Goal: Task Accomplishment & Management: Manage account settings

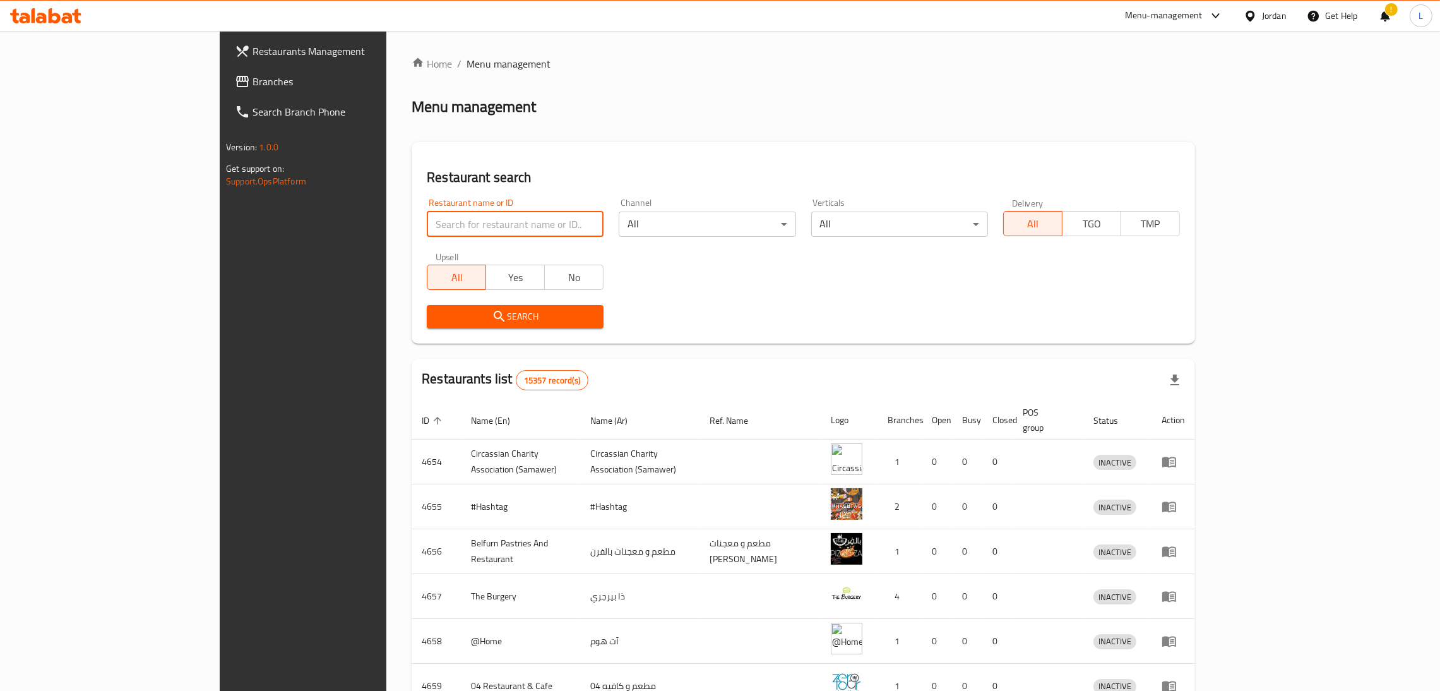
click at [427, 231] on input "search" at bounding box center [515, 223] width 177 height 25
type input "mcdonald's"
click at [438, 323] on span "Search" at bounding box center [515, 317] width 157 height 16
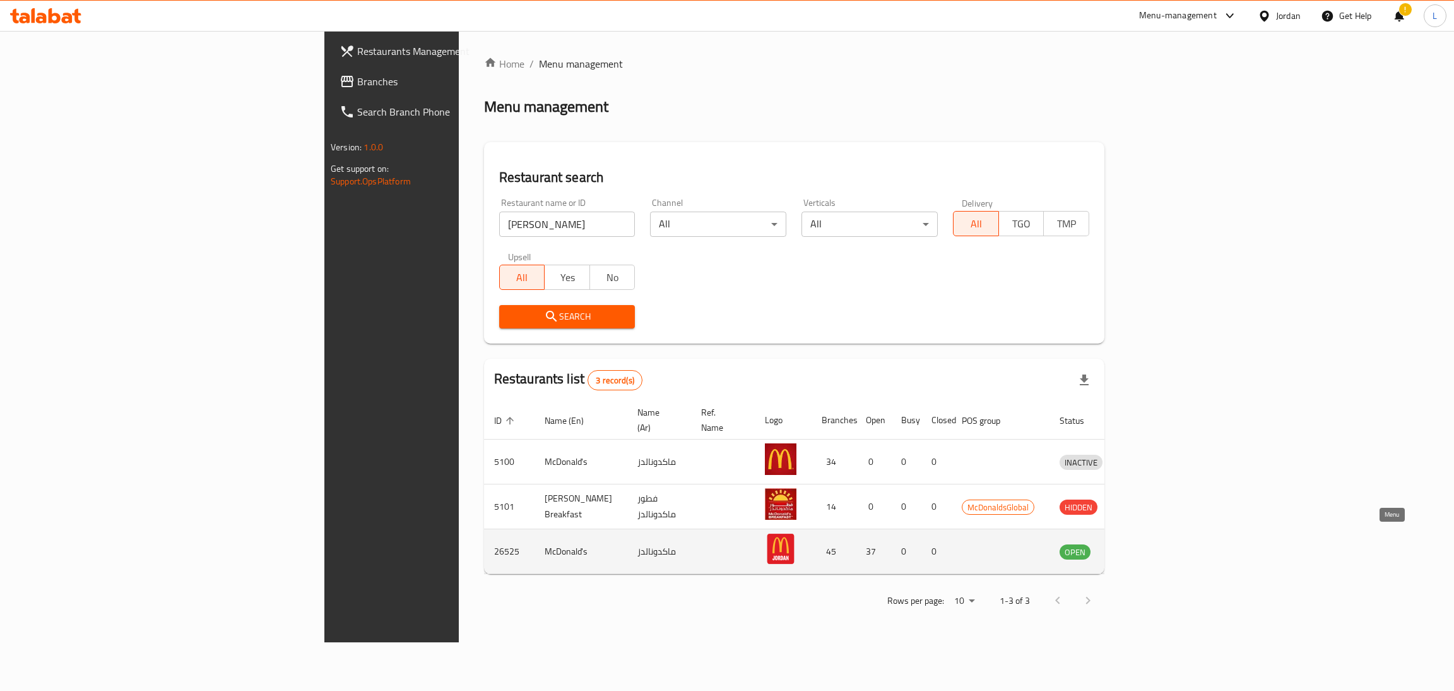
click at [1143, 544] on icon "enhanced table" at bounding box center [1135, 551] width 15 height 15
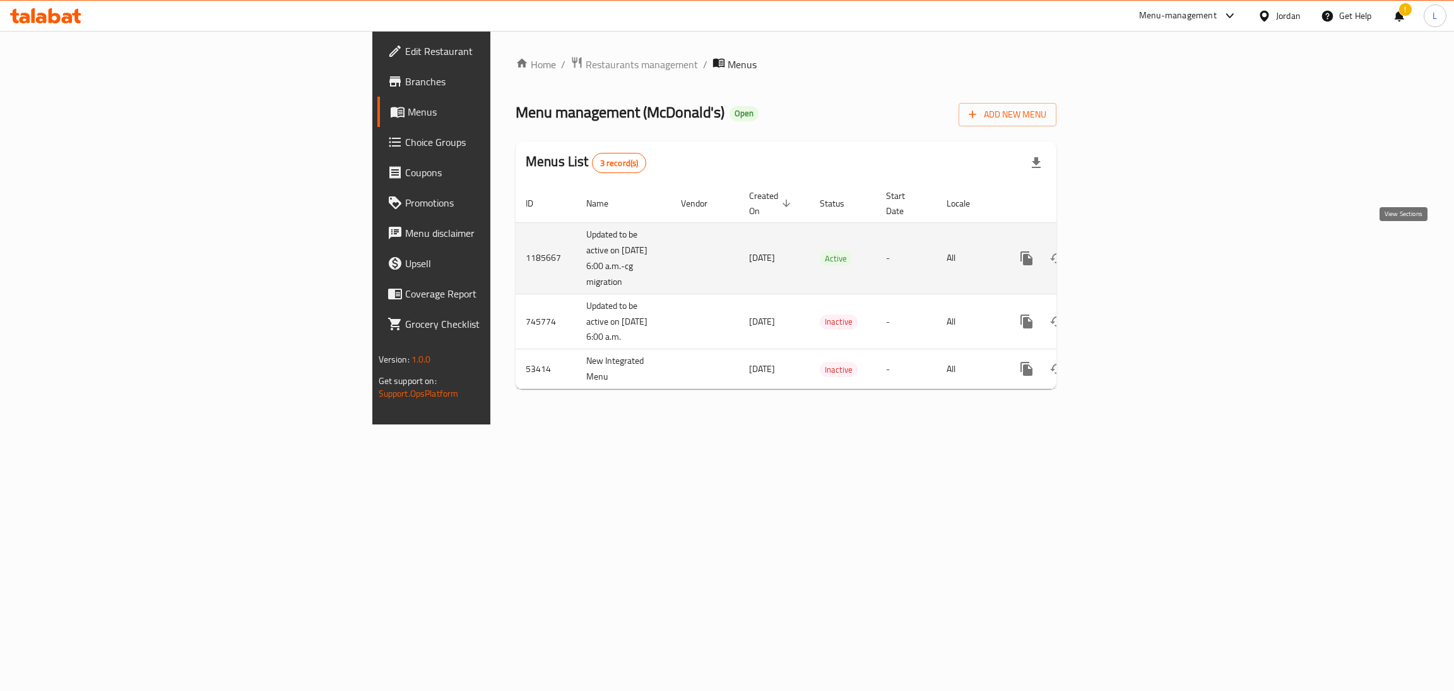
click at [1133, 254] on link "enhanced table" at bounding box center [1118, 258] width 30 height 30
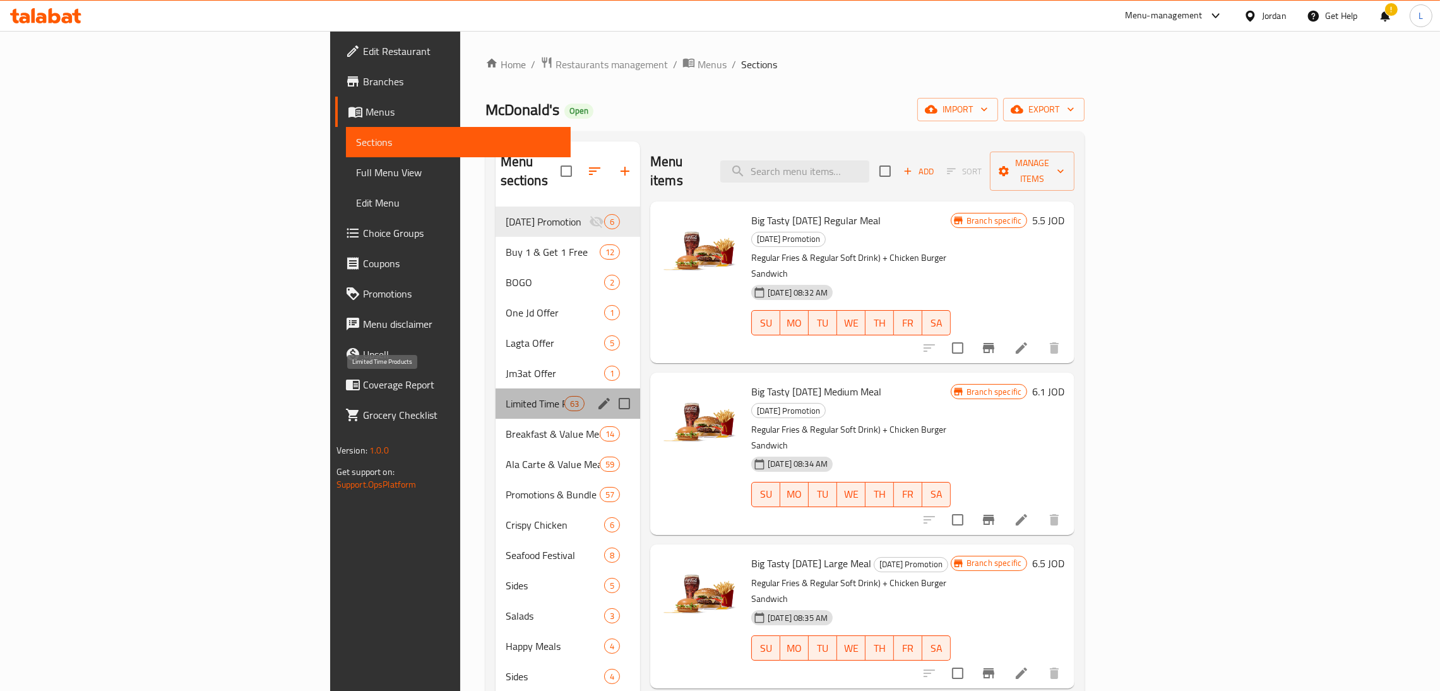
click at [506, 396] on span "Limited Time Products" at bounding box center [535, 403] width 59 height 15
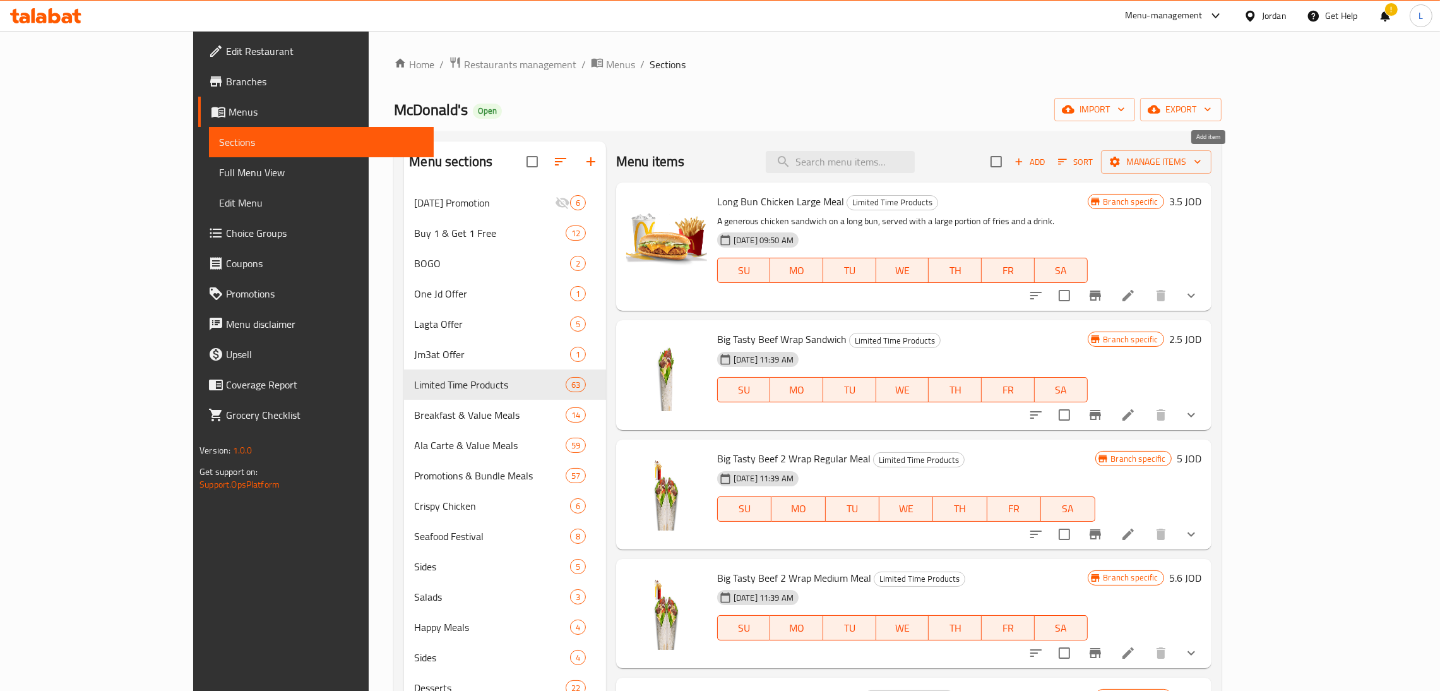
click at [1047, 165] on span "Add" at bounding box center [1030, 162] width 34 height 15
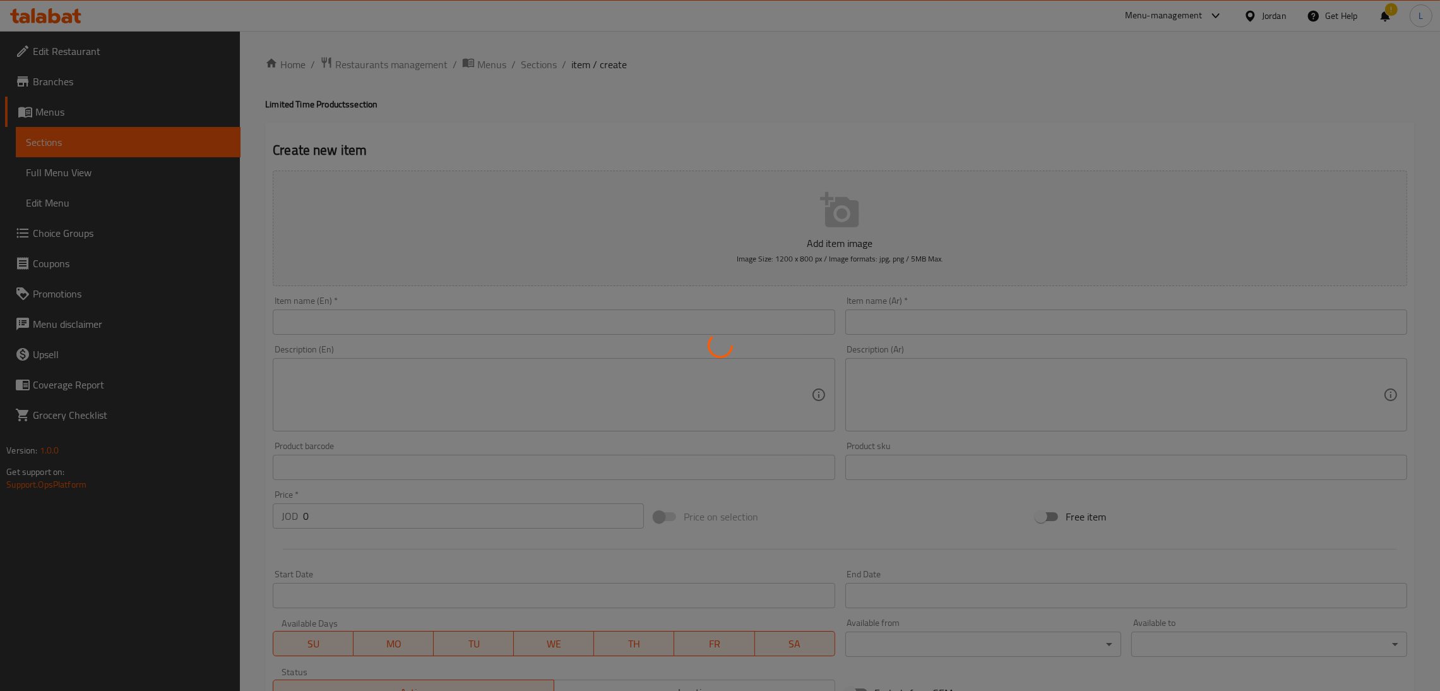
click at [528, 318] on div at bounding box center [720, 345] width 1440 height 691
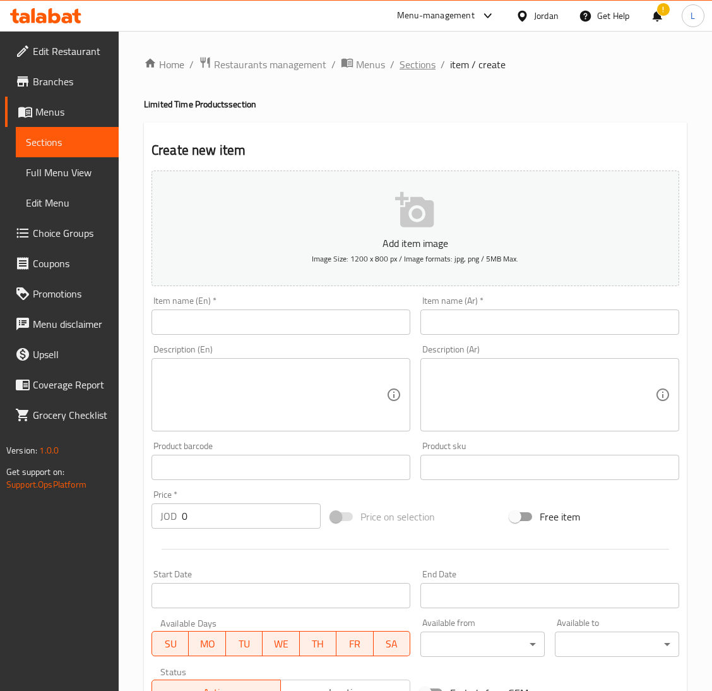
click at [407, 68] on span "Sections" at bounding box center [418, 64] width 36 height 15
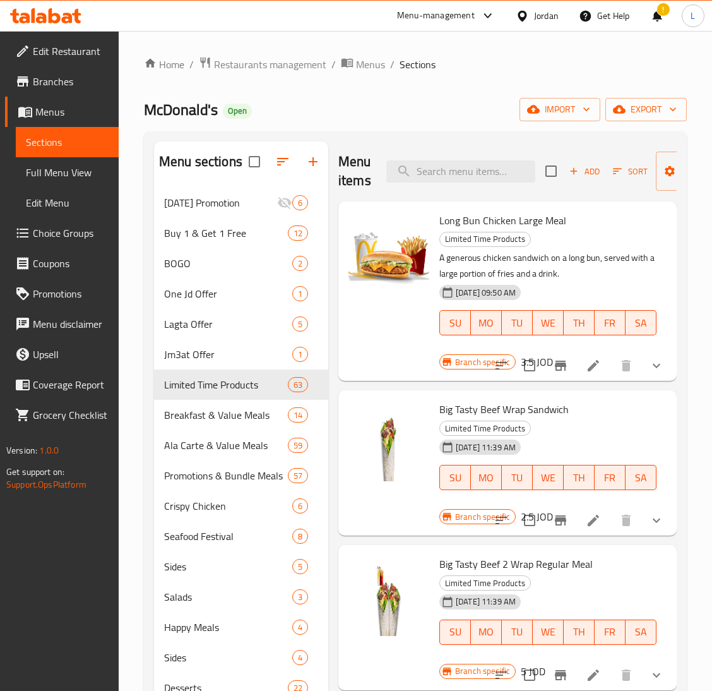
click at [585, 170] on span "Add" at bounding box center [585, 171] width 34 height 15
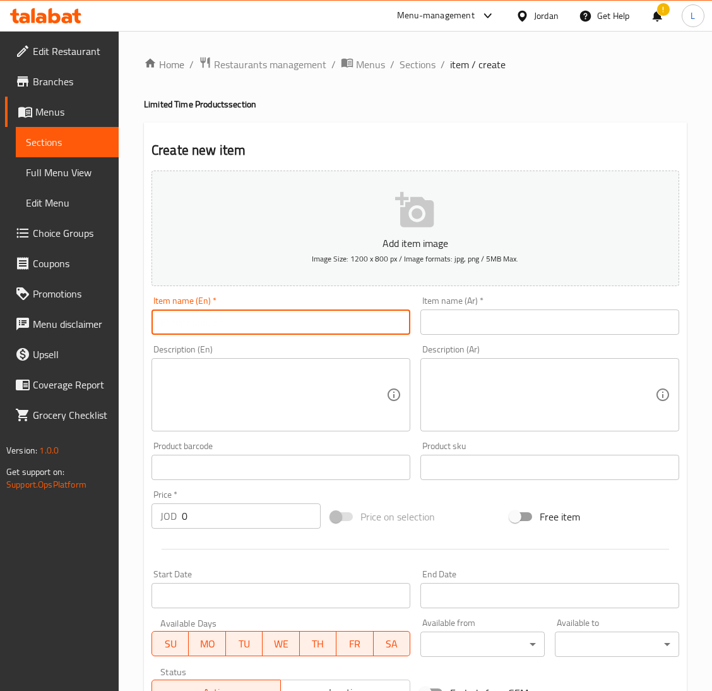
drag, startPoint x: 351, startPoint y: 324, endPoint x: 441, endPoint y: 325, distance: 89.7
click at [351, 324] on input "text" at bounding box center [281, 321] width 259 height 25
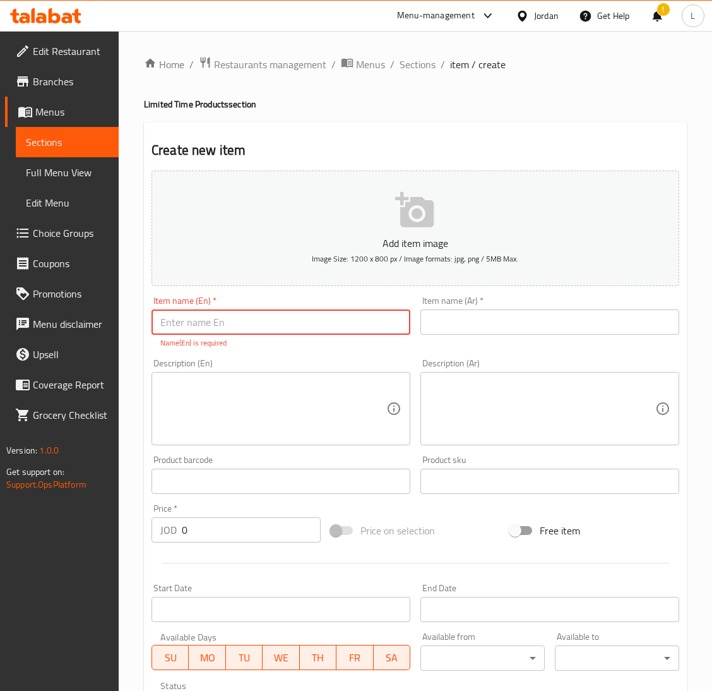
click at [256, 329] on input "text" at bounding box center [281, 321] width 259 height 25
paste input "Cheeseburger Mushroom"
type input "Cheeseburger Mushroom Sandwich"
click at [513, 327] on input "text" at bounding box center [549, 321] width 259 height 25
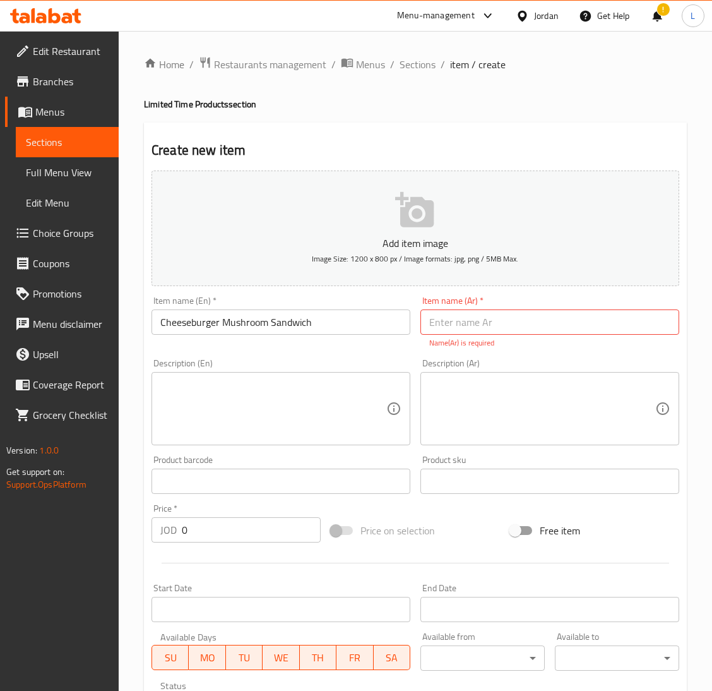
click at [302, 322] on input "Cheeseburger Mushroom Sandwich" at bounding box center [281, 321] width 259 height 25
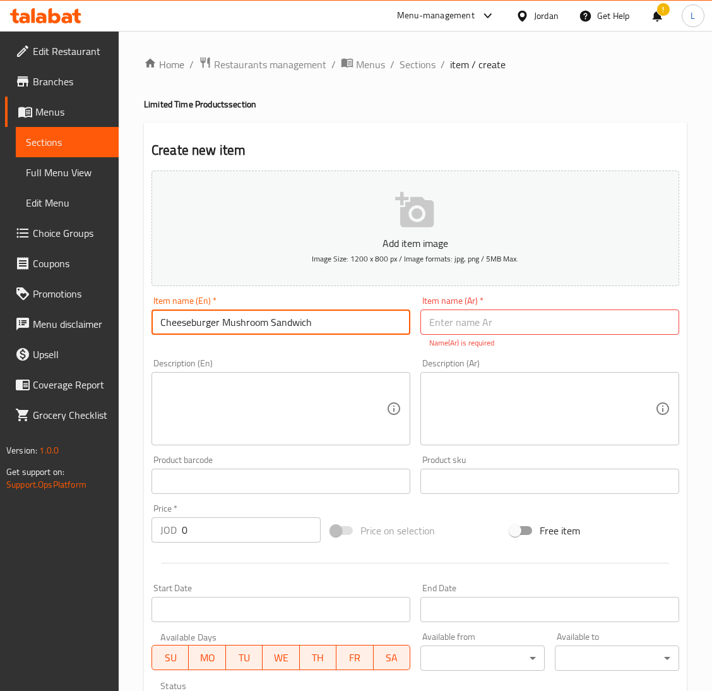
click at [302, 322] on input "Cheeseburger Mushroom Sandwich" at bounding box center [281, 321] width 259 height 25
click at [480, 316] on input "text" at bounding box center [549, 321] width 259 height 25
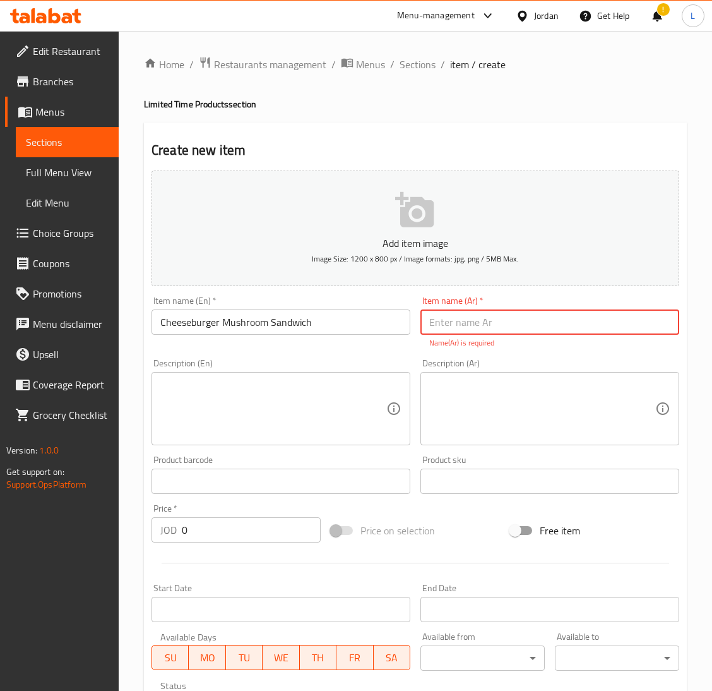
paste input "ساندويتش تشيز برجر بالفطر"
type input "ساندويتش تشيز برجر بالفطر"
click at [357, 403] on textarea at bounding box center [273, 409] width 226 height 60
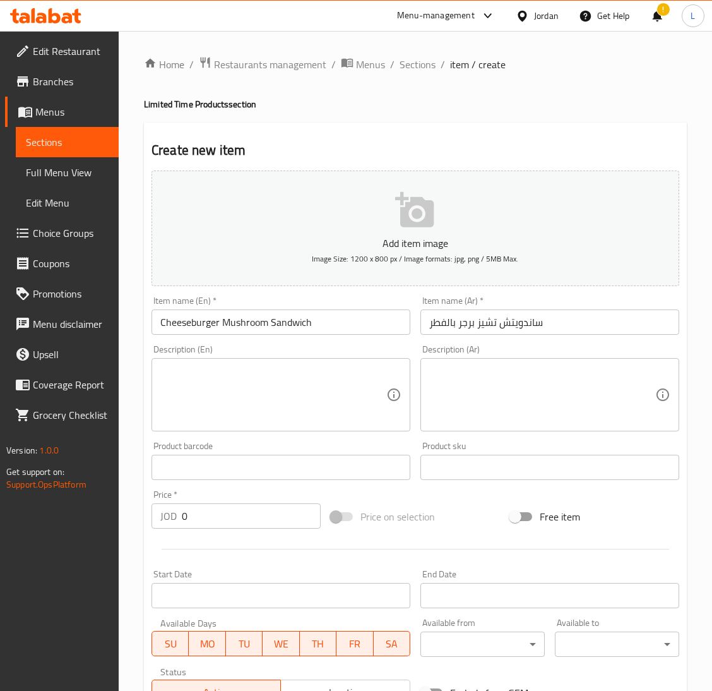
click at [506, 402] on textarea at bounding box center [542, 395] width 226 height 60
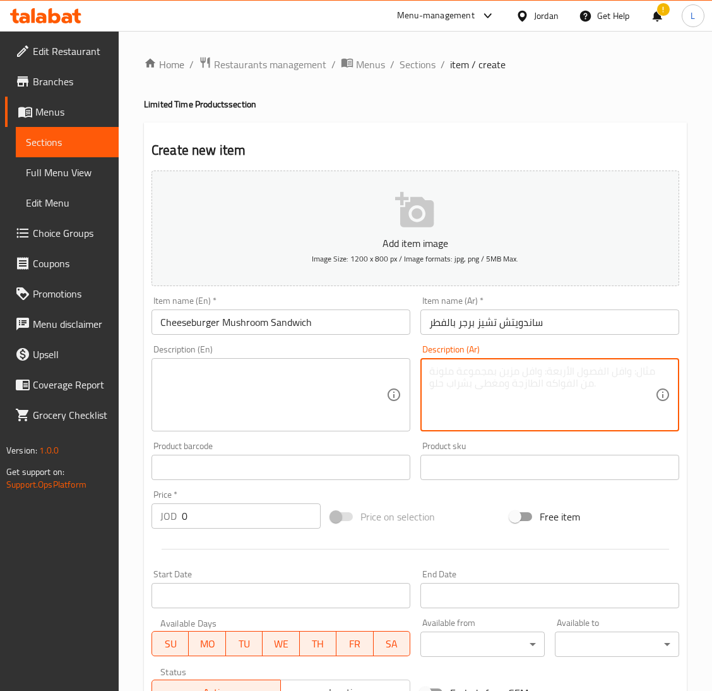
paste textarea "Arabic: ساندويش تشيز برغر ماشروم، وجبة تشيز برغر ماشروم حجم عادي، وجبة تشيز برغ…"
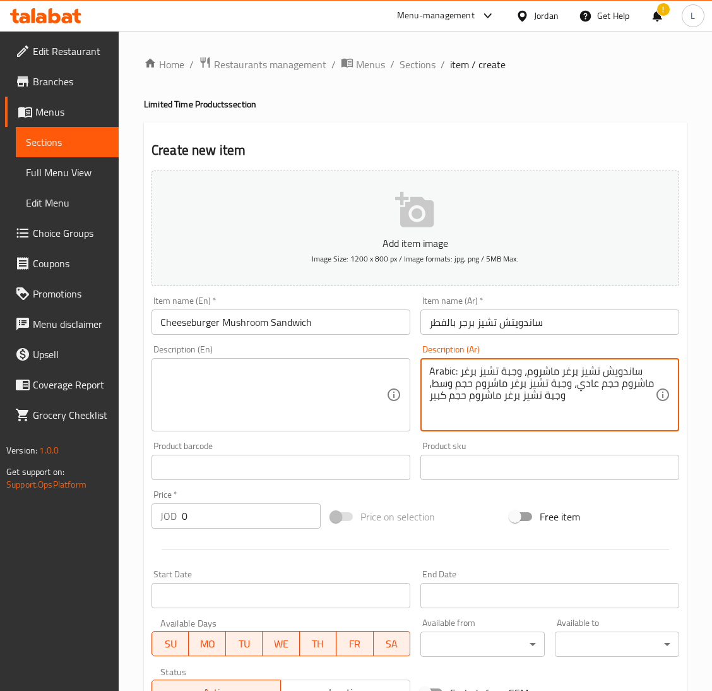
drag, startPoint x: 456, startPoint y: 372, endPoint x: 410, endPoint y: 367, distance: 46.4
click at [410, 367] on div "Add item image Image Size: 1200 x 800 px / Image formats: jpg, png / 5MB Max. I…" at bounding box center [415, 437] width 538 height 544
drag, startPoint x: 434, startPoint y: 371, endPoint x: 425, endPoint y: 369, distance: 8.6
click at [425, 369] on div ": ساندويش تشيز برغر ماشروم، وجبة تشيز برغر ماشروم حجم عادي، وجبة تشيز برغر ماشر…" at bounding box center [549, 394] width 259 height 73
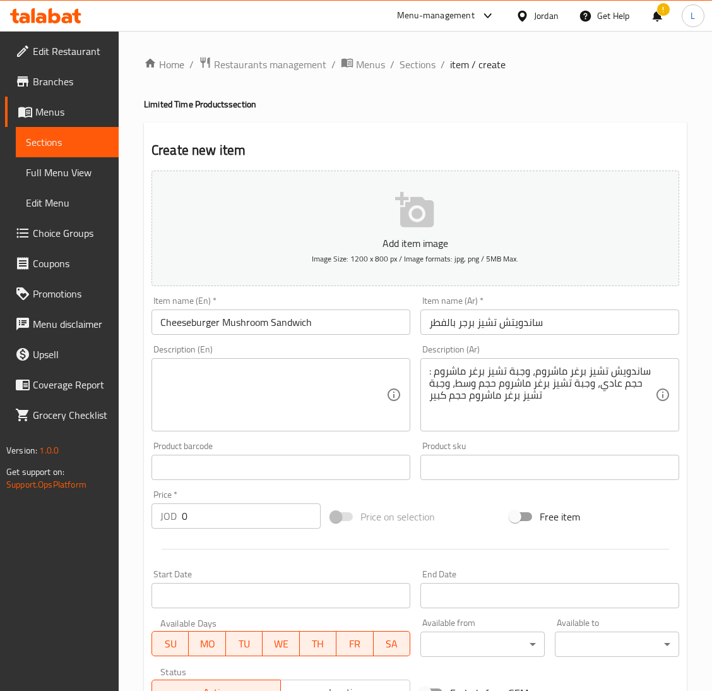
click at [427, 368] on div ": ساندويش تشيز برغر ماشروم، وجبة تشيز برغر ماشروم حجم عادي، وجبة تشيز برغر ماشر…" at bounding box center [549, 394] width 259 height 73
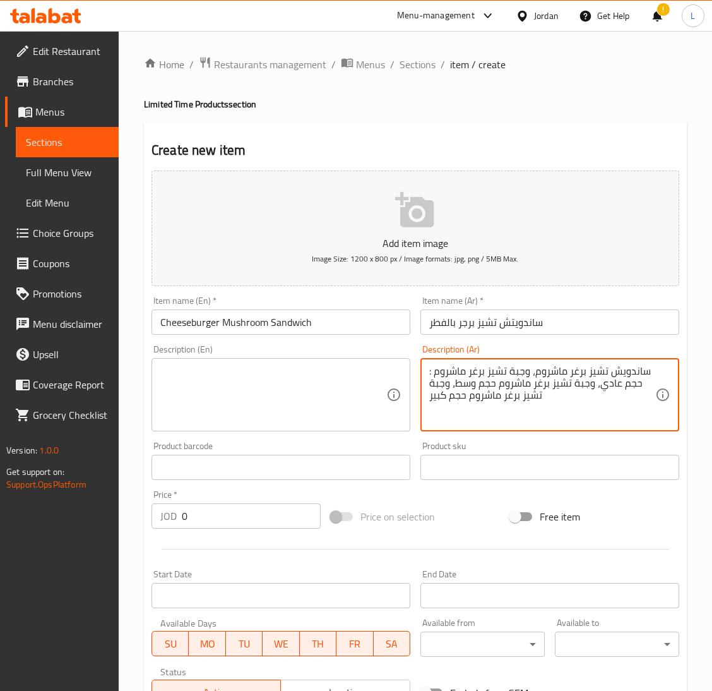
click at [430, 368] on textarea ": ساندويش تشيز برغر ماشروم، وجبة تشيز برغر ماشروم حجم عادي، وجبة تشيز برغر ماشر…" at bounding box center [542, 395] width 226 height 60
type textarea "ساندويش تشيز برغر ماشروم، وجبة تشيز برغر ماشروم حجم عادي، وجبة تشيز برغر ماشروم…"
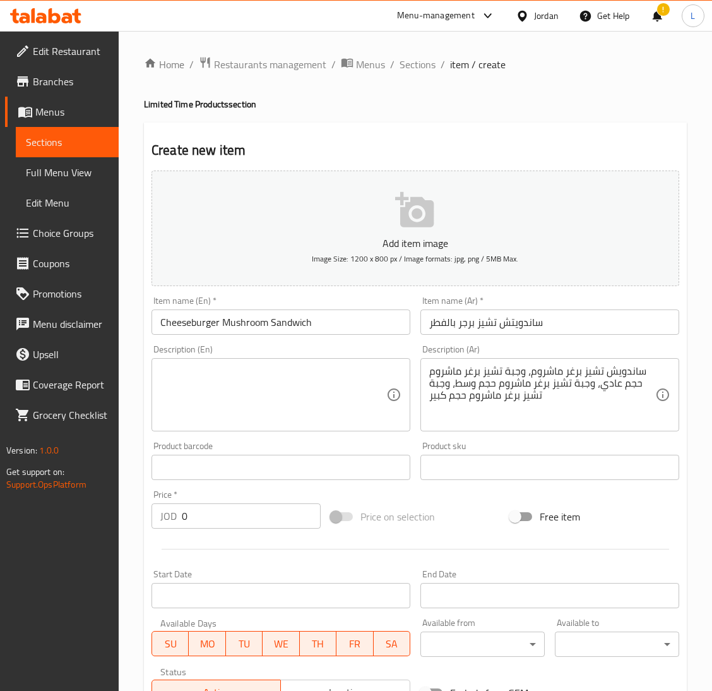
click at [270, 386] on textarea at bounding box center [273, 395] width 226 height 60
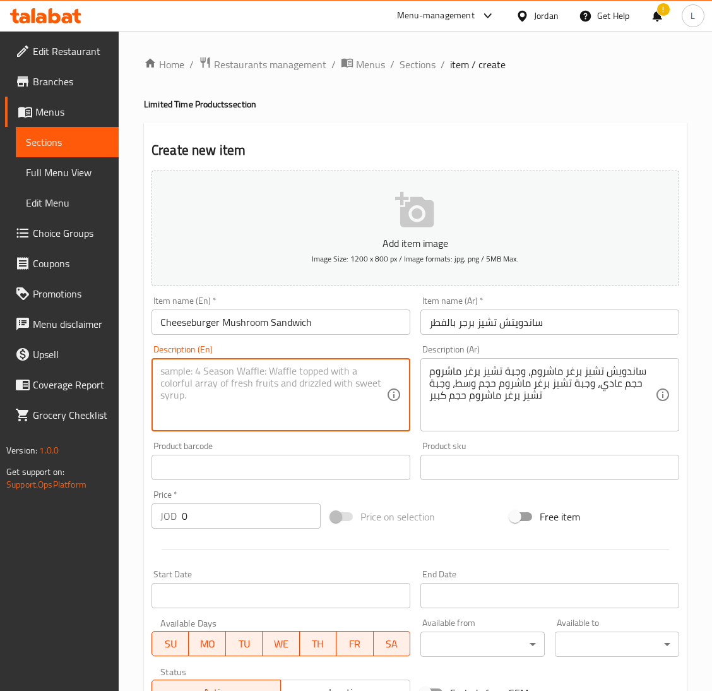
click at [270, 386] on textarea at bounding box center [273, 395] width 226 height 60
paste textarea "Cheeseburger Mushroom Sandwich, Cheeseburger Mushroom Regular Meal, Cheeseburge…"
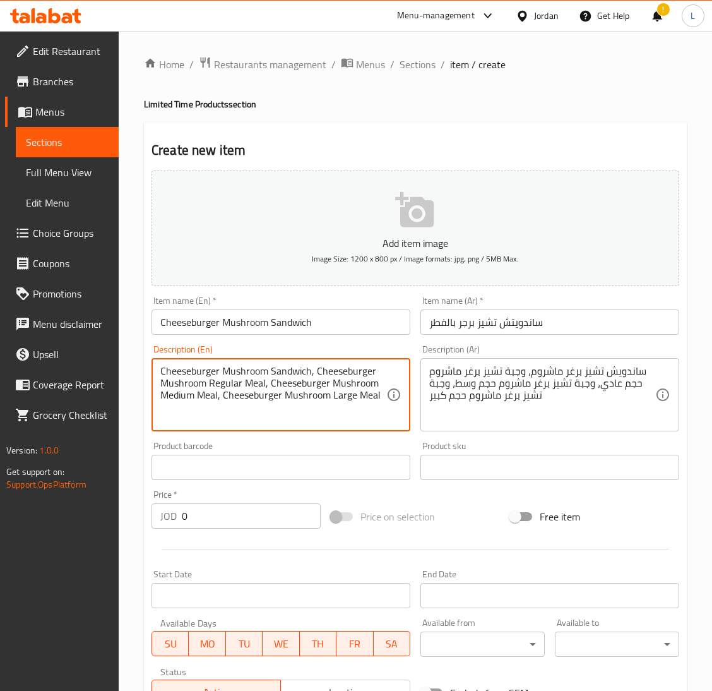
type textarea "Cheeseburger Mushroom Sandwich, Cheeseburger Mushroom Regular Meal, Cheeseburge…"
click at [217, 524] on input "0" at bounding box center [251, 515] width 139 height 25
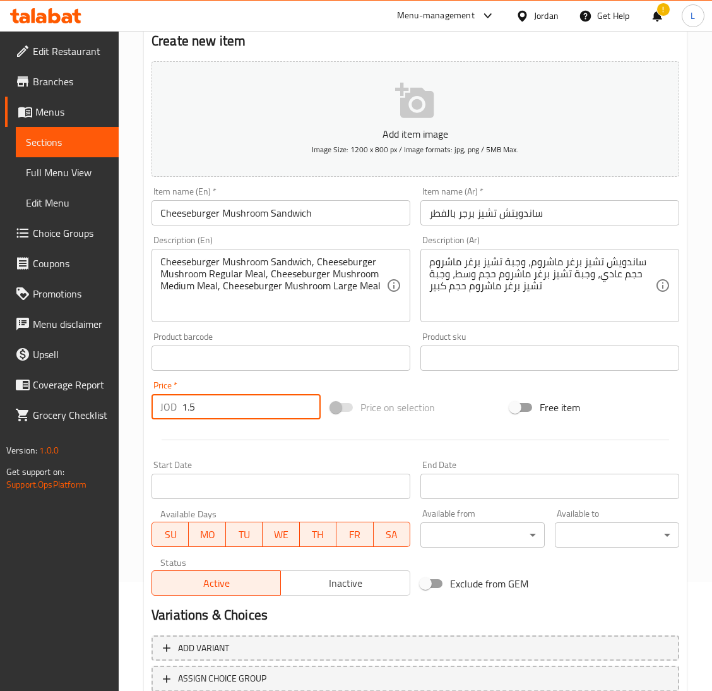
scroll to position [199, 0]
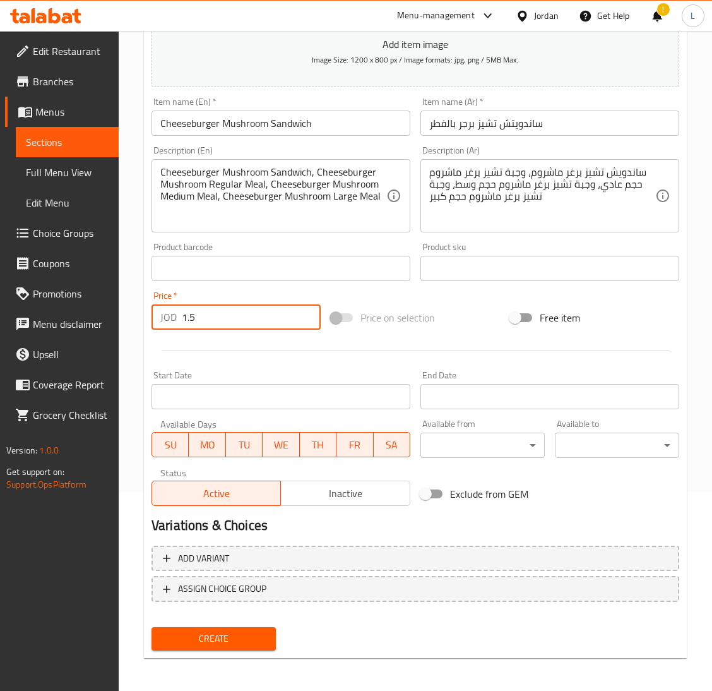
type input "1.5"
click at [244, 637] on span "Create" at bounding box center [214, 639] width 104 height 16
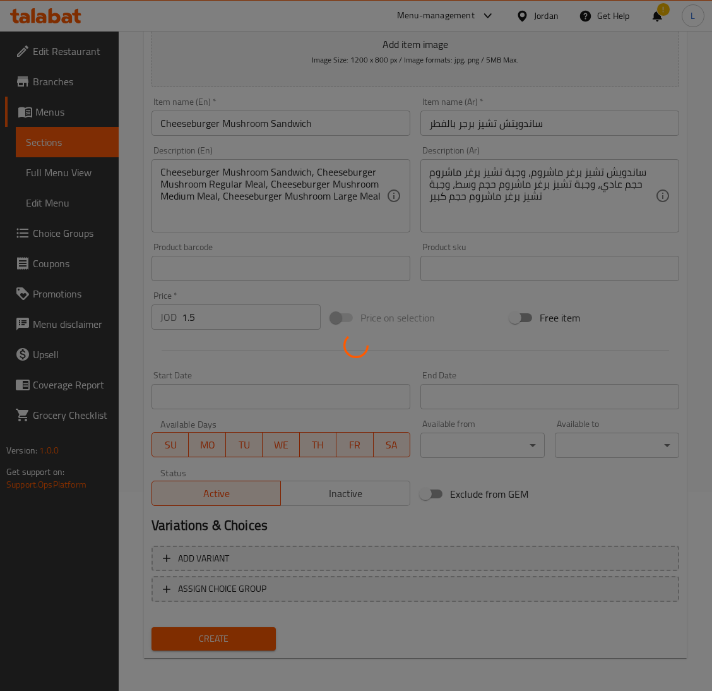
scroll to position [112, 0]
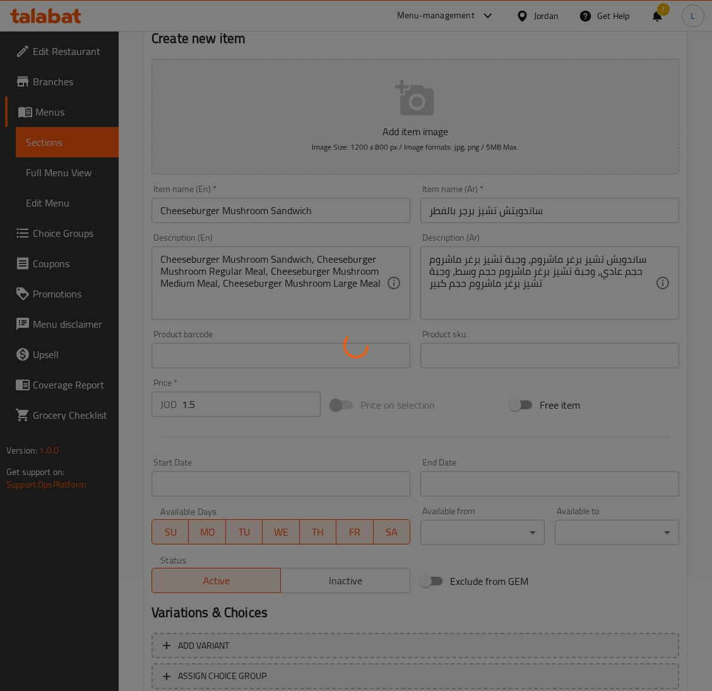
type input "0"
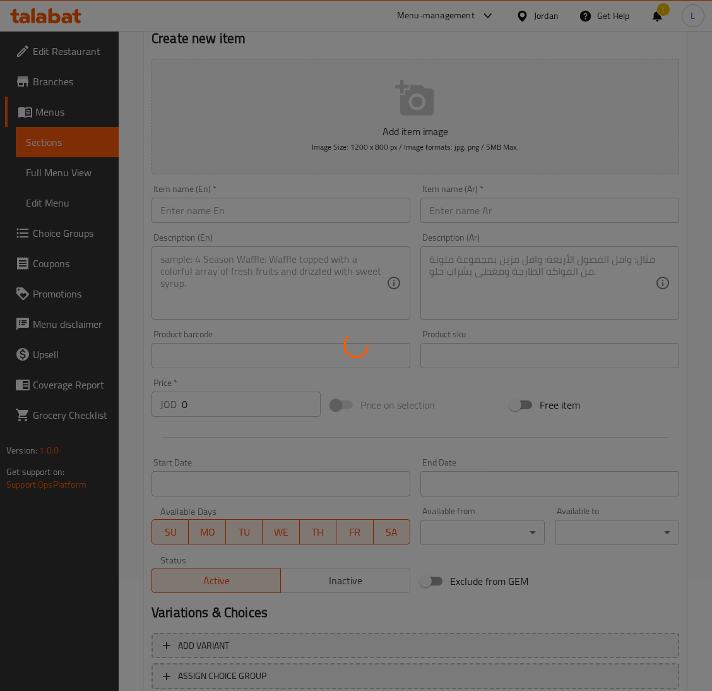
scroll to position [0, 0]
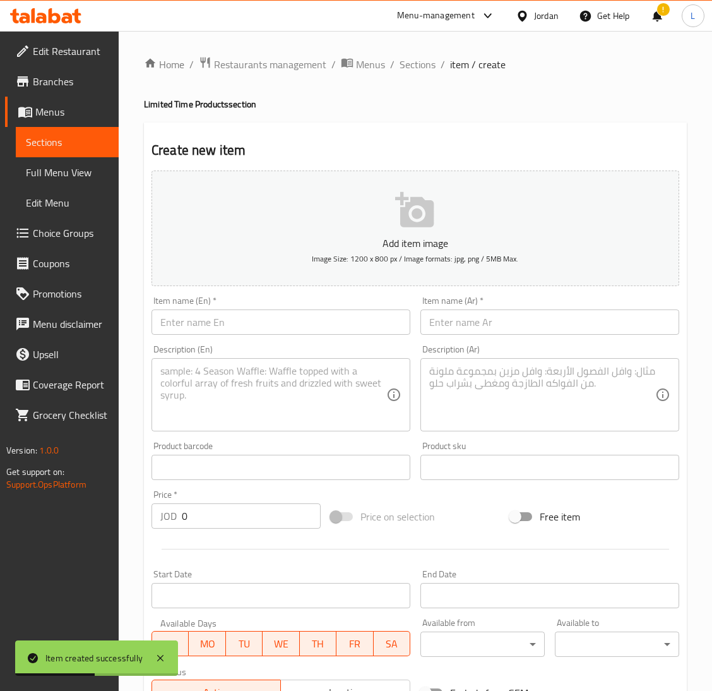
click at [198, 318] on input "text" at bounding box center [281, 321] width 259 height 25
paste input "Cheeseburger Mushroom:"
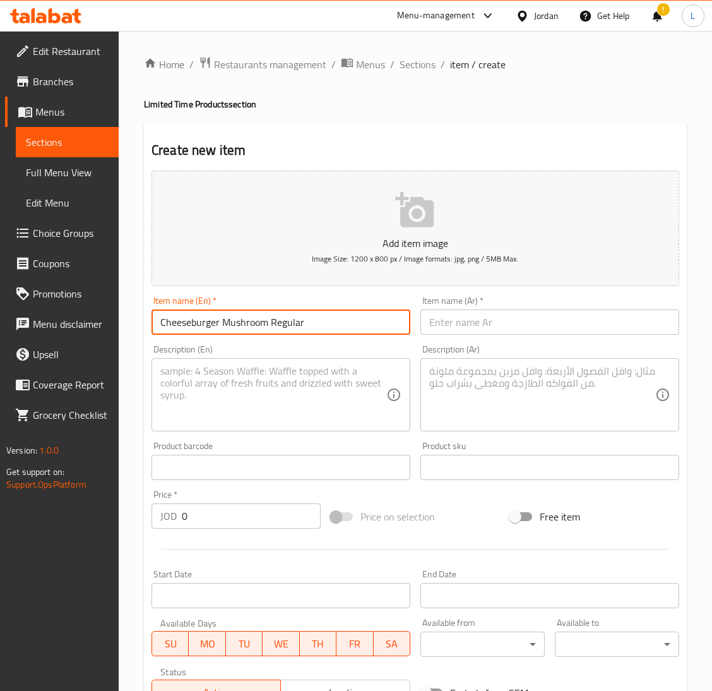
click at [241, 326] on input "Cheeseburger Mushroom Regular" at bounding box center [281, 321] width 259 height 25
type input "Cheeseburger Mushroom Regular"
drag, startPoint x: 581, startPoint y: 326, endPoint x: 559, endPoint y: 325, distance: 22.1
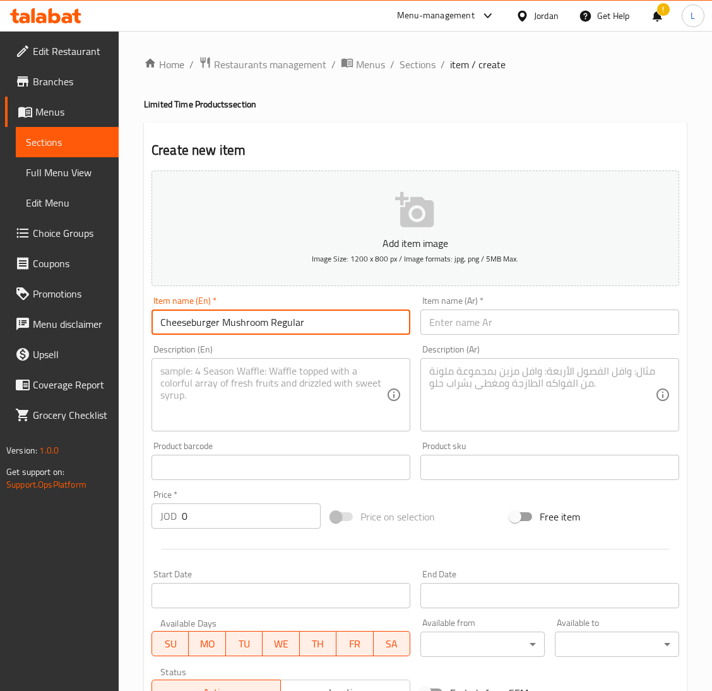
click at [581, 326] on input "text" at bounding box center [549, 321] width 259 height 25
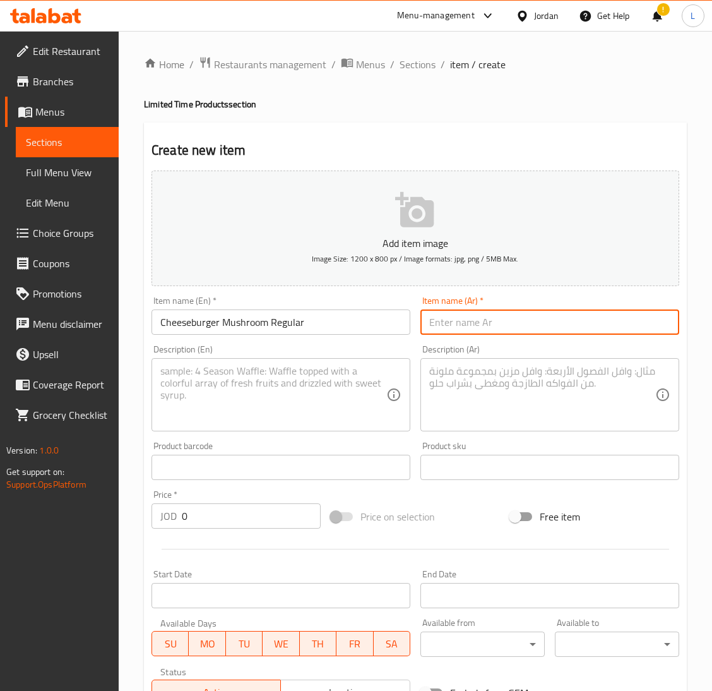
paste input "تشيز برجر بالفطر العادي"
type input "تشيز برجر بالفطر العادي"
click at [350, 369] on textarea at bounding box center [273, 395] width 226 height 60
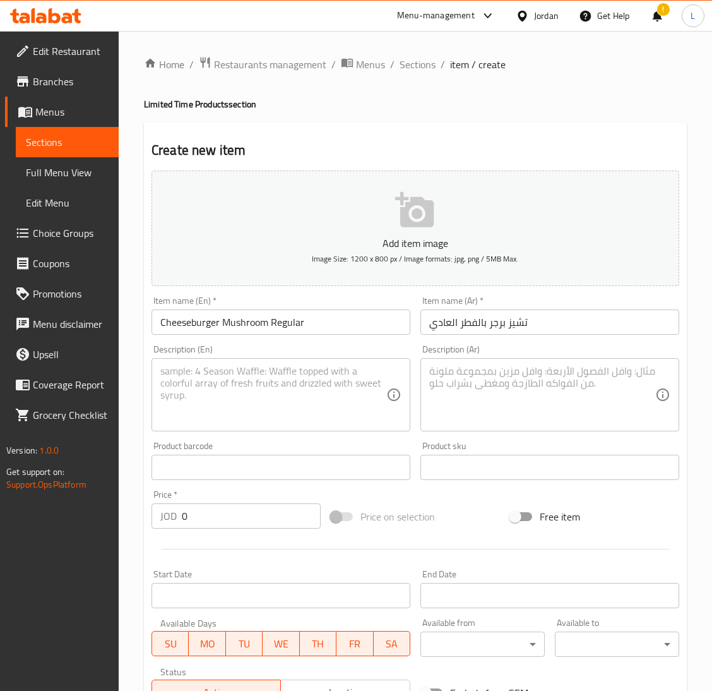
drag, startPoint x: 290, startPoint y: 388, endPoint x: 316, endPoint y: 394, distance: 26.5
click at [290, 388] on textarea at bounding box center [273, 395] width 226 height 60
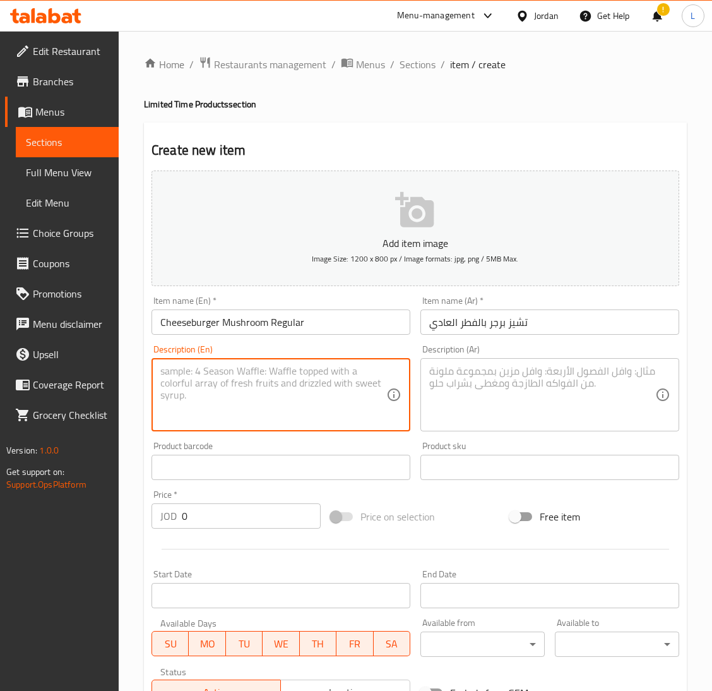
paste textarea "Cheeseburger Mushroom Sandwich, Cheeseburger Mushroom Regular Meal, Cheeseburge…"
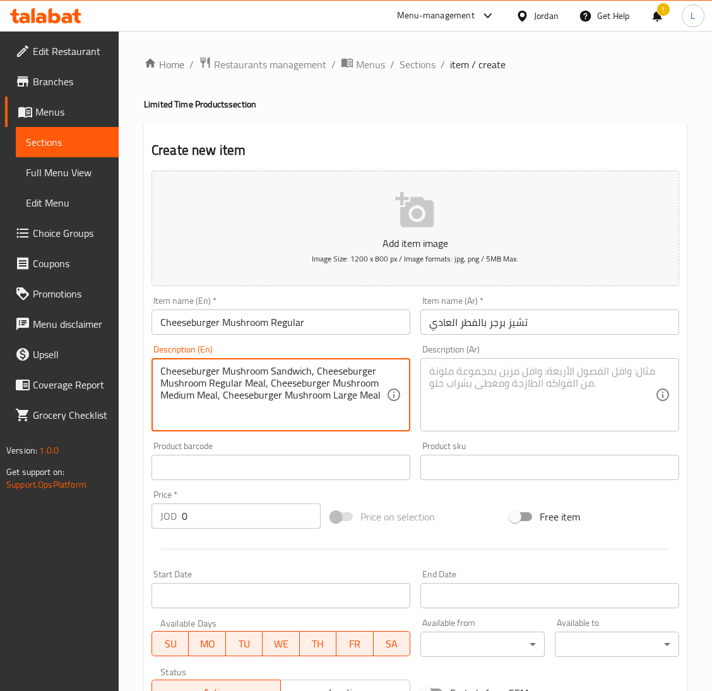
type textarea "Cheeseburger Mushroom Sandwich, Cheeseburger Mushroom Regular Meal, Cheeseburge…"
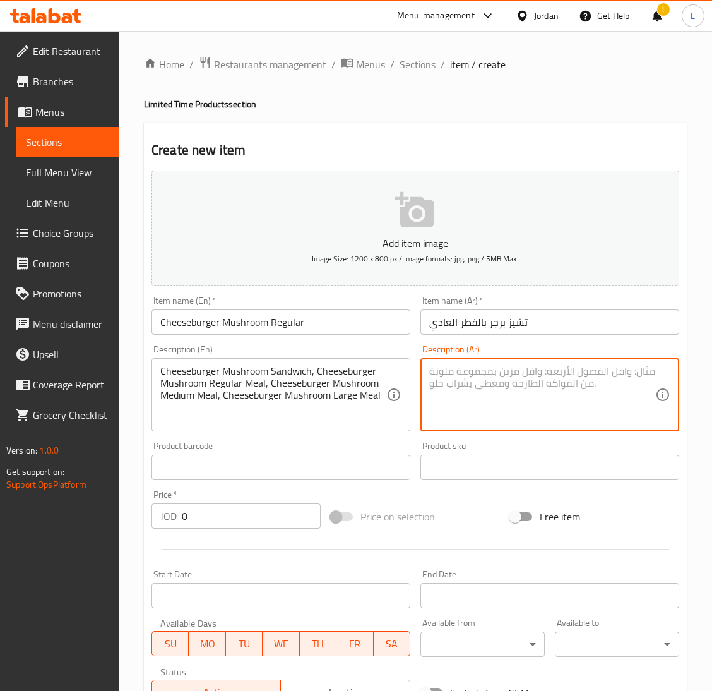
click at [467, 393] on textarea at bounding box center [542, 395] width 226 height 60
click at [461, 402] on textarea at bounding box center [542, 395] width 226 height 60
paste textarea "Arabic: ساندويش تشيز برغر ماشروم، وجبة تشيز برغر ماشروم حجم عادي، وجبة تشيز برغ…"
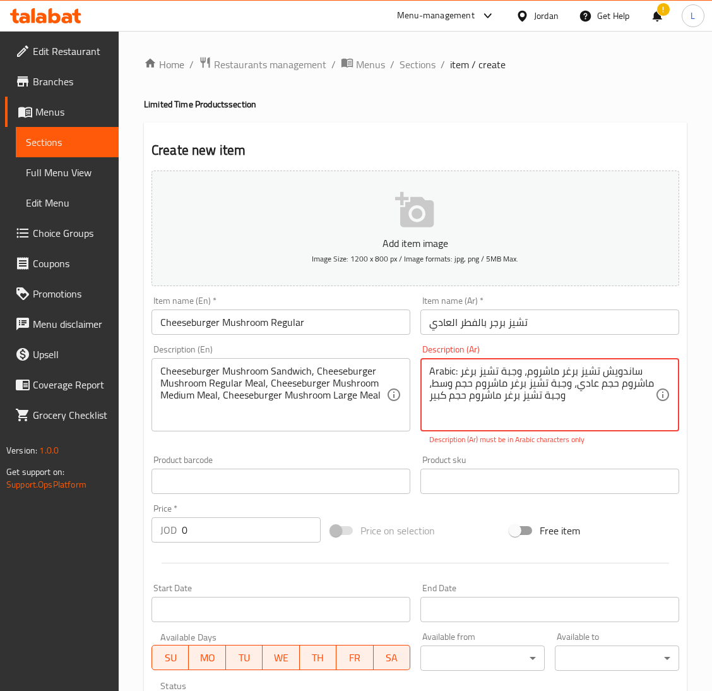
drag, startPoint x: 457, startPoint y: 369, endPoint x: 419, endPoint y: 372, distance: 38.0
click at [420, 372] on div "Arabic: ساندويش تشيز برغر ماشروم، وجبة تشيز برغر ماشروم حجم عادي، وجبة تشيز برغ…" at bounding box center [549, 394] width 259 height 73
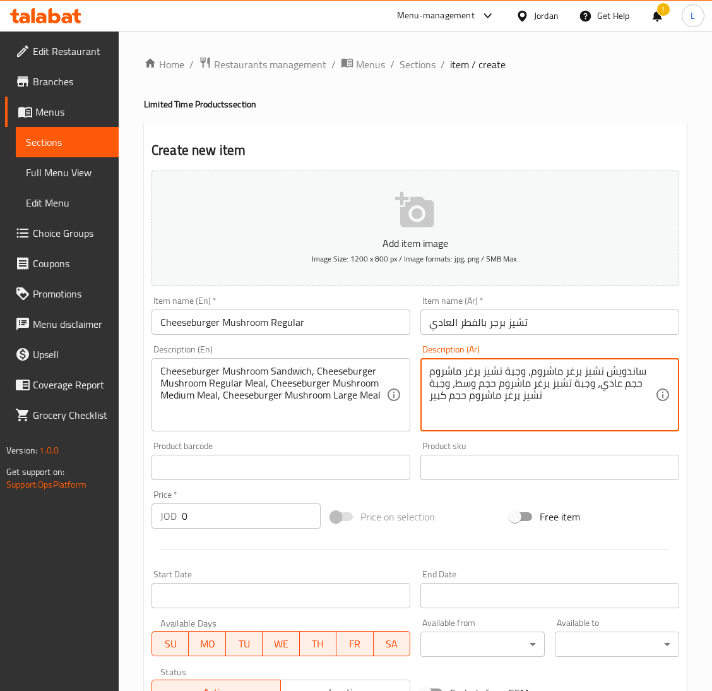
type textarea "ساندويش تشيز برغر ماشروم، وجبة تشيز برغر ماشروم حجم عادي، وجبة تشيز برغر ماشروم…"
click at [249, 509] on input "0" at bounding box center [251, 515] width 139 height 25
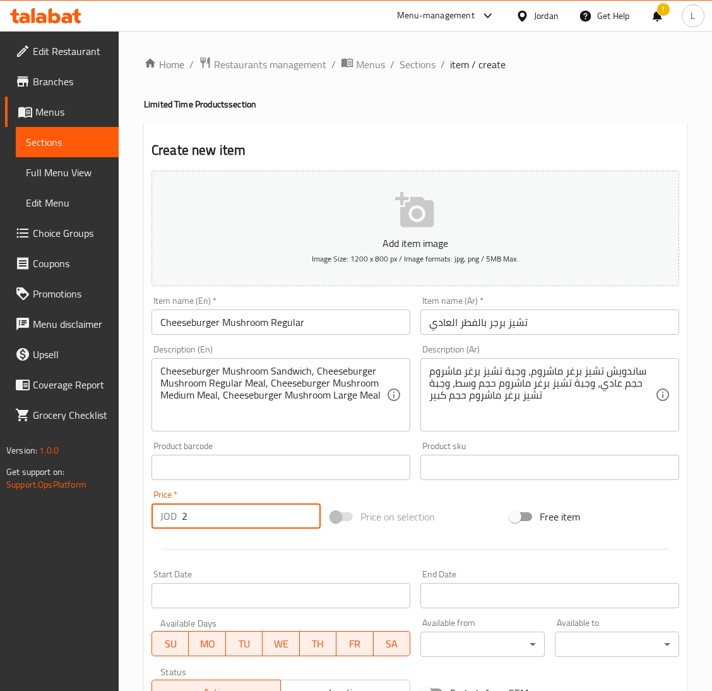
type input "2"
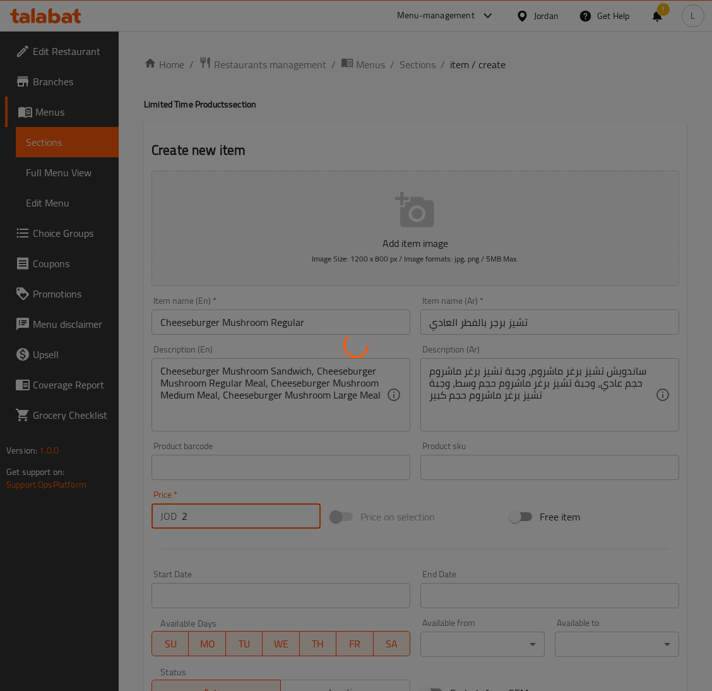
type input "0"
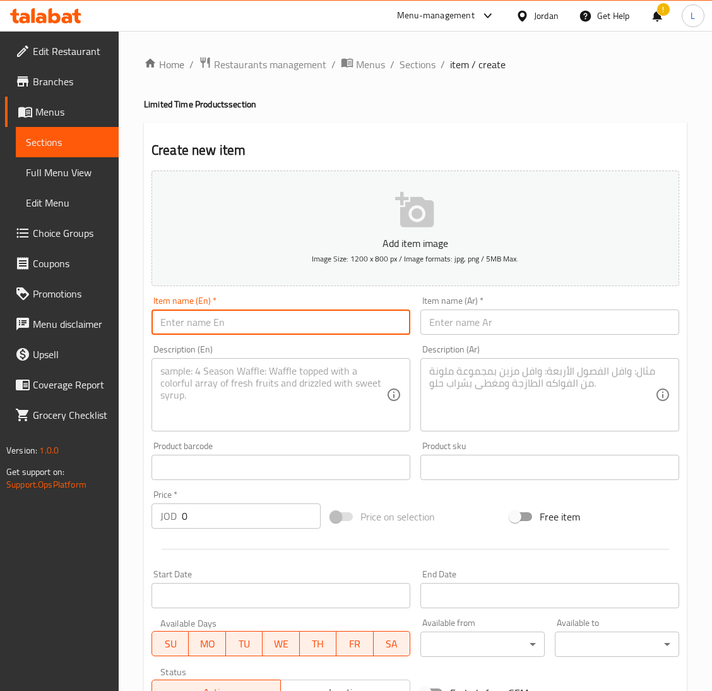
click at [275, 322] on input "text" at bounding box center [281, 321] width 259 height 25
paste input "Cheeseburger Mushroom"
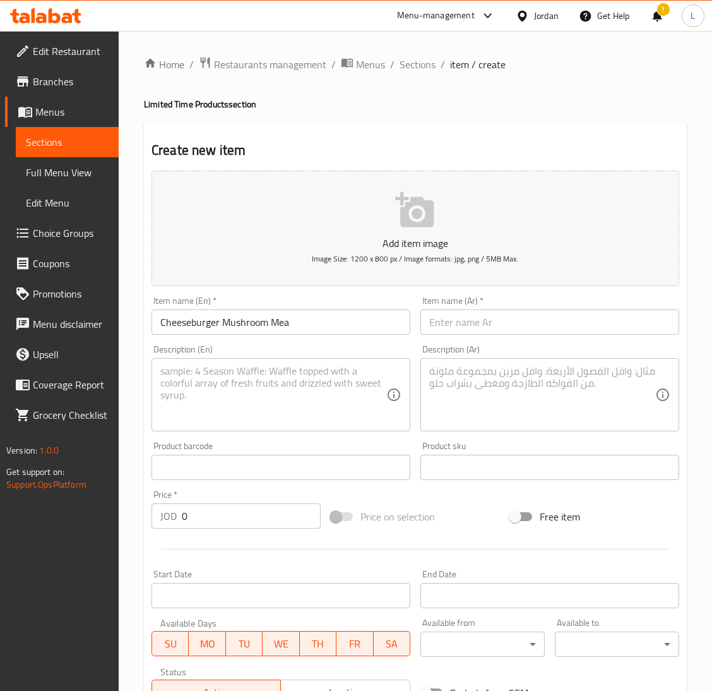
click at [307, 322] on input "Cheeseburger Mushroom Mea" at bounding box center [281, 321] width 259 height 25
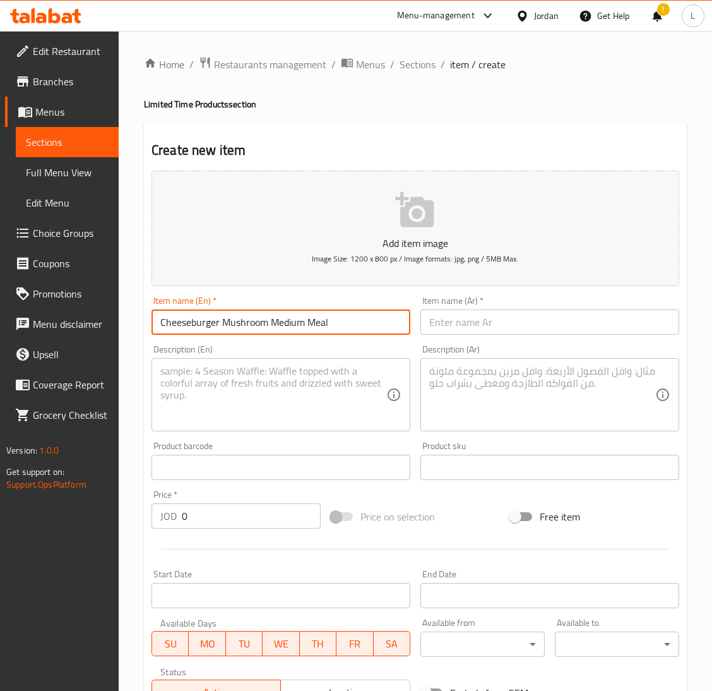
click at [374, 325] on input "Cheeseburger Mushroom Medium Meal" at bounding box center [281, 321] width 259 height 25
type input "Cheeseburger Mushroom Medium Meal"
drag, startPoint x: 520, startPoint y: 326, endPoint x: 508, endPoint y: 326, distance: 12.0
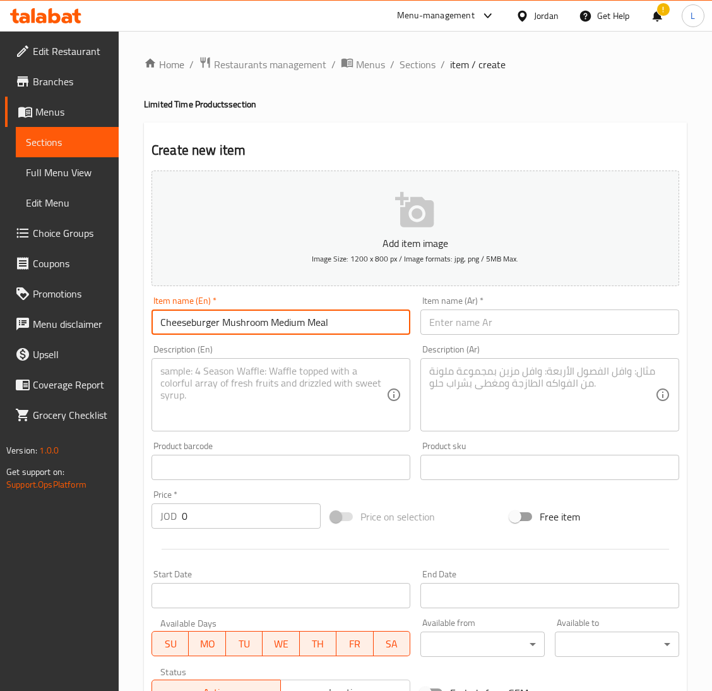
click at [520, 326] on input "text" at bounding box center [549, 321] width 259 height 25
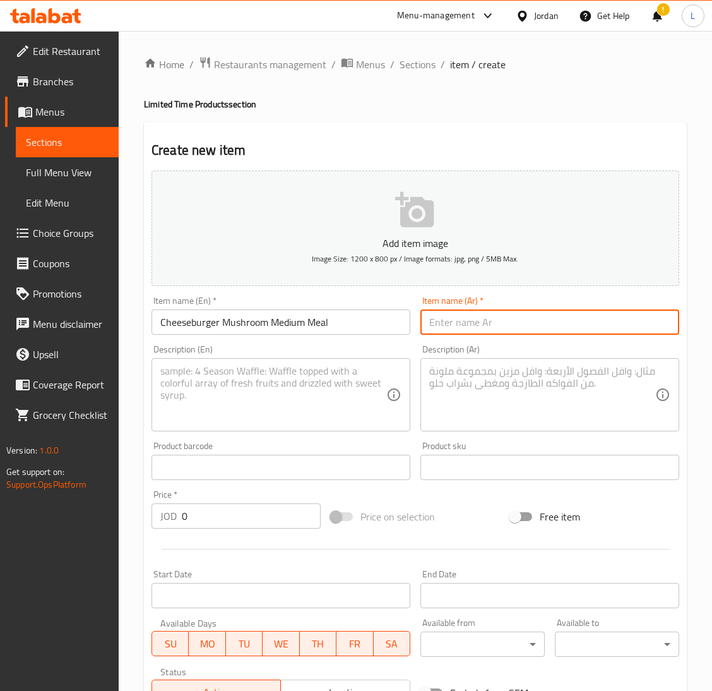
paste input "وجبة تشيز برجر بالفطر متوسطة الحجم"
type input "وجبة تشيز برجر بالفطر متوسطة الحجم"
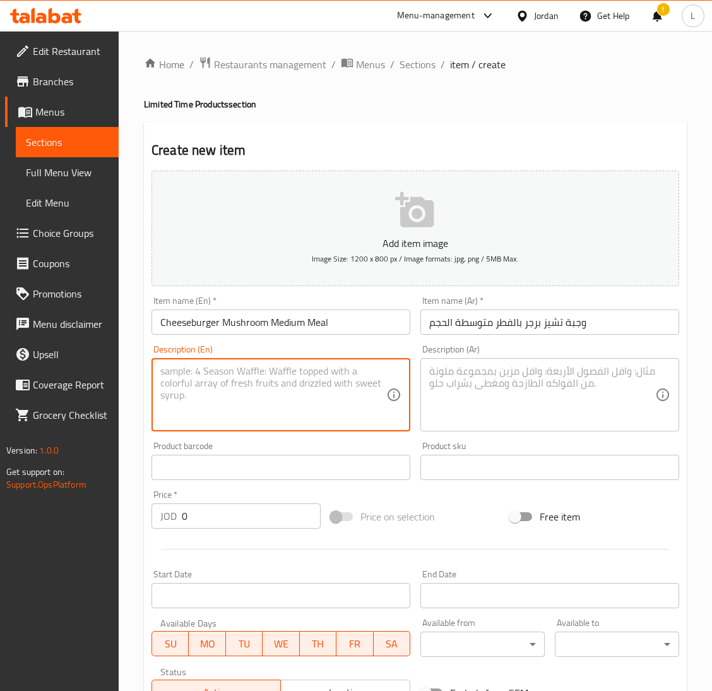
click at [316, 403] on textarea at bounding box center [273, 395] width 226 height 60
paste textarea "Cheeseburger Mushroom Sandwich, Cheeseburger Mushroom Regular Meal, Cheeseburge…"
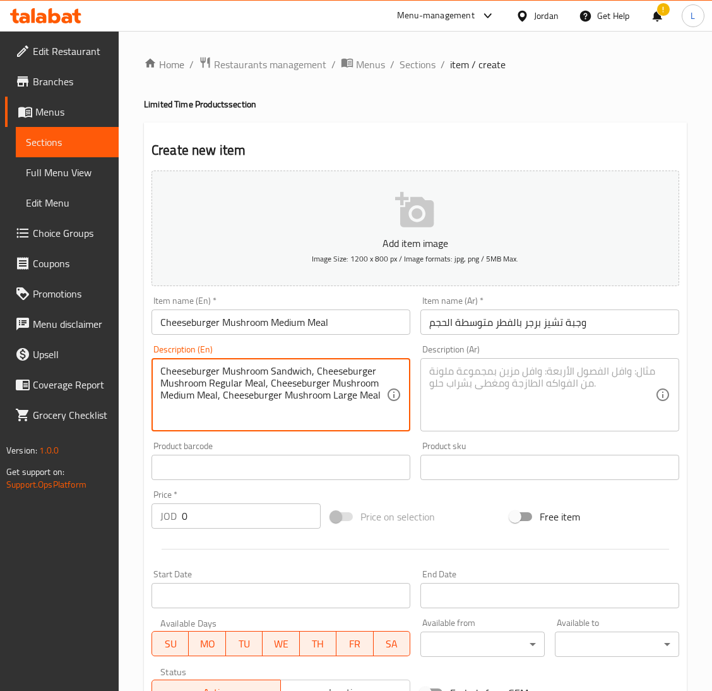
type textarea "Cheeseburger Mushroom Sandwich, Cheeseburger Mushroom Regular Meal, Cheeseburge…"
click at [422, 384] on div "Description (Ar)" at bounding box center [549, 394] width 259 height 73
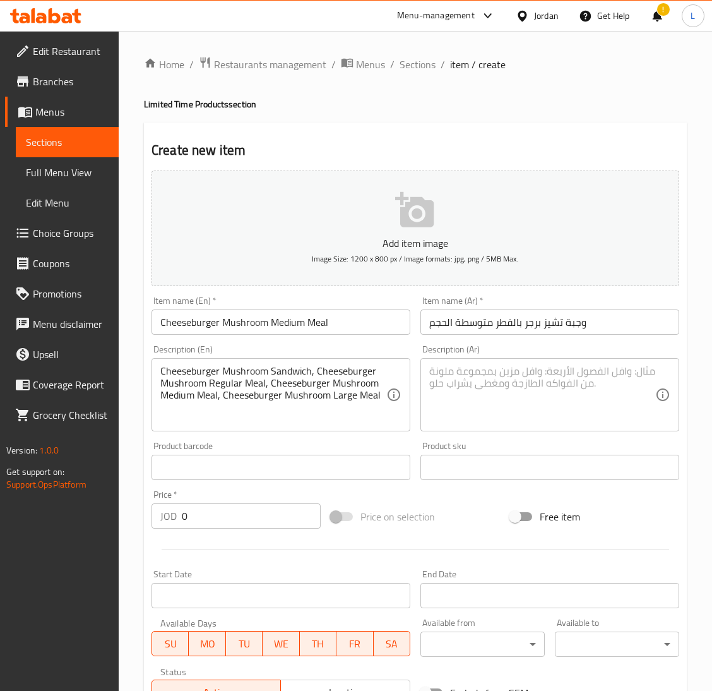
click at [568, 391] on textarea at bounding box center [542, 395] width 226 height 60
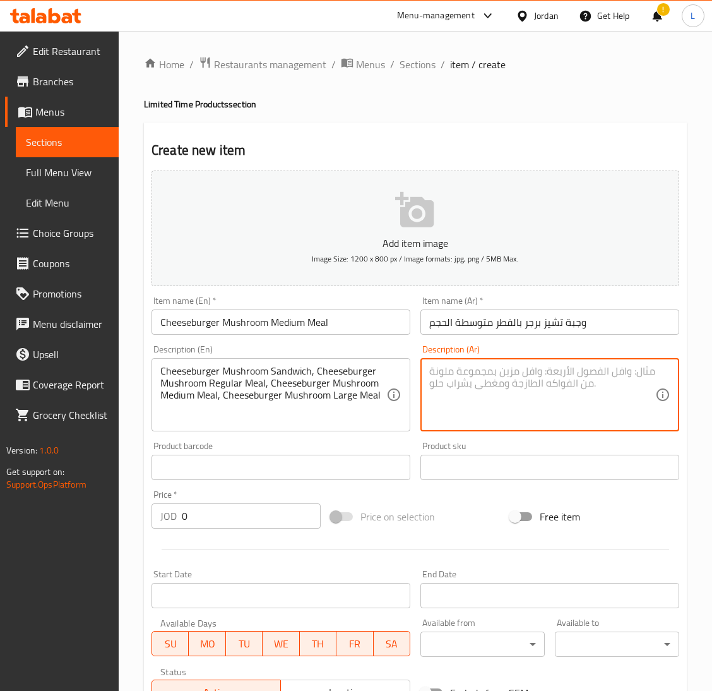
paste textarea "Arabic: ساندويش تشيز برغر ماشروم، وجبة تشيز برغر ماشروم حجم عادي، وجبة تشيز برغ…"
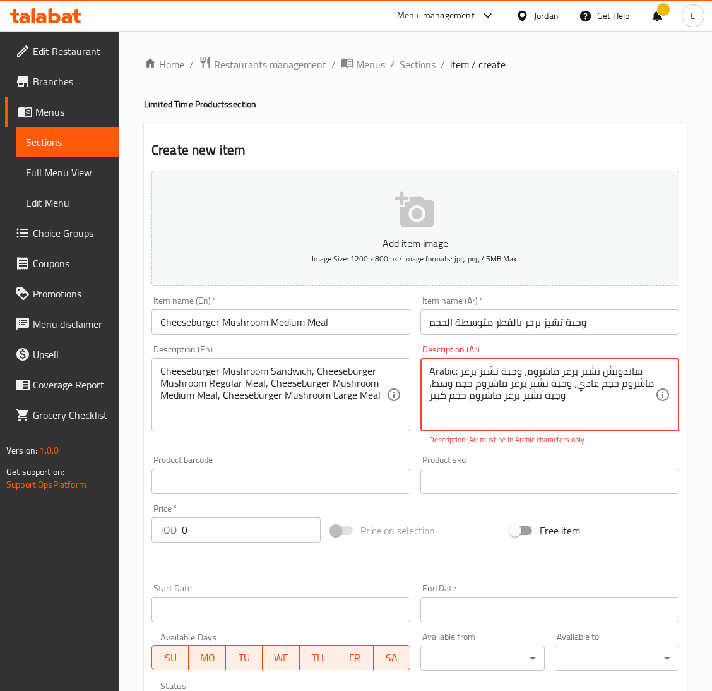
click at [458, 372] on textarea "Arabic: ساندويش تشيز برغر ماشروم، وجبة تشيز برغر ماشروم حجم عادي، وجبة تشيز برغ…" at bounding box center [542, 395] width 226 height 60
click at [459, 371] on textarea "Arabic: ساندويش تشيز برغر ماشروم، وجبة تشيز برغر ماشروم حجم عادي، وجبة تشيز برغ…" at bounding box center [542, 395] width 226 height 60
drag, startPoint x: 459, startPoint y: 371, endPoint x: 434, endPoint y: 371, distance: 24.6
click at [434, 371] on textarea "Arabic: ساندويش تشيز برغر ماشروم، وجبة تشيز برغر ماشروم حجم عادي، وجبة تشيز برغ…" at bounding box center [542, 395] width 226 height 60
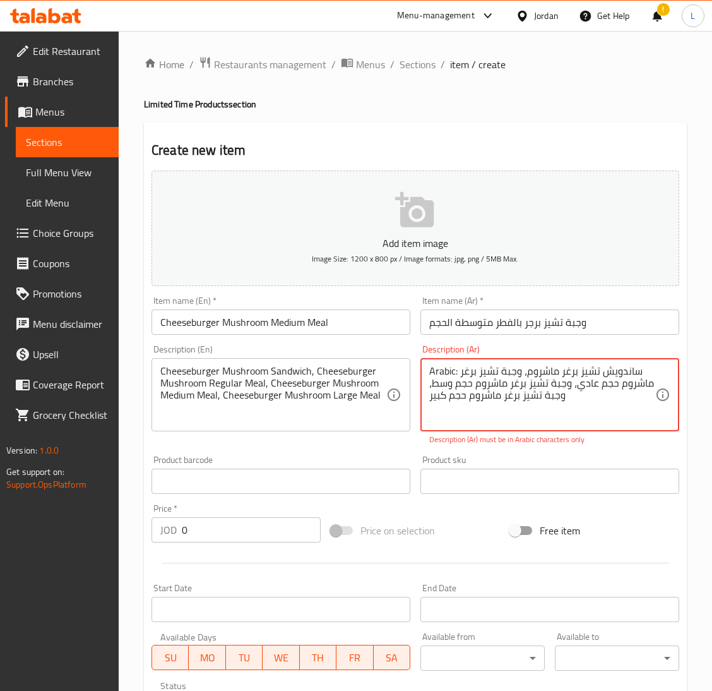
click at [434, 371] on textarea "Arabic: ساندويش تشيز برغر ماشروم، وجبة تشيز برغر ماشروم حجم عادي، وجبة تشيز برغ…" at bounding box center [542, 395] width 226 height 60
click at [433, 368] on textarea "Arabic: ساندويش تشيز برغر ماشروم، وجبة تشيز برغر ماشروم حجم عادي، وجبة تشيز برغ…" at bounding box center [542, 395] width 226 height 60
drag, startPoint x: 427, startPoint y: 368, endPoint x: 457, endPoint y: 363, distance: 30.7
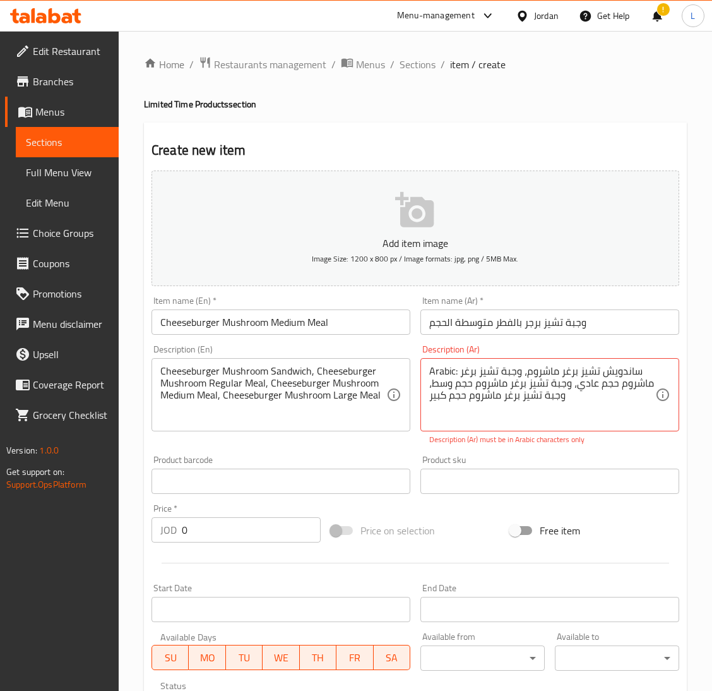
click at [457, 363] on div "Arabic: ساندويش تشيز برغر ماشروم، وجبة تشيز برغر ماشروم حجم عادي، وجبة تشيز برغ…" at bounding box center [549, 394] width 259 height 73
click at [456, 367] on textarea "Arabic: ساندويش تشيز برغر ماشروم، وجبة تشيز برغر ماشروم حجم عادي، وجبة تشيز برغ…" at bounding box center [542, 395] width 226 height 60
drag, startPoint x: 456, startPoint y: 367, endPoint x: 423, endPoint y: 372, distance: 33.9
click at [423, 372] on div "Arabic: ساندويش تشيز برغر ماشروم، وجبة تشيز برغر ماشروم حجم عادي، وجبة تشيز برغ…" at bounding box center [549, 394] width 259 height 73
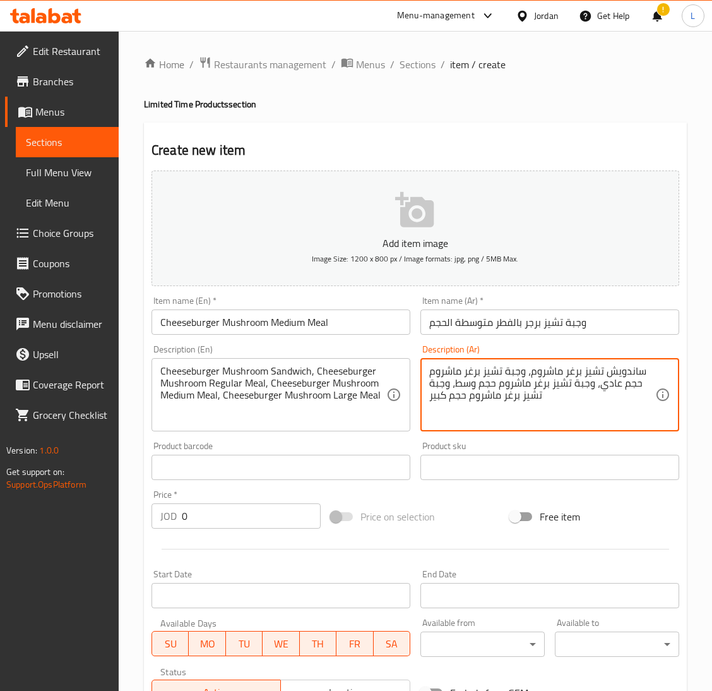
type textarea "ساندويش تشيز برغر ماشروم، وجبة تشيز برغر ماشروم حجم عادي، وجبة تشيز برغر ماشروم…"
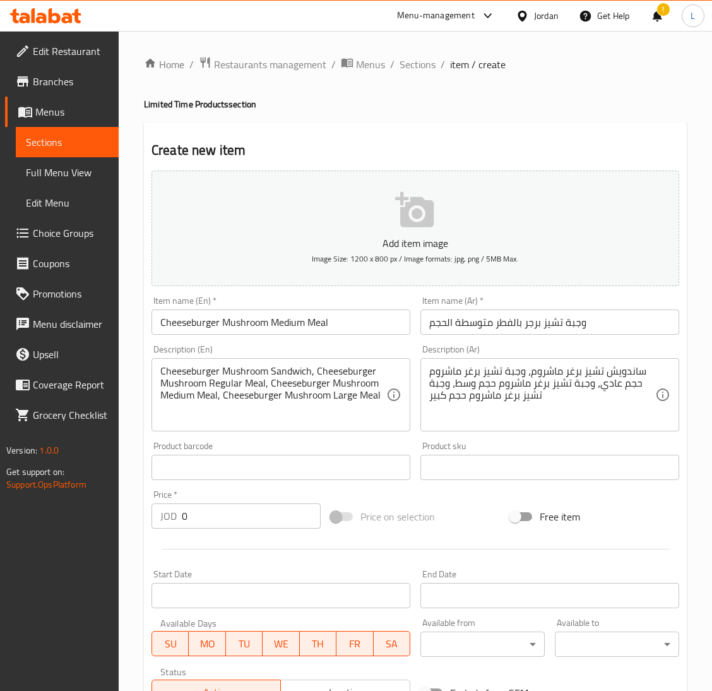
click at [249, 505] on input "0" at bounding box center [251, 515] width 139 height 25
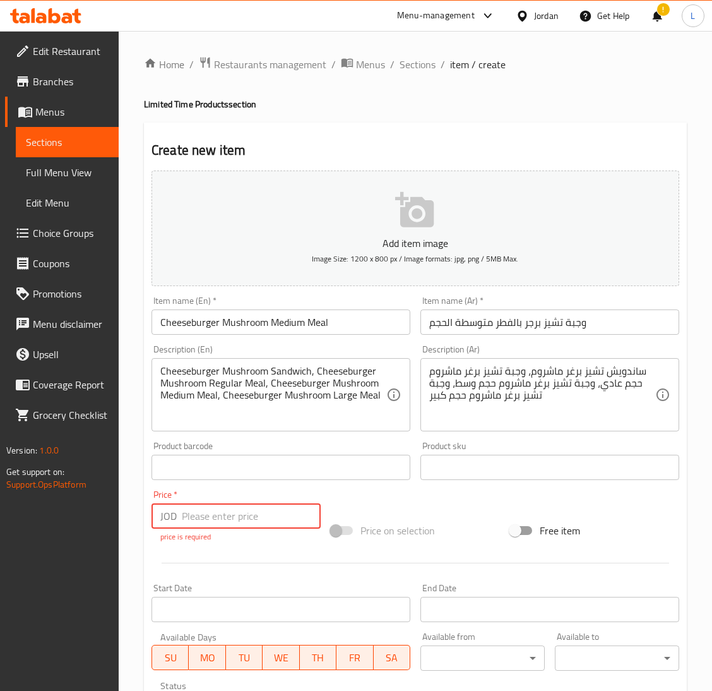
click at [224, 522] on input "number" at bounding box center [251, 515] width 139 height 25
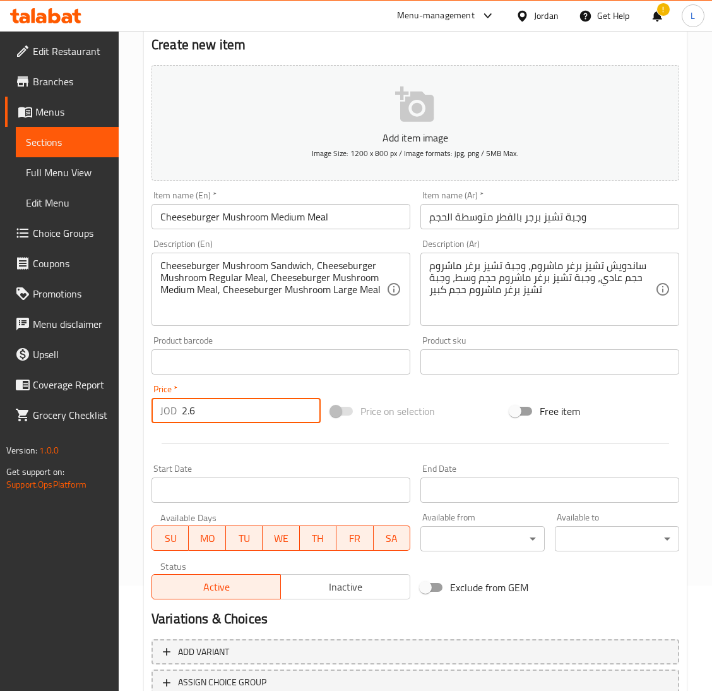
scroll to position [199, 0]
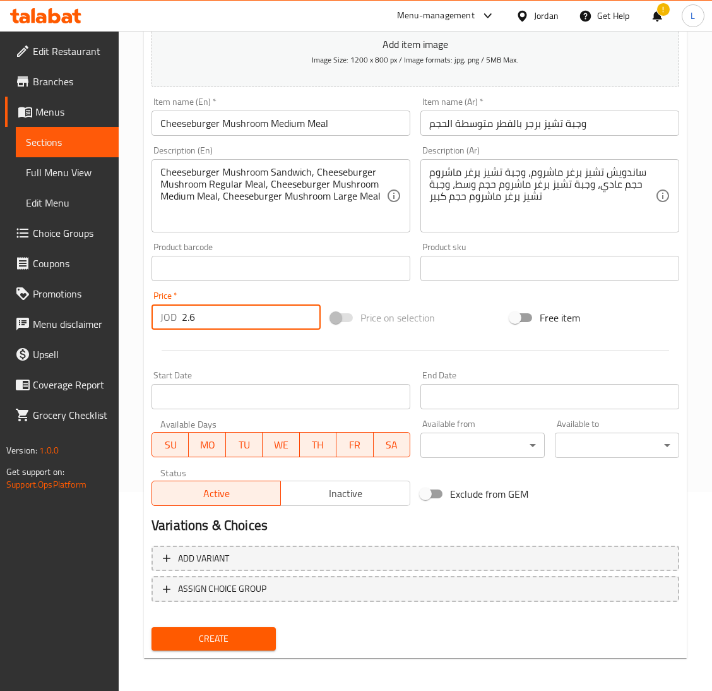
type input "2.6"
click at [199, 634] on span "Create" at bounding box center [214, 639] width 104 height 16
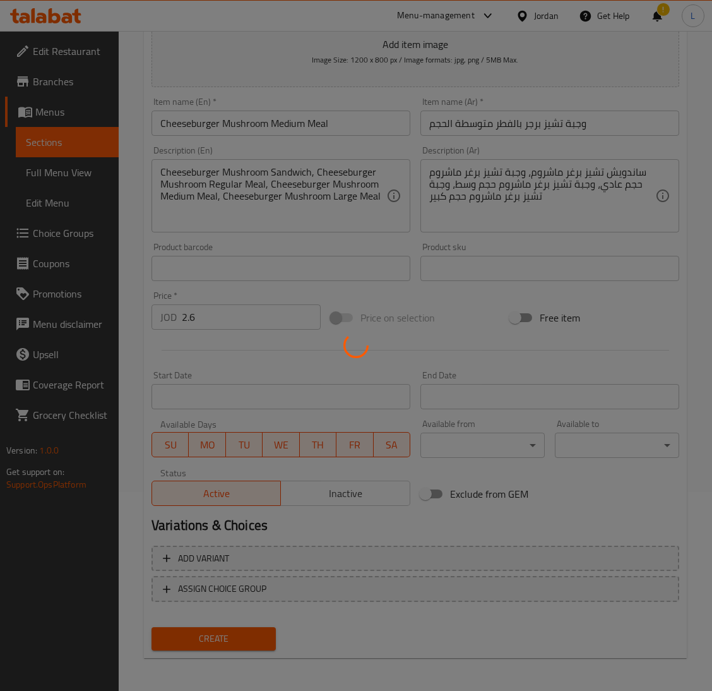
scroll to position [0, 0]
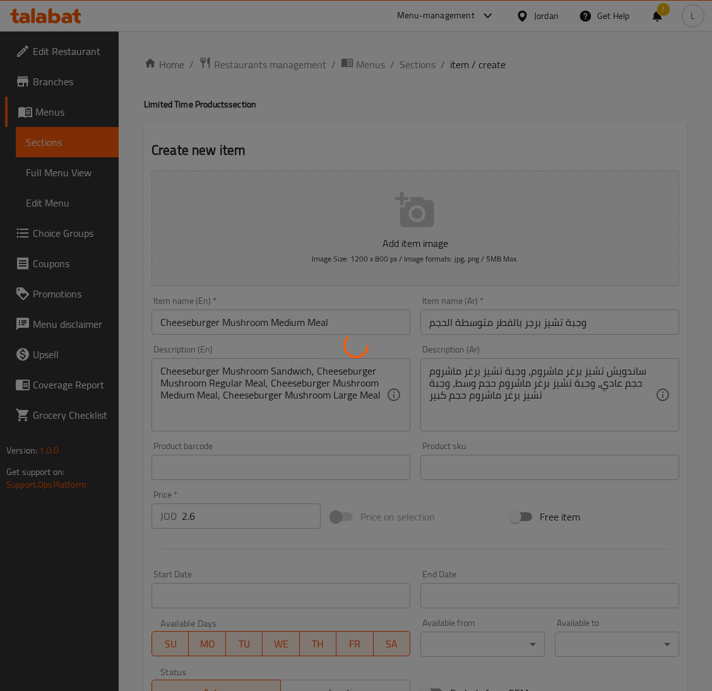
type input "0"
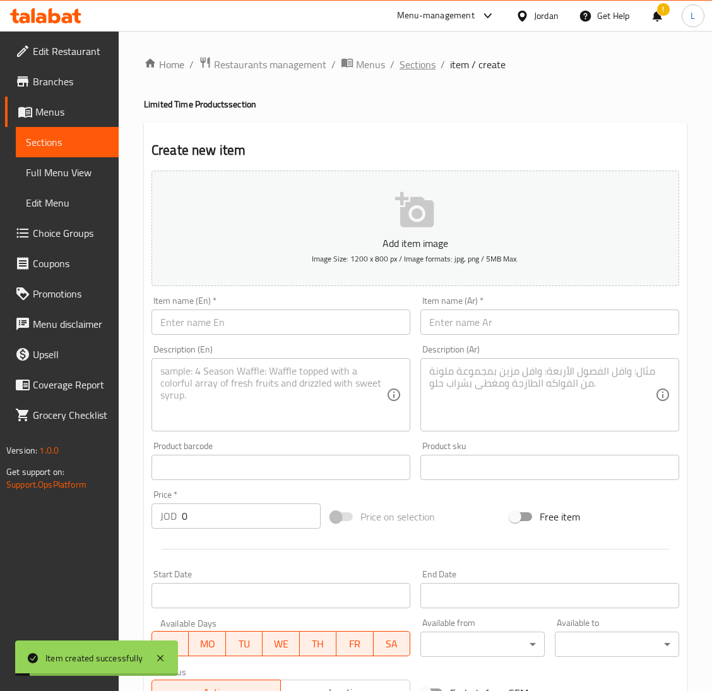
click at [429, 65] on span "Sections" at bounding box center [418, 64] width 36 height 15
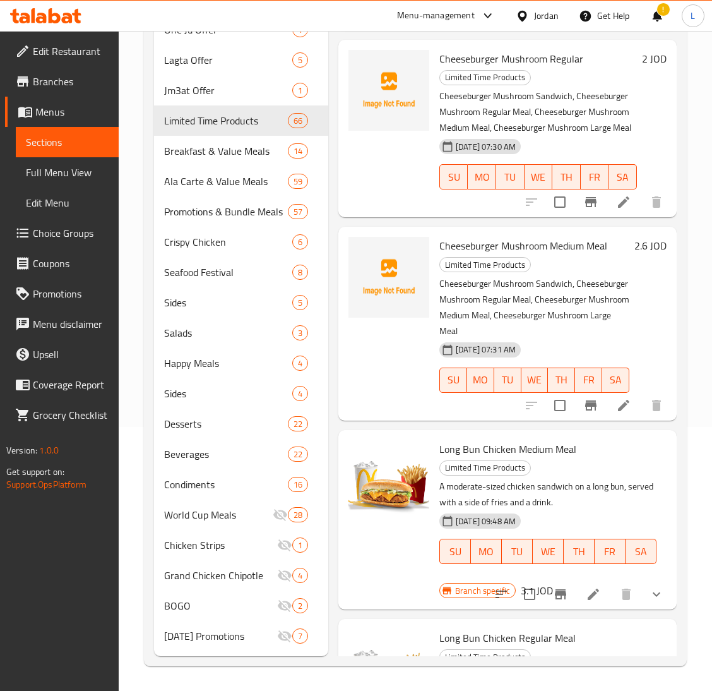
scroll to position [2388, 0]
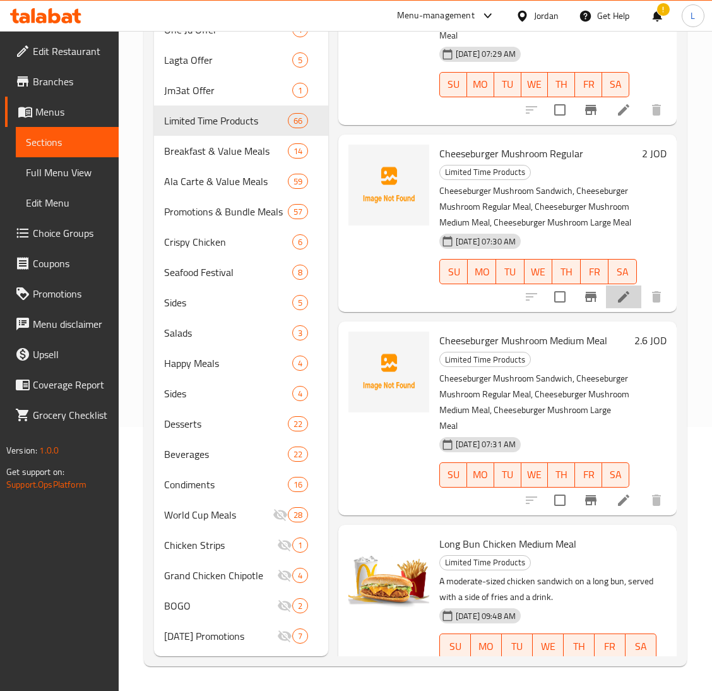
click at [616, 304] on icon at bounding box center [623, 296] width 15 height 15
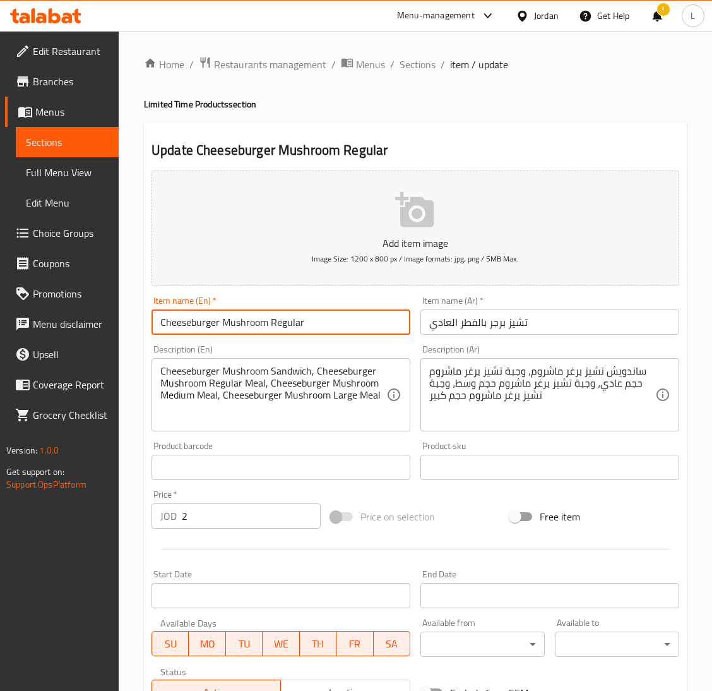
click at [328, 324] on input "Cheeseburger Mushroom Regular" at bounding box center [281, 321] width 259 height 25
type input "Cheeseburger Mushroom Regular Meal"
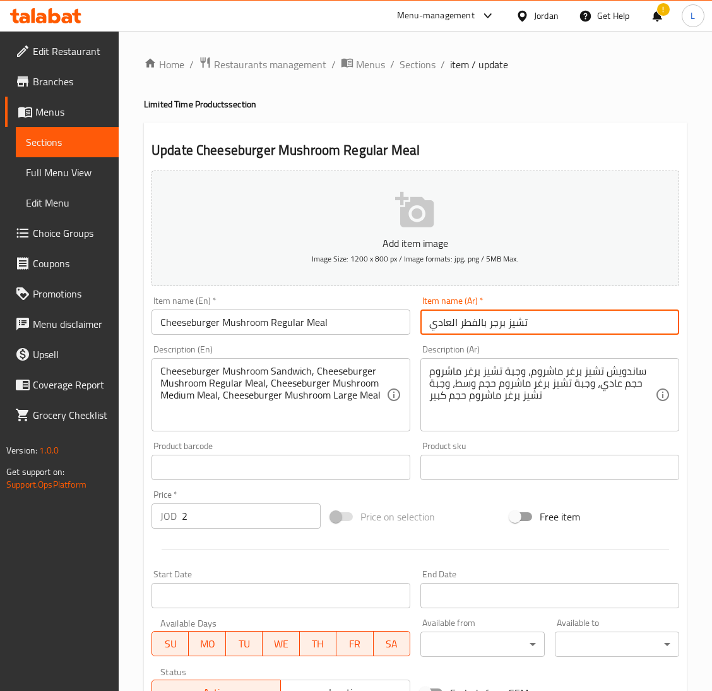
click at [573, 322] on input "تشيز برجر بالفطر العادي" at bounding box center [549, 321] width 259 height 25
click at [348, 314] on input "Cheeseburger Mushroom Regular Meal" at bounding box center [281, 321] width 259 height 25
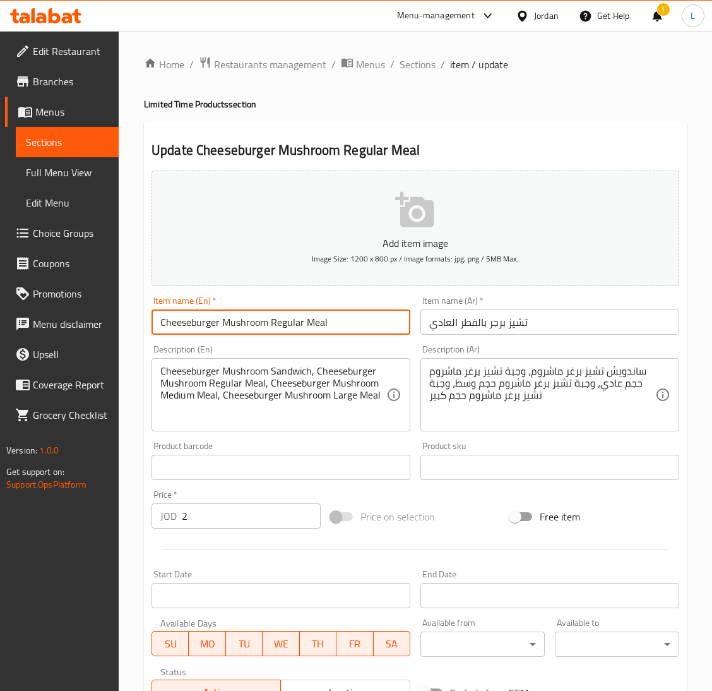
click at [348, 314] on input "Cheeseburger Mushroom Regular Meal" at bounding box center [281, 321] width 259 height 25
click at [571, 326] on input "تشيز برجر بالفطر العادي" at bounding box center [549, 321] width 259 height 25
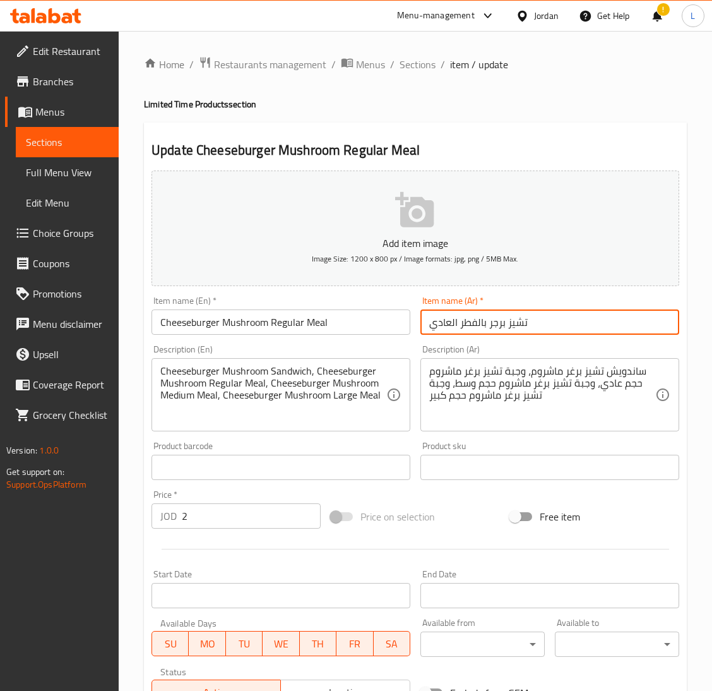
click at [571, 326] on input "تشيز برجر بالفطر العادي" at bounding box center [549, 321] width 259 height 25
paste input "وجبة تشيز برجر بالفطر عادية"
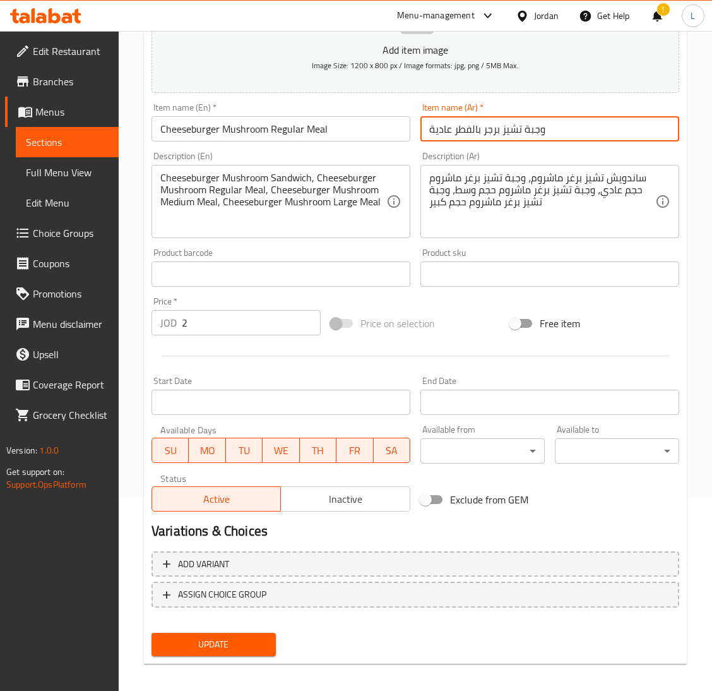
scroll to position [199, 0]
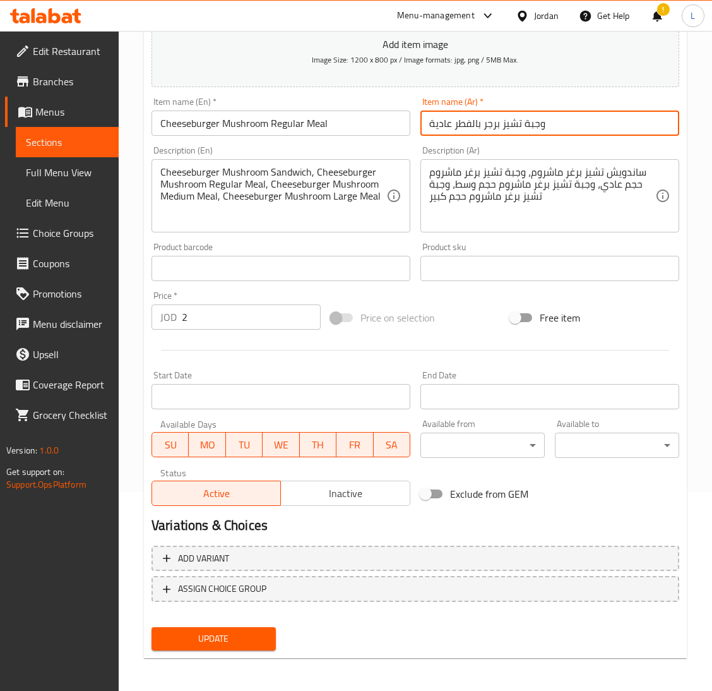
type input "وجبة تشيز برجر بالفطر عادية"
click at [253, 631] on span "Update" at bounding box center [214, 639] width 104 height 16
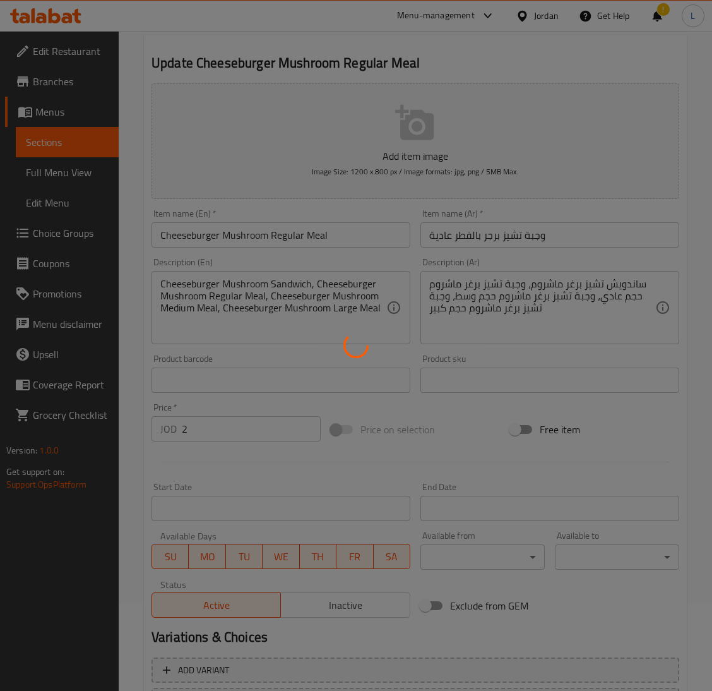
scroll to position [0, 0]
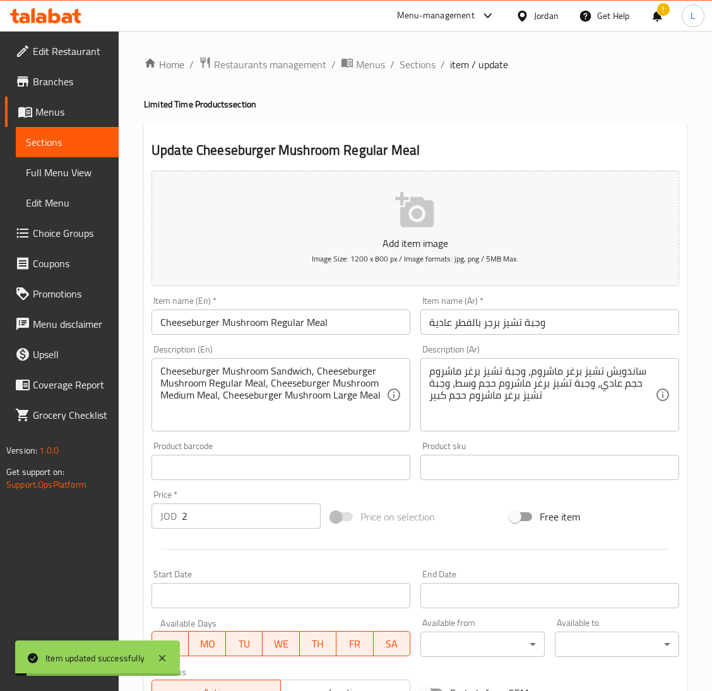
drag, startPoint x: 407, startPoint y: 66, endPoint x: 427, endPoint y: 90, distance: 31.8
click at [407, 66] on span "Sections" at bounding box center [418, 64] width 36 height 15
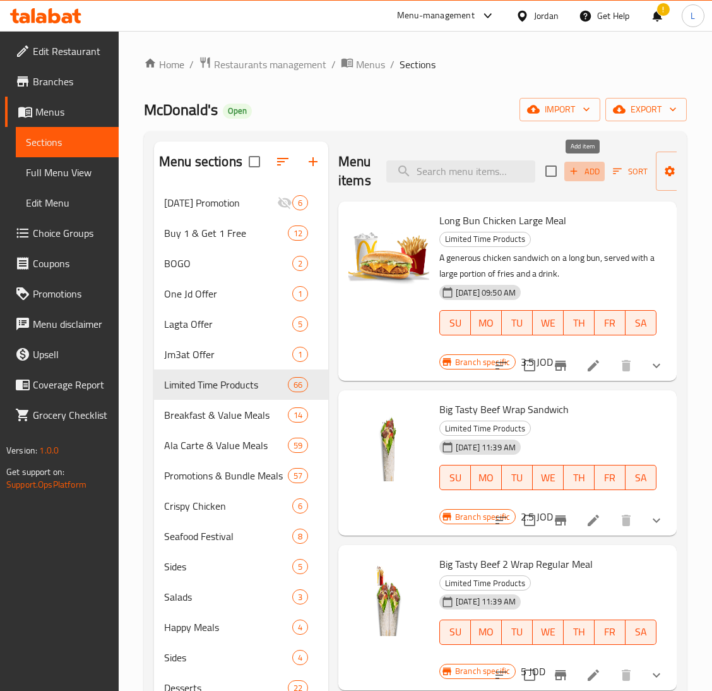
click at [571, 169] on icon "button" at bounding box center [573, 170] width 11 height 11
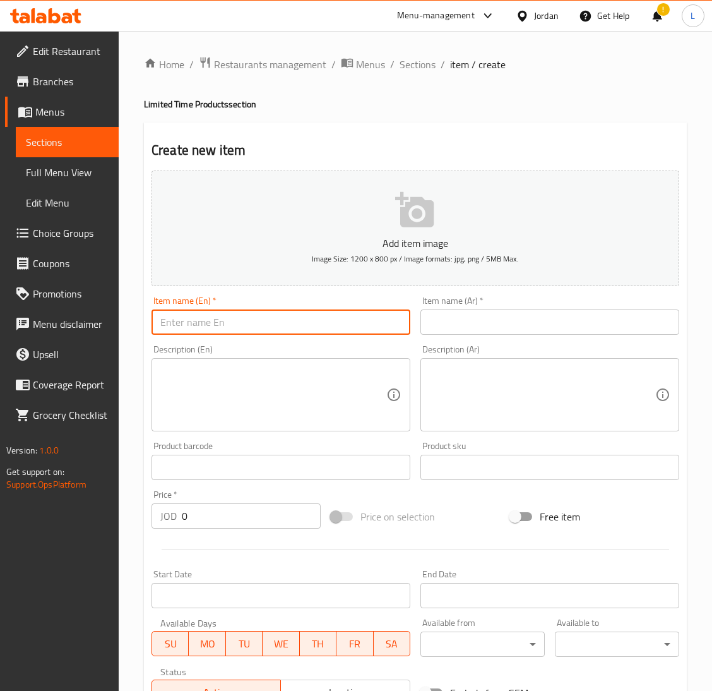
click at [321, 330] on input "text" at bounding box center [281, 321] width 259 height 25
paste input "Double Cheeseburger Mushroom"
click at [326, 319] on input "Double Cheeseburger Mushroom Sandwicch" at bounding box center [281, 321] width 259 height 25
click at [312, 325] on input "Double Cheeseburger Mushroom Sandwich" at bounding box center [281, 321] width 259 height 25
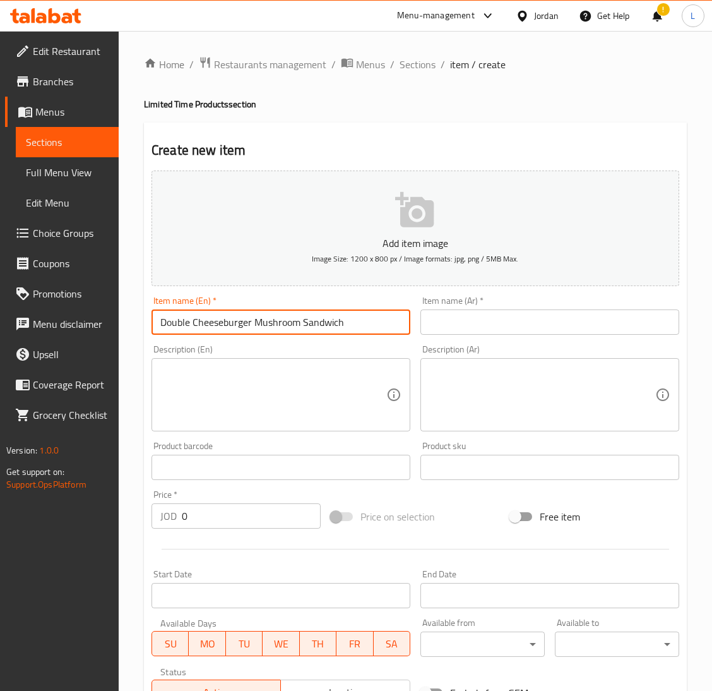
click at [312, 325] on input "Double Cheeseburger Mushroom Sandwich" at bounding box center [281, 321] width 259 height 25
type input "Double Cheeseburger Mushroom Sandwich"
drag, startPoint x: 554, startPoint y: 322, endPoint x: 453, endPoint y: 335, distance: 101.9
click at [554, 322] on input "text" at bounding box center [549, 321] width 259 height 25
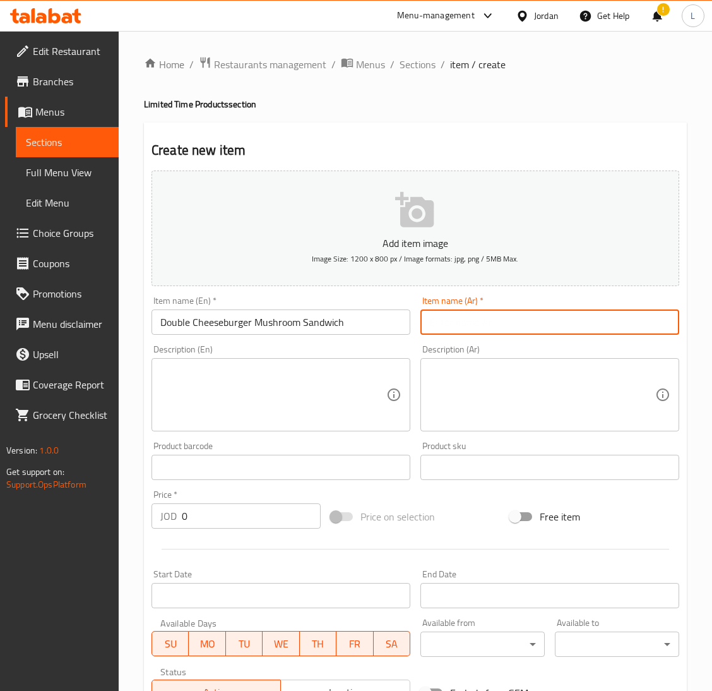
paste input "ساندويتش دبل تشيز برجر بالفطر"
type input "ساندويتش دبل تشيز برجر بالفطر"
drag, startPoint x: 366, startPoint y: 374, endPoint x: 384, endPoint y: 375, distance: 17.7
click at [366, 375] on textarea at bounding box center [273, 395] width 226 height 60
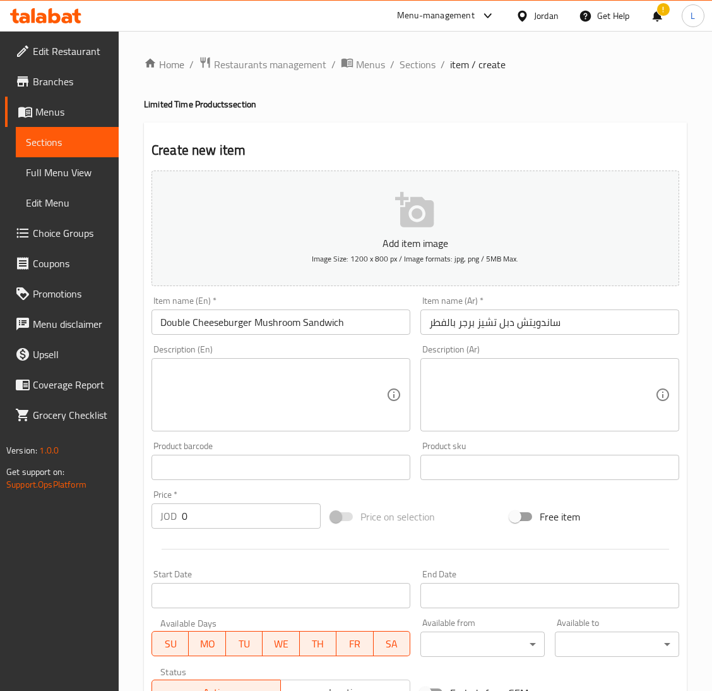
click at [206, 391] on textarea at bounding box center [273, 395] width 226 height 60
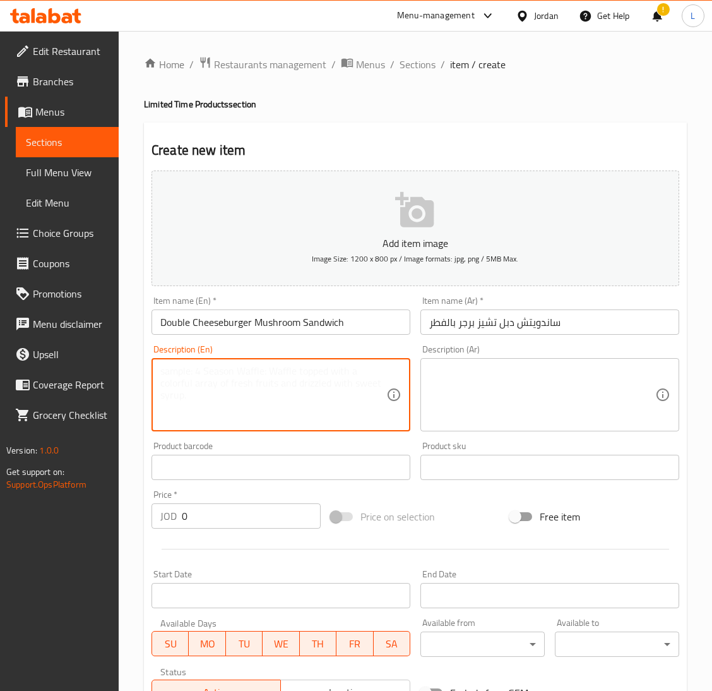
paste textarea "English: Double Cheeseburger Mushroom Sandwich, Double Cheeseburger Mushroom Re…"
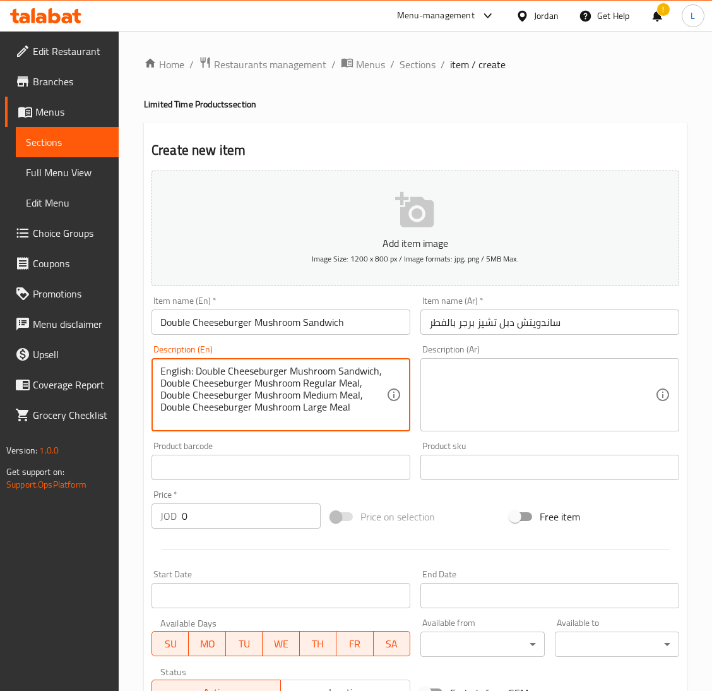
click at [191, 372] on textarea "English: Double Cheeseburger Mushroom Sandwich, Double Cheeseburger Mushroom Re…" at bounding box center [273, 395] width 226 height 60
drag, startPoint x: 196, startPoint y: 369, endPoint x: 128, endPoint y: 369, distance: 67.5
click at [128, 369] on div "Home / Restaurants management / Menus / Sections / item / create Limited Time P…" at bounding box center [415, 461] width 593 height 861
type textarea "Double Cheeseburger Mushroom Sandwich, Double Cheeseburger Mushroom Regular Mea…"
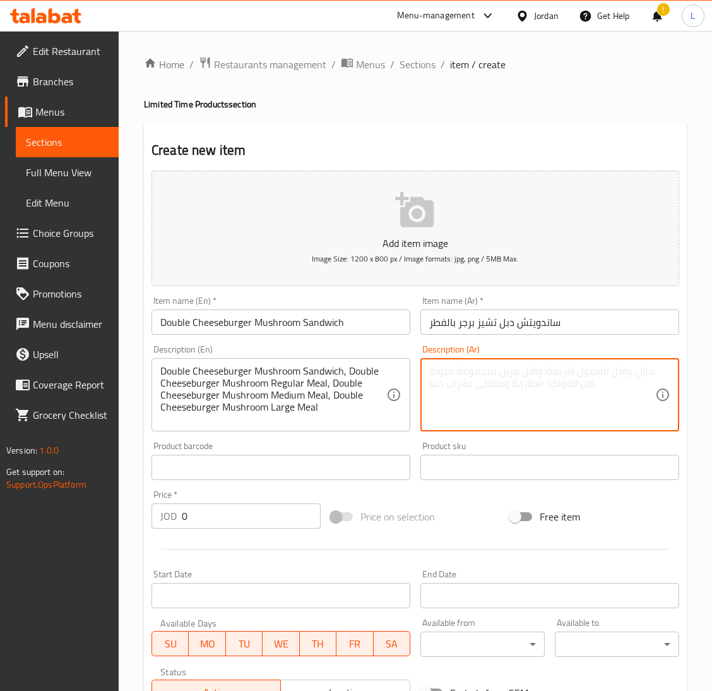
click at [434, 379] on textarea at bounding box center [542, 395] width 226 height 60
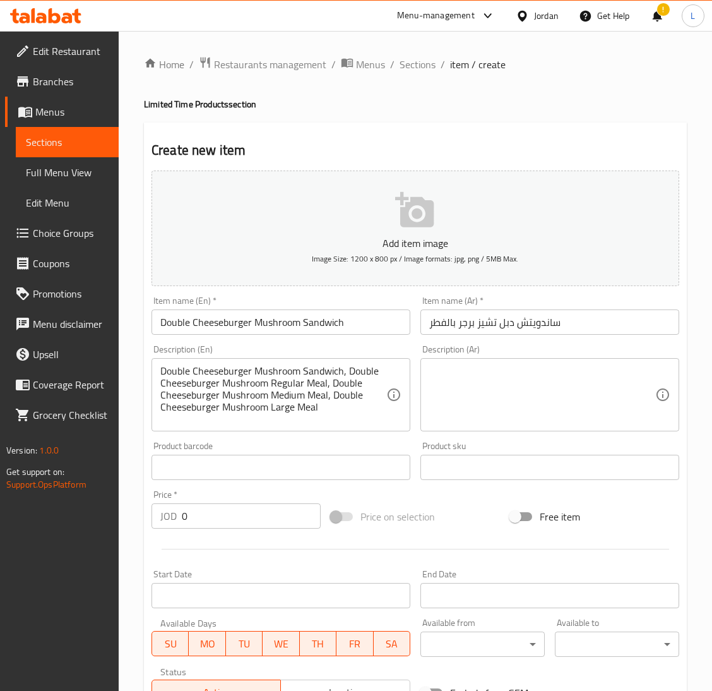
click at [514, 395] on textarea at bounding box center [542, 395] width 226 height 60
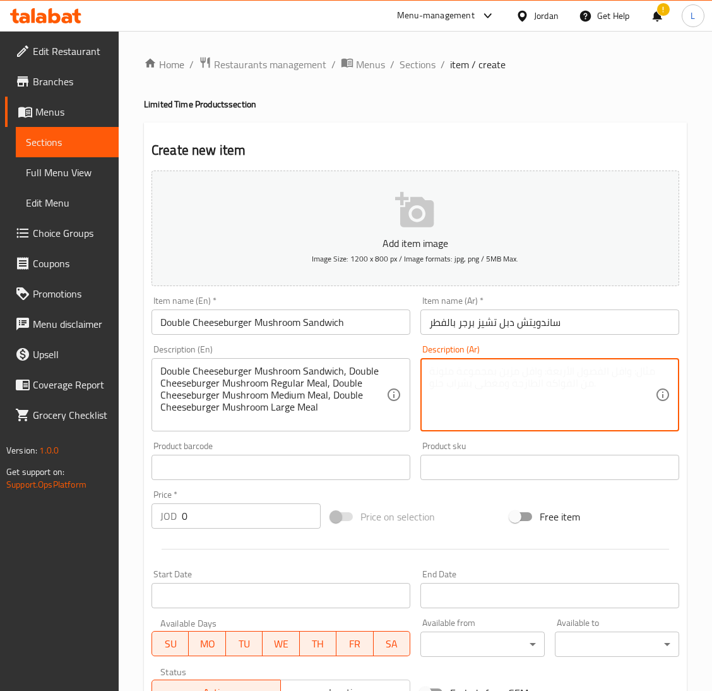
paste textarea "Arabic: ساندويش دبل تشيز برغر ماشروم، وجبة دبل تشيز برغر ماشروم حجم عادي، وجبة …"
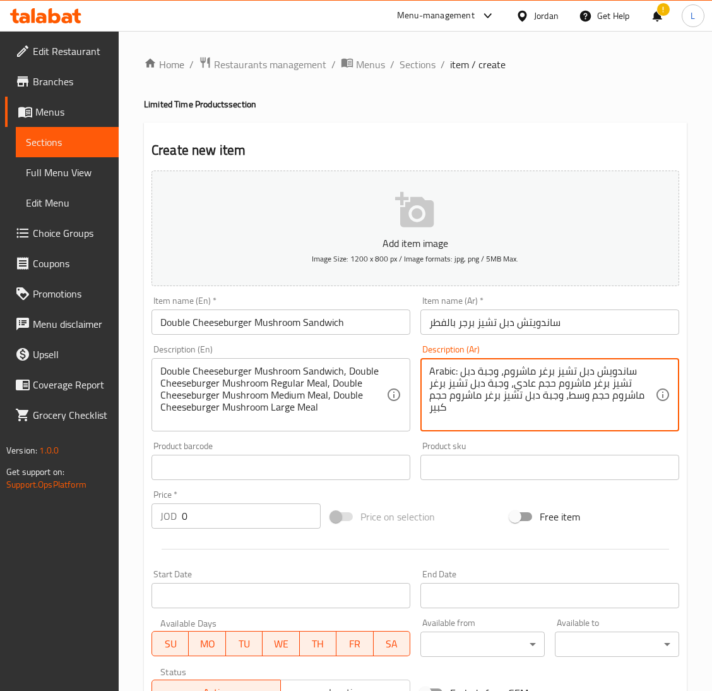
drag, startPoint x: 458, startPoint y: 367, endPoint x: 404, endPoint y: 369, distance: 53.7
click at [404, 369] on div "Add item image Image Size: 1200 x 800 px / Image formats: jpg, png / 5MB Max. I…" at bounding box center [415, 437] width 538 height 544
type textarea "ساندويش دبل تشيز برغر ماشروم، وجبة دبل تشيز برغر ماشروم حجم عادي، وجبة دبل تشيز…"
click at [408, 62] on span "Sections" at bounding box center [418, 64] width 36 height 15
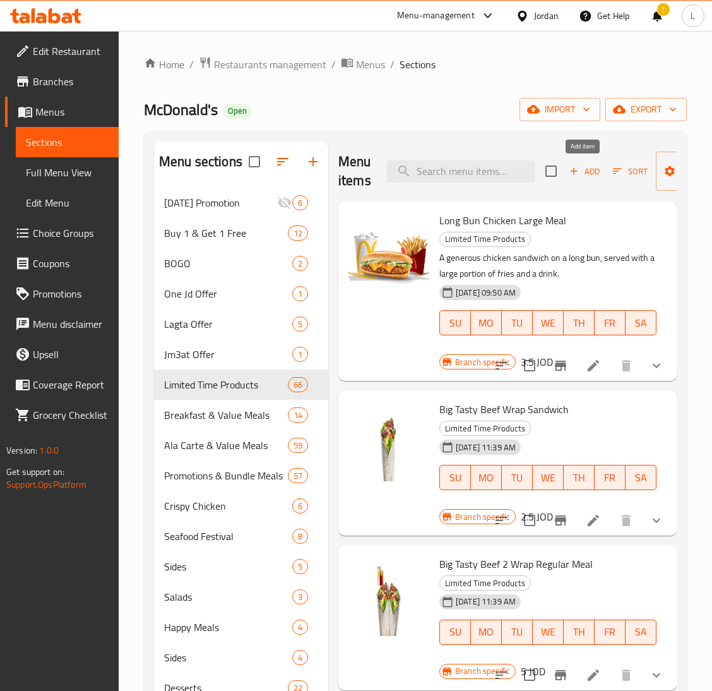
click at [589, 175] on span "Add" at bounding box center [585, 171] width 34 height 15
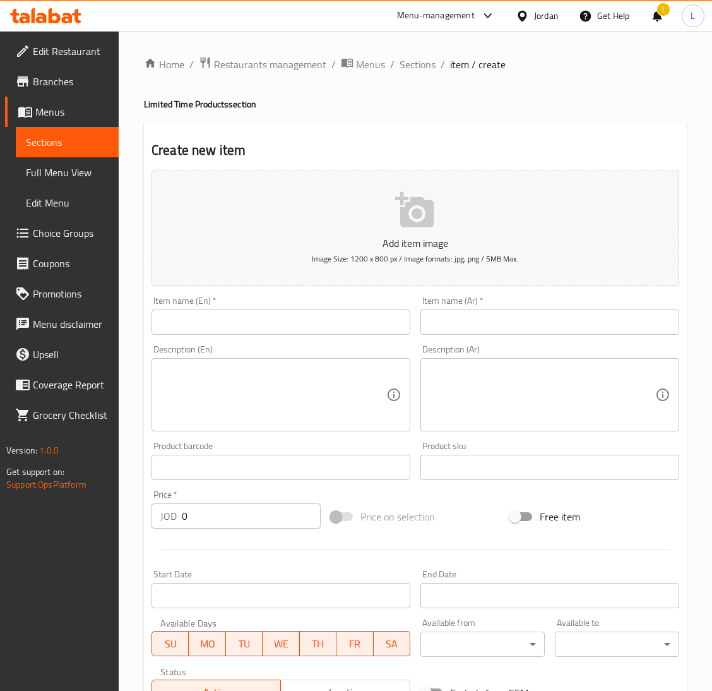
click at [258, 324] on input "text" at bounding box center [281, 321] width 259 height 25
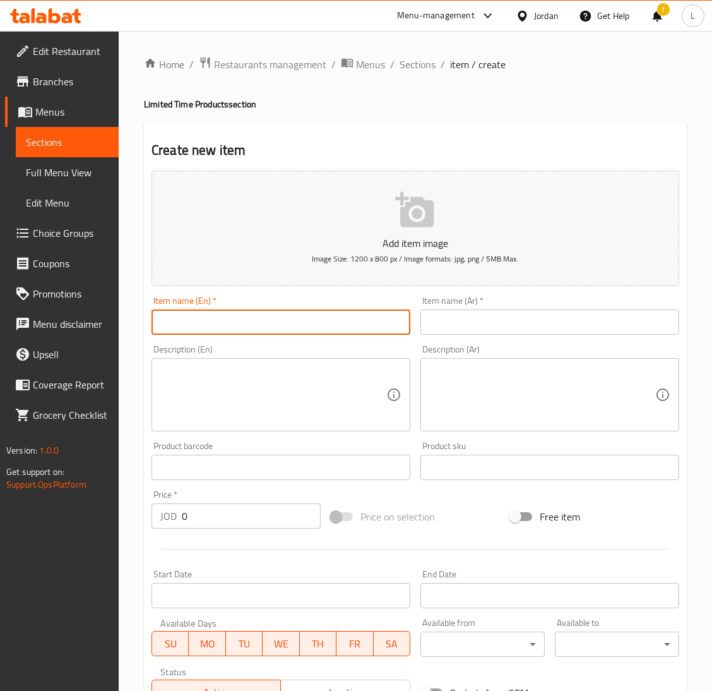
paste input "Cheeseburger Mushroom:"
click at [368, 320] on input "Cheeseburger Mushroom Large Meal" at bounding box center [281, 321] width 259 height 25
type input "Cheeseburger Mushroom Large Meal"
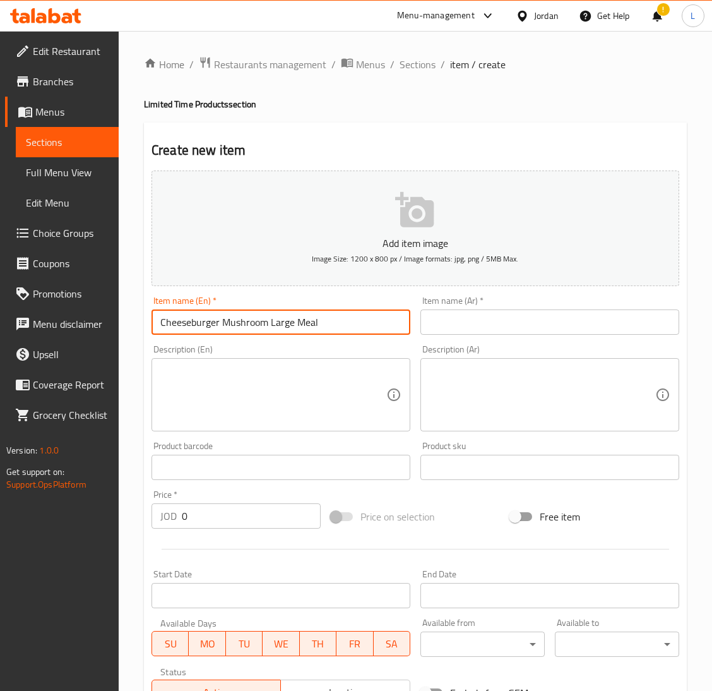
click at [446, 310] on input "text" at bounding box center [549, 321] width 259 height 25
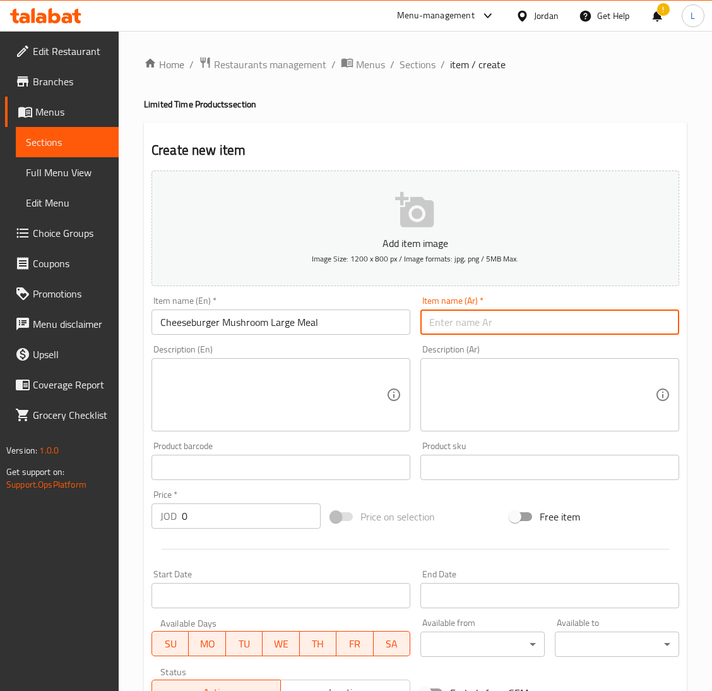
paste input "Cheeseburger Mushroom Large Meal"
type input "Cheeseburger Mushroom Large Meal"
drag, startPoint x: 369, startPoint y: 372, endPoint x: 376, endPoint y: 372, distance: 6.9
click at [369, 372] on div "Description (En)" at bounding box center [281, 394] width 259 height 73
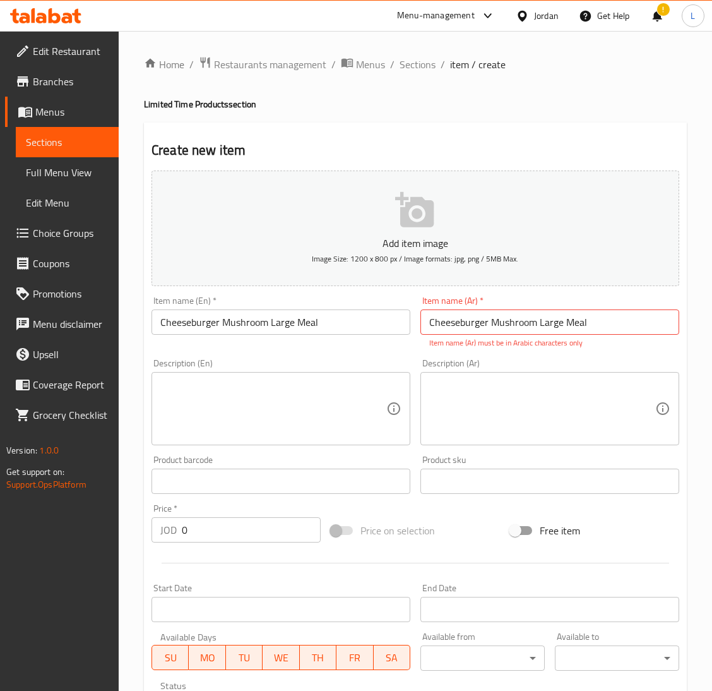
drag, startPoint x: 298, startPoint y: 436, endPoint x: 283, endPoint y: 436, distance: 15.2
click at [298, 436] on textarea at bounding box center [273, 409] width 226 height 60
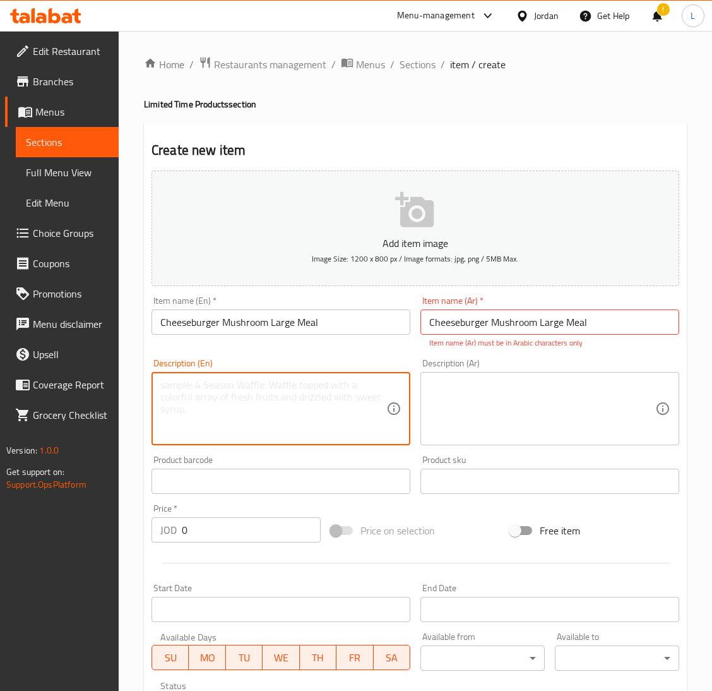
paste textarea "English: Cheeseburger Mushroom Sandwich, Cheeseburger Mushroom Regular Meal, Ch…"
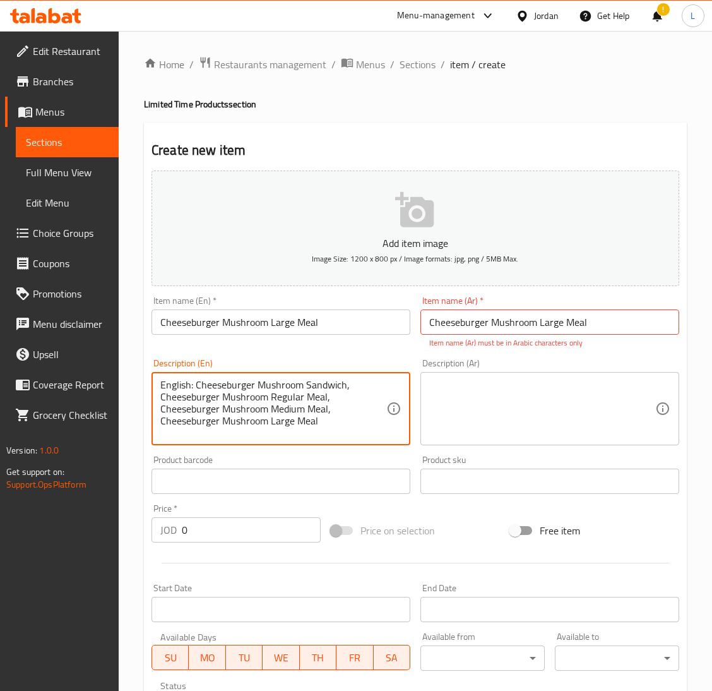
drag, startPoint x: 194, startPoint y: 386, endPoint x: 155, endPoint y: 386, distance: 39.8
click at [155, 386] on div "English: Cheeseburger Mushroom Sandwich, Cheeseburger Mushroom Regular Meal, Ch…" at bounding box center [281, 408] width 259 height 73
type textarea "Cheeseburger Mushroom Sandwich, Cheeseburger Mushroom Regular Meal, Cheeseburge…"
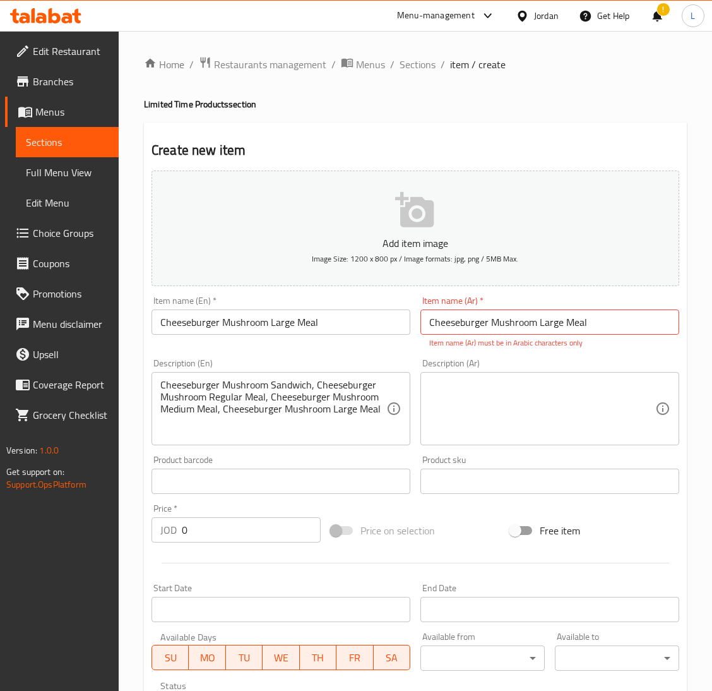
click at [475, 403] on textarea at bounding box center [542, 409] width 226 height 60
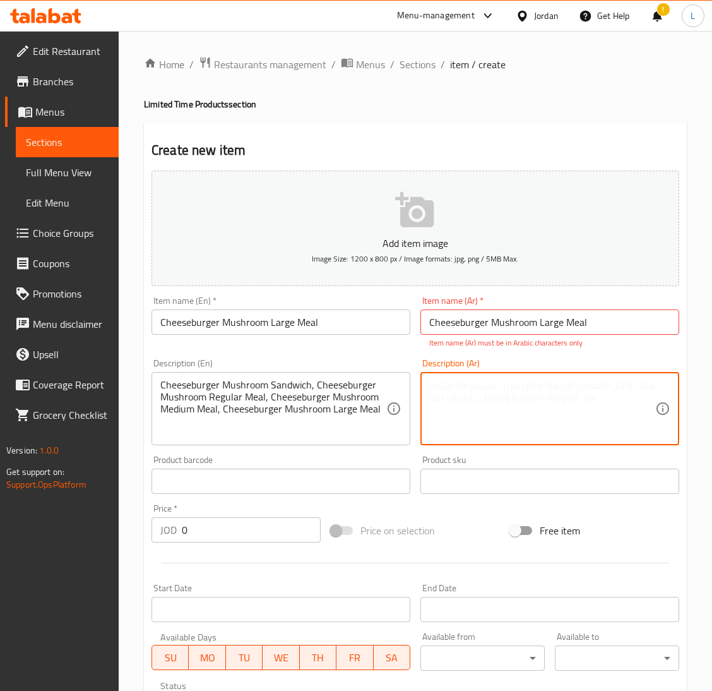
paste textarea "Arabic: ساندويش تشيز برغر ماشروم، وجبة تشيز برغر ماشروم حجم عادي، وجبة تشيز برغ…"
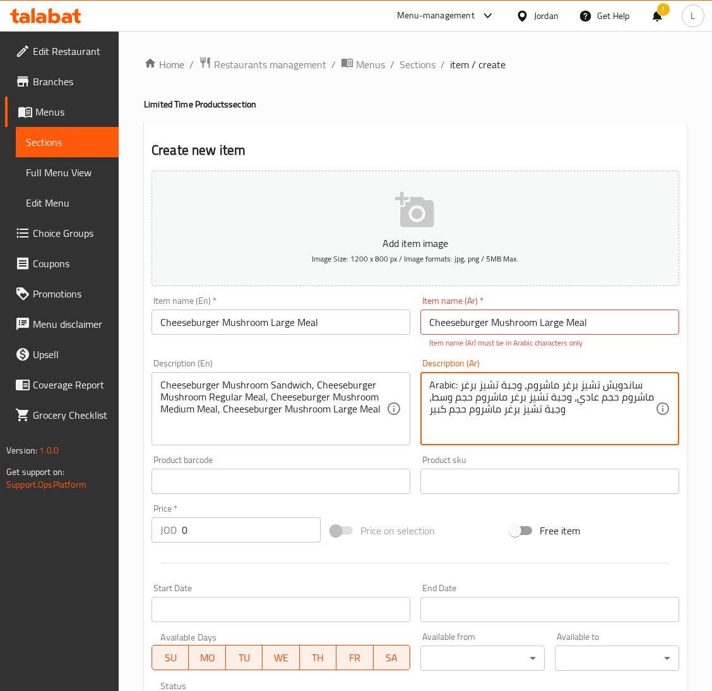
drag, startPoint x: 459, startPoint y: 386, endPoint x: 332, endPoint y: 388, distance: 126.9
click at [332, 388] on div "Add item image Image Size: 1200 x 800 px / Image formats: jpg, png / 5MB Max. I…" at bounding box center [415, 444] width 538 height 558
type textarea "ساندويش تشيز برغر ماشروم، وجبة تشيز برغر ماشروم حجم عادي، وجبة تشيز برغر ماشروم…"
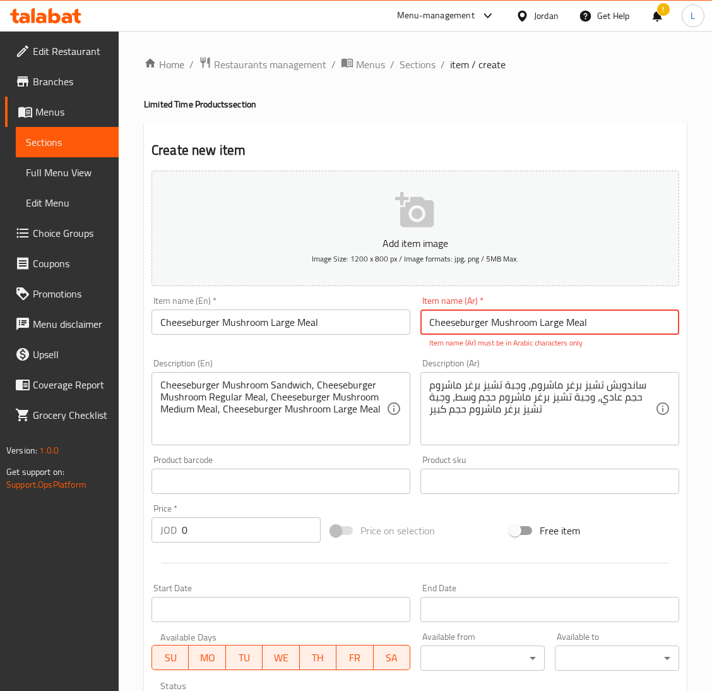
click at [461, 328] on input "Cheeseburger Mushroom Large Meal" at bounding box center [549, 321] width 259 height 25
paste input "وجبة تشيز برجر بالفطر كبيرة"
type input "وجبة تشيز برجر بالفطر كبيرة"
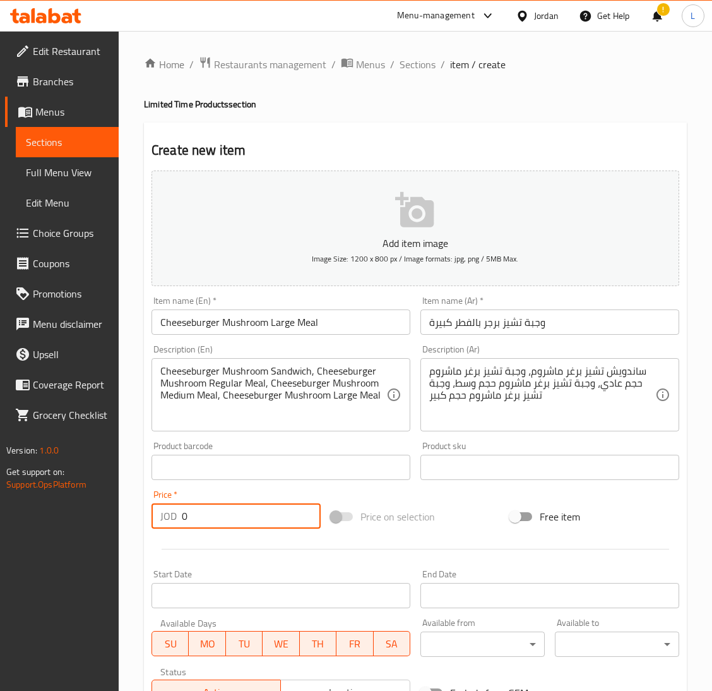
click at [222, 539] on div "Add item image Image Size: 1200 x 800 px / Image formats: jpg, png / 5MB Max. I…" at bounding box center [415, 437] width 538 height 544
click at [210, 525] on input "0" at bounding box center [251, 515] width 139 height 25
type input "3"
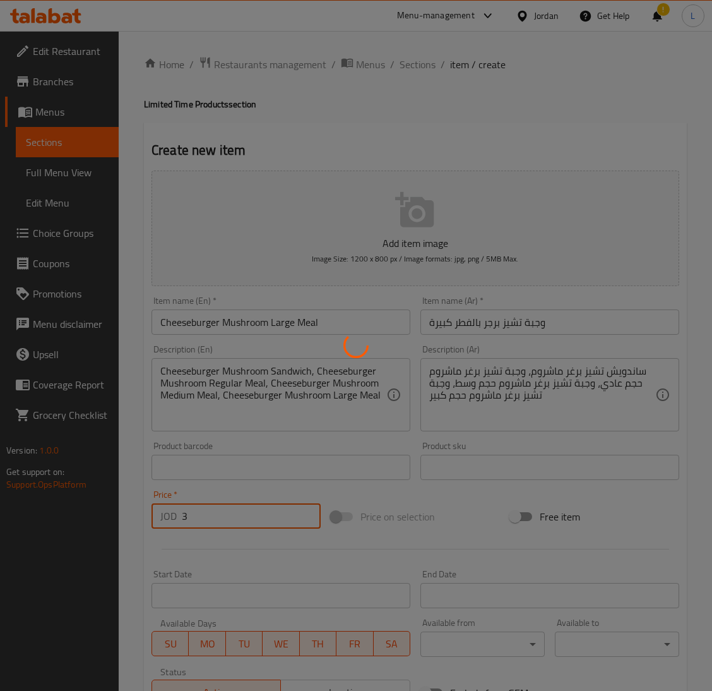
type input "0"
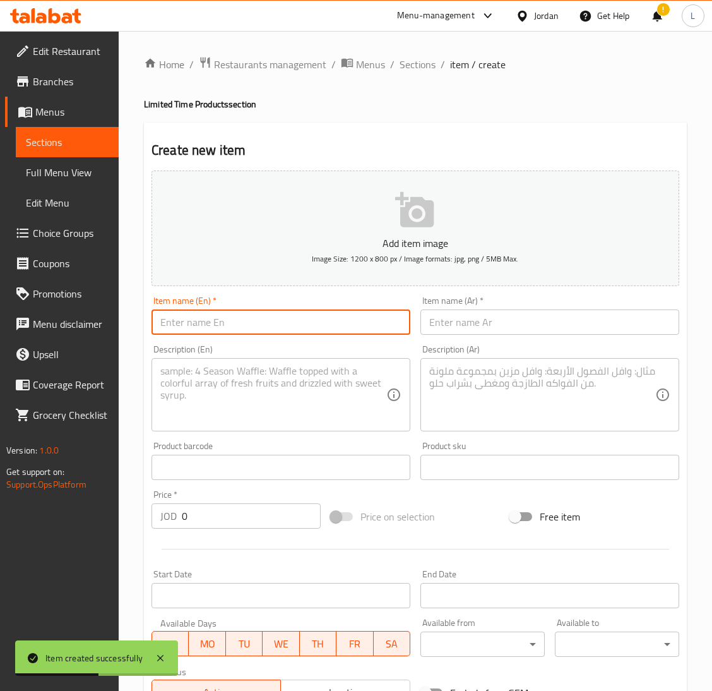
click at [223, 330] on input "text" at bounding box center [281, 321] width 259 height 25
paste input "Double Cheeseburger Mushroom"
type input "Double Cheeseburger Mushroom Sandwich"
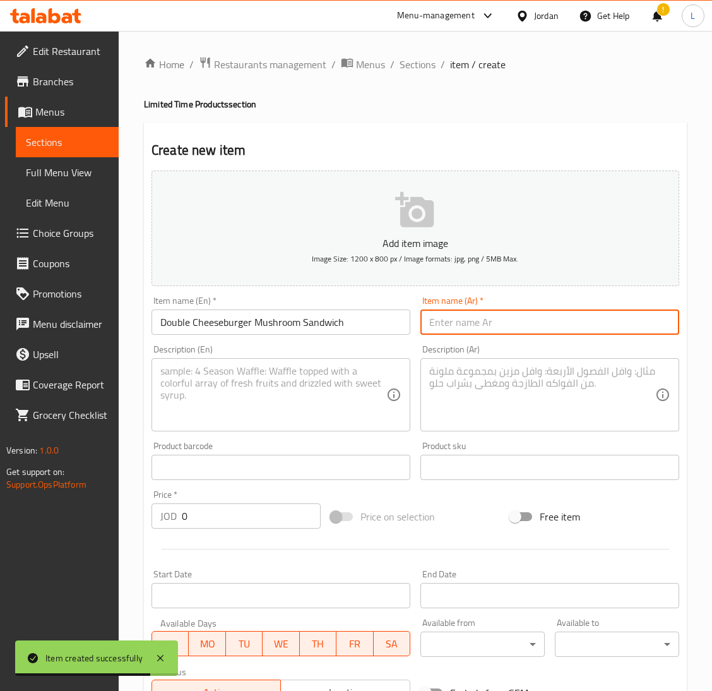
click at [487, 312] on input "text" at bounding box center [549, 321] width 259 height 25
click at [258, 322] on input "Double Cheeseburger Mushroom Sandwich" at bounding box center [281, 321] width 259 height 25
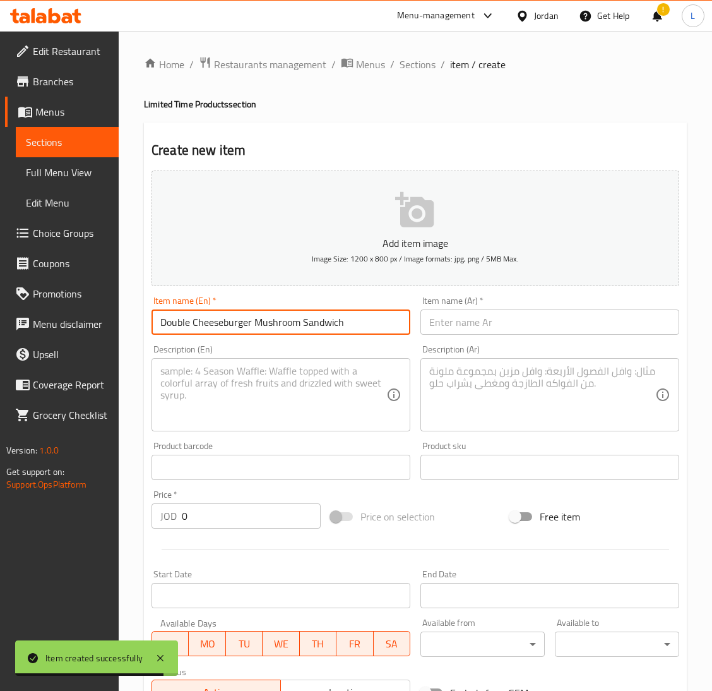
click at [258, 322] on input "Double Cheeseburger Mushroom Sandwich" at bounding box center [281, 321] width 259 height 25
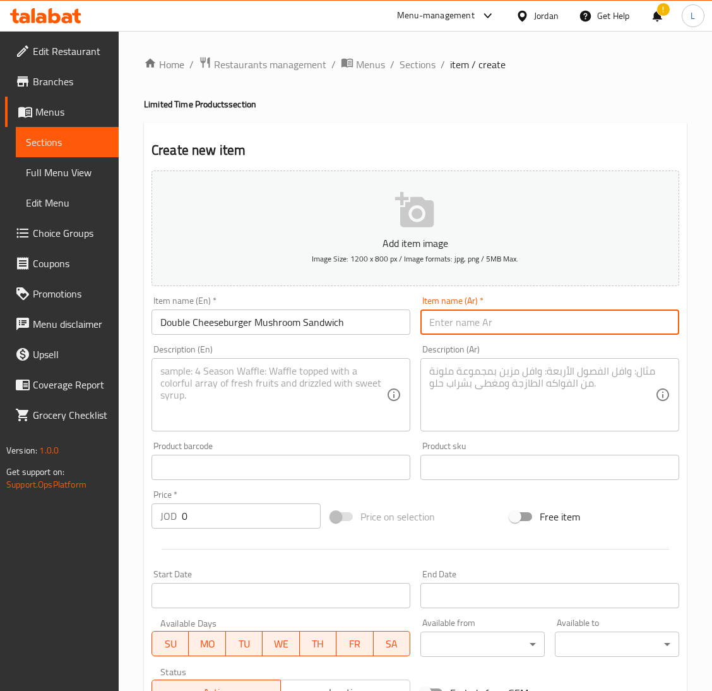
click at [532, 324] on input "text" at bounding box center [549, 321] width 259 height 25
paste input "Double Cheeseburger Mushroom Sandwich"
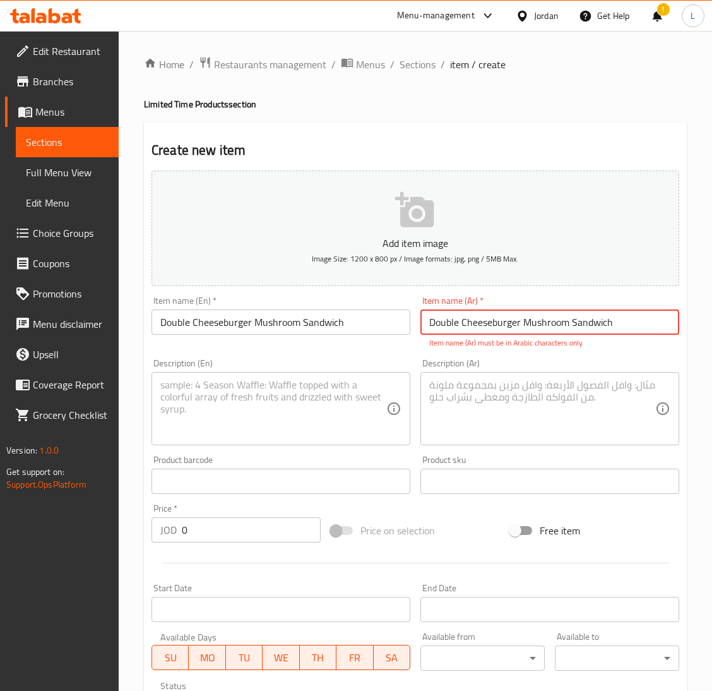
type input "Double Cheeseburger Mushroom Sandwich"
click at [278, 394] on textarea at bounding box center [273, 409] width 226 height 60
click at [321, 410] on textarea at bounding box center [273, 409] width 226 height 60
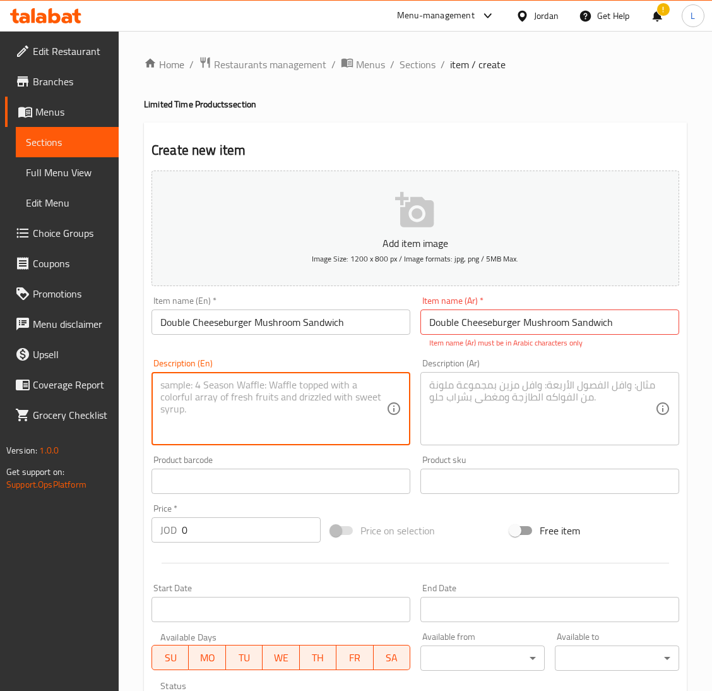
paste textarea "English: Double Cheeseburger Mushroom Sandwich, Double Cheeseburger Mushroom Re…"
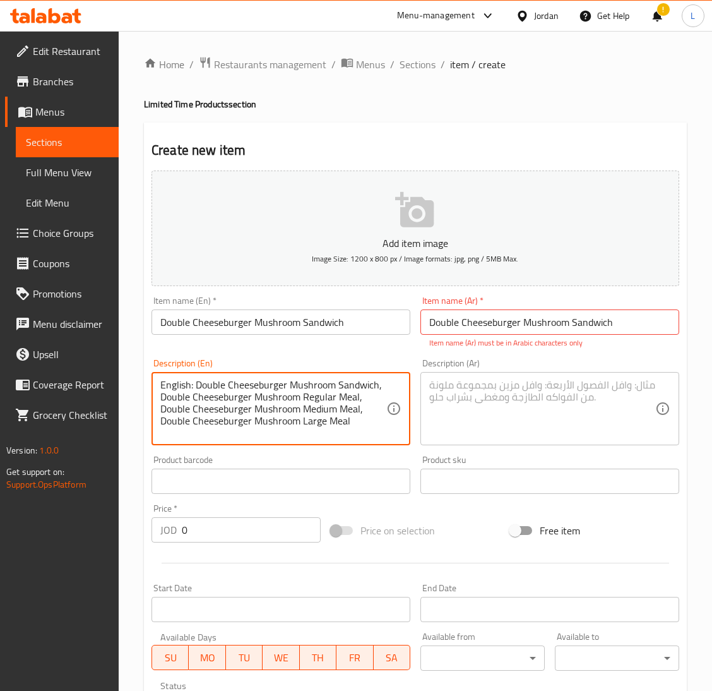
drag, startPoint x: 193, startPoint y: 383, endPoint x: 126, endPoint y: 382, distance: 66.9
click at [126, 382] on div "Home / Restaurants management / Menus / Sections / item / create Limited Time P…" at bounding box center [415, 468] width 593 height 875
type textarea "Double Cheeseburger Mushroom Sandwich, Double Cheeseburger Mushroom Regular Mea…"
click at [571, 386] on textarea at bounding box center [542, 409] width 226 height 60
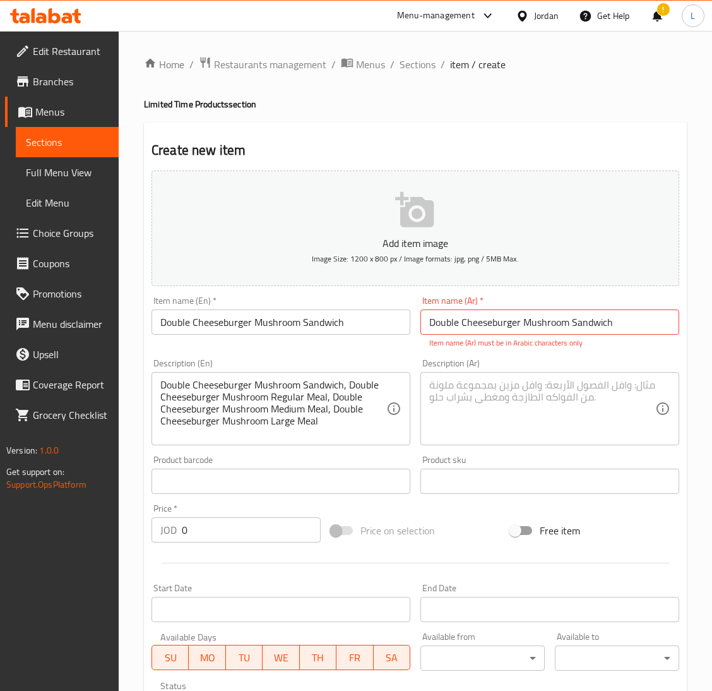
click at [506, 391] on textarea at bounding box center [542, 409] width 226 height 60
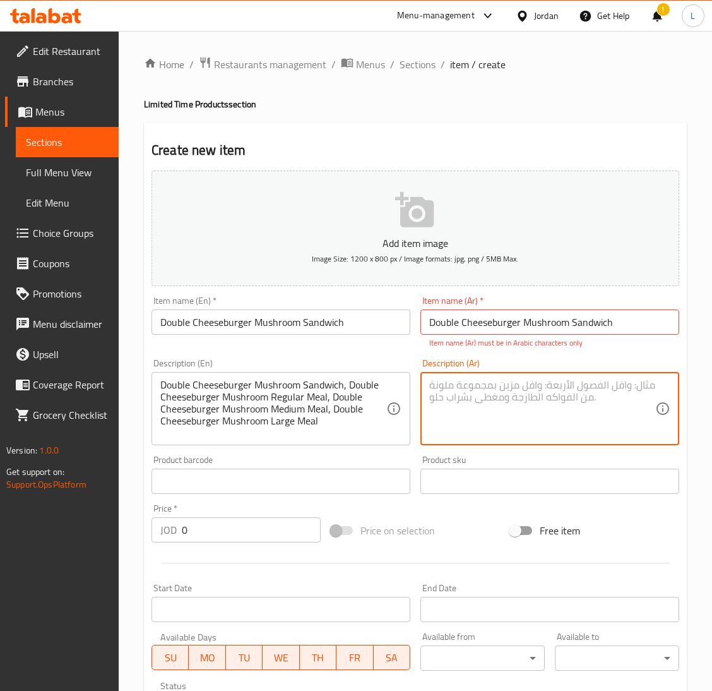
paste textarea "Arabic: ساندويش دبل تشيز برغر ماشروم، وجبة دبل تشيز برغر ماشروم حجم عادي، وجبة …"
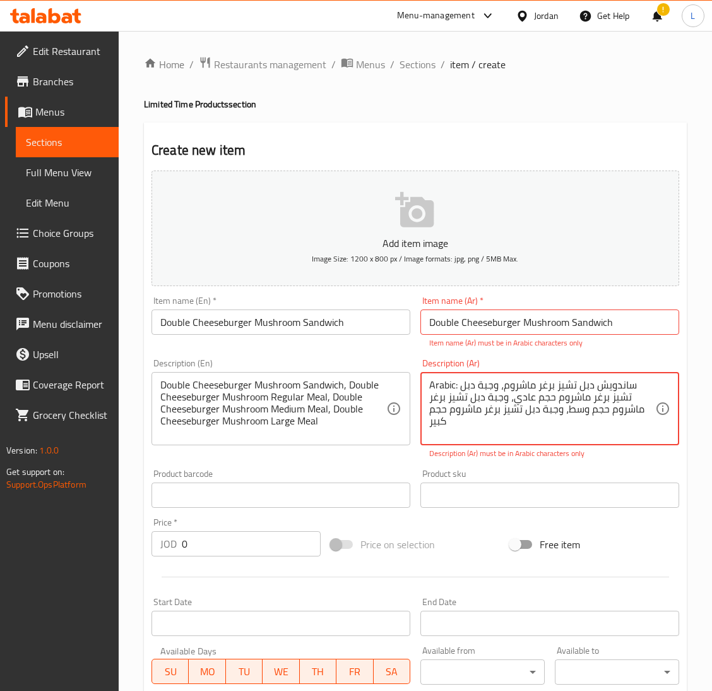
drag, startPoint x: 458, startPoint y: 387, endPoint x: 405, endPoint y: 387, distance: 53.0
click at [405, 387] on div "Add item image Image Size: 1200 x 800 px / Image formats: jpg, png / 5MB Max. I…" at bounding box center [415, 451] width 538 height 572
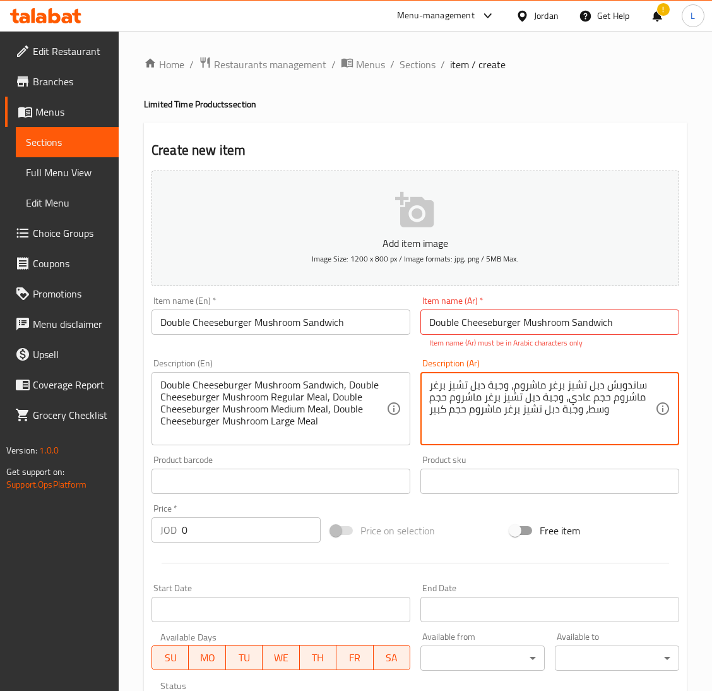
type textarea "ساندويش دبل تشيز برغر ماشروم، وجبة دبل تشيز برغر ماشروم حجم عادي، وجبة دبل تشيز…"
click at [238, 530] on input "0" at bounding box center [251, 529] width 139 height 25
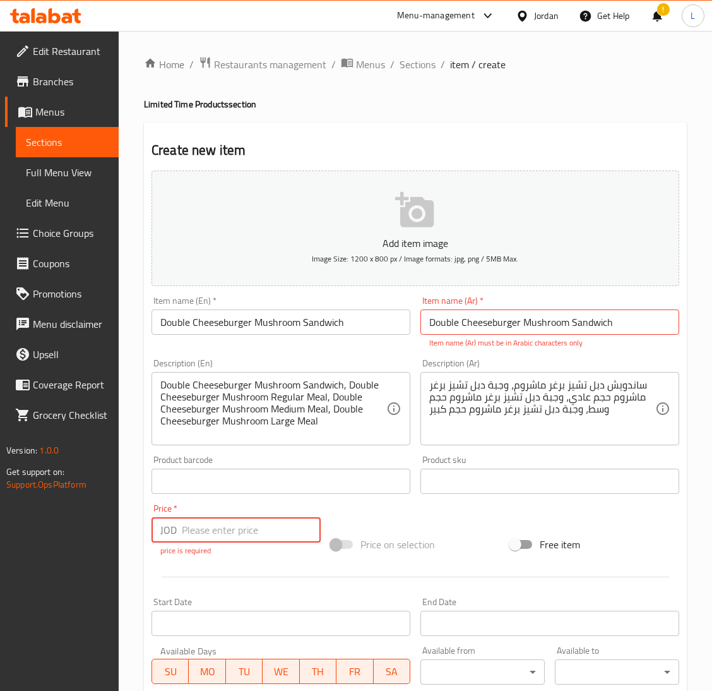
click at [489, 334] on input "Double Cheeseburger Mushroom Sandwich" at bounding box center [549, 321] width 259 height 25
paste input "ساندويتش دبل تشيز برجر بالفطر"
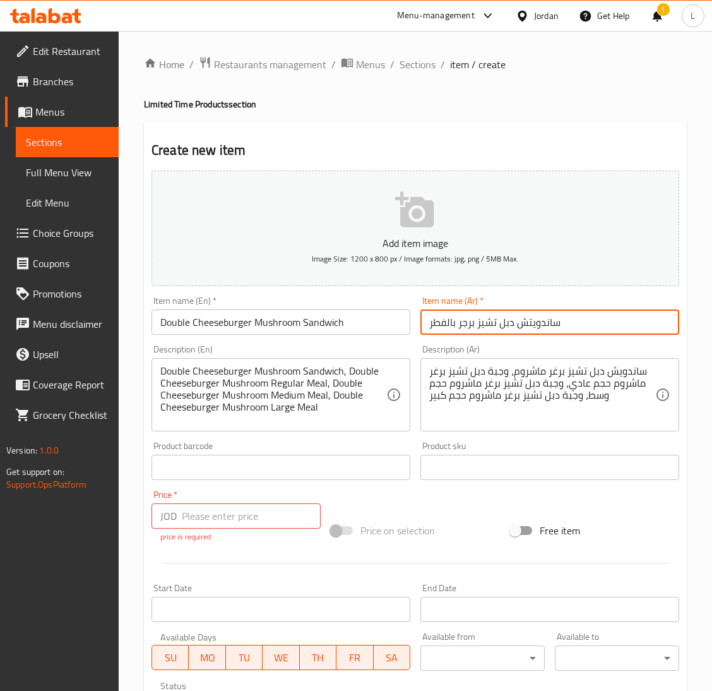
type input "ساندويتش دبل تشيز برجر بالفطر"
click at [209, 525] on input "number" at bounding box center [251, 515] width 139 height 25
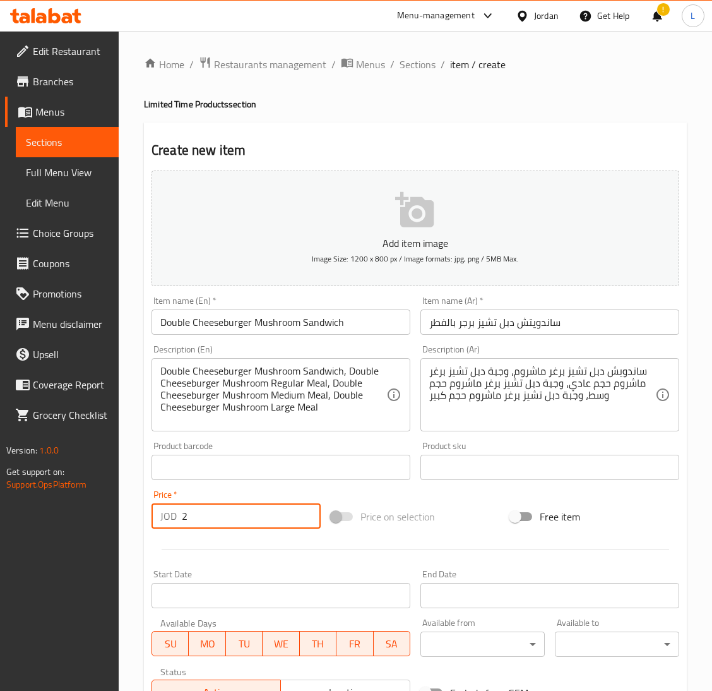
type input "2"
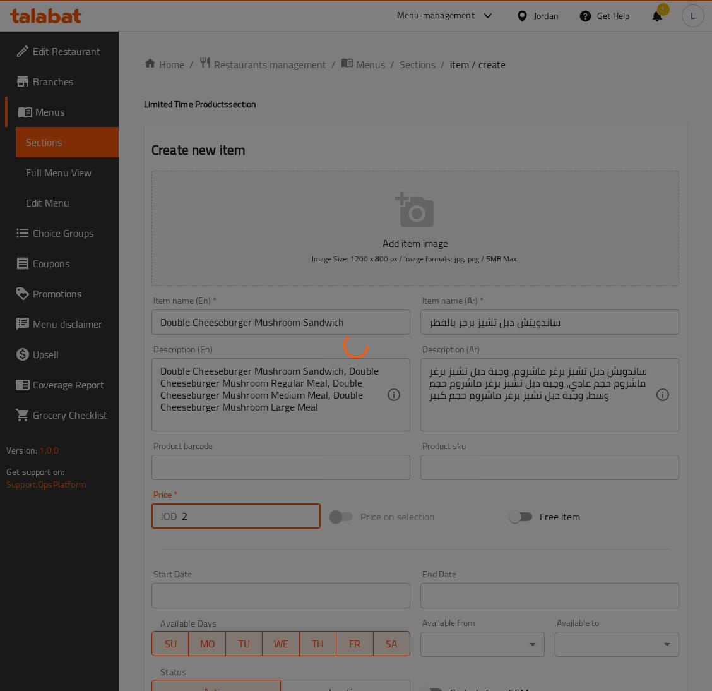
type input "0"
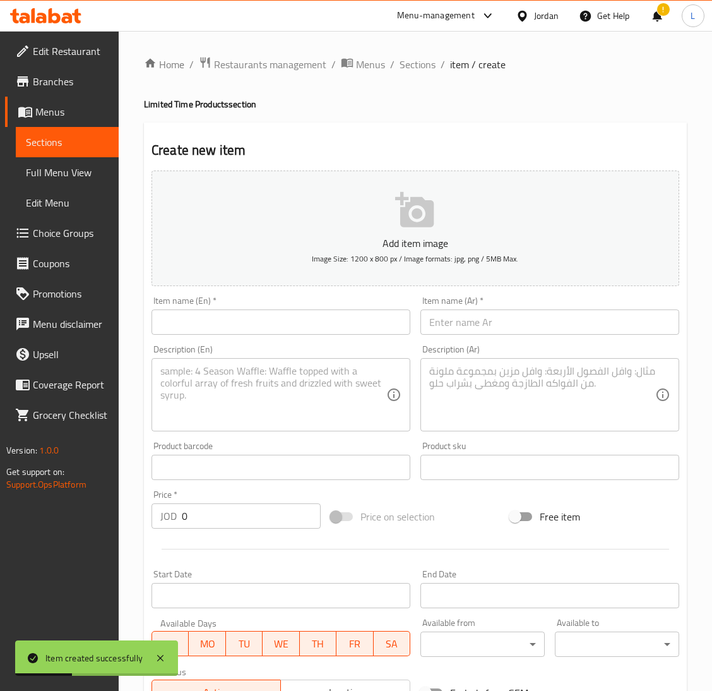
click at [232, 324] on input "text" at bounding box center [281, 321] width 259 height 25
paste input "Double Cheeseburger Mushroom"
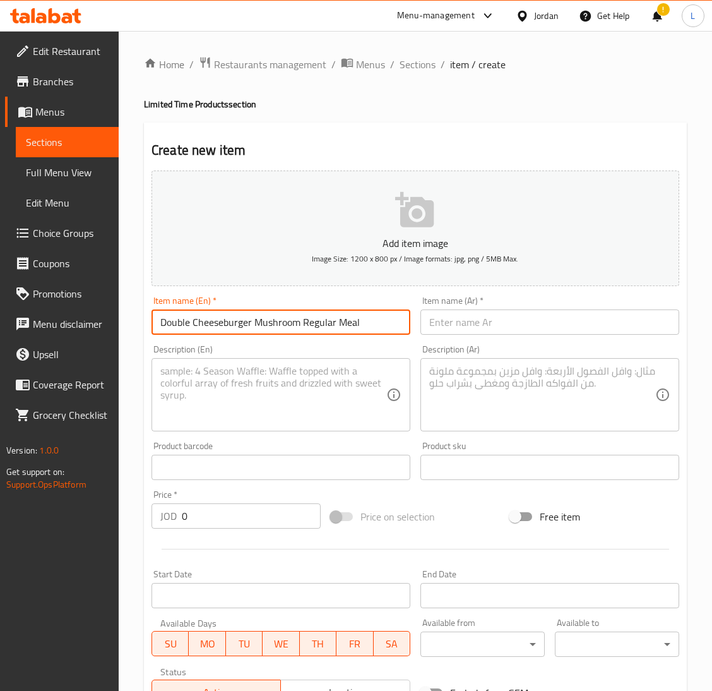
click at [299, 323] on input "Double Cheeseburger Mushroom Regular Meal" at bounding box center [281, 321] width 259 height 25
type input "Double Cheeseburger Mushroom Regular Meal"
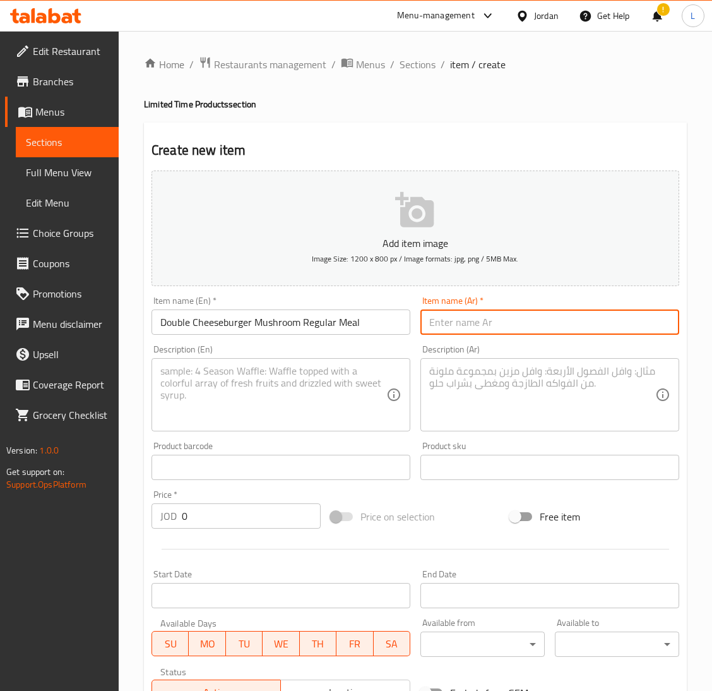
drag, startPoint x: 480, startPoint y: 333, endPoint x: 468, endPoint y: 333, distance: 11.4
click at [480, 333] on input "text" at bounding box center [549, 321] width 259 height 25
paste input "Double Cheeseburger Mushroom Regular Meal"
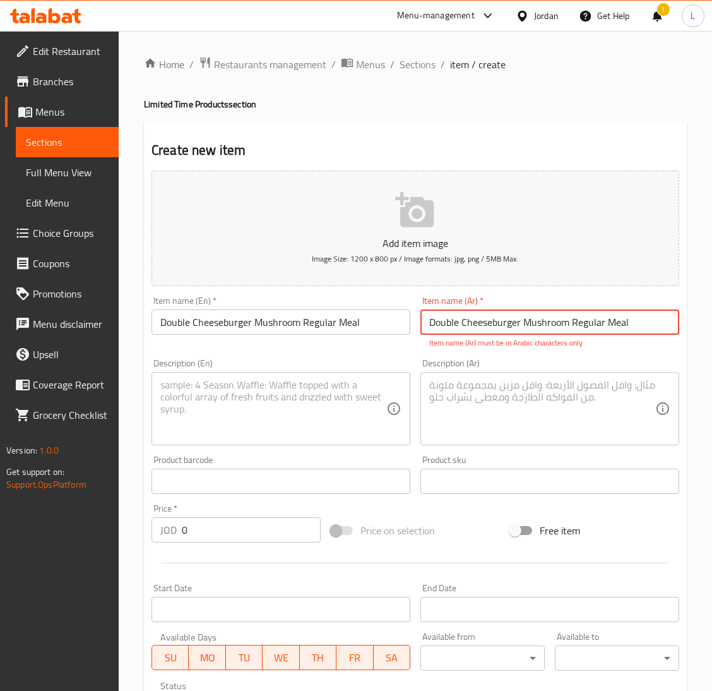
click at [328, 388] on textarea at bounding box center [273, 409] width 226 height 60
click at [537, 312] on input "Double Cheeseburger Mushroom Regular Meal" at bounding box center [549, 321] width 259 height 25
paste input "وجبة عادية من برجر الجبن المزدوج بالفطر"
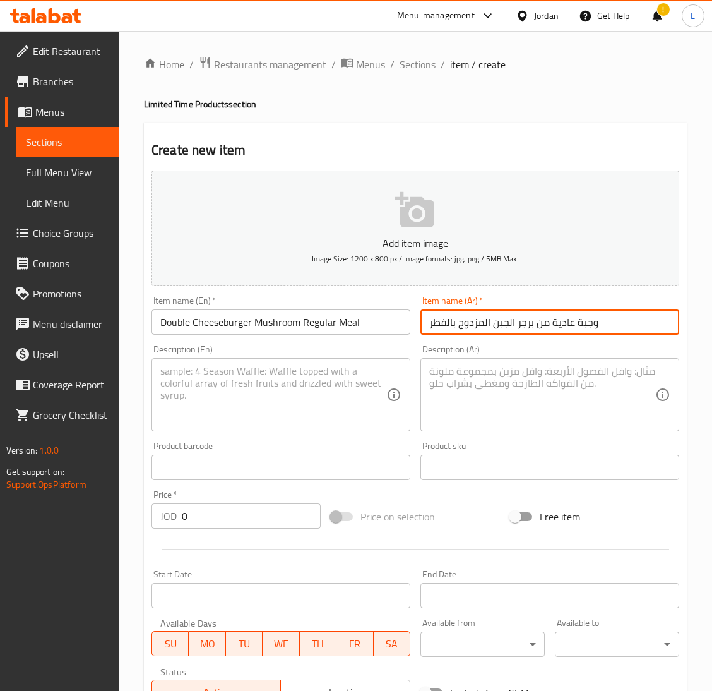
type input "وجبة عادية من برجر الجبن المزدوج بالفطر"
click at [326, 403] on textarea at bounding box center [273, 395] width 226 height 60
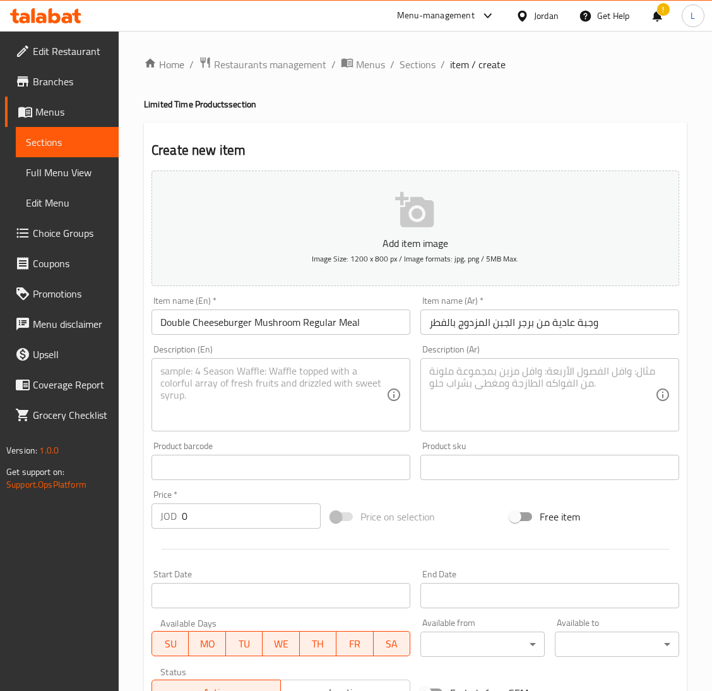
click at [266, 391] on textarea at bounding box center [273, 395] width 226 height 60
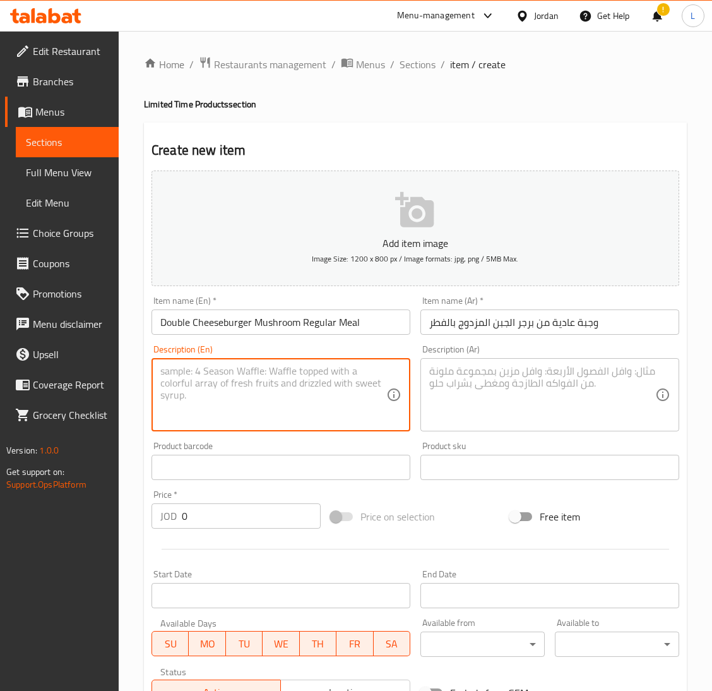
paste textarea "English: Double Cheeseburger Mushroom Sandwich, Double Cheeseburger Mushroom Re…"
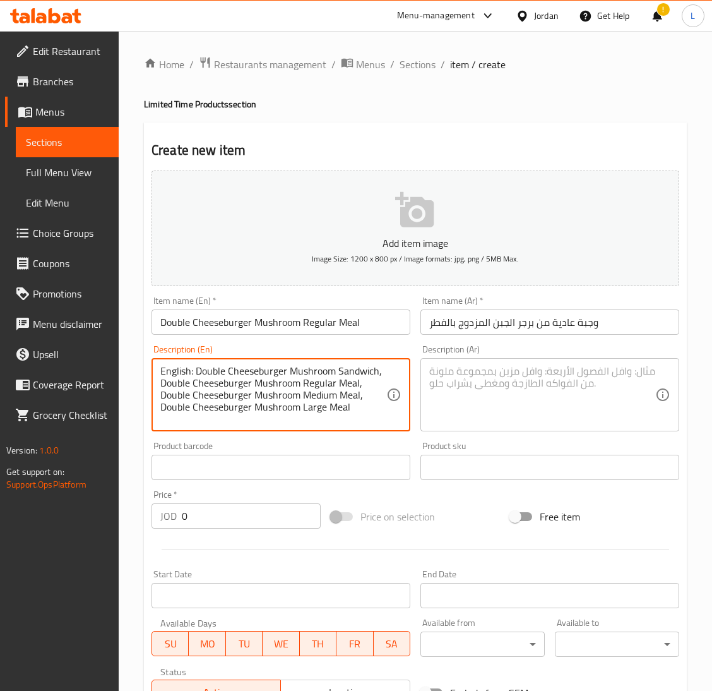
type textarea "English: Double Cheeseburger Mushroom Sandwich, Double Cheeseburger Mushroom Re…"
click at [506, 390] on textarea at bounding box center [542, 395] width 226 height 60
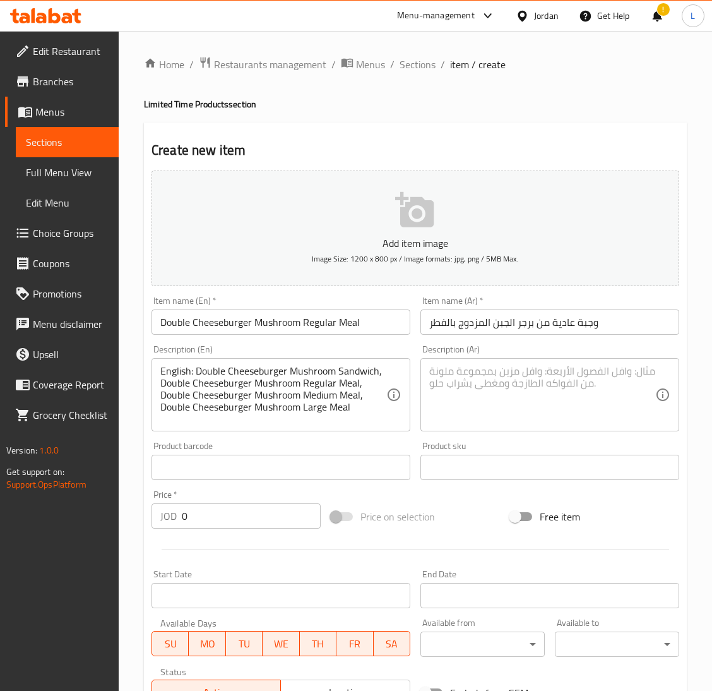
click at [523, 390] on textarea at bounding box center [542, 395] width 226 height 60
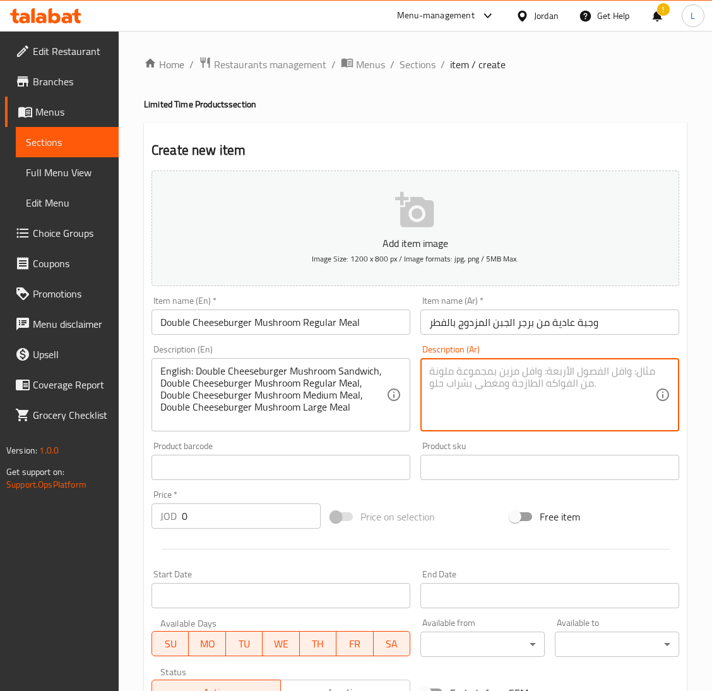
paste textarea "Arabic: ساندويش دبل تشيز برغر ماشروم، وجبة دبل تشيز برغر ماشروم حجم عادي، وجبة …"
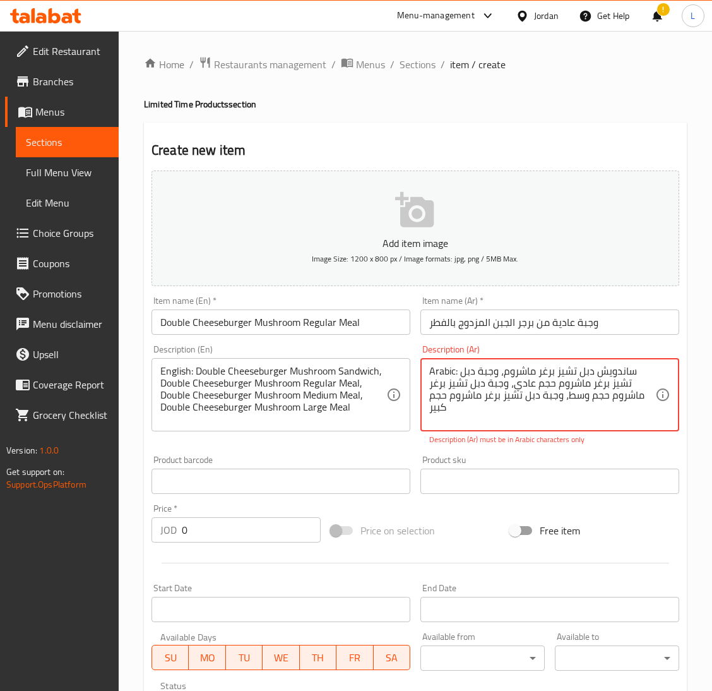
drag, startPoint x: 457, startPoint y: 367, endPoint x: 424, endPoint y: 368, distance: 33.5
click at [424, 368] on div "Arabic: ساندويش دبل تشيز برغر ماشروم، وجبة دبل تشيز برغر ماشروم حجم عادي، وجبة …" at bounding box center [549, 394] width 259 height 73
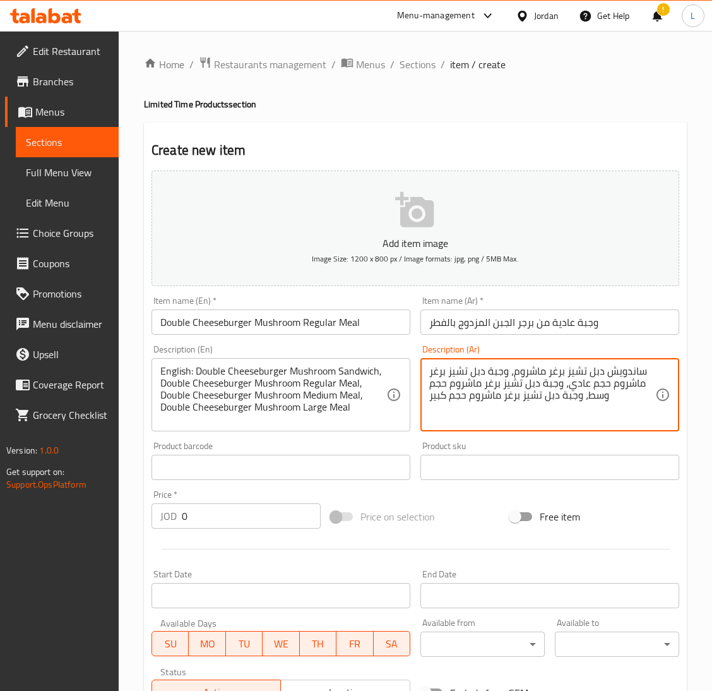
type textarea "ساندويش دبل تشيز برغر ماشروم، وجبة دبل تشيز برغر ماشروم حجم عادي، وجبة دبل تشيز…"
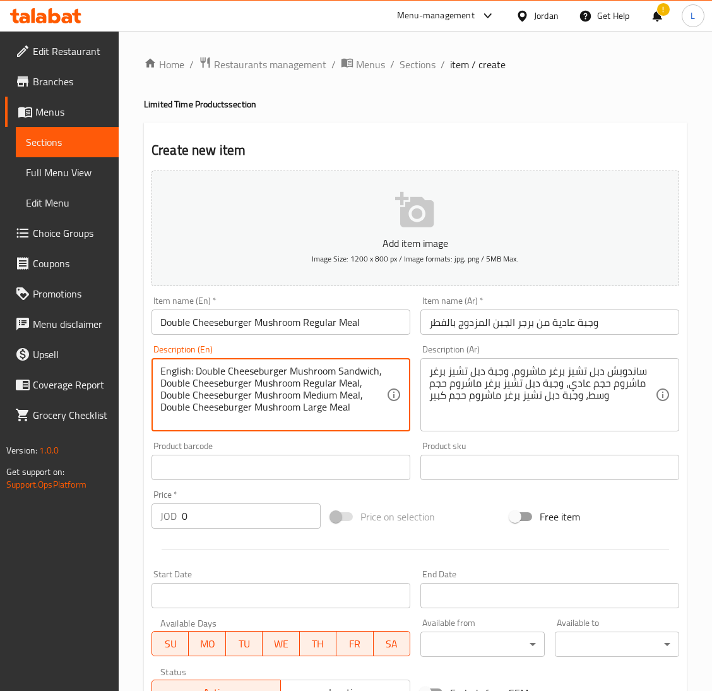
drag, startPoint x: 195, startPoint y: 369, endPoint x: 140, endPoint y: 358, distance: 56.7
type textarea "Double Cheeseburger Mushroom Sandwich, Double Cheeseburger Mushroom Regular Mea…"
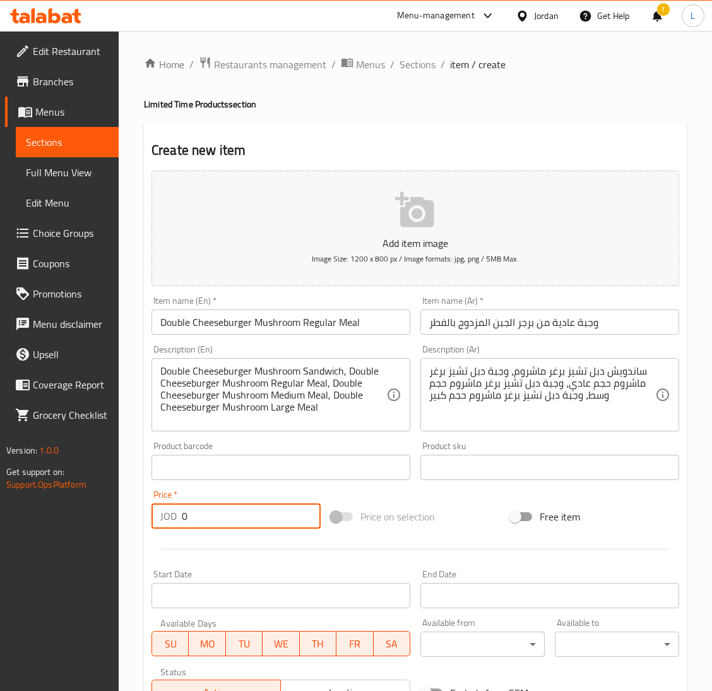
click at [244, 513] on input "0" at bounding box center [251, 515] width 139 height 25
type input "2.5"
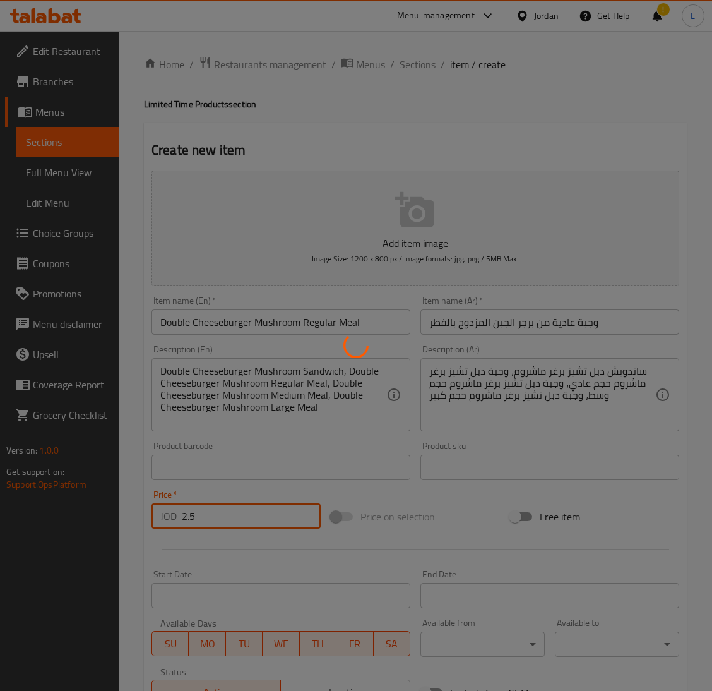
type input "0"
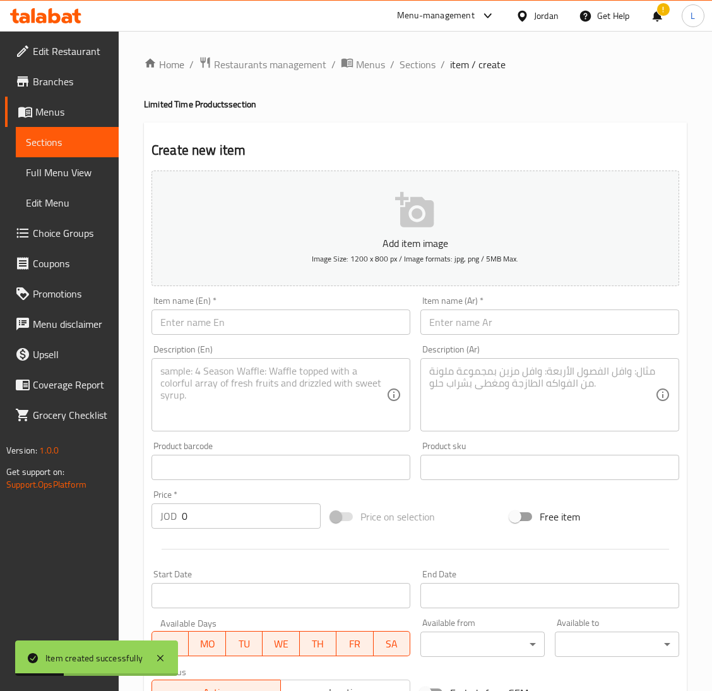
drag, startPoint x: 340, startPoint y: 336, endPoint x: 336, endPoint y: 321, distance: 15.6
click at [338, 335] on div "Item name (En)   * Item name (En) *" at bounding box center [280, 315] width 269 height 49
click at [336, 321] on input "text" at bounding box center [281, 321] width 259 height 25
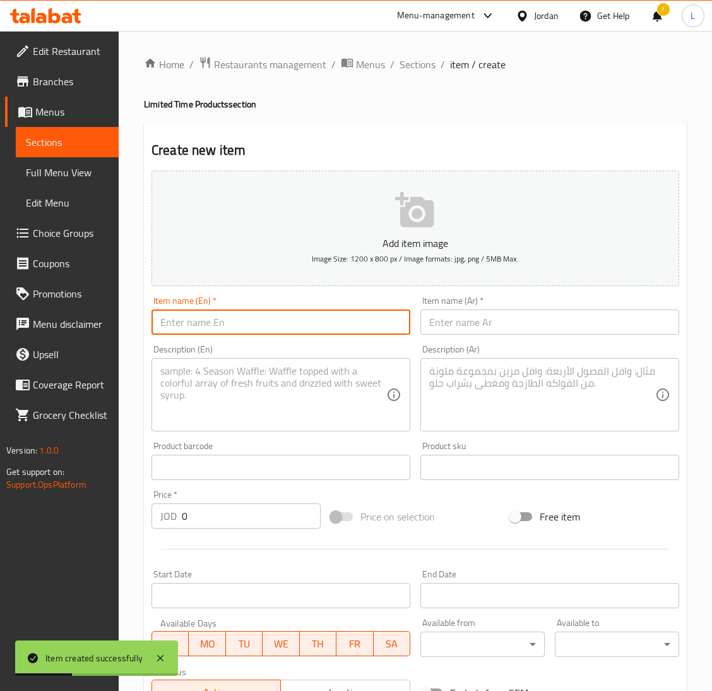
paste input "Double Cheeseburger Mushroom"
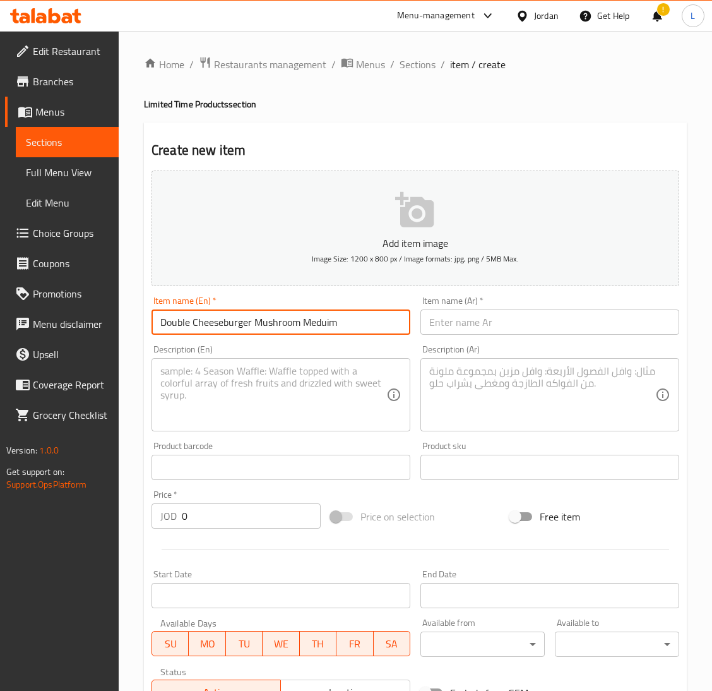
click at [320, 315] on input "Double Cheeseburger Mushroom Meduim" at bounding box center [281, 321] width 259 height 25
click at [362, 333] on input "Double Cheeseburger Mushroom Medium Meal" at bounding box center [281, 321] width 259 height 25
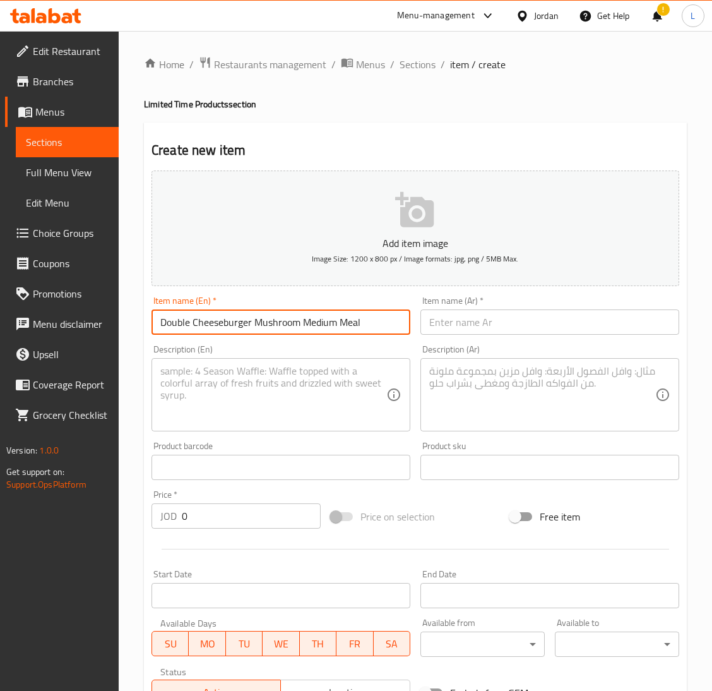
type input "Double Cheeseburger Mushroom Medium Meal"
click at [545, 319] on input "text" at bounding box center [549, 321] width 259 height 25
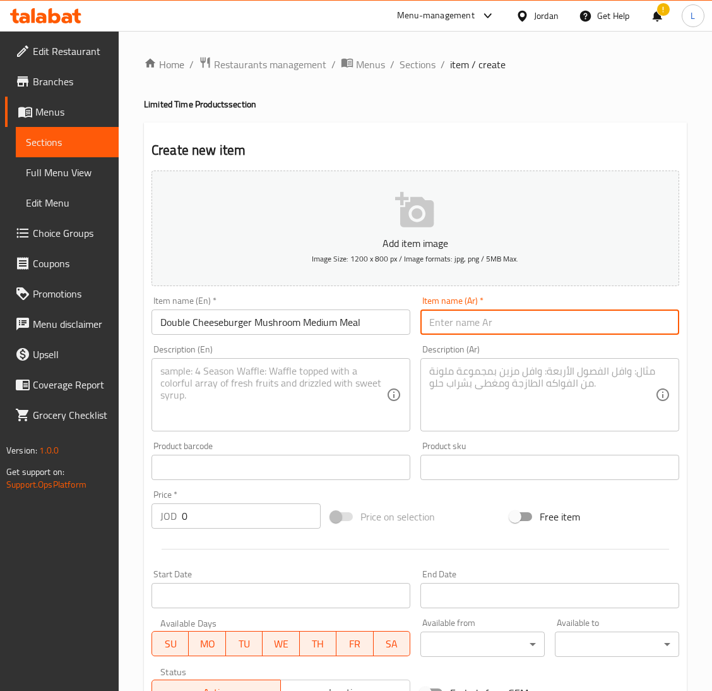
paste input "وجبة متوسطة من برجر الجبن المزدوج بالفطر"
type input "وجبة متوسطة من برجر الجبن المزدوج بالفطر"
drag, startPoint x: 327, startPoint y: 425, endPoint x: 363, endPoint y: 424, distance: 36.0
click at [327, 425] on div "Description (En)" at bounding box center [281, 394] width 259 height 73
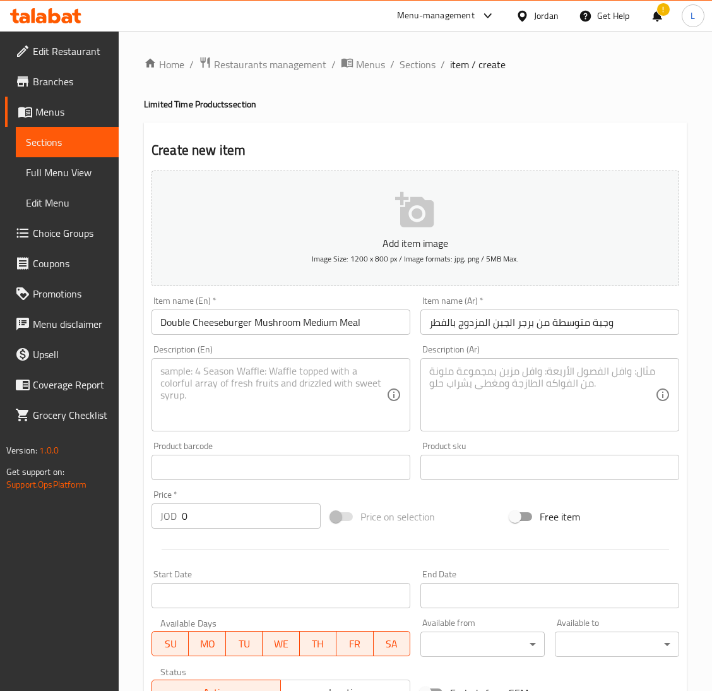
click at [241, 395] on textarea at bounding box center [273, 395] width 226 height 60
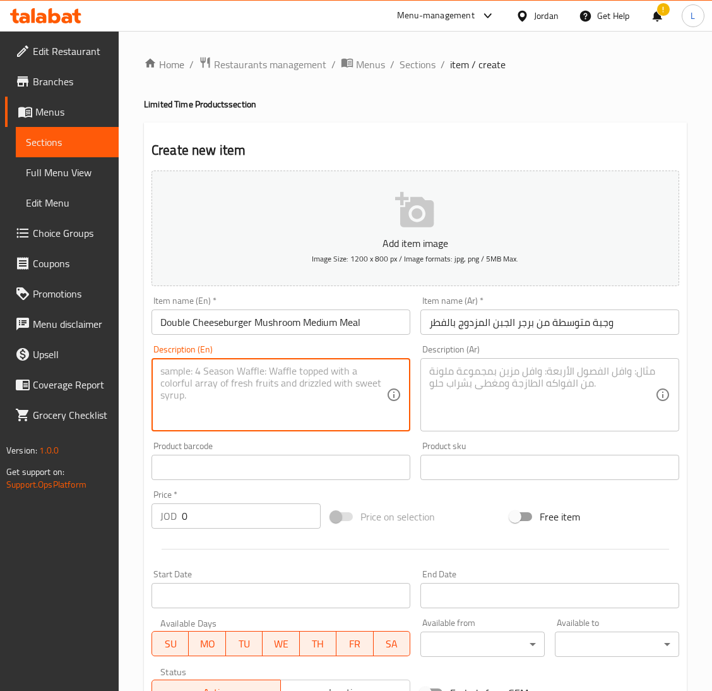
paste textarea "English: Double Cheeseburger Mushroom Sandwich, Double Cheeseburger Mushroom Re…"
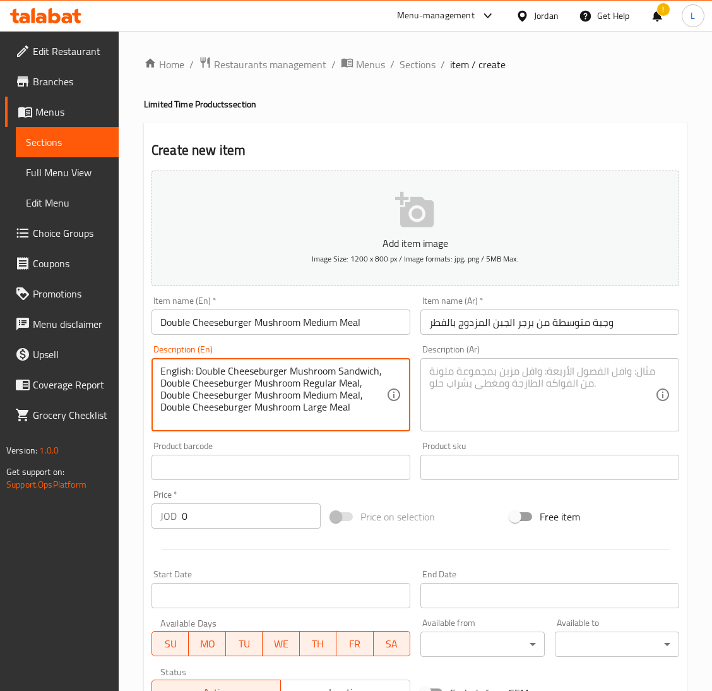
type textarea "English: Double Cheeseburger Mushroom Sandwich, Double Cheeseburger Mushroom Re…"
click at [546, 383] on textarea at bounding box center [542, 395] width 226 height 60
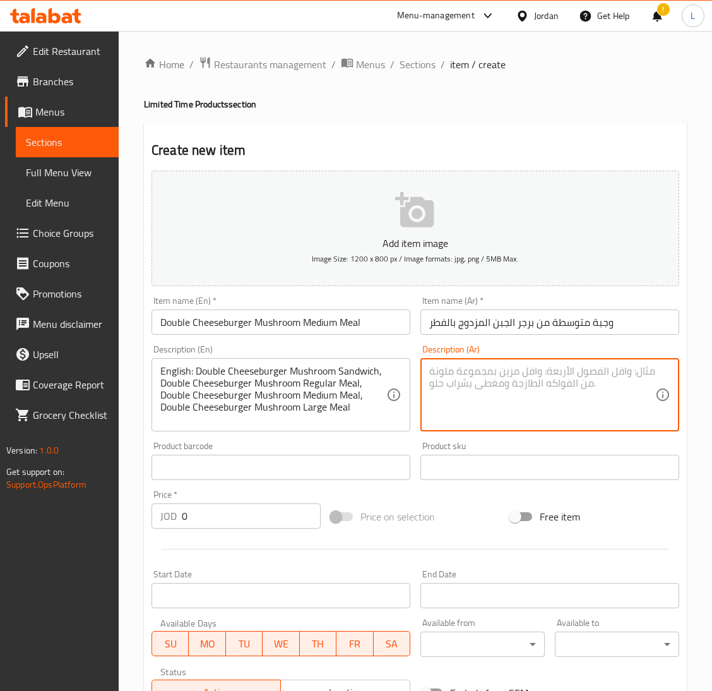
click at [461, 382] on textarea at bounding box center [542, 395] width 226 height 60
paste textarea "Arabic: ساندويش دبل تشيز برغر ماشروم، وجبة دبل تشيز برغر ماشروم حجم عادي، وجبة …"
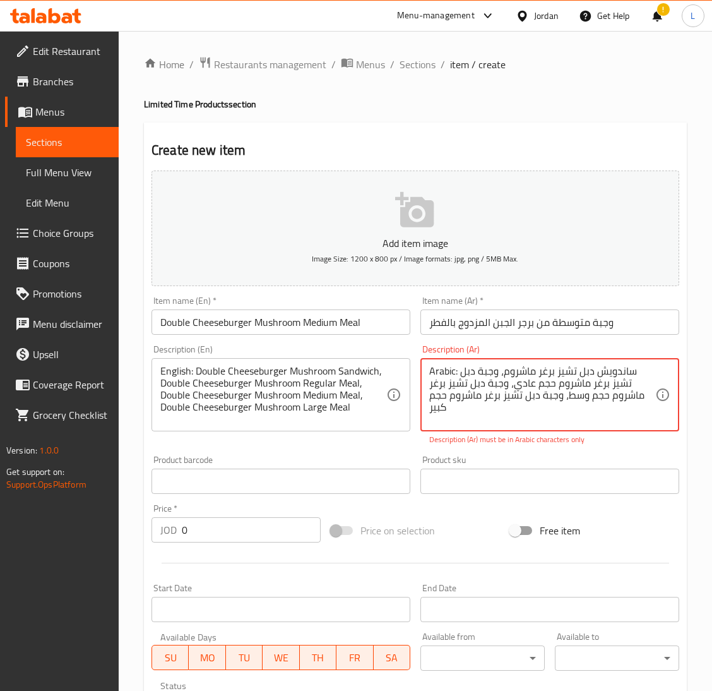
type textarea "Arabic: ساندويش دبل تشيز برغر ماشروم، وجبة دبل تشيز برغر ماشروم حجم عادي، وجبة …"
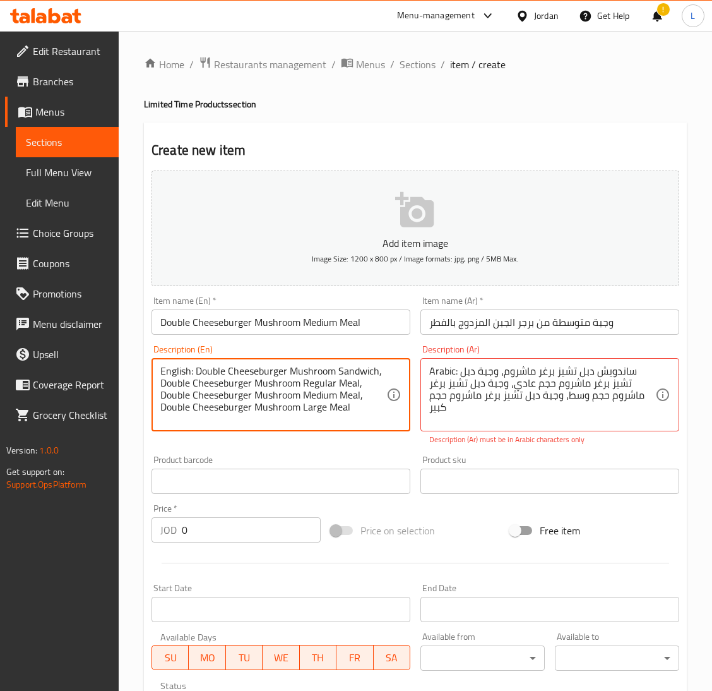
drag, startPoint x: 194, startPoint y: 369, endPoint x: 160, endPoint y: 372, distance: 34.8
type textarea "Double Cheeseburger Mushroom Sandwich, Double Cheeseburger Mushroom Regular Mea…"
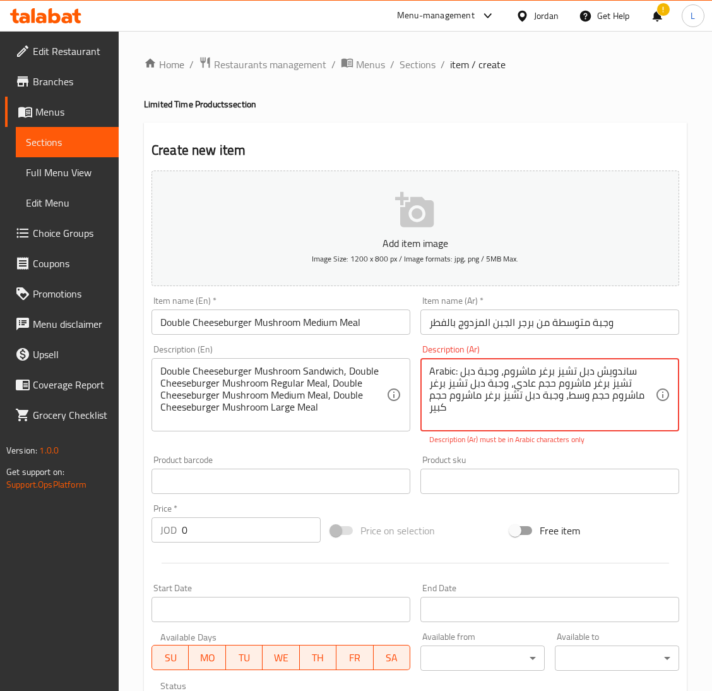
drag, startPoint x: 459, startPoint y: 368, endPoint x: 362, endPoint y: 369, distance: 96.6
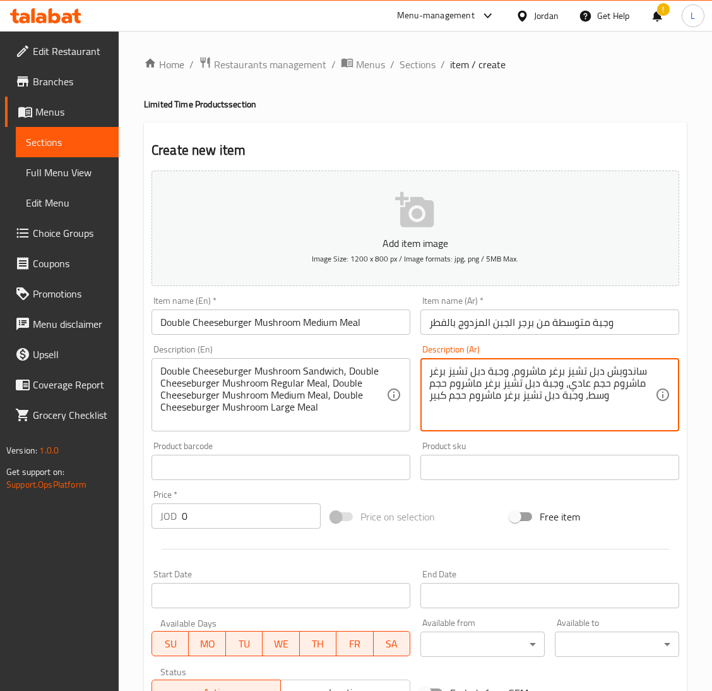
type textarea "ساندويش دبل تشيز برغر ماشروم، وجبة دبل تشيز برغر ماشروم حجم عادي، وجبة دبل تشيز…"
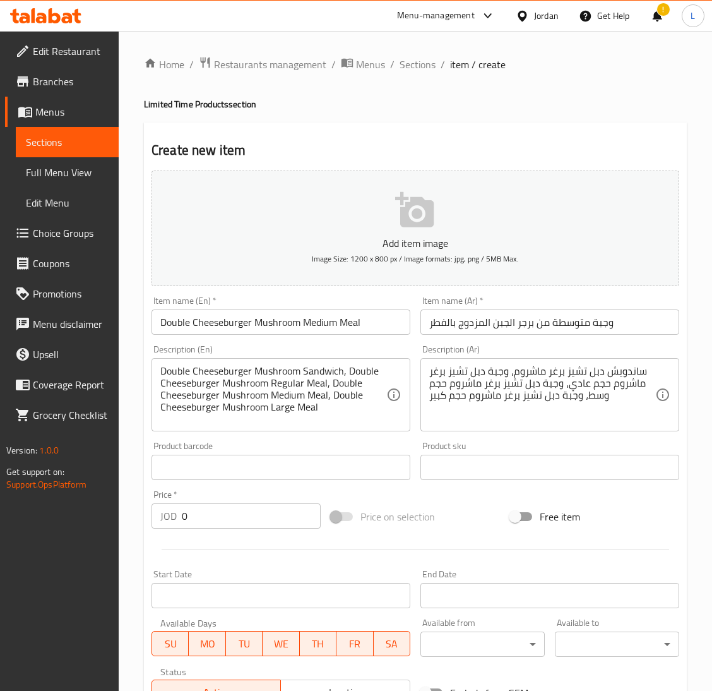
click at [196, 515] on input "0" at bounding box center [251, 515] width 139 height 25
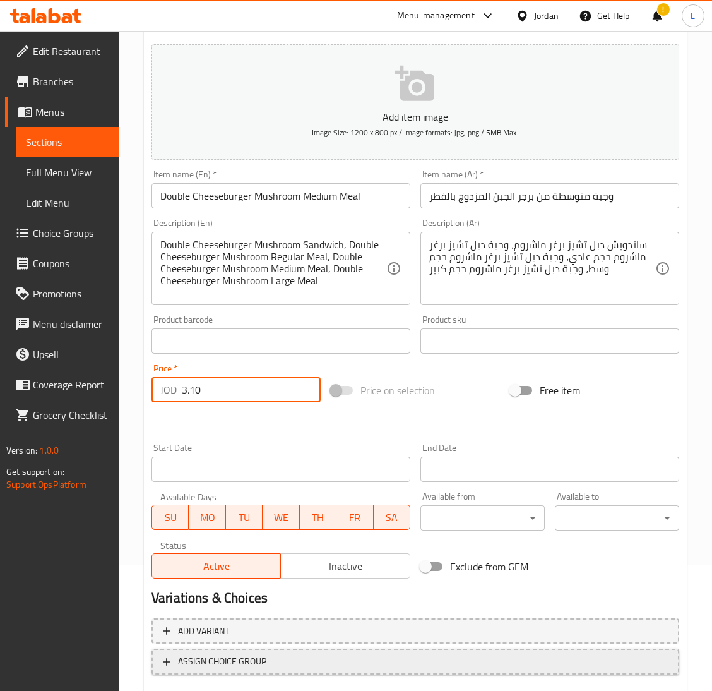
scroll to position [199, 0]
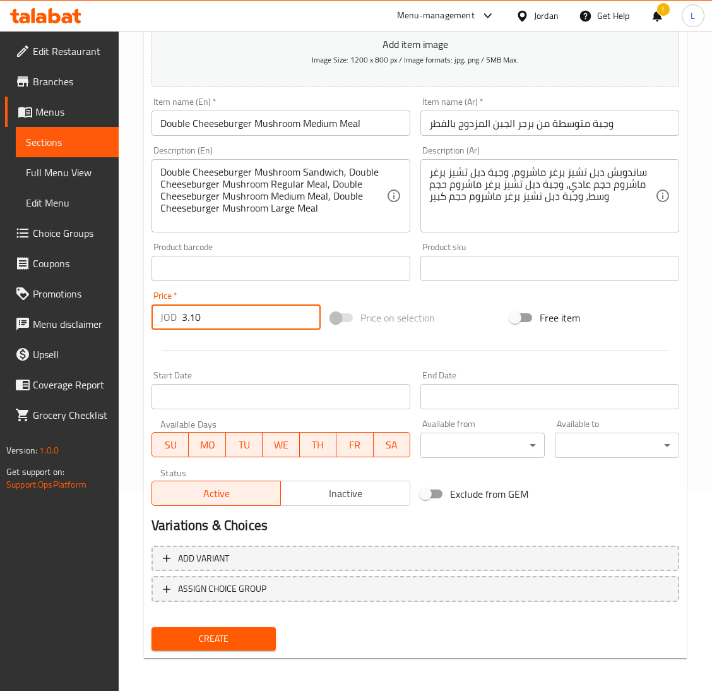
type input "3.10"
click at [218, 645] on button "Create" at bounding box center [214, 638] width 124 height 23
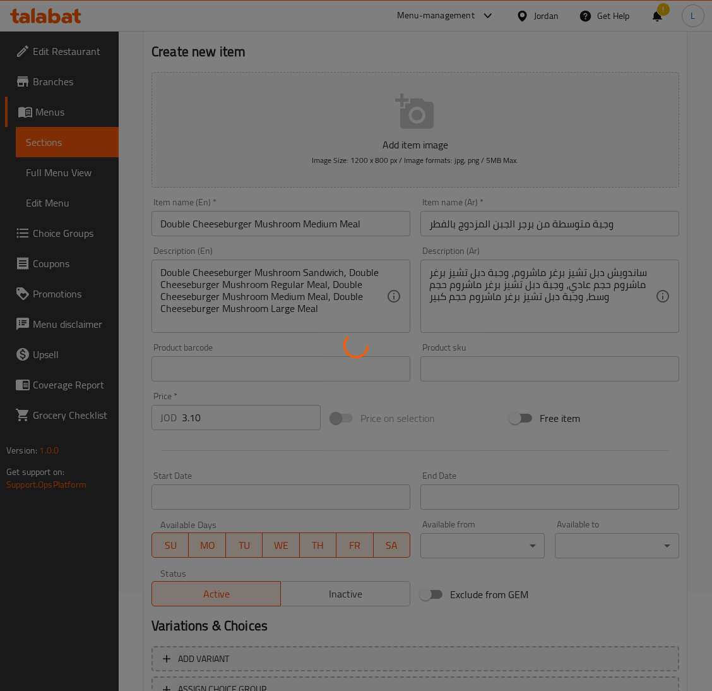
scroll to position [0, 0]
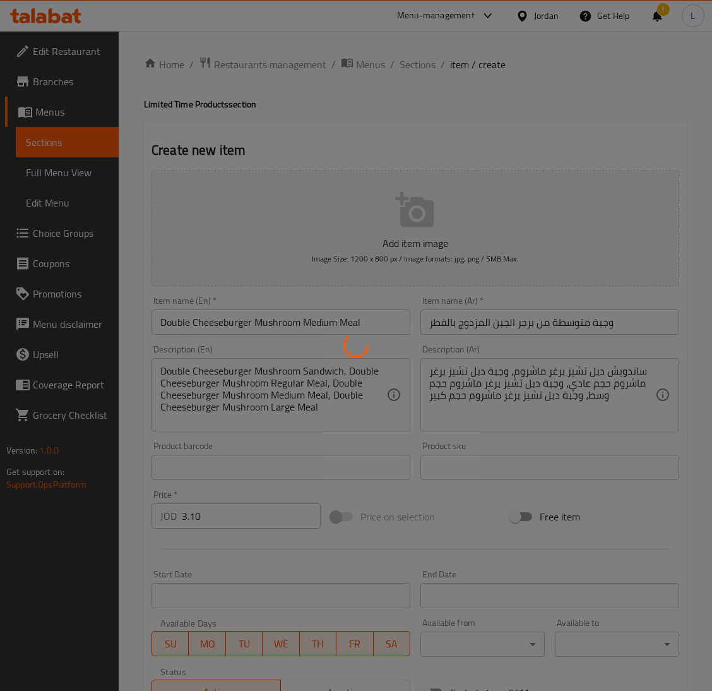
type input "0"
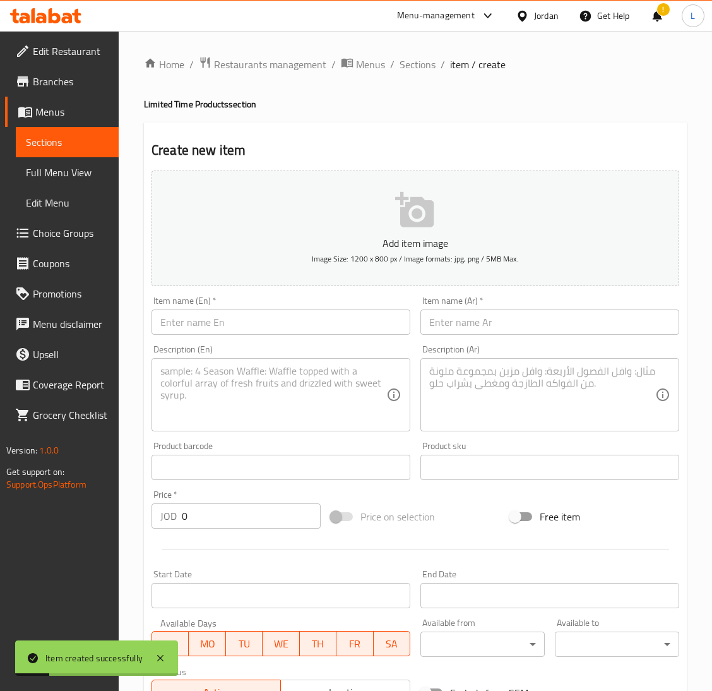
click at [210, 327] on input "text" at bounding box center [281, 321] width 259 height 25
paste input "Double Cheeseburger Mushroom"
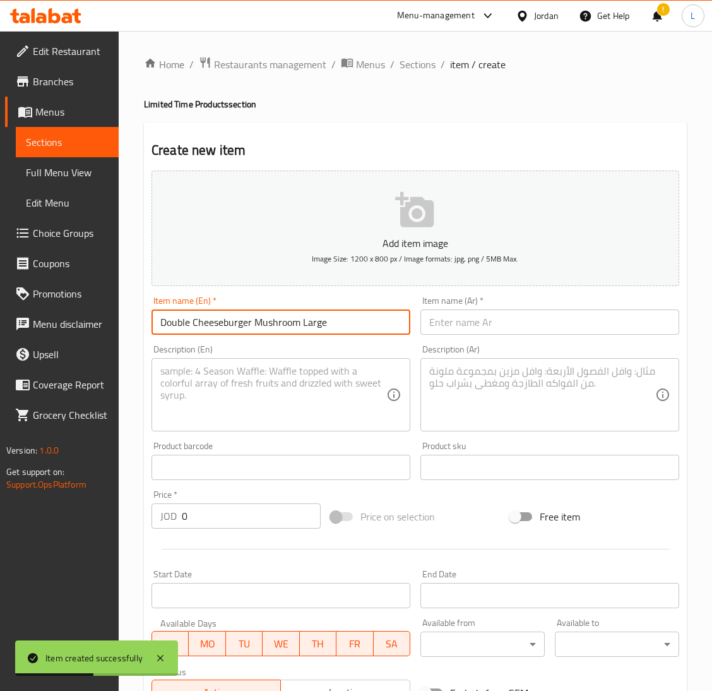
click at [210, 327] on input "Double Cheeseburger Mushroom Large" at bounding box center [281, 321] width 259 height 25
type input "Double Cheeseburger Mushroom Large"
drag, startPoint x: 467, startPoint y: 323, endPoint x: 355, endPoint y: 381, distance: 125.1
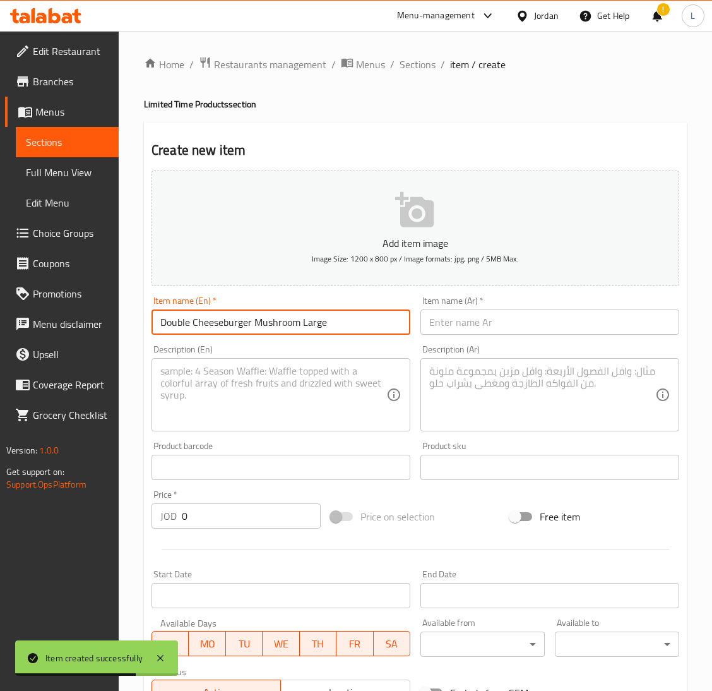
click at [467, 323] on input "text" at bounding box center [549, 321] width 259 height 25
paste input "Double Cheeseburger Mushroom Large"
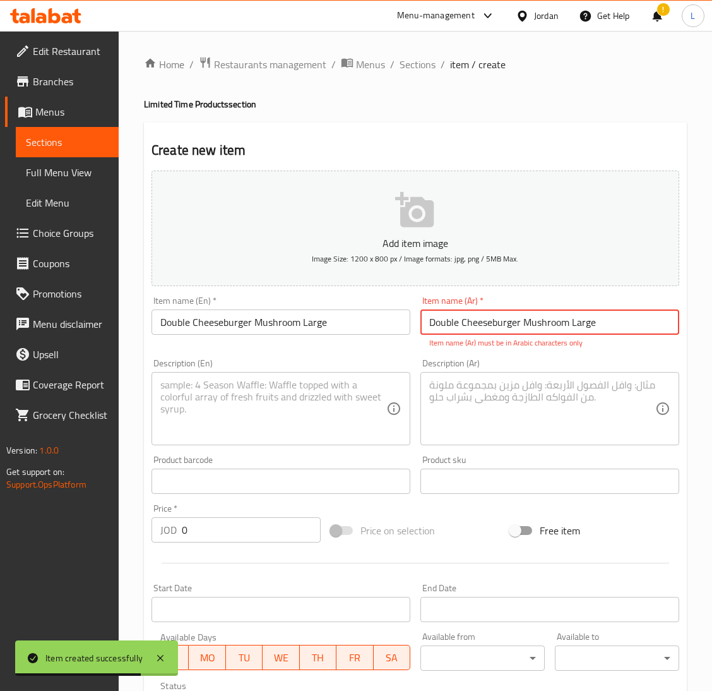
type input "Double Cheeseburger Mushroom Large"
drag, startPoint x: 314, startPoint y: 406, endPoint x: 348, endPoint y: 402, distance: 34.3
click at [316, 403] on textarea at bounding box center [273, 409] width 226 height 60
drag, startPoint x: 252, startPoint y: 414, endPoint x: 374, endPoint y: 415, distance: 121.8
click at [254, 413] on textarea at bounding box center [273, 409] width 226 height 60
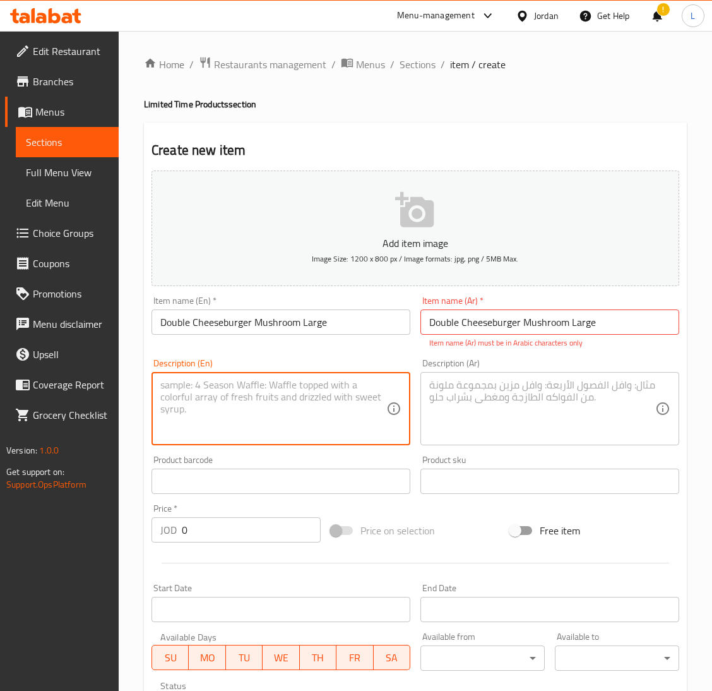
paste textarea "English: Double Cheeseburger Mushroom Sandwich, Double Cheeseburger Mushroom Re…"
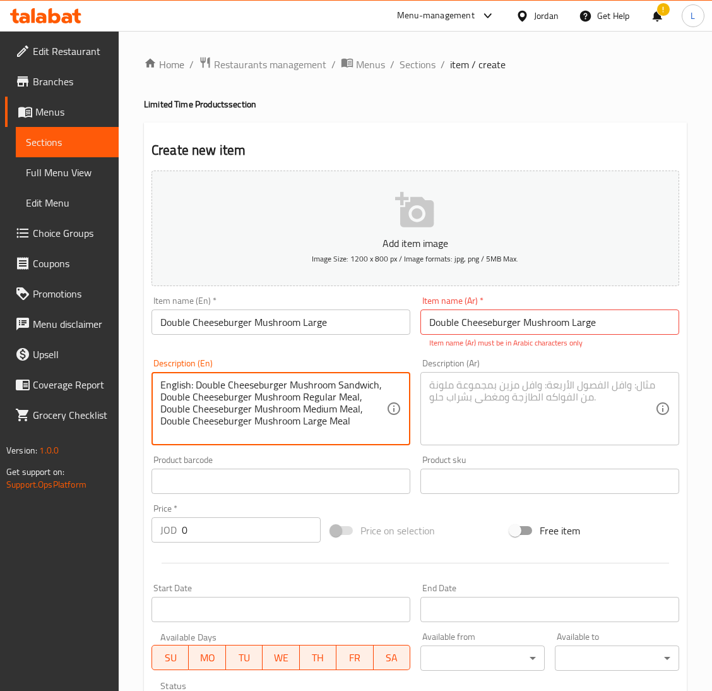
type textarea "English: Double Cheeseburger Mushroom Sandwich, Double Cheeseburger Mushroom Re…"
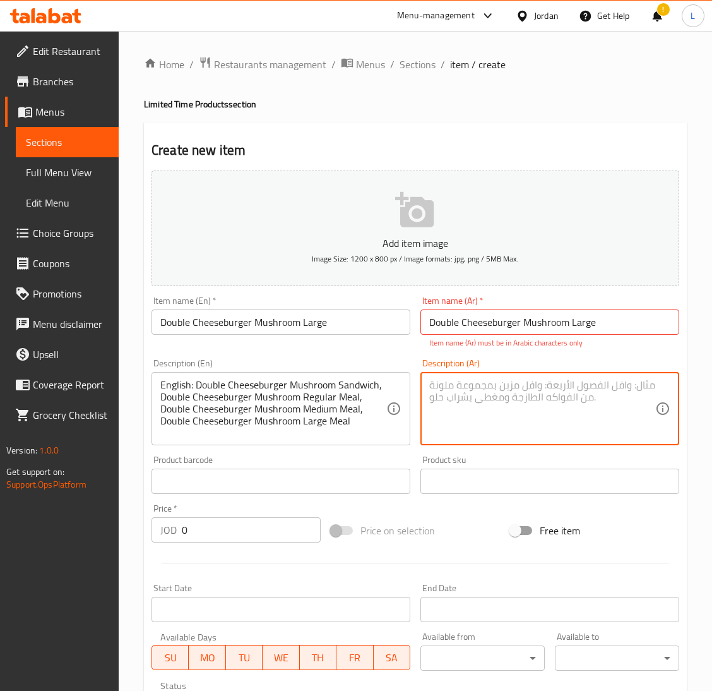
click at [599, 410] on textarea at bounding box center [542, 409] width 226 height 60
click at [529, 415] on textarea at bounding box center [542, 409] width 226 height 60
paste textarea "Arabic: ساندويش دبل تشيز برغر ماشروم، وجبة دبل تشيز برغر ماشروم حجم عادي، وجبة …"
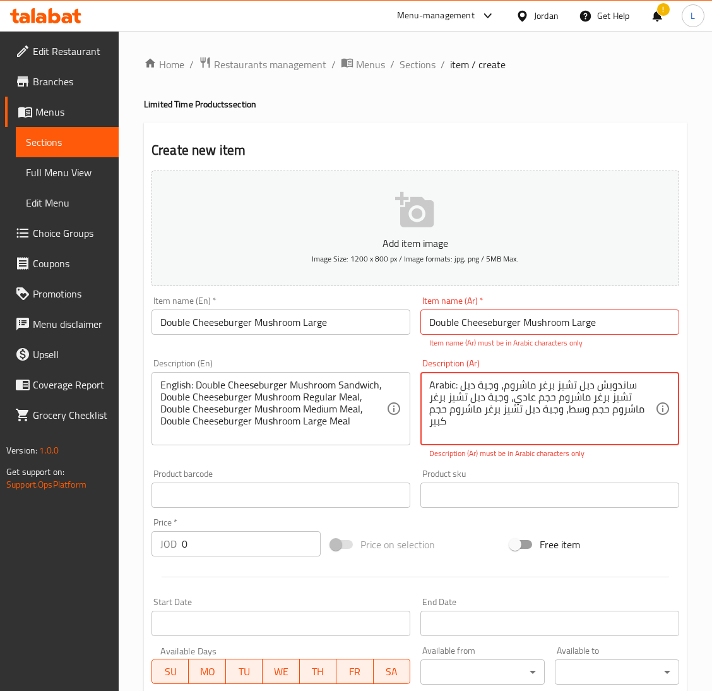
drag, startPoint x: 458, startPoint y: 384, endPoint x: 404, endPoint y: 384, distance: 53.7
click at [404, 384] on div "Add item image Image Size: 1200 x 800 px / Image formats: jpg, png / 5MB Max. I…" at bounding box center [415, 451] width 538 height 572
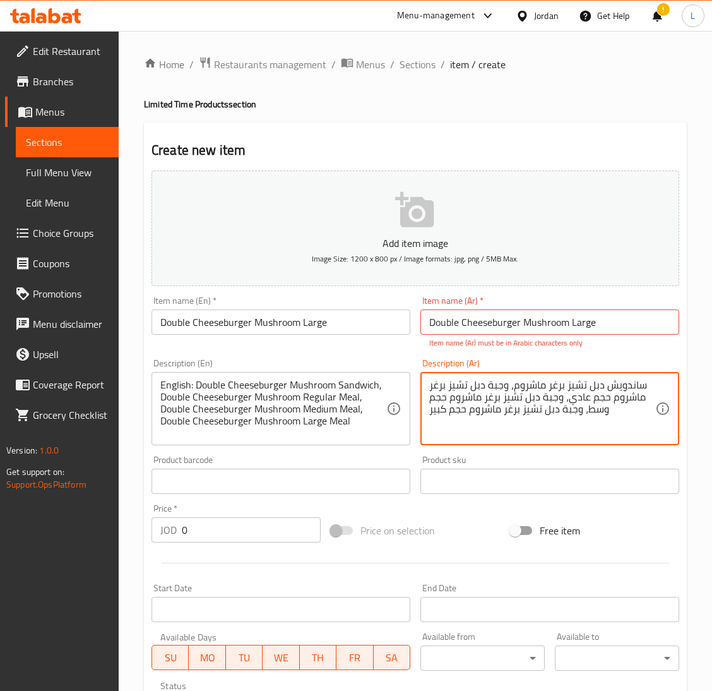
type textarea "ساندويش دبل تشيز برغر ماشروم، وجبة دبل تشيز برغر ماشروم حجم عادي، وجبة دبل تشيز…"
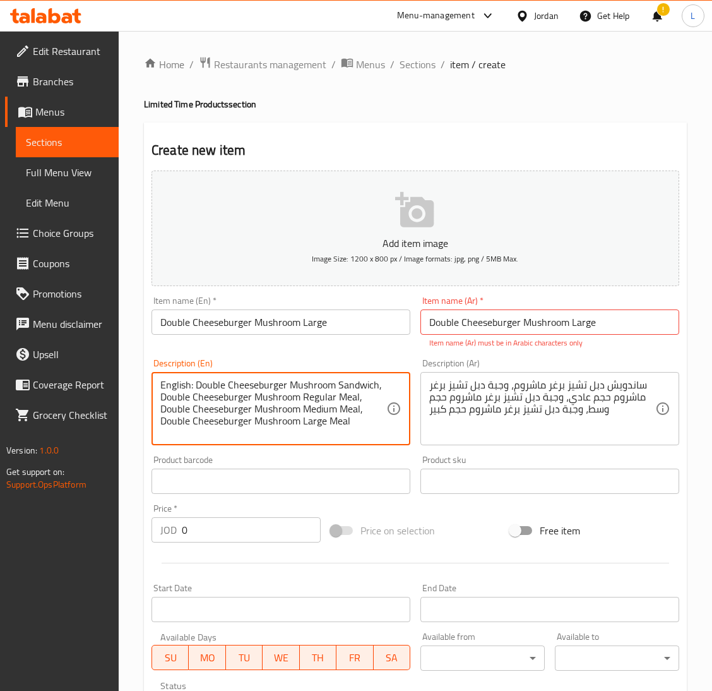
drag, startPoint x: 193, startPoint y: 384, endPoint x: 126, endPoint y: 377, distance: 67.3
type textarea "Double Cheeseburger Mushroom Sandwich, Double Cheeseburger Mushroom Regular Mea…"
click at [222, 523] on input "0" at bounding box center [251, 529] width 139 height 25
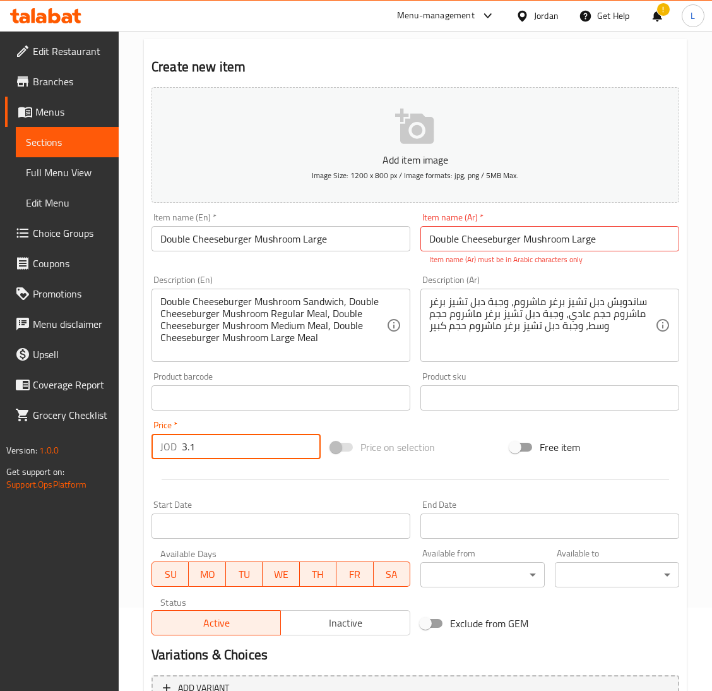
scroll to position [213, 0]
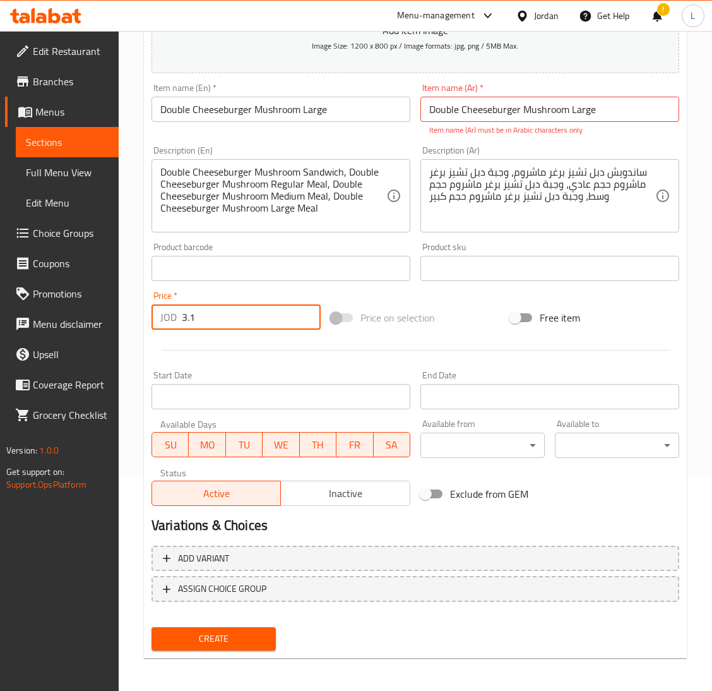
type input "3.1"
click at [532, 117] on input "Double Cheeseburger Mushroom Large" at bounding box center [549, 109] width 259 height 25
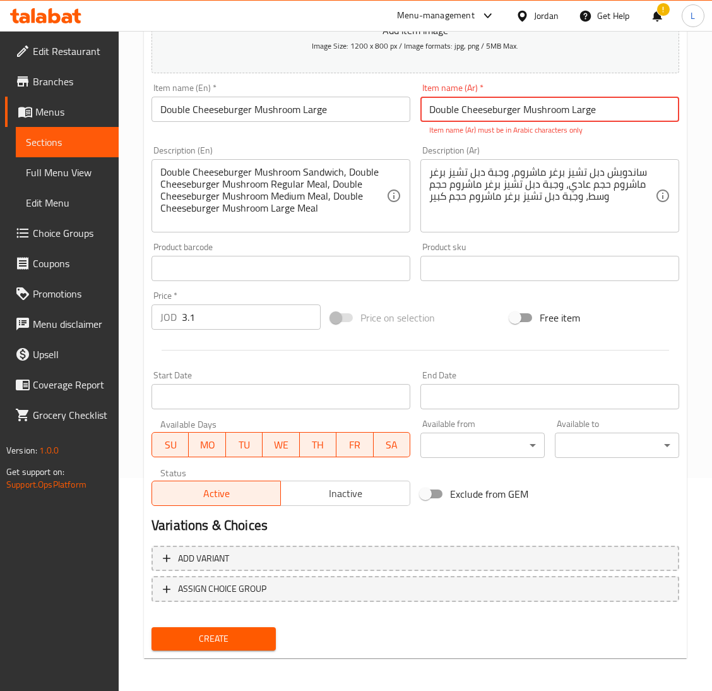
click at [532, 117] on input "Double Cheeseburger Mushroom Large" at bounding box center [549, 109] width 259 height 25
paste input "برجر الجبن المزدوج بالفطر كبير"
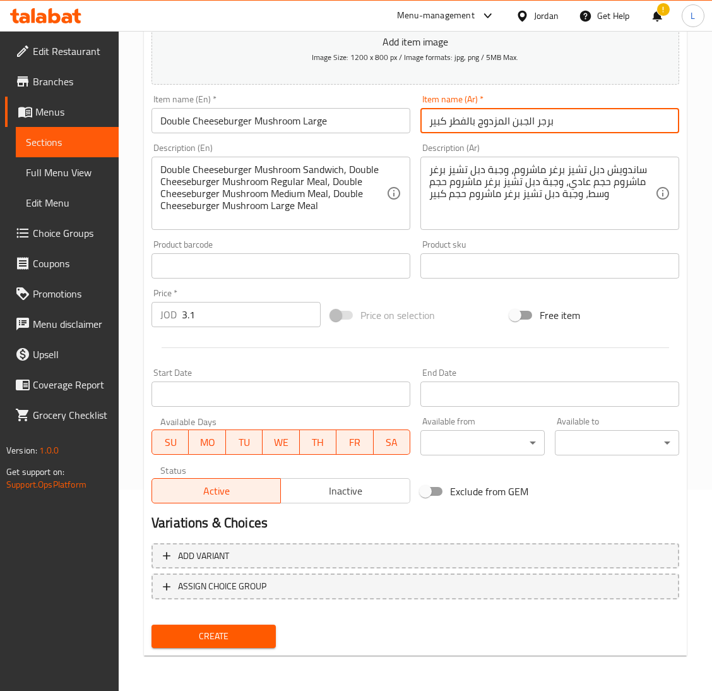
scroll to position [199, 0]
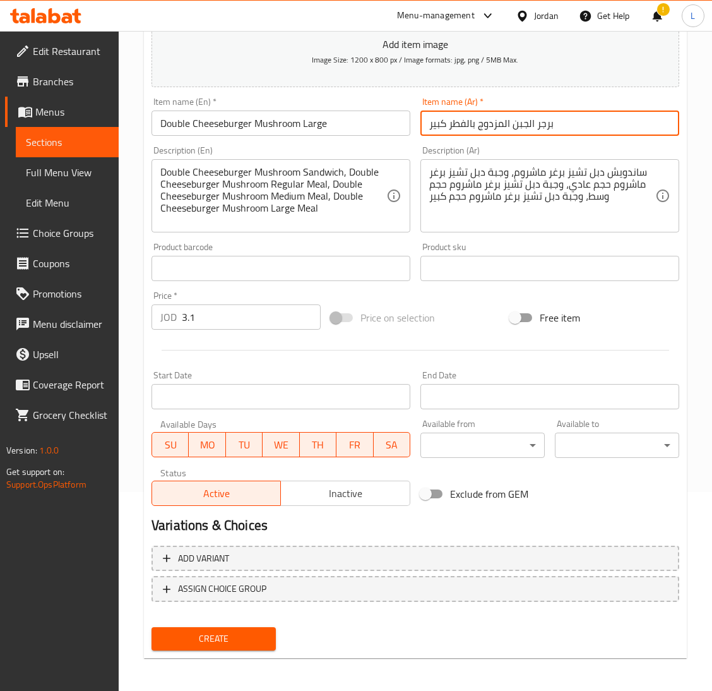
type input "برجر الجبن المزدوج بالفطر كبير"
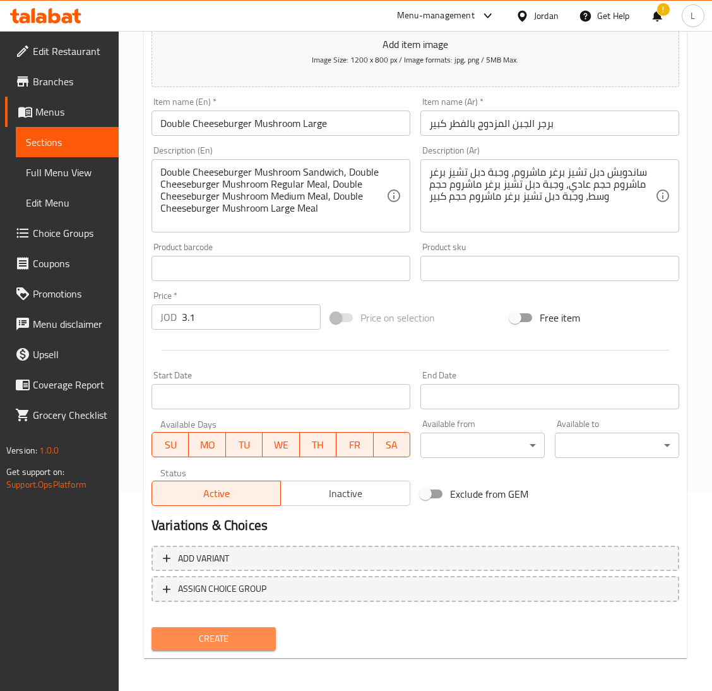
click at [200, 637] on span "Create" at bounding box center [214, 639] width 104 height 16
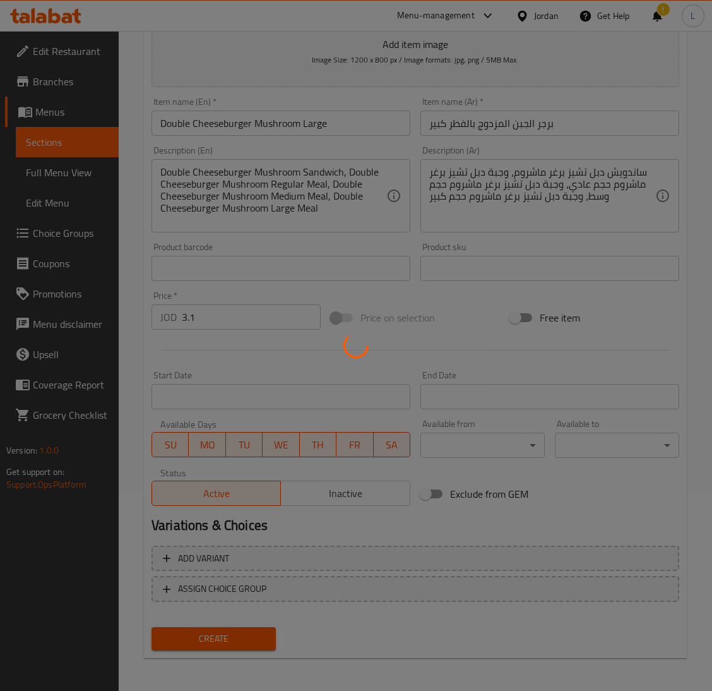
type input "0"
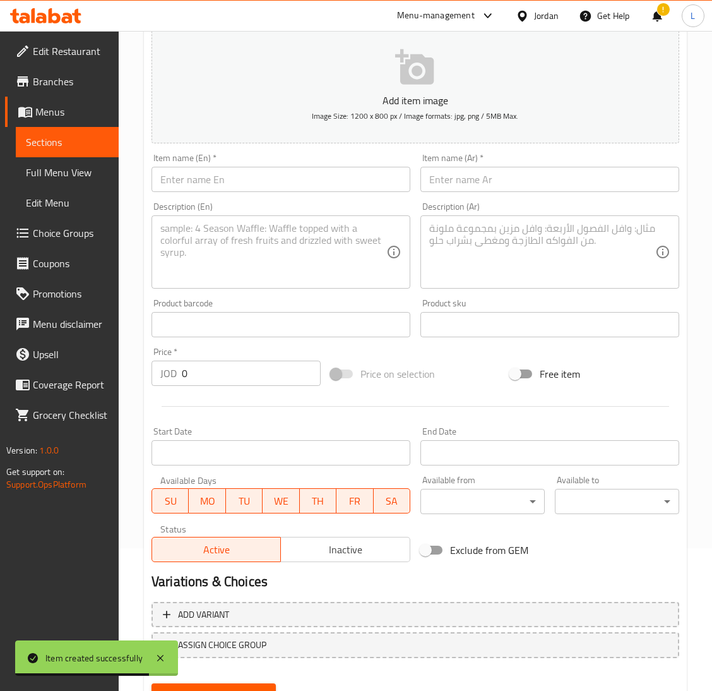
scroll to position [104, 0]
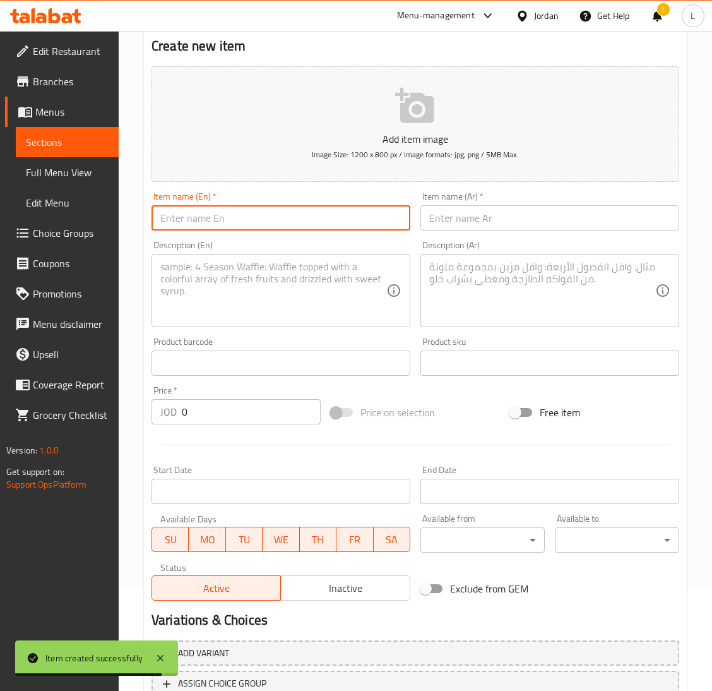
click at [263, 217] on input "text" at bounding box center [281, 217] width 259 height 25
paste input "Triple Cheeseburger Mushroom"
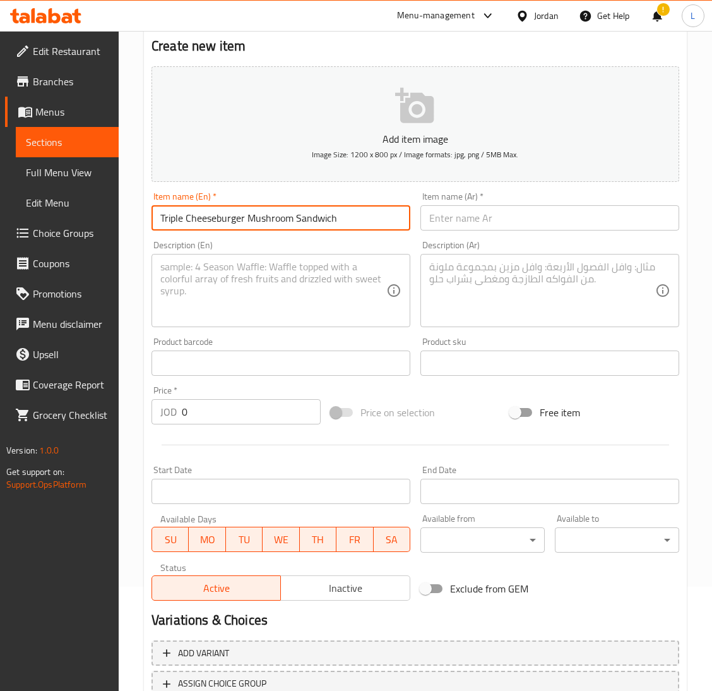
click at [265, 215] on input "Triple Cheeseburger Mushroom Sandwich" at bounding box center [281, 217] width 259 height 25
type input "Triple Cheeseburger Mushroom Sandwich"
drag, startPoint x: 535, startPoint y: 214, endPoint x: 521, endPoint y: 220, distance: 15.3
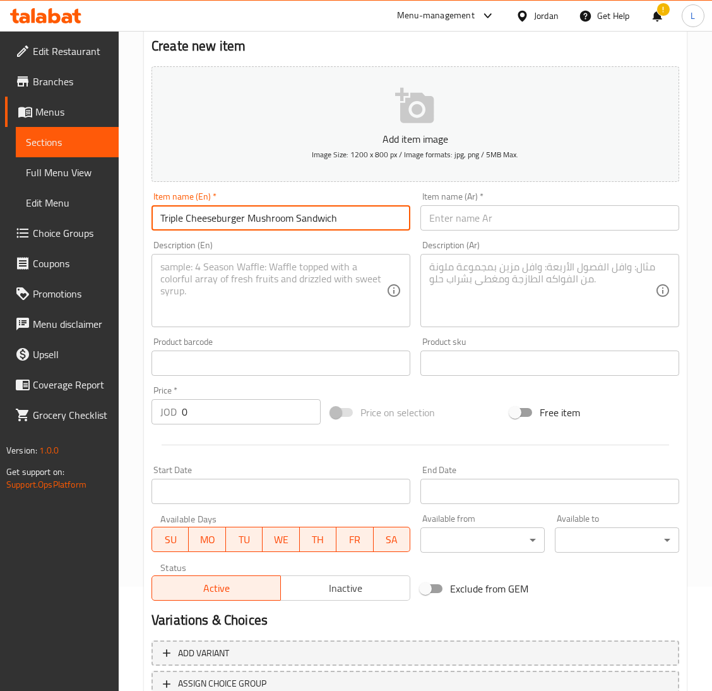
click at [535, 214] on input "text" at bounding box center [549, 217] width 259 height 25
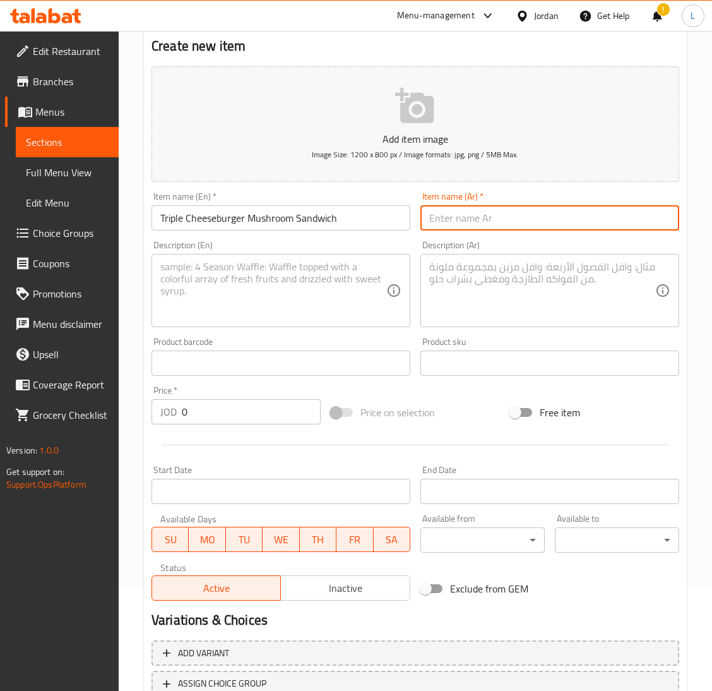
paste input "ساندويتش تريبل تشيز برجر بالفطر"
type input "ساندويتش تريبل تشيز برجر بالفطر"
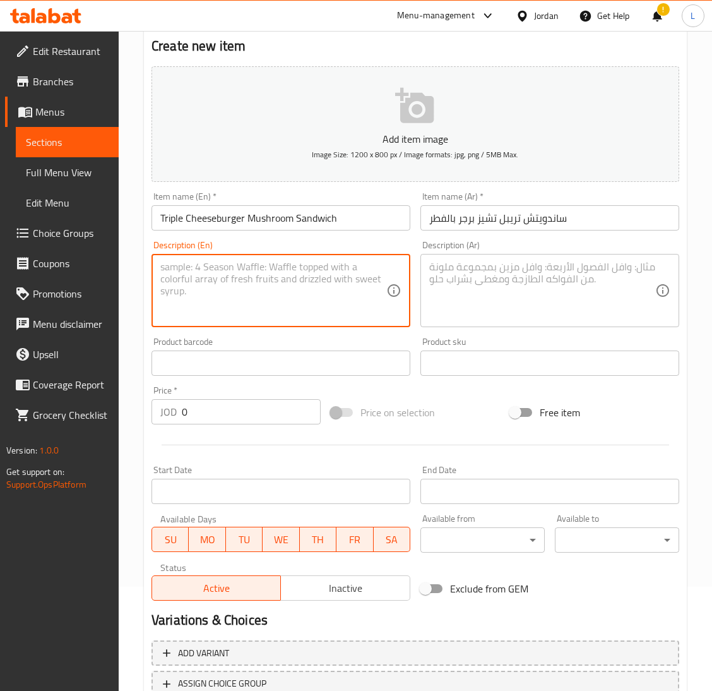
drag, startPoint x: 350, startPoint y: 280, endPoint x: 401, endPoint y: 281, distance: 51.1
click at [350, 280] on textarea at bounding box center [273, 291] width 226 height 60
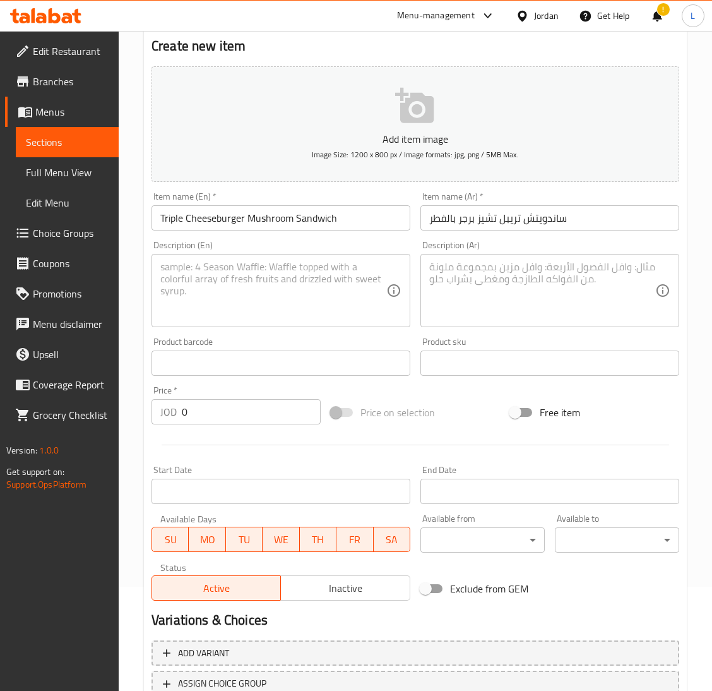
drag, startPoint x: 235, startPoint y: 263, endPoint x: 225, endPoint y: 274, distance: 15.2
click at [235, 263] on textarea at bounding box center [273, 291] width 226 height 60
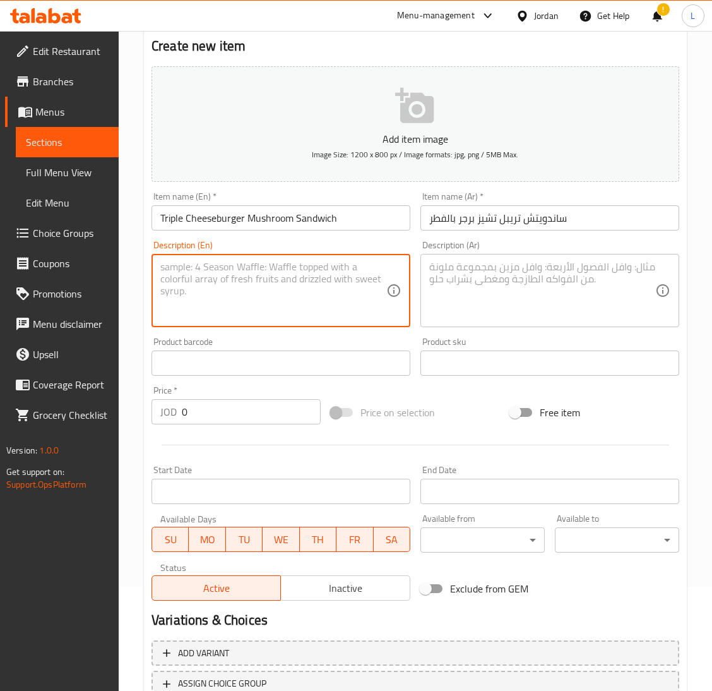
paste textarea "English: Triple Cheeseburger Mushroom Sandwich, Triple Cheeseburger Mushroom Re…"
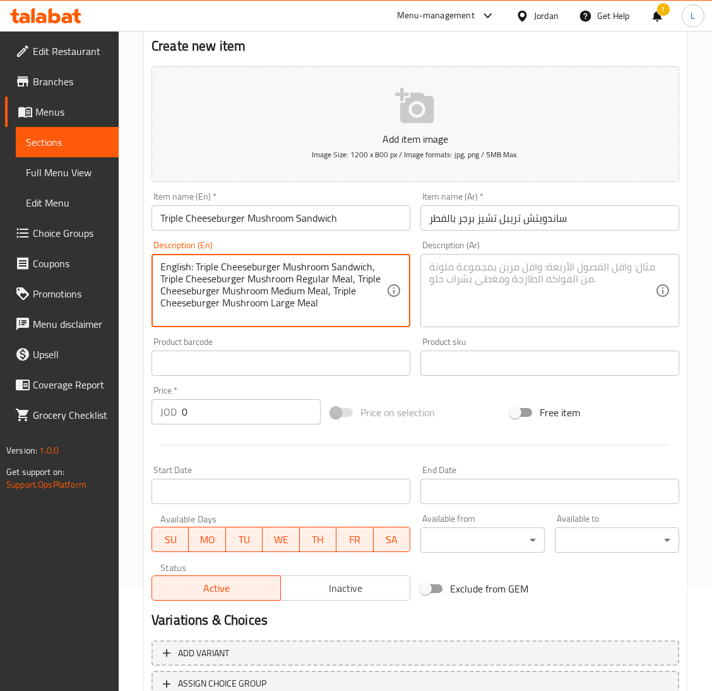
drag, startPoint x: 196, startPoint y: 268, endPoint x: 156, endPoint y: 268, distance: 39.8
click at [156, 268] on div "English: Triple Cheeseburger Mushroom Sandwich, Triple Cheeseburger Mushroom Re…" at bounding box center [281, 290] width 259 height 73
type textarea "Triple Cheeseburger Mushroom Sandwich, Triple Cheeseburger Mushroom Regular Mea…"
click at [448, 276] on textarea at bounding box center [542, 291] width 226 height 60
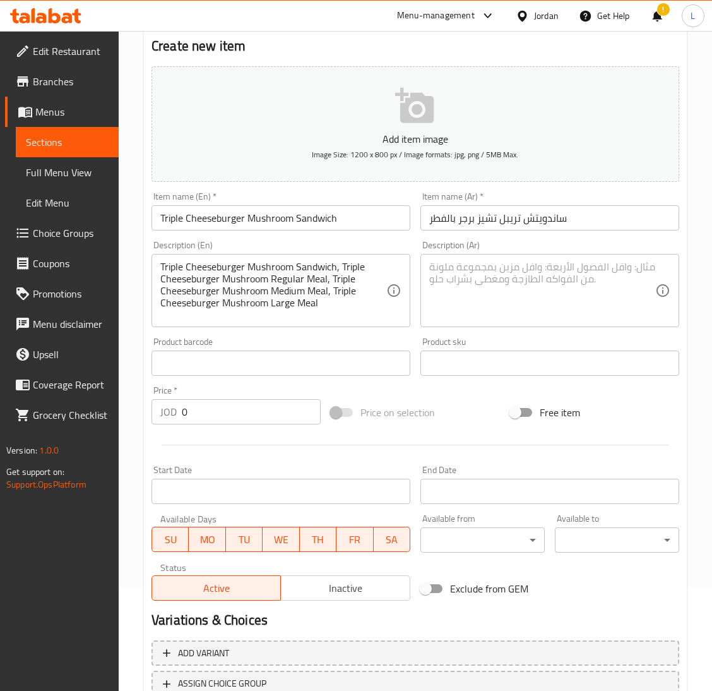
click at [487, 288] on textarea at bounding box center [542, 291] width 226 height 60
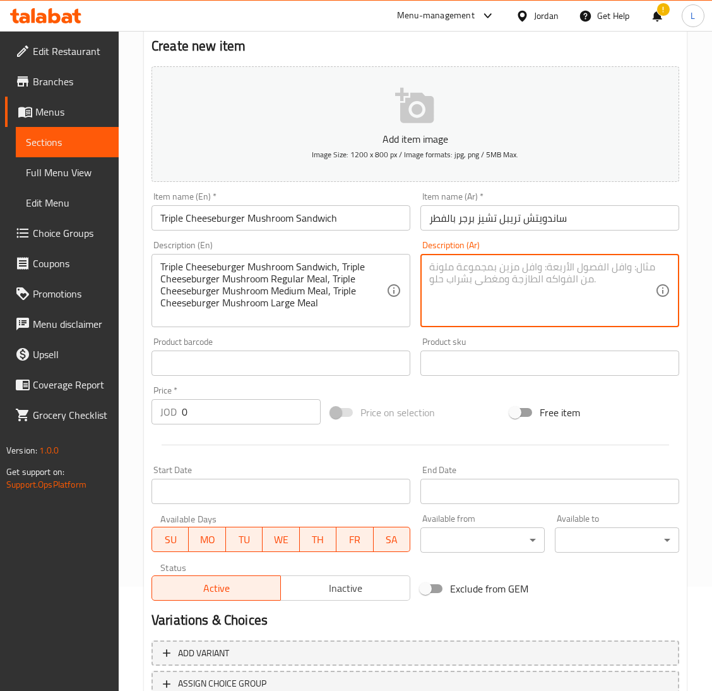
paste textarea "Arabic: ساندويش تريبل تشيز برغر ماشروم، وجبة تريبل تشيز برغر ماشروم حجم عادي، و…"
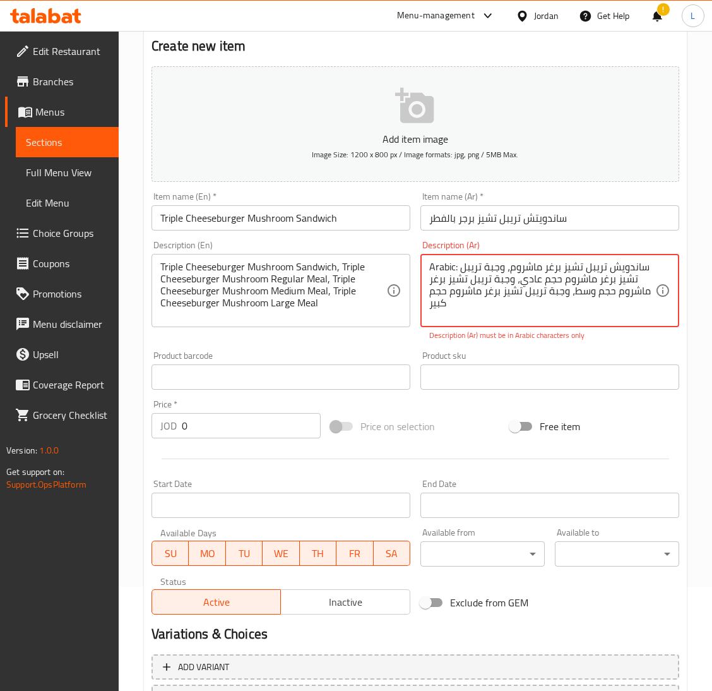
drag, startPoint x: 458, startPoint y: 263, endPoint x: 386, endPoint y: 261, distance: 72.0
click at [386, 261] on div "Add item image Image Size: 1200 x 800 px / Image formats: jpg, png / 5MB Max. I…" at bounding box center [415, 340] width 538 height 558
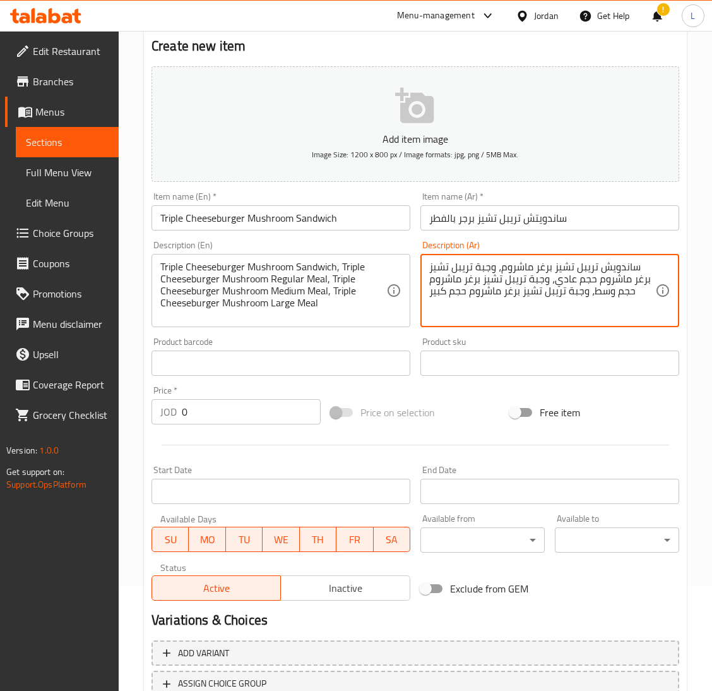
type textarea "ساندويش تريبل تشيز برغر ماشروم، وجبة تريبل تشيز برغر ماشروم حجم عادي، وجبة تريب…"
click at [222, 412] on input "0" at bounding box center [251, 411] width 139 height 25
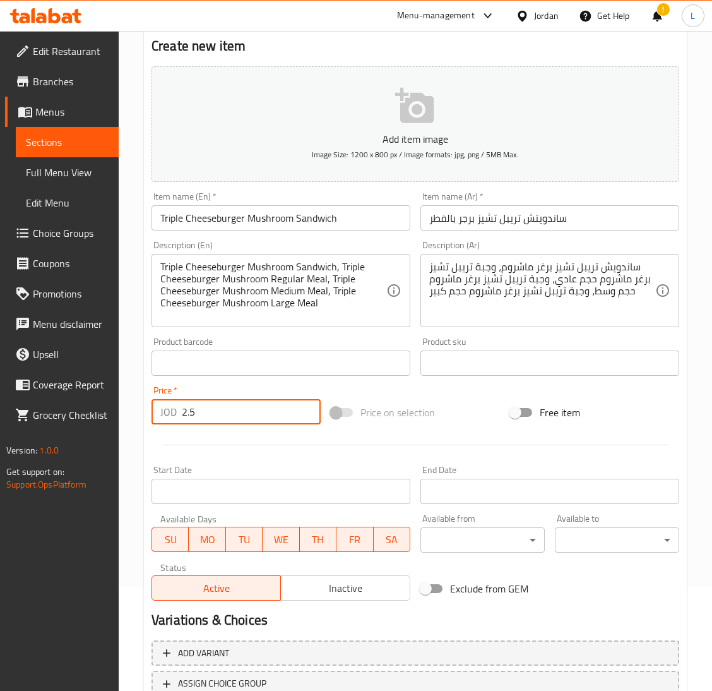
type input "2.5"
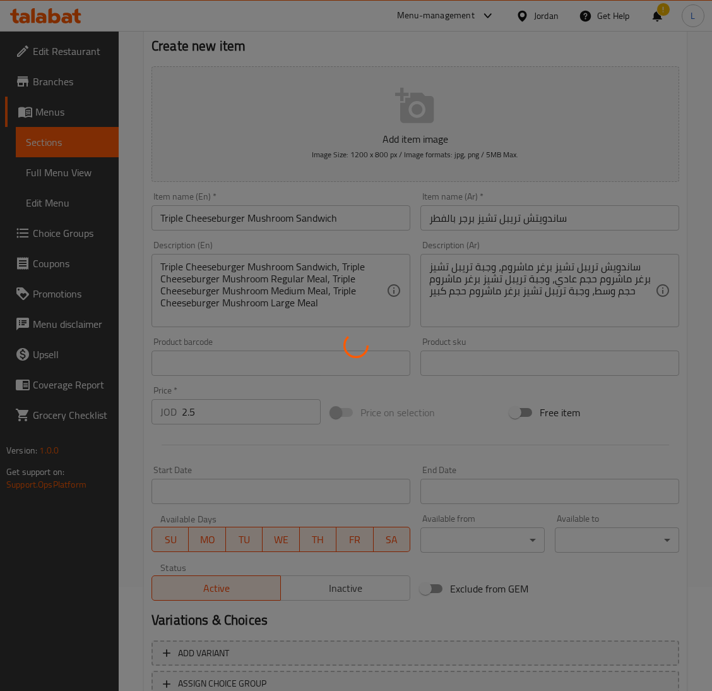
type input "0"
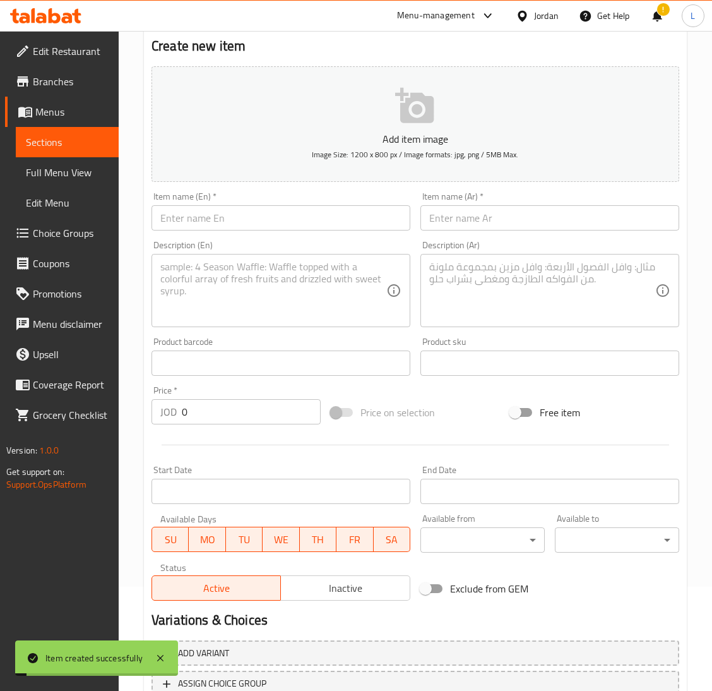
click at [241, 222] on input "text" at bounding box center [281, 217] width 259 height 25
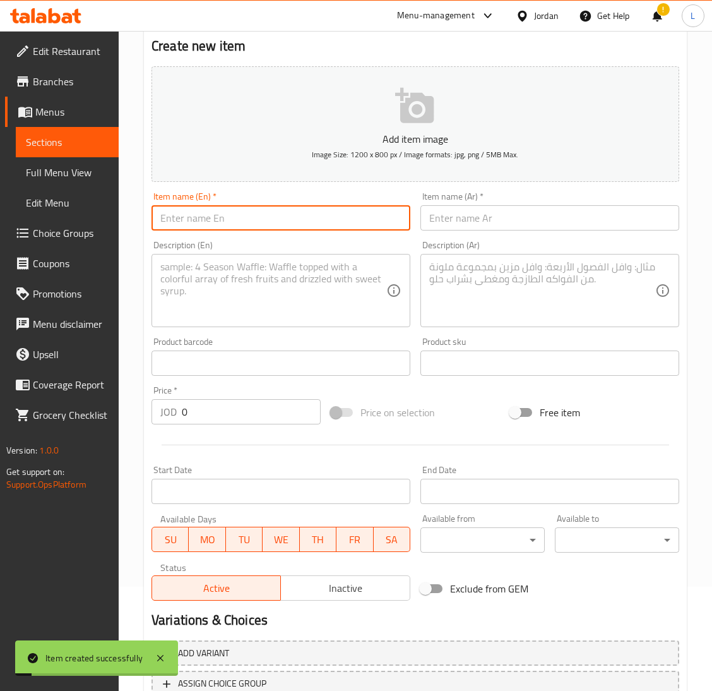
paste input "Triple Cheeseburger Mushroom"
click at [312, 223] on input "Triple Cheeseburger Mushroom Meduim" at bounding box center [281, 217] width 259 height 25
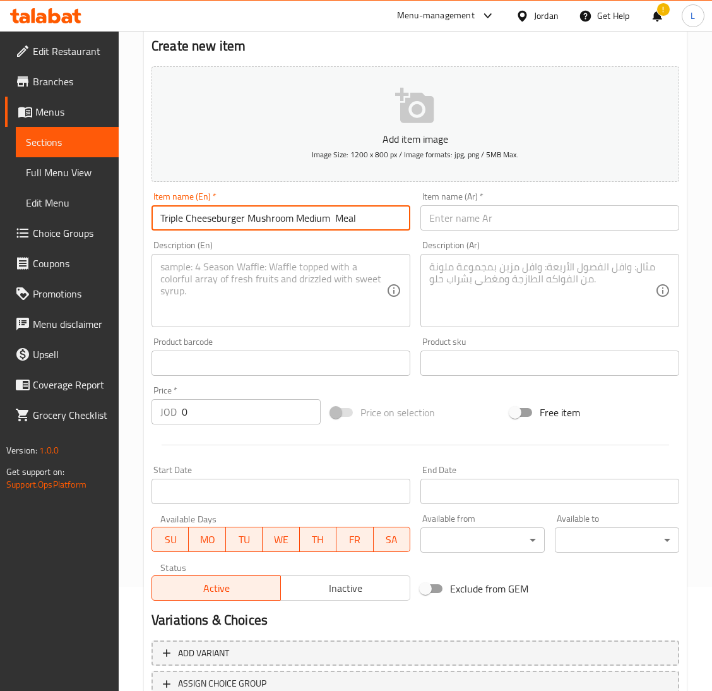
click at [335, 223] on input "Triple Cheeseburger Mushroom Medium Meal" at bounding box center [281, 217] width 259 height 25
click at [332, 221] on input "Triple Cheeseburger Mushroom Medium Meal" at bounding box center [281, 217] width 259 height 25
type input "Triple Cheeseburger Mushroom Medium Meal"
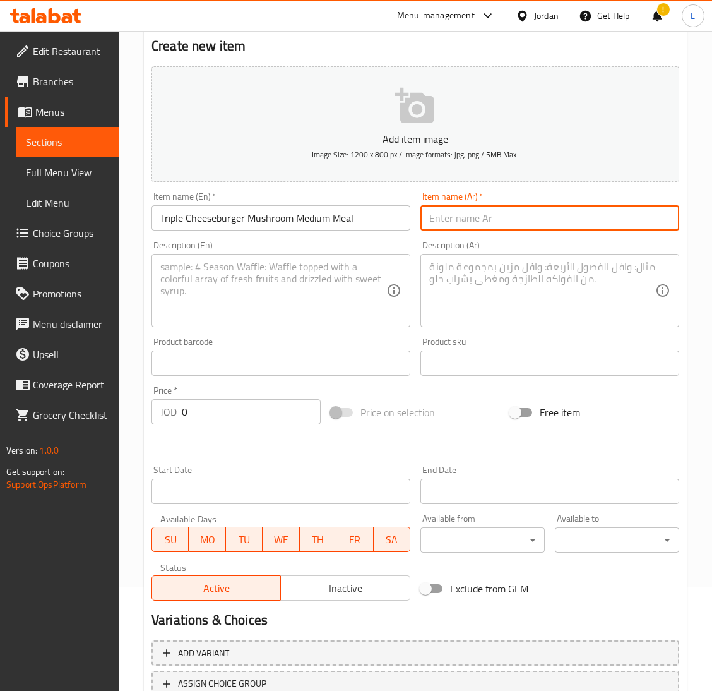
drag, startPoint x: 518, startPoint y: 227, endPoint x: 336, endPoint y: 297, distance: 195.1
click at [518, 227] on input "text" at bounding box center [549, 217] width 259 height 25
paste input "وجبة متوسطة من برجر الجبن الثلاثي بالفطر"
type input "وجبة متوسطة من برجر الجبن الثلاثي بالفطر"
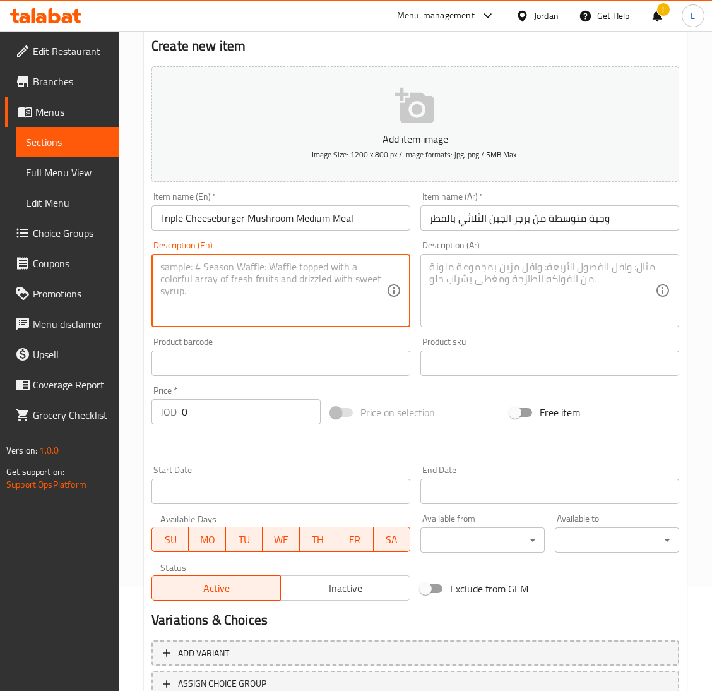
drag, startPoint x: 302, startPoint y: 303, endPoint x: 684, endPoint y: 303, distance: 381.9
click at [302, 303] on textarea at bounding box center [273, 291] width 226 height 60
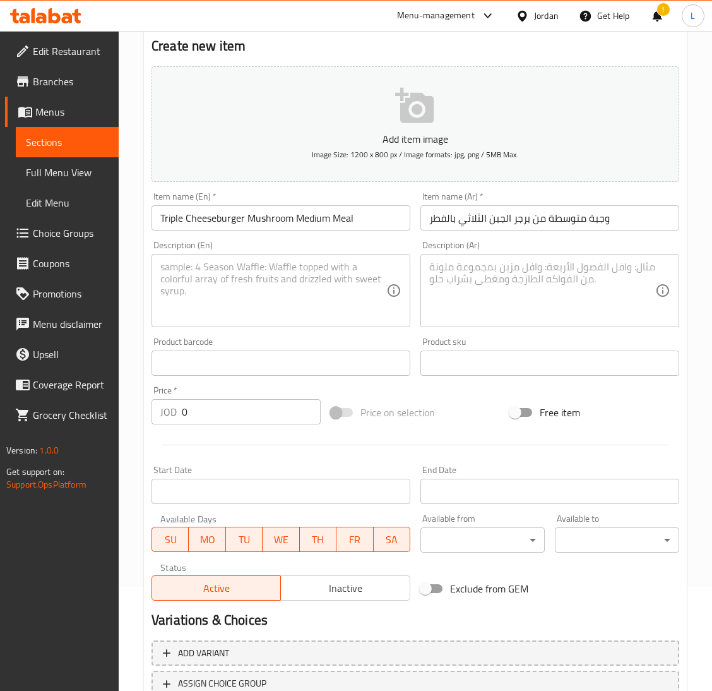
click at [266, 278] on textarea at bounding box center [273, 291] width 226 height 60
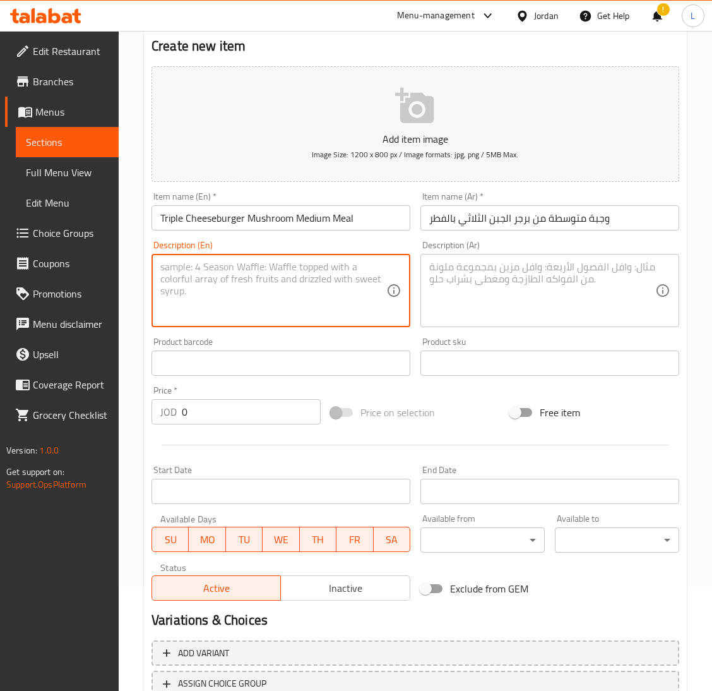
paste textarea "English: Triple Cheeseburger Mushroom Sandwich, Triple Cheeseburger Mushroom Re…"
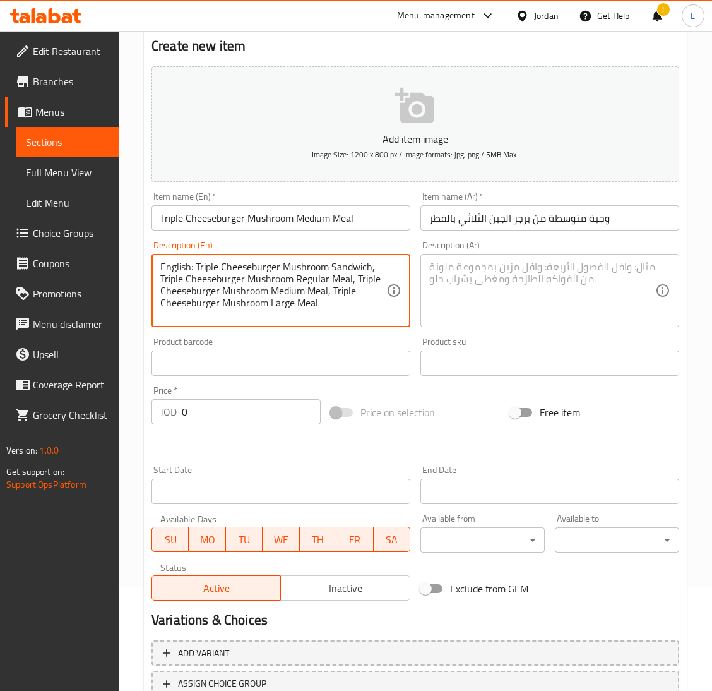
drag, startPoint x: 194, startPoint y: 266, endPoint x: 105, endPoint y: 261, distance: 88.5
click at [107, 261] on div "Edit Restaurant Branches Menus Sections Full Menu View Edit Menu Choice Groups …" at bounding box center [356, 357] width 712 height 861
type textarea "Triple Cheeseburger Mushroom Sandwich, Triple Cheeseburger Mushroom Regular Mea…"
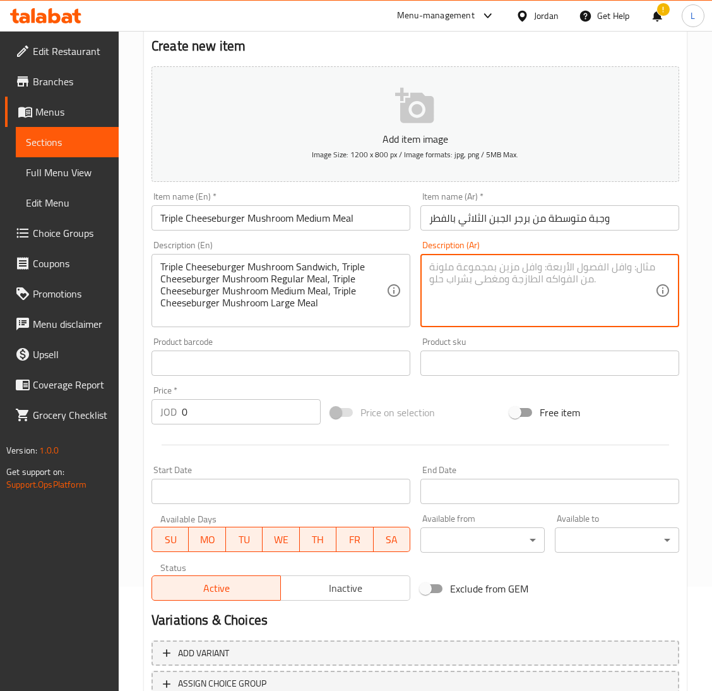
click at [526, 271] on textarea at bounding box center [542, 291] width 226 height 60
paste textarea "Arabic: ساندويش تريبل تشيز برغر ماشروم، وجبة تريبل تشيز برغر ماشروم حجم عادي، و…"
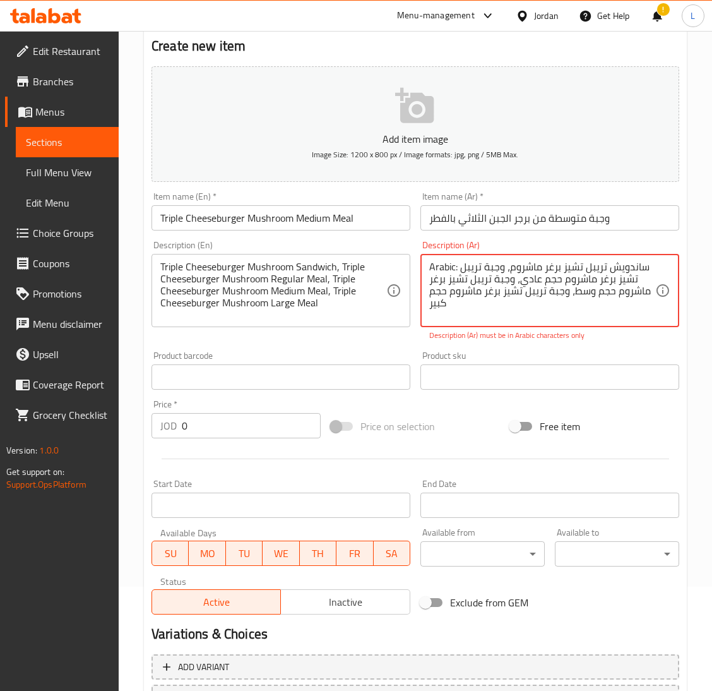
click at [458, 265] on textarea "Arabic: ساندويش تريبل تشيز برغر ماشروم، وجبة تريبل تشيز برغر ماشروم حجم عادي، و…" at bounding box center [542, 291] width 226 height 60
drag, startPoint x: 458, startPoint y: 265, endPoint x: 407, endPoint y: 251, distance: 53.2
click at [411, 258] on div "Add item image Image Size: 1200 x 800 px / Image formats: jpg, png / 5MB Max. I…" at bounding box center [415, 340] width 538 height 558
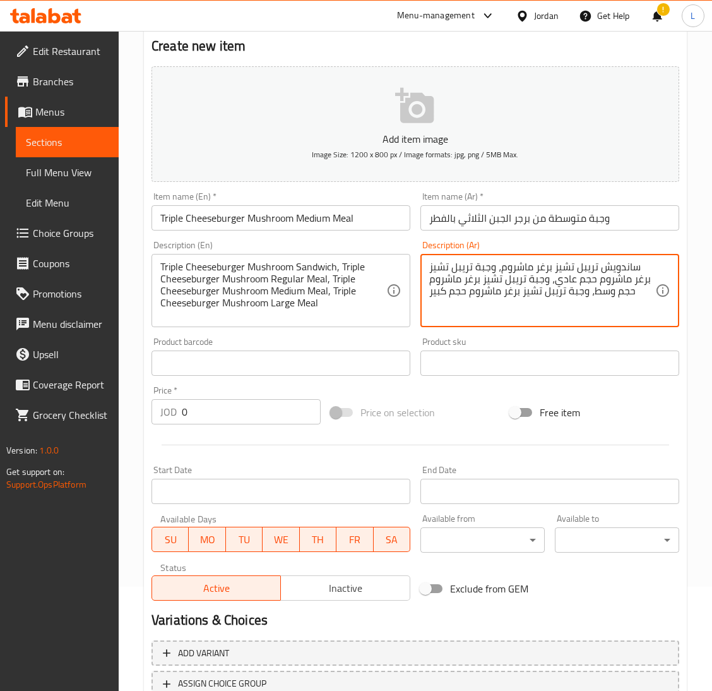
type textarea "ساندويش تريبل تشيز برغر ماشروم، وجبة تريبل تشيز برغر ماشروم حجم عادي، وجبة تريب…"
click at [233, 415] on input "0" at bounding box center [251, 411] width 139 height 25
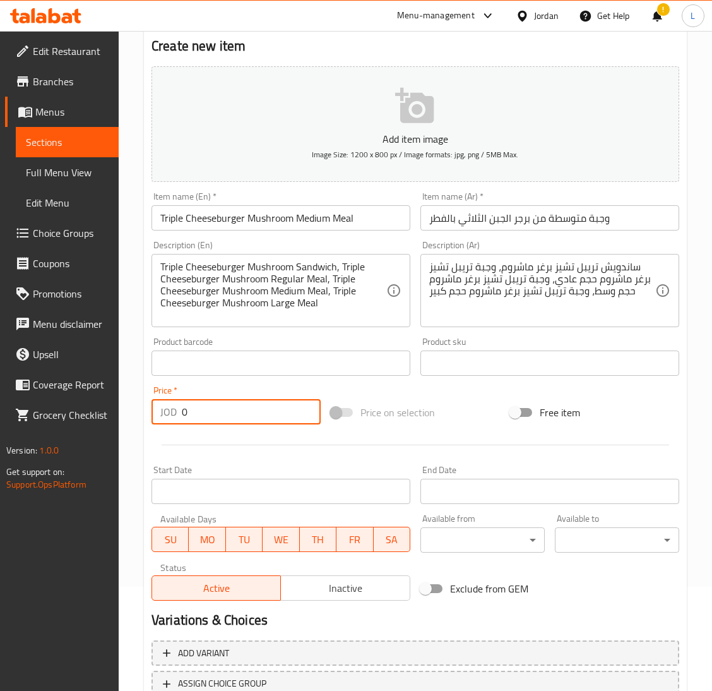
click at [247, 410] on input "0" at bounding box center [251, 411] width 139 height 25
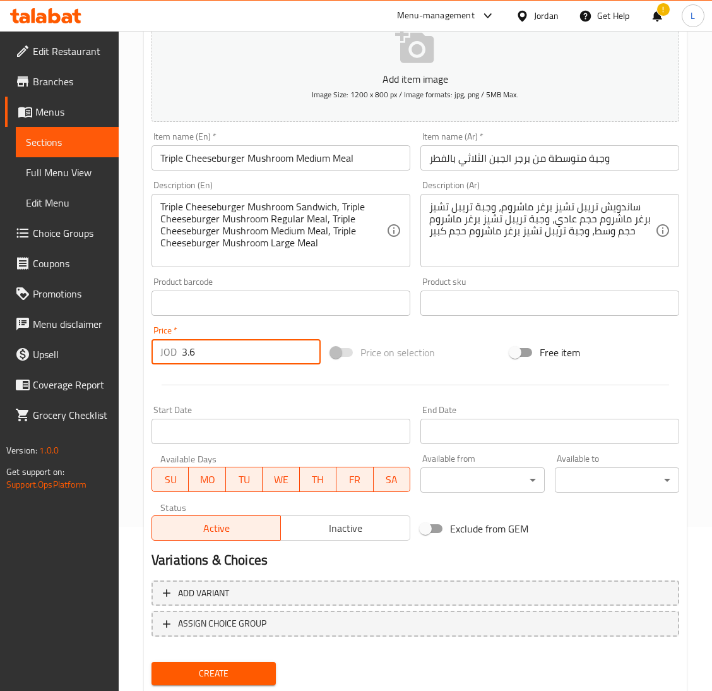
scroll to position [199, 0]
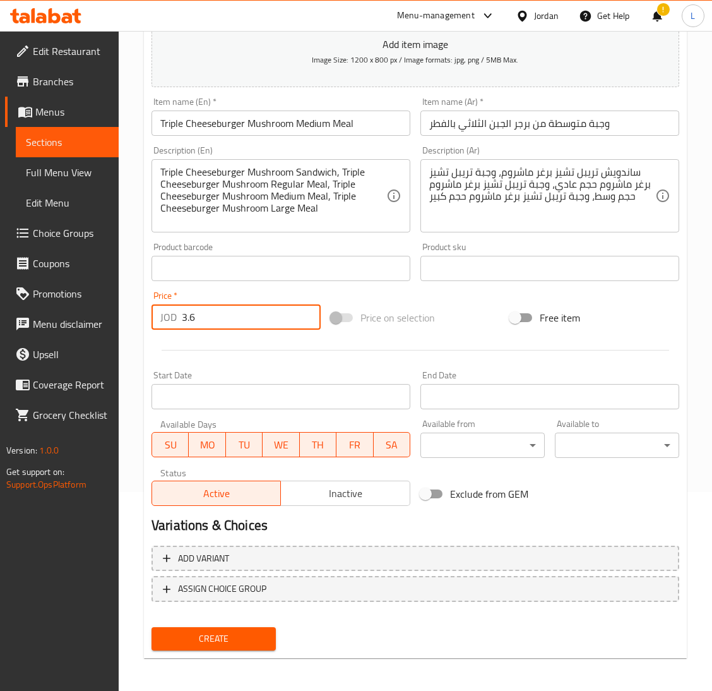
type input "3.6"
click at [214, 627] on button "Create" at bounding box center [214, 638] width 124 height 23
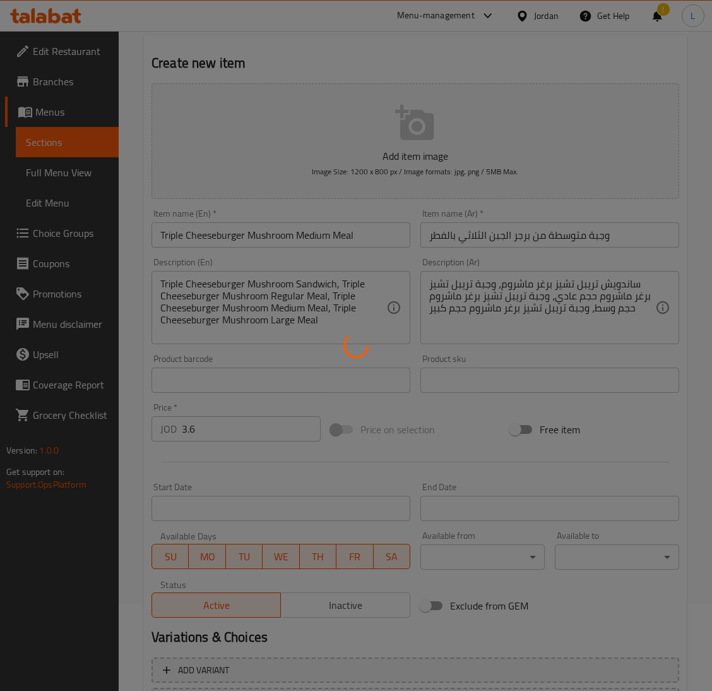
scroll to position [0, 0]
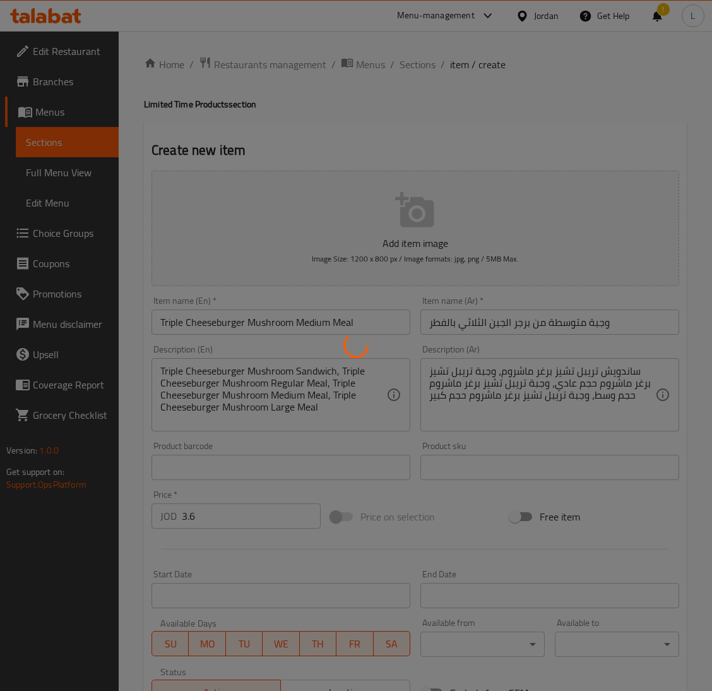
type input "0"
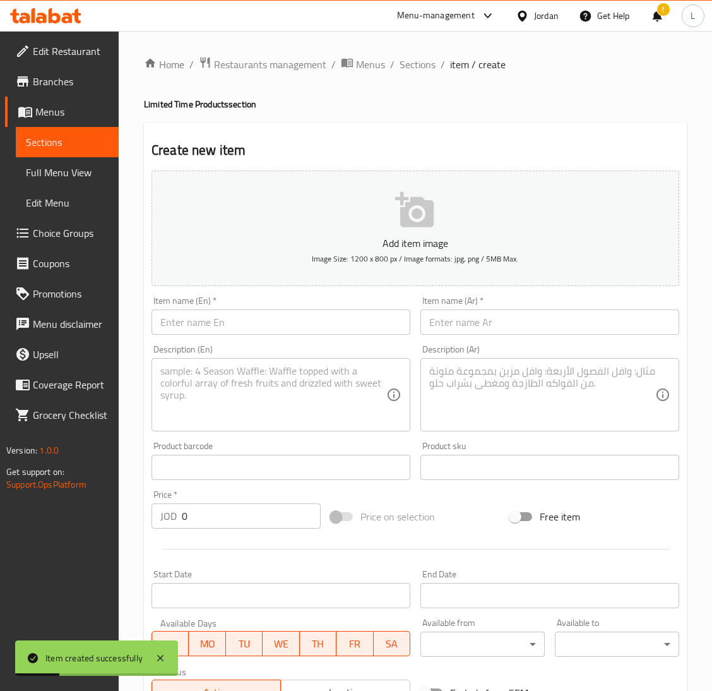
click at [321, 312] on input "text" at bounding box center [281, 321] width 259 height 25
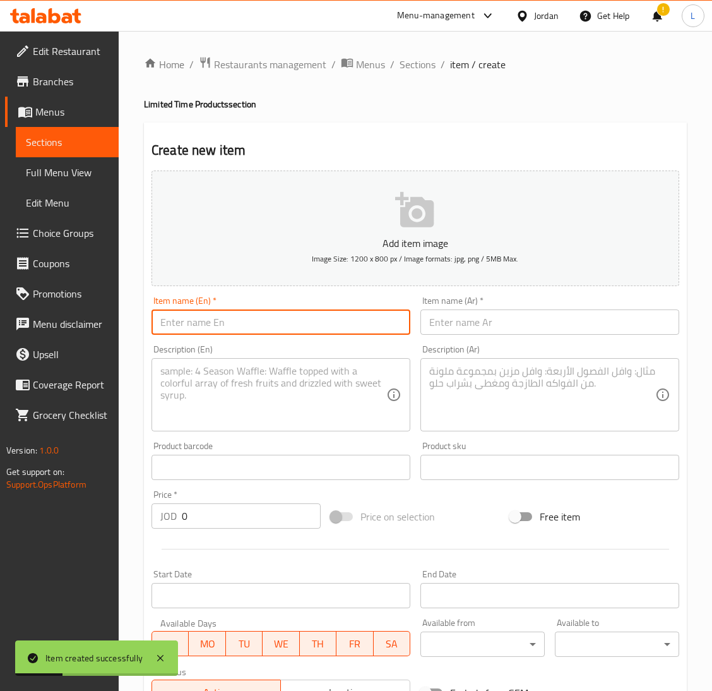
paste input "Triple Cheeseburger Mushroom"
click at [321, 312] on input "Triple Cheeseburger Mushroom Large Meal" at bounding box center [281, 321] width 259 height 25
click at [323, 312] on input "Triple Cheeseburger Mushroom Large Meal" at bounding box center [281, 321] width 259 height 25
type input "Triple Cheeseburger Mushroom Large Meal"
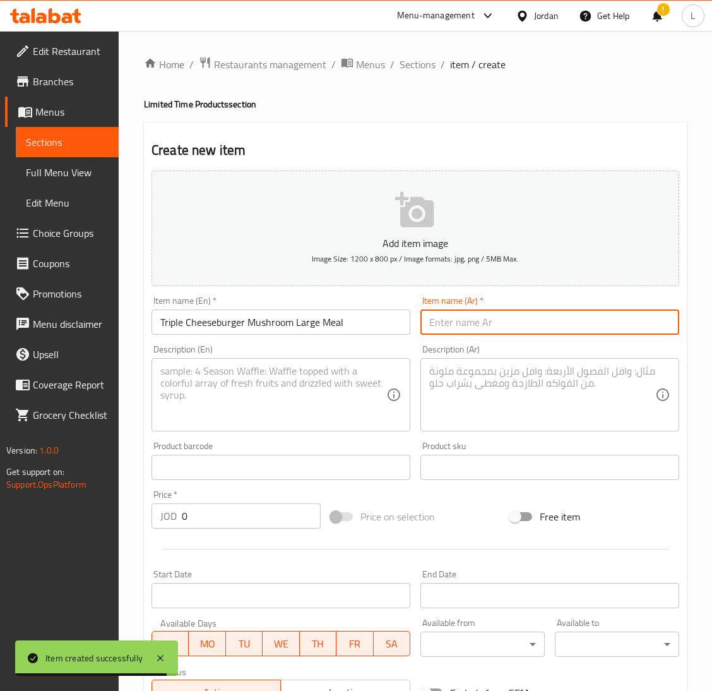
drag, startPoint x: 480, startPoint y: 326, endPoint x: 400, endPoint y: 368, distance: 89.8
click at [480, 328] on input "text" at bounding box center [549, 321] width 259 height 25
paste input "وجبة كبيرة من تريبل تشيز برجر بالفطر"
type input "وجبة كبيرة من تريبل تشيز برجر بالفطر"
click at [336, 384] on textarea at bounding box center [273, 395] width 226 height 60
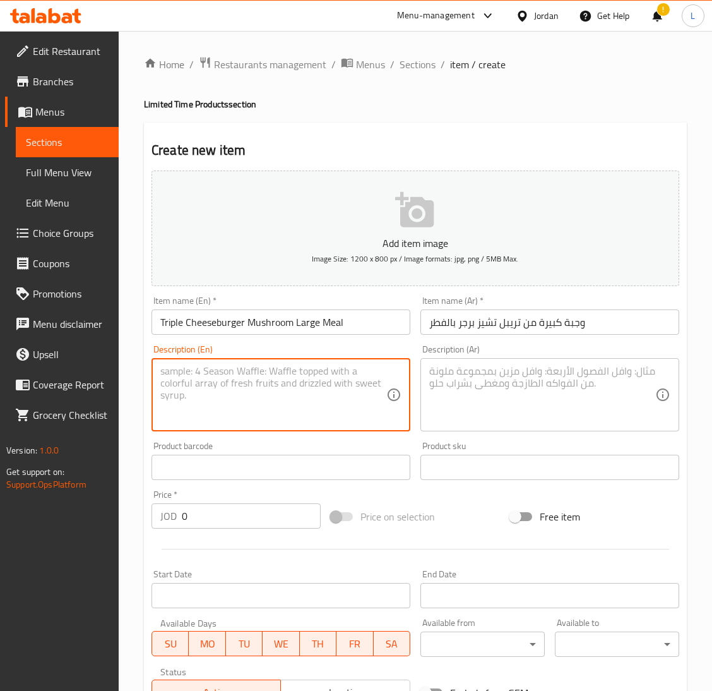
drag, startPoint x: 282, startPoint y: 398, endPoint x: 209, endPoint y: 405, distance: 73.6
click at [282, 398] on textarea at bounding box center [273, 395] width 226 height 60
paste textarea "English: Triple Cheeseburger Mushroom Sandwich, Triple Cheeseburger Mushroom Re…"
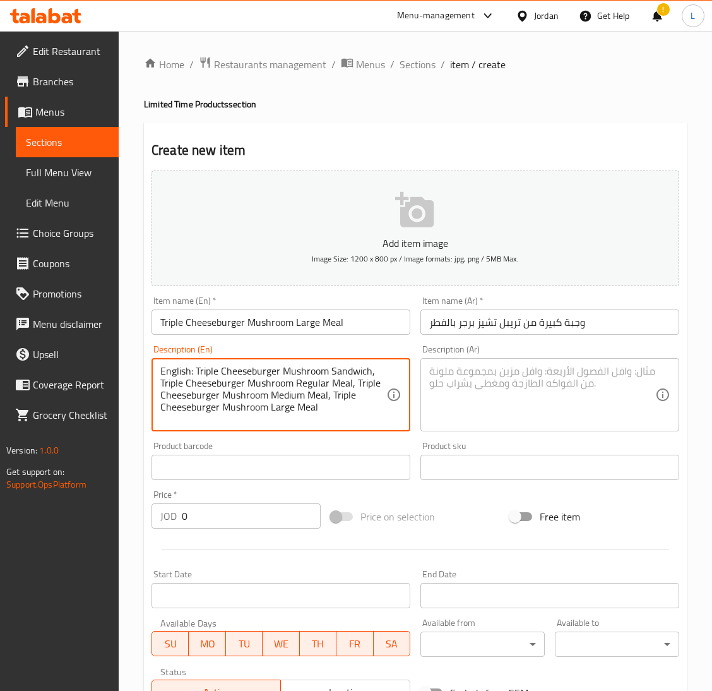
drag, startPoint x: 196, startPoint y: 369, endPoint x: 117, endPoint y: 367, distance: 78.9
click at [117, 367] on div "Edit Restaurant Branches Menus Sections Full Menu View Edit Menu Choice Groups …" at bounding box center [356, 461] width 712 height 861
type textarea "Triple Cheeseburger Mushroom Sandwich, Triple Cheeseburger Mushroom Regular Mea…"
click at [484, 393] on textarea at bounding box center [542, 395] width 226 height 60
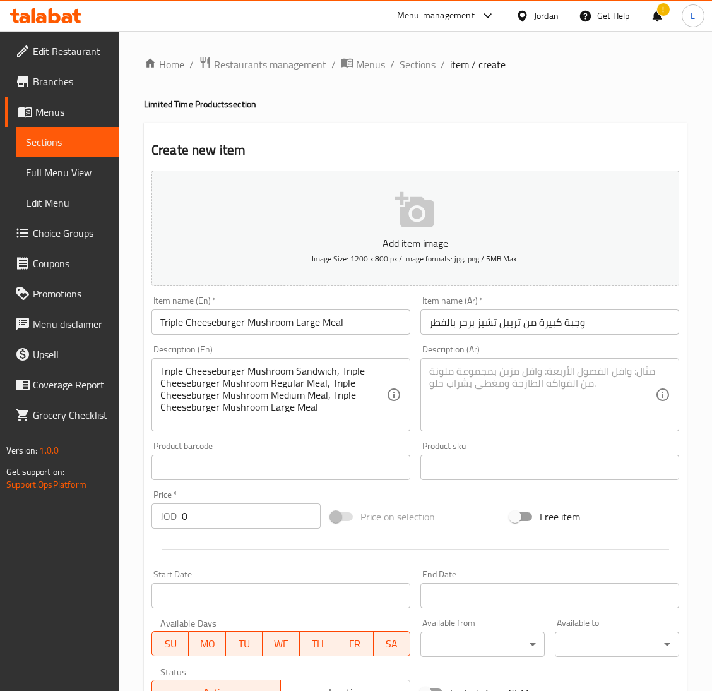
click at [461, 390] on textarea at bounding box center [542, 395] width 226 height 60
paste textarea "Arabic: ساندويش تريبل تشيز برغر ماشروم، وجبة تريبل تشيز برغر ماشروم حجم عادي، و…"
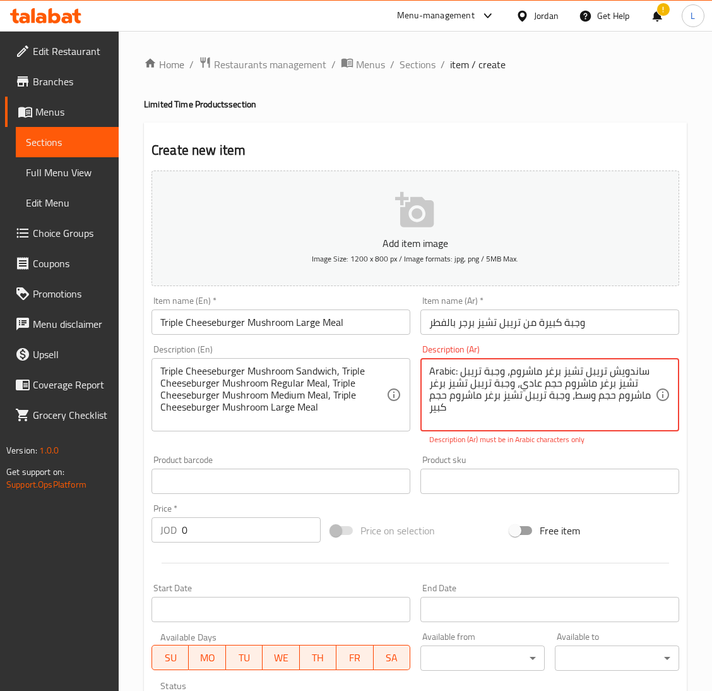
drag, startPoint x: 458, startPoint y: 369, endPoint x: 287, endPoint y: 364, distance: 170.5
click at [287, 364] on div "Add item image Image Size: 1200 x 800 px / Image formats: jpg, png / 5MB Max. I…" at bounding box center [415, 444] width 538 height 558
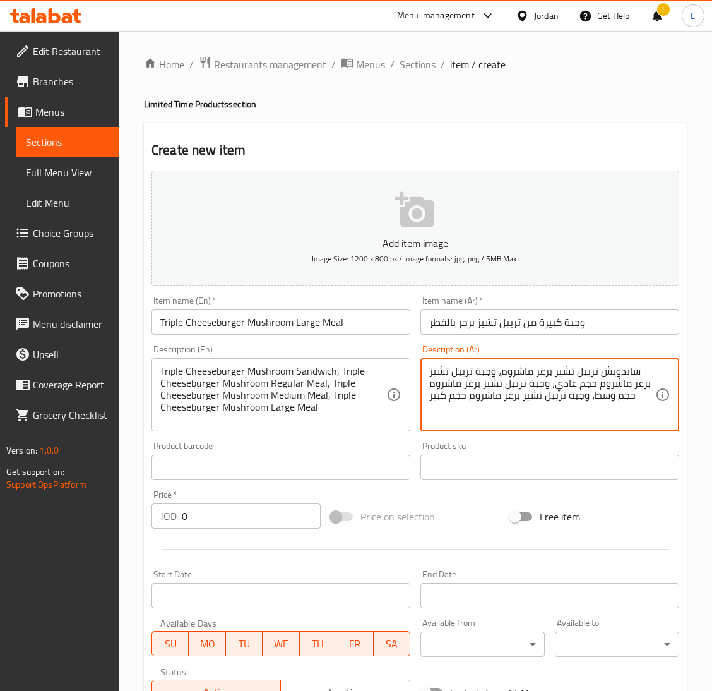
type textarea "ساندويش تريبل تشيز برغر ماشروم، وجبة تريبل تشيز برغر ماشروم حجم عادي، وجبة تريب…"
click at [239, 516] on input "0" at bounding box center [251, 515] width 139 height 25
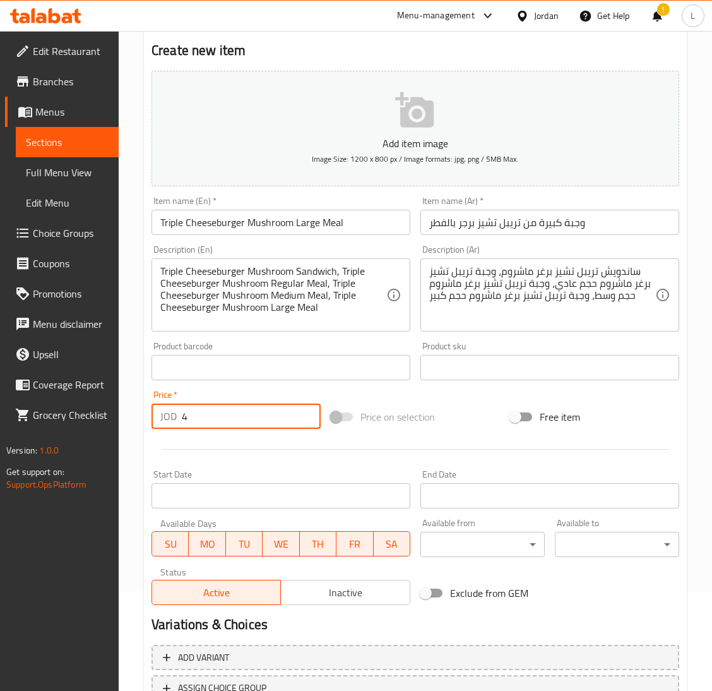
scroll to position [199, 0]
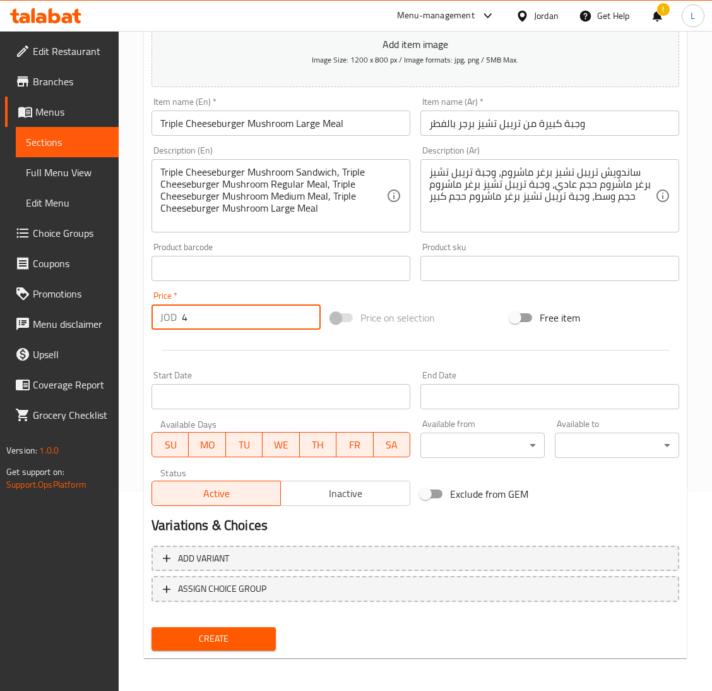
type input "4"
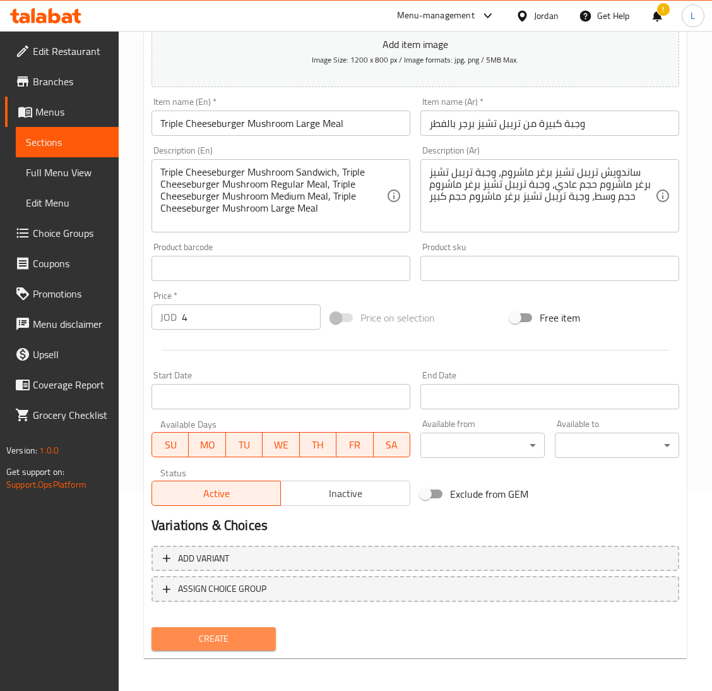
click at [249, 634] on span "Create" at bounding box center [214, 639] width 104 height 16
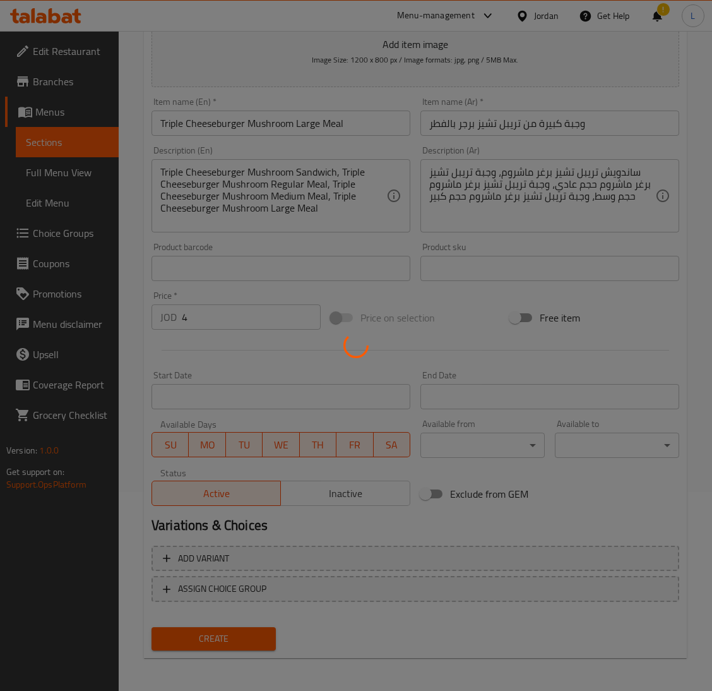
type input "0"
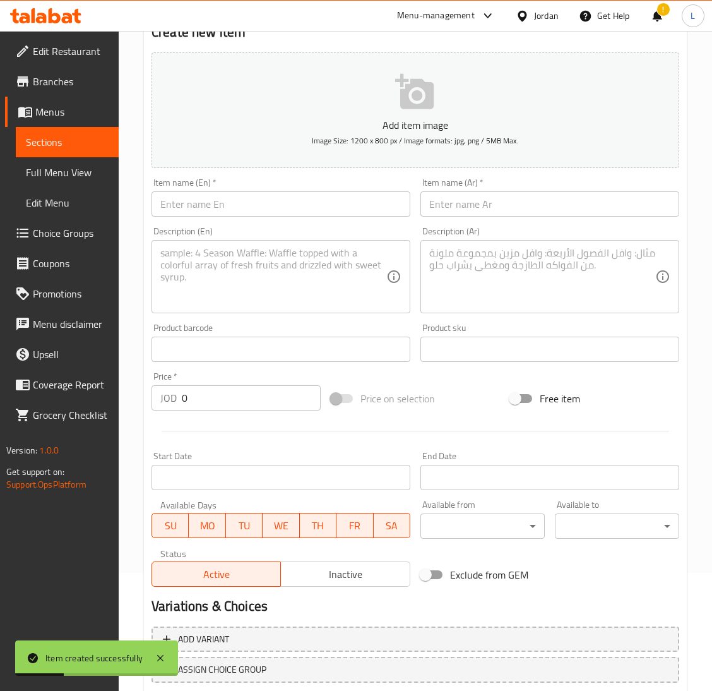
scroll to position [0, 0]
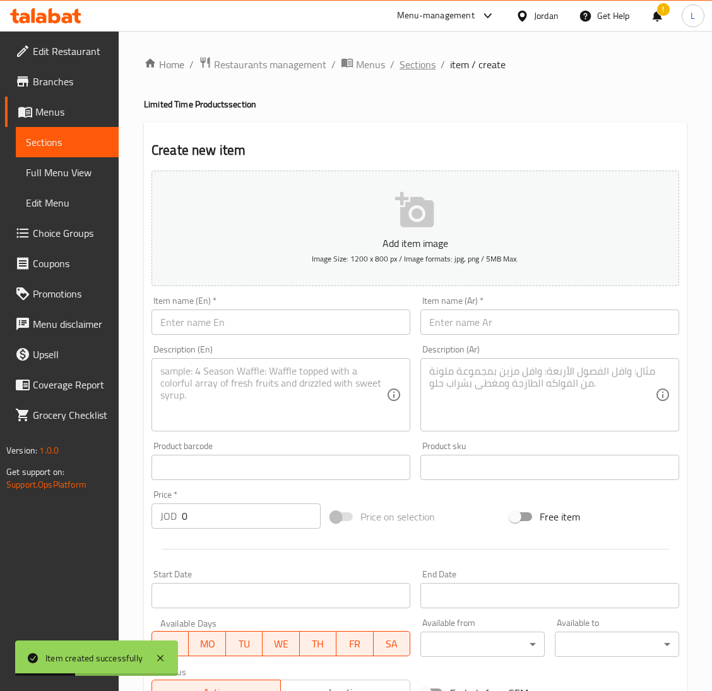
click at [422, 72] on span "Sections" at bounding box center [418, 64] width 36 height 15
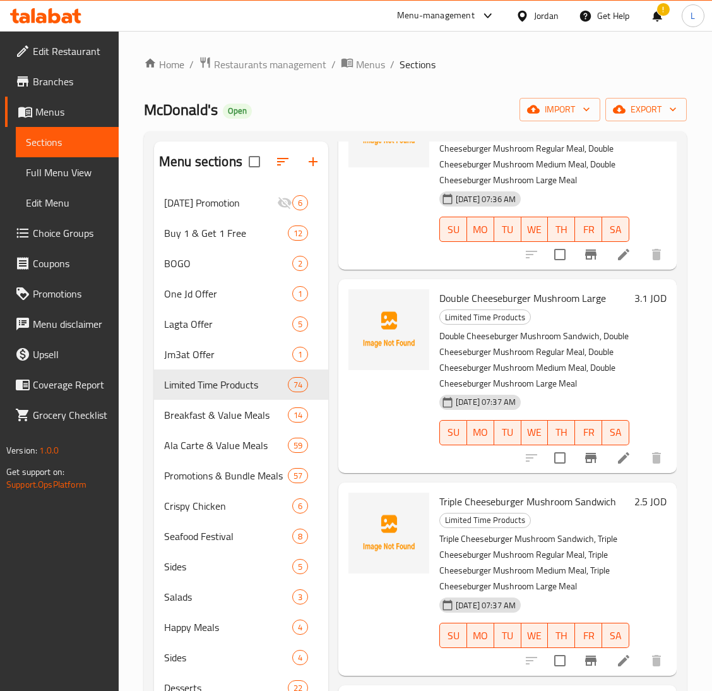
scroll to position [3787, 0]
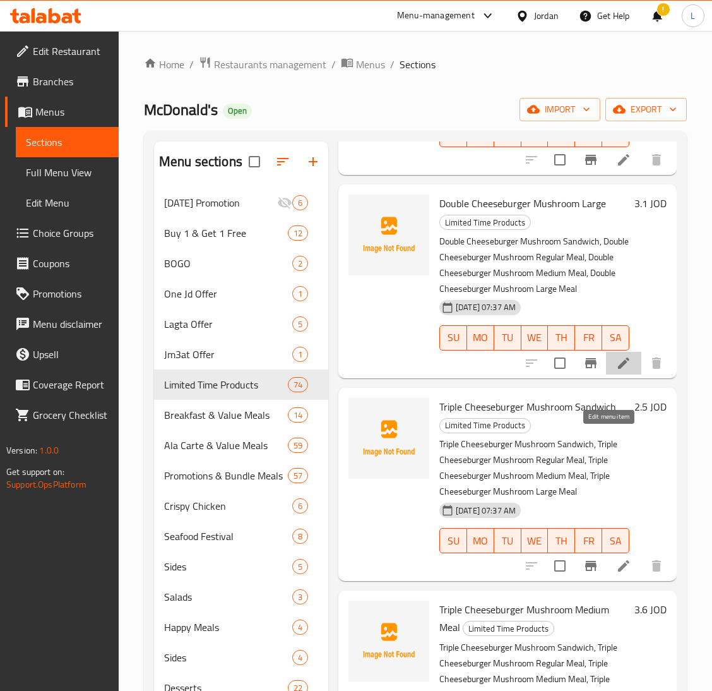
click at [618, 369] on icon at bounding box center [623, 362] width 11 height 11
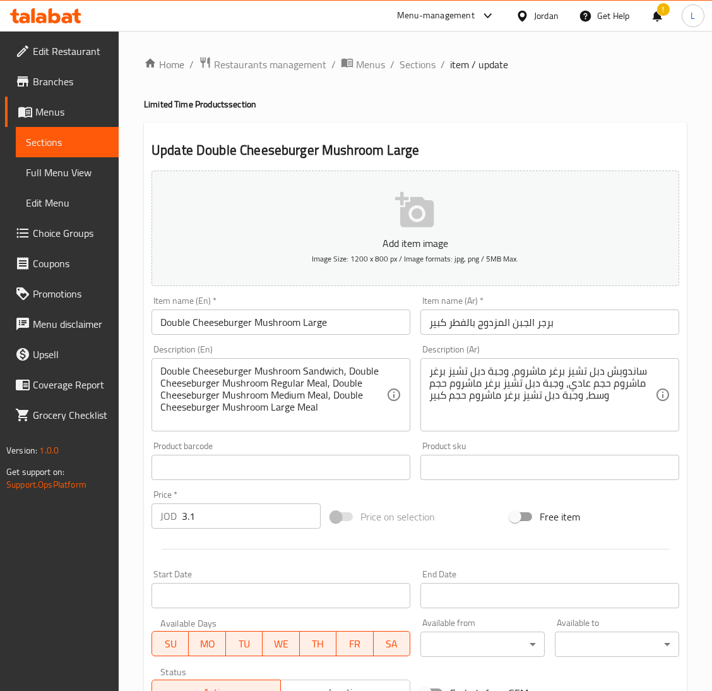
click at [380, 326] on input "Double Cheeseburger Mushroom Large" at bounding box center [281, 321] width 259 height 25
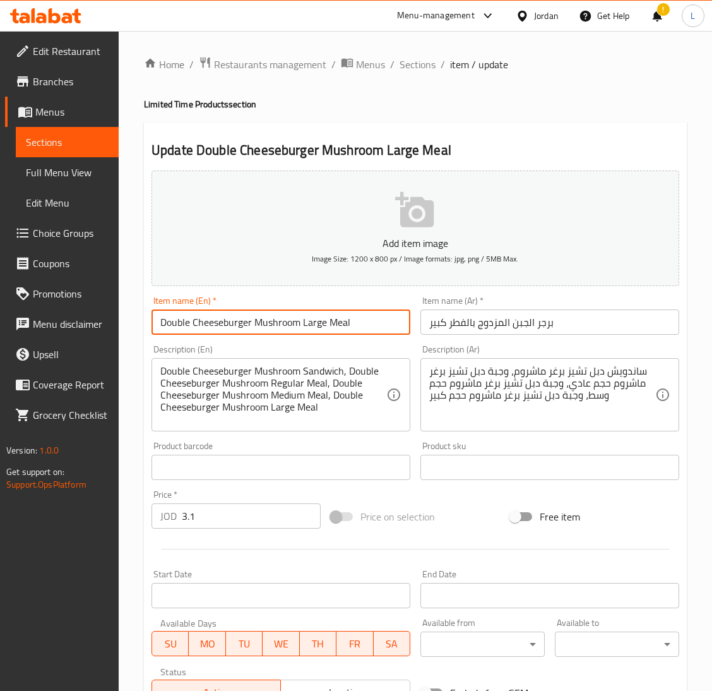
click at [380, 323] on input "Double Cheeseburger Mushroom Large Meal" at bounding box center [281, 321] width 259 height 25
type input "Double Cheeseburger Mushroom Large Meal"
click at [552, 335] on div "Item name (Ar)   * برجر الجبن المزدوج بالفطر كبير Item name (Ar) *" at bounding box center [549, 315] width 269 height 49
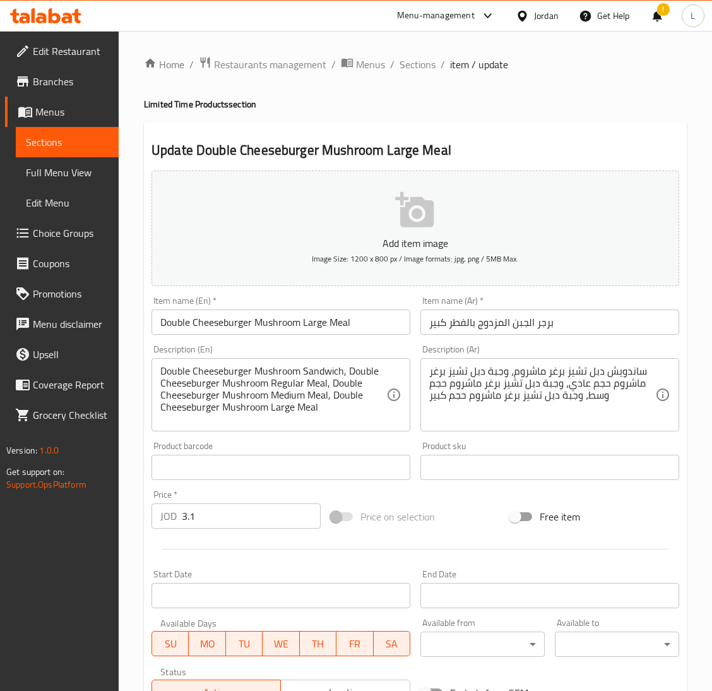
click at [550, 323] on input "برجر الجبن المزدوج بالفطر كبير" at bounding box center [549, 321] width 259 height 25
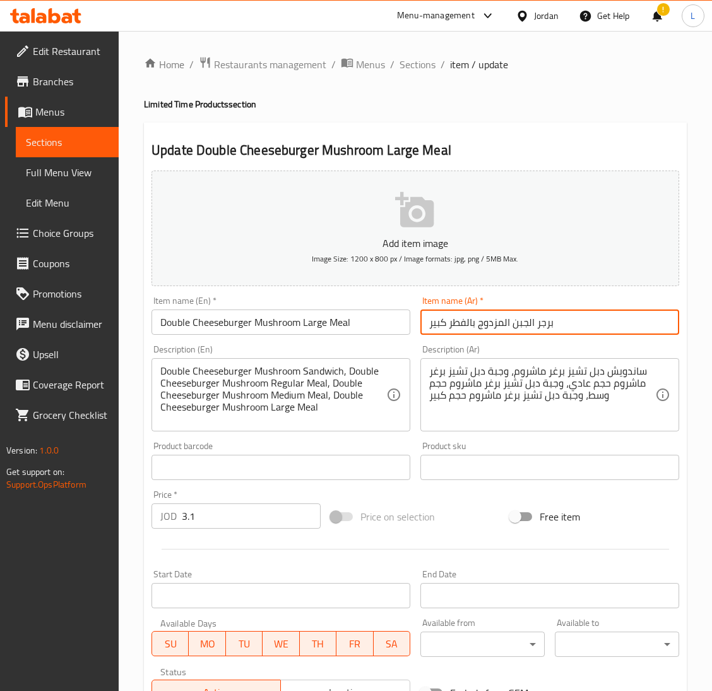
click at [550, 323] on input "برجر الجبن المزدوج بالفطر كبير" at bounding box center [549, 321] width 259 height 25
paste input "وجبة كبيرة من برجر الجبن المزدوج بالفط"
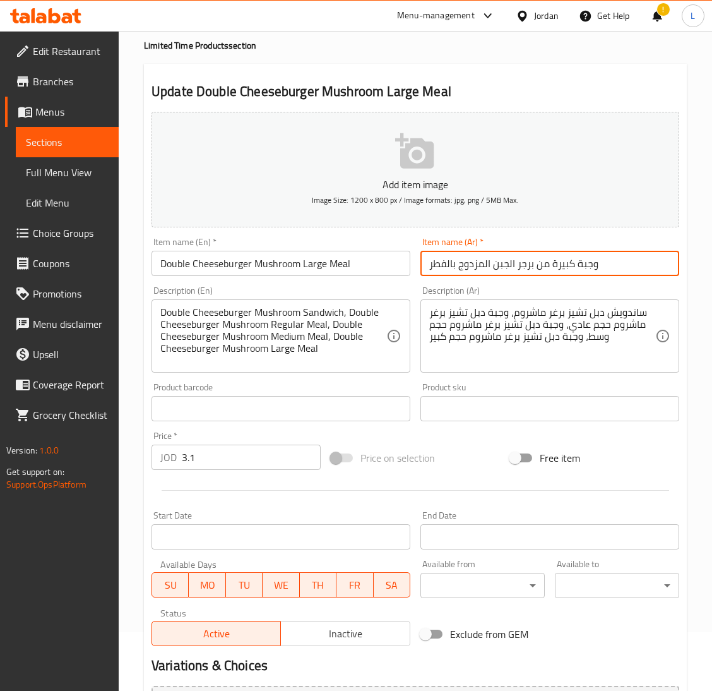
scroll to position [199, 0]
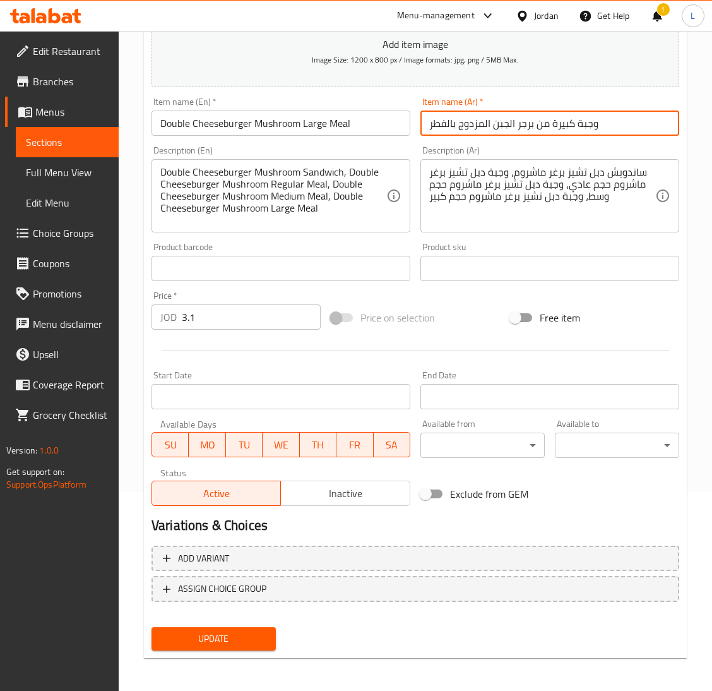
type input "وجبة كبيرة من برجر الجبن المزدوج بالفطر"
click at [268, 622] on div "Update" at bounding box center [213, 638] width 134 height 33
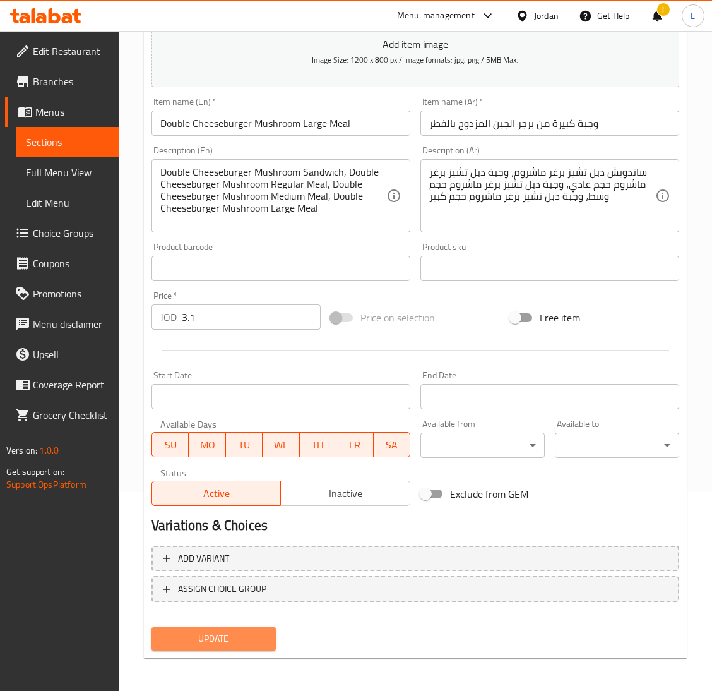
click at [265, 627] on button "Update" at bounding box center [214, 638] width 124 height 23
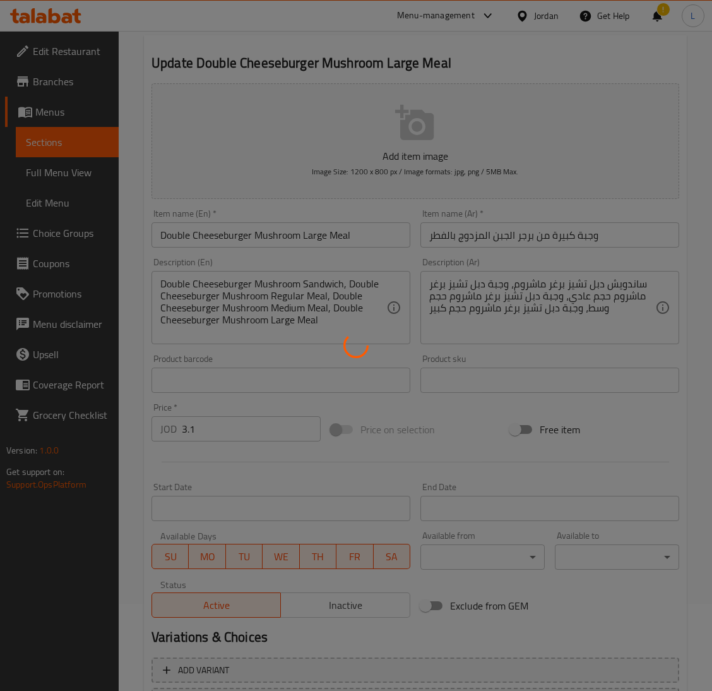
scroll to position [0, 0]
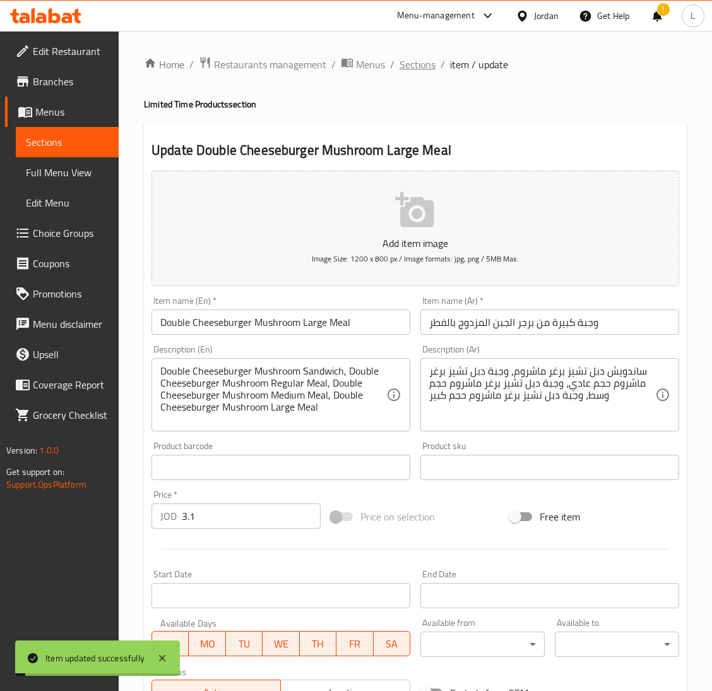
click at [419, 61] on span "Sections" at bounding box center [418, 64] width 36 height 15
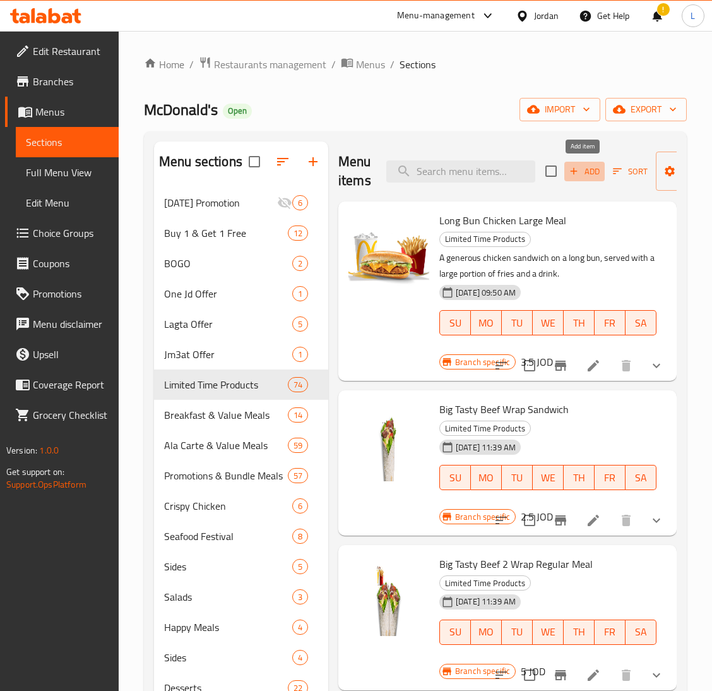
click at [592, 168] on span "Add" at bounding box center [585, 171] width 34 height 15
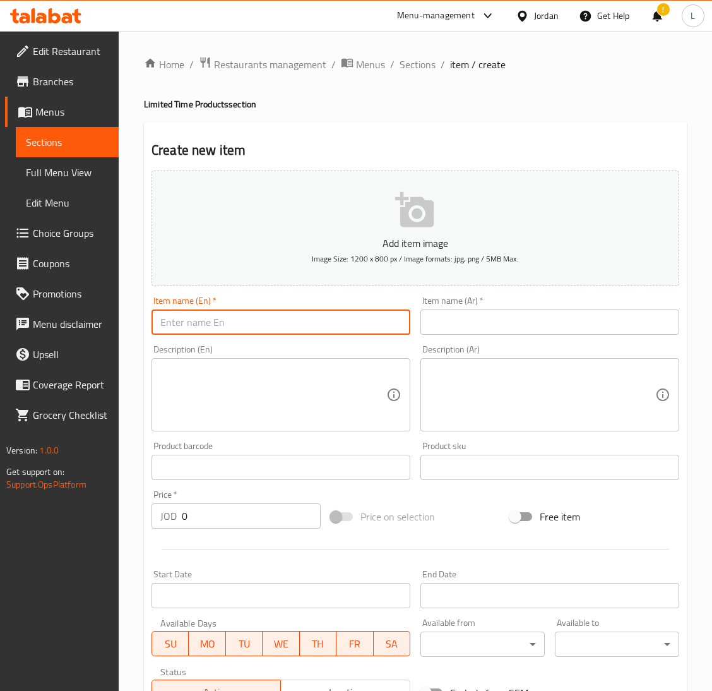
click at [381, 325] on input "text" at bounding box center [281, 321] width 259 height 25
paste input "Triple Cheeseburger Mushroom"
click at [381, 325] on input "Triple Cheeseburger Mushroom Regular Meal" at bounding box center [281, 321] width 259 height 25
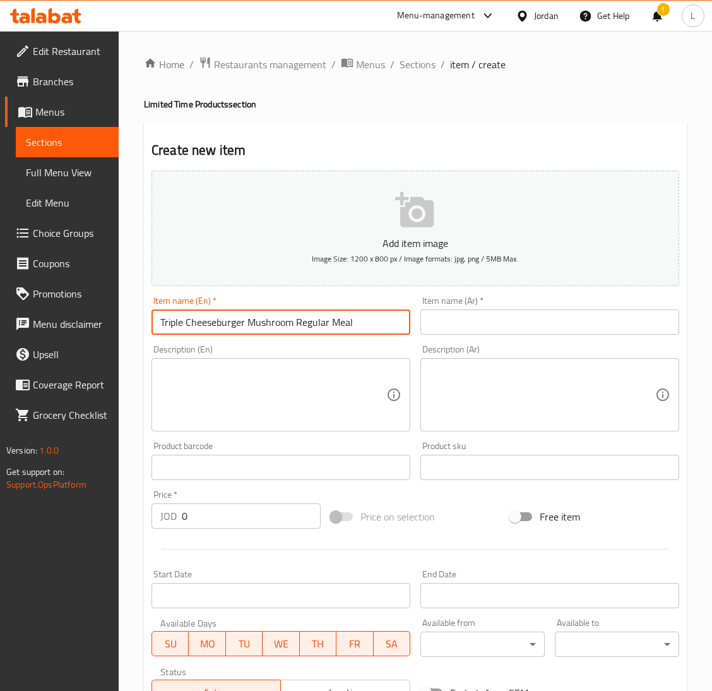
type input "Triple Cheeseburger Mushroom Regular Meal"
drag, startPoint x: 457, startPoint y: 318, endPoint x: 434, endPoint y: 347, distance: 36.4
click at [457, 318] on input "text" at bounding box center [549, 321] width 259 height 25
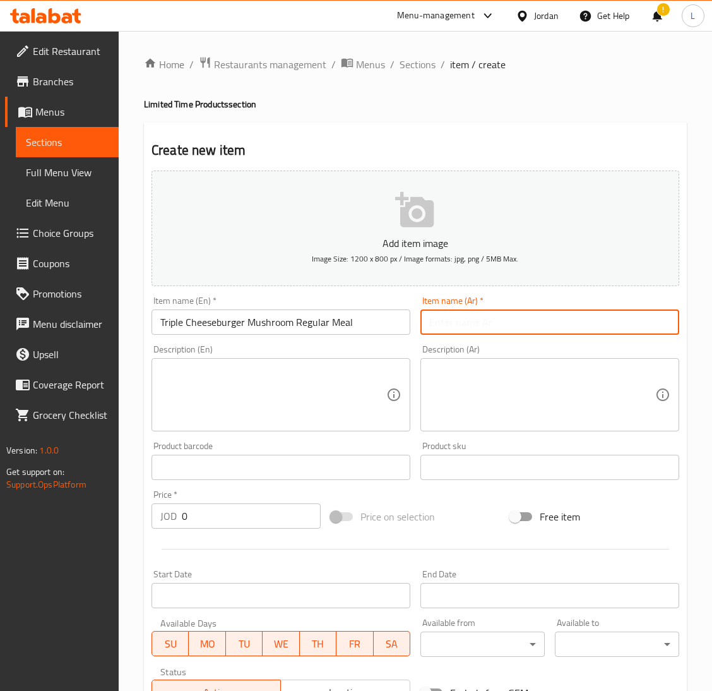
paste input "وجبة عادية من برجر الجبن الثلاثي بالفطر"
type input "وجبة عادية من برجر الجبن الثلاثي بالفطر"
click at [336, 405] on textarea at bounding box center [273, 395] width 226 height 60
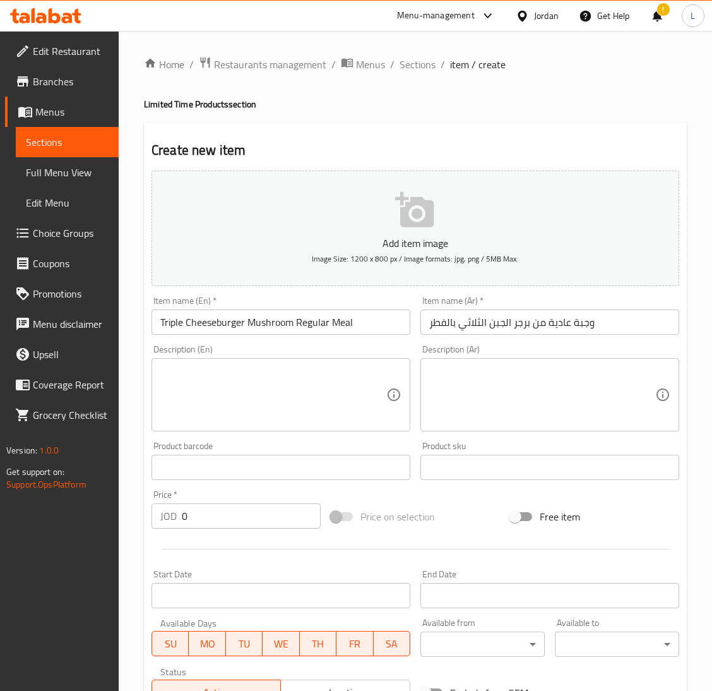
click at [245, 518] on input "0" at bounding box center [251, 515] width 139 height 25
type input "3"
drag, startPoint x: 221, startPoint y: 391, endPoint x: 211, endPoint y: 386, distance: 10.7
click at [221, 390] on textarea at bounding box center [273, 395] width 226 height 60
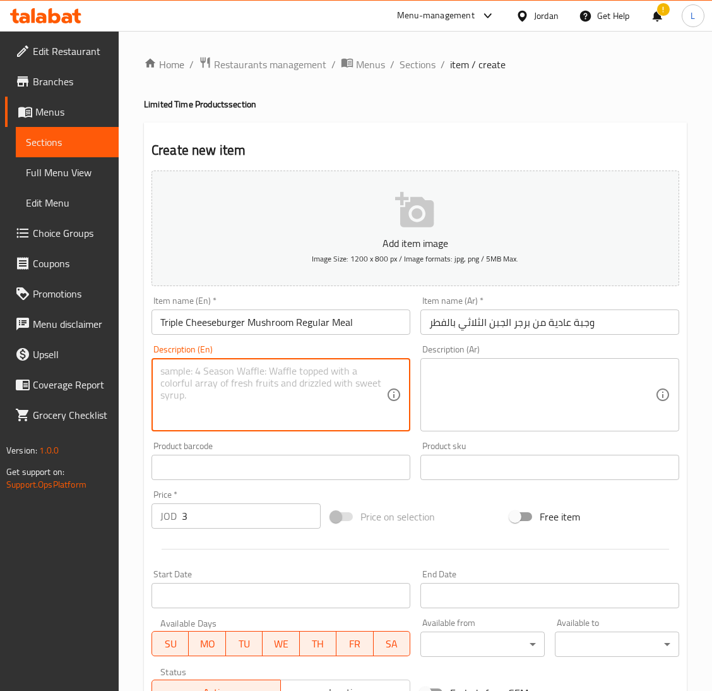
paste textarea "English: Triple Cheeseburger Mushroom Sandwich, Triple Cheeseburger Mushroom Re…"
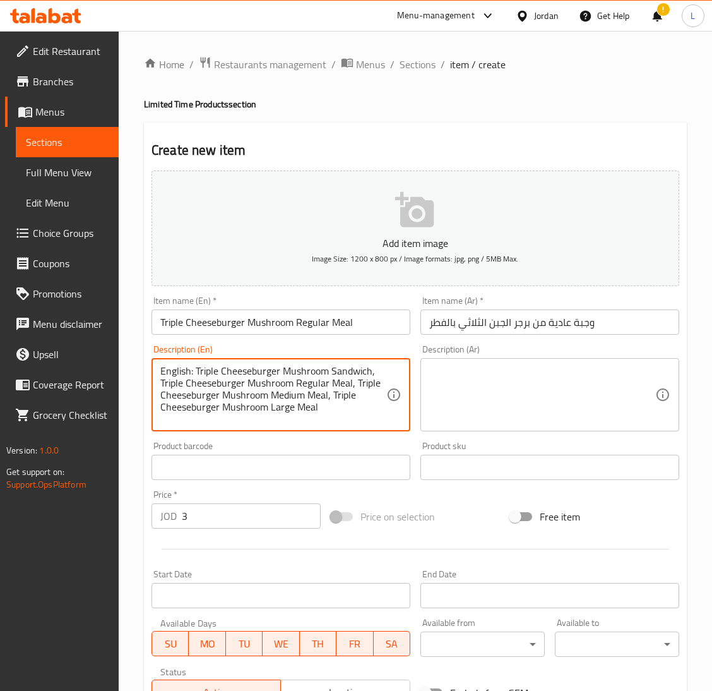
drag, startPoint x: 196, startPoint y: 369, endPoint x: 153, endPoint y: 368, distance: 42.9
click at [153, 368] on div "English: Triple Cheeseburger Mushroom Sandwich, Triple Cheeseburger Mushroom Re…" at bounding box center [281, 394] width 259 height 73
type textarea "Triple Cheeseburger Mushroom Sandwich, Triple Cheeseburger Mushroom Regular Mea…"
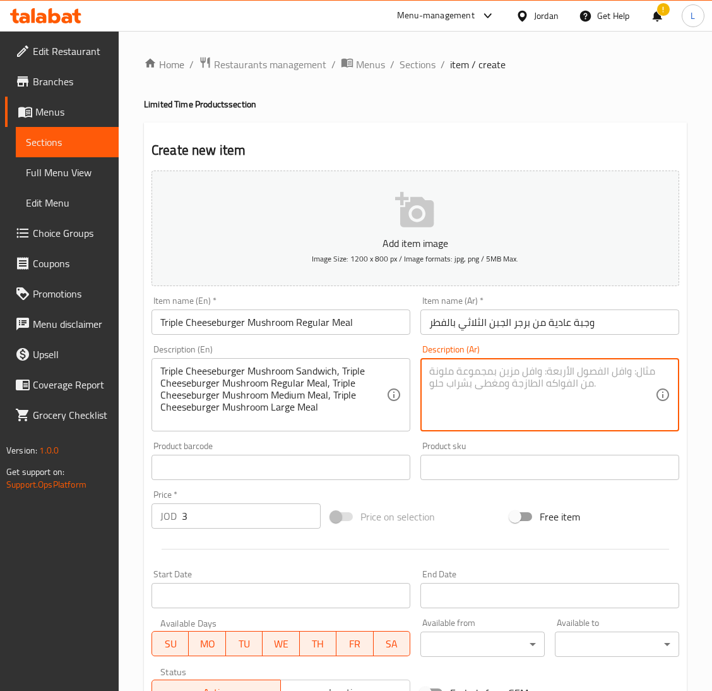
click at [465, 365] on textarea at bounding box center [542, 395] width 226 height 60
click at [538, 397] on textarea at bounding box center [542, 395] width 226 height 60
paste textarea "Arabic: ساندويش تريبل تشيز برغر ماشروم، وجبة تريبل تشيز برغر ماشروم حجم عادي، و…"
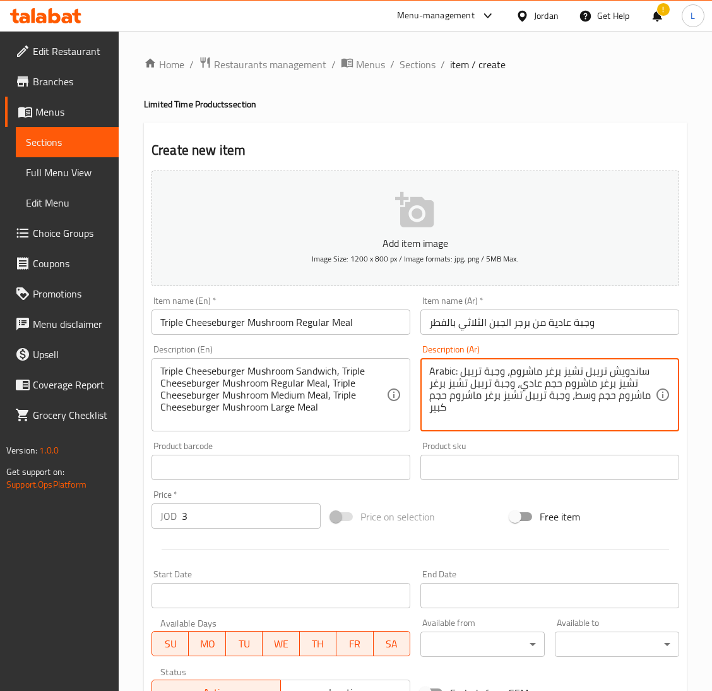
drag, startPoint x: 460, startPoint y: 372, endPoint x: 393, endPoint y: 371, distance: 66.3
click at [393, 371] on div "Add item image Image Size: 1200 x 800 px / Image formats: jpg, png / 5MB Max. I…" at bounding box center [415, 437] width 538 height 544
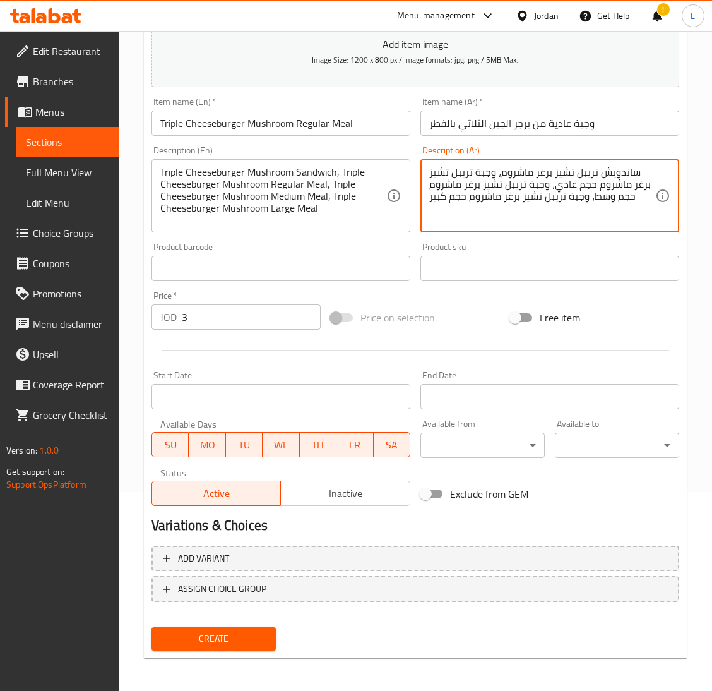
type textarea "ساندويش تريبل تشيز برغر ماشروم، وجبة تريبل تشيز برغر ماشروم حجم عادي، وجبة تريب…"
click at [254, 627] on button "Create" at bounding box center [214, 638] width 124 height 23
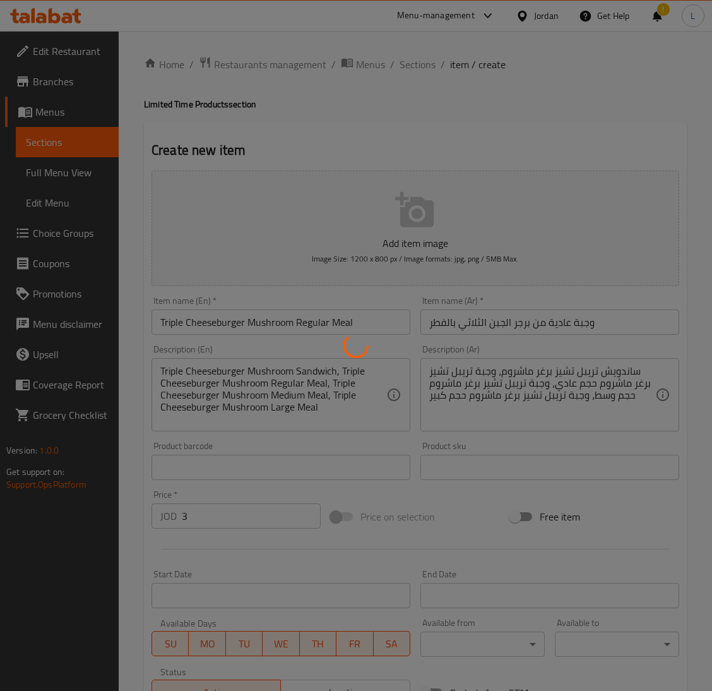
type input "0"
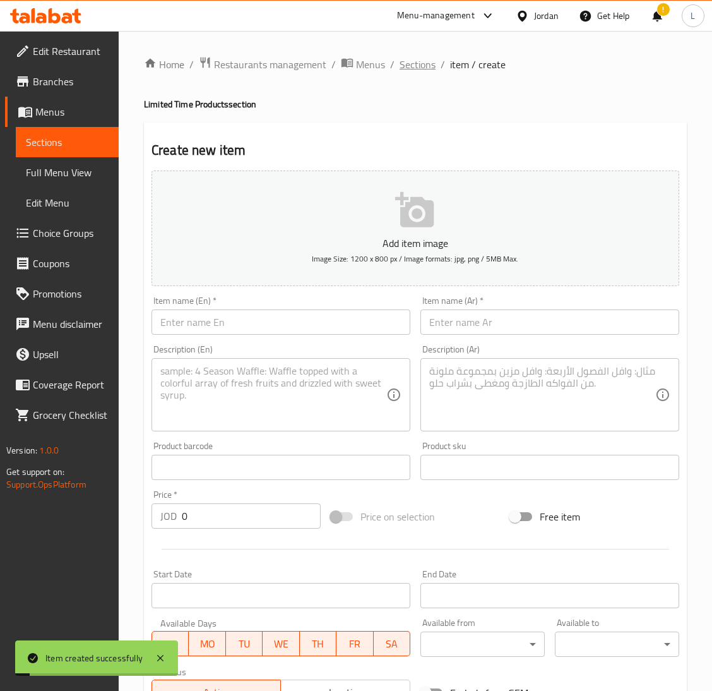
click at [429, 68] on span "Sections" at bounding box center [418, 64] width 36 height 15
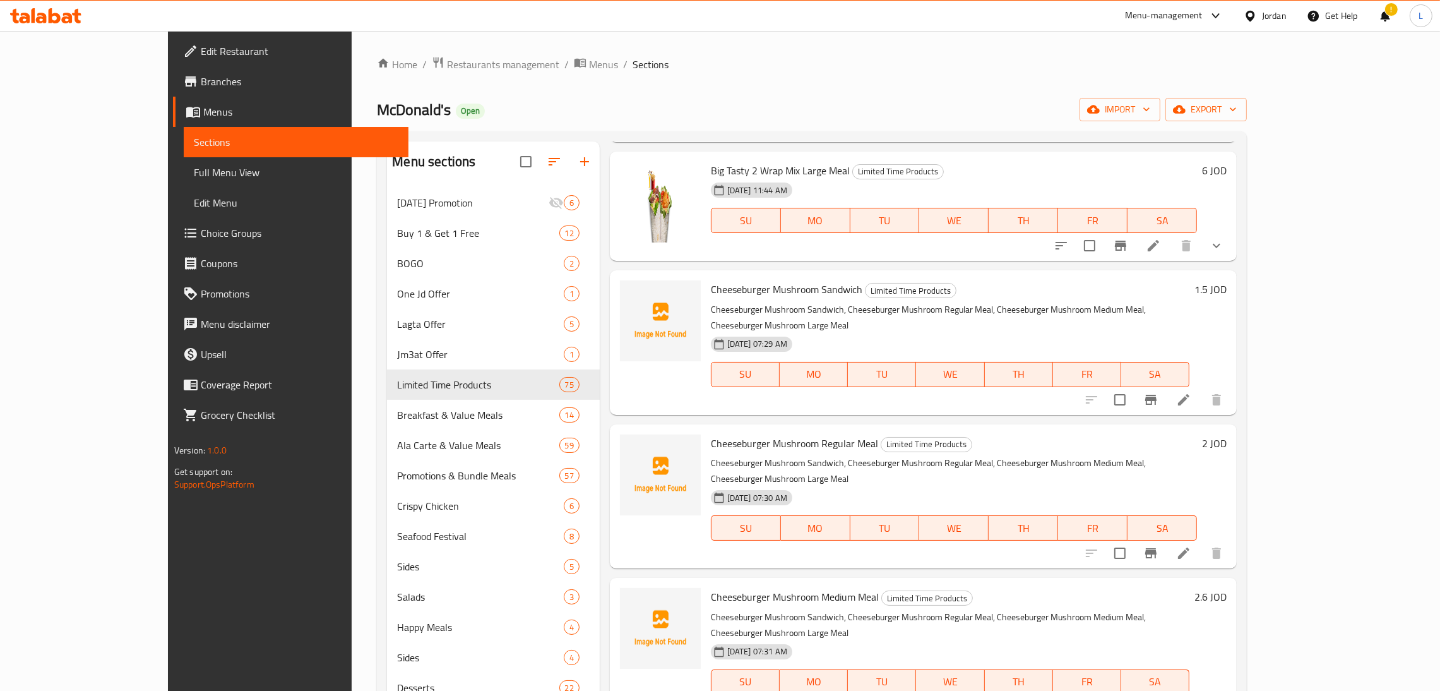
scroll to position [1799, 0]
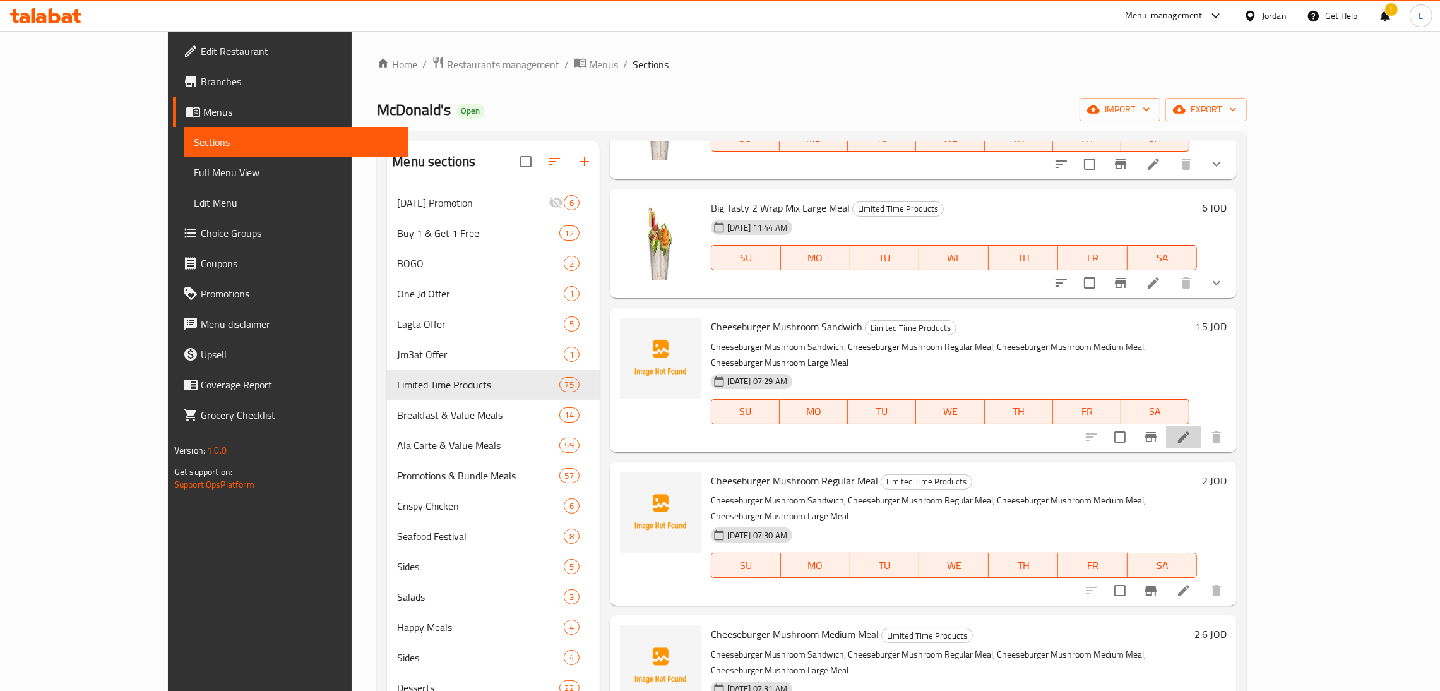
click at [1201, 425] on li at bounding box center [1183, 436] width 35 height 23
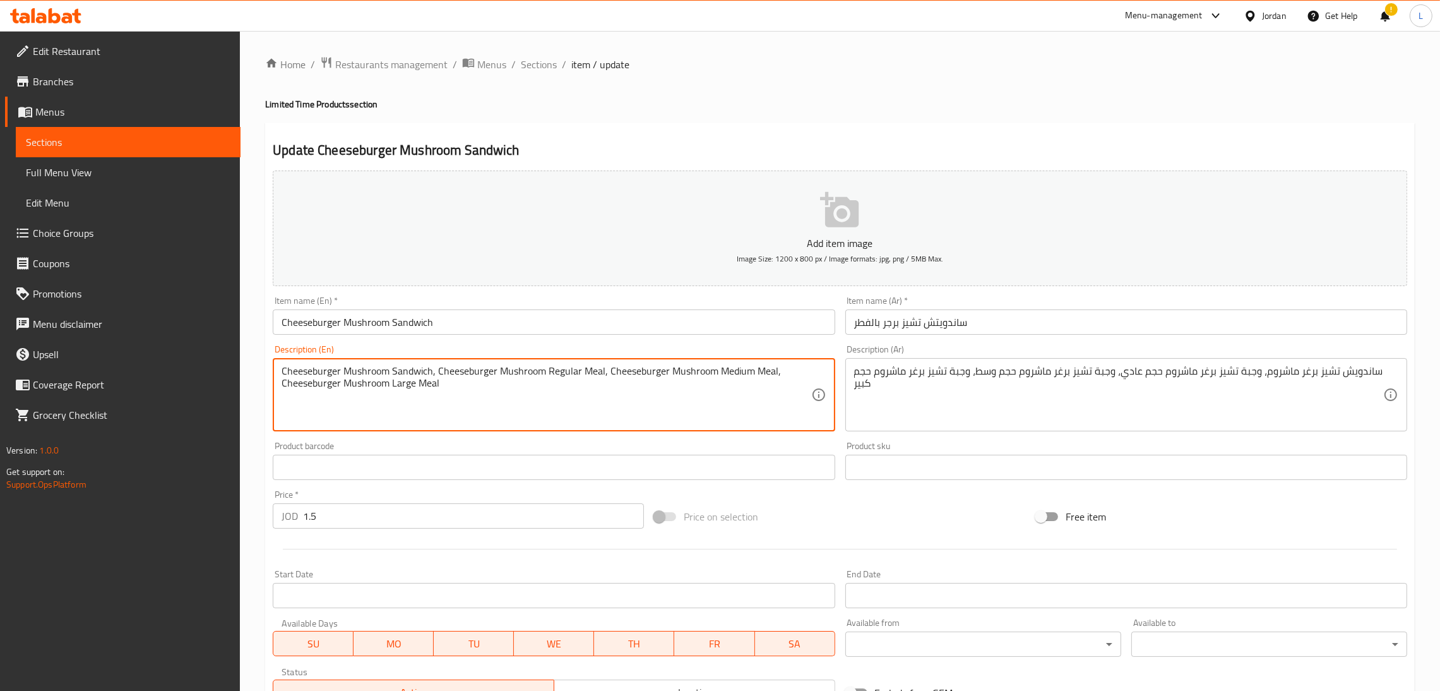
click at [505, 386] on textarea "Cheeseburger Mushroom Sandwich, Cheeseburger Mushroom Regular Meal, Cheeseburge…" at bounding box center [546, 395] width 529 height 60
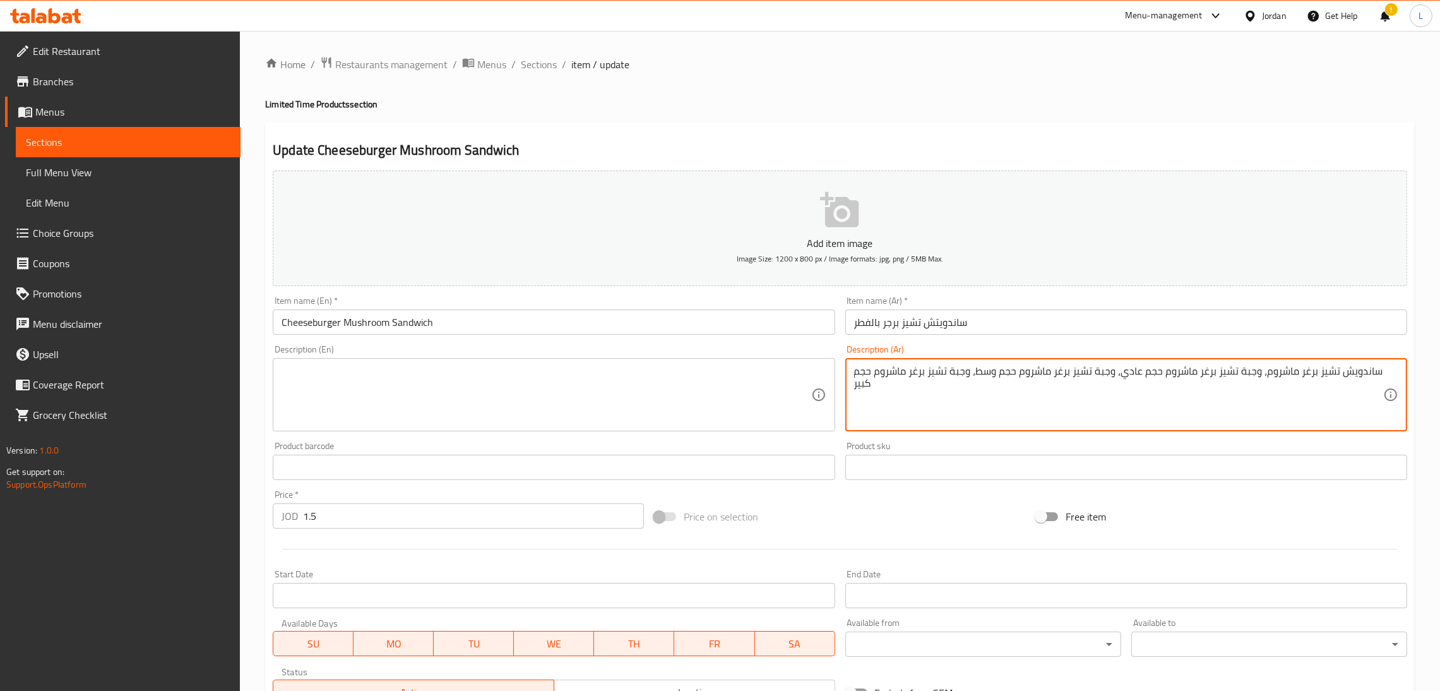
click at [964, 378] on textarea "ساندويش تشيز برغر ماشروم، وجبة تشيز برغر ماشروم حجم عادي، وجبة تشيز برغر ماشروم…" at bounding box center [1118, 395] width 529 height 60
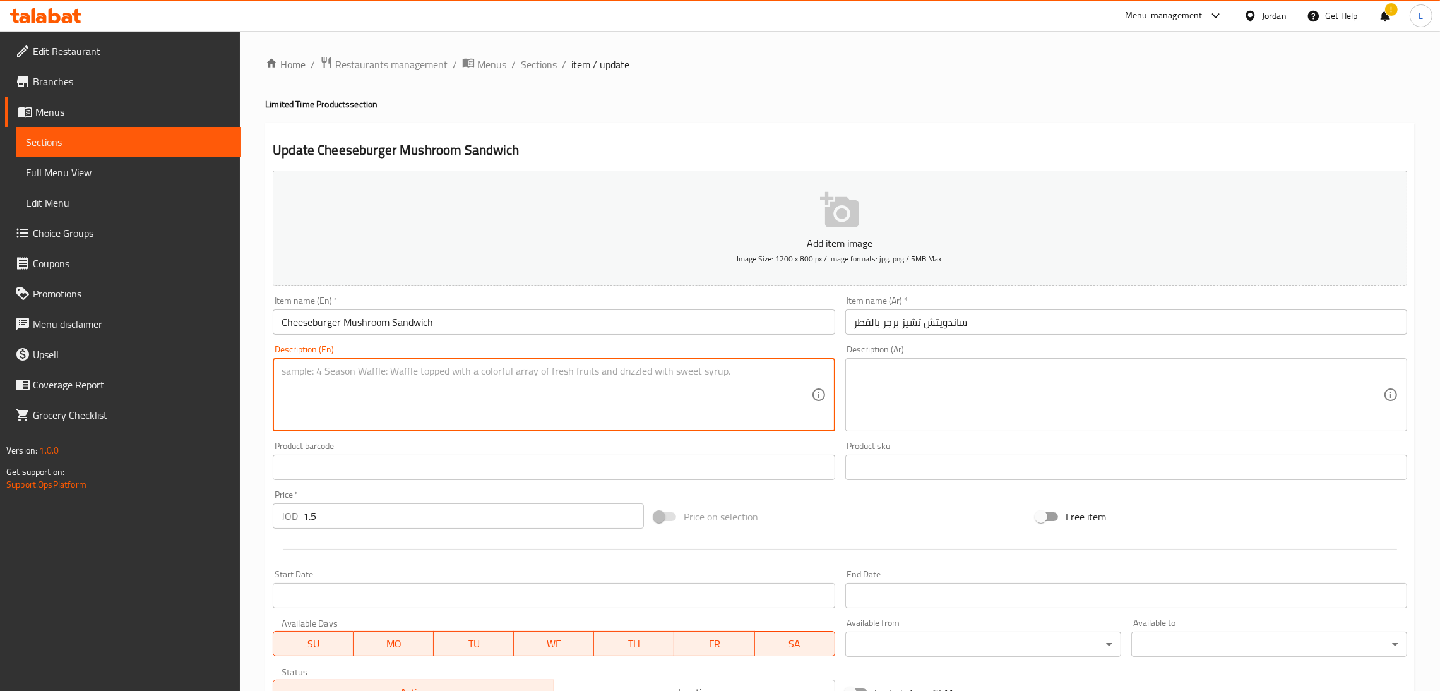
click at [693, 388] on textarea at bounding box center [546, 395] width 529 height 60
paste textarea "Beef Patty (10:1), in the double it’s 2 beef patties and the Triple has 3 beef …"
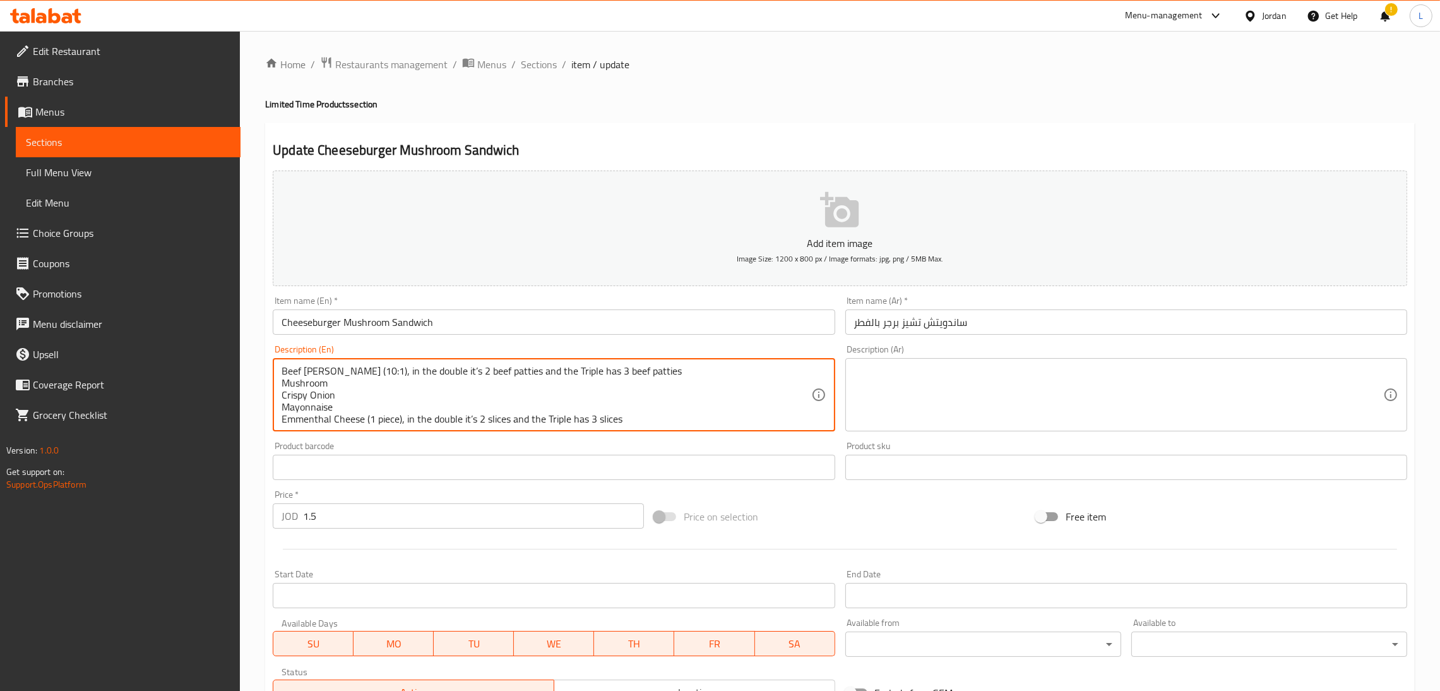
scroll to position [12, 0]
drag, startPoint x: 657, startPoint y: 400, endPoint x: 473, endPoint y: 398, distance: 184.3
click at [473, 398] on textarea "Beef Patty (10:1), in the double it’s 2 beef patties and the Triple has 3 beef …" at bounding box center [546, 395] width 529 height 60
click at [431, 399] on textarea "Beef Patty (10:1), in the double it’s 2 beef patties and the Triple has 3 beef …" at bounding box center [546, 395] width 529 height 60
drag, startPoint x: 372, startPoint y: 405, endPoint x: 365, endPoint y: 410, distance: 8.2
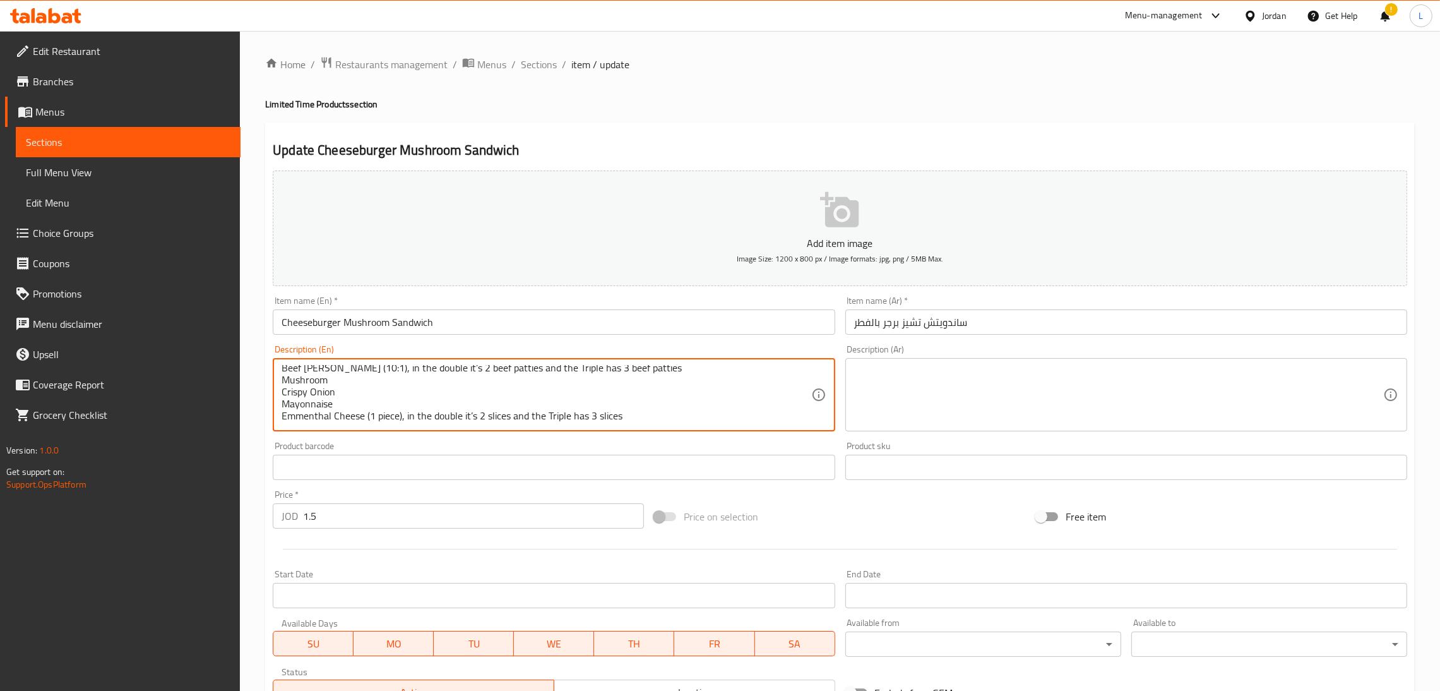
click at [371, 406] on textarea "Beef Patty (10:1), in the double it’s 2 beef patties and the Triple has 3 beef …" at bounding box center [546, 395] width 529 height 60
click at [365, 410] on textarea "Beef Patty (10:1), in the double it’s 2 beef patties and the Triple has 3 beef …" at bounding box center [546, 395] width 529 height 60
drag, startPoint x: 365, startPoint y: 410, endPoint x: 618, endPoint y: 420, distance: 253.4
click at [618, 420] on textarea "Beef Patty (10:1), in the double it’s 2 beef patties and the Triple has 3 beef …" at bounding box center [546, 395] width 529 height 60
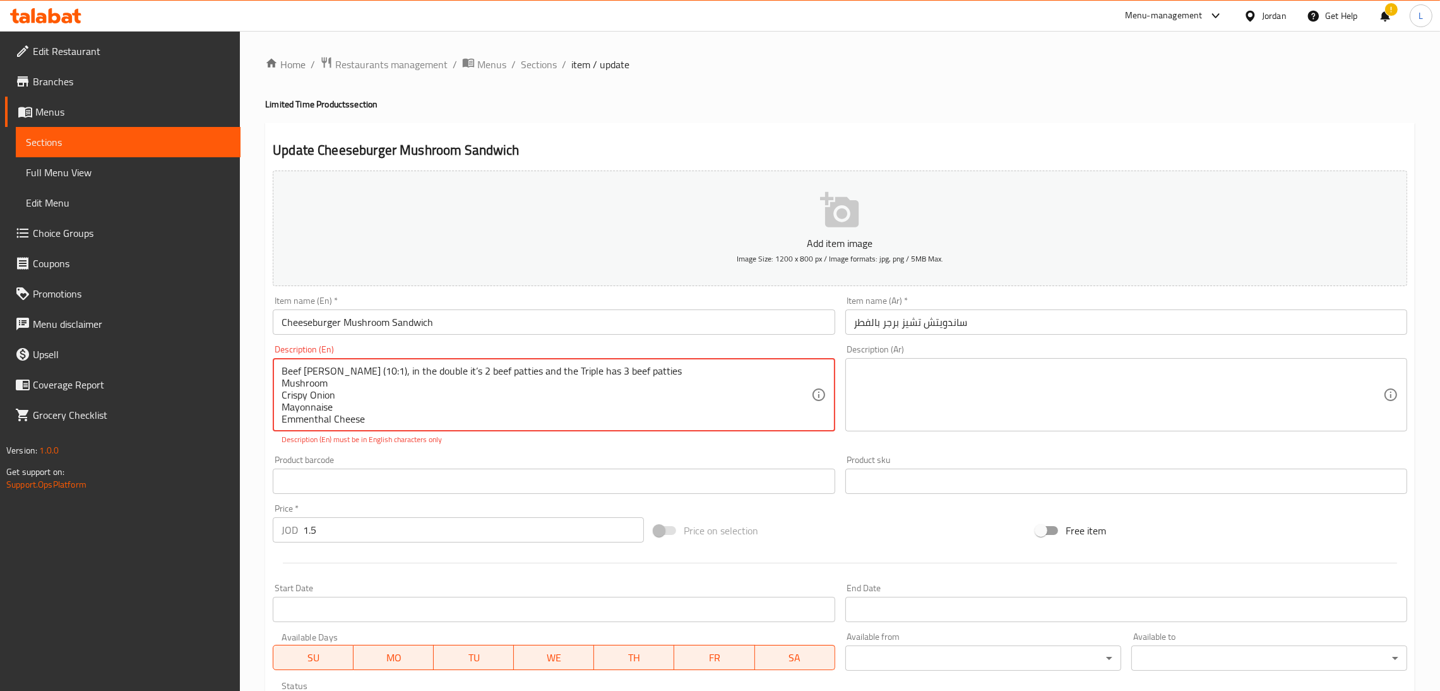
drag, startPoint x: 622, startPoint y: 358, endPoint x: 333, endPoint y: 369, distance: 290.0
click at [333, 369] on div "Beef Patty (10:1), in the double it’s 2 beef patties and the Triple has 3 beef …" at bounding box center [554, 394] width 562 height 73
drag, startPoint x: 609, startPoint y: 372, endPoint x: 324, endPoint y: 359, distance: 285.0
click at [324, 359] on div "Beef Patty ( the double it’s 2 beef patties and the Triple has 3 beef patties M…" at bounding box center [554, 394] width 562 height 73
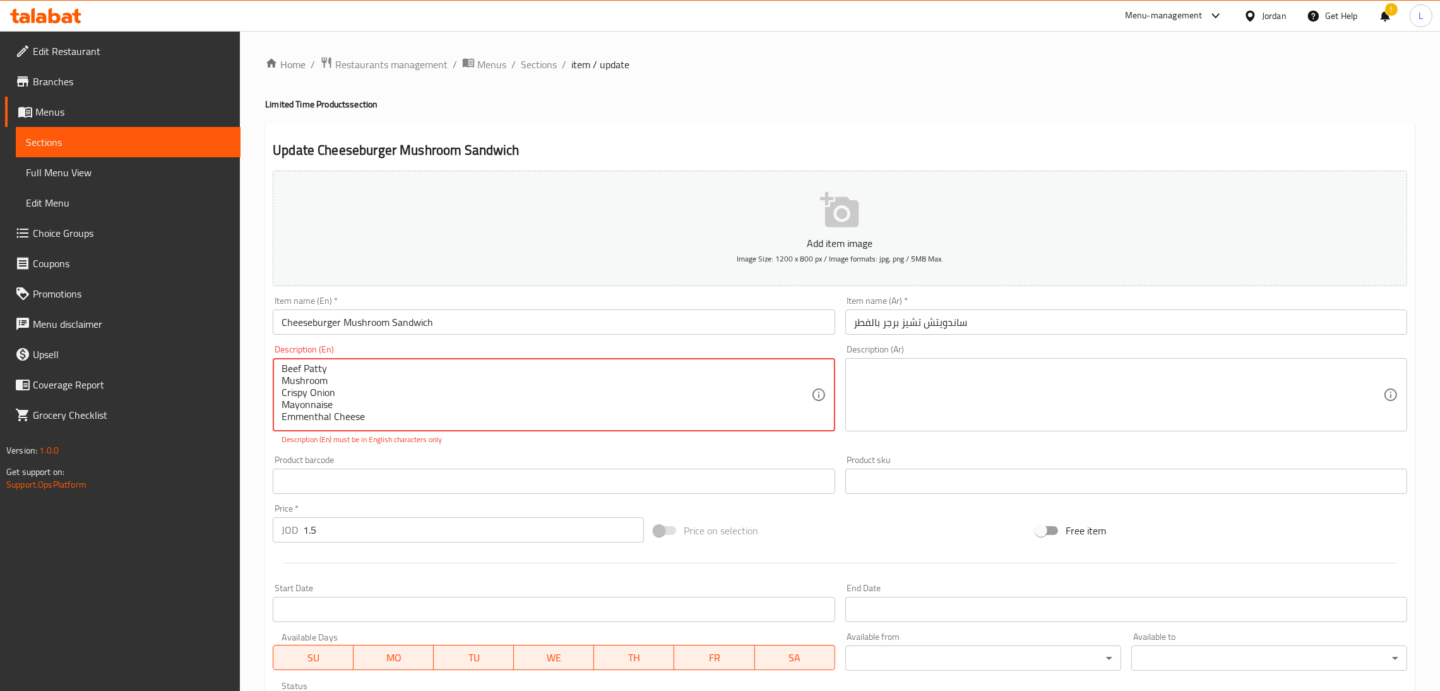
click at [387, 424] on textarea "Beef Patty Mushroom Crispy Onion Mayonnaise Emmenthal Cheese" at bounding box center [546, 395] width 529 height 60
type textarea "Beef Patty Mushroom Crispy Onion Mayonnaise Emmenthal Cheese"
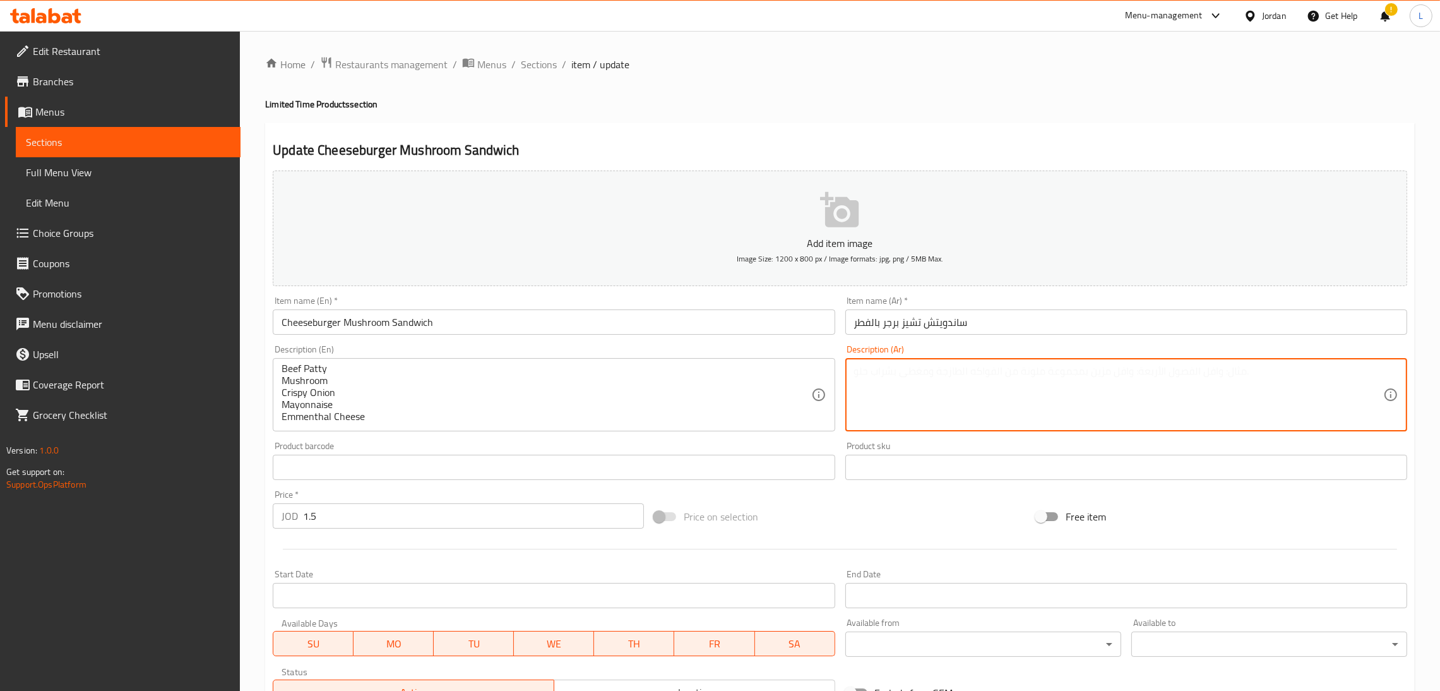
click at [883, 367] on textarea at bounding box center [1118, 395] width 529 height 60
paste textarea "فطيرة لحم بقري فطر بصل مقرمش مايونيز جبنة إيمنتال"
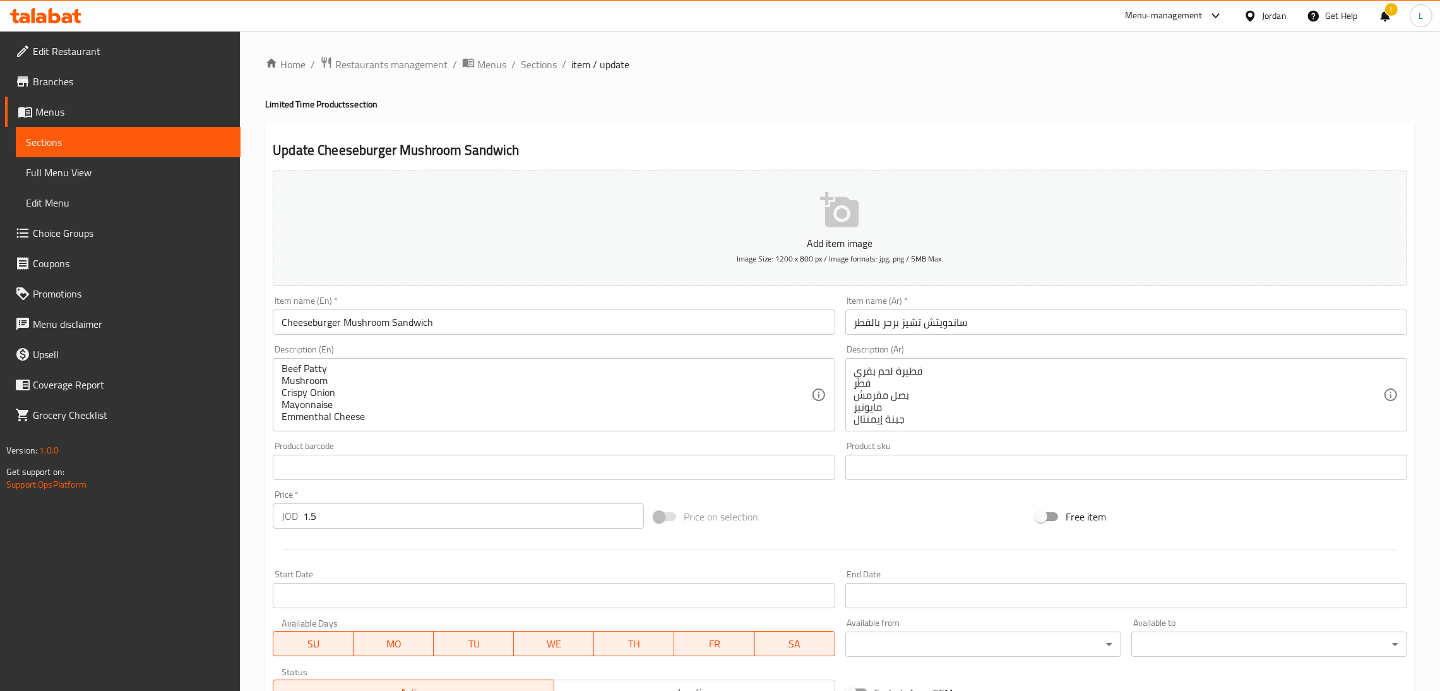
click at [908, 362] on div "فطيرة لحم بقري فطر بصل مقرمش مايونيز جبنة إيمنتال Description (Ar)" at bounding box center [1126, 394] width 562 height 73
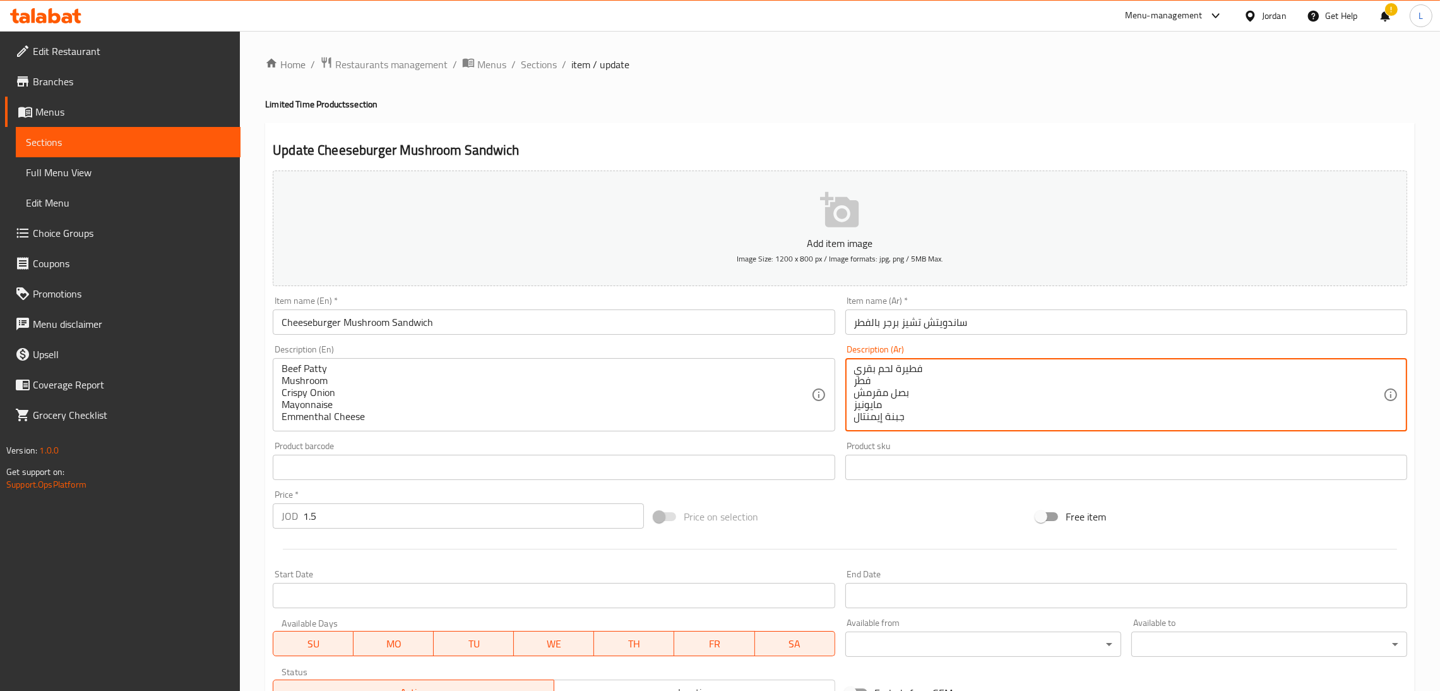
click at [903, 375] on textarea "فطيرة لحم بقري فطر بصل مقرمش مايونيز جبنة إيمنتال" at bounding box center [1118, 395] width 529 height 60
click at [898, 369] on textarea "فطيرة لحم بقري فطر بصل مقرمش مايونيز جبنة إيمنتال" at bounding box center [1118, 395] width 529 height 60
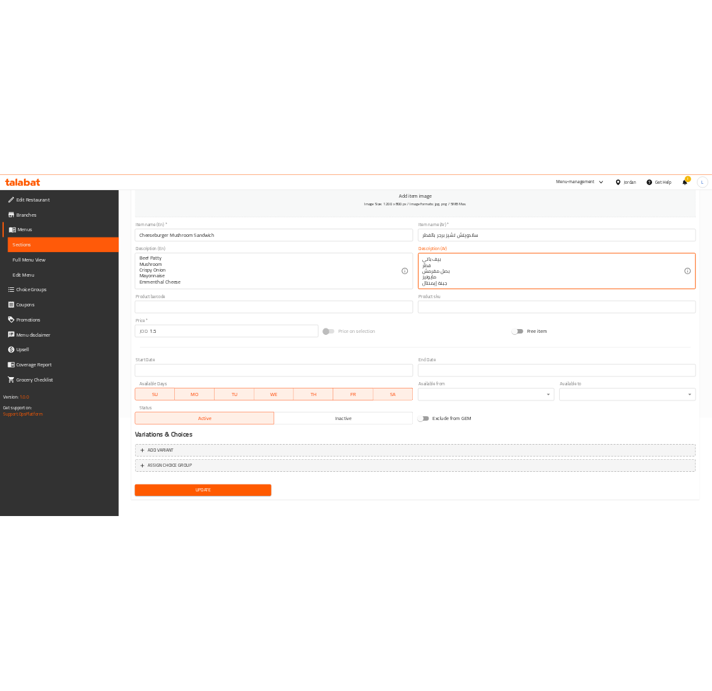
scroll to position [0, 0]
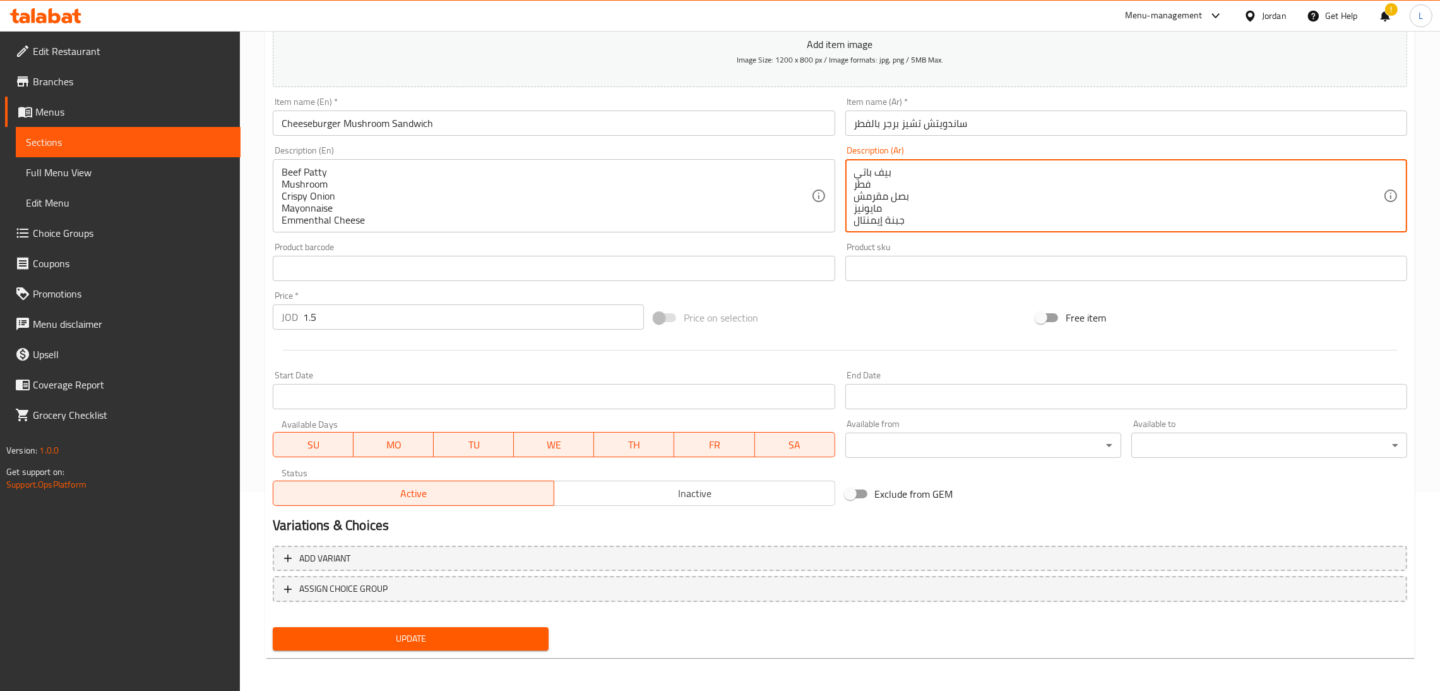
type textarea "بيف باتي فطر بصل مقرمش مايونيز جبنة إيمنتال"
click at [443, 622] on div "Update" at bounding box center [411, 638] width 286 height 33
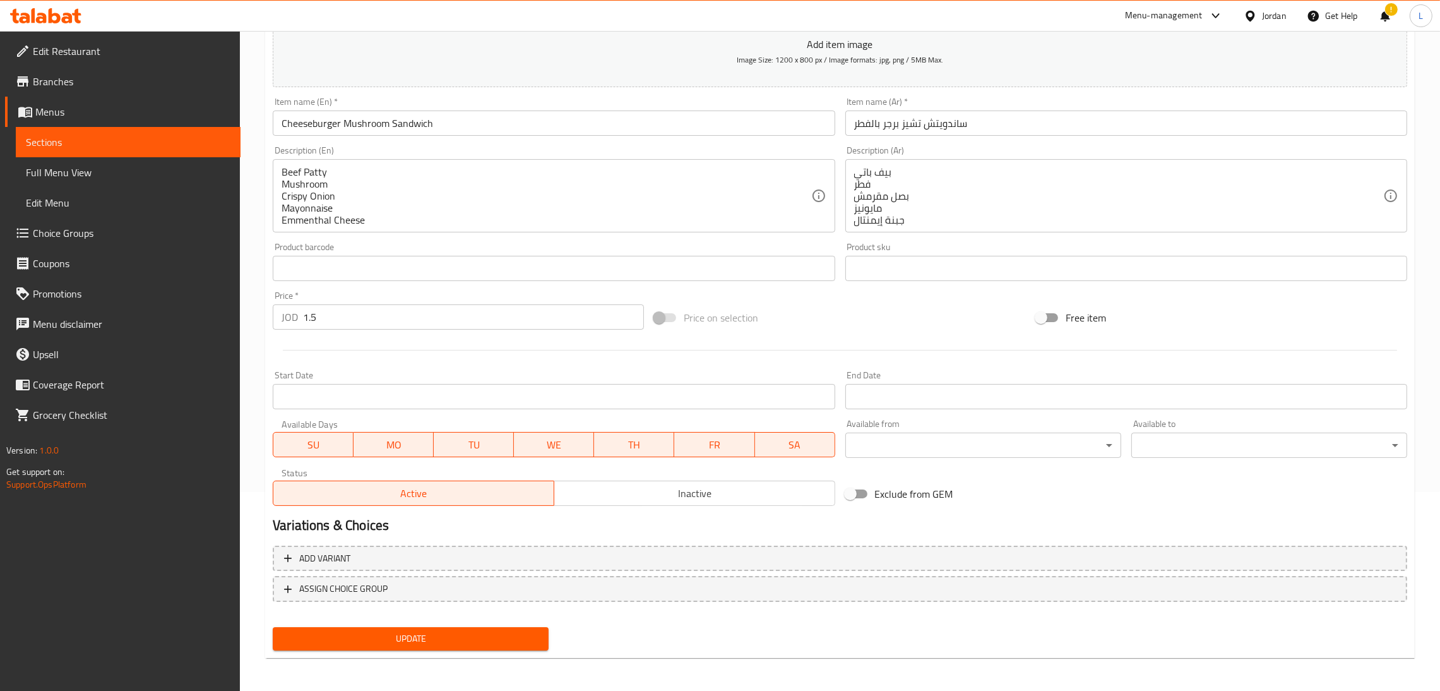
drag, startPoint x: 411, startPoint y: 648, endPoint x: 408, endPoint y: 638, distance: 10.4
click at [410, 648] on div "Update" at bounding box center [411, 638] width 286 height 33
click at [408, 638] on span "Update" at bounding box center [411, 639] width 256 height 16
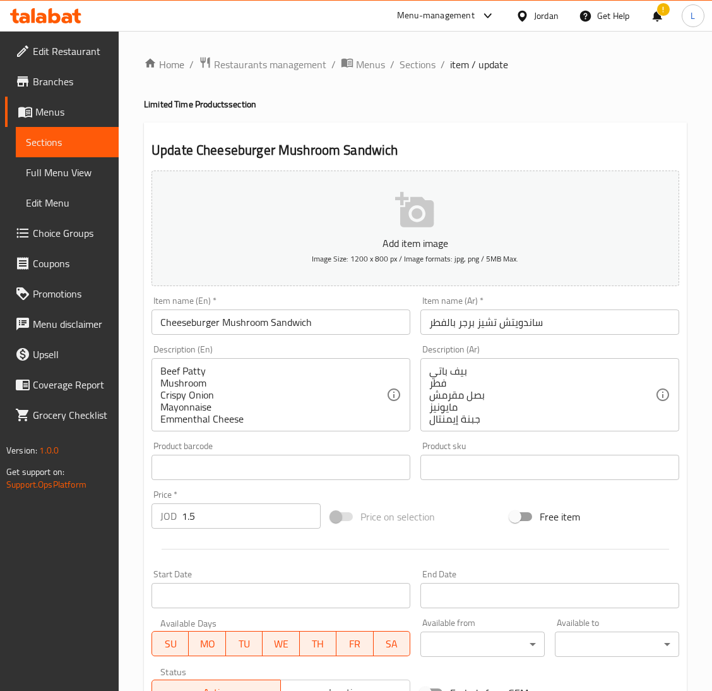
click at [232, 429] on div "Beef Patty Mushroom Crispy Onion Mayonnaise Emmenthal Cheese Description (En)" at bounding box center [281, 394] width 259 height 73
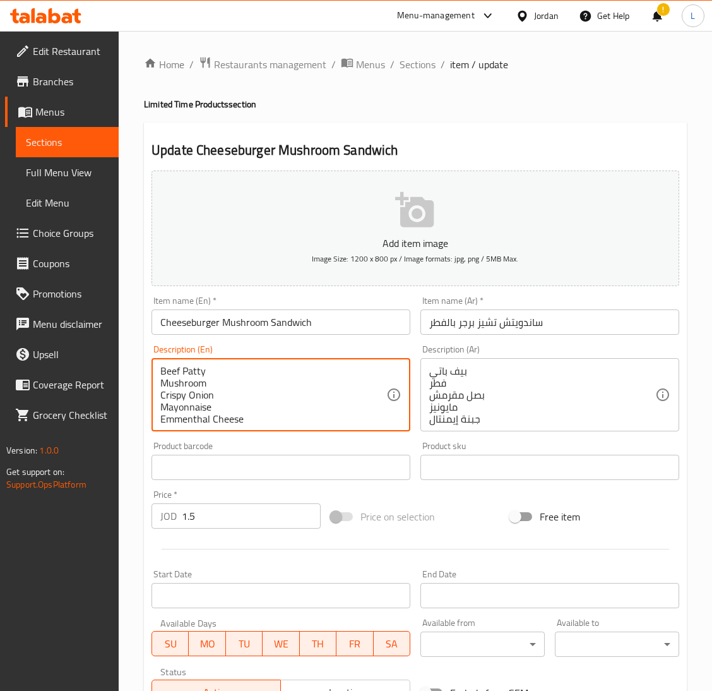
click at [449, 377] on textarea "بيف باتي فطر بصل مقرمش مايونيز جبنة إيمنتال" at bounding box center [542, 395] width 226 height 60
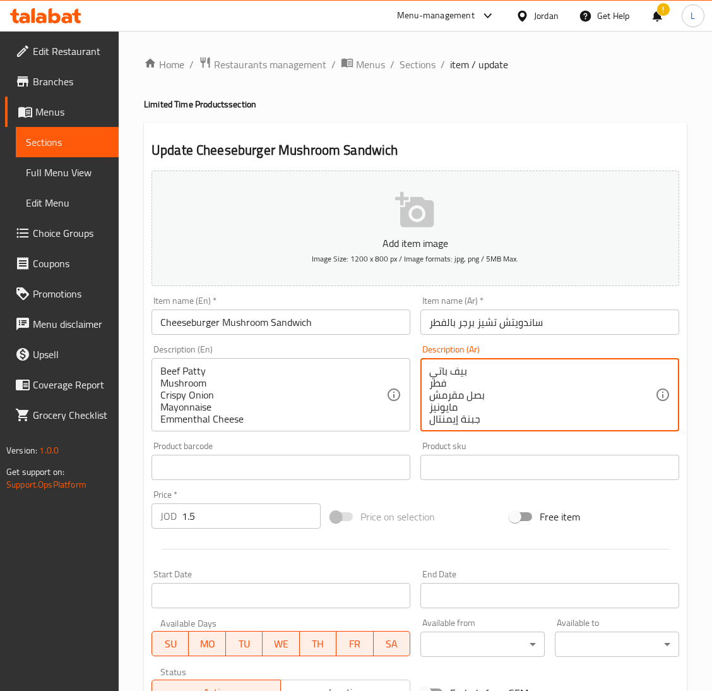
click at [449, 377] on textarea "بيف باتي فطر بصل مقرمش مايونيز جبنة إيمنتال" at bounding box center [542, 395] width 226 height 60
click at [476, 425] on div "بيف باتي فطر بصل مقرمش مايونيز جبنة إيمنتال Description (Ar)" at bounding box center [549, 394] width 259 height 73
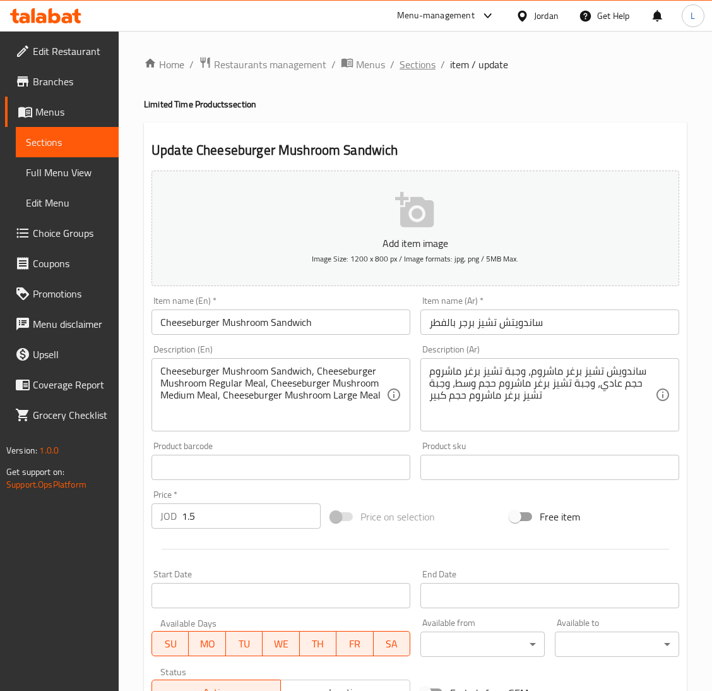
click at [423, 69] on span "Sections" at bounding box center [418, 64] width 36 height 15
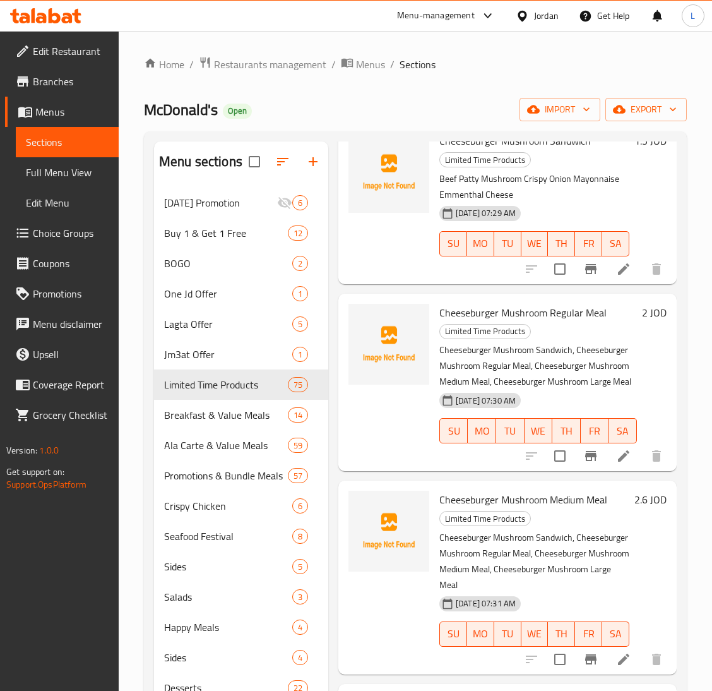
scroll to position [2461, 0]
click at [616, 463] on icon at bounding box center [623, 455] width 15 height 15
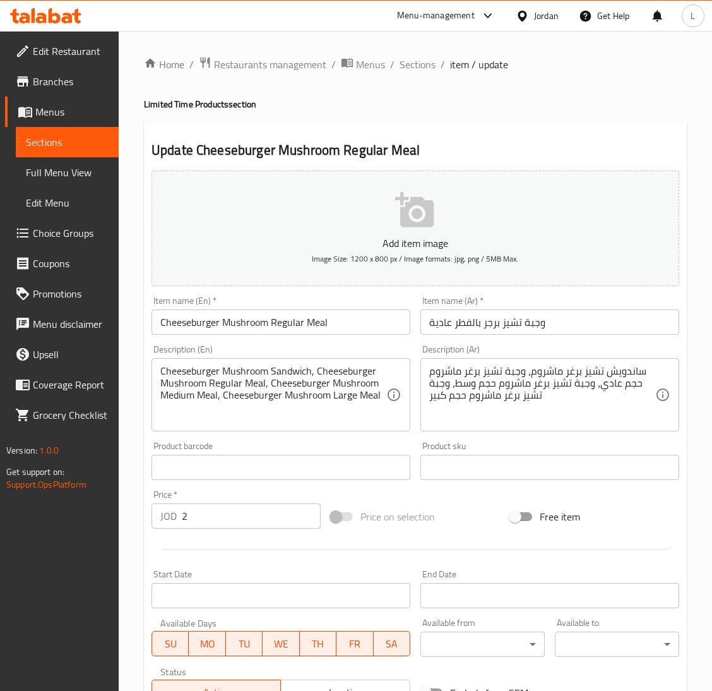
click at [335, 394] on textarea "Cheeseburger Mushroom Sandwich, Cheeseburger Mushroom Regular Meal, Cheeseburge…" at bounding box center [273, 395] width 226 height 60
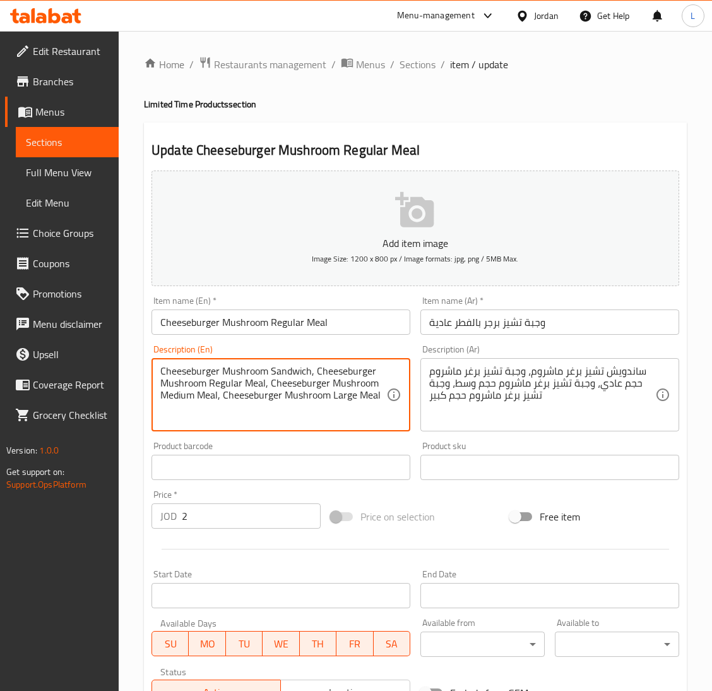
click at [335, 394] on textarea "Cheeseburger Mushroom Sandwich, Cheeseburger Mushroom Regular Meal, Cheeseburge…" at bounding box center [273, 395] width 226 height 60
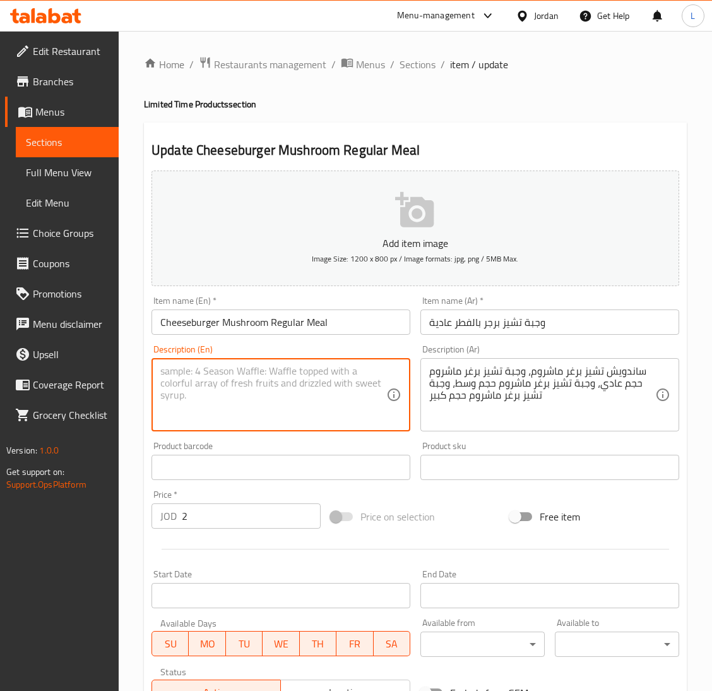
paste textarea "بيف باتي فطر بصل مقرمش مايونيز جبنة إيمنتال"
type textarea "بيف باتي فطر بصل مقرمش مايونيز جبنة إيمنتال"
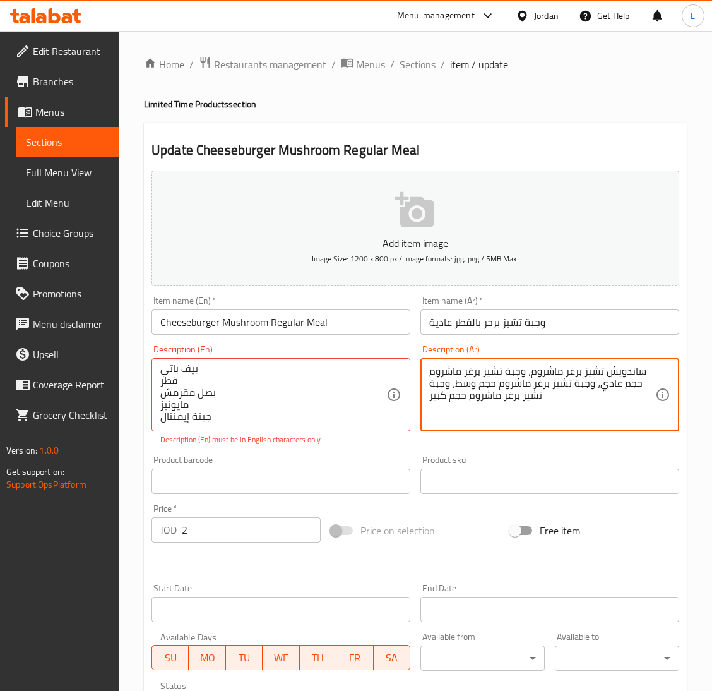
click at [562, 394] on textarea "ساندويش تشيز برغر ماشروم، وجبة تشيز برغر ماشروم حجم عادي، وجبة تشيز برغر ماشروم…" at bounding box center [542, 395] width 226 height 60
paste textarea "بيف باتي فطر بصل مقرمش مايونيز جبنة إيمنتال"
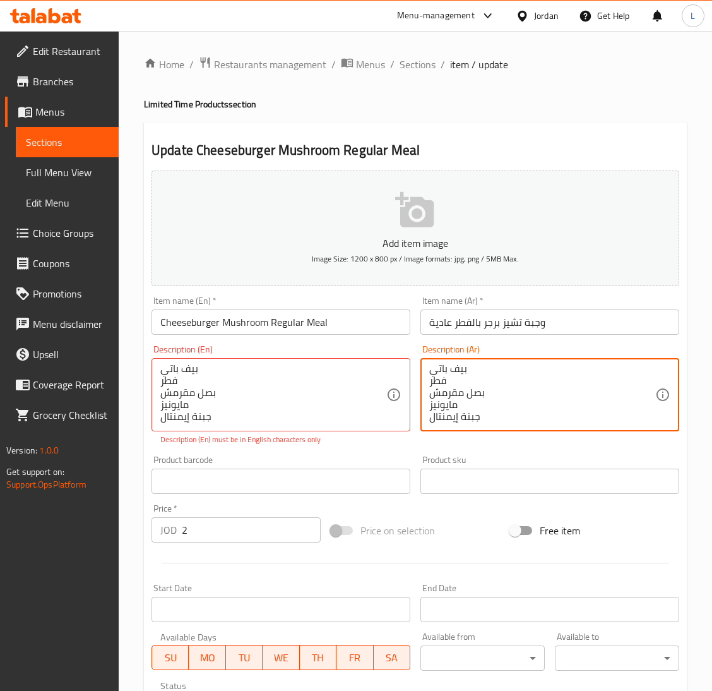
type textarea "بيف باتي فطر بصل مقرمش مايونيز جبنة إيمنتال"
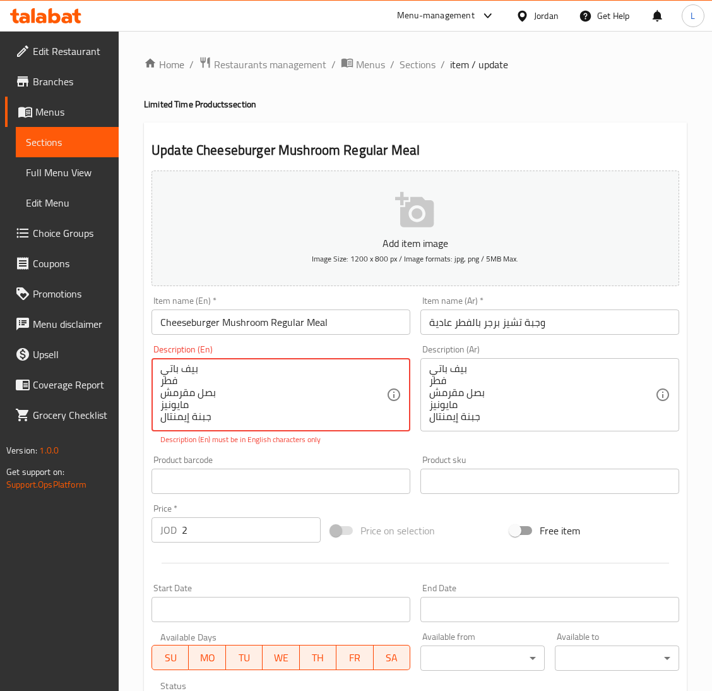
click at [357, 420] on textarea "بيف باتي فطر بصل مقرمش مايونيز جبنة إيمنتال" at bounding box center [273, 395] width 226 height 60
paste textarea "Beef Patty Mushroom Crispy Onion Mayonnaise Emmenthal Cheese"
type textarea "Beef Patty Mushroom Crispy Onion Mayonnaise Emmenthal Cheese"
click at [157, 363] on div "Beef Patty Mushroom Crispy Onion Mayonnaise Emmenthal Cheese Description (En)" at bounding box center [281, 394] width 259 height 73
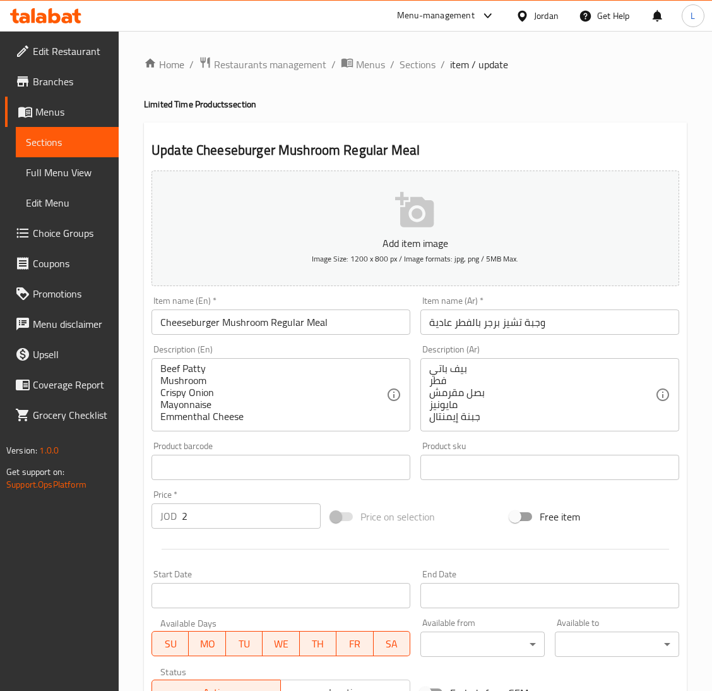
scroll to position [199, 0]
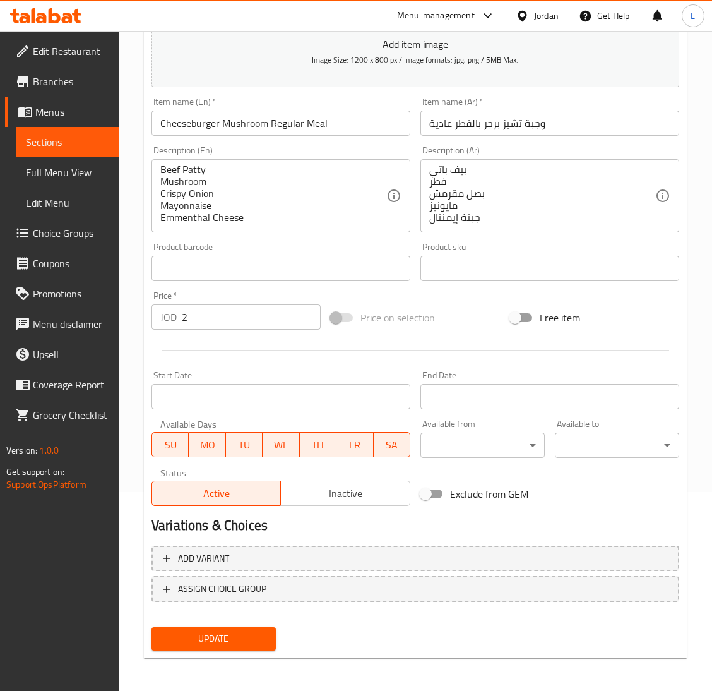
drag, startPoint x: 230, startPoint y: 626, endPoint x: 225, endPoint y: 698, distance: 72.7
click at [225, 492] on html "​ Menu-management Jordan Get Help L Edit Restaurant Branches Menus Sections Ful…" at bounding box center [356, 146] width 712 height 691
click at [241, 645] on button "Update" at bounding box center [214, 638] width 124 height 23
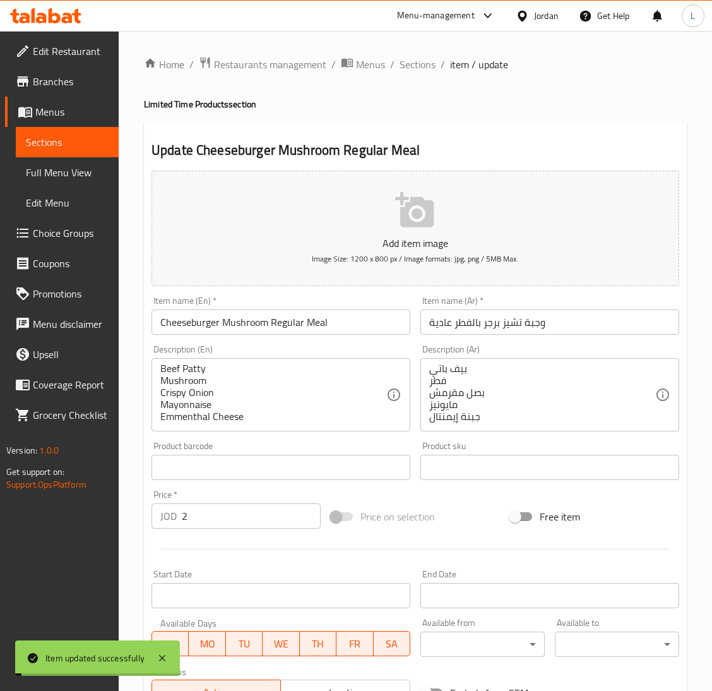
scroll to position [0, 0]
click at [411, 60] on span "Sections" at bounding box center [418, 64] width 36 height 15
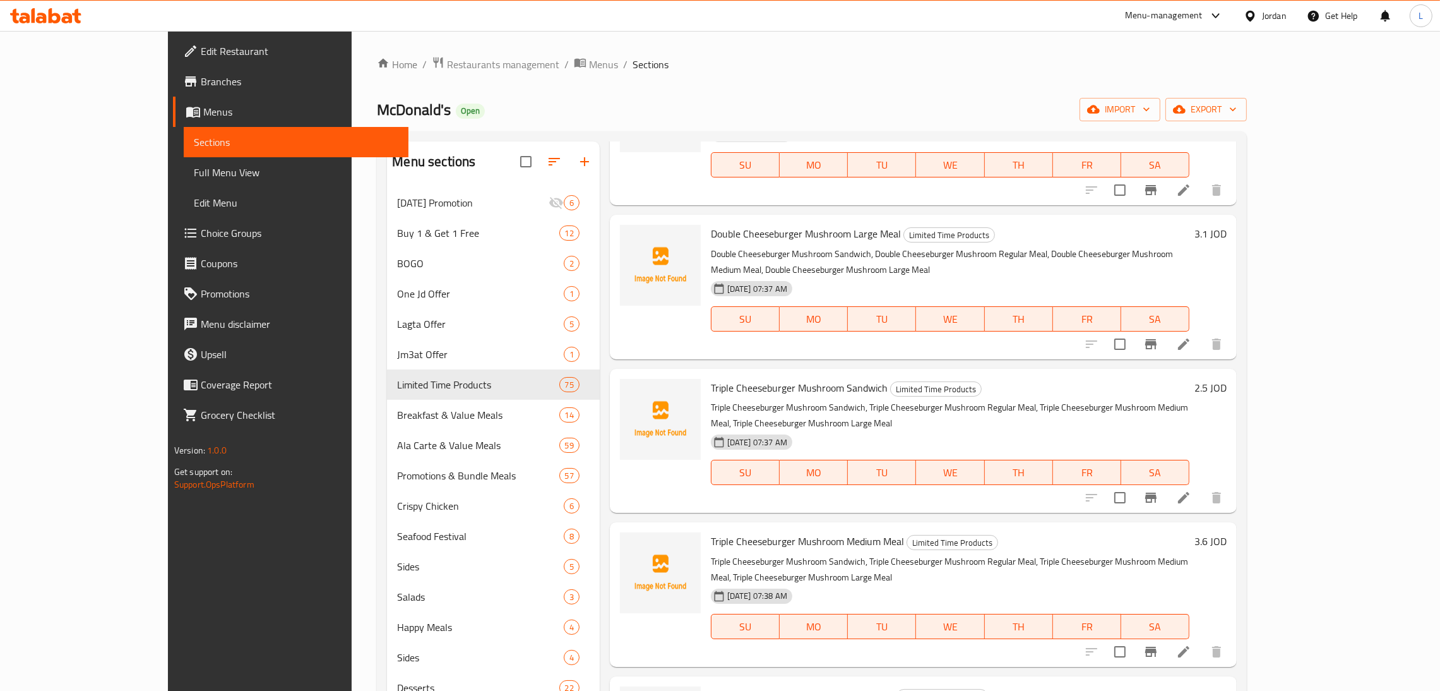
scroll to position [3030, 0]
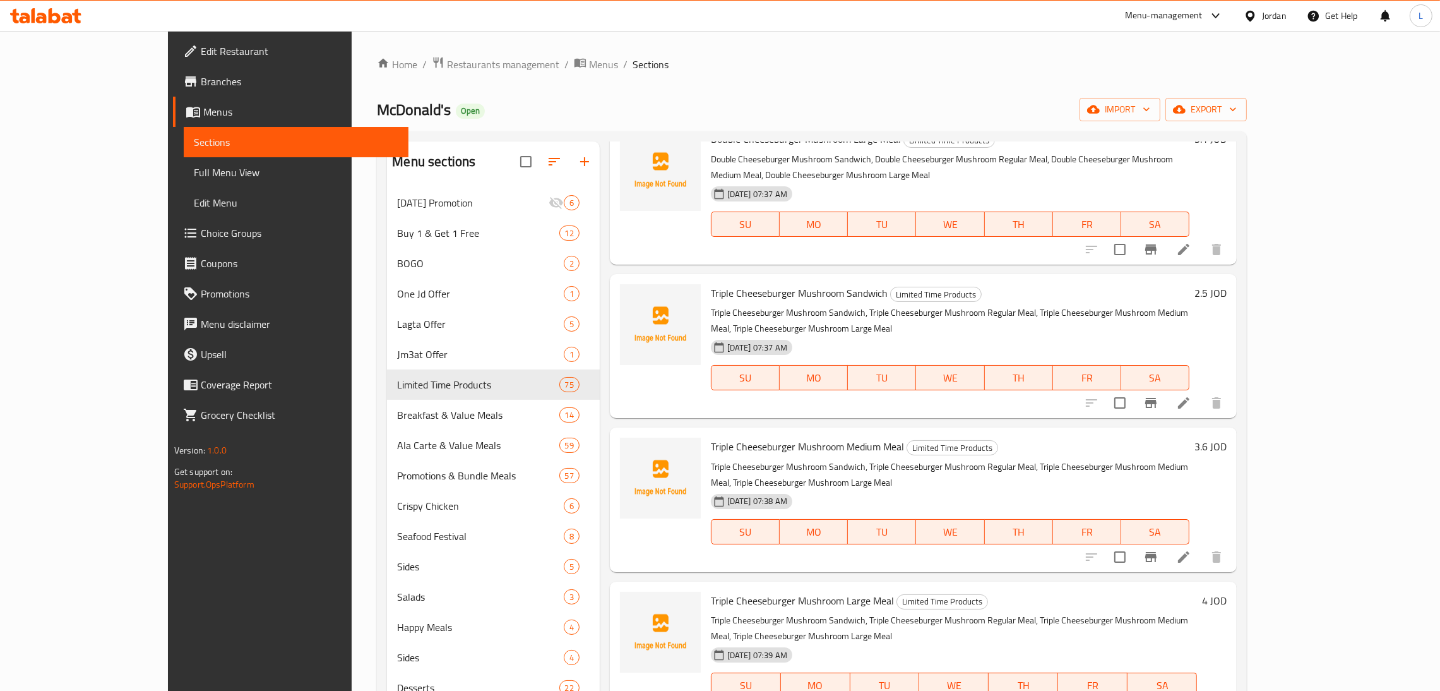
click at [1201, 391] on li at bounding box center [1183, 402] width 35 height 23
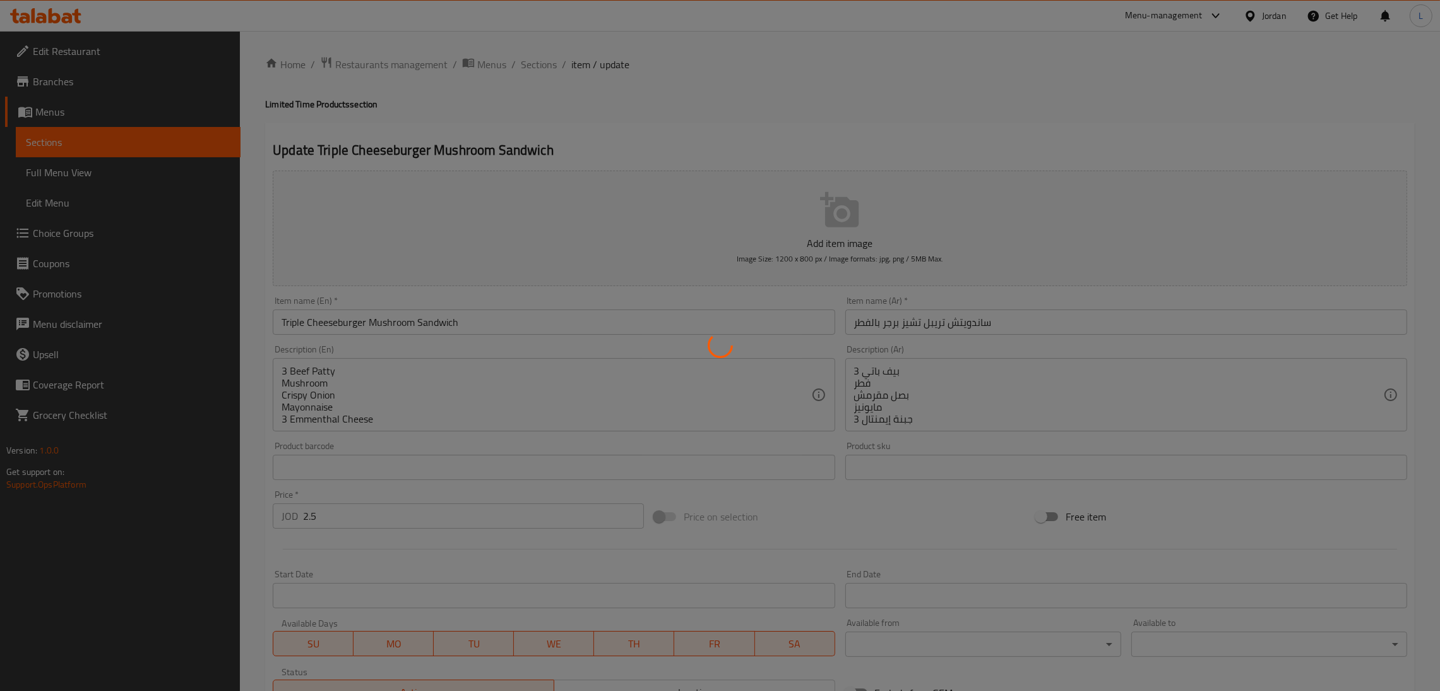
click at [544, 64] on div at bounding box center [720, 345] width 1440 height 691
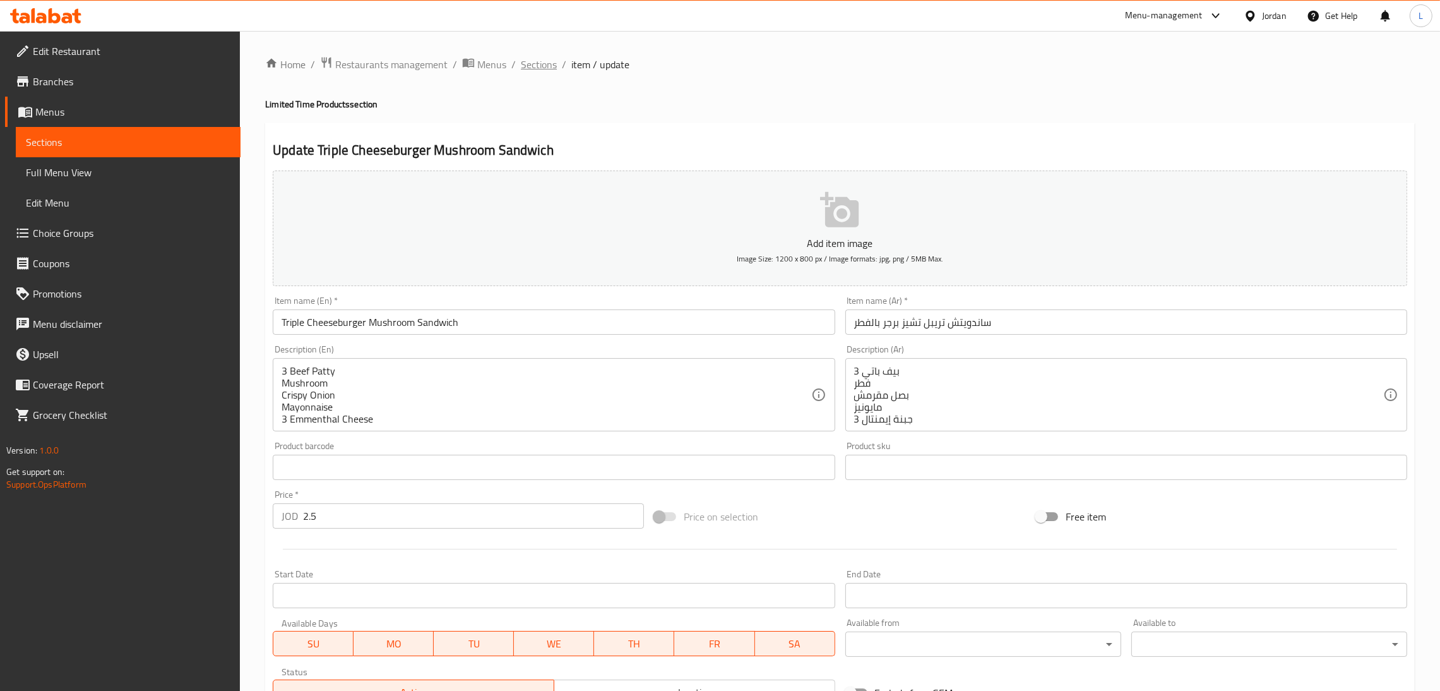
click at [537, 64] on span "Sections" at bounding box center [539, 64] width 36 height 15
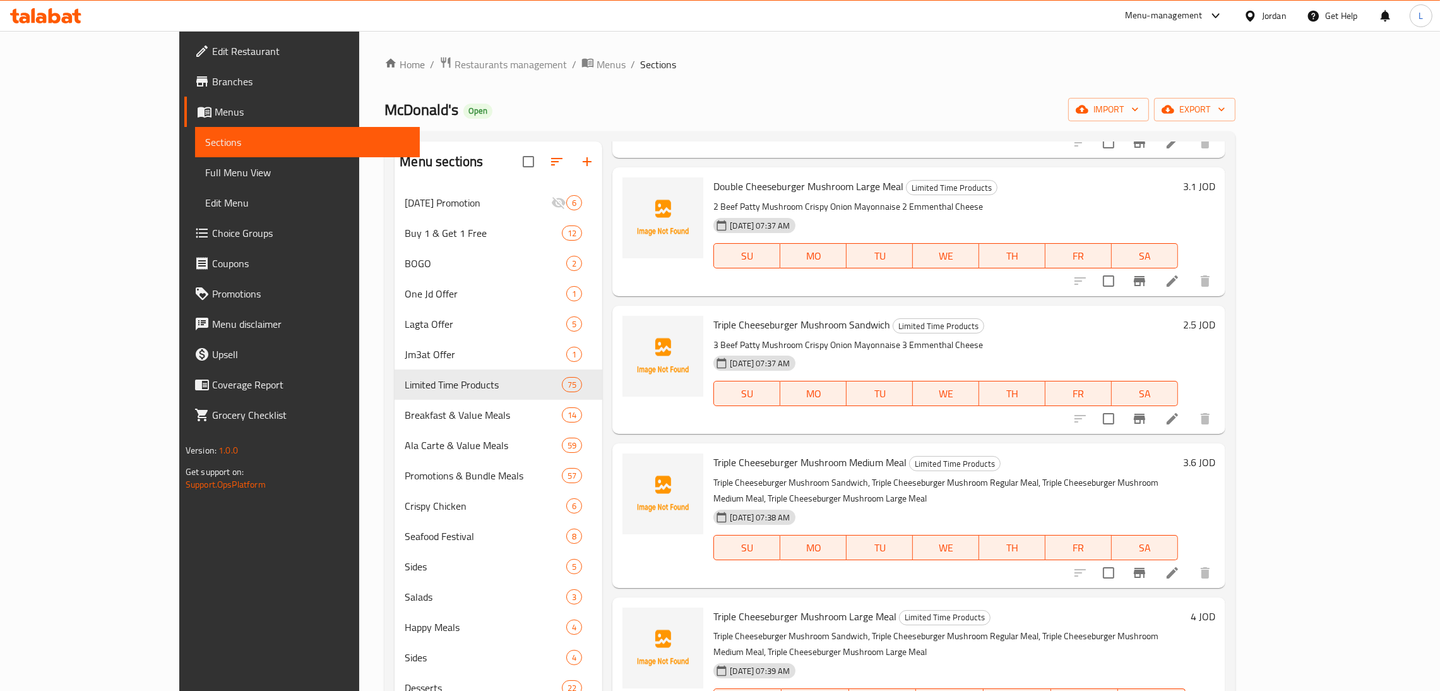
scroll to position [3030, 0]
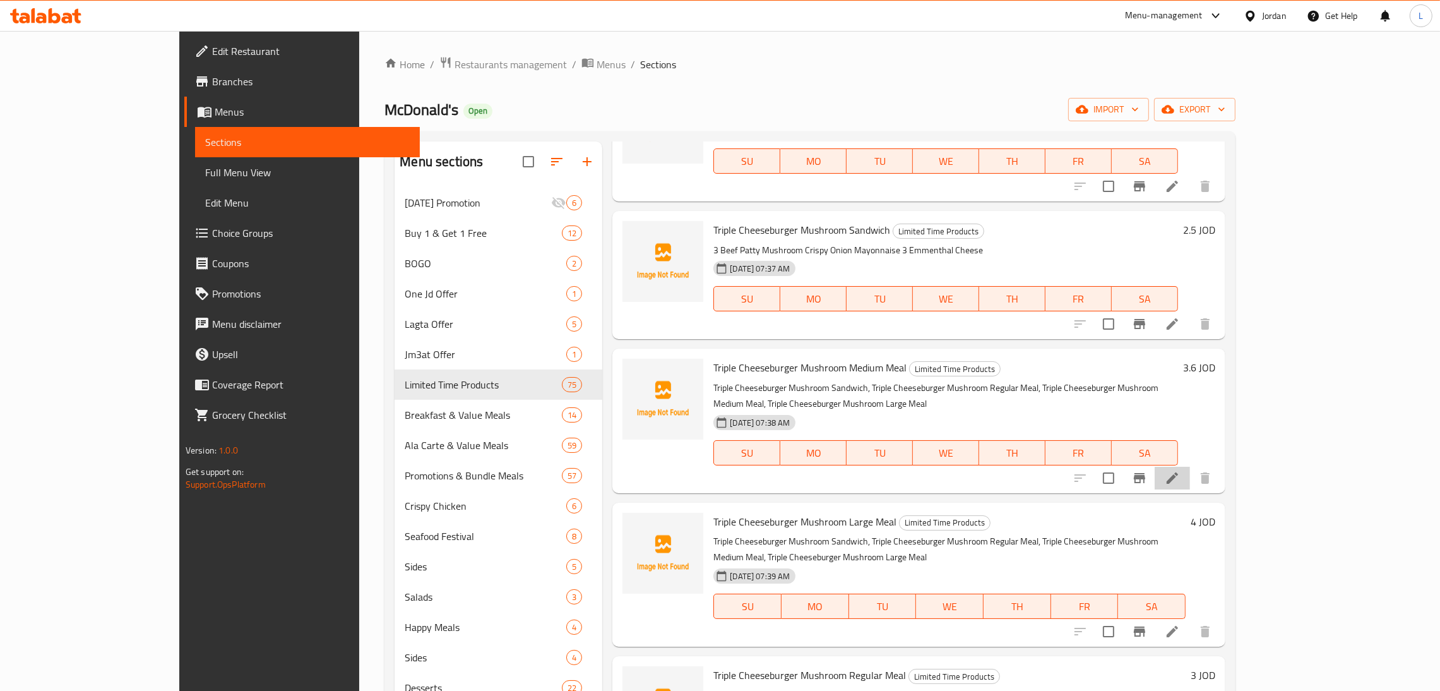
click at [1190, 467] on li at bounding box center [1172, 478] width 35 height 23
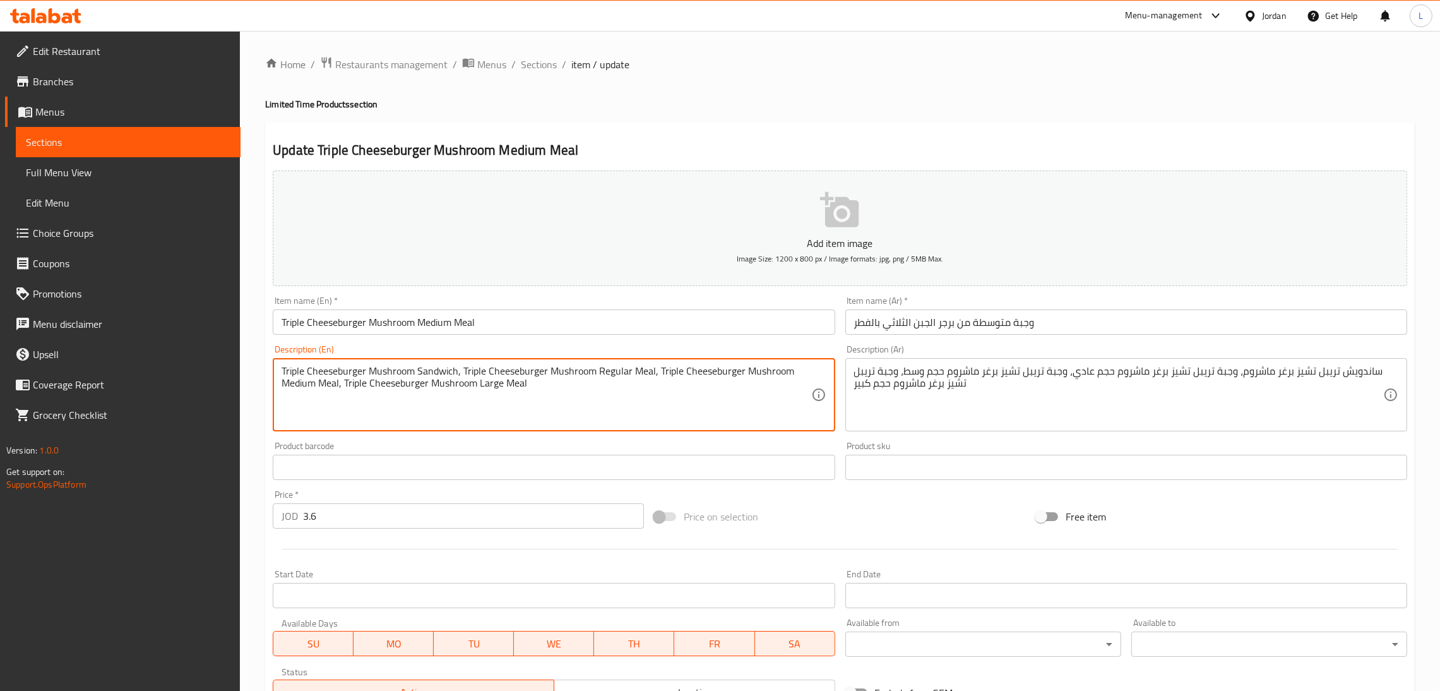
click at [508, 390] on textarea "Triple Cheeseburger Mushroom Sandwich, Triple Cheeseburger Mushroom Regular Mea…" at bounding box center [546, 395] width 529 height 60
click at [373, 390] on textarea "Triple Cheeseburger Mushroom Sandwich, Triple Cheeseburger Mushroom Regular Mea…" at bounding box center [546, 395] width 529 height 60
click at [406, 388] on textarea "Triple Cheeseburger Mushroom Sandwich, Triple Cheeseburger Mushroom Regular Mea…" at bounding box center [546, 395] width 529 height 60
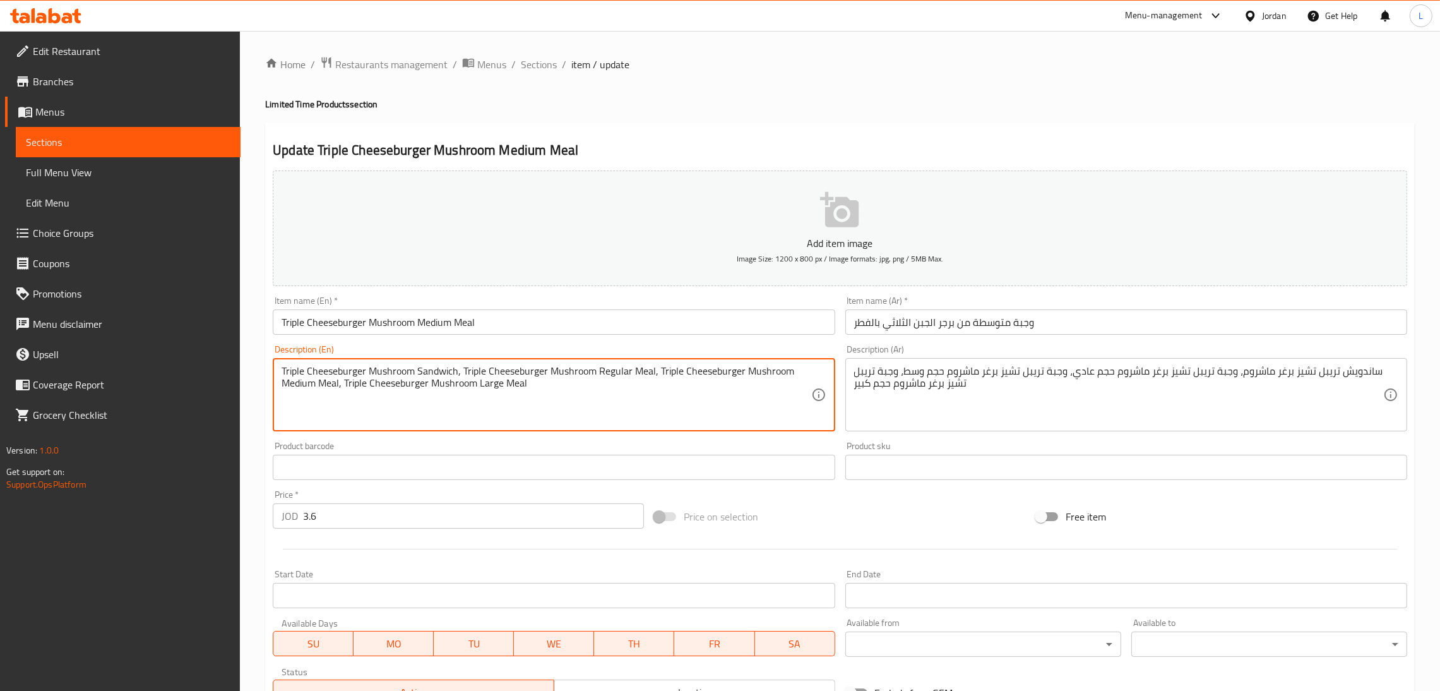
click at [406, 388] on textarea "Triple Cheeseburger Mushroom Sandwich, Triple Cheeseburger Mushroom Regular Mea…" at bounding box center [546, 395] width 529 height 60
paste textarea "3 Beef Patty Mushroom Crispy Onion Mayonnaise 3 Emmenthal Cheese"
type textarea "3 Beef Patty Mushroom Crispy Onion Mayonnaise 3 Emmenthal Cheese"
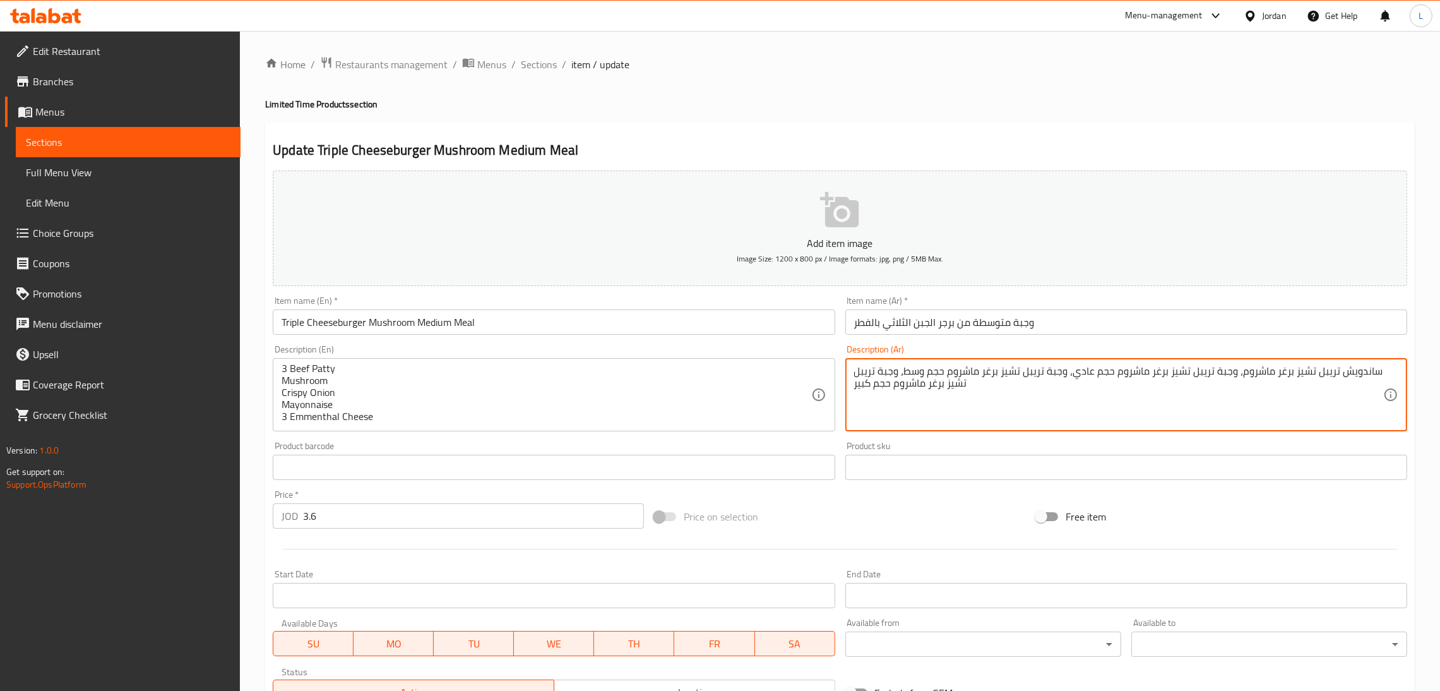
click at [862, 386] on textarea "ساندويش تريبل تشيز برغر ماشروم، وجبة تريبل تشيز برغر ماشروم حجم عادي، وجبة تريب…" at bounding box center [1118, 395] width 529 height 60
paste textarea "3 Beef Patty Mushroom Crispy Onion Mayonnaise 3 Emmenthal Cheese"
click at [923, 408] on textarea "3 Beef Patty Mushroom Crispy Onion Mayonnaise 3 Emmenthal Cheese" at bounding box center [1118, 395] width 529 height 60
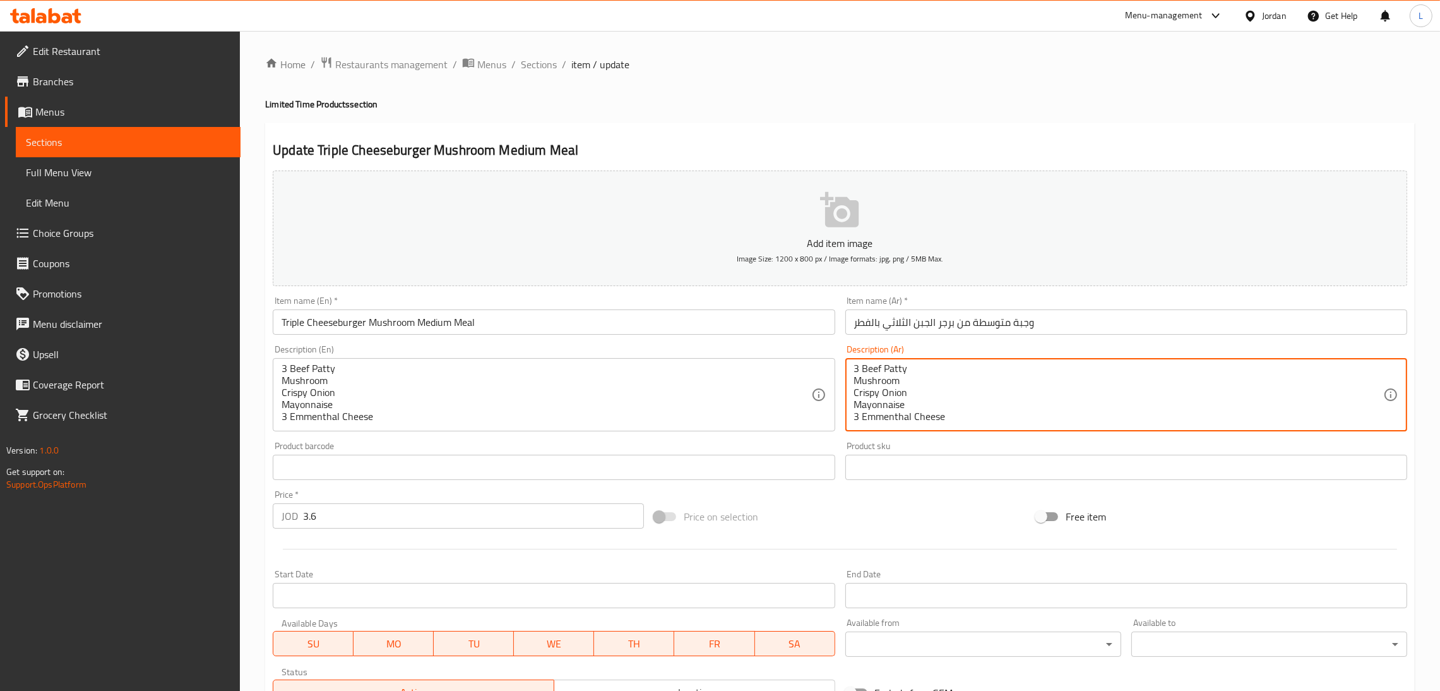
click at [923, 408] on textarea "3 Beef Patty Mushroom Crispy Onion Mayonnaise 3 Emmenthal Cheese" at bounding box center [1118, 395] width 529 height 60
click at [923, 405] on textarea "3 Beef Patty Mushroom Crispy Onion Mayonnaise 3 Emmenthal Cheese" at bounding box center [1118, 395] width 529 height 60
paste textarea "بيف باتي 3 فطر بصل مقرمش مايونيز جبنة إيمنتال 3"
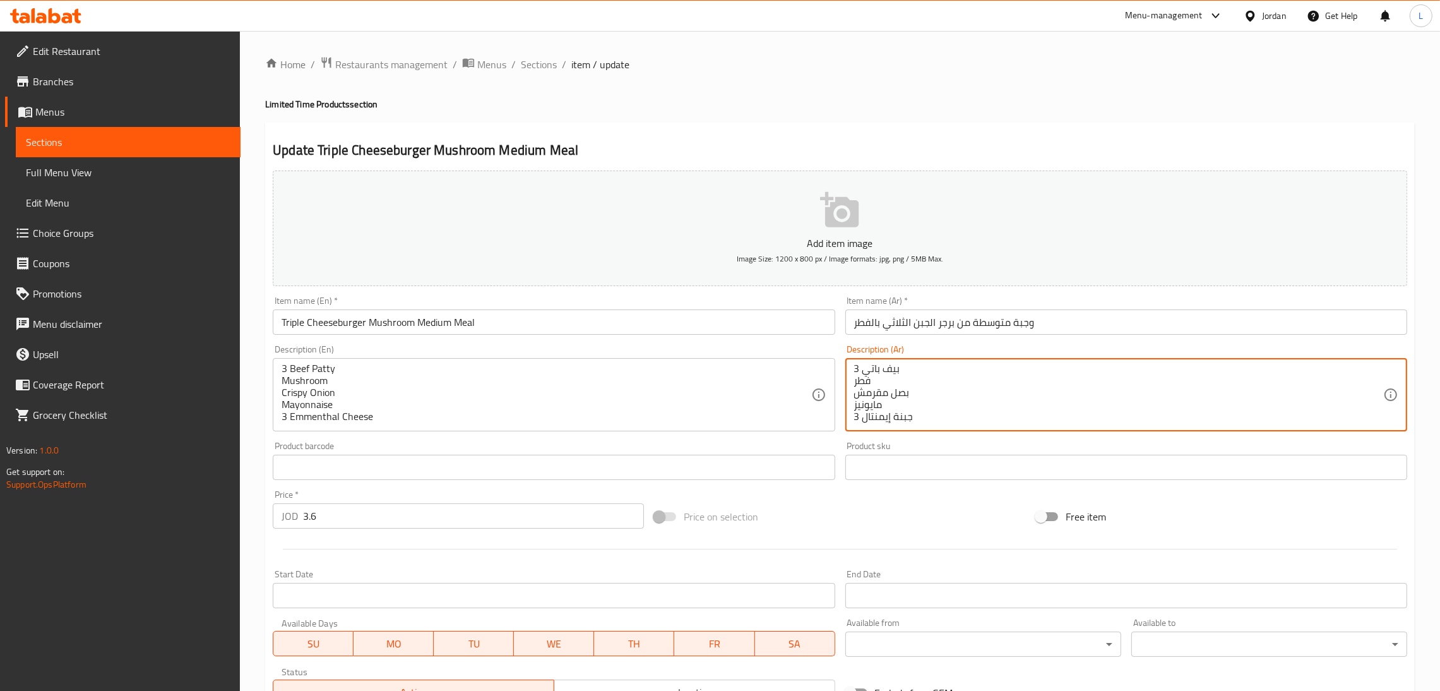
scroll to position [199, 0]
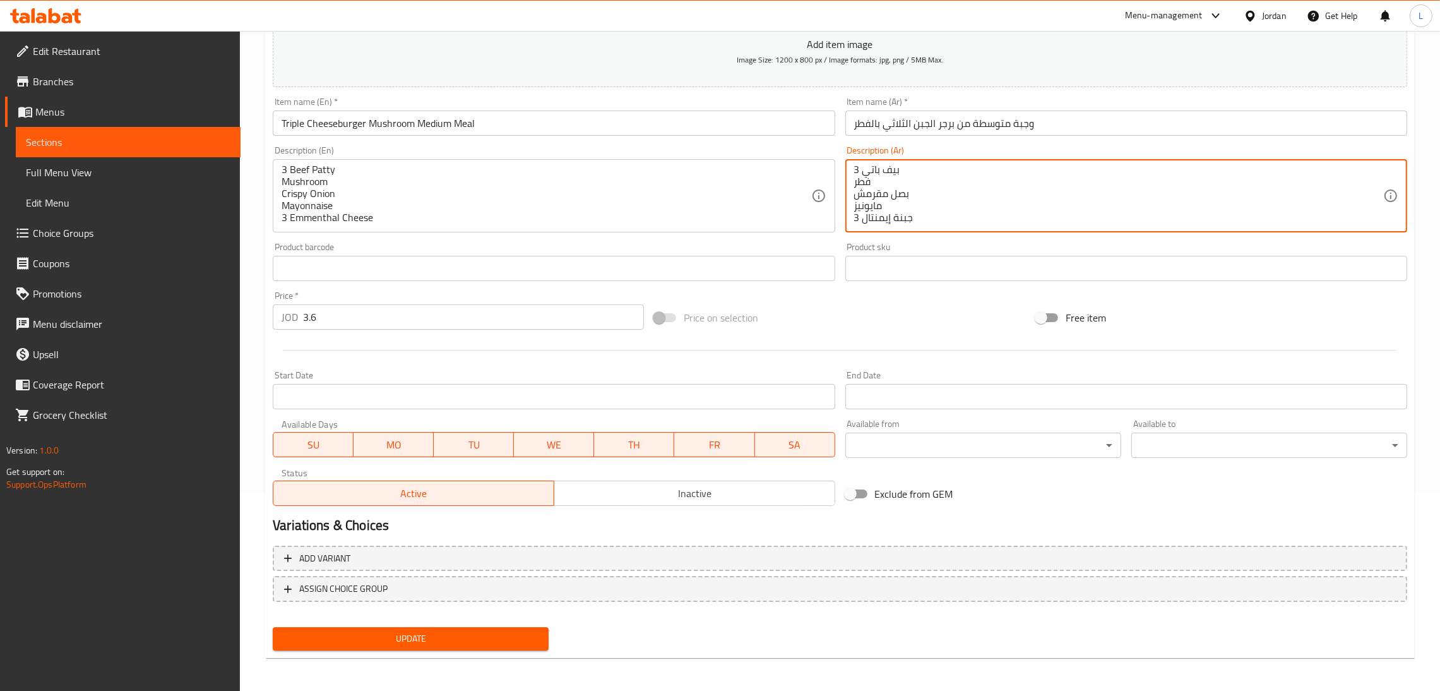
type textarea "بيف باتي 3 فطر بصل مقرمش مايونيز جبنة إيمنتال 3"
click at [502, 631] on span "Update" at bounding box center [411, 639] width 256 height 16
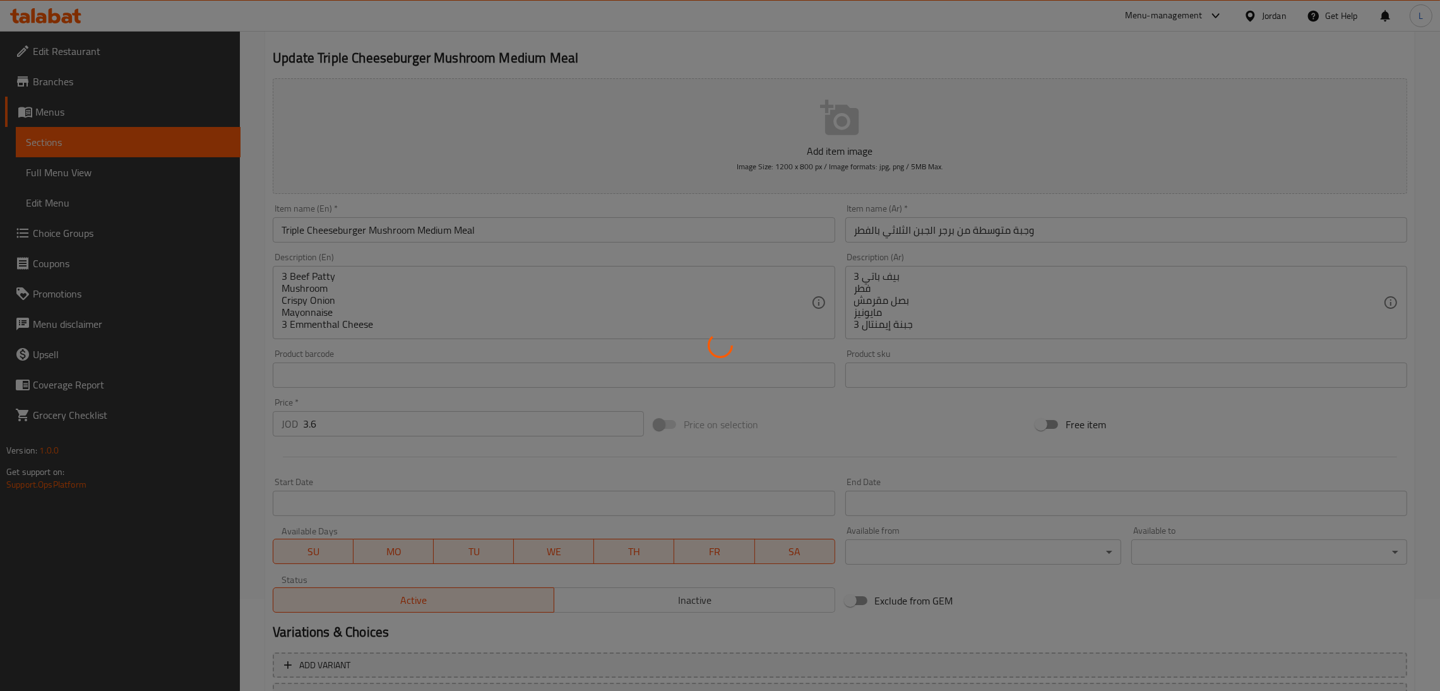
scroll to position [0, 0]
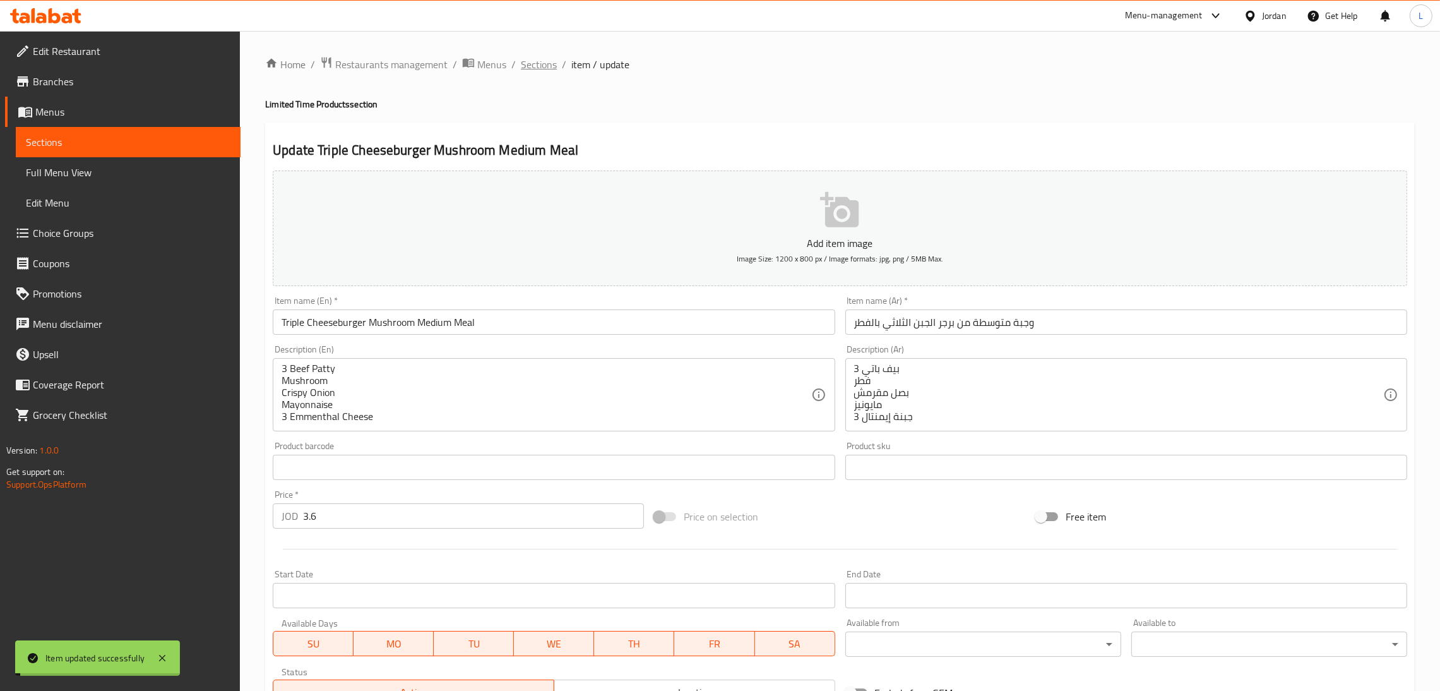
click at [535, 61] on span "Sections" at bounding box center [539, 64] width 36 height 15
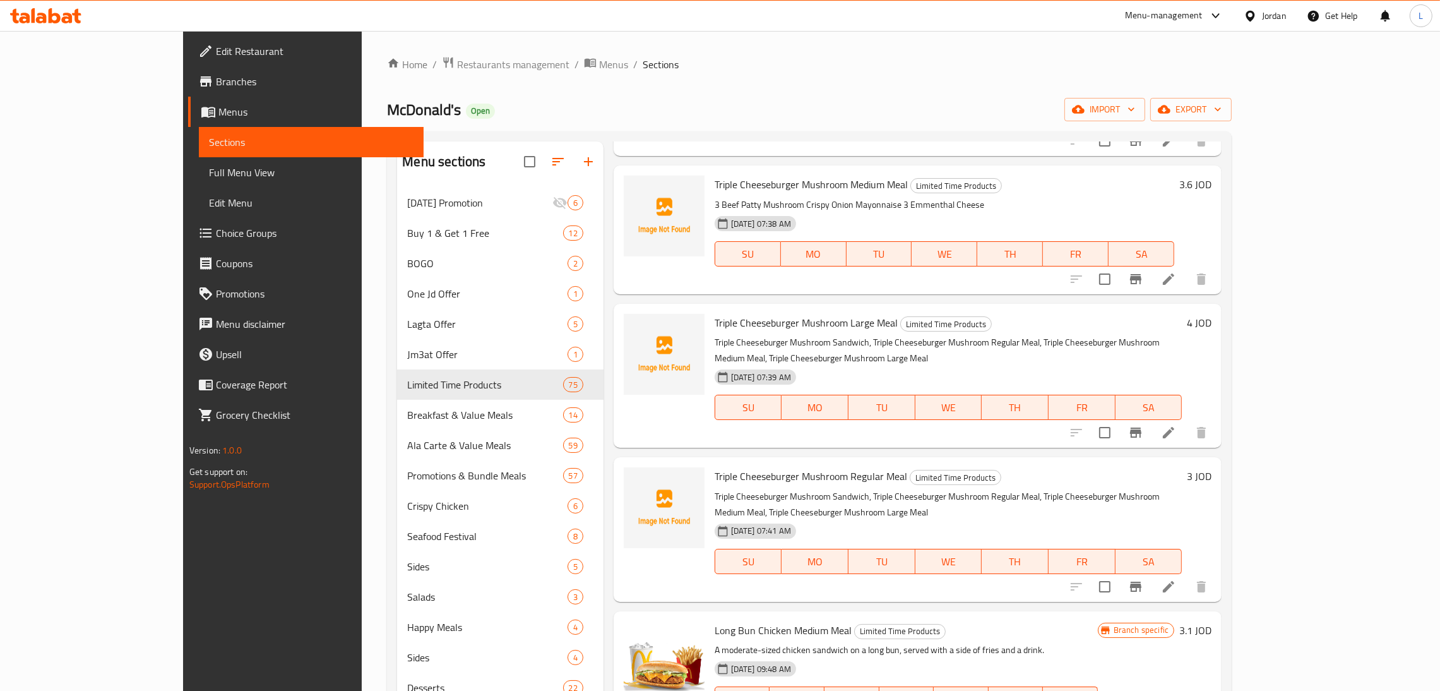
scroll to position [3220, 0]
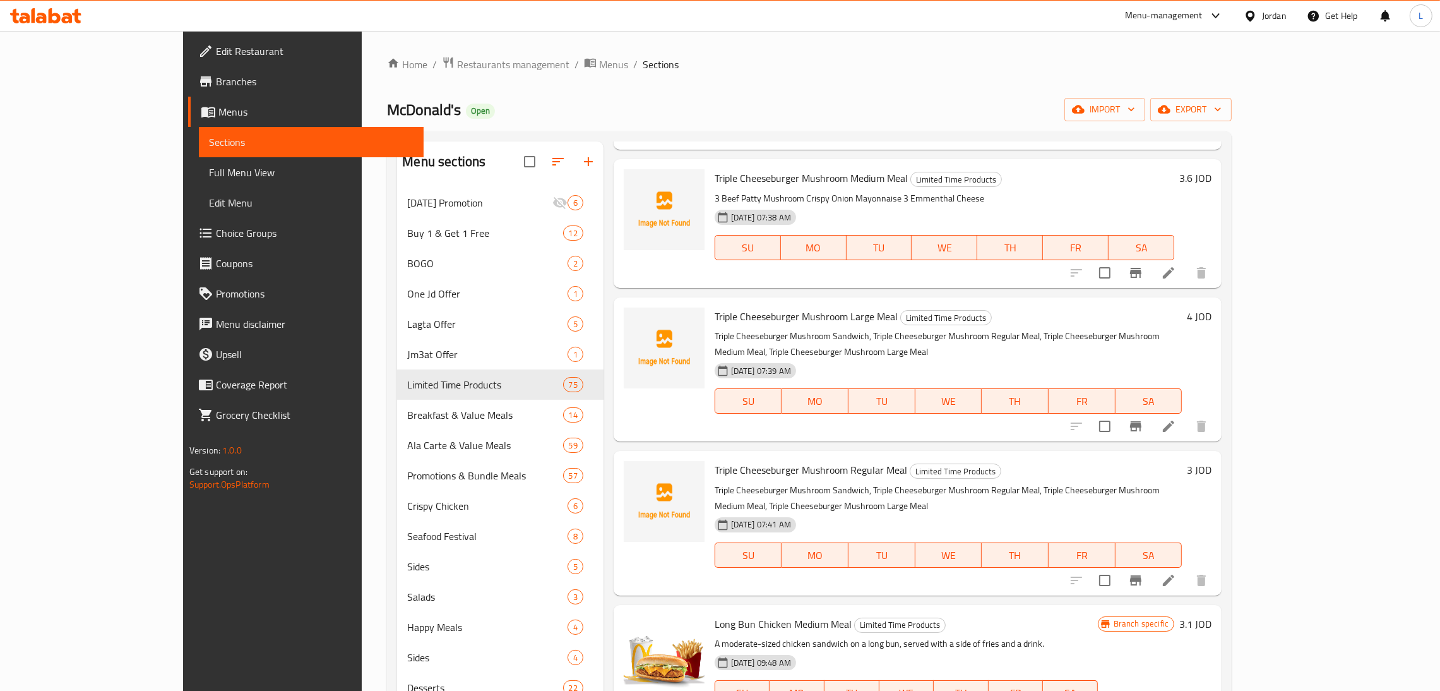
click at [1186, 415] on li at bounding box center [1168, 426] width 35 height 23
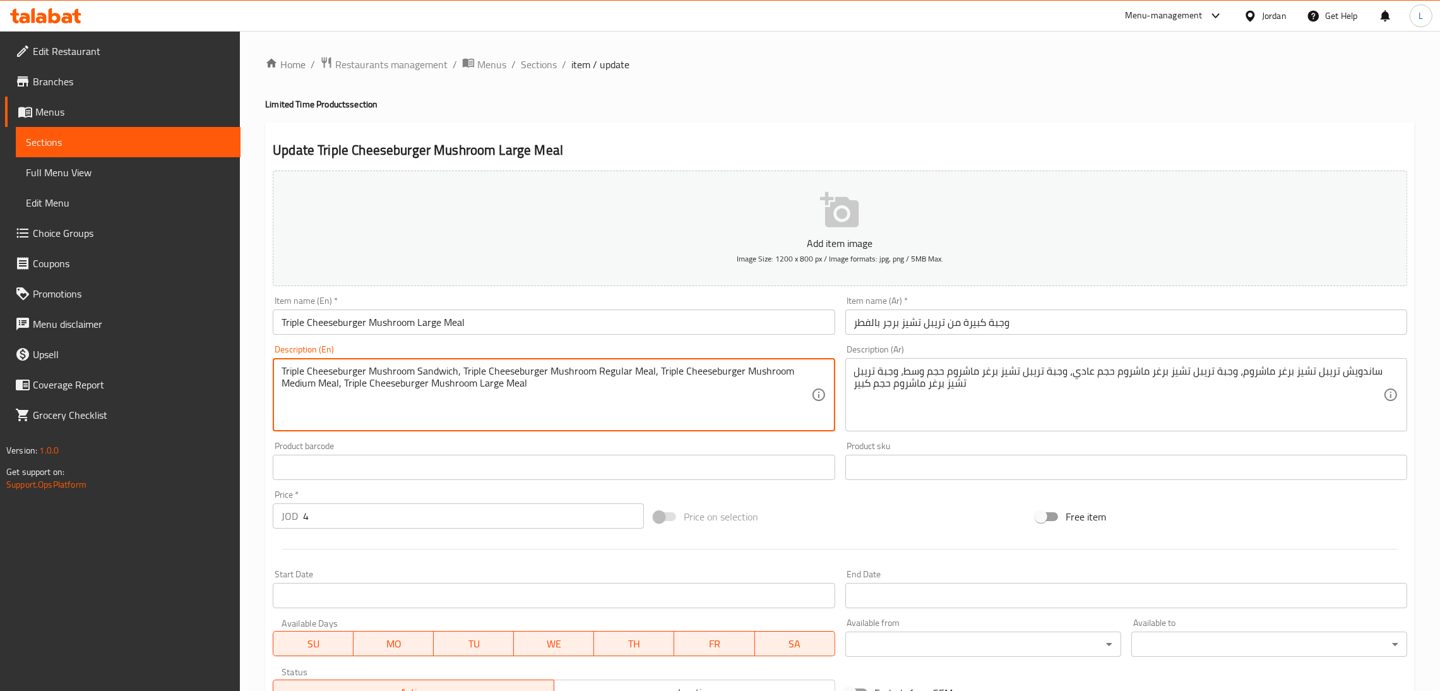
click at [381, 403] on textarea "Triple Cheeseburger Mushroom Sandwich, Triple Cheeseburger Mushroom Regular Mea…" at bounding box center [546, 395] width 529 height 60
paste textarea "3 Beef Patty Mushroom Crispy Onion Mayonnaise 3 Emmenthal Cheese"
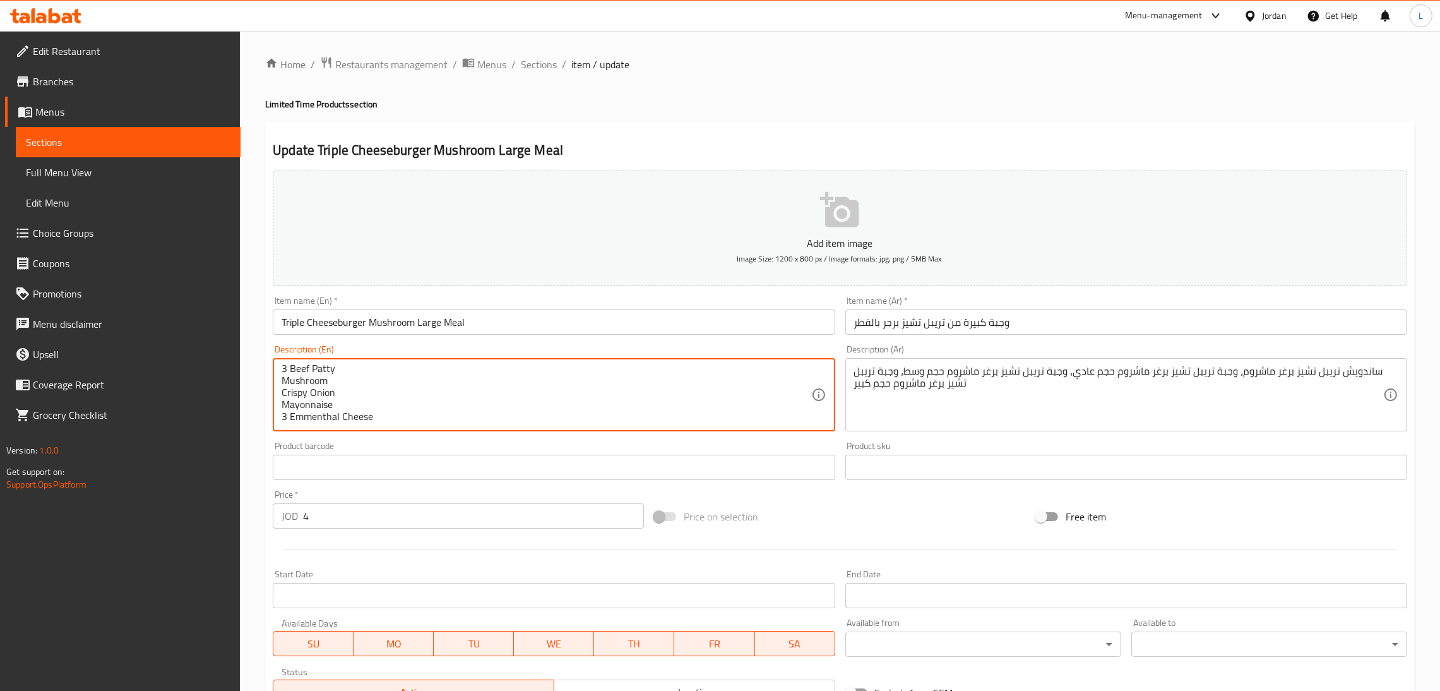
type textarea "3 Beef Patty Mushroom Crispy Onion Mayonnaise 3 Emmenthal Cheese"
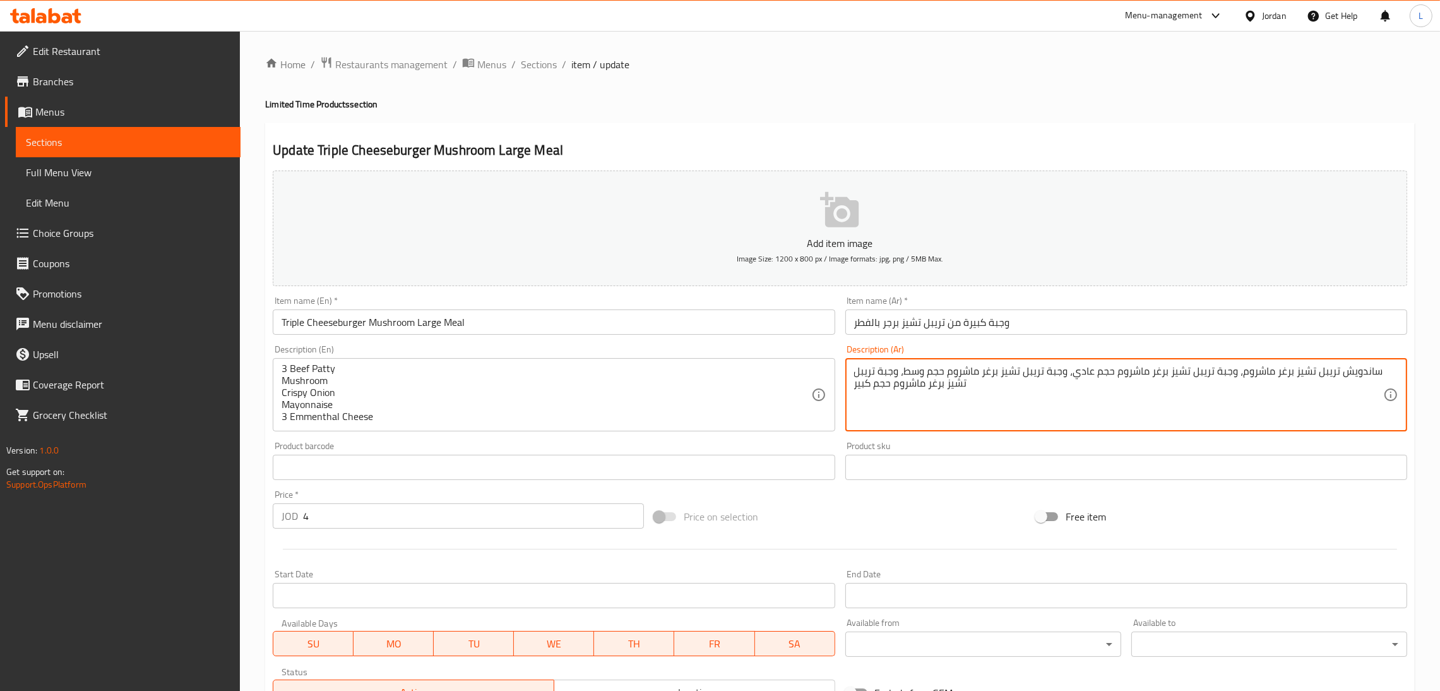
click at [1044, 405] on textarea "ساندويش تريبل تشيز برغر ماشروم، وجبة تريبل تشيز برغر ماشروم حجم عادي، وجبة تريب…" at bounding box center [1118, 395] width 529 height 60
paste textarea "بيف باتي 3 فطر بصل مقرمش مايونيز جبنة إيمنتال 3"
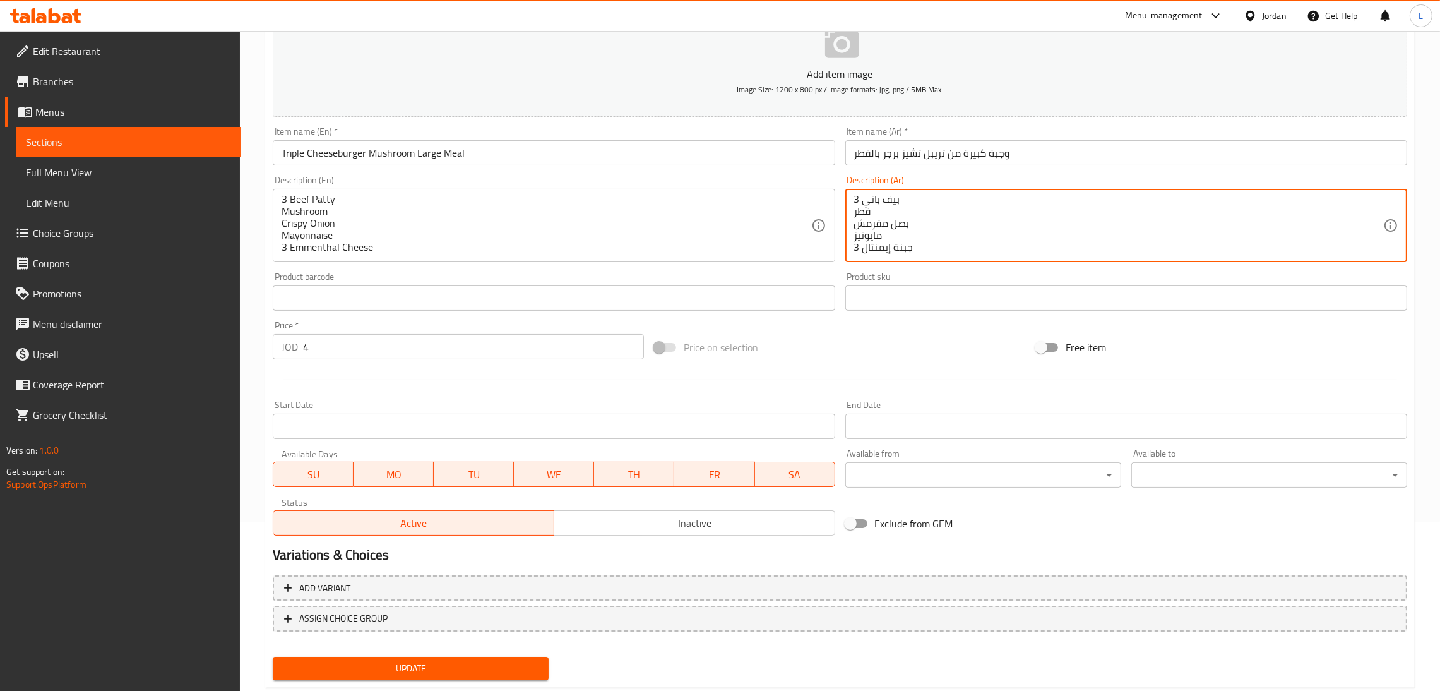
scroll to position [199, 0]
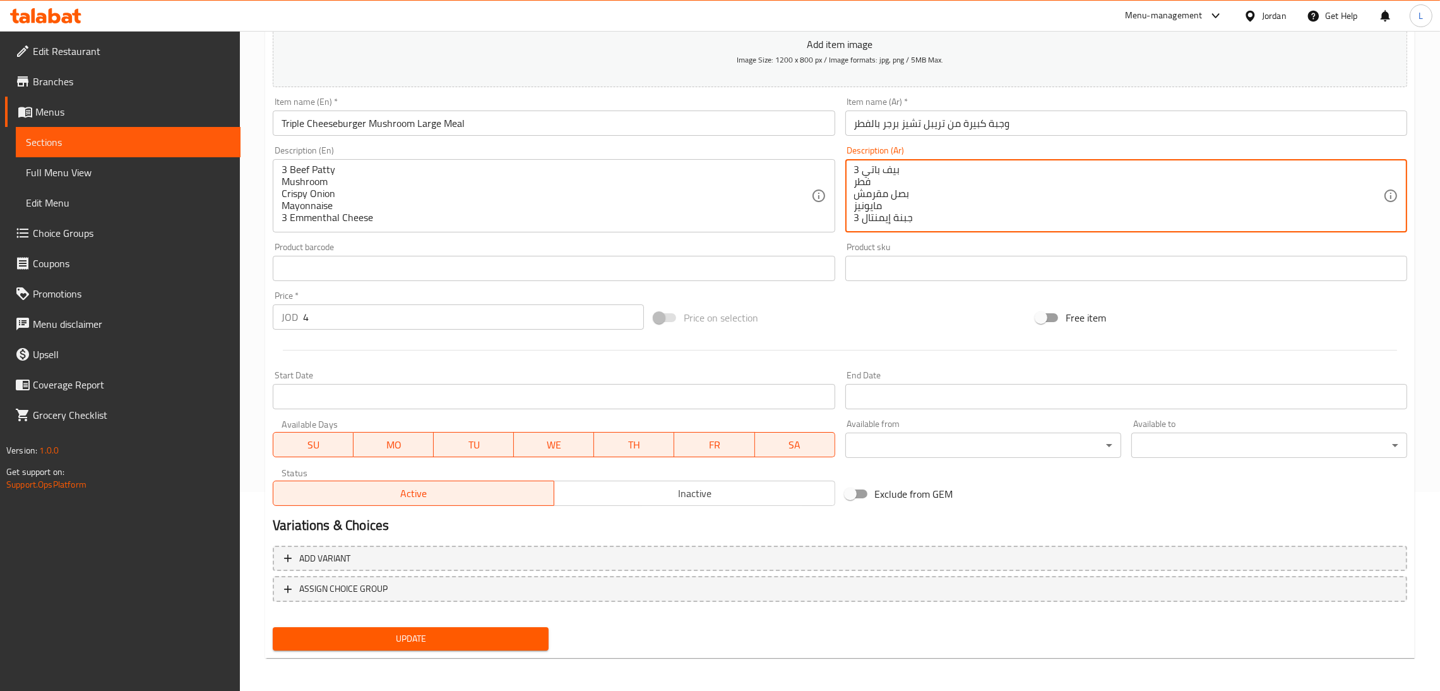
type textarea "بيف باتي 3 فطر بصل مقرمش مايونيز جبنة إيمنتال 3"
click at [463, 631] on span "Update" at bounding box center [411, 639] width 256 height 16
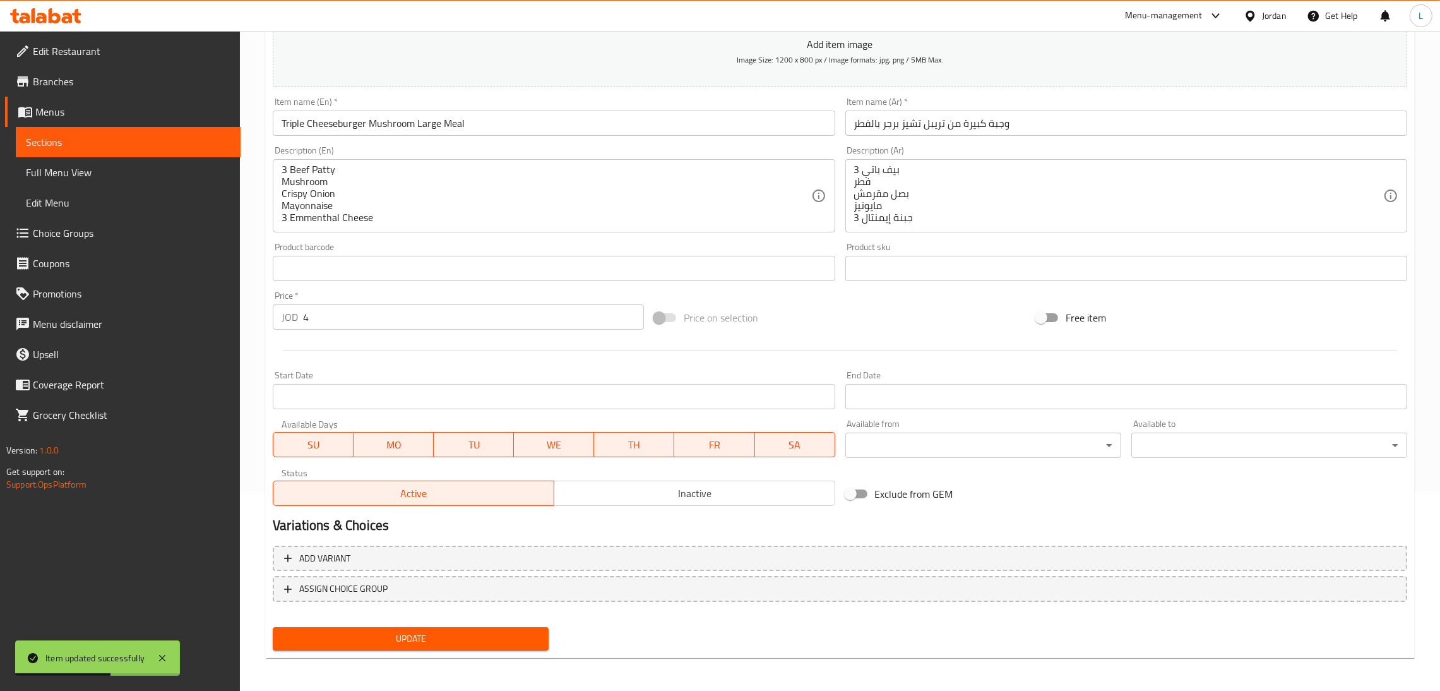
click at [482, 643] on span "Update" at bounding box center [411, 639] width 256 height 16
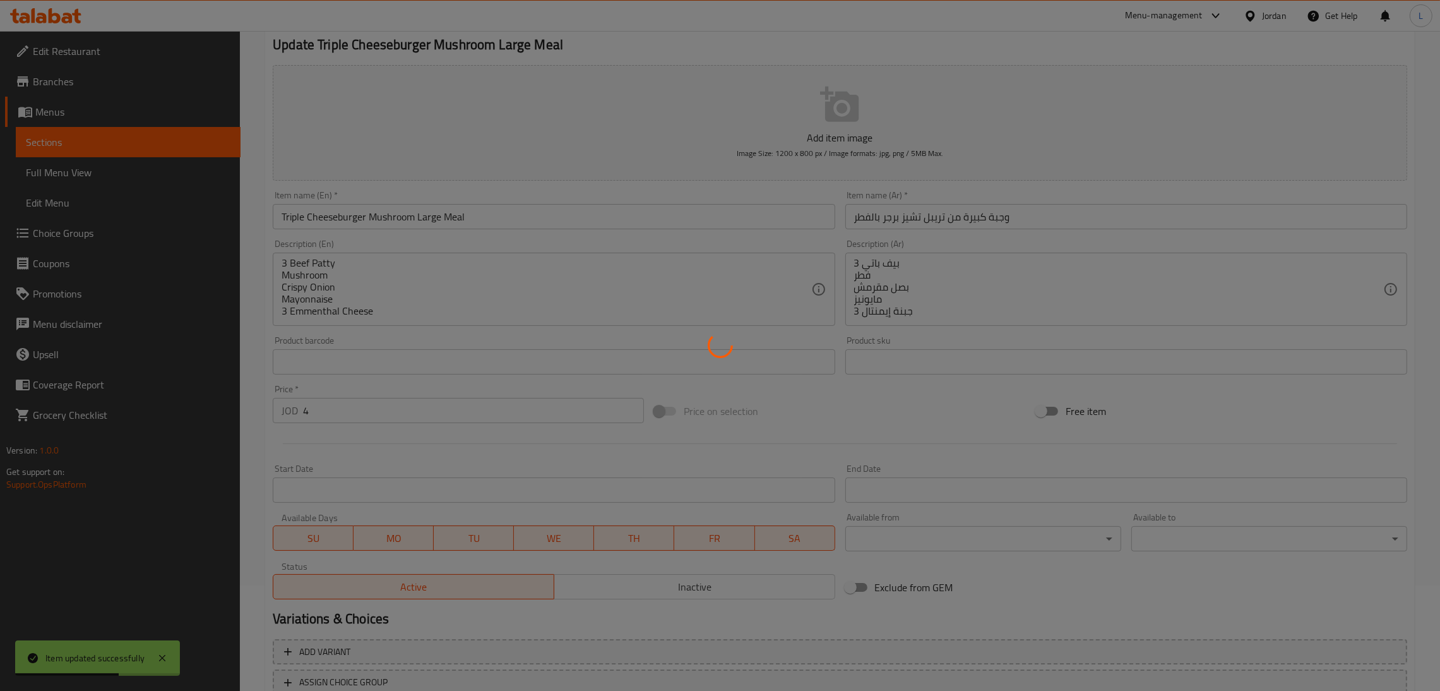
scroll to position [0, 0]
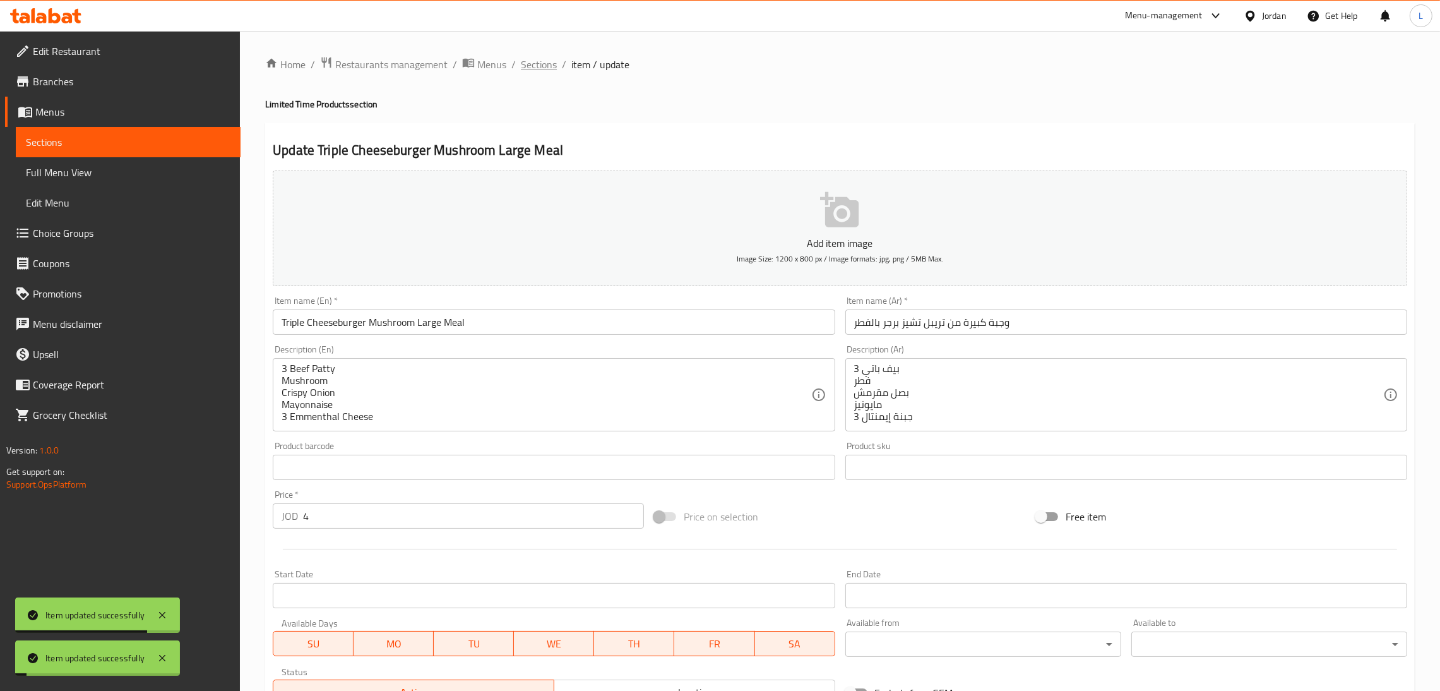
click at [535, 62] on span "Sections" at bounding box center [539, 64] width 36 height 15
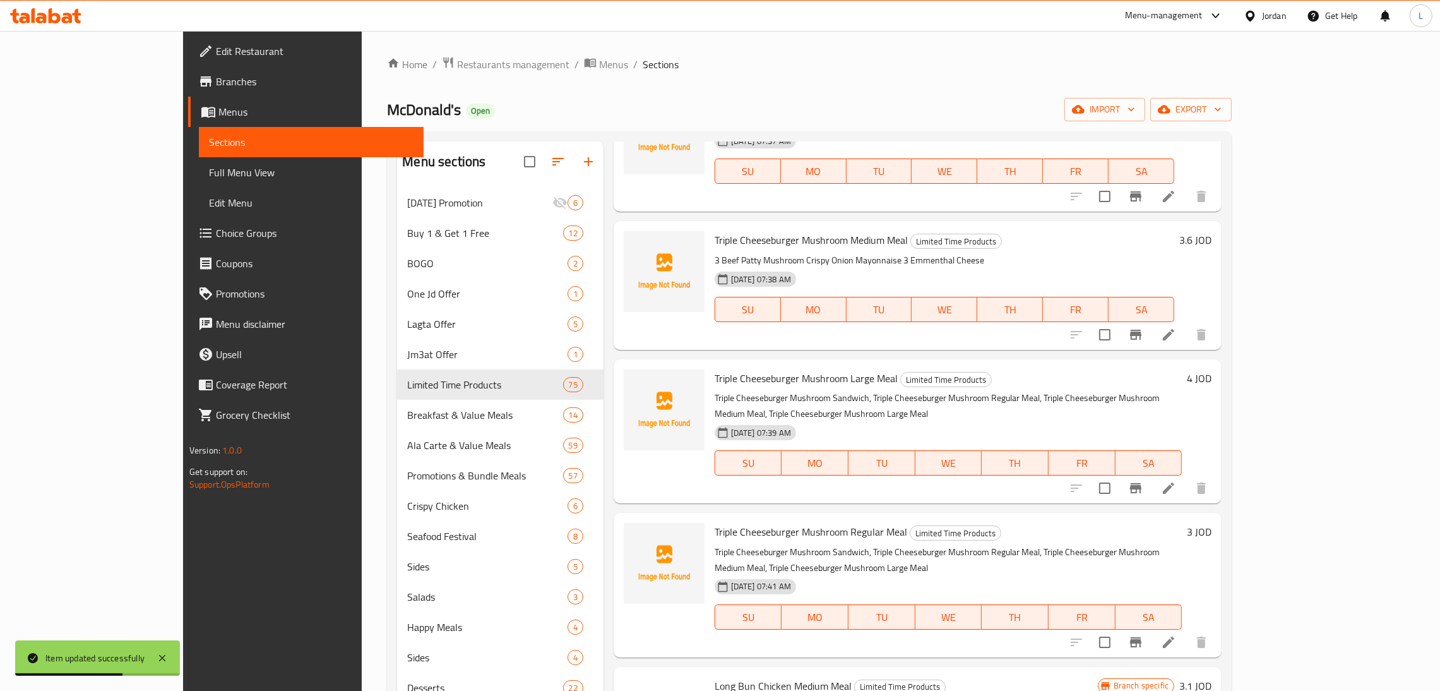
scroll to position [3125, 0]
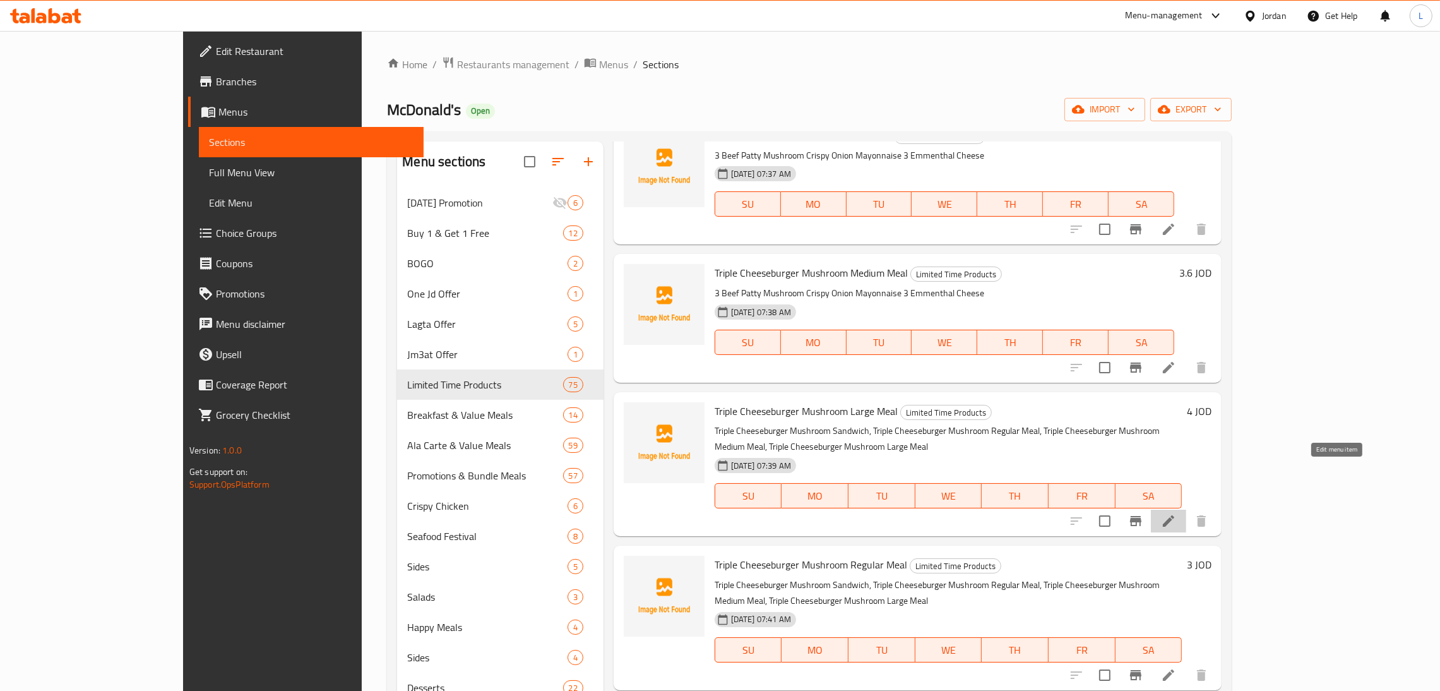
click at [1176, 513] on icon at bounding box center [1168, 520] width 15 height 15
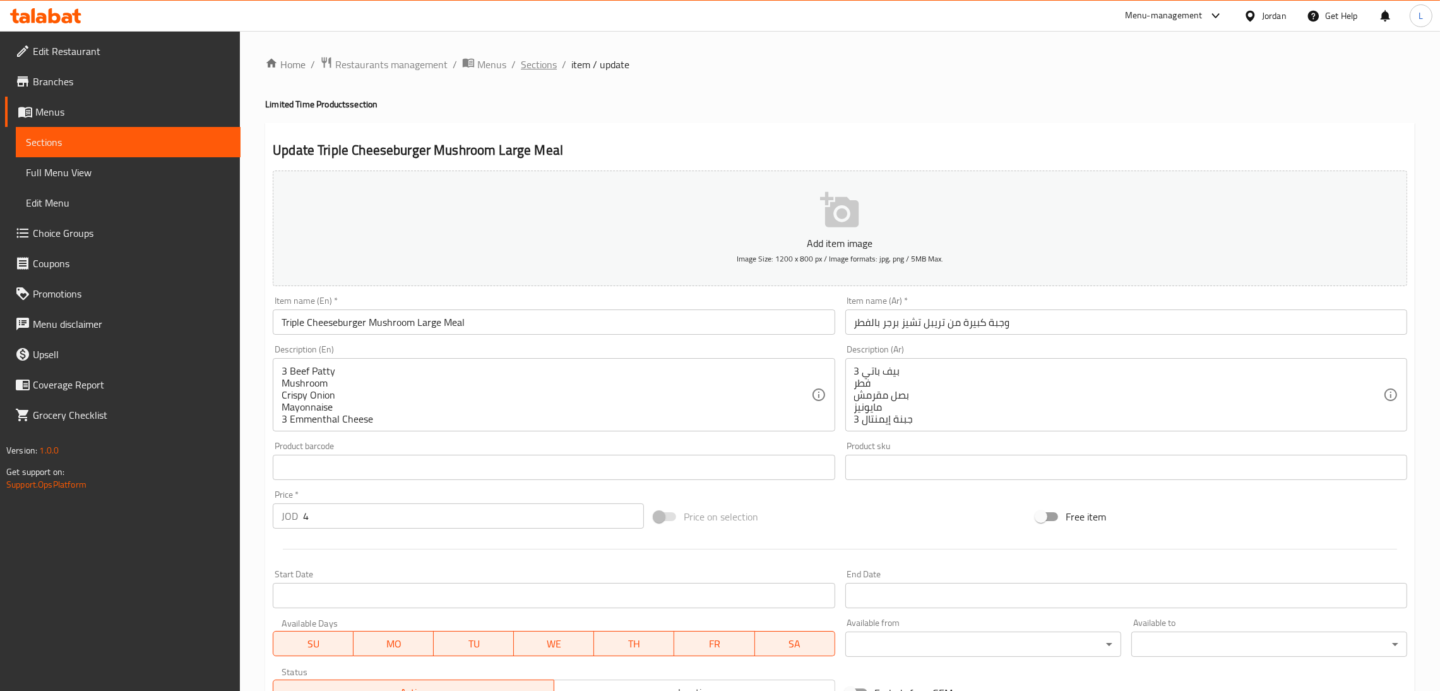
click at [550, 61] on span "Sections" at bounding box center [539, 64] width 36 height 15
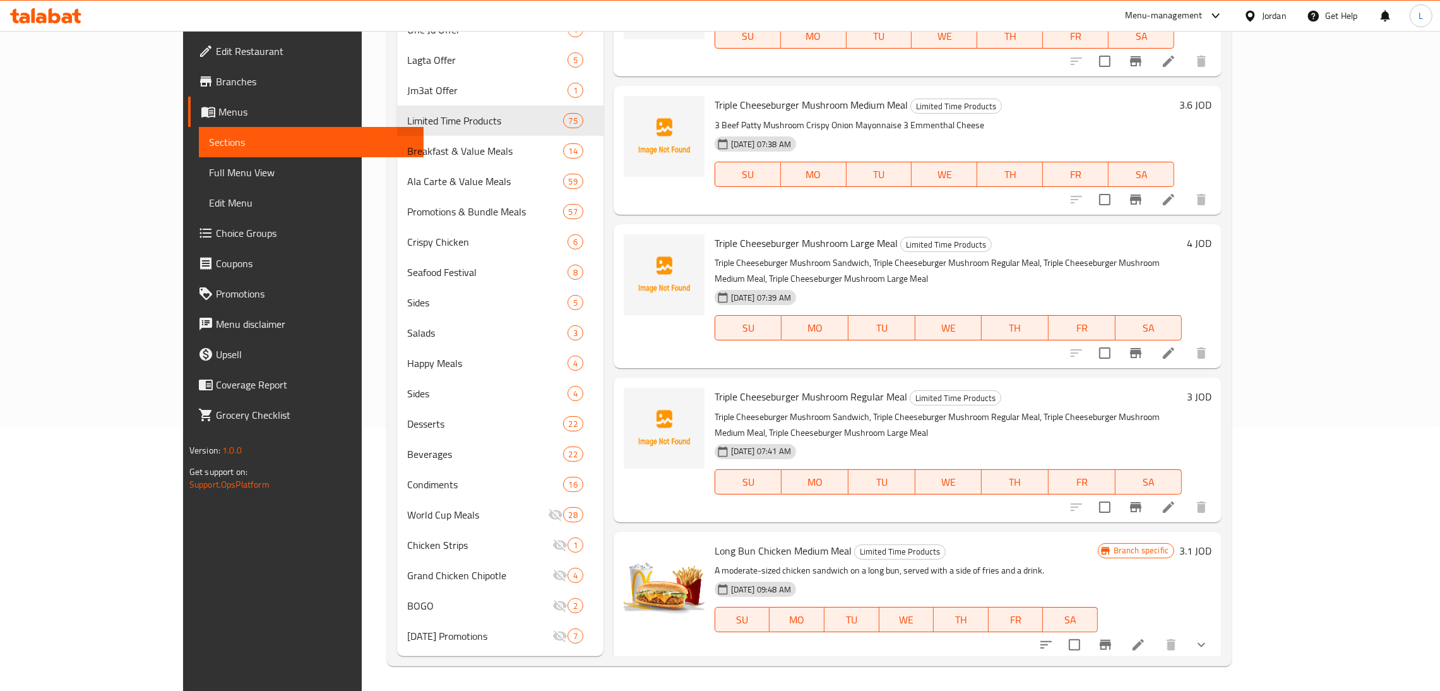
scroll to position [3030, 0]
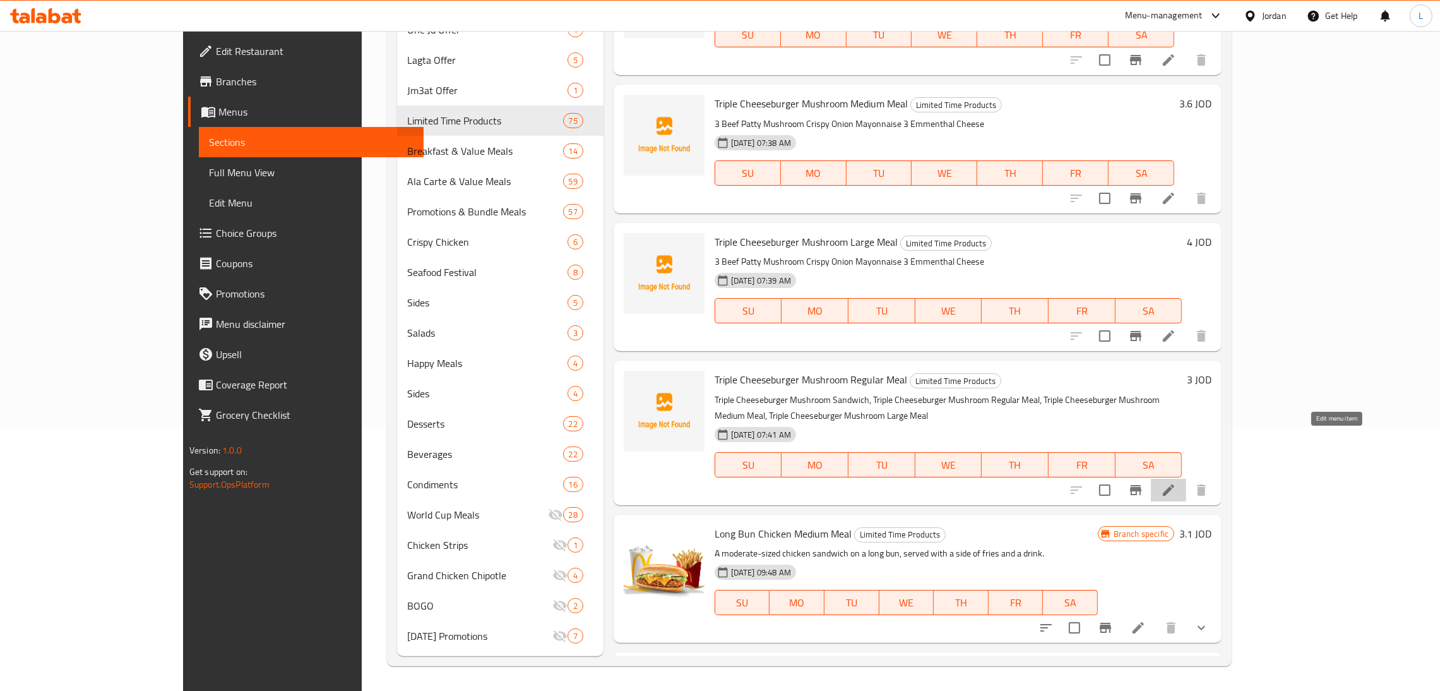
click at [1176, 482] on icon at bounding box center [1168, 489] width 15 height 15
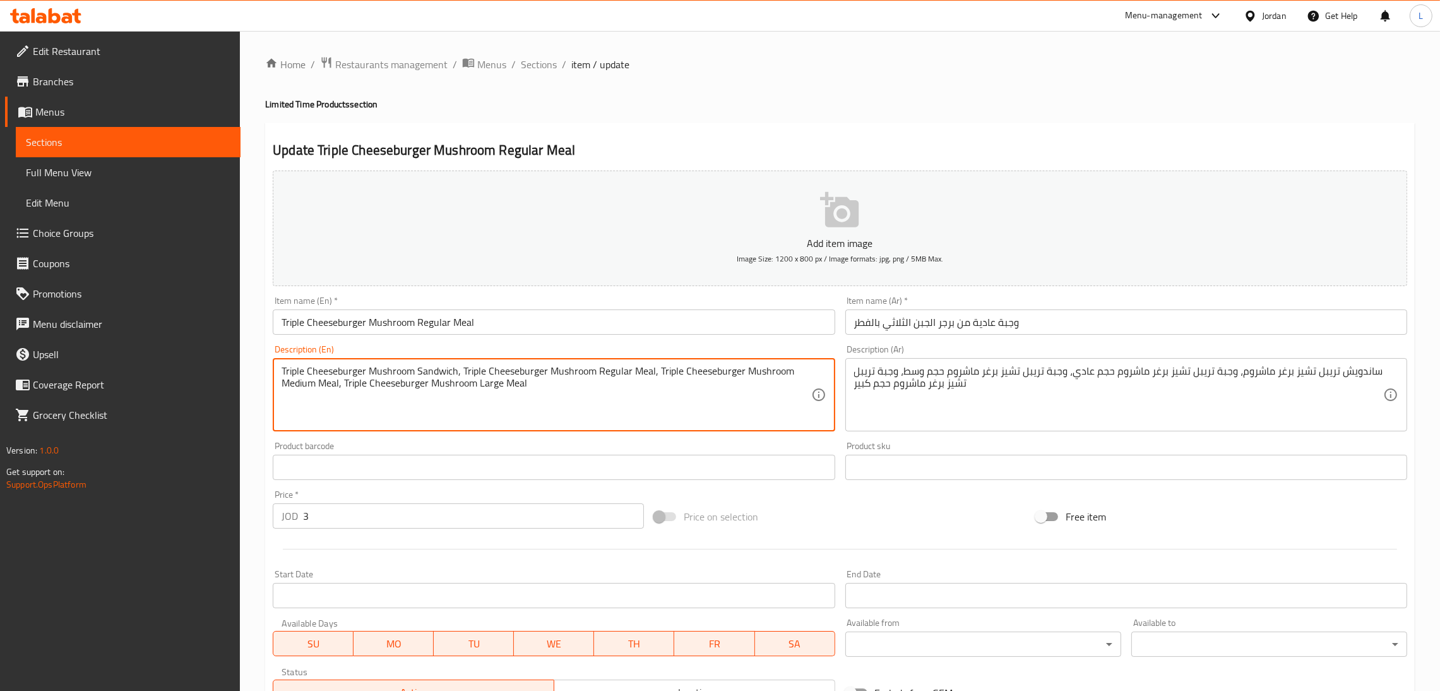
click at [327, 391] on textarea "Triple Cheeseburger Mushroom Sandwich, Triple Cheeseburger Mushroom Regular Mea…" at bounding box center [546, 395] width 529 height 60
paste textarea "3 Beef Patty Mushroom Crispy Onion Mayonnaise 3 Emmenthal Cheese"
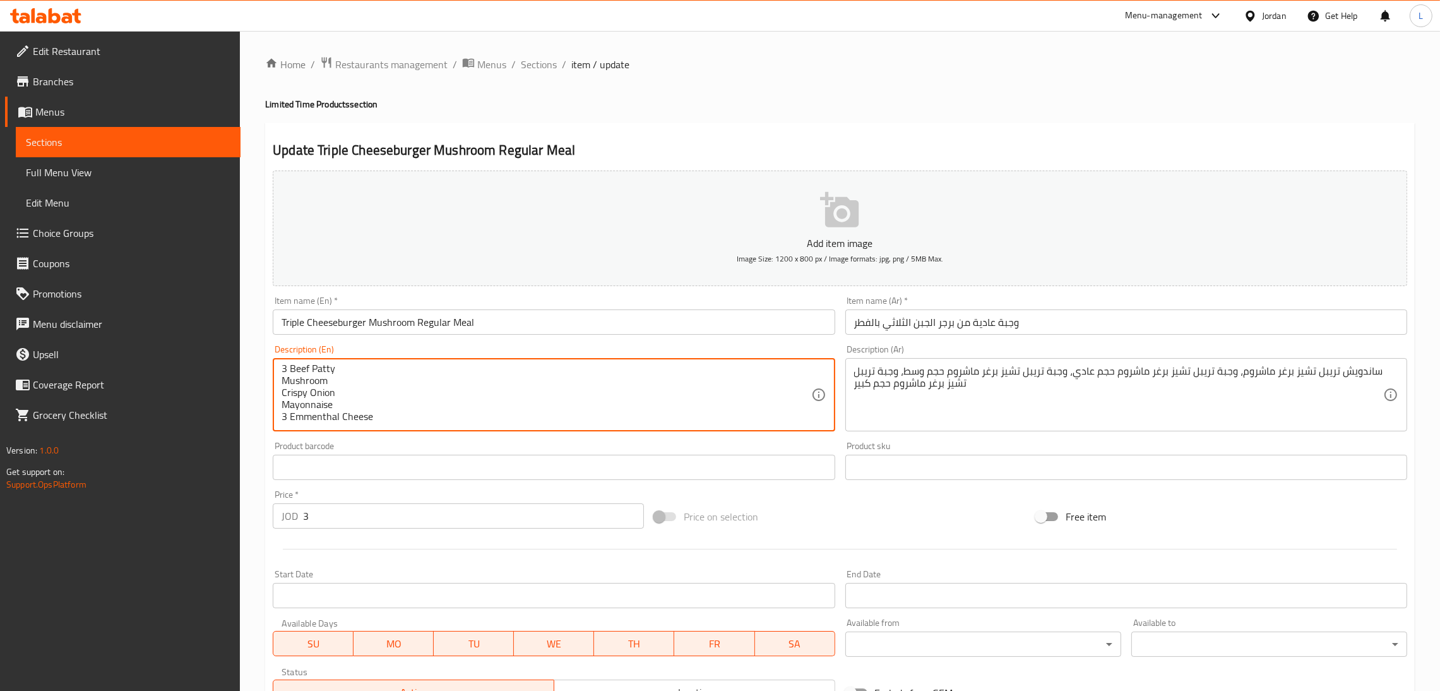
type textarea "3 Beef Patty Mushroom Crispy Onion Mayonnaise 3 Emmenthal Cheese"
click at [972, 380] on textarea "ساندويش تريبل تشيز برغر ماشروم، وجبة تريبل تشيز برغر ماشروم حجم عادي، وجبة تريب…" at bounding box center [1118, 395] width 529 height 60
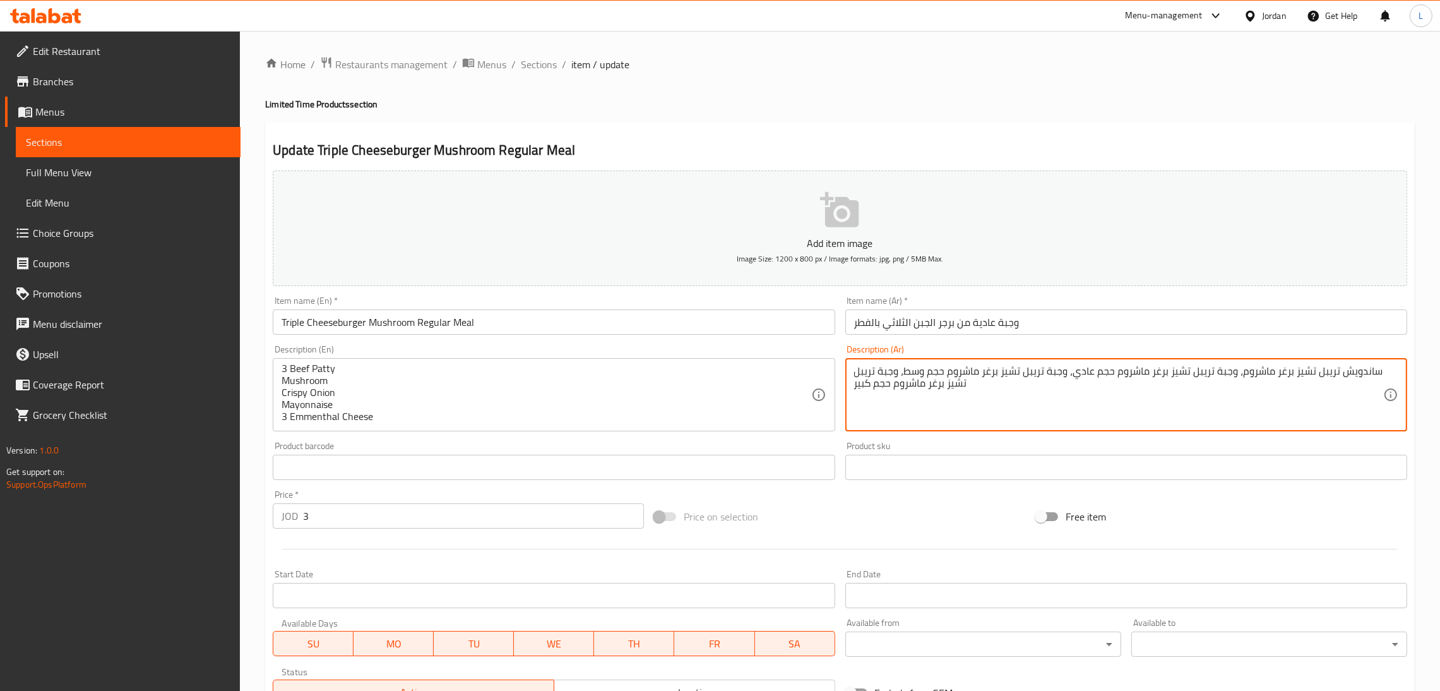
click at [972, 380] on textarea "ساندويش تريبل تشيز برغر ماشروم، وجبة تريبل تشيز برغر ماشروم حجم عادي، وجبة تريب…" at bounding box center [1118, 395] width 529 height 60
paste textarea "يف باتي 3 فطر بصل مقرمش مايونيز جبنة إيمنتال 3"
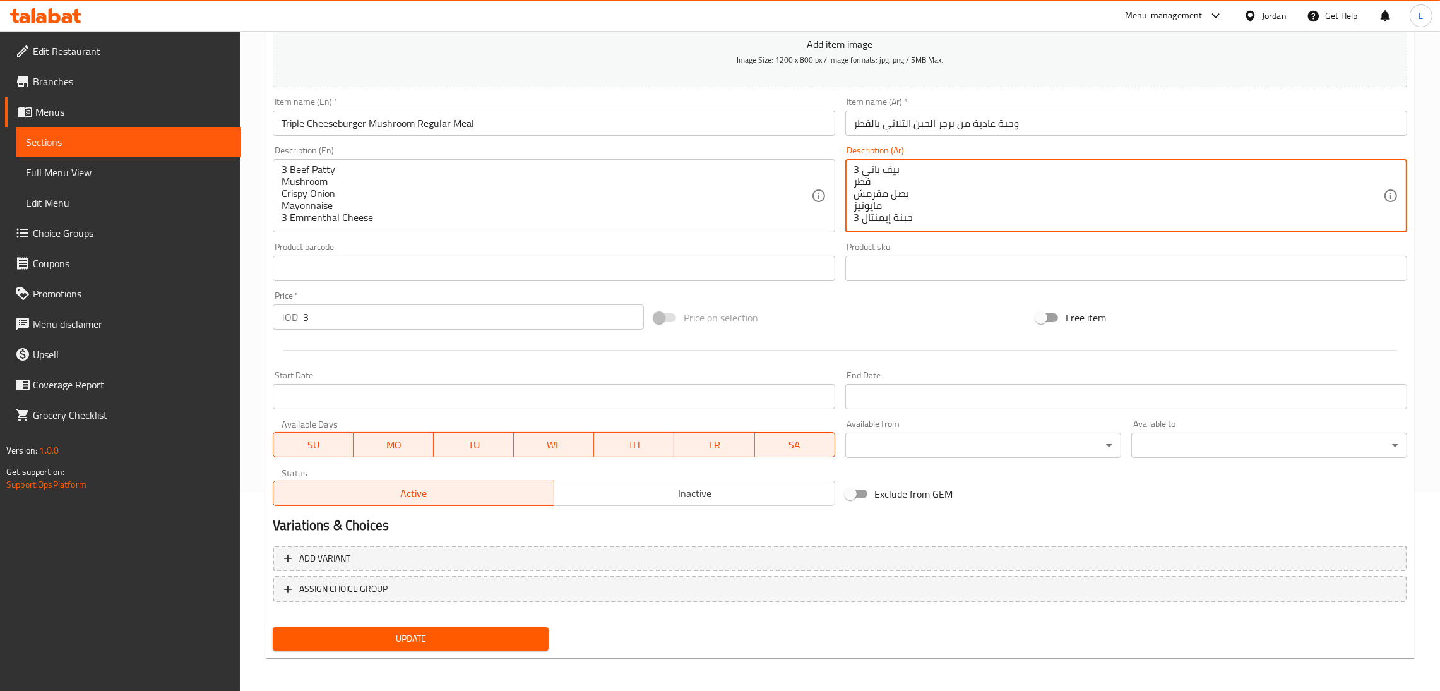
type textarea "بيف باتي 3 فطر بصل مقرمش مايونيز جبنة إيمنتال 3"
click at [382, 631] on span "Update" at bounding box center [411, 639] width 256 height 16
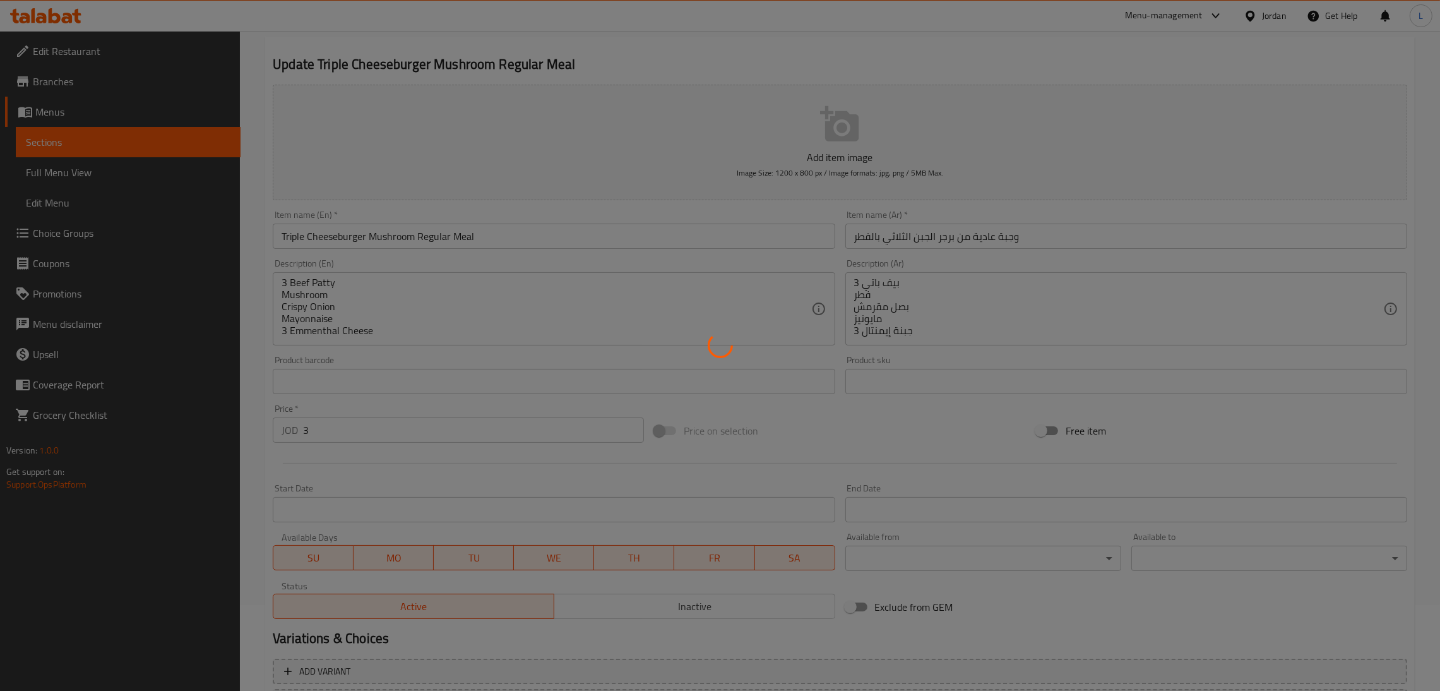
scroll to position [0, 0]
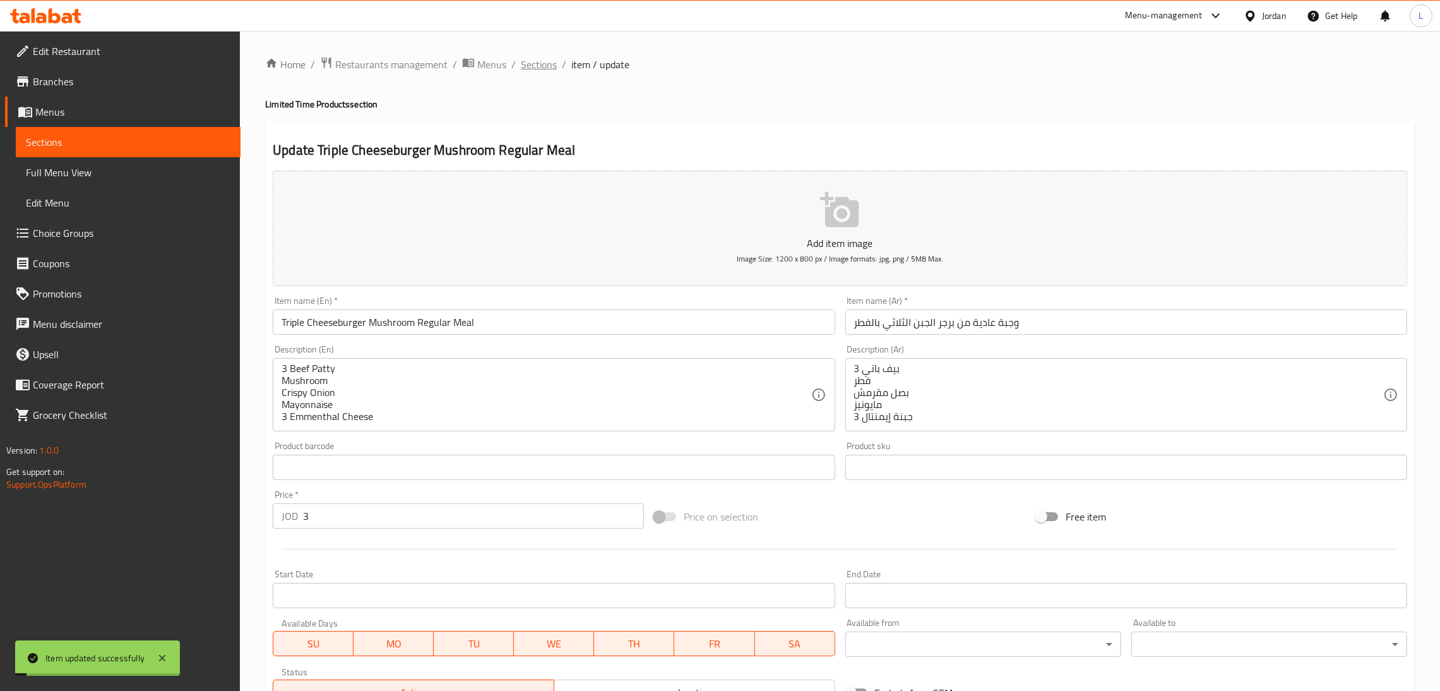
click at [540, 59] on span "Sections" at bounding box center [539, 64] width 36 height 15
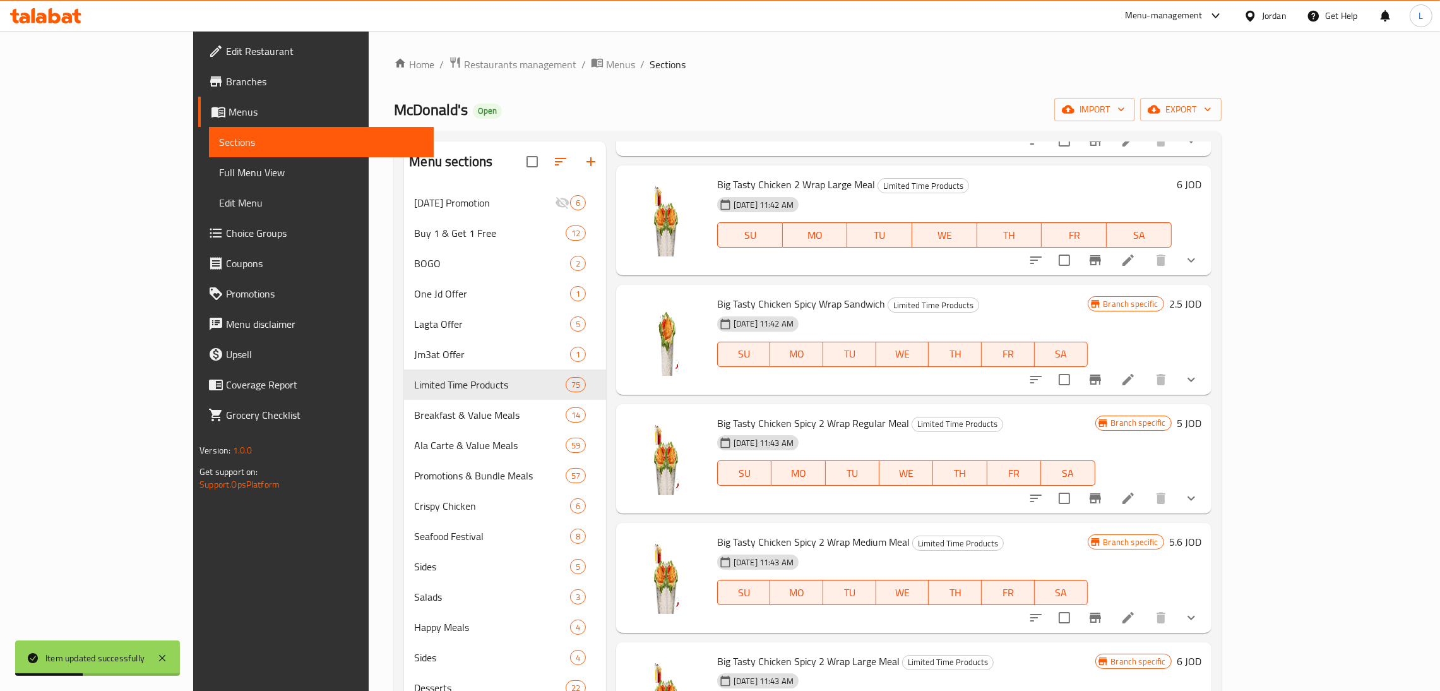
scroll to position [1610, 0]
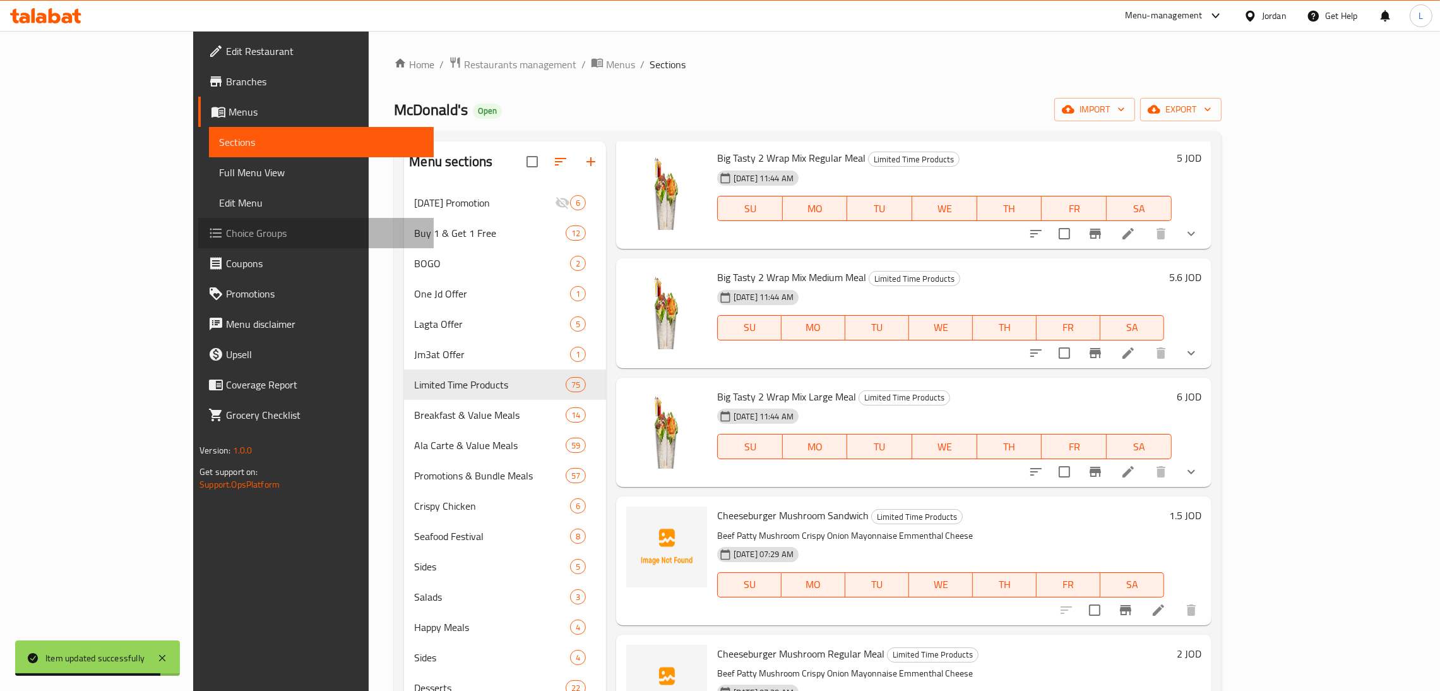
click at [226, 225] on span "Choice Groups" at bounding box center [325, 232] width 198 height 15
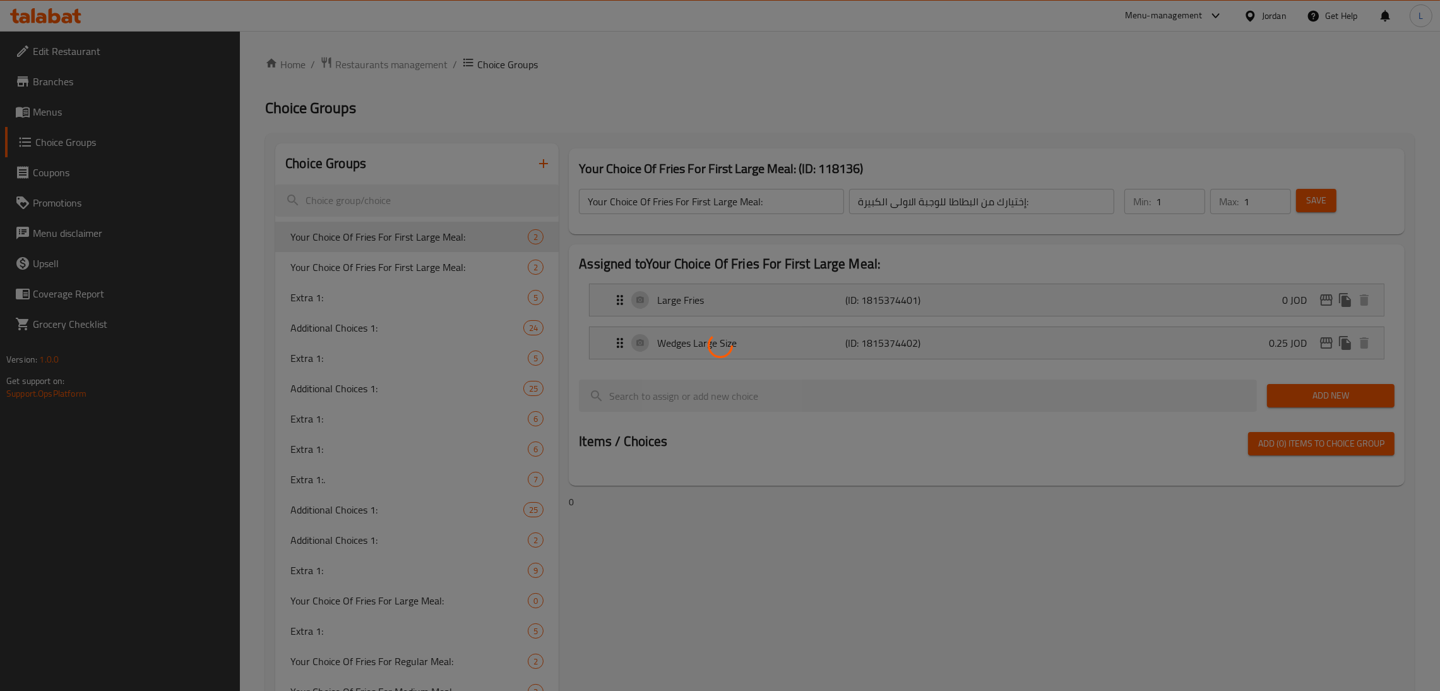
click at [544, 160] on div at bounding box center [720, 345] width 1440 height 691
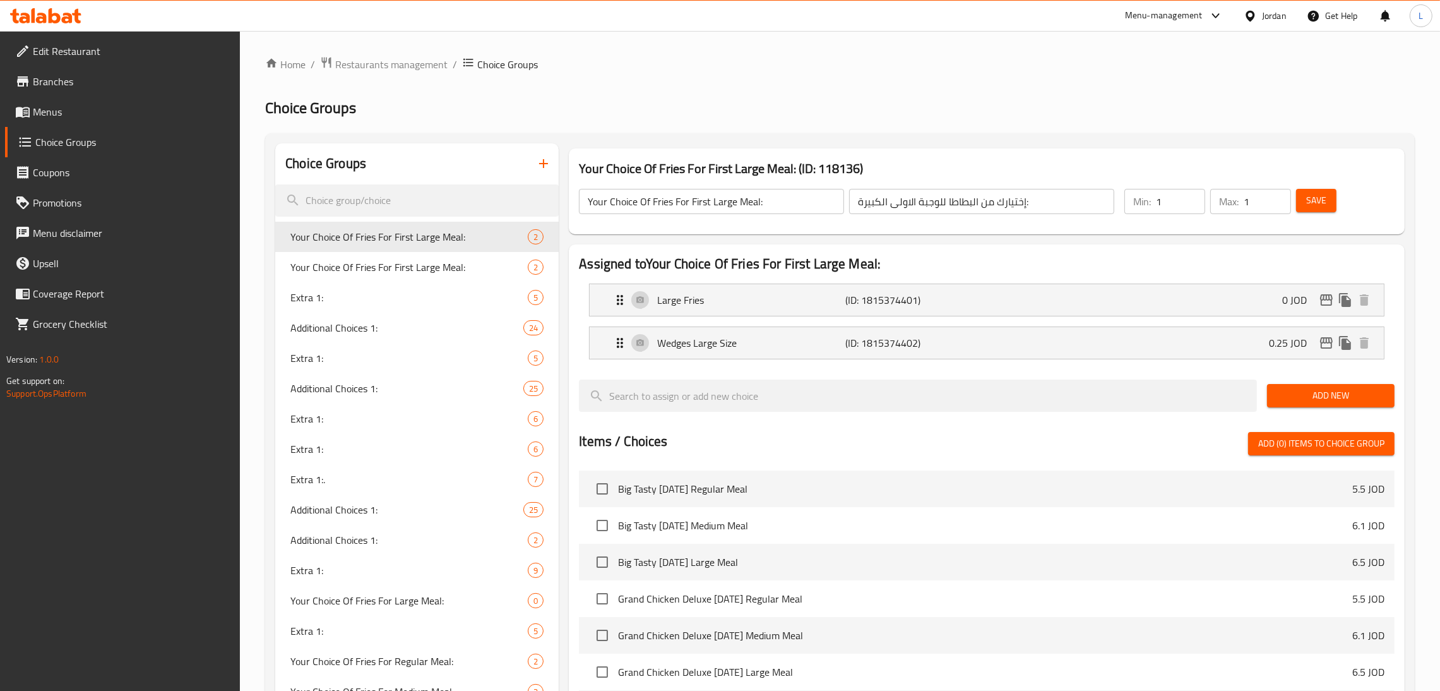
click at [546, 169] on icon "button" at bounding box center [543, 163] width 15 height 15
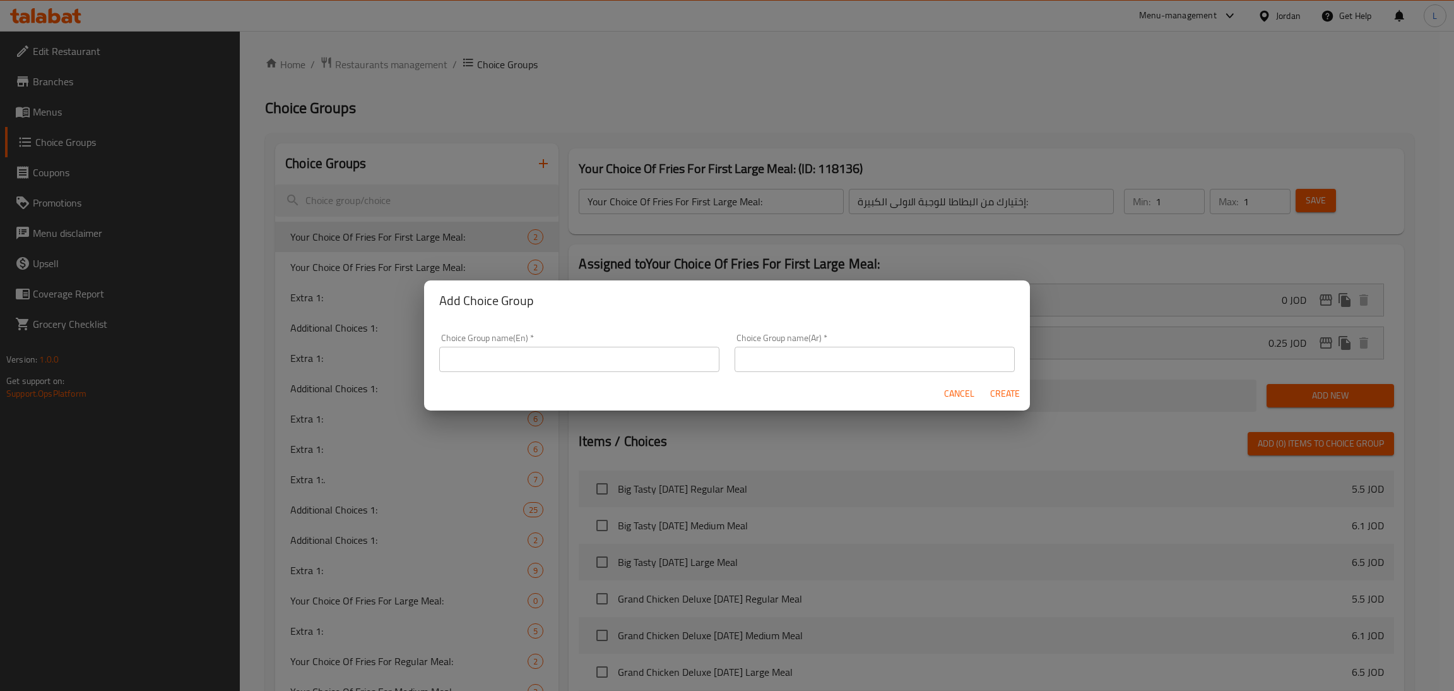
click at [557, 354] on input "text" at bounding box center [579, 359] width 280 height 25
paste input "Cheeseburger Mushroom Can-Adds (Single, Double, Triple):"
type input "Cheeseburger Mushroom Can-Adds (Single, Double, Triple):"
drag, startPoint x: 847, startPoint y: 360, endPoint x: 744, endPoint y: 352, distance: 103.9
click at [847, 360] on input "text" at bounding box center [875, 359] width 280 height 25
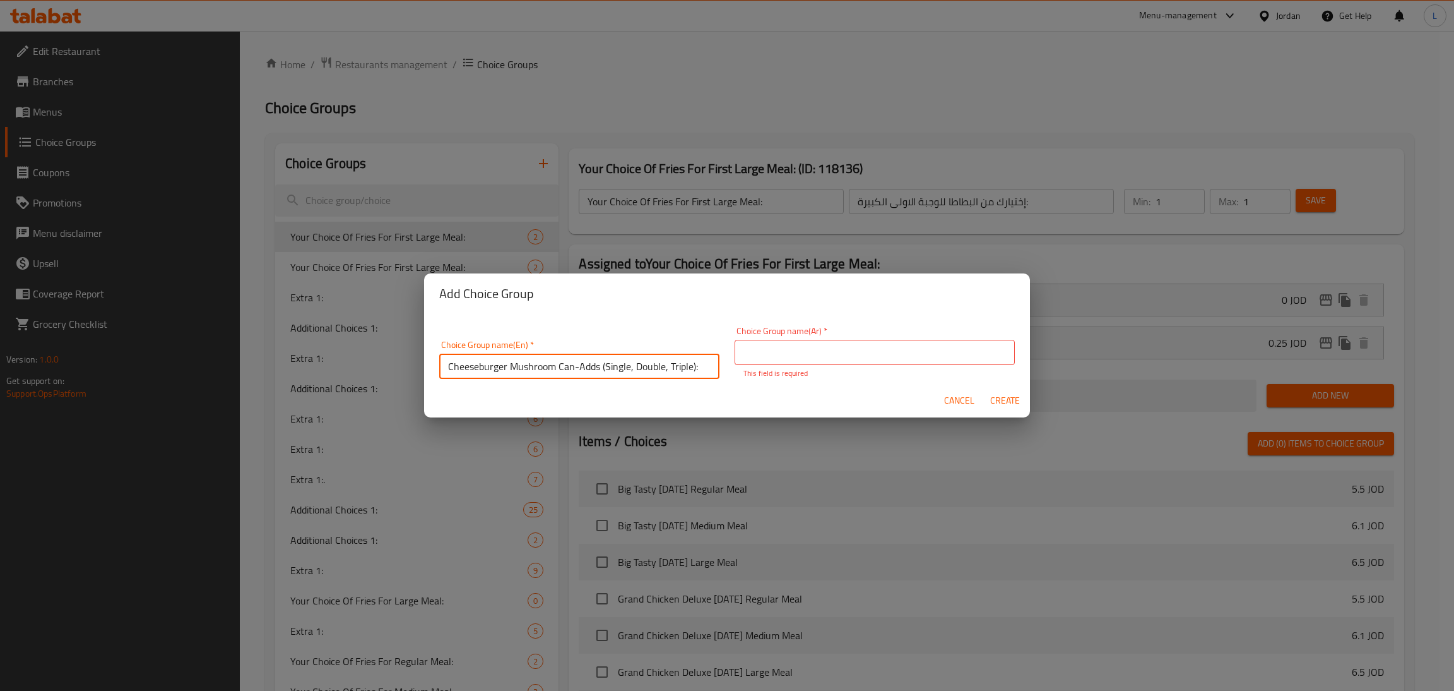
click at [623, 358] on input "Cheeseburger Mushroom Can-Adds (Single, Double, Triple):" at bounding box center [579, 366] width 280 height 25
click at [619, 364] on input "Cheeseburger Mushroom Can-Adds (Single, Double, Triple):" at bounding box center [579, 366] width 280 height 25
drag, startPoint x: 865, startPoint y: 344, endPoint x: 911, endPoint y: 350, distance: 46.4
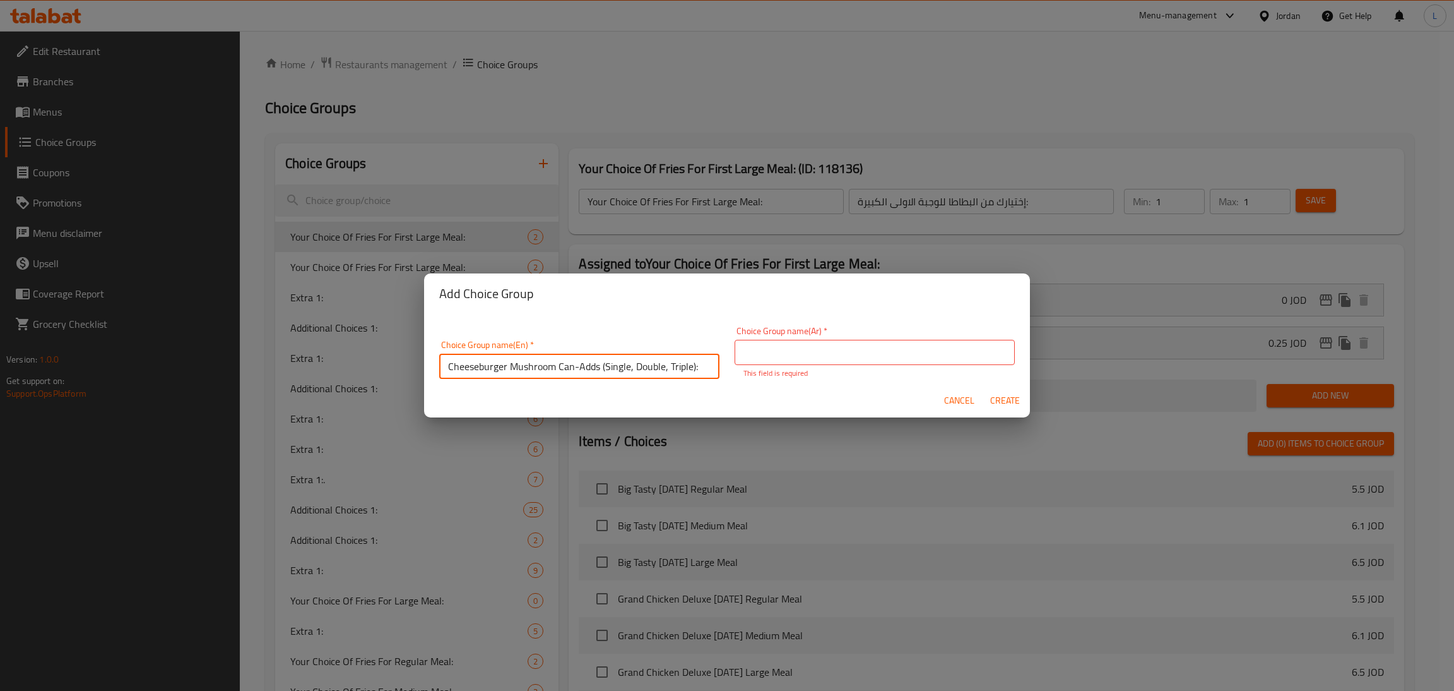
click at [865, 344] on input "text" at bounding box center [875, 352] width 280 height 25
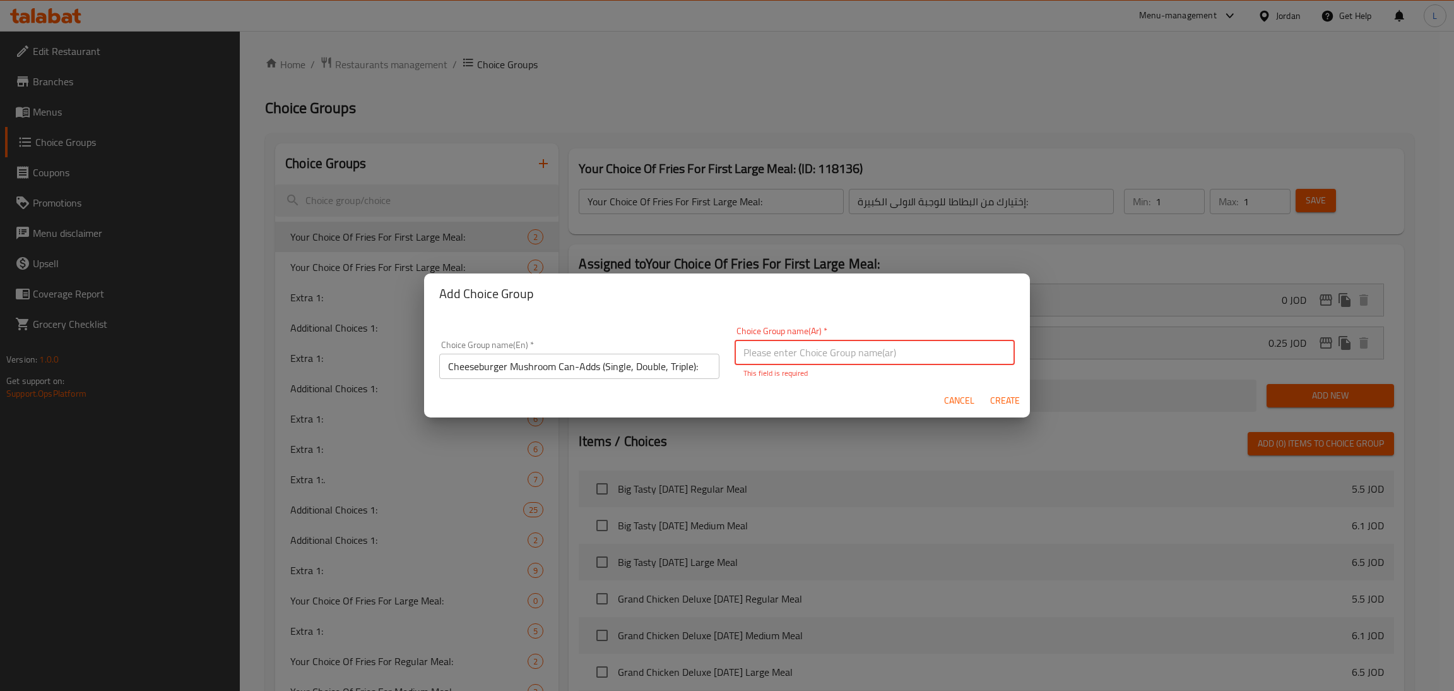
paste input "برجر الجبن بالفطر - إضافات (فردية، مزدوجة، ثلاثية):"
type input "برجر الجبن بالفطر - إضافات (فردية، مزدوجة، ثلاثية):"
click at [996, 390] on button "Create" at bounding box center [1005, 400] width 40 height 23
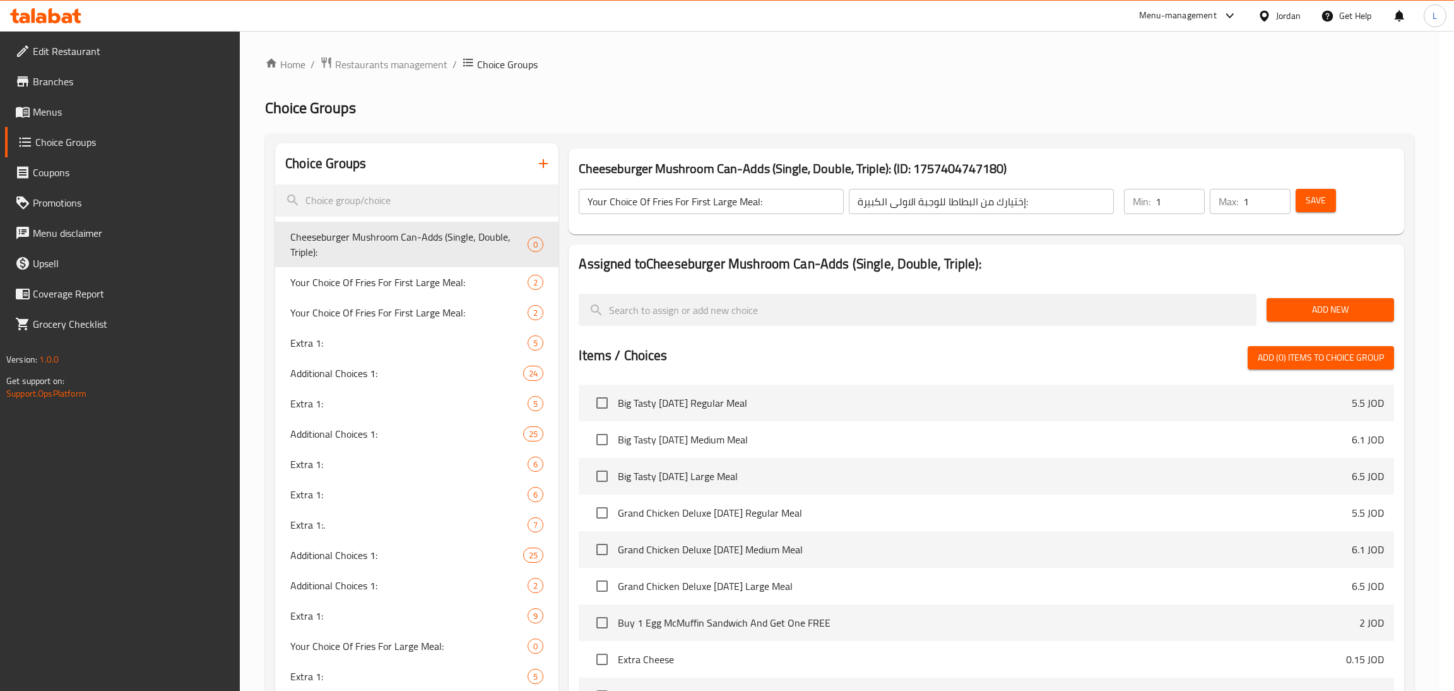
type input "Cheeseburger Mushroom Can-Adds (Single, Double, Triple):"
type input "برجر الجبن بالفطر - إضافات (فردية، مزدوجة، ثلاثية):"
type input "0"
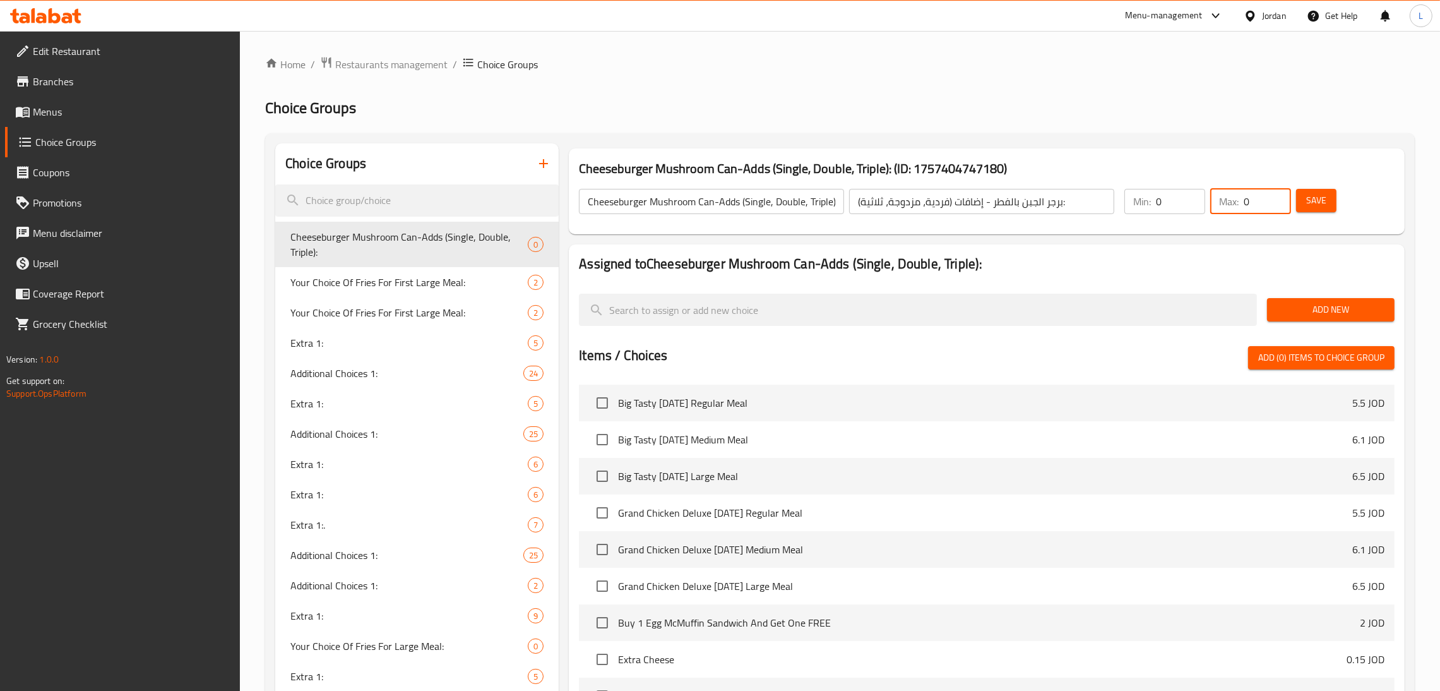
click at [1252, 199] on input "0" at bounding box center [1267, 201] width 47 height 25
type input "1"
click at [1315, 309] on span "Add New" at bounding box center [1330, 310] width 107 height 16
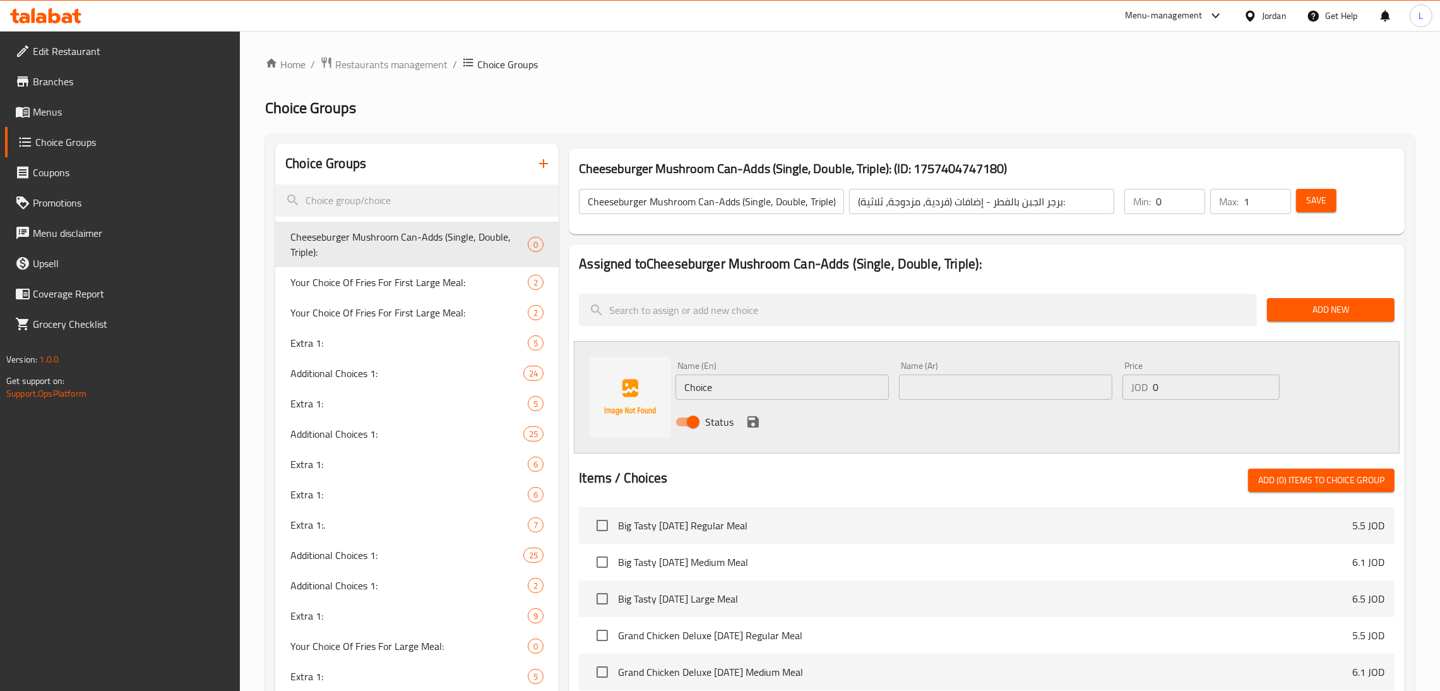
click at [748, 393] on input "Choice" at bounding box center [781, 386] width 213 height 25
paste input "Mushroom"
type input "Mushroom"
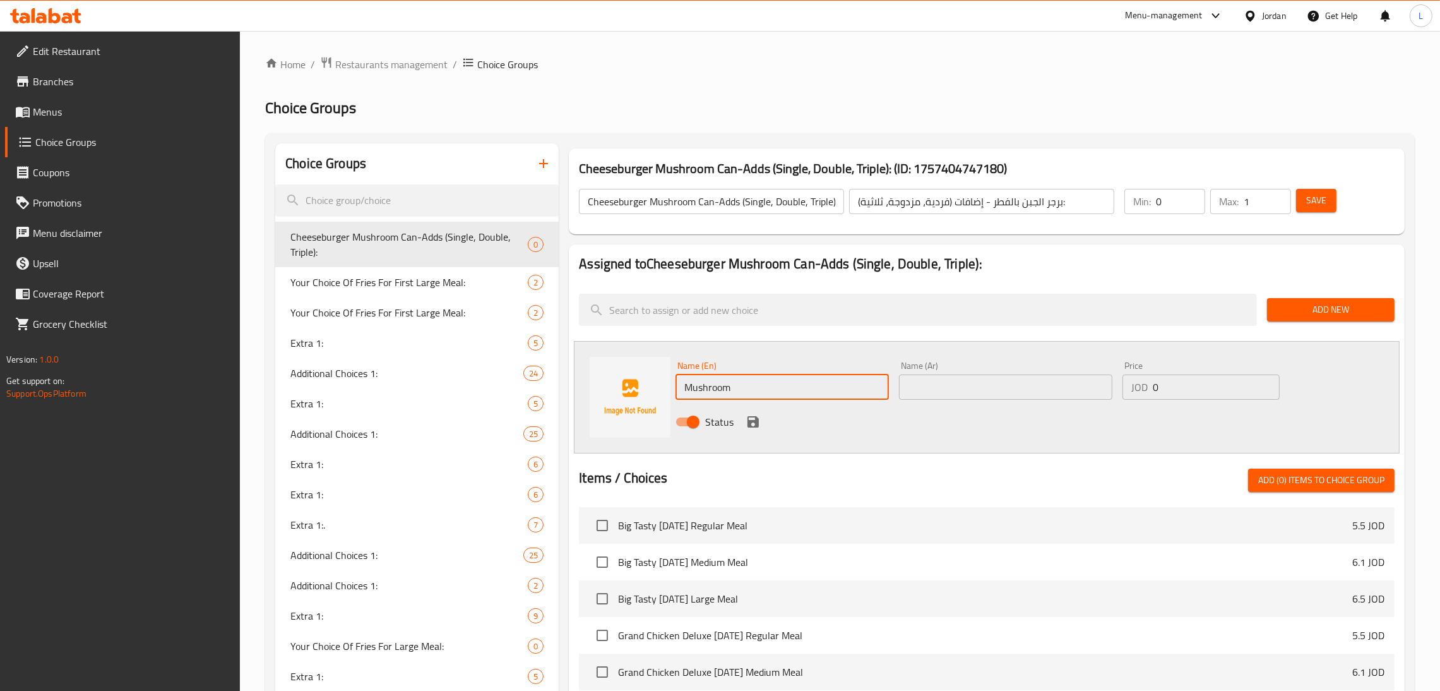
click at [959, 388] on input "text" at bounding box center [1005, 386] width 213 height 25
type input "ي"
type input "ماشروم"
drag, startPoint x: 759, startPoint y: 424, endPoint x: 956, endPoint y: 407, distance: 197.8
click at [759, 424] on icon "save" at bounding box center [753, 421] width 15 height 15
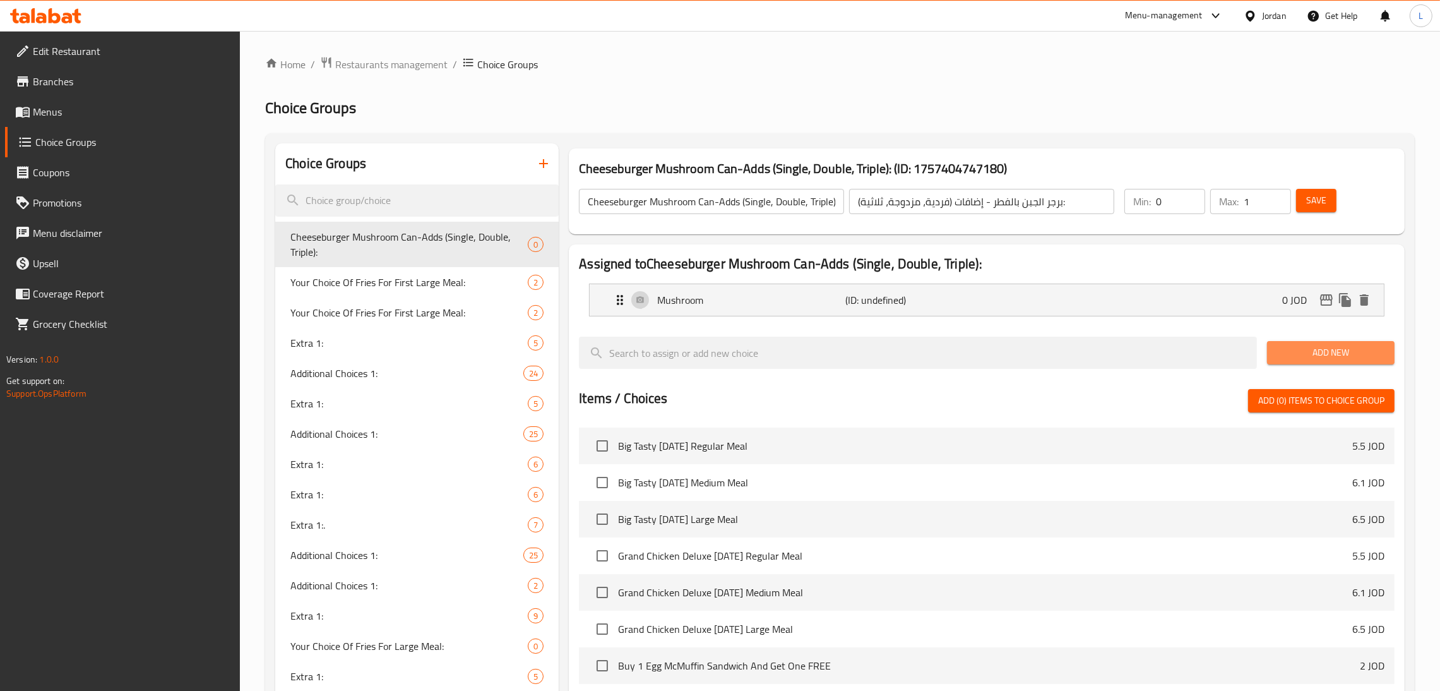
drag, startPoint x: 1364, startPoint y: 350, endPoint x: 783, endPoint y: 23, distance: 666.2
click at [1363, 350] on span "Add New" at bounding box center [1330, 353] width 107 height 16
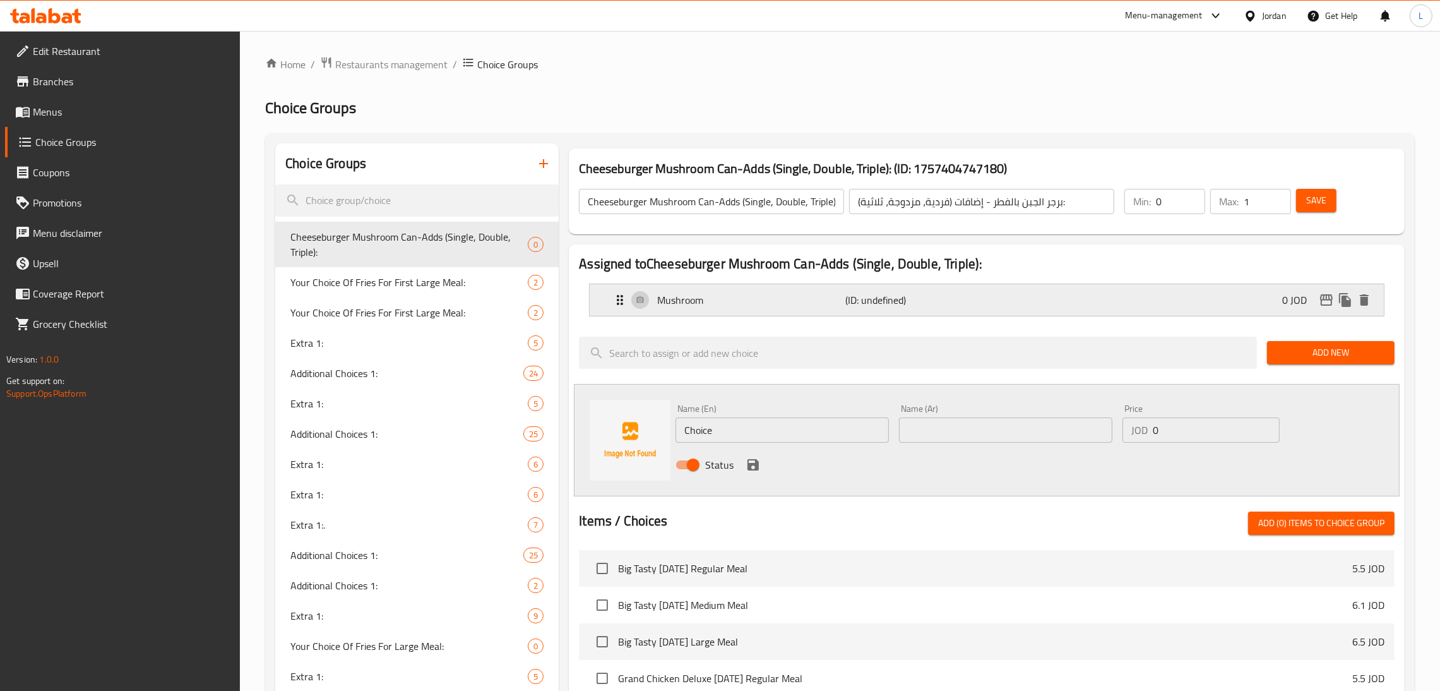
click at [1092, 311] on div "Mushroom (ID: undefined) 0 JOD" at bounding box center [990, 300] width 756 height 32
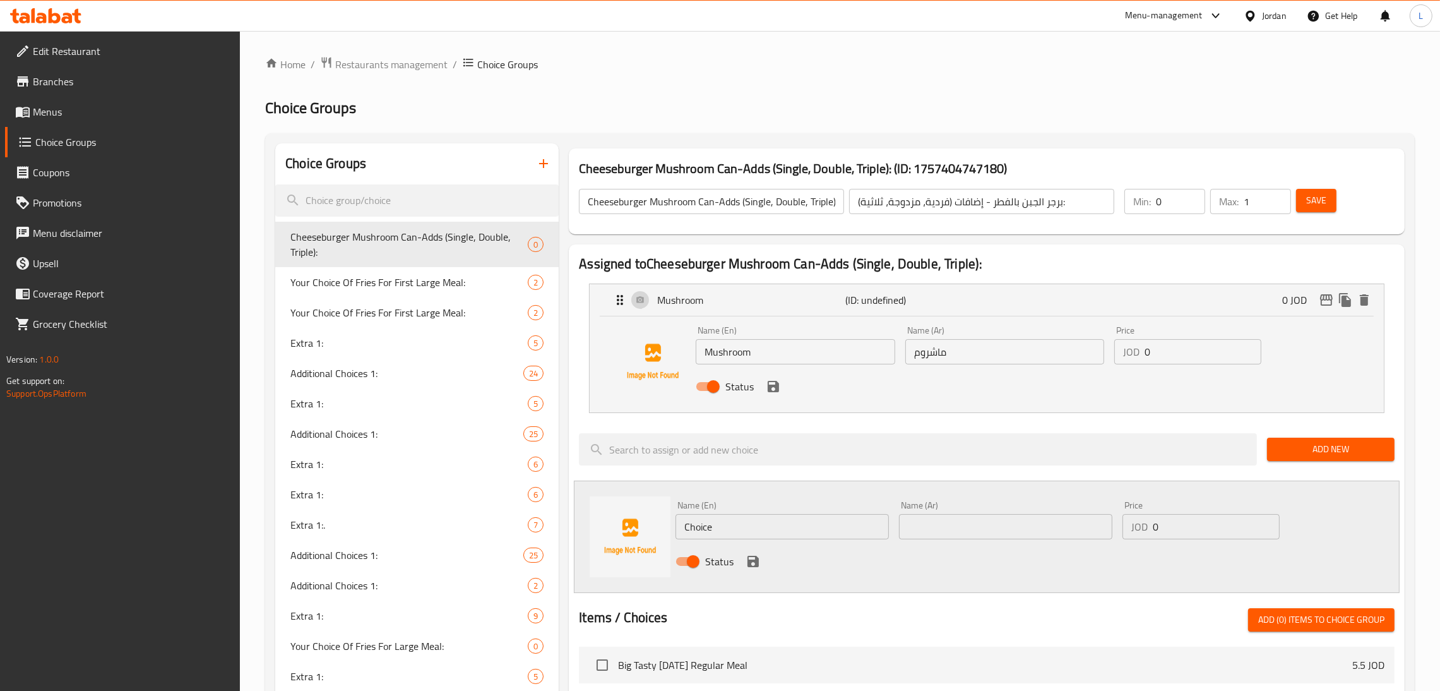
click at [1199, 362] on input "0" at bounding box center [1203, 351] width 117 height 25
click at [776, 390] on icon "save" at bounding box center [773, 386] width 11 height 11
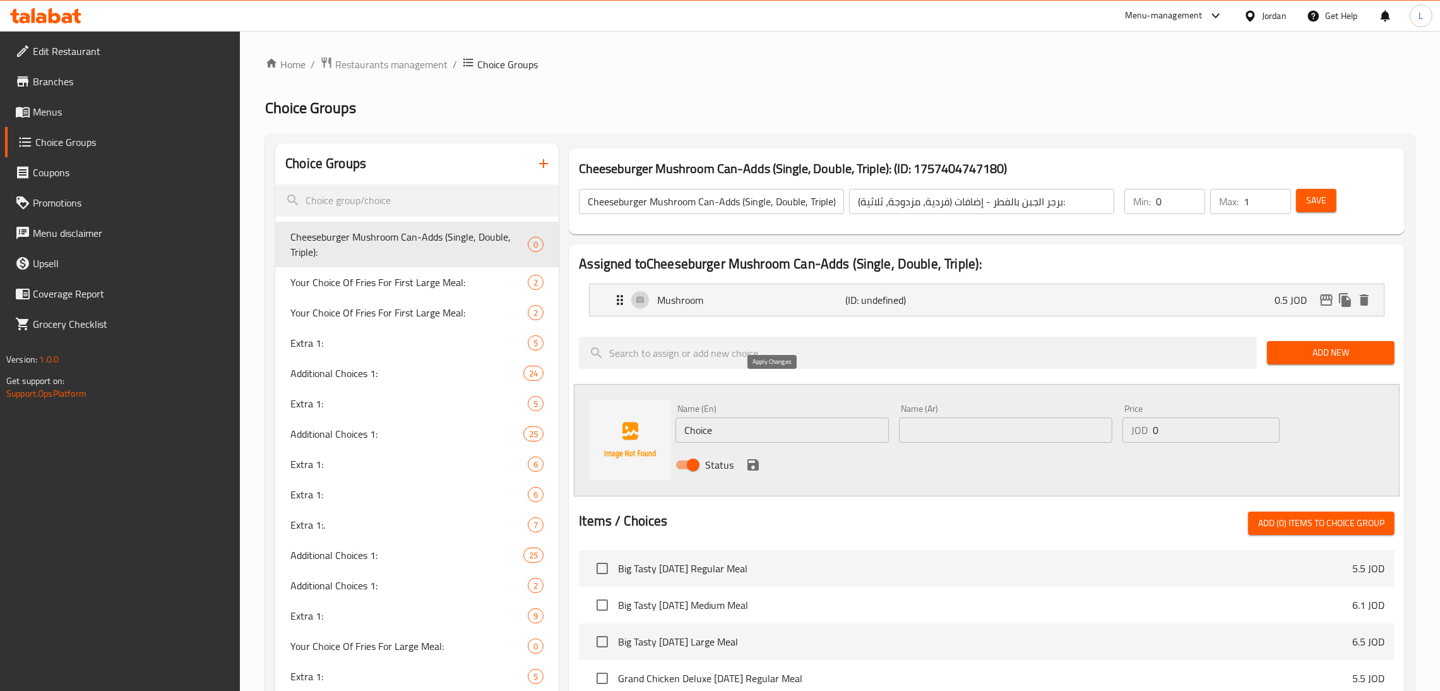
type input "0.5"
click at [757, 425] on input "Choice" at bounding box center [781, 429] width 213 height 25
paste input "rispy Onion"
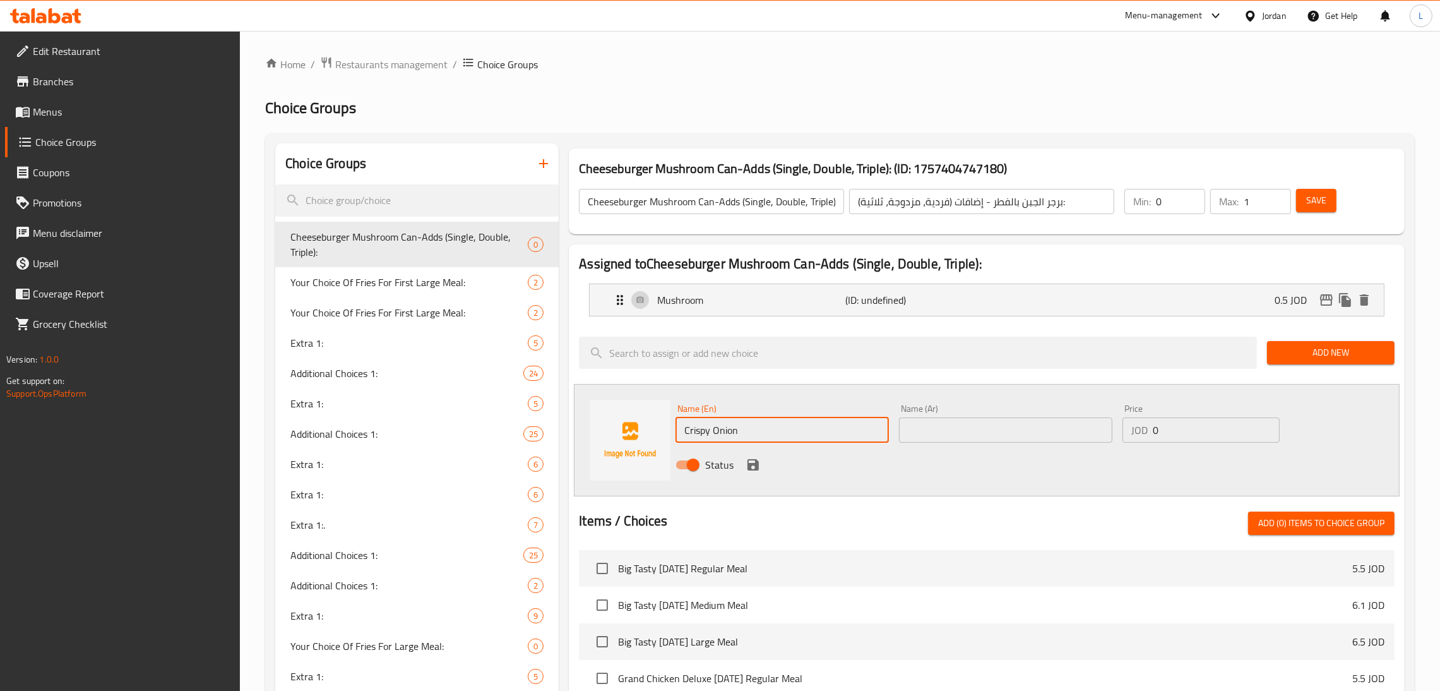
type input "Crispy Onion"
click at [1013, 437] on input "text" at bounding box center [1005, 429] width 213 height 25
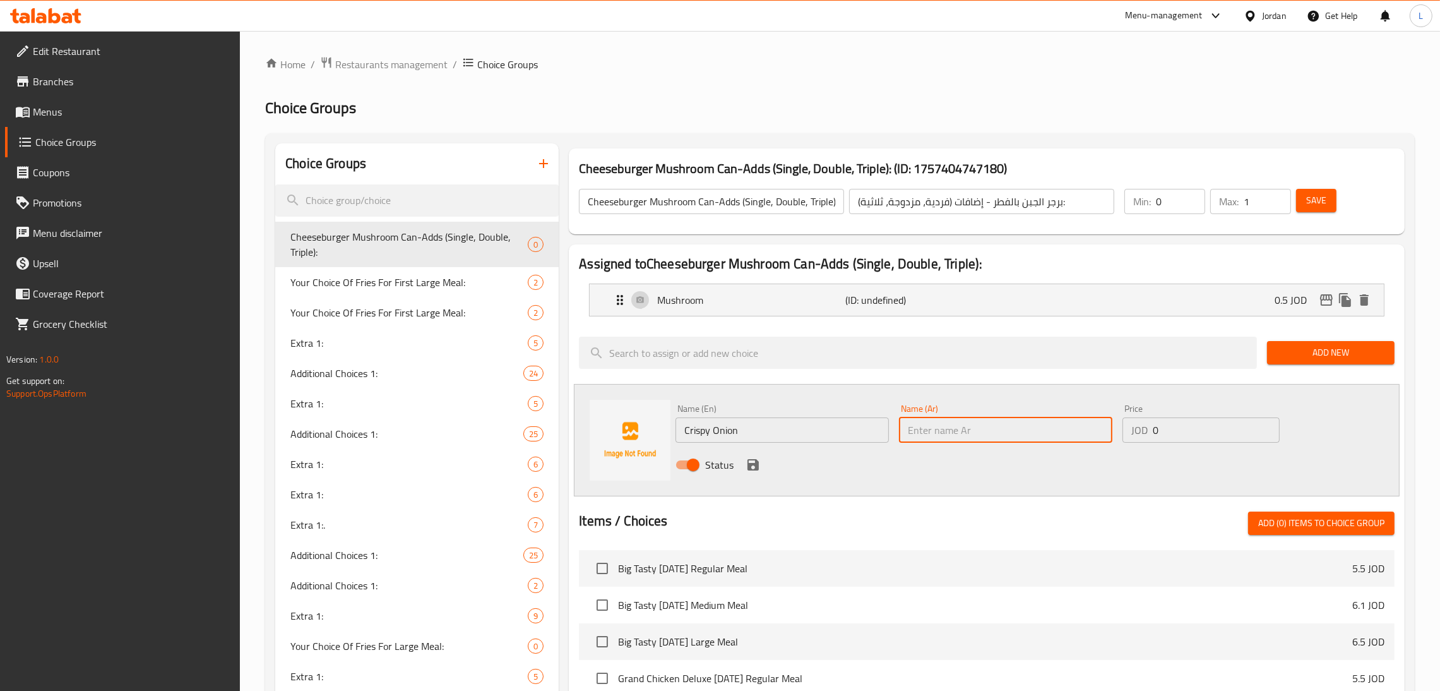
paste input "بصل مقرمش"
type input "بصل مقرمش"
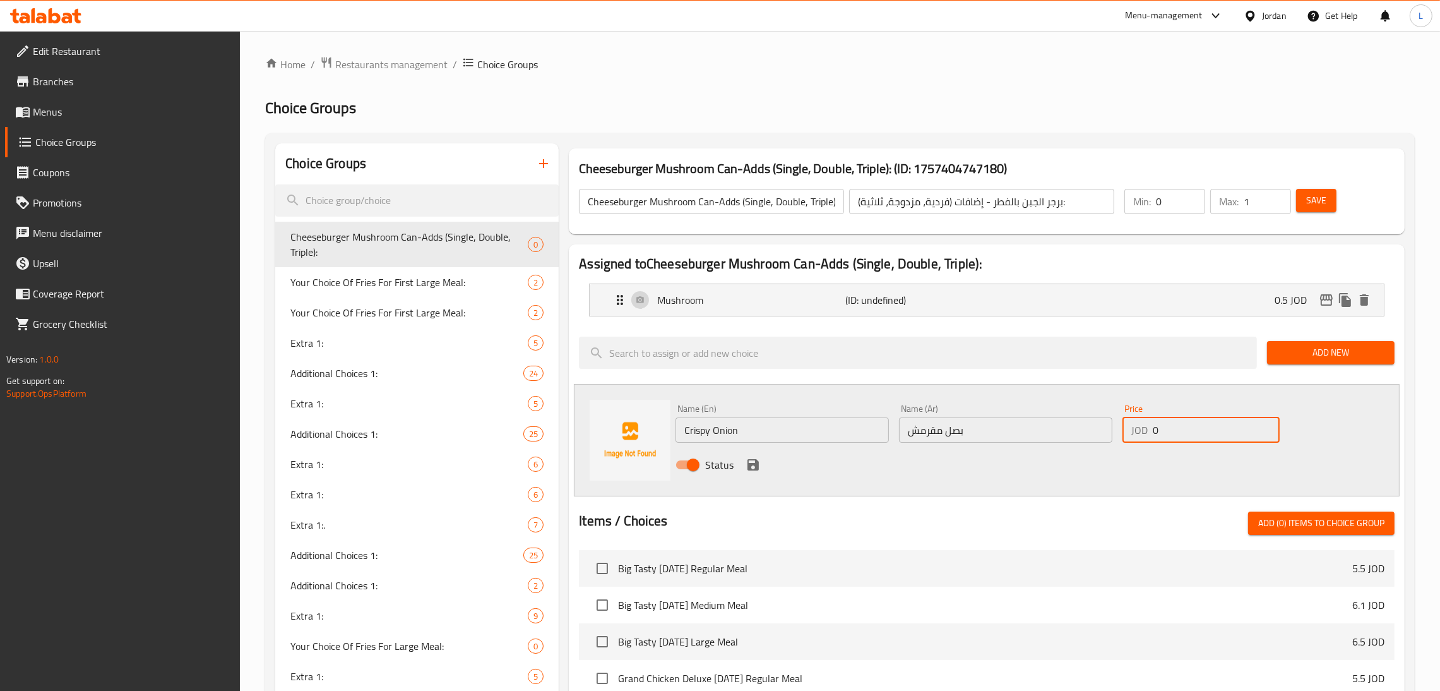
click at [1175, 430] on input "0" at bounding box center [1216, 429] width 127 height 25
type input "0.25"
click at [755, 463] on icon "save" at bounding box center [752, 464] width 11 height 11
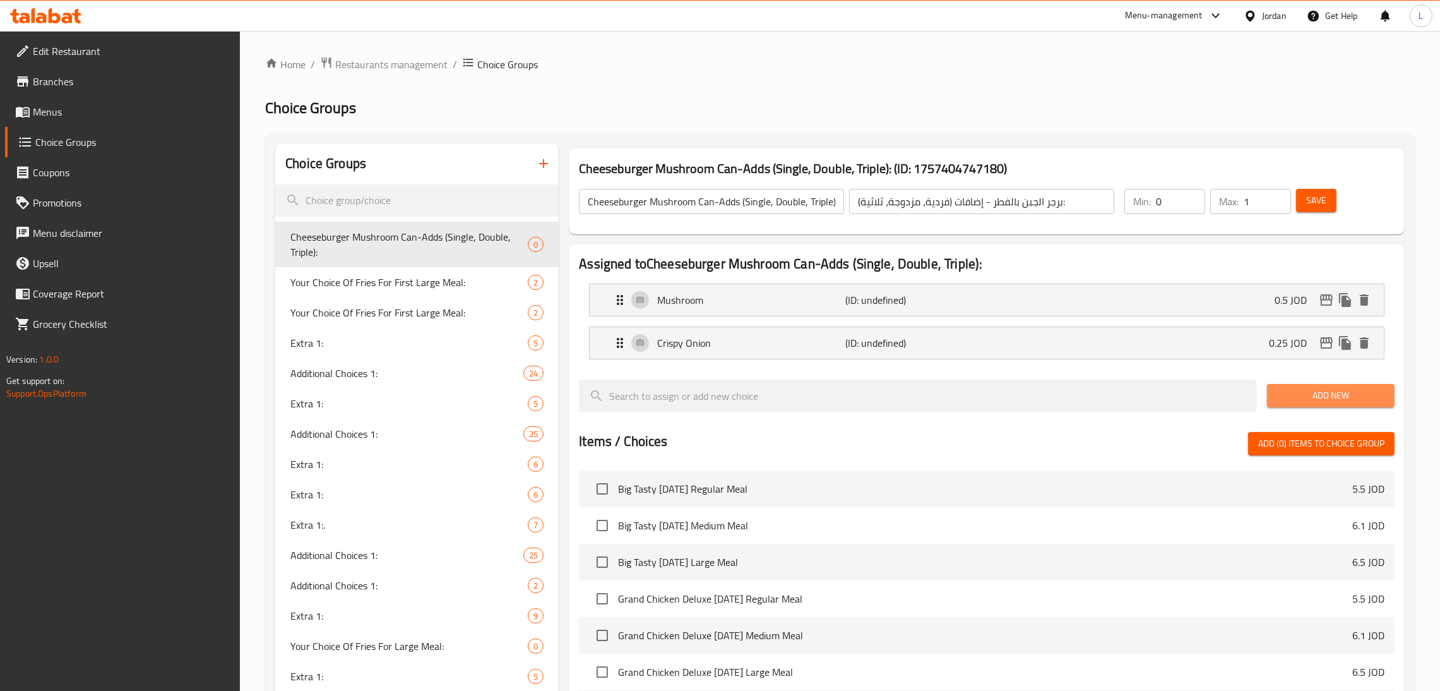
click at [1335, 395] on span "Add New" at bounding box center [1330, 396] width 107 height 16
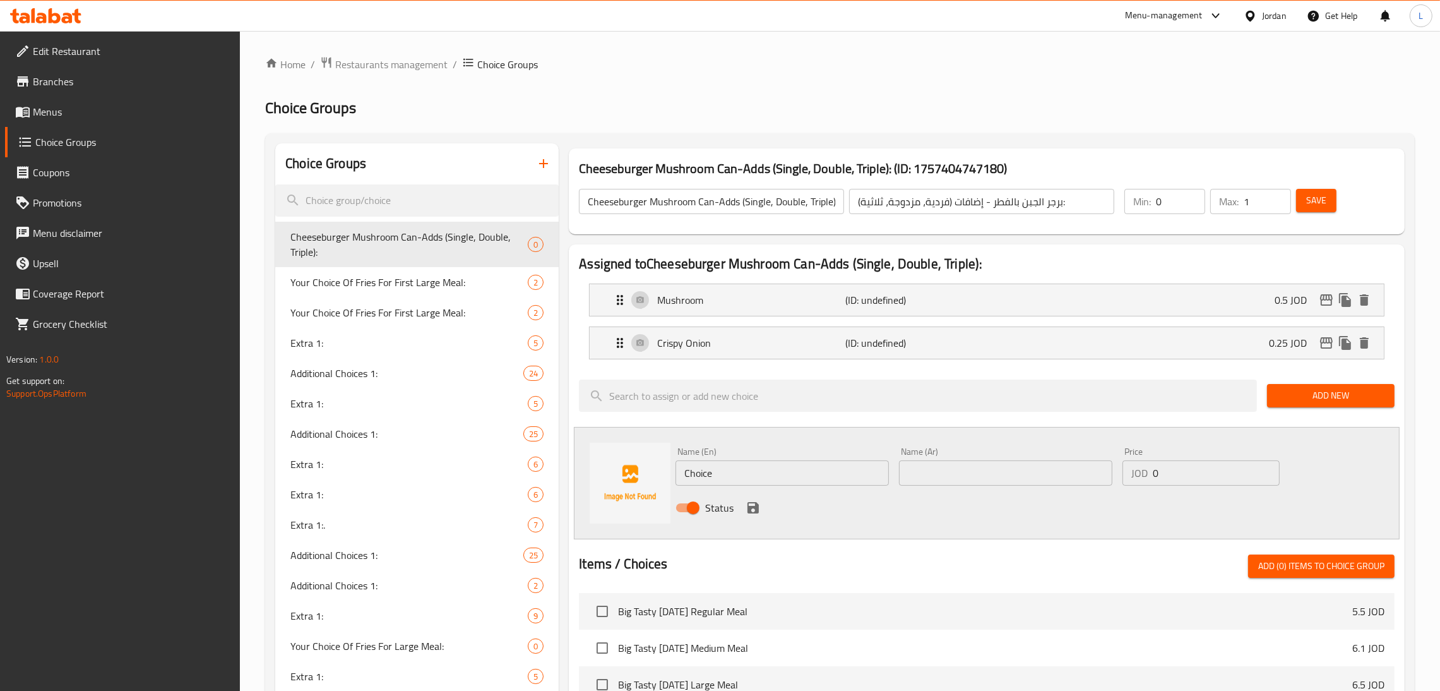
click at [732, 477] on input "Choice" at bounding box center [781, 472] width 213 height 25
paste input "Mayonnais"
type input "Mayonnaise"
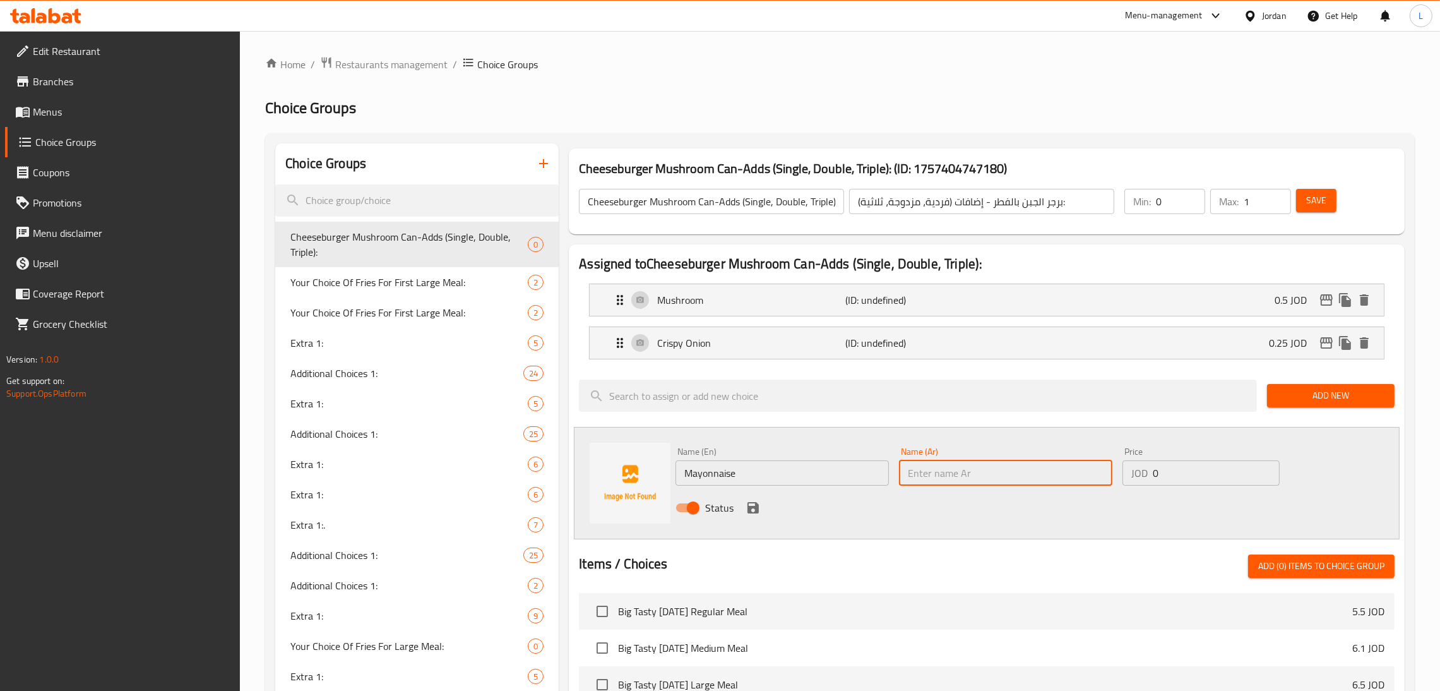
click at [968, 473] on input "text" at bounding box center [1005, 472] width 213 height 25
paste input "مايونيز"
type input "مايونيز"
click at [1189, 470] on input "0" at bounding box center [1216, 472] width 127 height 25
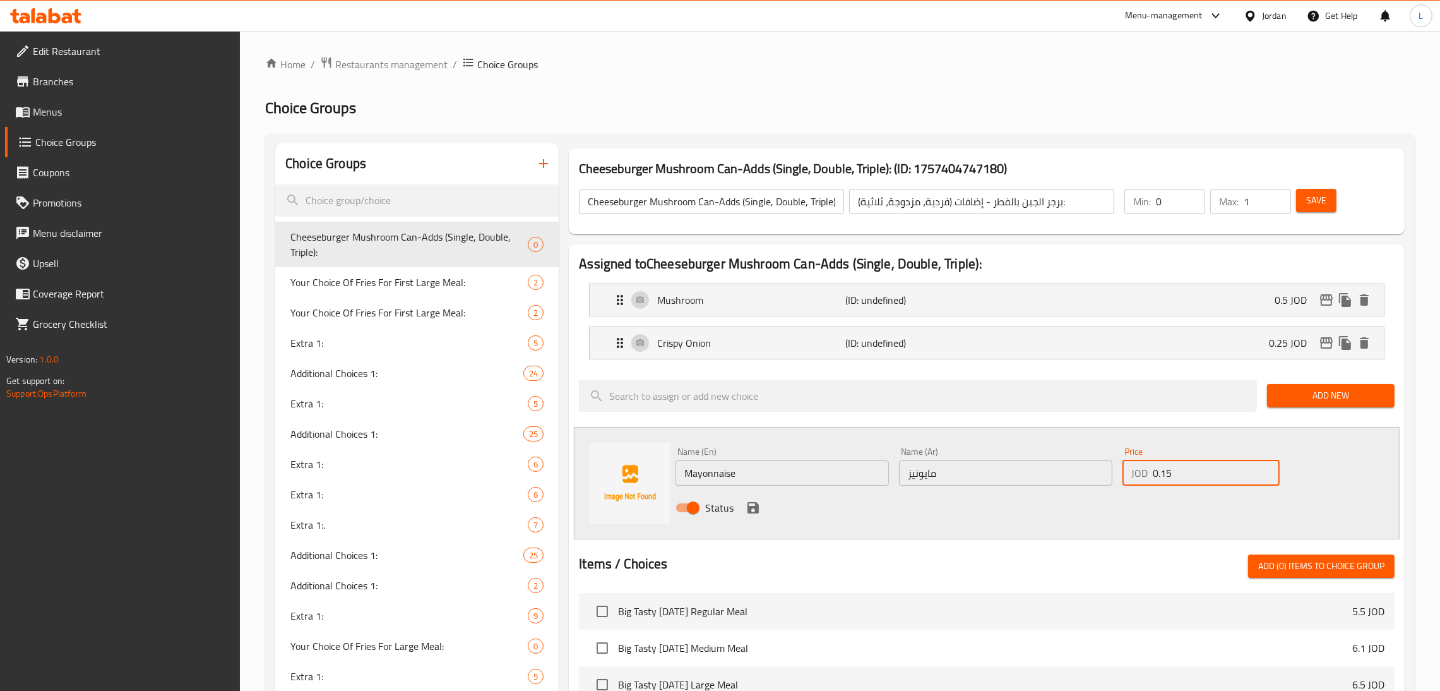
type input "0.15"
click at [757, 507] on icon "save" at bounding box center [752, 507] width 11 height 11
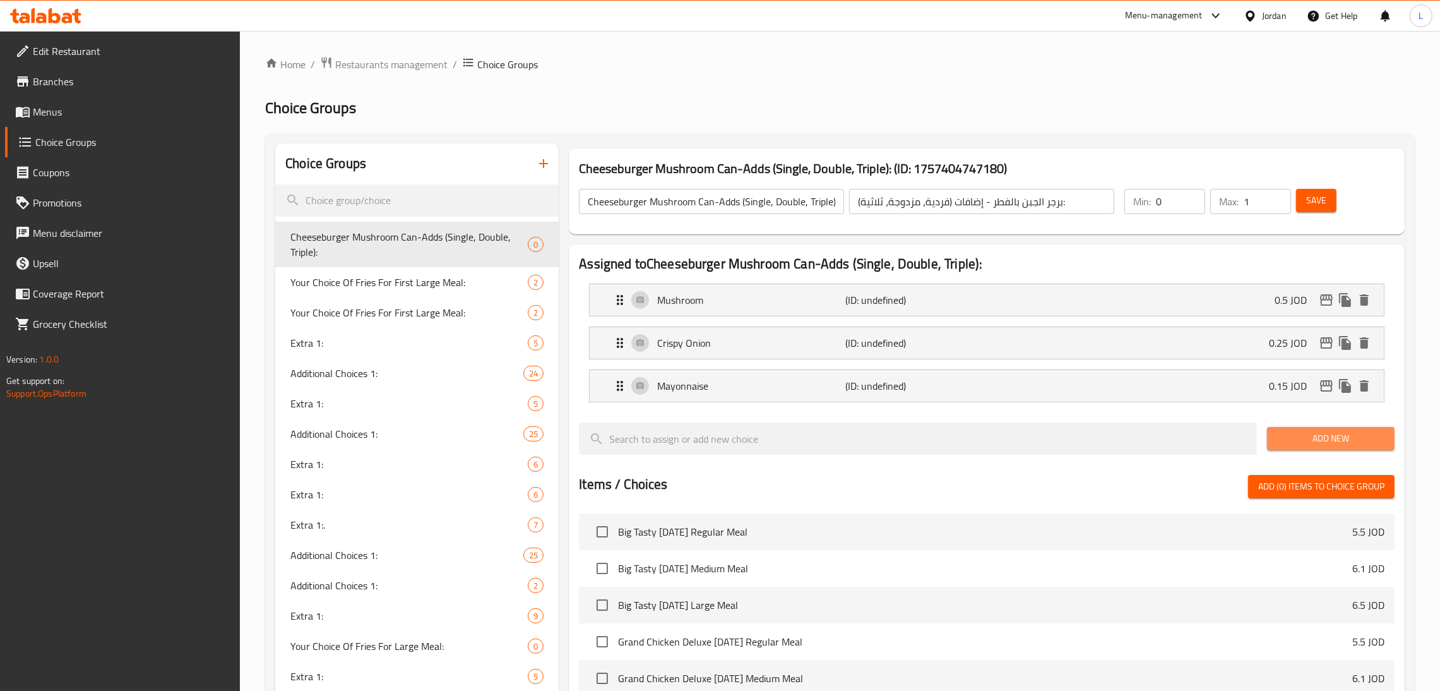
click at [1311, 432] on span "Add New" at bounding box center [1330, 439] width 107 height 16
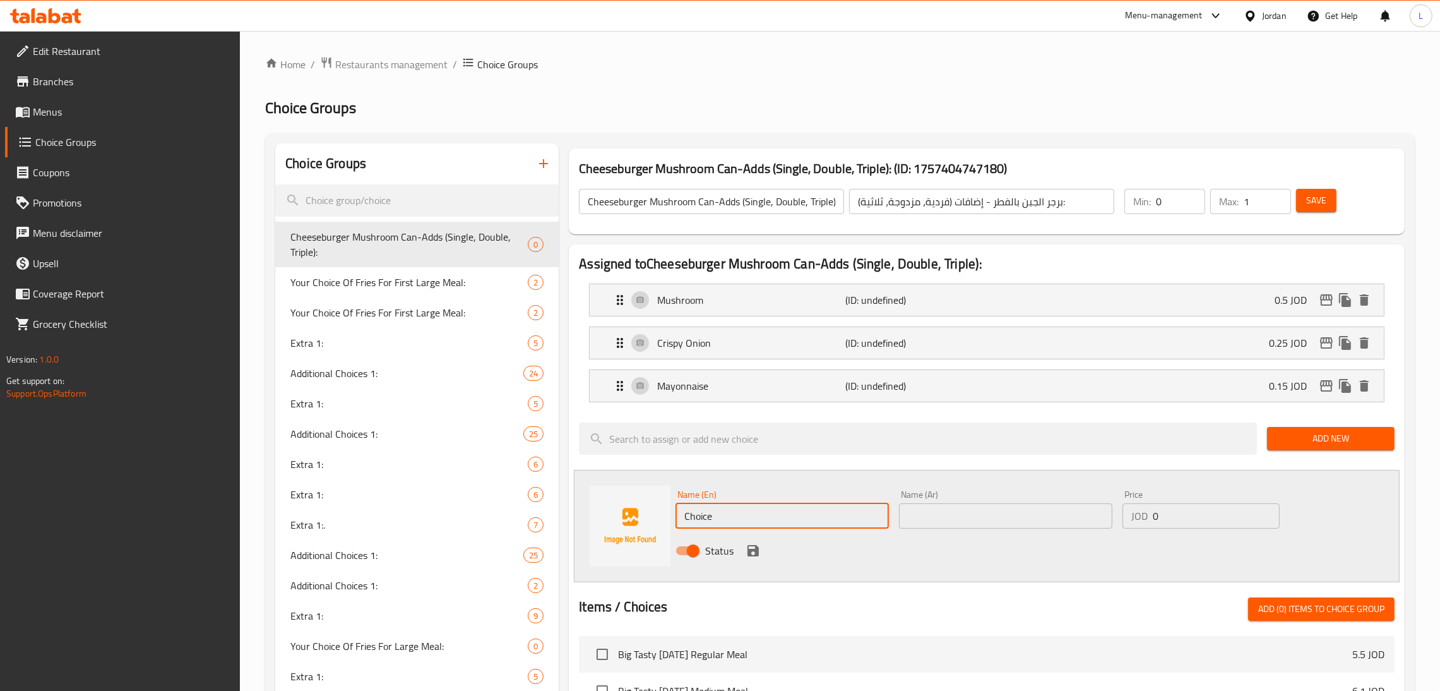
click at [863, 511] on input "Choice" at bounding box center [781, 515] width 213 height 25
paste input "Pickles"
type input "Pickles"
drag, startPoint x: 980, startPoint y: 506, endPoint x: 970, endPoint y: 483, distance: 24.9
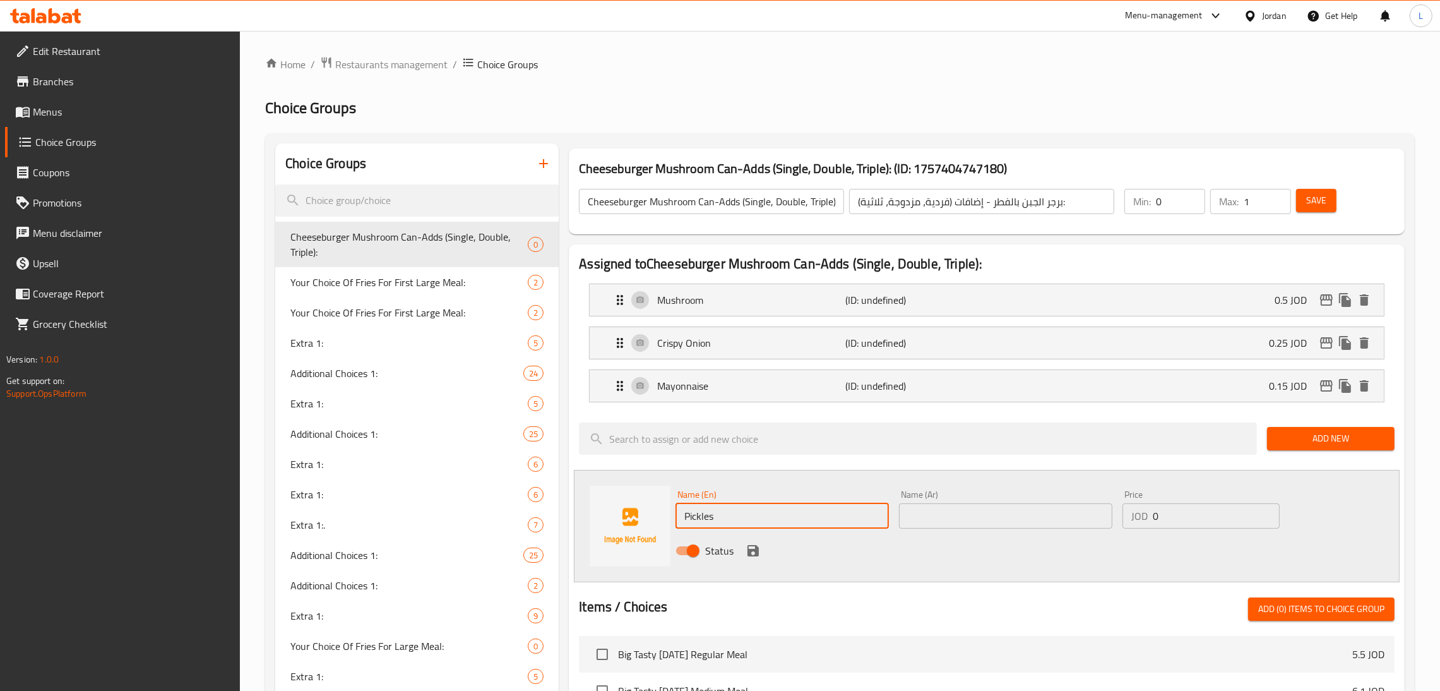
click at [980, 506] on input "text" at bounding box center [1005, 515] width 213 height 25
click at [1074, 516] on input "text" at bounding box center [1005, 515] width 213 height 25
paste input "مخللات"
type input "مخللات"
click at [1218, 520] on input "0" at bounding box center [1216, 515] width 127 height 25
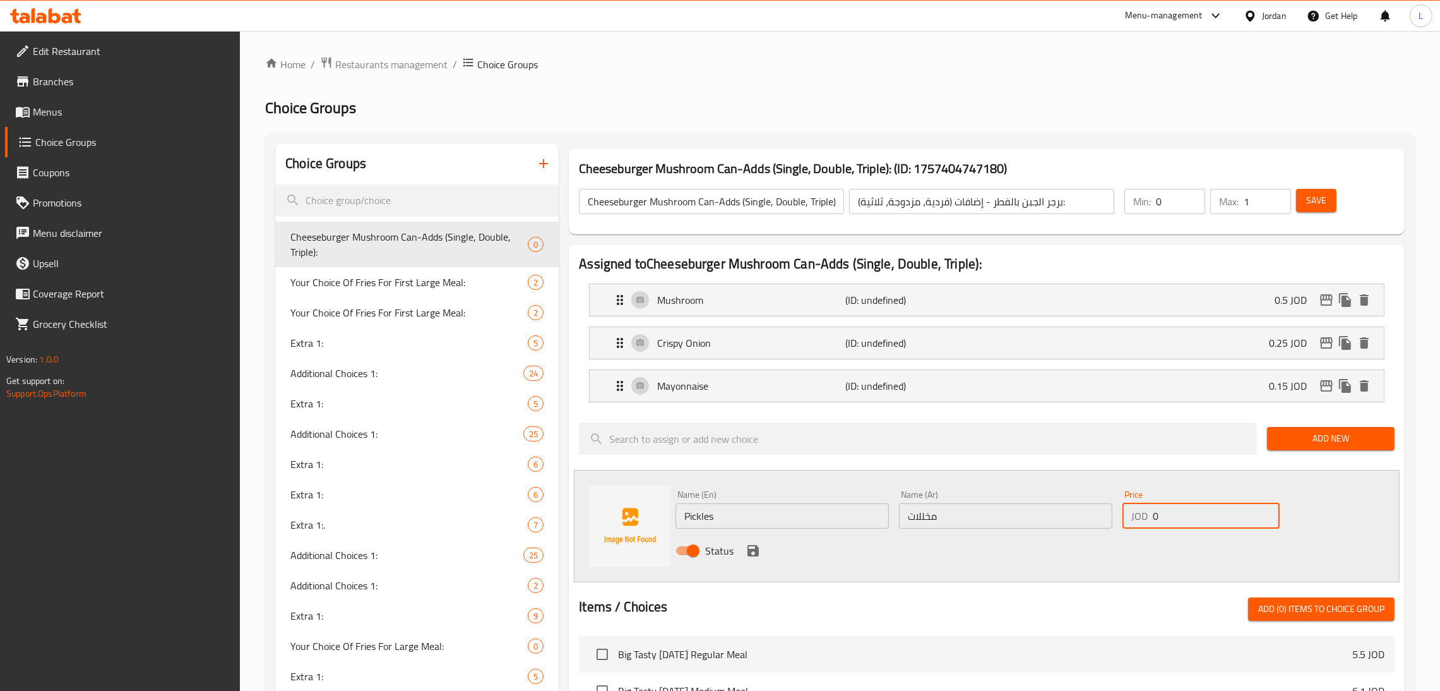
click at [752, 551] on icon "save" at bounding box center [752, 550] width 11 height 11
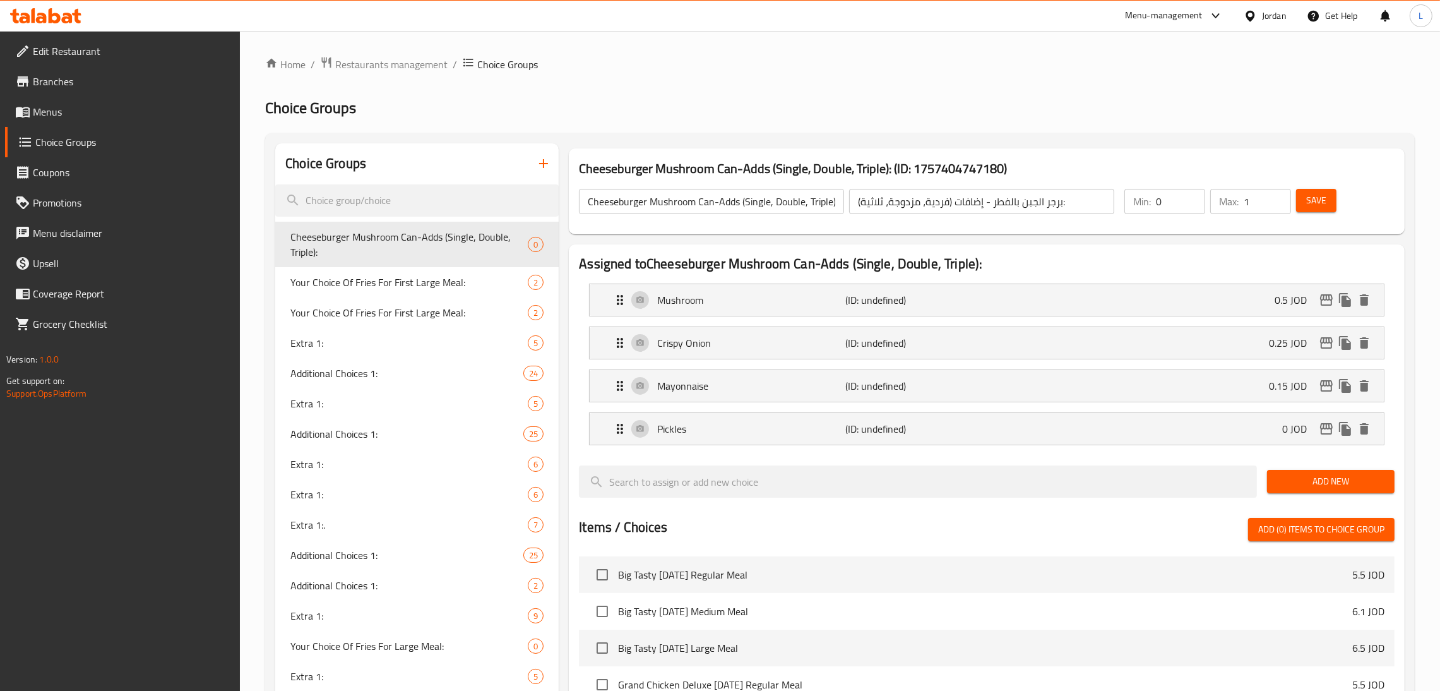
click at [1354, 479] on span "Add New" at bounding box center [1330, 481] width 107 height 16
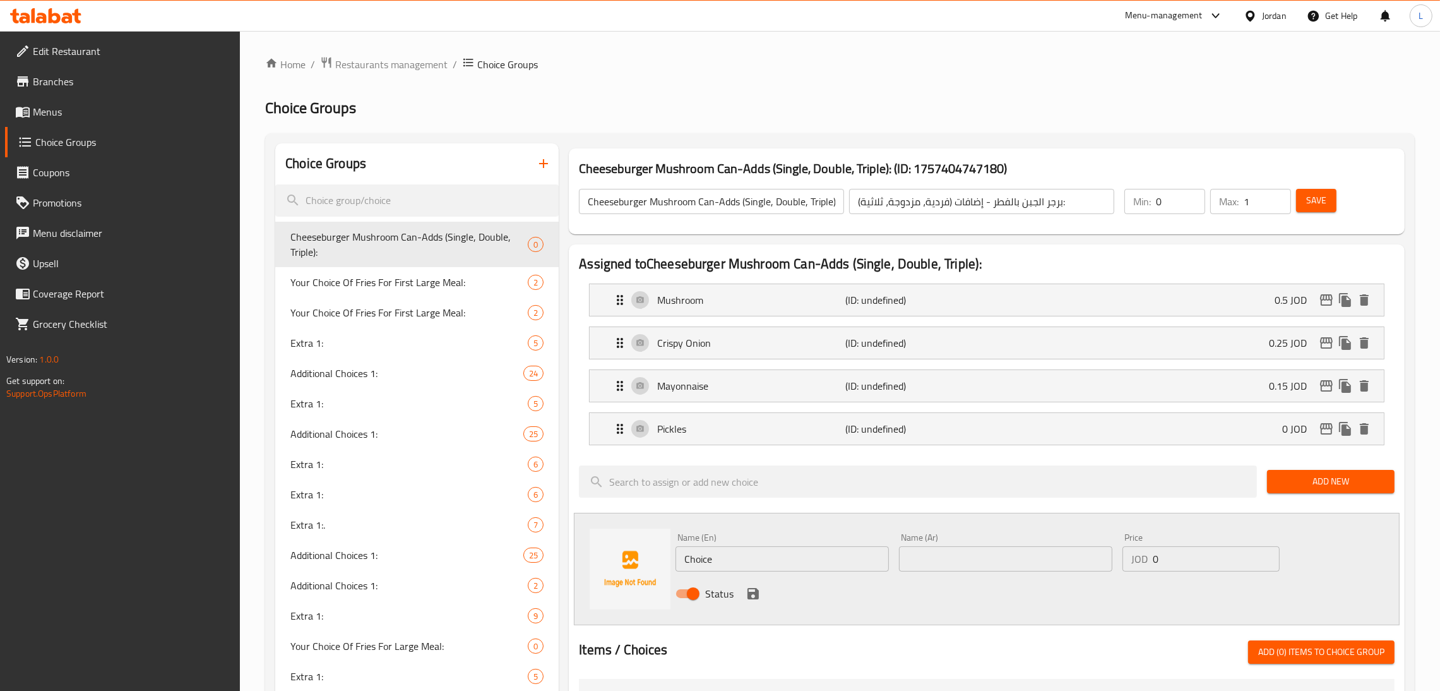
click at [746, 557] on input "Choice" at bounding box center [781, 558] width 213 height 25
paste input "Rocca"
type input "Rocca"
drag, startPoint x: 1018, startPoint y: 568, endPoint x: 819, endPoint y: 369, distance: 281.2
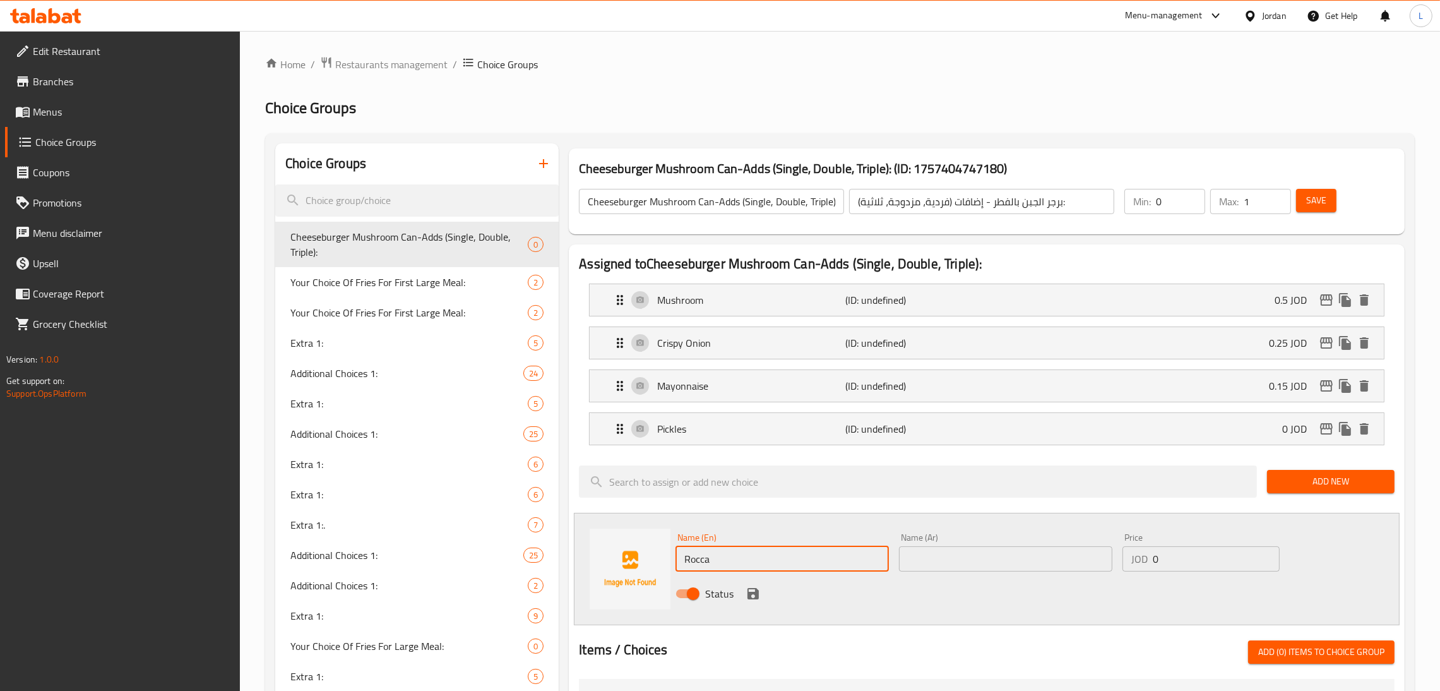
click at [1020, 568] on input "text" at bounding box center [1005, 558] width 213 height 25
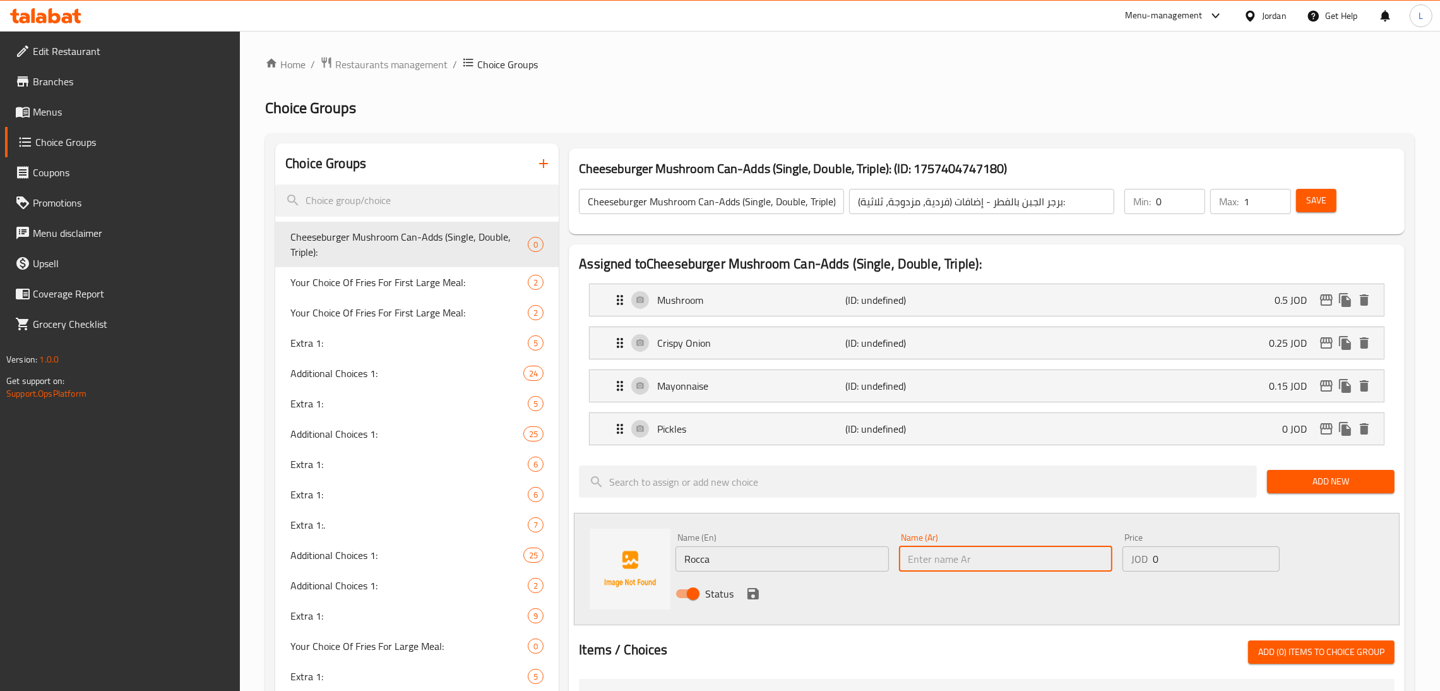
paste input "جرجير"
type input "جرجير"
click at [747, 595] on icon "save" at bounding box center [752, 593] width 11 height 11
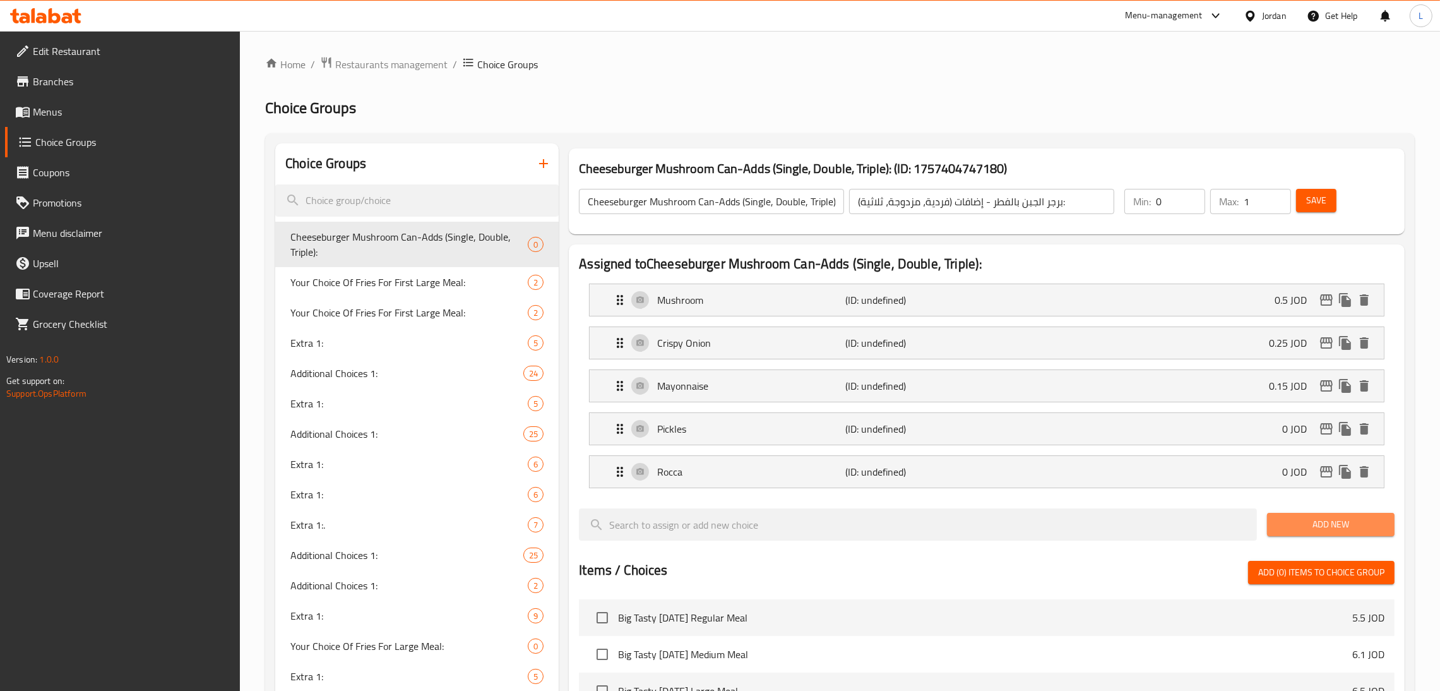
click at [1336, 523] on span "Add New" at bounding box center [1330, 524] width 107 height 16
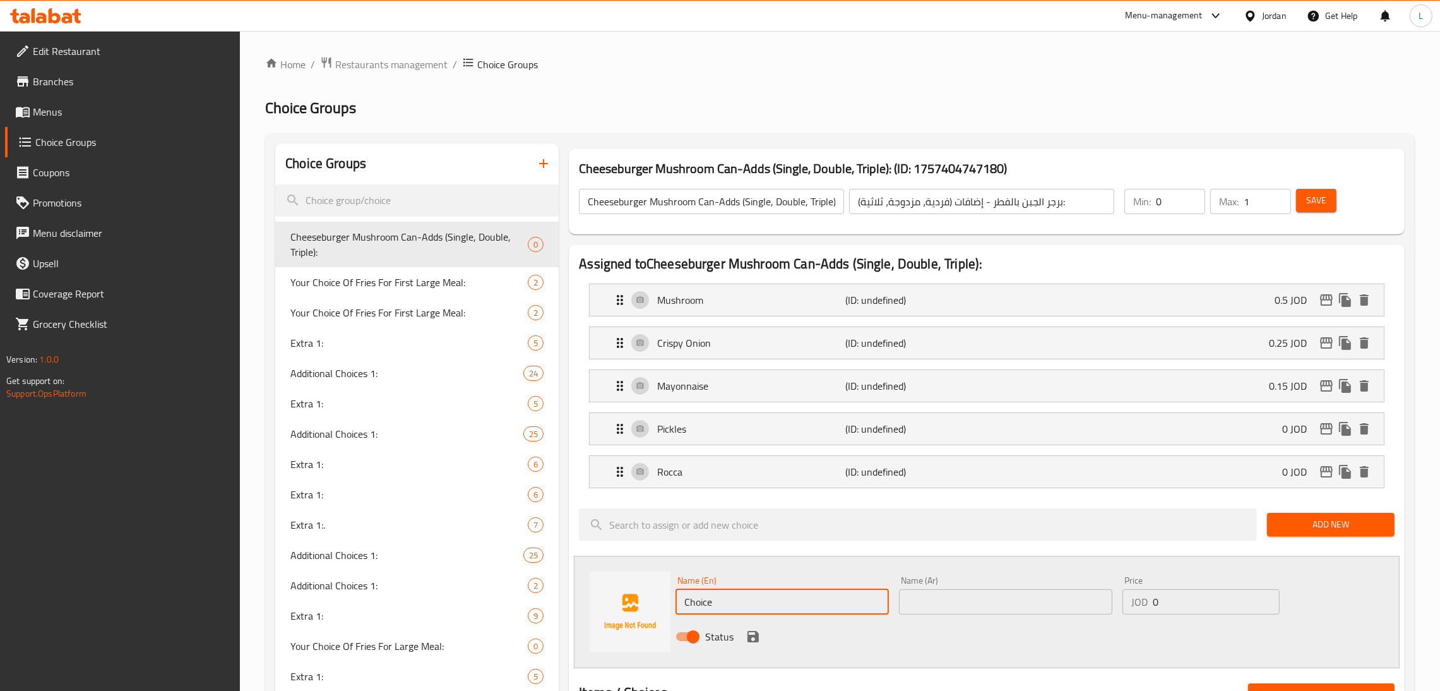
click at [753, 600] on input "Choice" at bounding box center [781, 601] width 213 height 25
click at [753, 599] on input "Choice" at bounding box center [781, 601] width 213 height 25
paste input "Jalapeno"
type input "Jalapeno"
drag, startPoint x: 936, startPoint y: 608, endPoint x: 919, endPoint y: 564, distance: 46.8
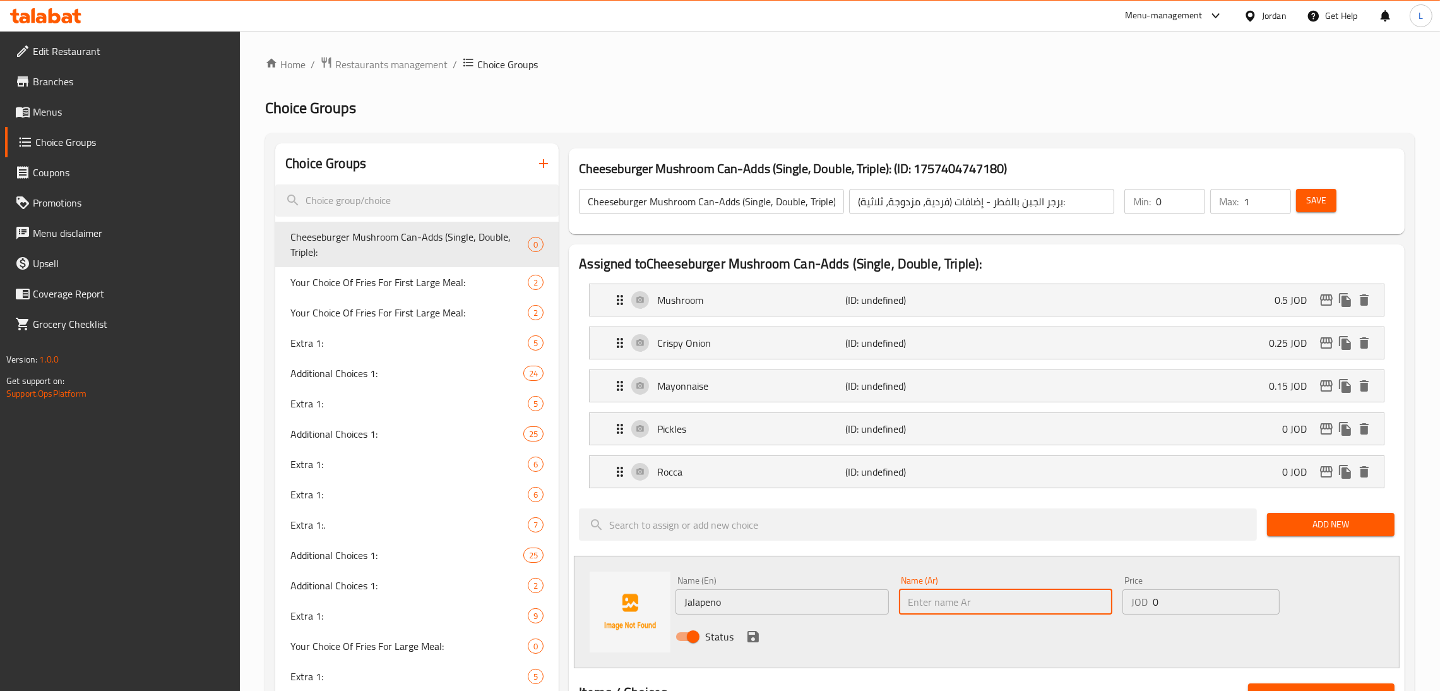
click at [936, 608] on input "text" at bounding box center [1005, 601] width 213 height 25
paste input "هالابينو"
type input "هالابينو"
click at [1222, 604] on input "0" at bounding box center [1216, 601] width 127 height 25
type input "0.5"
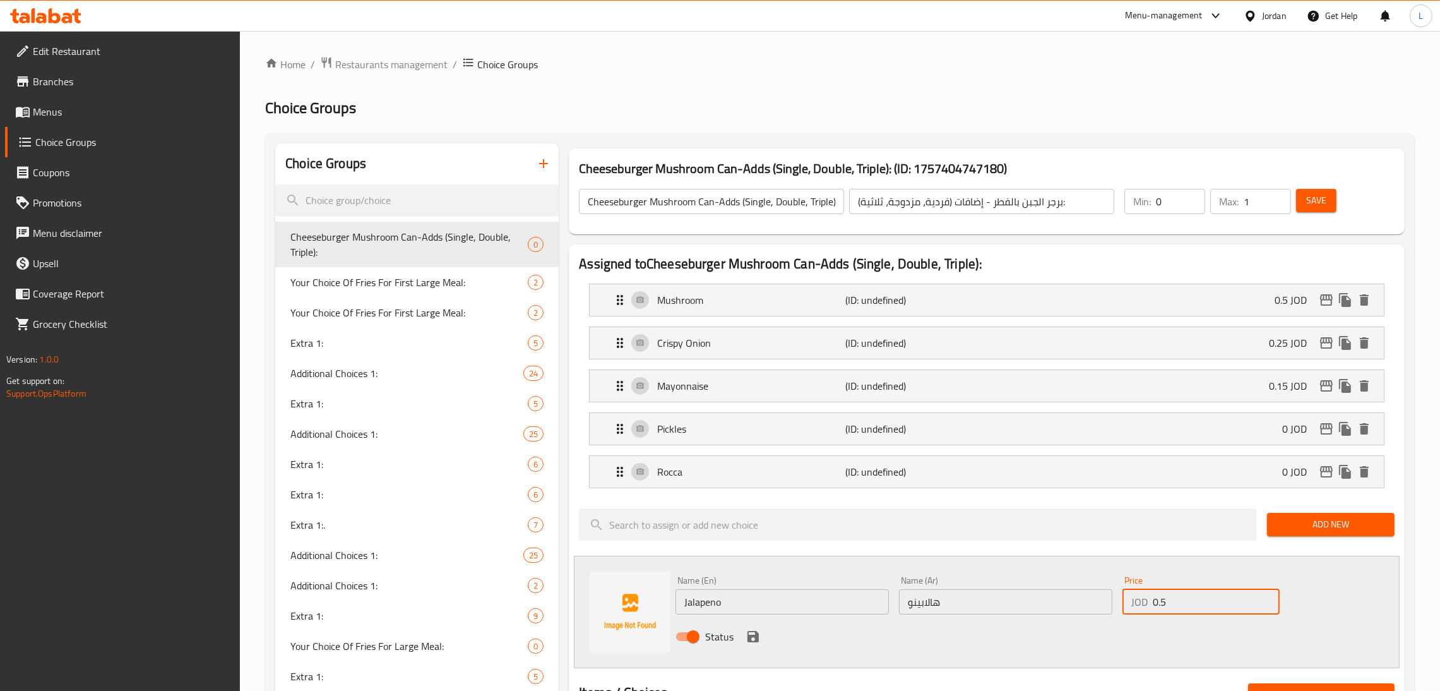
click at [756, 639] on icon "save" at bounding box center [752, 636] width 11 height 11
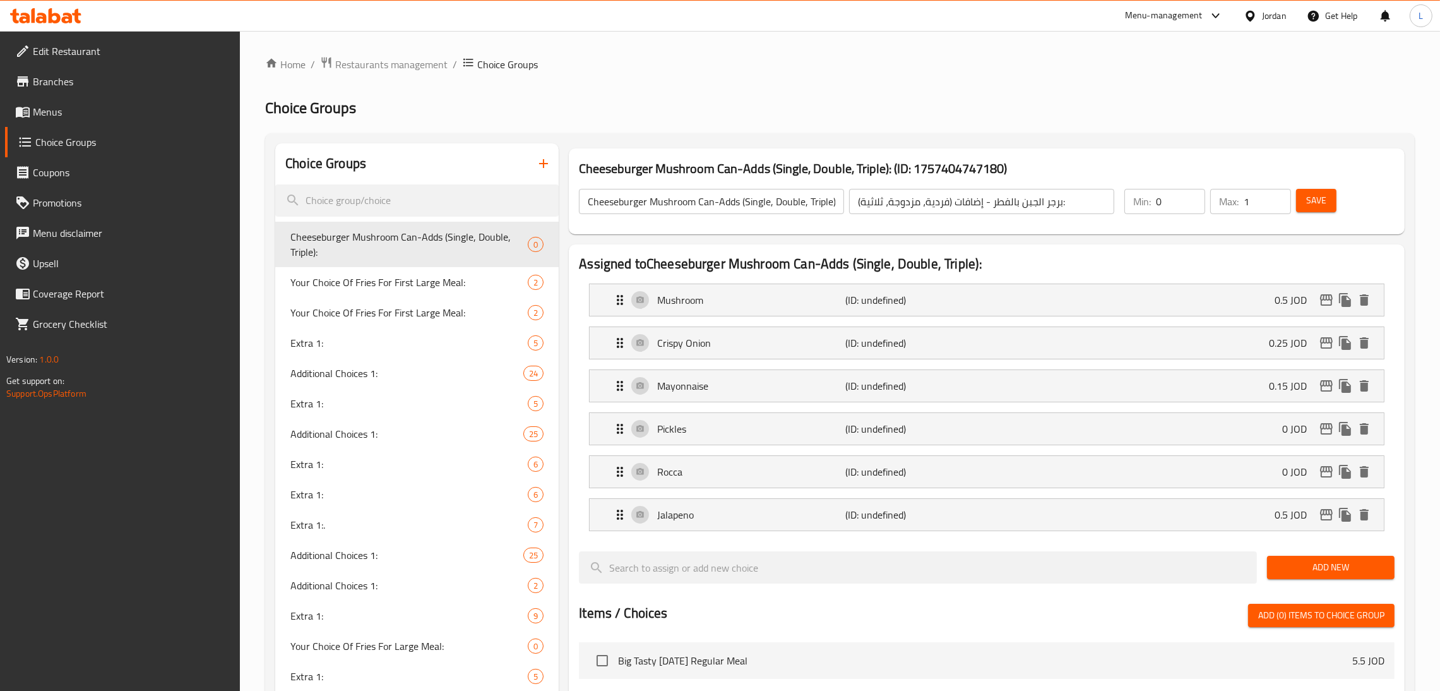
click at [1319, 202] on span "Save" at bounding box center [1316, 201] width 20 height 16
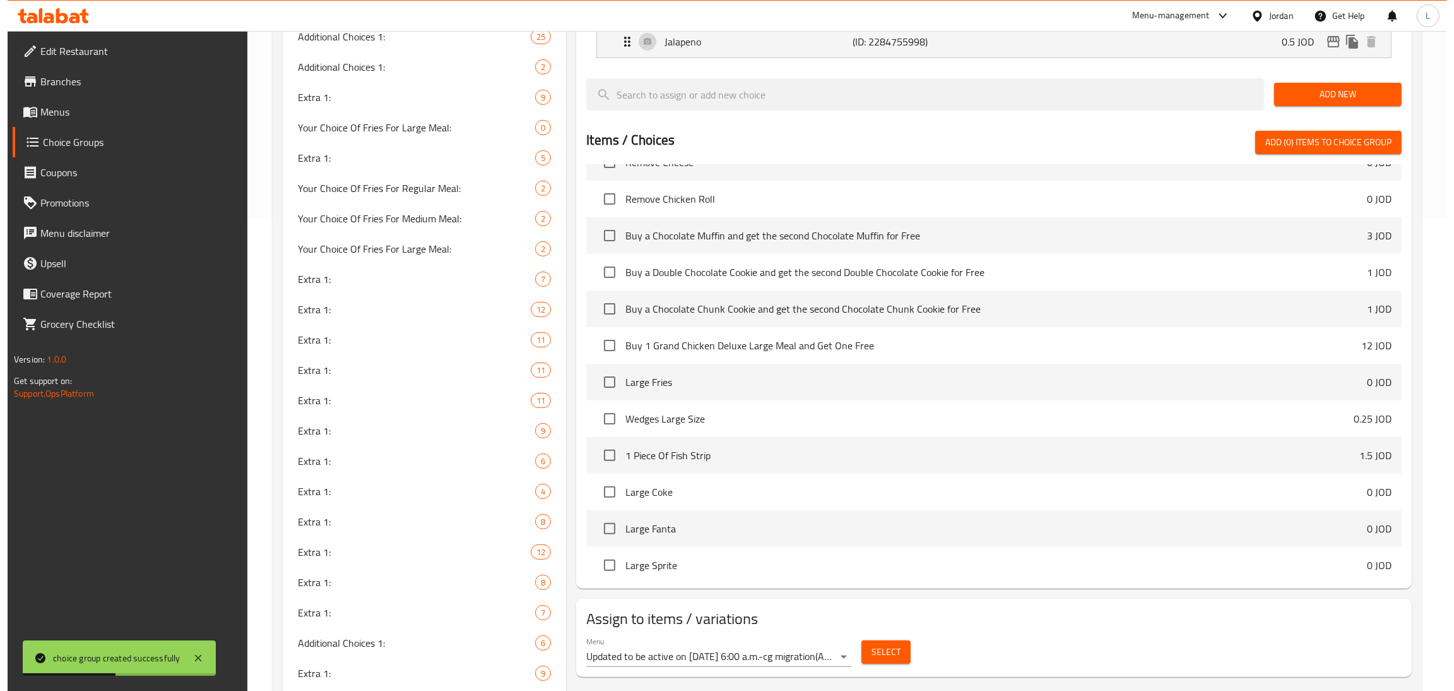
scroll to position [663, 0]
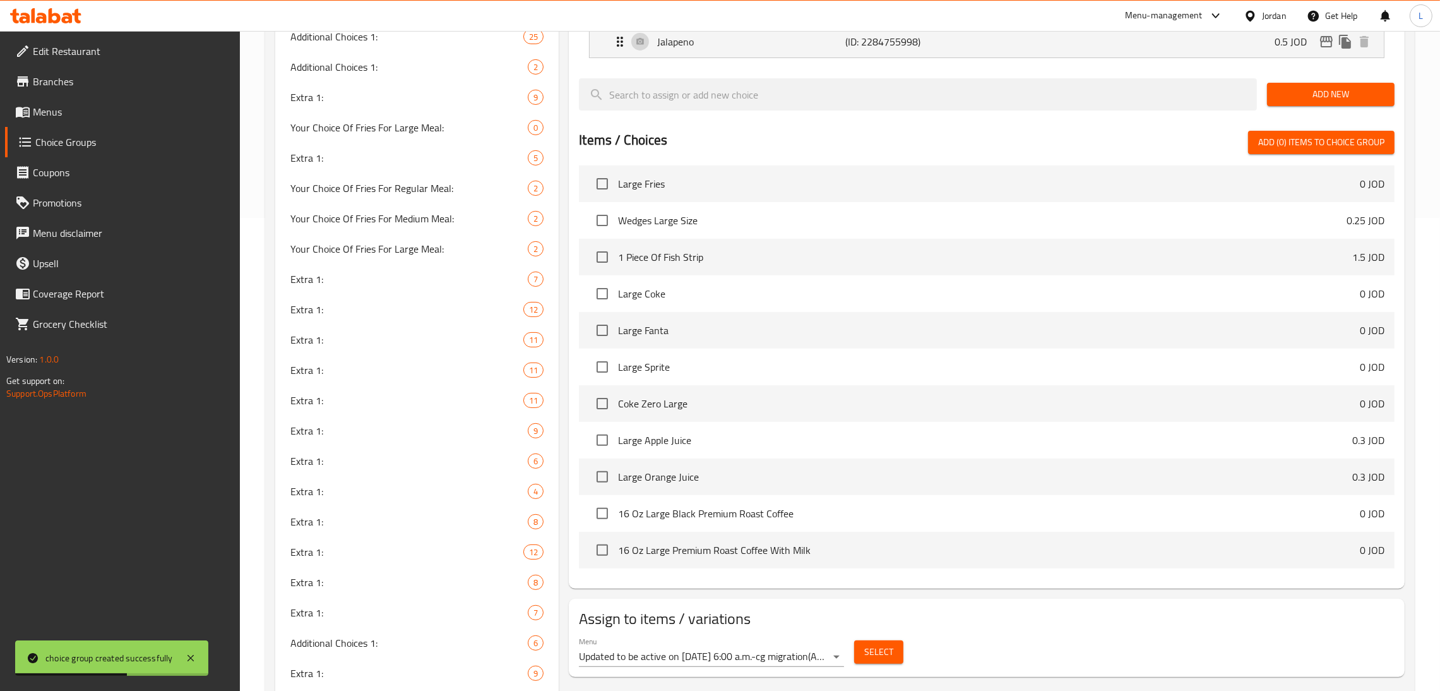
click at [877, 656] on span "Select" at bounding box center [878, 652] width 29 height 16
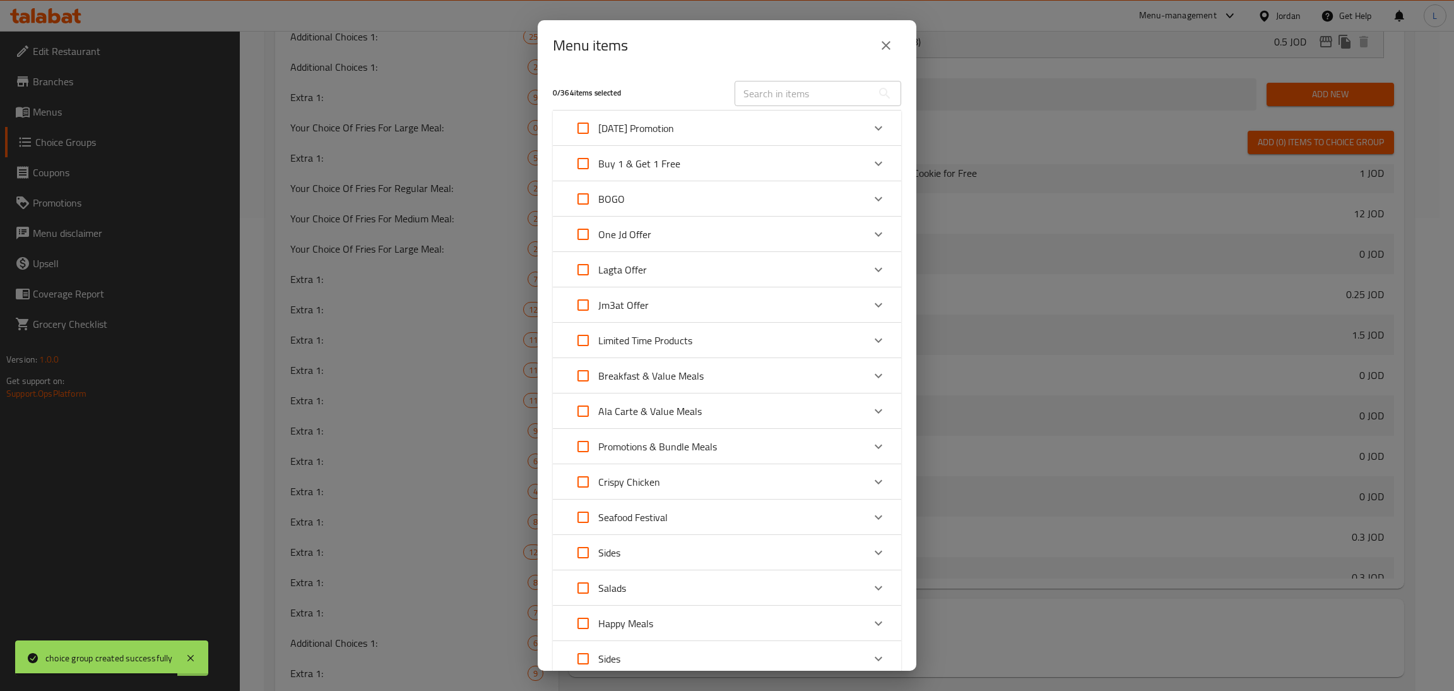
scroll to position [727, 0]
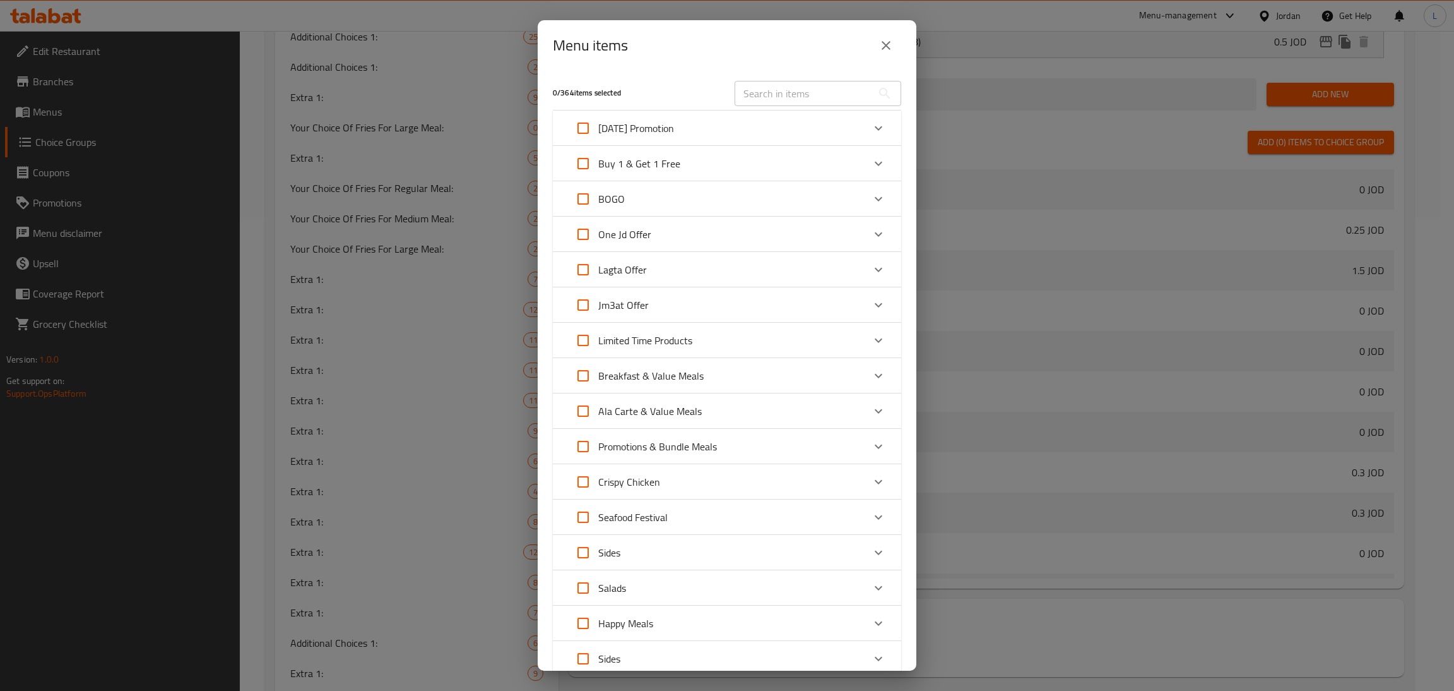
click at [768, 341] on div "Limited Time Products" at bounding box center [715, 340] width 295 height 30
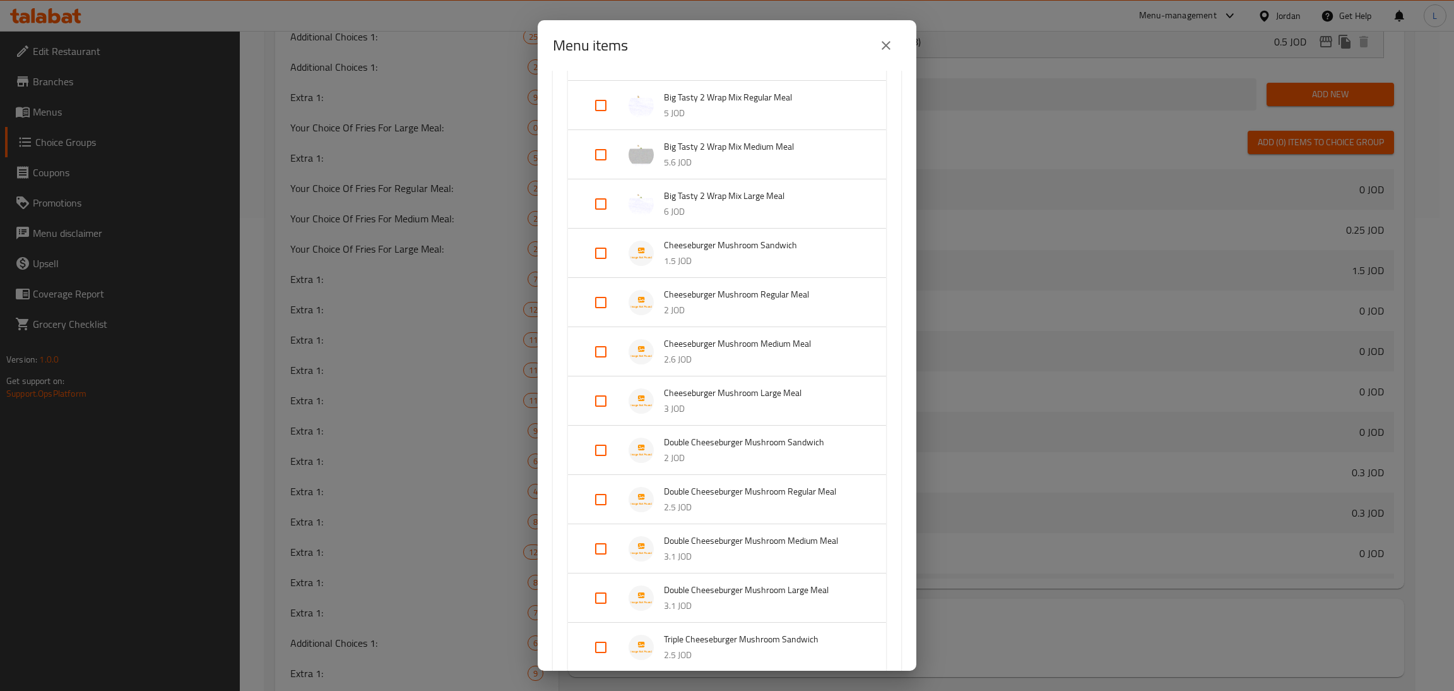
scroll to position [946, 0]
click at [605, 254] on input "Expand" at bounding box center [601, 249] width 30 height 30
checkbox input "true"
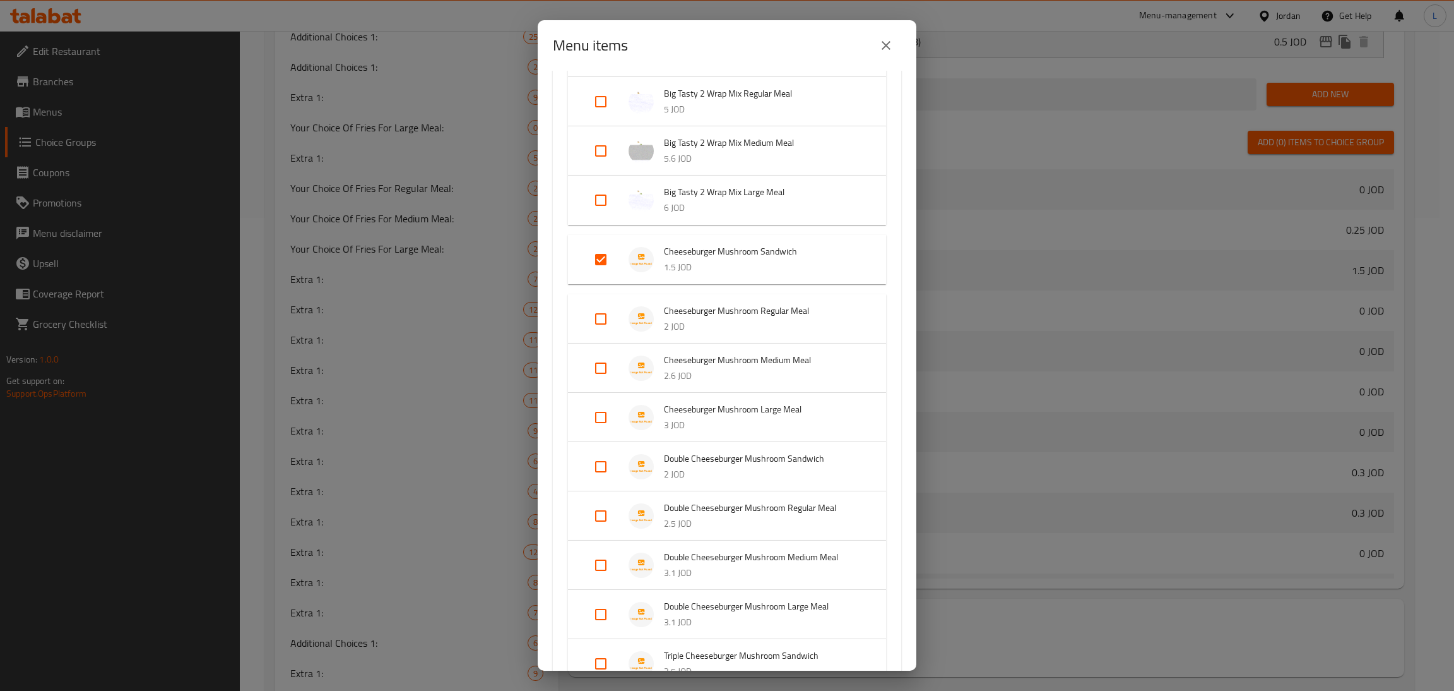
click at [609, 314] on input "Expand" at bounding box center [601, 319] width 30 height 30
checkbox input "true"
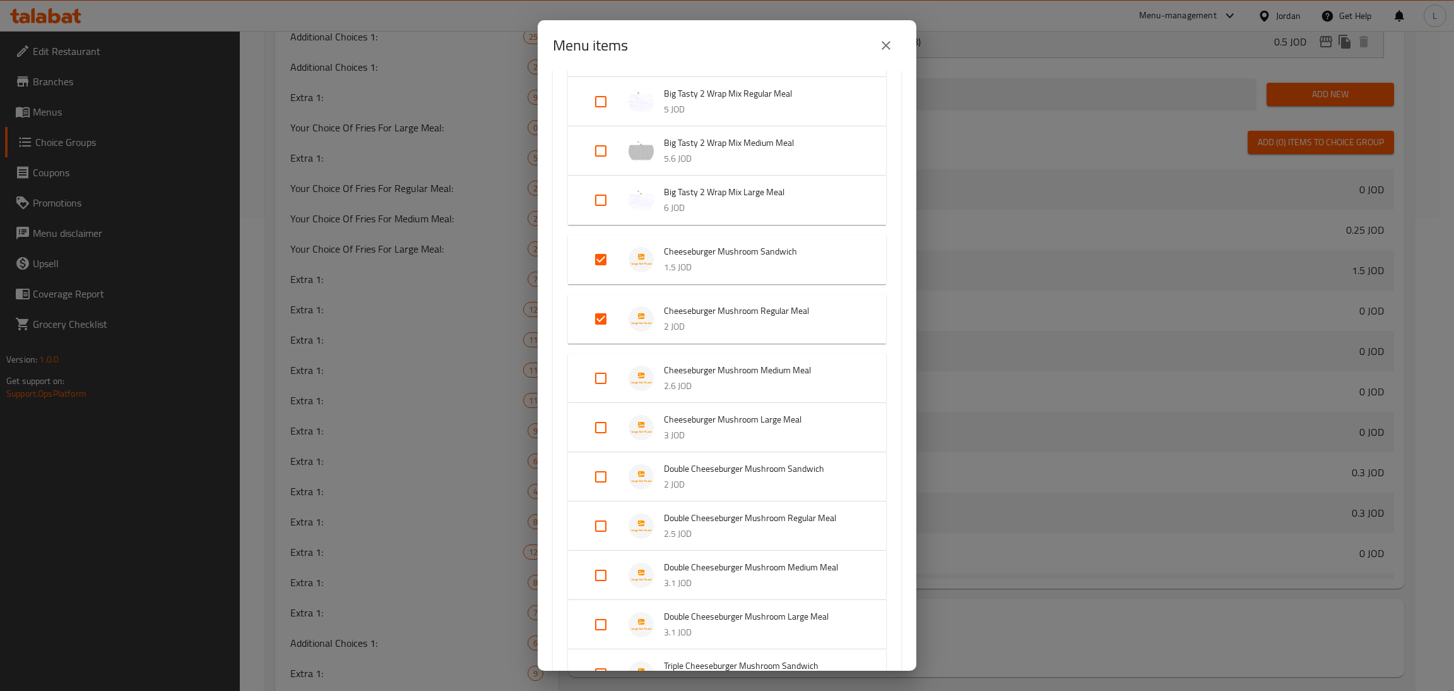
click at [603, 377] on input "Expand" at bounding box center [601, 378] width 30 height 30
checkbox input "true"
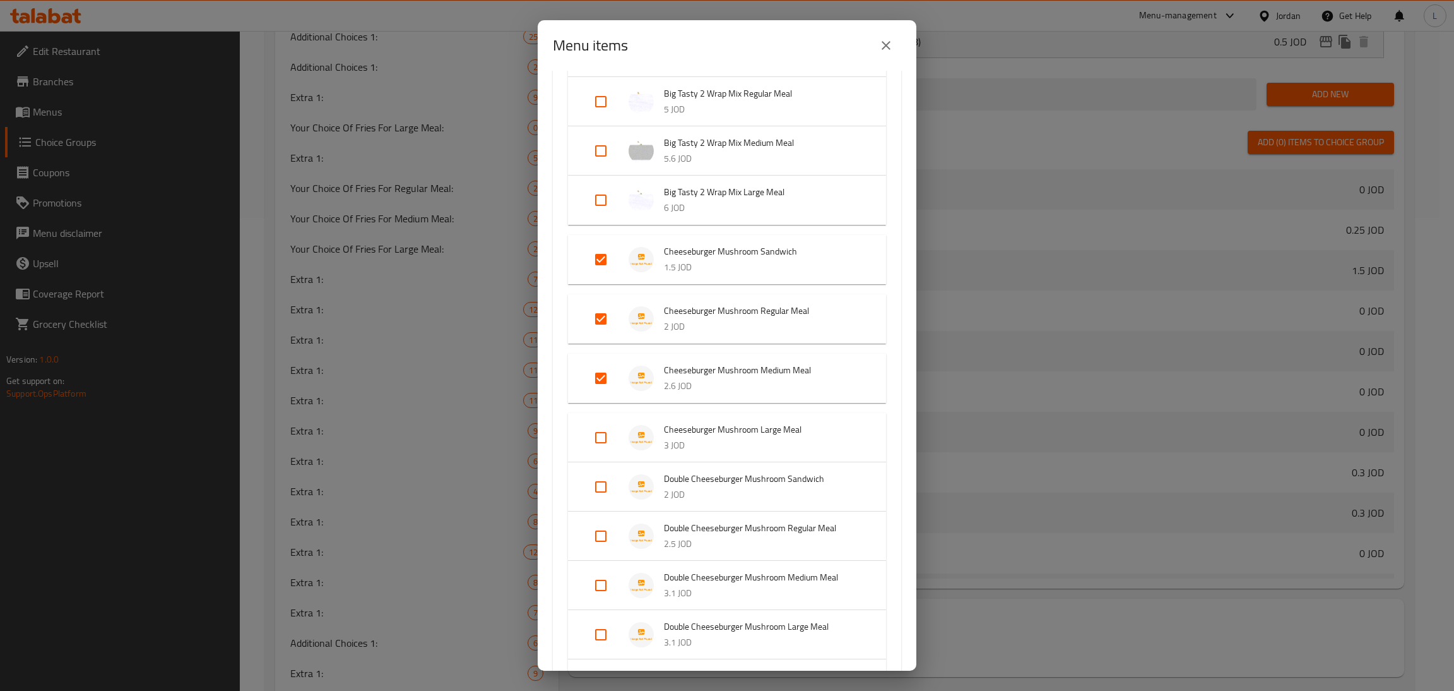
click at [604, 429] on input "Expand" at bounding box center [601, 437] width 30 height 30
checkbox input "true"
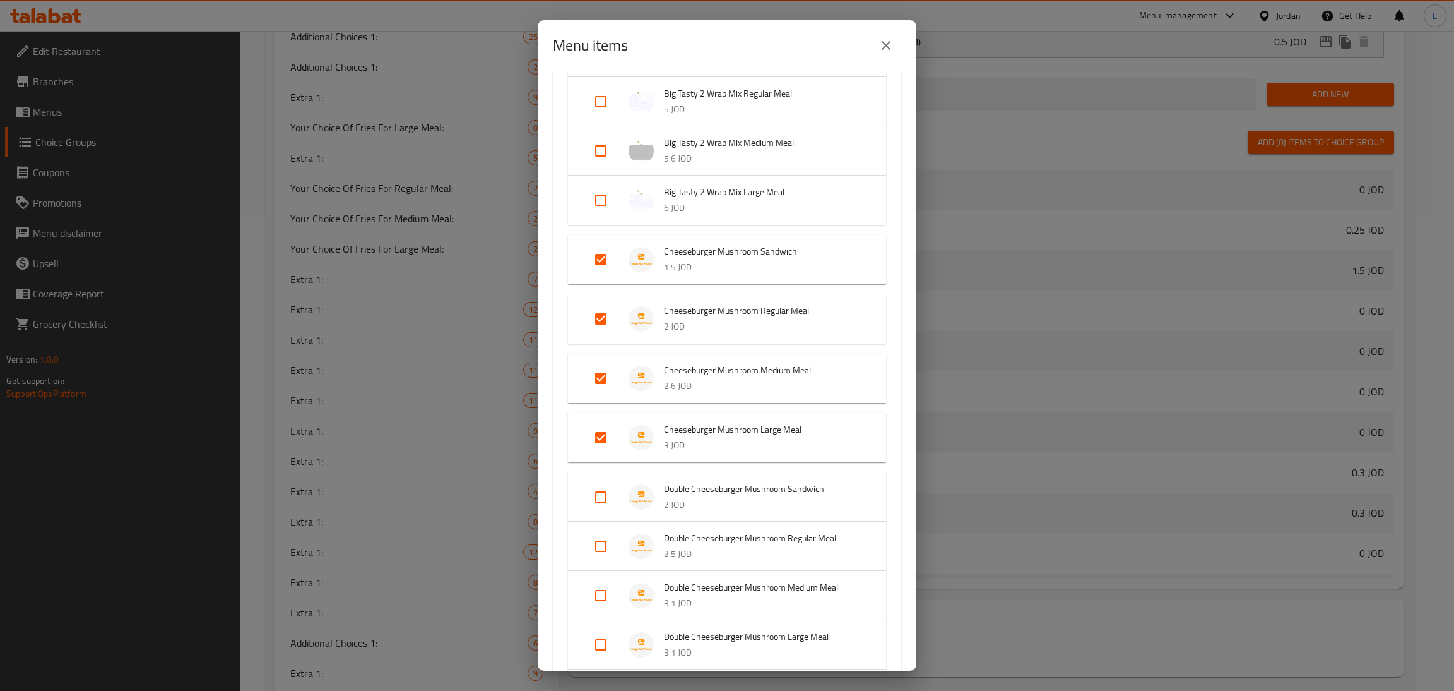
click at [604, 482] on input "Expand" at bounding box center [601, 497] width 30 height 30
checkbox input "true"
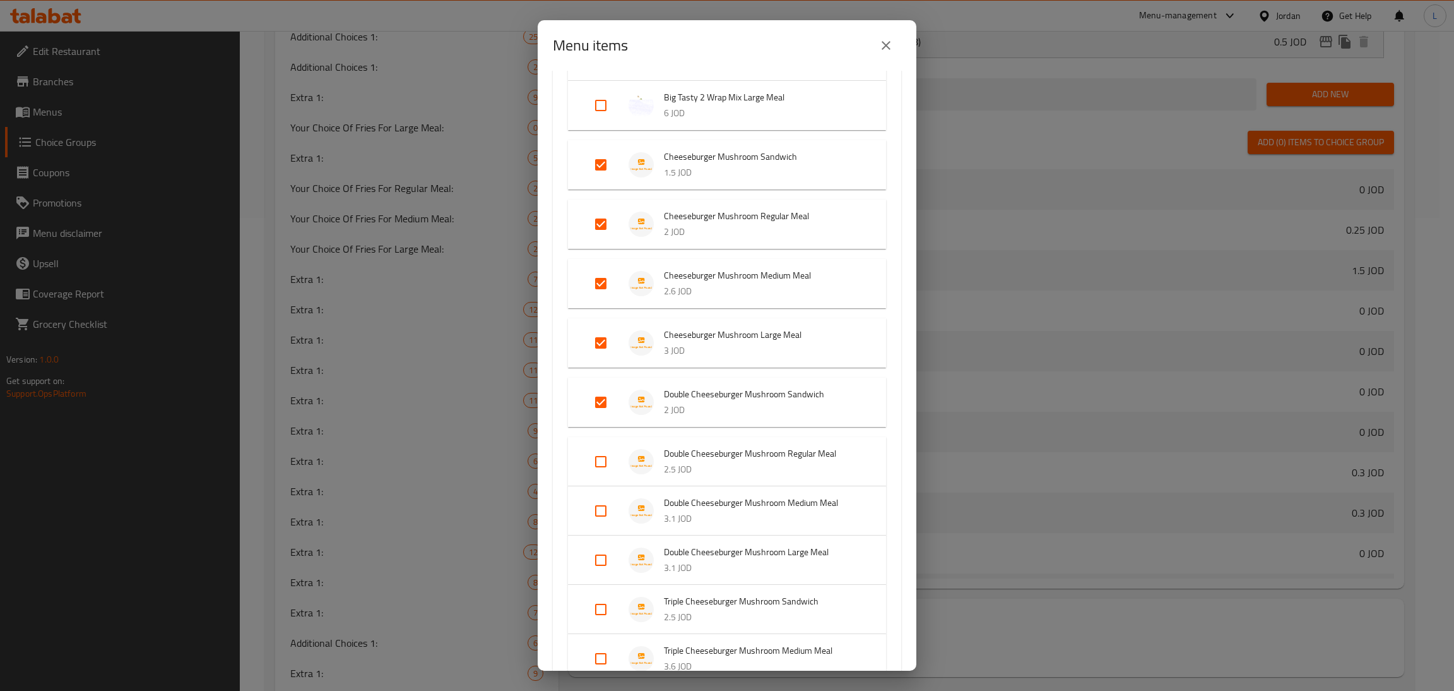
scroll to position [1136, 0]
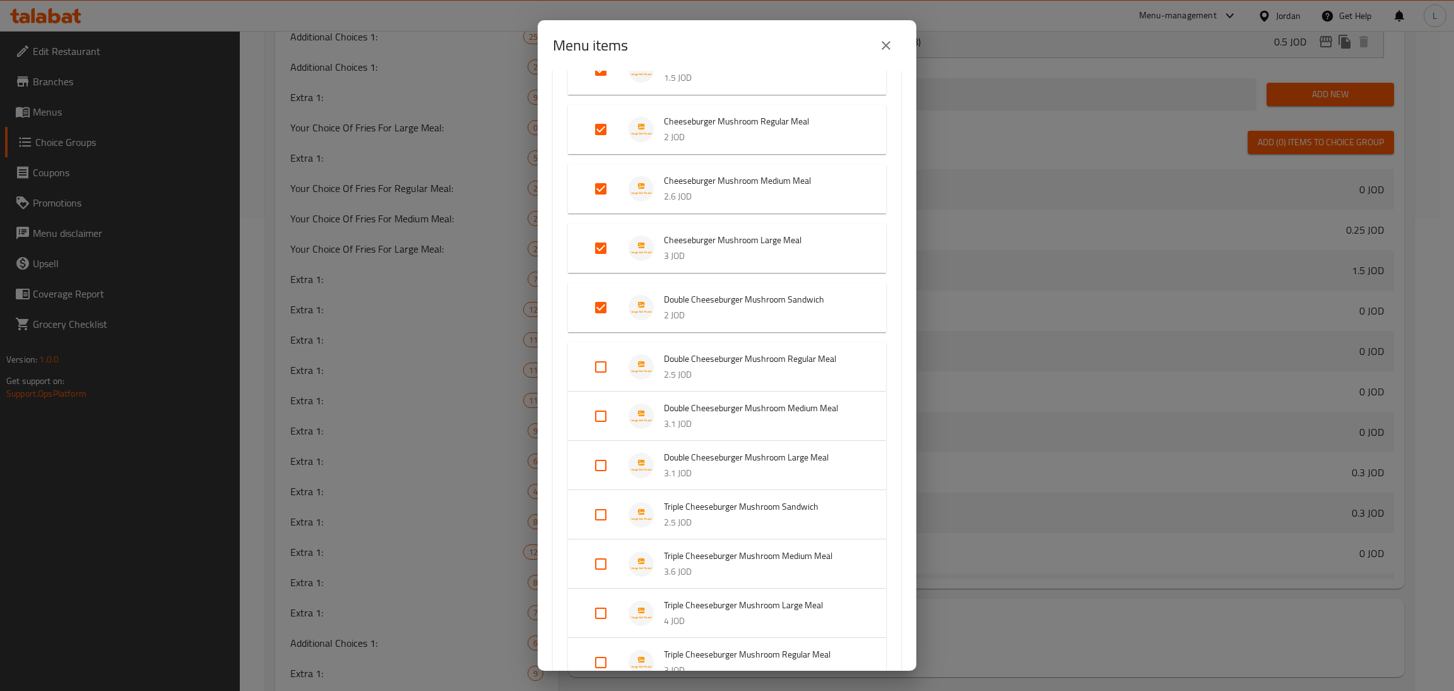
click at [599, 363] on input "Expand" at bounding box center [601, 367] width 30 height 30
checkbox input "true"
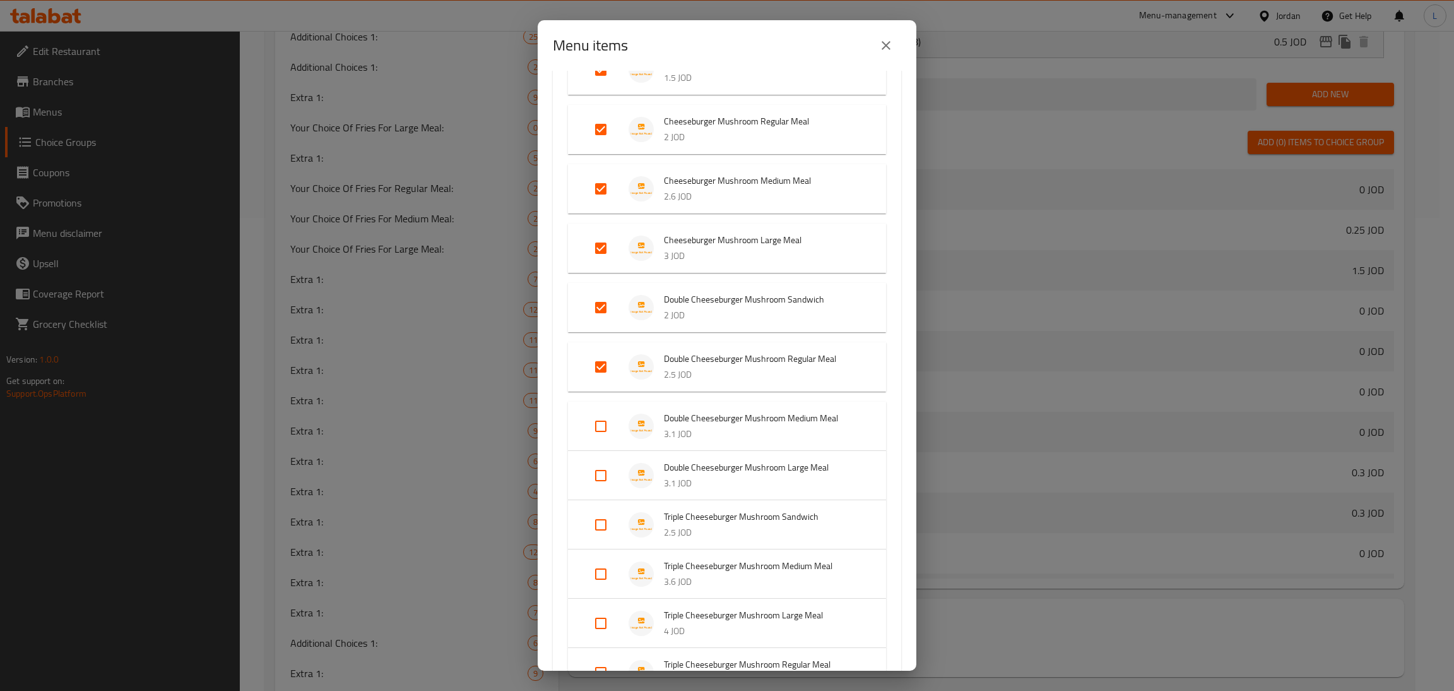
click at [604, 420] on input "Expand" at bounding box center [601, 426] width 30 height 30
checkbox input "true"
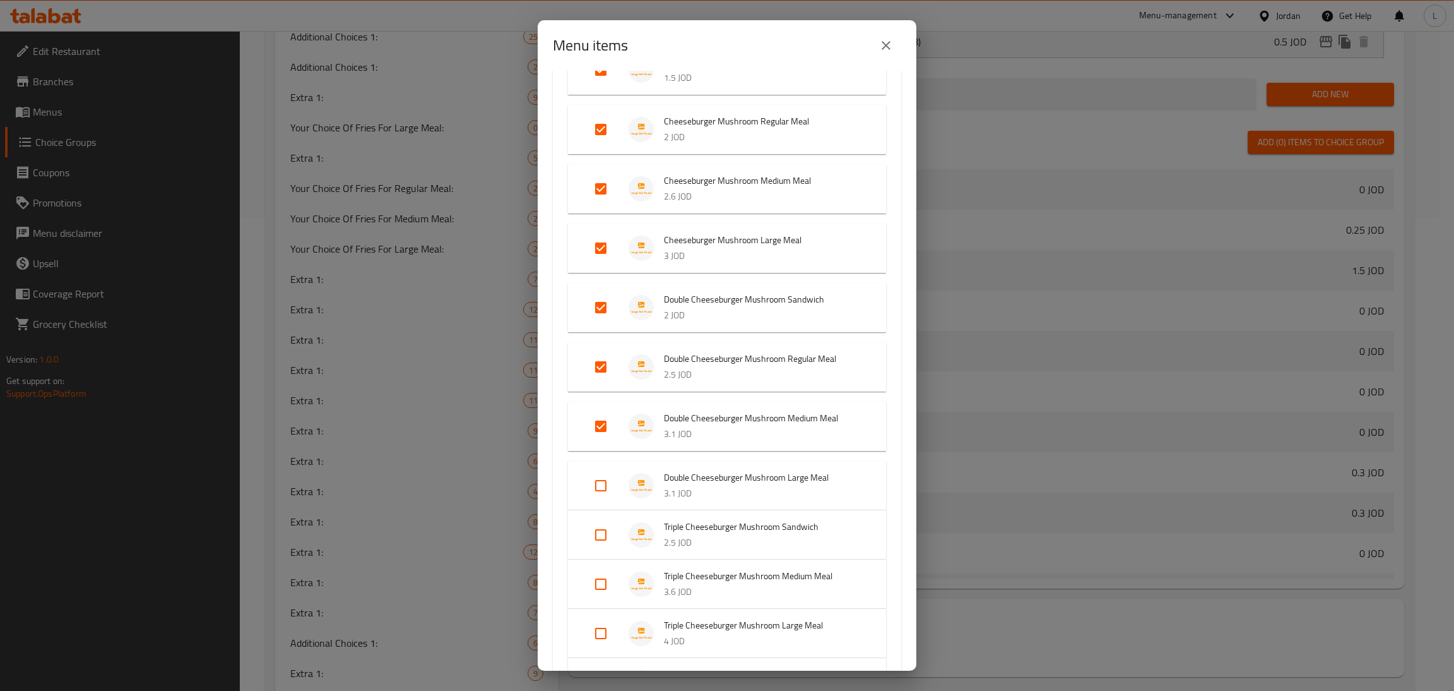
click at [601, 470] on input "Expand" at bounding box center [601, 485] width 30 height 30
checkbox input "true"
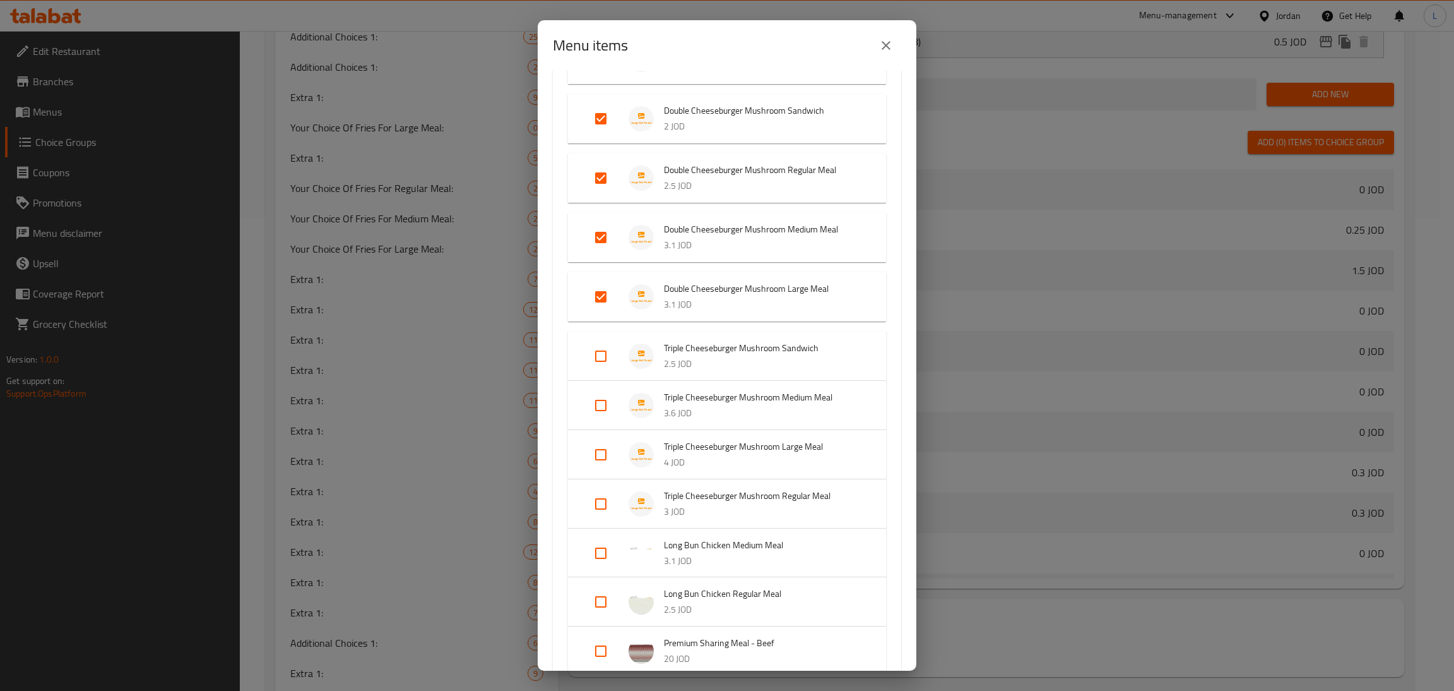
scroll to position [1326, 0]
click at [607, 349] on input "Expand" at bounding box center [601, 355] width 30 height 30
checkbox input "true"
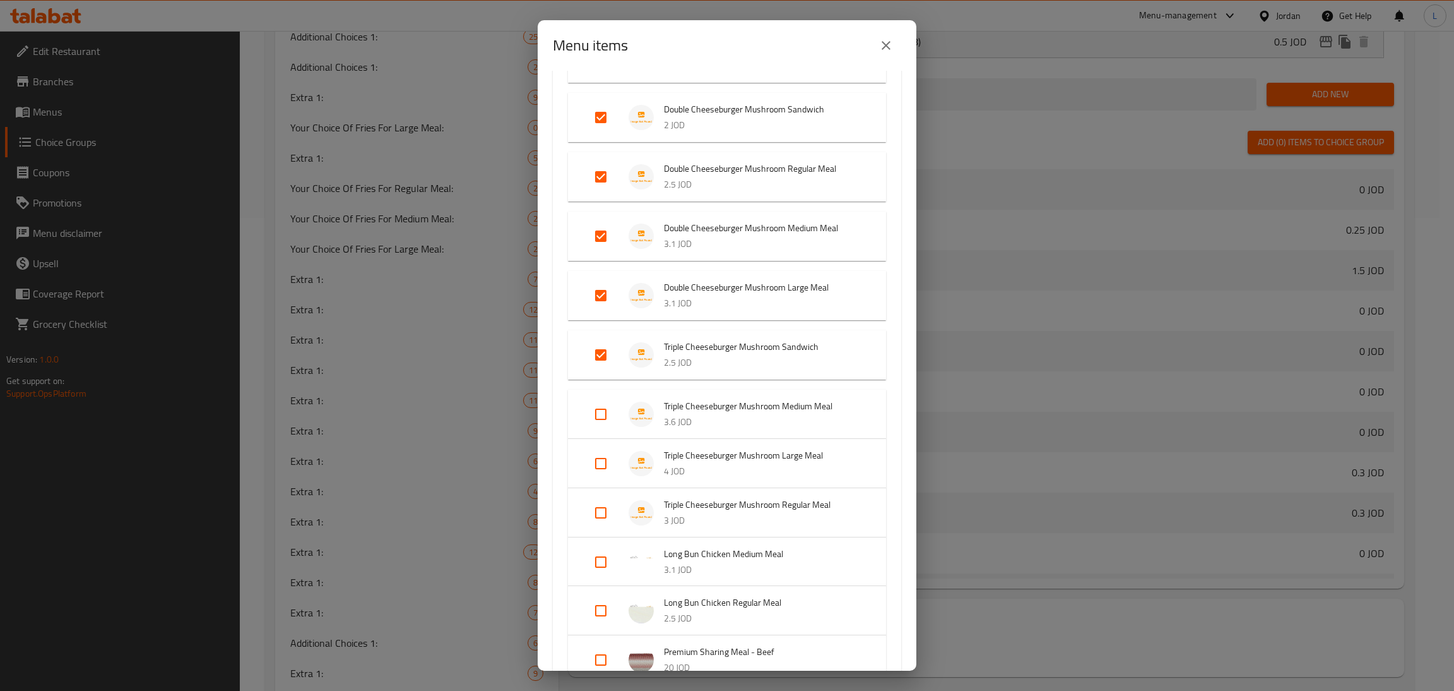
click at [601, 414] on input "Expand" at bounding box center [601, 414] width 30 height 30
checkbox input "true"
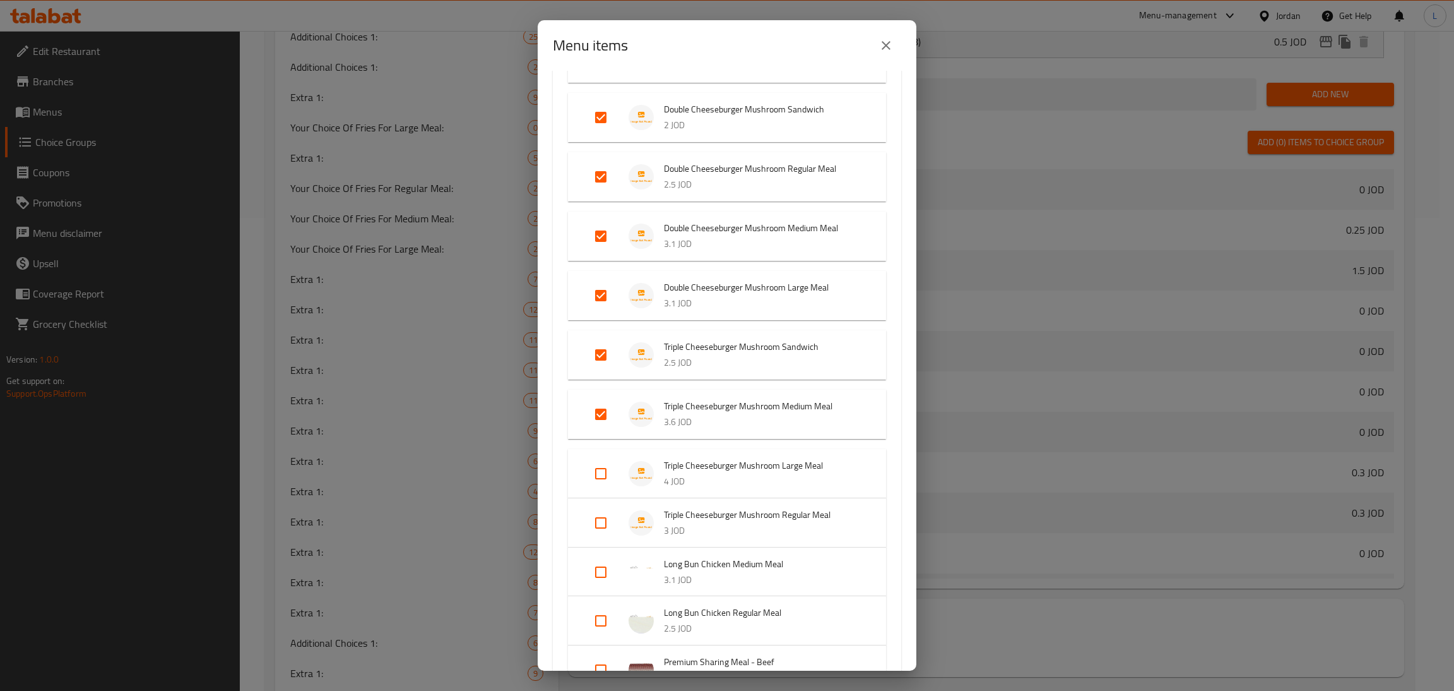
click at [600, 465] on input "Expand" at bounding box center [601, 473] width 30 height 30
checkbox input "true"
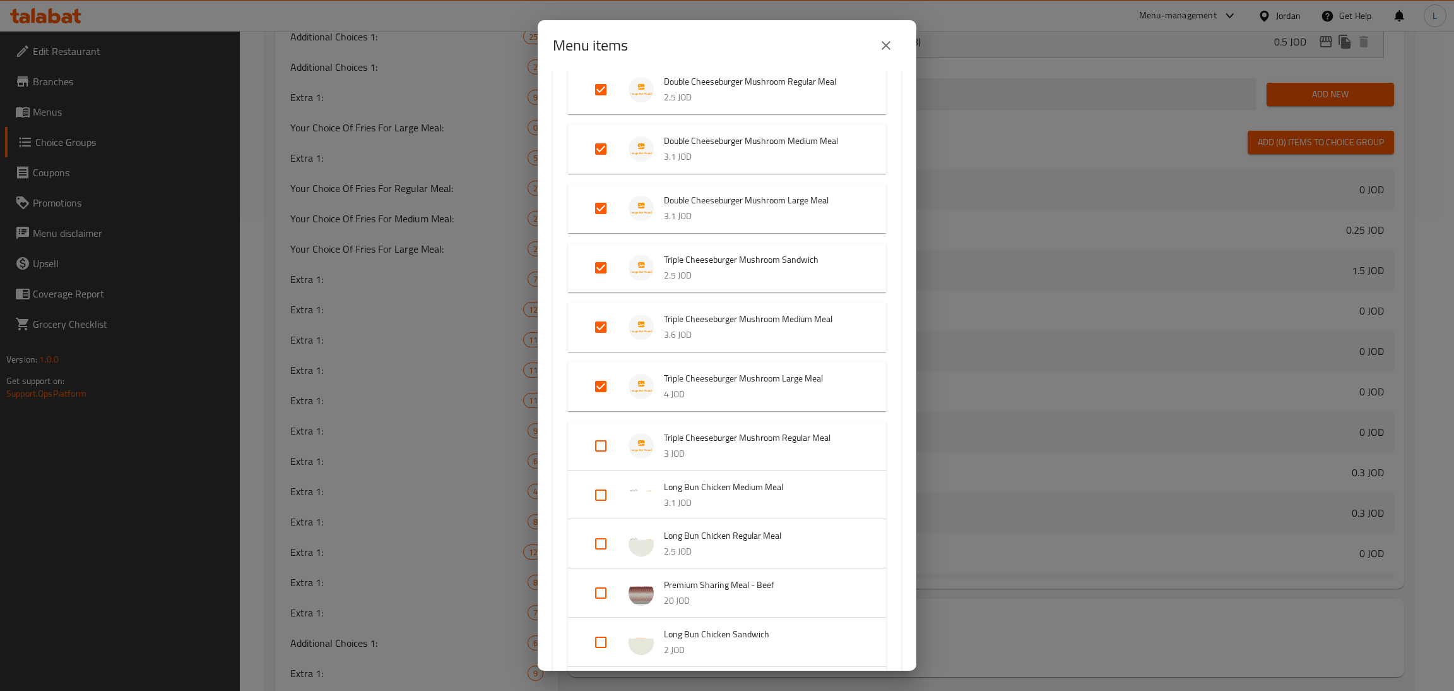
scroll to position [1515, 0]
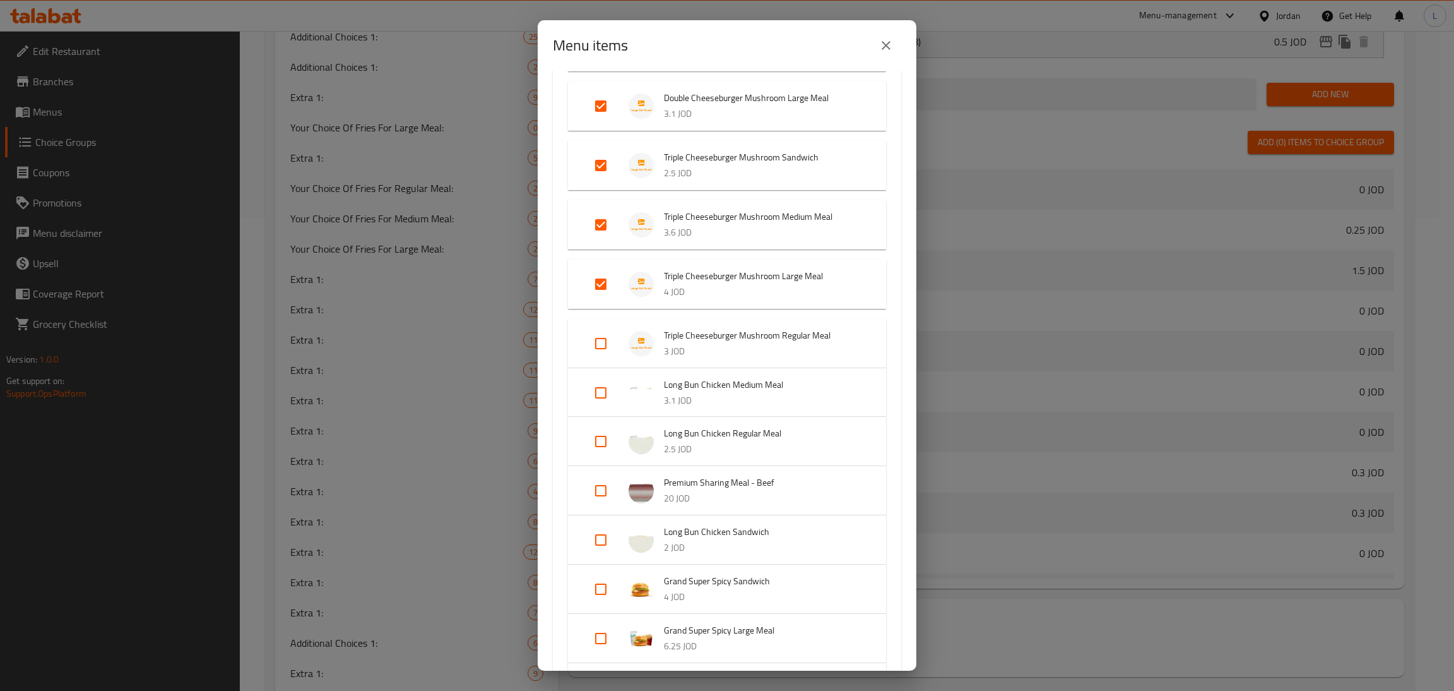
click at [600, 340] on input "Expand" at bounding box center [601, 343] width 30 height 30
checkbox input "true"
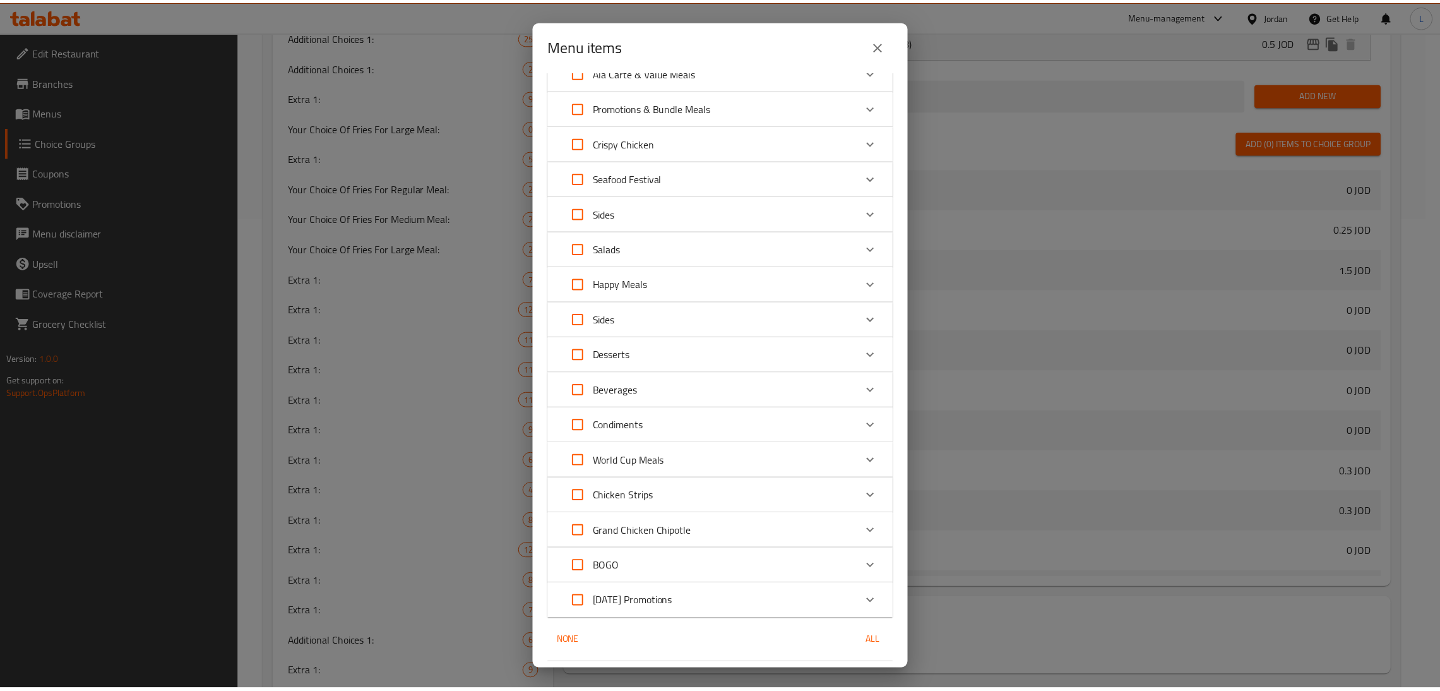
scroll to position [4254, 0]
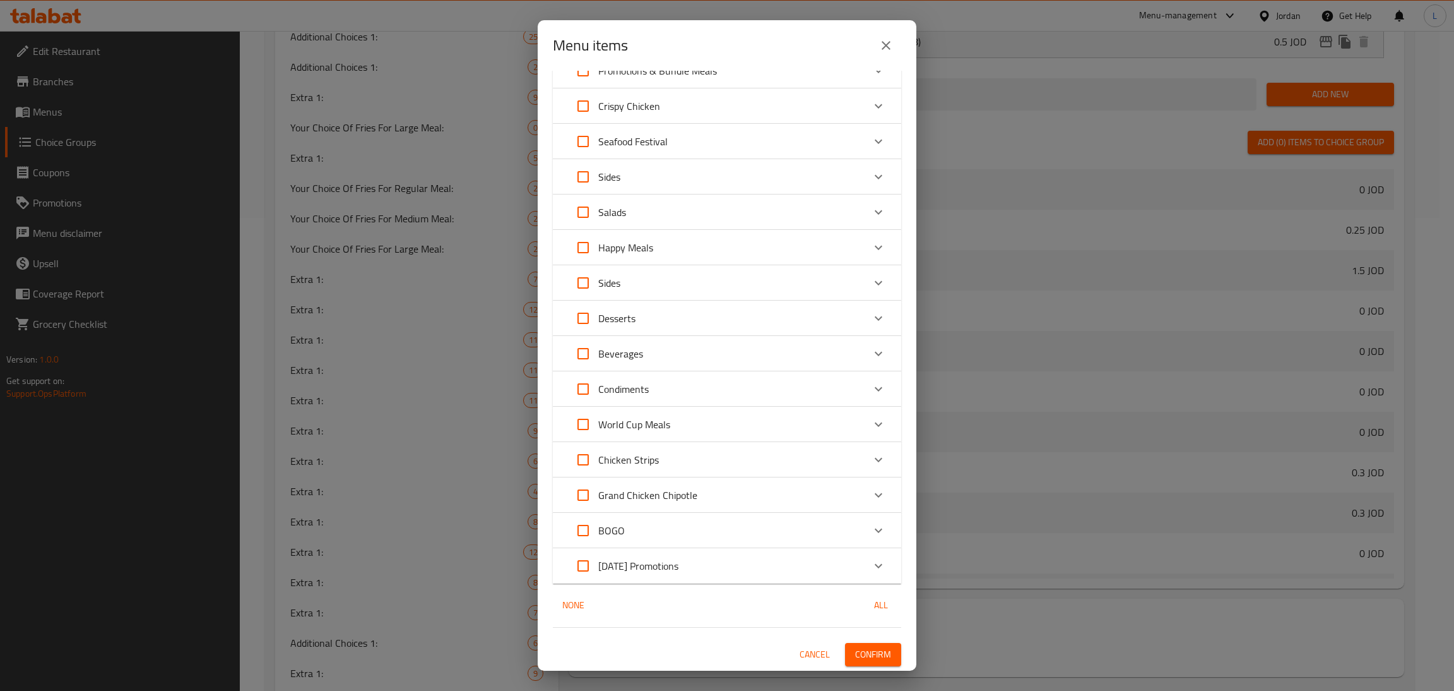
click at [855, 648] on span "Confirm" at bounding box center [873, 654] width 36 height 16
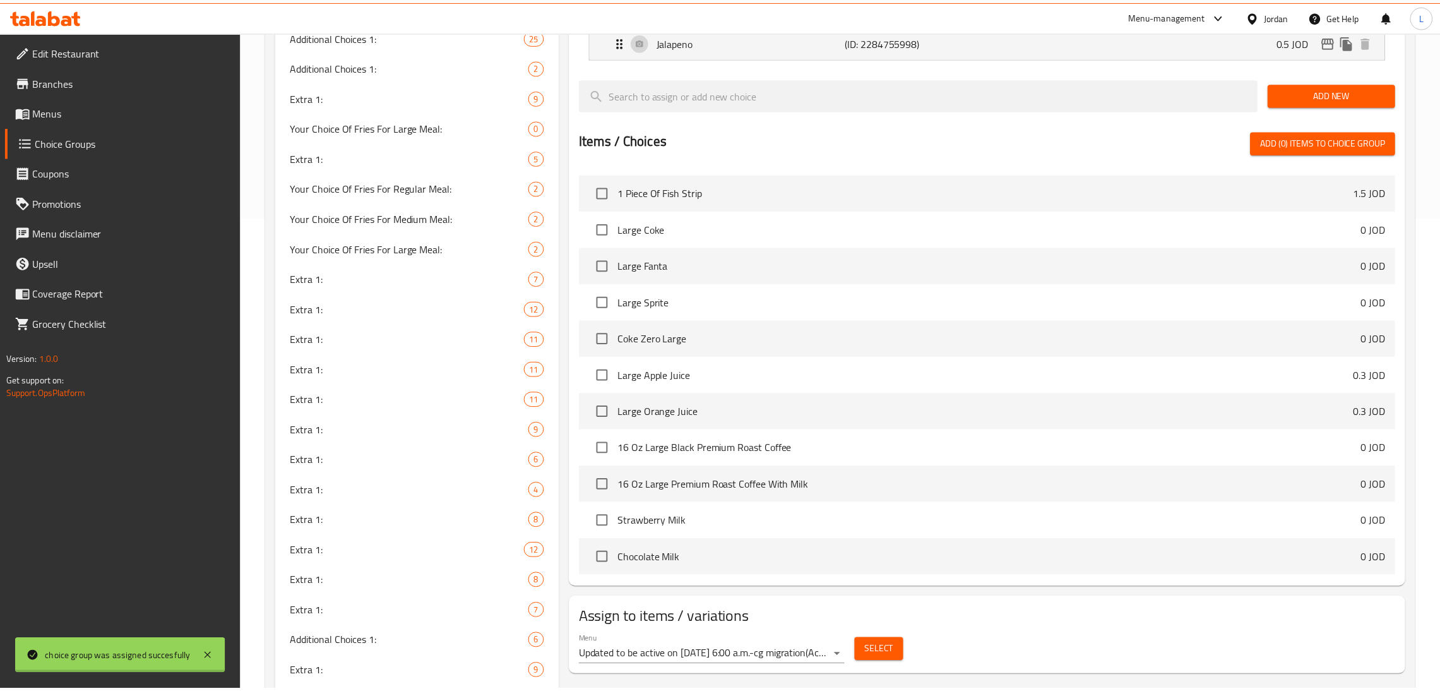
scroll to position [663, 0]
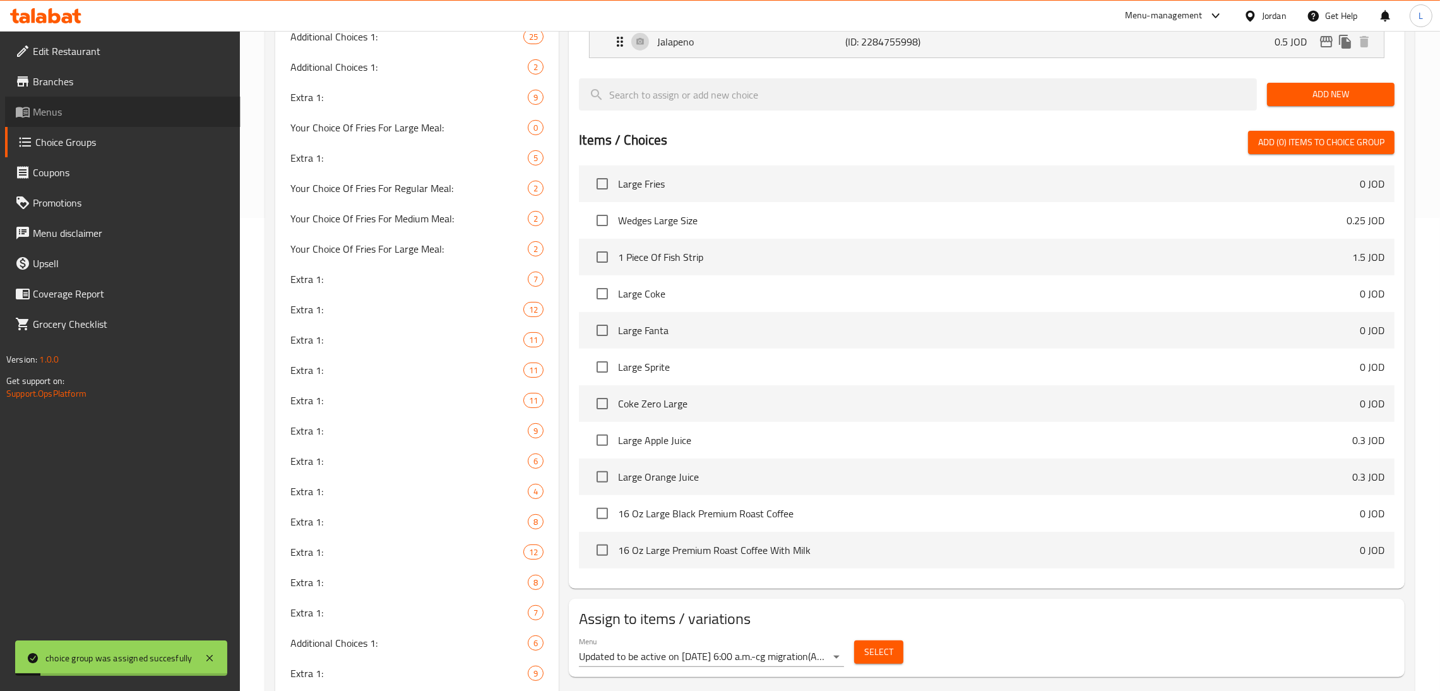
click at [124, 108] on span "Menus" at bounding box center [132, 111] width 198 height 15
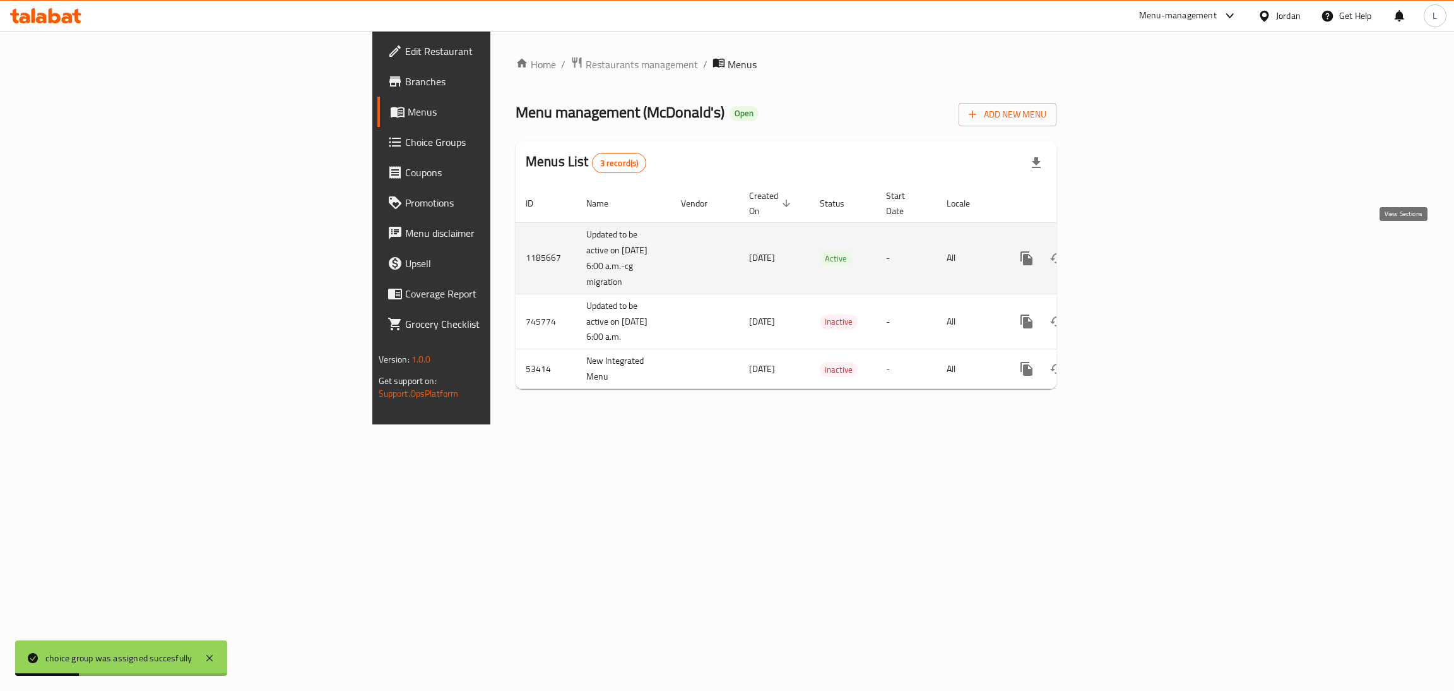
click at [1126, 251] on icon "enhanced table" at bounding box center [1117, 258] width 15 height 15
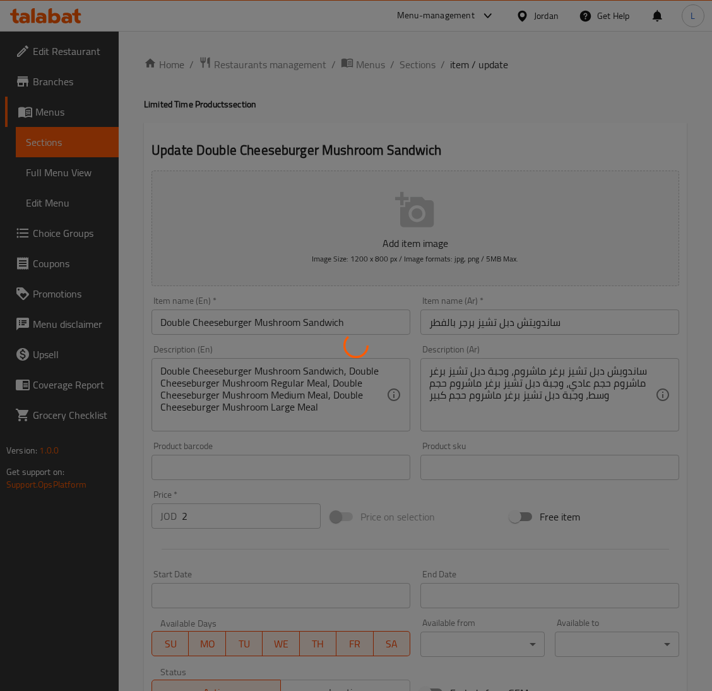
click at [301, 407] on div at bounding box center [356, 345] width 712 height 691
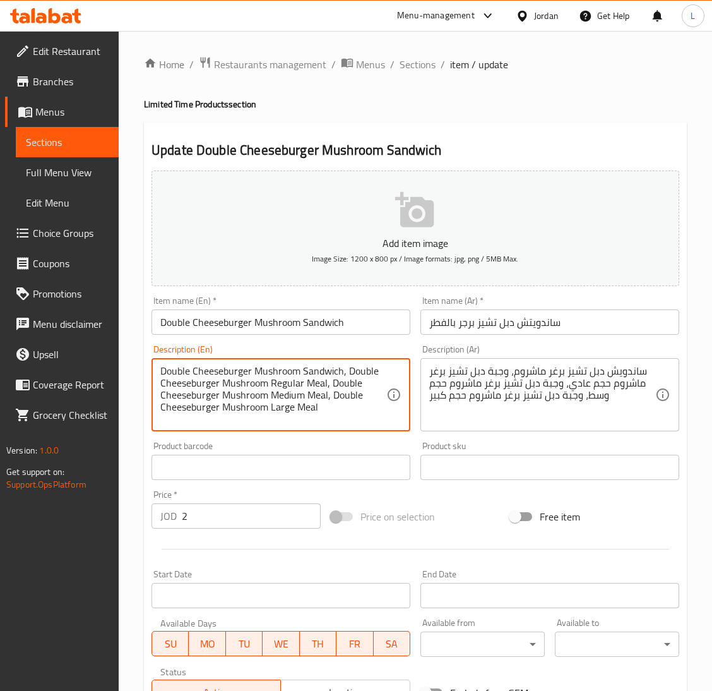
click at [308, 410] on textarea "Double Cheeseburger Mushroom Sandwich, Double Cheeseburger Mushroom Regular Mea…" at bounding box center [273, 395] width 226 height 60
paste textarea "Beef Patty Mushroom Crispy Onion Mayonnaise Emmenthal Cheese"
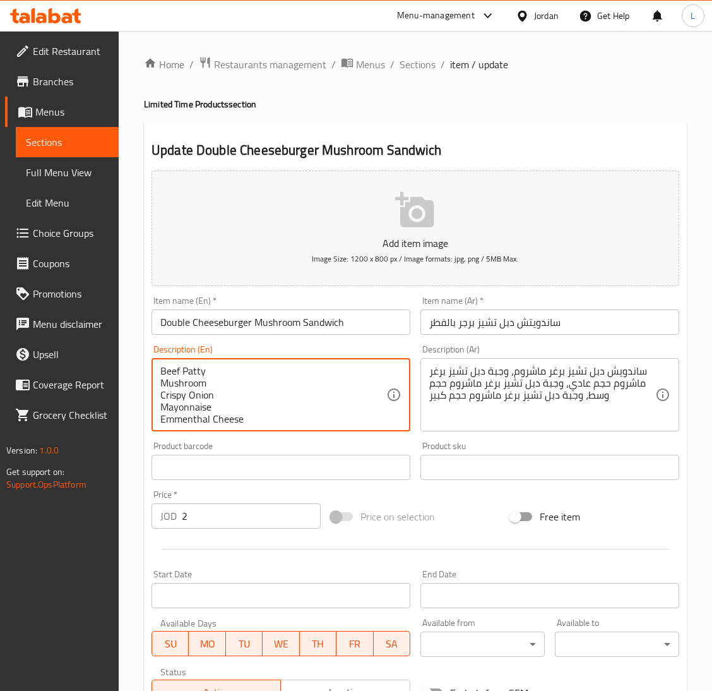
click at [157, 369] on div "Beef Patty Mushroom Crispy Onion Mayonnaise Emmenthal Cheese Description (En)" at bounding box center [281, 394] width 259 height 73
click at [157, 418] on div "Beef Patty Mushroom Crispy Onion Mayonnaise Emmenthal Cheese Description (En)" at bounding box center [281, 394] width 259 height 73
click at [160, 417] on textarea "Beef Patty Mushroom Crispy Onion Mayonnaise Emmenthal Cheese" at bounding box center [273, 395] width 226 height 60
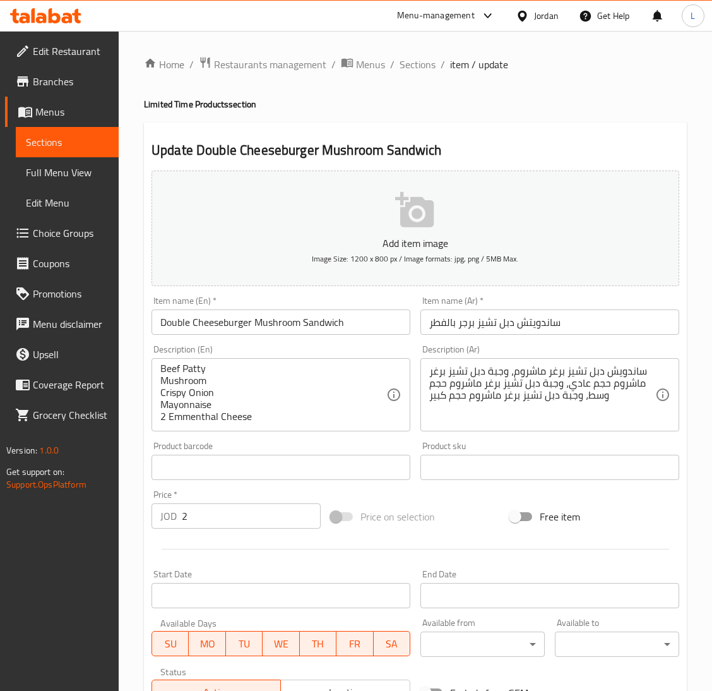
click at [158, 363] on div "Beef Patty Mushroom Crispy Onion Mayonnaise 2 Emmenthal Cheese Description (En)" at bounding box center [281, 394] width 259 height 73
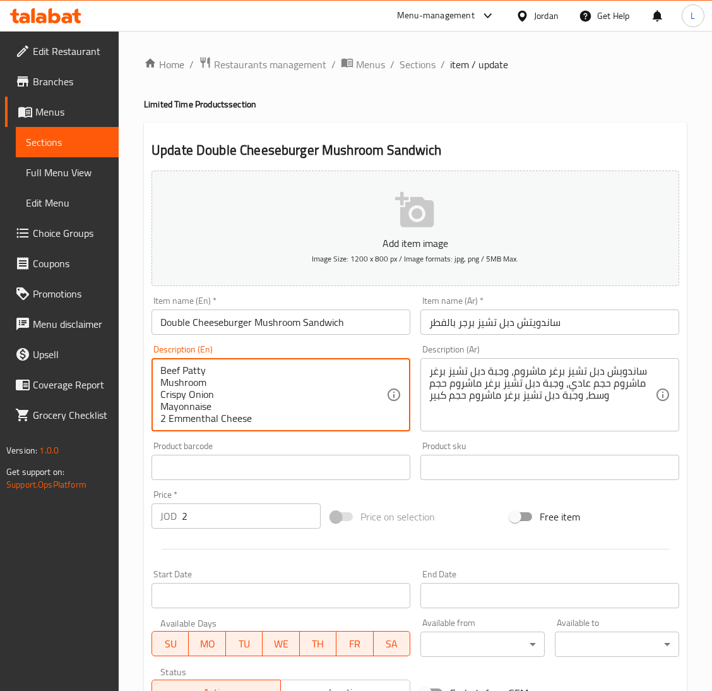
scroll to position [0, 0]
click at [162, 369] on textarea "Beef Patty Mushroom Crispy Onion Mayonnaise 2 Emmenthal Cheese" at bounding box center [273, 395] width 226 height 60
type textarea "2 Beef Patty Mushroom Crispy Onion Mayonnaise 2 Emmenthal Cheese"
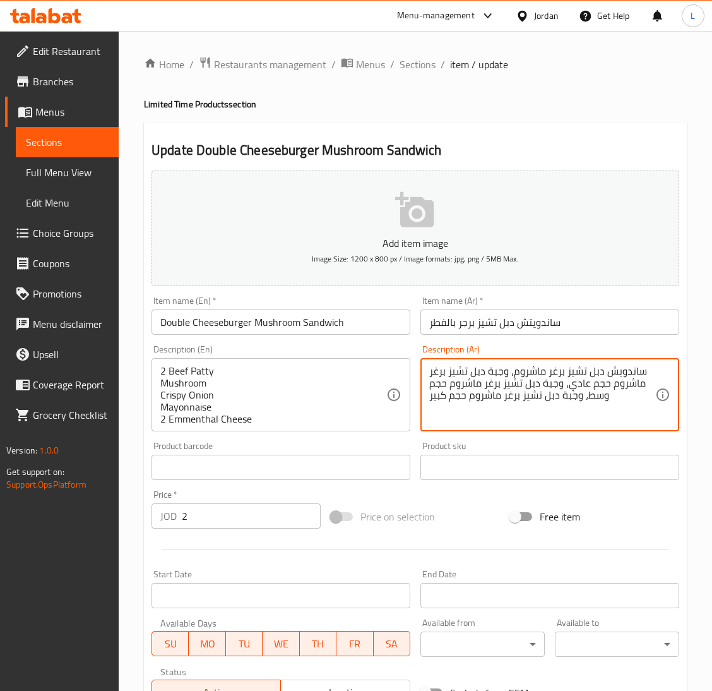
paste textarea "يف باتي فطر بصل مقرمش مايونيز جبنة إيمنتال"
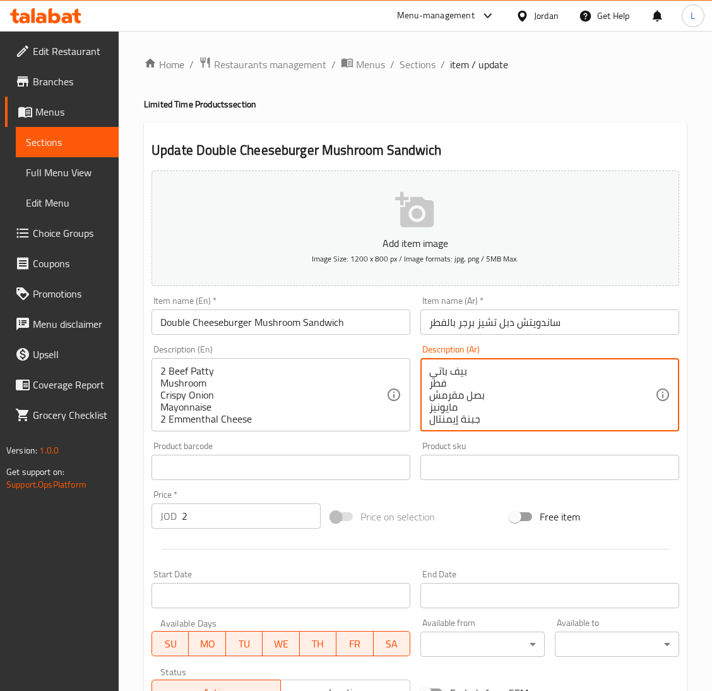
click at [465, 372] on textarea "بيف باتي فطر بصل مقرمش مايونيز جبنة إيمنتال" at bounding box center [542, 395] width 226 height 60
click at [495, 418] on textarea "بيف باتي 2 فطر بصل مقرمش مايونيز جبنة إيمنتال" at bounding box center [542, 395] width 226 height 60
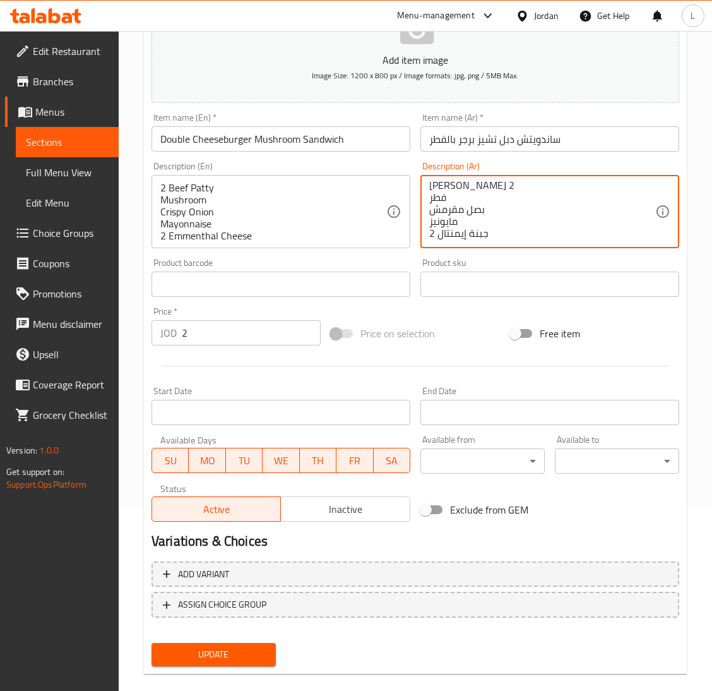
scroll to position [199, 0]
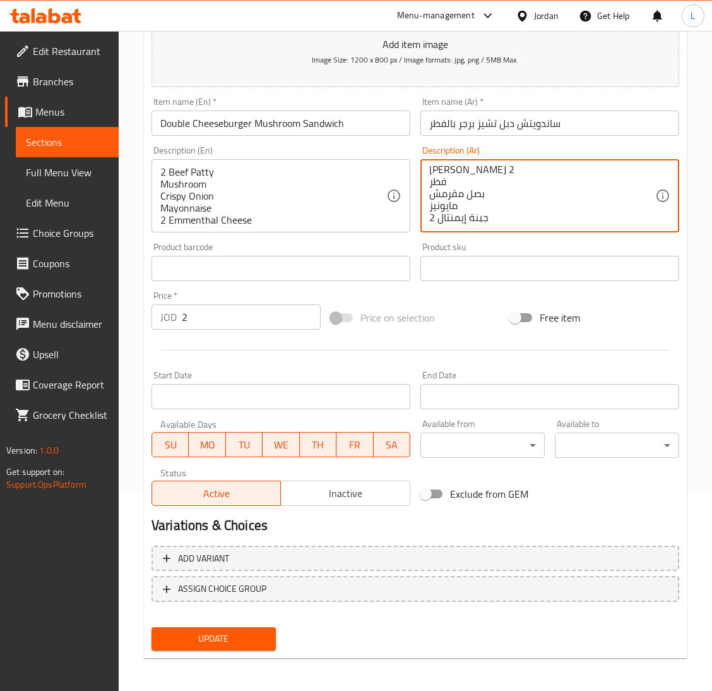
type textarea "[PERSON_NAME] 2 فطر بصل مقرمش مايونيز جبنة إيمنتال 2"
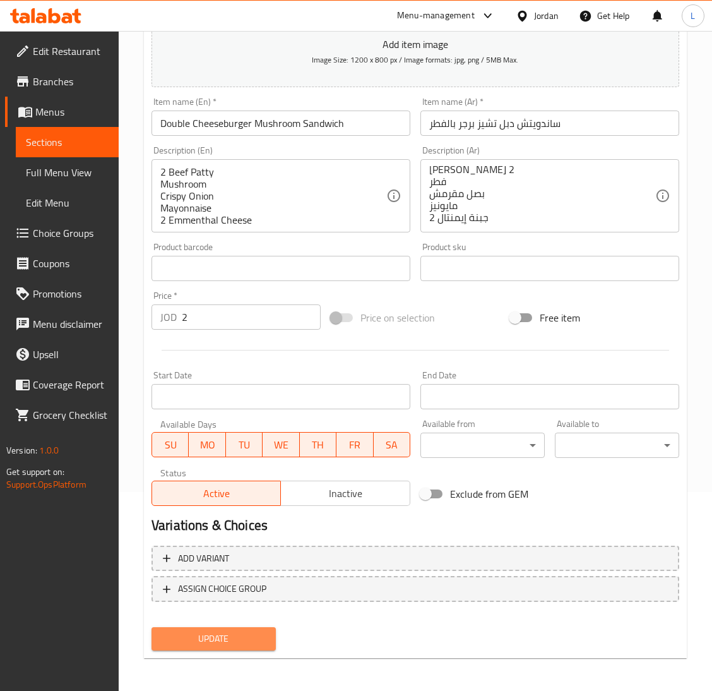
click at [249, 632] on span "Update" at bounding box center [214, 639] width 104 height 16
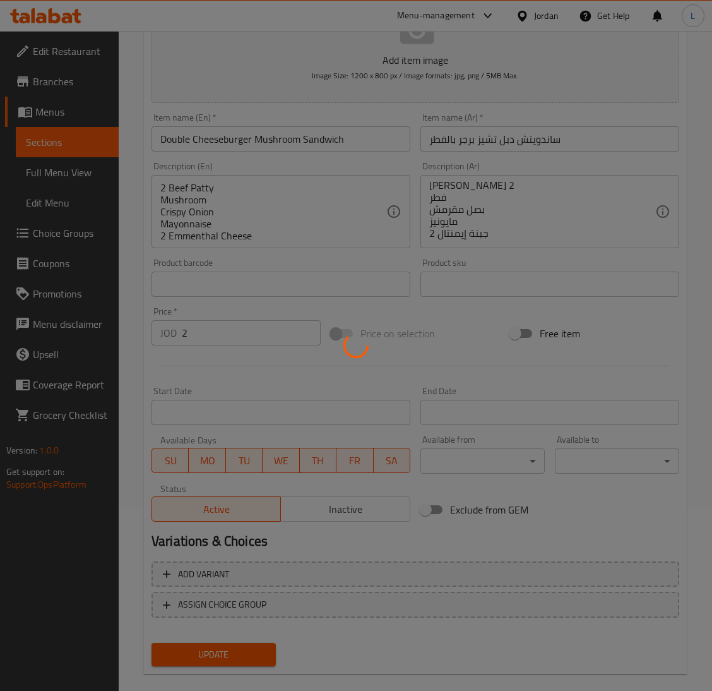
scroll to position [0, 0]
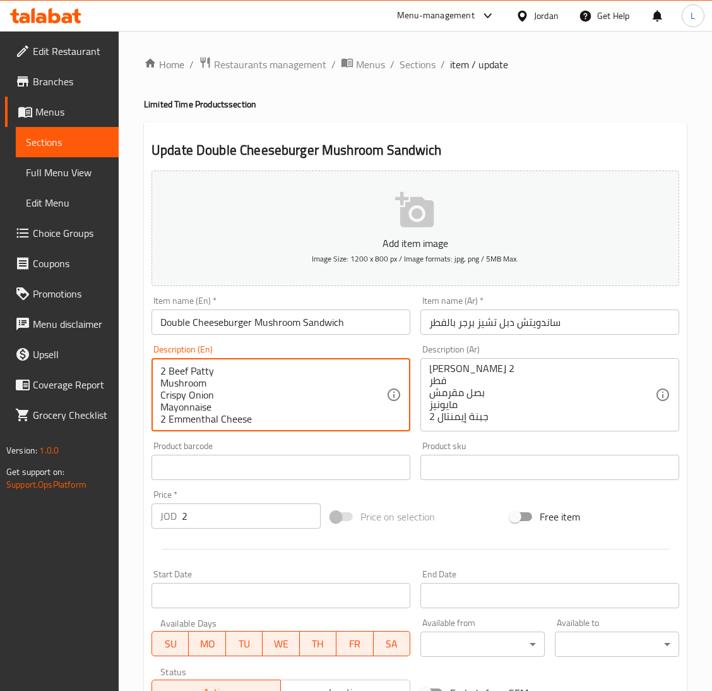
click at [226, 376] on textarea "2 Beef Patty Mushroom Crispy Onion Mayonnaise 2 Emmenthal Cheese" at bounding box center [273, 395] width 226 height 60
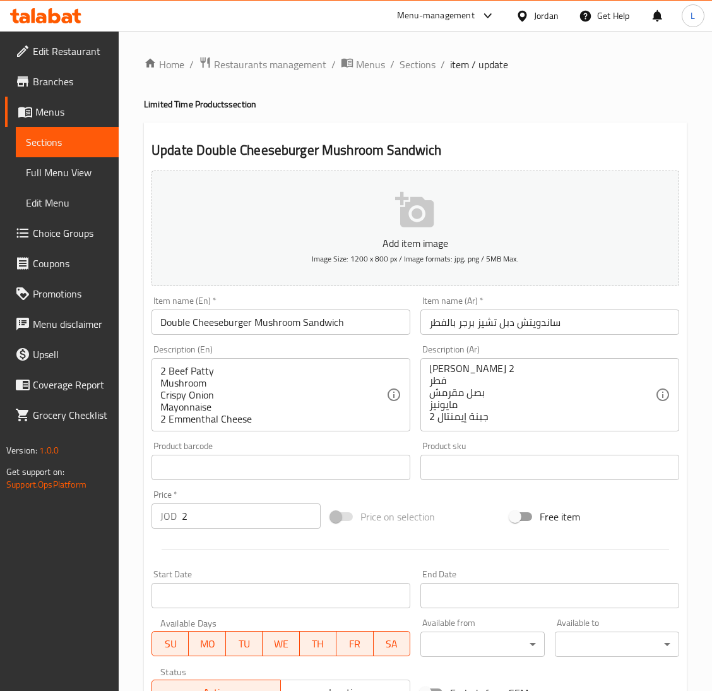
drag, startPoint x: 157, startPoint y: 373, endPoint x: 191, endPoint y: 418, distance: 56.7
click at [191, 418] on div "2 Beef Patty Mushroom Crispy Onion Mayonnaise 2 Emmenthal Cheese Description (E…" at bounding box center [281, 394] width 259 height 73
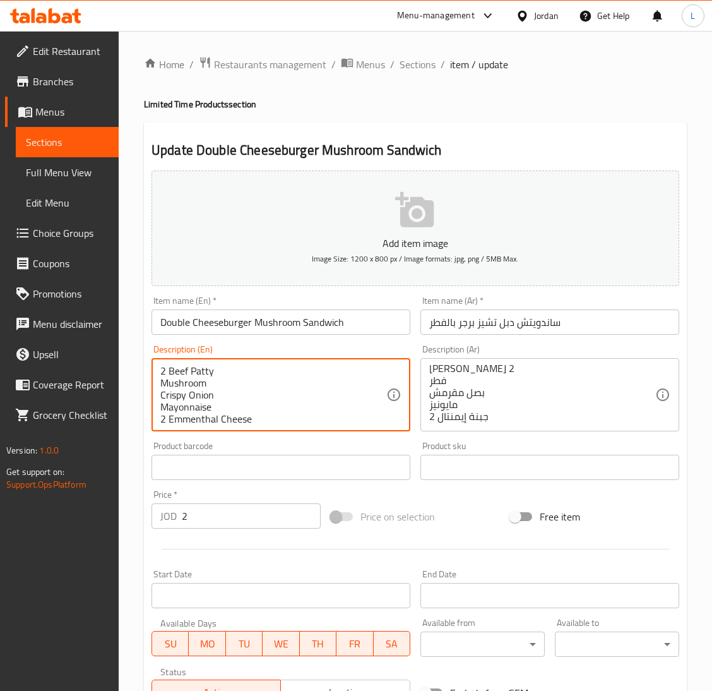
scroll to position [3, 0]
drag, startPoint x: 162, startPoint y: 364, endPoint x: 277, endPoint y: 452, distance: 145.1
click at [277, 452] on div "Add item image Image Size: 1200 x 800 px / Image formats: jpg, png / 5MB Max. I…" at bounding box center [415, 437] width 538 height 544
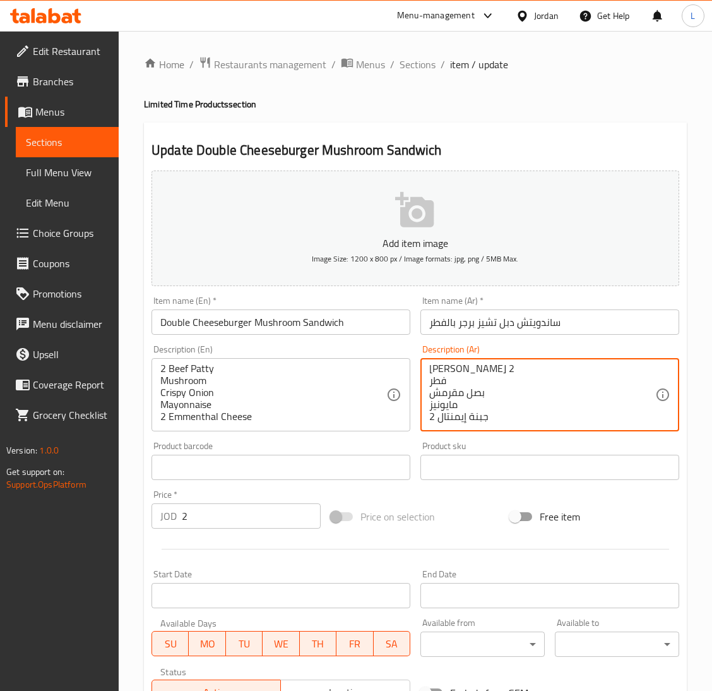
drag, startPoint x: 429, startPoint y: 369, endPoint x: 475, endPoint y: 421, distance: 69.4
click at [464, 390] on textarea "[PERSON_NAME] 2 فطر بصل مقرمش مايونيز جبنة إيمنتال 2" at bounding box center [542, 395] width 226 height 60
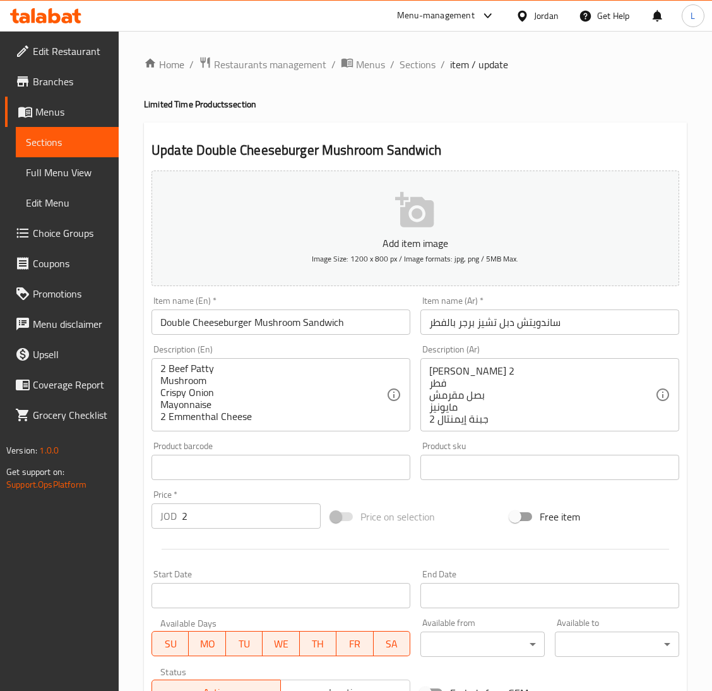
drag, startPoint x: 422, startPoint y: 366, endPoint x: 502, endPoint y: 381, distance: 81.6
click at [494, 400] on div "بيف باتي 2 فطر بصل مقرمش مايونيز جبنة إيمنتال 2 Description (Ar)" at bounding box center [549, 394] width 259 height 73
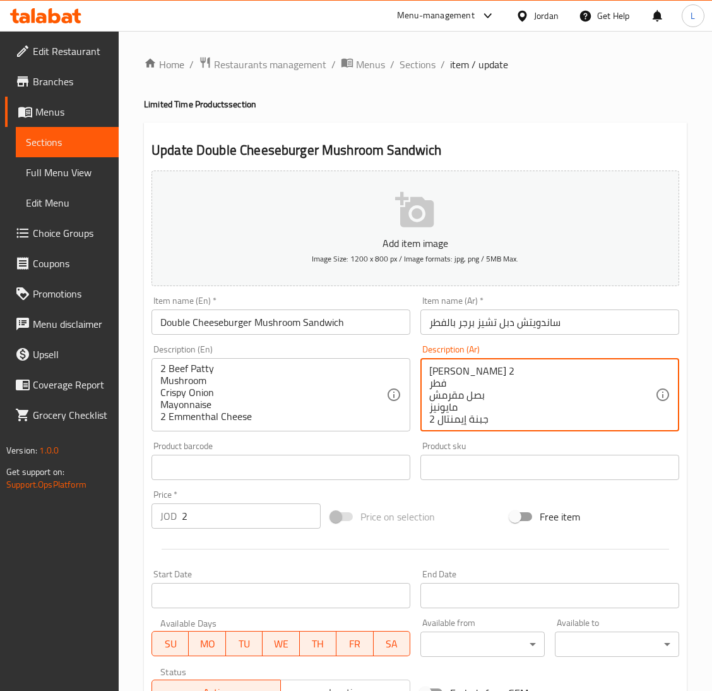
click at [502, 379] on textarea "[PERSON_NAME] 2 فطر بصل مقرمش مايونيز جبنة إيمنتال 2" at bounding box center [542, 395] width 226 height 60
drag, startPoint x: 501, startPoint y: 375, endPoint x: 417, endPoint y: 386, distance: 84.0
click at [417, 386] on div "Description (Ar) بيف باتي 2 فطر بصل مقرمش مايونيز جبنة إيمنتال 2 Description (A…" at bounding box center [549, 388] width 269 height 97
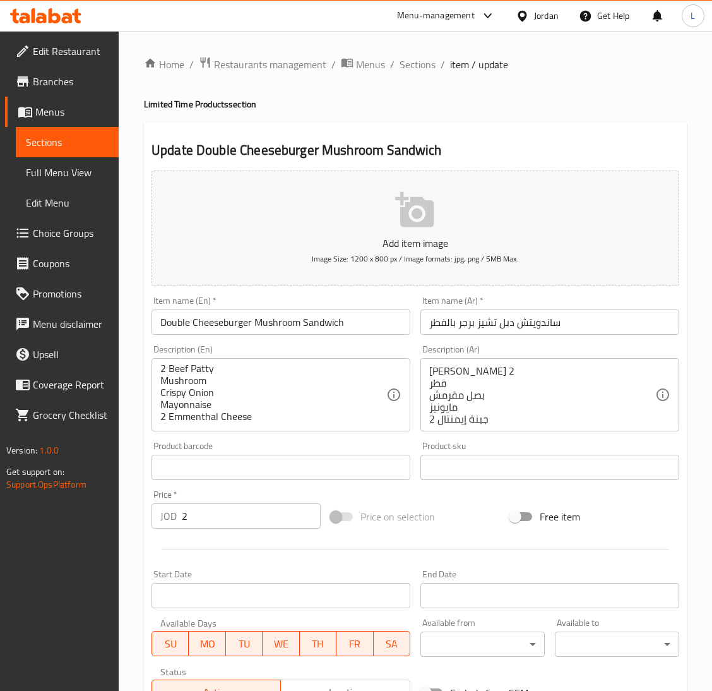
click at [421, 363] on div "بيف باتي 2 فطر بصل مقرمش مايونيز جبنة إيمنتال 2 Description (Ar)" at bounding box center [549, 394] width 259 height 73
drag, startPoint x: 425, startPoint y: 364, endPoint x: 497, endPoint y: 395, distance: 77.5
click at [513, 421] on div "بيف باتي 2 فطر بصل مقرمش مايونيز جبنة إيمنتال 2 Description (Ar)" at bounding box center [549, 394] width 259 height 73
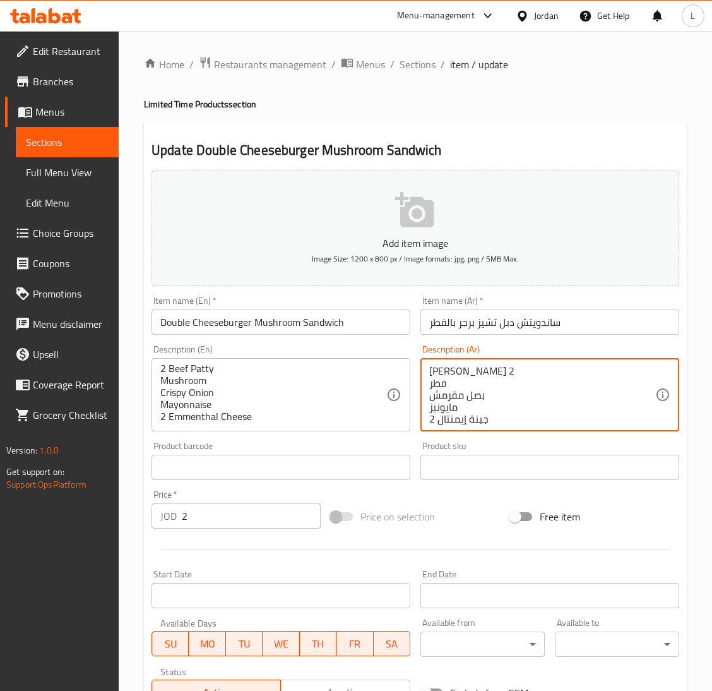
click at [488, 381] on textarea "[PERSON_NAME] 2 فطر بصل مقرمش مايونيز جبنة إيمنتال 2" at bounding box center [542, 395] width 226 height 60
drag, startPoint x: 484, startPoint y: 374, endPoint x: 504, endPoint y: 416, distance: 46.3
click at [484, 378] on textarea "[PERSON_NAME] 2 فطر بصل مقرمش مايونيز جبنة إيمنتال 2" at bounding box center [542, 395] width 226 height 60
click at [507, 417] on textarea "[PERSON_NAME] 2 فطر بصل مقرمش مايونيز جبنة إيمنتال 2" at bounding box center [542, 395] width 226 height 60
drag, startPoint x: 507, startPoint y: 417, endPoint x: 460, endPoint y: 348, distance: 83.2
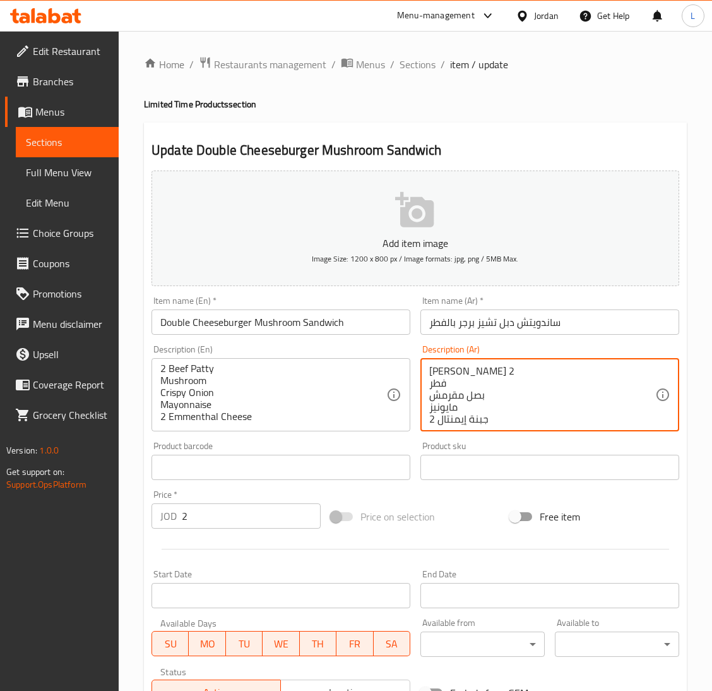
click at [460, 348] on div "Description (Ar) بيف باتي 2 فطر بصل مقرمش مايونيز جبنة إيمنتال 2 Description (A…" at bounding box center [549, 388] width 259 height 86
click at [477, 371] on textarea "[PERSON_NAME] 2 فطر بصل مقرمش مايونيز جبنة إيمنتال 2" at bounding box center [542, 395] width 226 height 60
drag, startPoint x: 510, startPoint y: 420, endPoint x: 467, endPoint y: 371, distance: 66.2
click at [483, 365] on textarea "[PERSON_NAME] 2 فطر بصل مقرمش مايونيز جبنة إيمنتال 2" at bounding box center [542, 395] width 226 height 60
click at [465, 371] on textarea "[PERSON_NAME] 2 فطر بصل مقرمش مايونيز جبنة إيمنتال 2" at bounding box center [542, 395] width 226 height 60
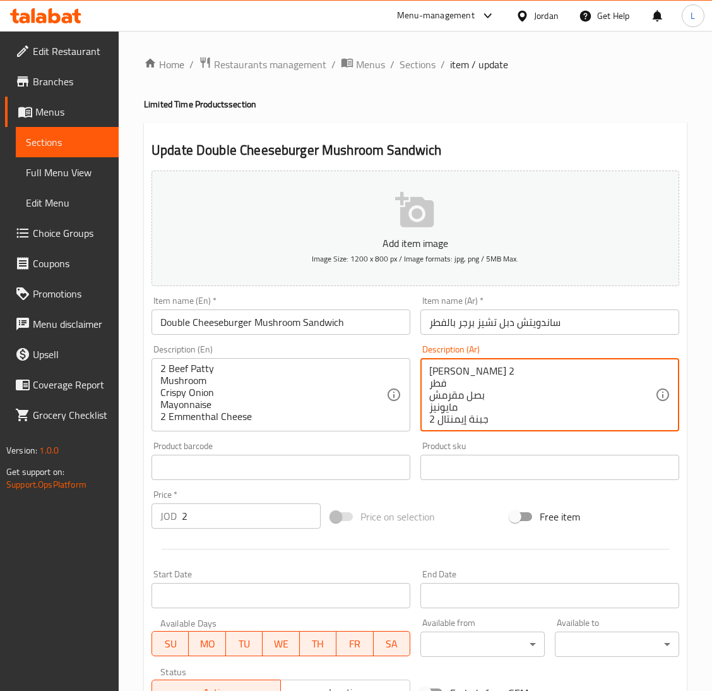
click at [465, 371] on textarea "[PERSON_NAME] 2 فطر بصل مقرمش مايونيز جبنة إيمنتال 2" at bounding box center [542, 395] width 226 height 60
click at [464, 378] on textarea "[PERSON_NAME] 2 فطر بصل مقرمش مايونيز جبنة إيمنتال 2" at bounding box center [542, 395] width 226 height 60
drag, startPoint x: 479, startPoint y: 367, endPoint x: 425, endPoint y: 398, distance: 61.1
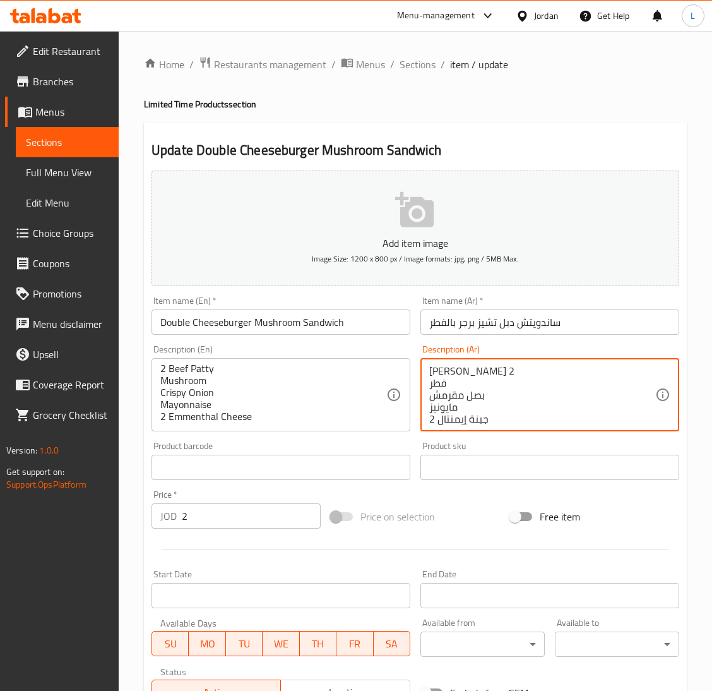
click at [425, 398] on div "بيف باتي 2 فطر بصل مقرمش مايونيز جبنة إيمنتال 2 Description (Ar)" at bounding box center [549, 394] width 259 height 73
click at [444, 398] on textarea "[PERSON_NAME] 2 فطر بصل مقرمش مايونيز جبنة إيمنتال 2" at bounding box center [542, 395] width 226 height 60
drag, startPoint x: 437, startPoint y: 369, endPoint x: 509, endPoint y: 439, distance: 101.3
click at [509, 439] on div "Add item image Image Size: 1200 x 800 px / Image formats: jpg, png / 5MB Max. I…" at bounding box center [415, 437] width 538 height 544
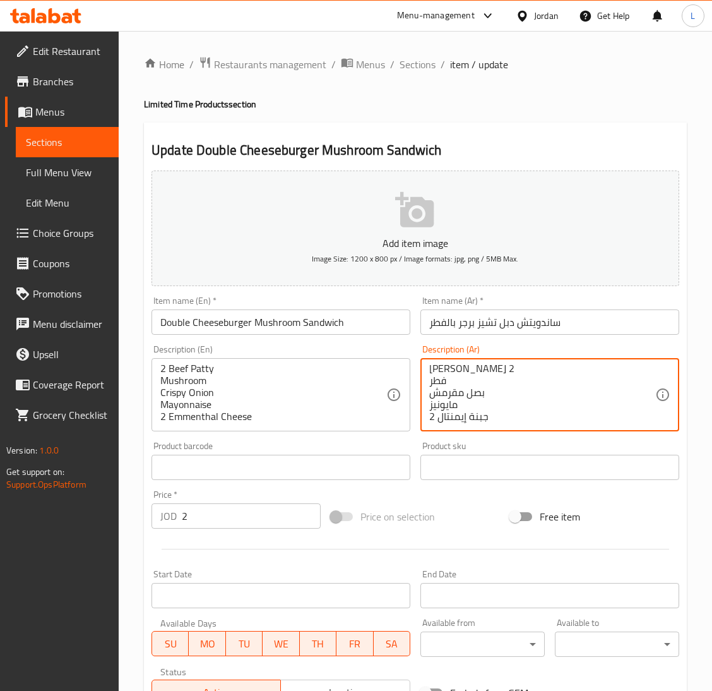
click at [480, 387] on textarea "[PERSON_NAME] 2 فطر بصل مقرمش مايونيز جبنة إيمنتال 2" at bounding box center [542, 395] width 226 height 60
click at [465, 401] on textarea "[PERSON_NAME] 2 فطر بصل مقرمش مايونيز جبنة إيمنتال 2" at bounding box center [542, 395] width 226 height 60
click at [446, 374] on textarea "[PERSON_NAME] 2 فطر بصل مقرمش مايونيز جبنة إيمنتال 2" at bounding box center [542, 395] width 226 height 60
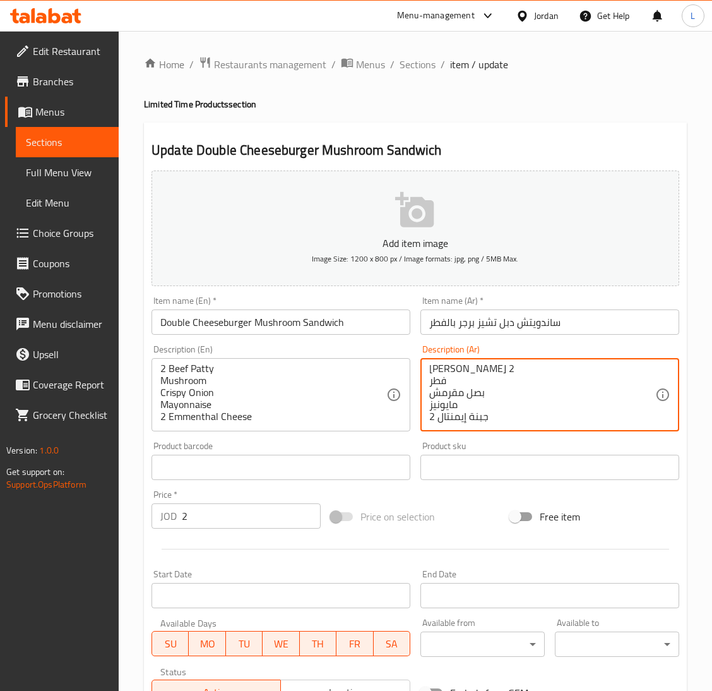
click at [449, 366] on textarea "[PERSON_NAME] 2 فطر بصل مقرمش مايونيز جبنة إيمنتال 2" at bounding box center [542, 395] width 226 height 60
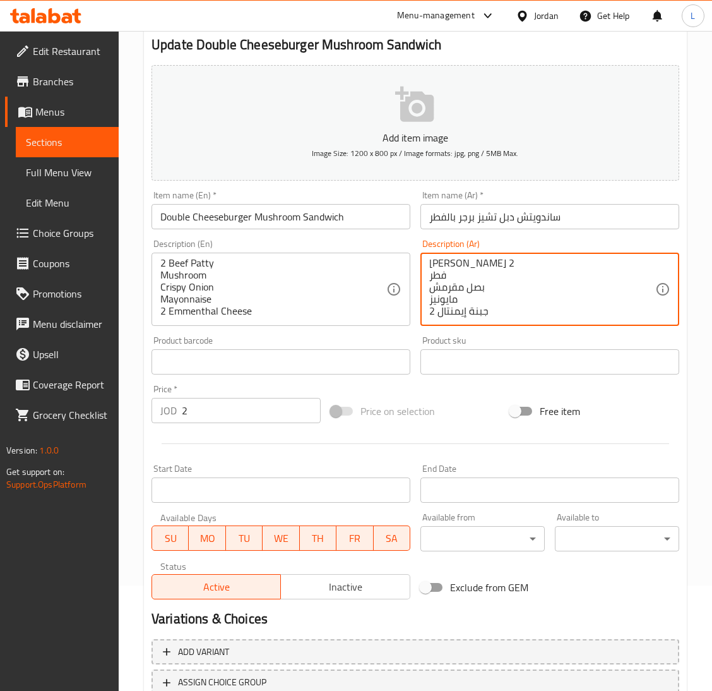
scroll to position [199, 0]
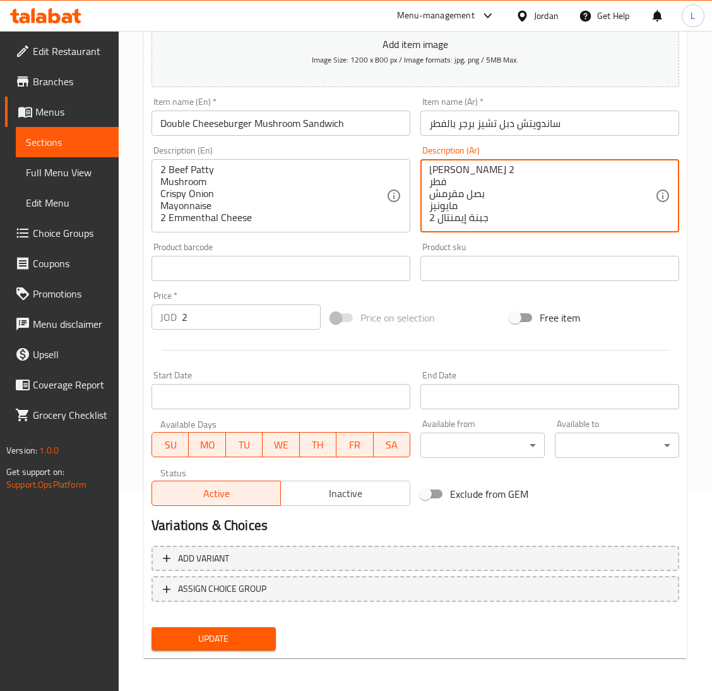
click at [256, 643] on span "Update" at bounding box center [214, 639] width 104 height 16
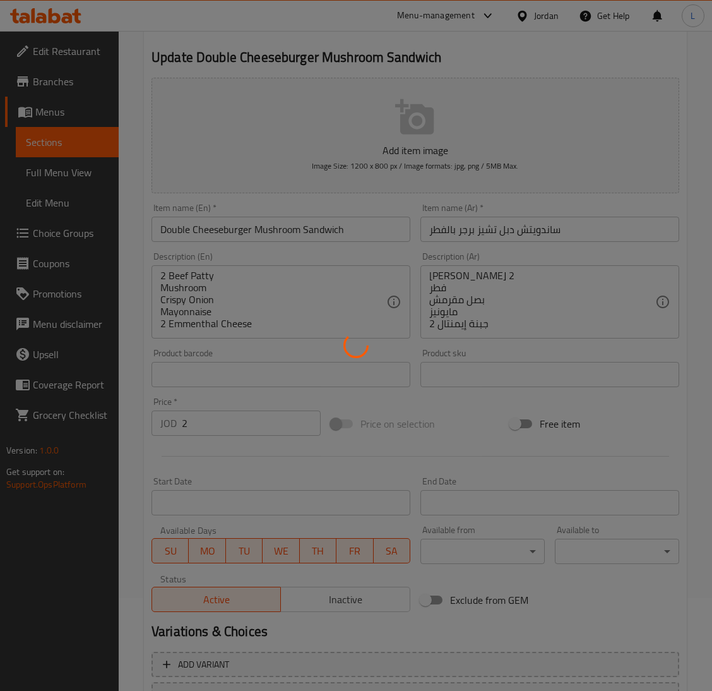
scroll to position [0, 0]
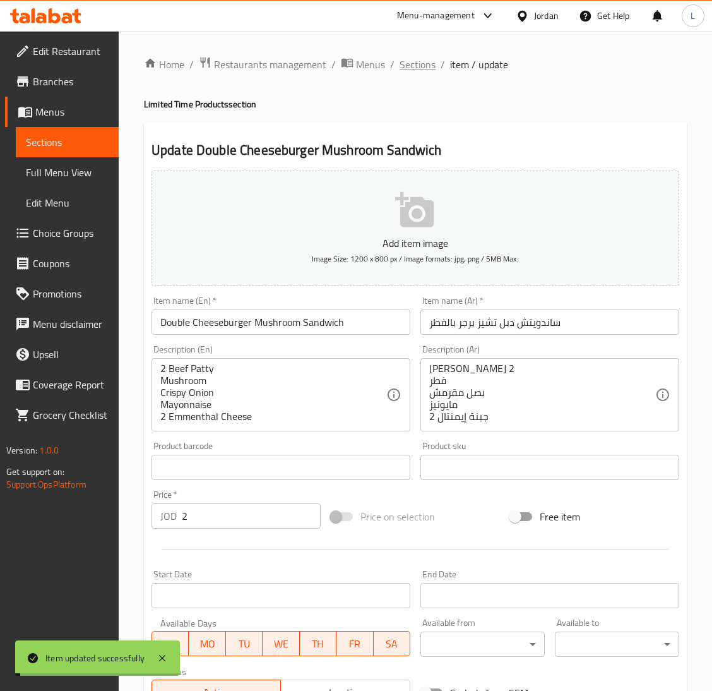
click at [420, 57] on span "Sections" at bounding box center [418, 64] width 36 height 15
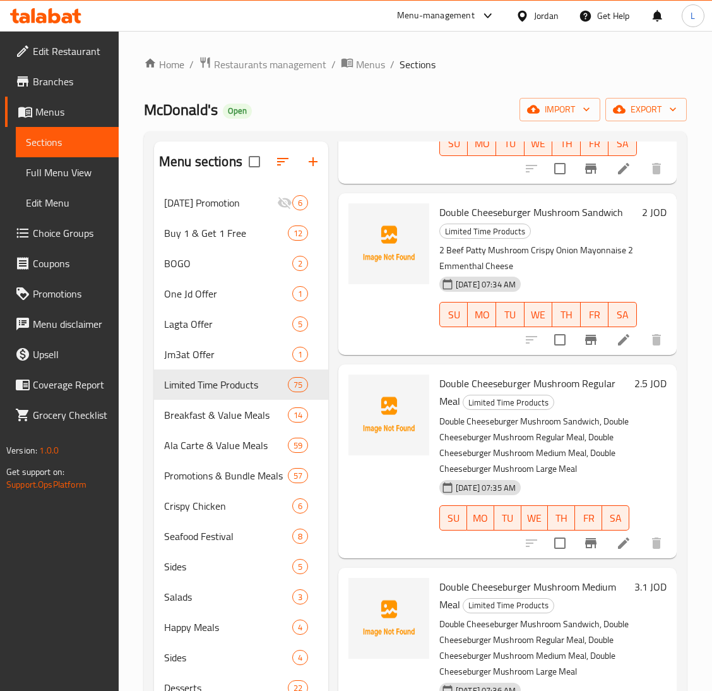
scroll to position [3125, 0]
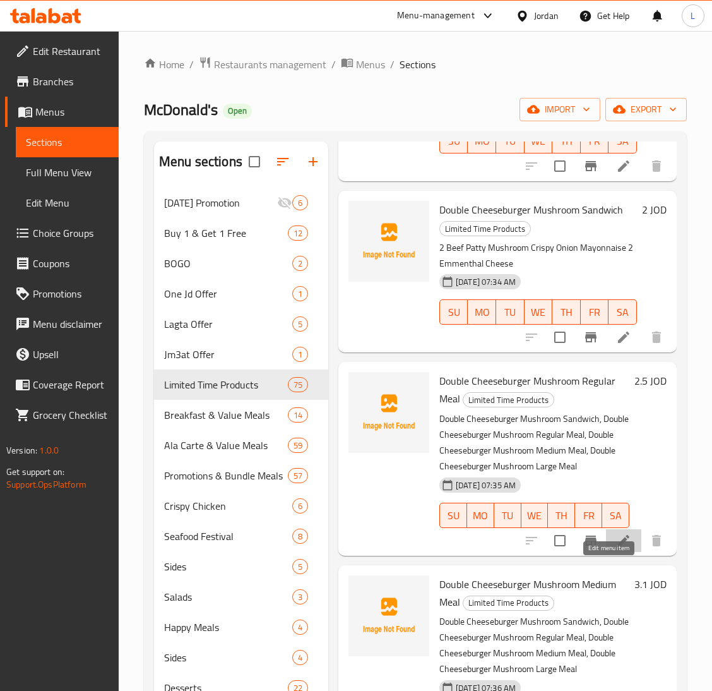
click at [616, 548] on icon at bounding box center [623, 540] width 15 height 15
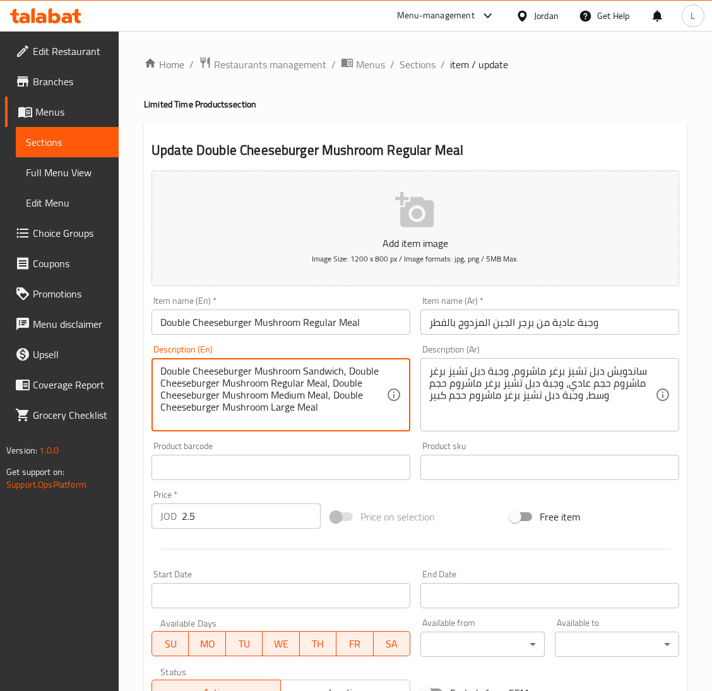
drag, startPoint x: 316, startPoint y: 407, endPoint x: 138, endPoint y: 354, distance: 185.8
paste textarea "2 Beef Patty Mushroom Crispy Onion Mayonnaise 2 Emmenthal Cheese"
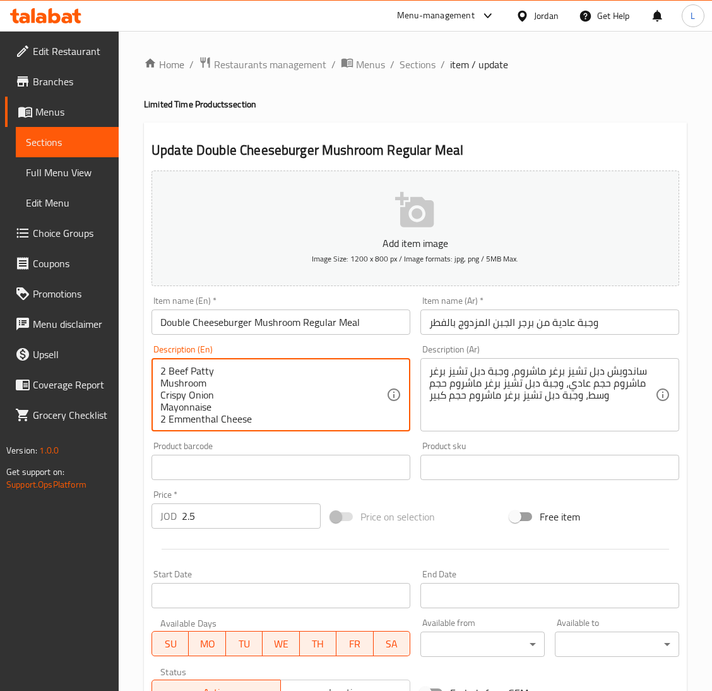
scroll to position [3, 0]
type textarea "2 Beef Patty Mushroom Crispy Onion Mayonnaise 2 Emmenthal Cheese"
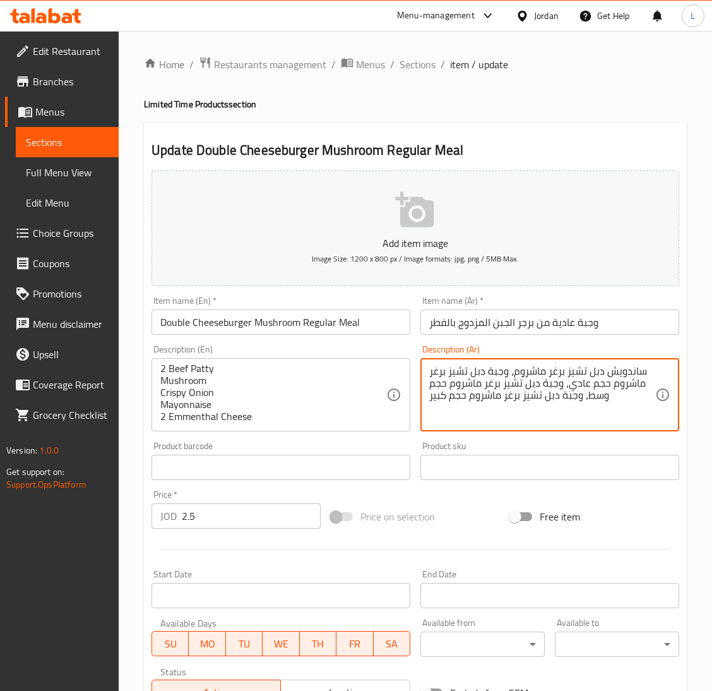
drag, startPoint x: 627, startPoint y: 399, endPoint x: 412, endPoint y: 347, distance: 221.6
paste textarea "[PERSON_NAME] 2 فطر بصل مقرمش مايونيز جبنة إيمنتال 2"
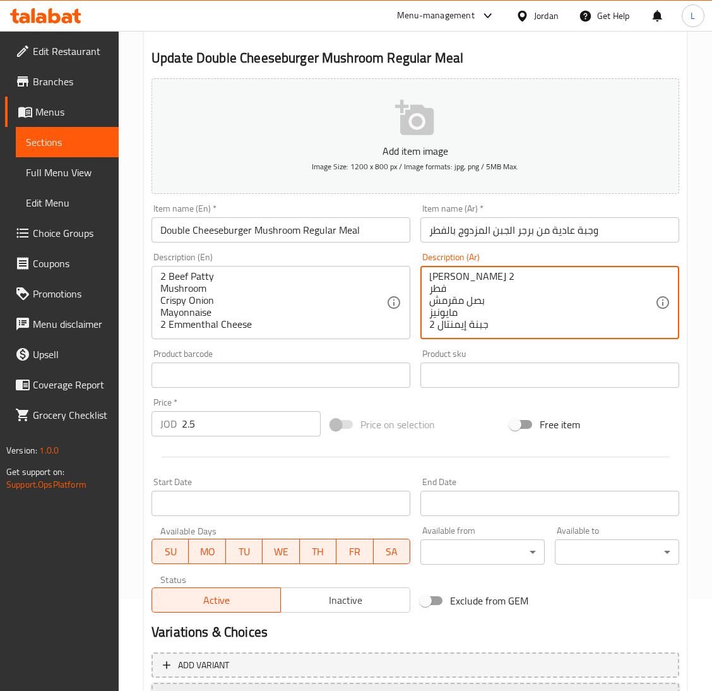
scroll to position [199, 0]
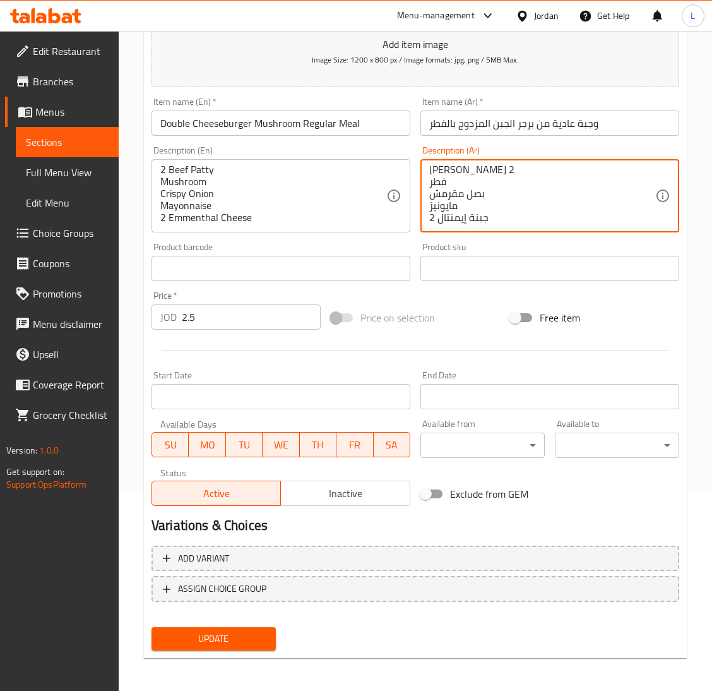
type textarea "[PERSON_NAME] 2 فطر بصل مقرمش مايونيز جبنة إيمنتال 2"
click at [234, 631] on span "Update" at bounding box center [214, 639] width 104 height 16
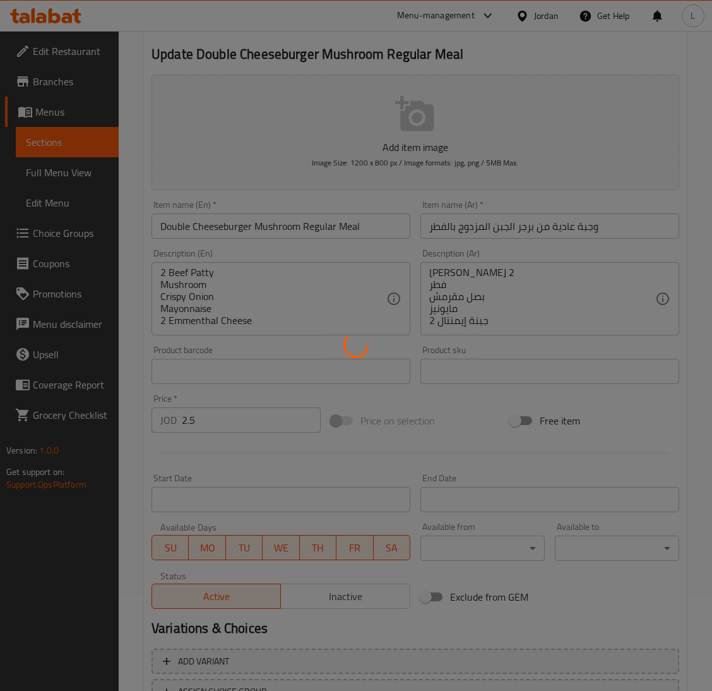
scroll to position [0, 0]
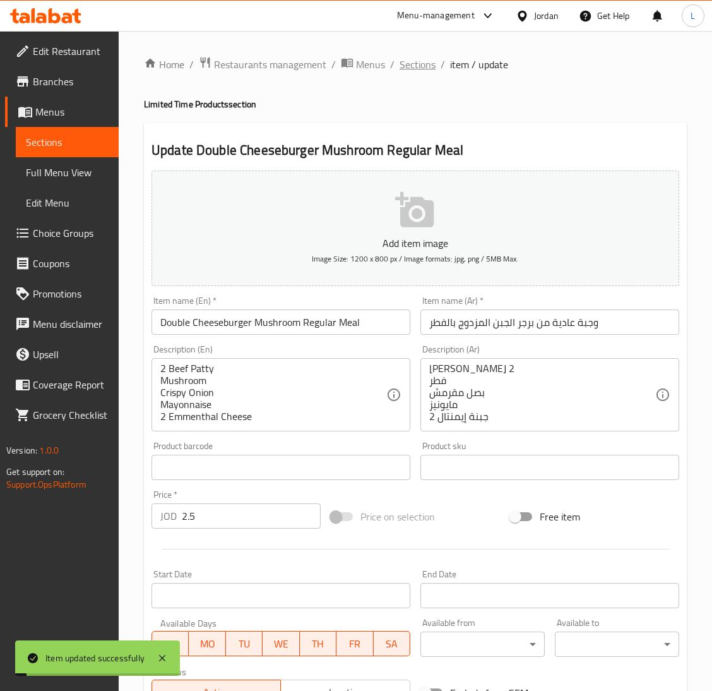
click at [412, 68] on span "Sections" at bounding box center [418, 64] width 36 height 15
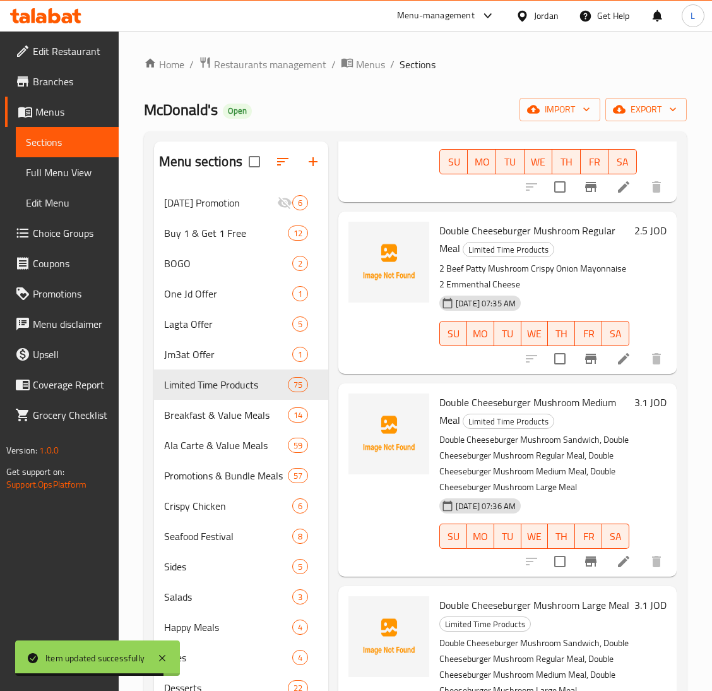
scroll to position [3314, 0]
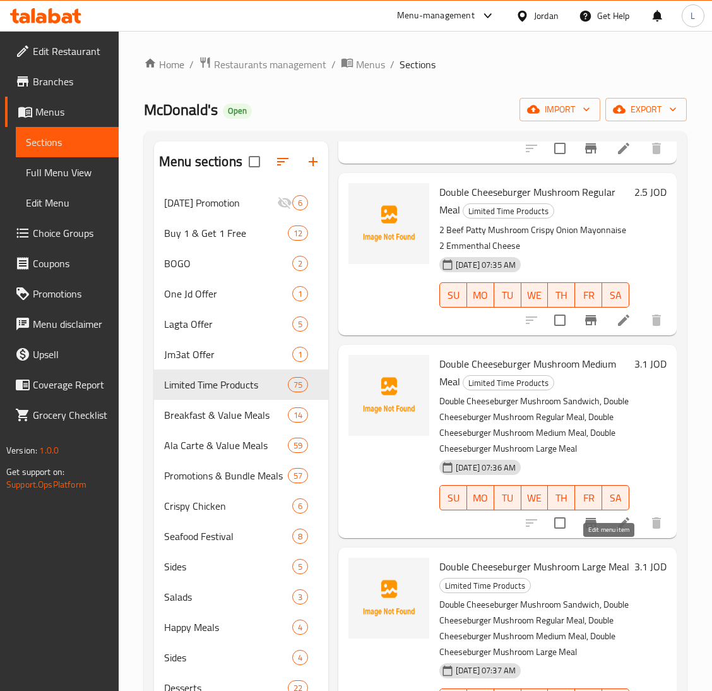
click at [616, 530] on icon at bounding box center [623, 522] width 15 height 15
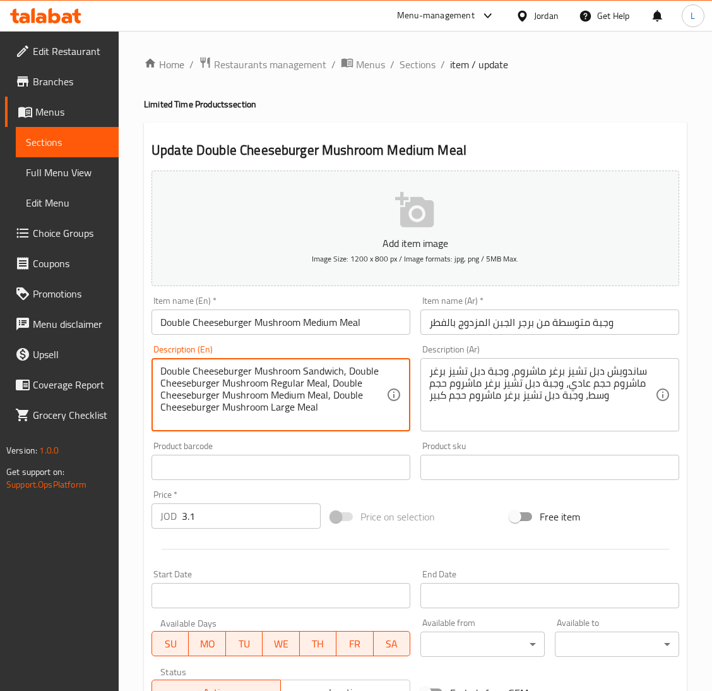
drag, startPoint x: 329, startPoint y: 409, endPoint x: 147, endPoint y: 338, distance: 195.3
paste textarea "2 Beef Patty Mushroom Crispy Onion Mayonnaise 2 Emmenthal Cheese"
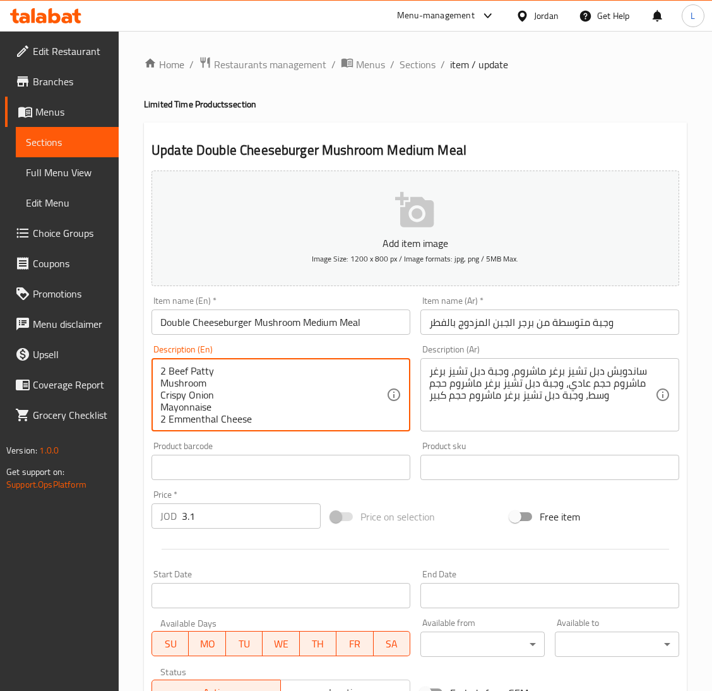
scroll to position [3, 0]
type textarea "2 Beef Patty Mushroom Crispy Onion Mayonnaise 2 Emmenthal Cheese"
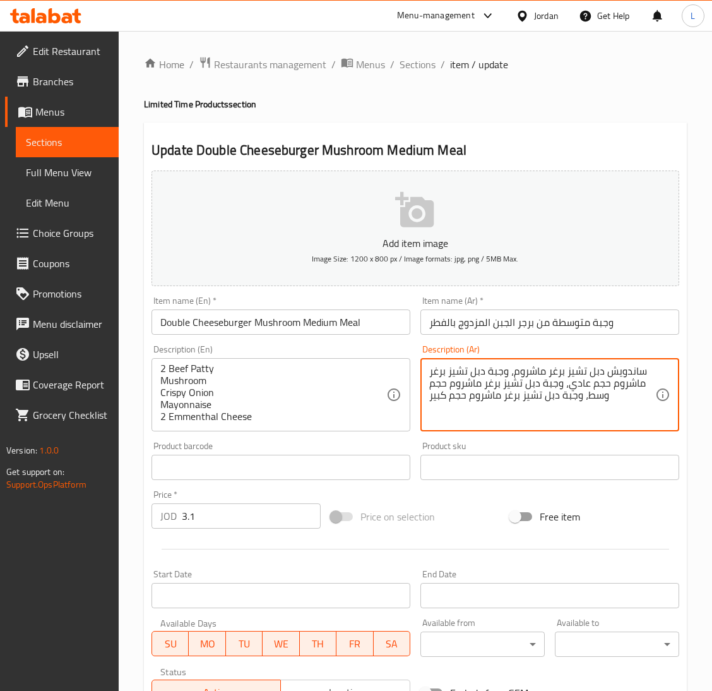
drag, startPoint x: 609, startPoint y: 399, endPoint x: 650, endPoint y: 364, distance: 53.3
click at [547, 367] on textarea "ساندويش دبل تشيز برغر ماشروم، وجبة دبل تشيز برغر ماشروم حجم عادي، وجبة دبل تشيز…" at bounding box center [542, 395] width 226 height 60
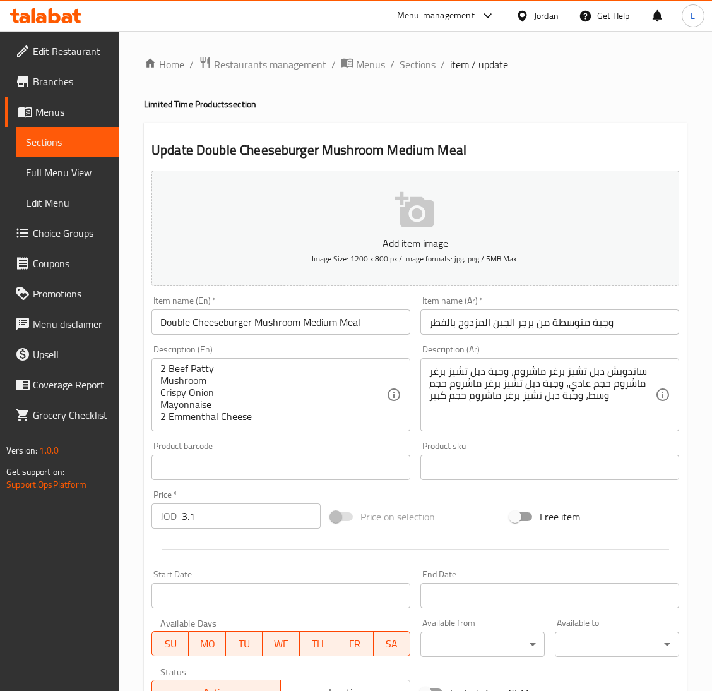
drag, startPoint x: 427, startPoint y: 387, endPoint x: 583, endPoint y: 377, distance: 155.6
click at [583, 377] on div "ساندويش دبل تشيز برغر ماشروم، وجبة دبل تشيز برغر ماشروم حجم عادي، وجبة دبل تشيز…" at bounding box center [549, 394] width 259 height 73
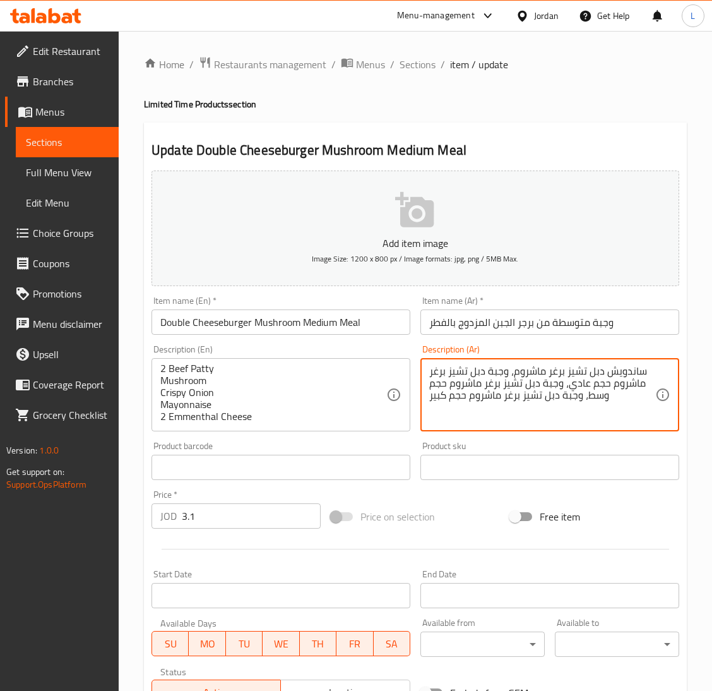
click at [576, 383] on textarea "ساندويش دبل تشيز برغر ماشروم، وجبة دبل تشيز برغر ماشروم حجم عادي، وجبة دبل تشيز…" at bounding box center [542, 395] width 226 height 60
paste textarea "2 Beef Patty Mushroom Crispy Onion Mayonnaise 2 Emmenthal Cheese"
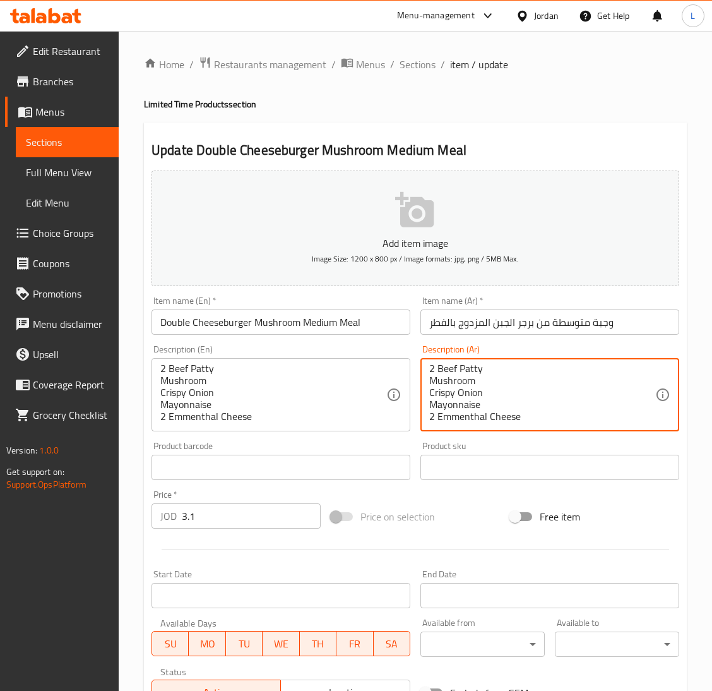
scroll to position [0, 0]
drag, startPoint x: 541, startPoint y: 408, endPoint x: 434, endPoint y: 347, distance: 123.3
click at [434, 347] on div "Description (Ar) 2 Beef Patty Mushroom Crispy Onion Mayonnaise 2 Emmenthal Chee…" at bounding box center [549, 388] width 259 height 86
click at [441, 378] on textarea "2 Beef Patty Mushroom Crispy Onion Mayonnaise 2 Emmenthal Cheese" at bounding box center [542, 395] width 226 height 60
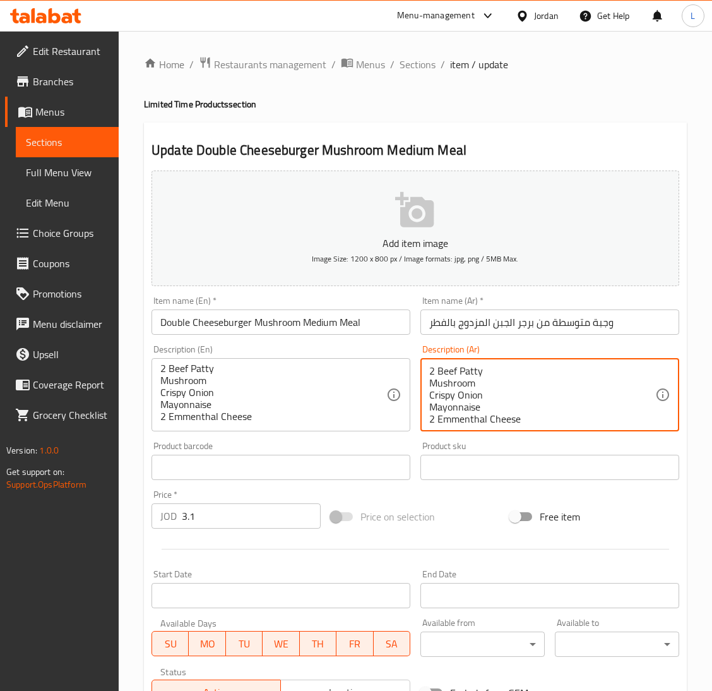
click at [441, 378] on textarea "2 Beef Patty Mushroom Crispy Onion Mayonnaise 2 Emmenthal Cheese" at bounding box center [542, 395] width 226 height 60
drag, startPoint x: 545, startPoint y: 407, endPoint x: 427, endPoint y: 364, distance: 125.6
click at [427, 364] on div "2 Beef Patty ِCrispy Onion Mayonnaise 2 Emmenthal Cheese Description (Ar)" at bounding box center [549, 394] width 259 height 73
paste textarea "[PERSON_NAME] 2 فطر بصل مقرمش مايونيز جبنة إيمنتال 2"
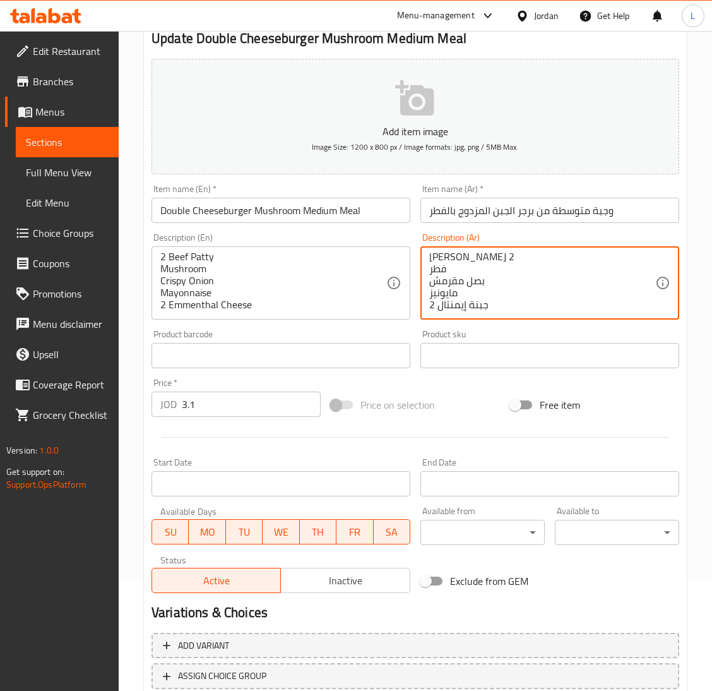
scroll to position [199, 0]
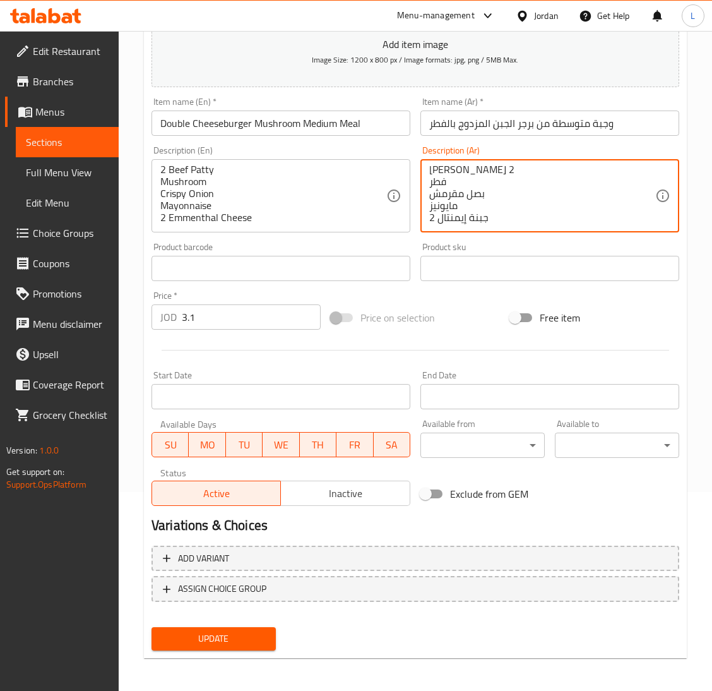
type textarea "[PERSON_NAME] 2 فطر بصل مقرمش مايونيز جبنة إيمنتال 2"
click at [253, 642] on span "Update" at bounding box center [214, 639] width 104 height 16
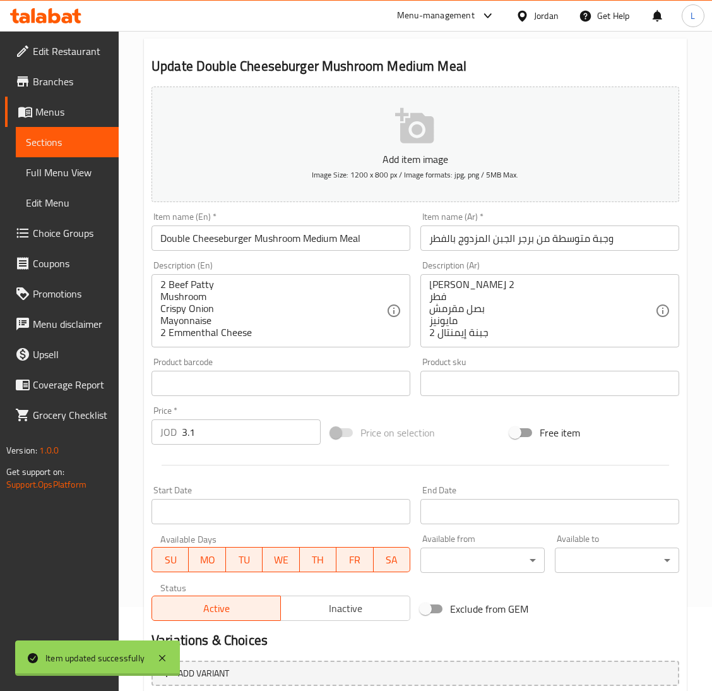
scroll to position [0, 0]
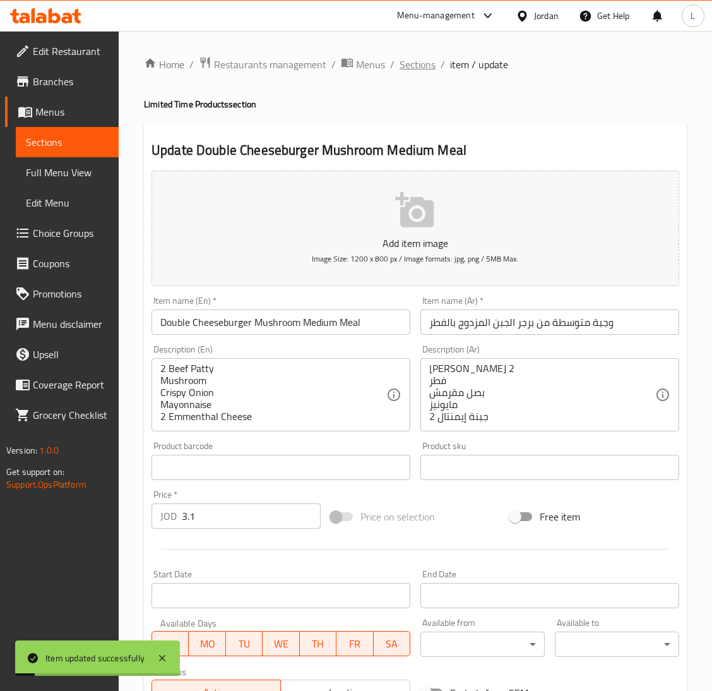
click at [413, 61] on span "Sections" at bounding box center [418, 64] width 36 height 15
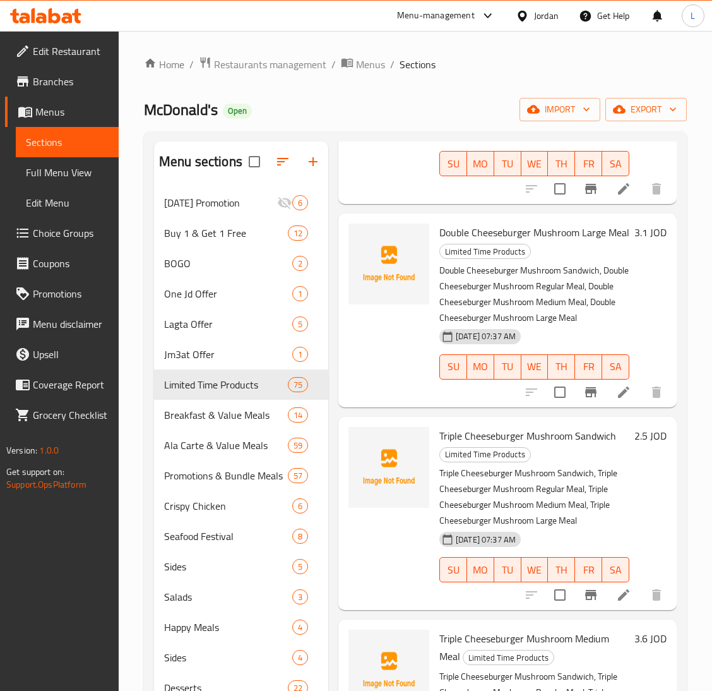
scroll to position [3598, 0]
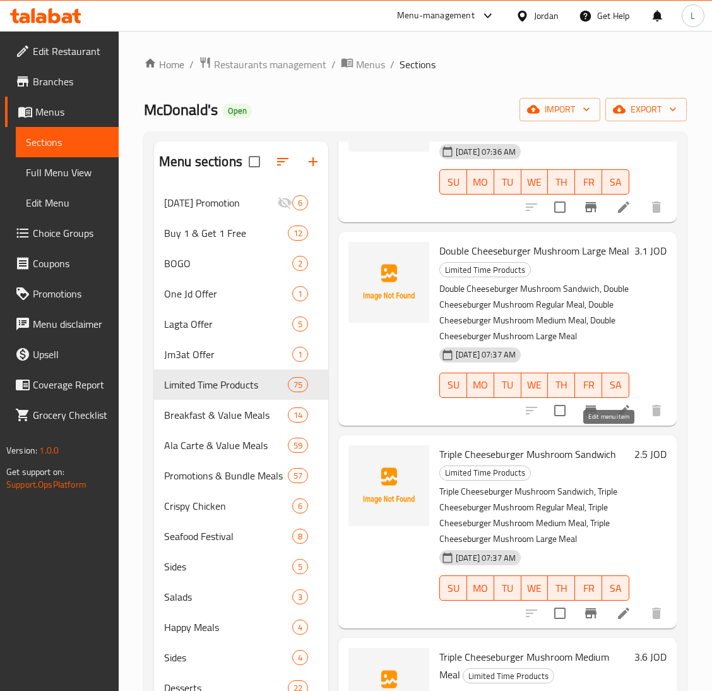
click at [618, 416] on icon at bounding box center [623, 410] width 11 height 11
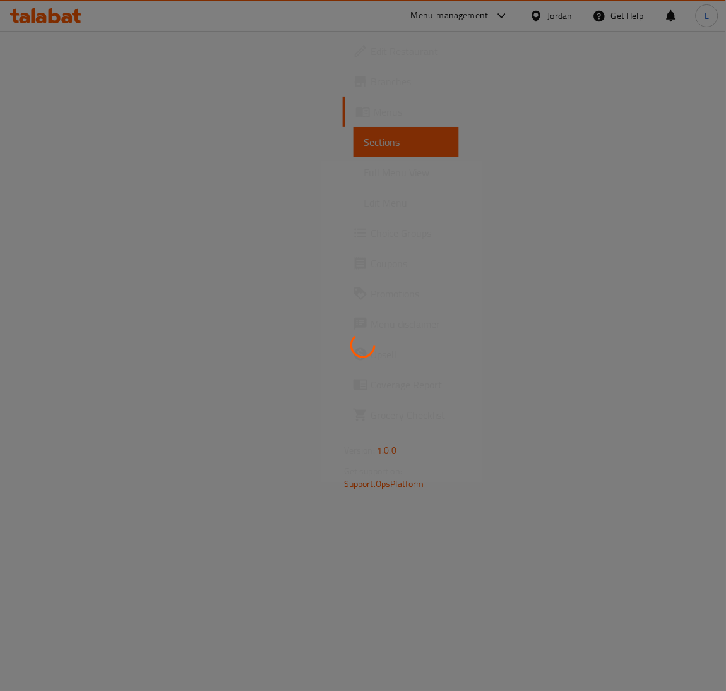
click at [183, 391] on div at bounding box center [363, 345] width 726 height 691
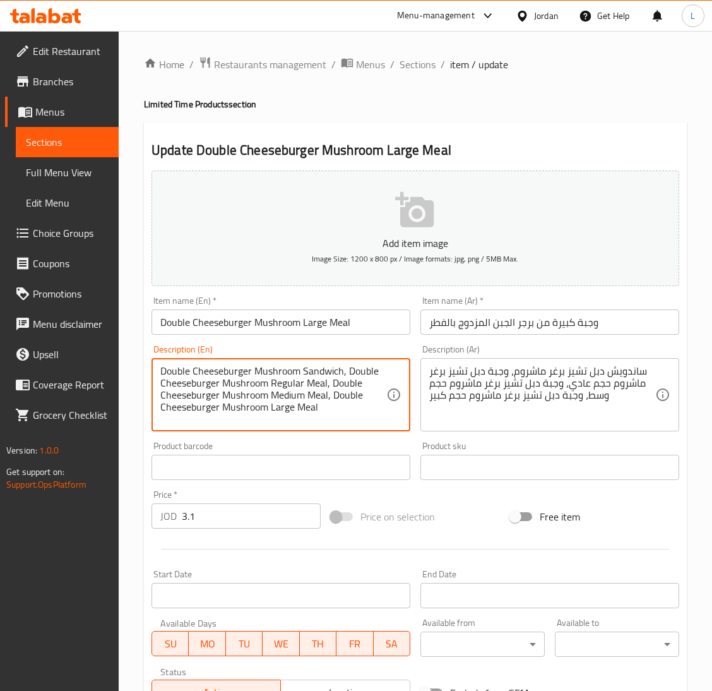
click at [183, 391] on textarea "Double Cheeseburger Mushroom Sandwich, Double Cheeseburger Mushroom Regular Mea…" at bounding box center [273, 395] width 226 height 60
paste textarea "[PERSON_NAME] 2 فطر بصل مقرمش مايونيز جبنة إيمنتال 2"
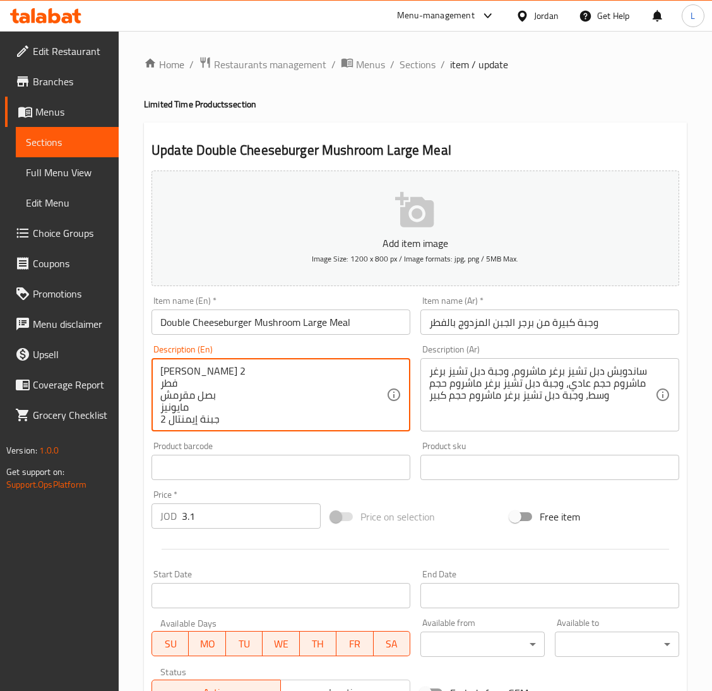
scroll to position [3, 0]
type textarea "[PERSON_NAME] 2 فطر بصل مقرمش مايونيز جبنة إيمنتال 2"
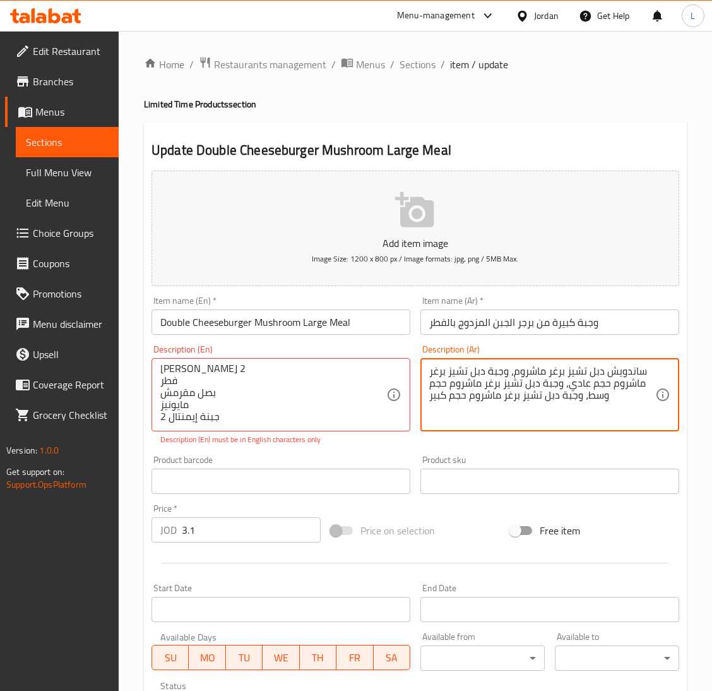
click at [458, 387] on textarea "ساندويش دبل تشيز برغر ماشروم، وجبة دبل تشيز برغر ماشروم حجم عادي، وجبة دبل تشيز…" at bounding box center [542, 395] width 226 height 60
paste textarea "يف باتي 2 فطر بصل مقرمش مايونيز جبنة إيمنتال 2"
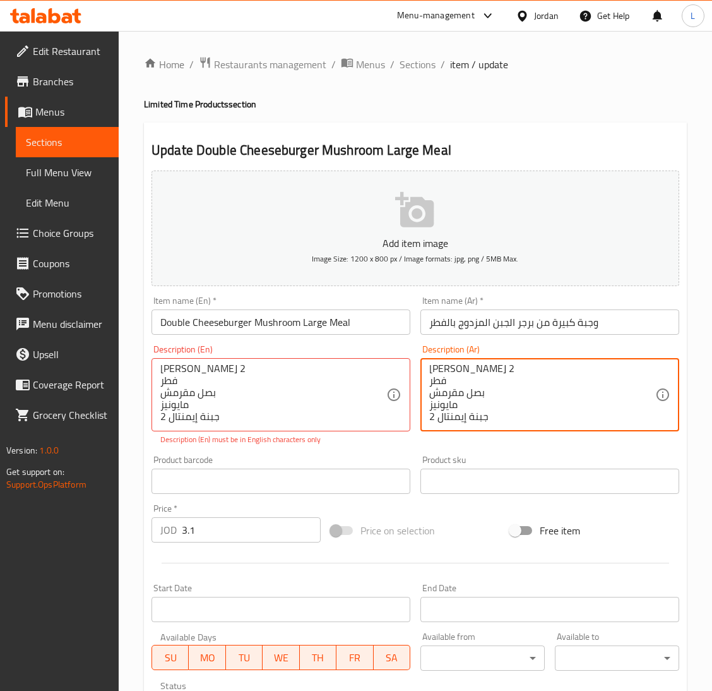
type textarea "[PERSON_NAME] 2 فطر بصل مقرمش مايونيز جبنة إيمنتال 2"
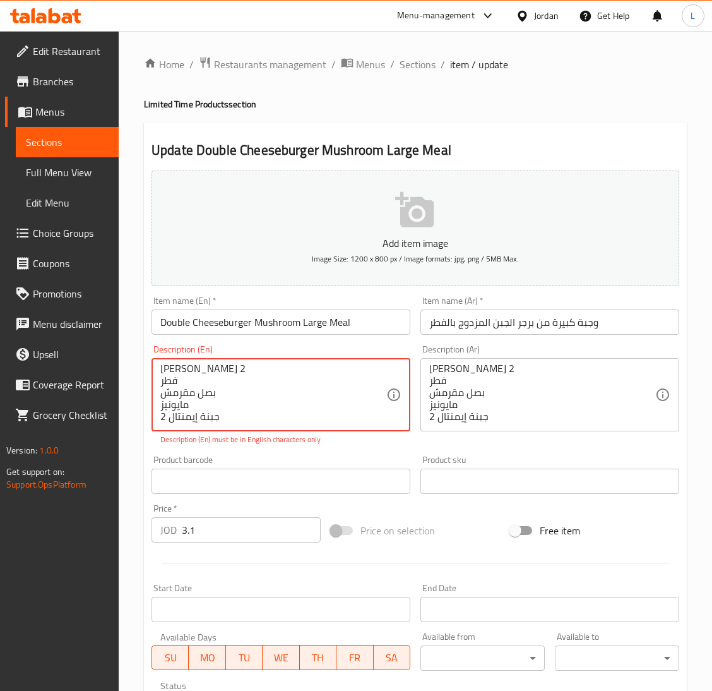
click at [274, 386] on textarea "[PERSON_NAME] 2 فطر بصل مقرمش مايونيز جبنة إيمنتال 2" at bounding box center [273, 395] width 226 height 60
click at [278, 408] on textarea "[PERSON_NAME] 2 فطر بصل مقرمش مايونيز جبنة إيمنتال 2" at bounding box center [273, 395] width 226 height 60
click at [258, 395] on textarea "[PERSON_NAME] 2 فطر بصل مقرمش مايونيز جبنة إيمنتال 2" at bounding box center [273, 395] width 226 height 60
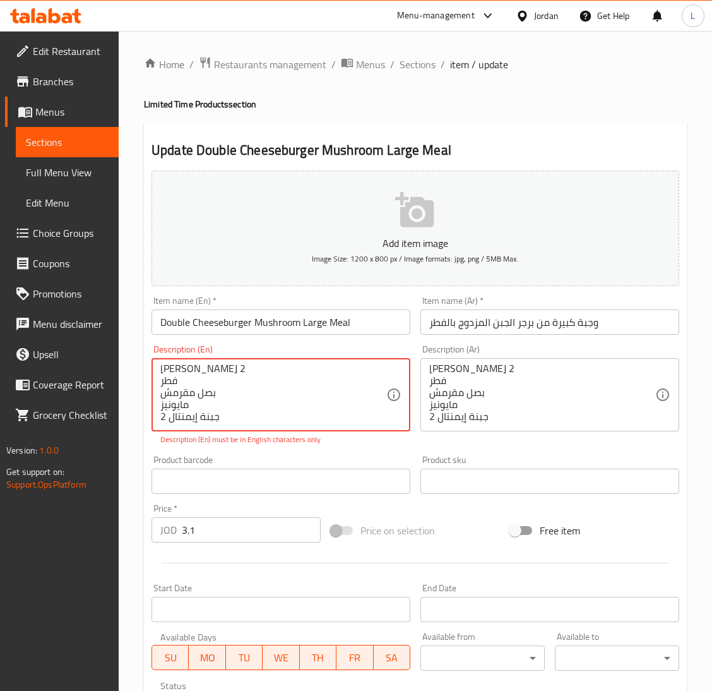
paste textarea "2 Beef Patty Mushroom Crispy Onion Mayonnaise 2 Emmenthal Cheese"
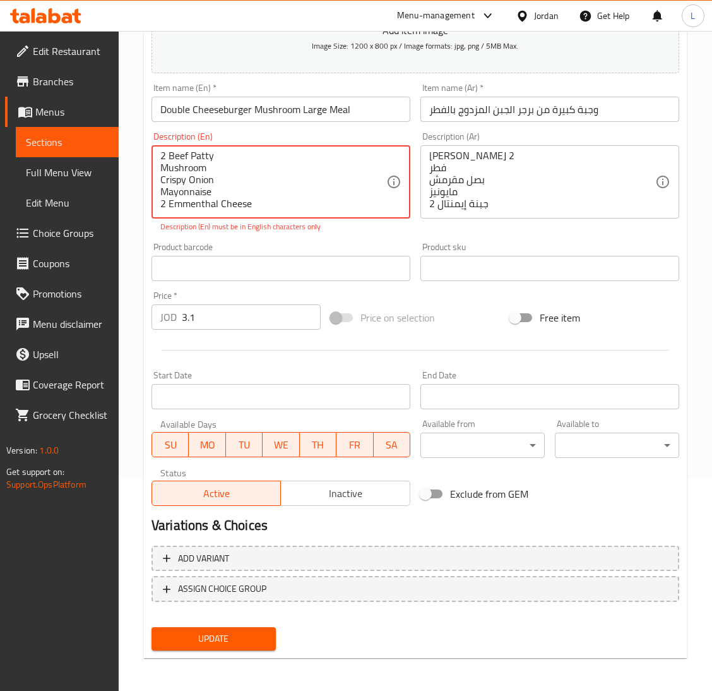
type textarea "2 Beef Patty Mushroom Crispy Onion Mayonnaise 2 Emmenthal Cheese"
click at [249, 634] on span "Update" at bounding box center [214, 639] width 104 height 16
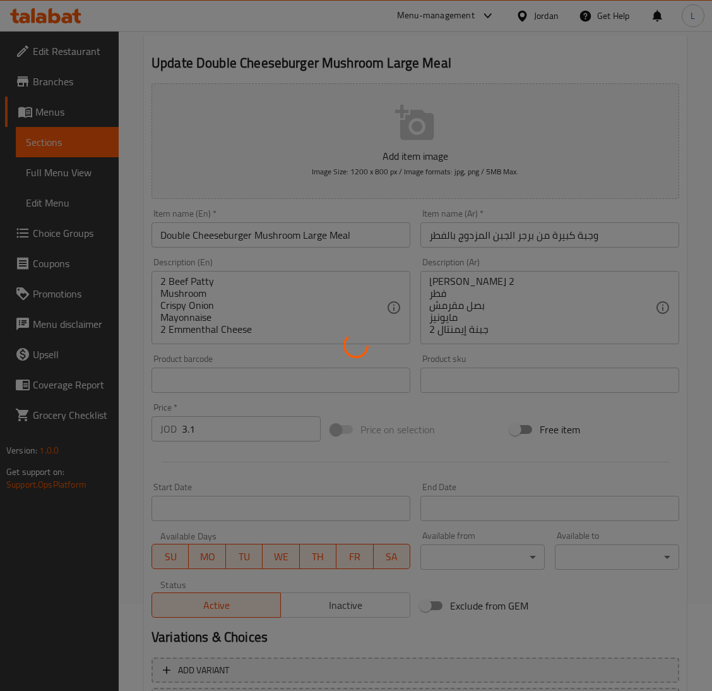
scroll to position [0, 0]
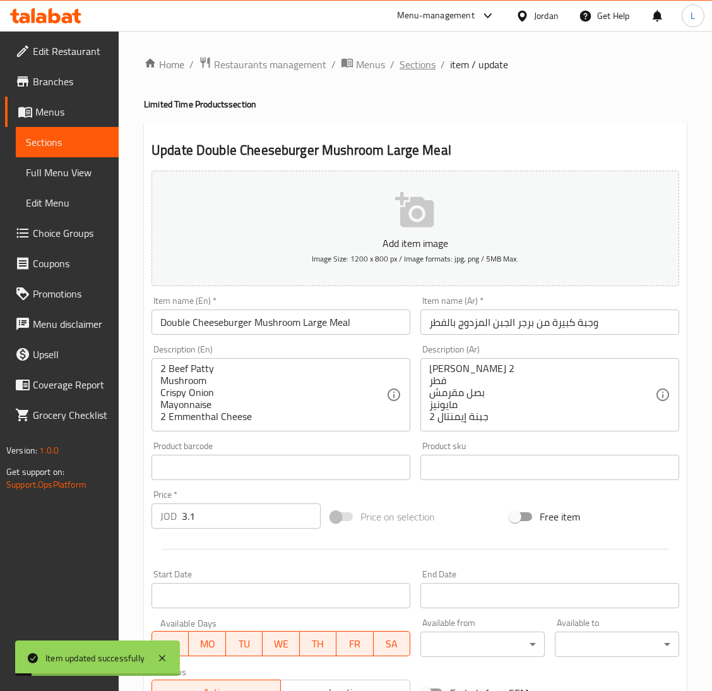
click at [413, 64] on span "Sections" at bounding box center [418, 64] width 36 height 15
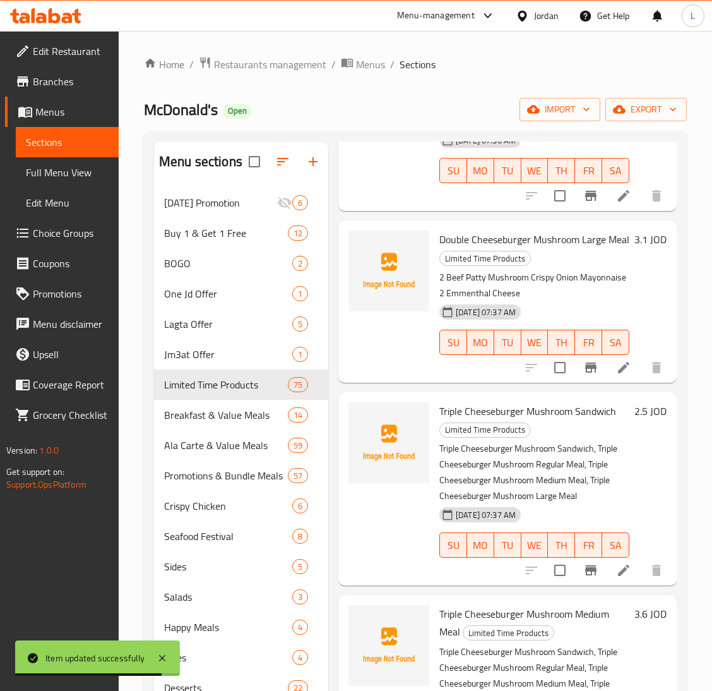
scroll to position [3646, 0]
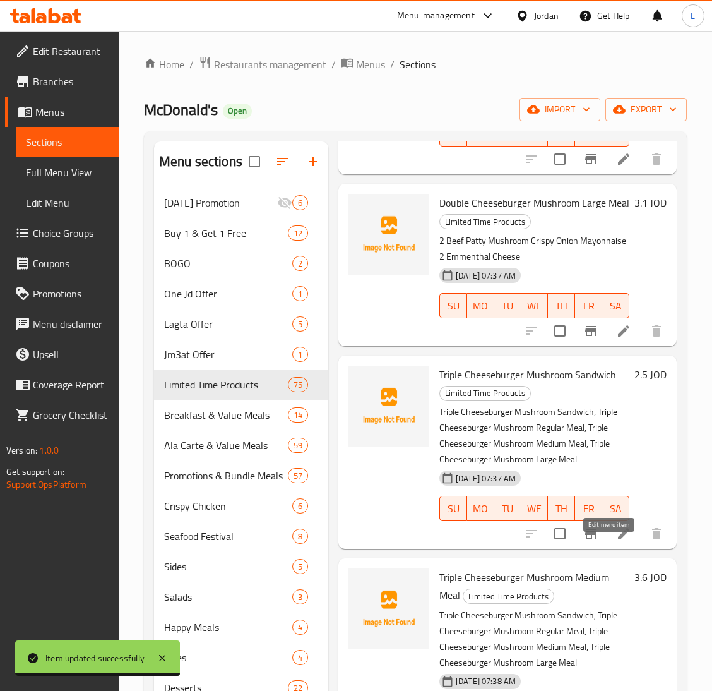
click at [616, 541] on icon at bounding box center [623, 533] width 15 height 15
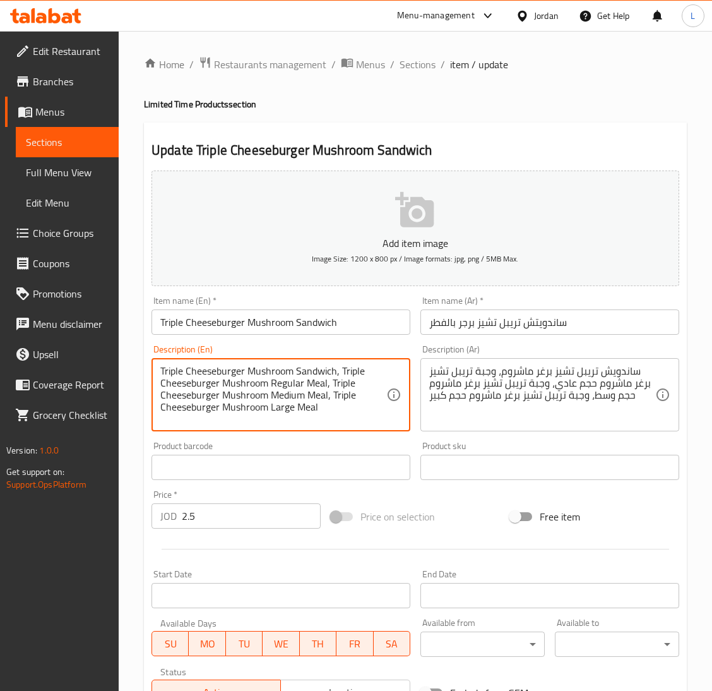
click at [171, 371] on textarea "Triple Cheeseburger Mushroom Sandwich, Triple Cheeseburger Mushroom Regular Mea…" at bounding box center [273, 395] width 226 height 60
paste textarea "2 Beef Patty Mushroom Crispy Onion Mayonnaise 2 Emmenthal Cheese"
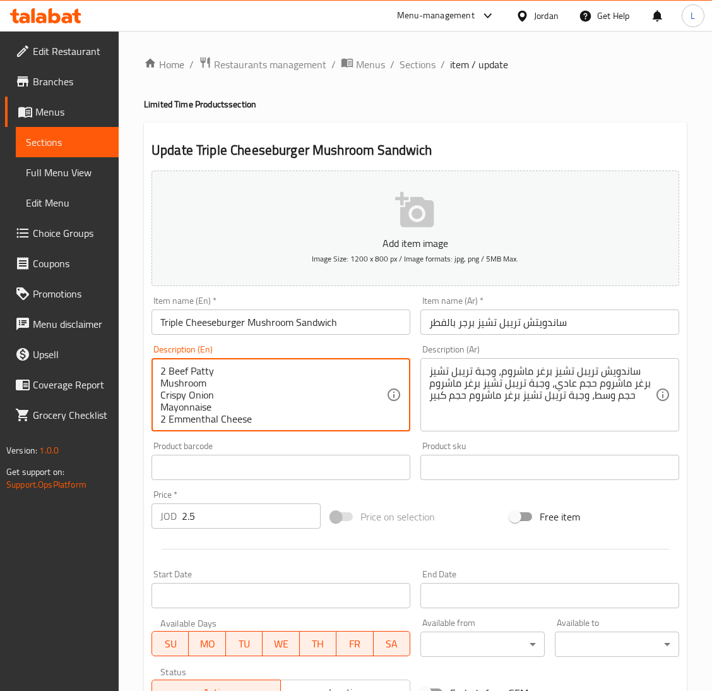
click at [160, 366] on textarea "2 Beef Patty Mushroom Crispy Onion Mayonnaise 2 Emmenthal Cheese" at bounding box center [273, 395] width 226 height 60
drag, startPoint x: 164, startPoint y: 416, endPoint x: 157, endPoint y: 420, distance: 8.2
click at [157, 420] on div "3 Beef Patty Mushroom Crispy Onion Mayonnaise 2 Emmenthal Cheese Description (E…" at bounding box center [281, 394] width 259 height 73
click at [166, 399] on textarea "3 Beef Patty Mushroom Crispy Onion Mayonnaise 3 Emmenthal Cheese" at bounding box center [273, 395] width 226 height 60
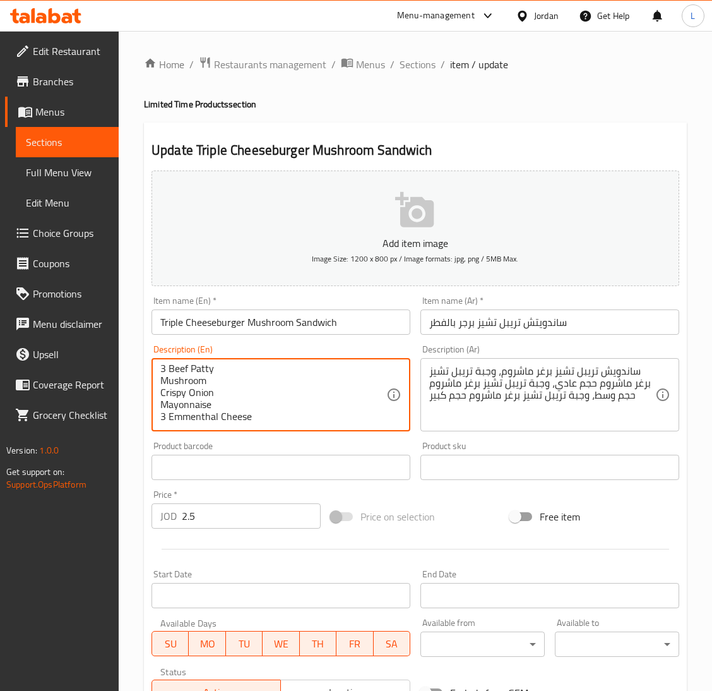
click at [166, 399] on textarea "3 Beef Patty Mushroom Crispy Onion Mayonnaise 3 Emmenthal Cheese" at bounding box center [273, 395] width 226 height 60
type textarea "3 Beef Patty Mushroom Crispy Onion Mayonnaise 3 Emmenthal Cheese"
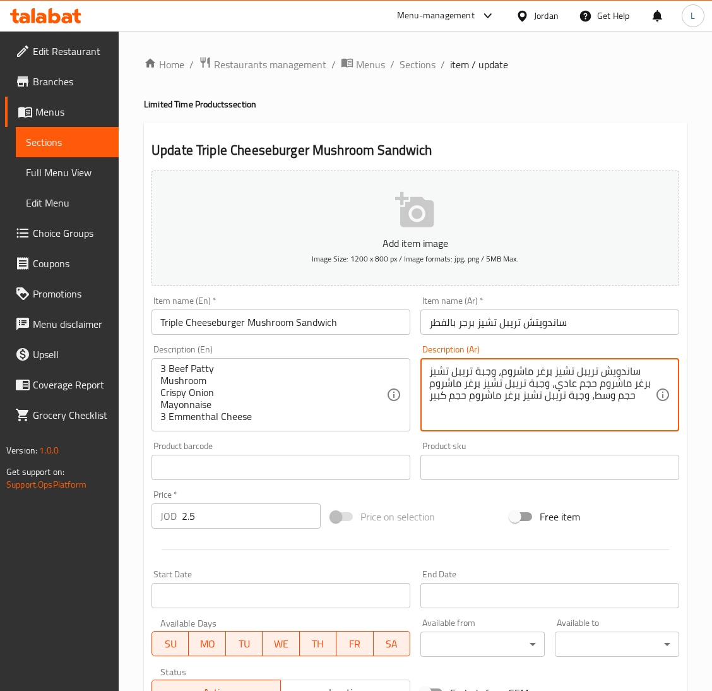
click at [484, 401] on textarea "ساندويش تريبل تشيز برغر ماشروم، وجبة تريبل تشيز برغر ماشروم حجم عادي، وجبة تريب…" at bounding box center [542, 395] width 226 height 60
paste textarea "[PERSON_NAME] 2 فطر بصل مقرمش مايونيز جبنة إيمنتال 2"
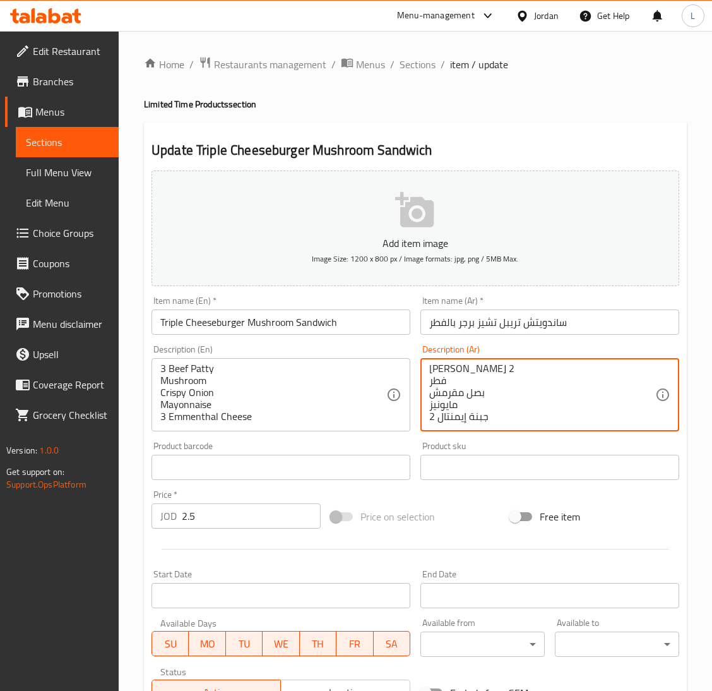
scroll to position [0, 0]
drag, startPoint x: 437, startPoint y: 367, endPoint x: 427, endPoint y: 371, distance: 10.8
click at [427, 371] on div "بيف باتي 2 فطر بصل مقرمش مايونيز جبنة إيمنتال 2 Description (Ar)" at bounding box center [549, 394] width 259 height 73
click at [429, 367] on textarea "[PERSON_NAME] 2 فطر بصل مقرمش مايونيز جبنة إيمنتال 2" at bounding box center [542, 395] width 226 height 60
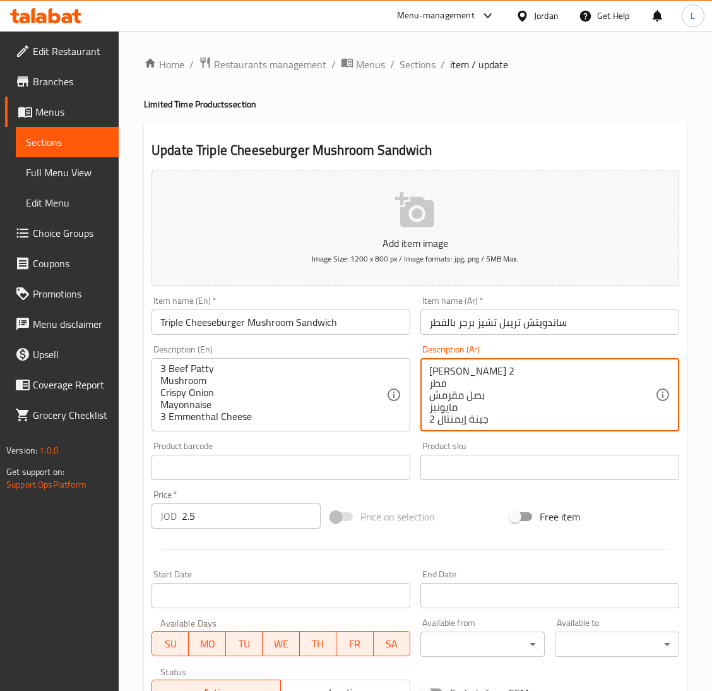
click at [429, 367] on textarea "[PERSON_NAME] 2 فطر بصل مقرمش مايونيز جبنة إيمنتال 2" at bounding box center [542, 395] width 226 height 60
click at [429, 420] on textarea "بيف باتي 3 فطر بصل مقرمش مايونيز جبنة إيمنتال 2" at bounding box center [542, 395] width 226 height 60
click at [442, 414] on textarea "بيف باتي 3 فطر بصل مقرمش مايونيز جبنة إيمنتال 3" at bounding box center [542, 395] width 226 height 60
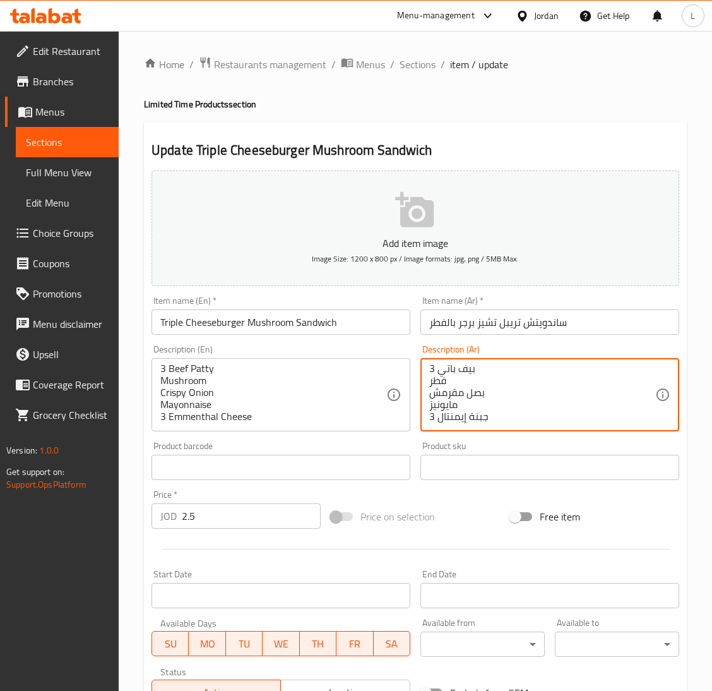
click at [442, 414] on textarea "بيف باتي 3 فطر بصل مقرمش مايونيز جبنة إيمنتال 3" at bounding box center [542, 395] width 226 height 60
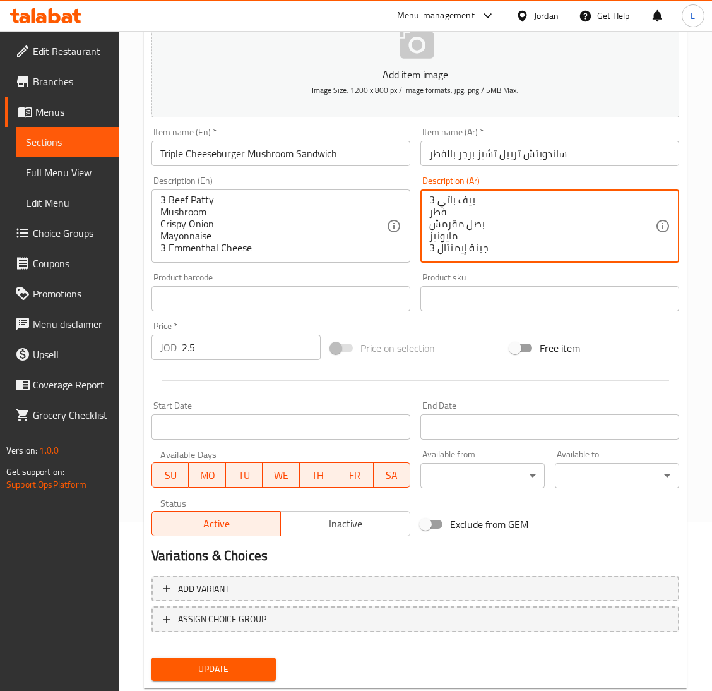
scroll to position [199, 0]
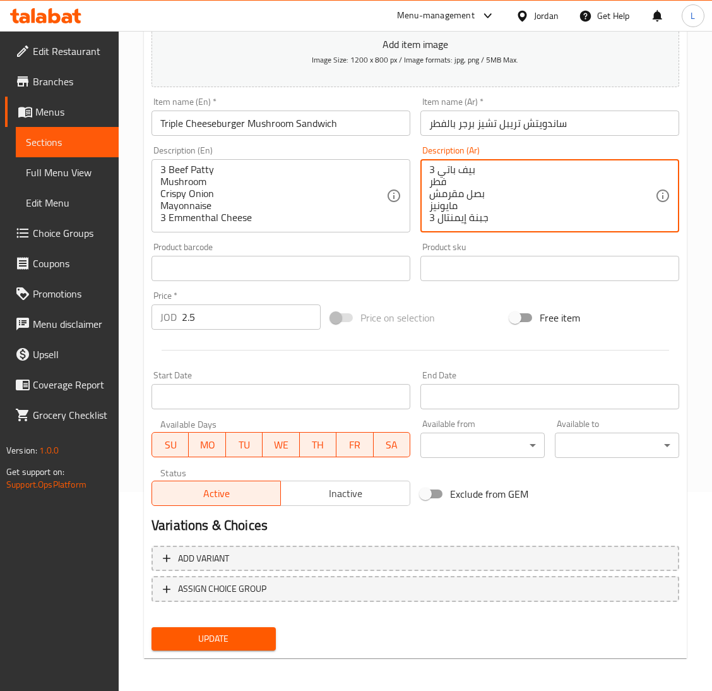
type textarea "بيف باتي 3 فطر بصل مقرمش مايونيز جبنة إيمنتال 3"
click at [241, 622] on div "Update" at bounding box center [213, 638] width 134 height 33
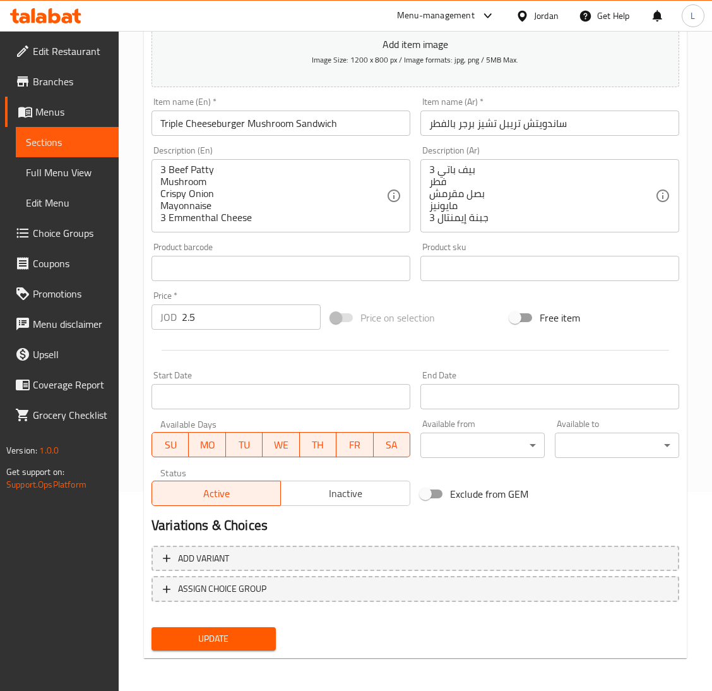
click at [241, 631] on span "Update" at bounding box center [214, 639] width 104 height 16
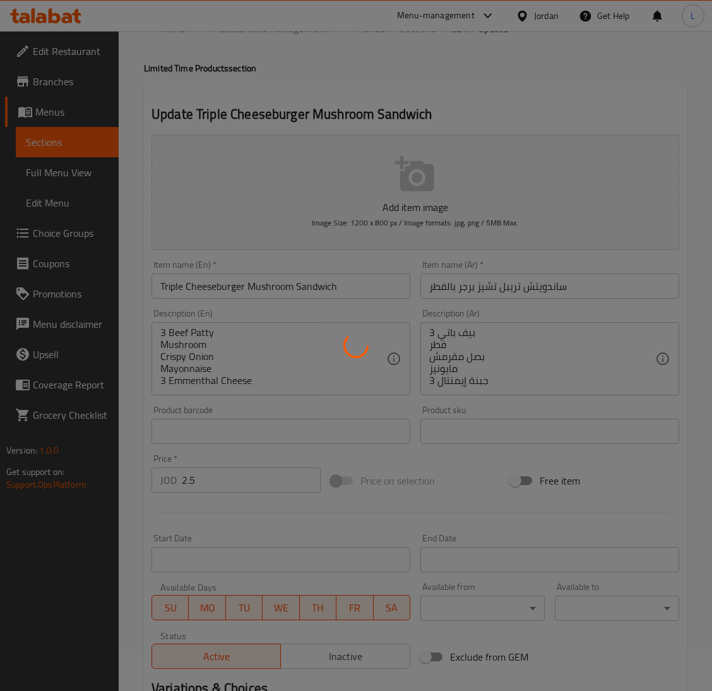
scroll to position [0, 0]
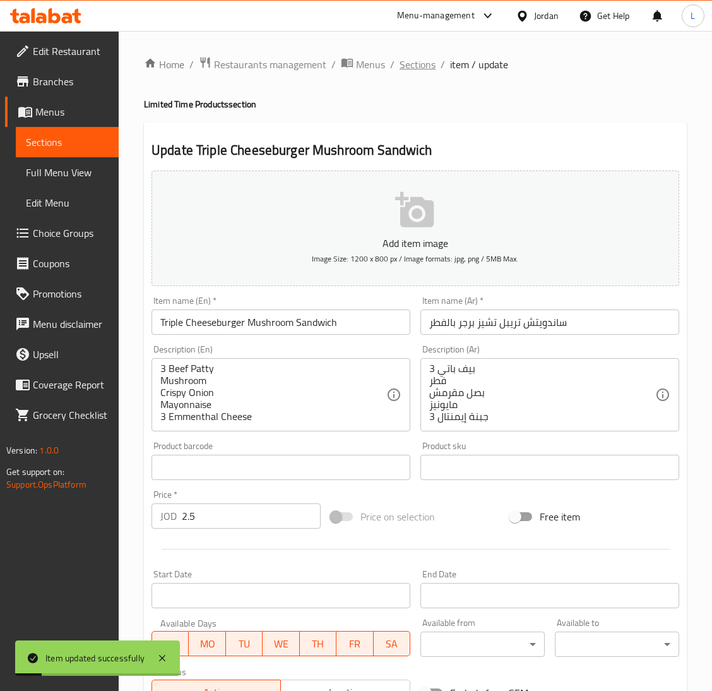
click at [424, 62] on span "Sections" at bounding box center [418, 64] width 36 height 15
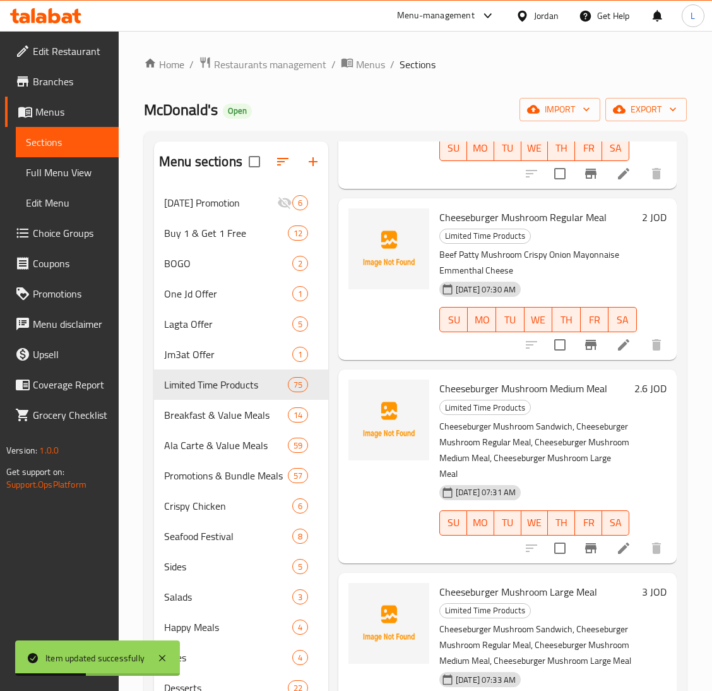
scroll to position [2841, 0]
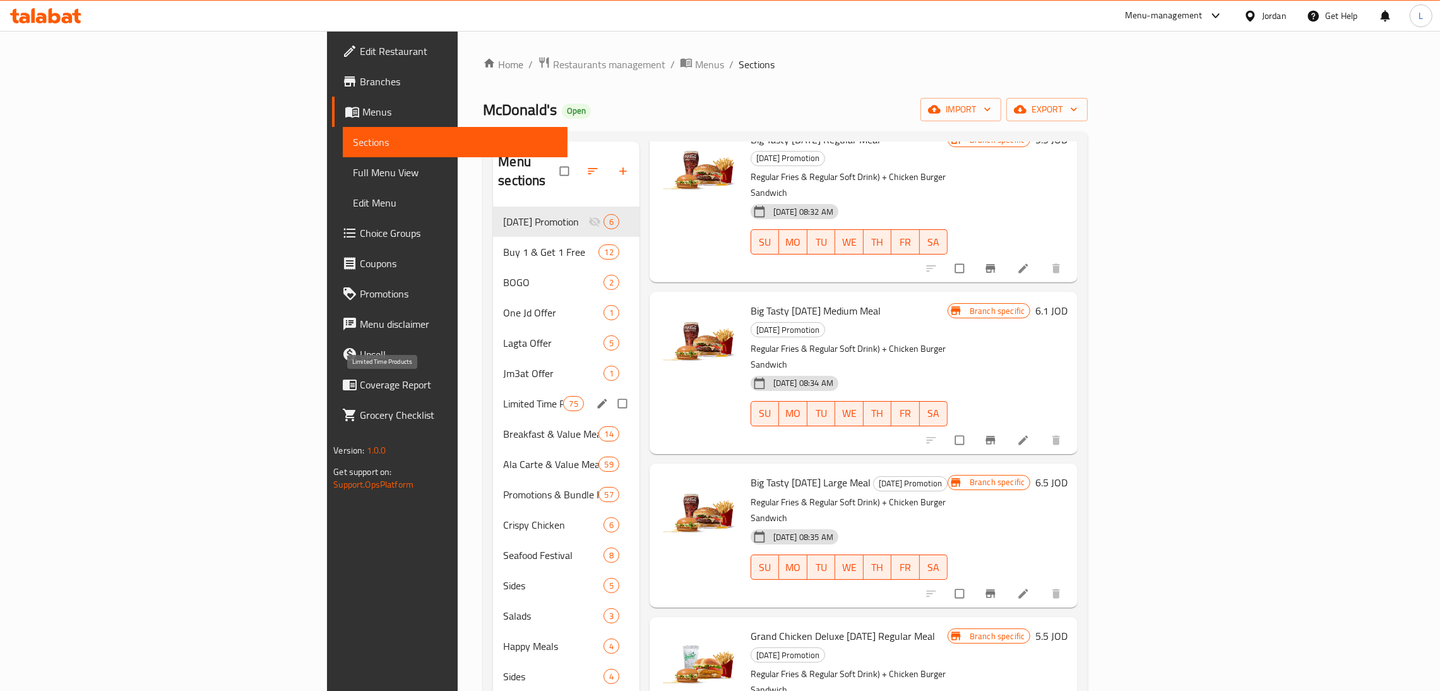
click at [503, 396] on span "Limited Time Products" at bounding box center [533, 403] width 60 height 15
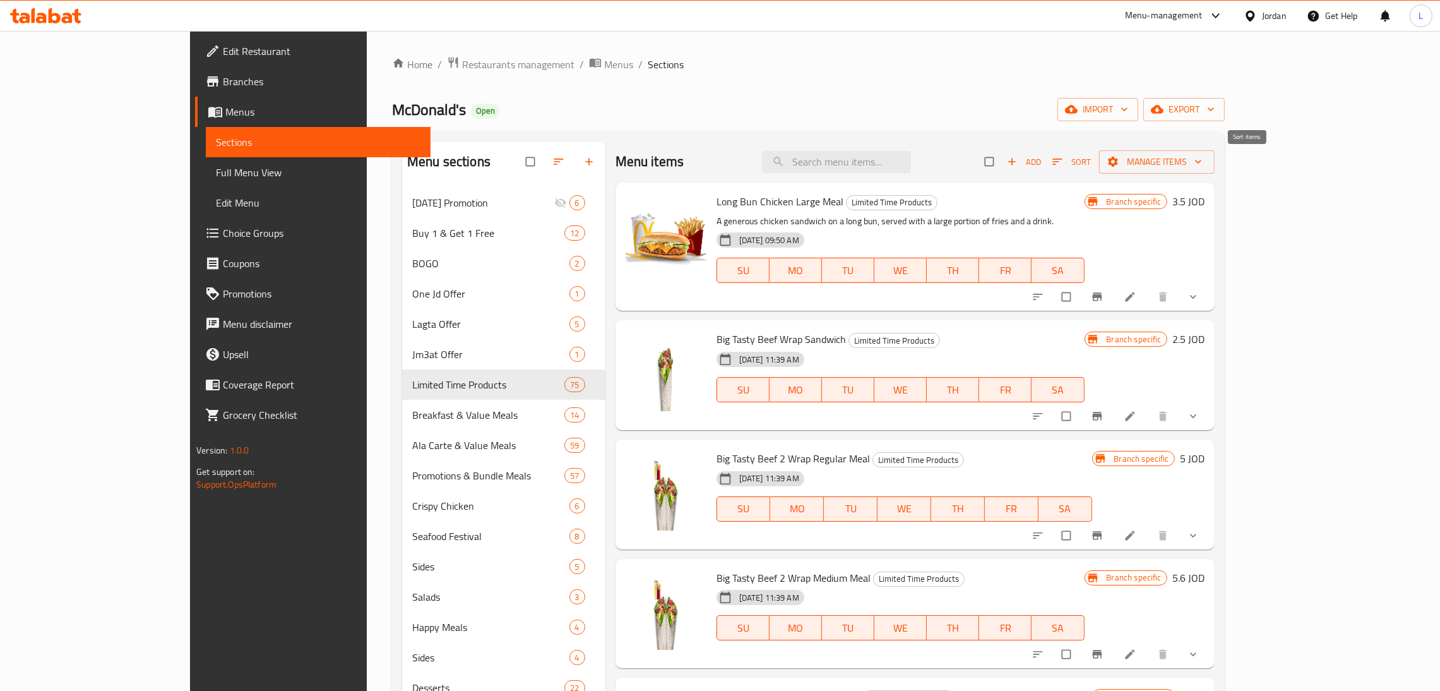
click at [1094, 165] on button "Sort" at bounding box center [1071, 162] width 45 height 20
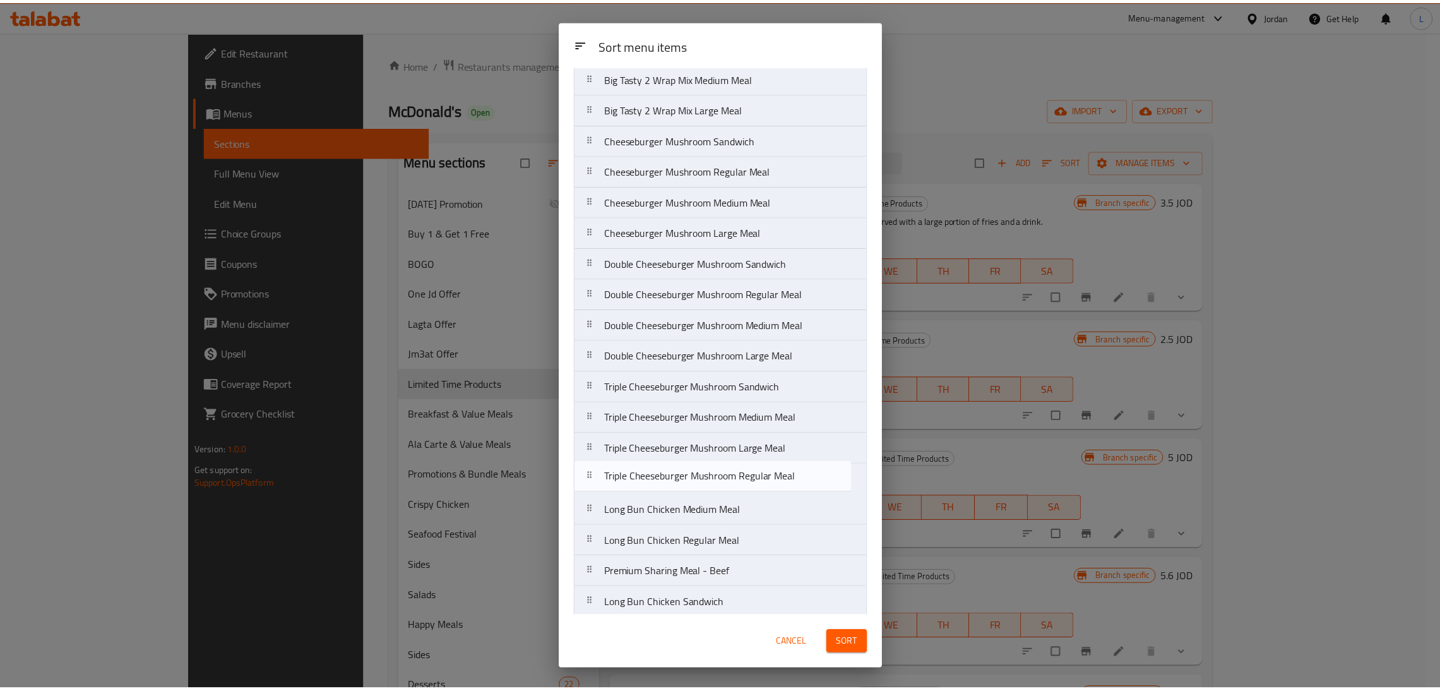
scroll to position [474, 0]
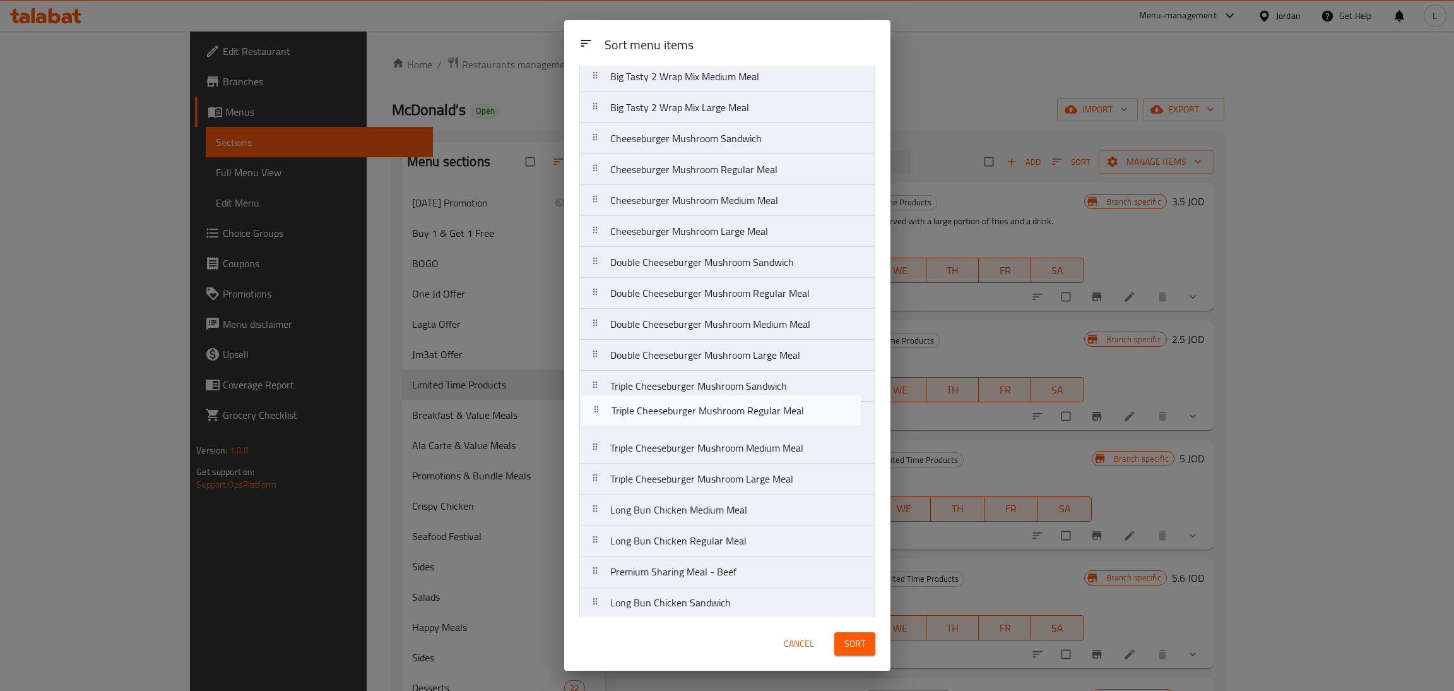
drag, startPoint x: 804, startPoint y: 485, endPoint x: 802, endPoint y: 415, distance: 70.7
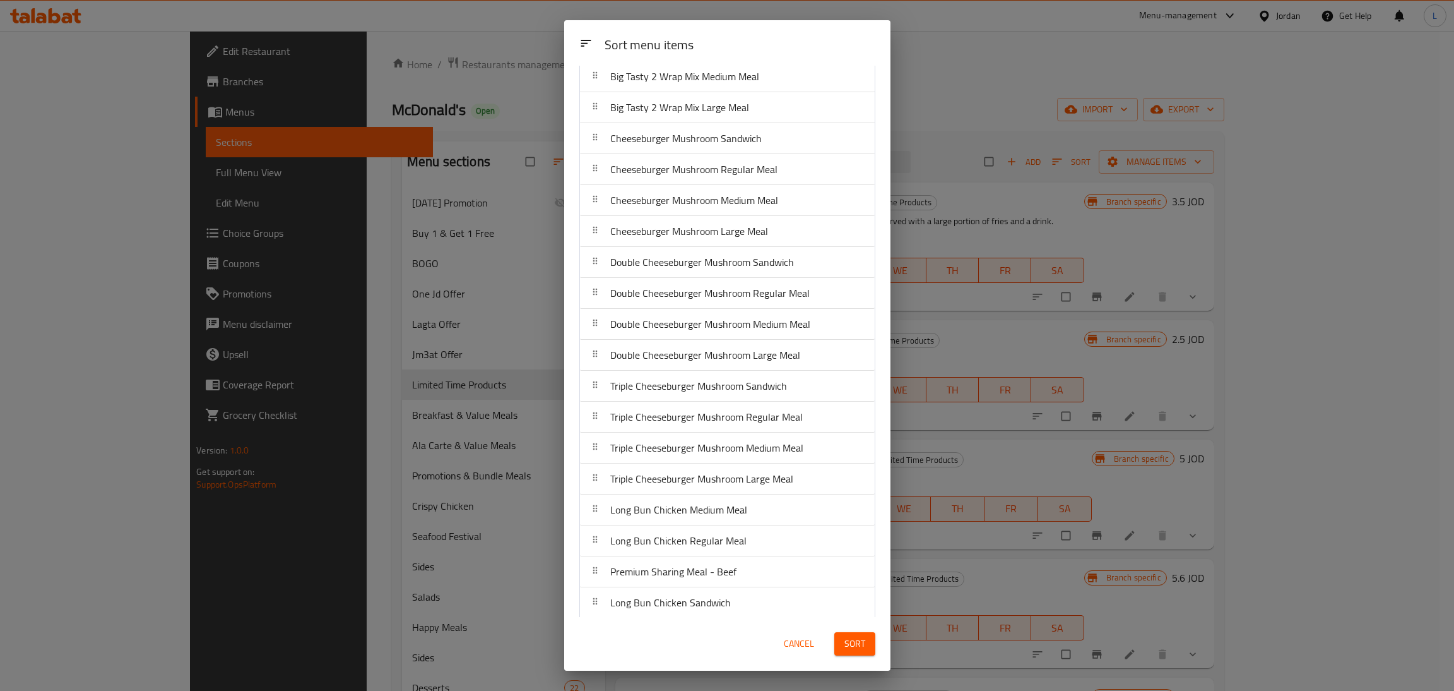
click at [851, 641] on span "Sort" at bounding box center [855, 644] width 21 height 16
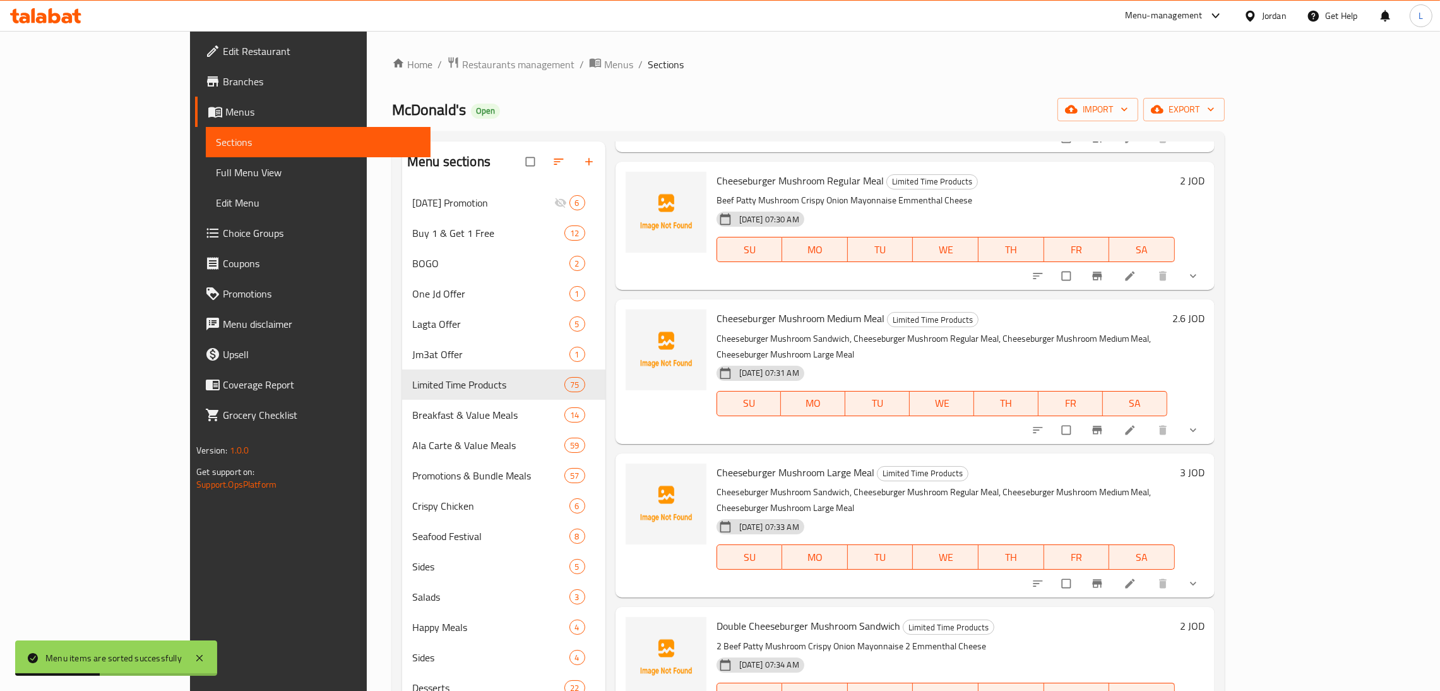
scroll to position [2651, 0]
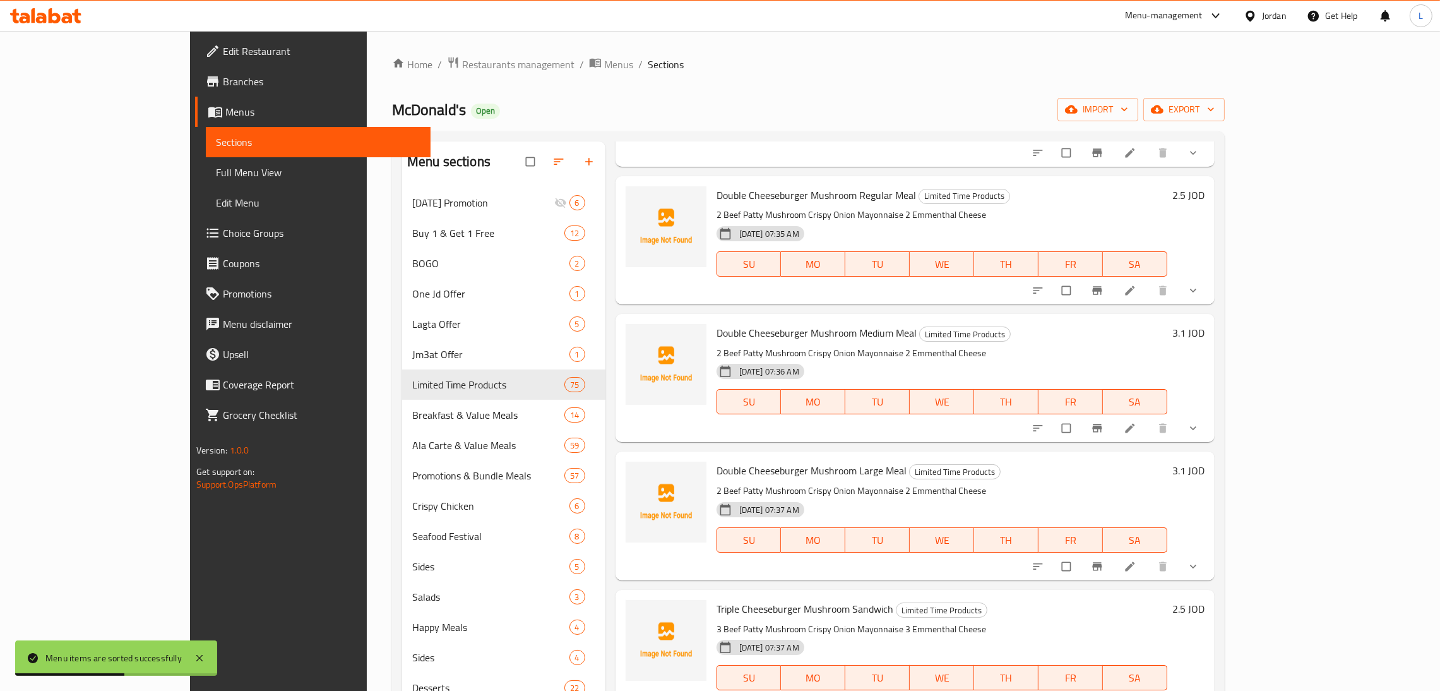
click at [1149, 418] on li at bounding box center [1131, 428] width 35 height 20
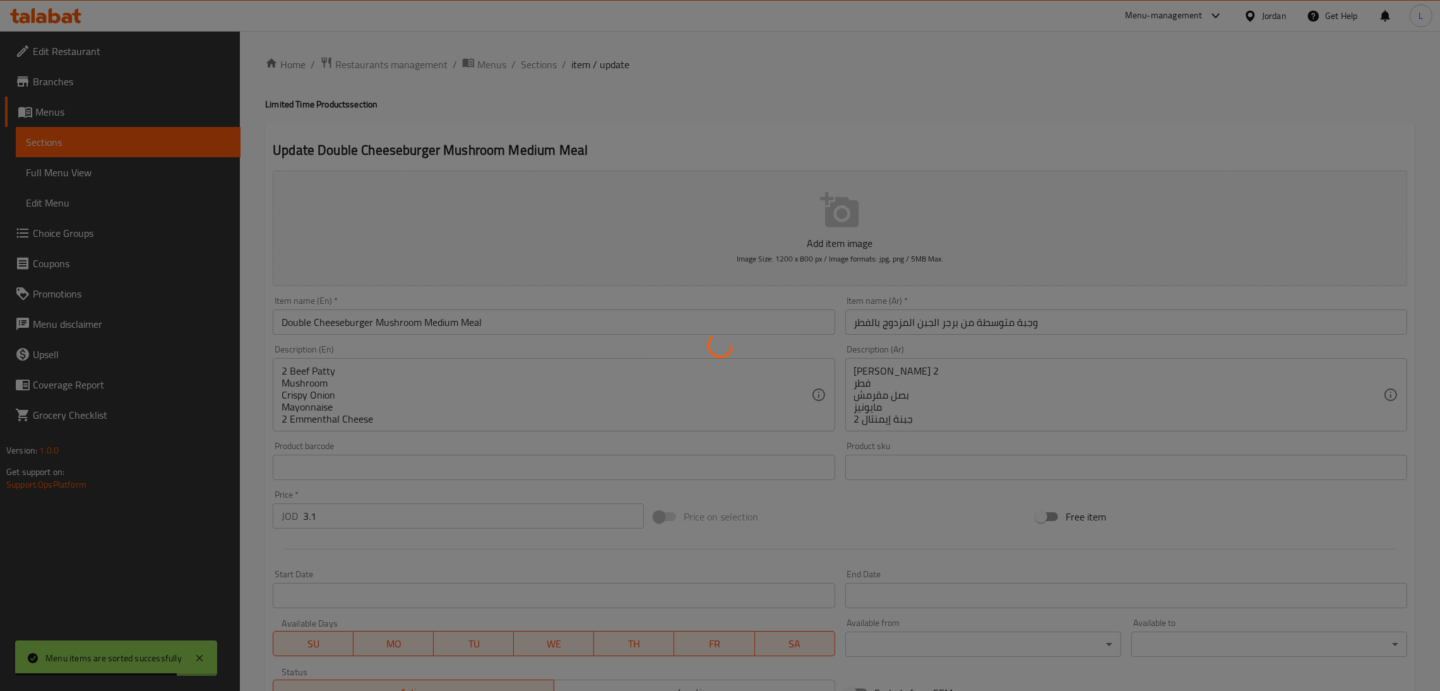
type input "برجر الجبن بالفطر - إضافات (فردية، مزدوجة، ثلاثية):"
type input "0"
type input "1"
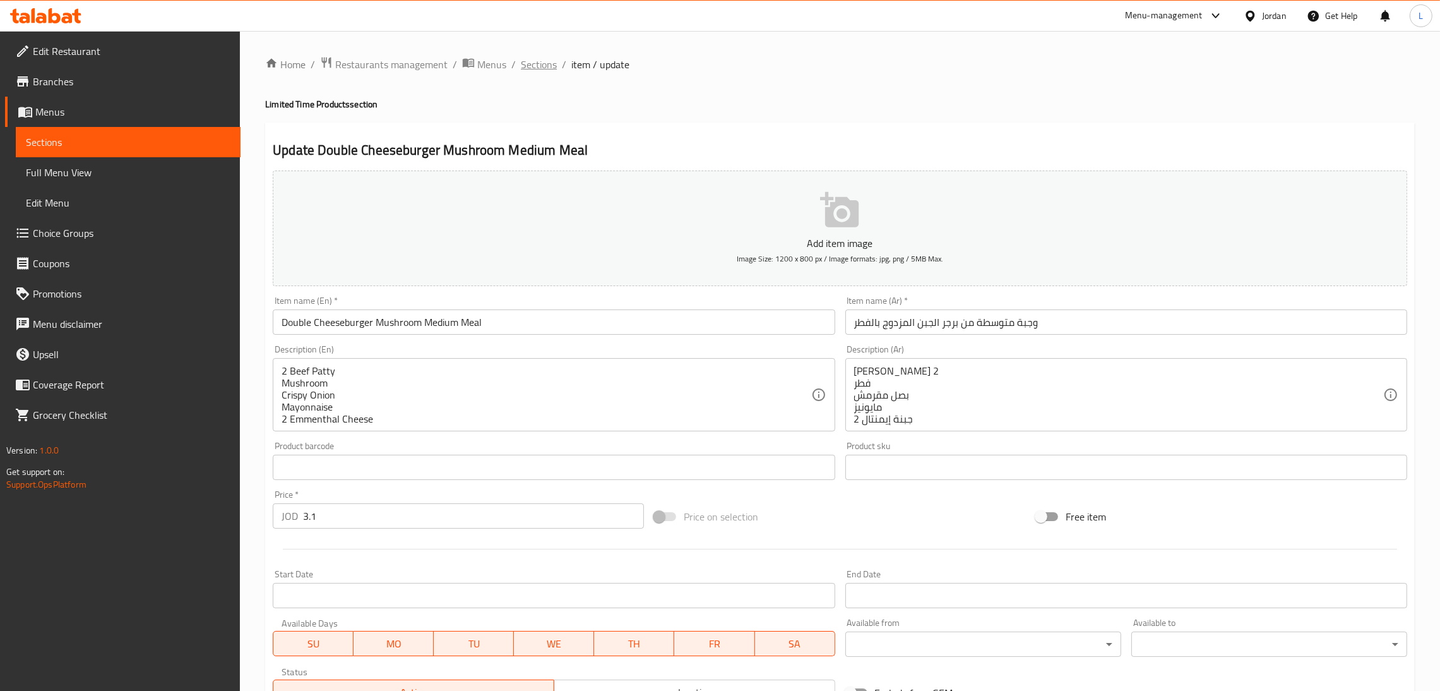
click at [538, 66] on span "Sections" at bounding box center [539, 64] width 36 height 15
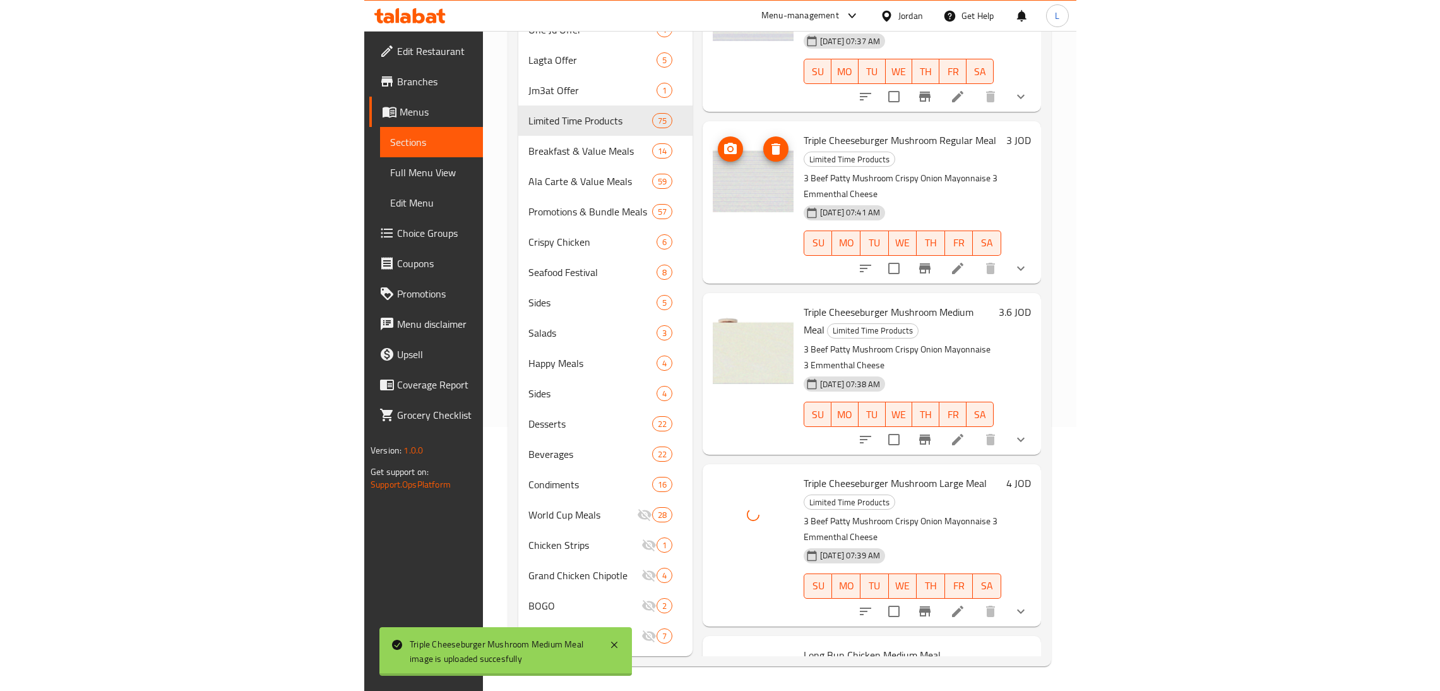
scroll to position [3408, 0]
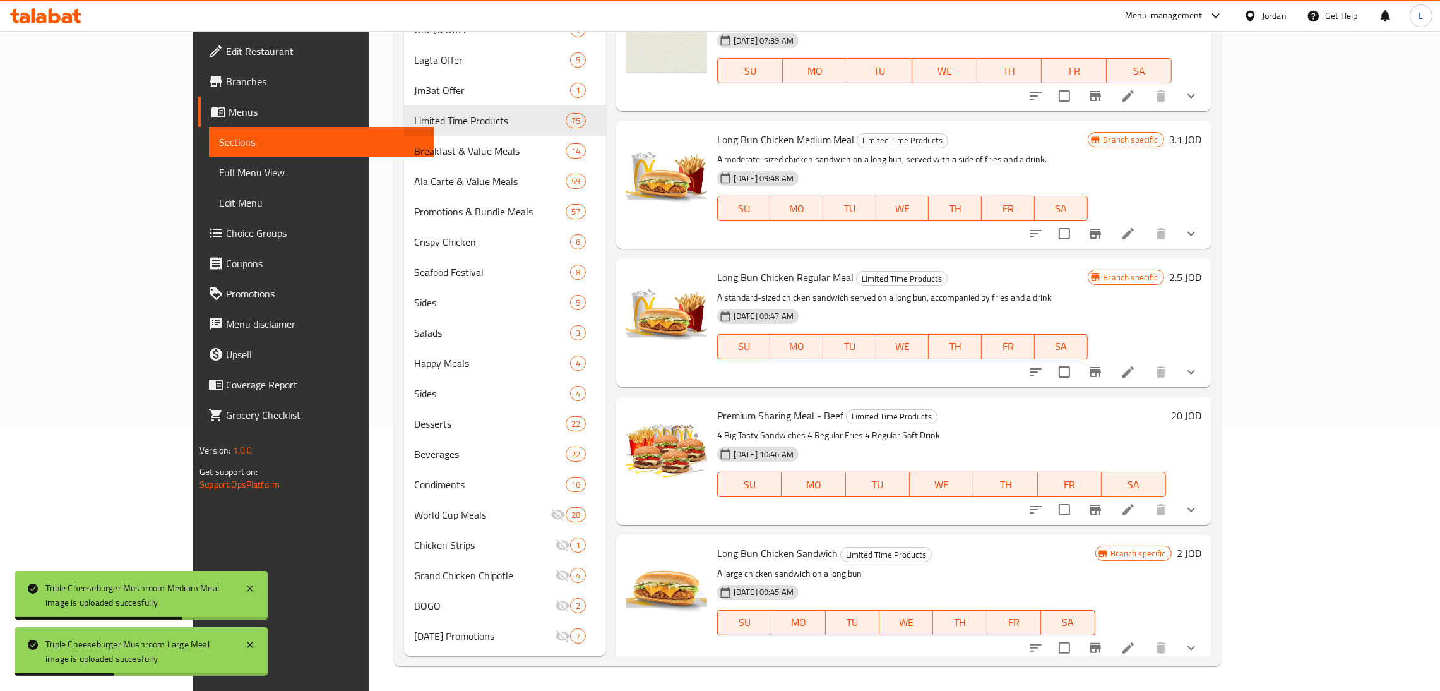
click at [1146, 222] on li at bounding box center [1127, 233] width 35 height 23
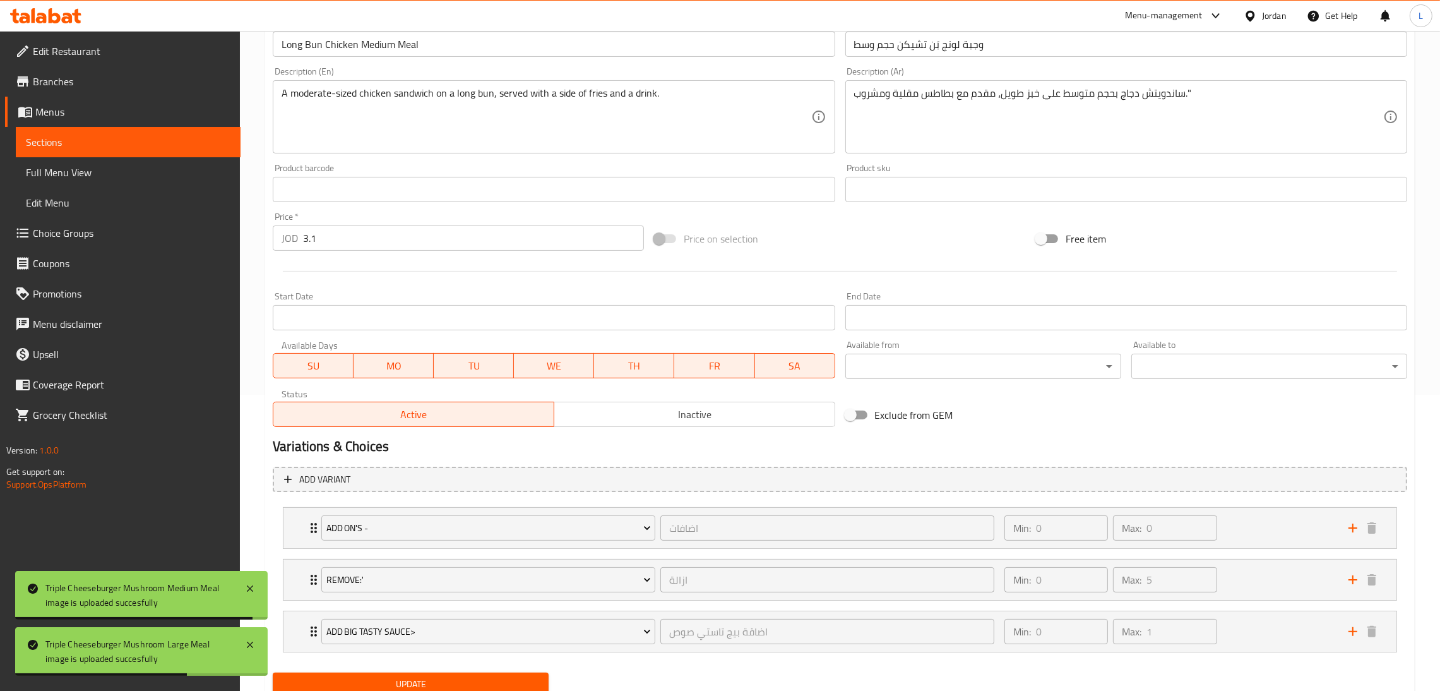
scroll to position [345, 0]
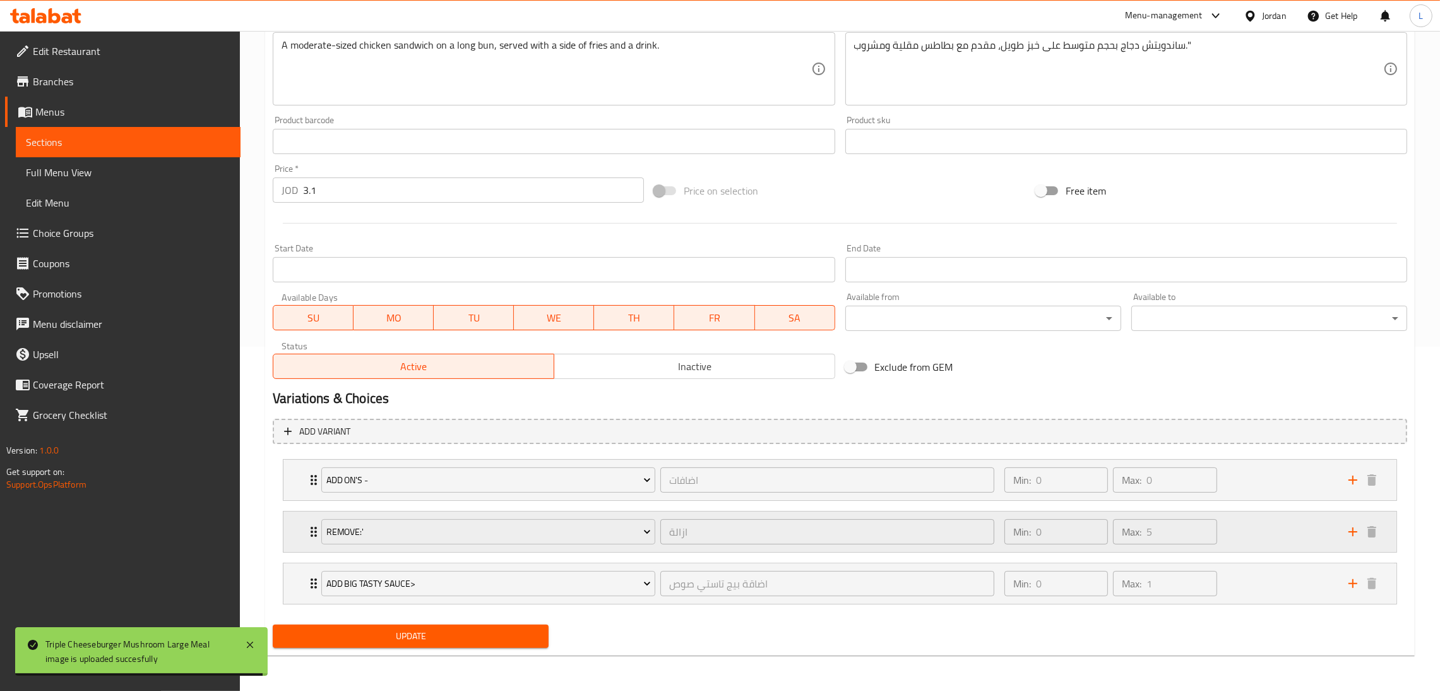
click at [300, 523] on div "Remove:' ازالة ​ Min: 0 ​ Max: 5 ​" at bounding box center [839, 531] width 1113 height 40
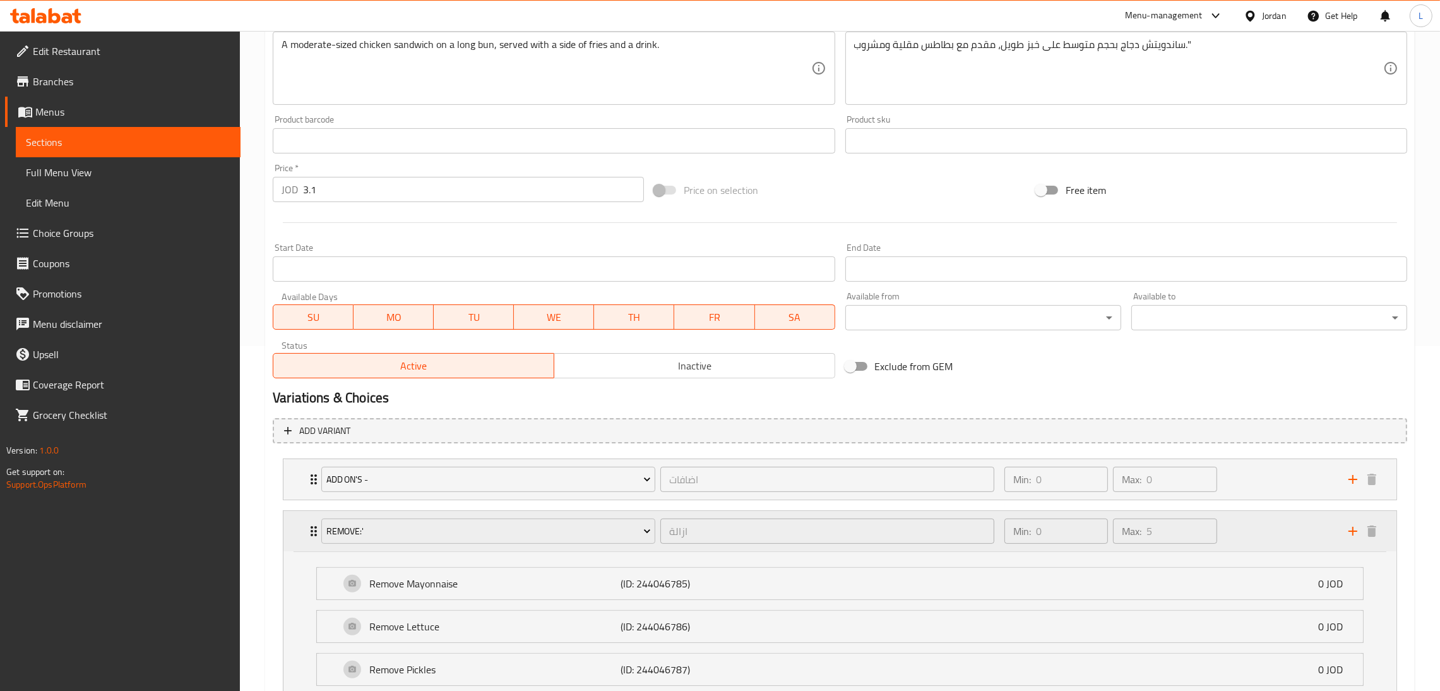
click at [300, 523] on div "Remove:' ازالة ​ Min: 0 ​ Max: 5 ​" at bounding box center [839, 531] width 1113 height 40
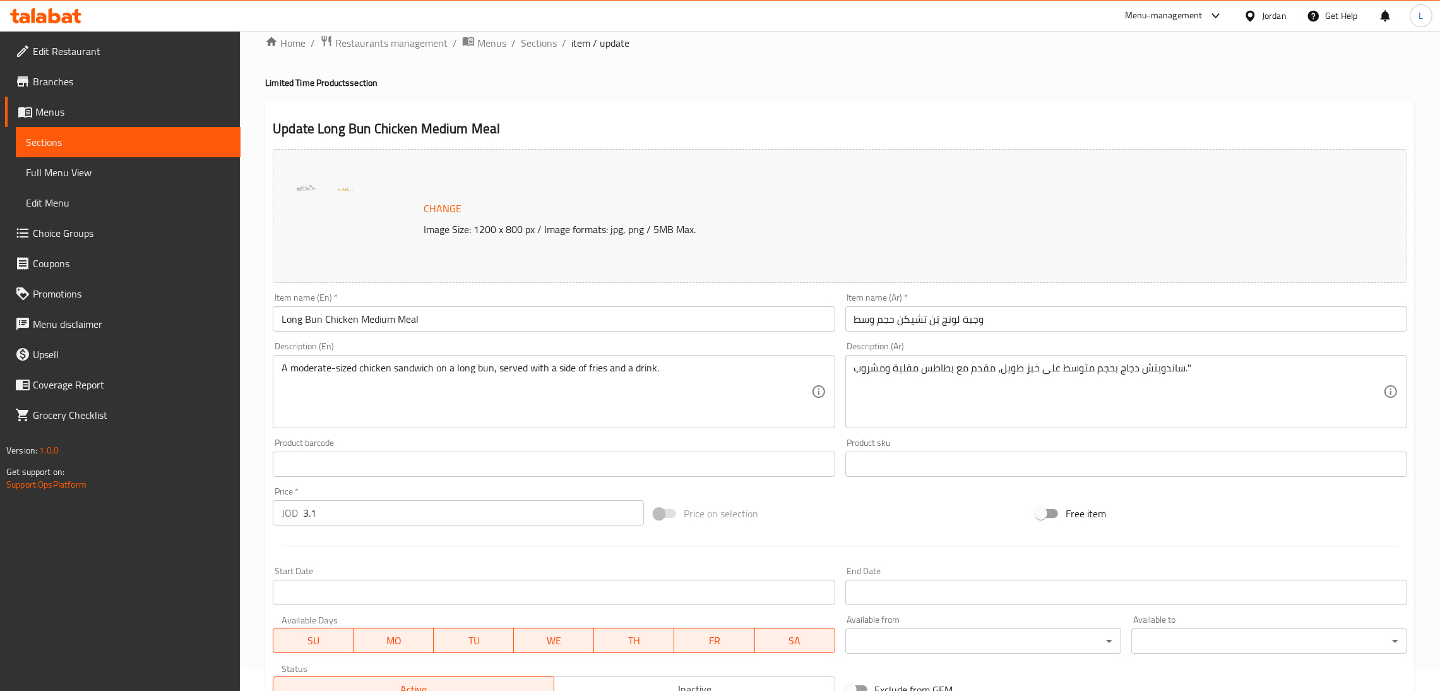
scroll to position [0, 0]
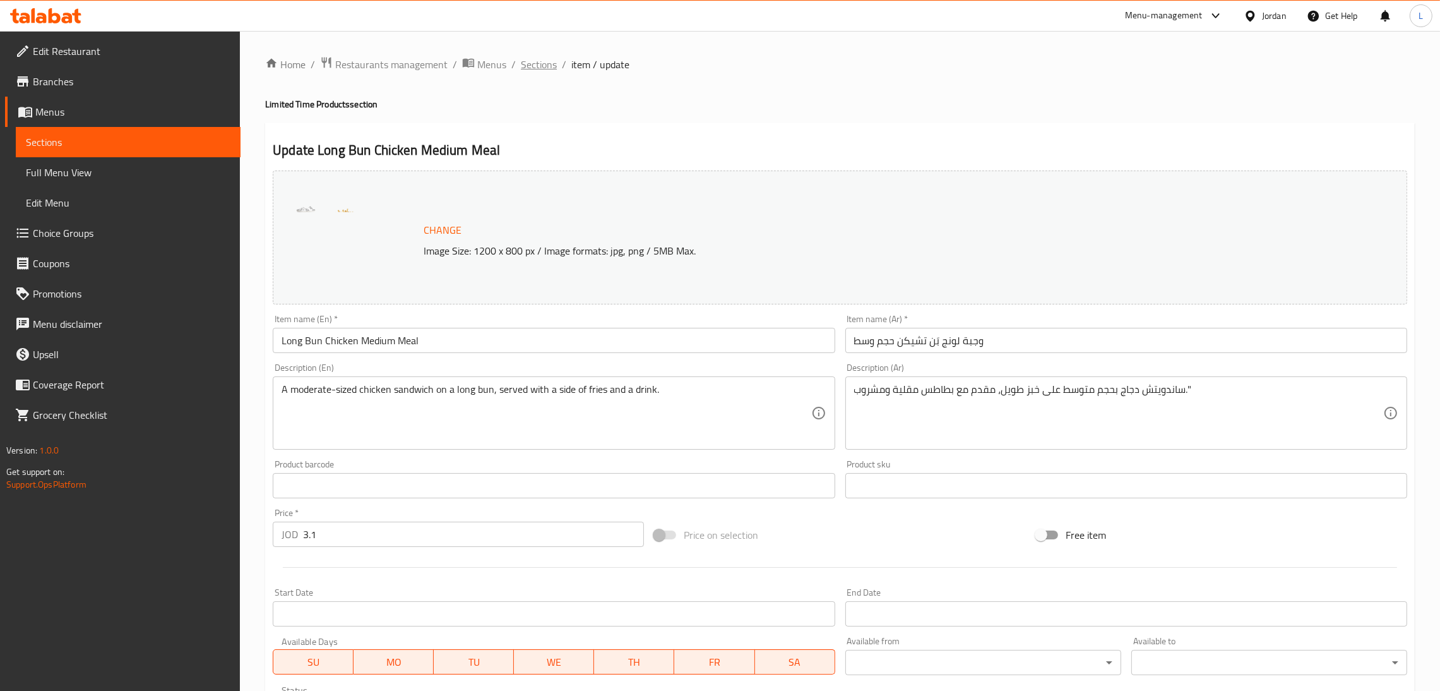
click at [539, 69] on span "Sections" at bounding box center [539, 64] width 36 height 15
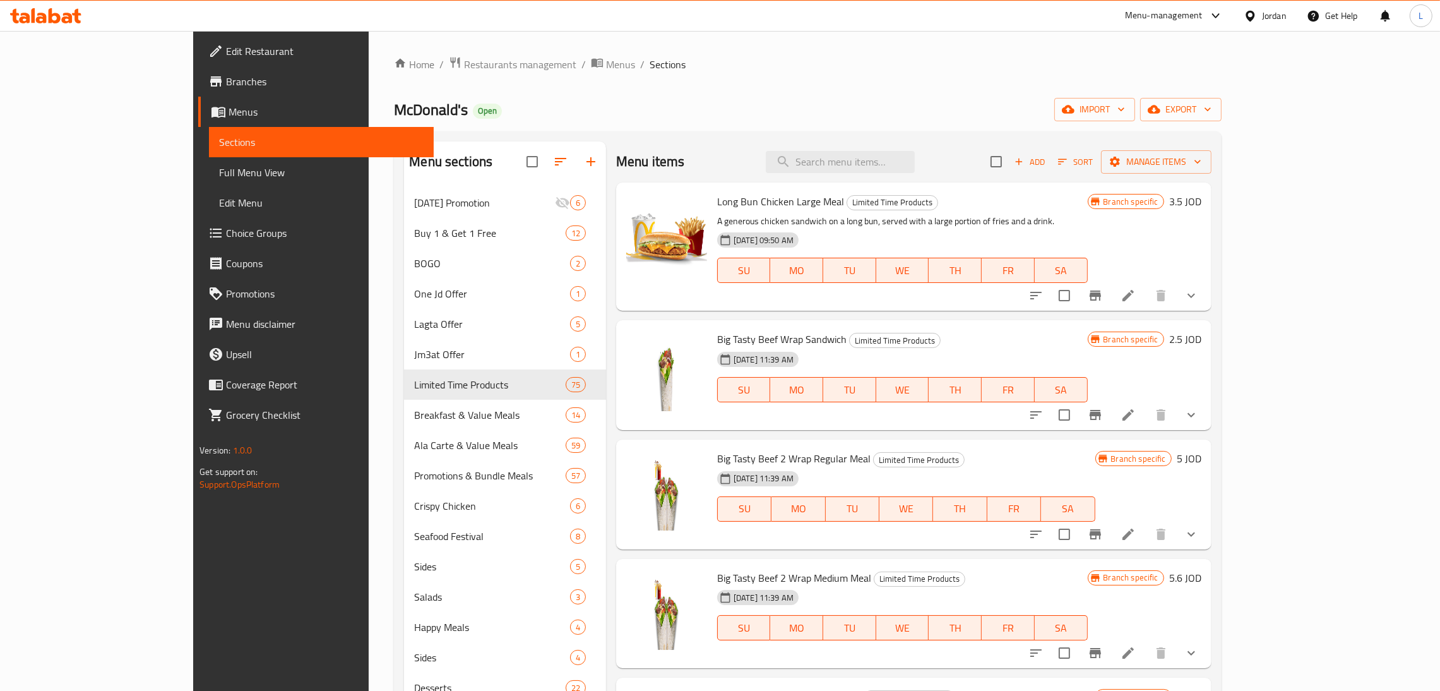
click at [1146, 305] on li at bounding box center [1127, 295] width 35 height 23
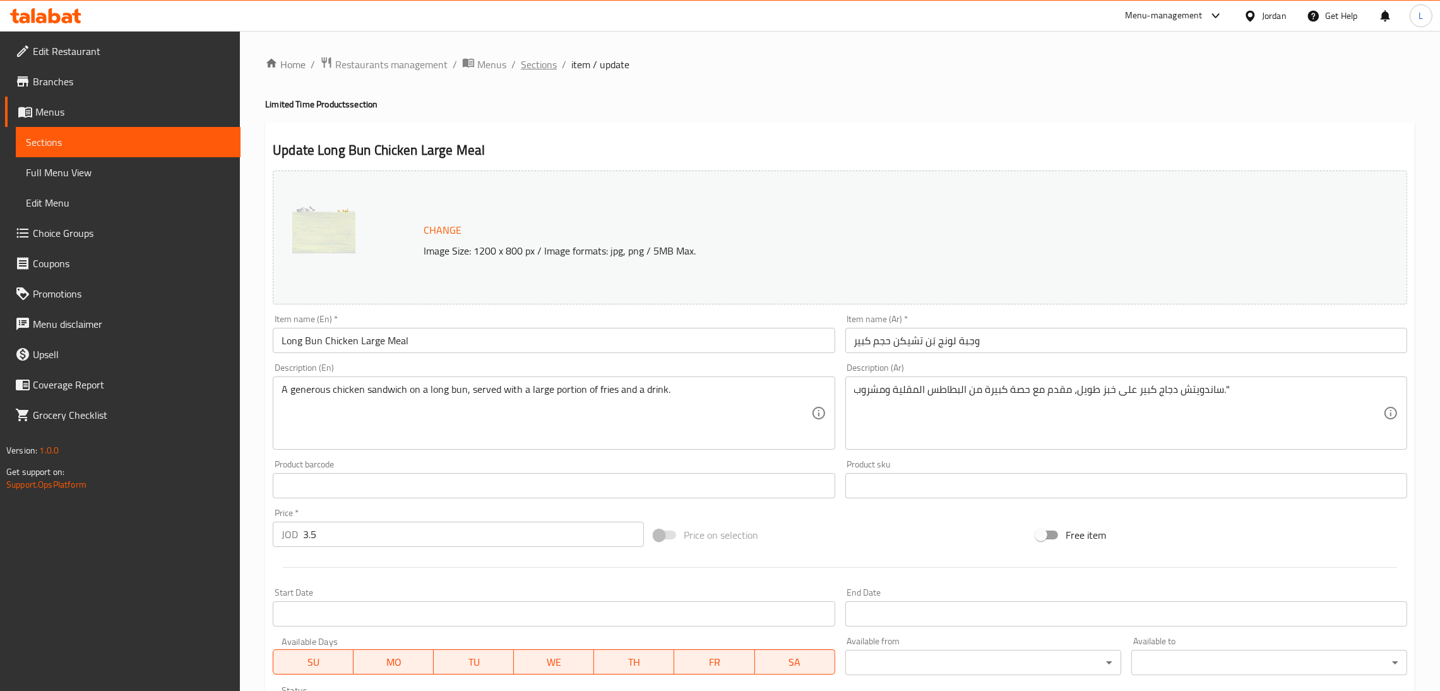
click at [544, 62] on span "Sections" at bounding box center [539, 64] width 36 height 15
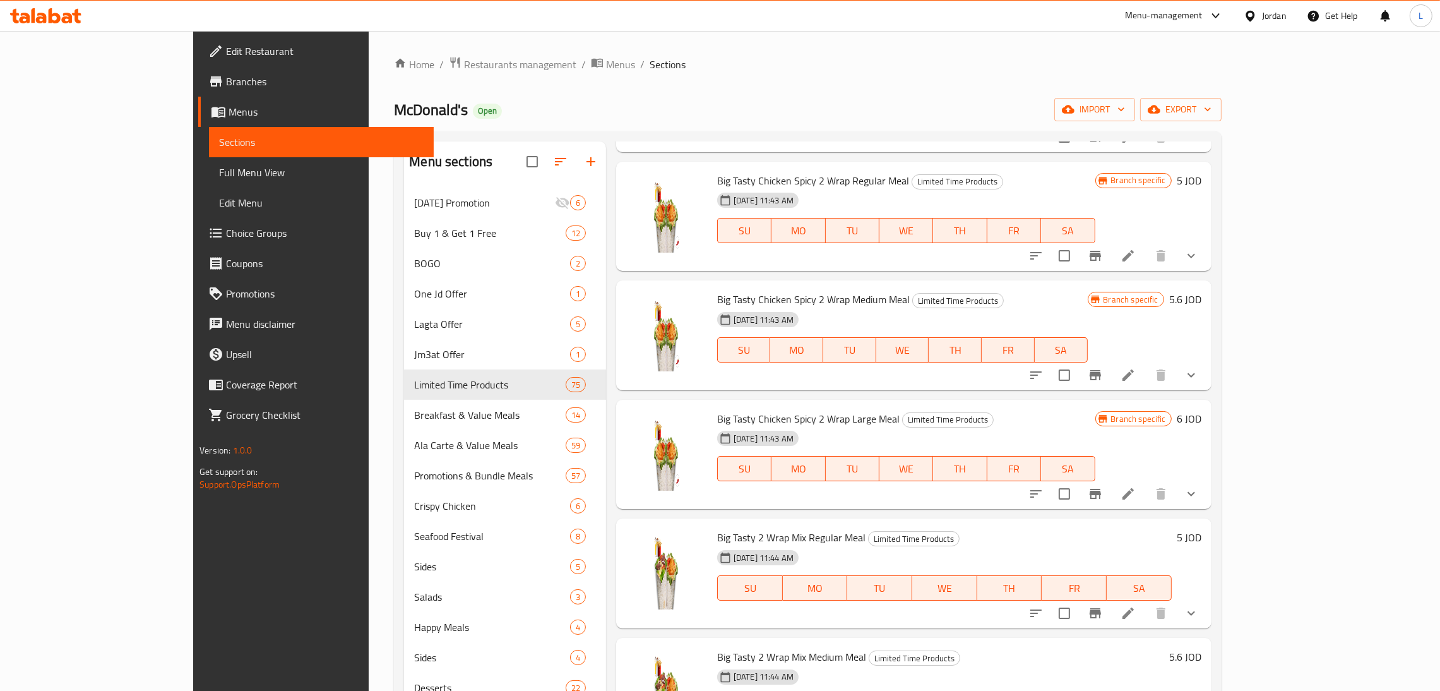
scroll to position [1515, 0]
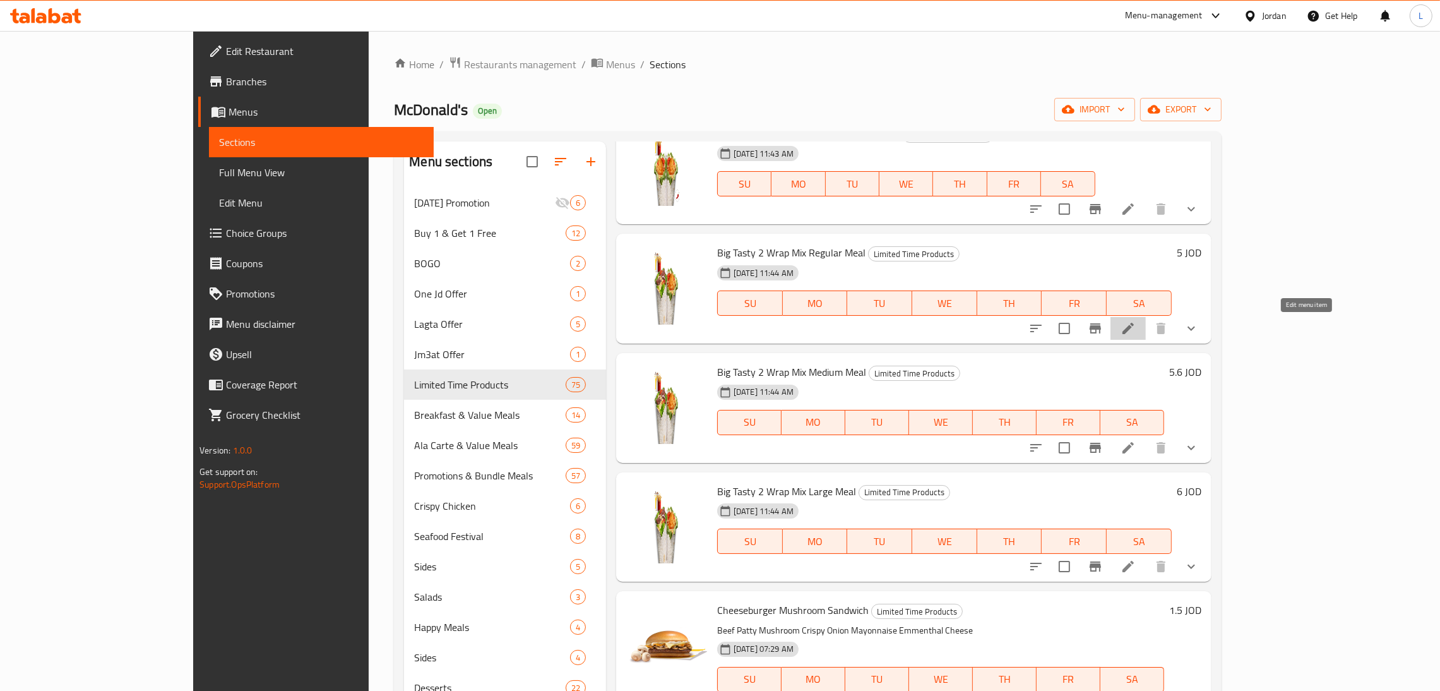
click at [1136, 323] on icon at bounding box center [1128, 328] width 15 height 15
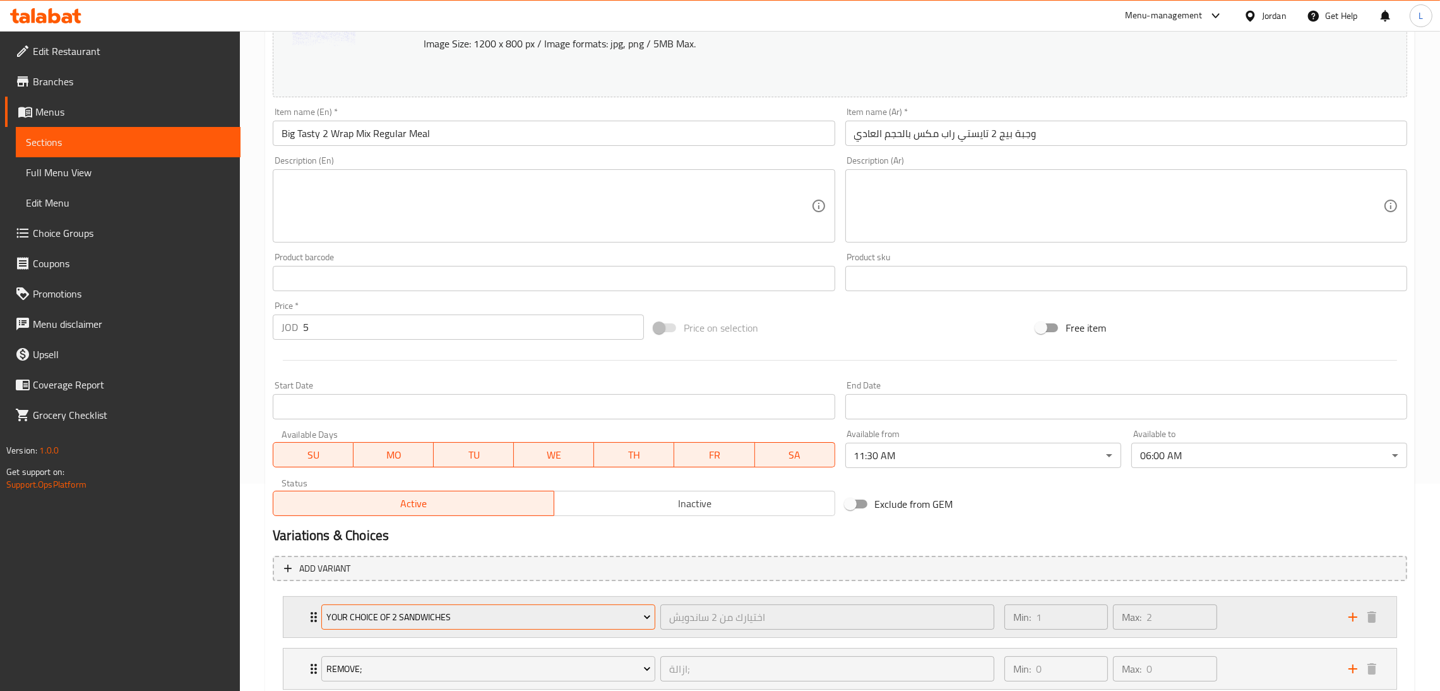
scroll to position [379, 0]
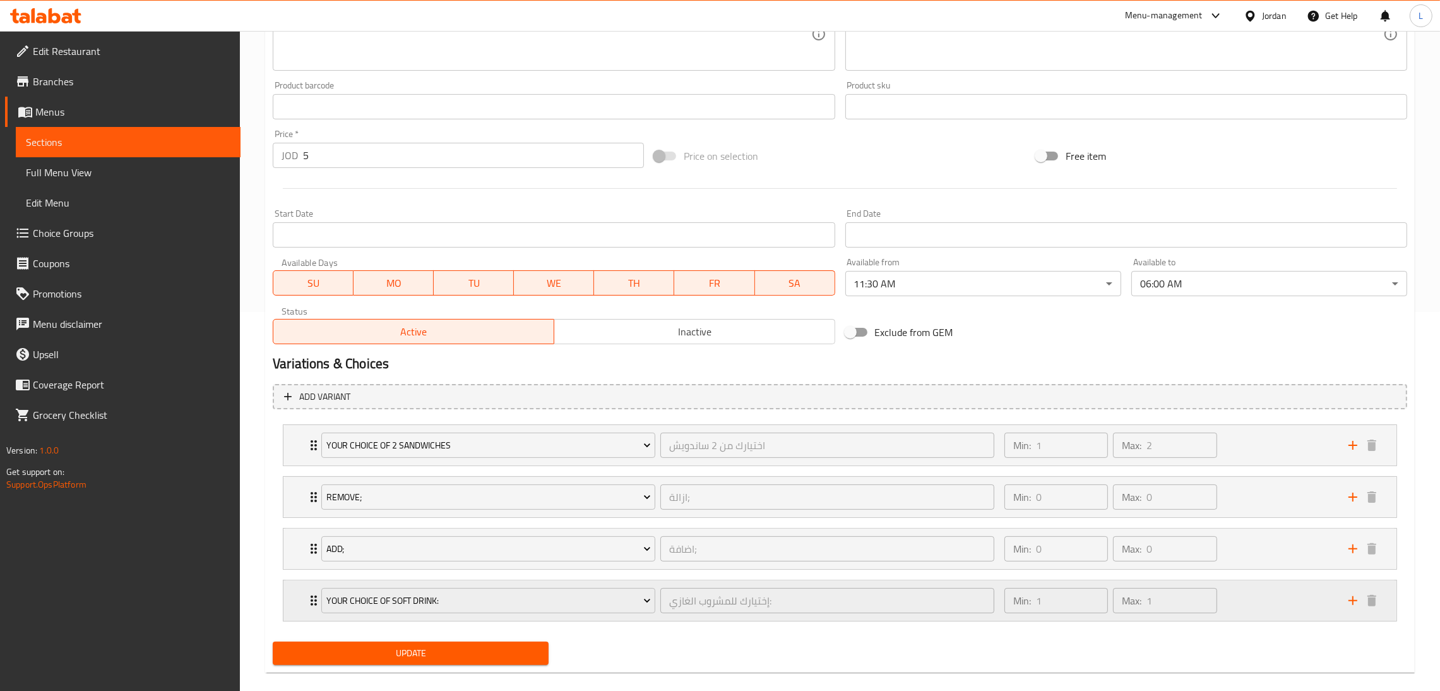
click at [294, 597] on div "Your Choice Of Soft Drink: إختيارك للمشروب الغازي: ​ Min: 1 ​ Max: 1 ​" at bounding box center [839, 600] width 1113 height 40
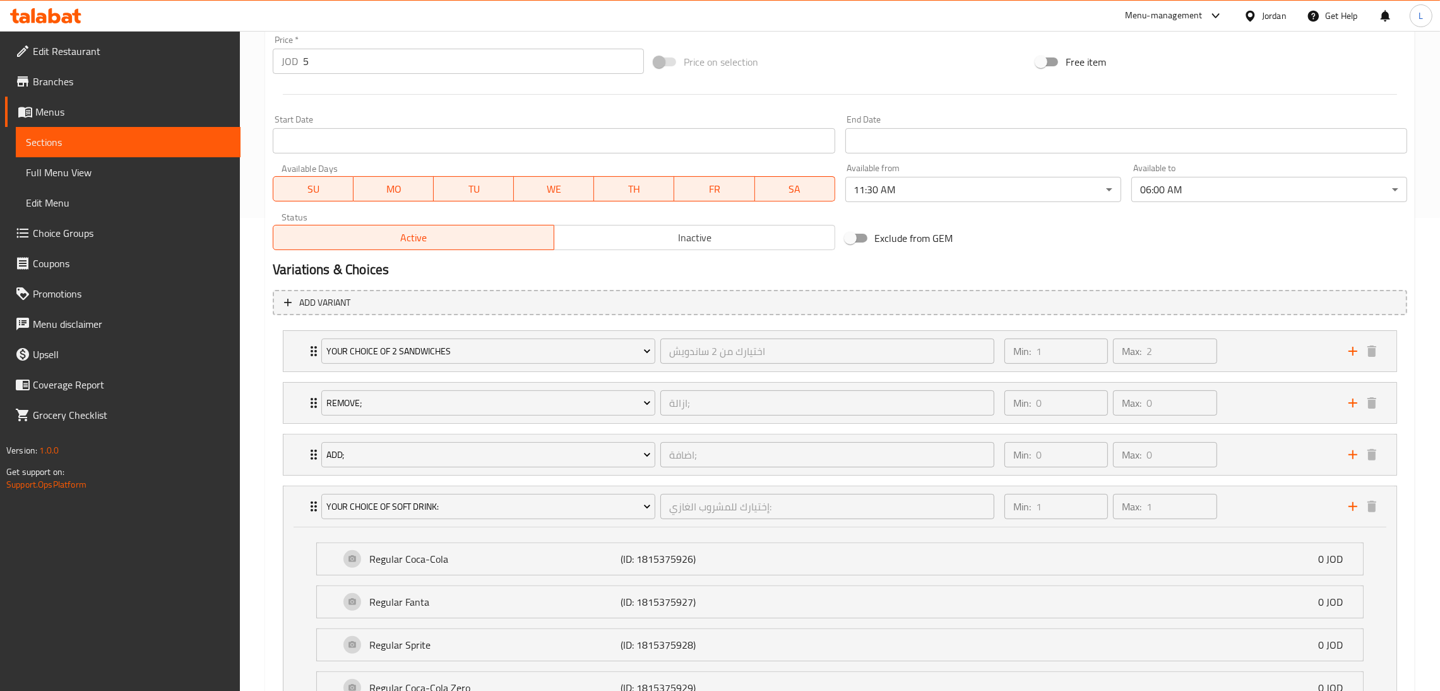
scroll to position [0, 0]
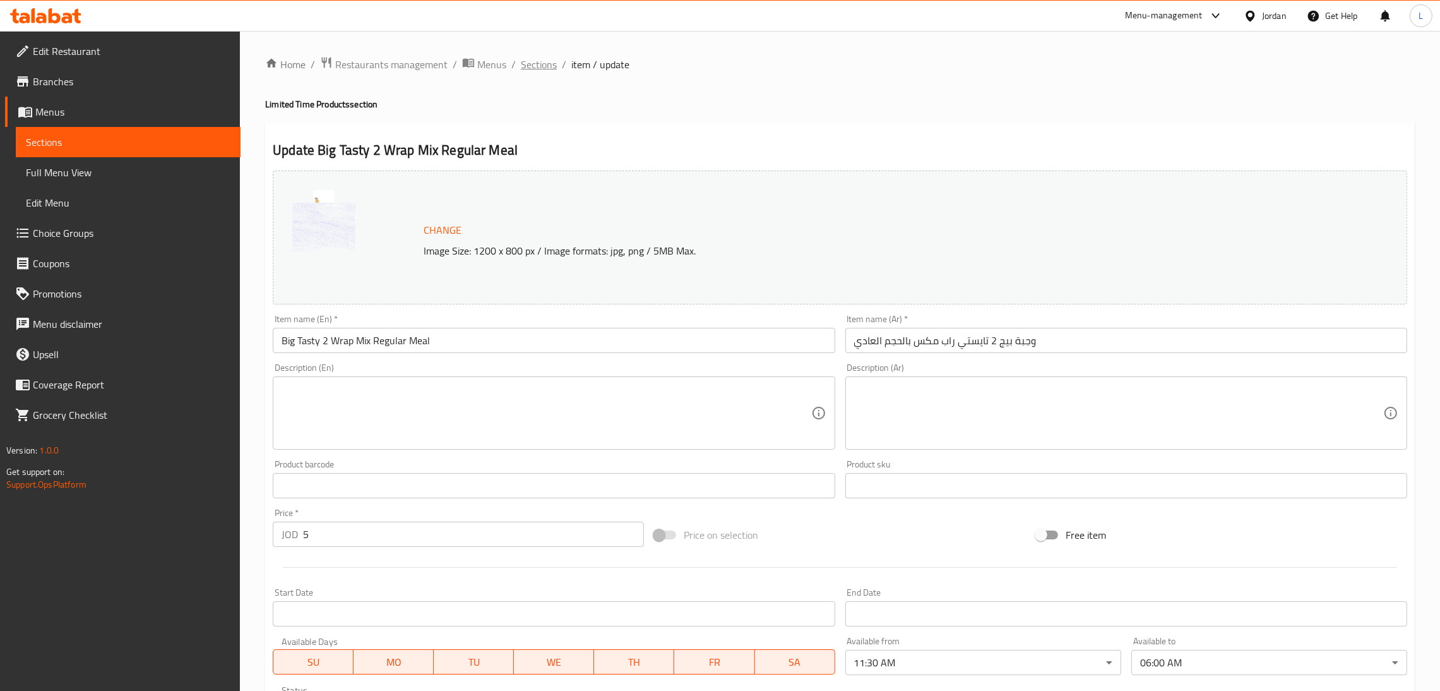
click at [539, 62] on span "Sections" at bounding box center [539, 64] width 36 height 15
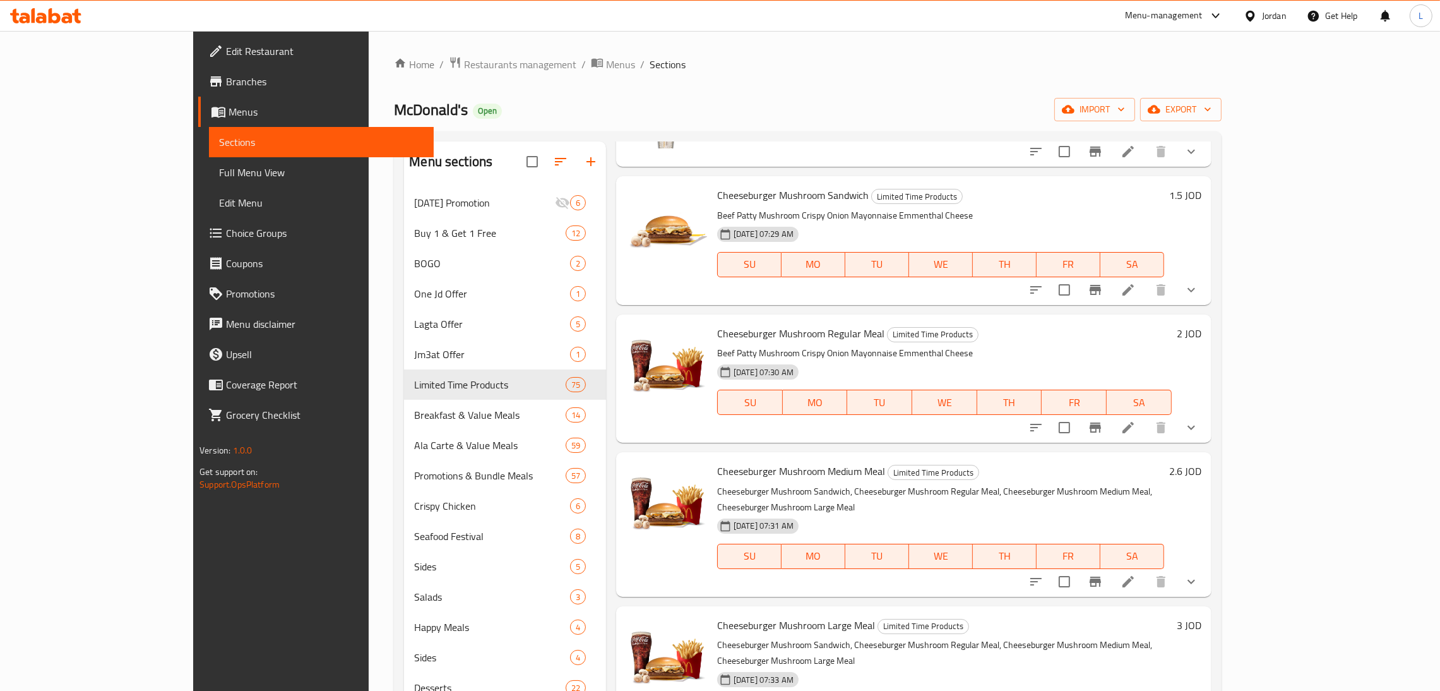
scroll to position [1893, 0]
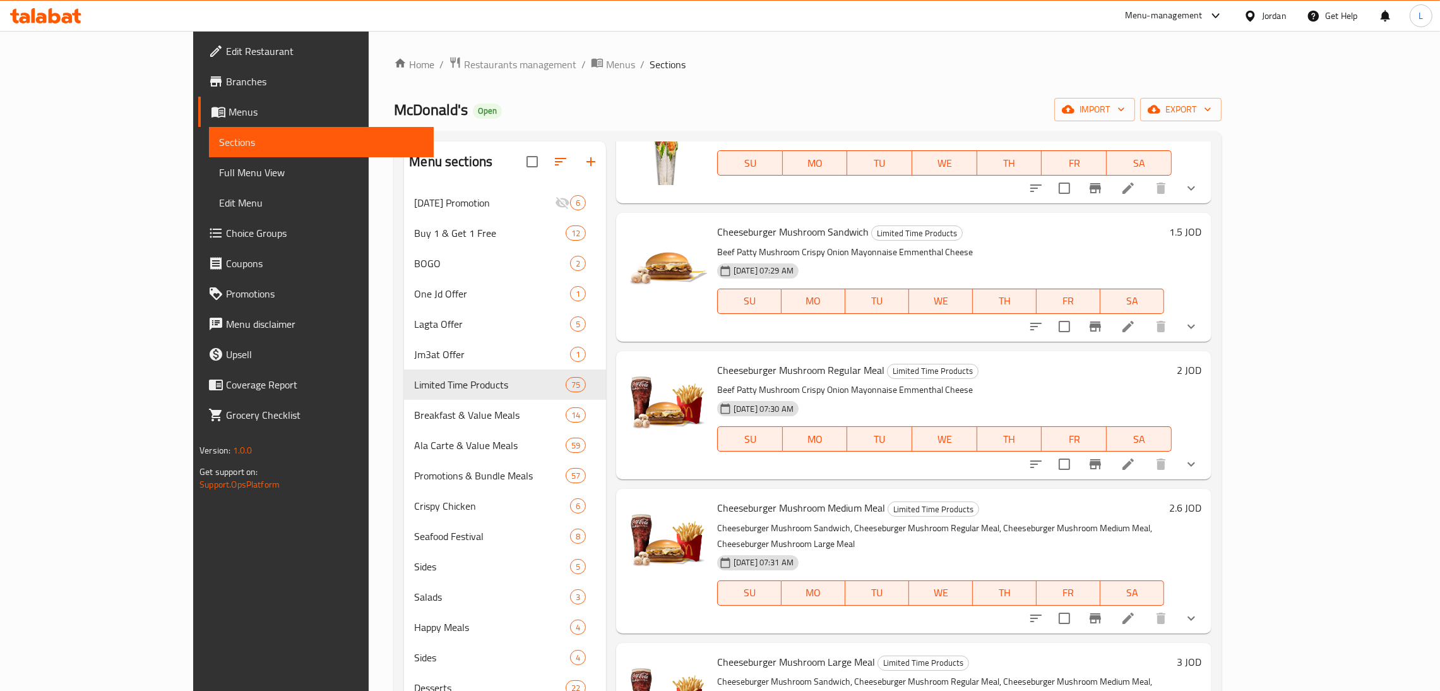
click at [226, 225] on span "Choice Groups" at bounding box center [325, 232] width 198 height 15
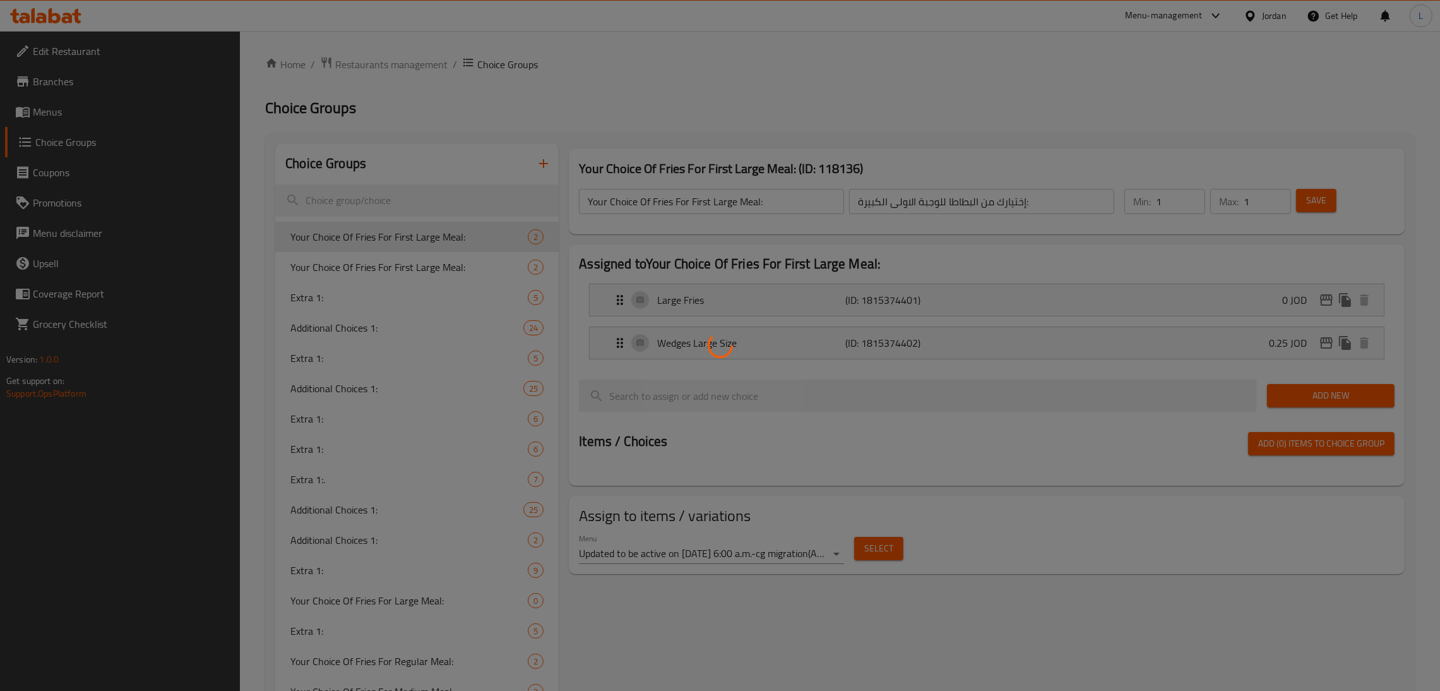
click at [391, 194] on div at bounding box center [720, 345] width 1440 height 691
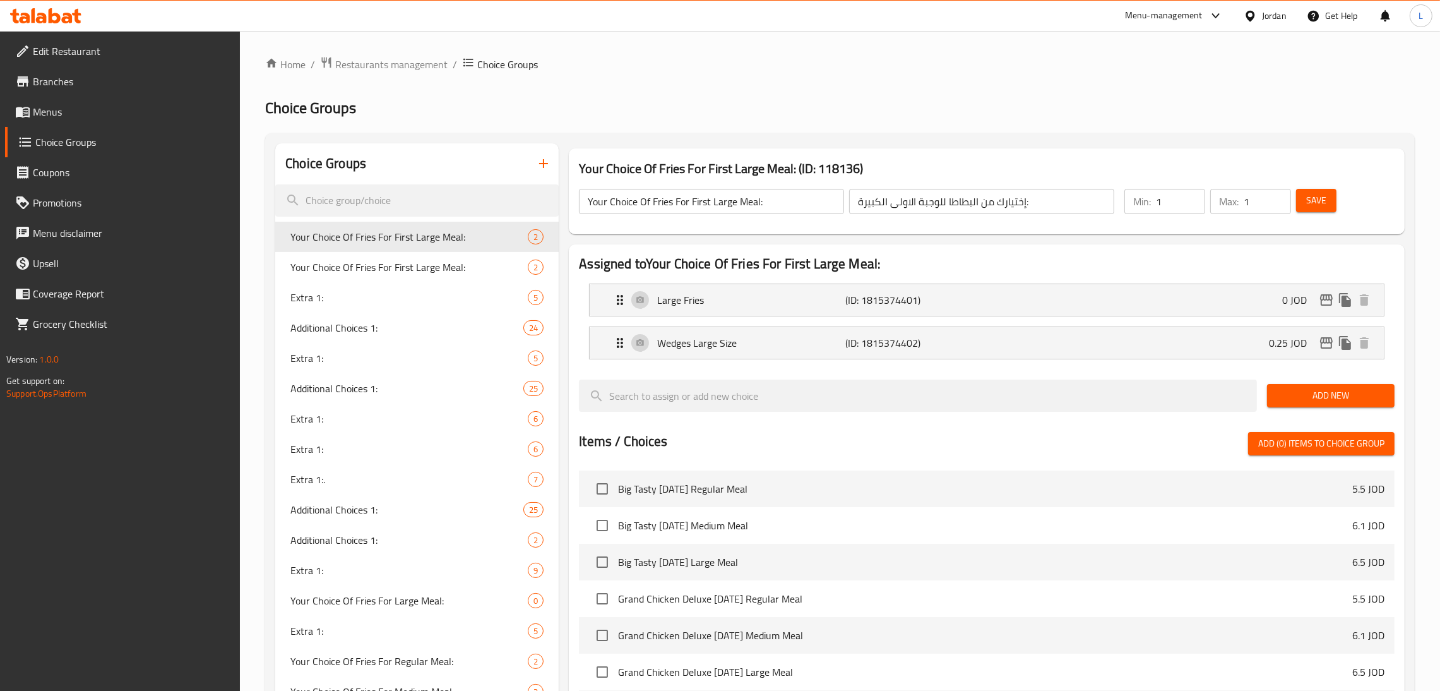
click at [391, 194] on div at bounding box center [720, 345] width 1440 height 691
drag, startPoint x: 376, startPoint y: 208, endPoint x: 374, endPoint y: 201, distance: 7.2
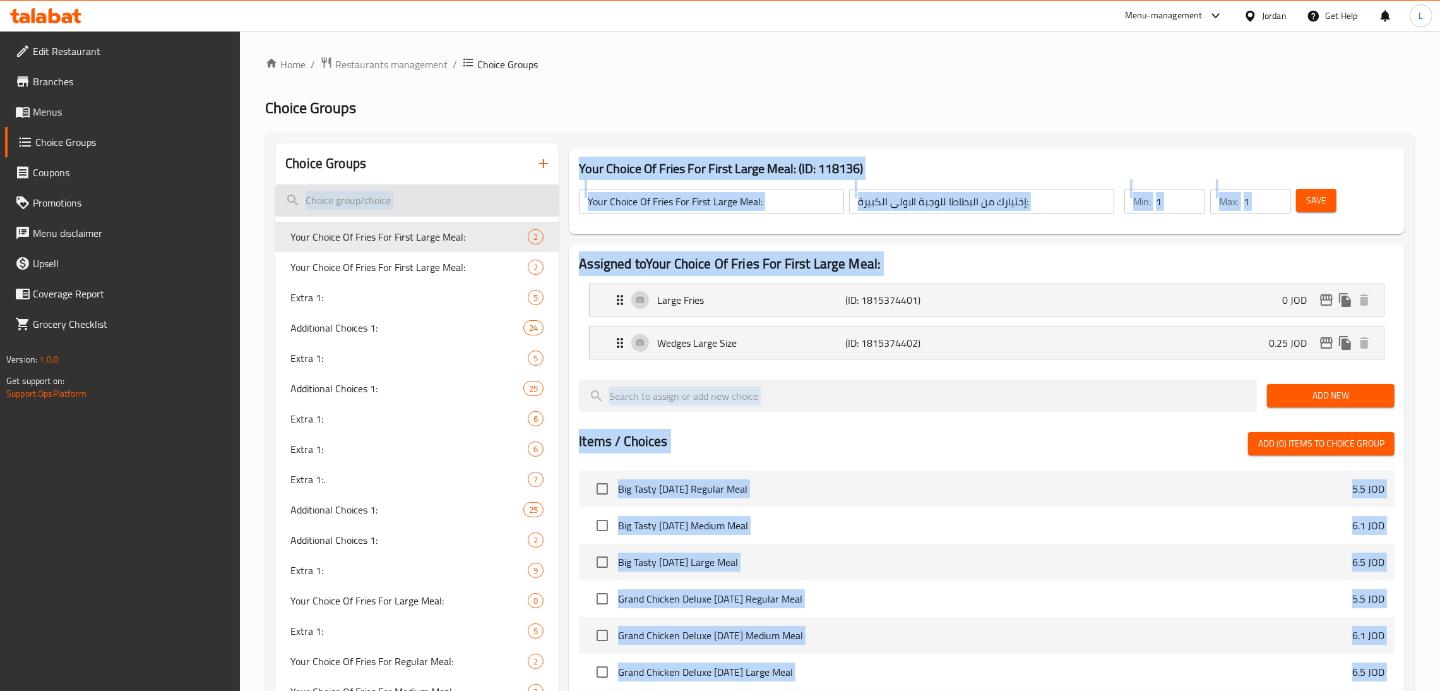
click at [374, 201] on input "search" at bounding box center [416, 200] width 283 height 32
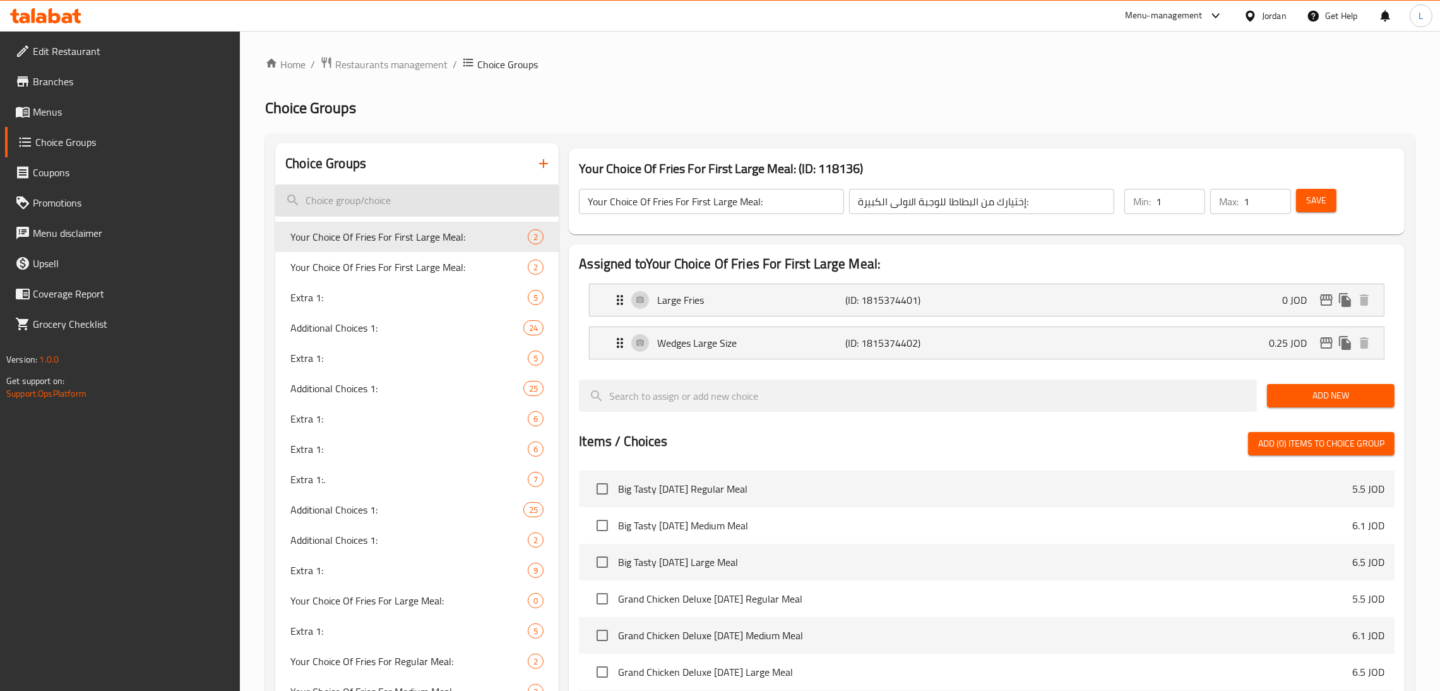
click at [374, 201] on input "search" at bounding box center [416, 200] width 283 height 32
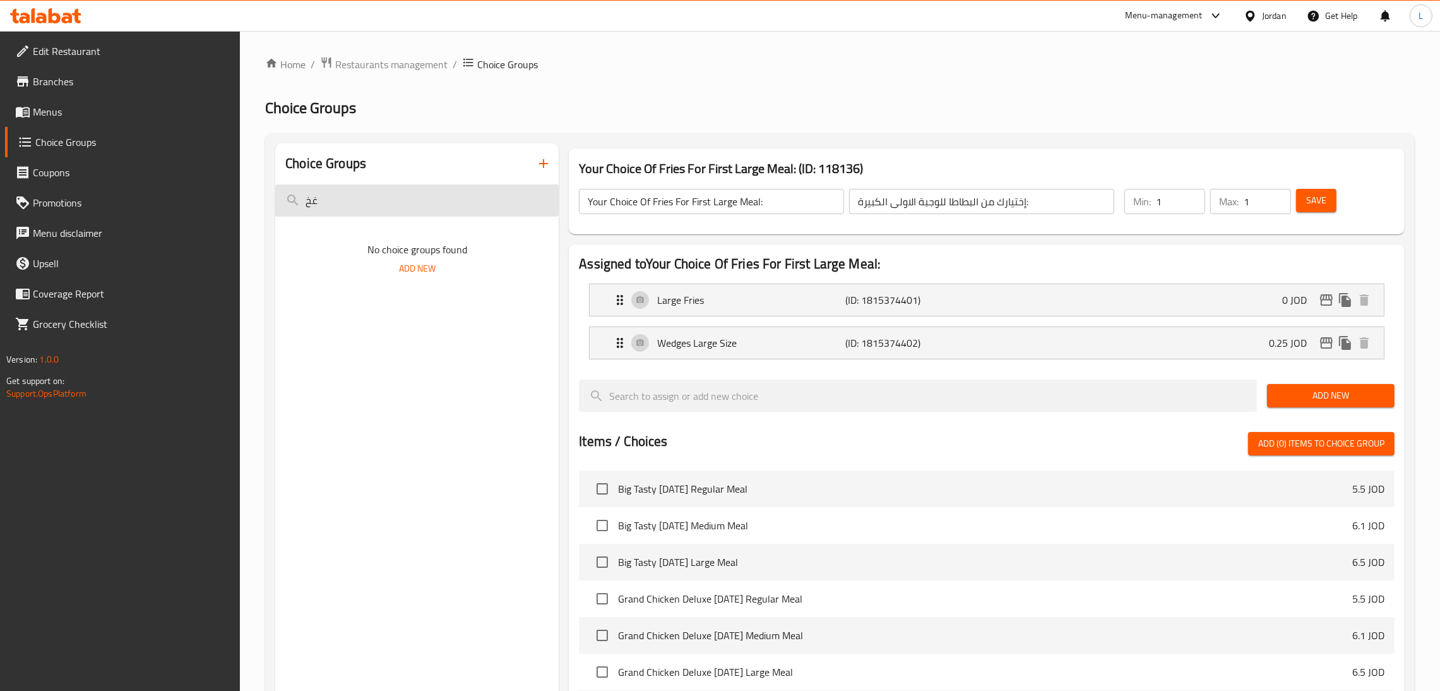
type input "غ"
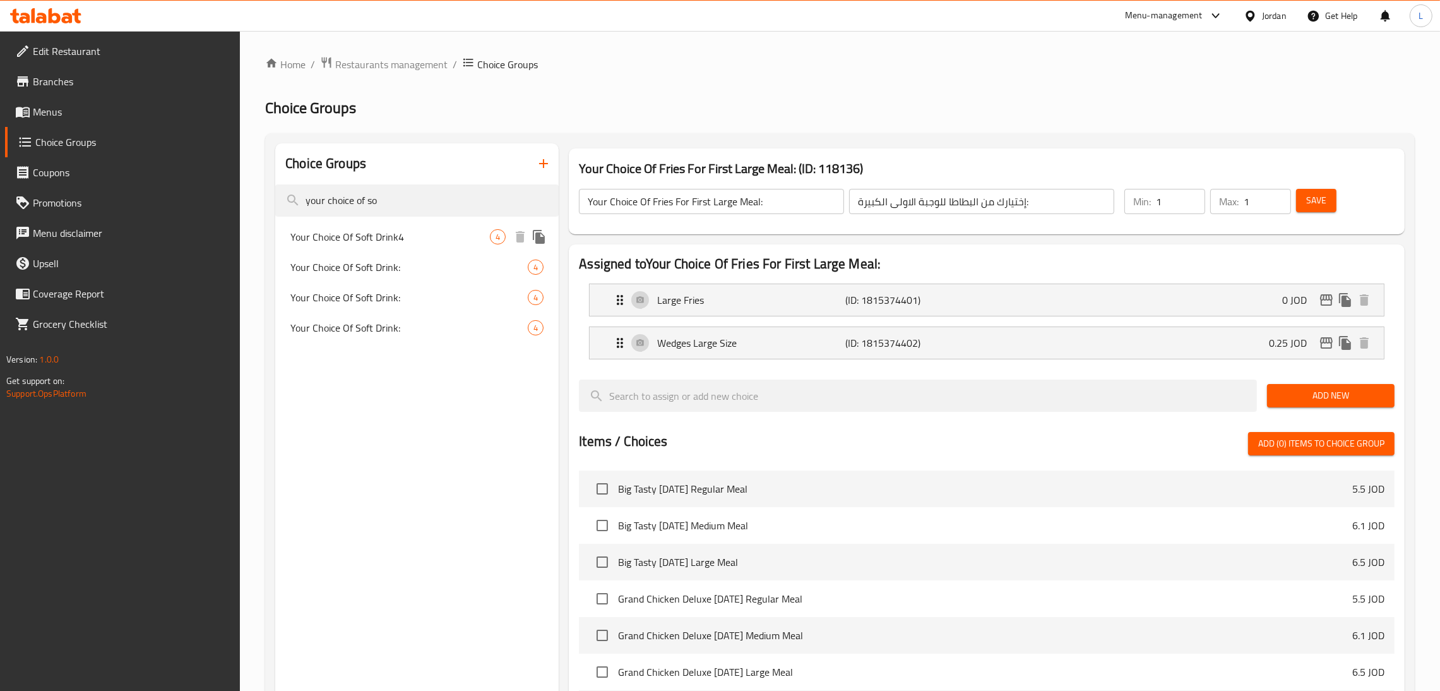
type input "your choice of so"
click at [359, 259] on span "Your Choice Of Soft Drink:" at bounding box center [389, 266] width 199 height 15
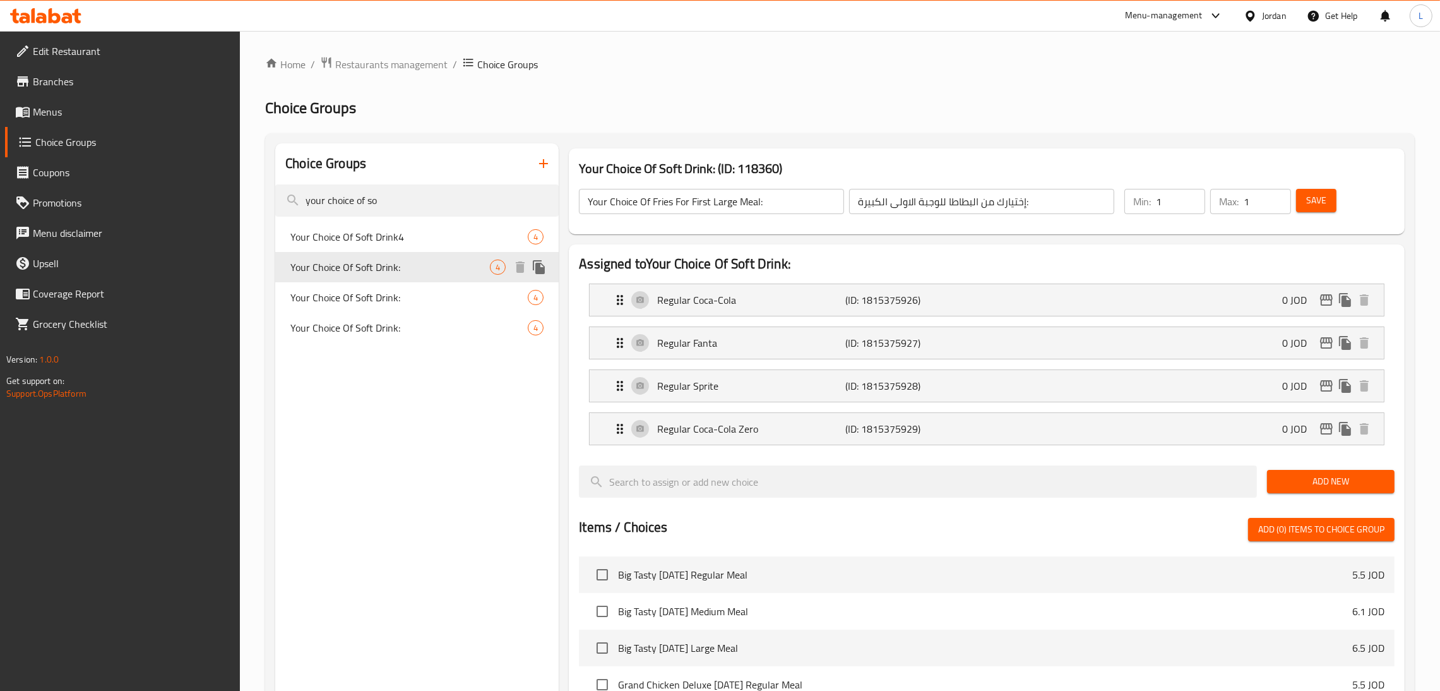
type input "Your Choice Of Soft Drink:"
type input "إختيارك للمشروب الغازي:"
click at [325, 308] on div "Your Choice Of Soft Drink: 4" at bounding box center [416, 297] width 283 height 30
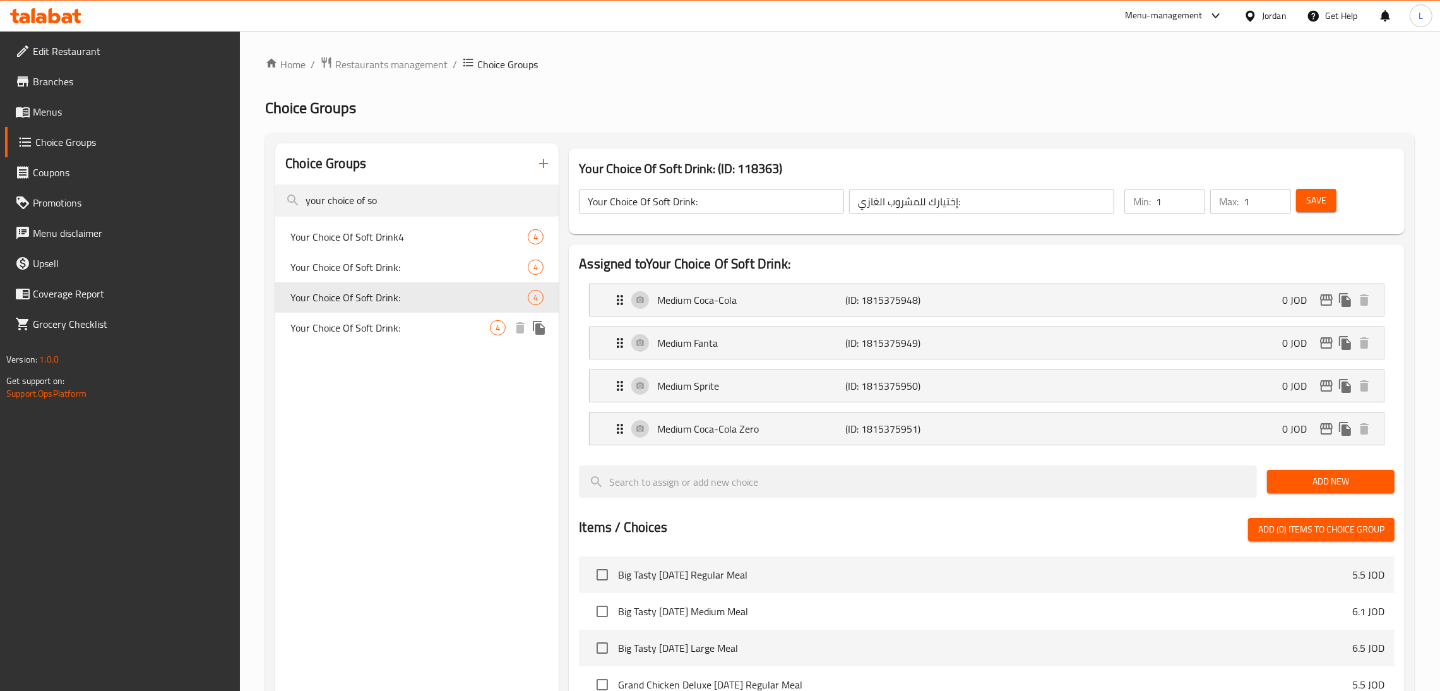
click at [328, 327] on span "Your Choice Of Soft Drink:" at bounding box center [389, 327] width 199 height 15
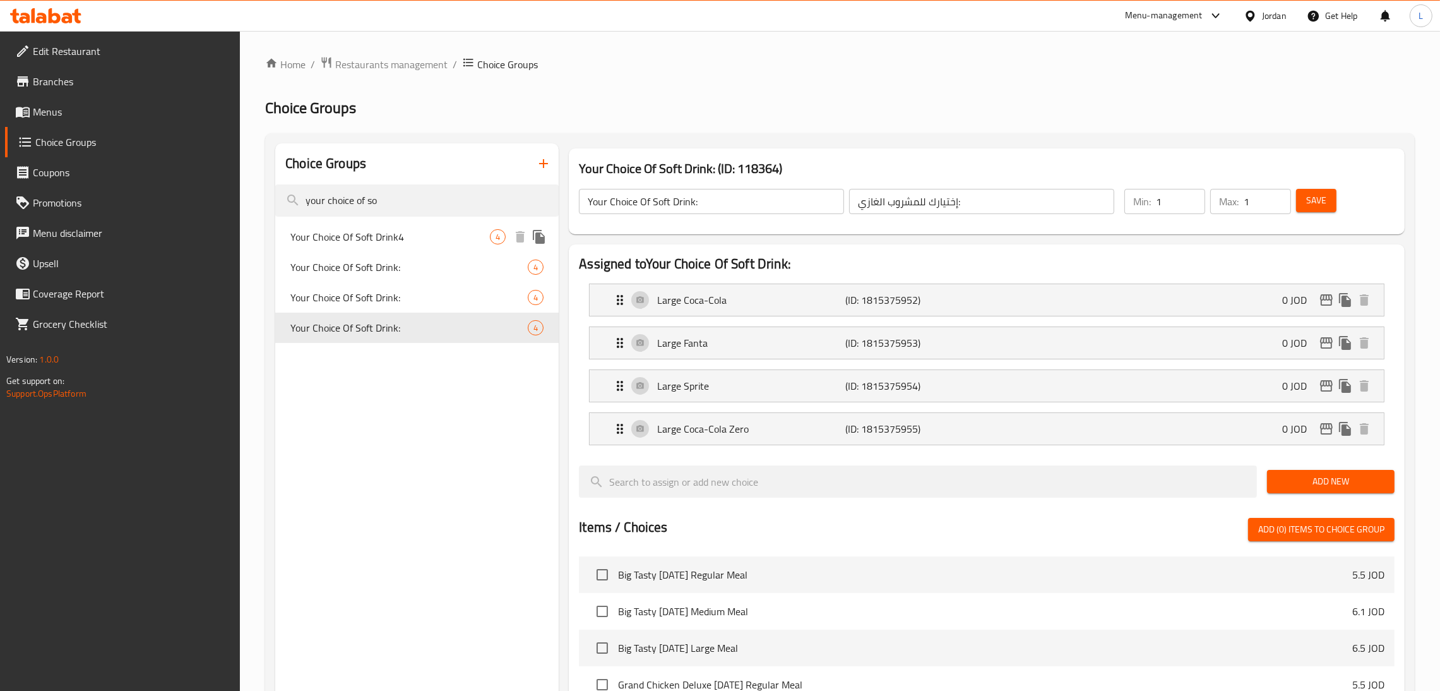
click at [363, 242] on span "Your Choice Of Soft Drink4" at bounding box center [389, 236] width 199 height 15
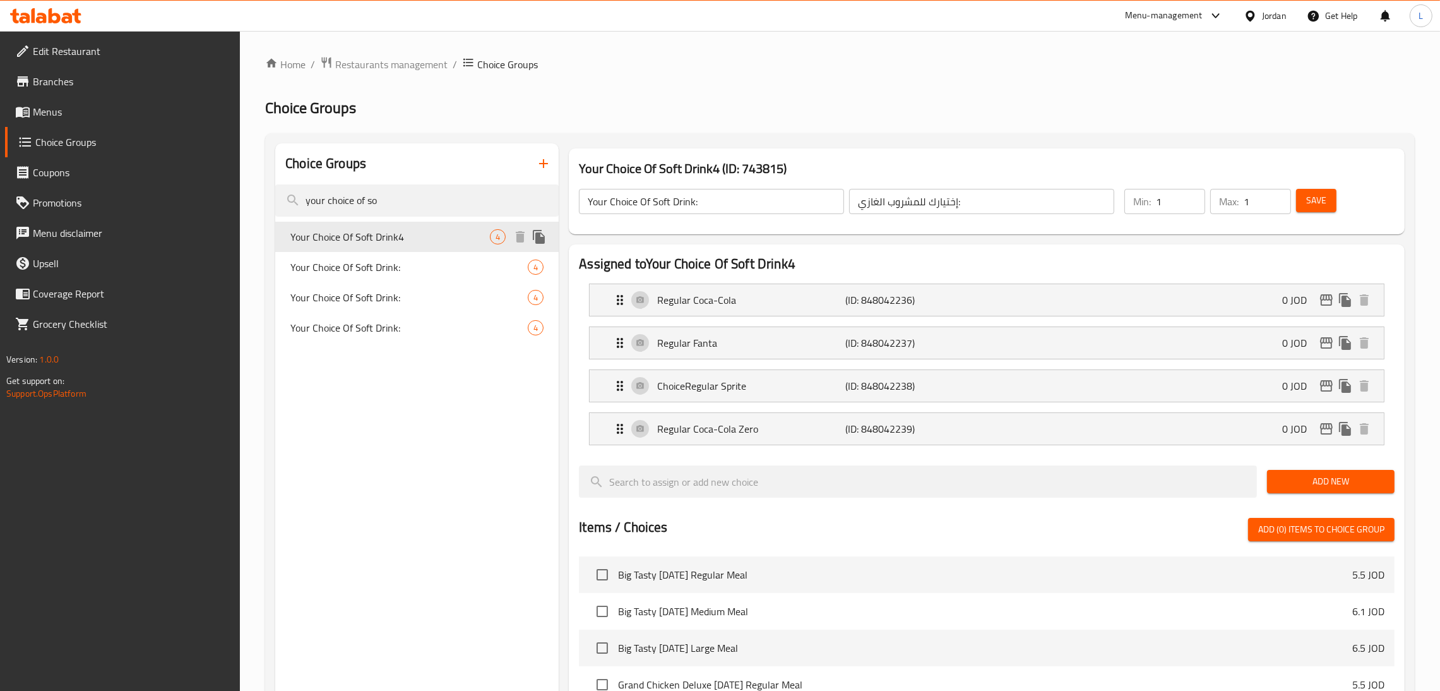
type input "Your Choice Of Soft Drink4"
type input "اختيارك لنوع المشروب4"
type input "4"
click at [1020, 388] on div "ChoiceRegular Sprite (ID: 848042238) 0 JOD" at bounding box center [990, 386] width 756 height 32
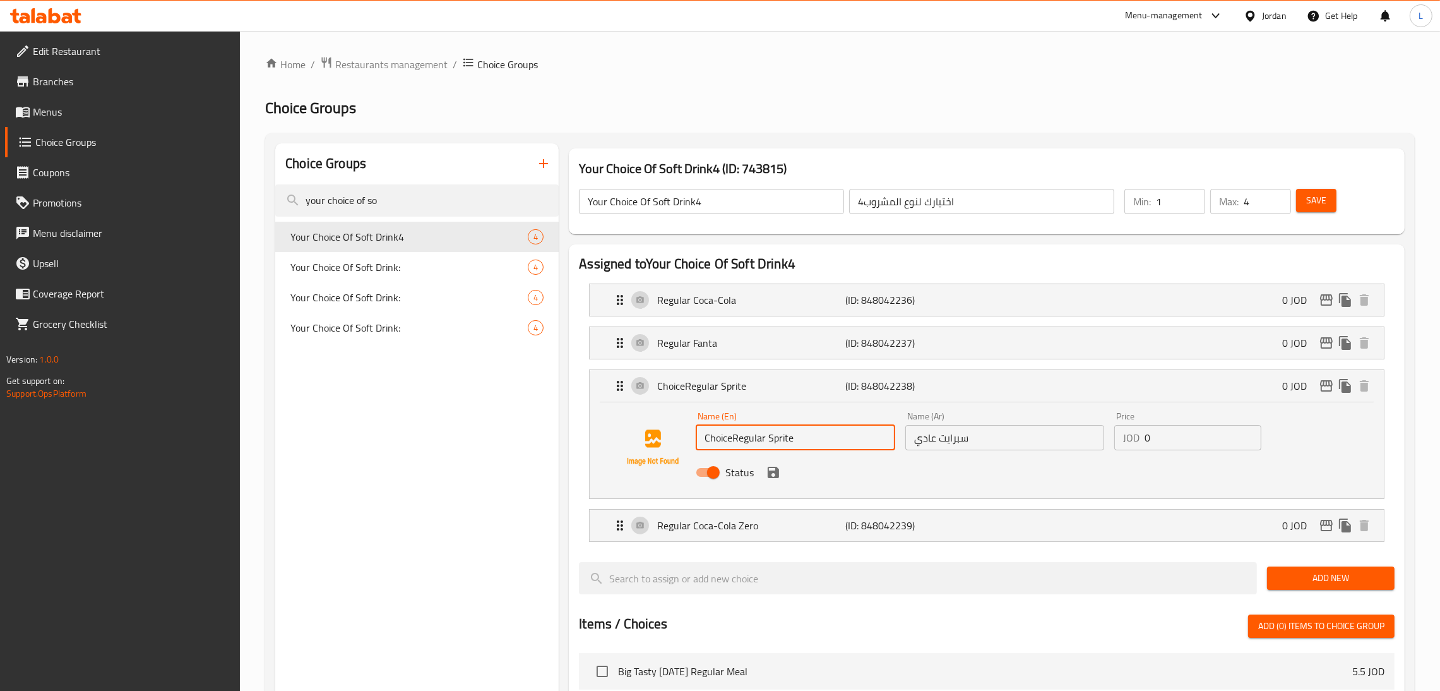
drag, startPoint x: 732, startPoint y: 437, endPoint x: 669, endPoint y: 441, distance: 63.2
click at [669, 441] on div "Name (En) ChoiceRegular Sprite Name (En) Name (Ar) سبرايت عادي Name (Ar) Price …" at bounding box center [987, 448] width 754 height 86
click at [778, 475] on icon "save" at bounding box center [773, 472] width 15 height 15
click at [768, 468] on icon "save" at bounding box center [773, 472] width 11 height 11
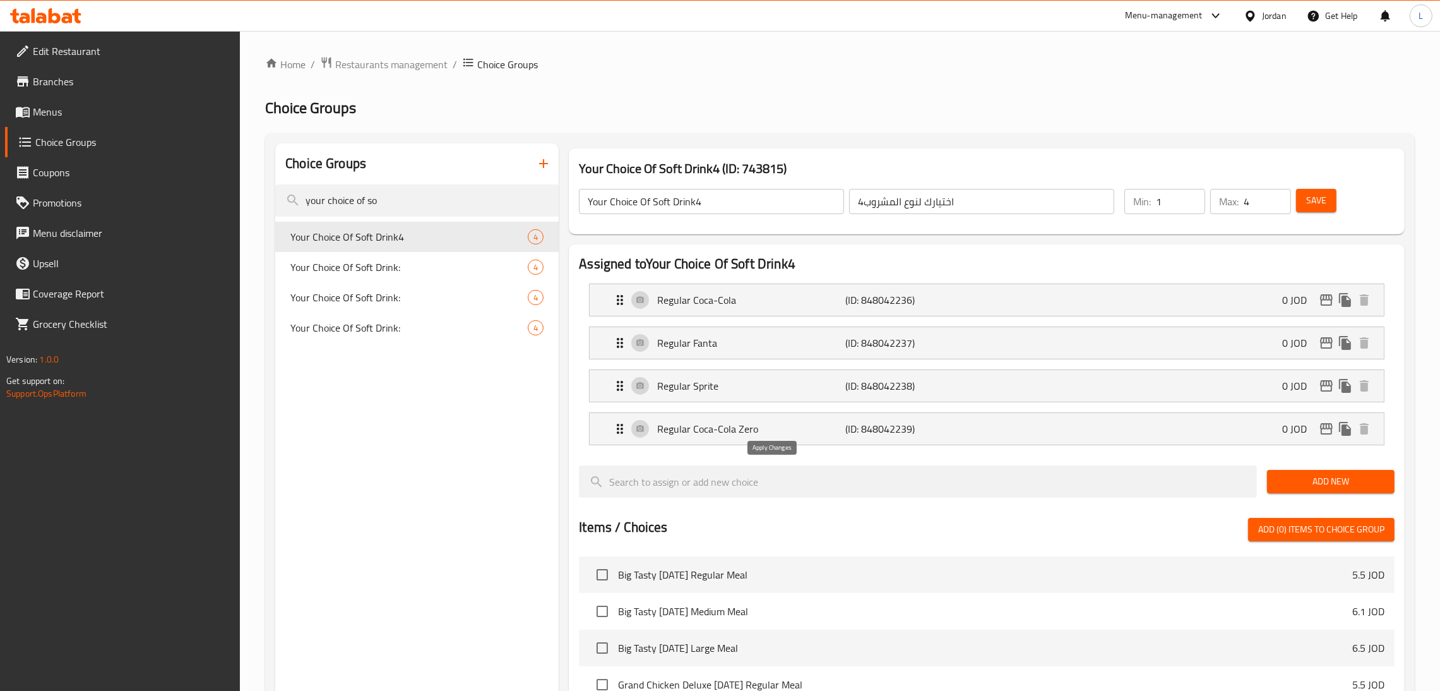
type input "Regular Sprite"
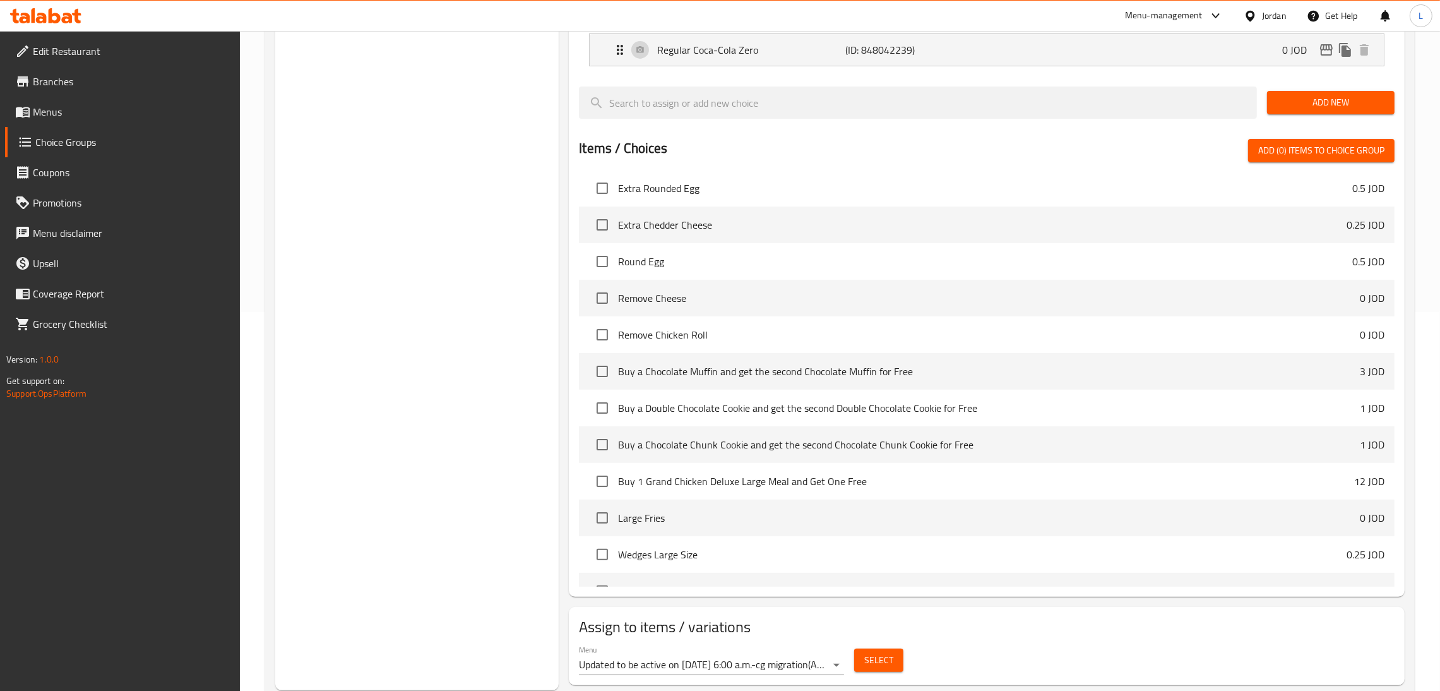
scroll to position [379, 0]
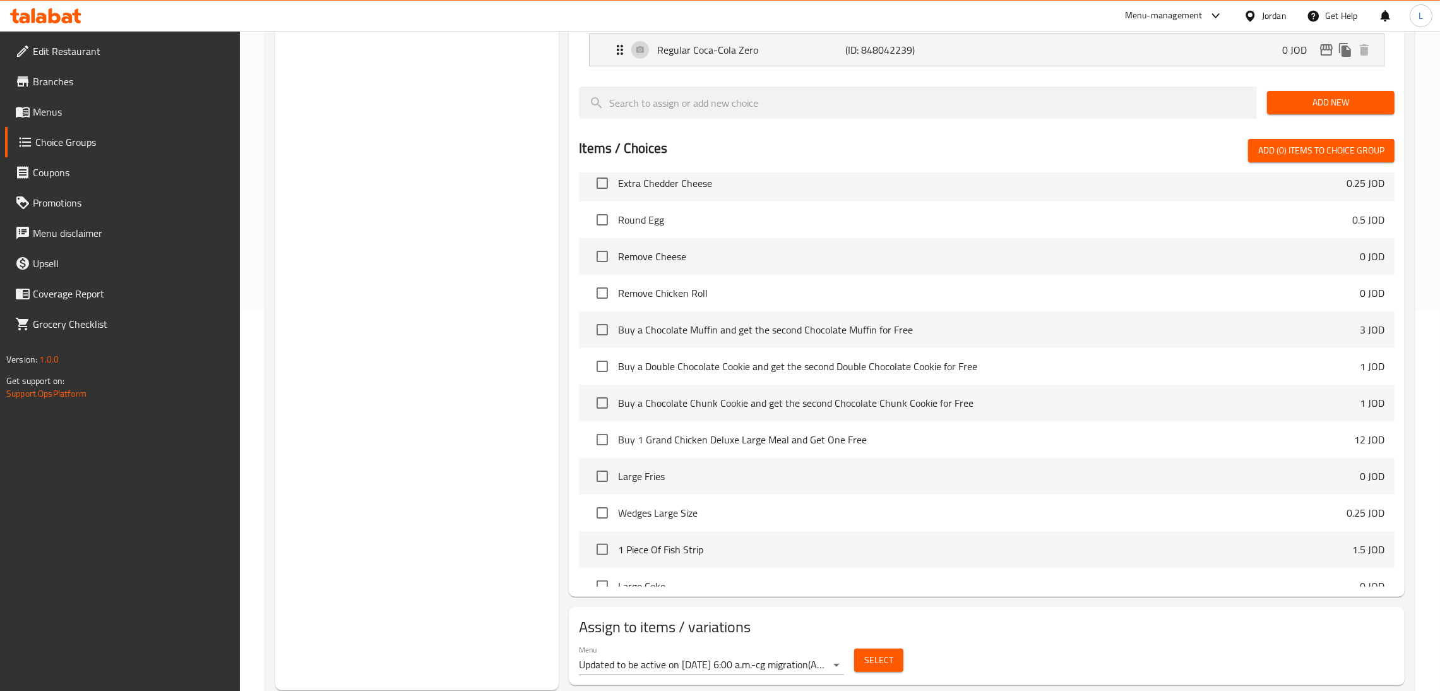
click at [881, 668] on span "Select" at bounding box center [878, 660] width 29 height 16
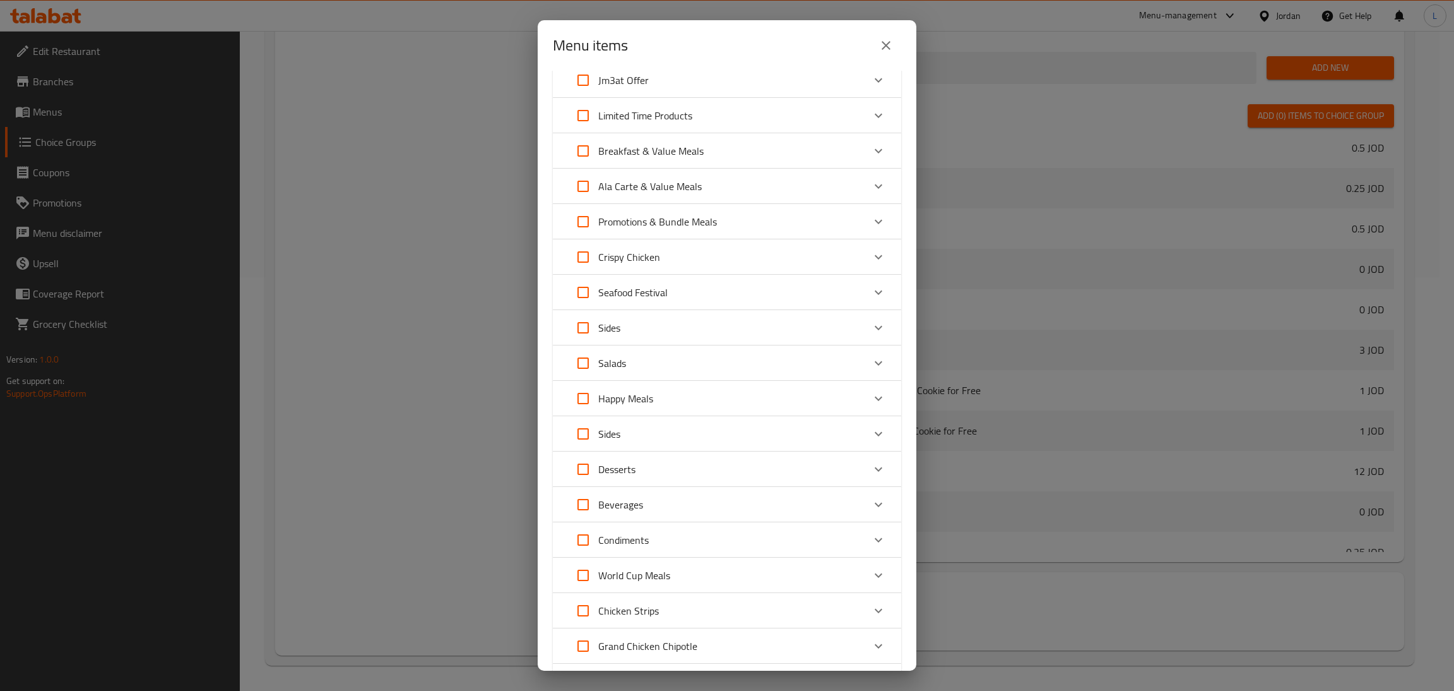
scroll to position [92, 0]
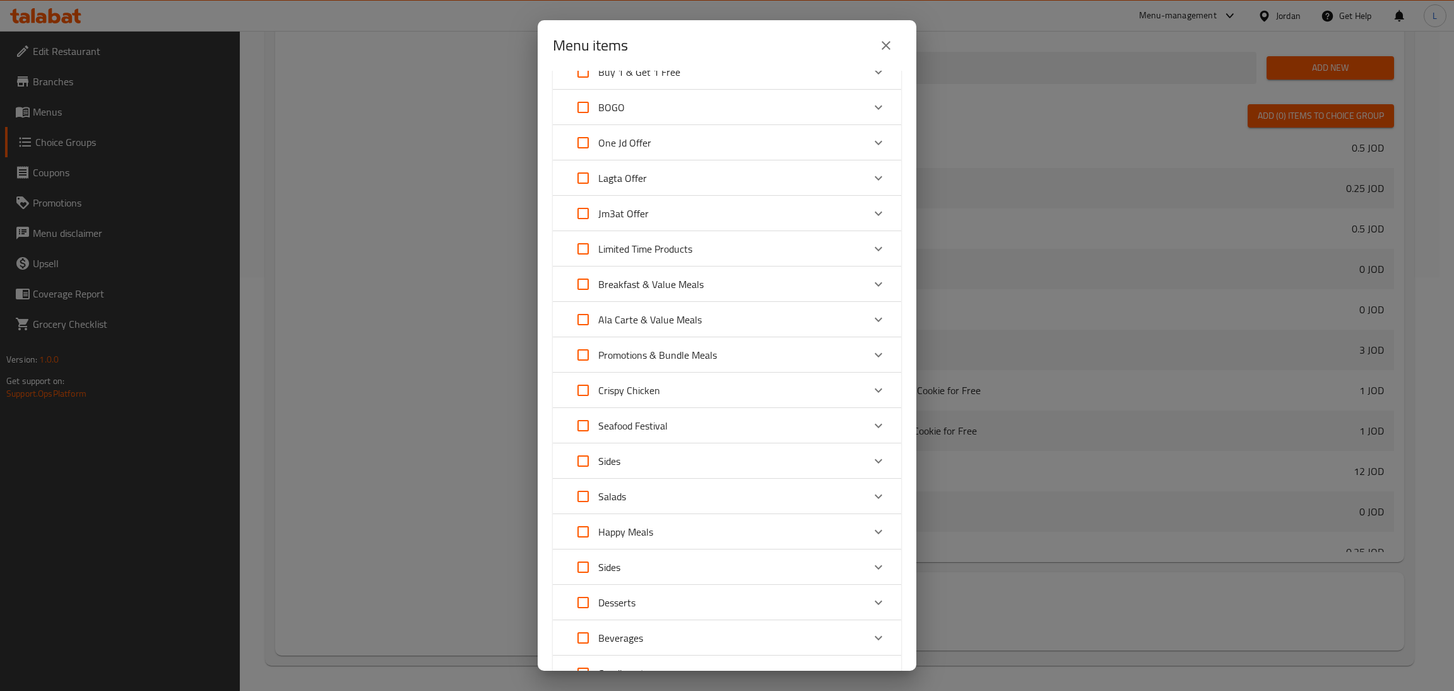
click at [766, 250] on div "Limited Time Products" at bounding box center [715, 249] width 295 height 30
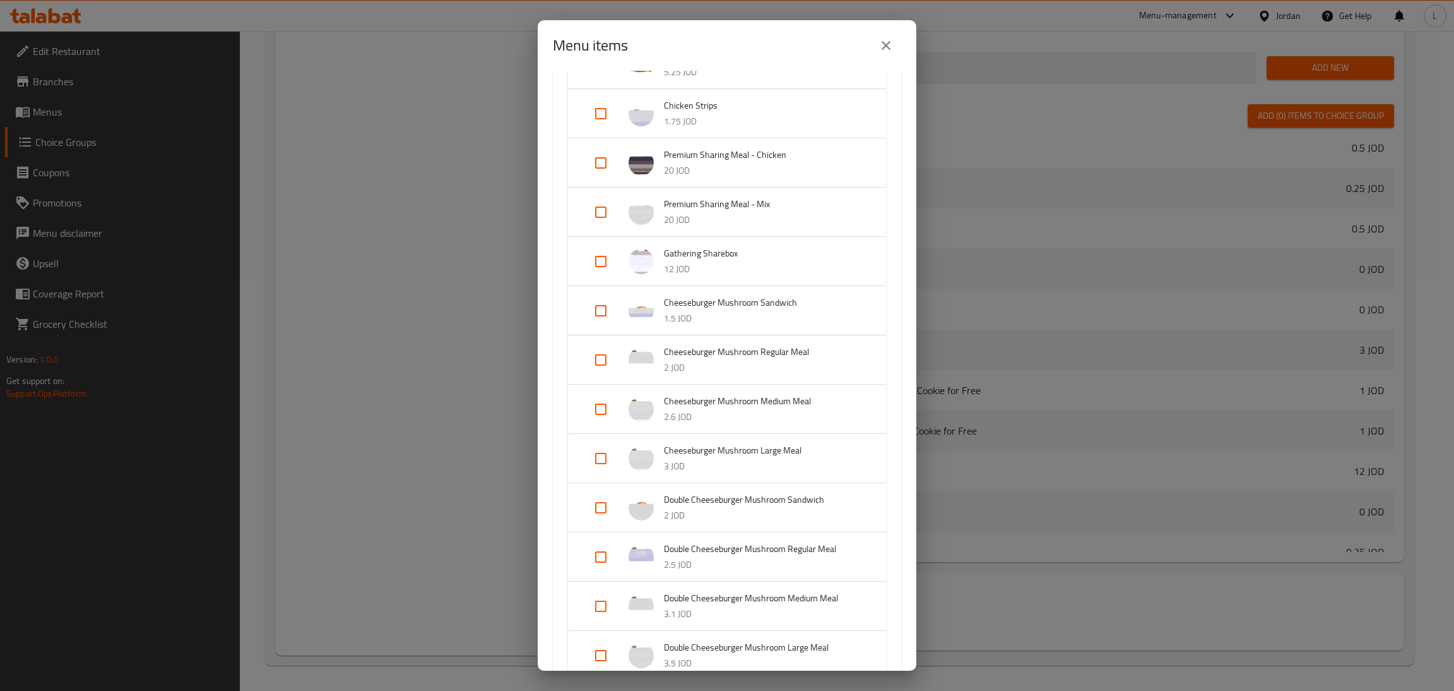
scroll to position [2080, 0]
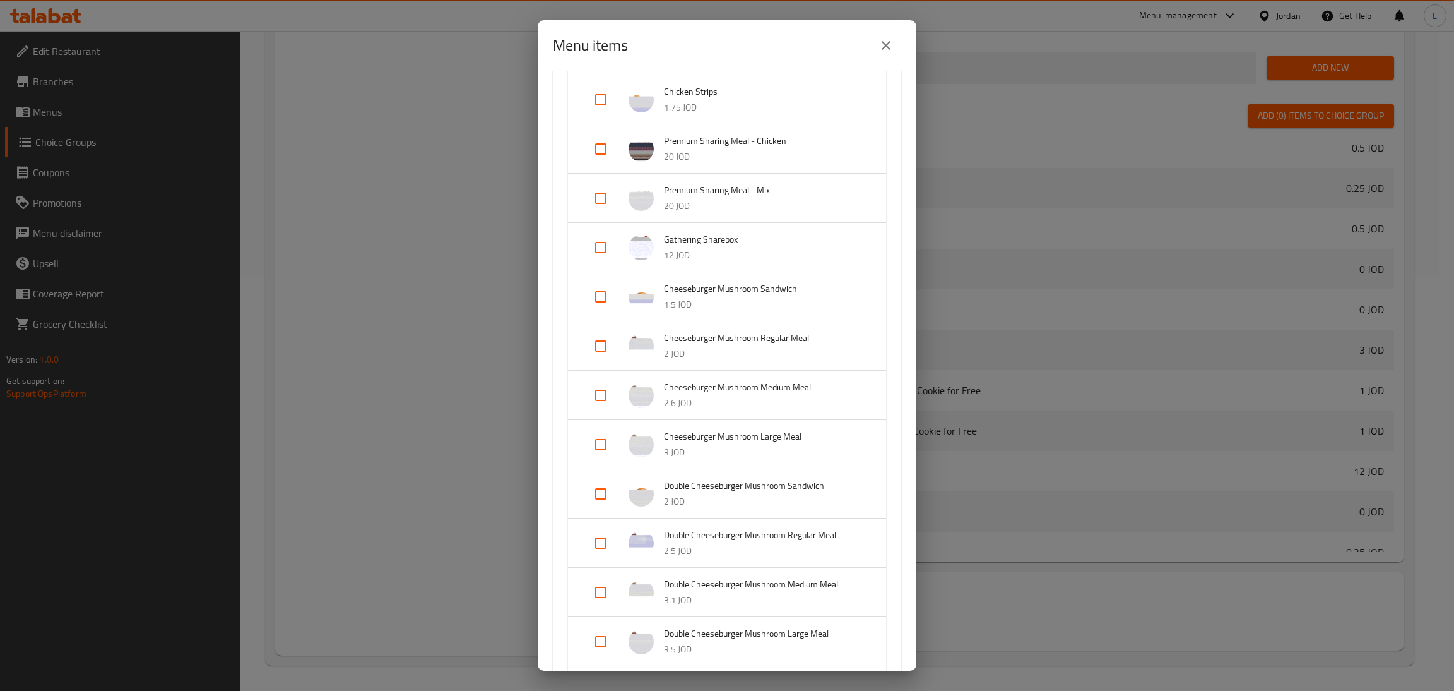
click at [603, 345] on input "Expand" at bounding box center [601, 346] width 30 height 30
checkbox input "true"
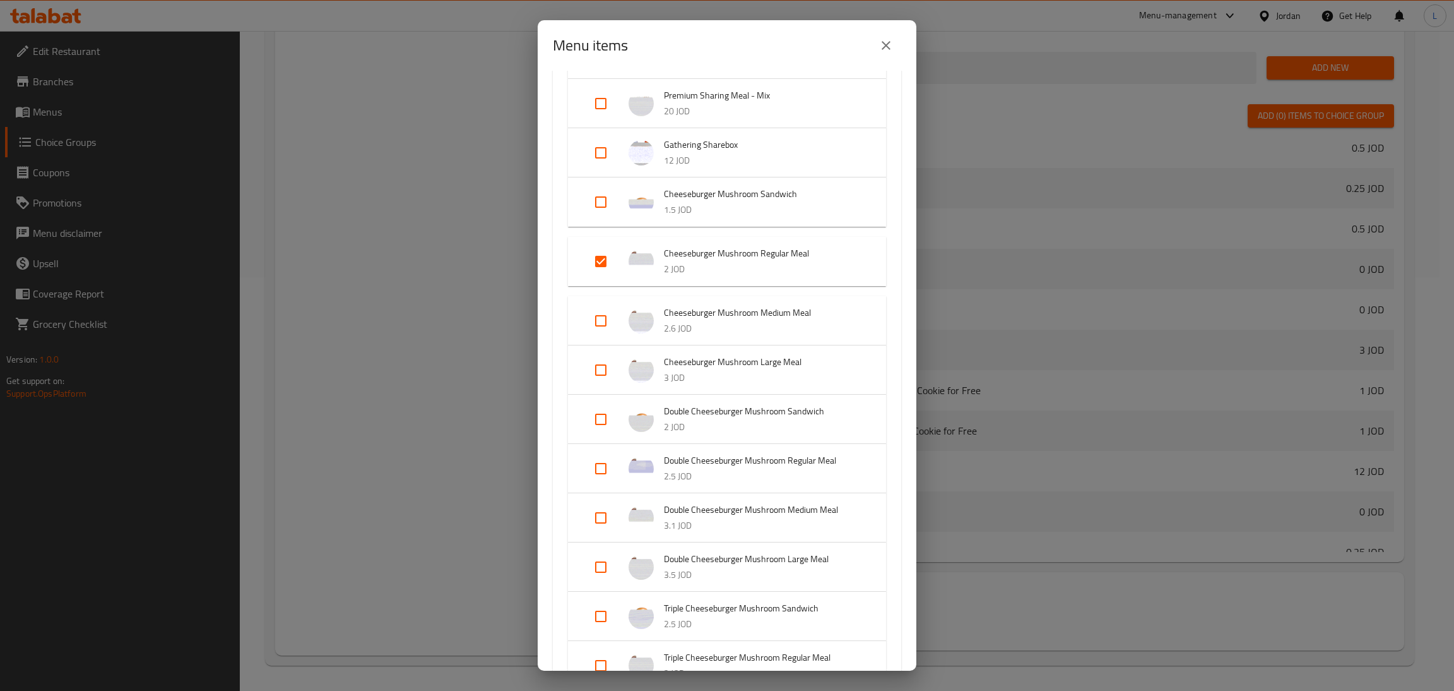
scroll to position [2269, 0]
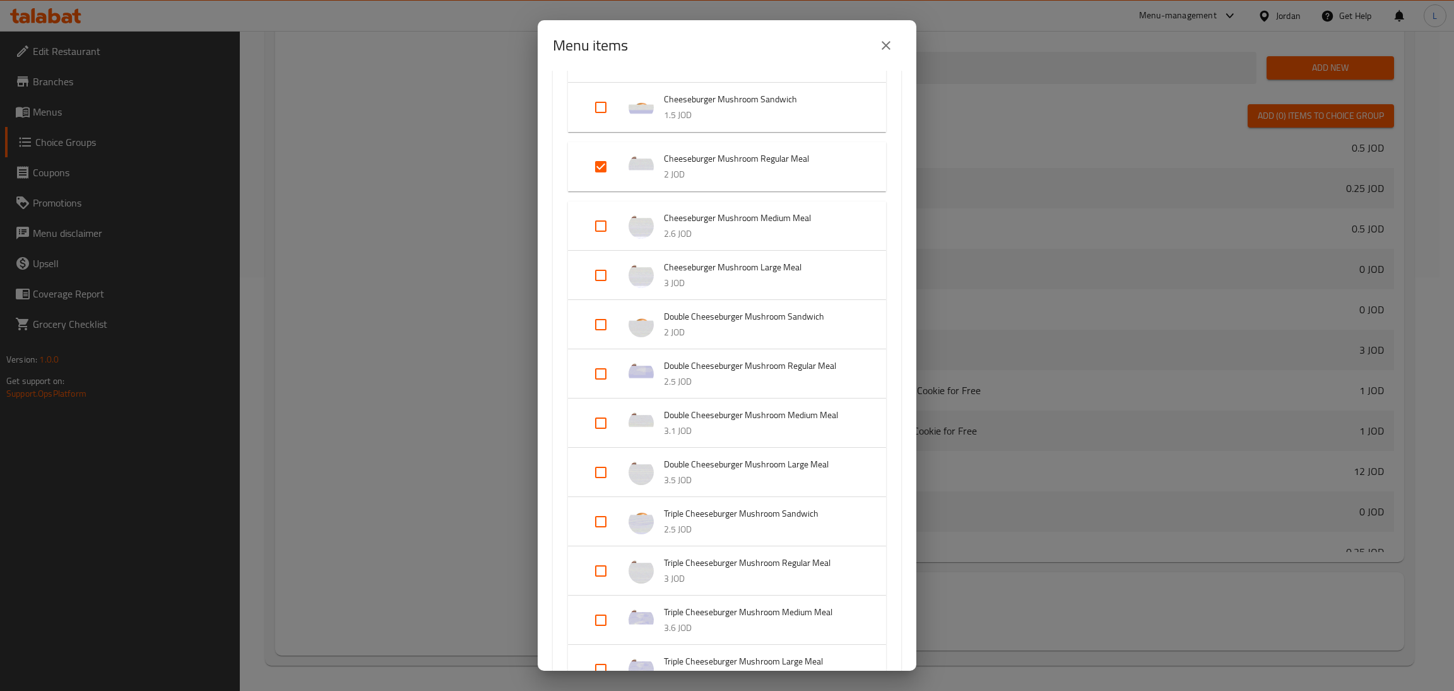
click at [604, 376] on input "Expand" at bounding box center [601, 374] width 30 height 30
checkbox input "true"
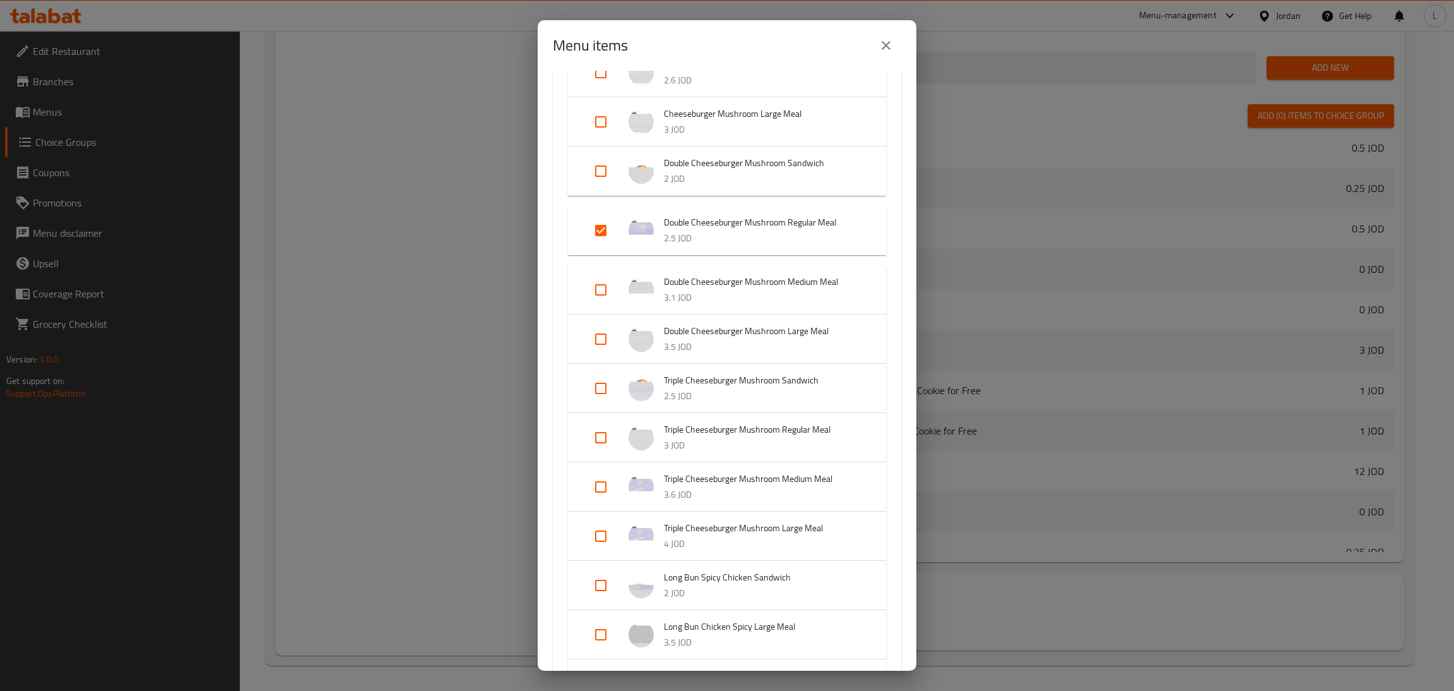
scroll to position [2459, 0]
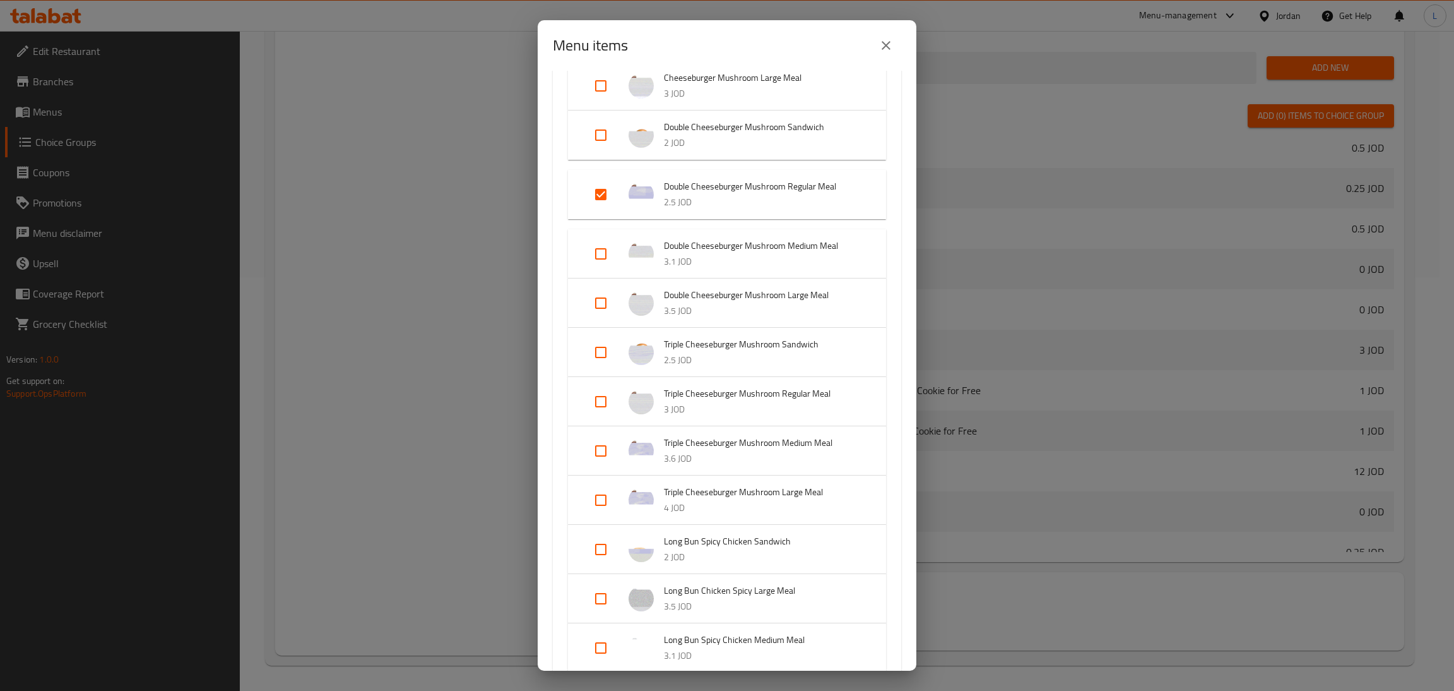
click at [607, 402] on input "Expand" at bounding box center [601, 401] width 30 height 30
checkbox input "true"
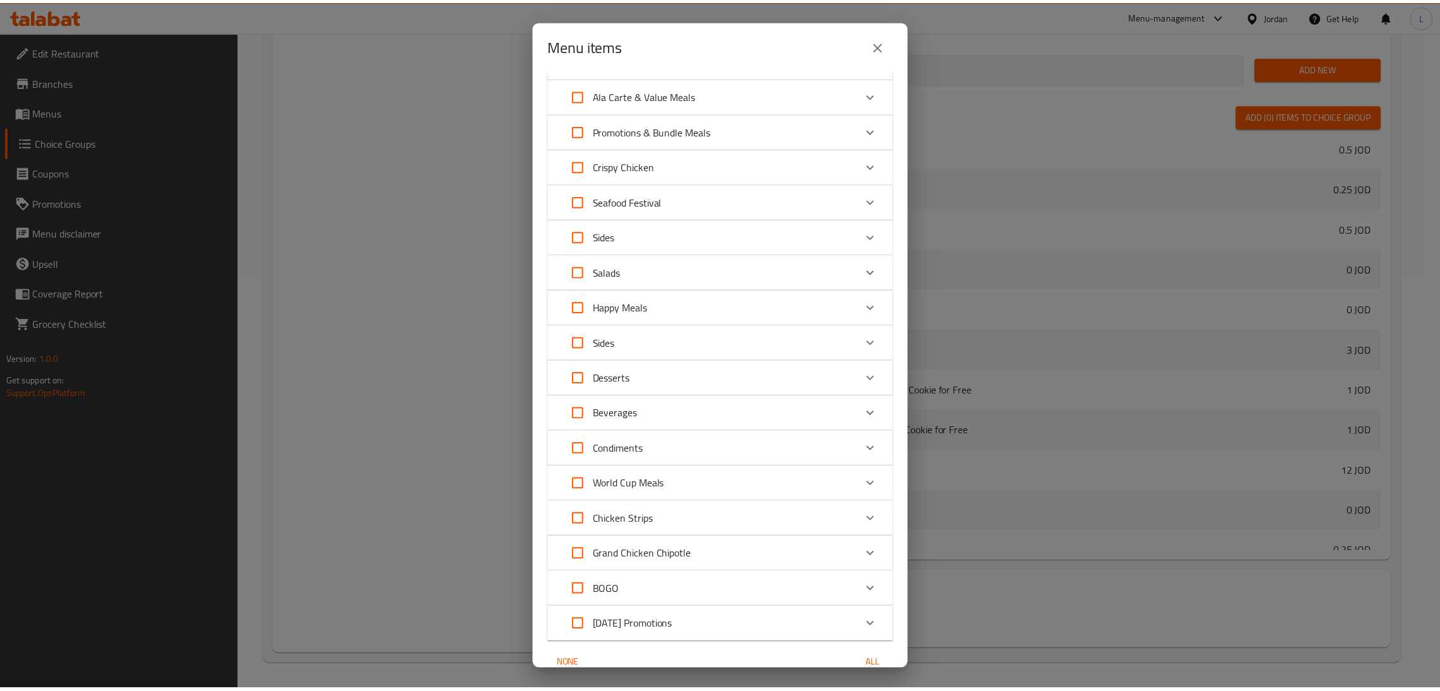
scroll to position [4183, 0]
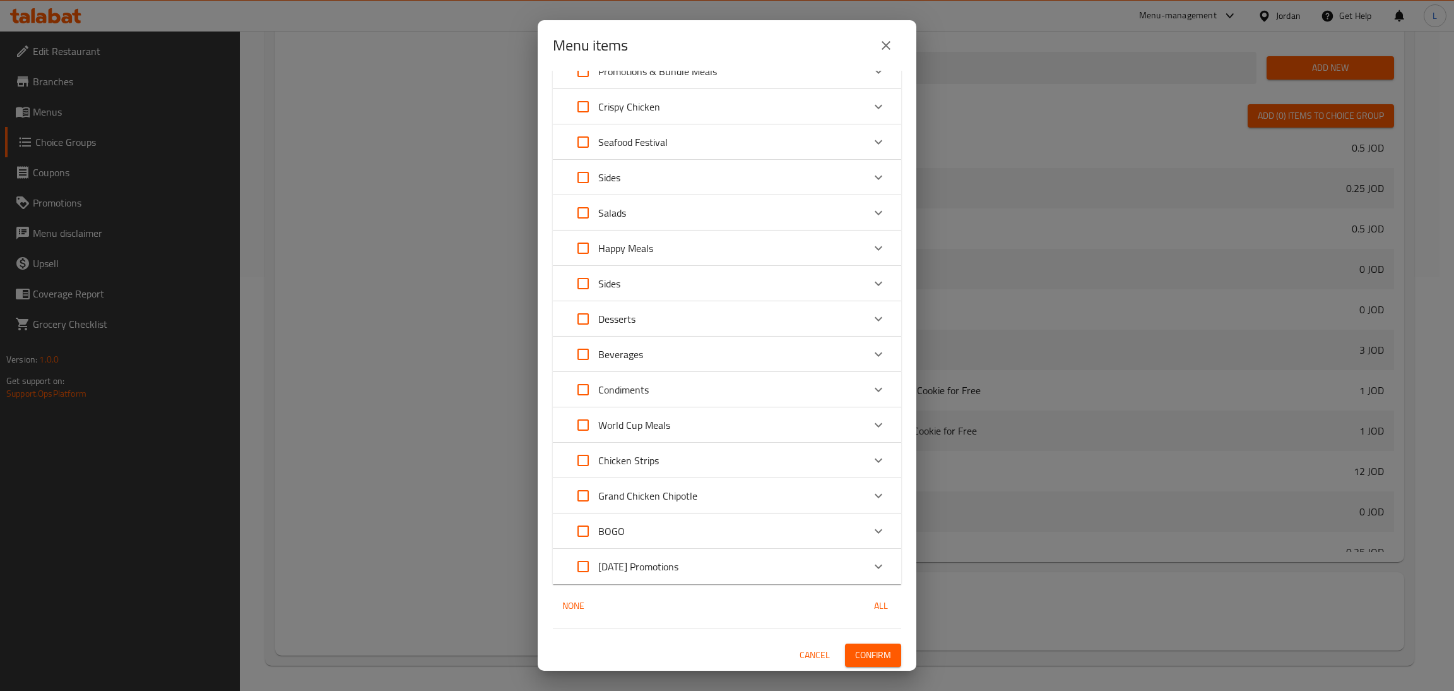
click at [859, 656] on span "Confirm" at bounding box center [873, 655] width 36 height 16
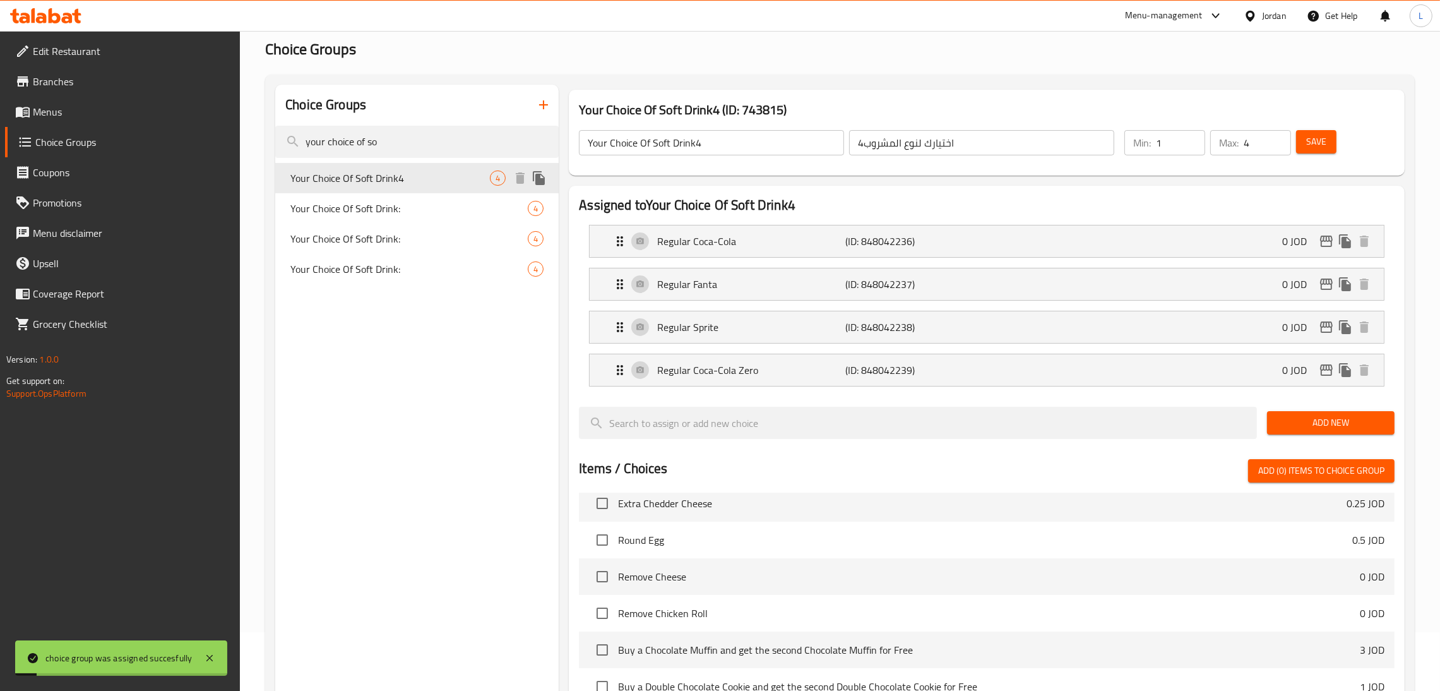
scroll to position [36, 0]
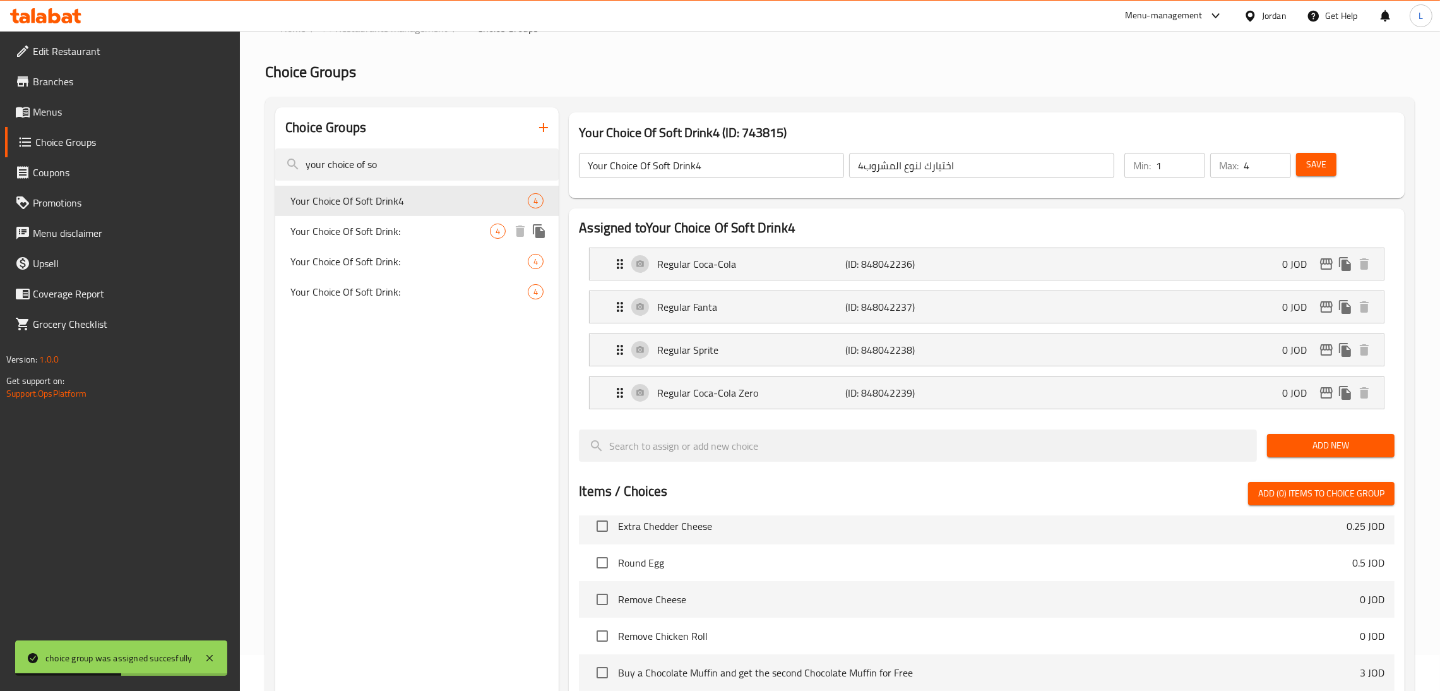
click at [403, 233] on span "Your Choice Of Soft Drink:" at bounding box center [389, 230] width 199 height 15
type input "Your Choice Of Soft Drink:"
type input "إختيارك للمشروب الغازي:"
type input "1"
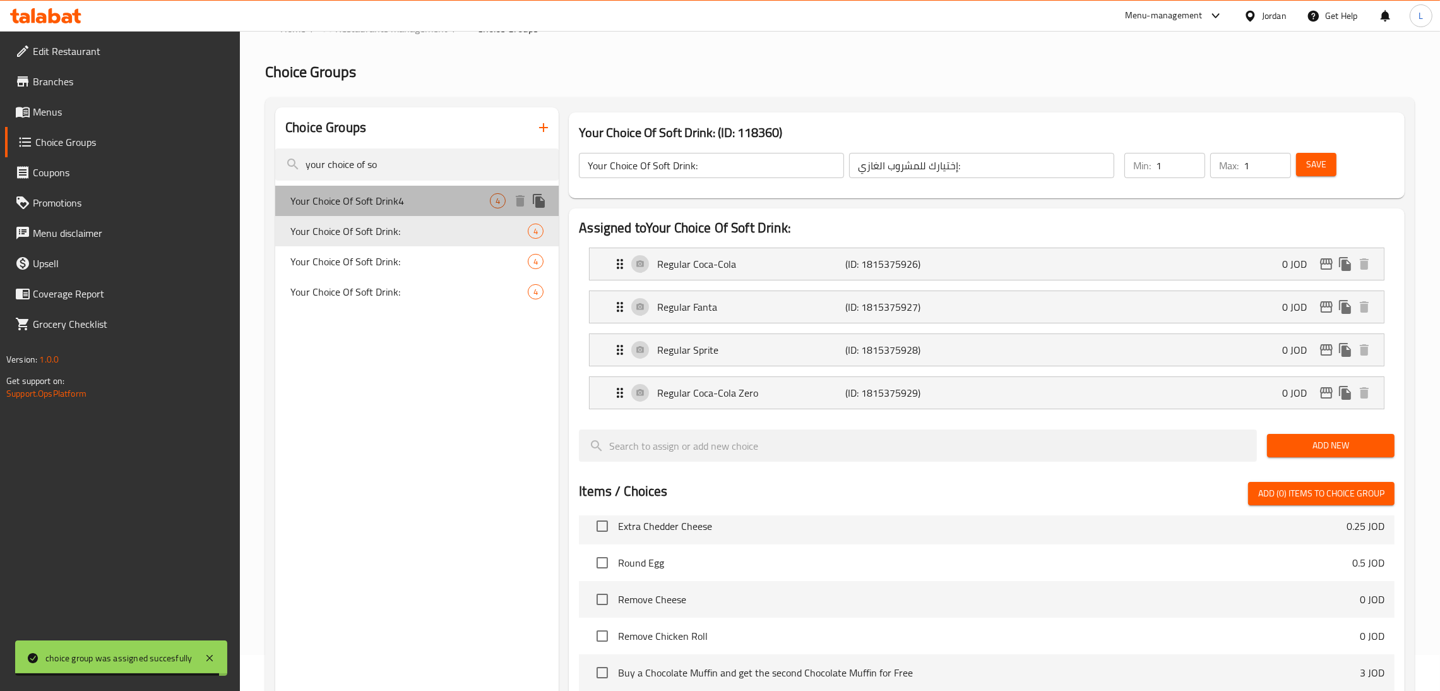
click at [403, 208] on span "Your Choice Of Soft Drink4" at bounding box center [389, 200] width 199 height 15
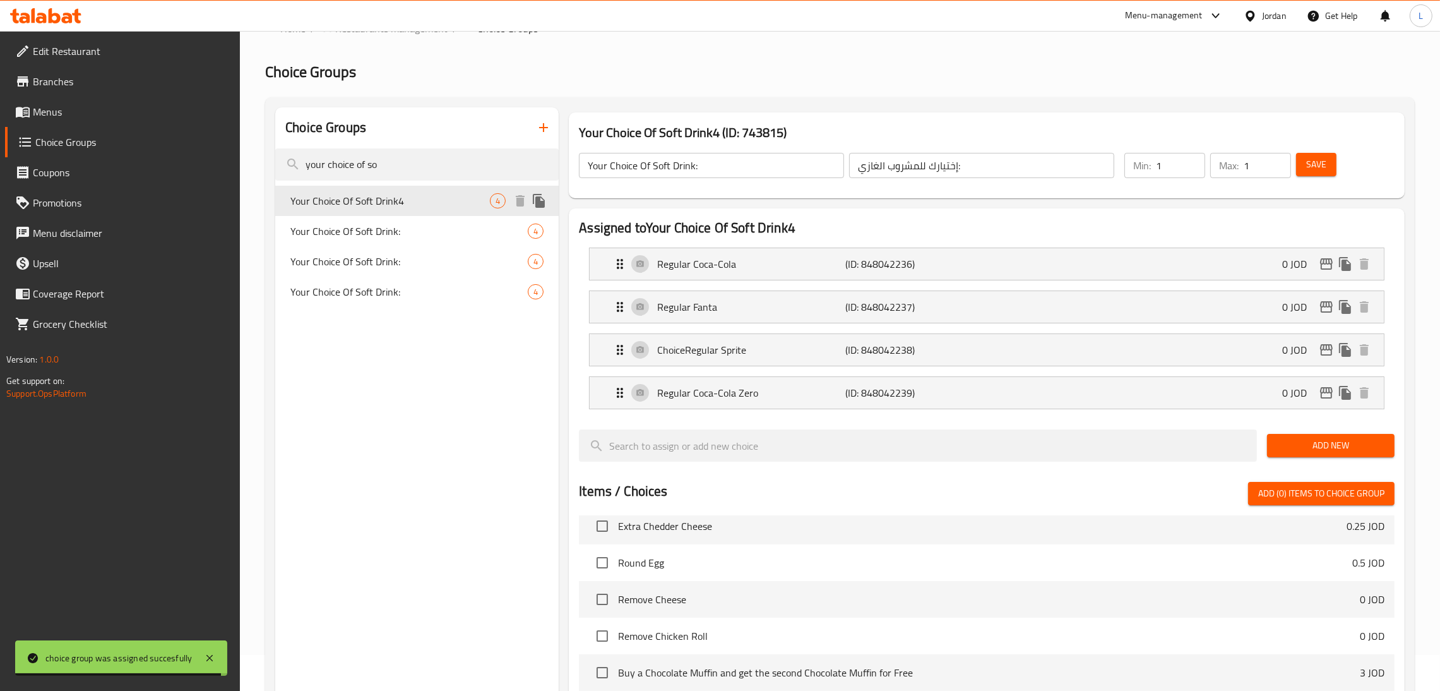
type input "Your Choice Of Soft Drink4"
type input "اختيارك لنوع المشروب4"
type input "4"
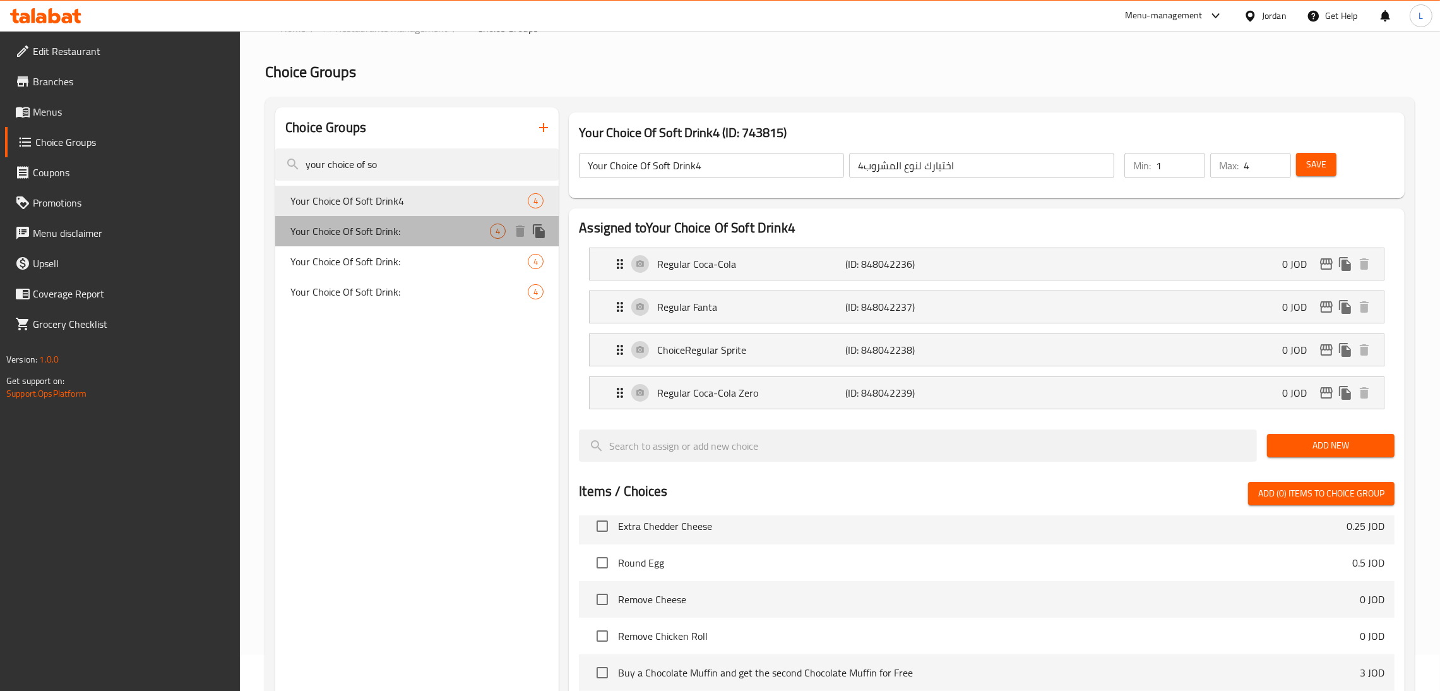
click at [391, 229] on span "Your Choice Of Soft Drink:" at bounding box center [389, 230] width 199 height 15
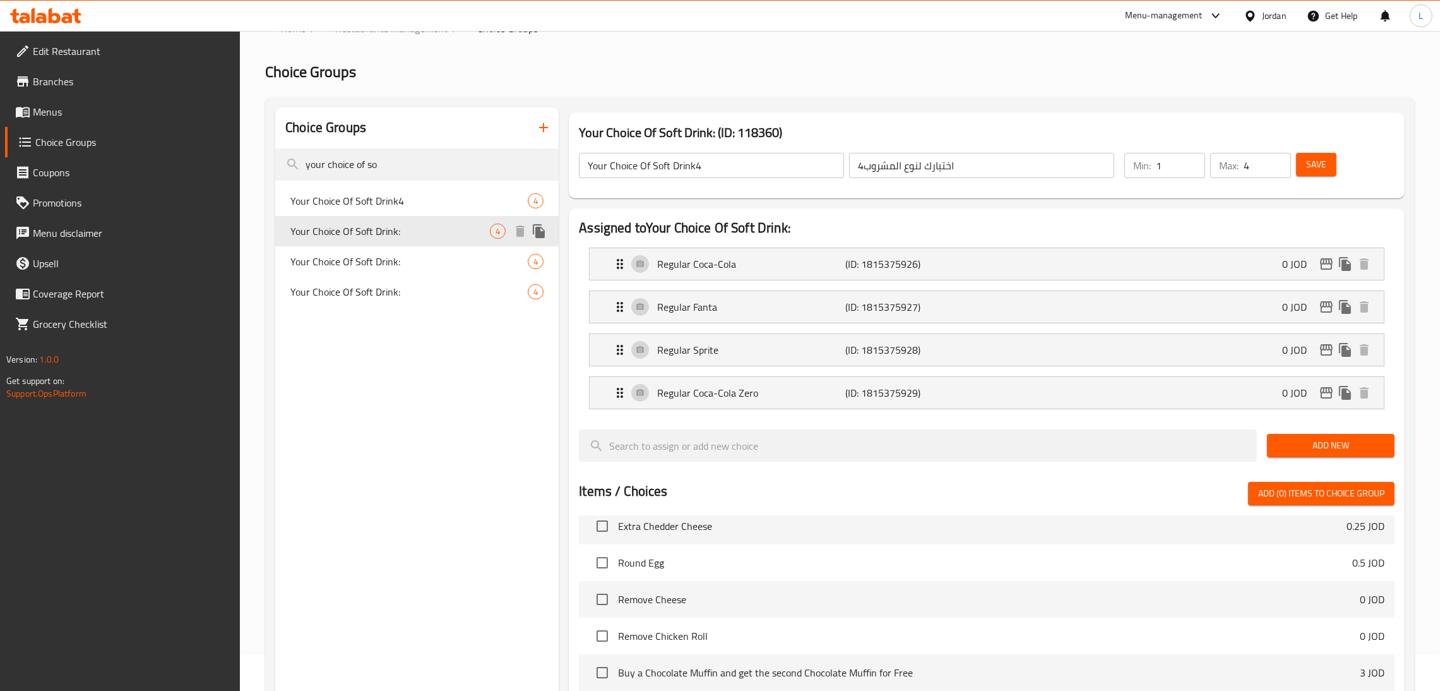
type input "Your Choice Of Soft Drink:"
type input "إختيارك للمشروب الغازي:"
type input "1"
drag, startPoint x: 400, startPoint y: 196, endPoint x: 1256, endPoint y: 165, distance: 856.6
click at [401, 196] on span "Your Choice Of Soft Drink4" at bounding box center [389, 200] width 199 height 15
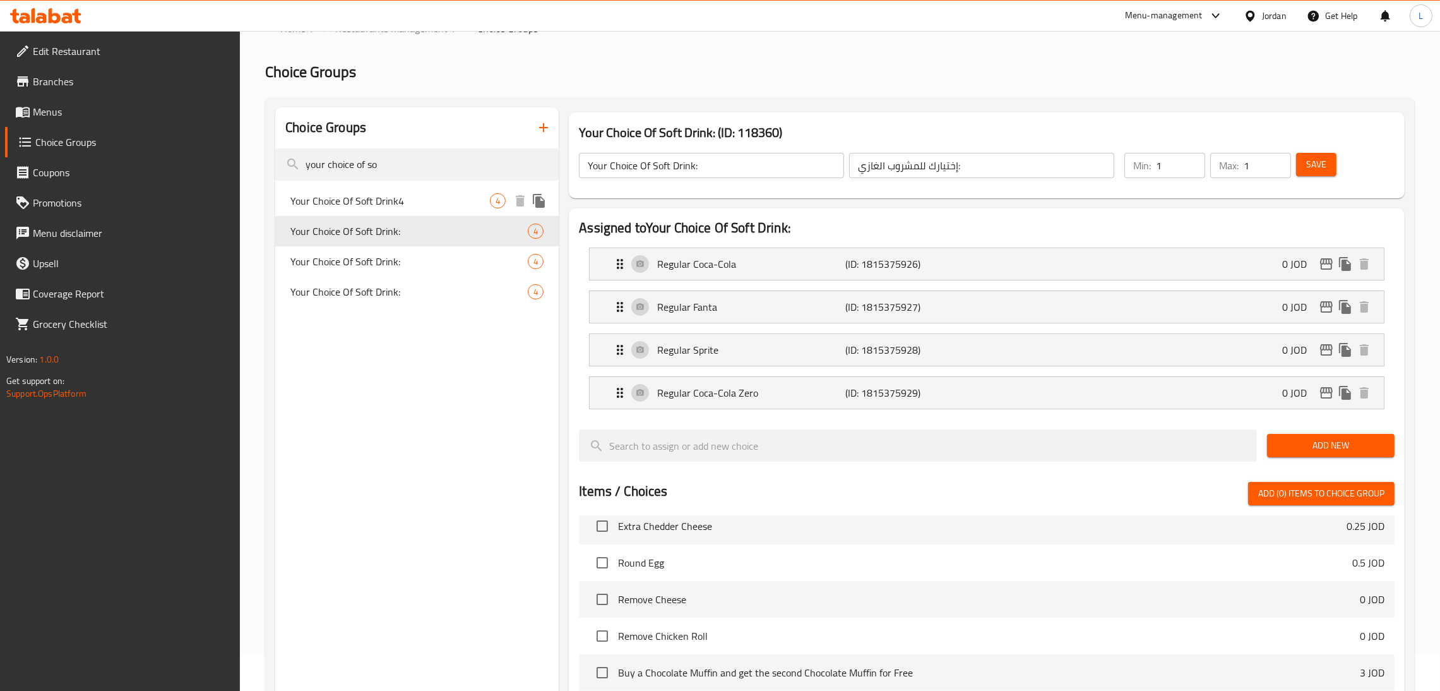
type input "Your Choice Of Soft Drink4"
type input "اختيارك لنوع المشروب4"
type input "4"
click at [1256, 166] on input "4" at bounding box center [1267, 165] width 47 height 25
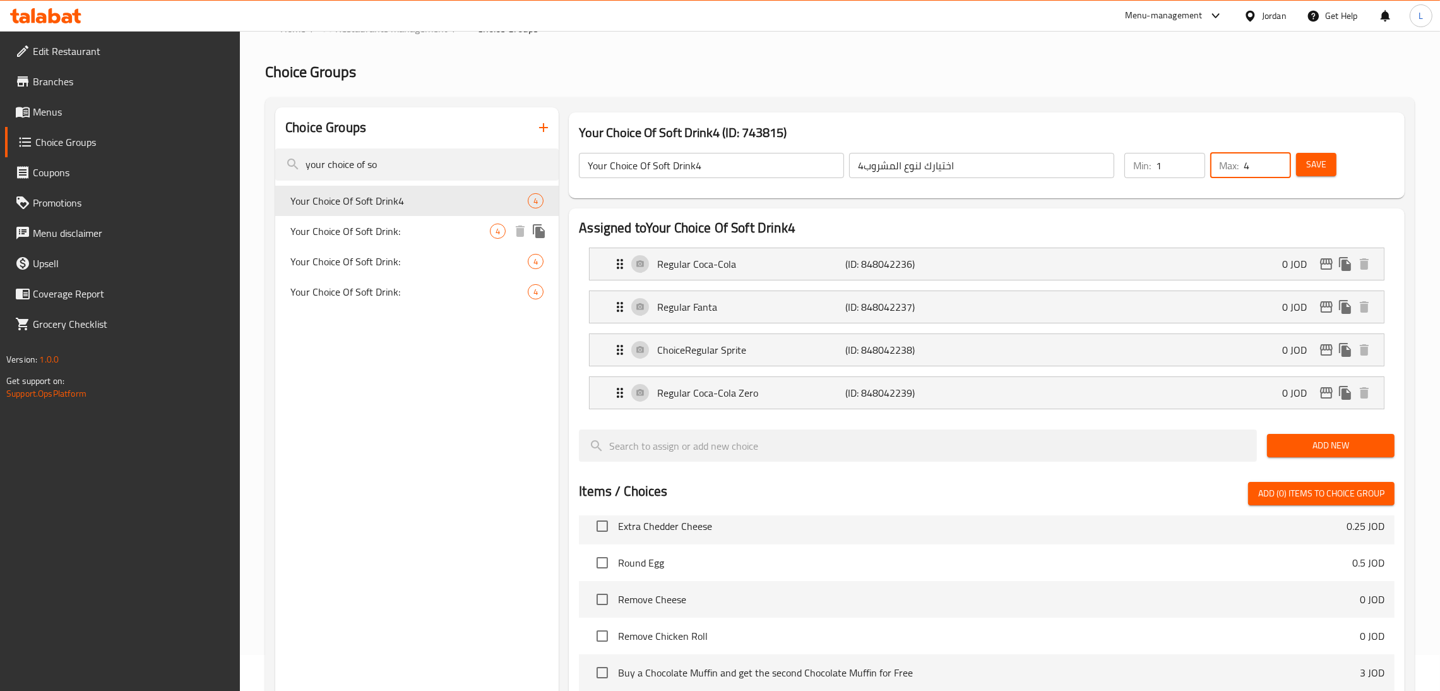
click at [376, 229] on span "Your Choice Of Soft Drink:" at bounding box center [389, 230] width 199 height 15
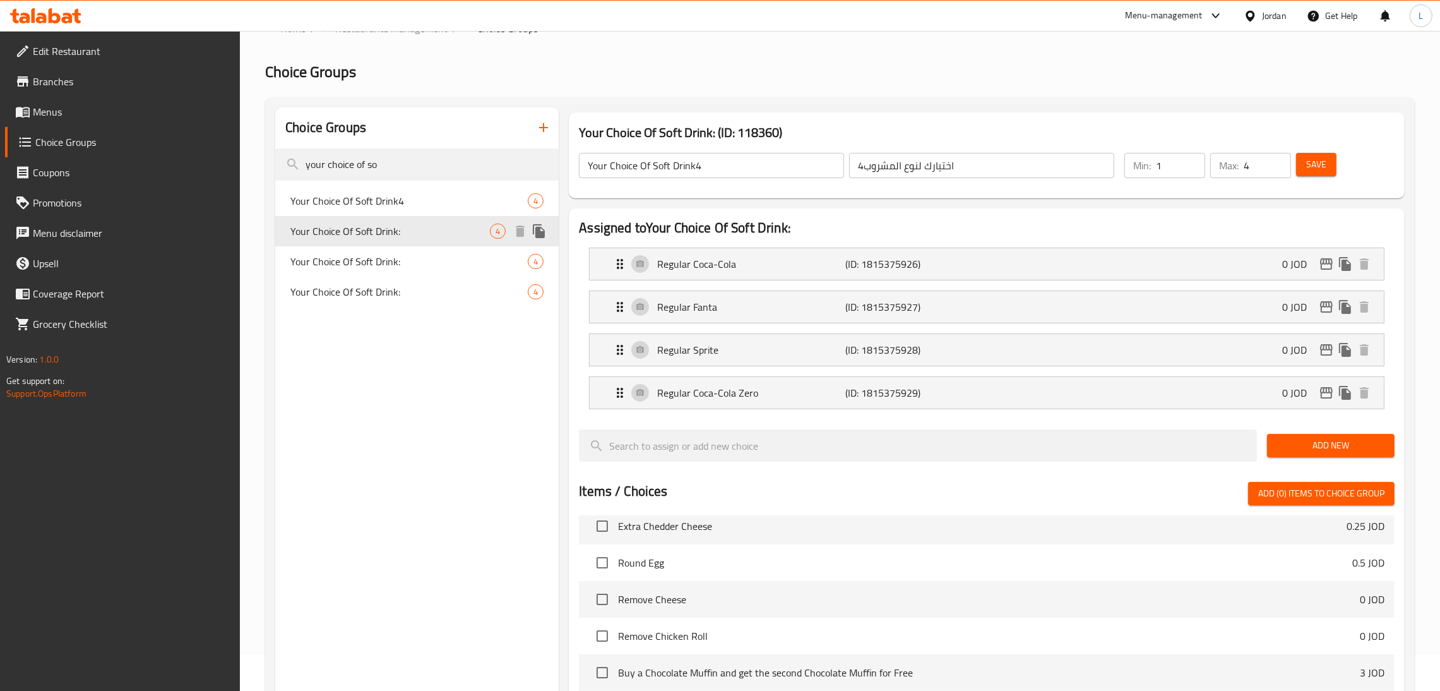
type input "Your Choice Of Soft Drink:"
type input "إختيارك للمشروب الغازي:"
type input "1"
click at [378, 201] on span "Your Choice Of Soft Drink4" at bounding box center [389, 200] width 199 height 15
type input "Your Choice Of Soft Drink4"
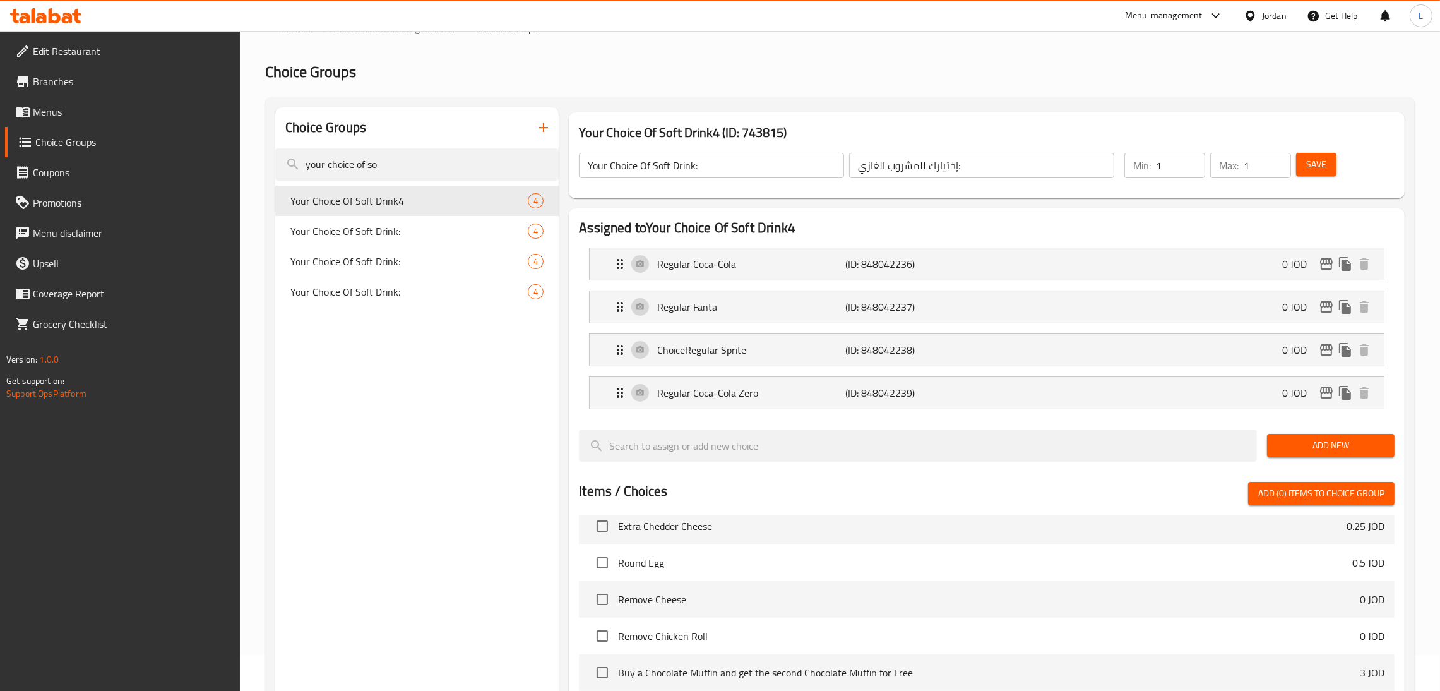
type input "اختيارك لنوع المشروب4"
type input "4"
click at [1259, 167] on input "4" at bounding box center [1267, 165] width 47 height 25
type input "1"
click at [374, 234] on span "Your Choice Of Soft Drink:" at bounding box center [389, 230] width 199 height 15
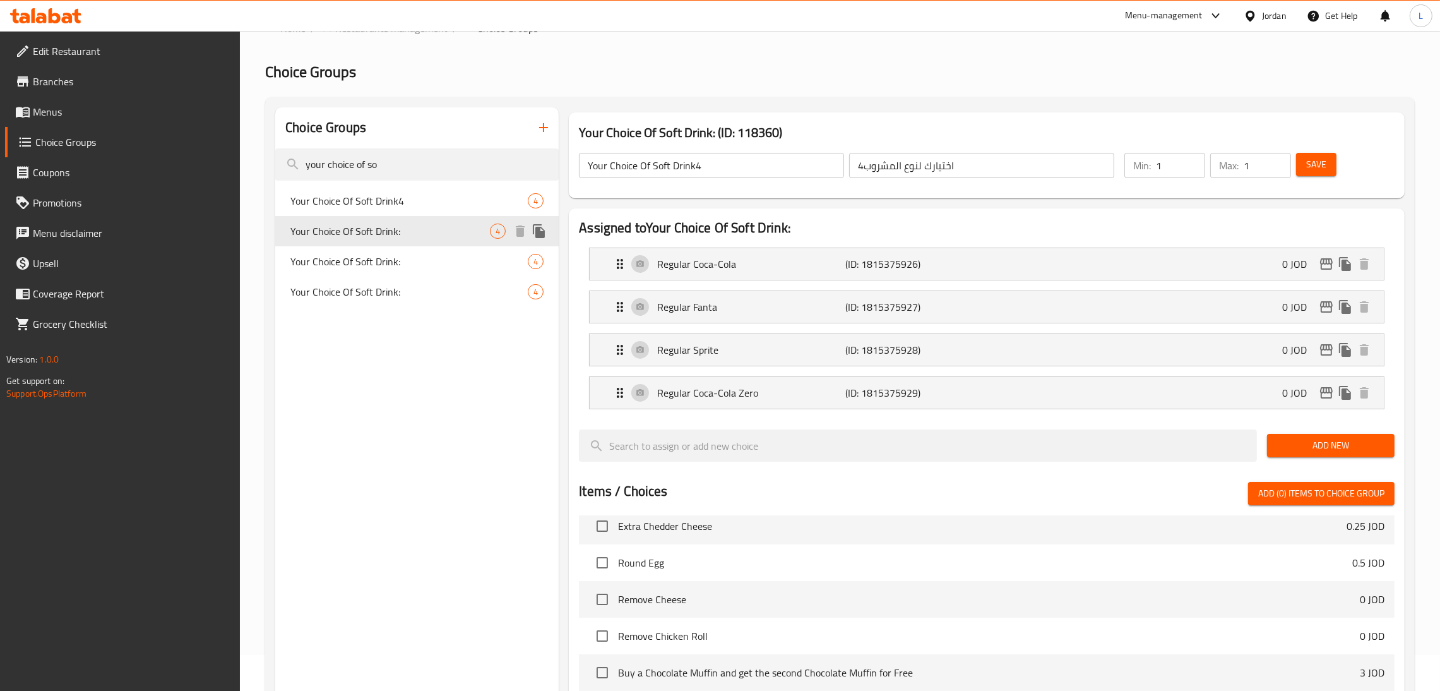
type input "Your Choice Of Soft Drink:"
type input "إختيارك للمشروب الغازي:"
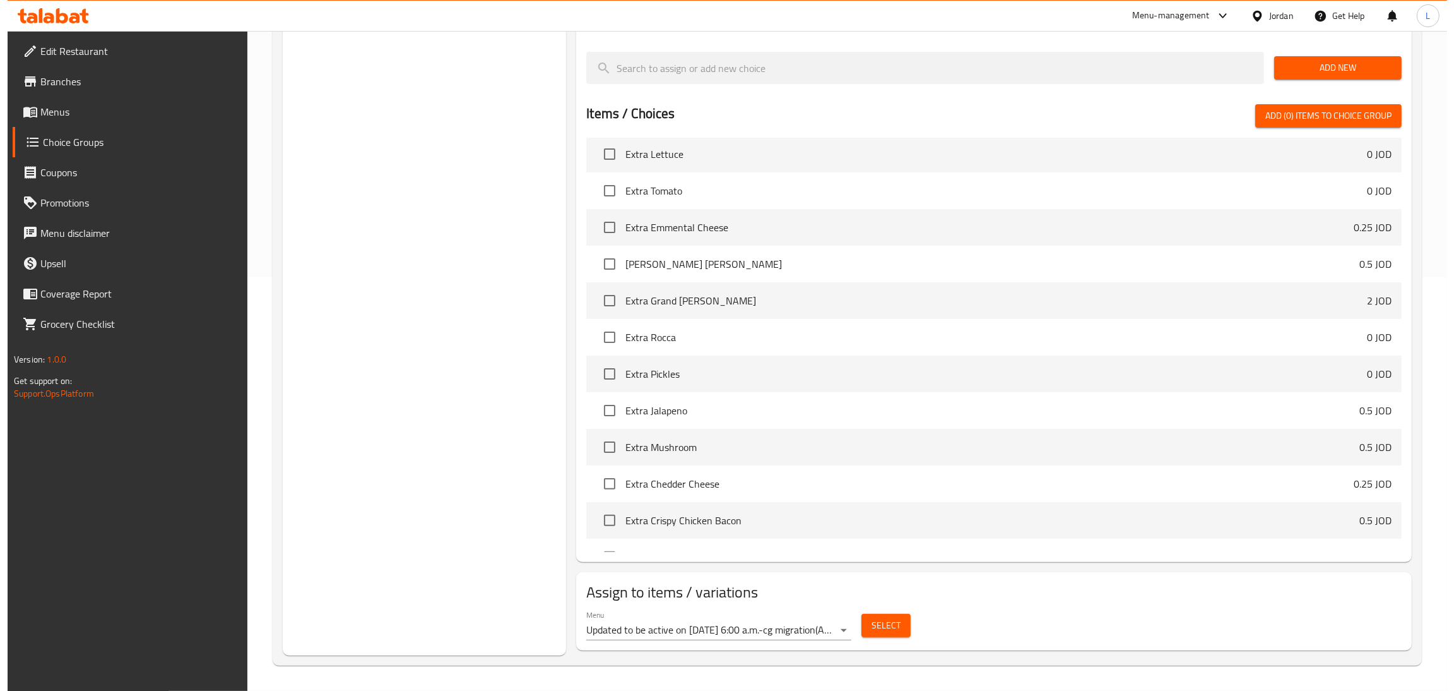
scroll to position [1230, 0]
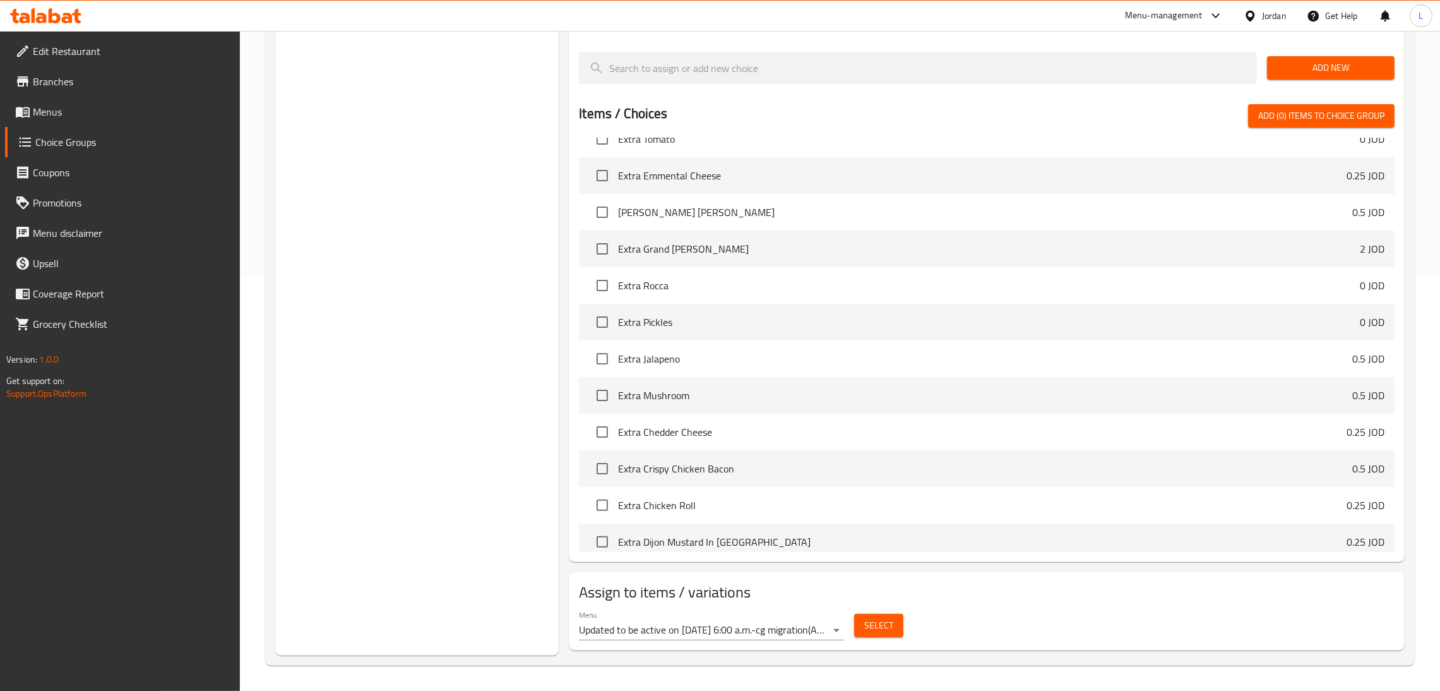
click at [862, 605] on div "Menu Updated to be active on June 2nd at 6:00 a.m.-cg migration ( Active ) Sele…" at bounding box center [987, 625] width 826 height 40
click at [877, 625] on span "Select" at bounding box center [878, 625] width 29 height 16
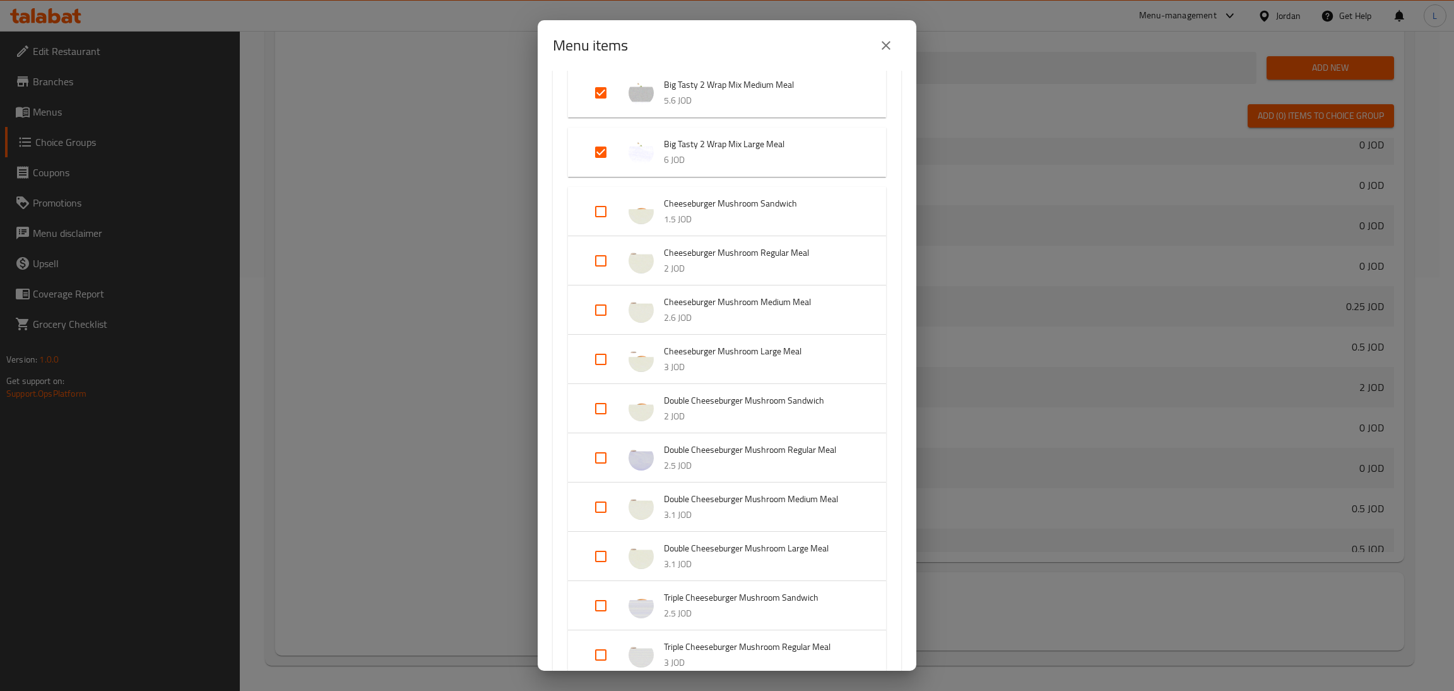
click at [602, 263] on input "Expand" at bounding box center [601, 261] width 30 height 30
checkbox input "true"
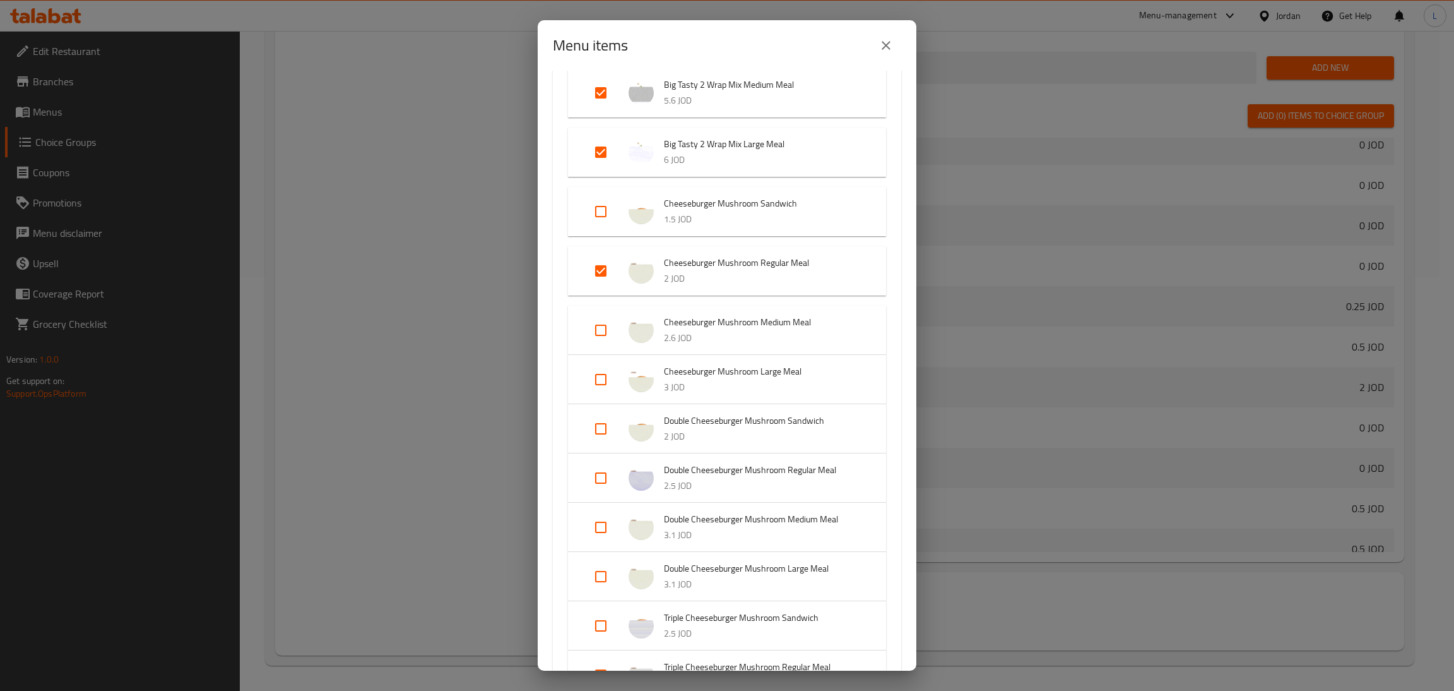
click at [604, 483] on input "Expand" at bounding box center [601, 478] width 30 height 30
checkbox input "true"
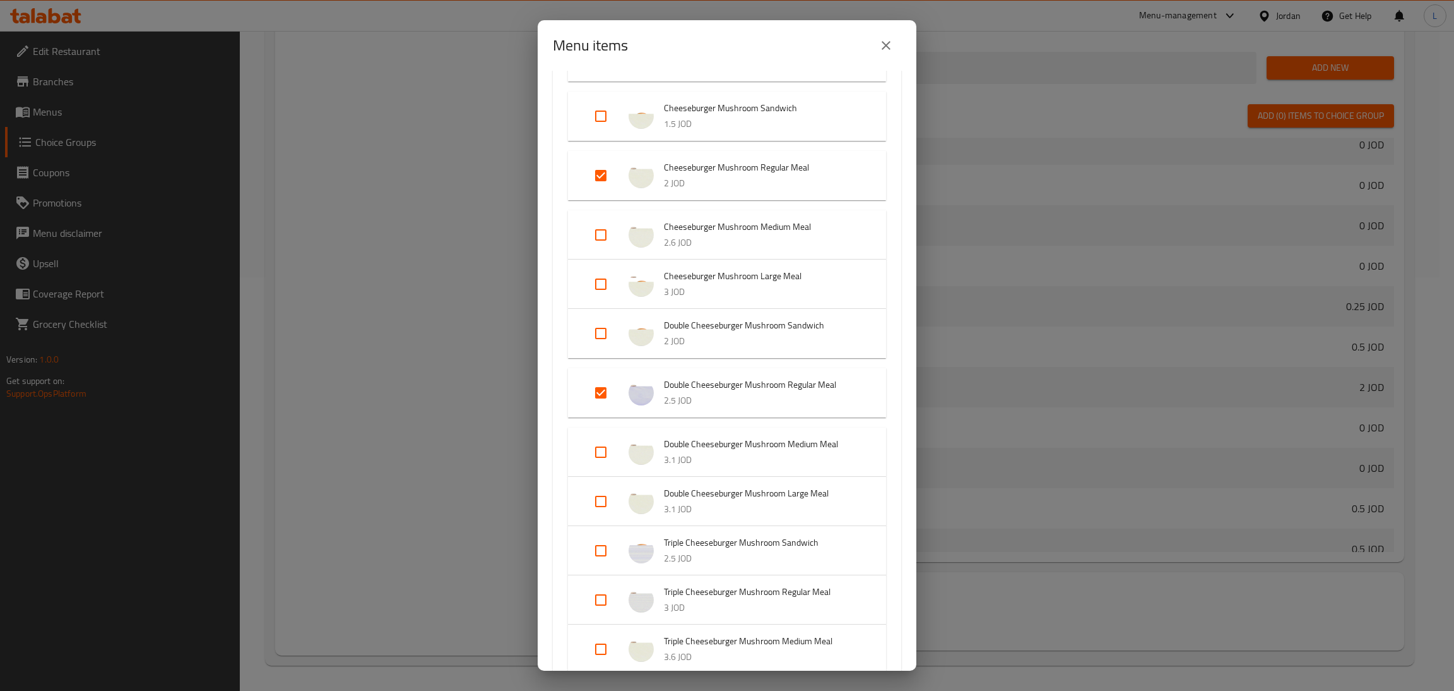
scroll to position [1515, 0]
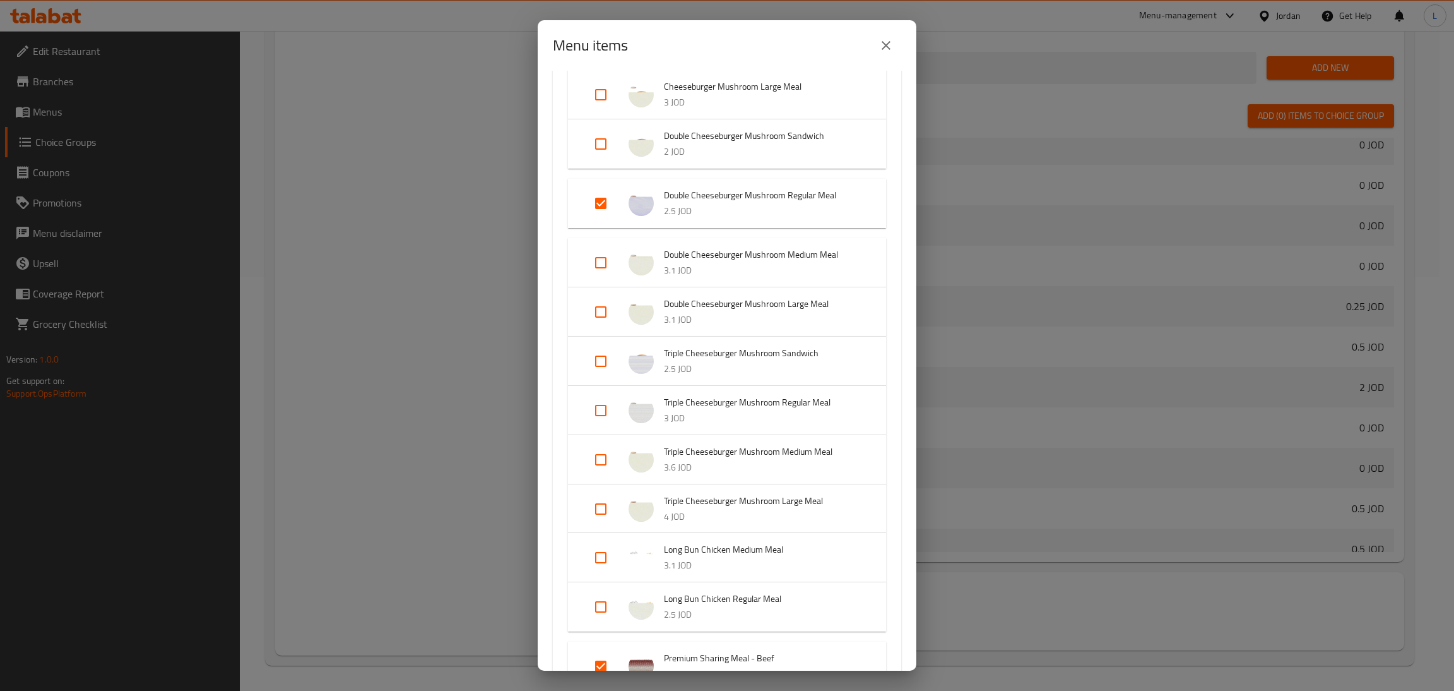
click at [605, 410] on input "Expand" at bounding box center [601, 410] width 30 height 30
checkbox input "true"
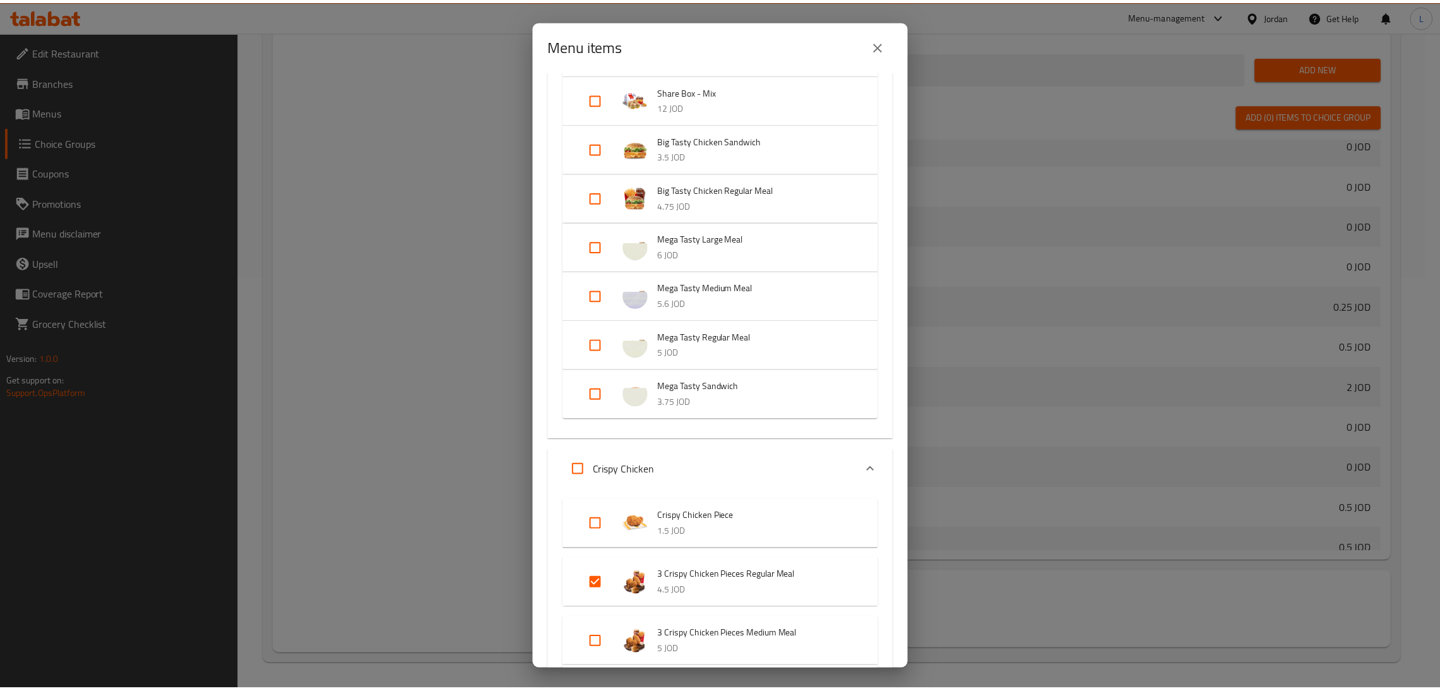
scroll to position [7823, 0]
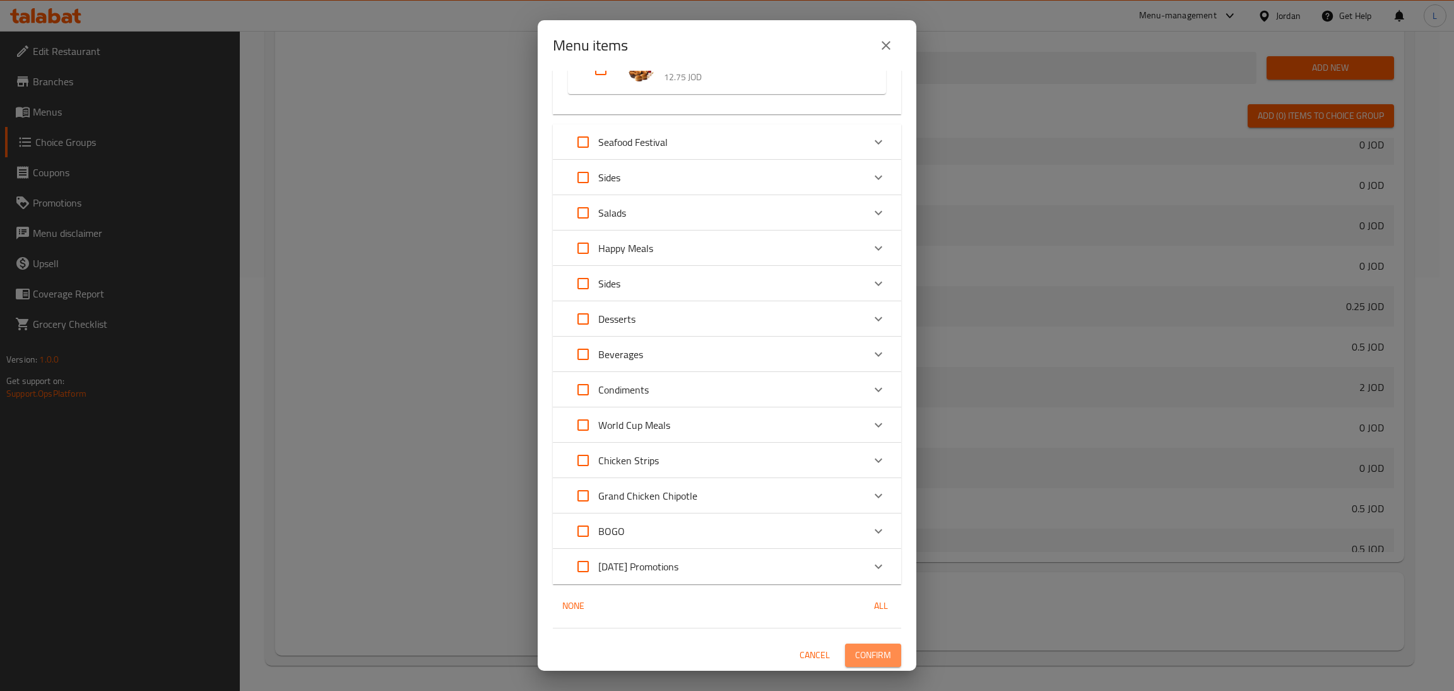
click at [873, 652] on span "Confirm" at bounding box center [873, 655] width 36 height 16
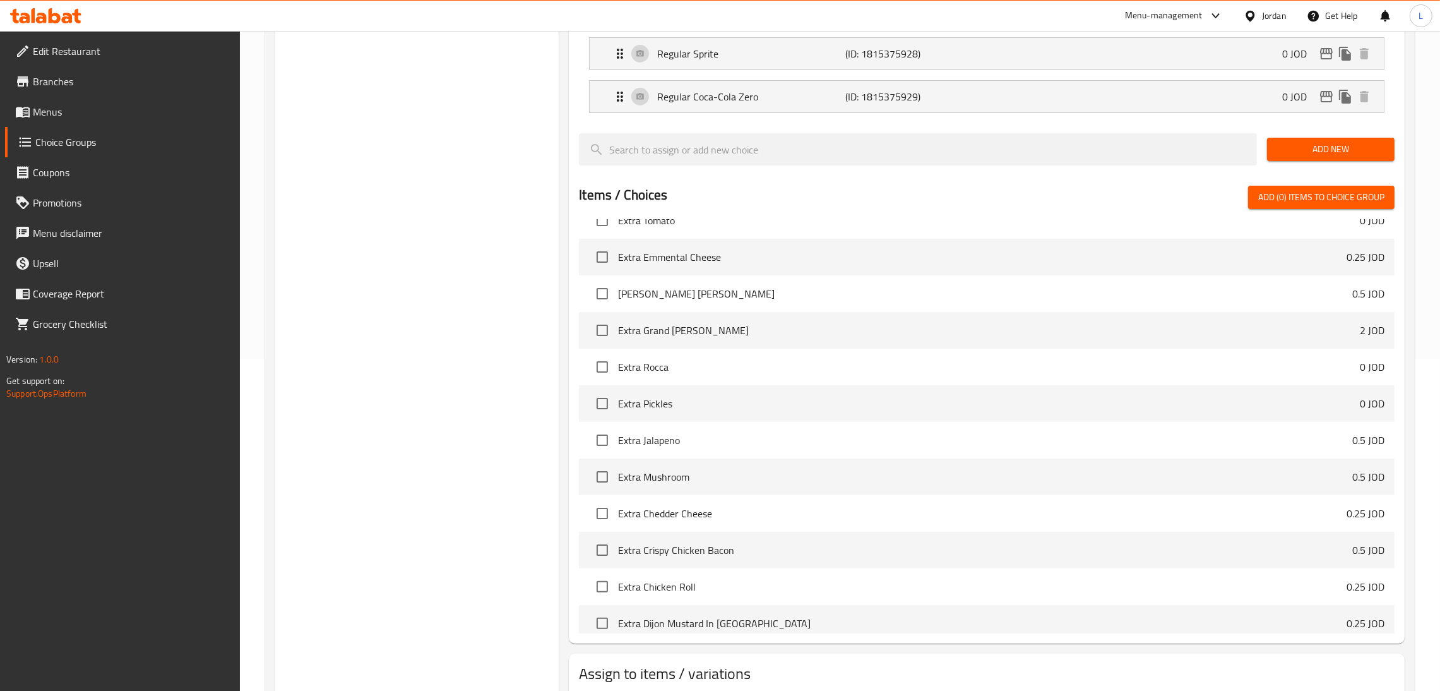
scroll to position [320, 0]
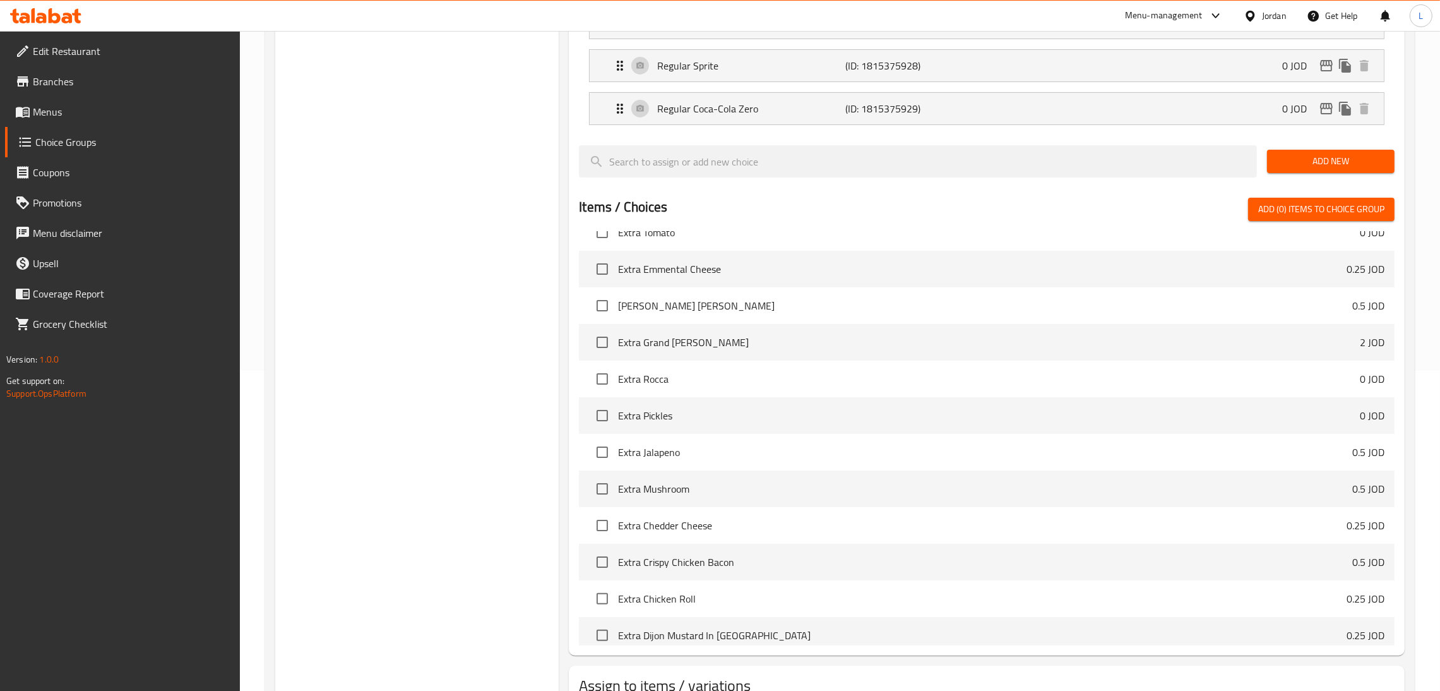
click at [135, 111] on span "Menus" at bounding box center [132, 111] width 198 height 15
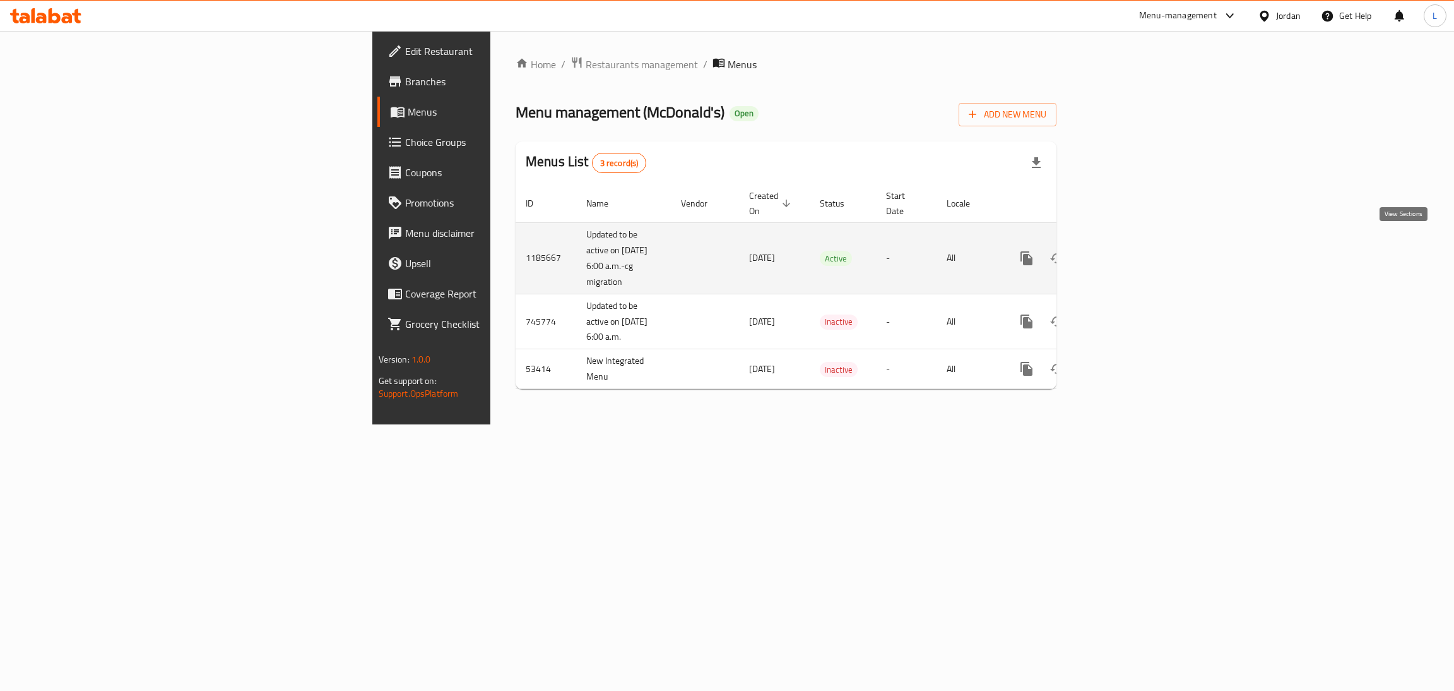
click at [1126, 251] on icon "enhanced table" at bounding box center [1117, 258] width 15 height 15
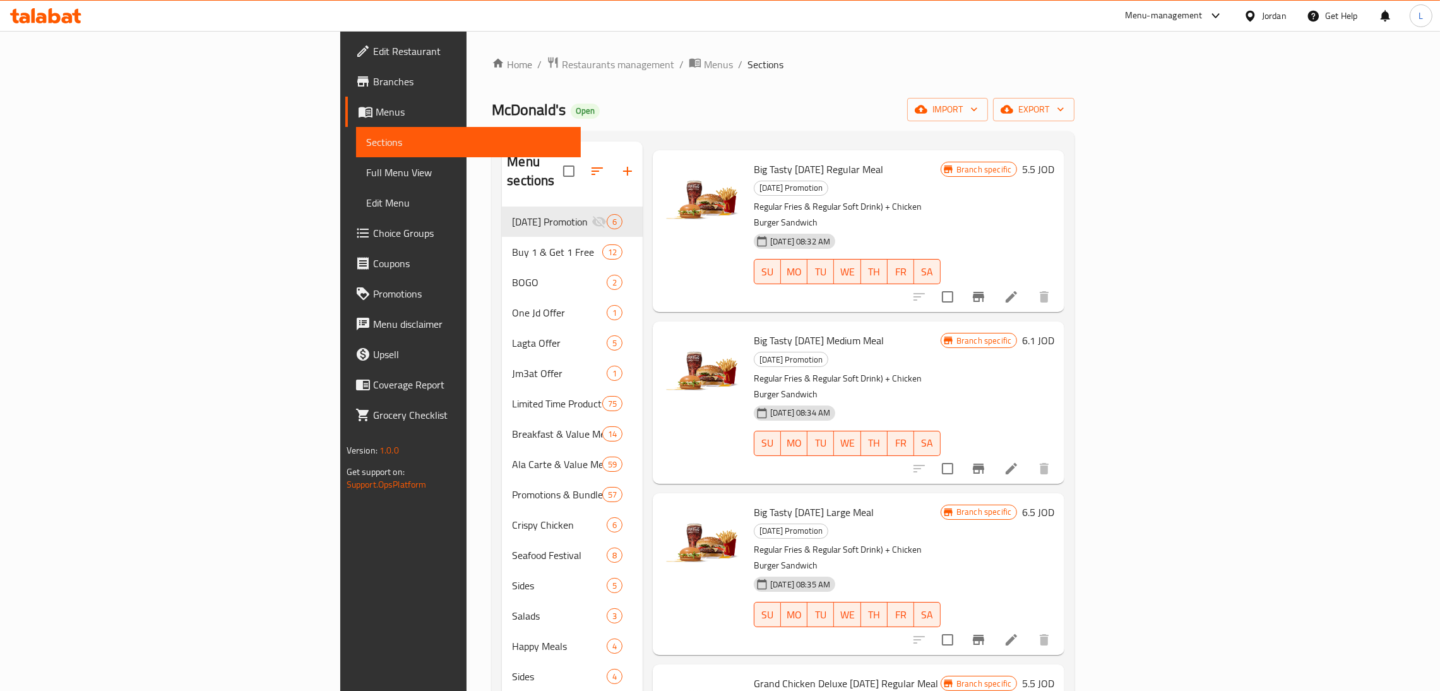
scroll to position [81, 0]
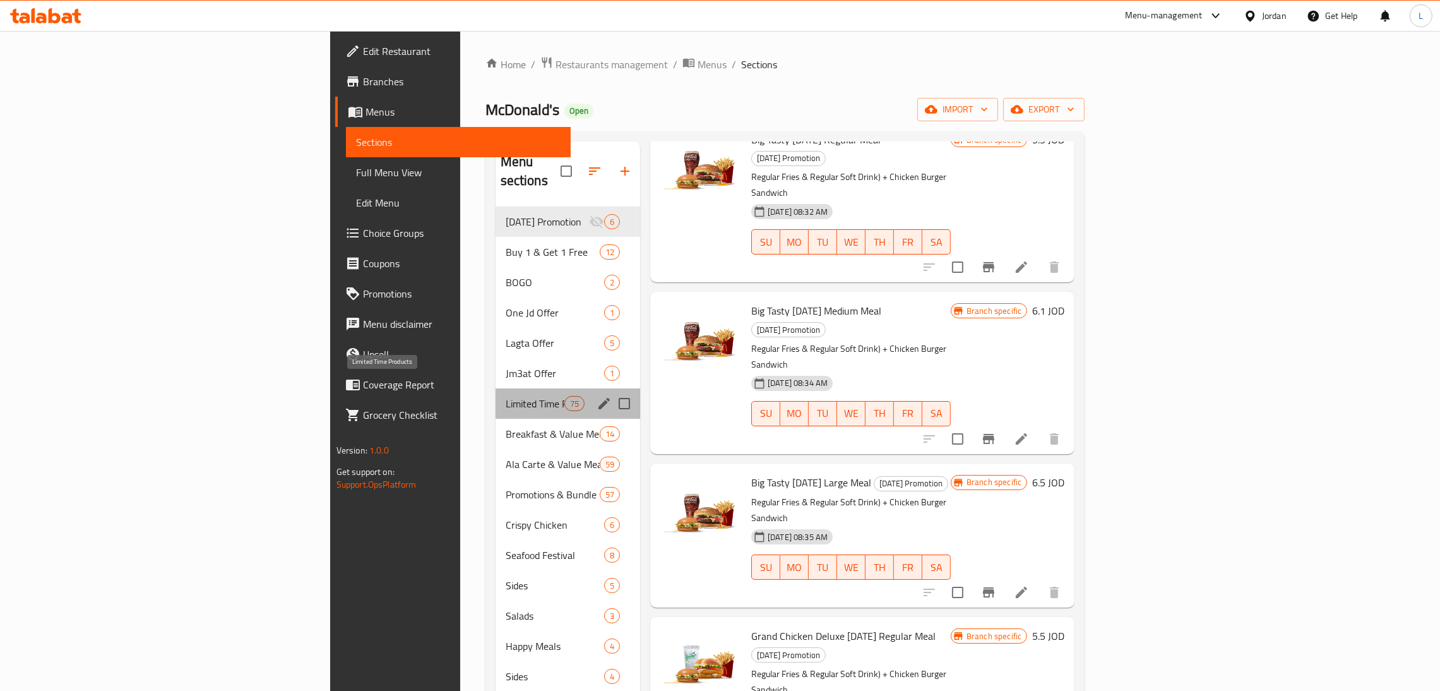
click at [506, 396] on span "Limited Time Products" at bounding box center [535, 403] width 59 height 15
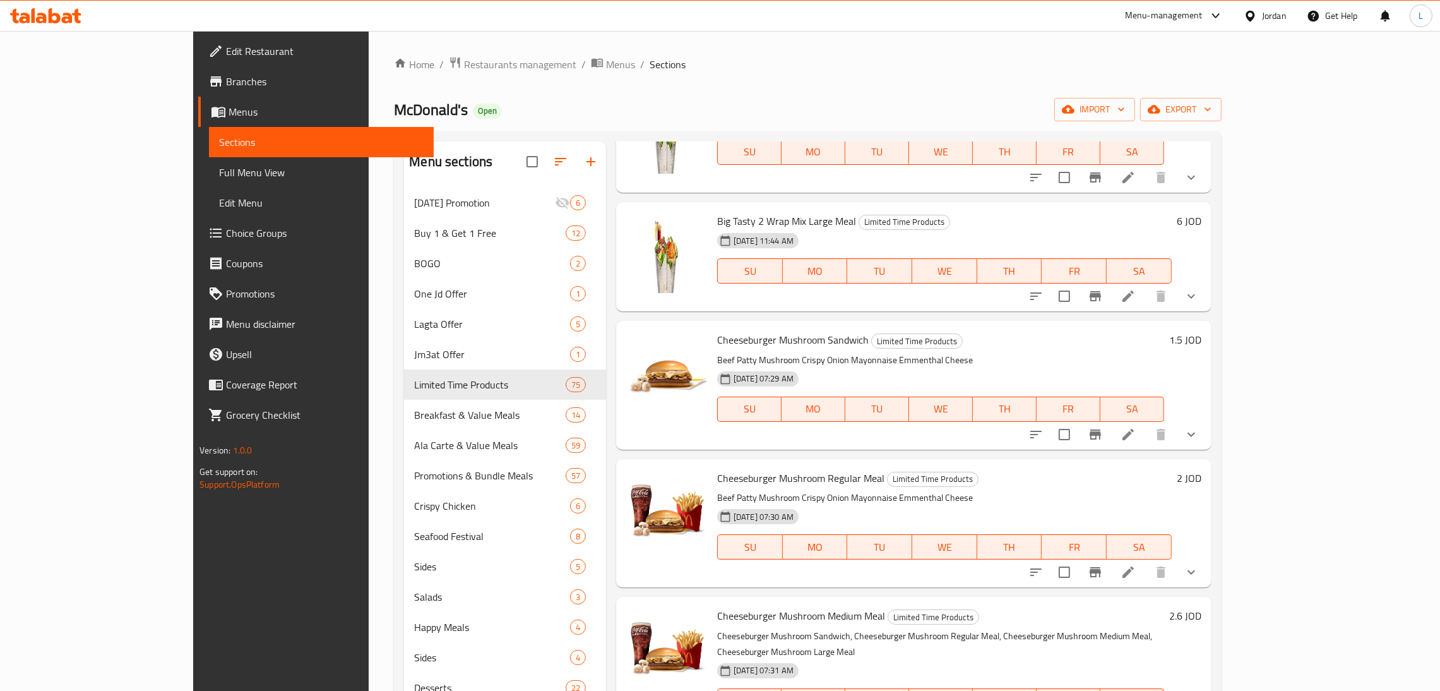
scroll to position [1880, 0]
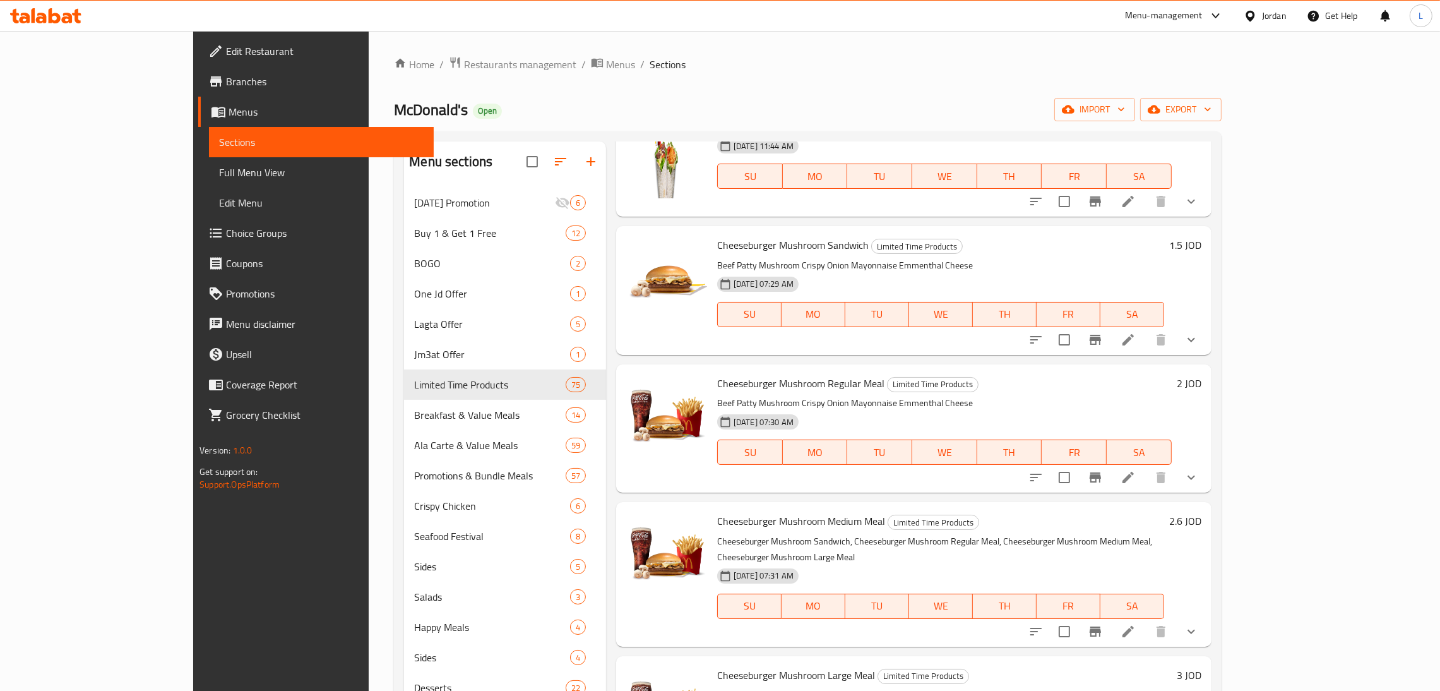
click at [1146, 468] on li at bounding box center [1127, 477] width 35 height 23
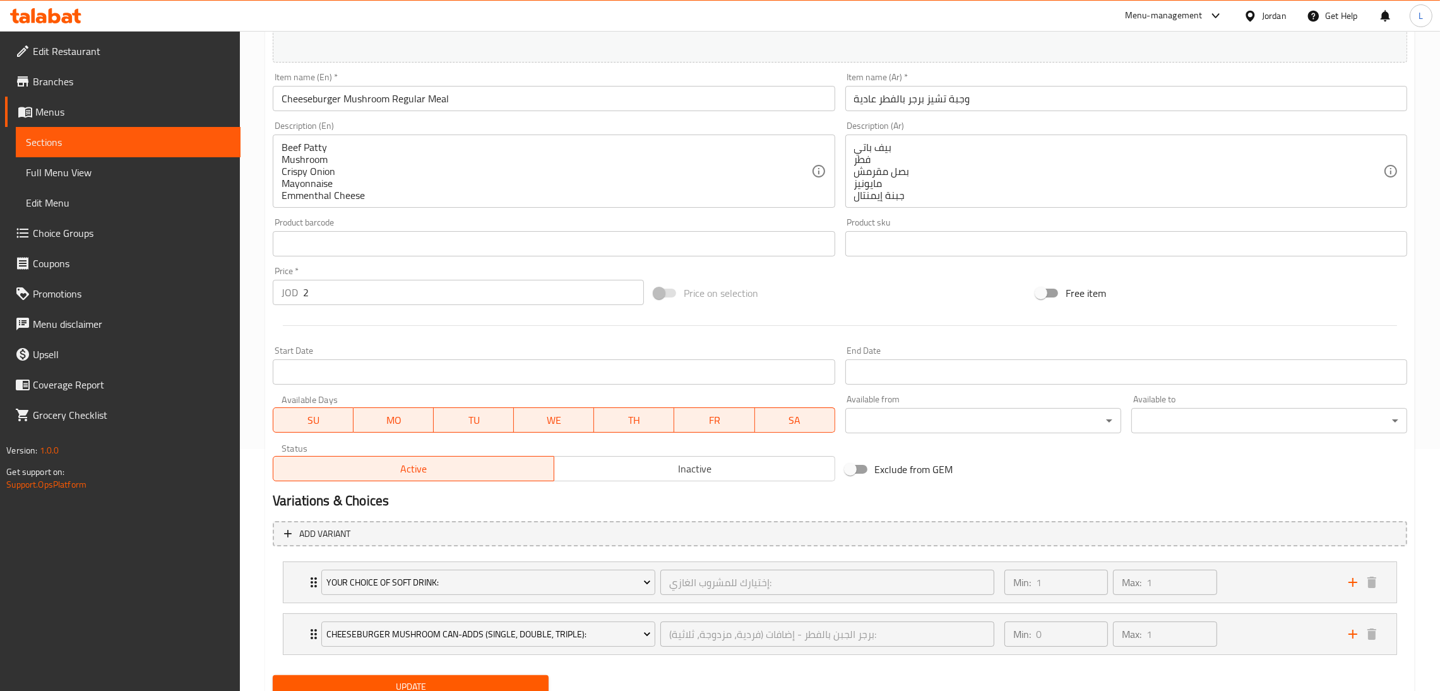
scroll to position [292, 0]
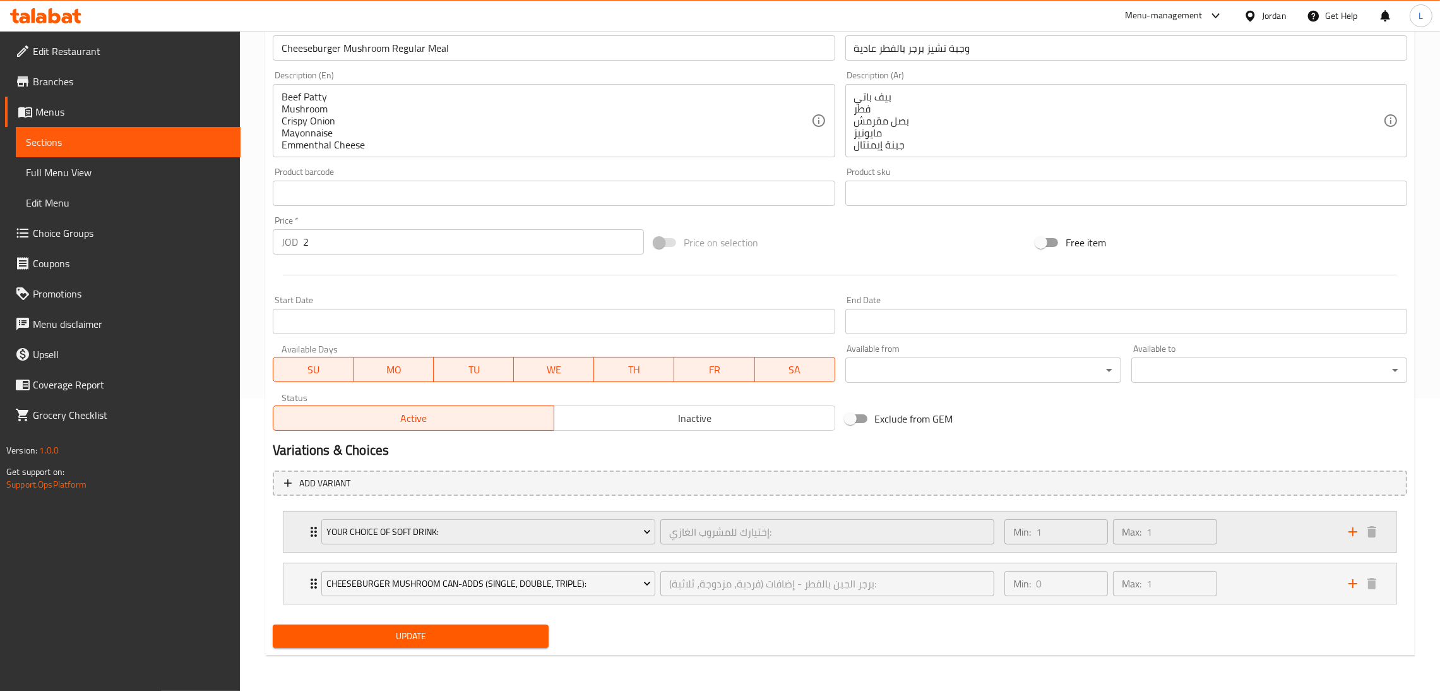
click at [302, 534] on div "Your Choice Of Soft Drink: إختيارك للمشروب الغازي: ​ Min: 1 ​ Max: 1 ​" at bounding box center [839, 531] width 1113 height 40
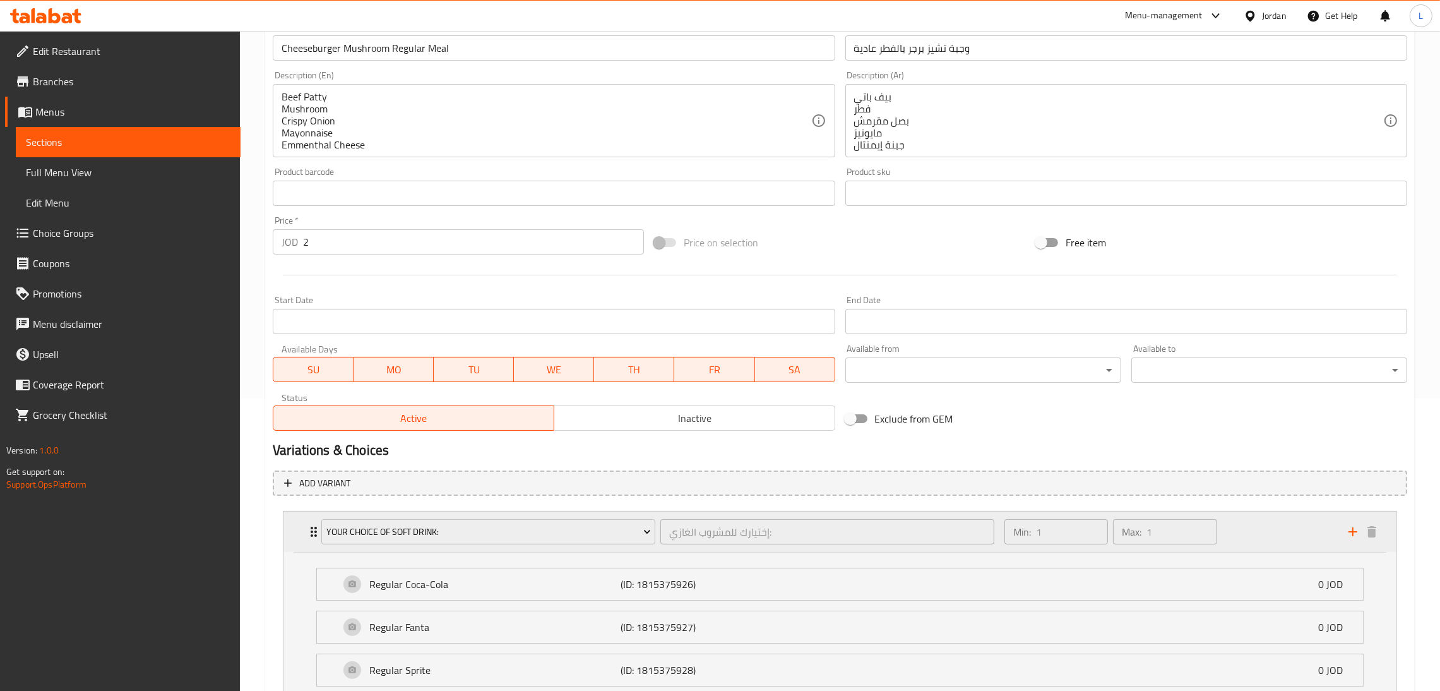
click at [302, 534] on div "Your Choice Of Soft Drink: إختيارك للمشروب الغازي: ​ Min: 1 ​ Max: 1 ​" at bounding box center [839, 531] width 1113 height 40
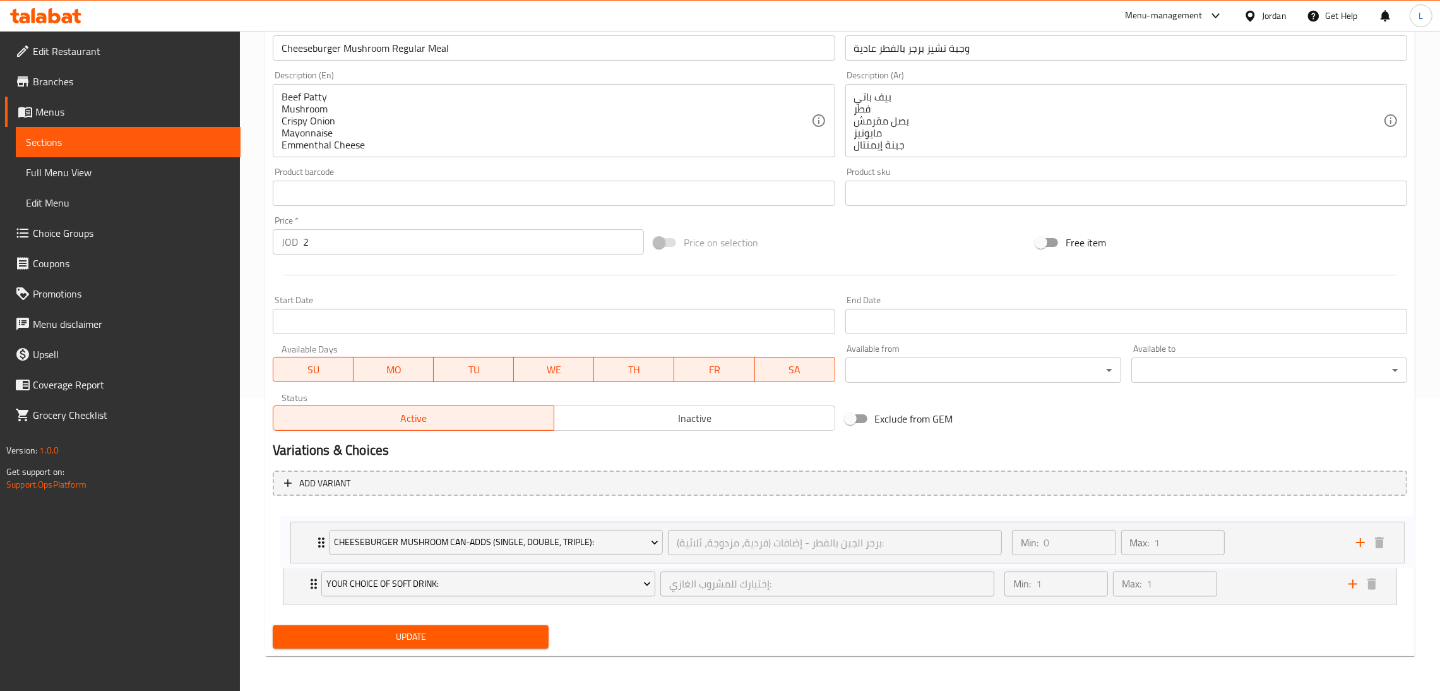
drag, startPoint x: 307, startPoint y: 576, endPoint x: 316, endPoint y: 531, distance: 46.3
click at [316, 531] on div "Your Choice Of Soft Drink: إختيارك للمشروب الغازي: ​ Min: 1 ​ Max: 1 ​ Regular …" at bounding box center [840, 558] width 1134 height 104
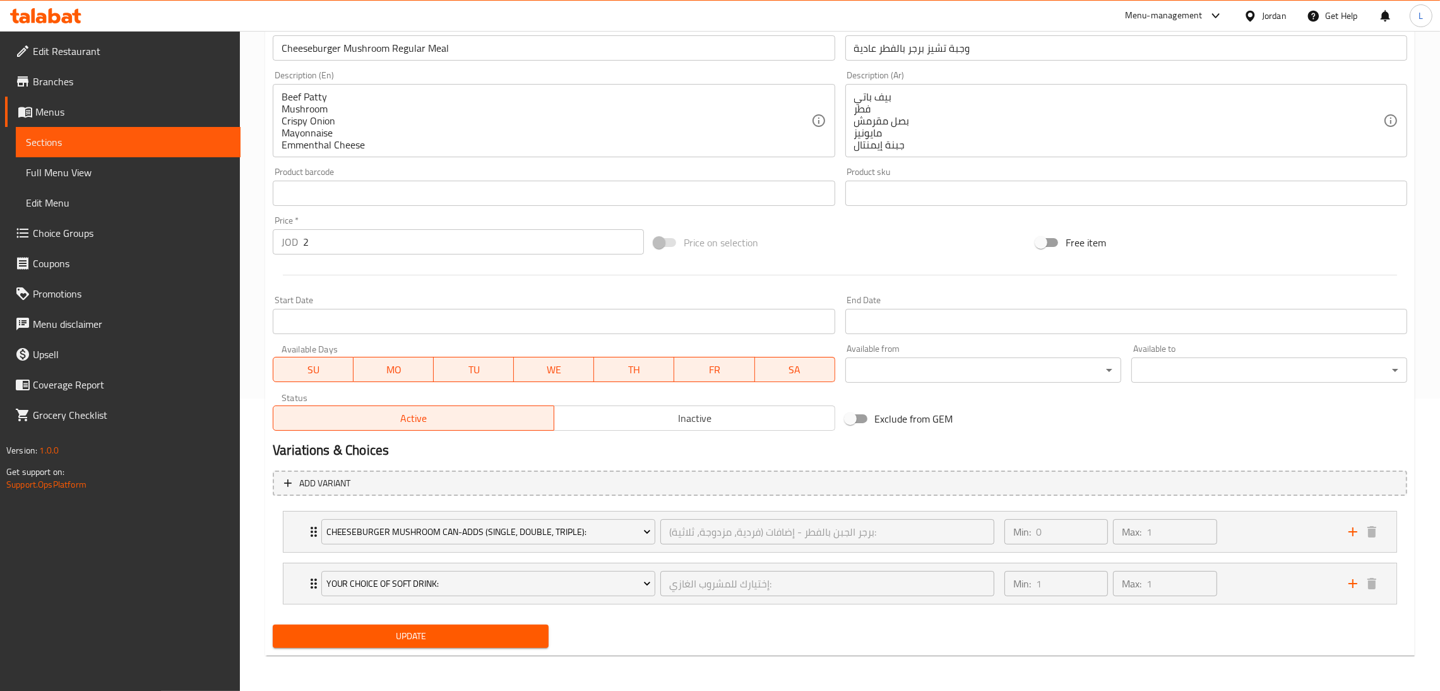
click at [445, 630] on span "Update" at bounding box center [411, 636] width 256 height 16
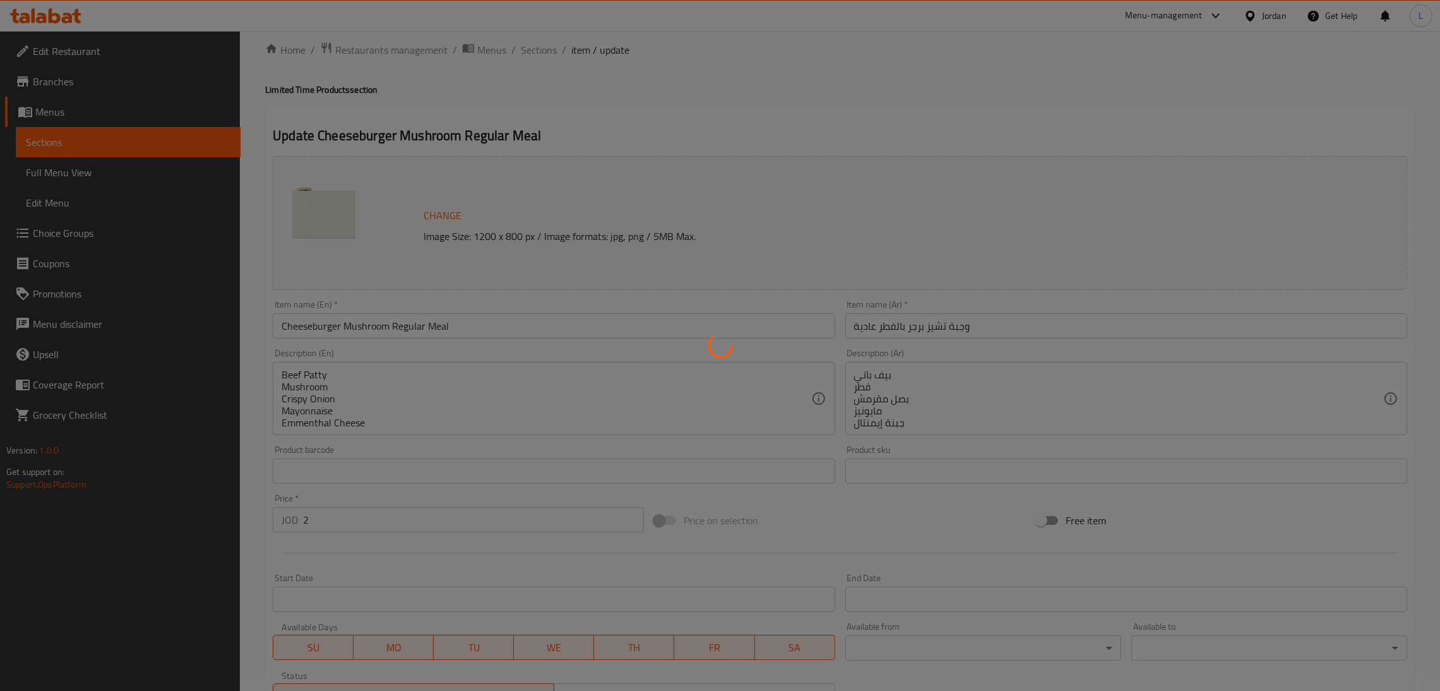
scroll to position [0, 0]
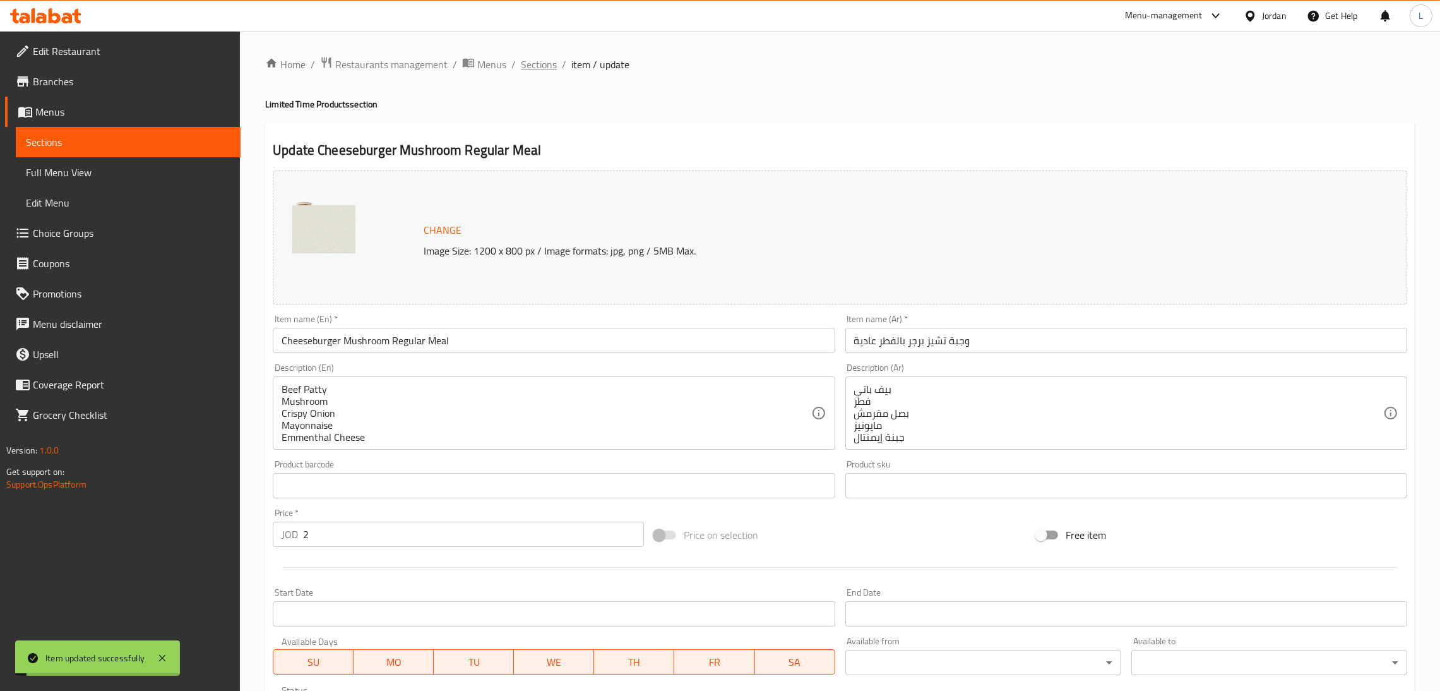
click at [540, 68] on span "Sections" at bounding box center [539, 64] width 36 height 15
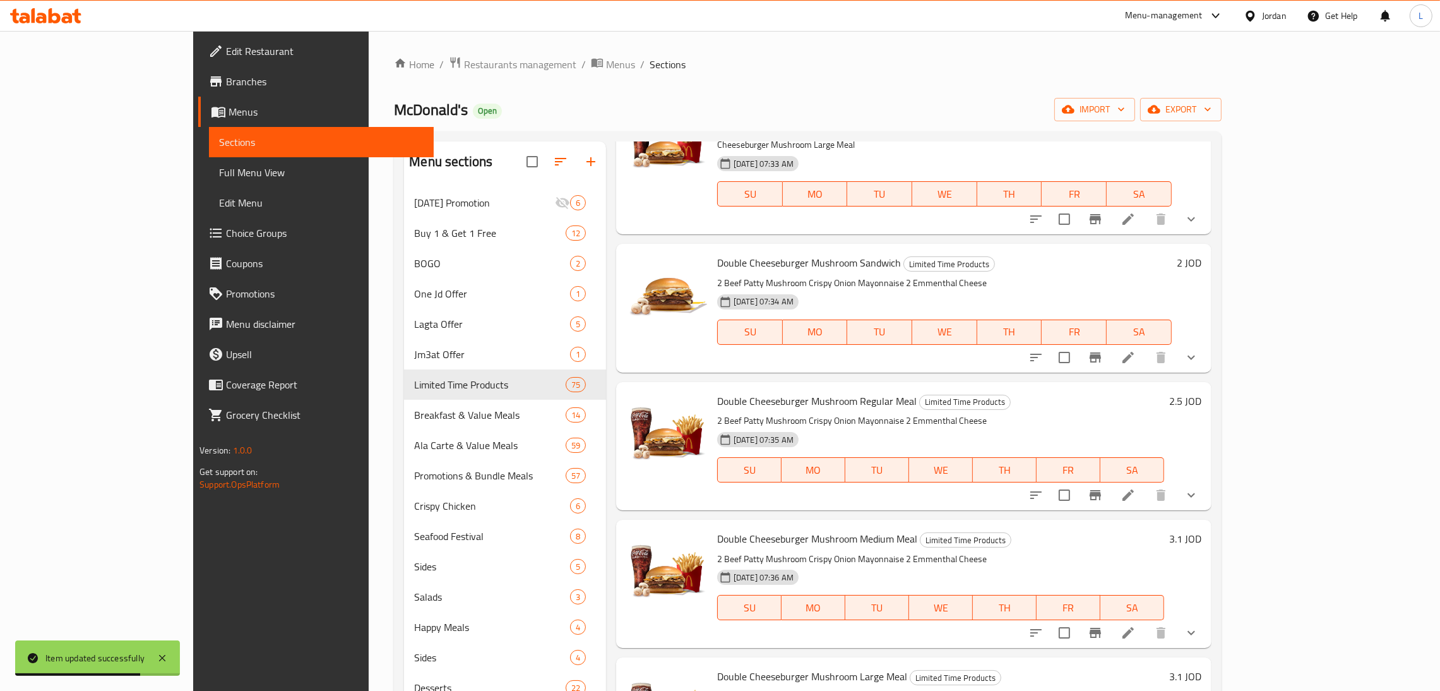
scroll to position [2461, 0]
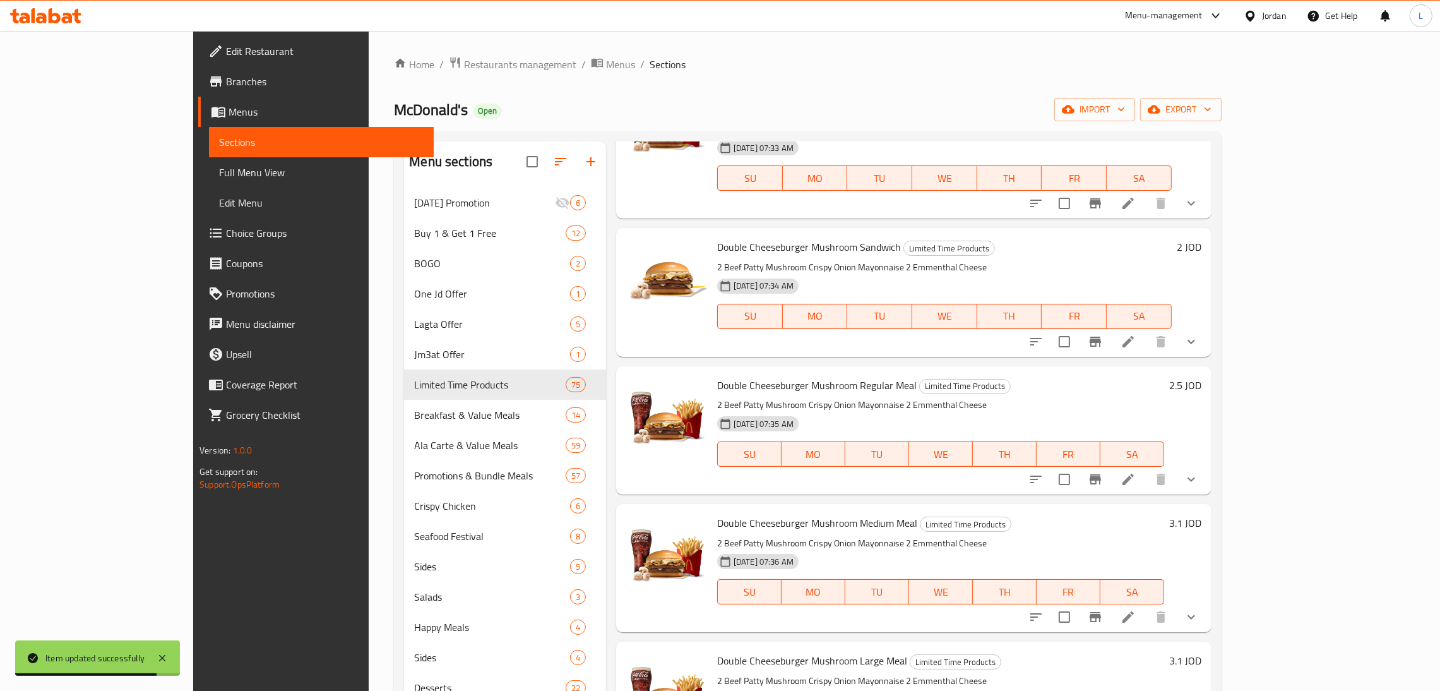
click at [1146, 468] on li at bounding box center [1127, 479] width 35 height 23
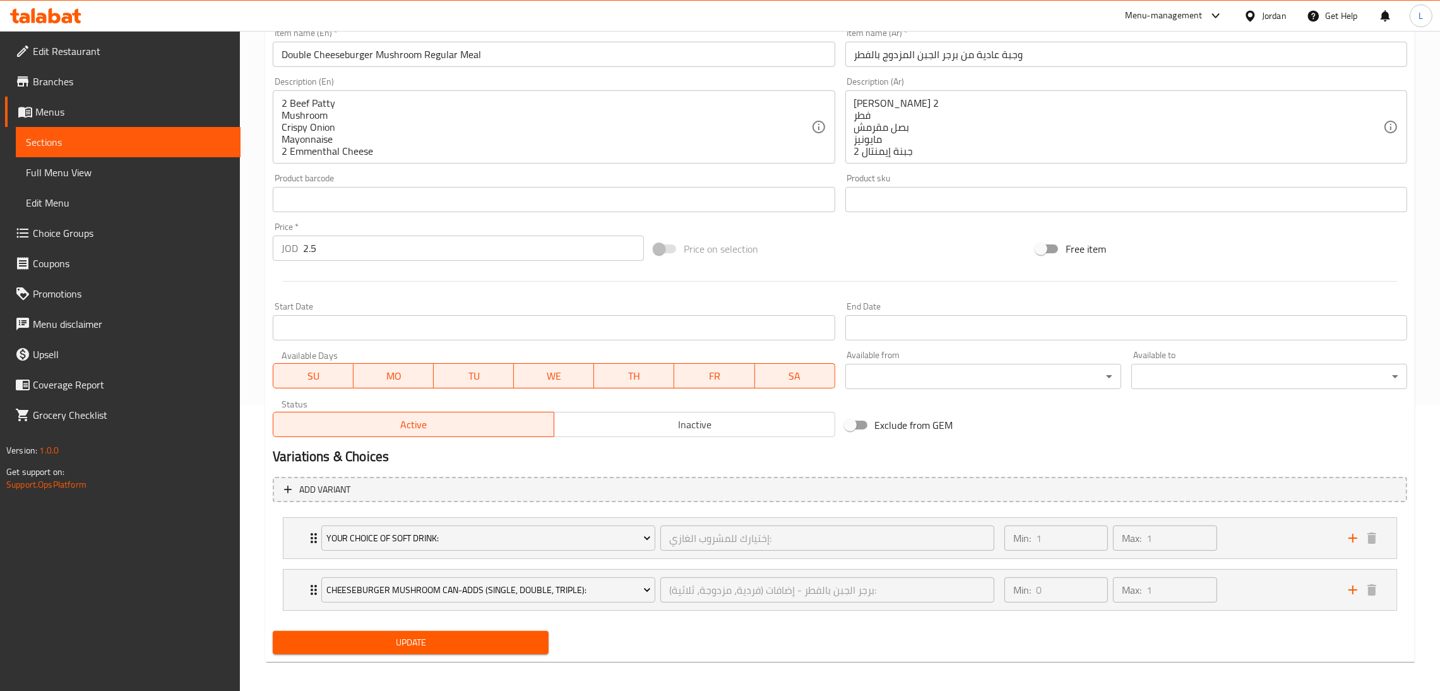
scroll to position [292, 0]
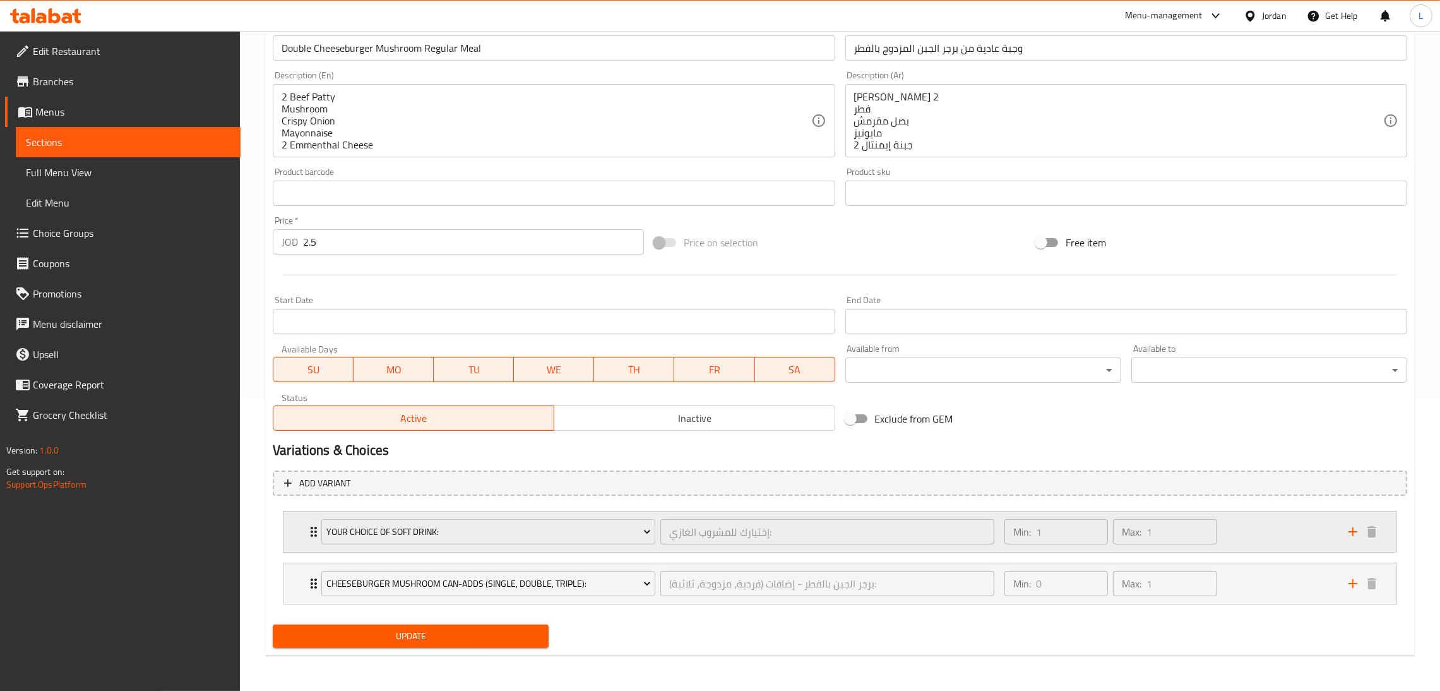
click at [297, 532] on div "Your Choice Of Soft Drink: إختيارك للمشروب الغازي: ​ Min: 1 ​ Max: 1 ​" at bounding box center [839, 531] width 1113 height 40
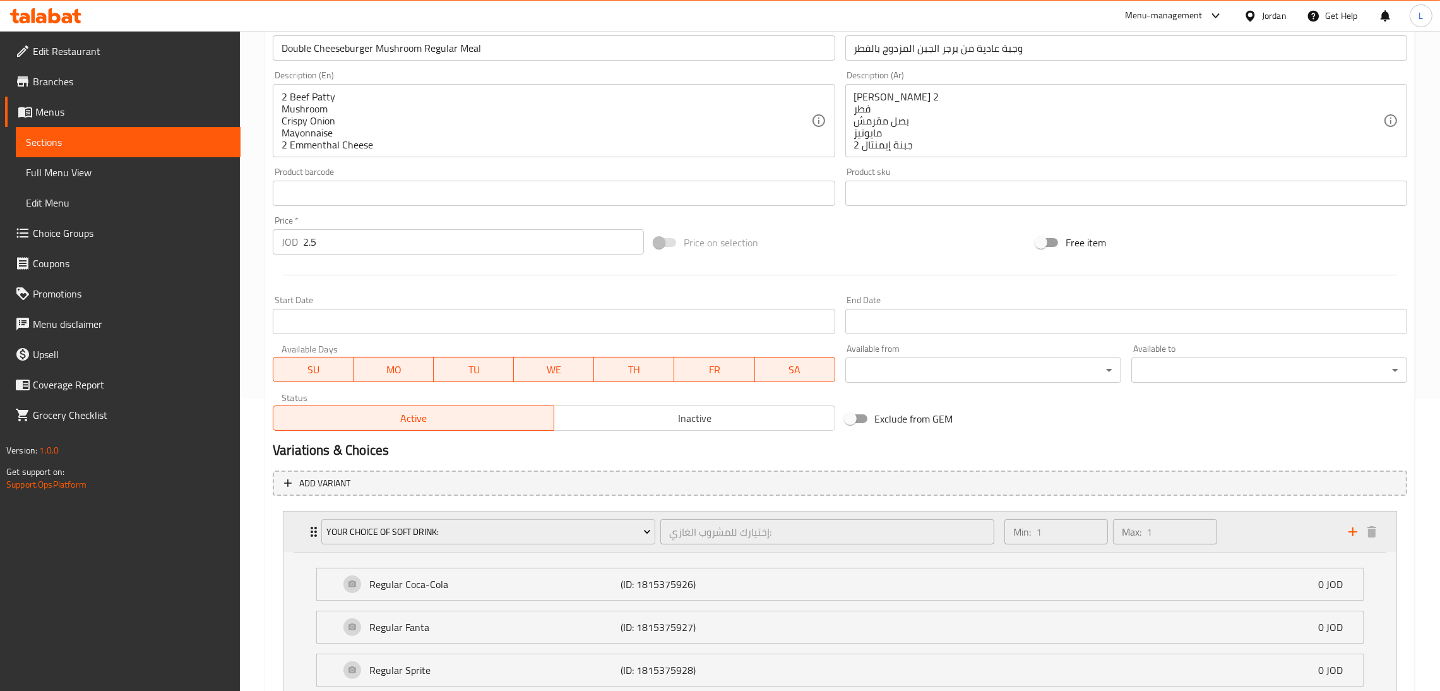
click at [297, 532] on div "Your Choice Of Soft Drink: إختيارك للمشروب الغازي: ​ Min: 1 ​ Max: 1 ​" at bounding box center [839, 531] width 1113 height 40
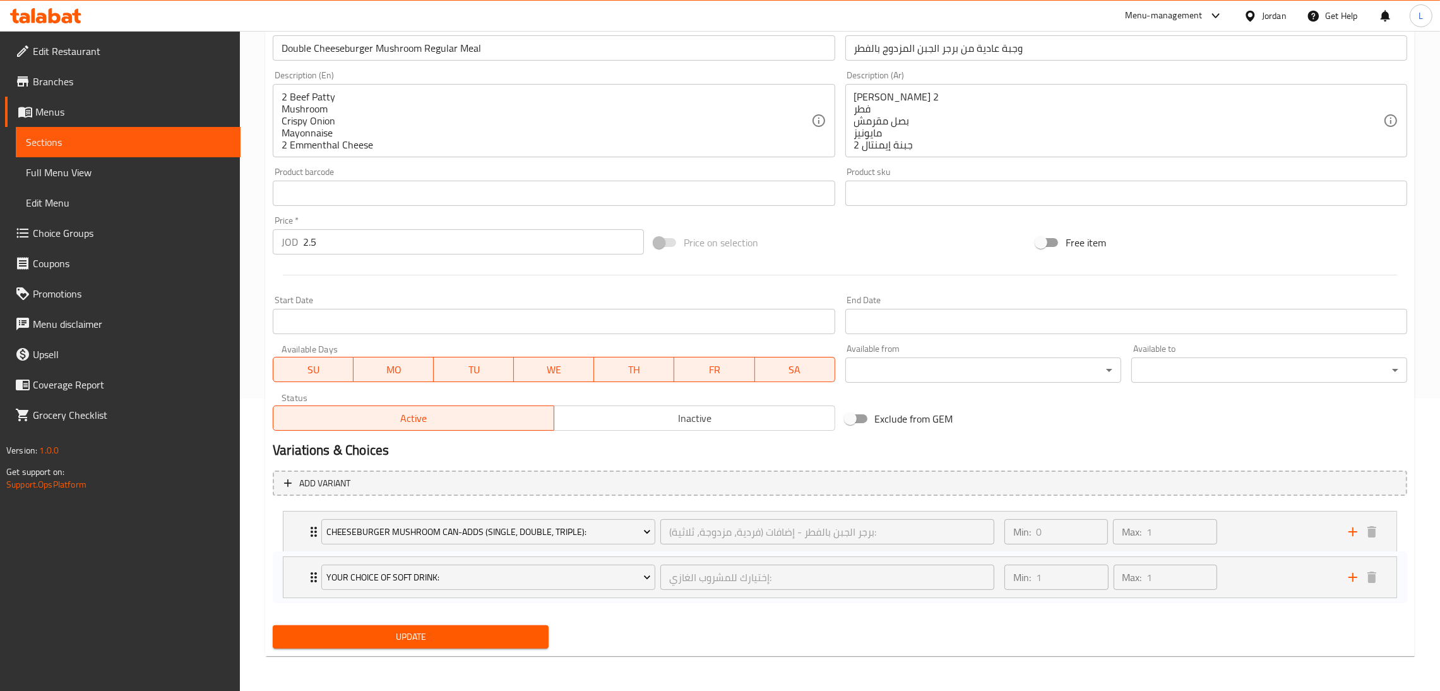
drag, startPoint x: 297, startPoint y: 532, endPoint x: 299, endPoint y: 587, distance: 55.6
click at [299, 587] on div "Your Choice Of Soft Drink: إختيارك للمشروب الغازي: ​ Min: 1 ​ Max: 1 ​ Regular …" at bounding box center [840, 558] width 1134 height 104
click at [354, 626] on button "Update" at bounding box center [411, 635] width 276 height 23
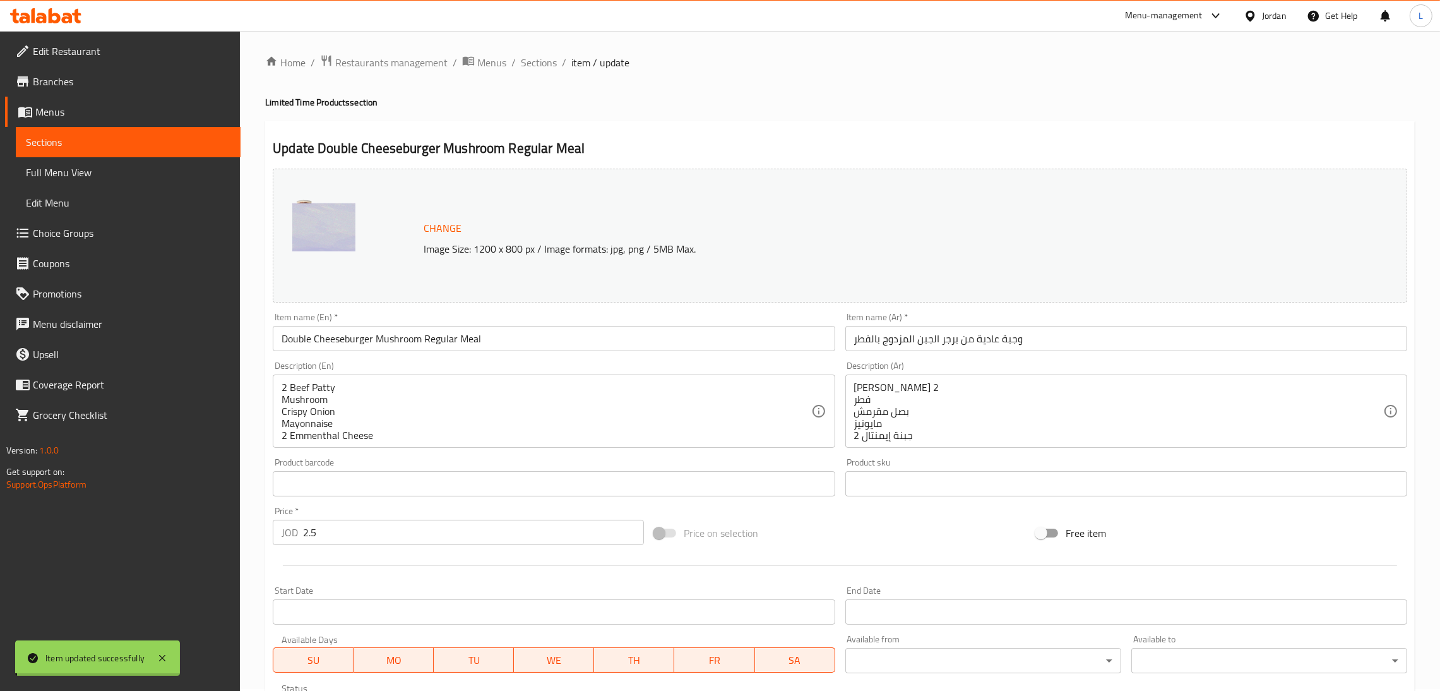
scroll to position [0, 0]
click at [533, 62] on span "Sections" at bounding box center [539, 64] width 36 height 15
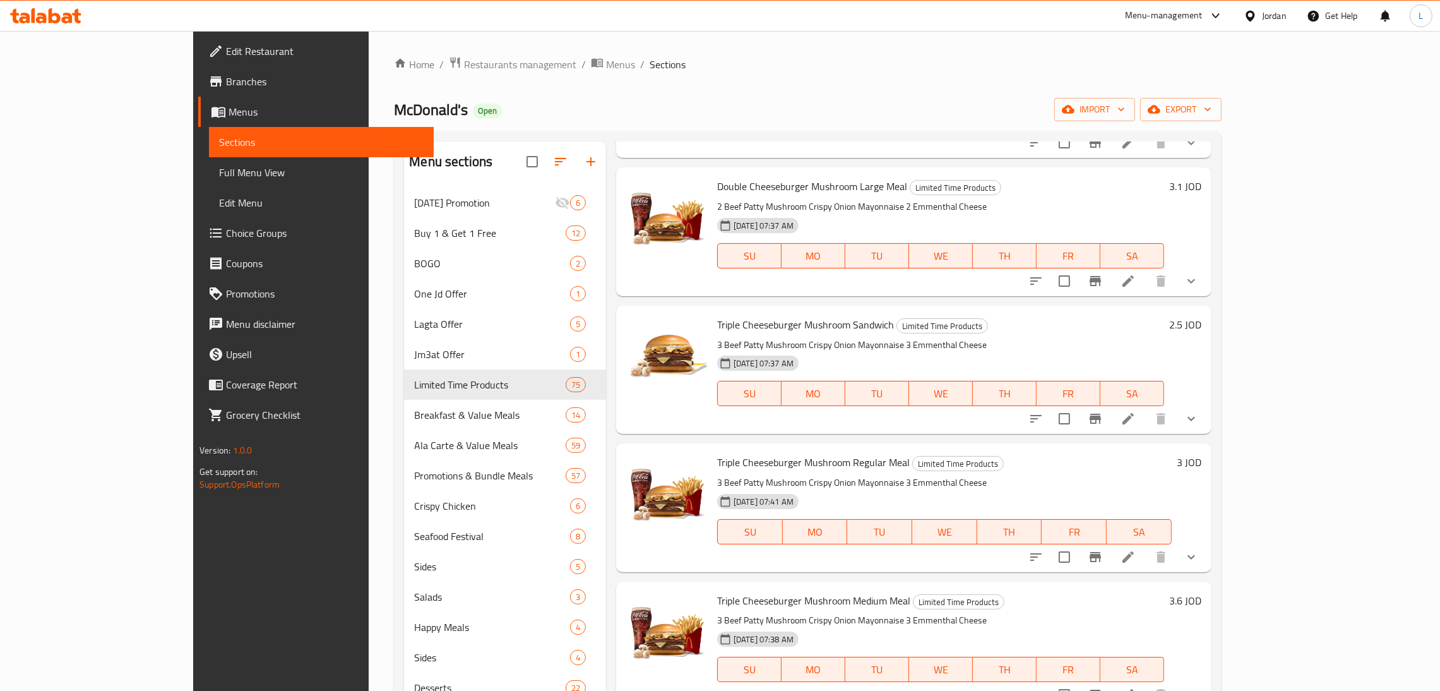
scroll to position [3030, 0]
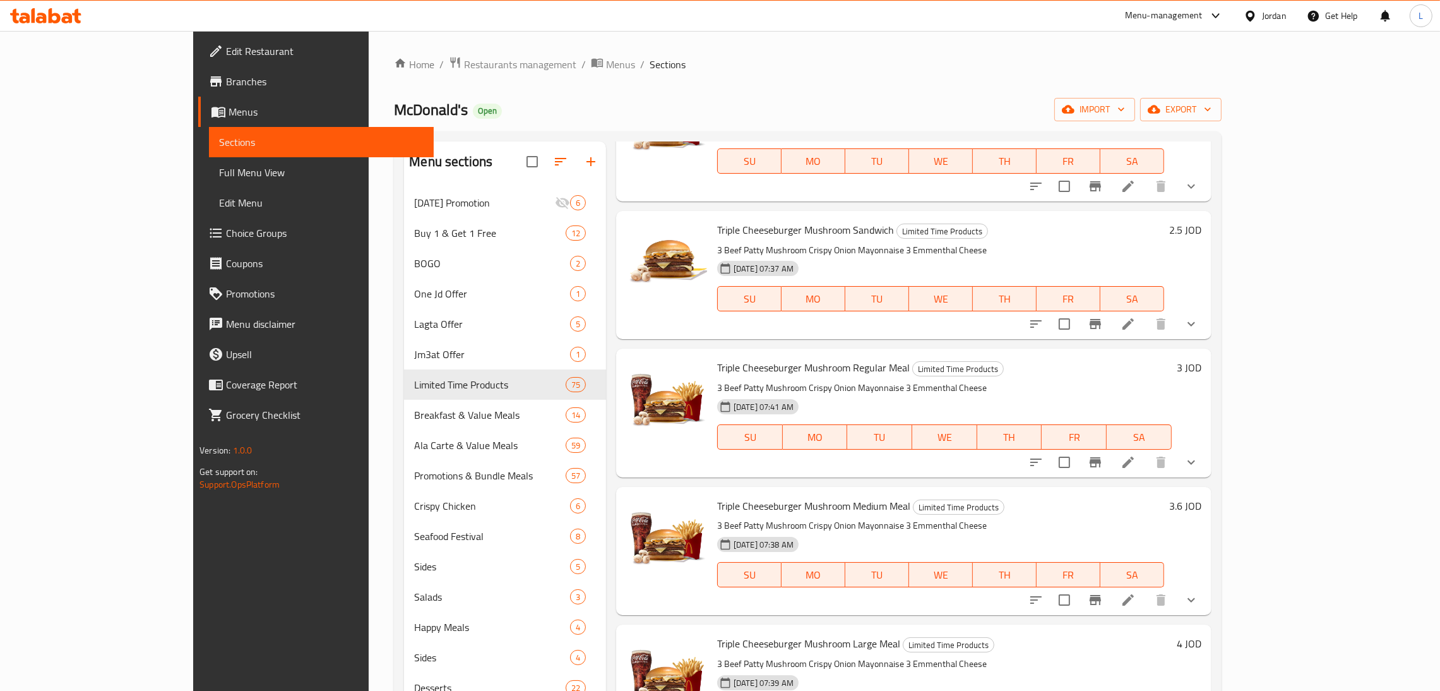
click at [1134, 456] on icon at bounding box center [1127, 461] width 11 height 11
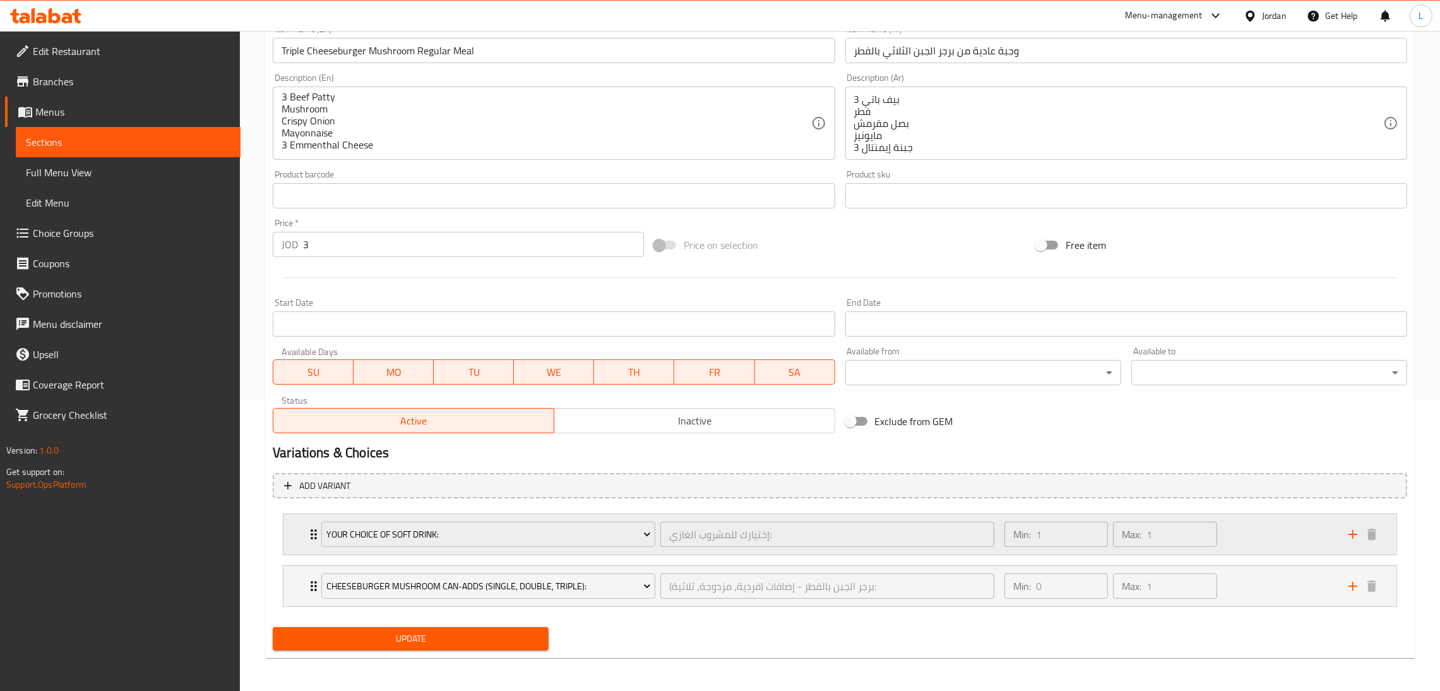
scroll to position [292, 0]
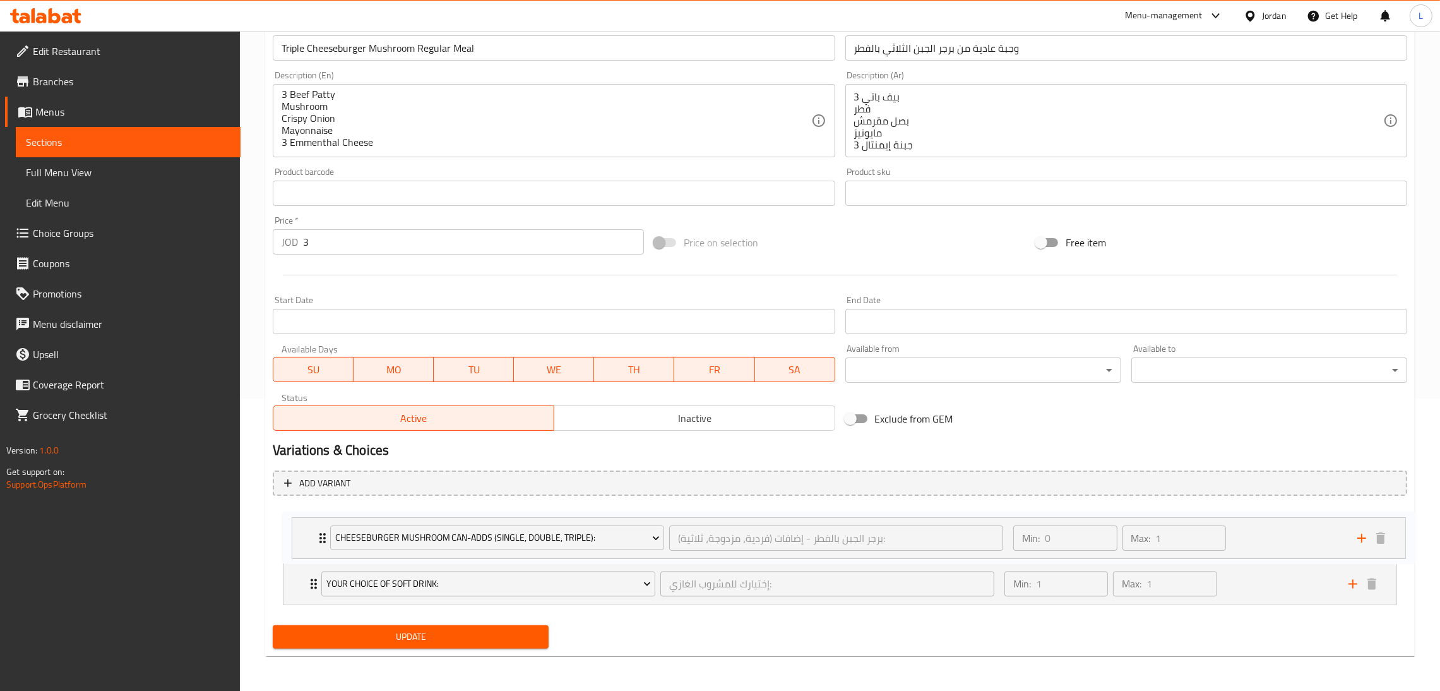
drag, startPoint x: 300, startPoint y: 580, endPoint x: 312, endPoint y: 531, distance: 50.8
click at [312, 531] on div "Your Choice Of Soft Drink: إختيارك للمشروب الغازي: ​ Min: 1 ​ Max: 1 ​ Regular …" at bounding box center [840, 558] width 1134 height 104
click at [493, 639] on span "Update" at bounding box center [411, 636] width 256 height 16
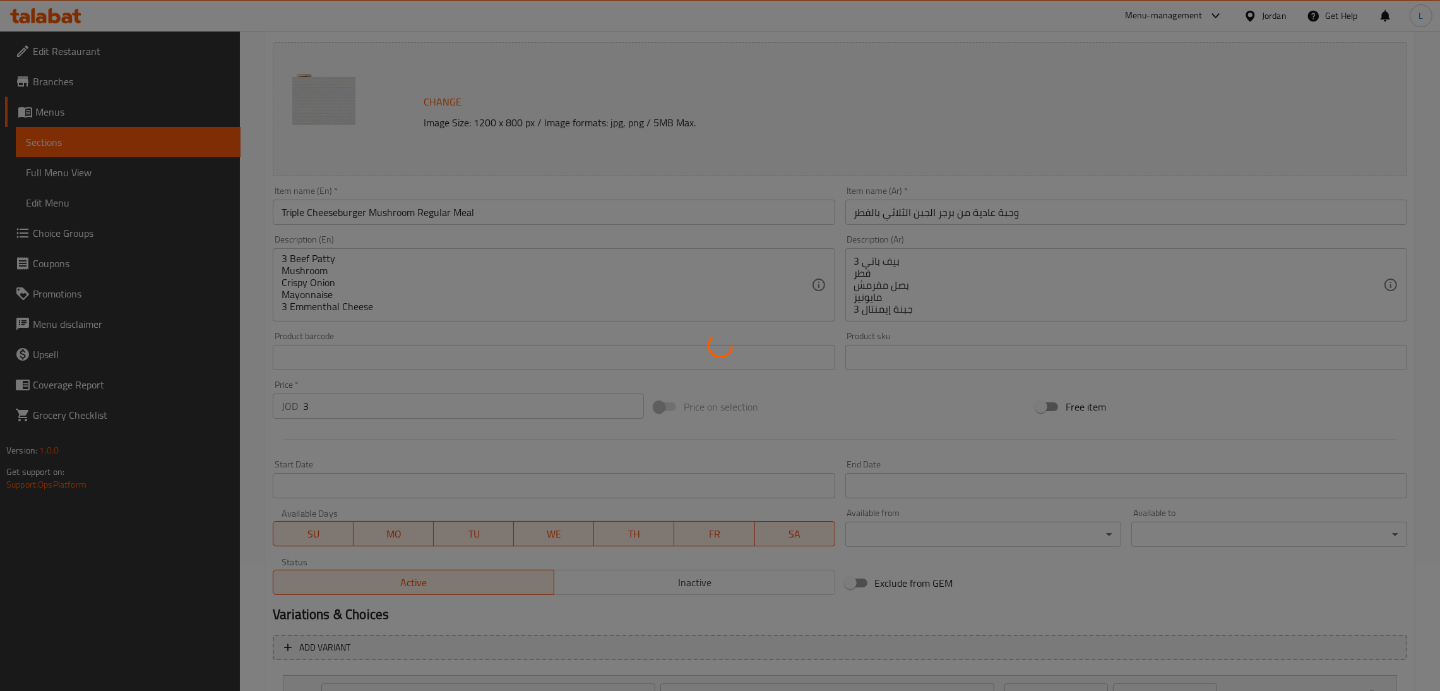
scroll to position [0, 0]
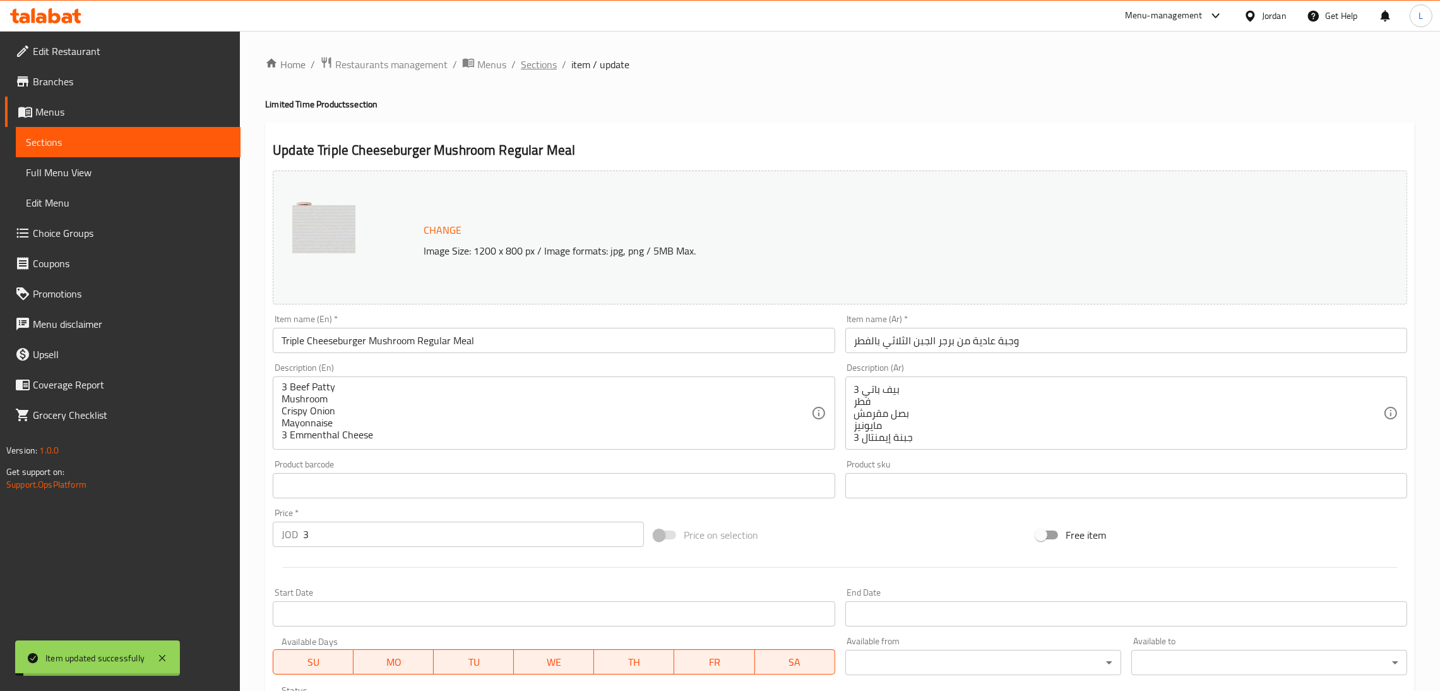
click at [550, 65] on span "Sections" at bounding box center [539, 64] width 36 height 15
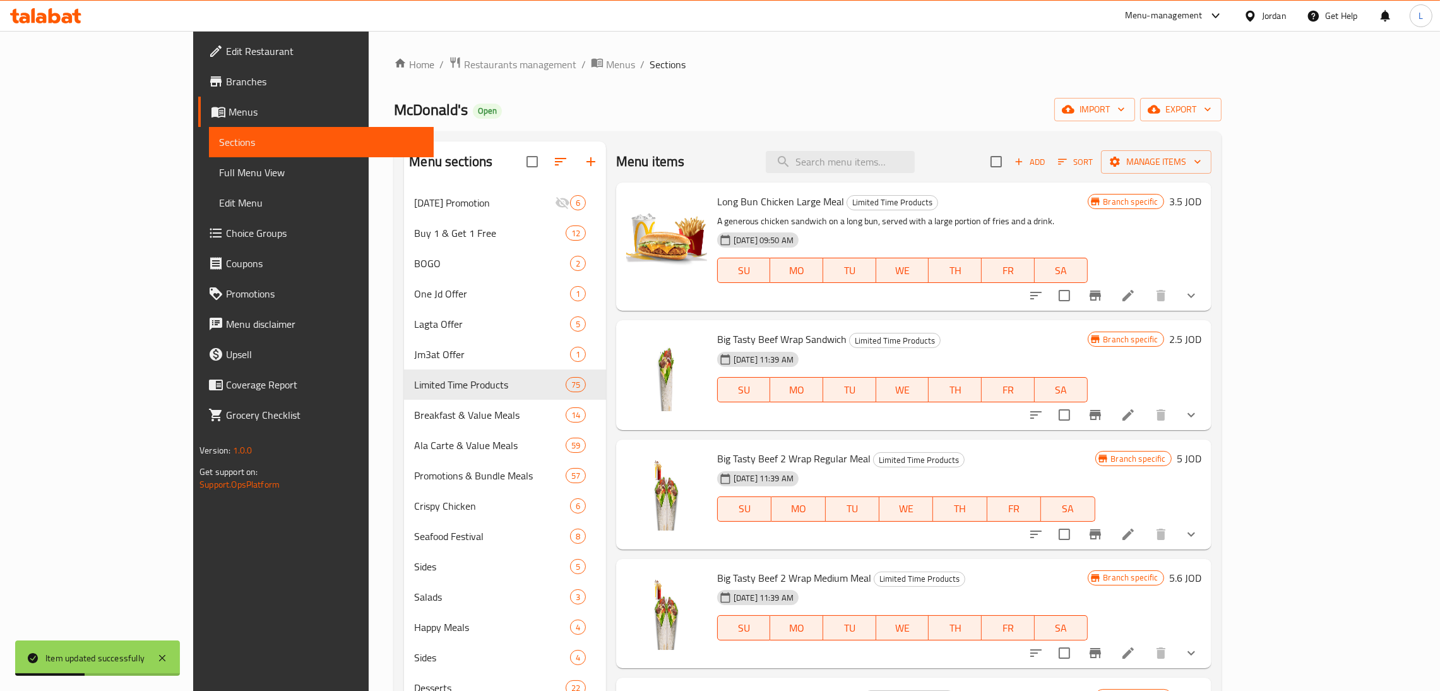
click at [226, 225] on span "Choice Groups" at bounding box center [325, 232] width 198 height 15
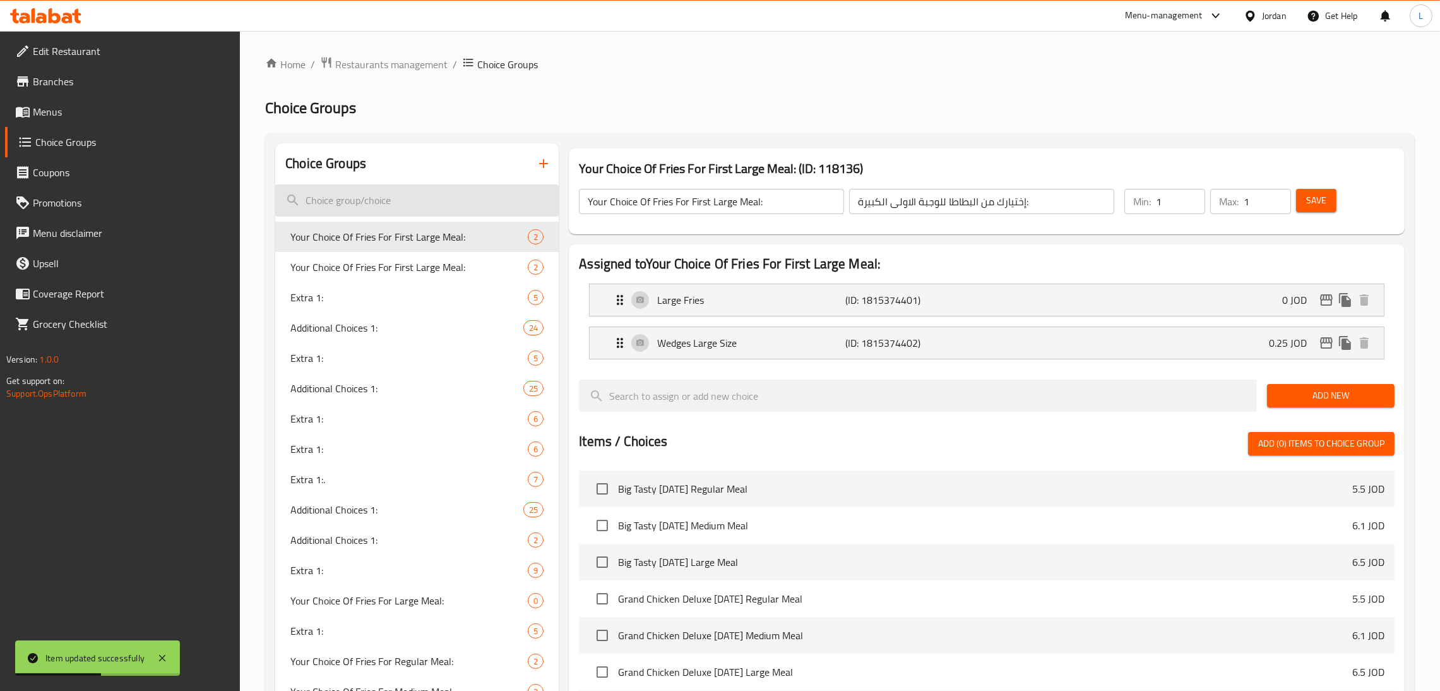
click at [397, 198] on input "search" at bounding box center [416, 200] width 283 height 32
click at [397, 187] on input "search" at bounding box center [416, 200] width 283 height 32
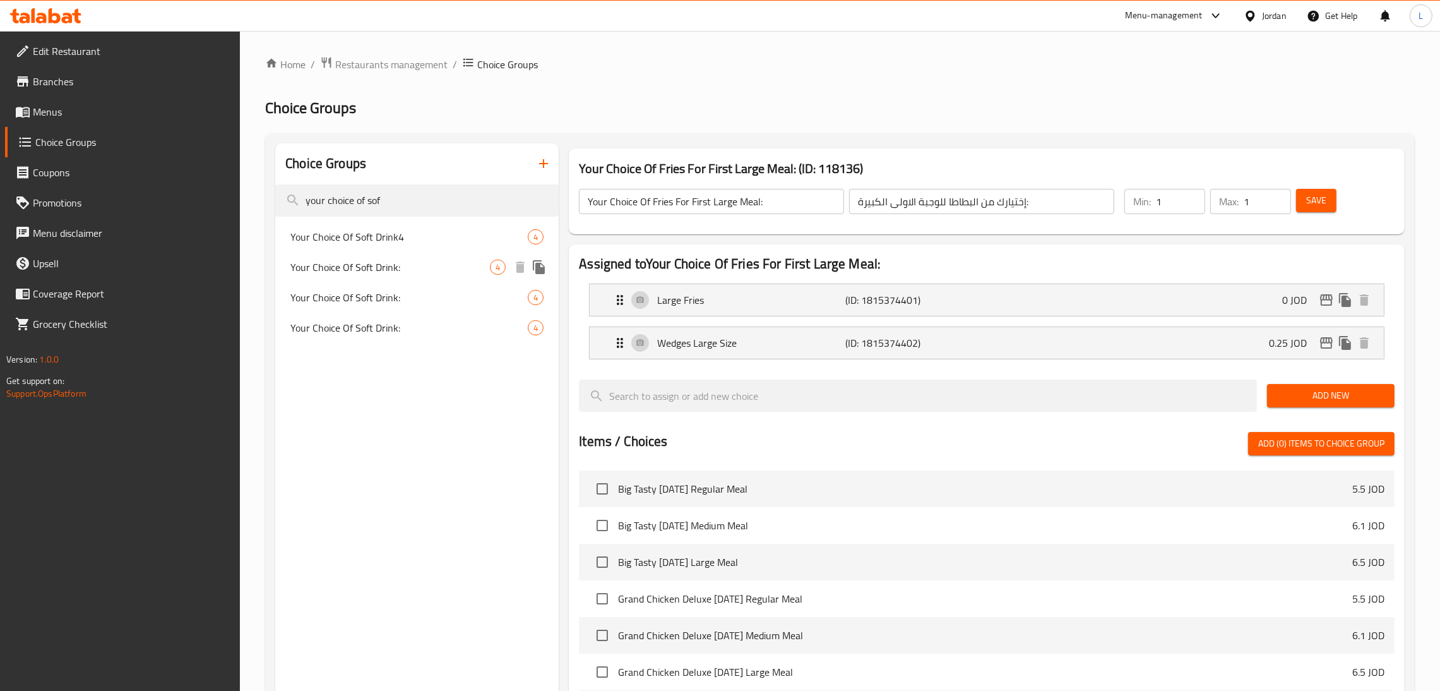
type input "your choice of sof"
click at [382, 271] on span "Your Choice Of Soft Drink:" at bounding box center [389, 266] width 199 height 15
click at [369, 291] on span "Your Choice Of Soft Drink:" at bounding box center [408, 297] width 237 height 15
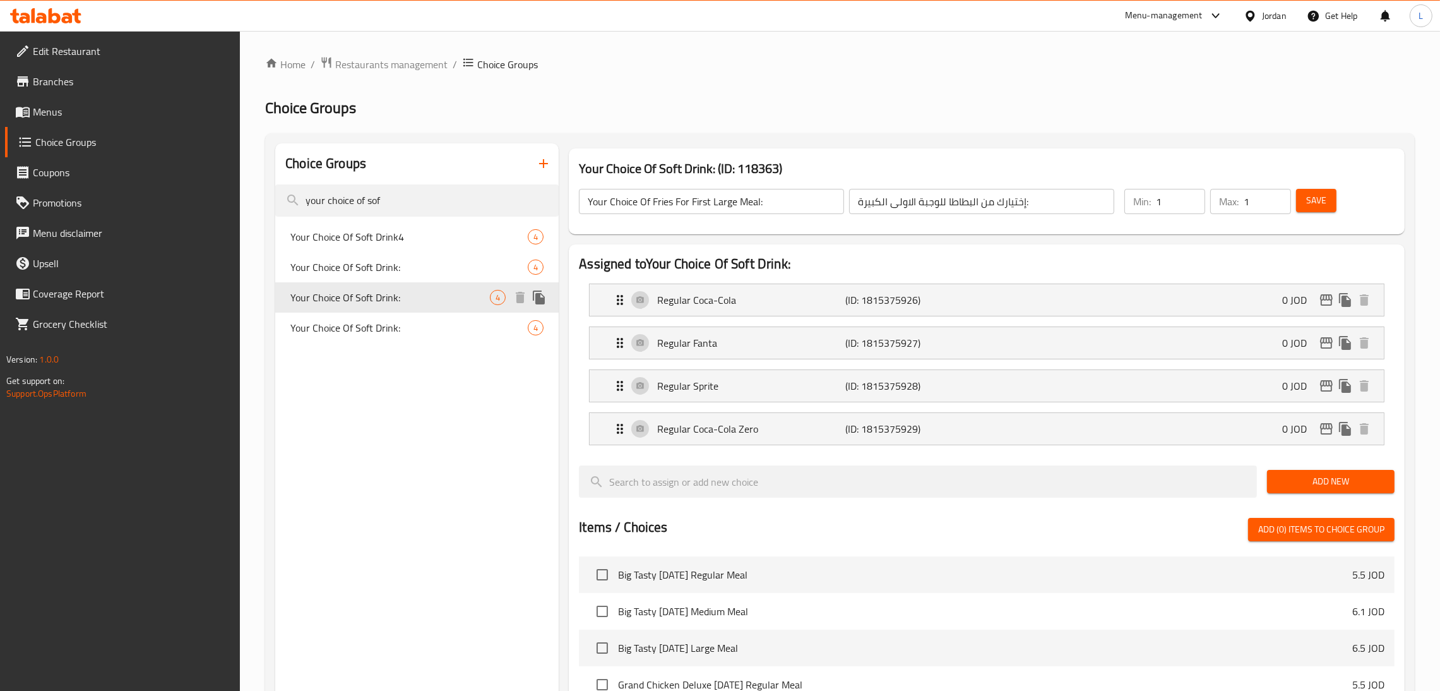
type input "Your Choice Of Soft Drink:"
type input "إختيارك للمشروب الغازي:"
click at [402, 299] on span "Your Choice Of Soft Drink:" at bounding box center [389, 297] width 199 height 15
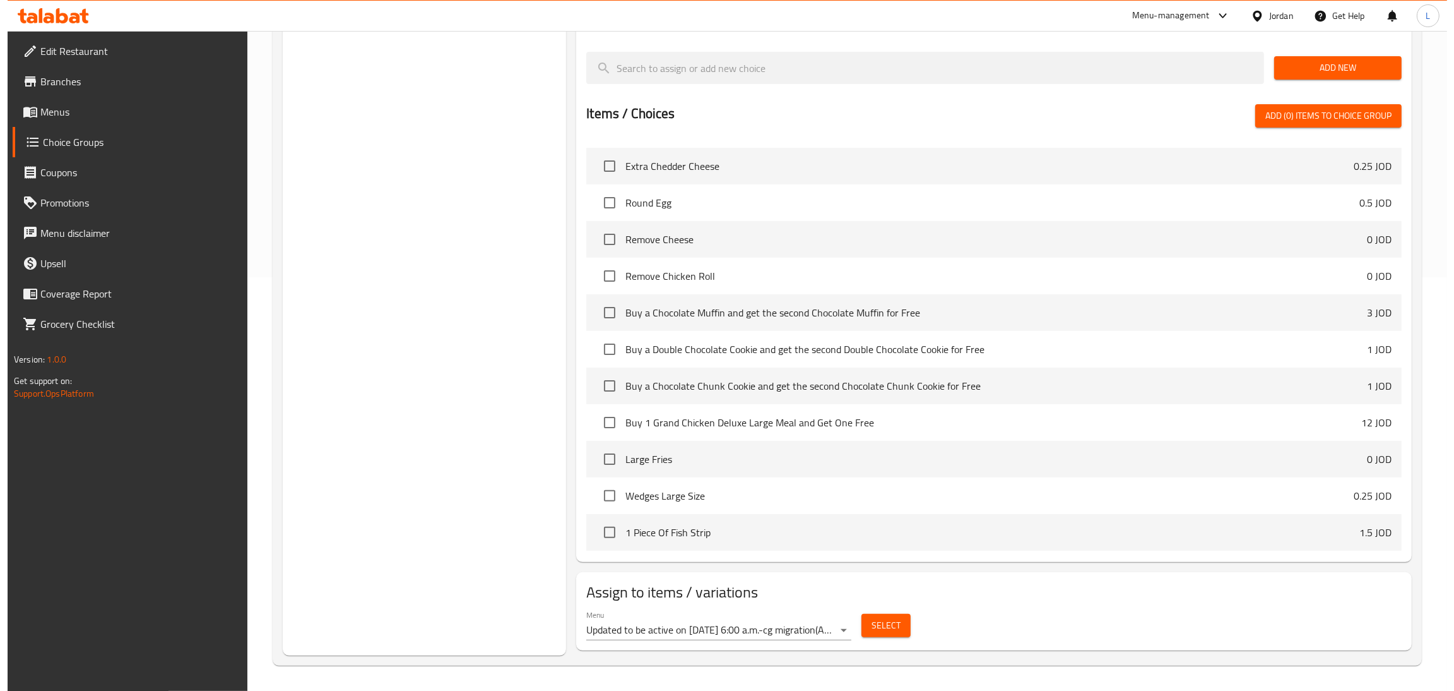
scroll to position [473, 0]
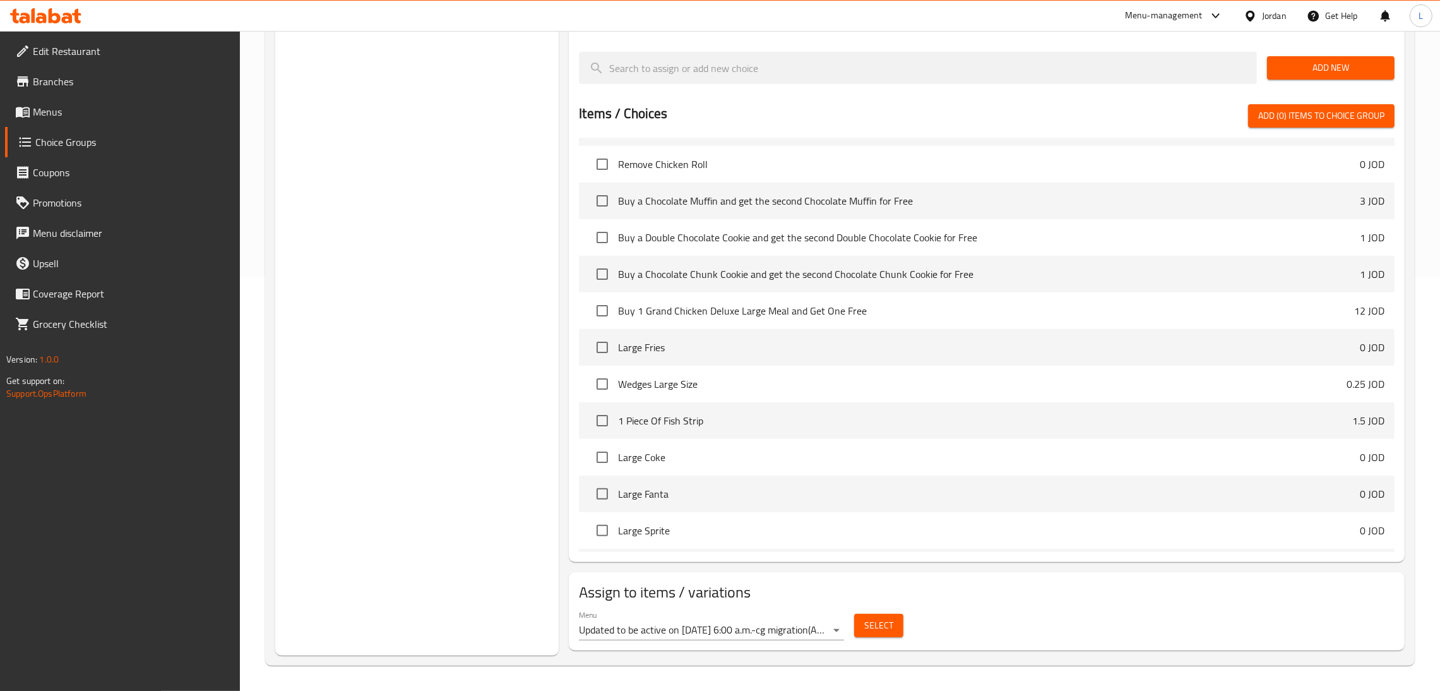
click at [877, 617] on span "Select" at bounding box center [878, 625] width 29 height 16
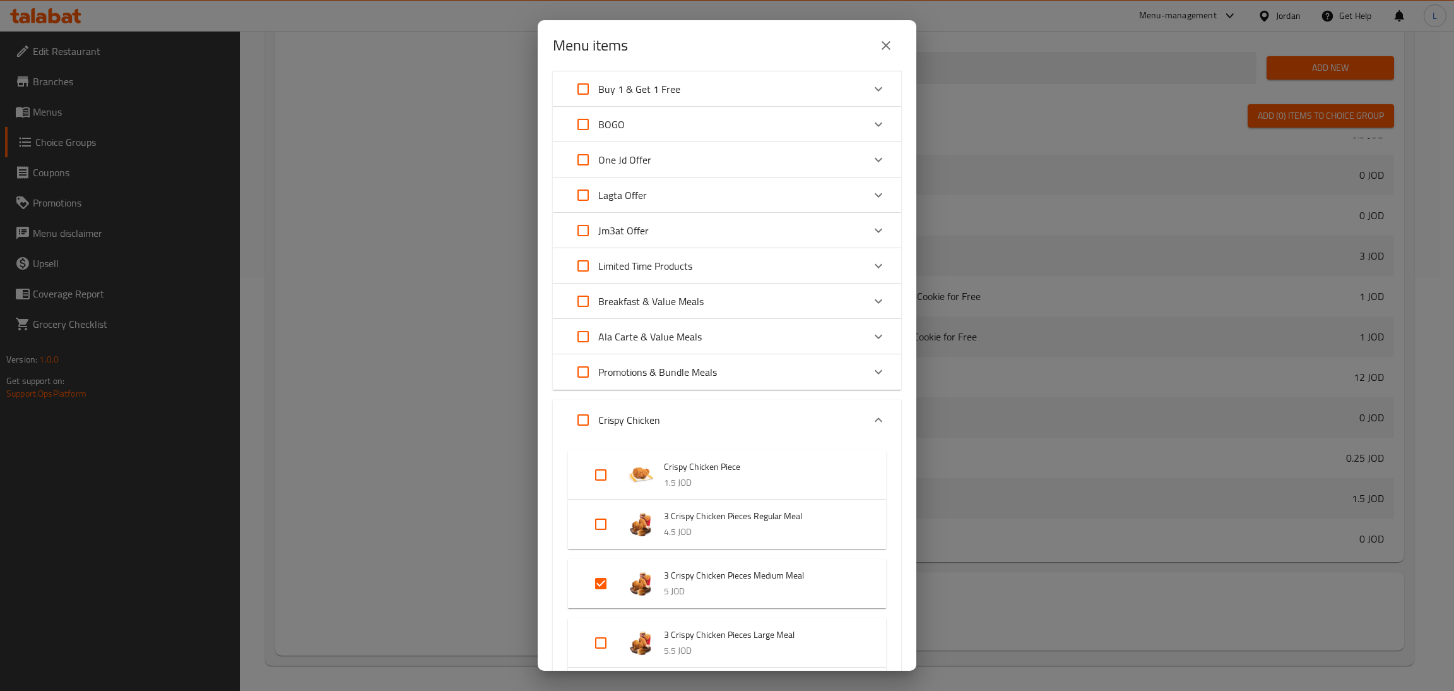
scroll to position [0, 0]
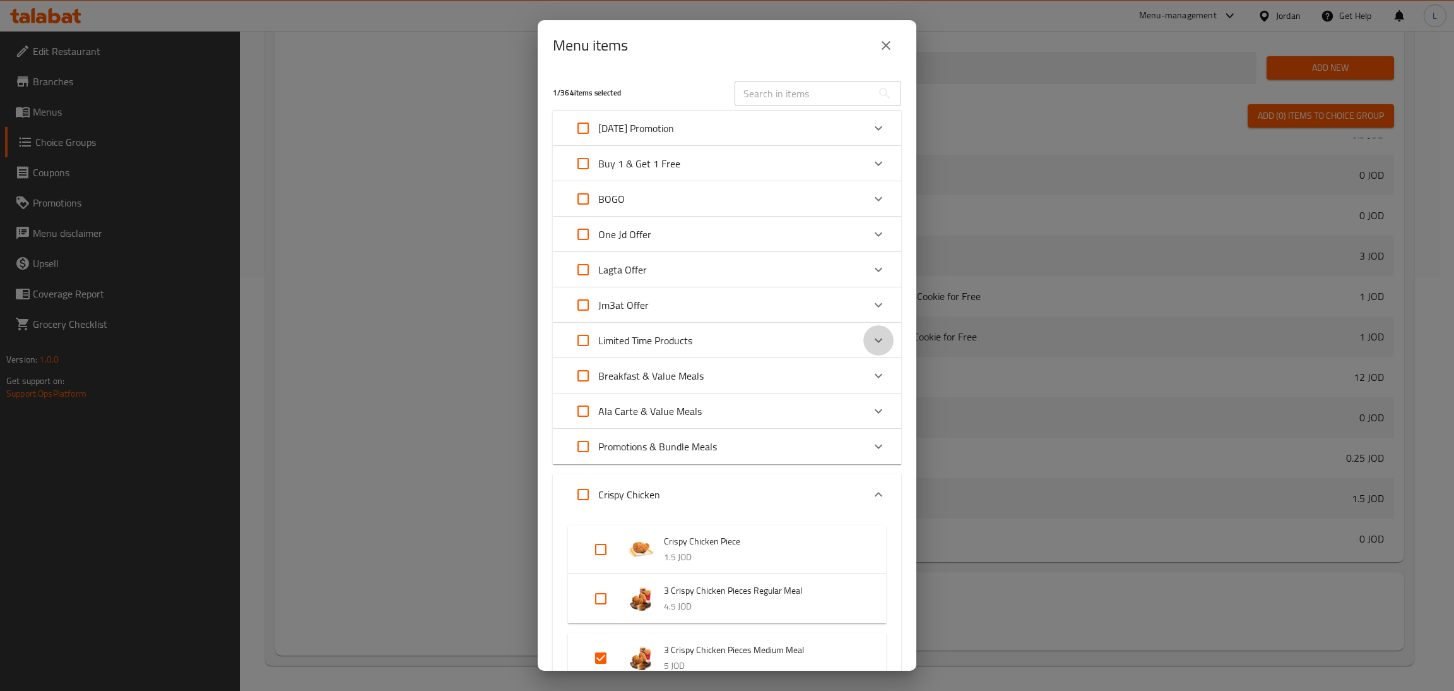
click at [866, 330] on div "Expand" at bounding box center [879, 340] width 30 height 30
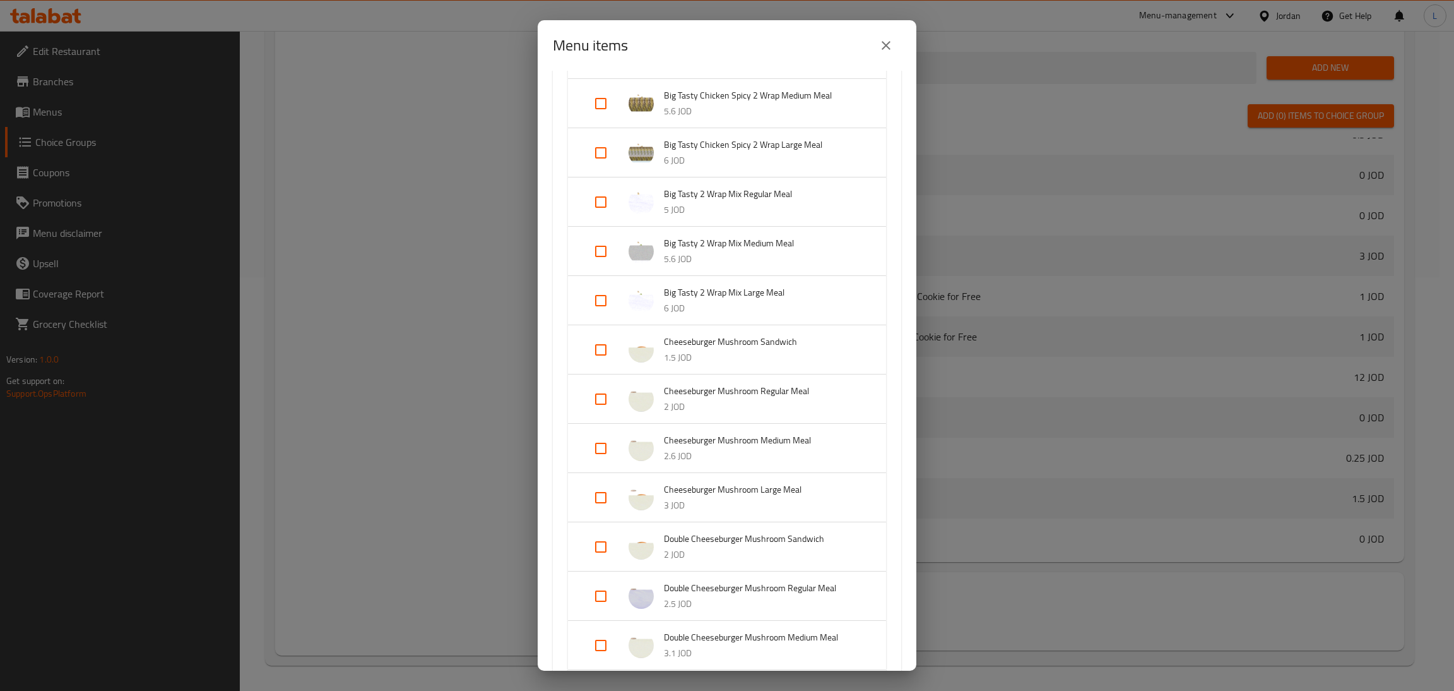
scroll to position [946, 0]
click at [600, 347] on input "Expand" at bounding box center [601, 348] width 30 height 30
checkbox input "true"
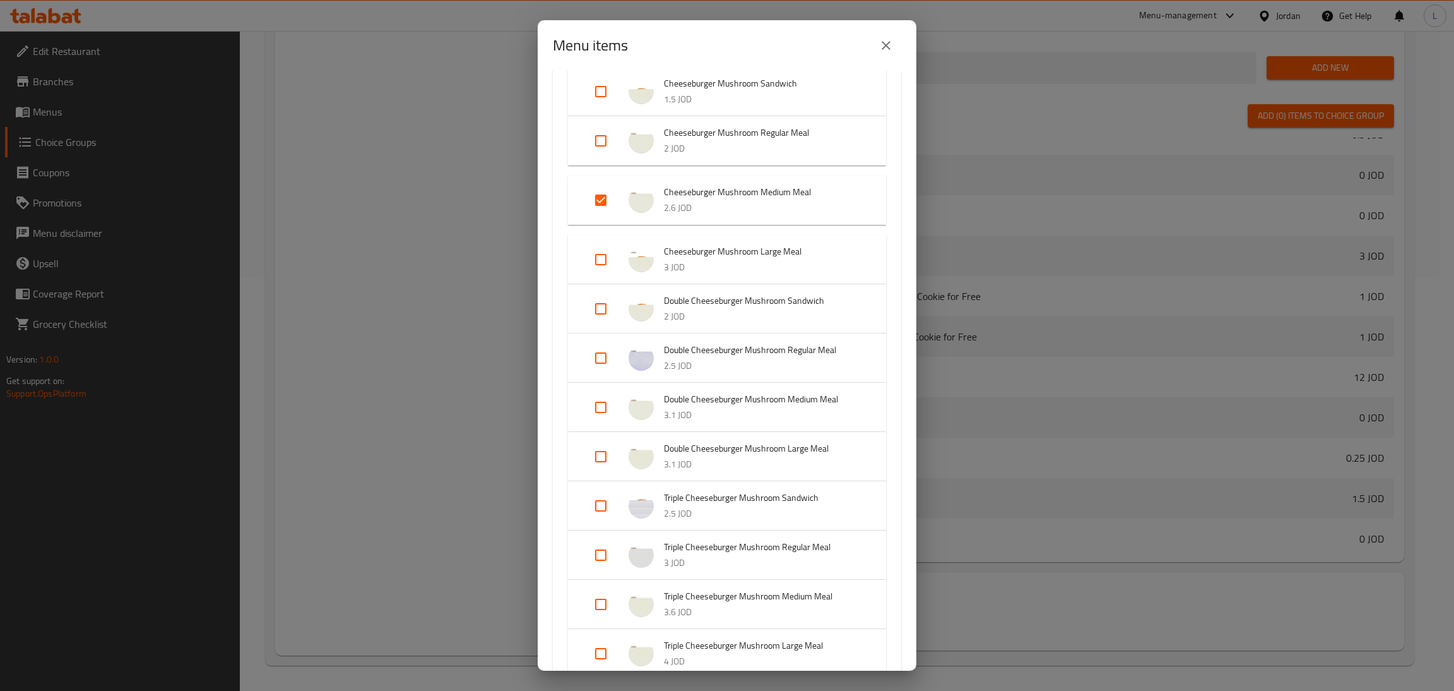
scroll to position [1136, 0]
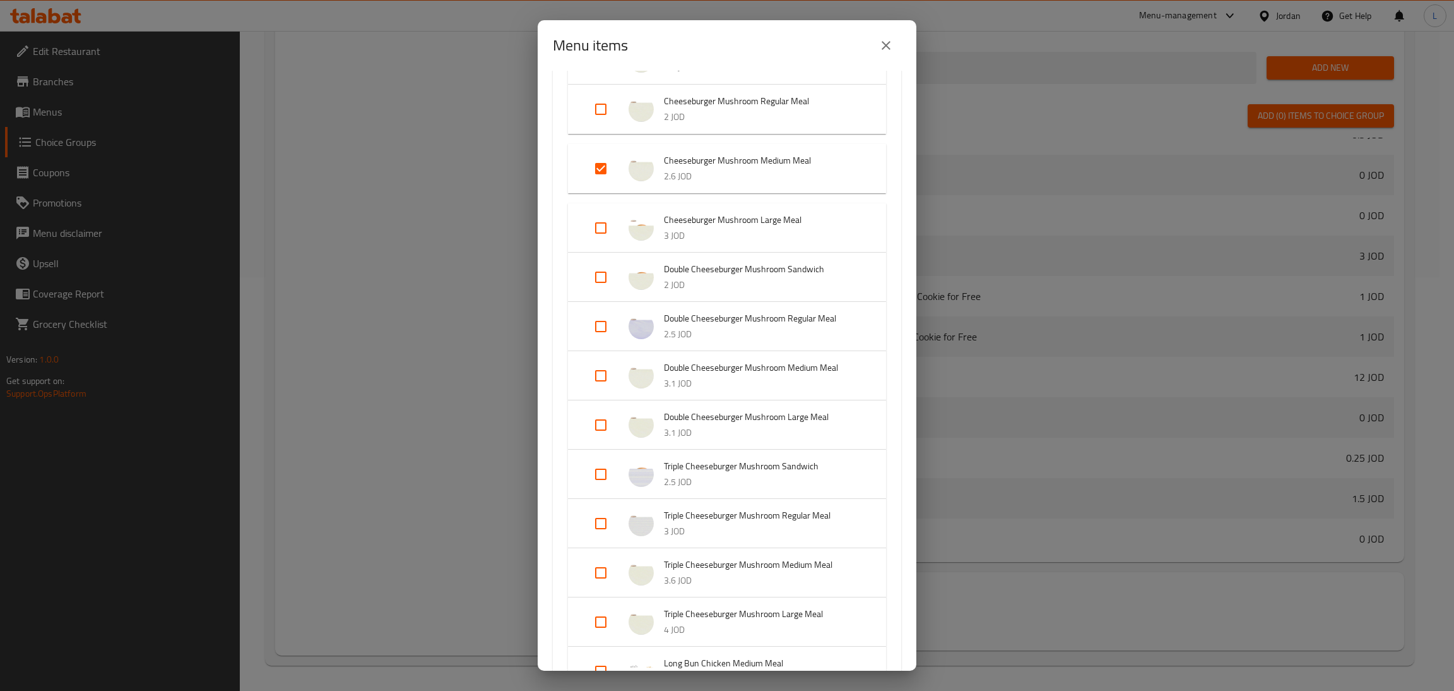
click at [604, 377] on input "Expand" at bounding box center [601, 375] width 30 height 30
checkbox input "true"
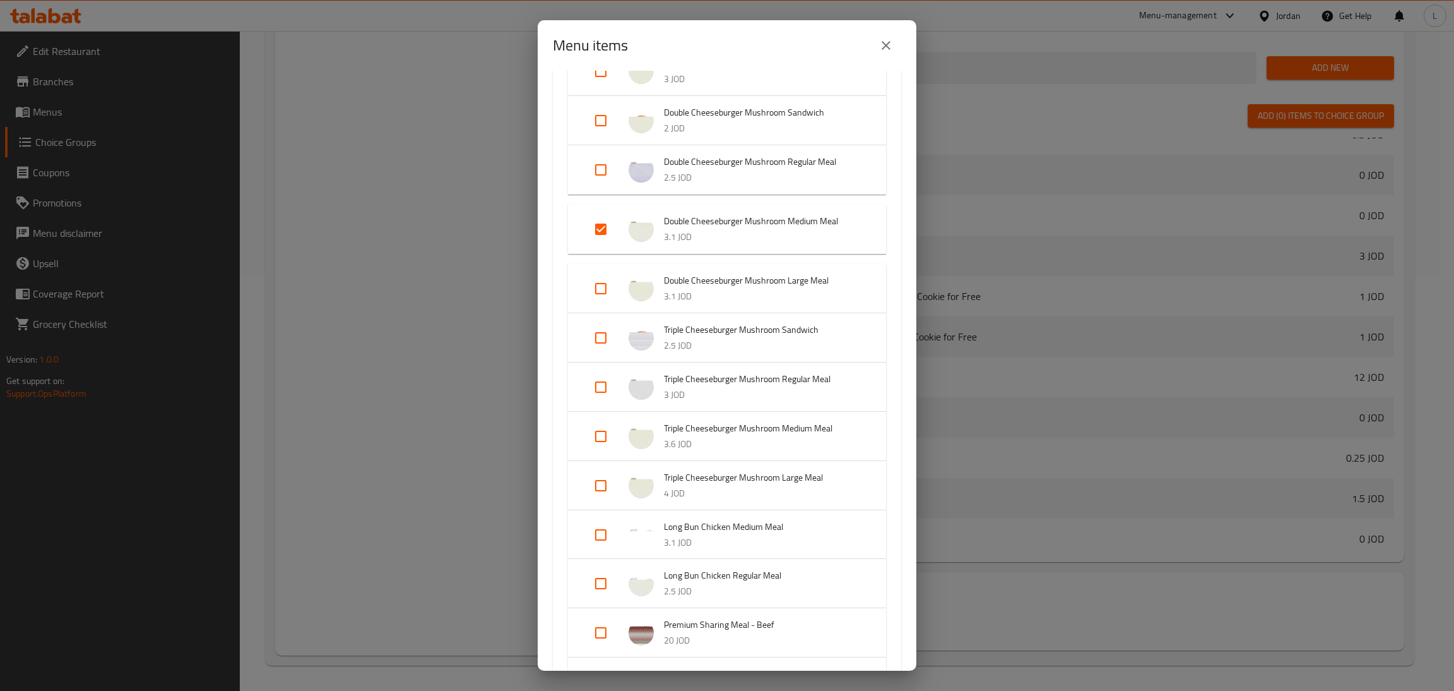
scroll to position [1326, 0]
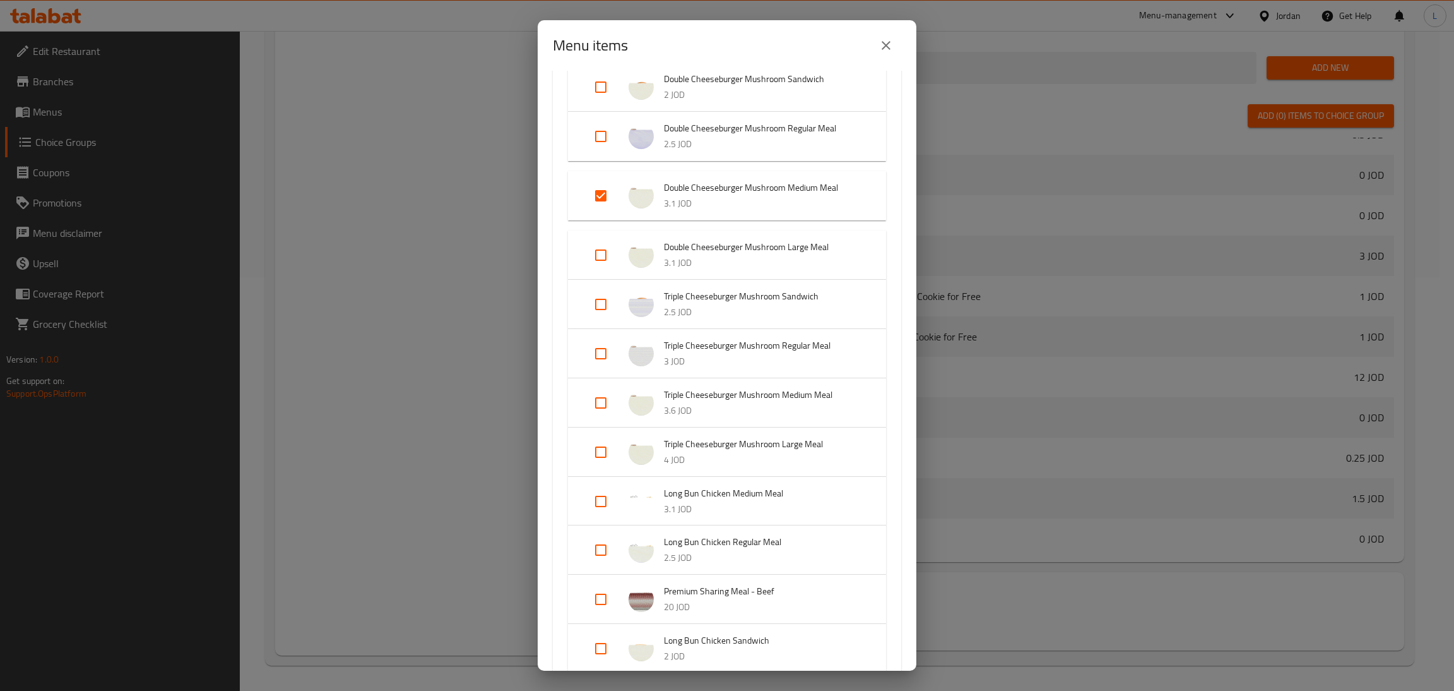
click at [599, 403] on input "Expand" at bounding box center [601, 403] width 30 height 30
checkbox input "true"
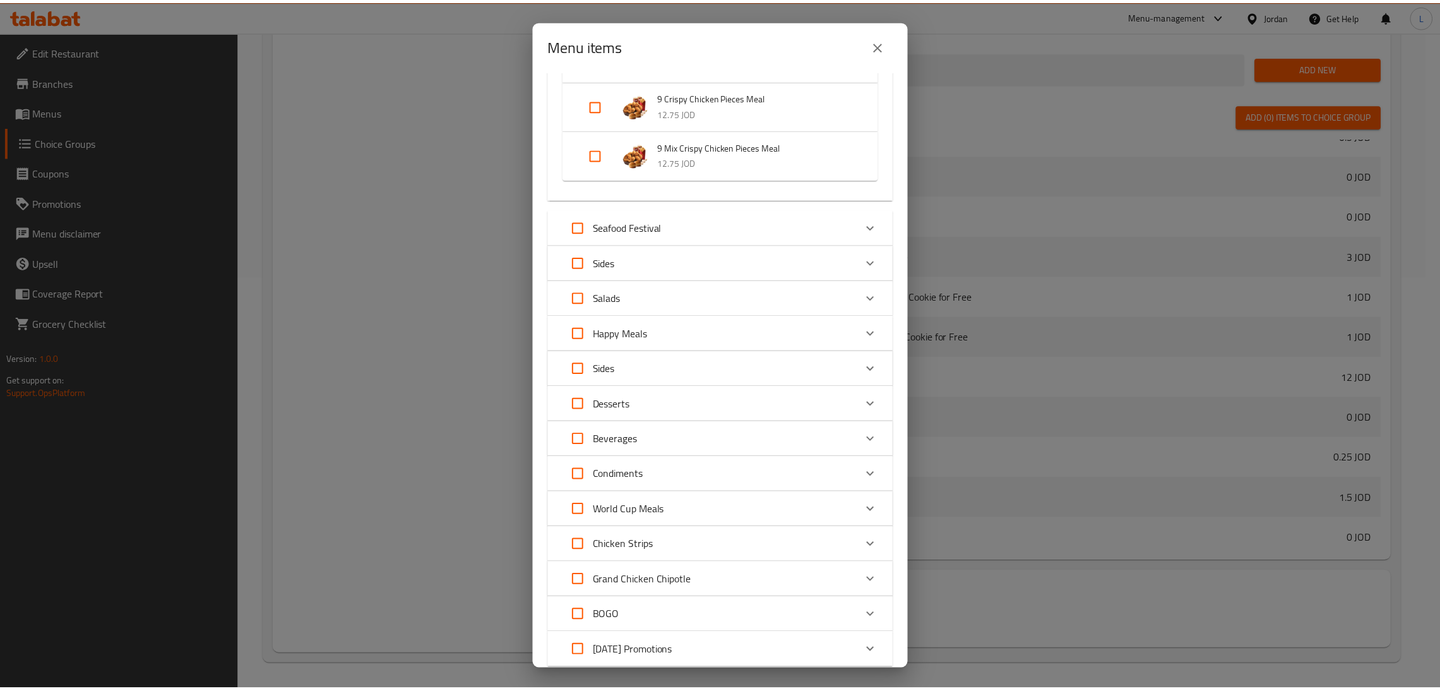
scroll to position [4554, 0]
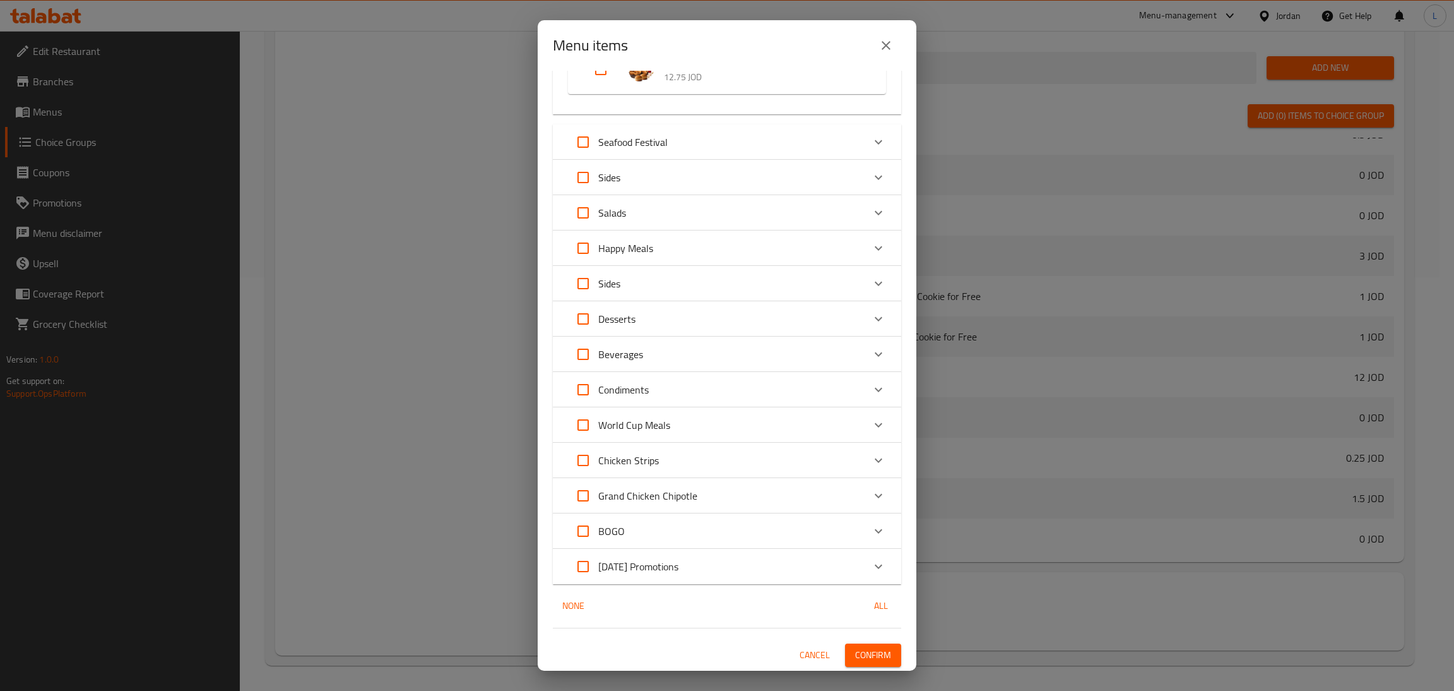
click at [876, 657] on span "Confirm" at bounding box center [873, 655] width 36 height 16
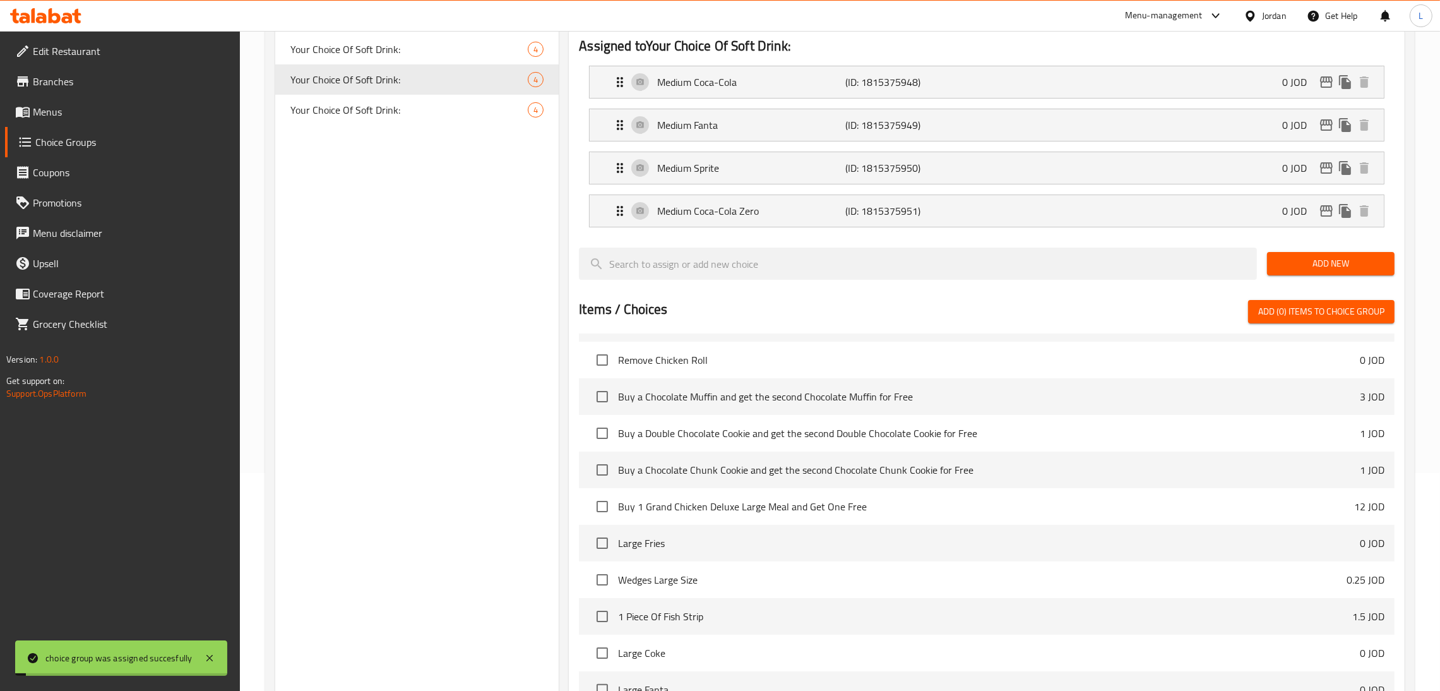
scroll to position [0, 0]
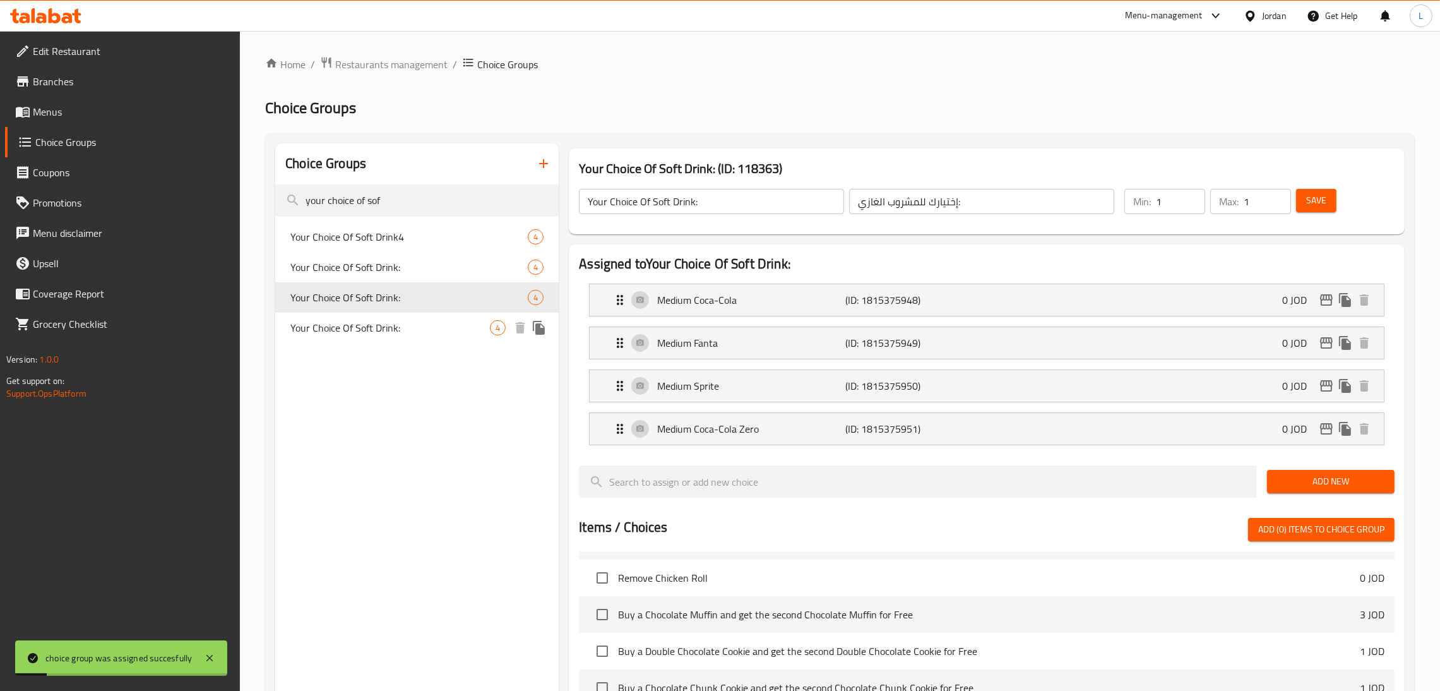
click at [411, 329] on span "Your Choice Of Soft Drink:" at bounding box center [389, 327] width 199 height 15
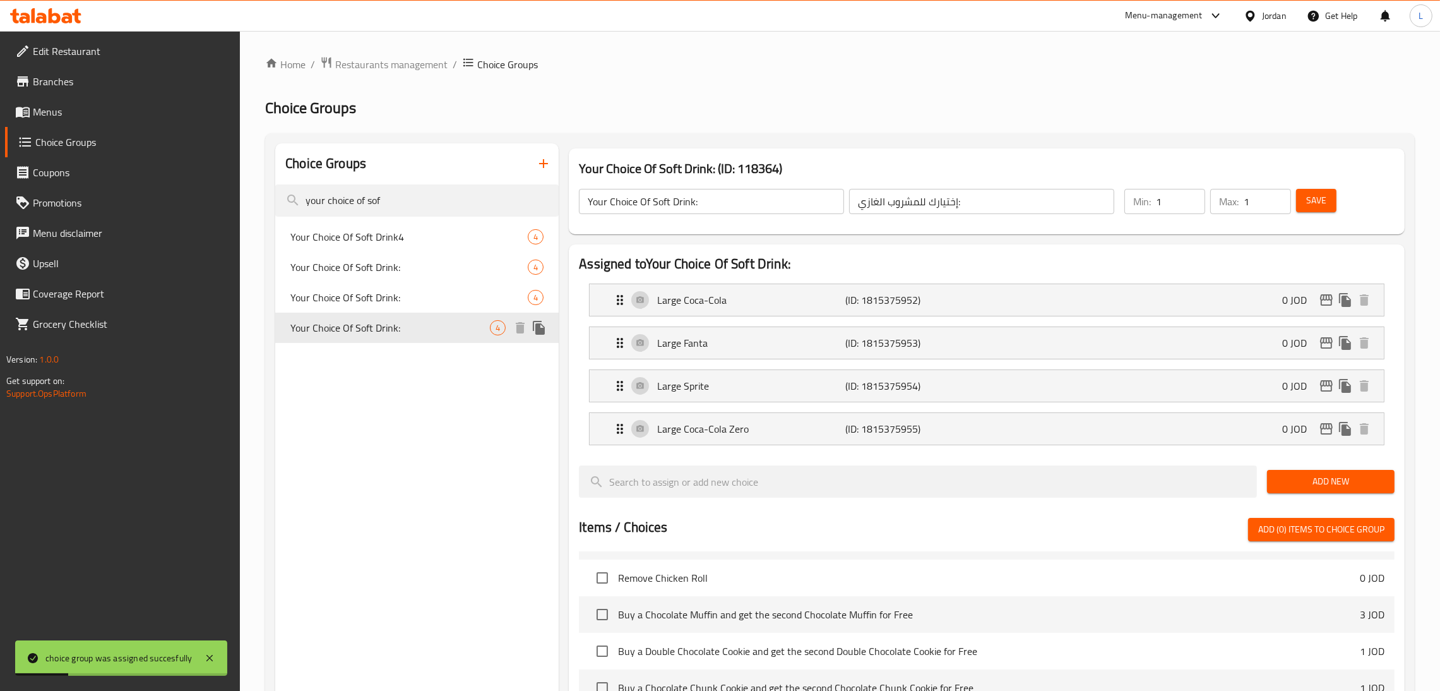
click at [411, 329] on span "Your Choice Of Soft Drink:" at bounding box center [389, 327] width 199 height 15
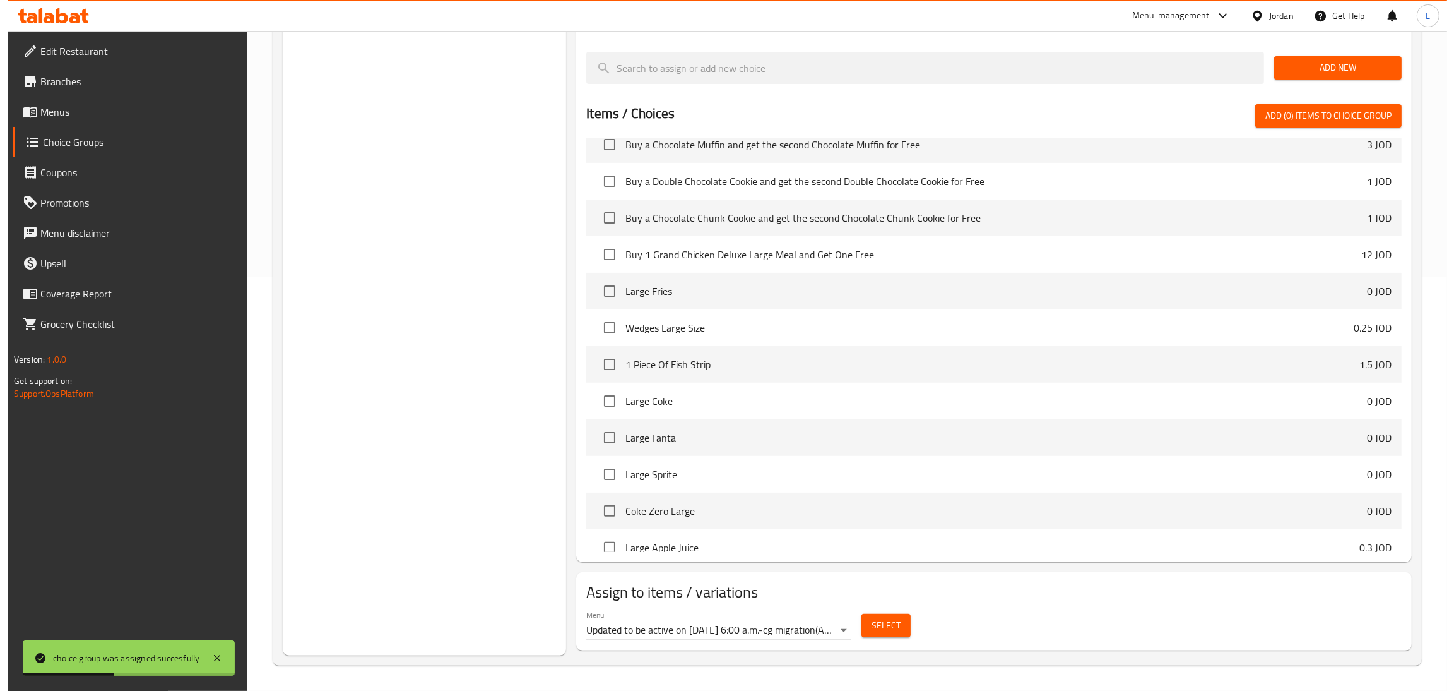
scroll to position [568, 0]
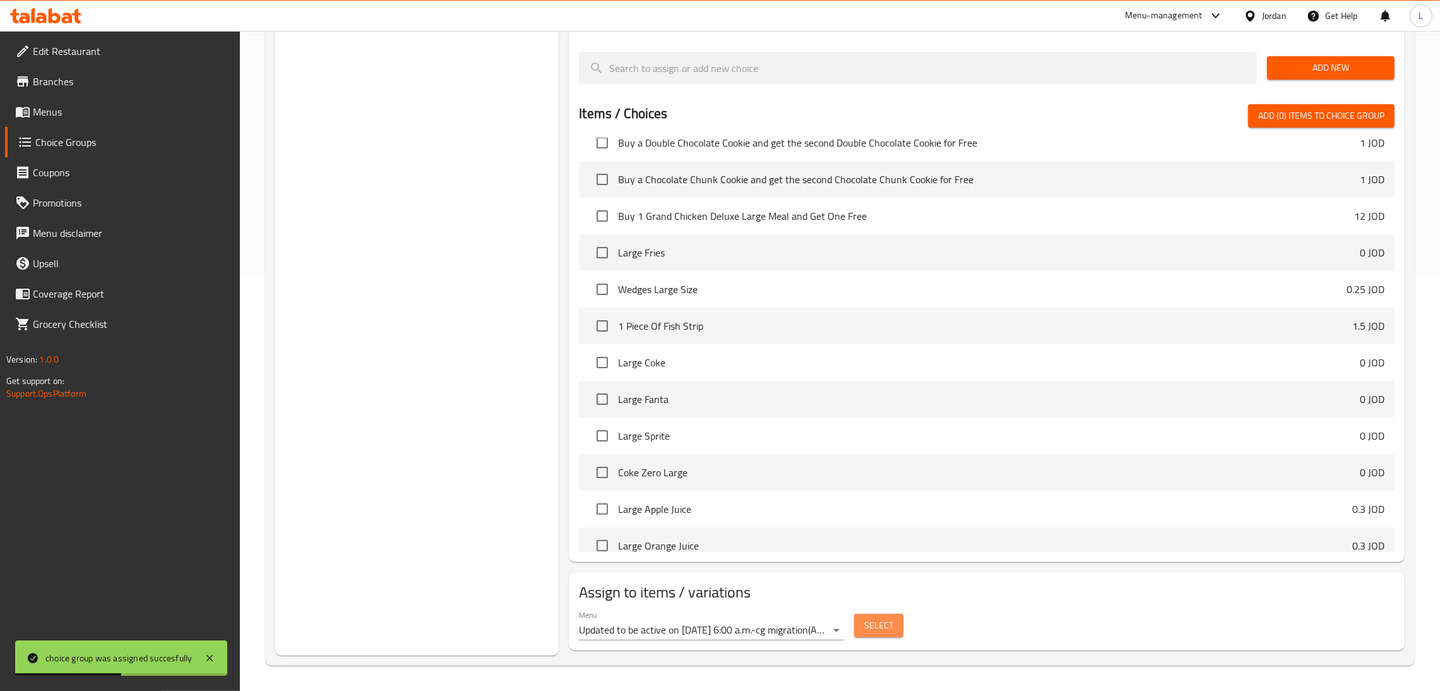
click at [888, 626] on span "Select" at bounding box center [878, 625] width 29 height 16
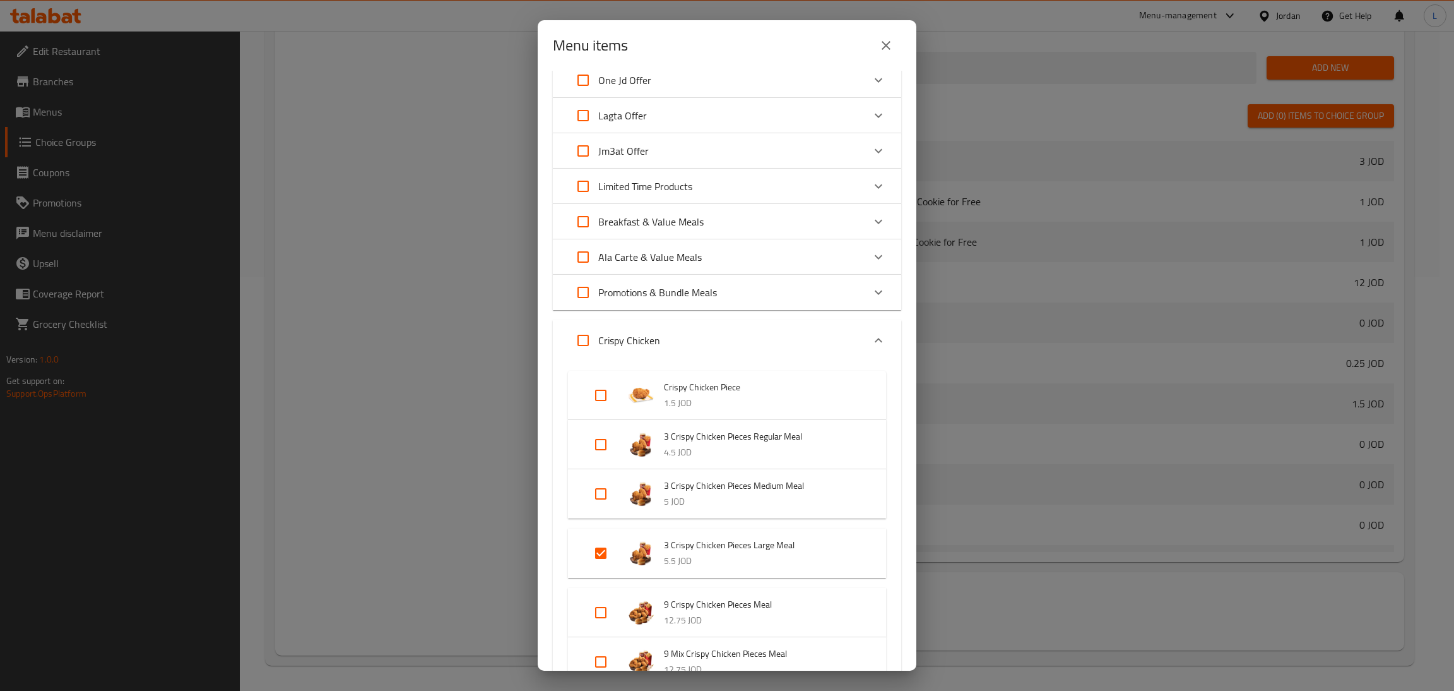
scroll to position [0, 0]
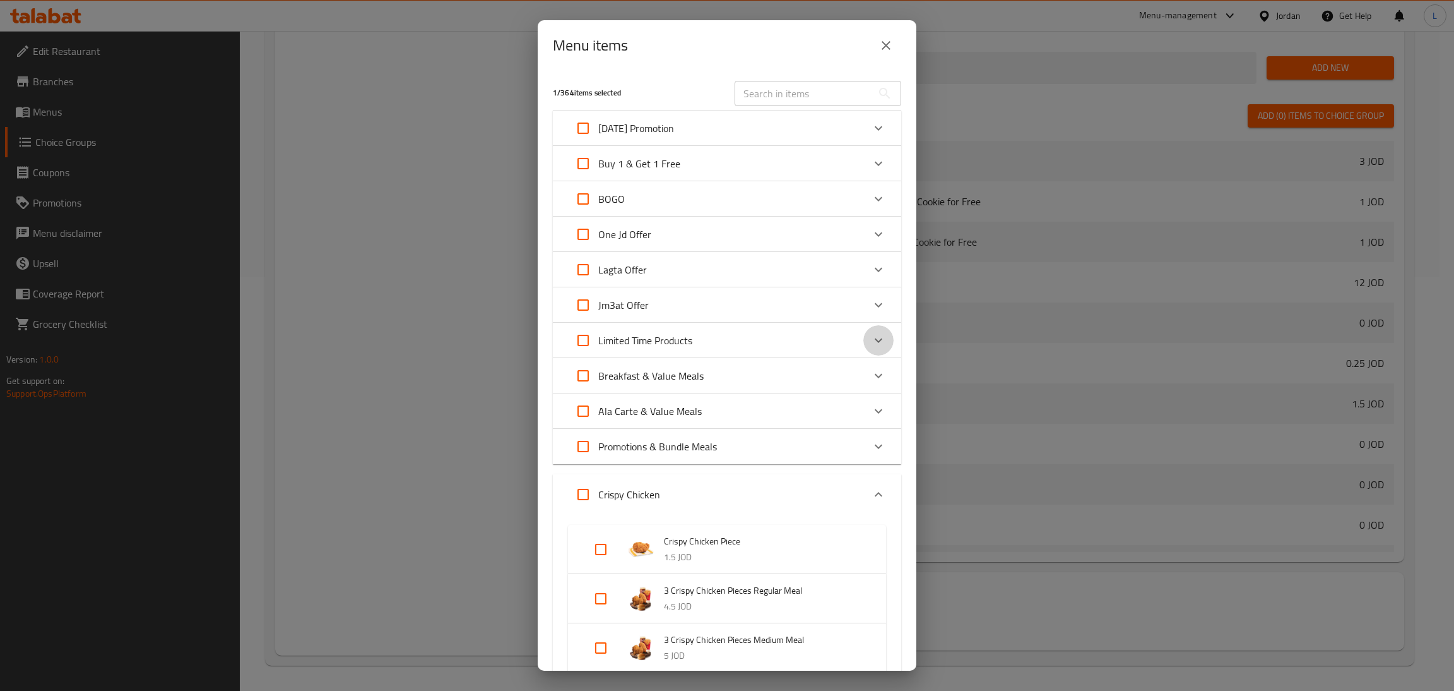
click at [871, 337] on icon "Expand" at bounding box center [878, 340] width 15 height 15
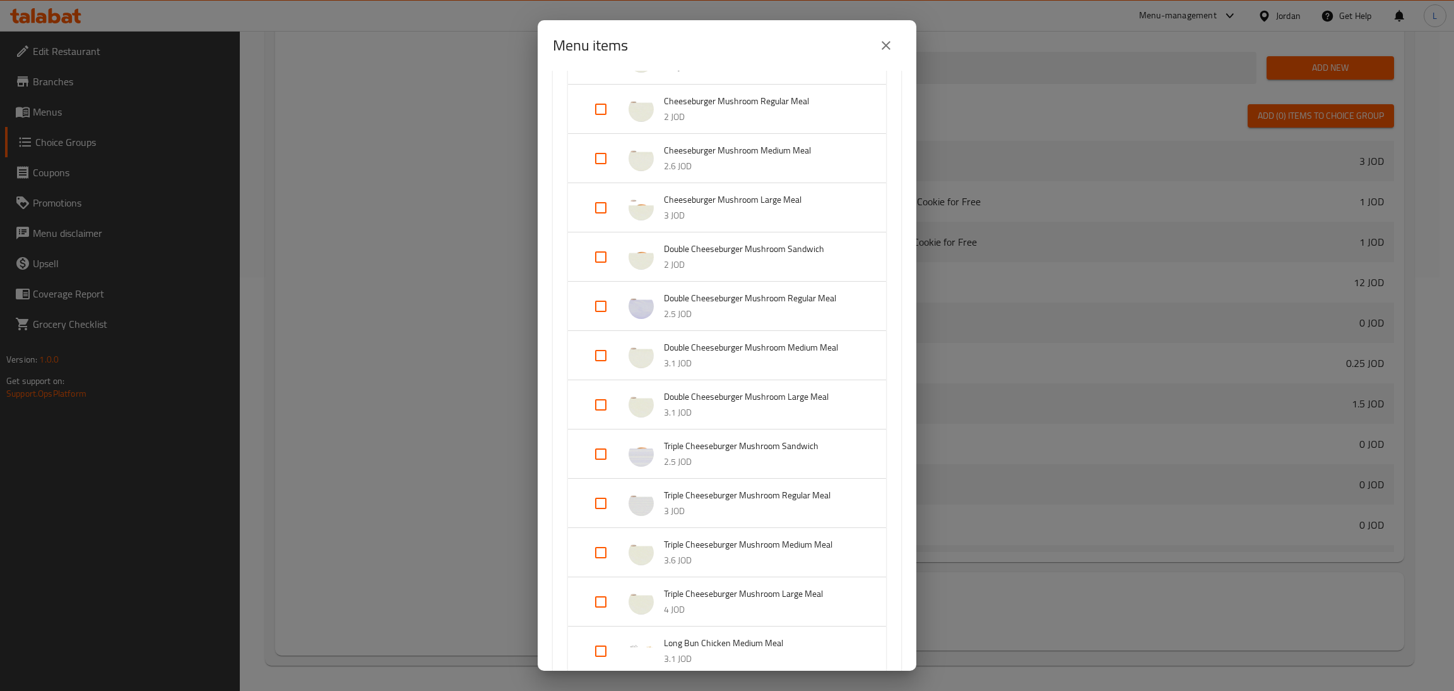
scroll to position [1230, 0]
click at [597, 511] on input "Expand" at bounding box center [601, 507] width 30 height 30
checkbox input "true"
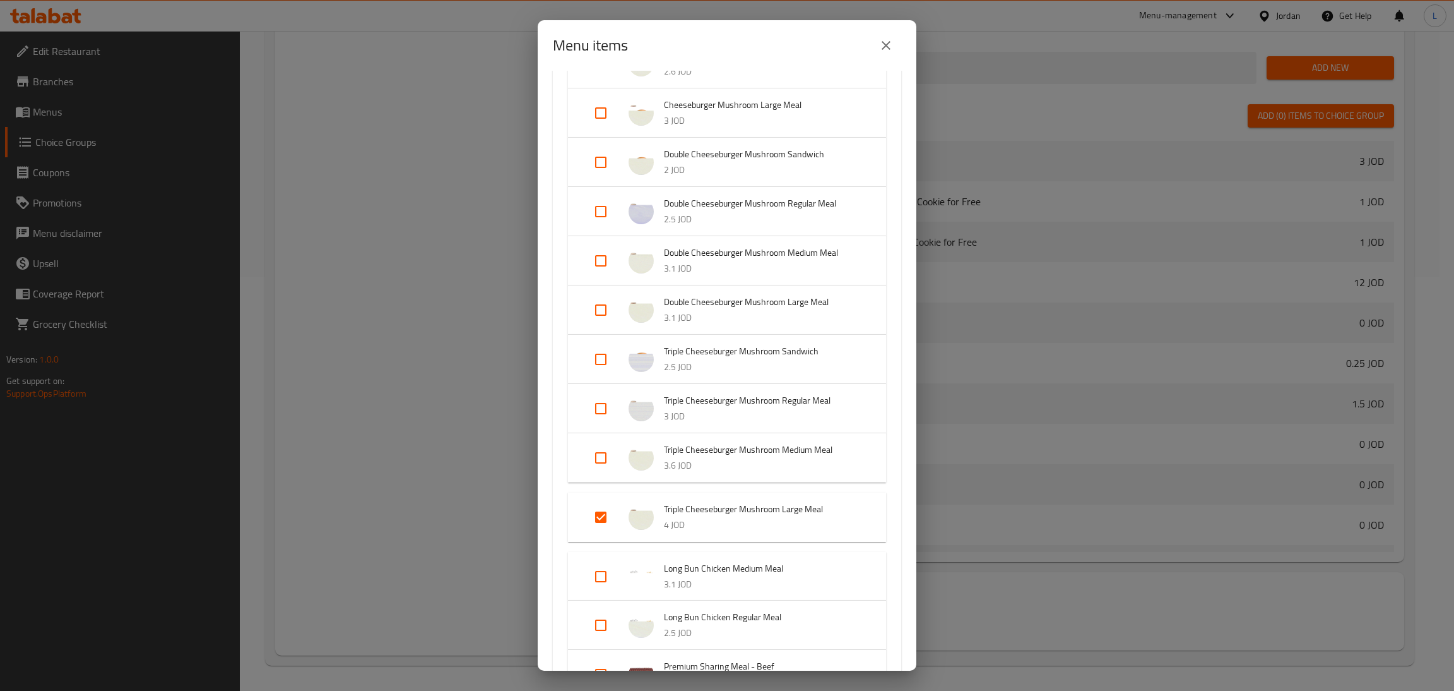
click at [600, 109] on input "Expand" at bounding box center [601, 113] width 30 height 30
checkbox input "true"
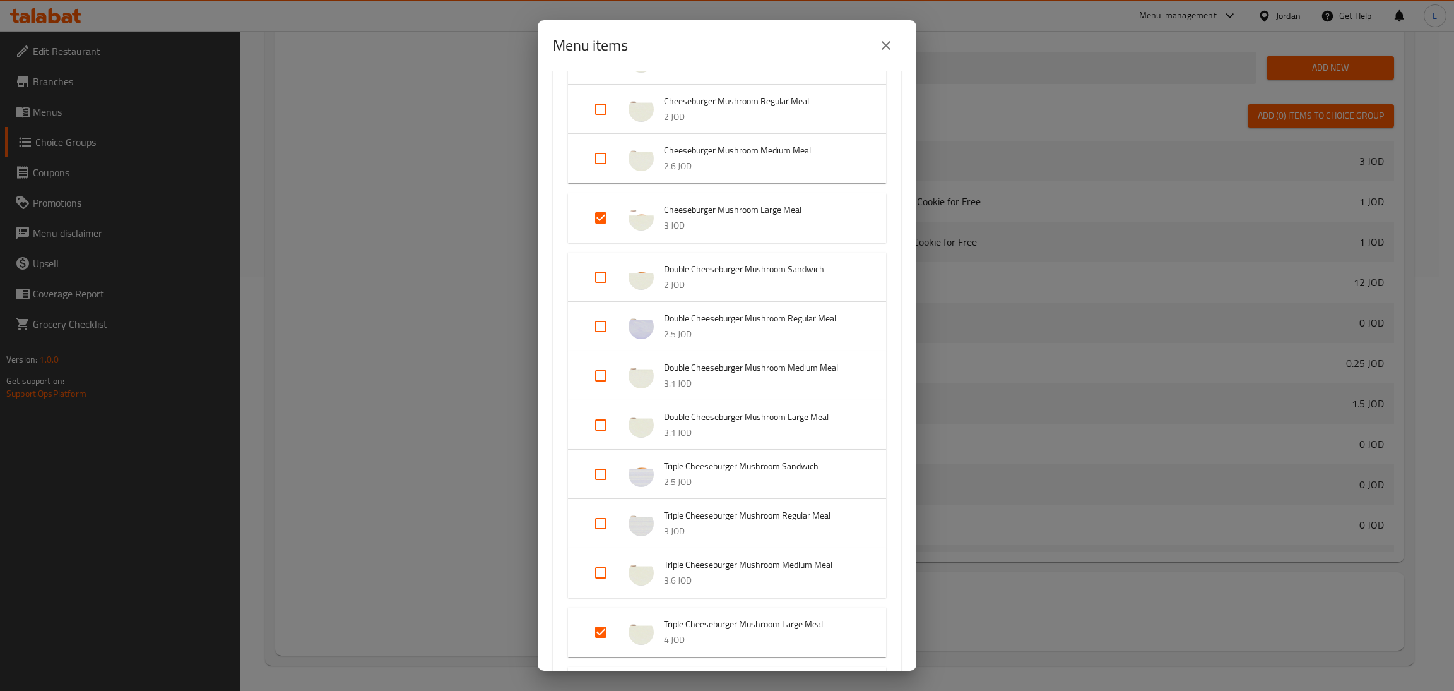
scroll to position [1041, 0]
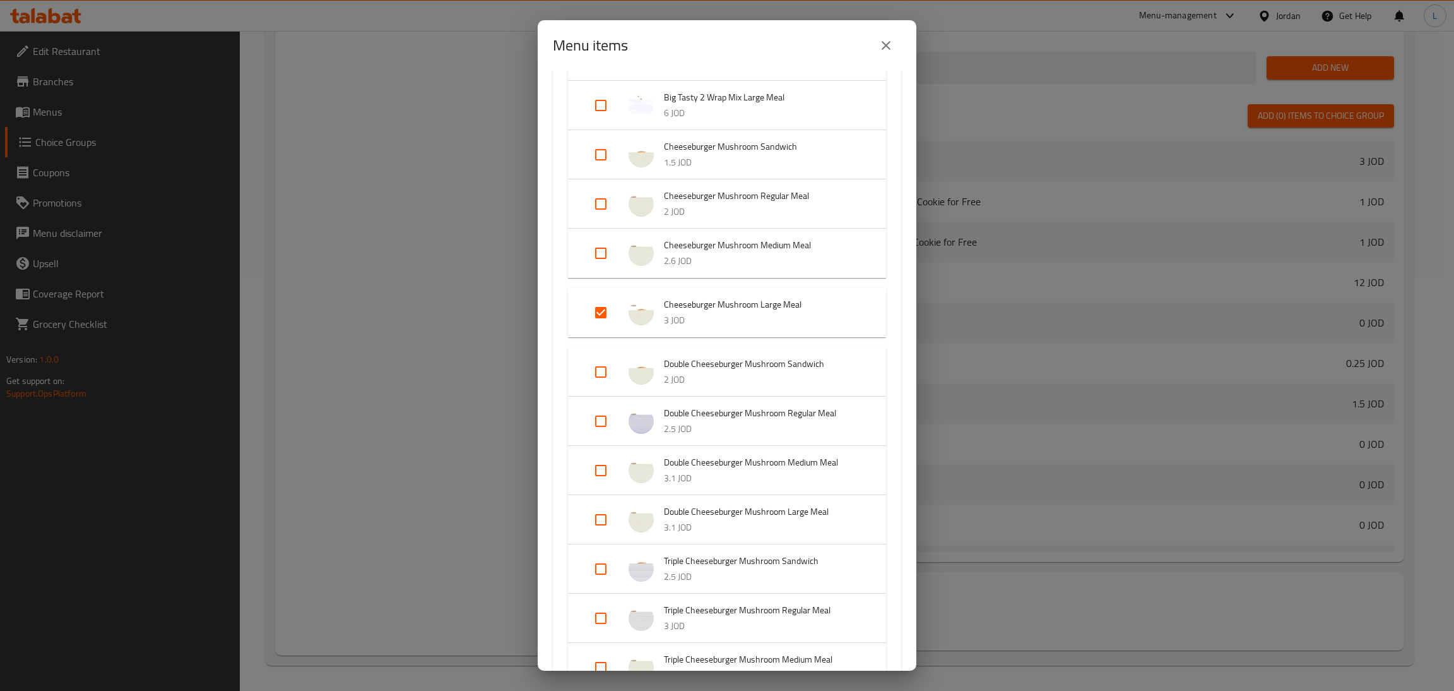
click at [604, 521] on input "Expand" at bounding box center [601, 519] width 30 height 30
checkbox input "true"
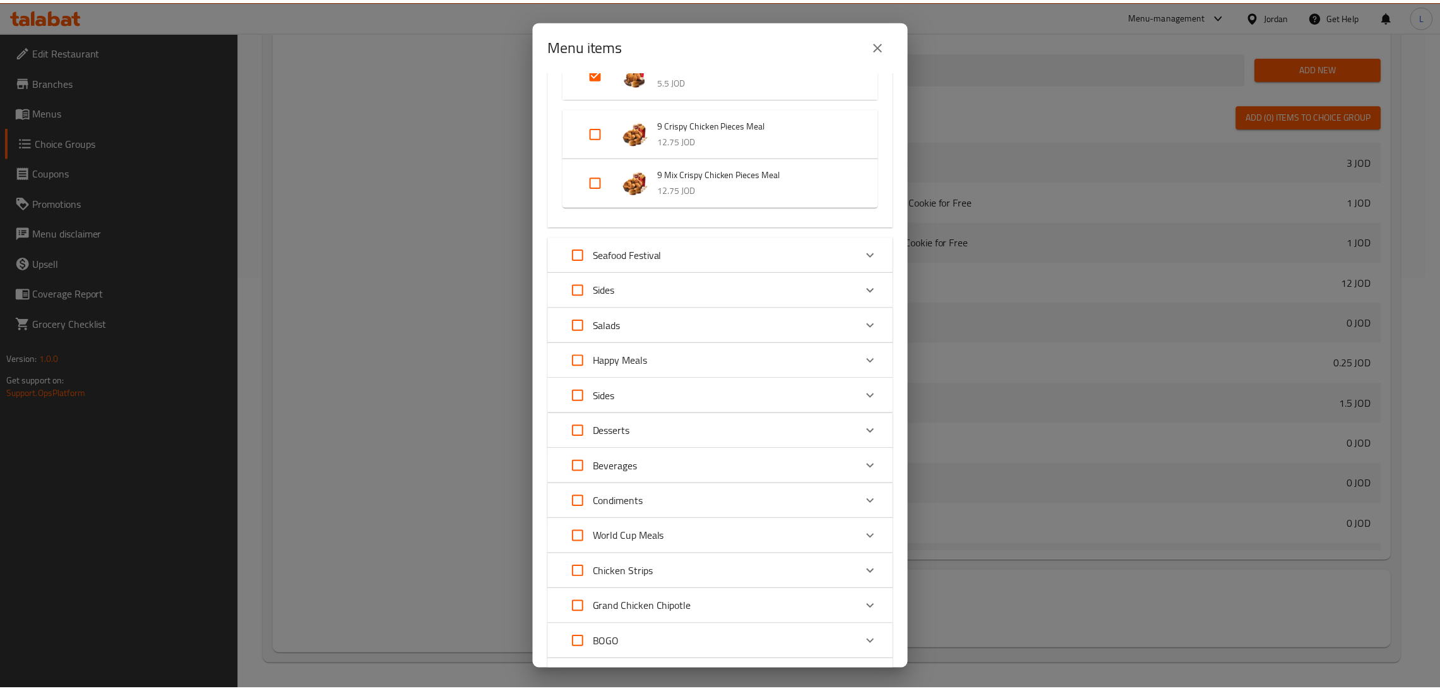
scroll to position [4554, 0]
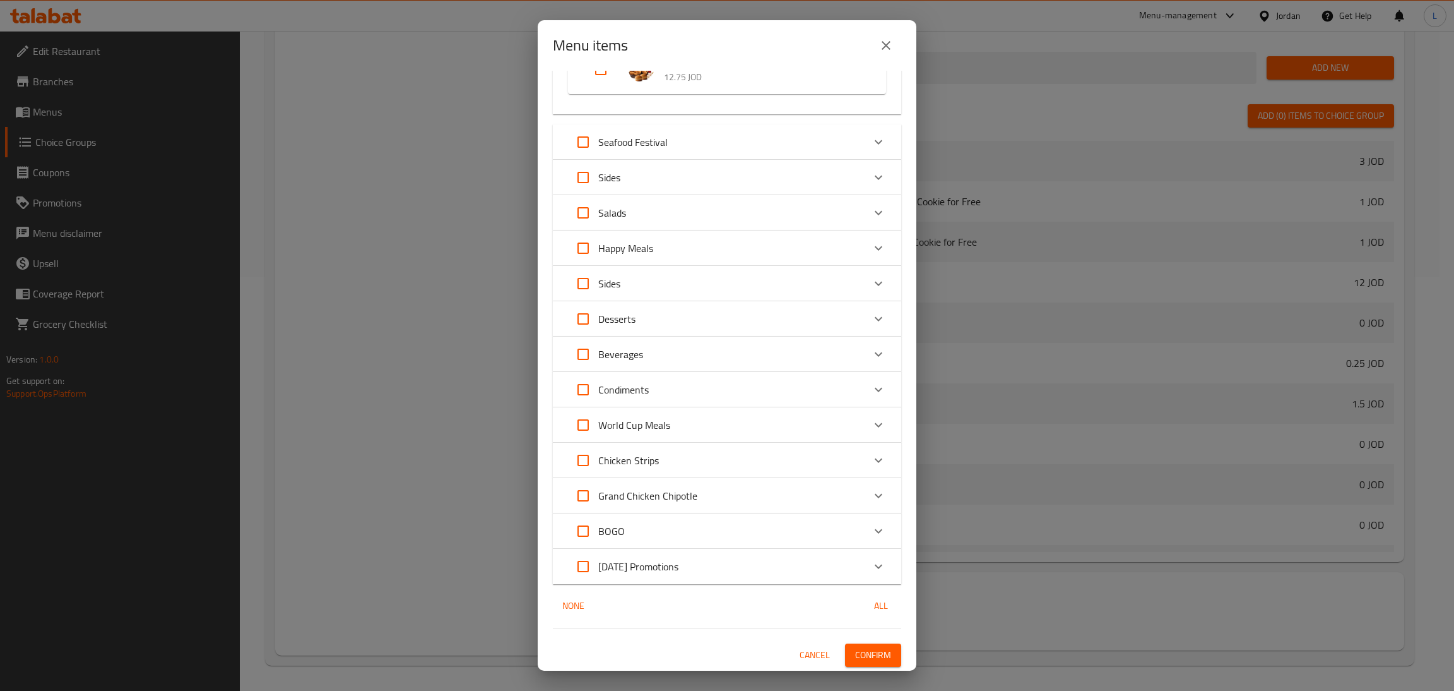
click at [855, 655] on span "Confirm" at bounding box center [873, 655] width 36 height 16
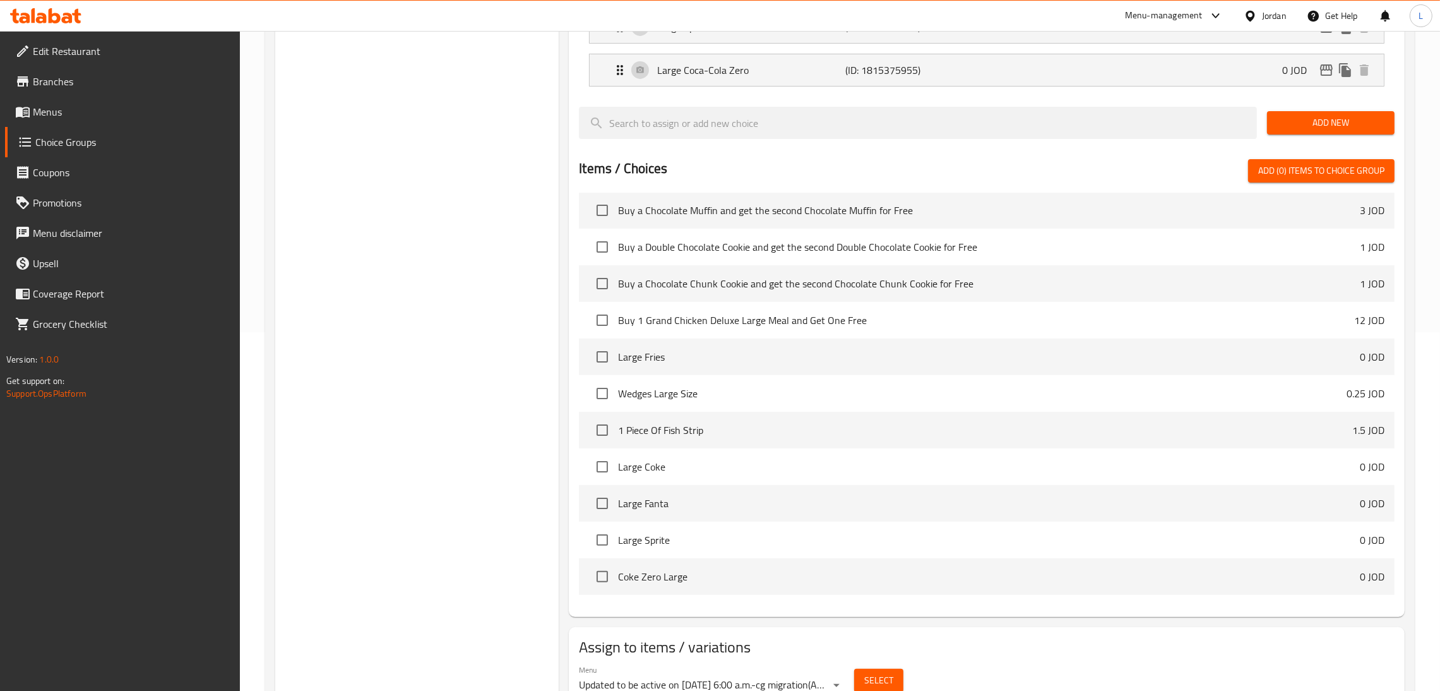
scroll to position [320, 0]
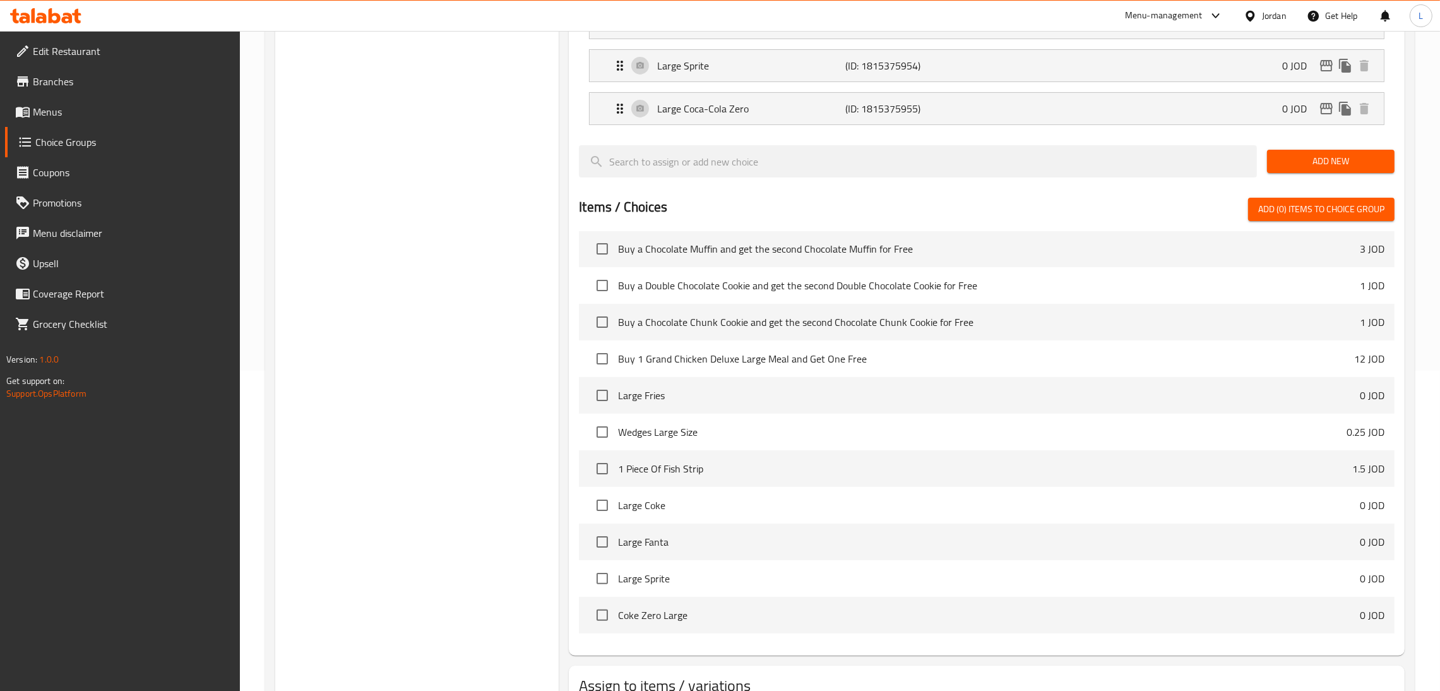
click at [79, 104] on span "Menus" at bounding box center [132, 111] width 198 height 15
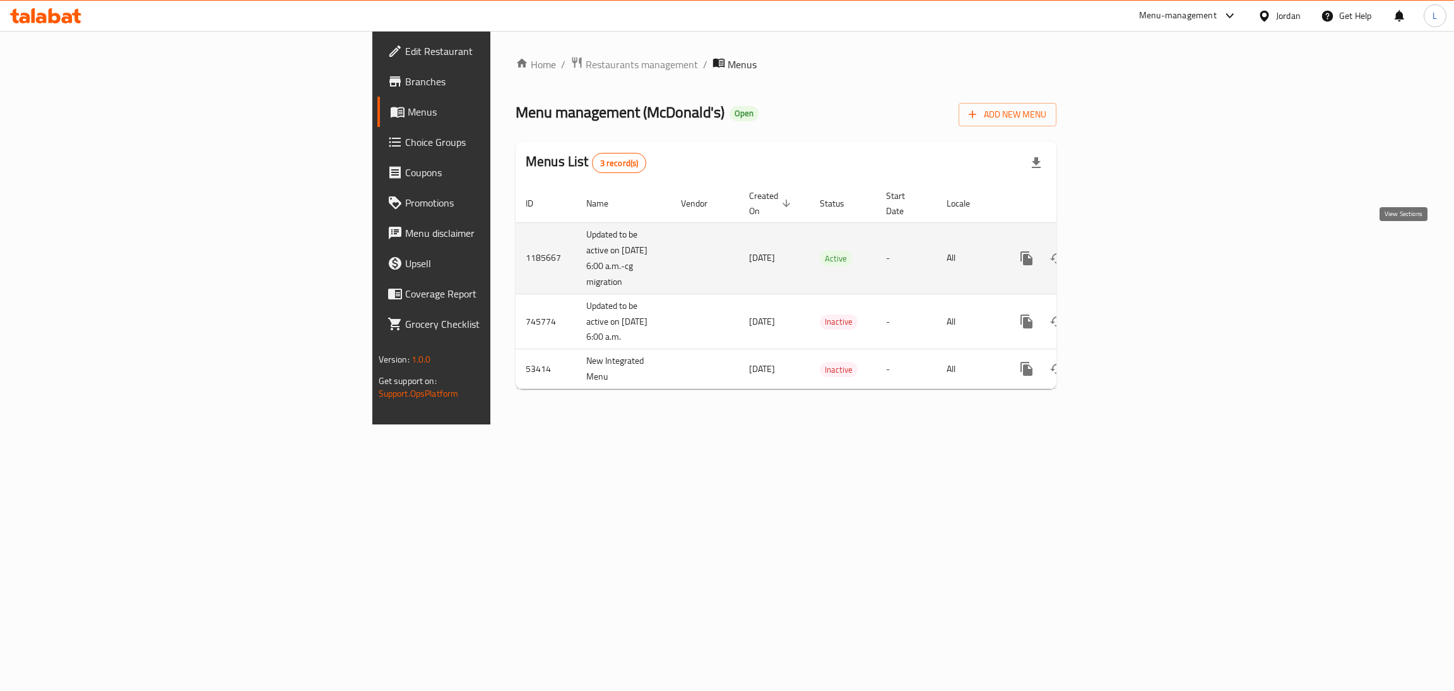
click at [1124, 253] on icon "enhanced table" at bounding box center [1117, 258] width 11 height 11
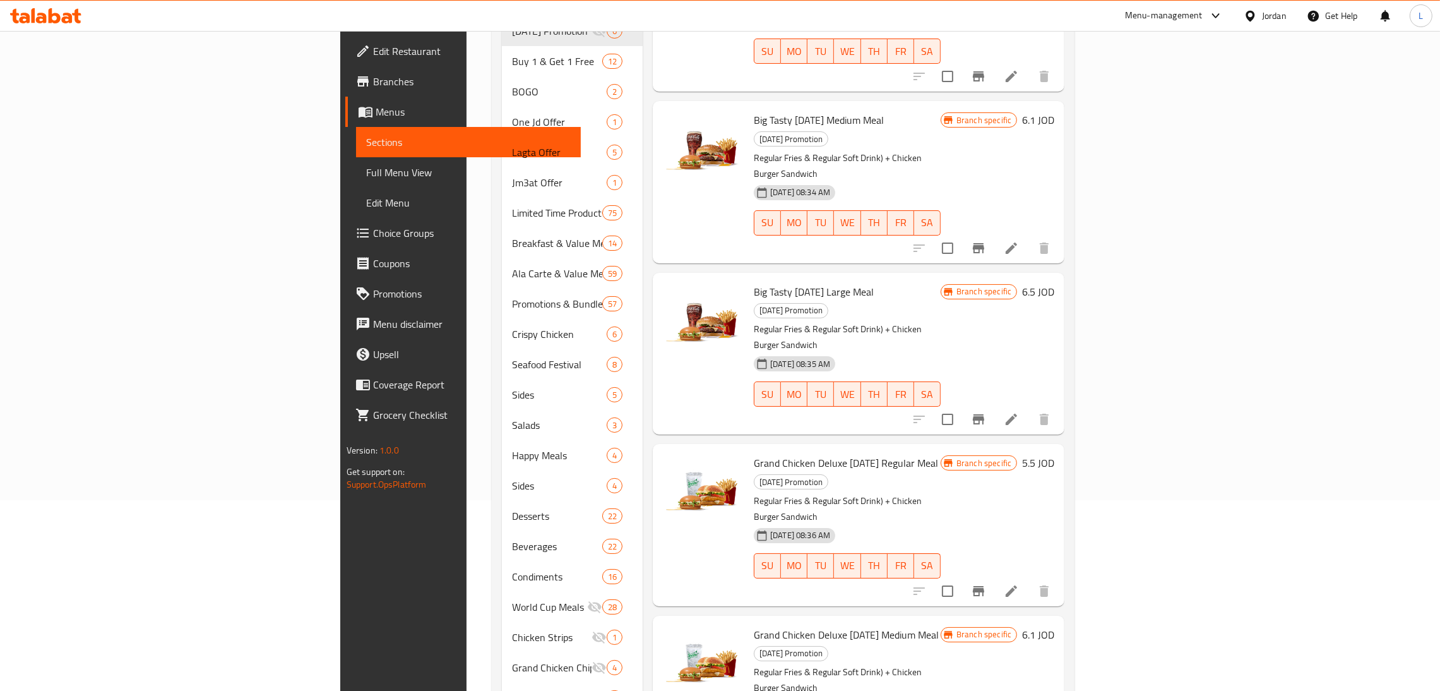
scroll to position [264, 0]
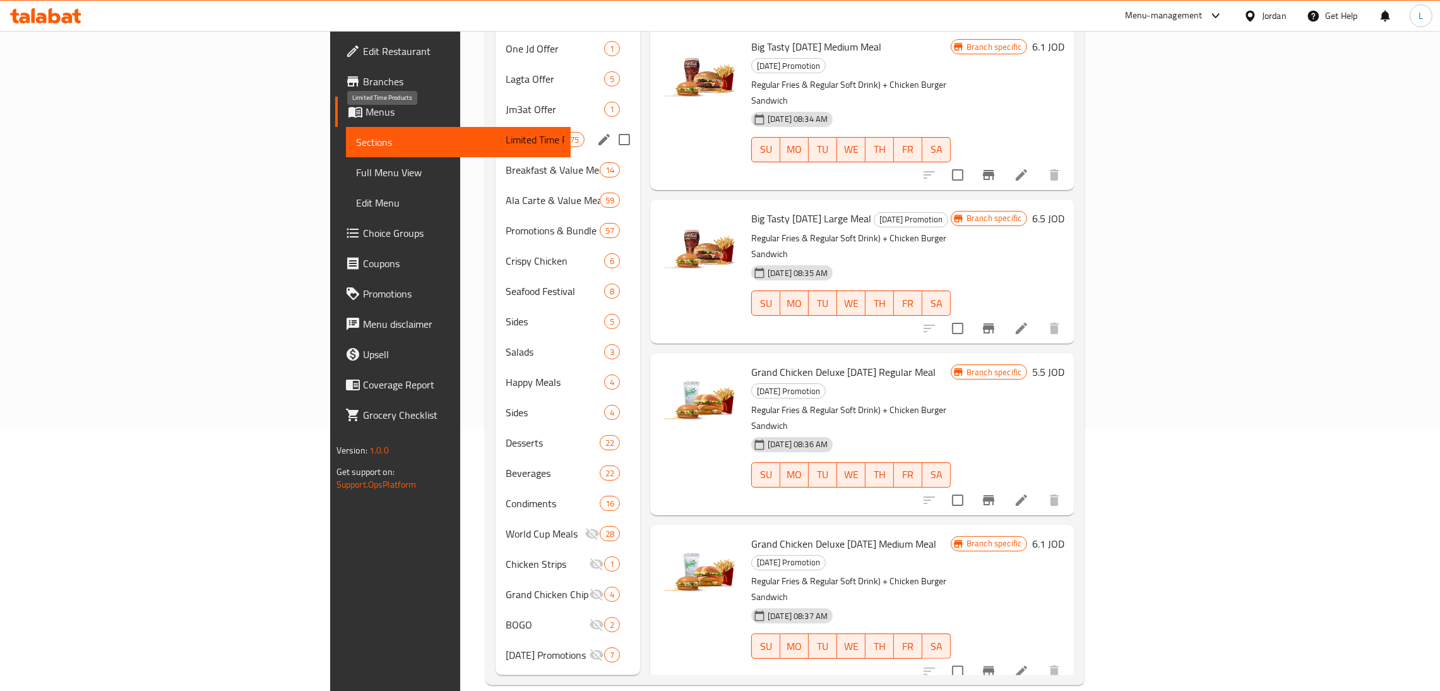
click at [506, 132] on span "Limited Time Products" at bounding box center [535, 139] width 59 height 15
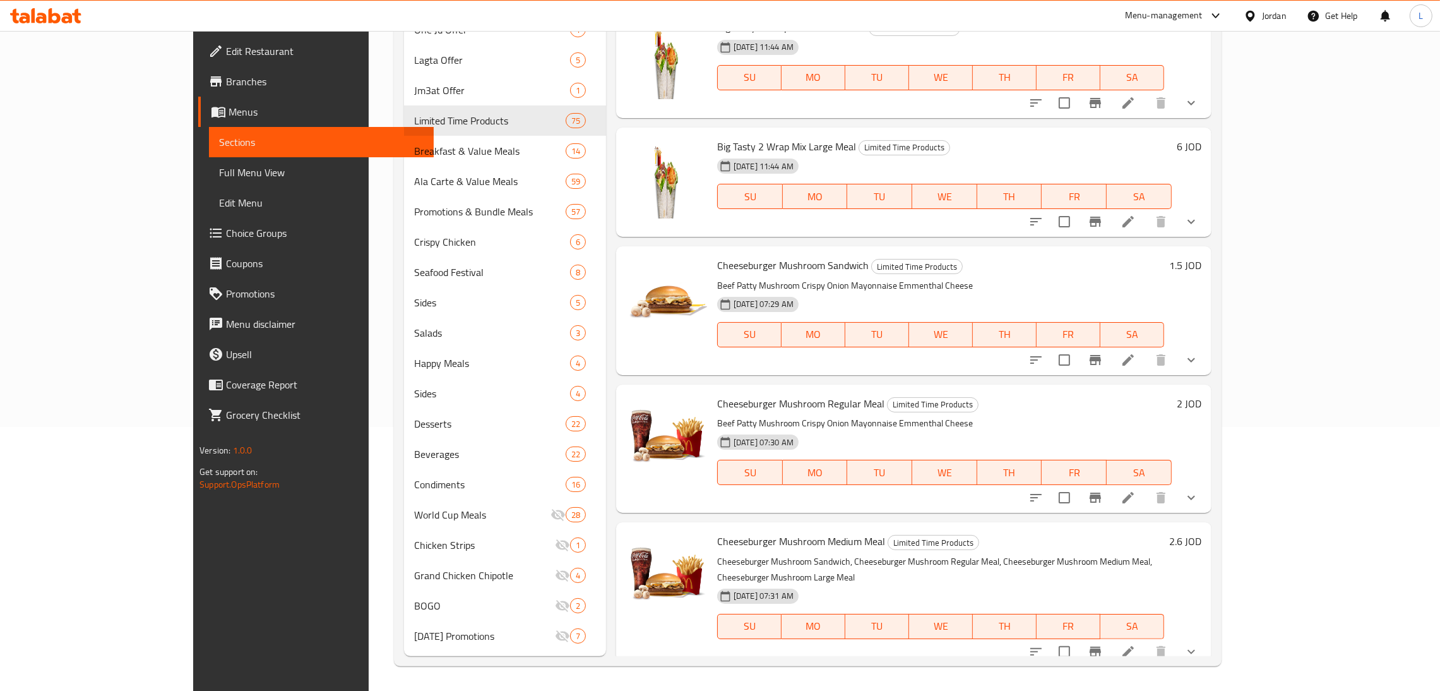
scroll to position [1691, 0]
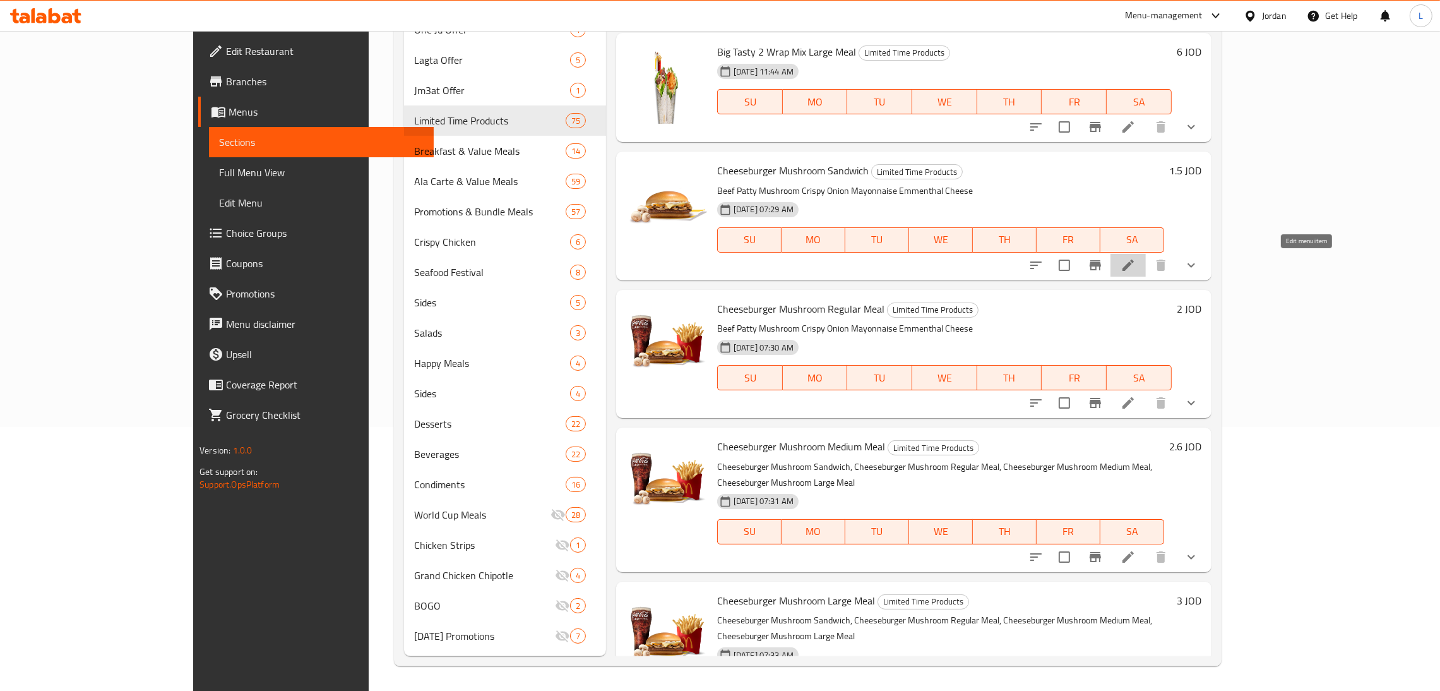
click at [1136, 265] on icon at bounding box center [1128, 265] width 15 height 15
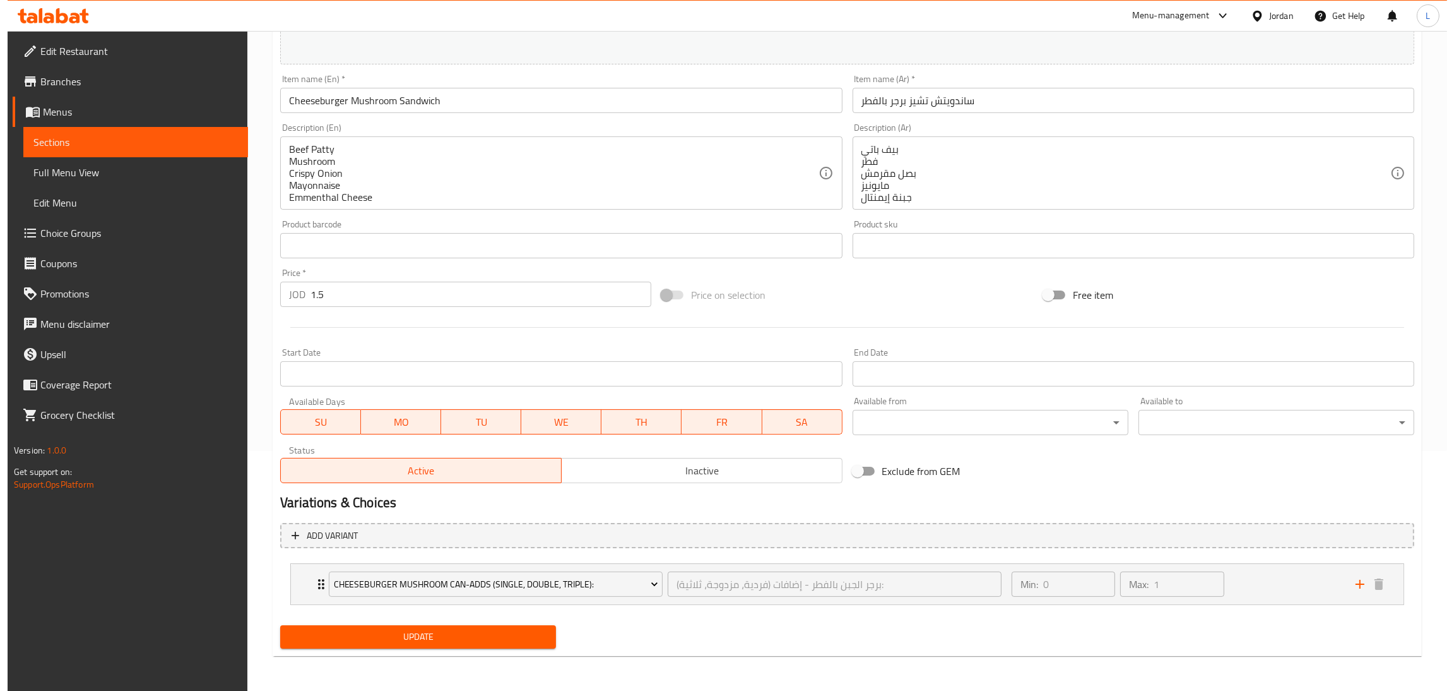
scroll to position [241, 0]
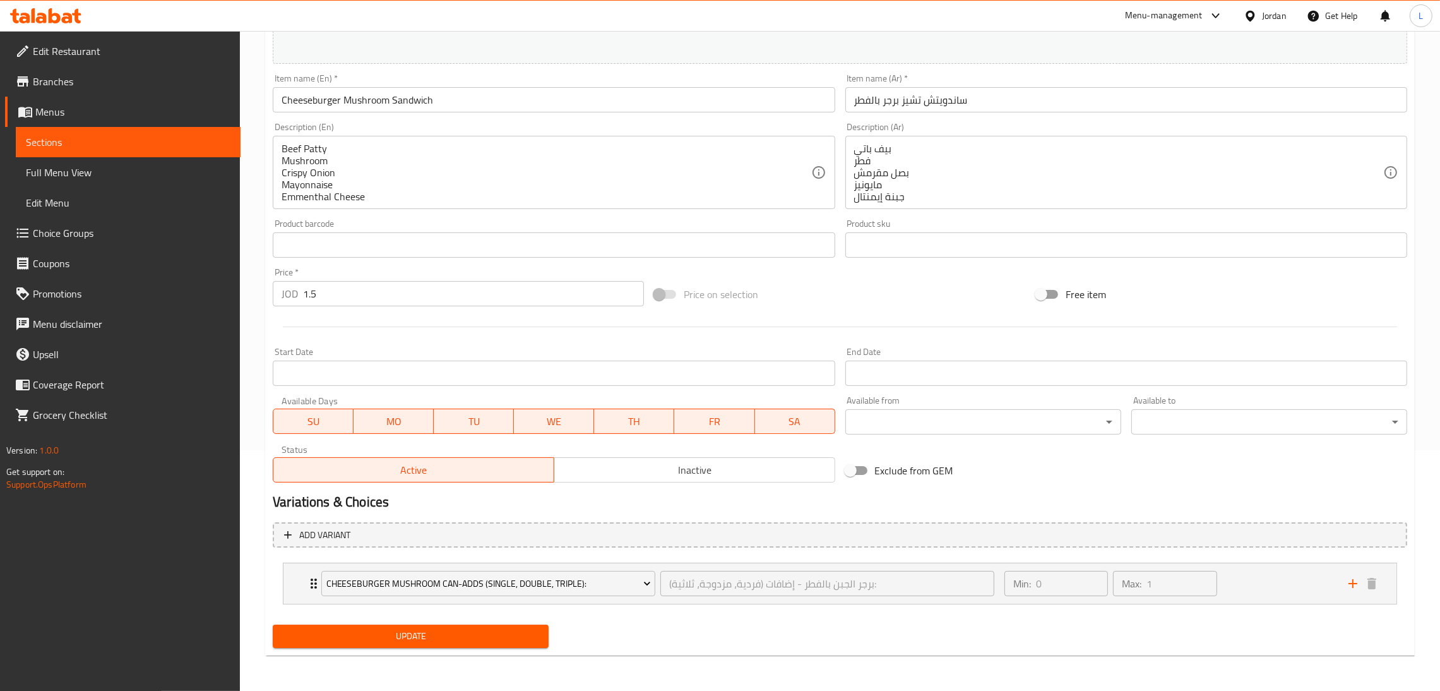
click at [957, 374] on input "Start Date" at bounding box center [1126, 372] width 562 height 25
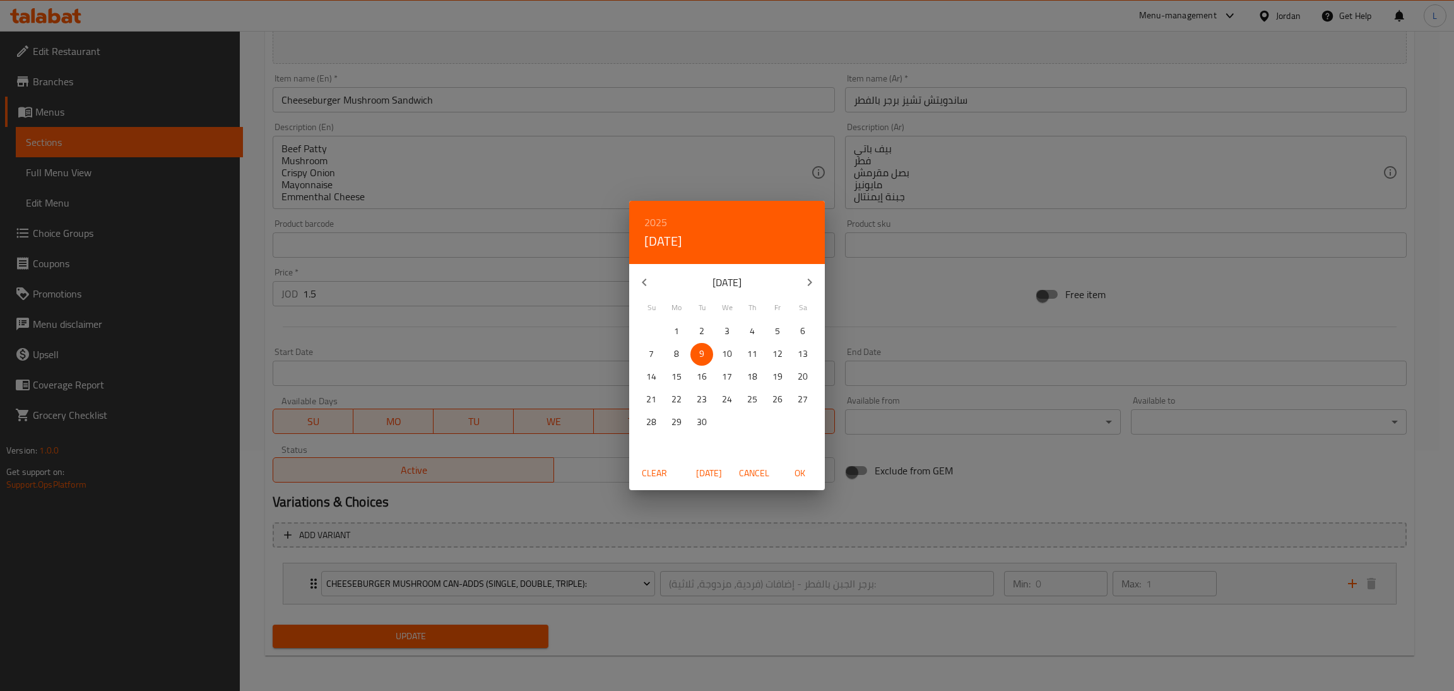
click at [997, 306] on div "2025 Tue, Sep 9 September 2025 Su Mo Tu We Th Fr Sa 31 1 2 3 4 5 6 7 8 9 10 11 …" at bounding box center [727, 345] width 1454 height 691
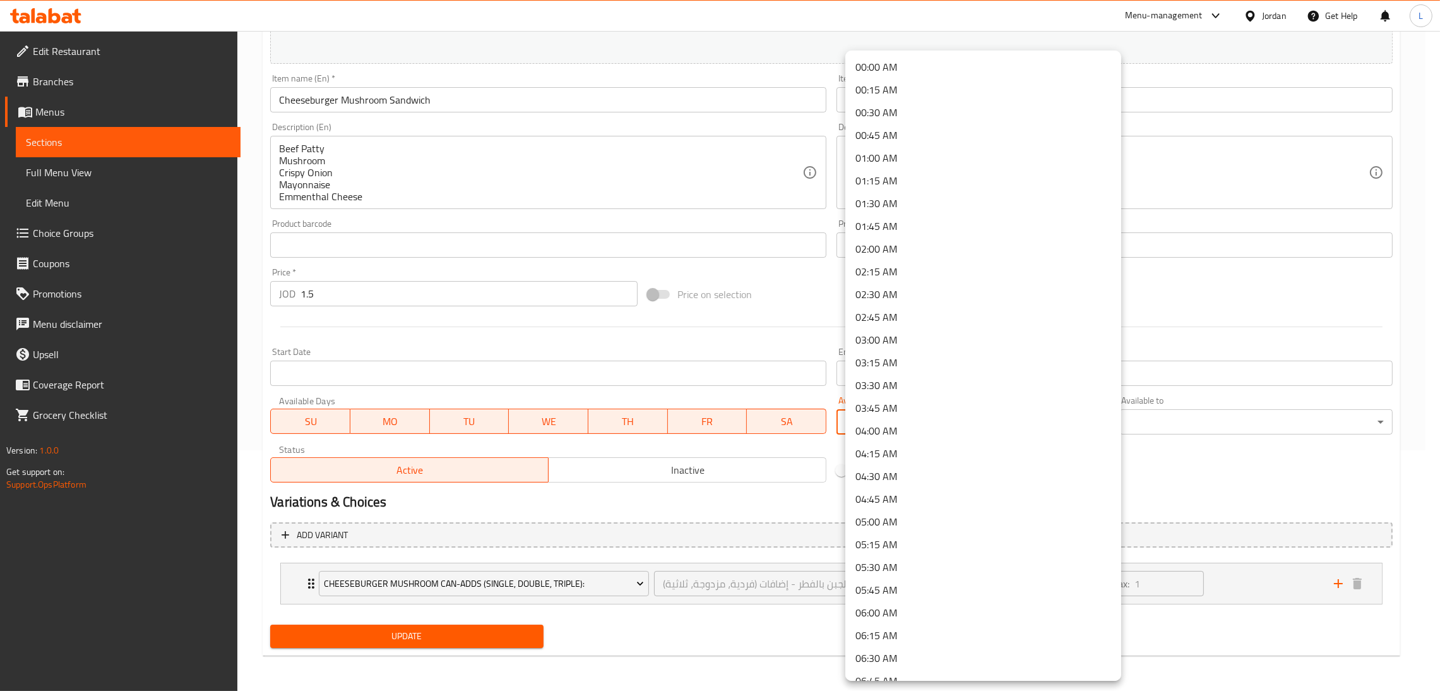
click at [925, 420] on body "​ Menu-management Jordan Get Help L Edit Restaurant Branches Menus Sections Ful…" at bounding box center [720, 120] width 1440 height 660
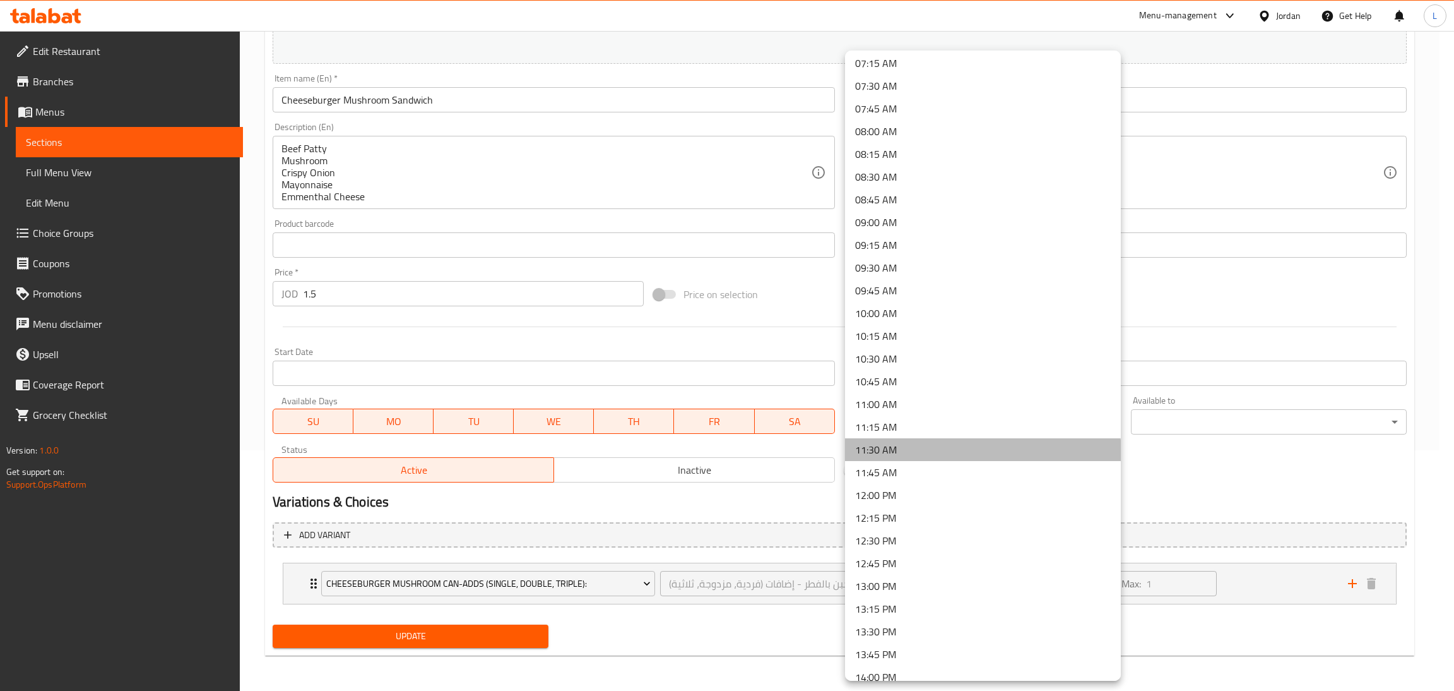
click at [983, 453] on li "11:30 AM" at bounding box center [983, 449] width 276 height 23
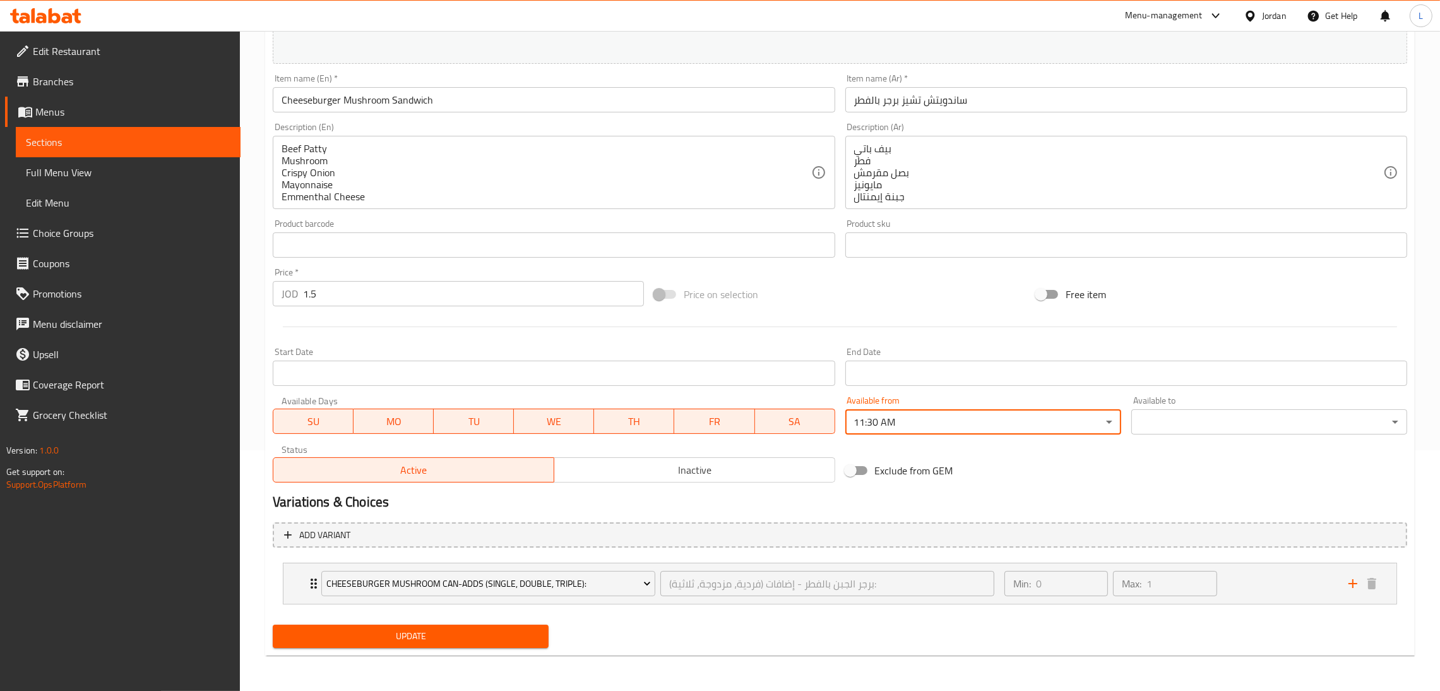
click at [1153, 421] on body "​ Menu-management Jordan Get Help L Edit Restaurant Branches Menus Sections Ful…" at bounding box center [720, 120] width 1440 height 660
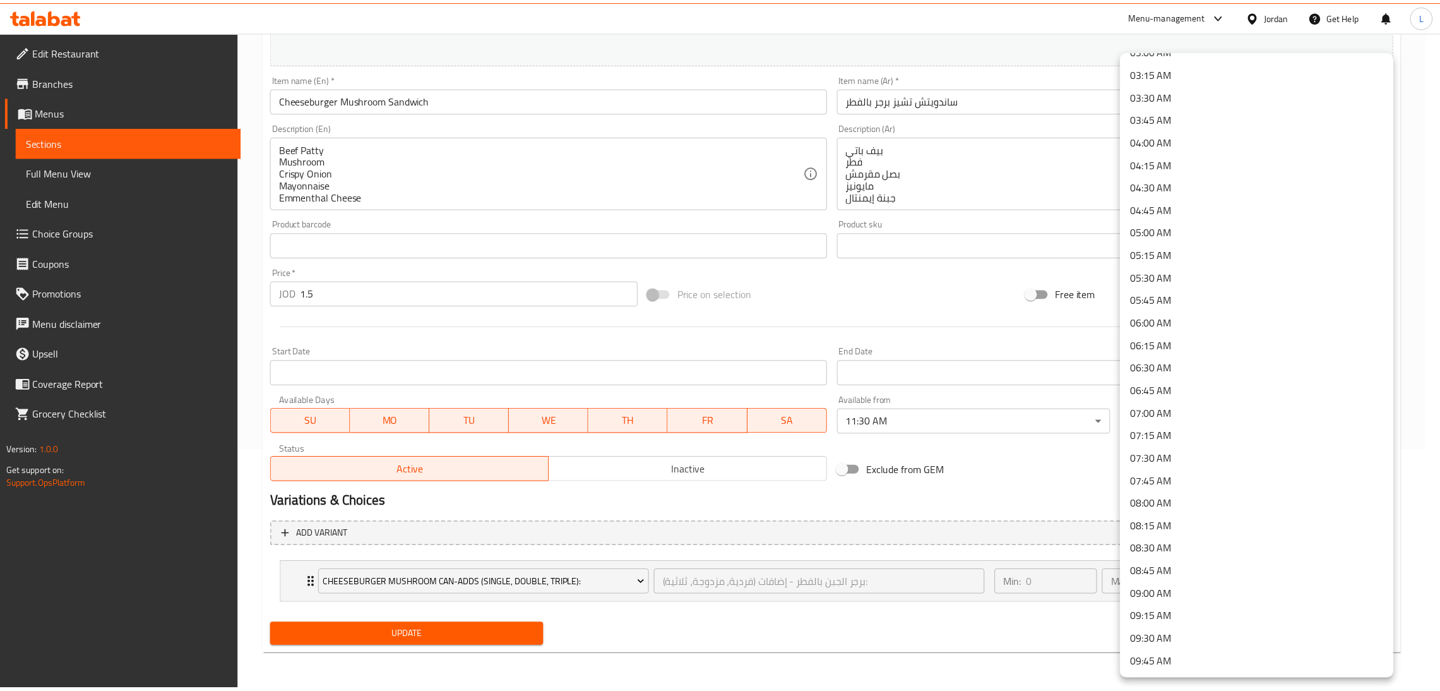
scroll to position [379, 0]
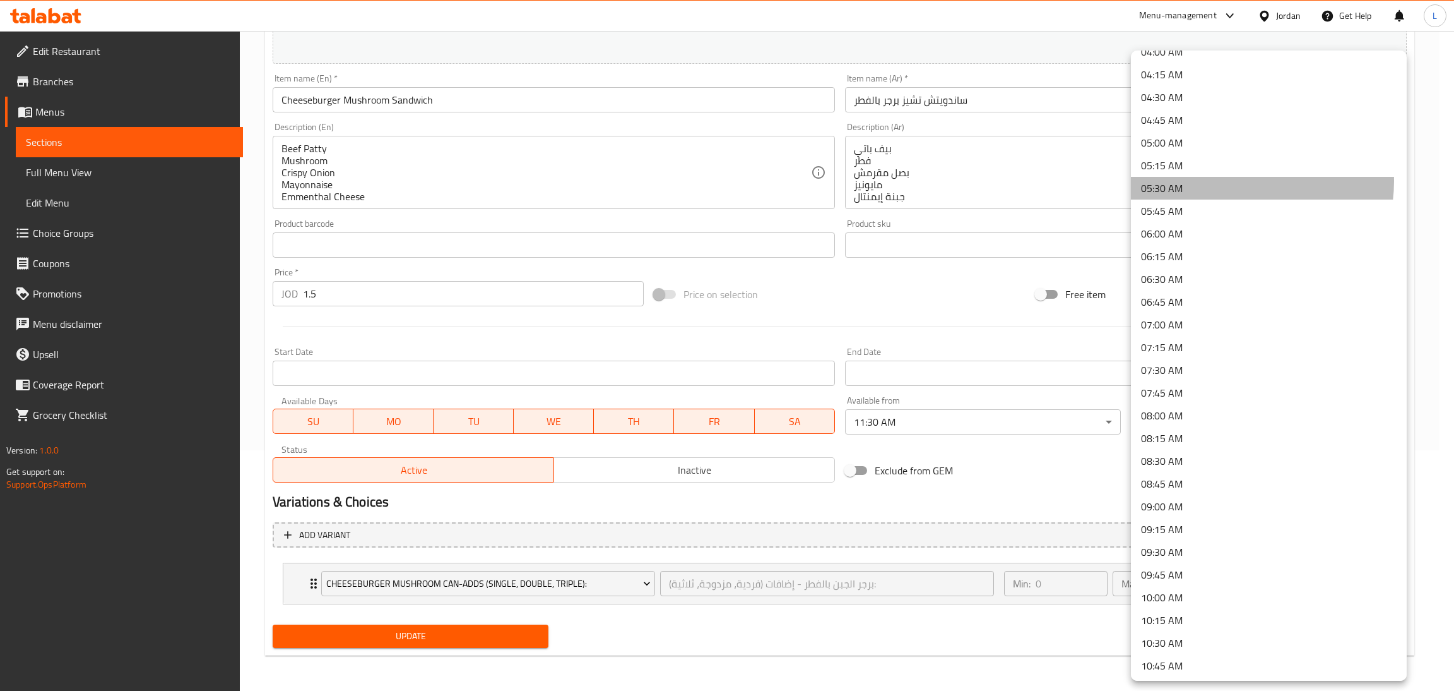
click at [1239, 181] on li "05:30 AM" at bounding box center [1269, 188] width 276 height 23
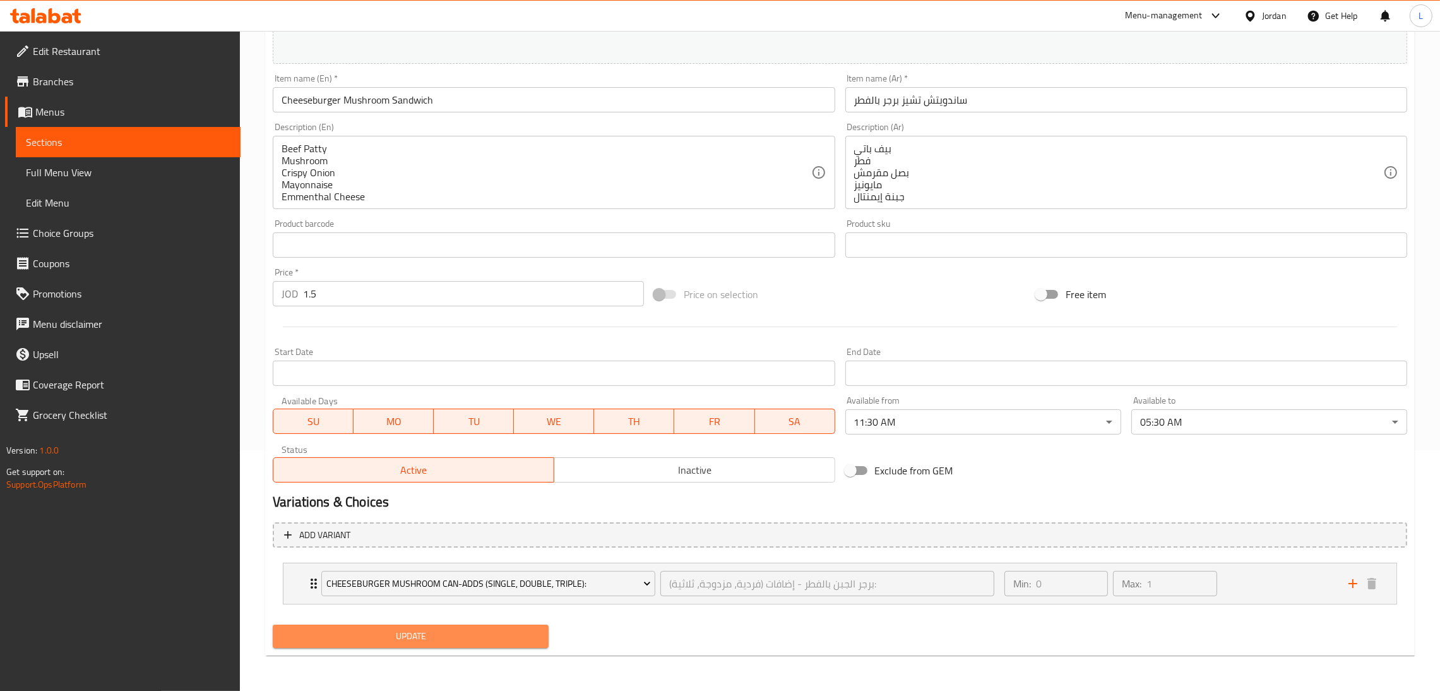
click at [476, 634] on span "Update" at bounding box center [411, 636] width 256 height 16
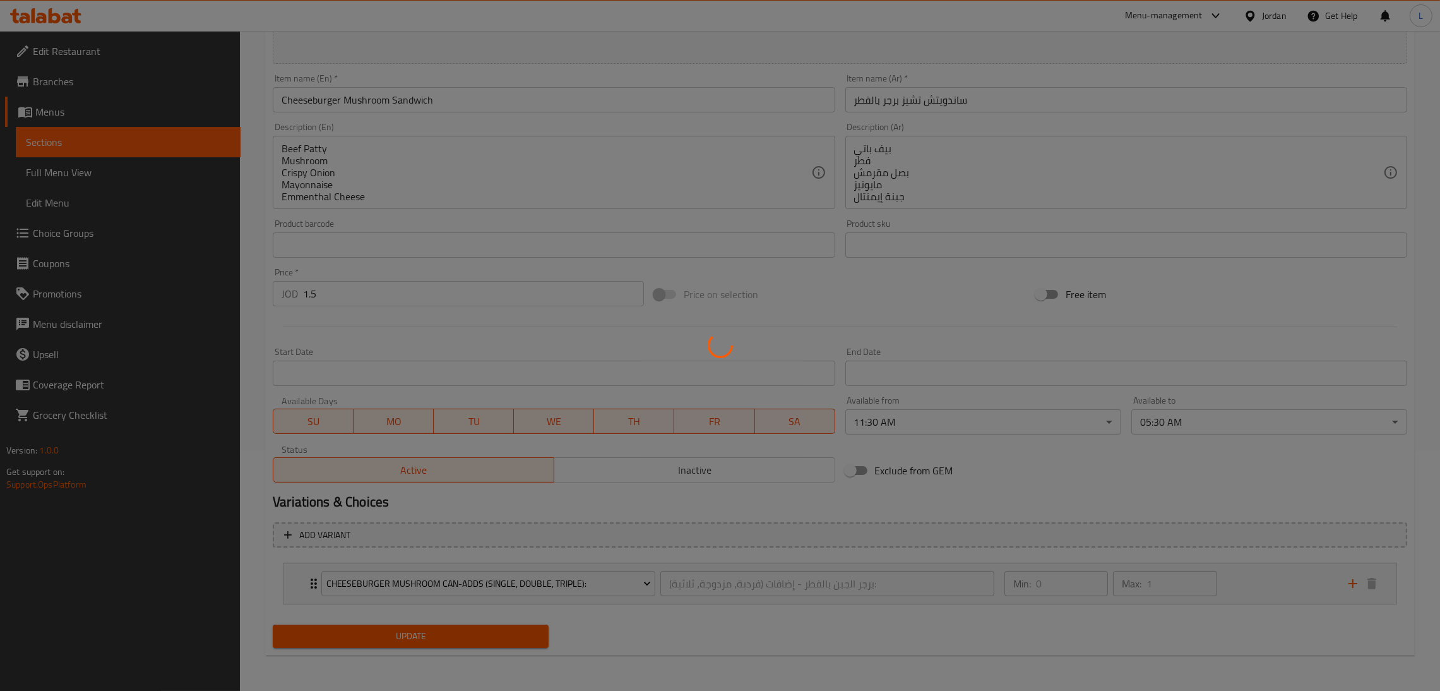
scroll to position [0, 0]
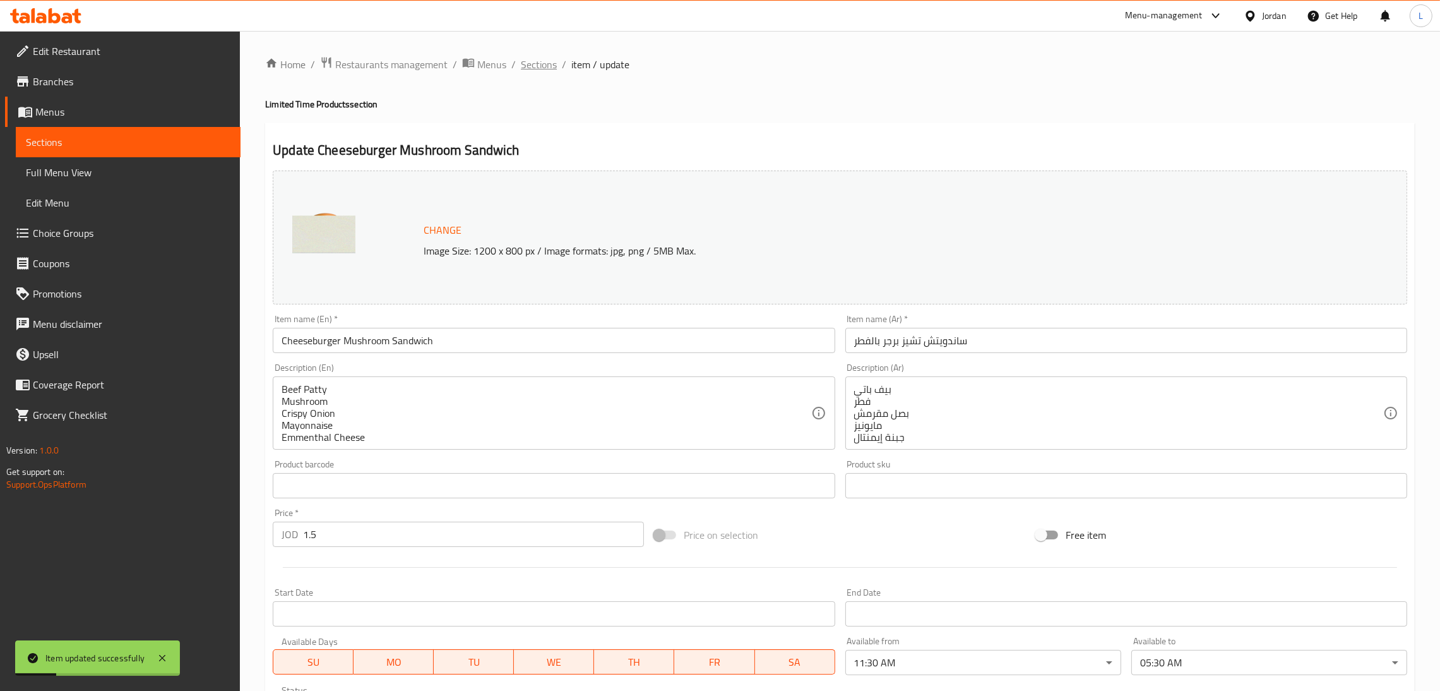
click at [539, 62] on span "Sections" at bounding box center [539, 64] width 36 height 15
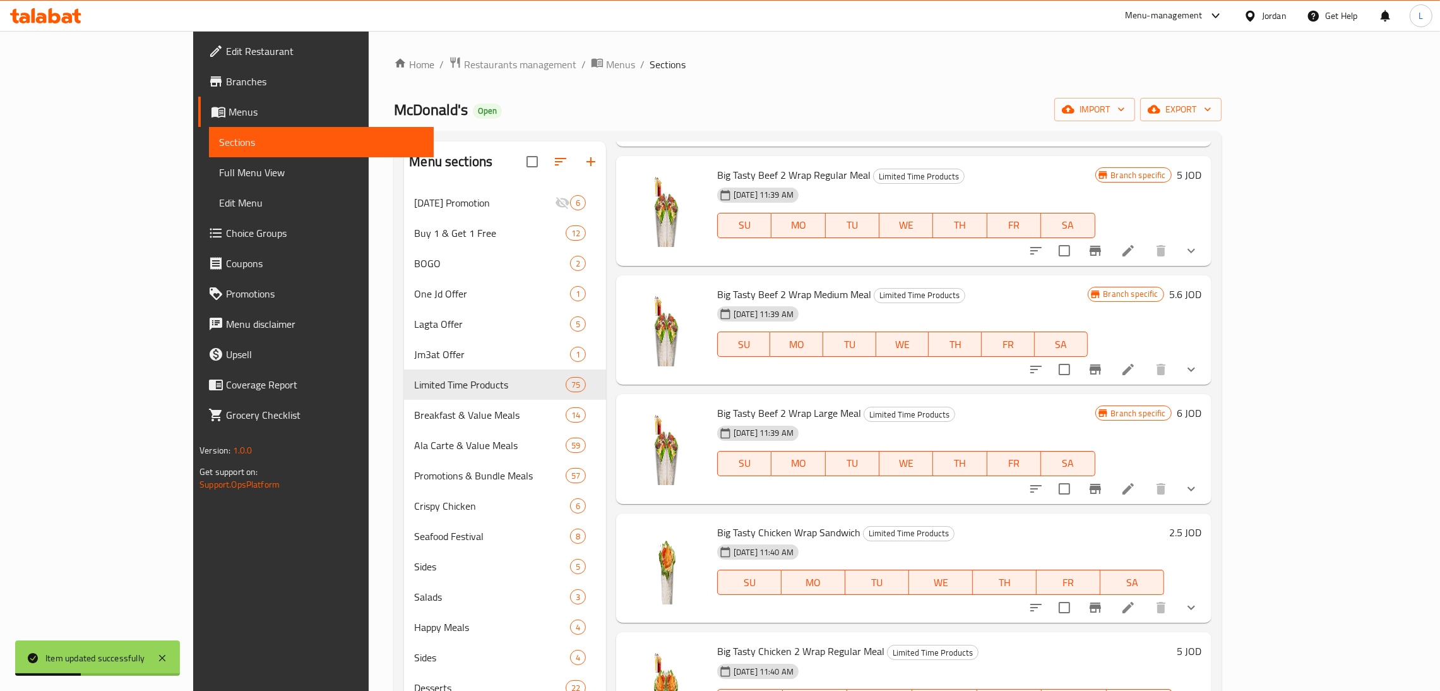
scroll to position [473, 0]
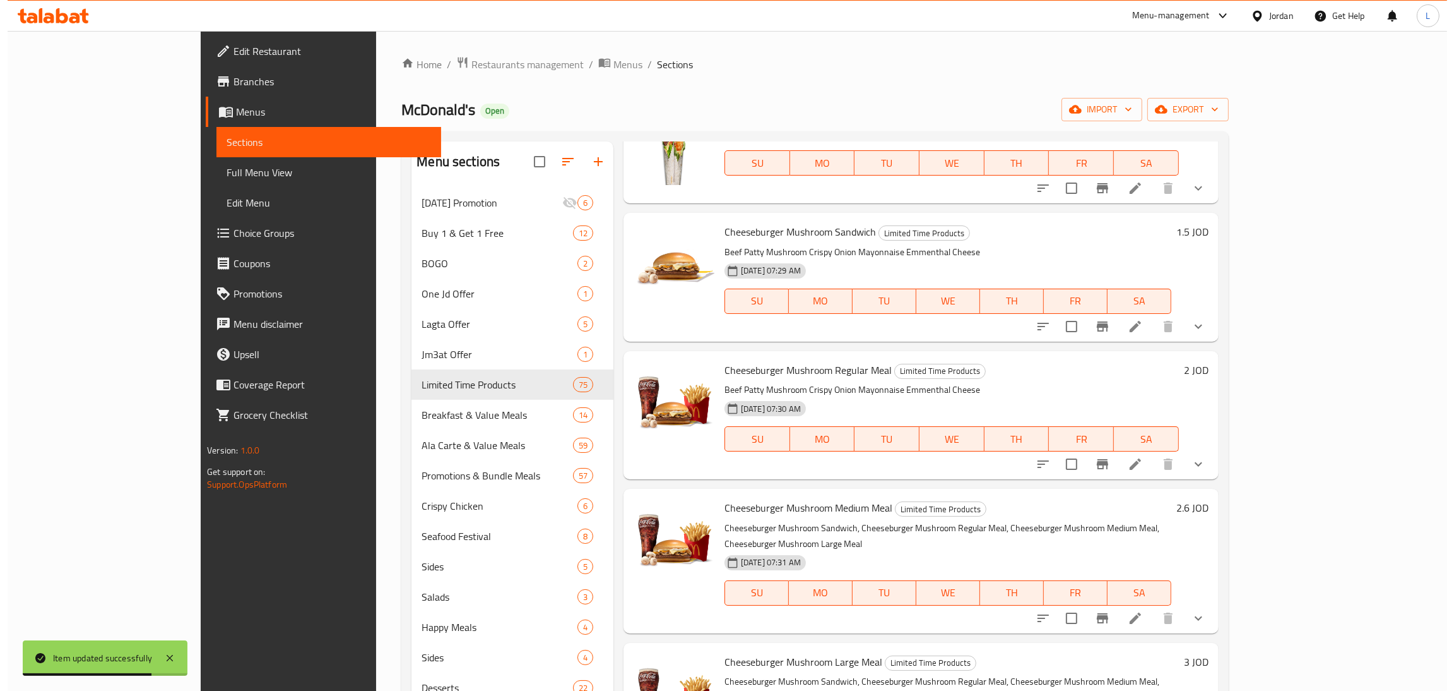
scroll to position [1893, 0]
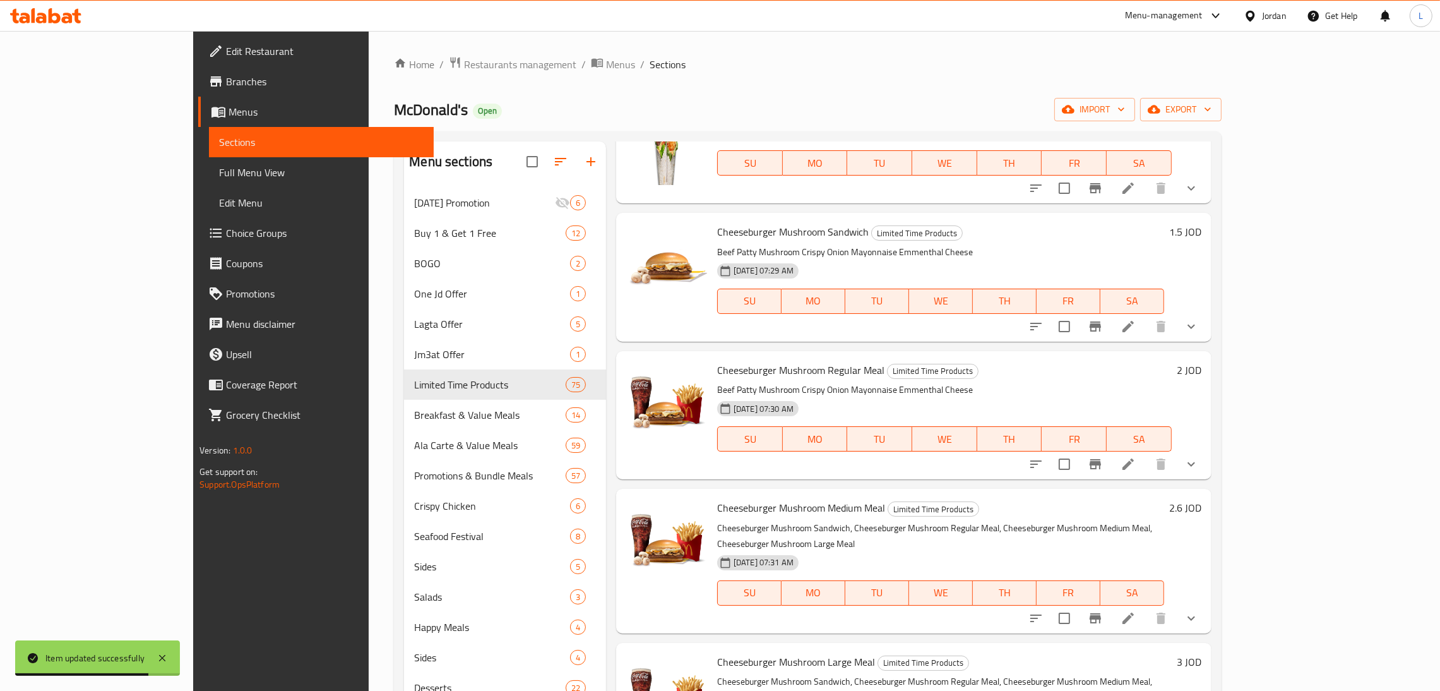
click at [1136, 456] on icon at bounding box center [1128, 463] width 15 height 15
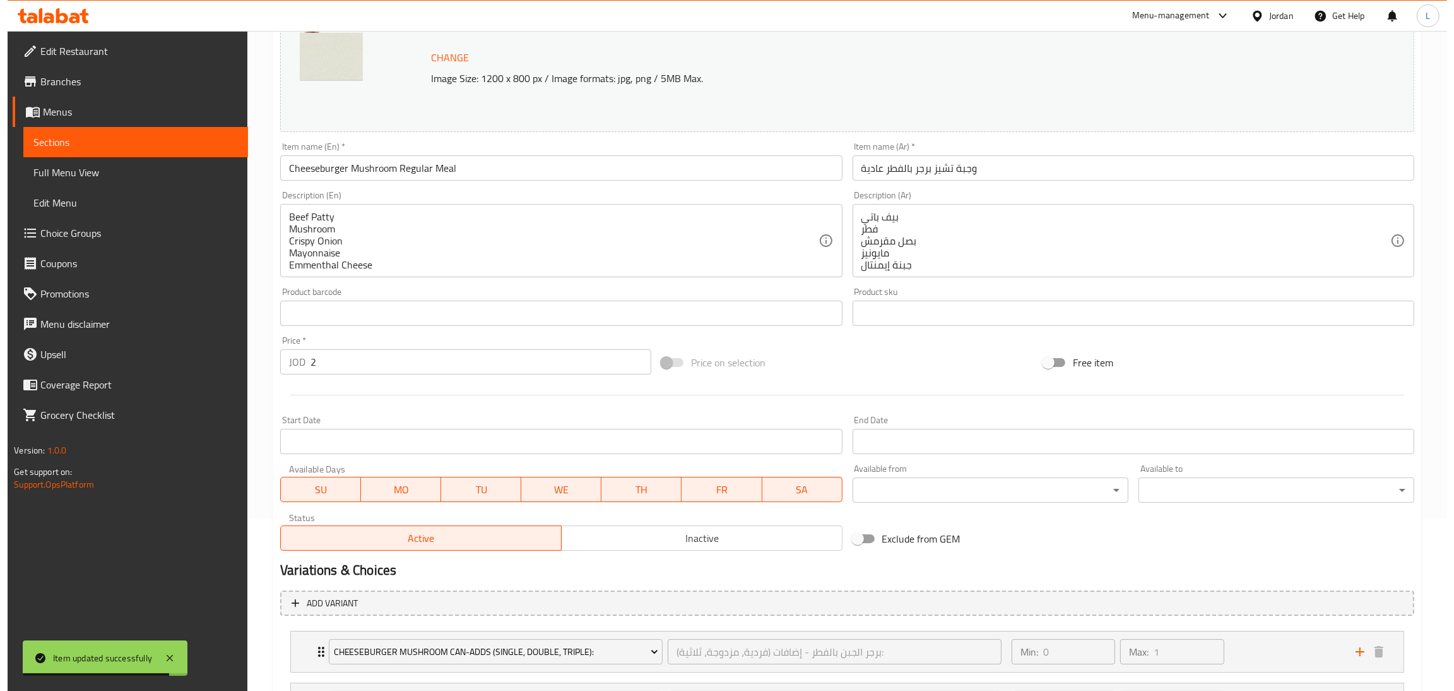
scroll to position [283, 0]
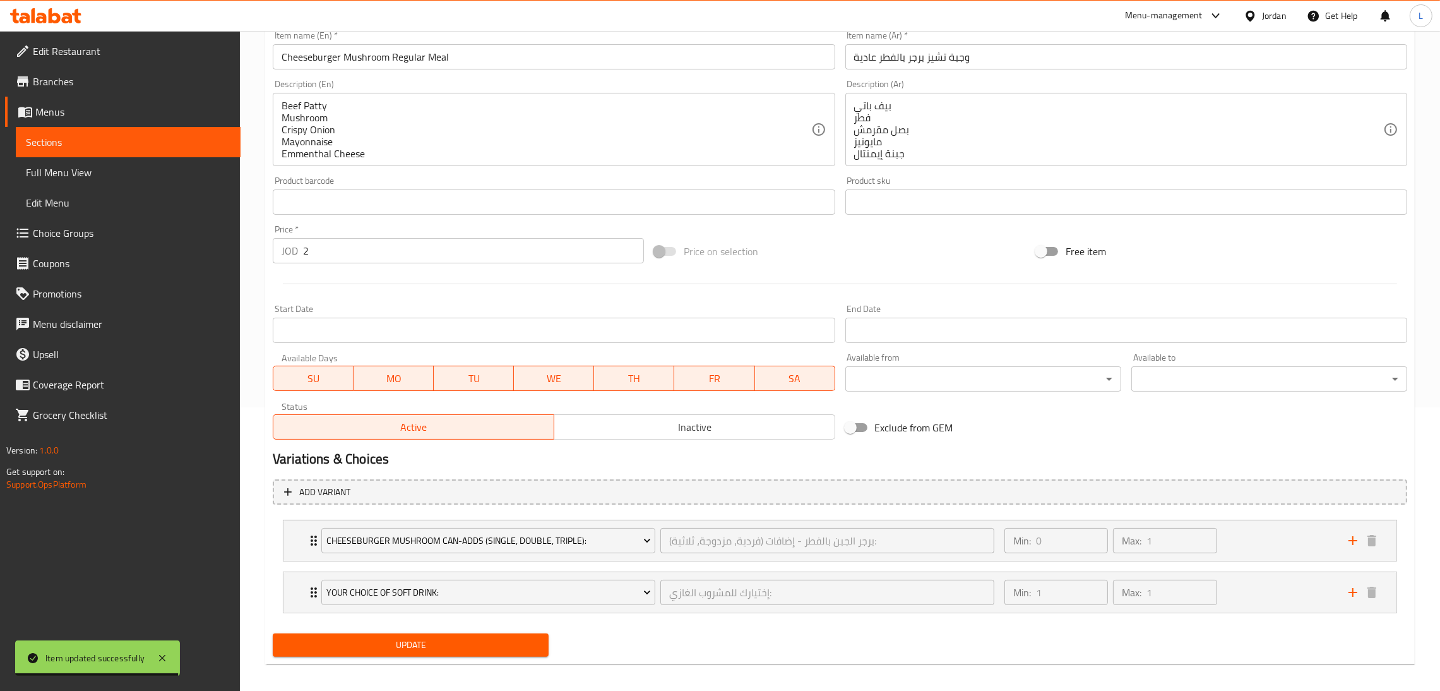
click at [949, 379] on body "Item updated successfully ​ Menu-management Jordan Get Help L Edit Restaurant B…" at bounding box center [720, 77] width 1440 height 660
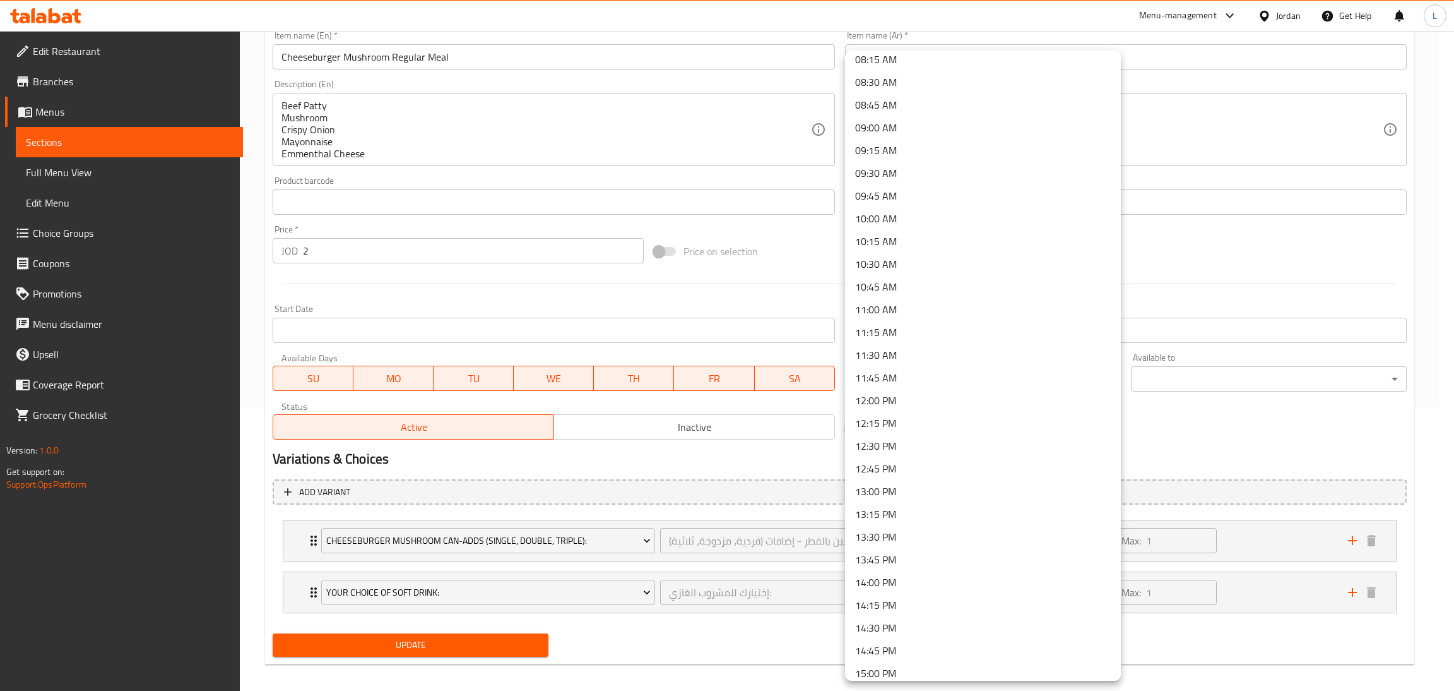
scroll to position [946, 0]
click at [925, 160] on li "11:30 AM" at bounding box center [983, 166] width 276 height 23
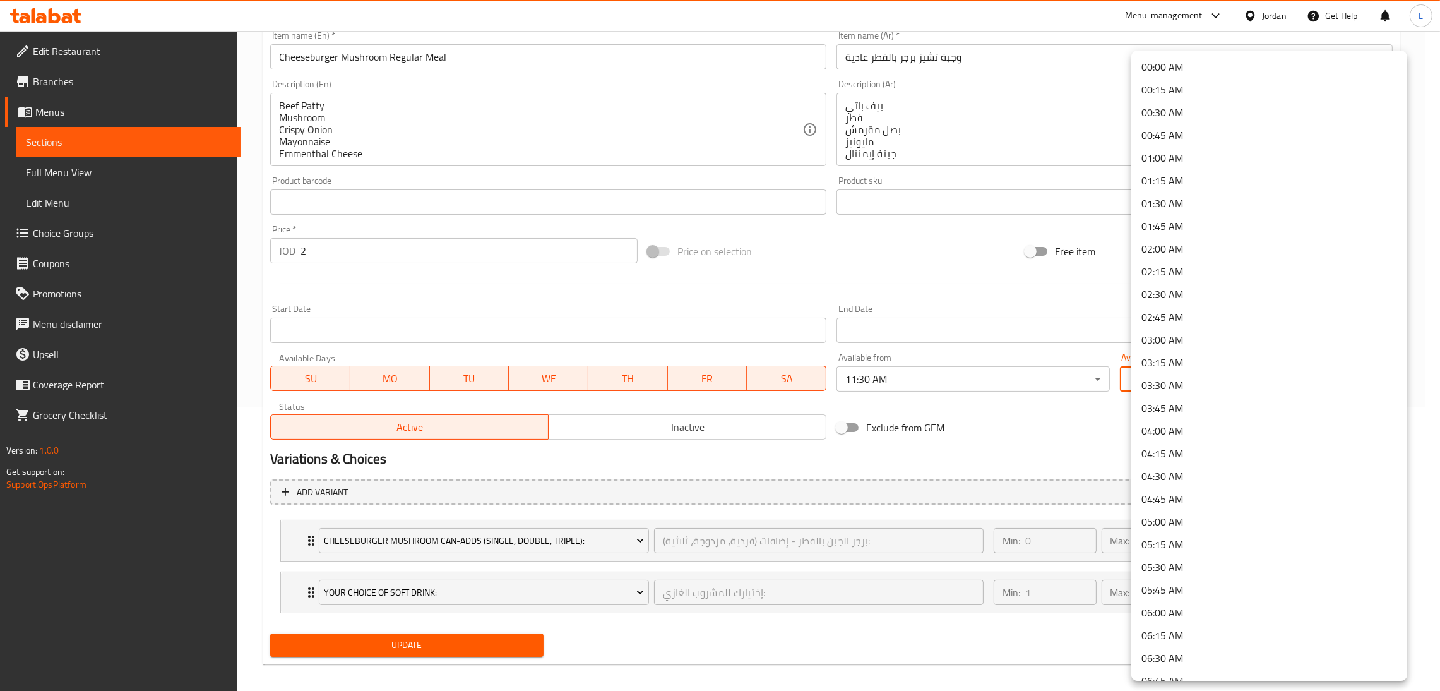
click at [1240, 381] on body "​ Menu-management Jordan Get Help L Edit Restaurant Branches Menus Sections Ful…" at bounding box center [720, 77] width 1440 height 660
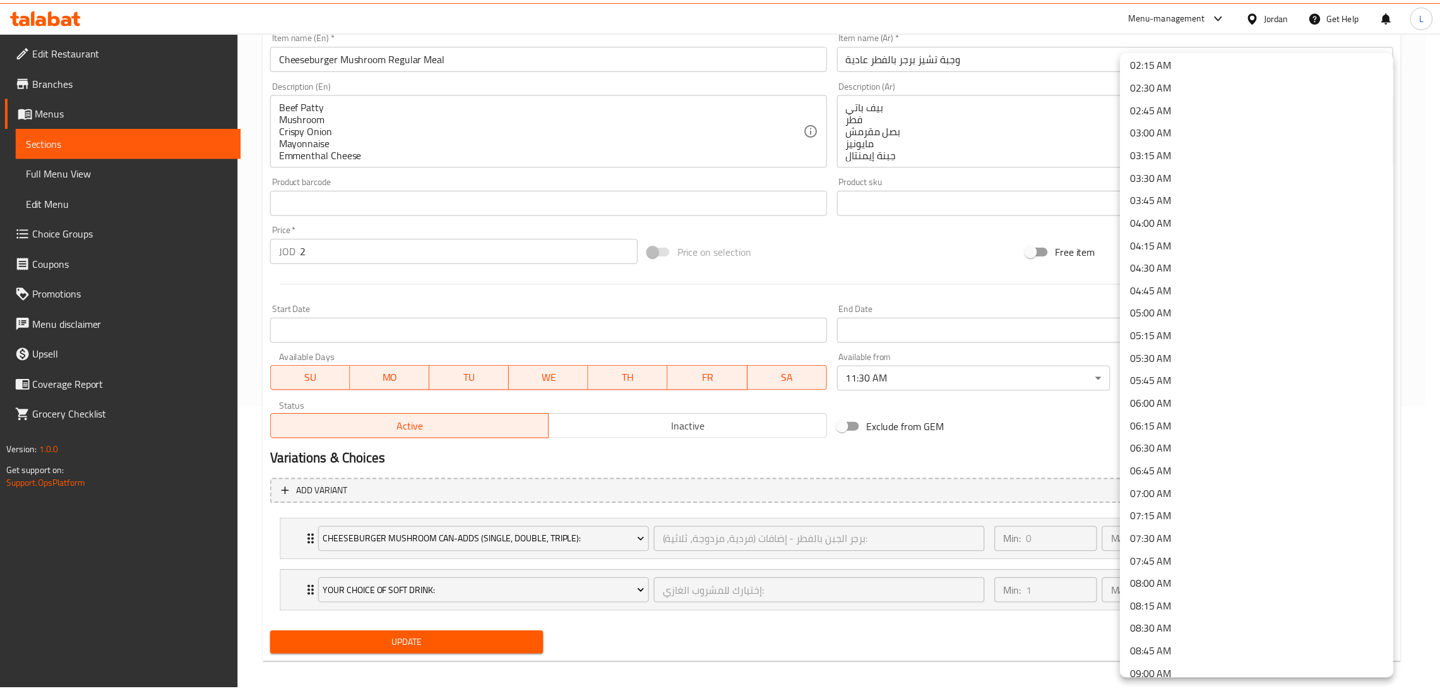
scroll to position [379, 0]
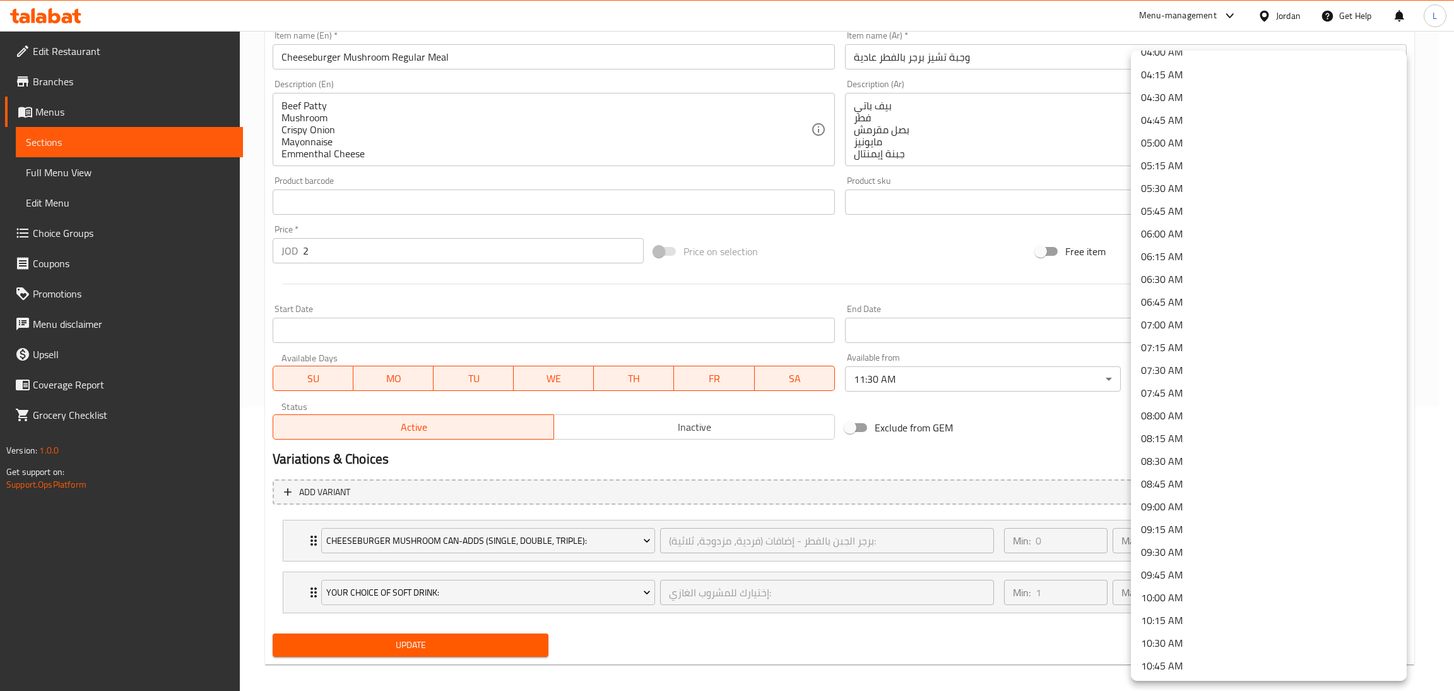
click at [1219, 181] on li "05:30 AM" at bounding box center [1269, 188] width 276 height 23
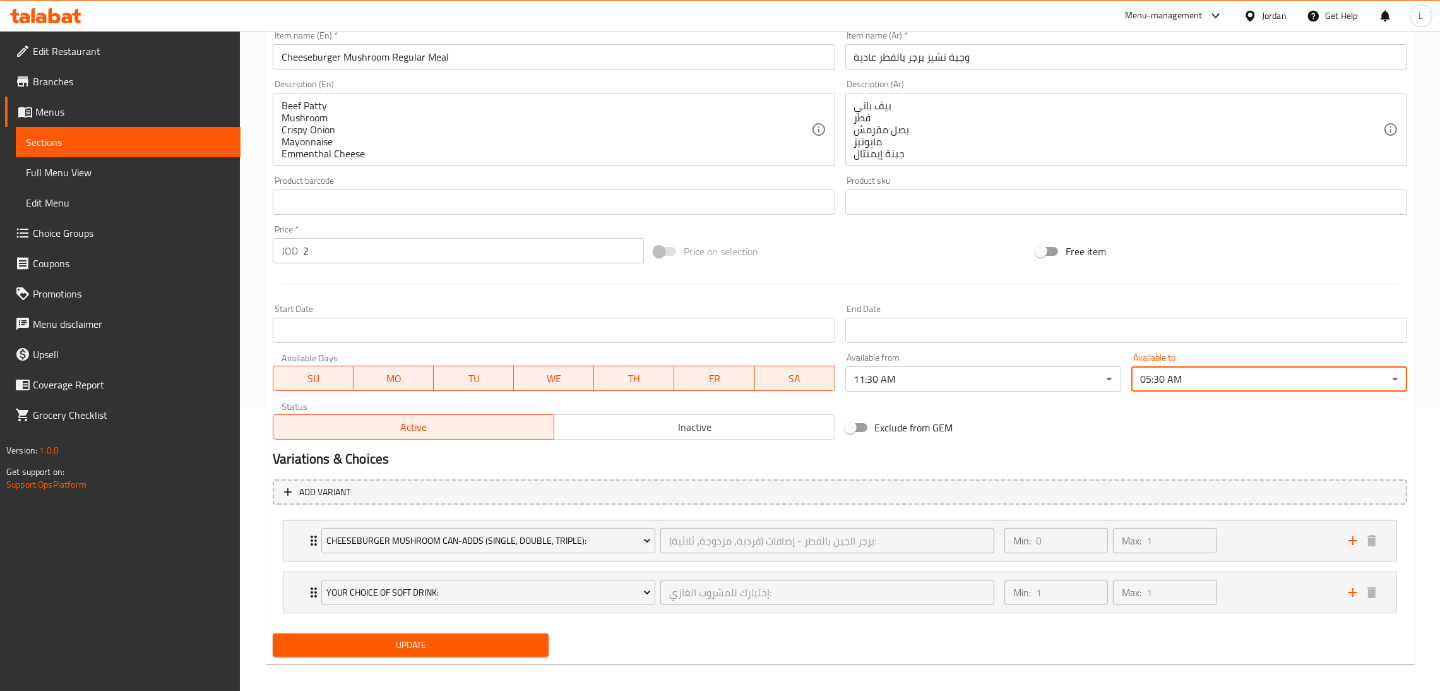
click at [531, 648] on span "Update" at bounding box center [411, 645] width 256 height 16
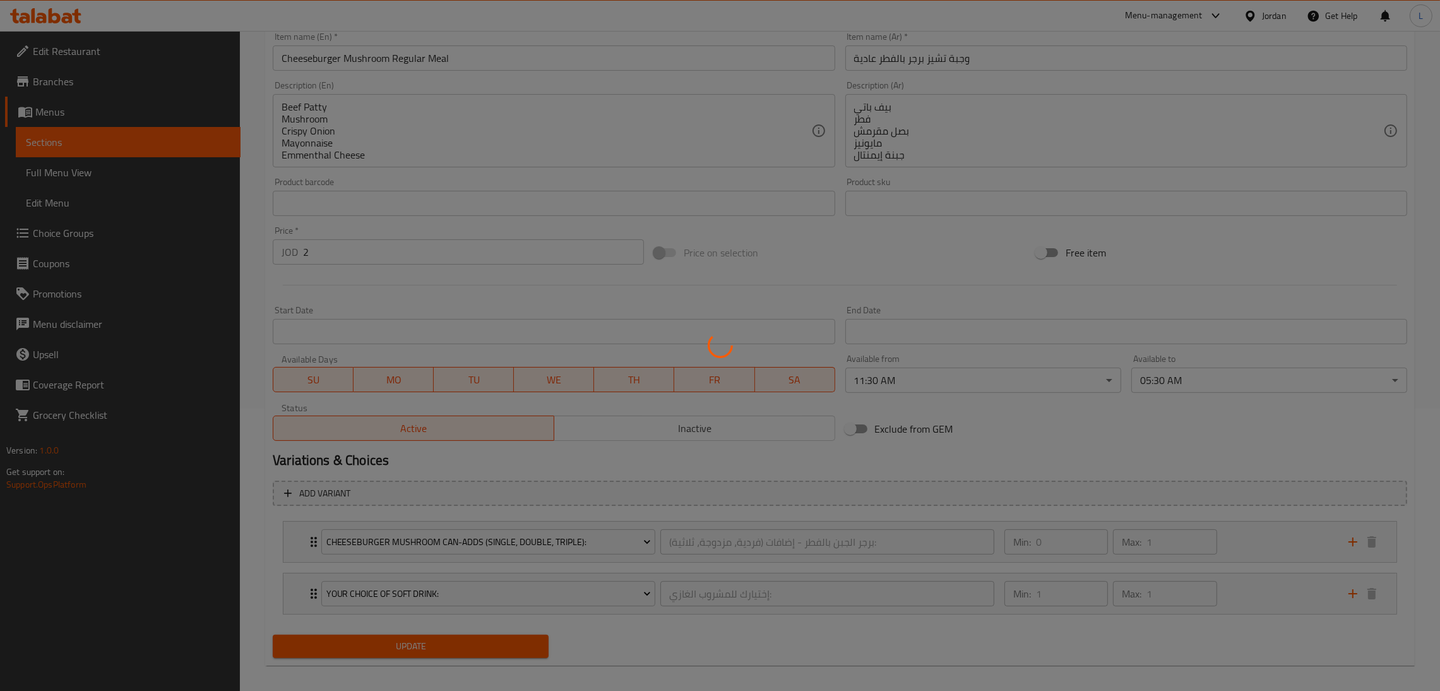
scroll to position [0, 0]
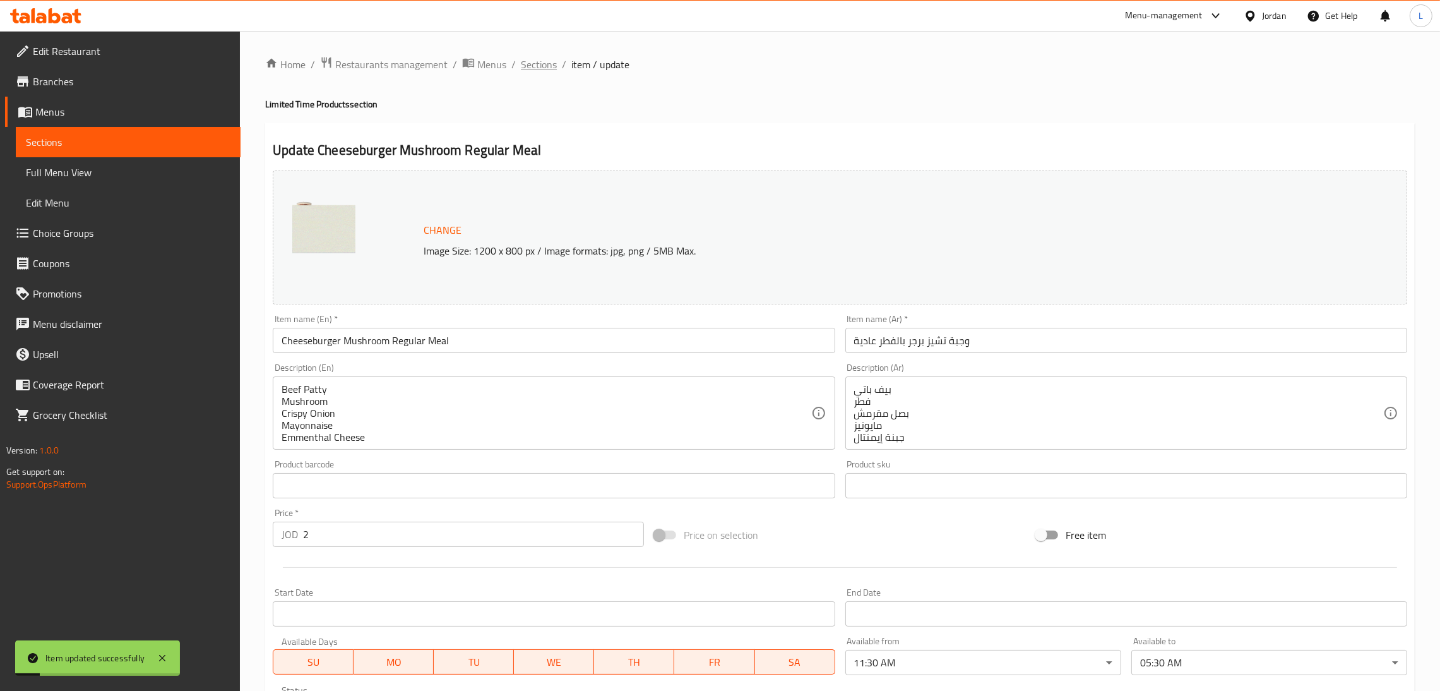
click at [531, 62] on span "Sections" at bounding box center [539, 64] width 36 height 15
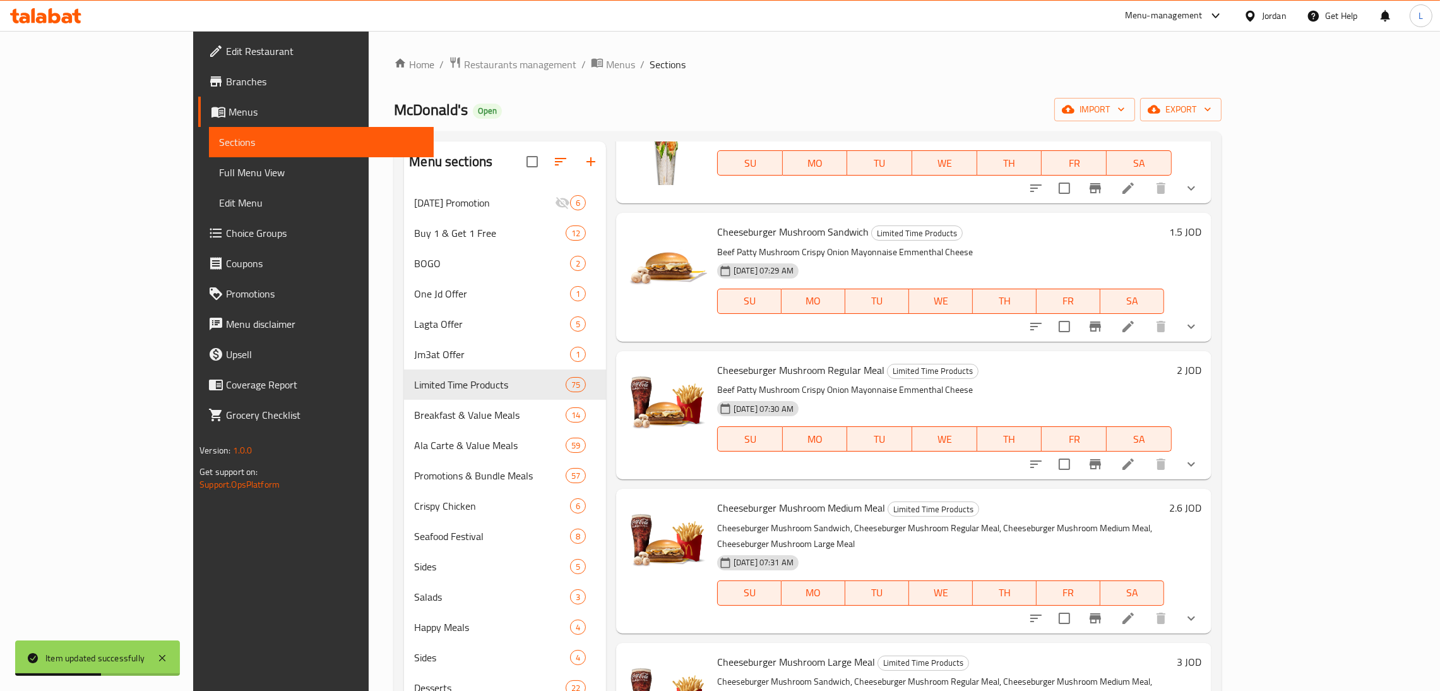
scroll to position [1988, 0]
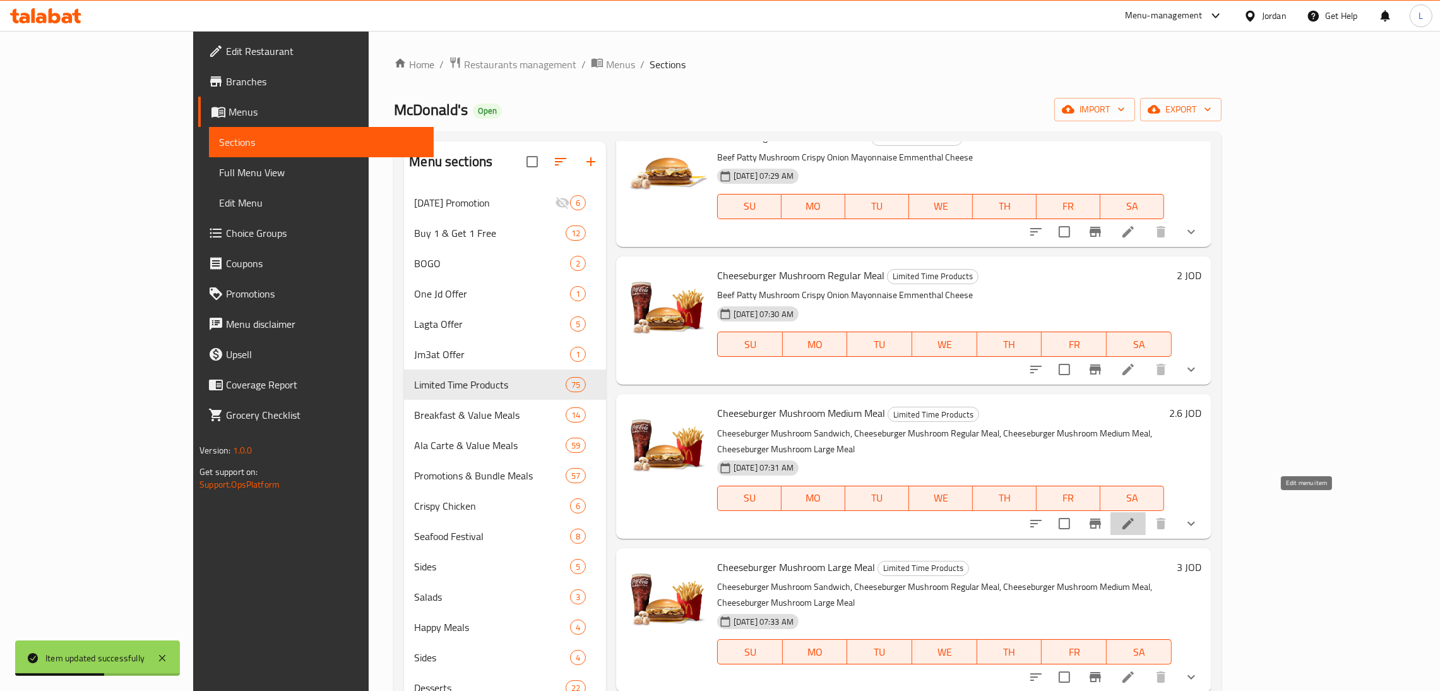
click at [1134, 518] on icon at bounding box center [1127, 523] width 11 height 11
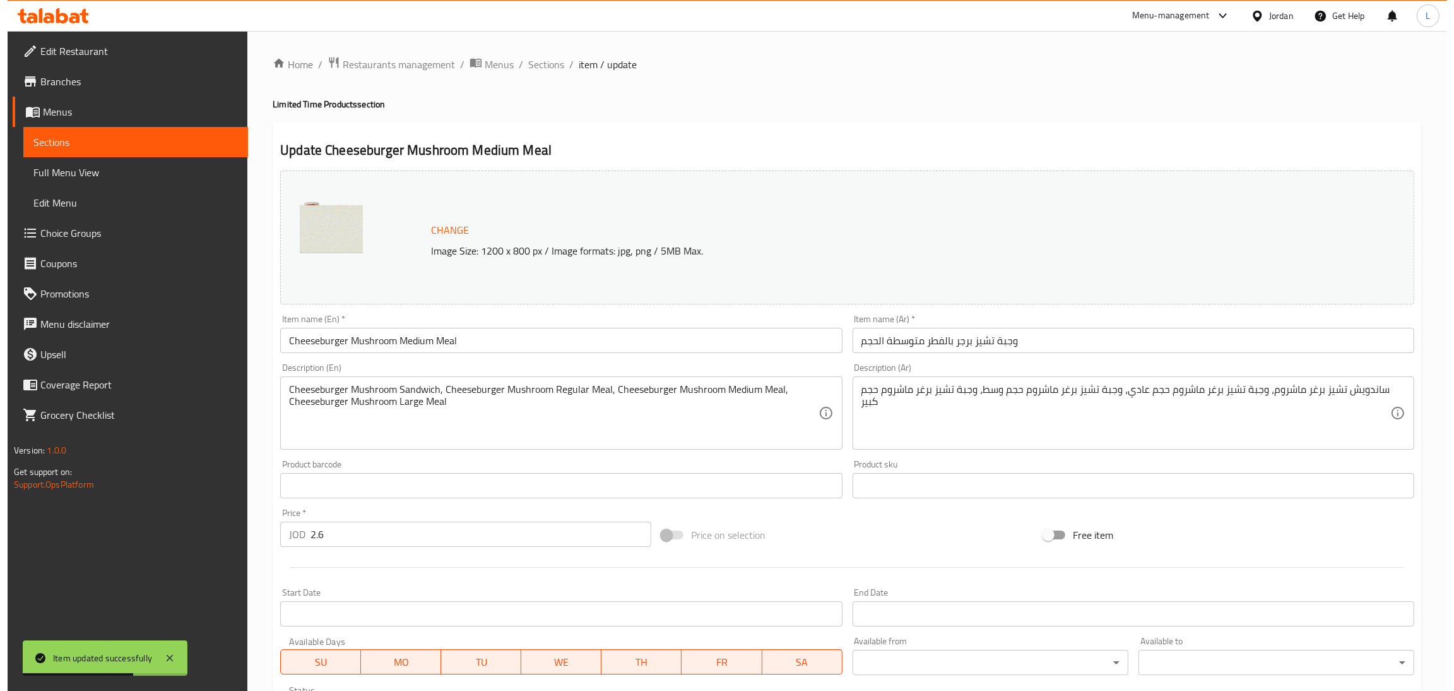
scroll to position [95, 0]
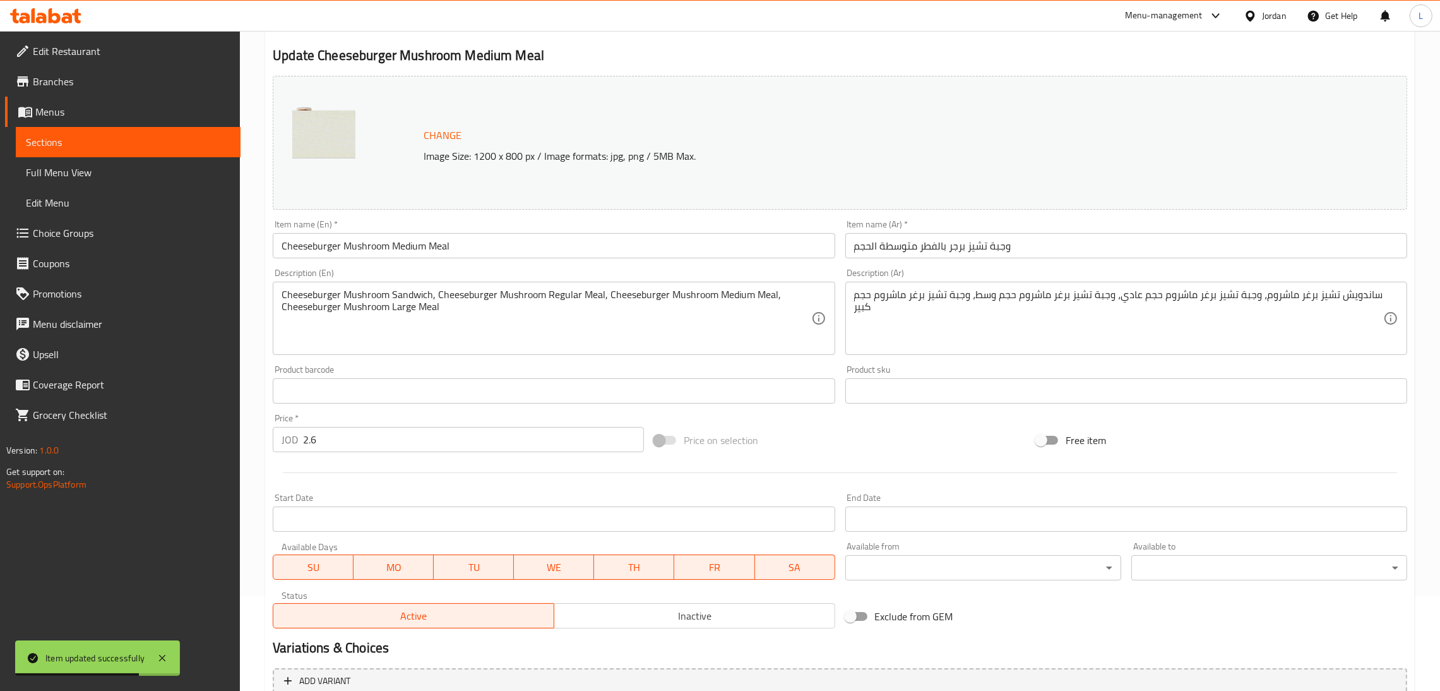
click at [956, 566] on body "Item updated successfully ​ Menu-management Jordan Get Help L Edit Restaurant B…" at bounding box center [720, 266] width 1440 height 660
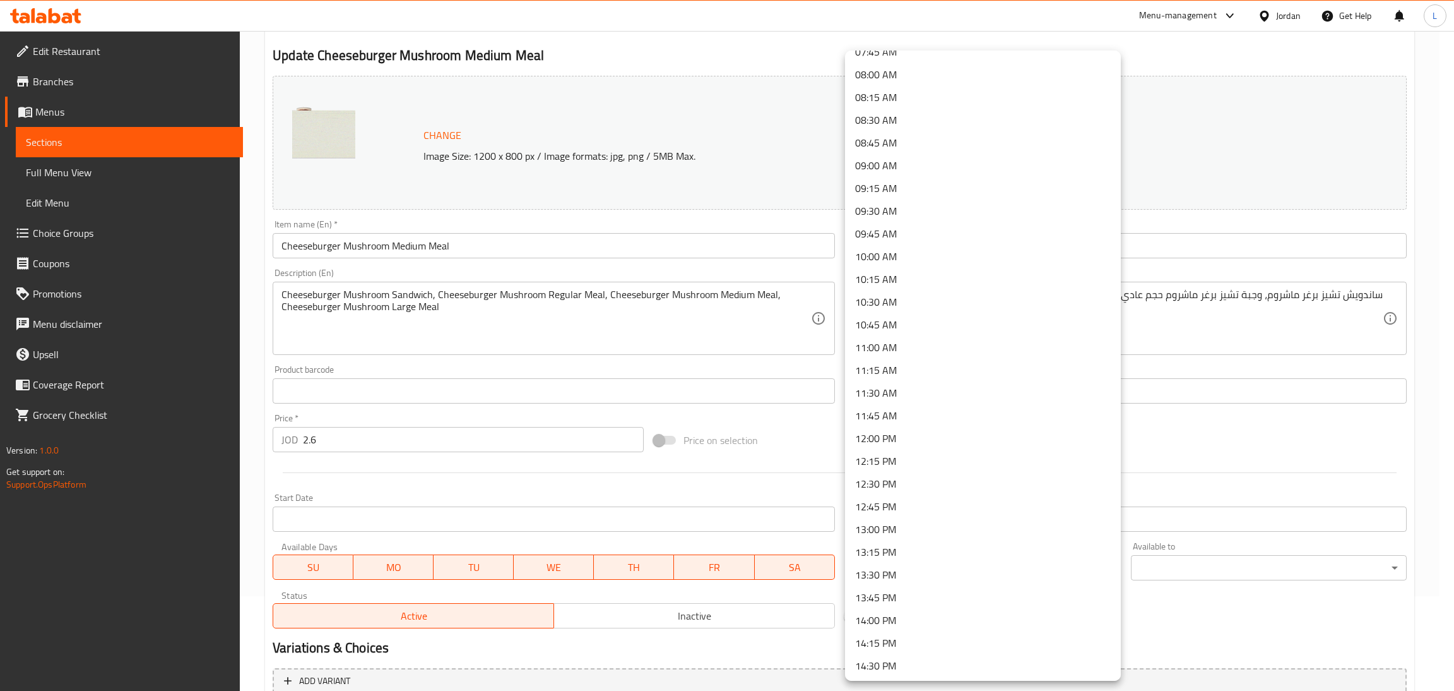
scroll to position [758, 0]
click at [938, 352] on li "11:30 AM" at bounding box center [983, 354] width 276 height 23
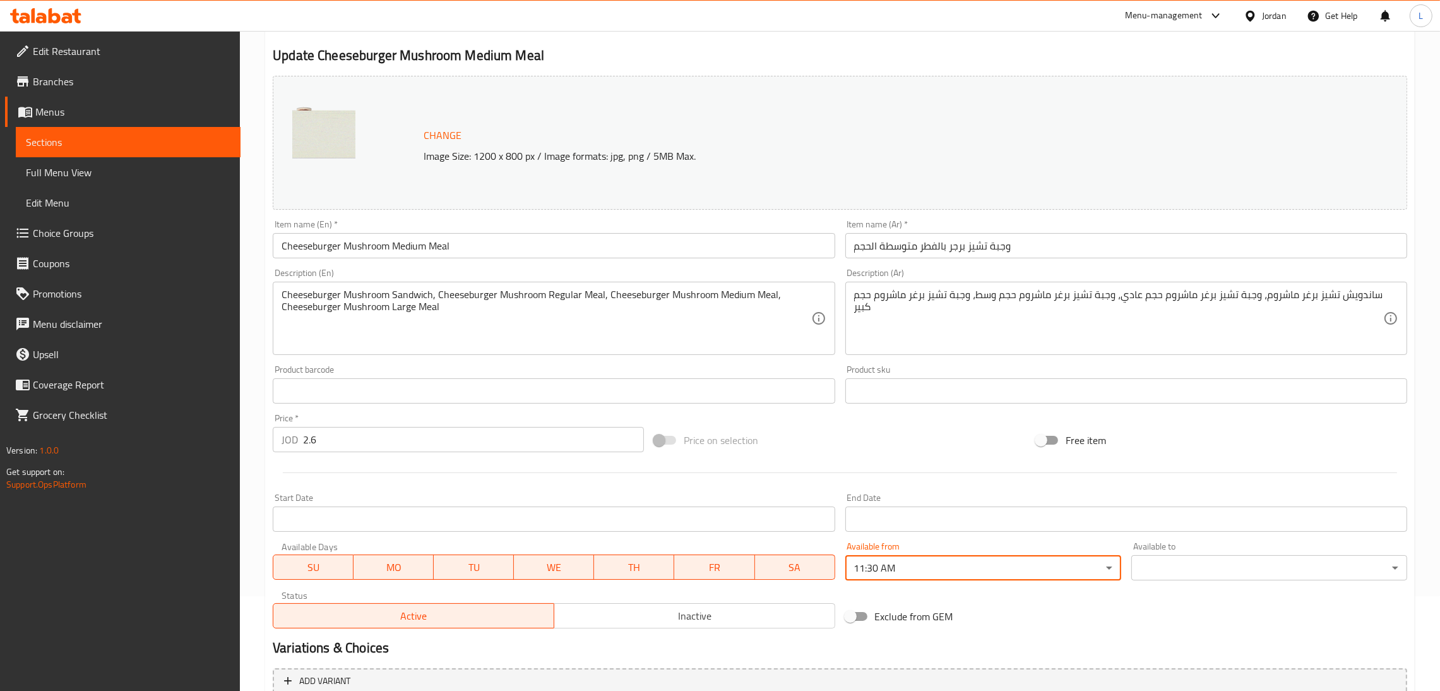
click at [1194, 558] on body "​ Menu-management Jordan Get Help L Edit Restaurant Branches Menus Sections Ful…" at bounding box center [720, 266] width 1440 height 660
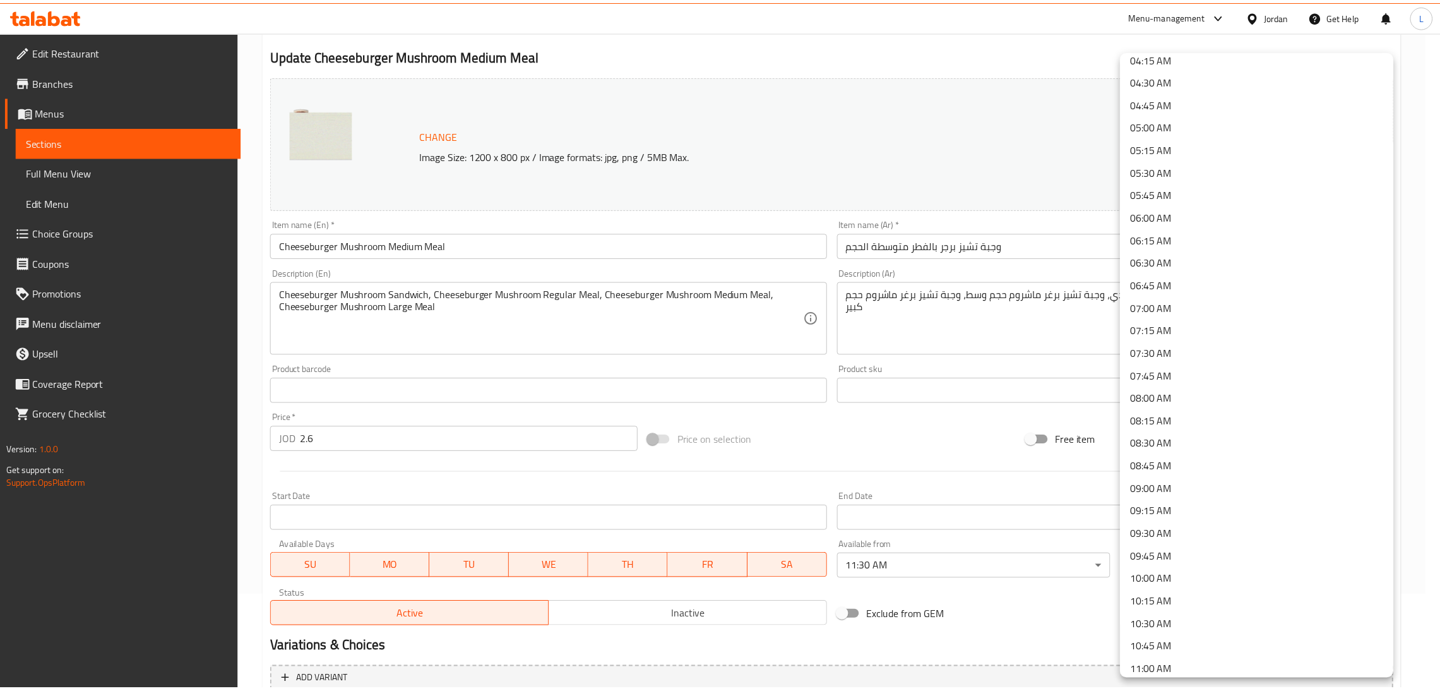
scroll to position [283, 0]
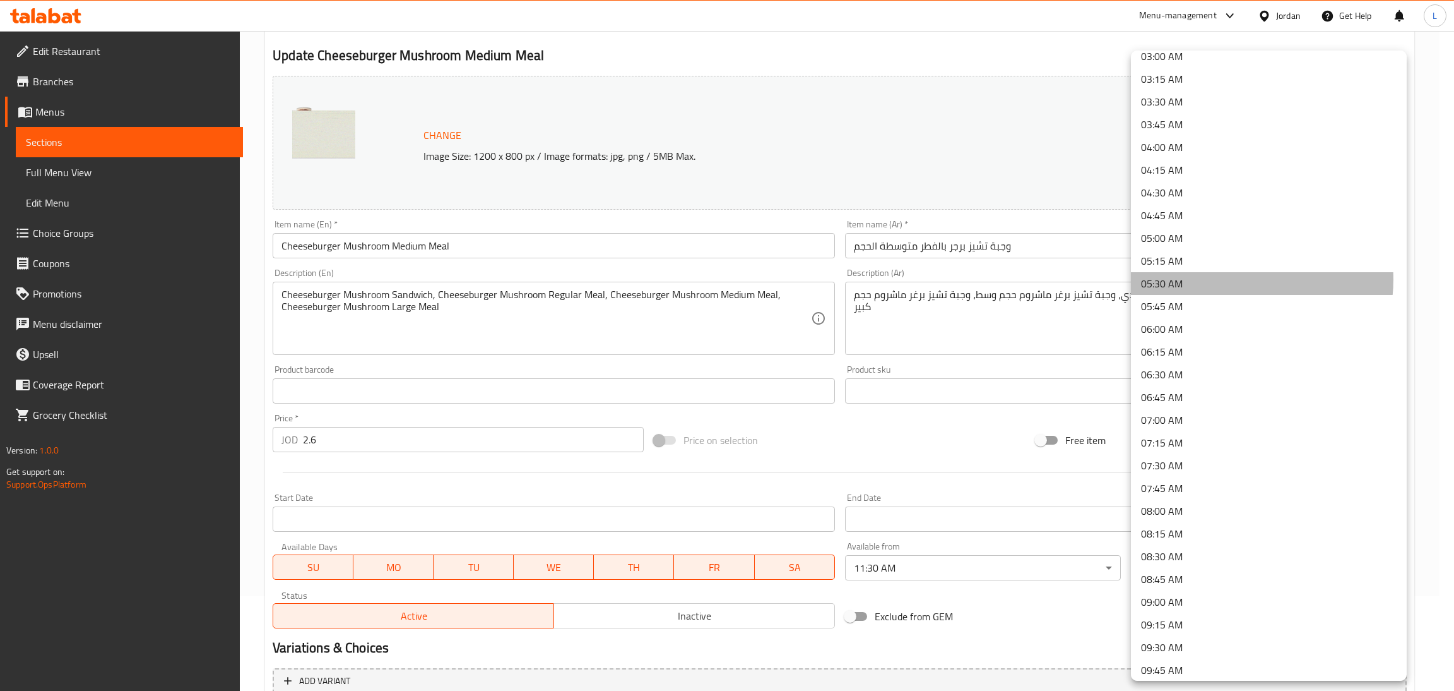
click at [1230, 278] on li "05:30 AM" at bounding box center [1269, 283] width 276 height 23
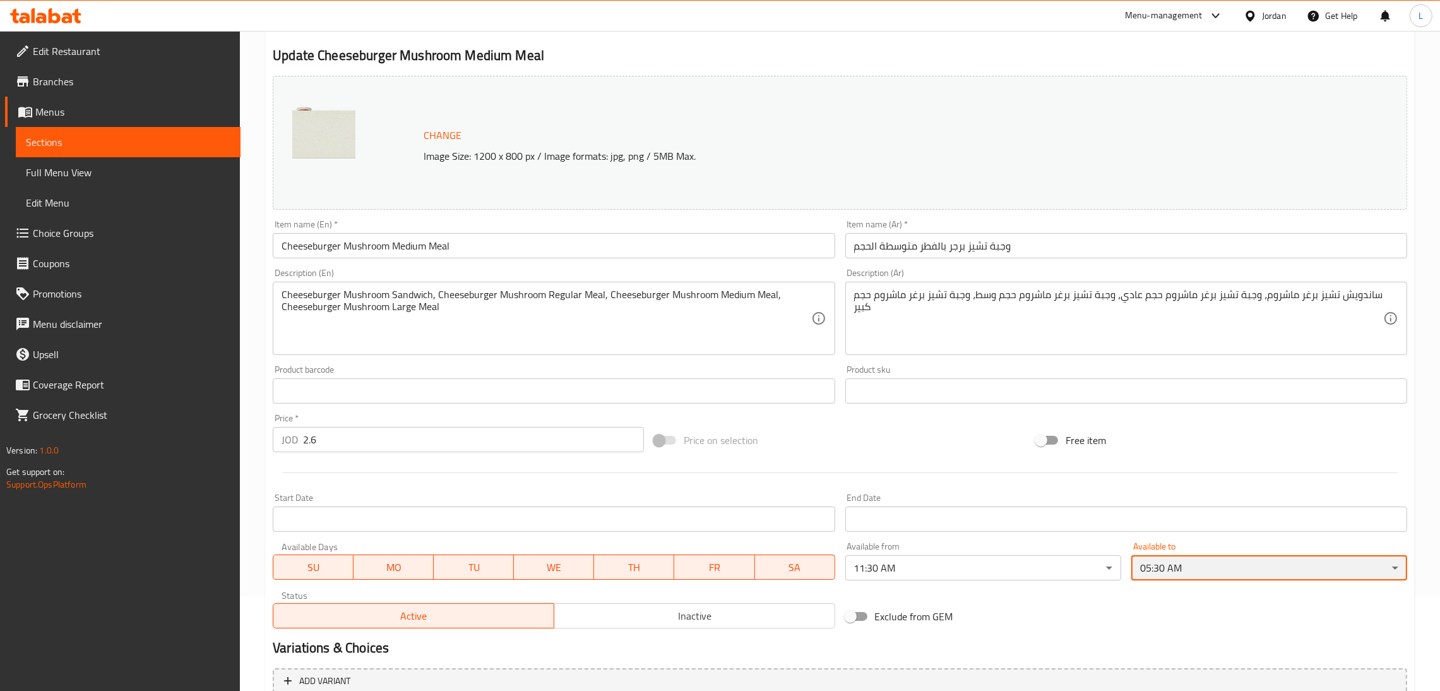
scroll to position [292, 0]
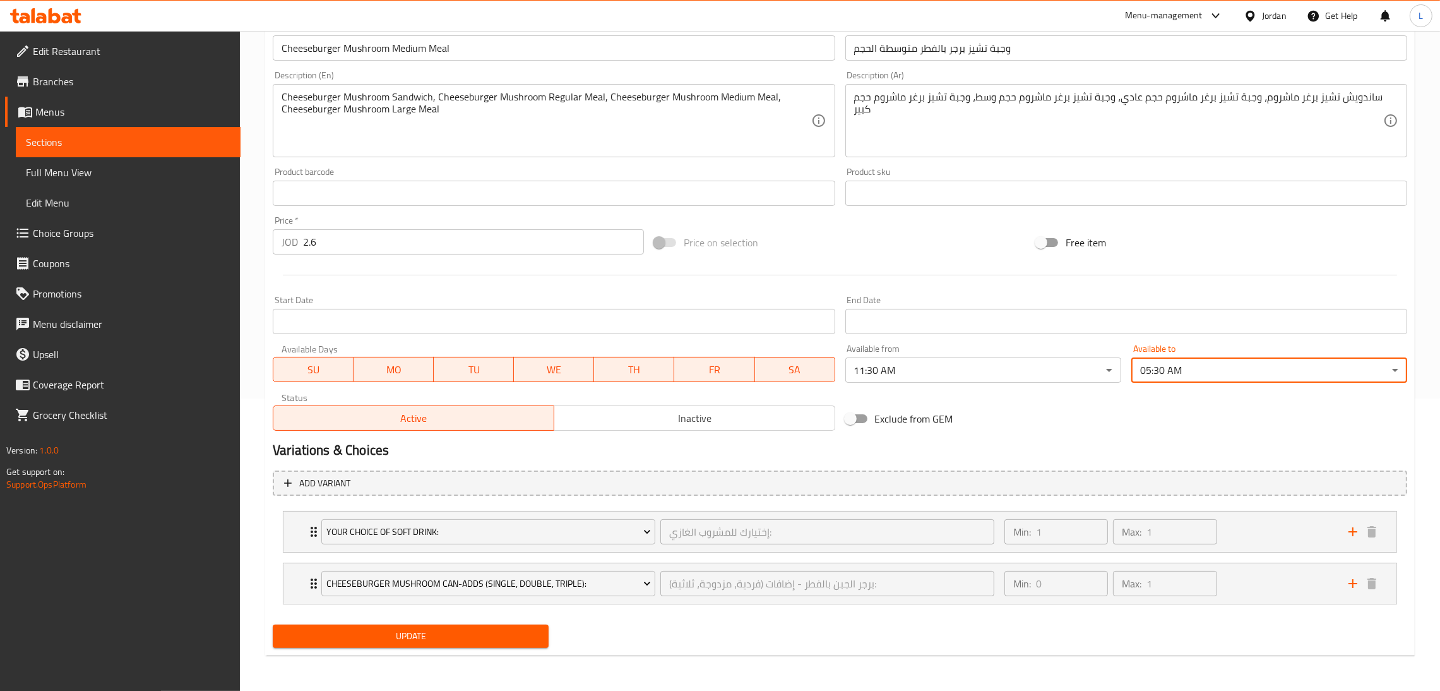
click at [421, 626] on button "Update" at bounding box center [411, 635] width 276 height 23
click at [476, 641] on span "Update" at bounding box center [411, 636] width 256 height 16
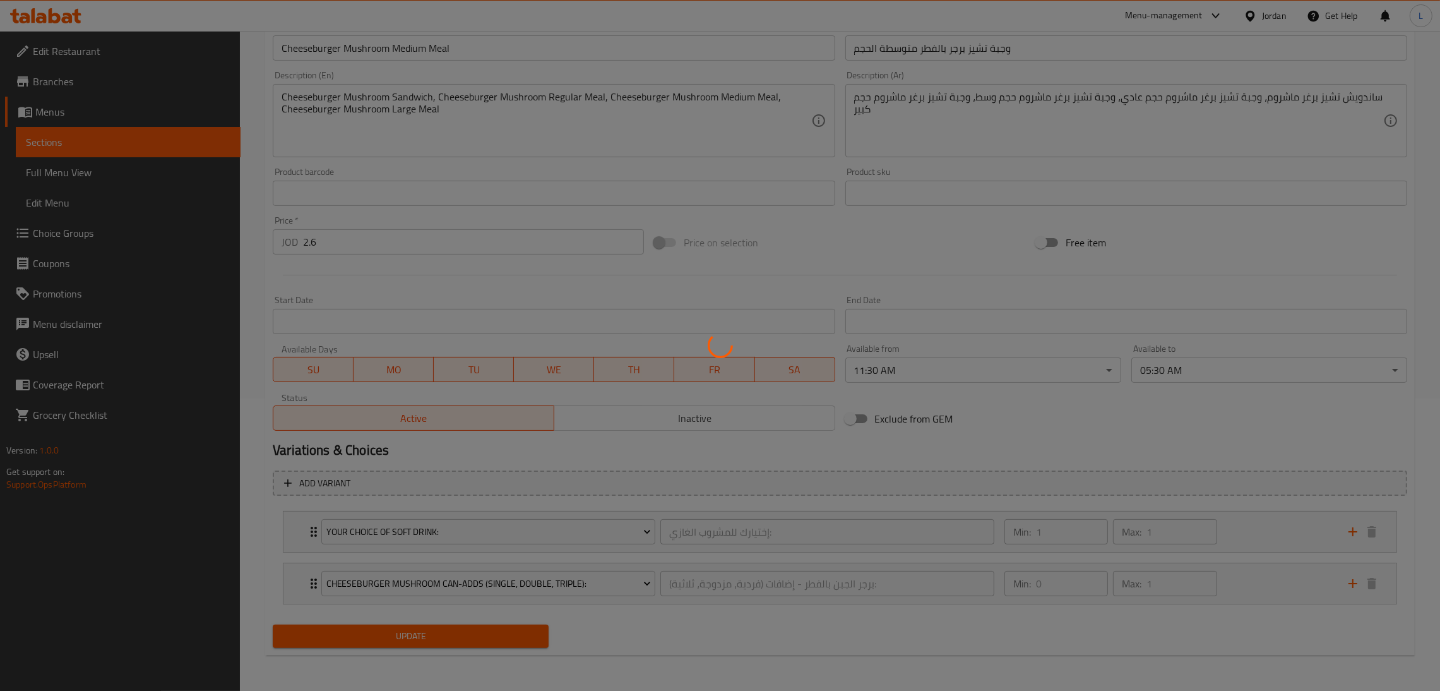
scroll to position [0, 0]
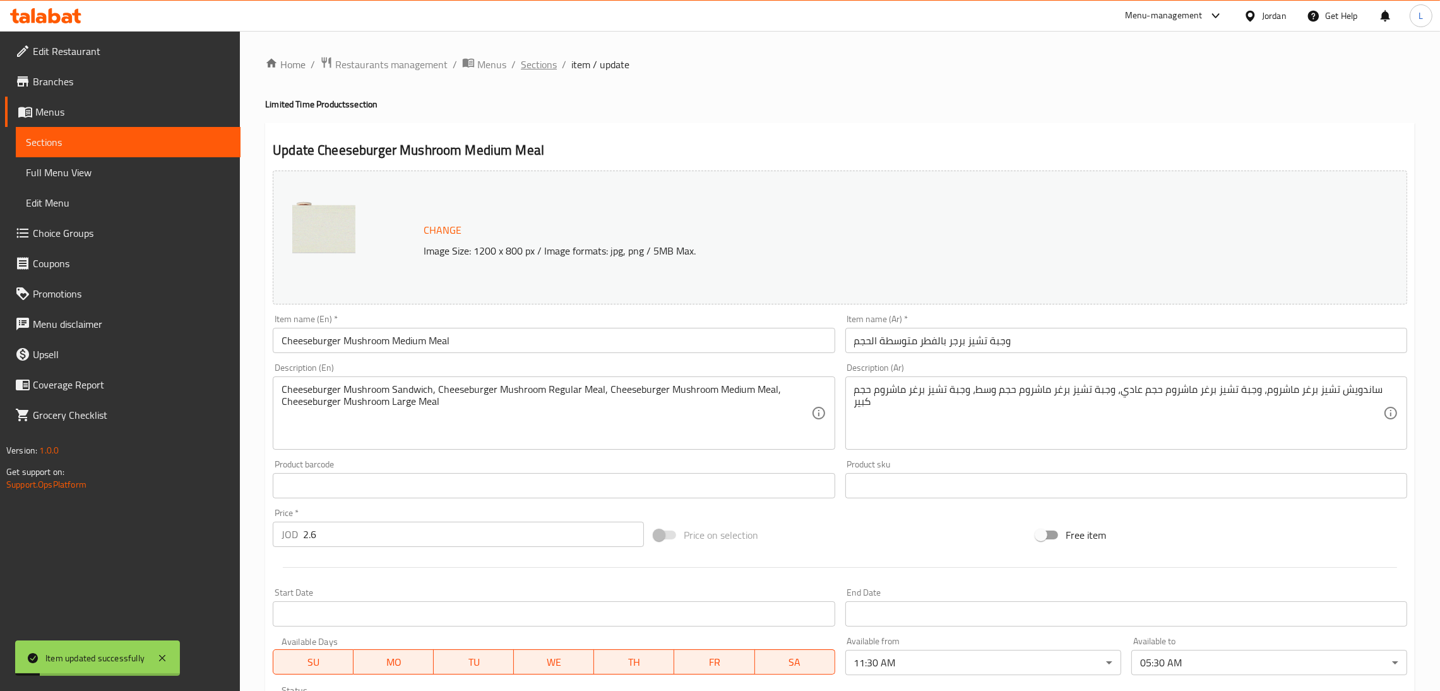
click at [521, 62] on span "Sections" at bounding box center [539, 64] width 36 height 15
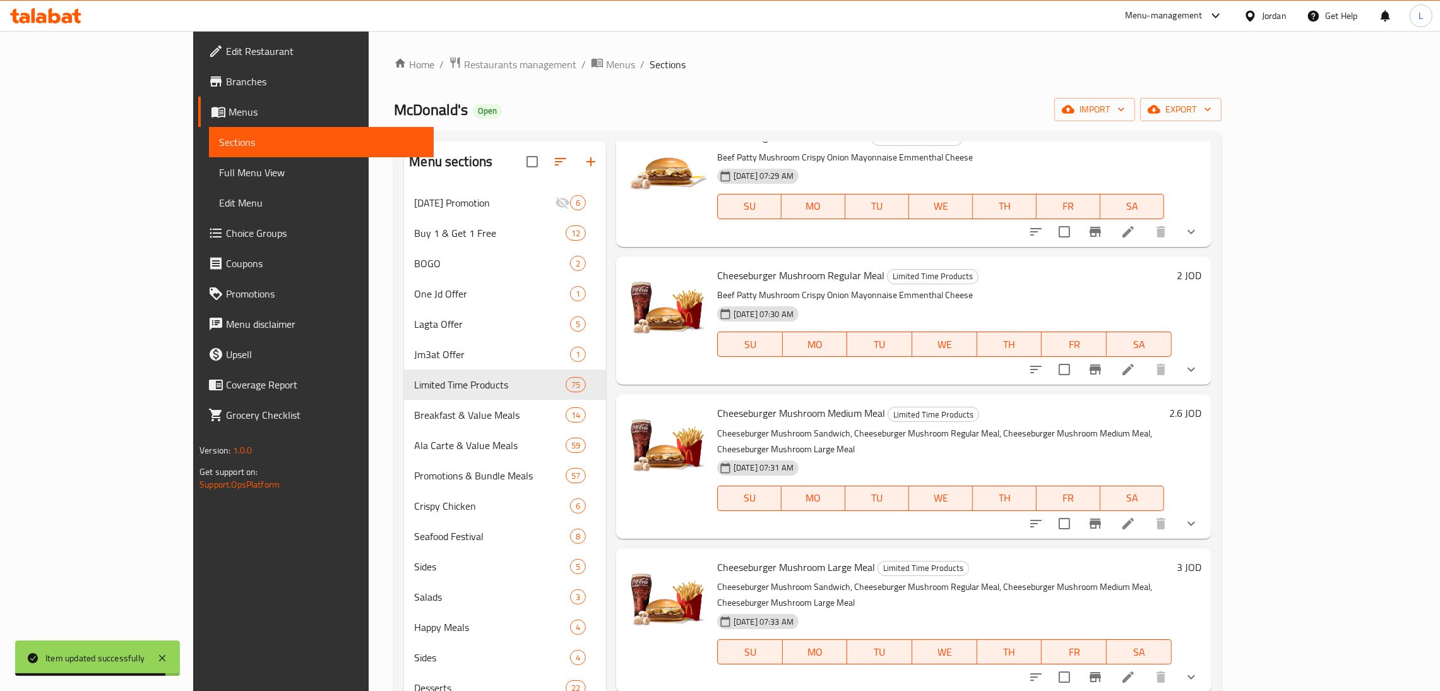
scroll to position [2177, 0]
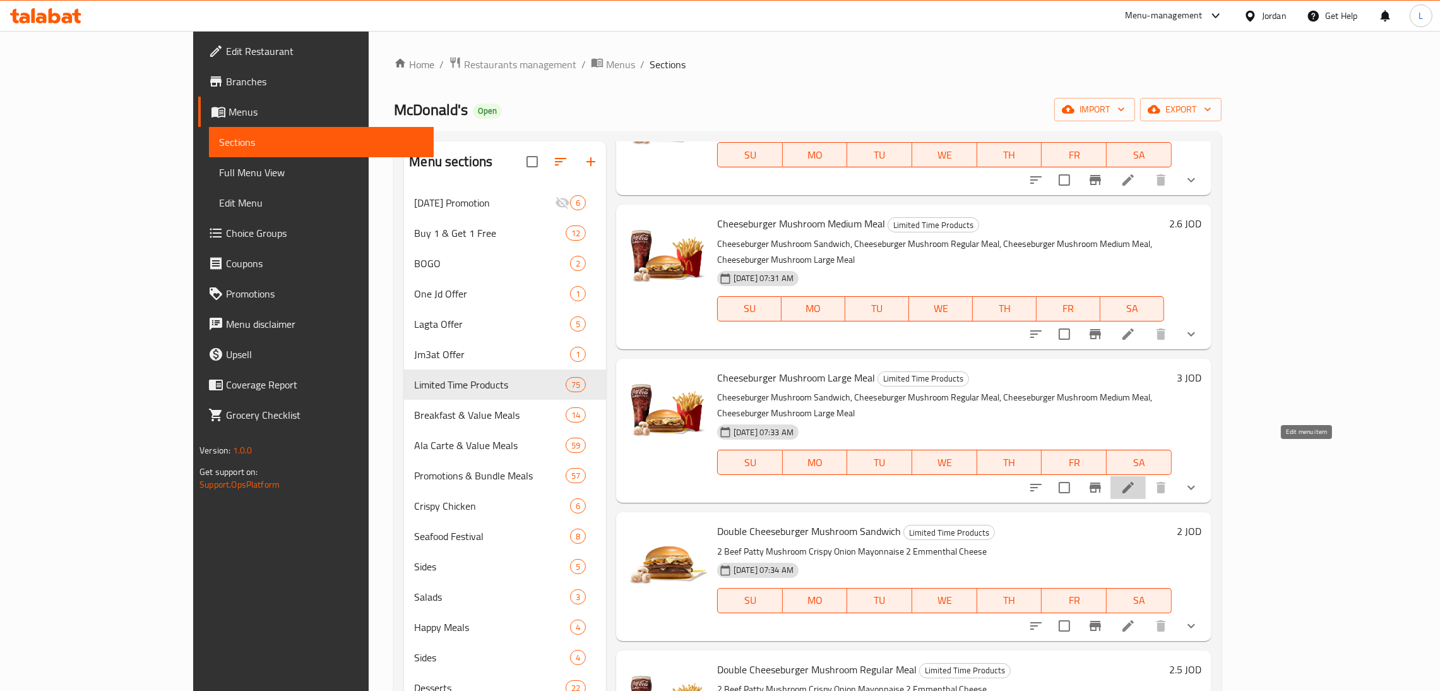
click at [1136, 480] on icon at bounding box center [1128, 487] width 15 height 15
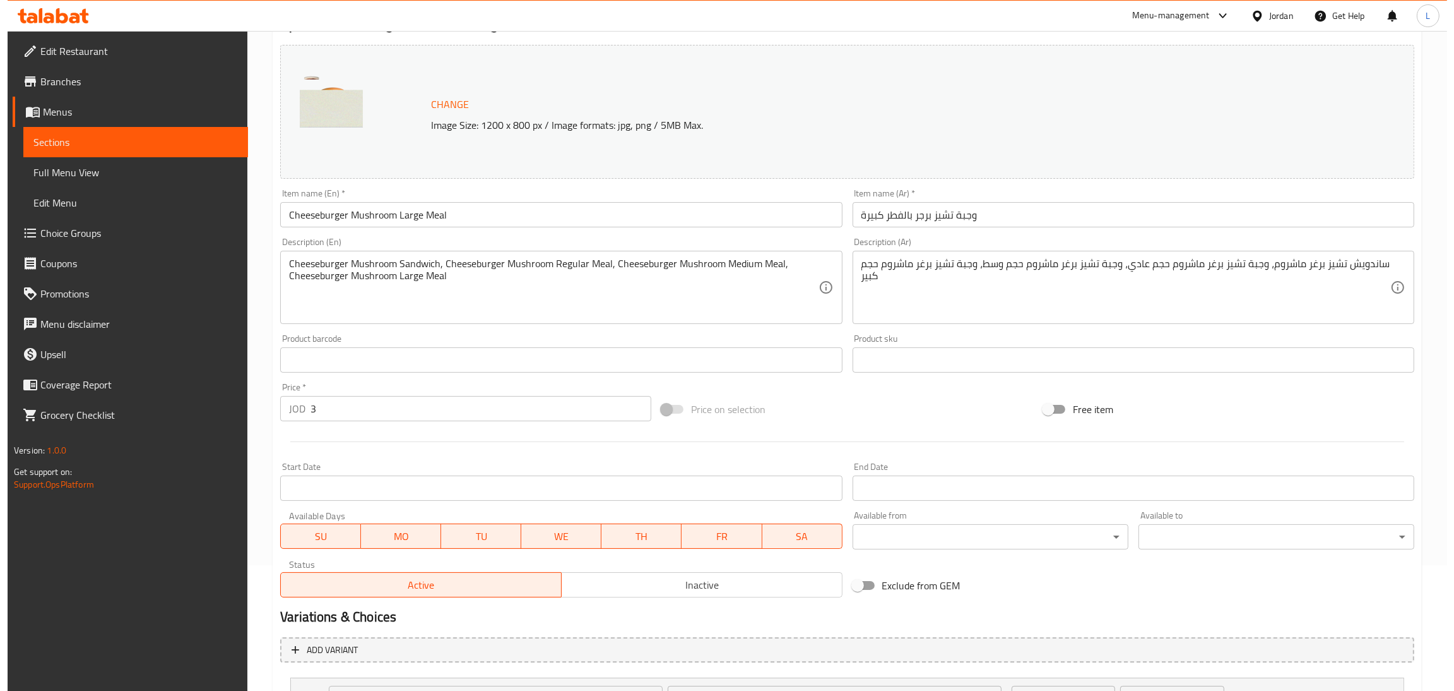
scroll to position [283, 0]
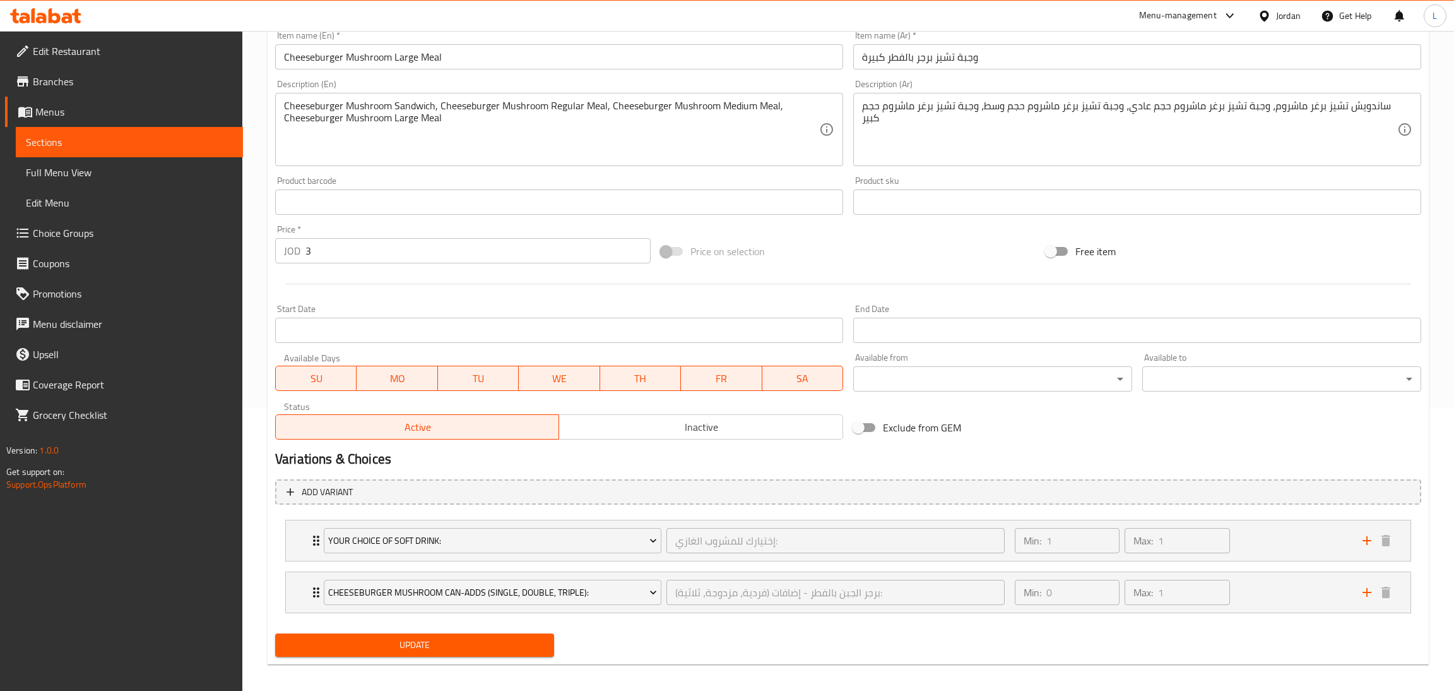
click at [898, 372] on body "​ Menu-management Jordan Get Help L Edit Restaurant Branches Menus Sections Ful…" at bounding box center [727, 77] width 1454 height 660
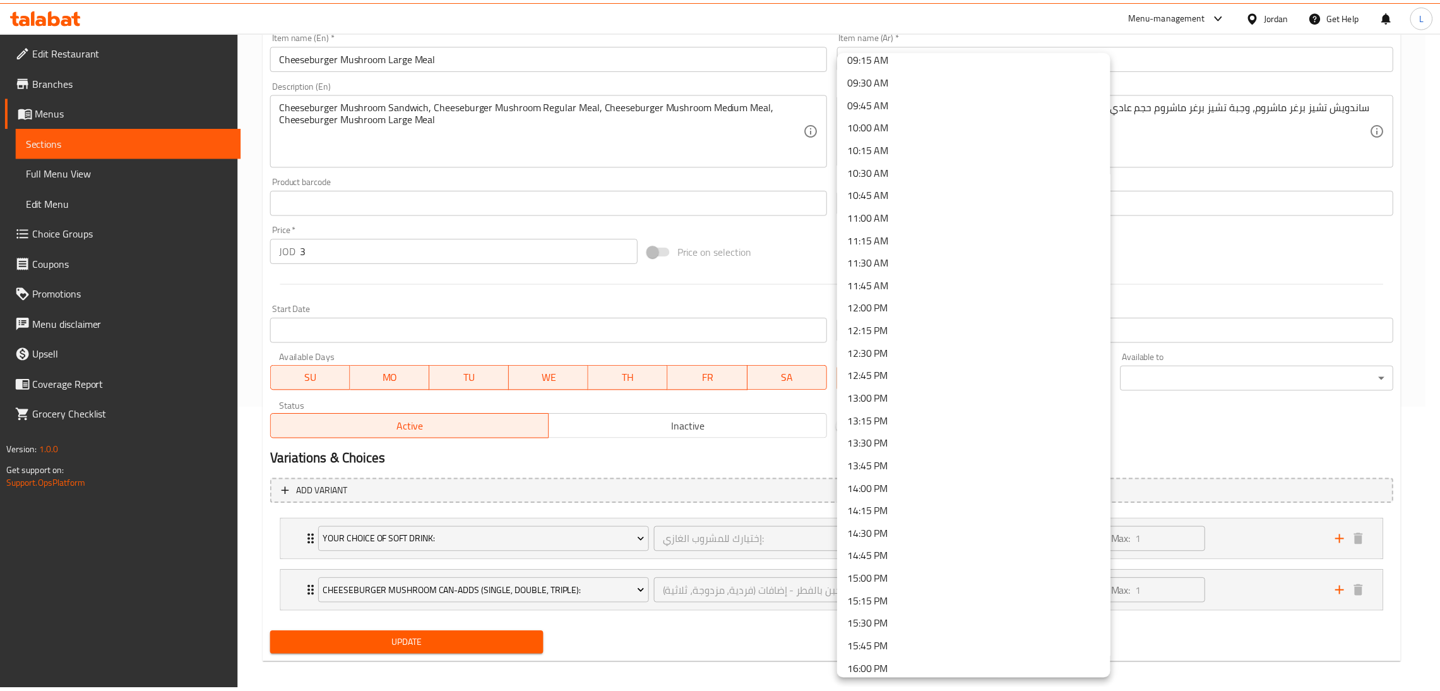
scroll to position [663, 0]
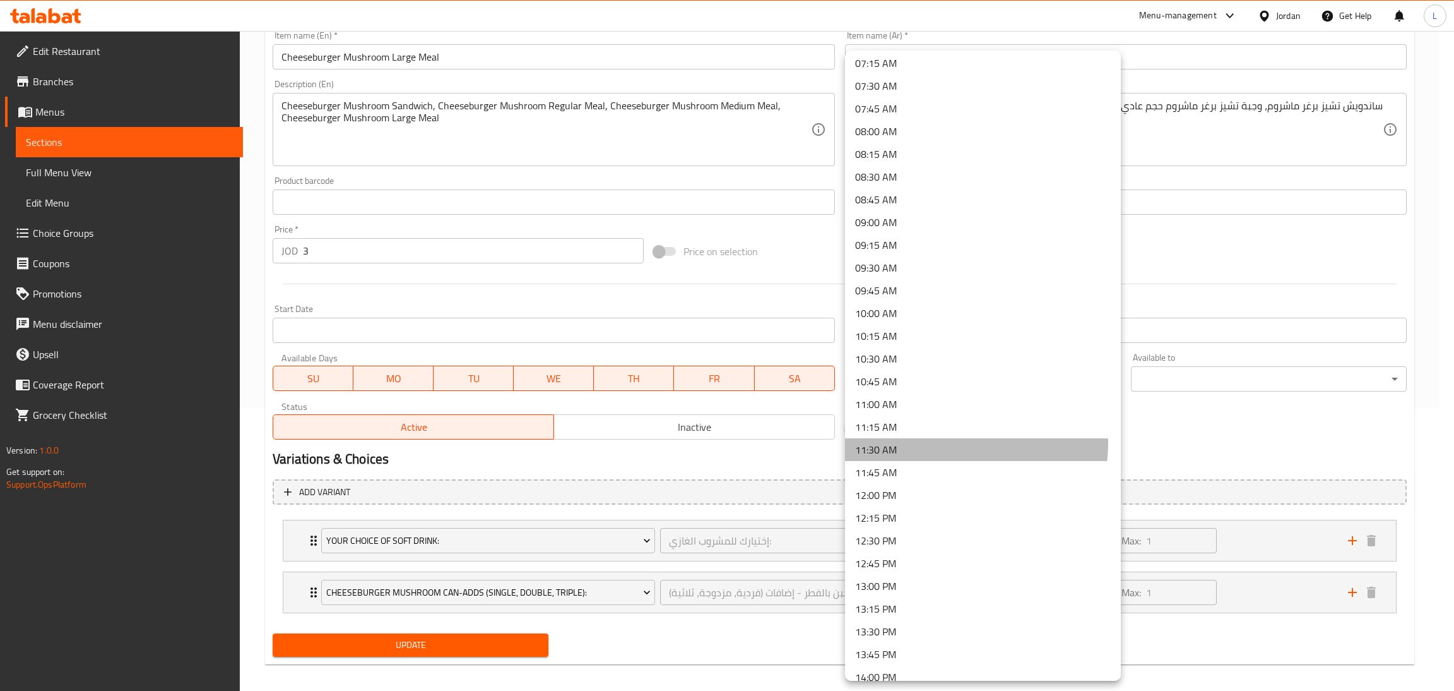
click at [953, 443] on li "11:30 AM" at bounding box center [983, 449] width 276 height 23
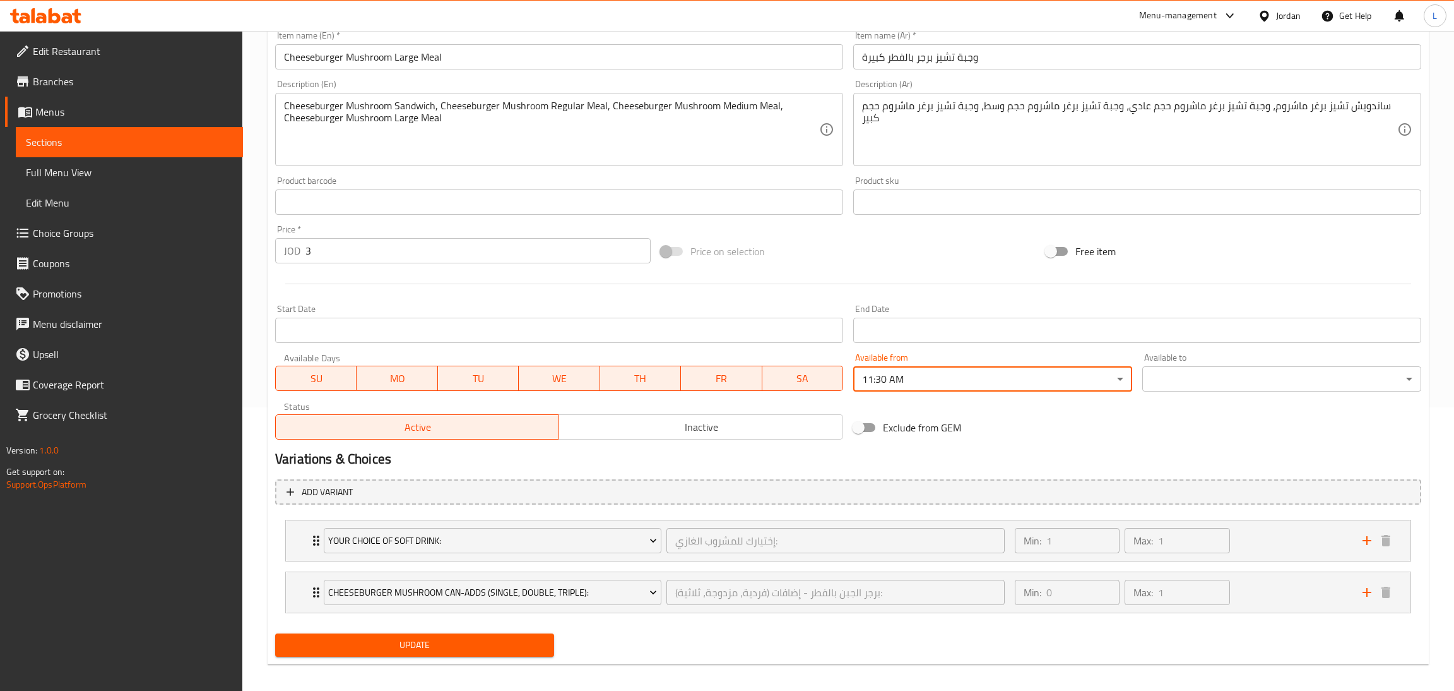
click at [1172, 379] on body "​ Menu-management Jordan Get Help L Edit Restaurant Branches Menus Sections Ful…" at bounding box center [727, 77] width 1454 height 660
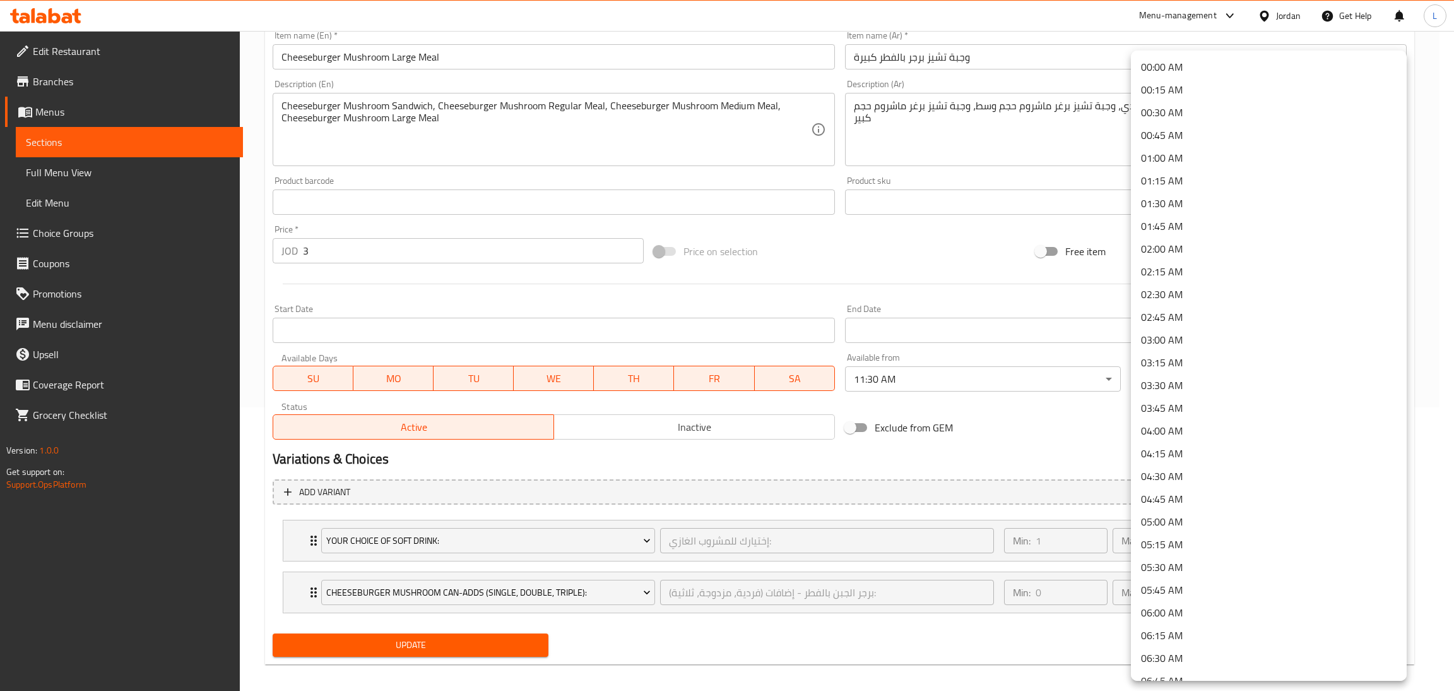
click at [1209, 560] on li "05:30 AM" at bounding box center [1269, 567] width 276 height 23
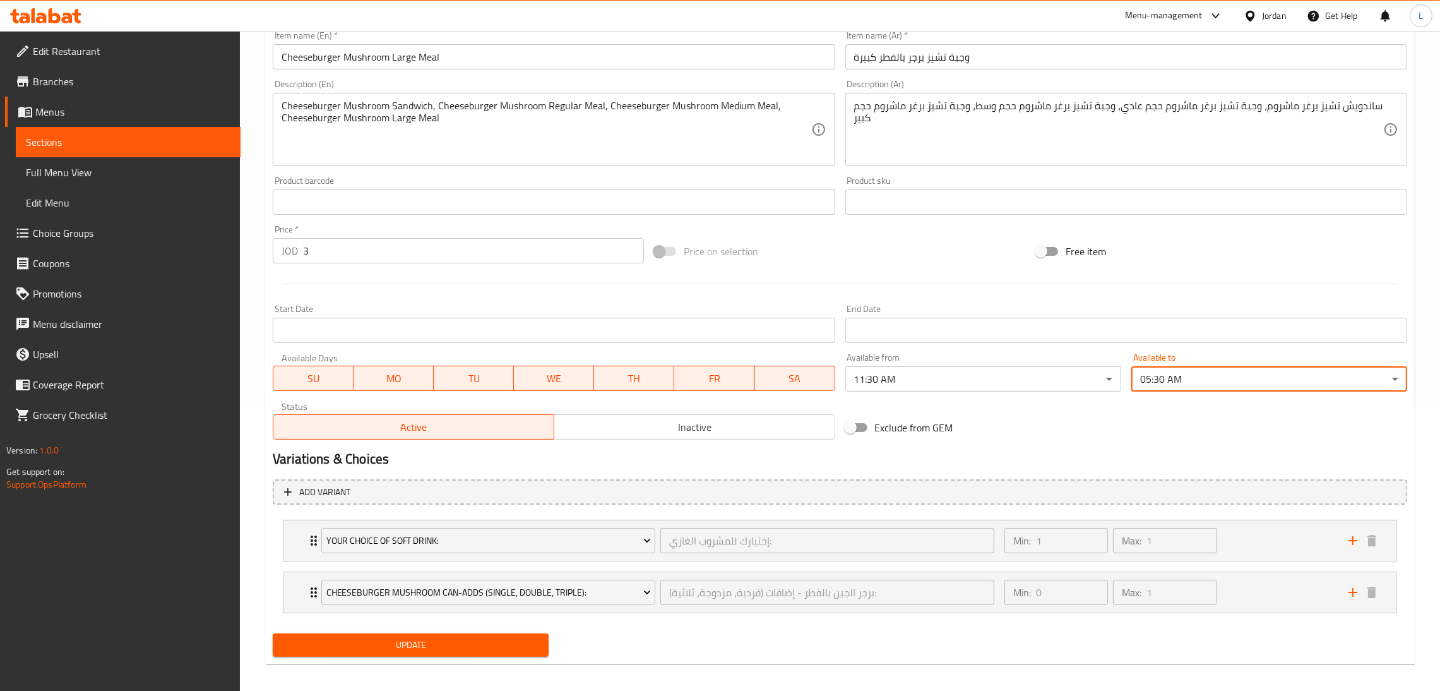
click at [359, 653] on button "Update" at bounding box center [411, 644] width 276 height 23
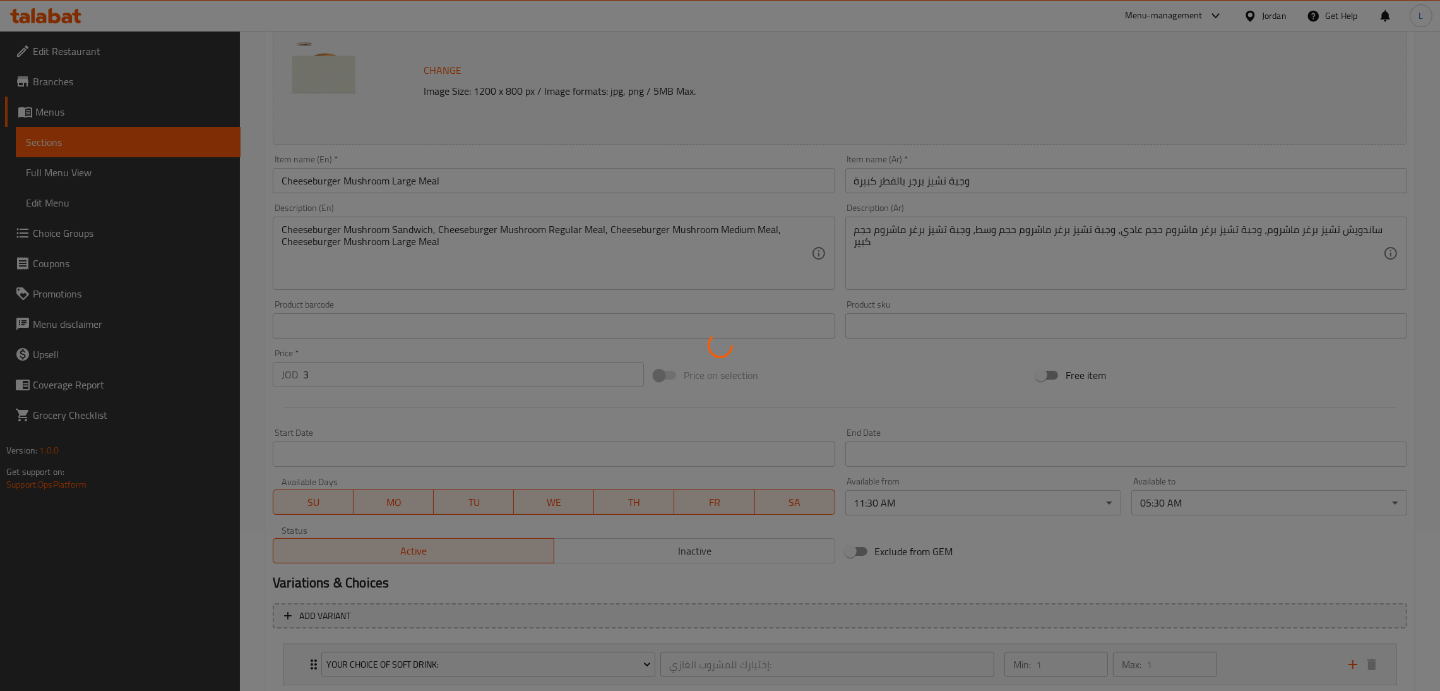
scroll to position [0, 0]
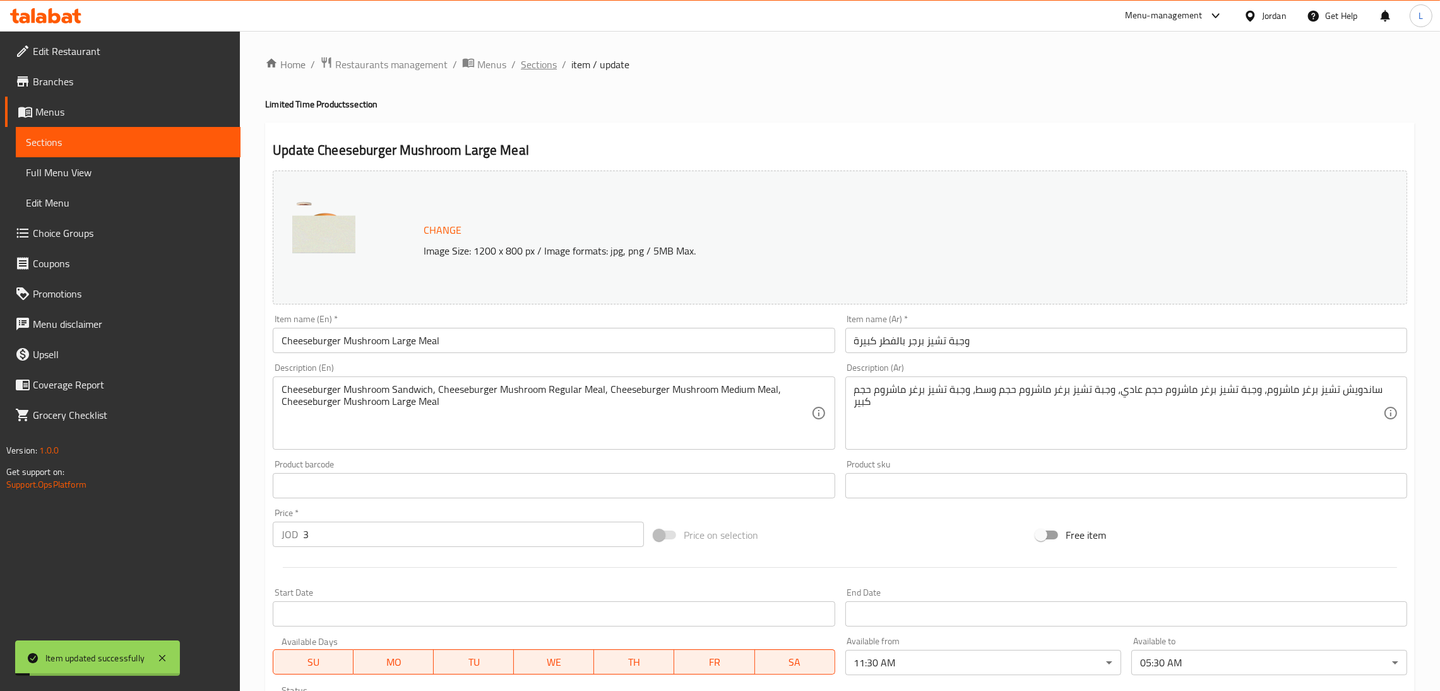
click at [530, 68] on span "Sections" at bounding box center [539, 64] width 36 height 15
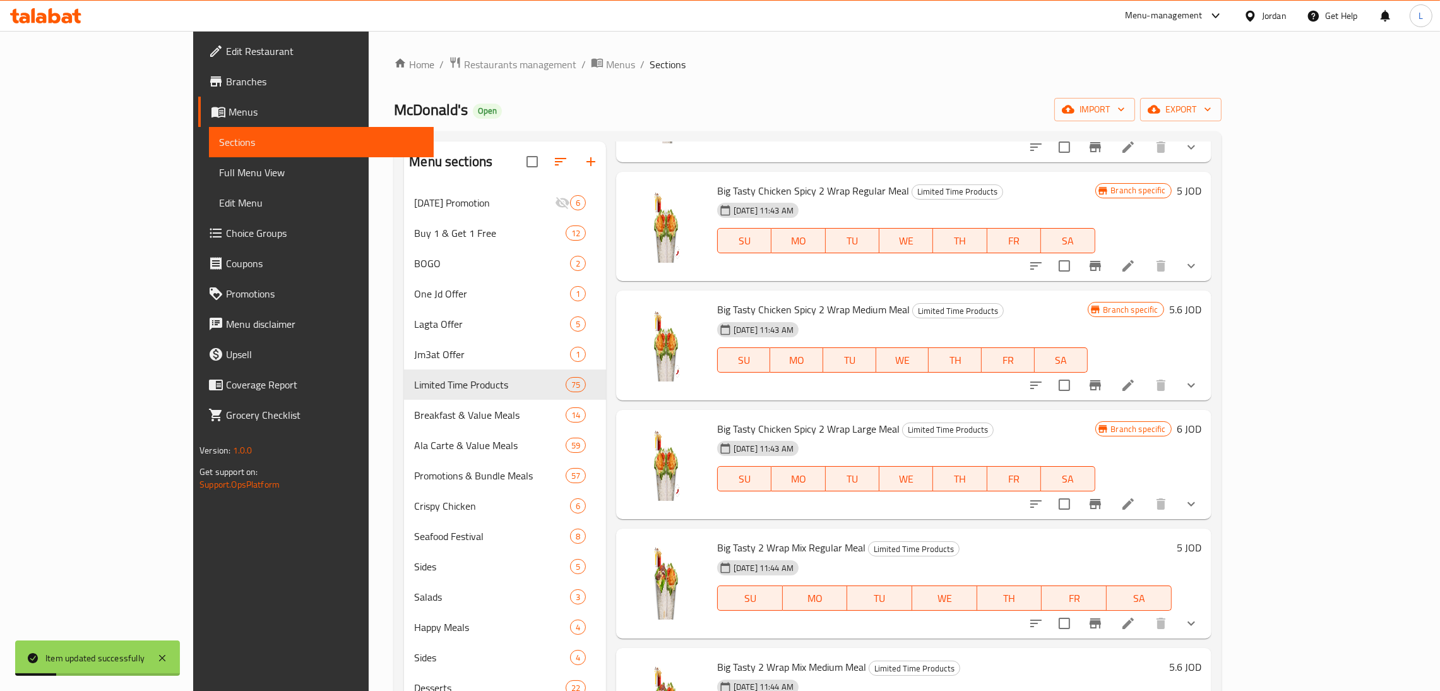
scroll to position [1799, 0]
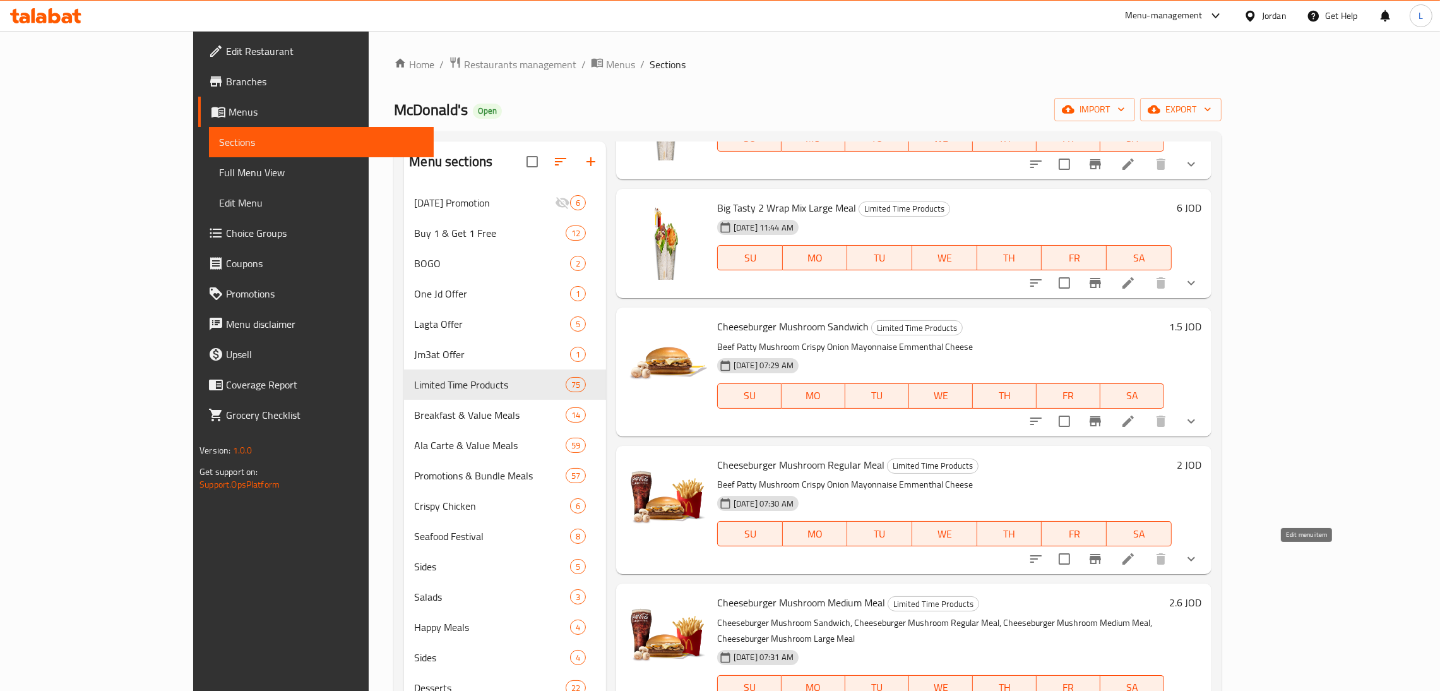
click at [1134, 554] on icon at bounding box center [1127, 558] width 11 height 11
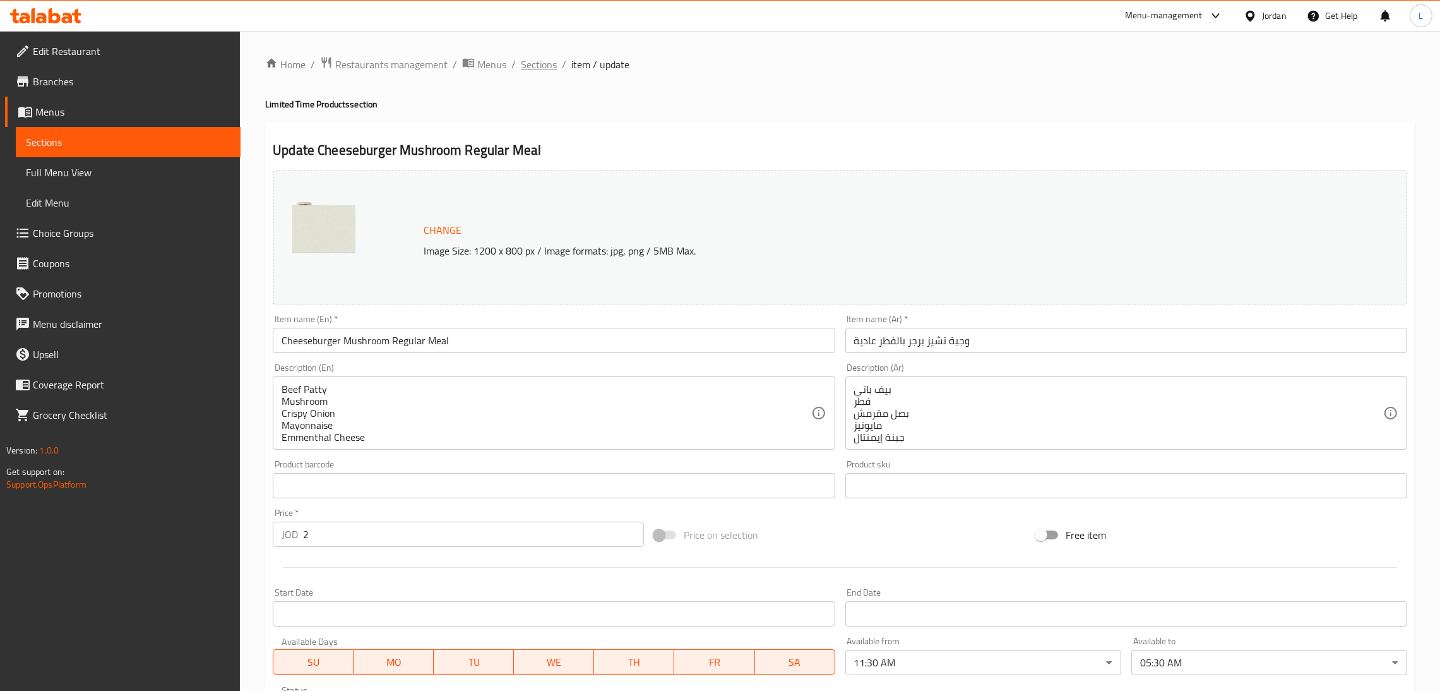
click at [543, 64] on span "Sections" at bounding box center [539, 64] width 36 height 15
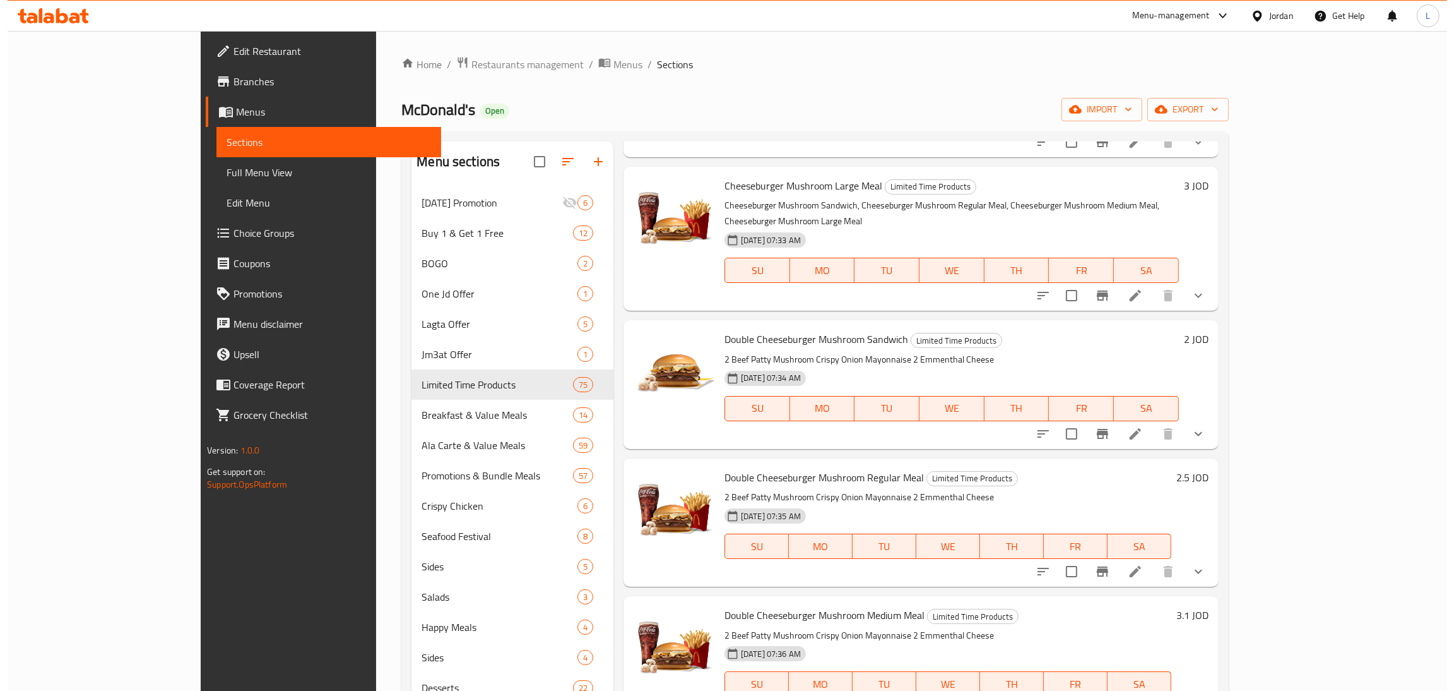
scroll to position [2461, 0]
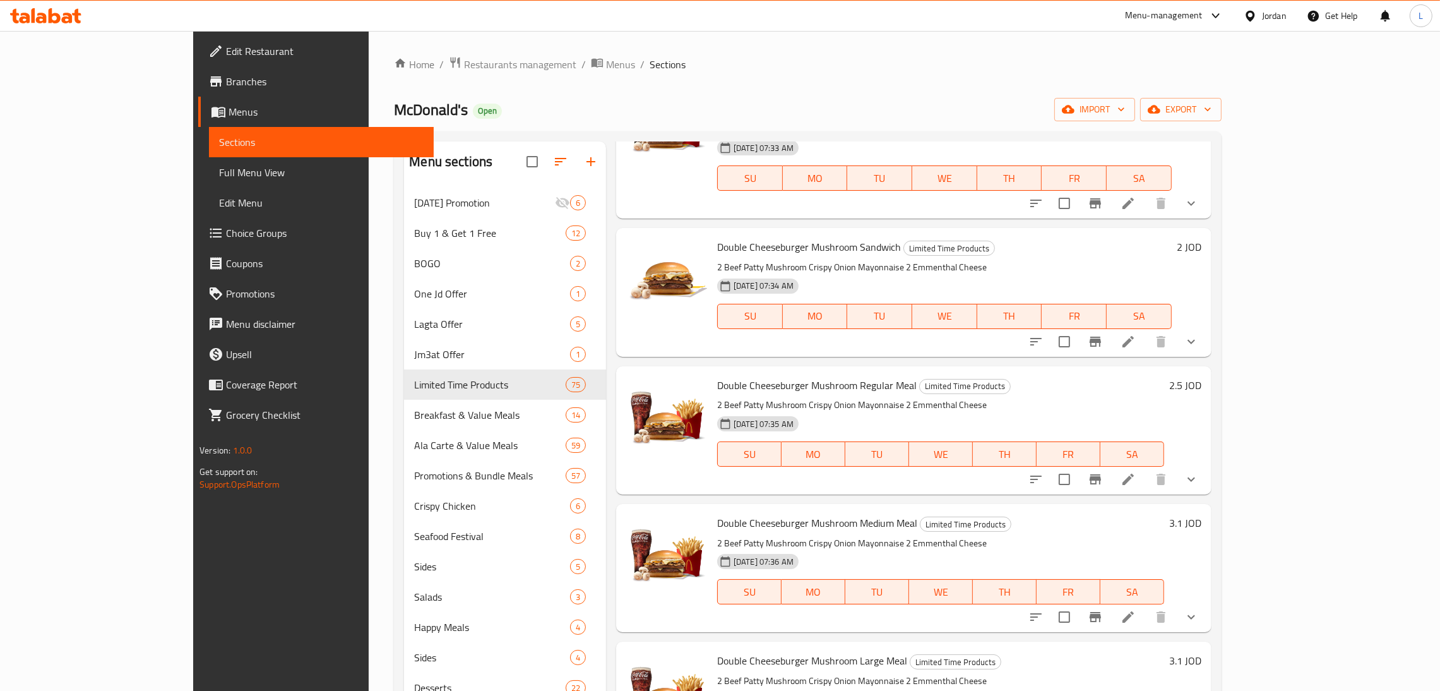
click at [1136, 349] on icon at bounding box center [1128, 341] width 15 height 15
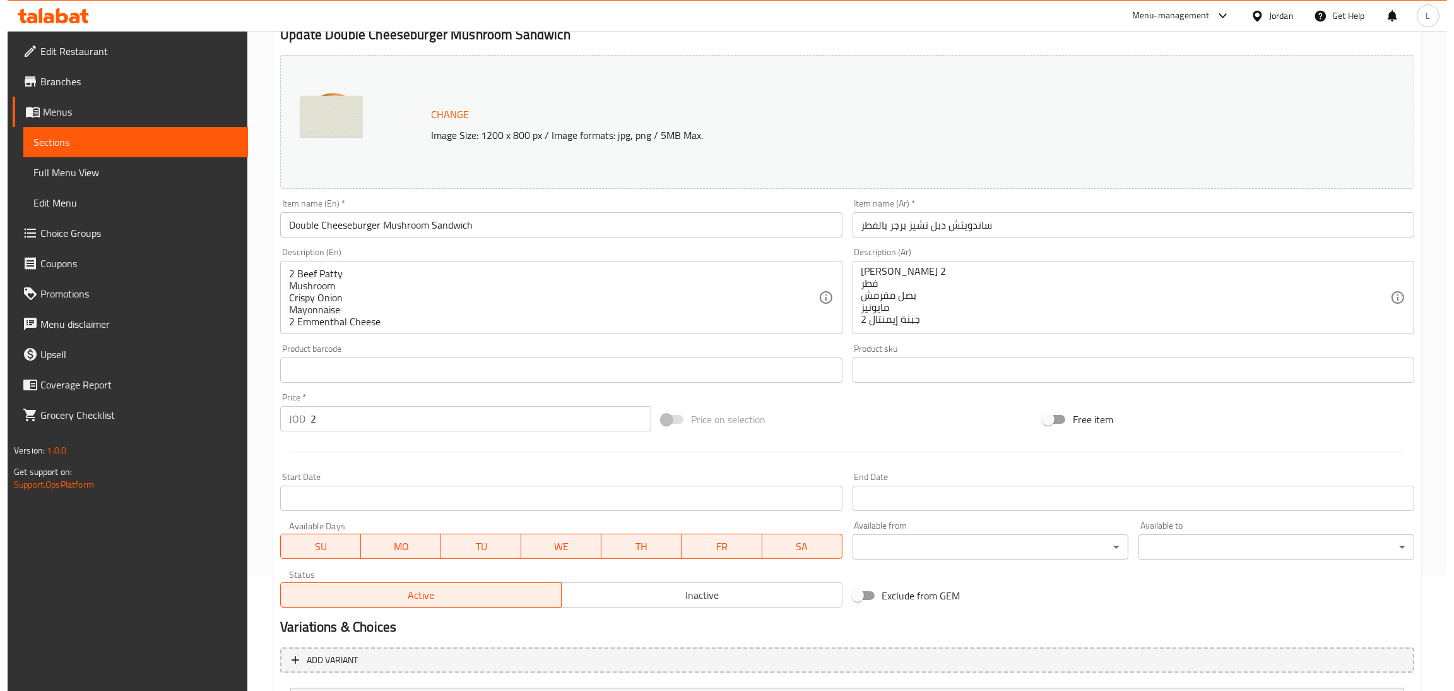
scroll to position [241, 0]
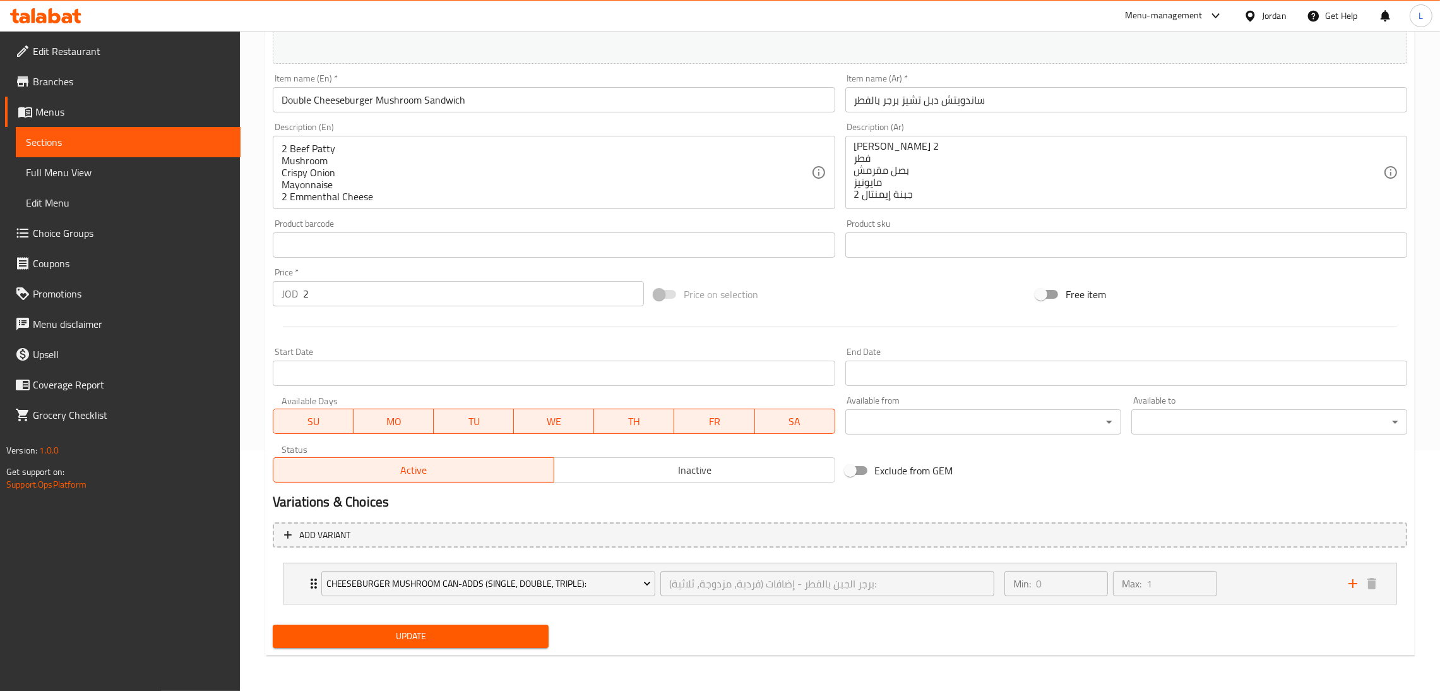
click at [932, 420] on body "​ Menu-management Jordan Get Help L Edit Restaurant Branches Menus Sections Ful…" at bounding box center [720, 120] width 1440 height 660
click at [951, 429] on li "04:00 AM" at bounding box center [948, 426] width 207 height 13
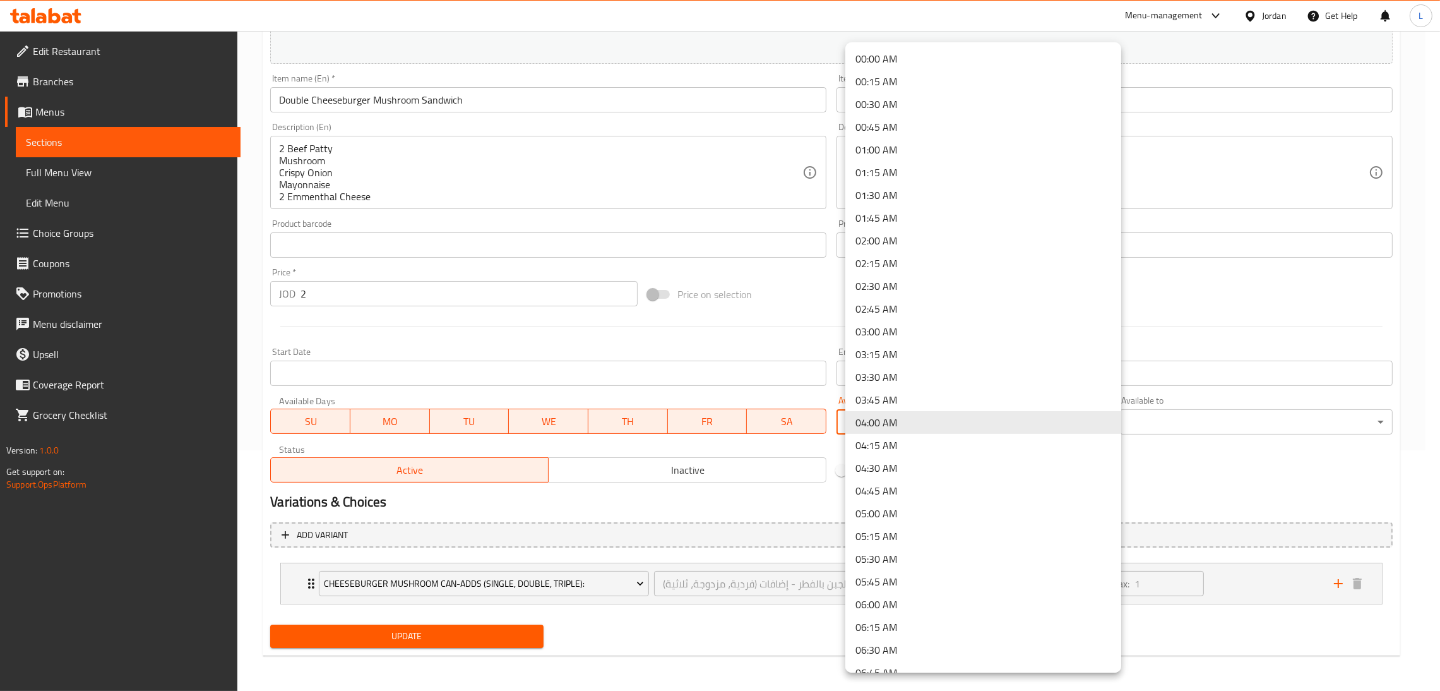
click at [927, 424] on body "​ Menu-management Jordan Get Help L Edit Restaurant Branches Menus Sections Ful…" at bounding box center [720, 120] width 1440 height 660
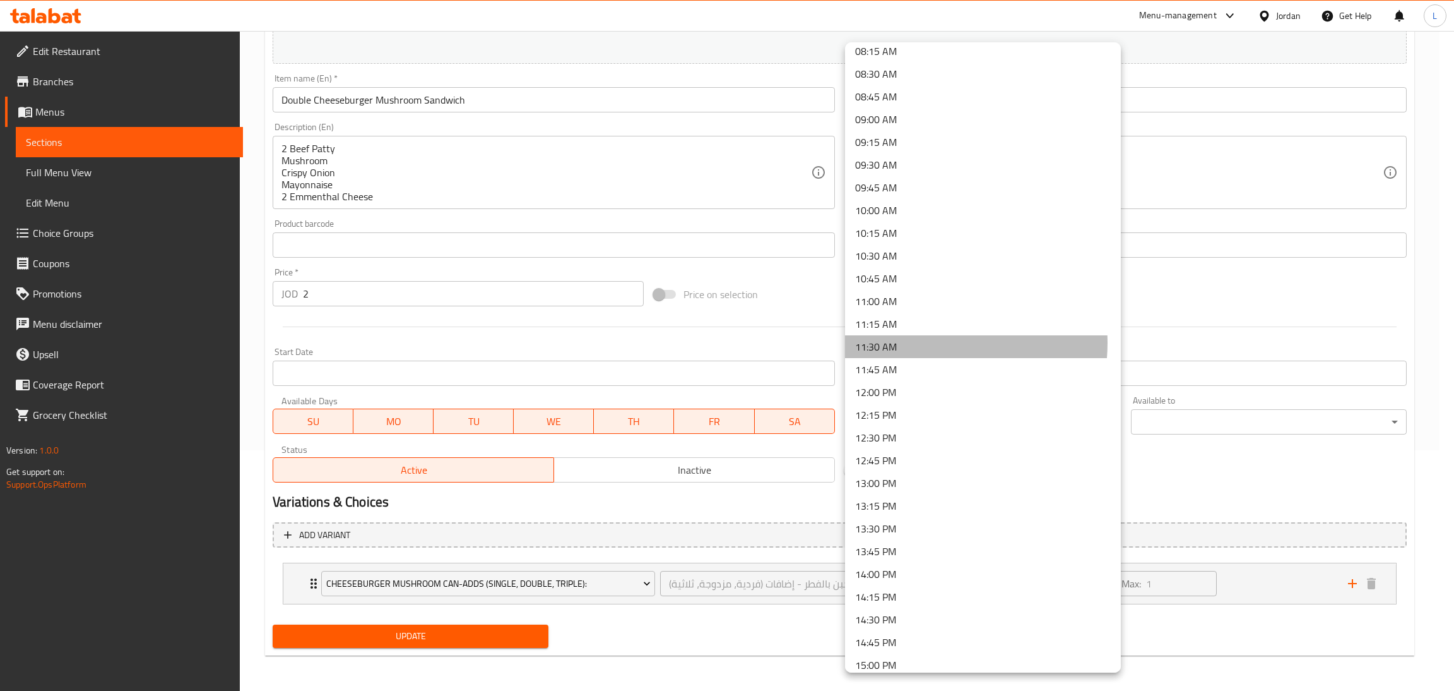
click at [920, 342] on li "11:30 AM" at bounding box center [983, 346] width 276 height 23
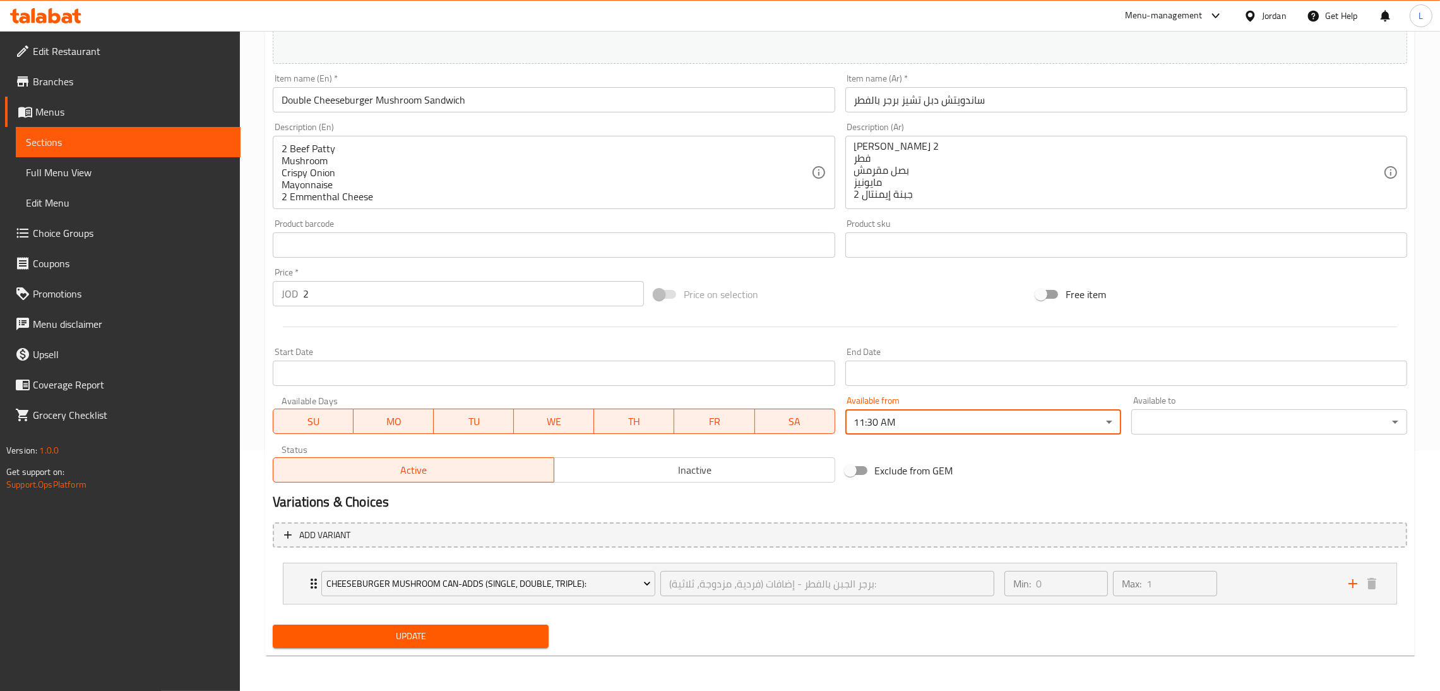
click at [1177, 429] on body "​ Menu-management Jordan Get Help L Edit Restaurant Branches Menus Sections Ful…" at bounding box center [720, 120] width 1440 height 660
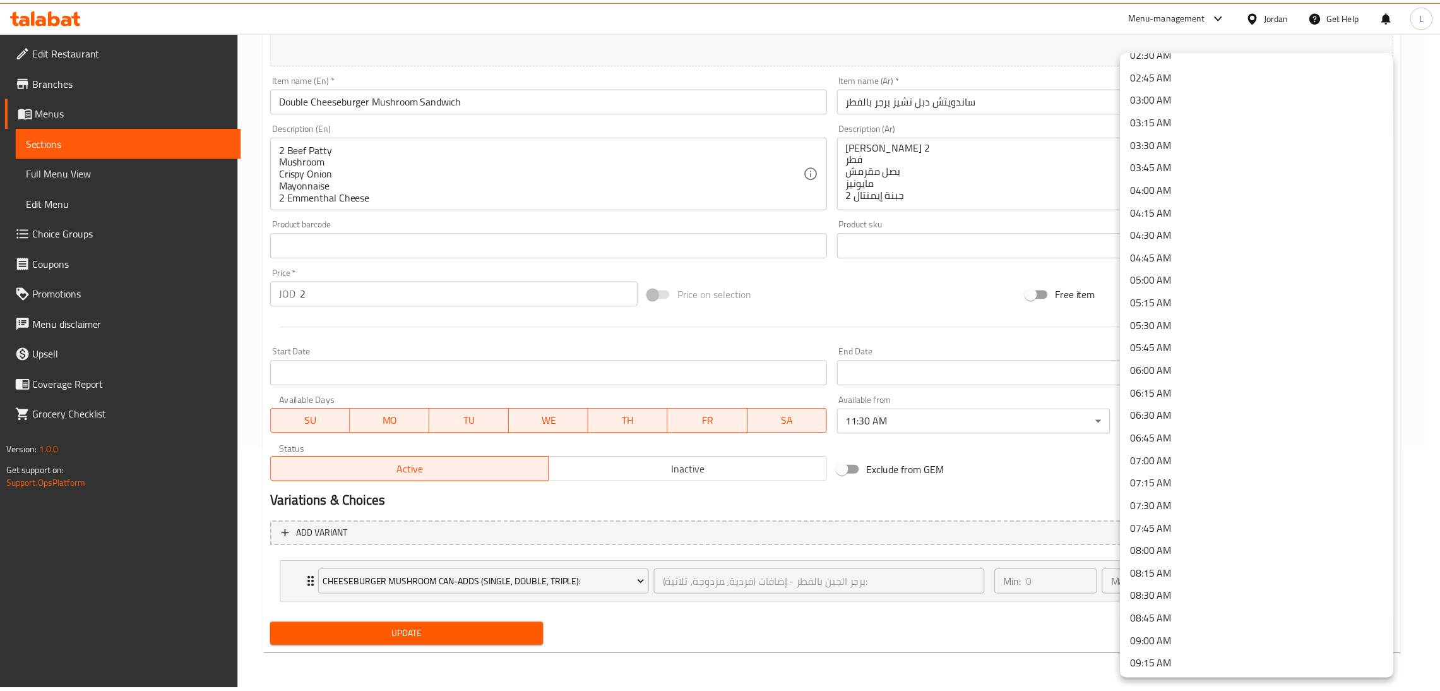
scroll to position [283, 0]
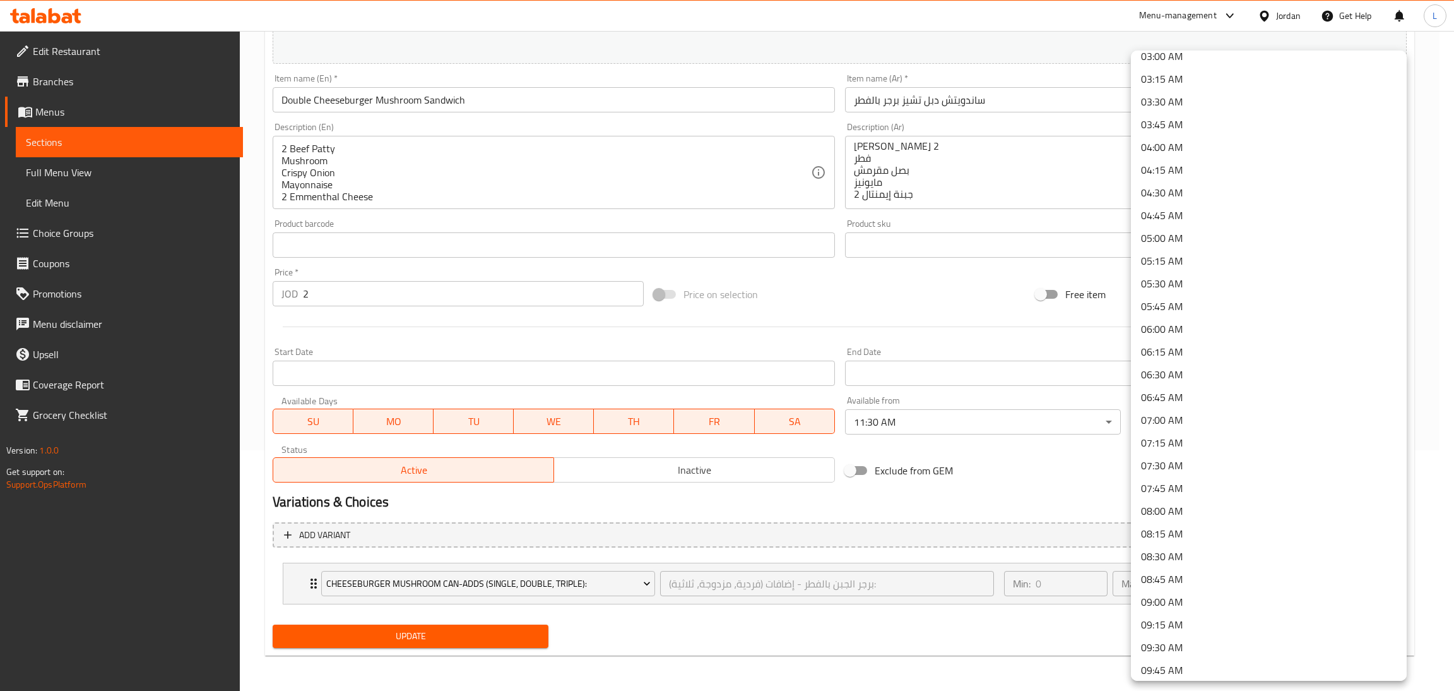
click at [1204, 277] on li "05:30 AM" at bounding box center [1269, 283] width 276 height 23
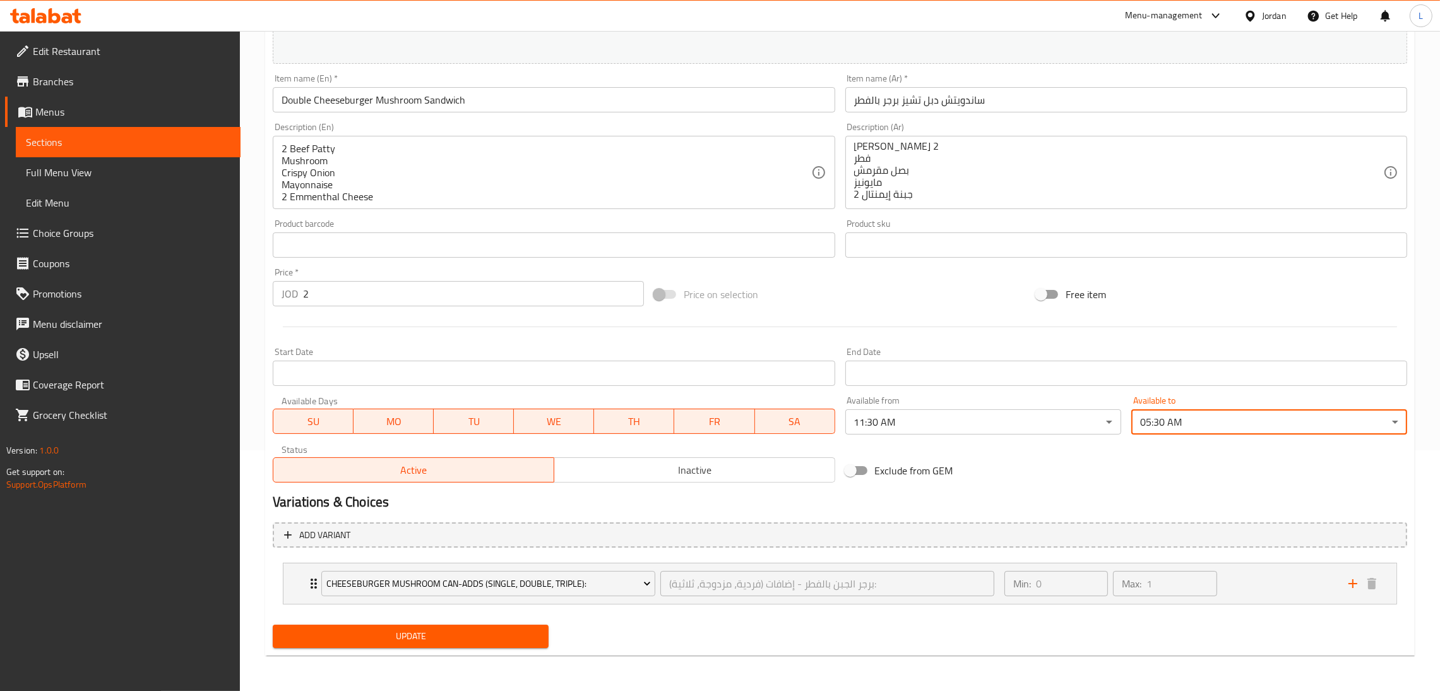
click at [483, 645] on button "Update" at bounding box center [411, 635] width 276 height 23
click at [483, 643] on div at bounding box center [720, 345] width 1440 height 691
click at [487, 636] on div at bounding box center [720, 345] width 1440 height 691
click at [487, 633] on div at bounding box center [720, 345] width 1440 height 691
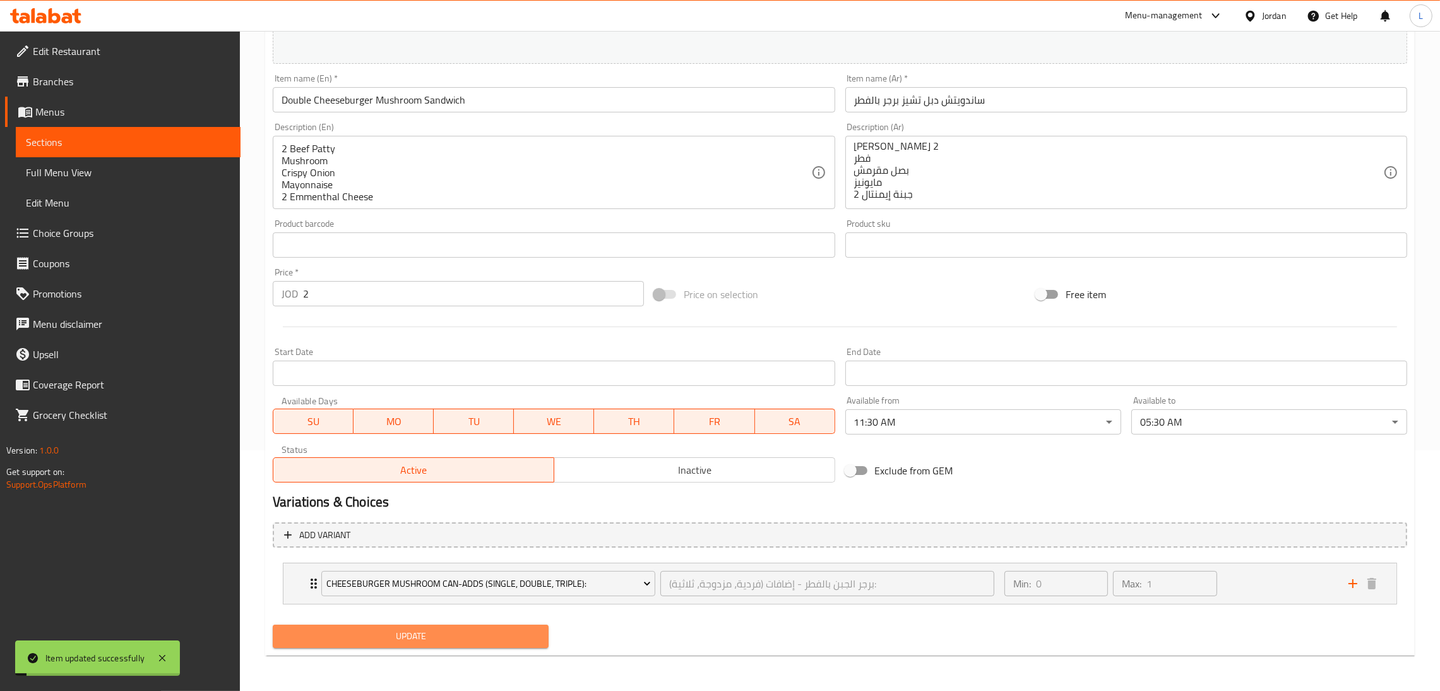
click at [396, 636] on span "Update" at bounding box center [411, 636] width 256 height 16
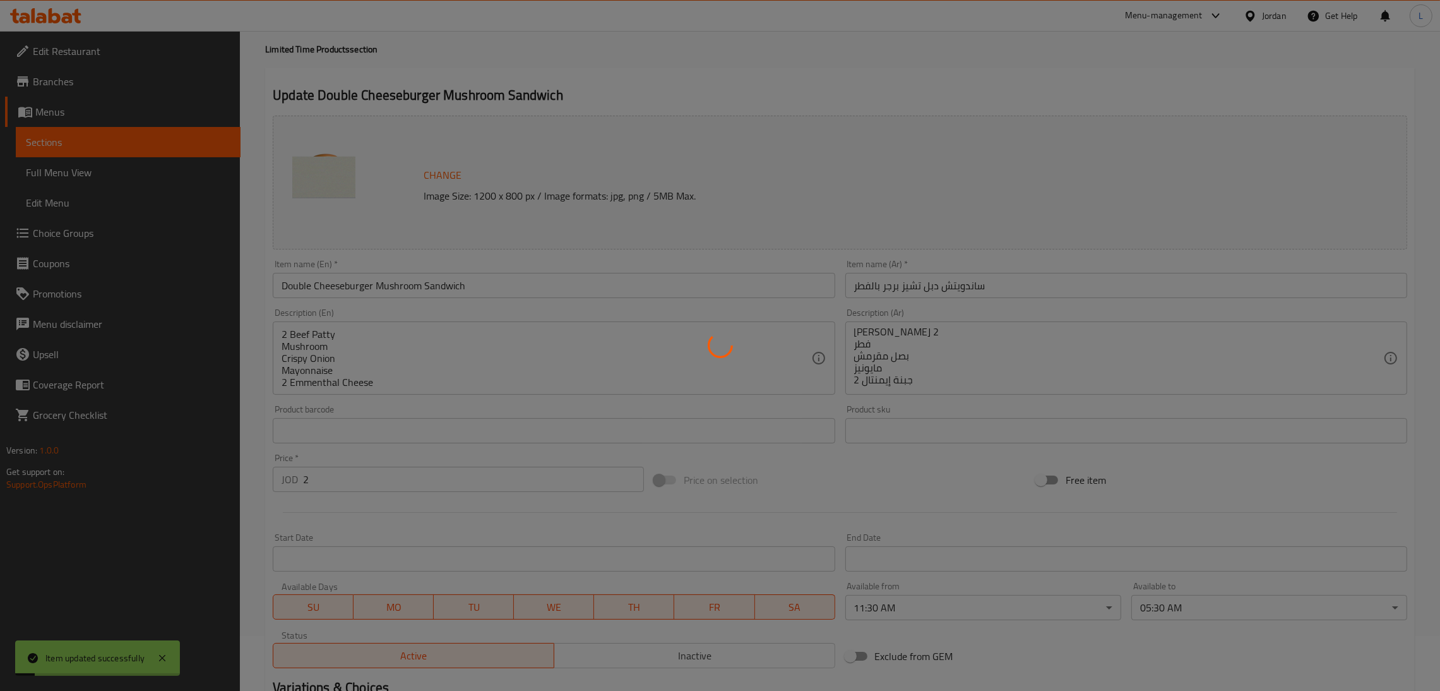
scroll to position [0, 0]
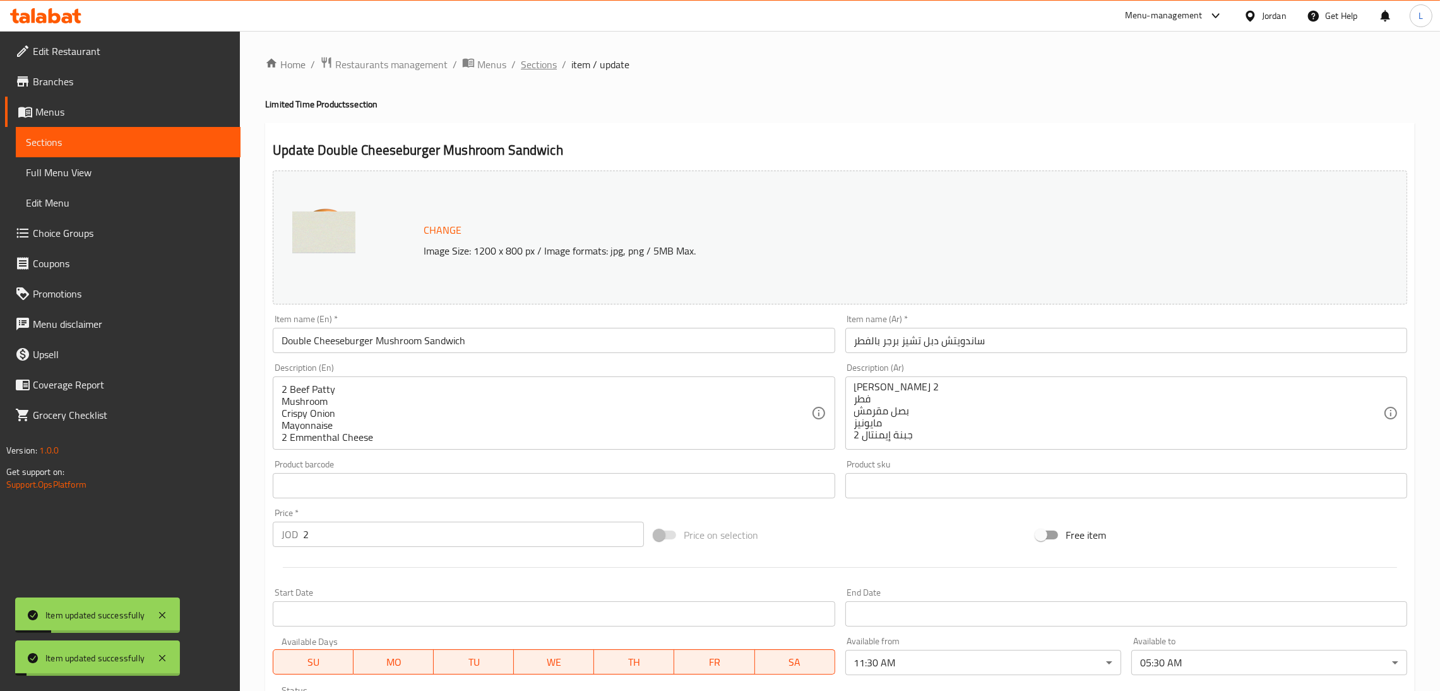
click at [529, 57] on span "Sections" at bounding box center [539, 64] width 36 height 15
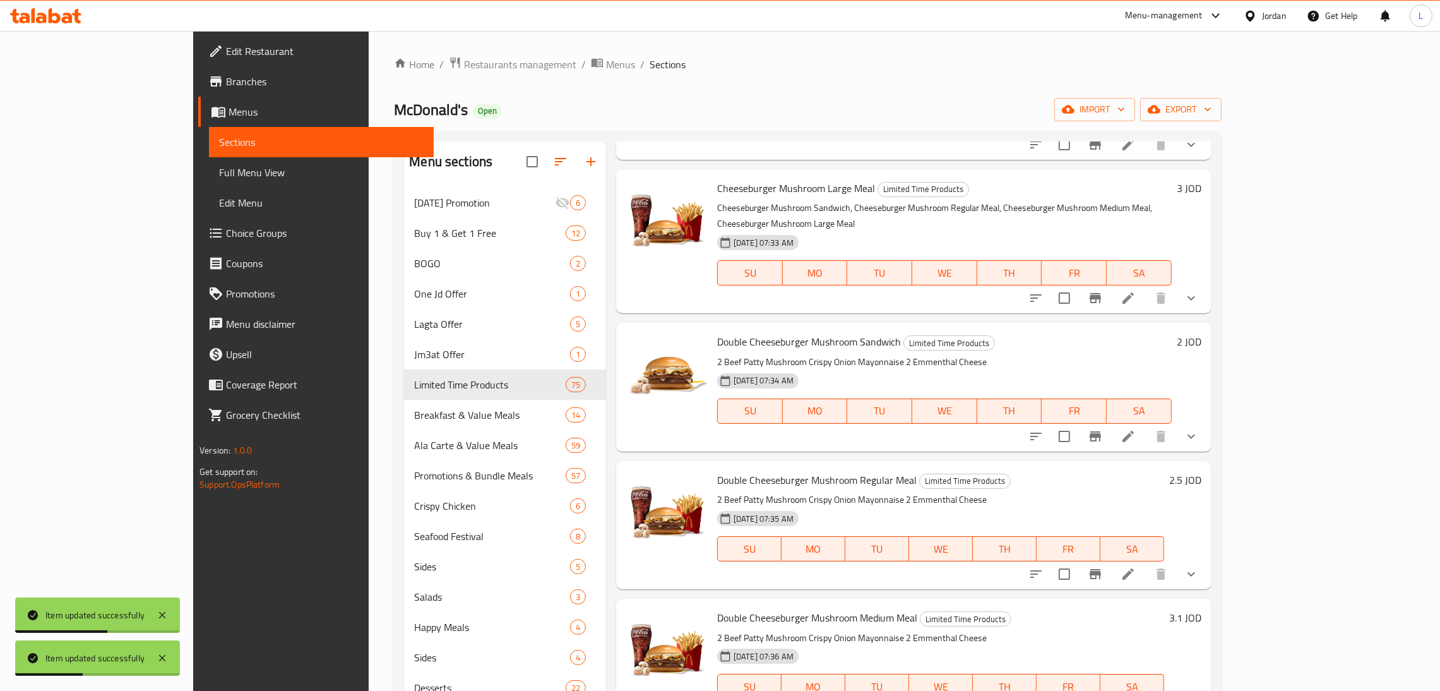
scroll to position [2461, 0]
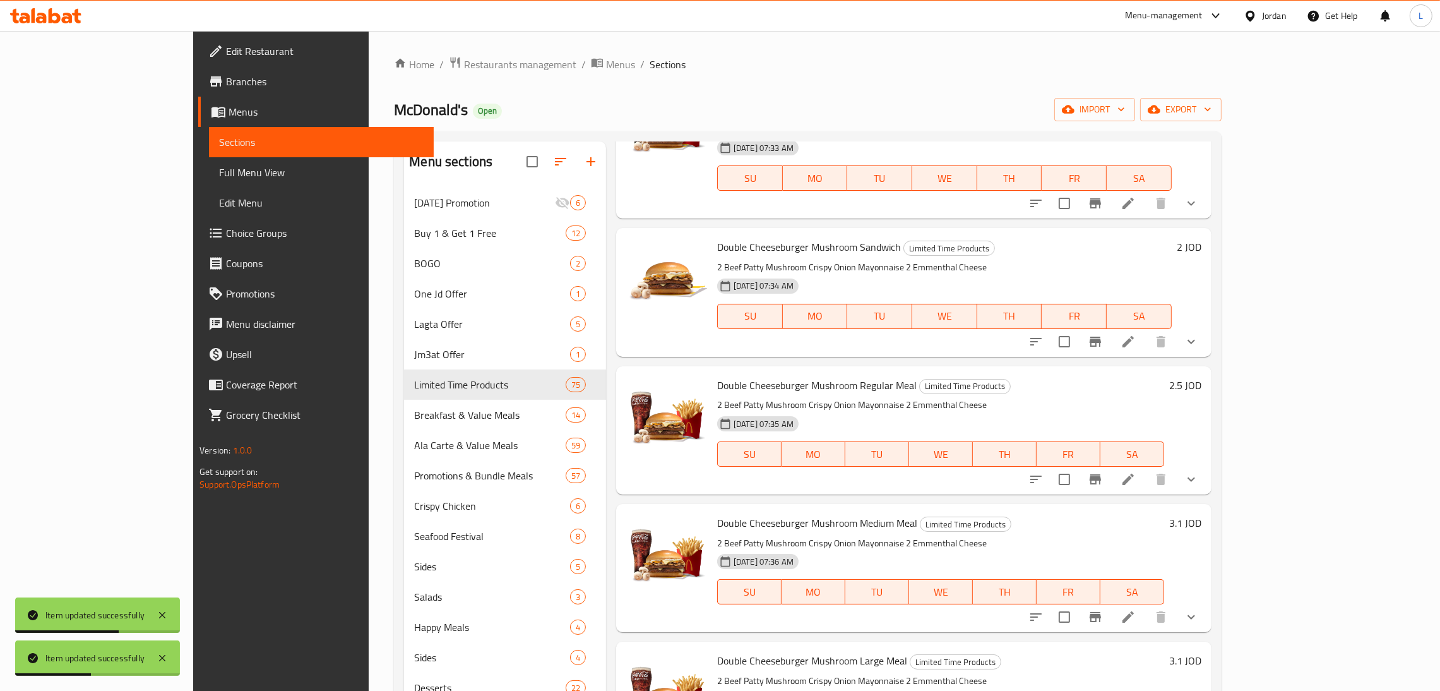
click at [1146, 468] on li at bounding box center [1127, 479] width 35 height 23
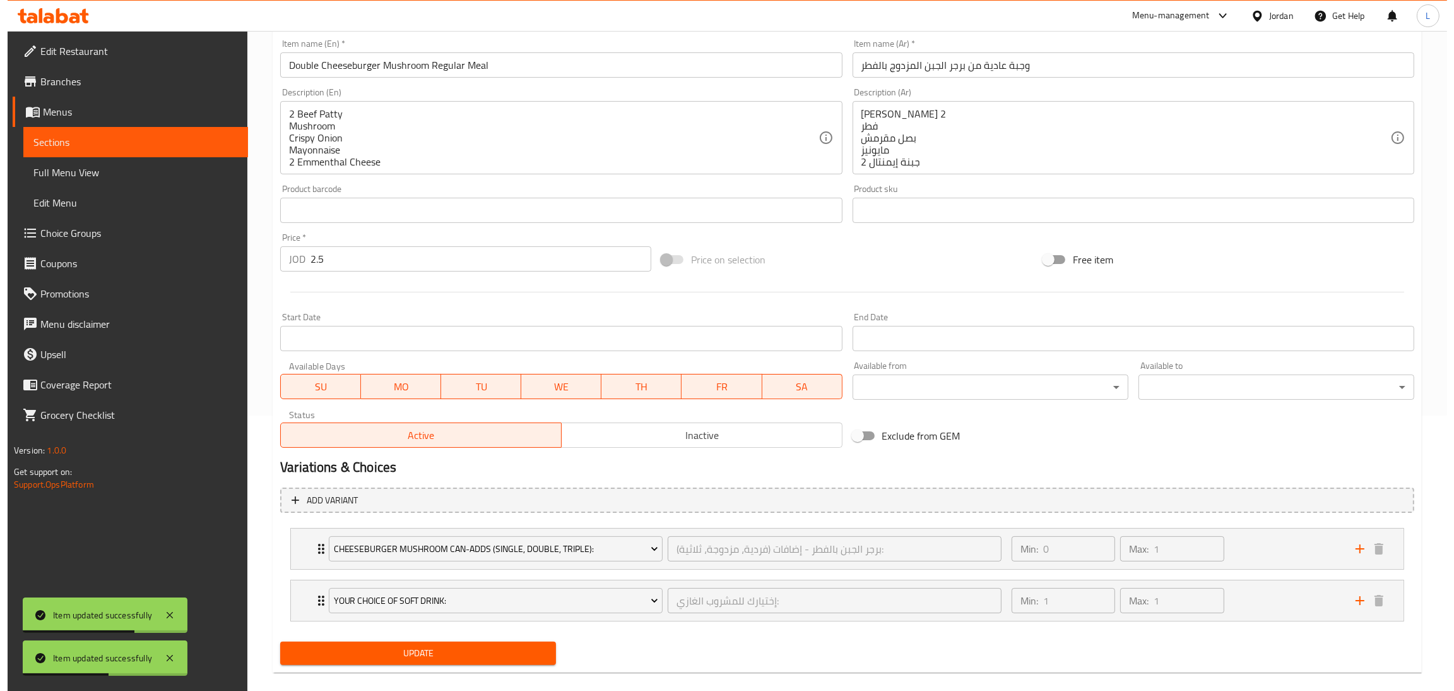
scroll to position [292, 0]
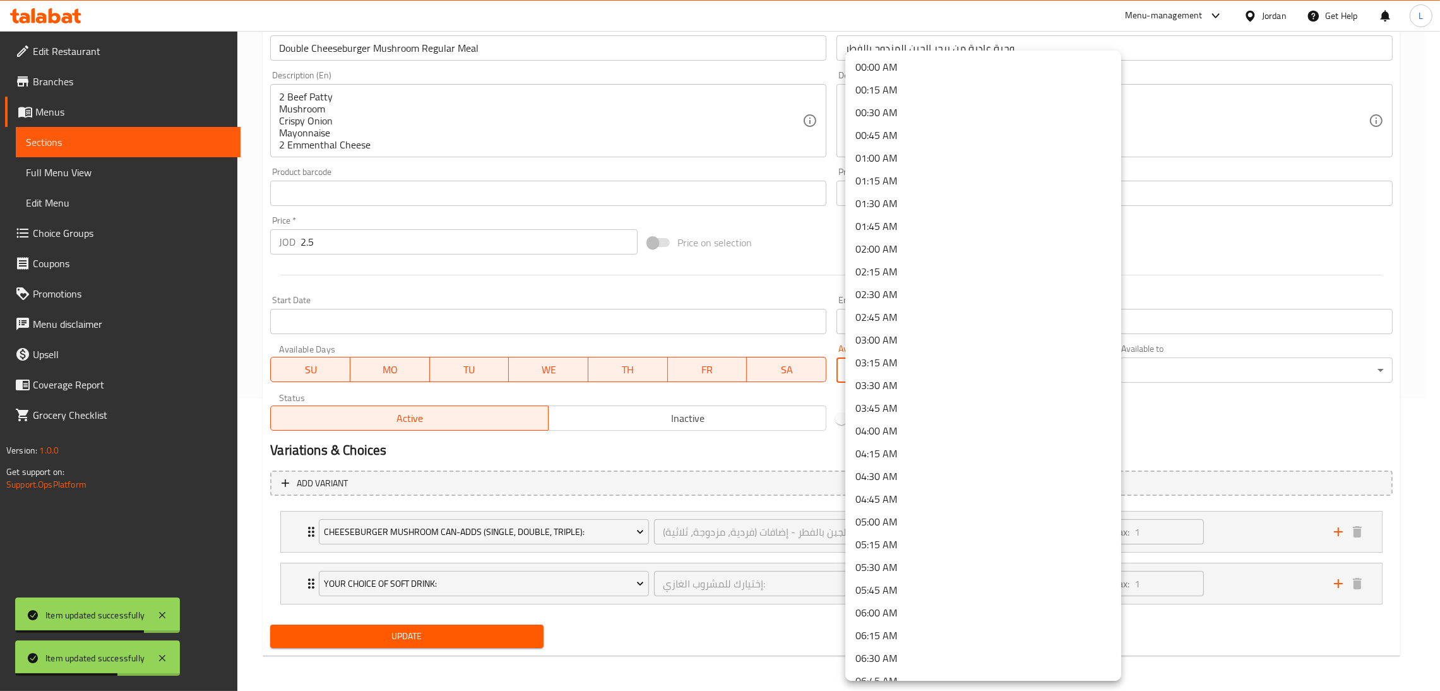
click at [923, 376] on body "Item updated successfully Item updated successfully ​ Menu-management Jordan Ge…" at bounding box center [720, 69] width 1440 height 660
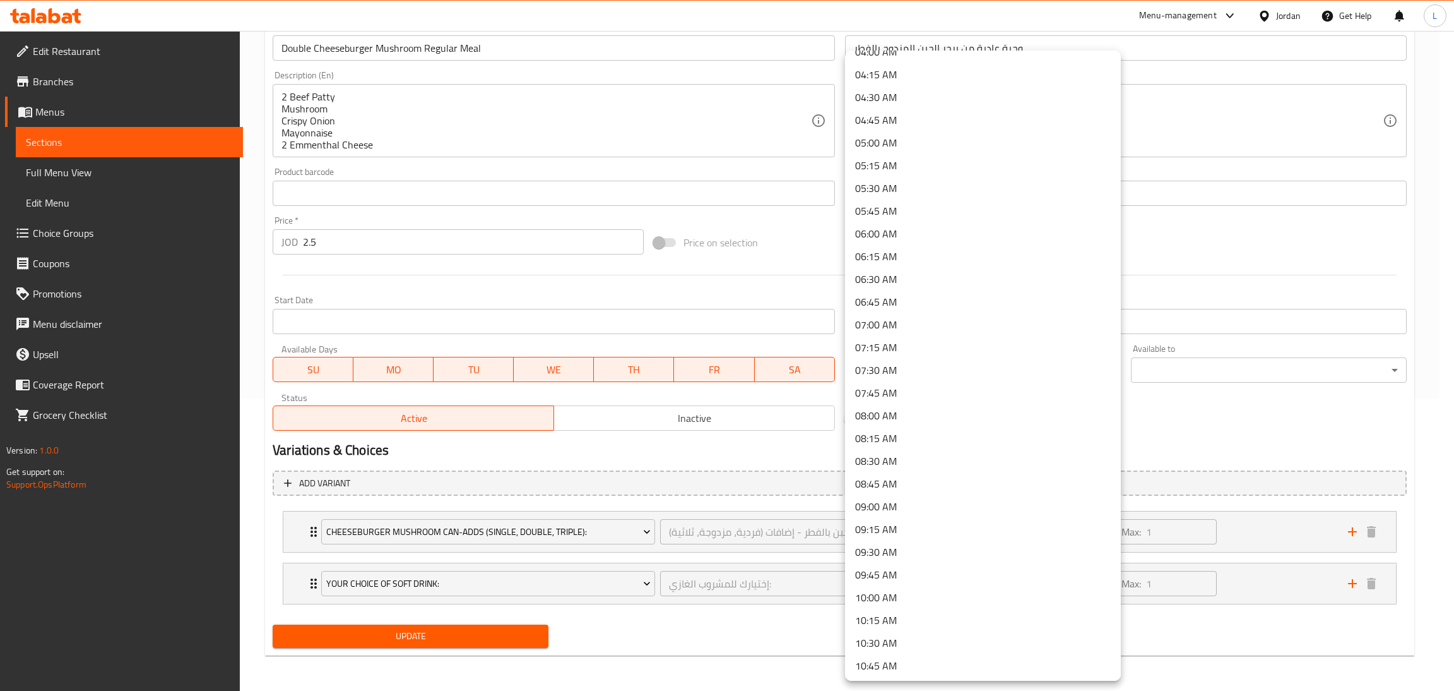
scroll to position [473, 0]
click at [902, 637] on li "11:30 AM" at bounding box center [983, 639] width 276 height 23
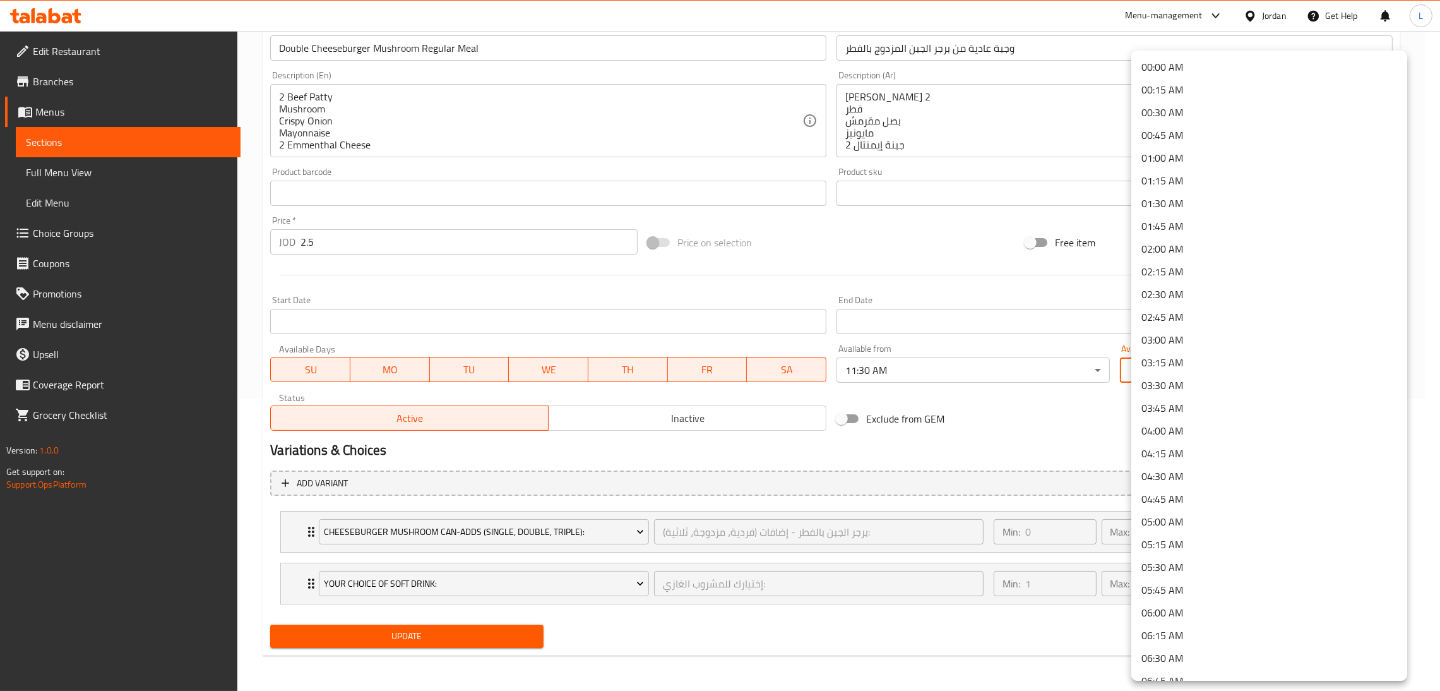
click at [1187, 374] on body "​ Menu-management Jordan Get Help L Edit Restaurant Branches Menus Sections Ful…" at bounding box center [720, 69] width 1440 height 660
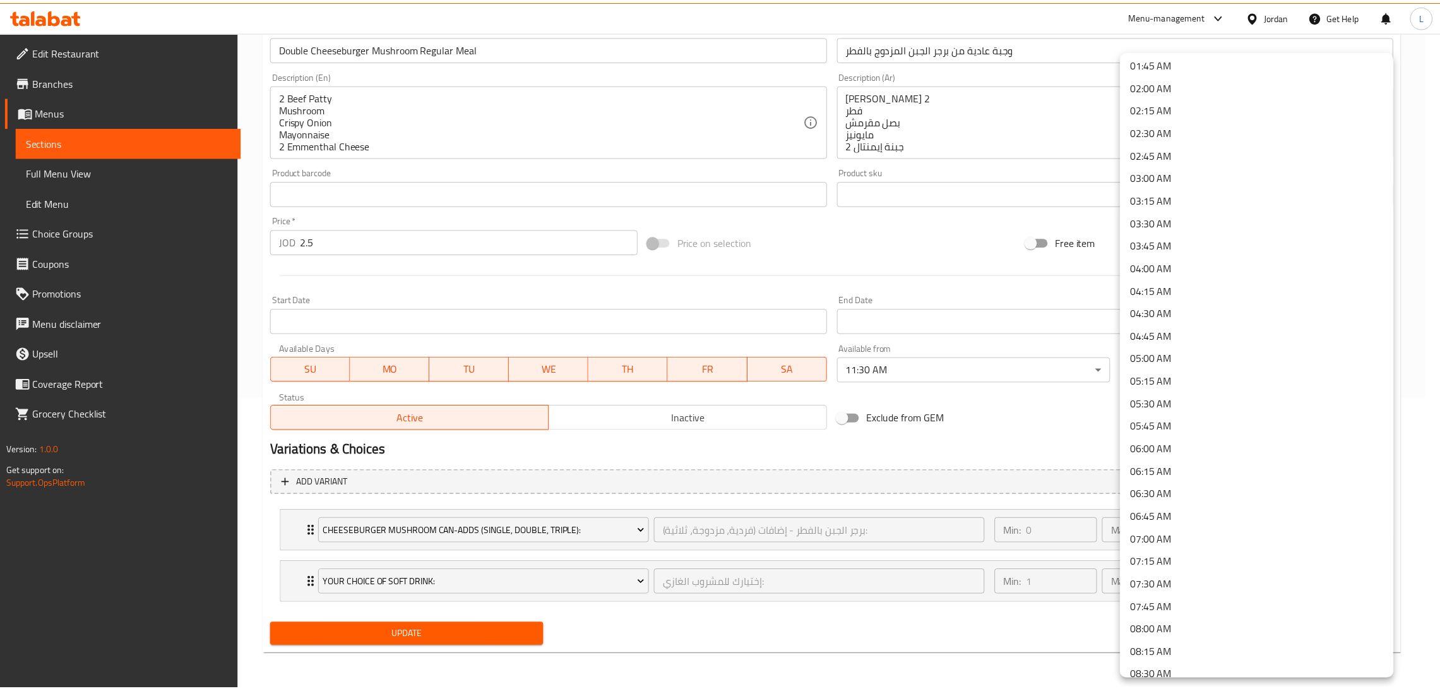
scroll to position [162, 0]
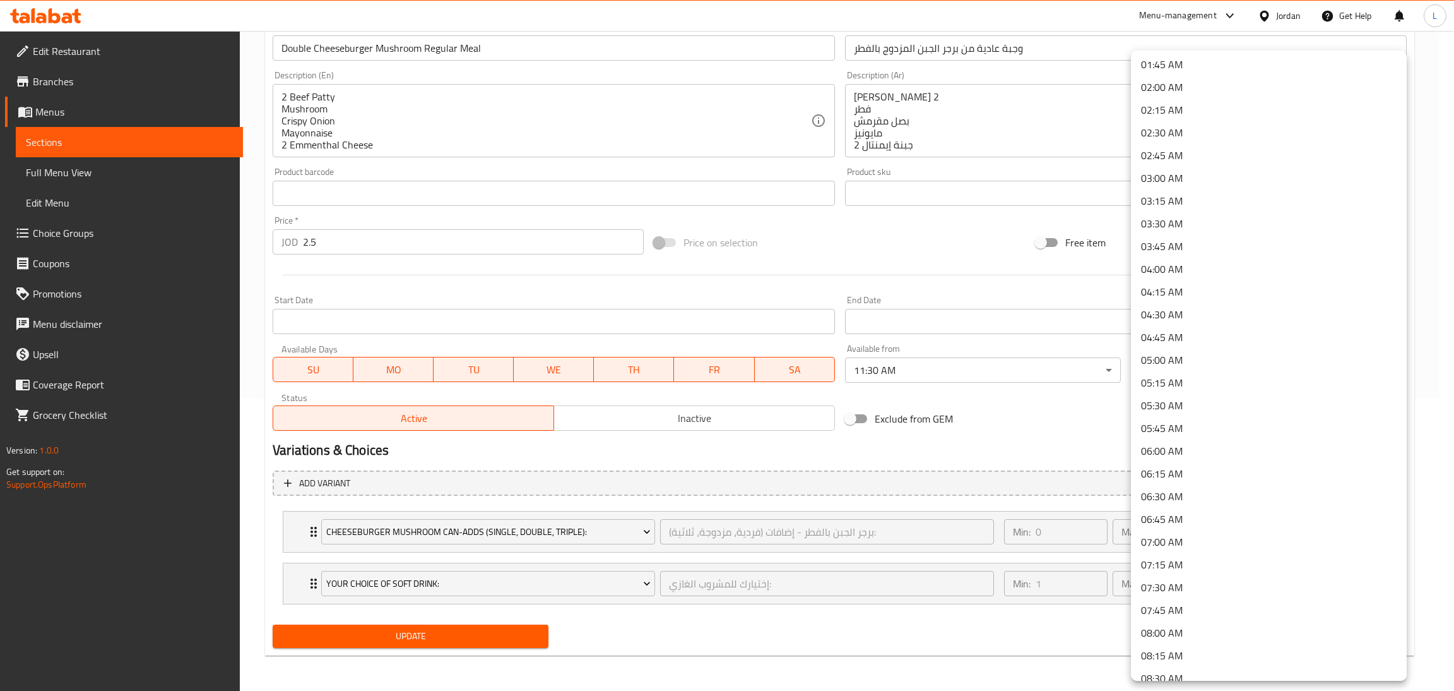
click at [1229, 401] on li "05:30 AM" at bounding box center [1269, 405] width 276 height 23
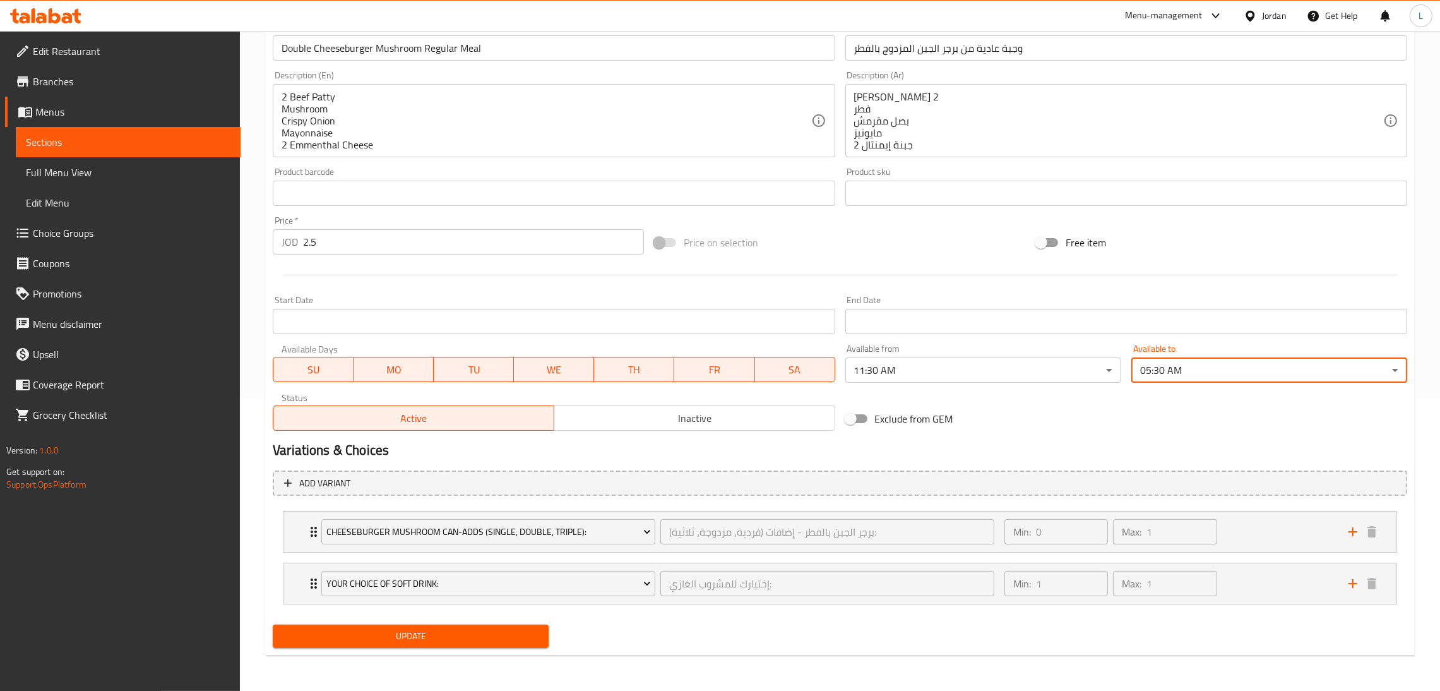
click at [438, 640] on span "Update" at bounding box center [411, 636] width 256 height 16
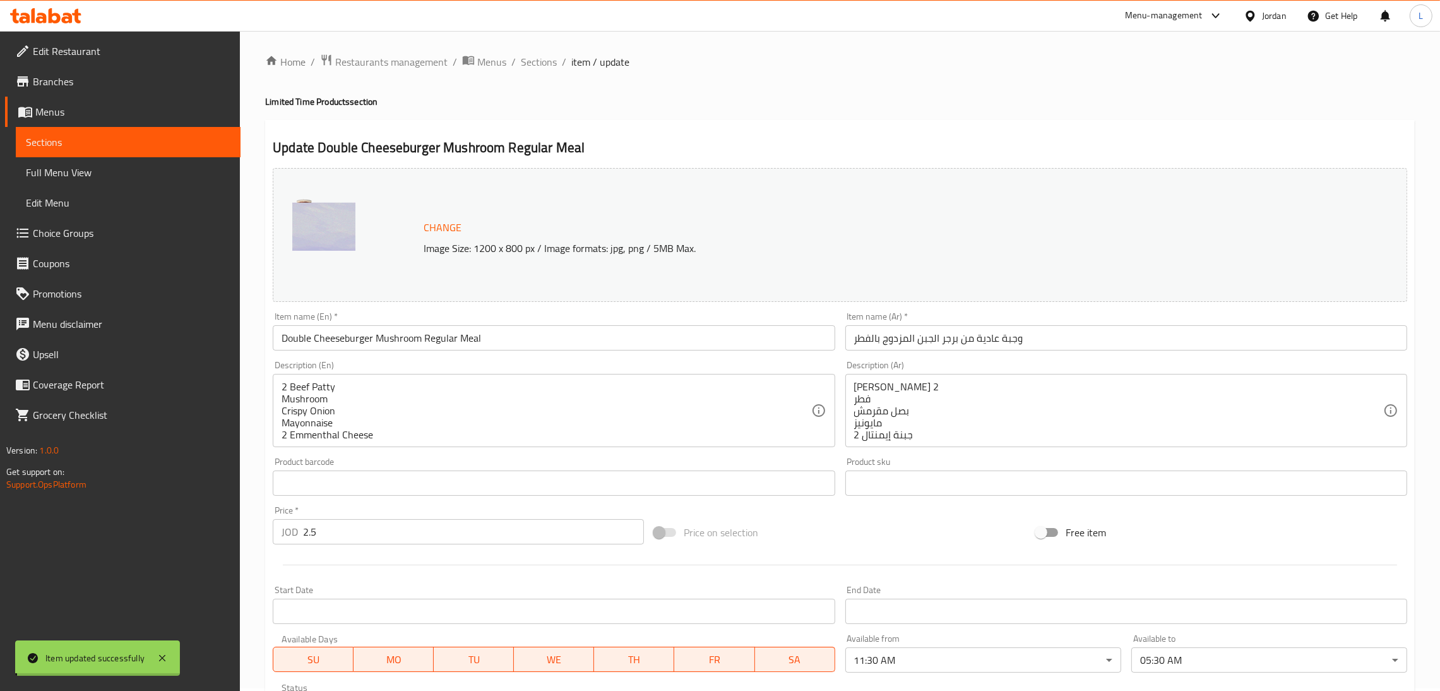
scroll to position [0, 0]
click at [544, 69] on span "Sections" at bounding box center [539, 64] width 36 height 15
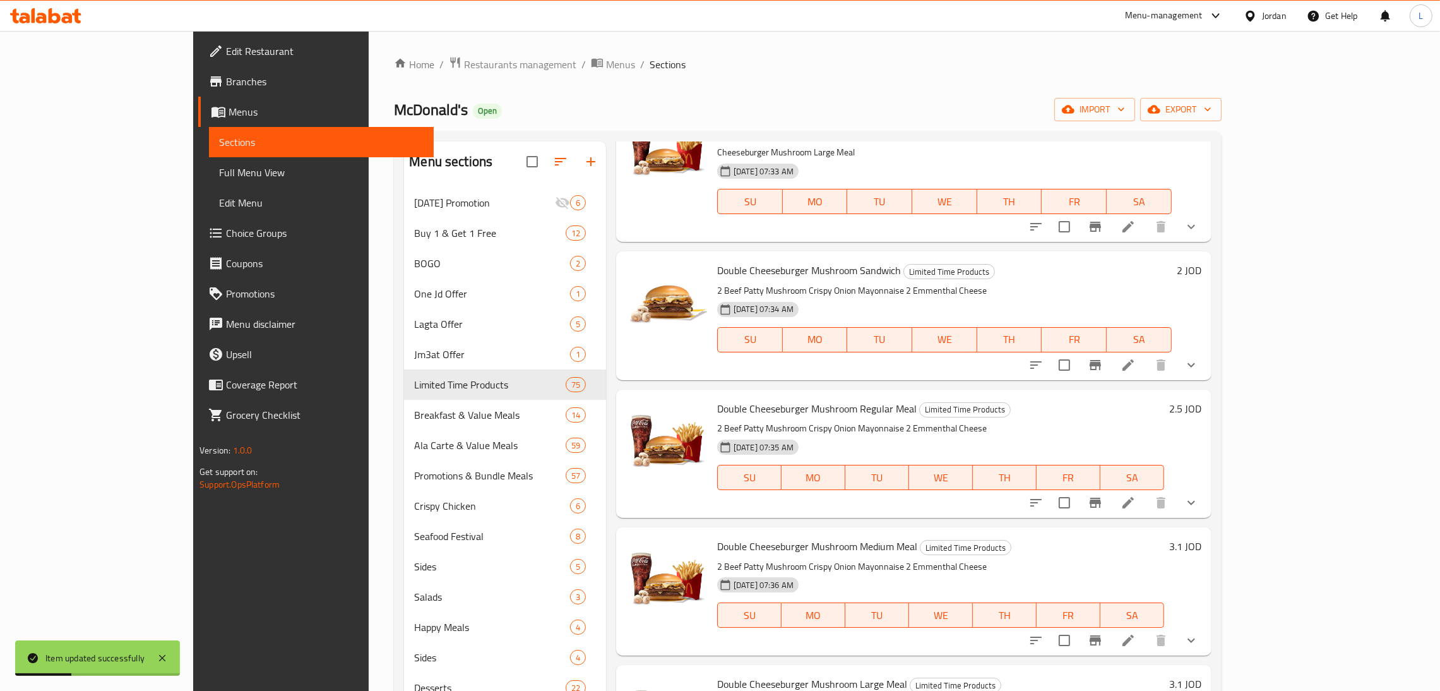
scroll to position [2556, 0]
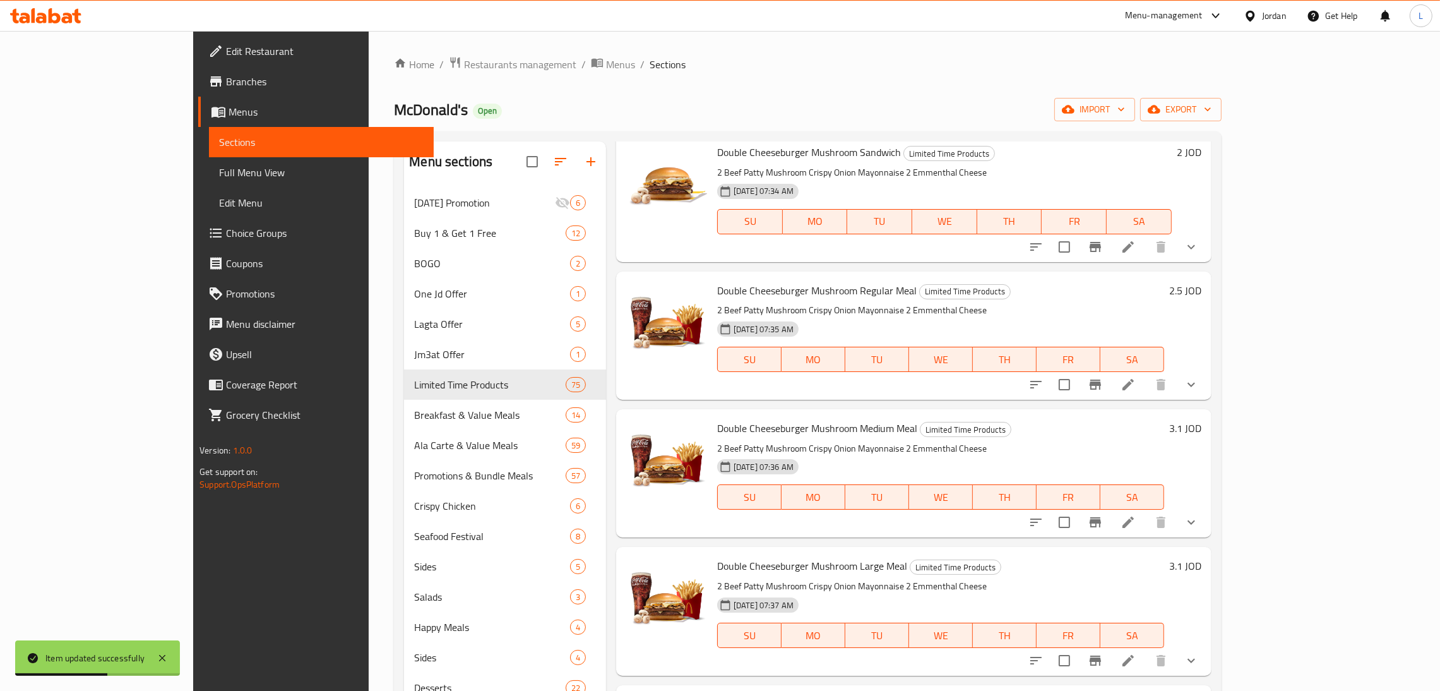
click at [1146, 511] on li at bounding box center [1127, 522] width 35 height 23
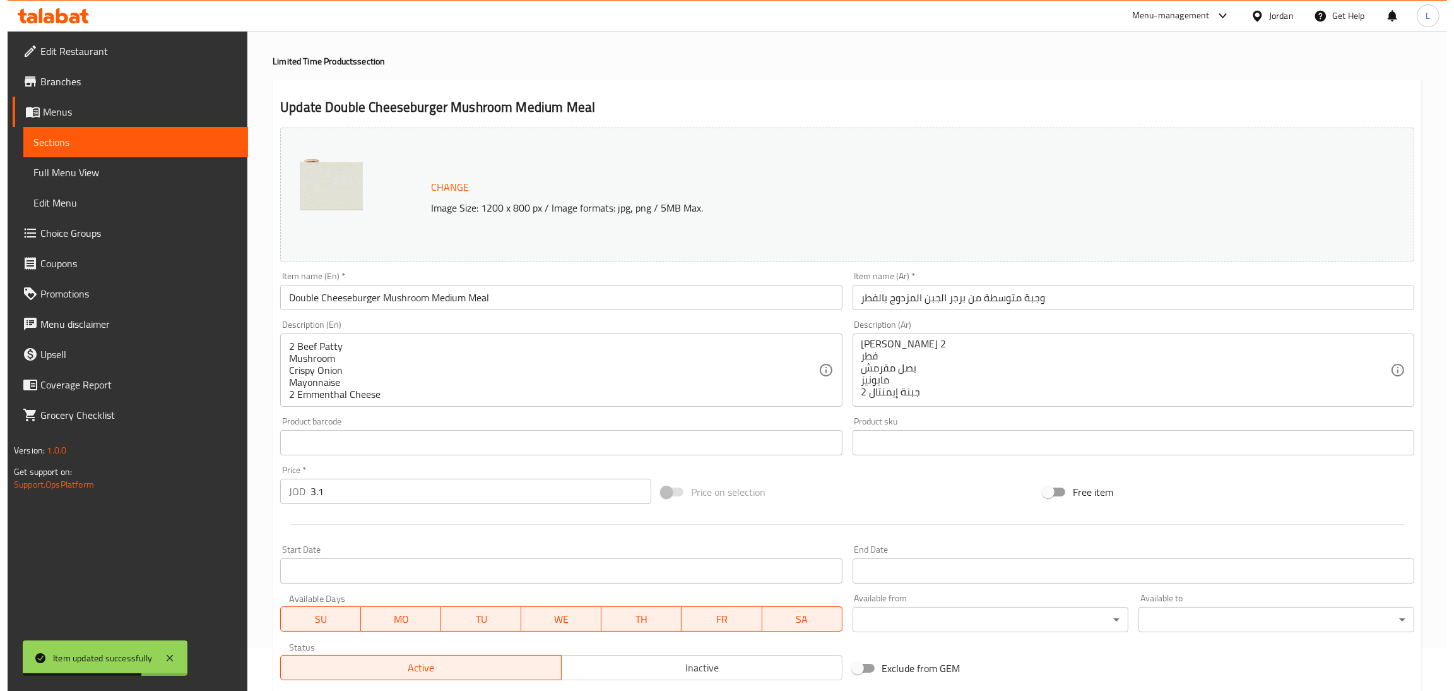
scroll to position [95, 0]
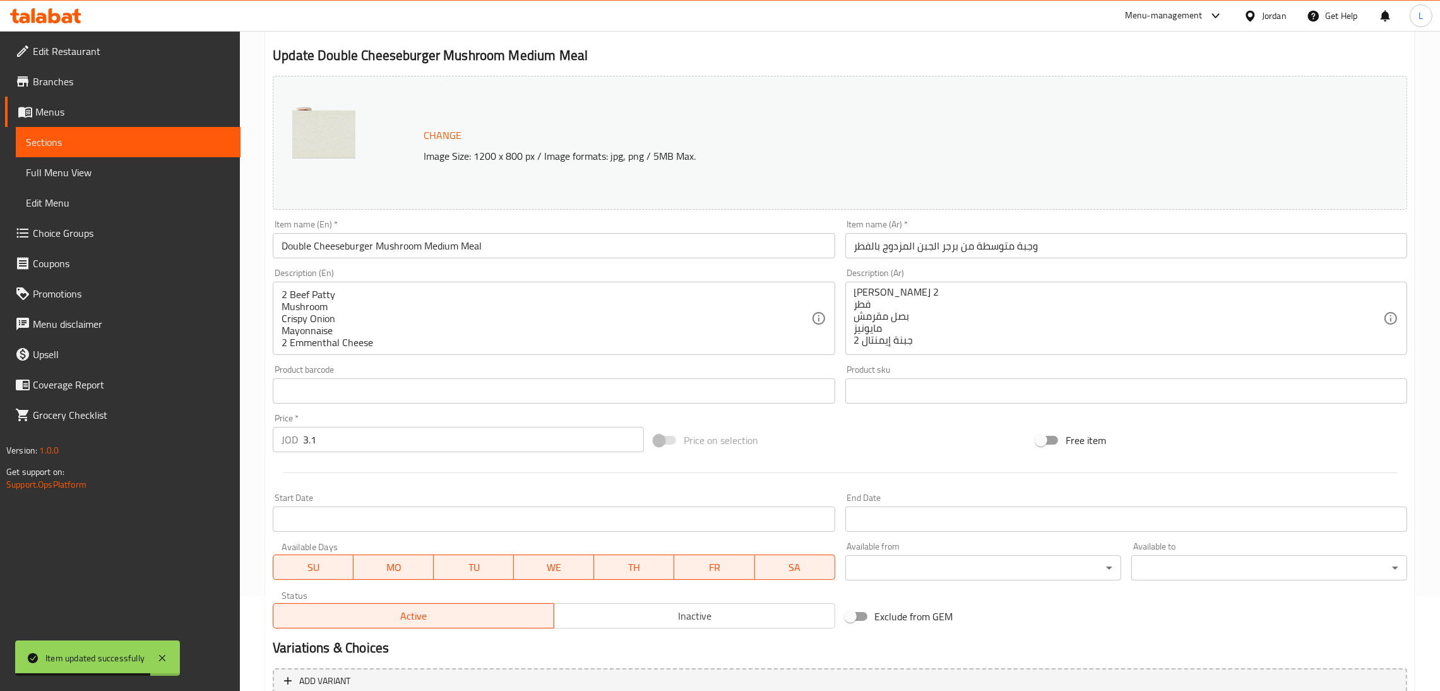
click at [961, 562] on body "Item updated successfully ​ Menu-management Jordan Get Help L Edit Restaurant B…" at bounding box center [720, 266] width 1440 height 660
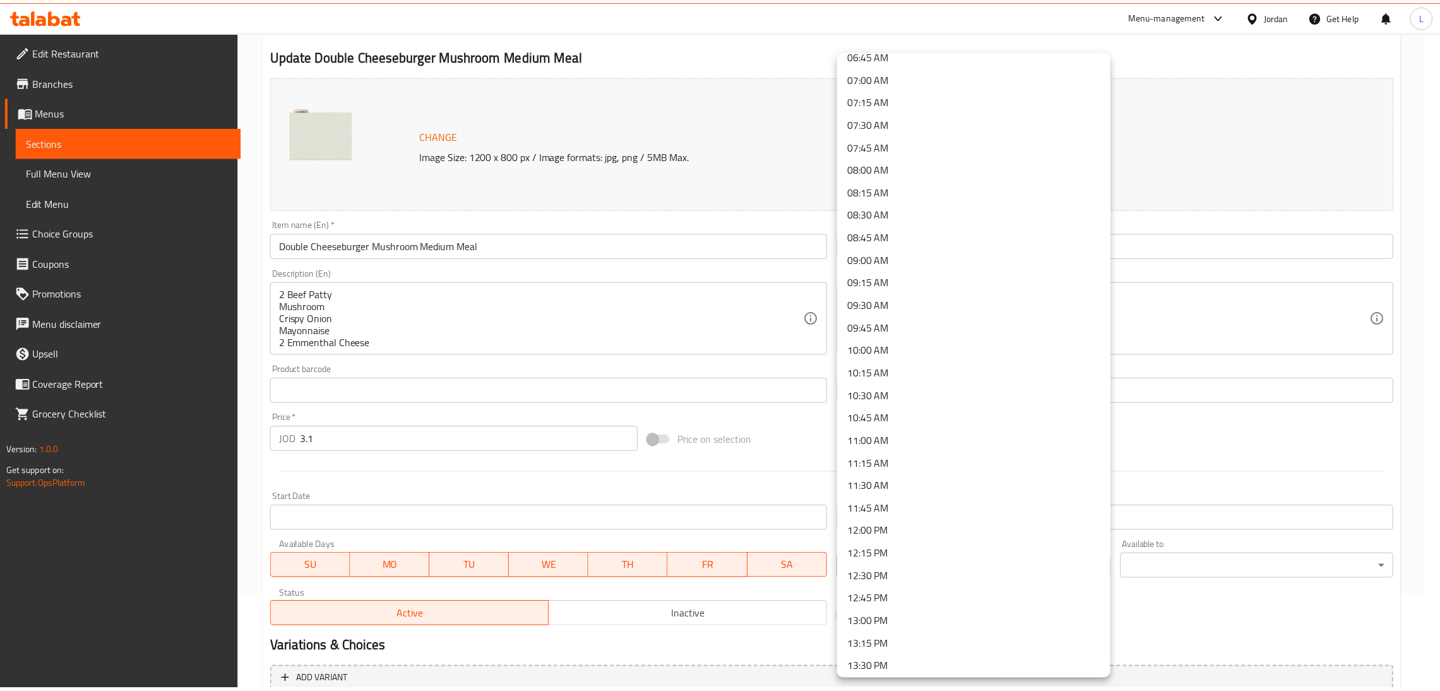
scroll to position [663, 0]
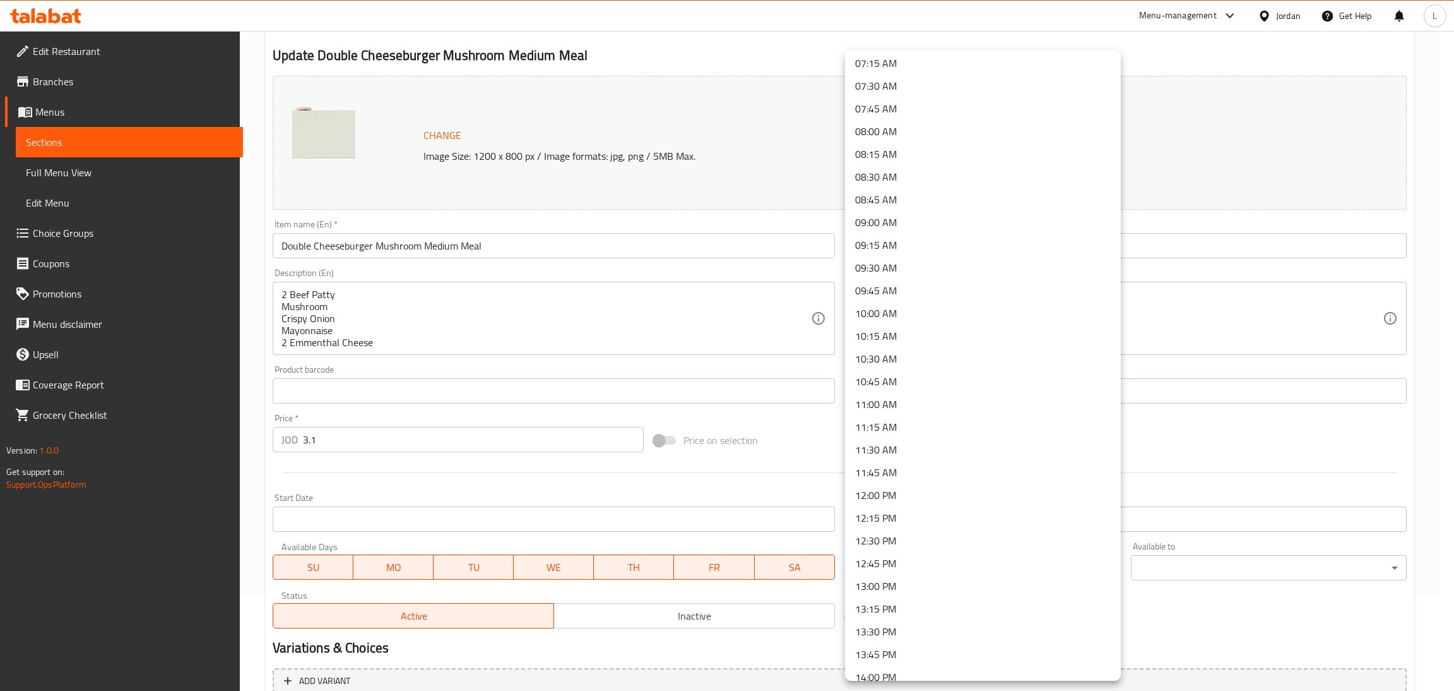
click at [957, 439] on li "11:30 AM" at bounding box center [983, 449] width 276 height 23
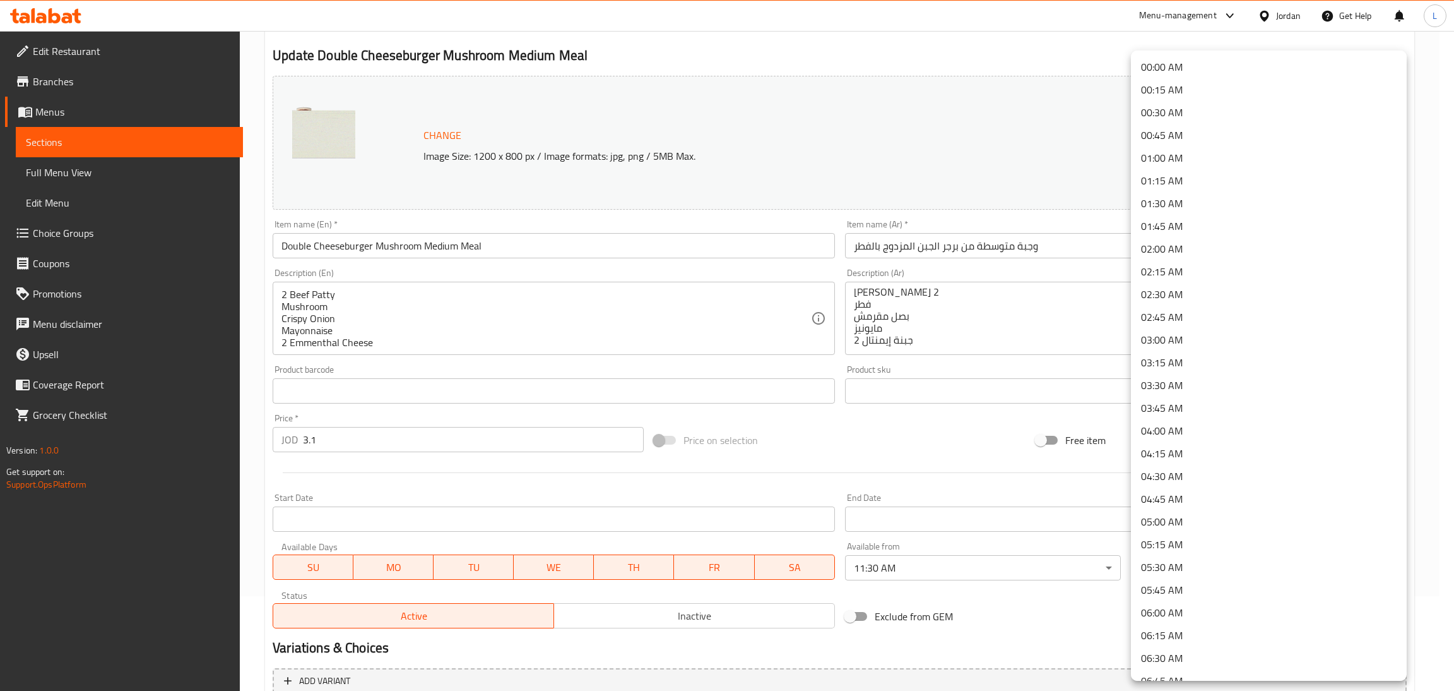
click at [1232, 573] on body "​ Menu-management Jordan Get Help L Edit Restaurant Branches Menus Sections Ful…" at bounding box center [727, 266] width 1454 height 660
click at [1228, 565] on li "05:30 AM" at bounding box center [1269, 567] width 276 height 23
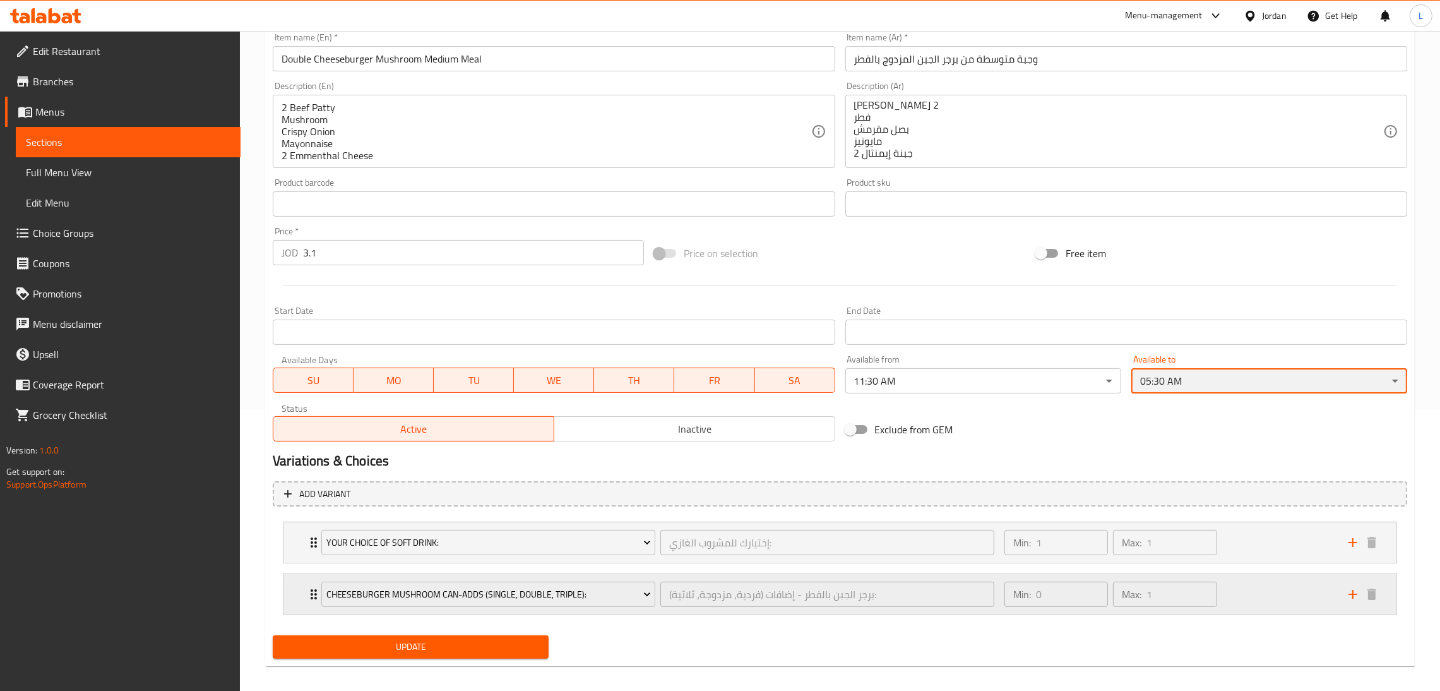
scroll to position [292, 0]
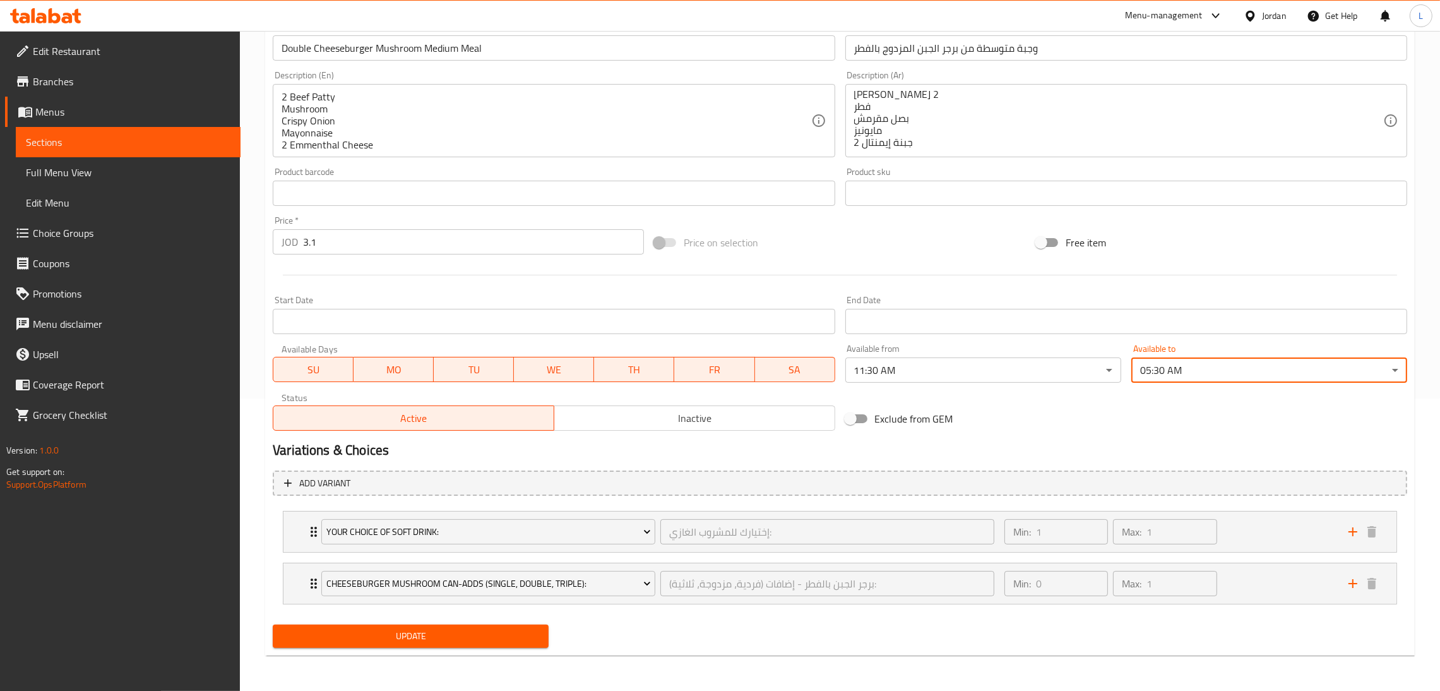
click at [434, 648] on div "Update" at bounding box center [411, 635] width 286 height 33
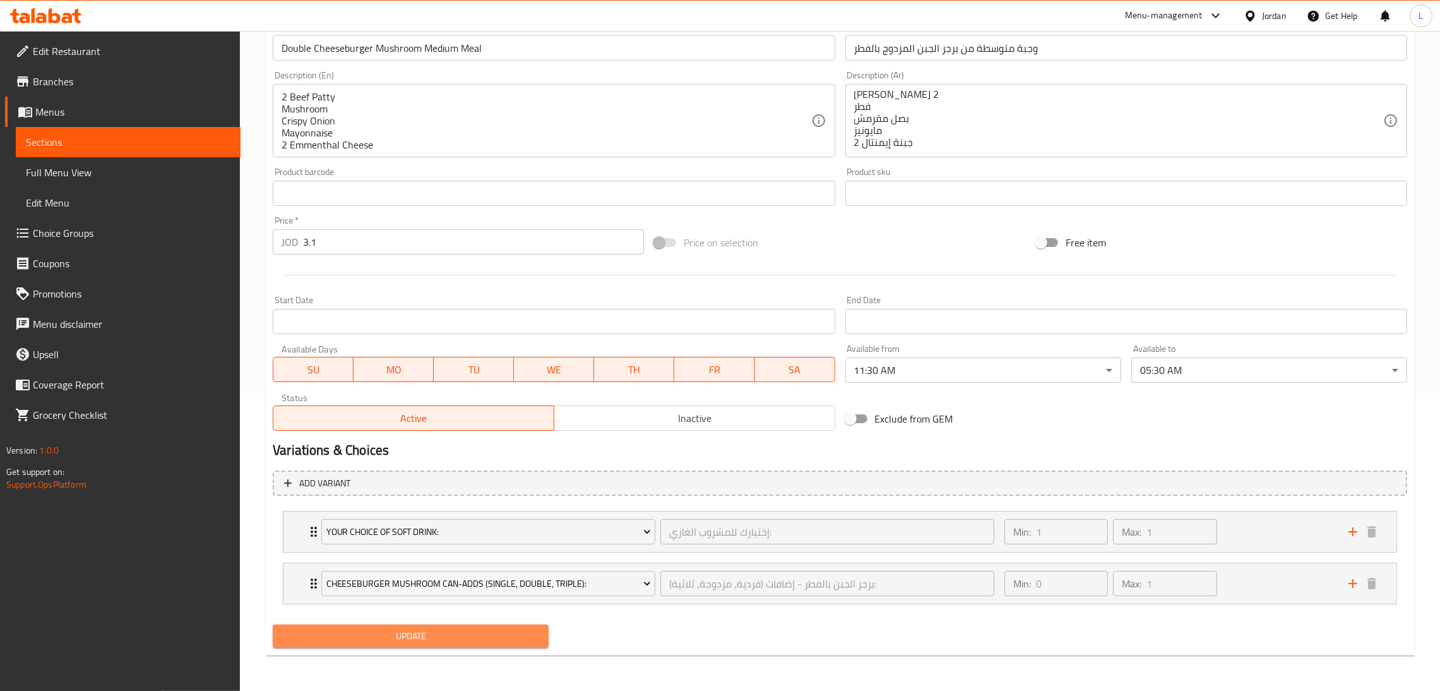
click at [449, 641] on span "Update" at bounding box center [411, 636] width 256 height 16
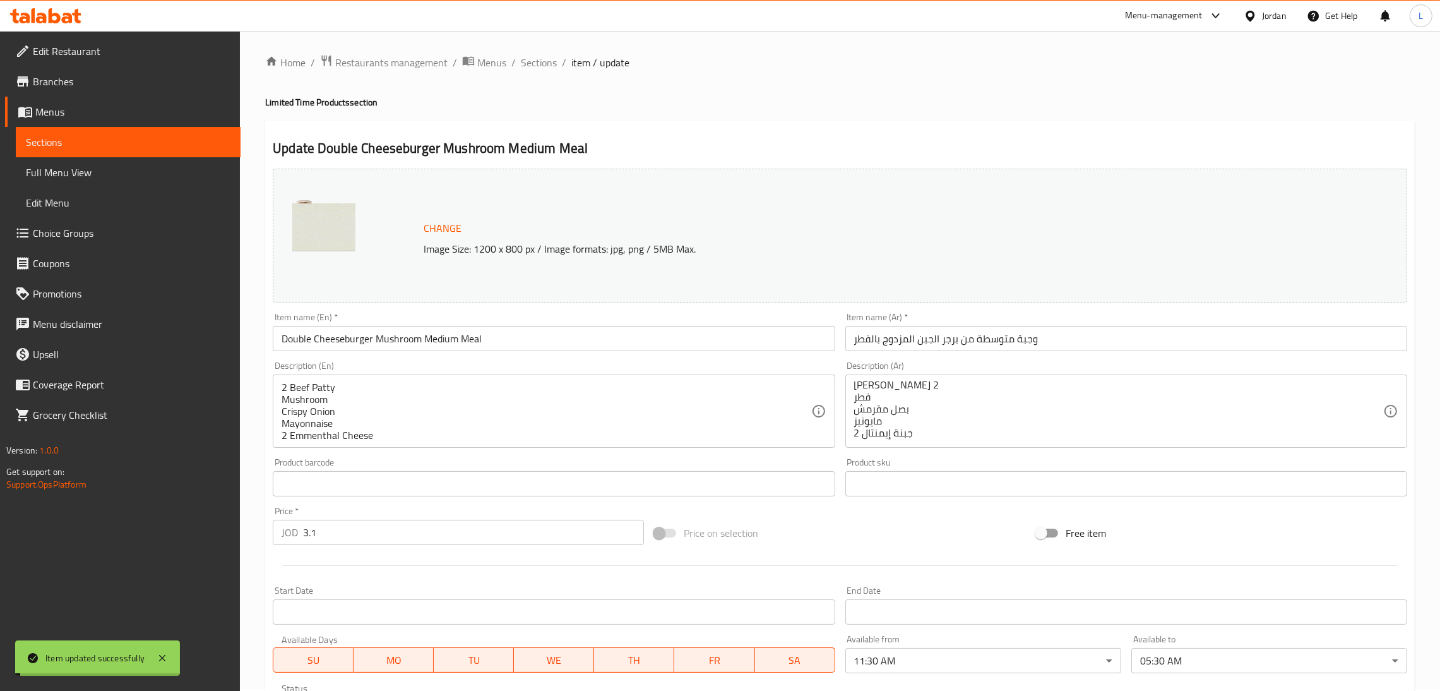
scroll to position [0, 0]
click at [545, 61] on span "Sections" at bounding box center [539, 64] width 36 height 15
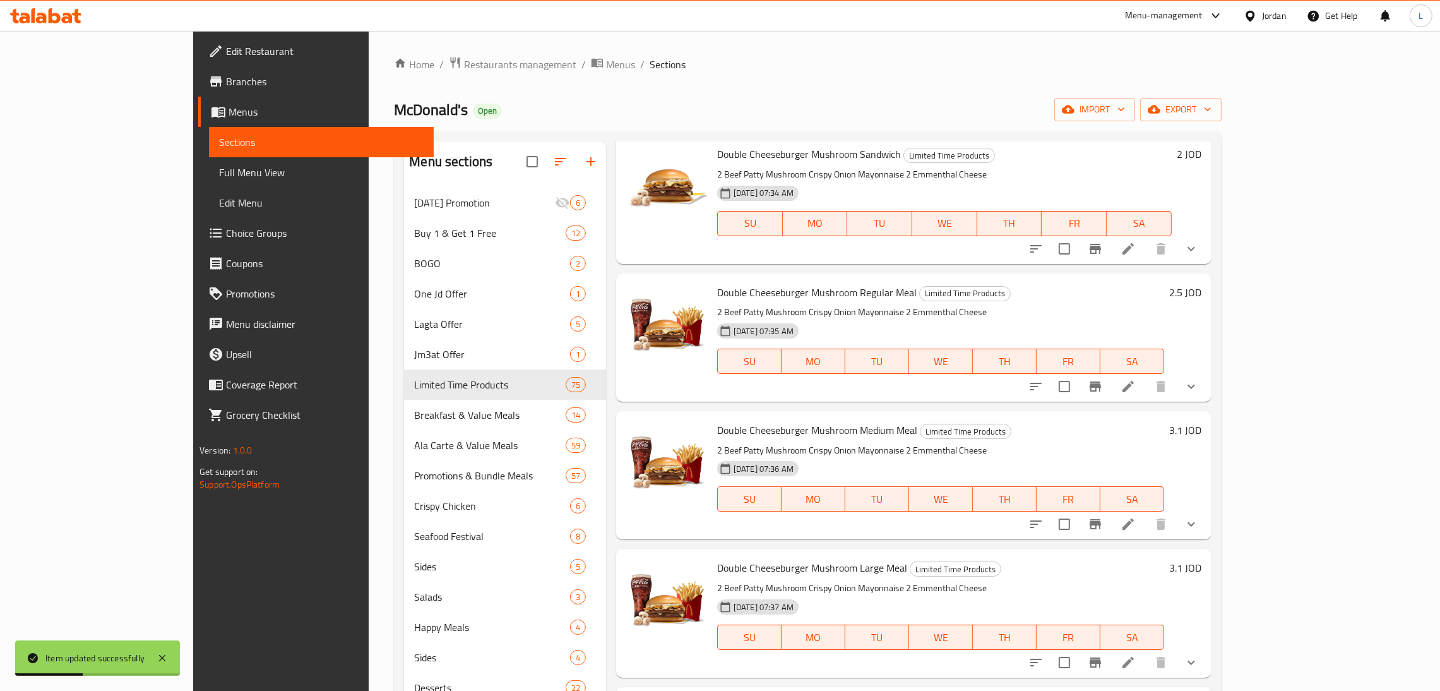
scroll to position [2651, 0]
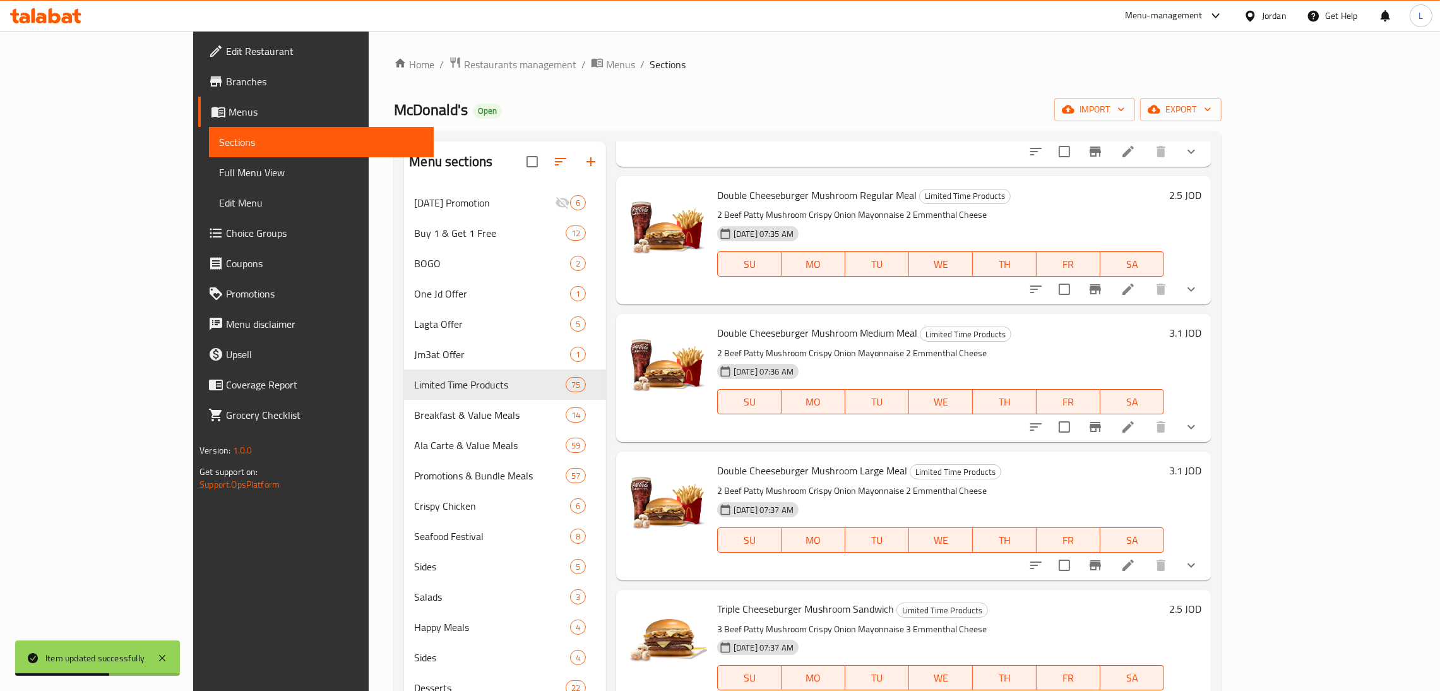
click at [1206, 550] on div at bounding box center [1114, 565] width 186 height 30
click at [1136, 557] on icon at bounding box center [1128, 564] width 15 height 15
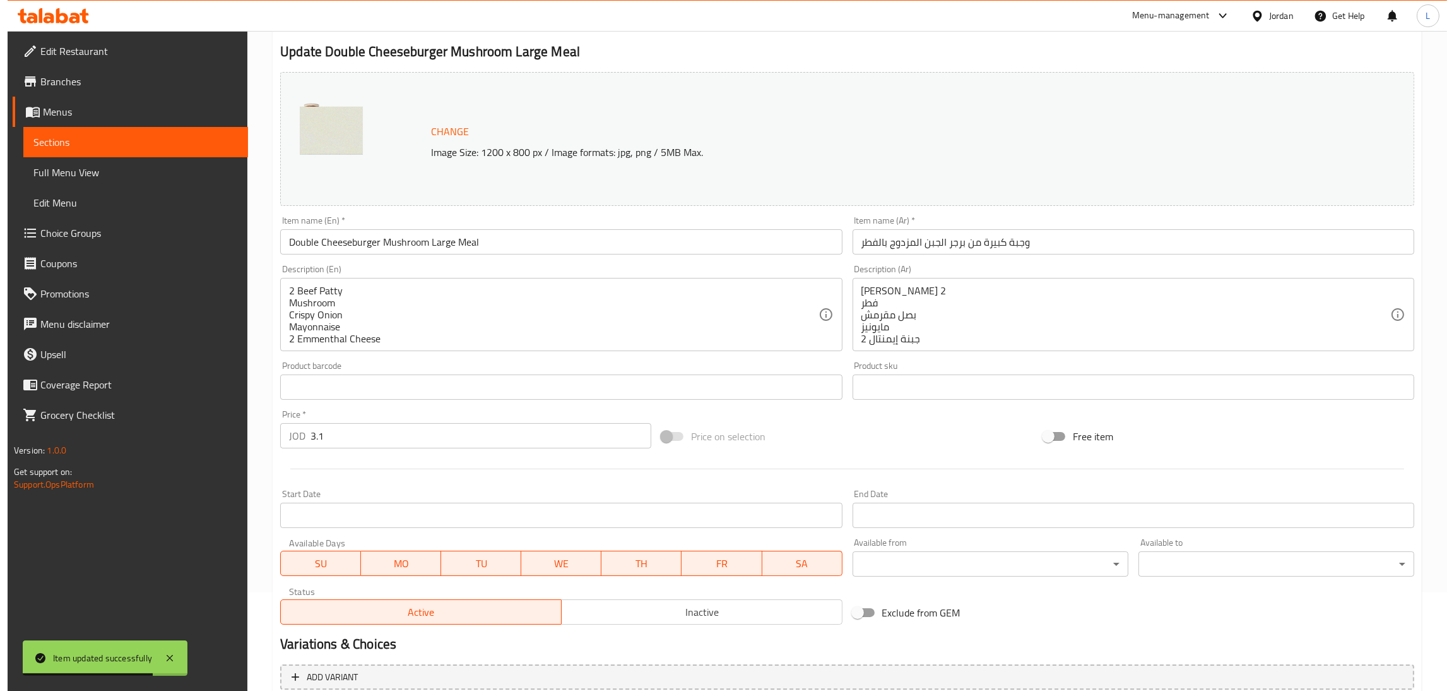
scroll to position [283, 0]
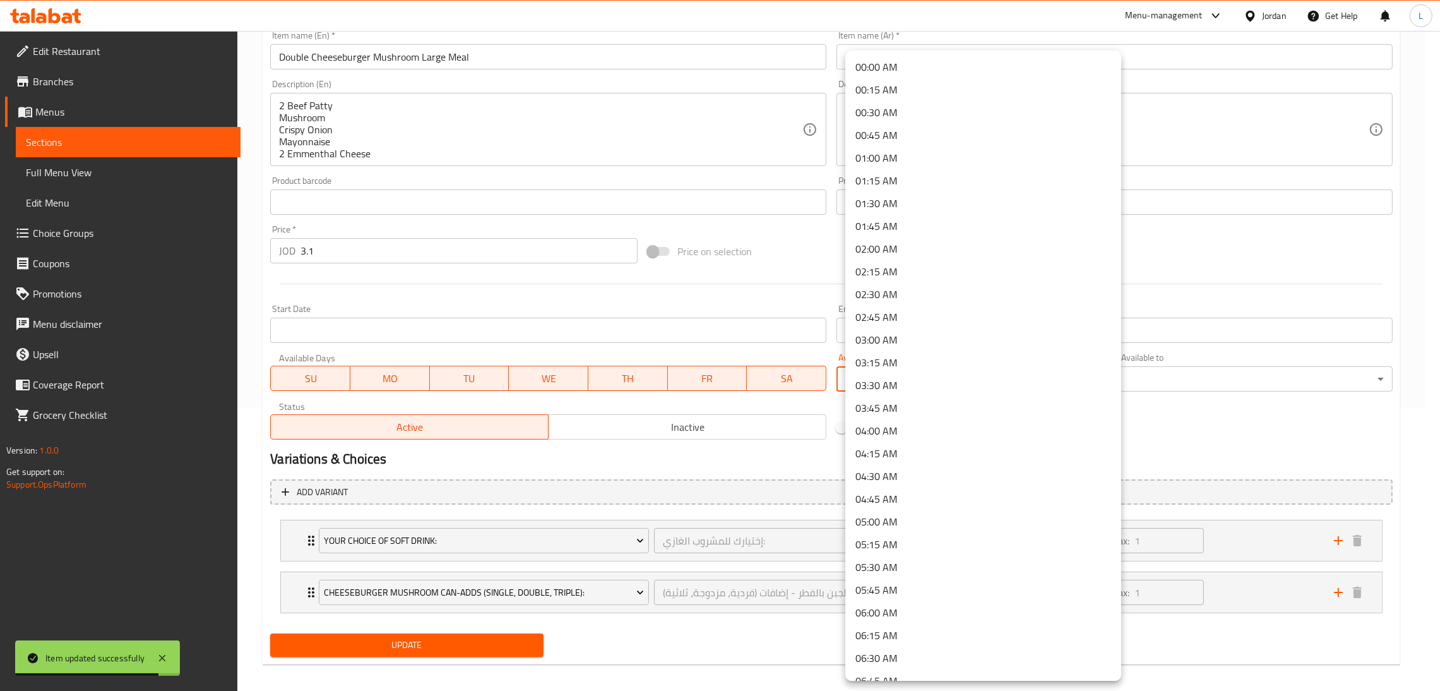
click at [944, 377] on body "Item updated successfully ​ Menu-management Jordan Get Help L Edit Restaurant B…" at bounding box center [720, 77] width 1440 height 660
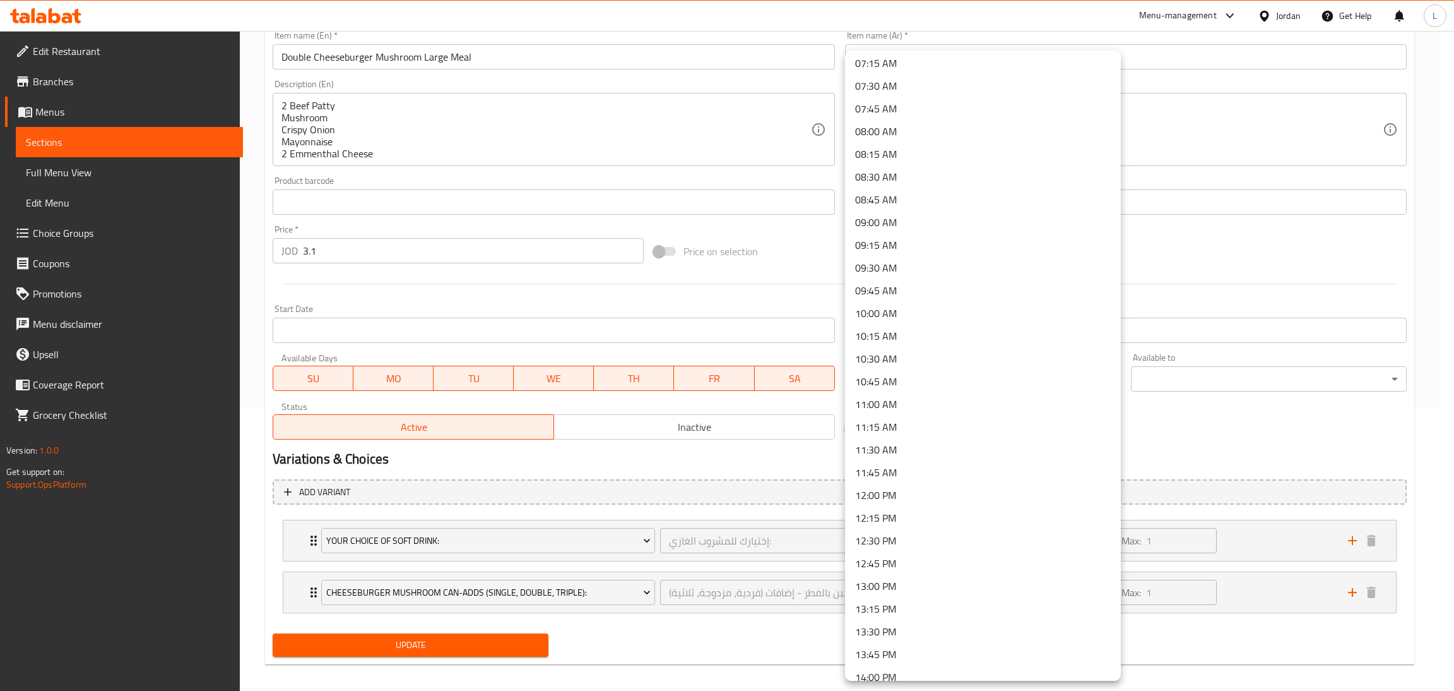
click at [1001, 438] on li "11:30 AM" at bounding box center [983, 449] width 276 height 23
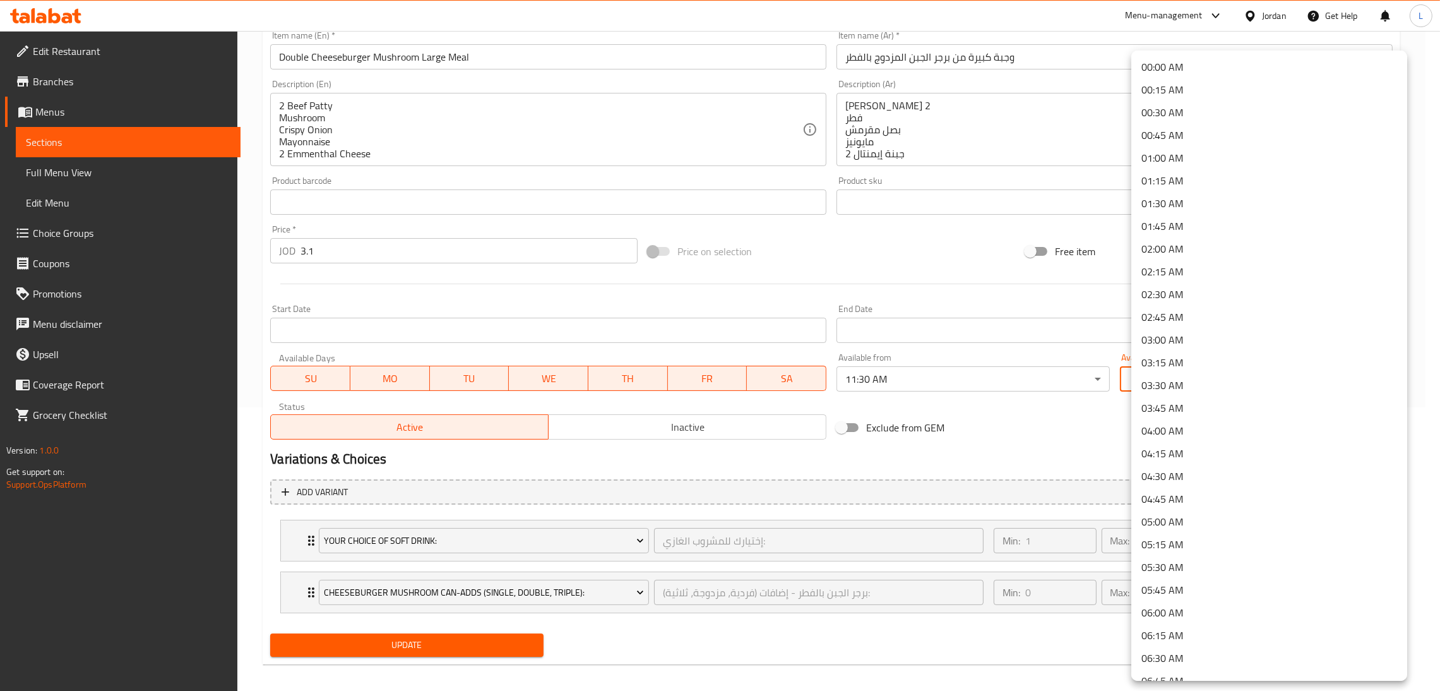
click at [1188, 383] on body "​ Menu-management Jordan Get Help L Edit Restaurant Branches Menus Sections Ful…" at bounding box center [720, 77] width 1440 height 660
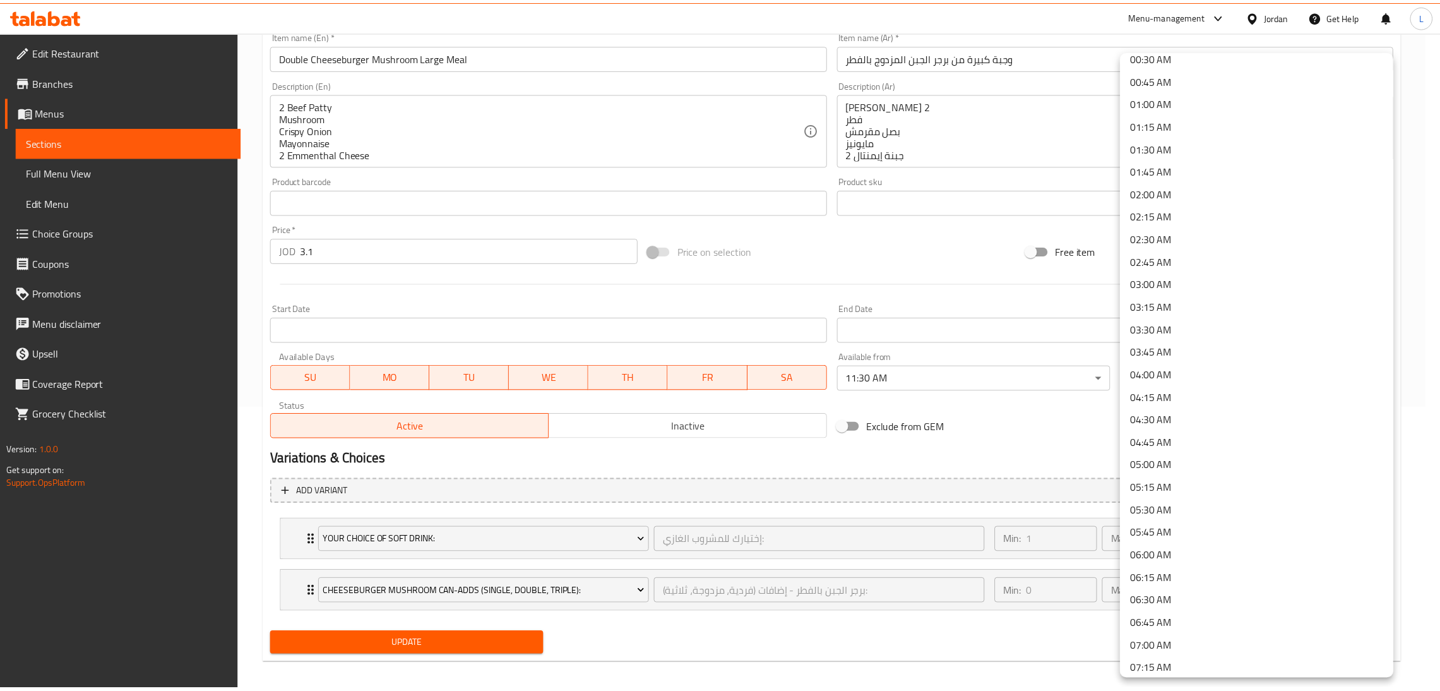
scroll to position [95, 0]
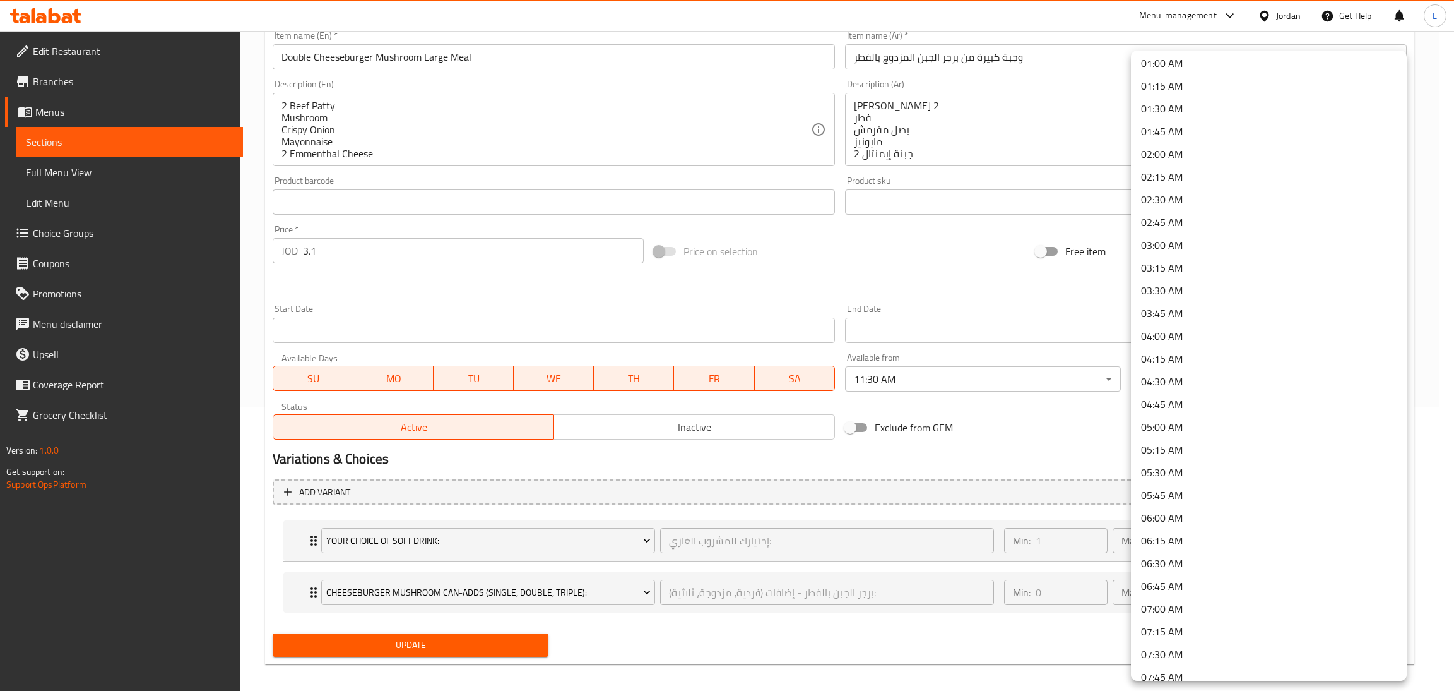
click at [1194, 470] on li "05:30 AM" at bounding box center [1269, 472] width 276 height 23
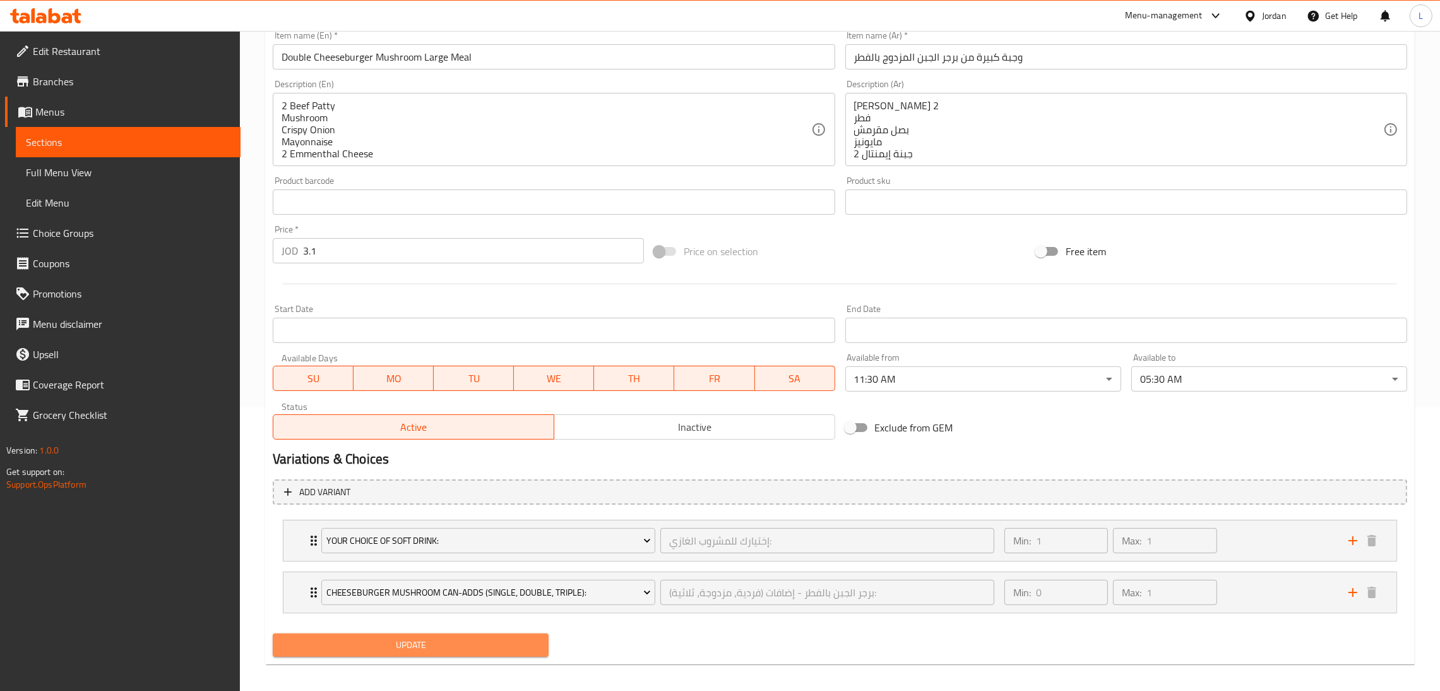
click at [521, 645] on span "Update" at bounding box center [411, 645] width 256 height 16
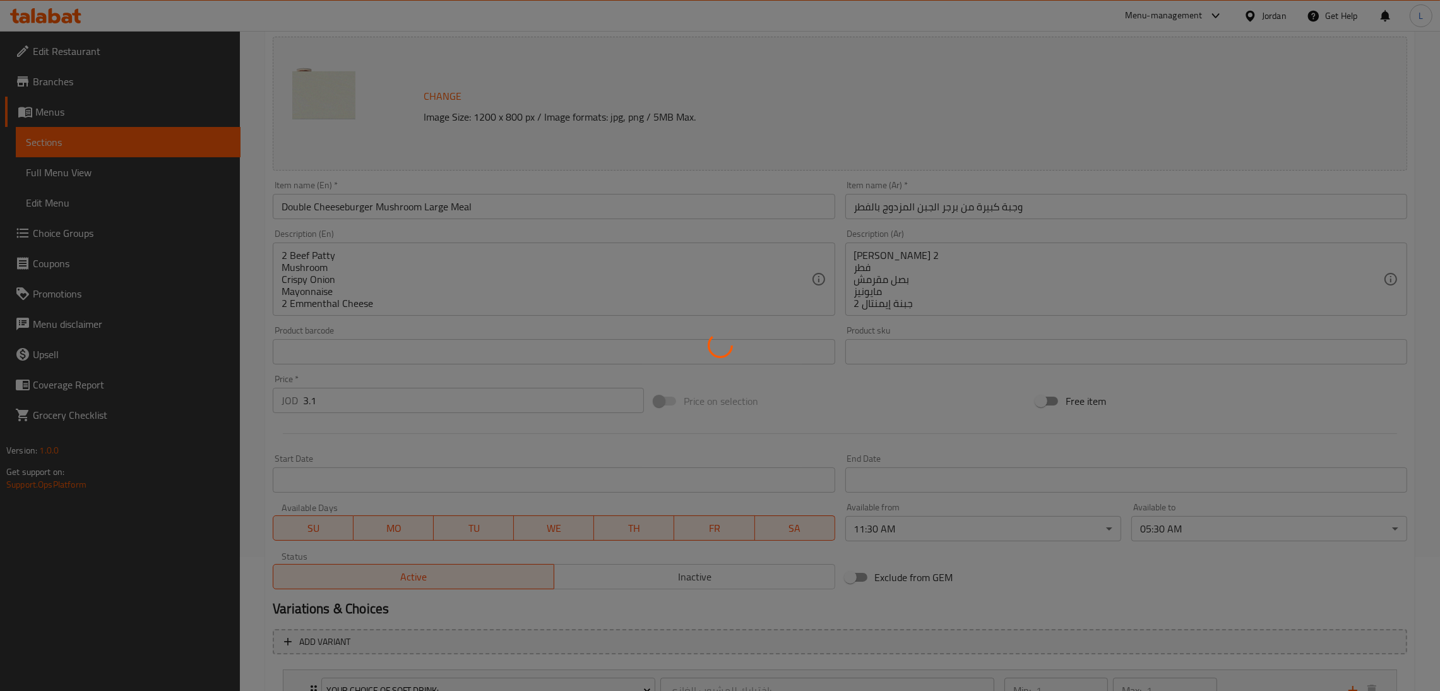
scroll to position [0, 0]
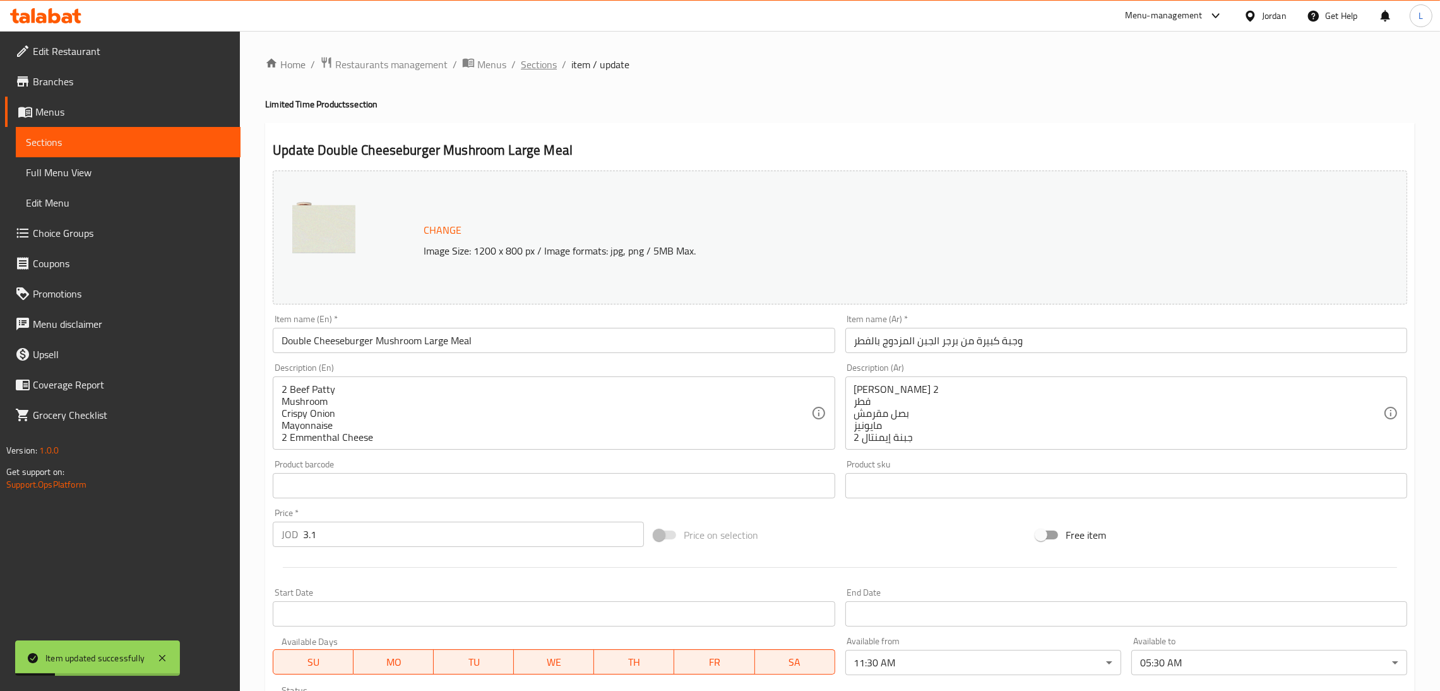
click at [538, 70] on span "Sections" at bounding box center [539, 64] width 36 height 15
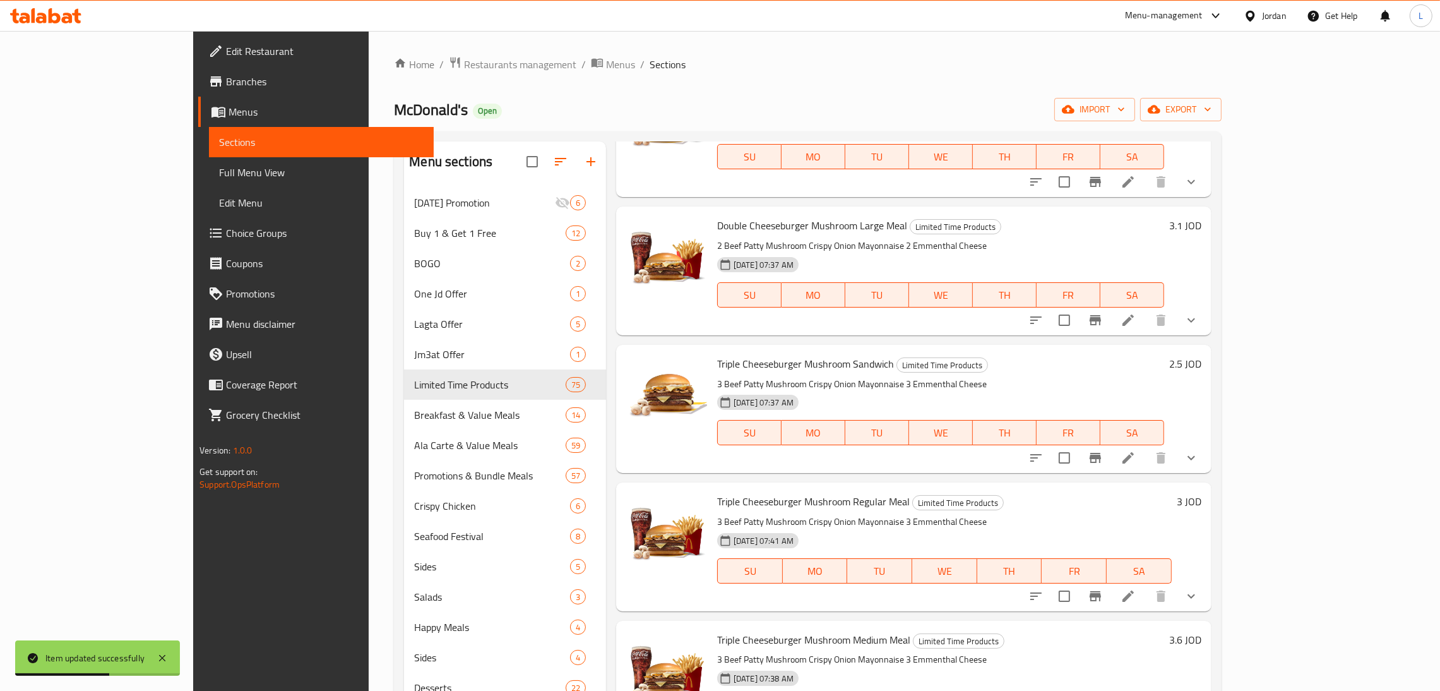
scroll to position [2936, 0]
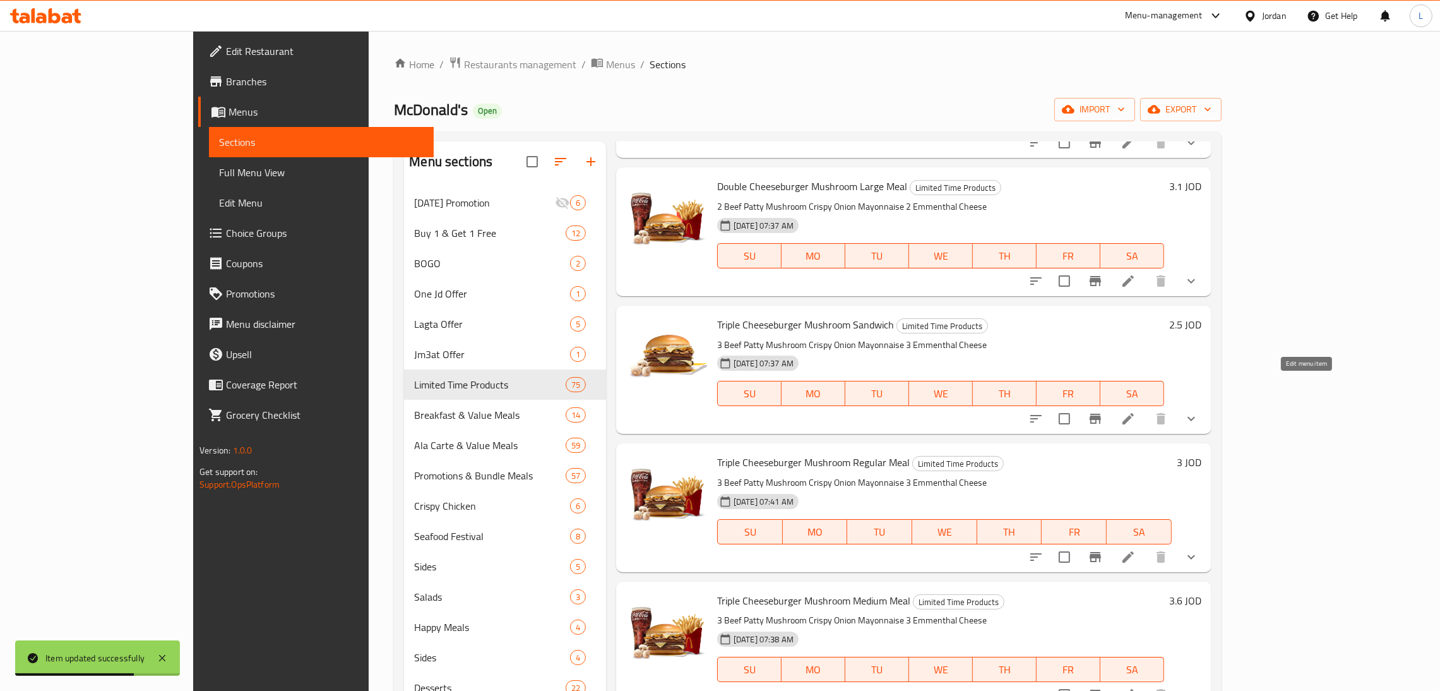
click at [1134, 413] on icon at bounding box center [1127, 418] width 11 height 11
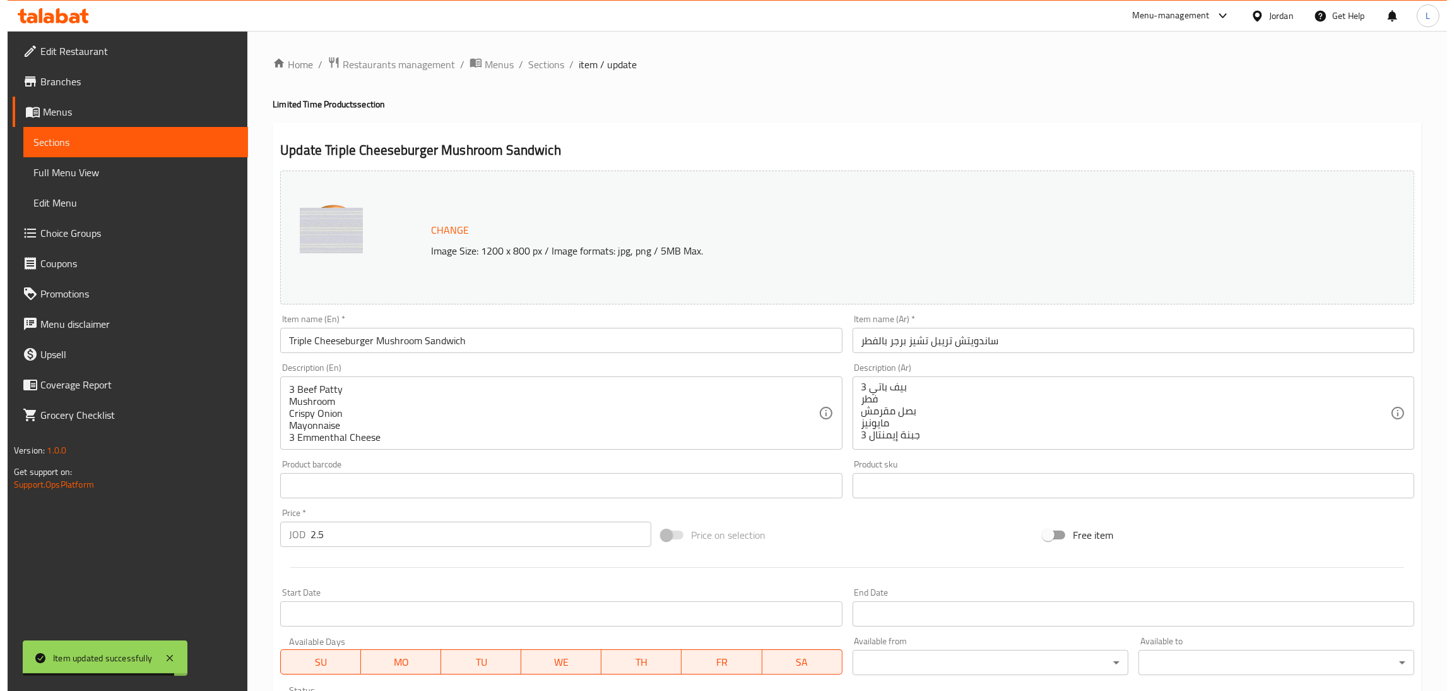
scroll to position [95, 0]
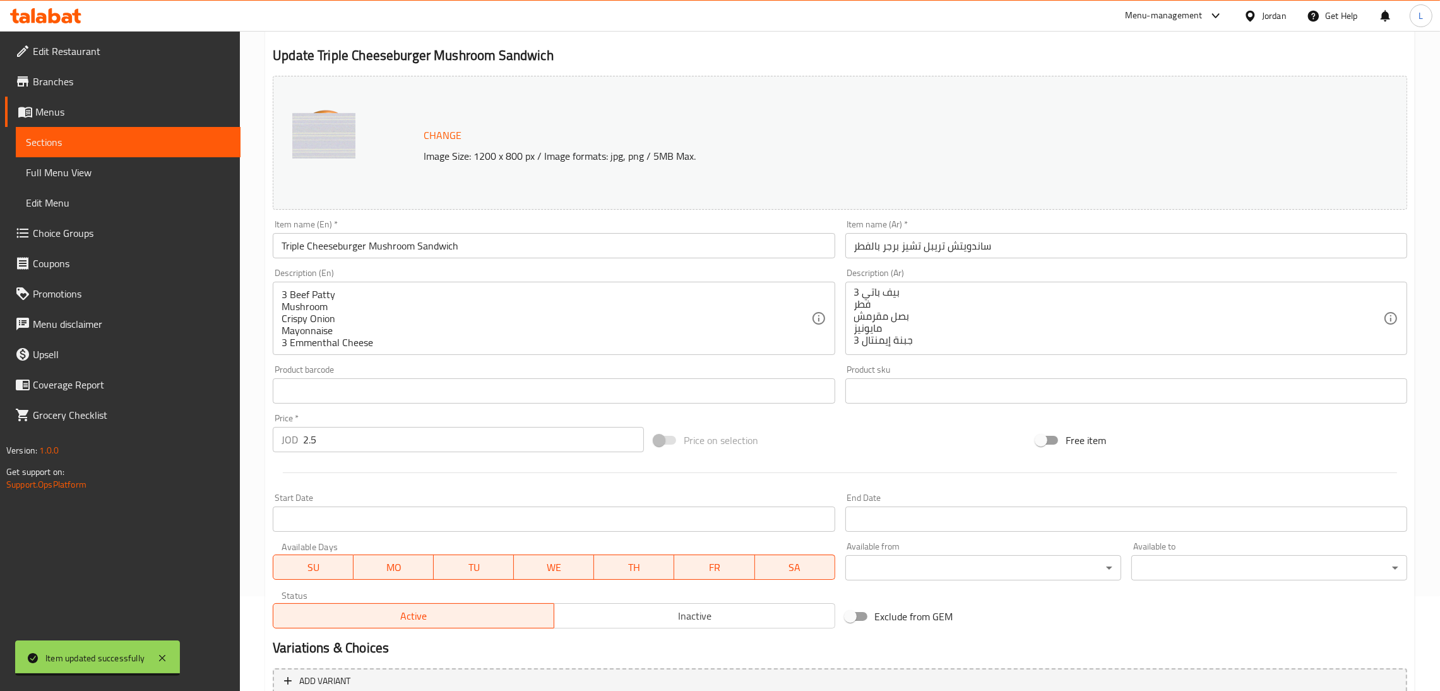
click at [949, 577] on body "Item updated successfully ​ Menu-management Jordan Get Help L Edit Restaurant B…" at bounding box center [720, 266] width 1440 height 660
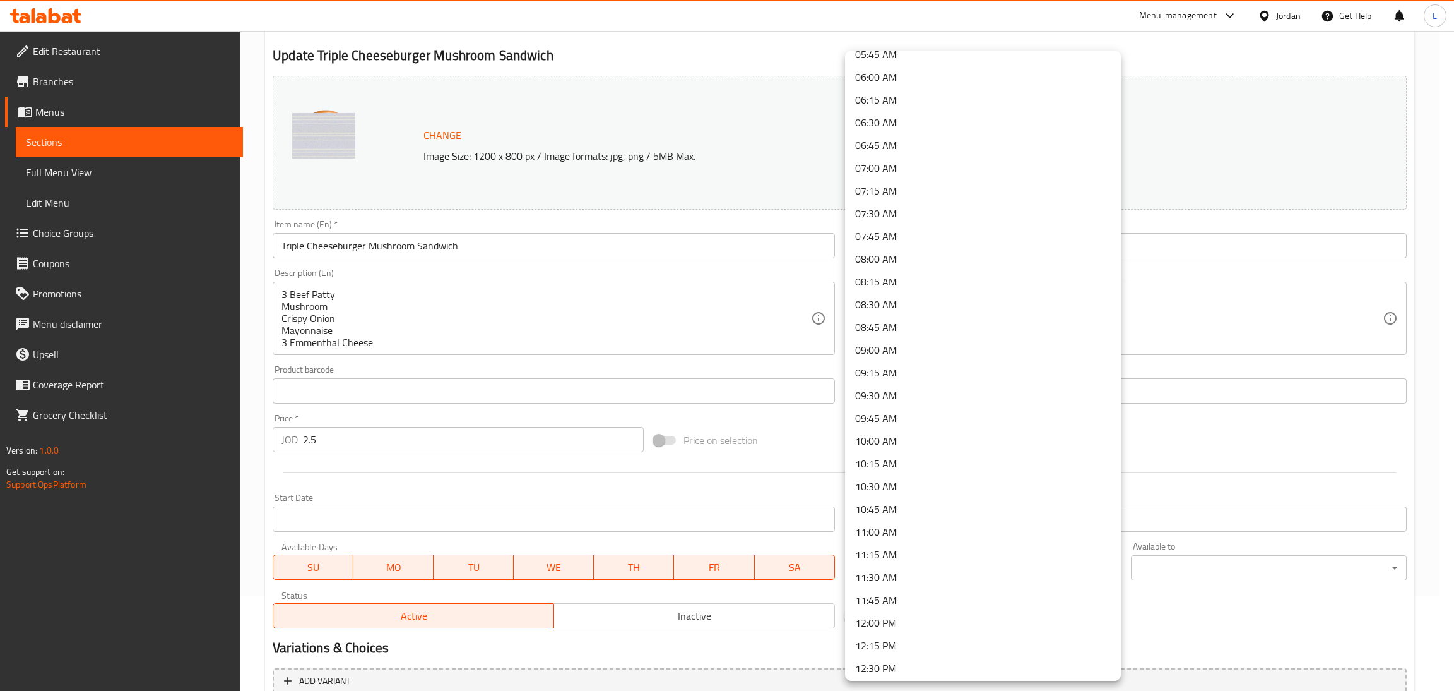
scroll to position [663, 0]
click at [975, 444] on li "11:30 AM" at bounding box center [983, 449] width 276 height 23
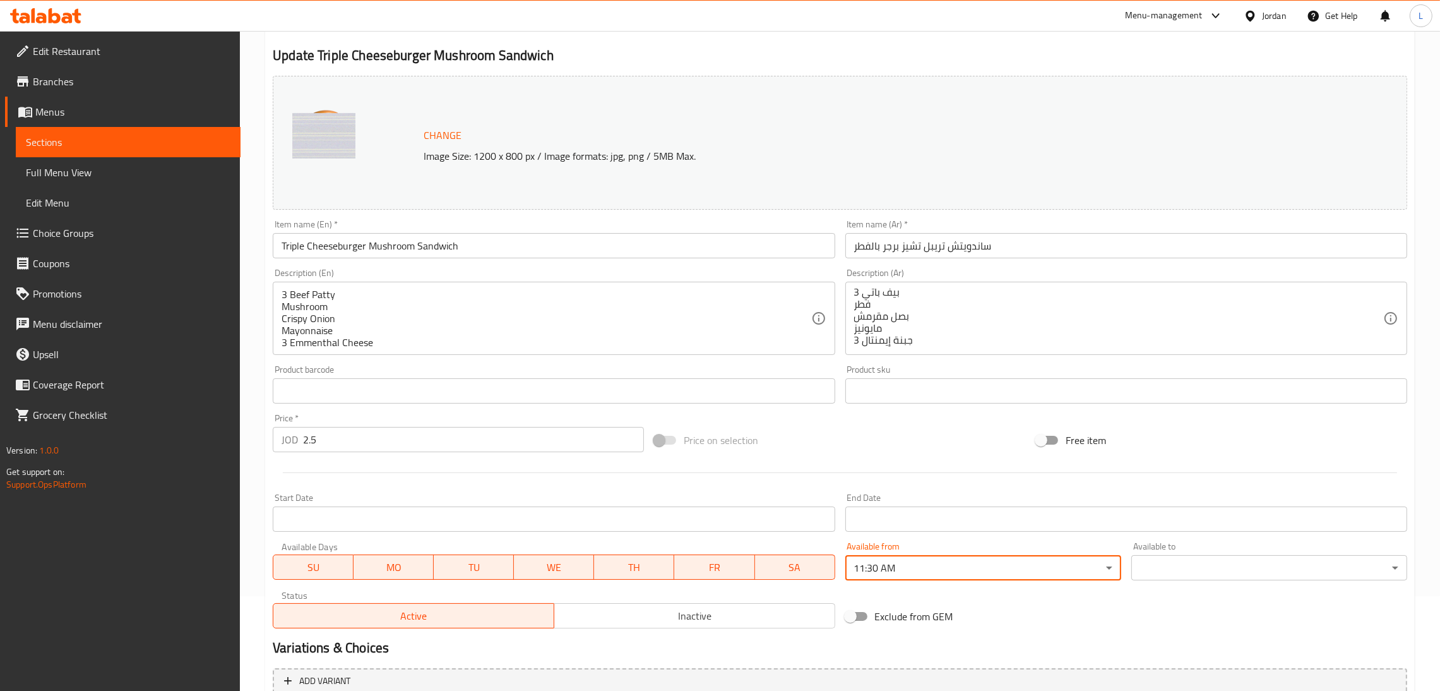
click at [1193, 562] on body "​ Menu-management Jordan Get Help L Edit Restaurant Branches Menus Sections Ful…" at bounding box center [720, 266] width 1440 height 660
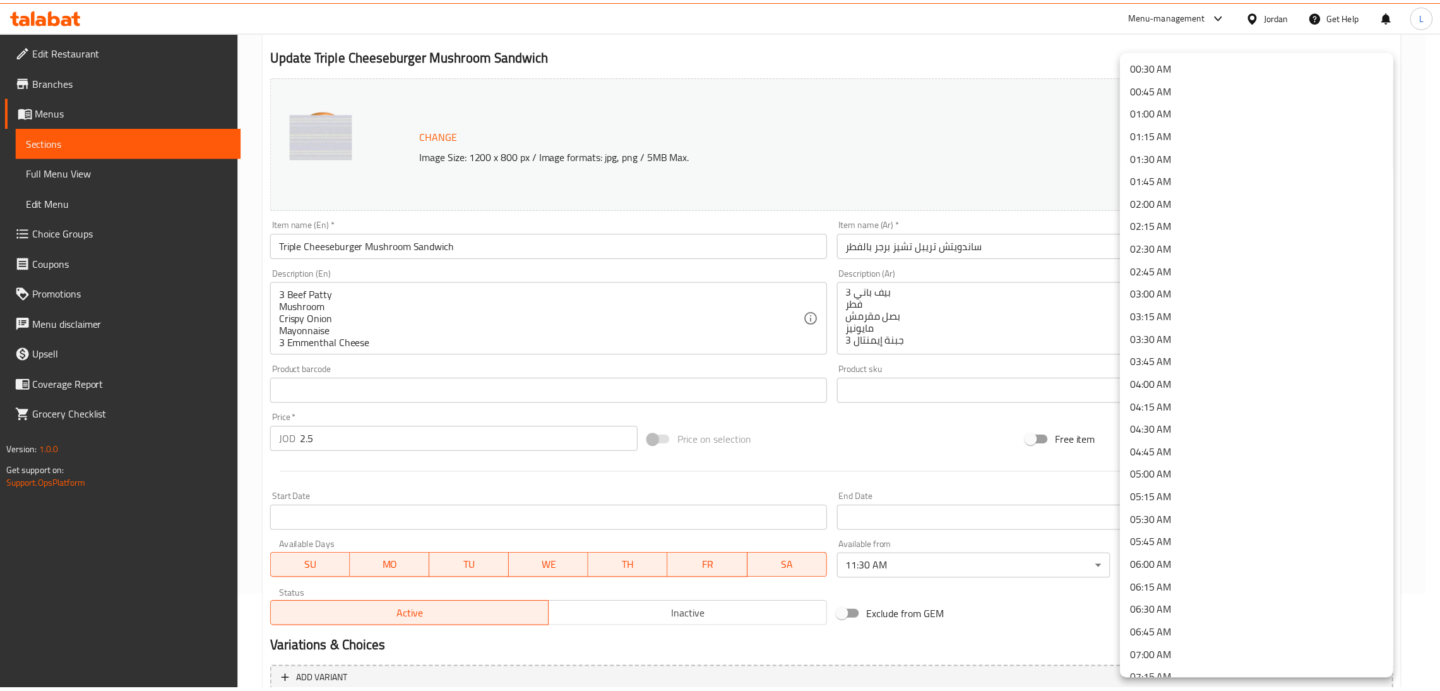
scroll to position [189, 0]
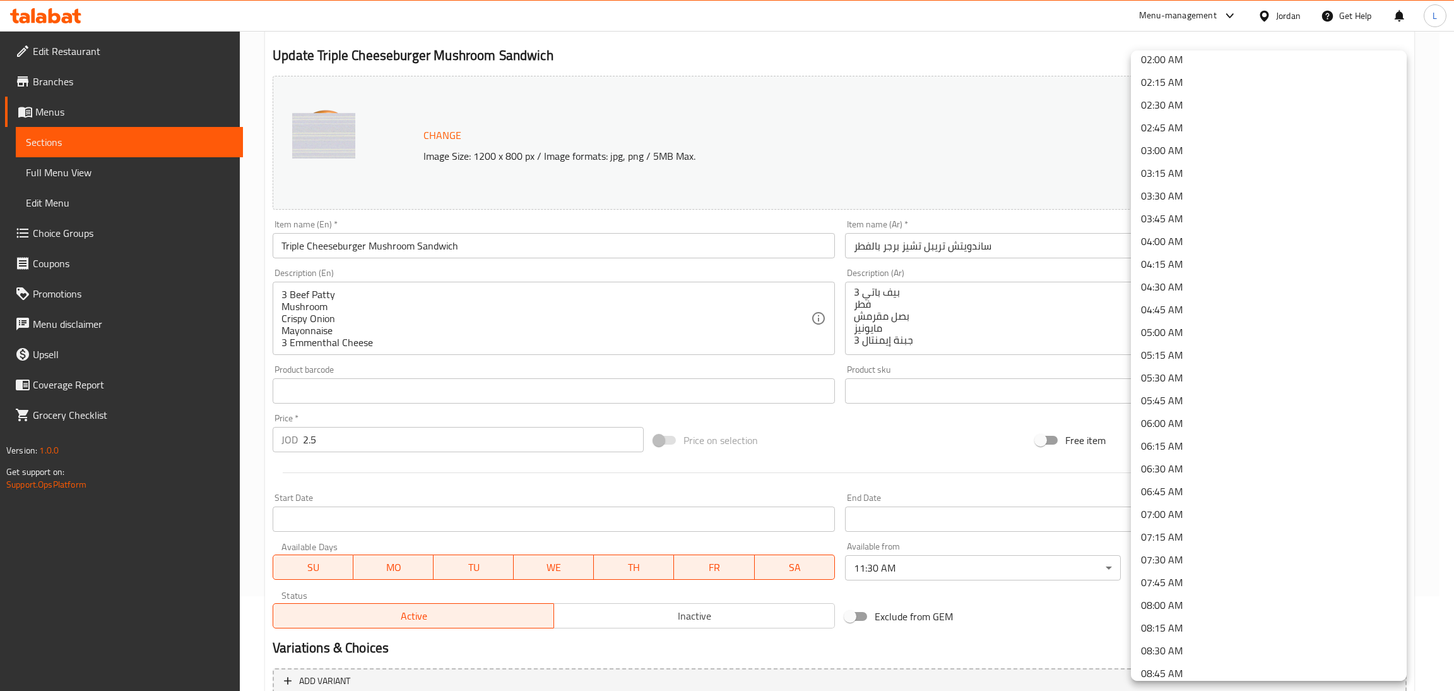
click at [1237, 375] on li "05:30 AM" at bounding box center [1269, 377] width 276 height 23
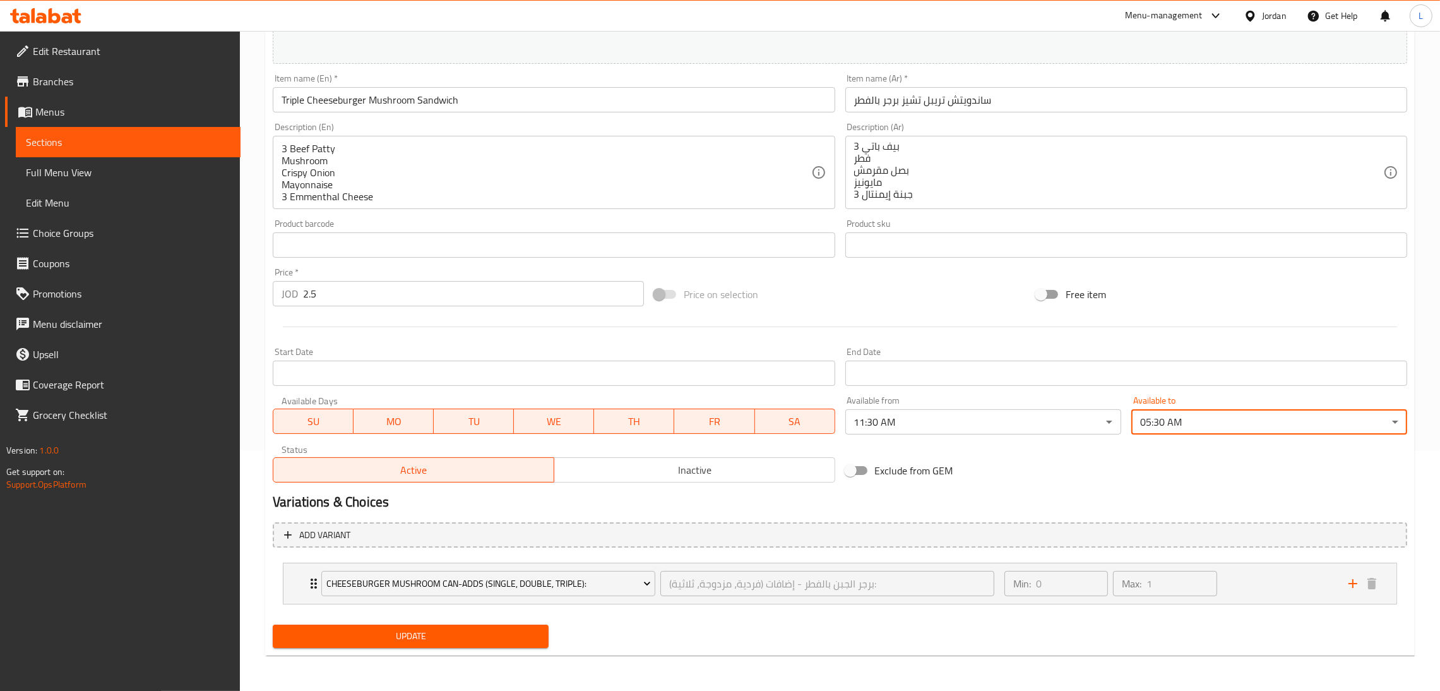
click at [460, 631] on span "Update" at bounding box center [411, 636] width 256 height 16
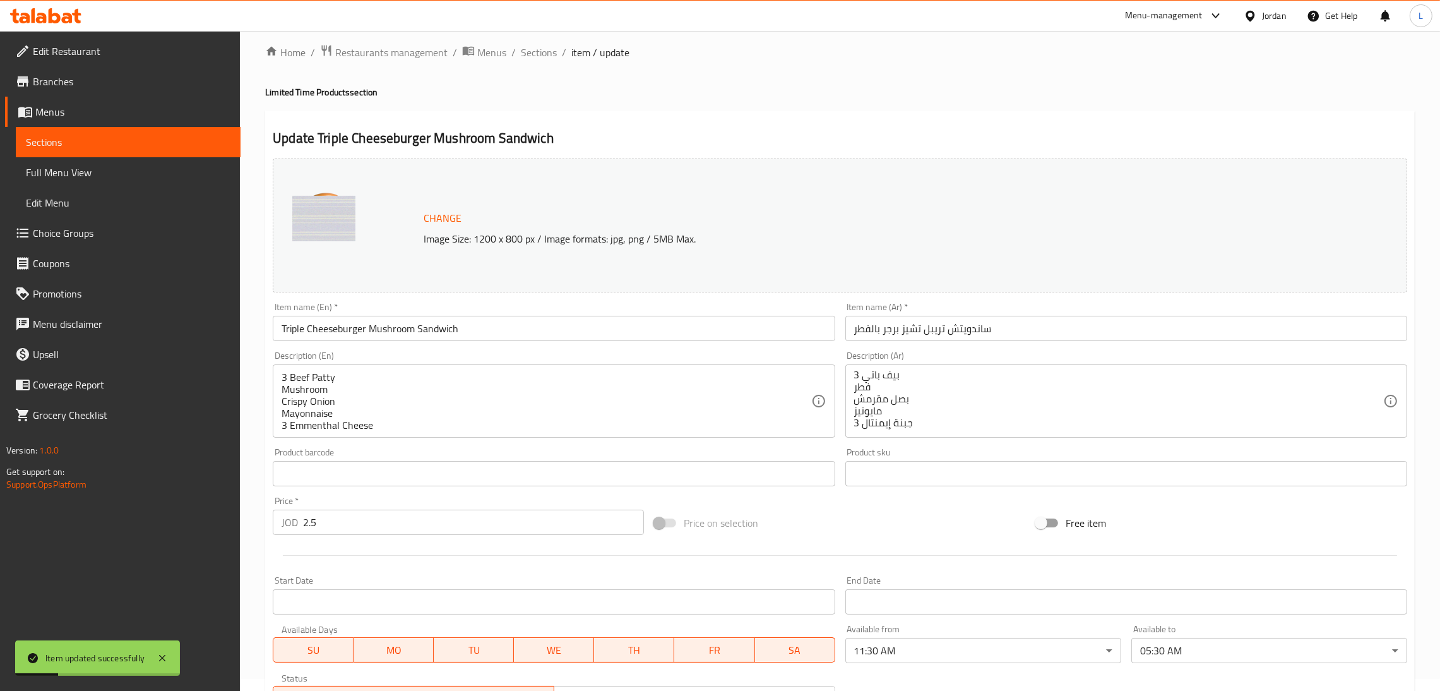
scroll to position [0, 0]
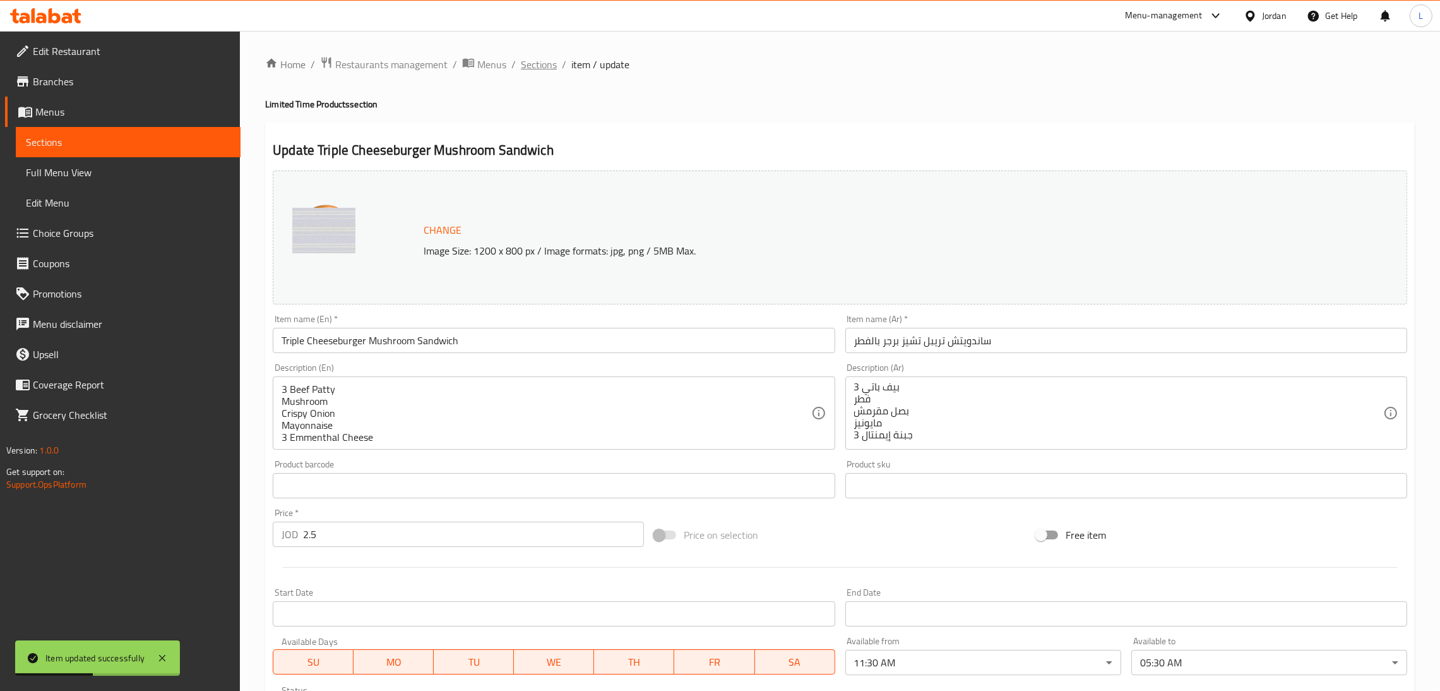
click at [532, 61] on span "Sections" at bounding box center [539, 64] width 36 height 15
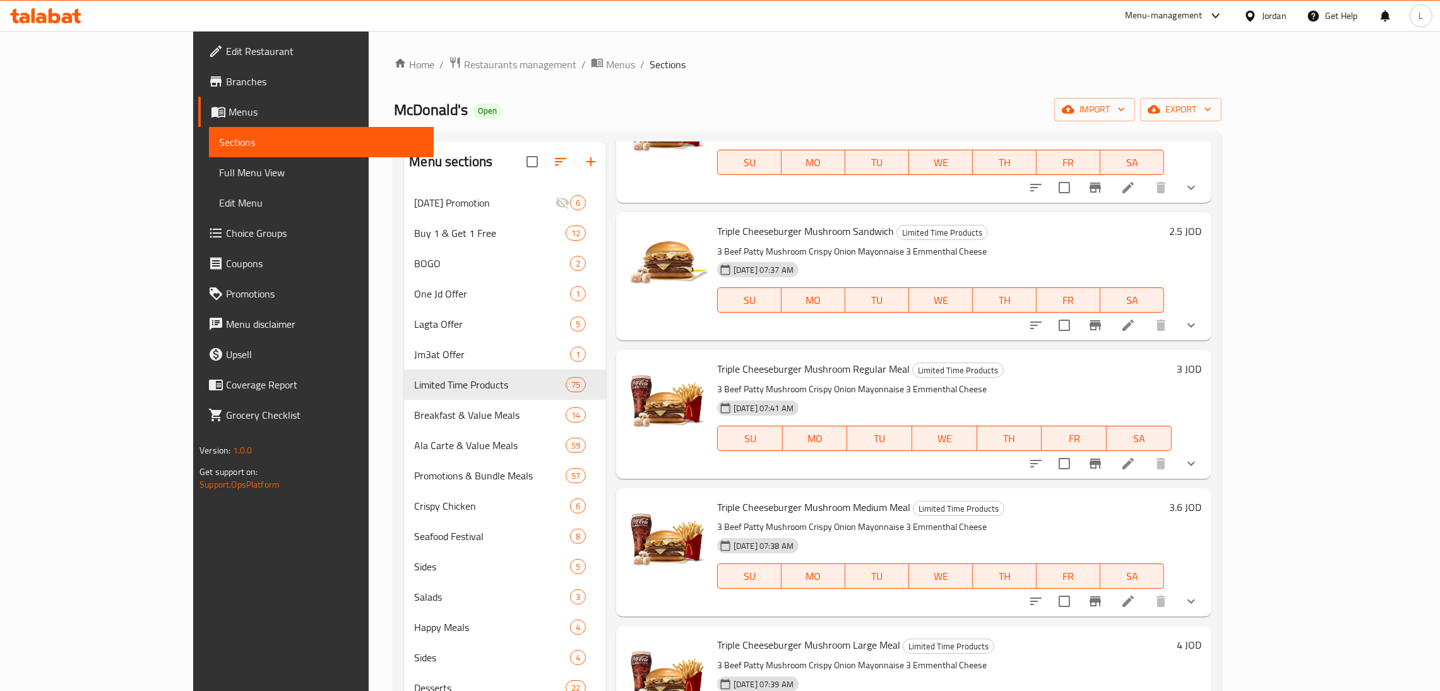
scroll to position [3030, 0]
click at [1136, 455] on icon at bounding box center [1128, 462] width 15 height 15
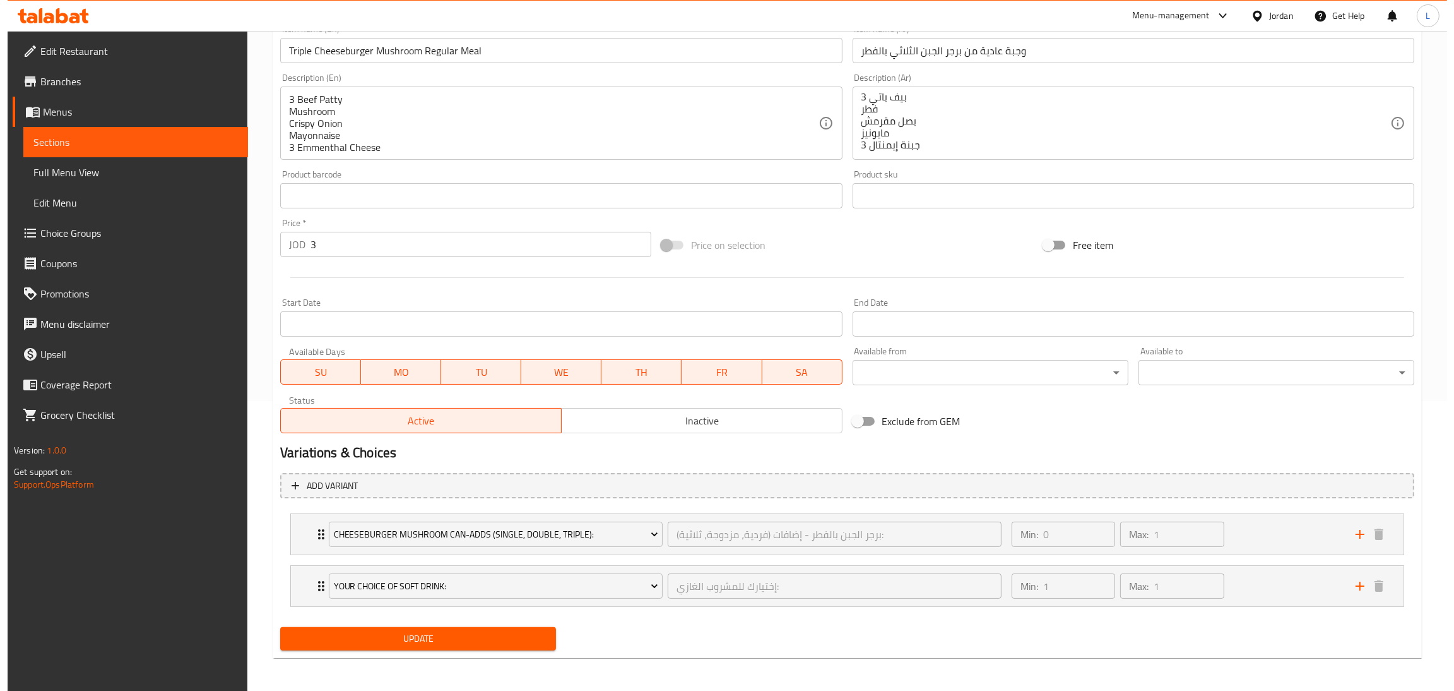
scroll to position [292, 0]
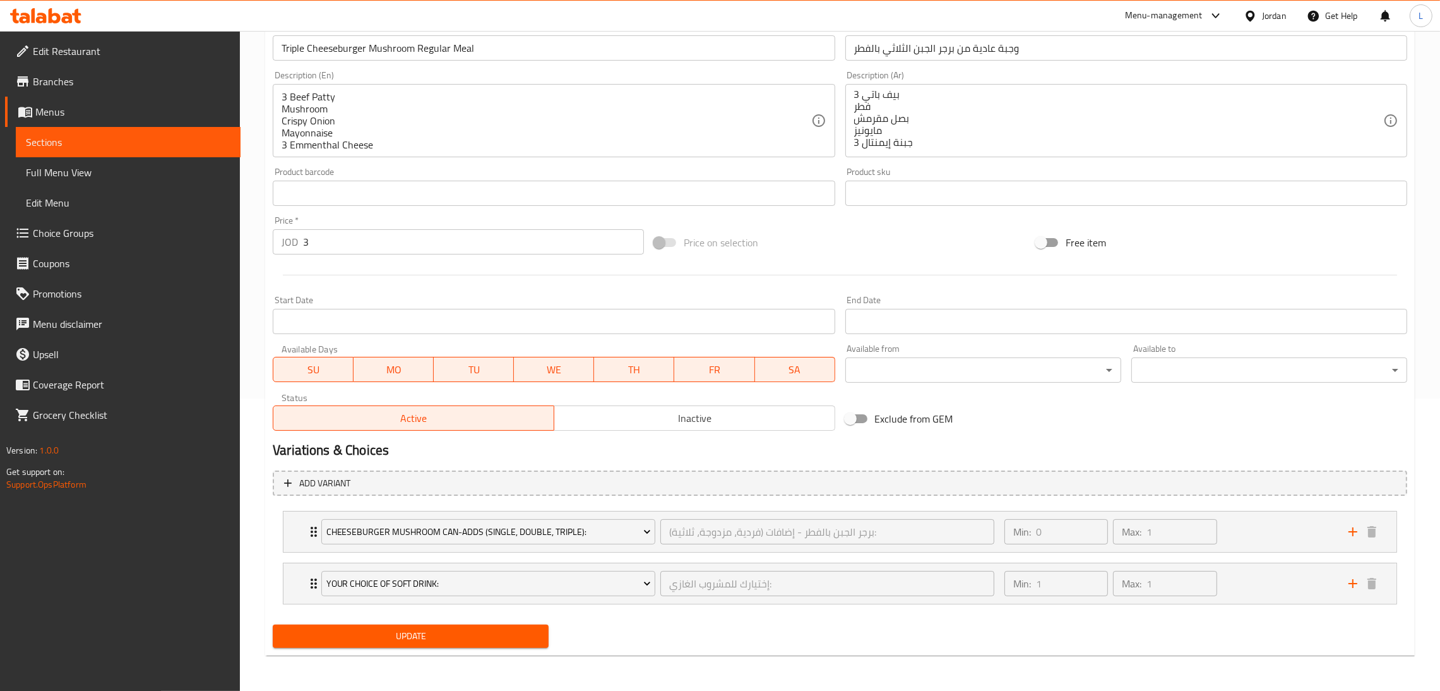
click at [900, 369] on body "​ Menu-management Jordan Get Help L Edit Restaurant Branches Menus Sections Ful…" at bounding box center [720, 69] width 1440 height 660
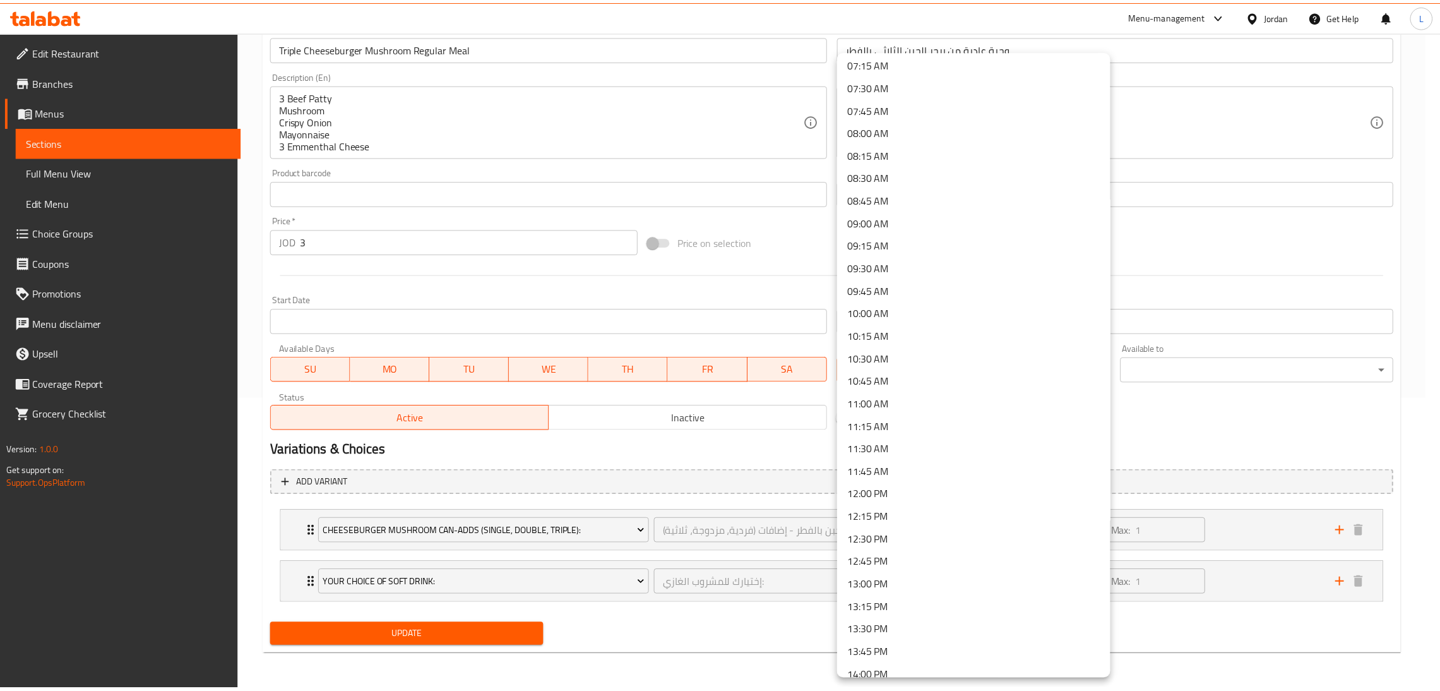
scroll to position [758, 0]
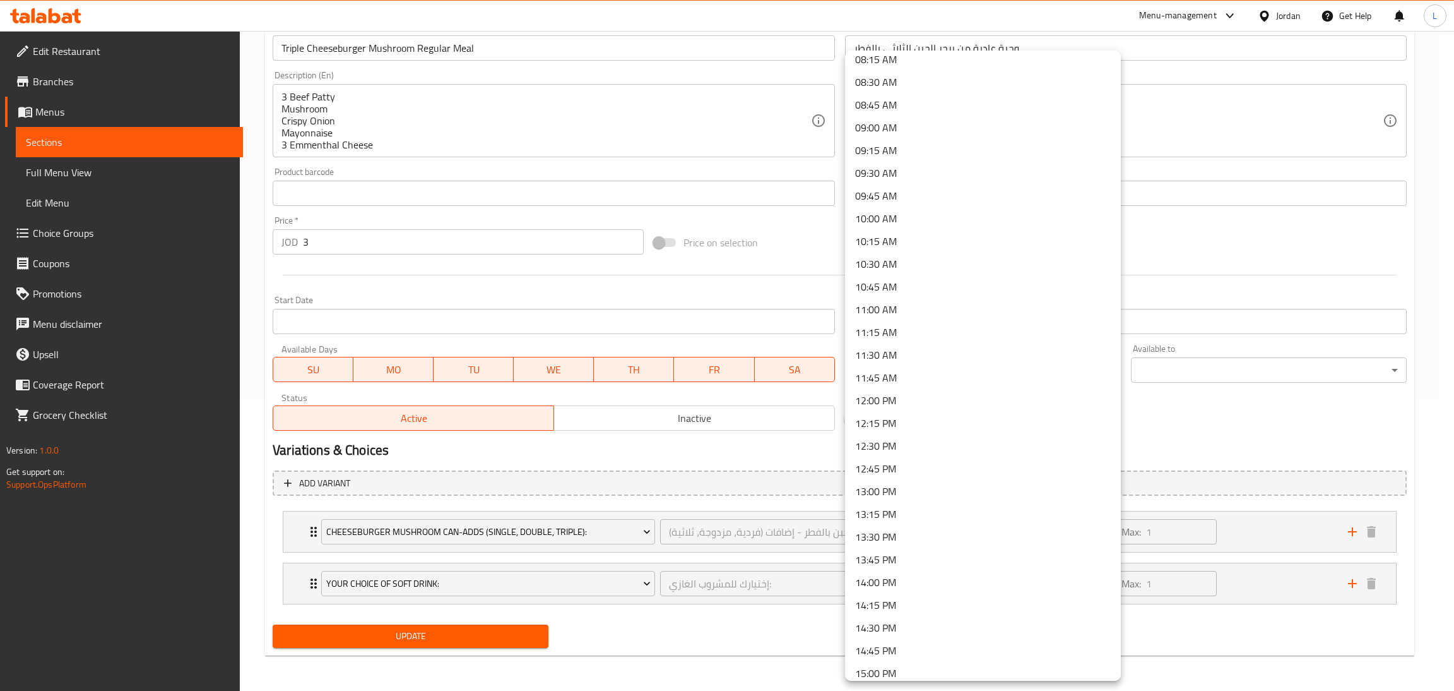
click at [939, 347] on li "11:30 AM" at bounding box center [983, 354] width 276 height 23
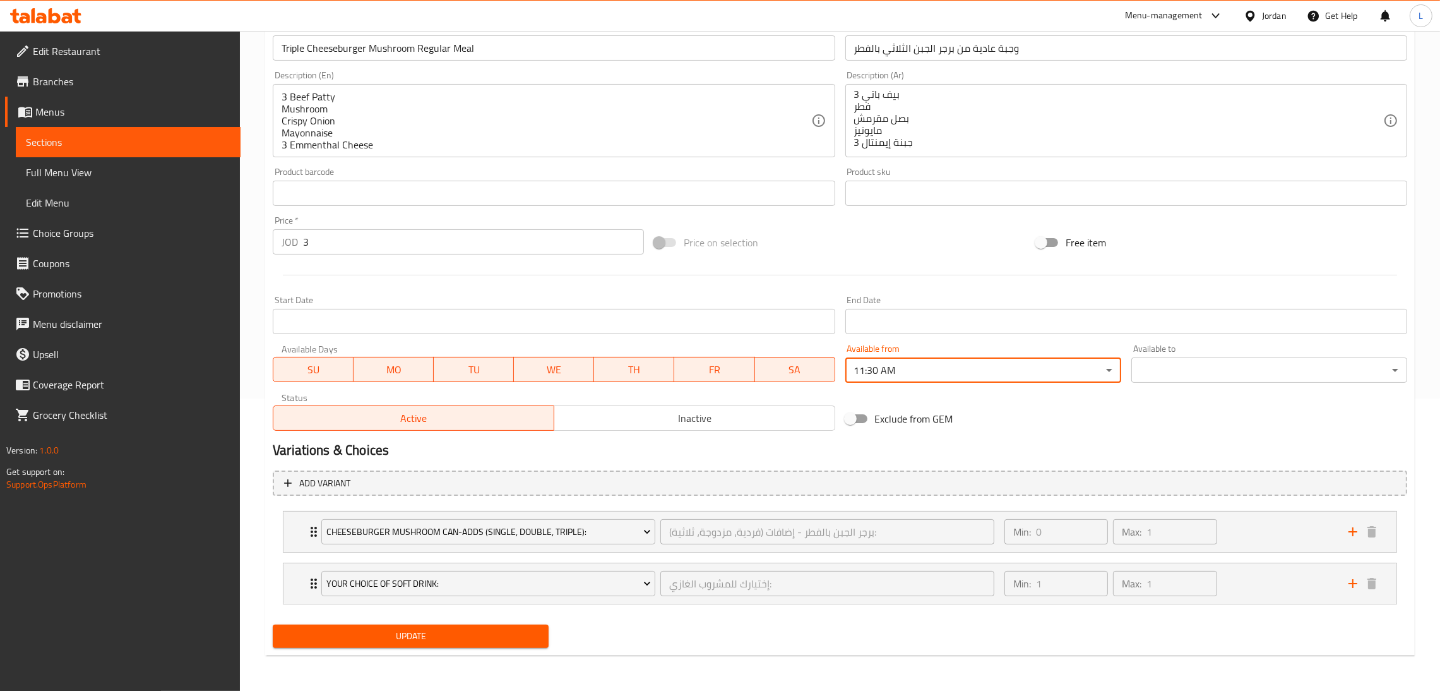
click at [1152, 371] on body "​ Menu-management Jordan Get Help L Edit Restaurant Branches Menus Sections Ful…" at bounding box center [720, 69] width 1440 height 660
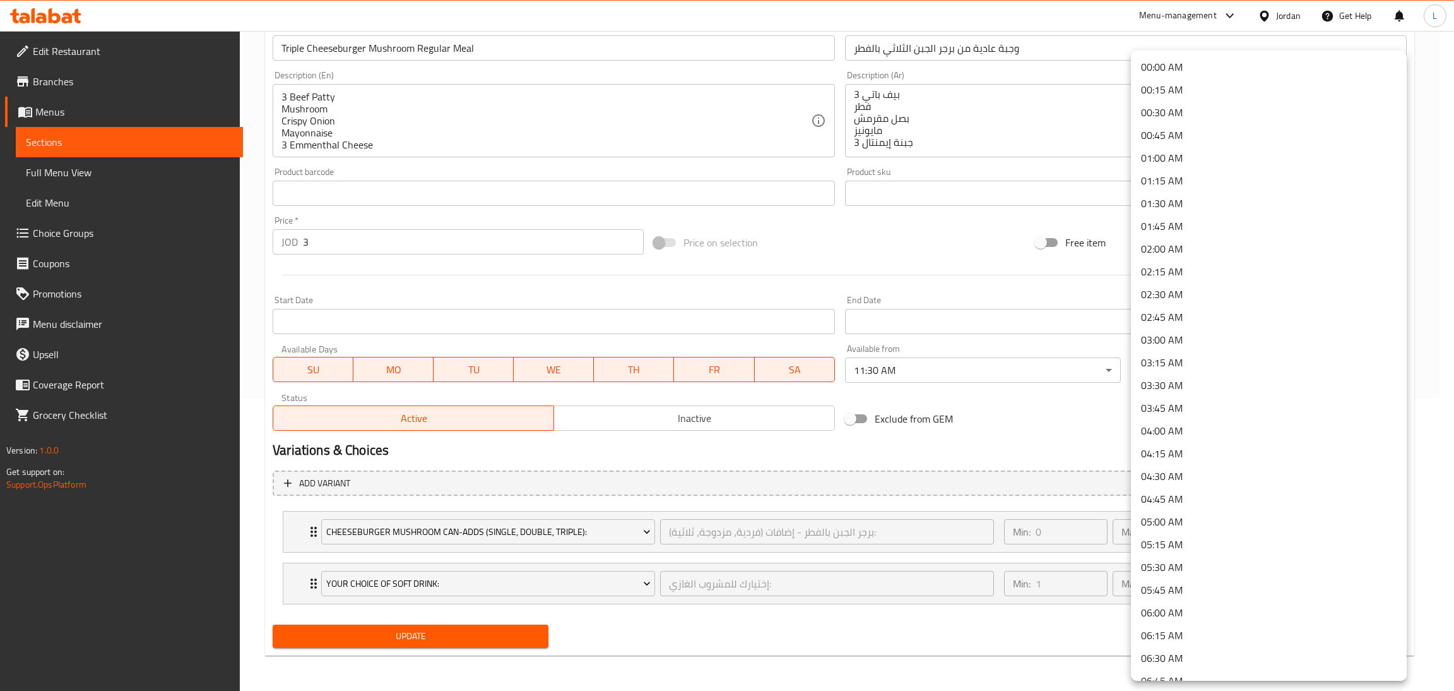
click at [1162, 542] on li "05:15 AM" at bounding box center [1269, 544] width 276 height 23
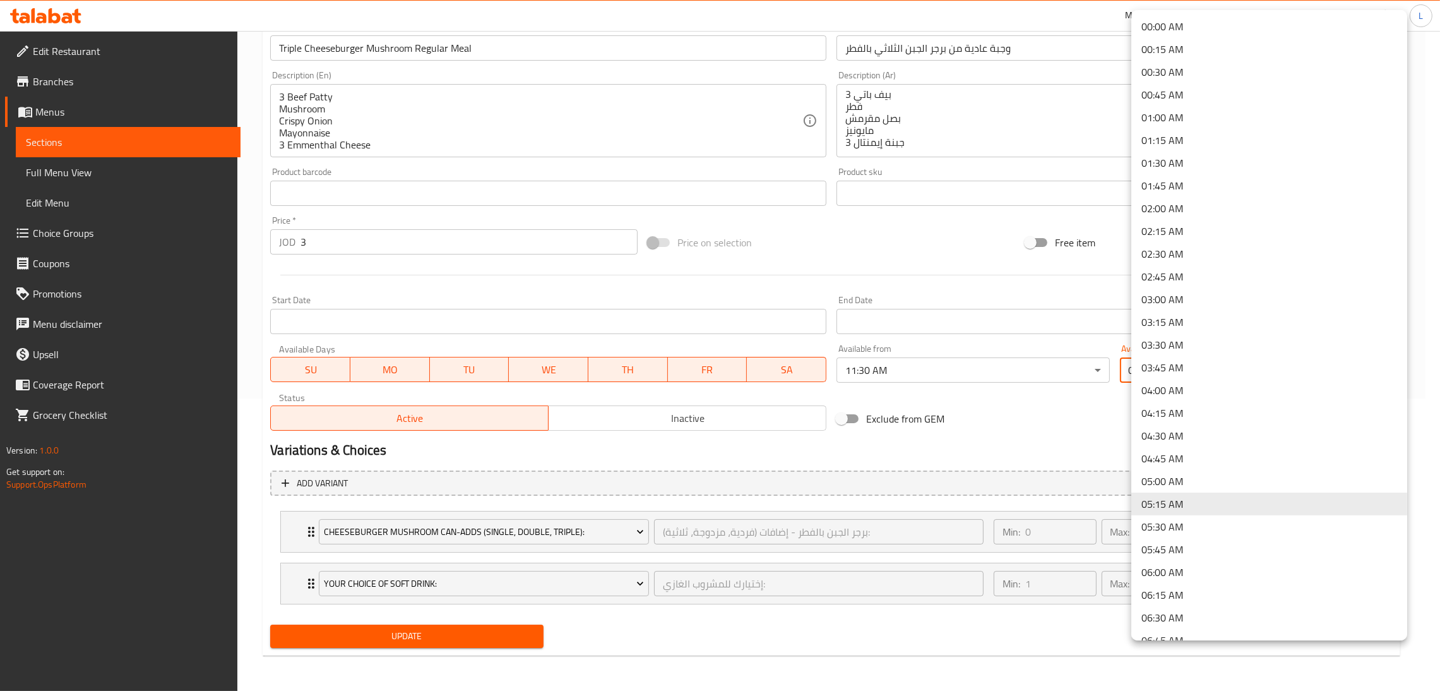
click at [1198, 371] on body "​ Menu-management Jordan Get Help L Edit Restaurant Branches Menus Sections Ful…" at bounding box center [720, 69] width 1440 height 660
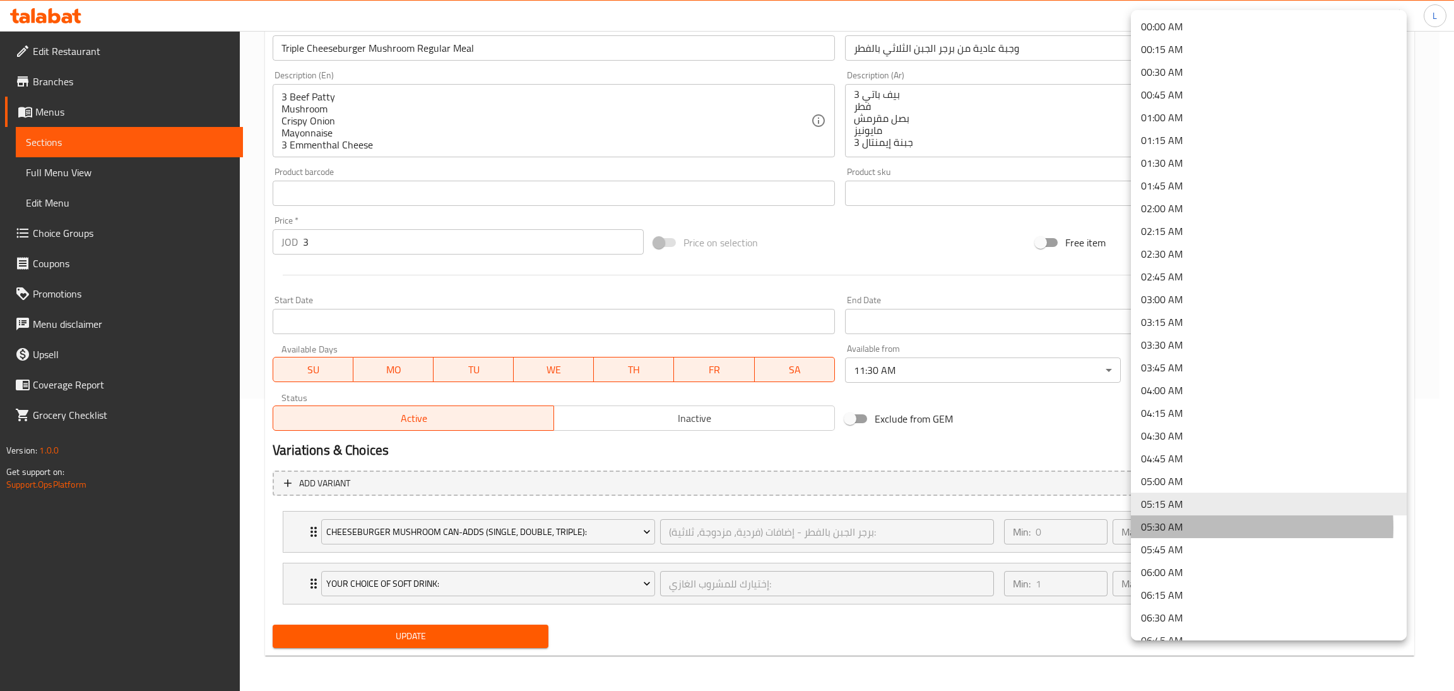
click at [1194, 527] on li "05:30 AM" at bounding box center [1269, 526] width 276 height 23
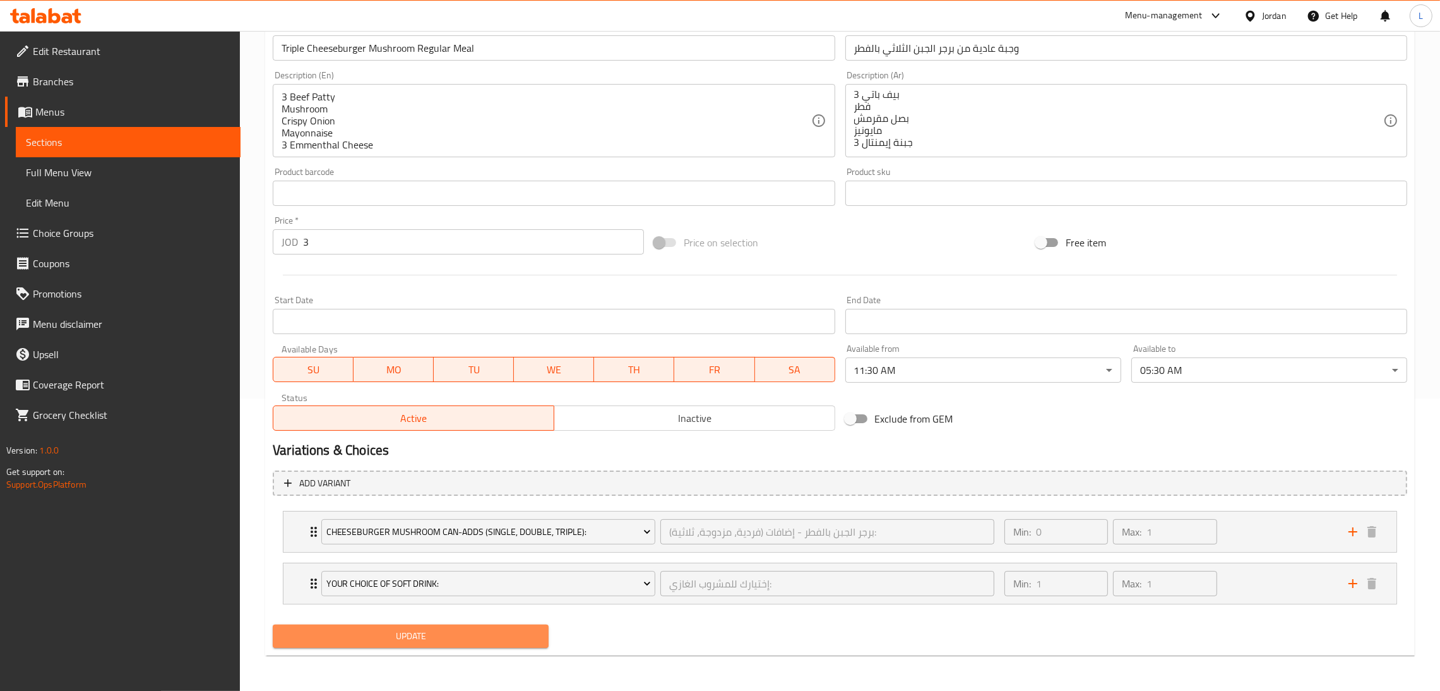
click at [511, 643] on span "Update" at bounding box center [411, 636] width 256 height 16
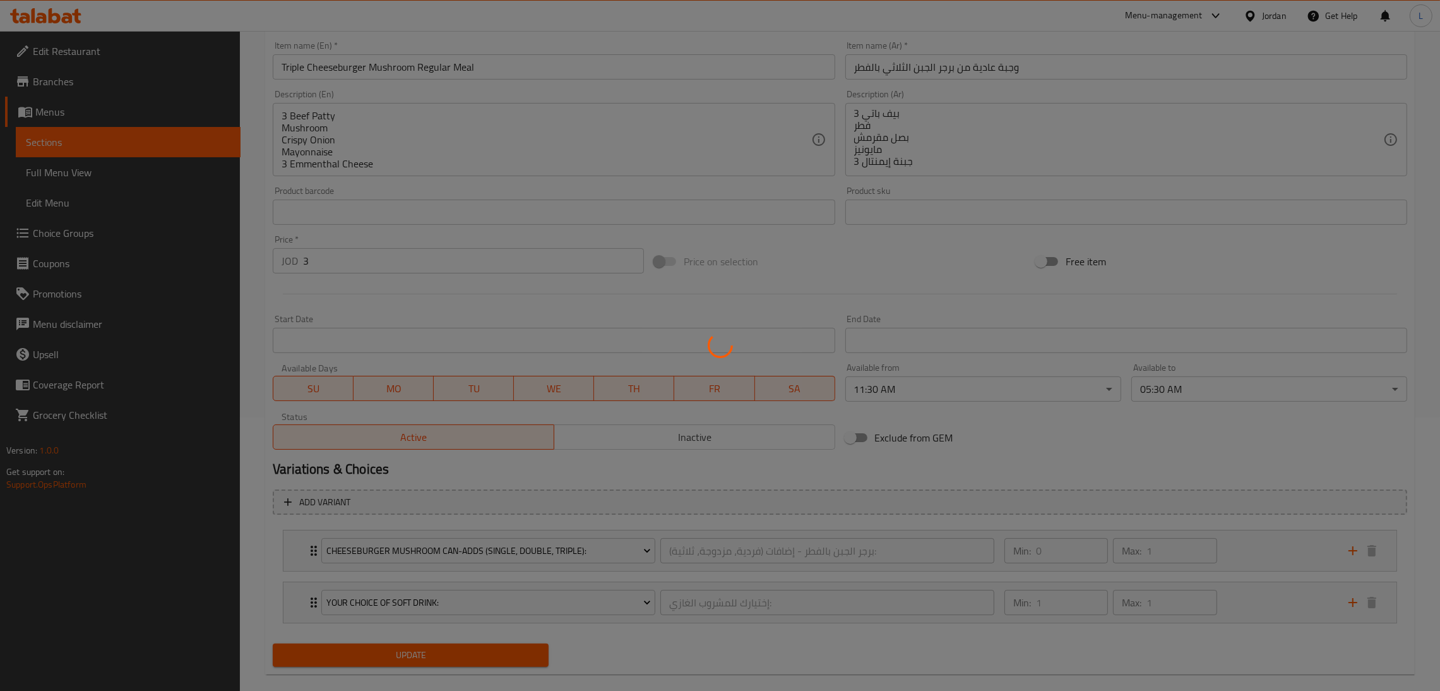
scroll to position [0, 0]
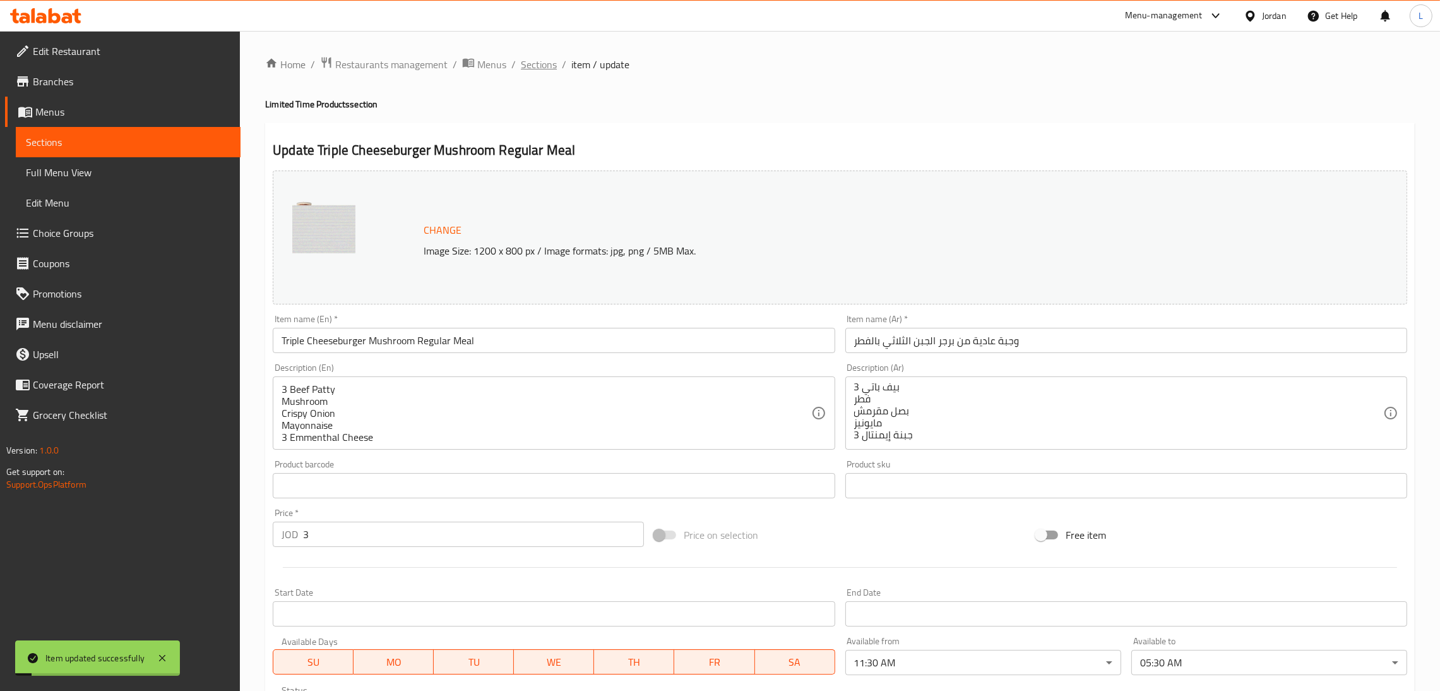
click at [541, 68] on span "Sections" at bounding box center [539, 64] width 36 height 15
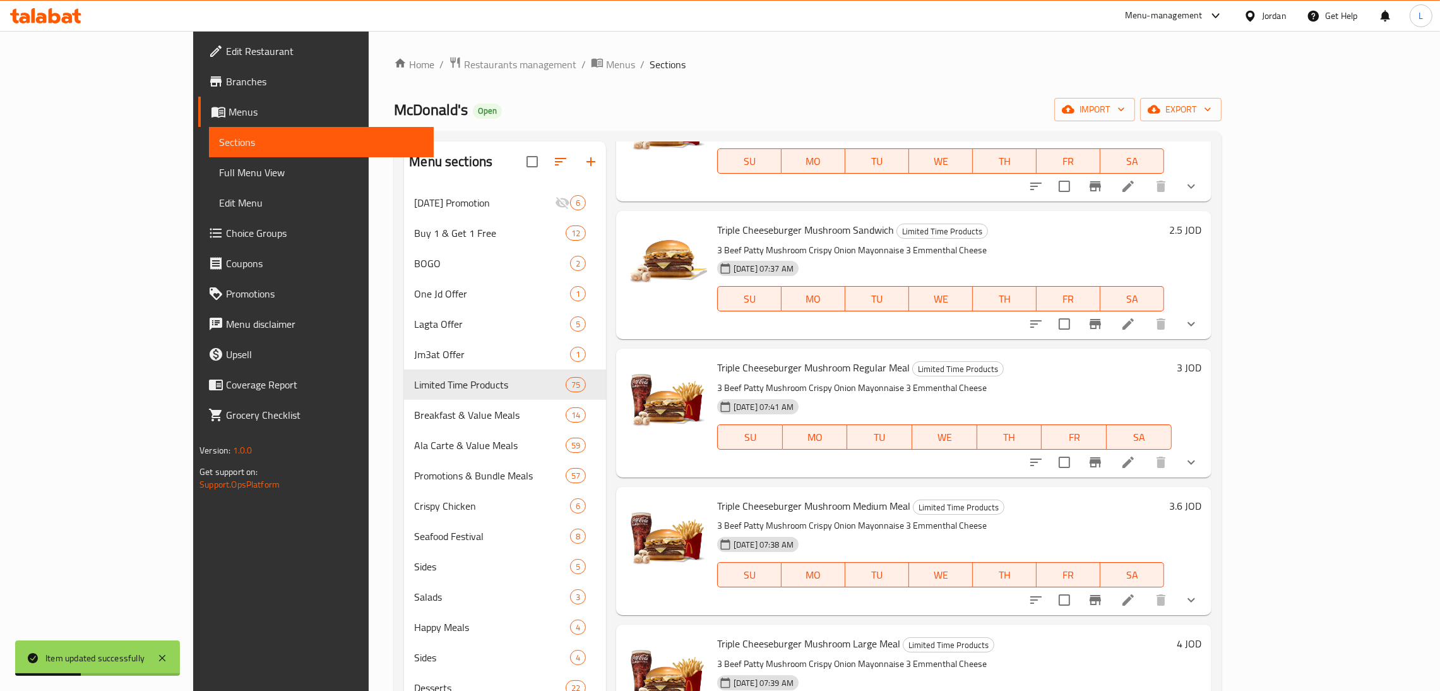
scroll to position [3125, 0]
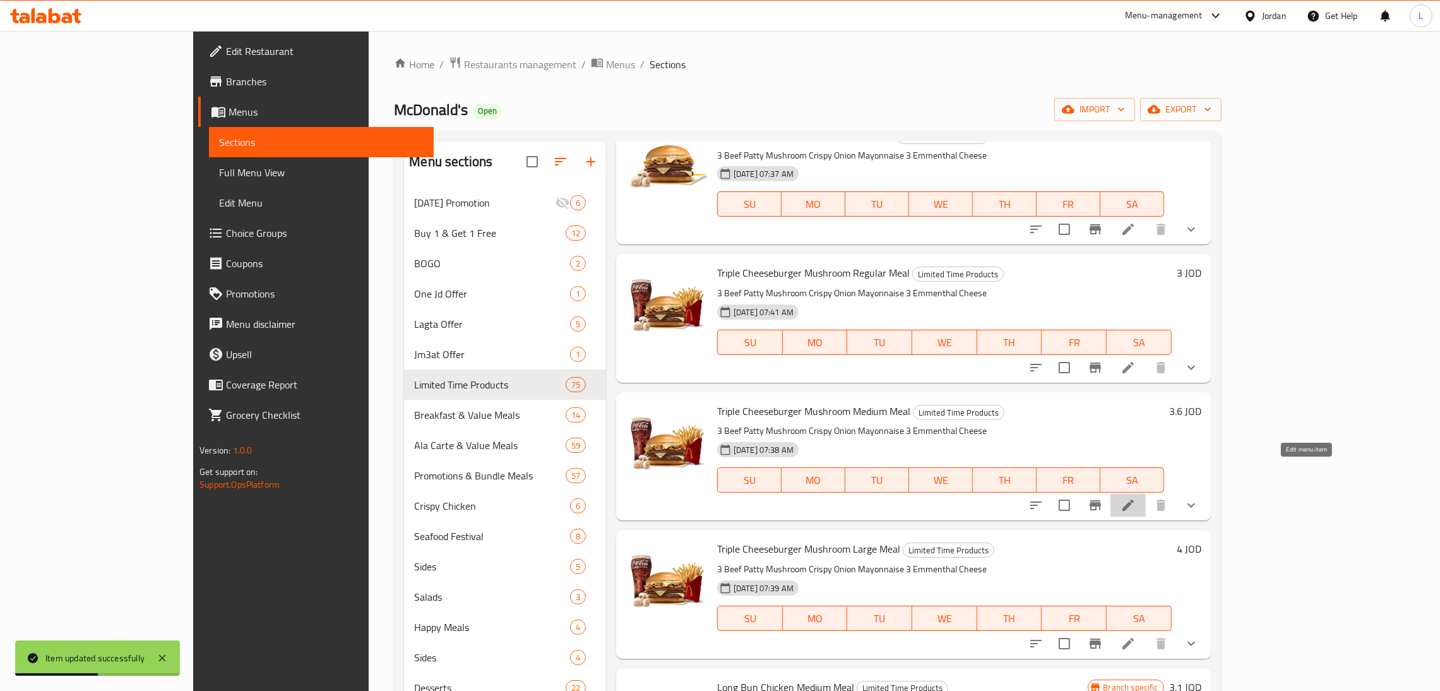
click at [1136, 497] on icon at bounding box center [1128, 504] width 15 height 15
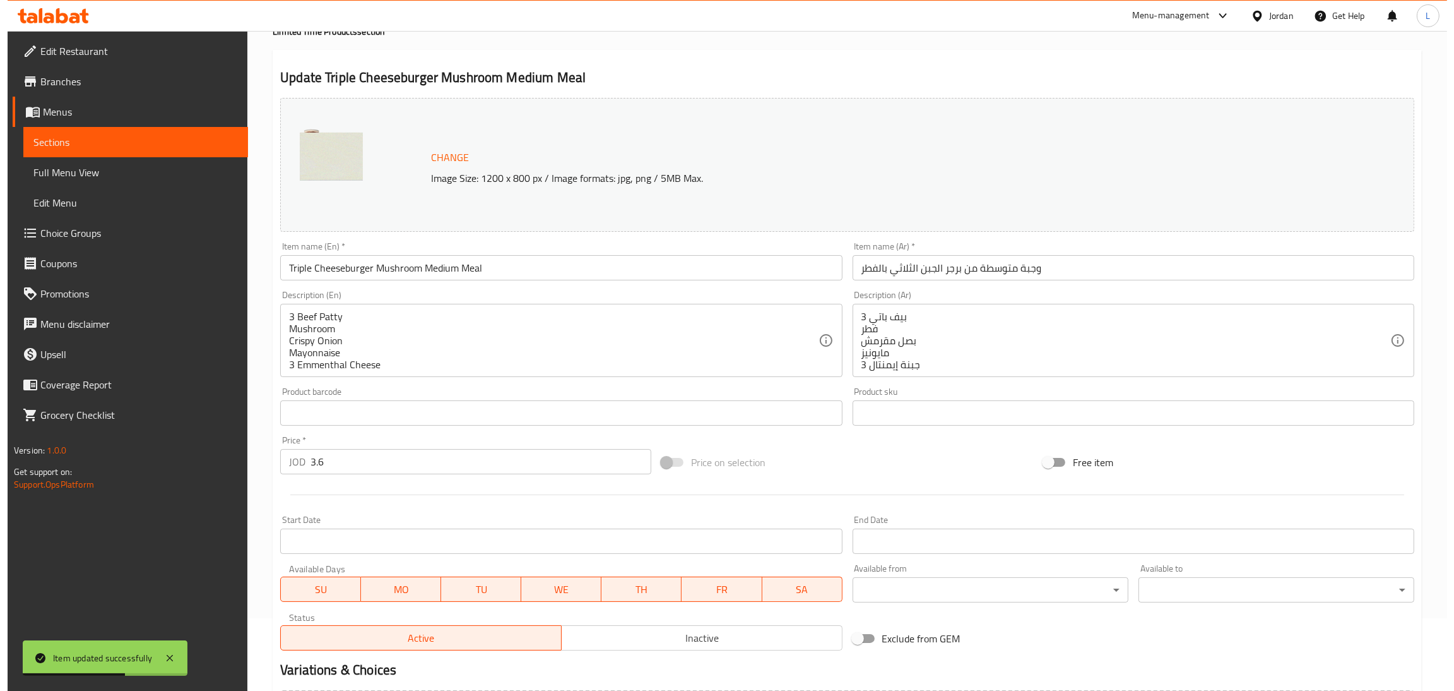
scroll to position [283, 0]
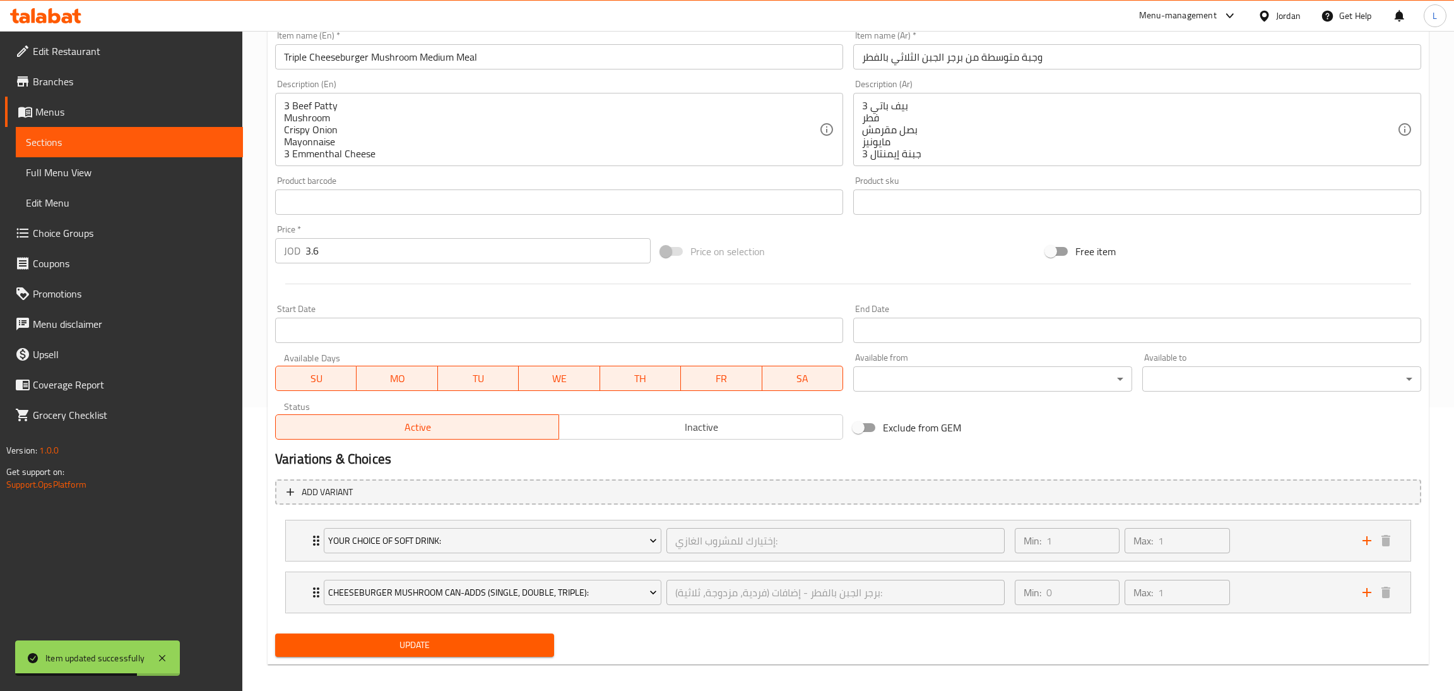
click at [954, 381] on body "Item updated successfully ​ Menu-management Jordan Get Help L Edit Restaurant B…" at bounding box center [727, 77] width 1454 height 660
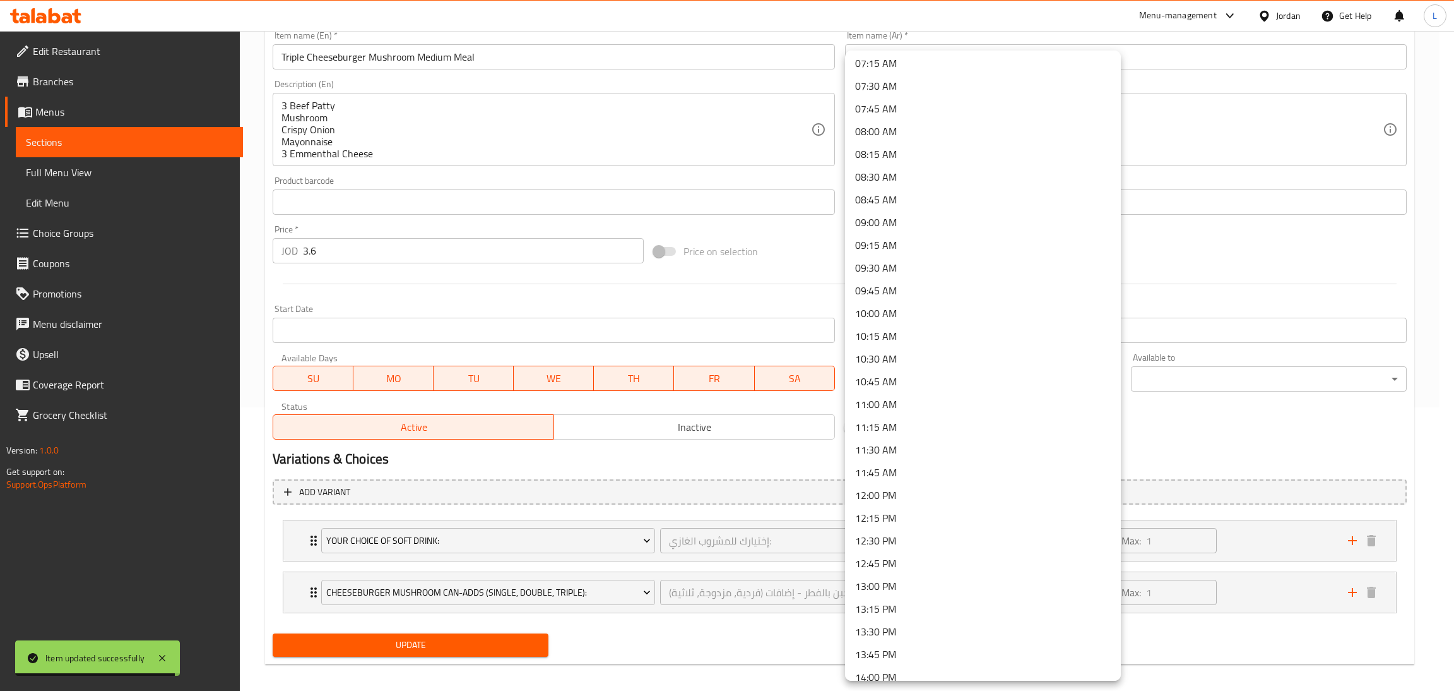
scroll to position [758, 0]
click at [958, 345] on li "11:30 AM" at bounding box center [983, 354] width 276 height 23
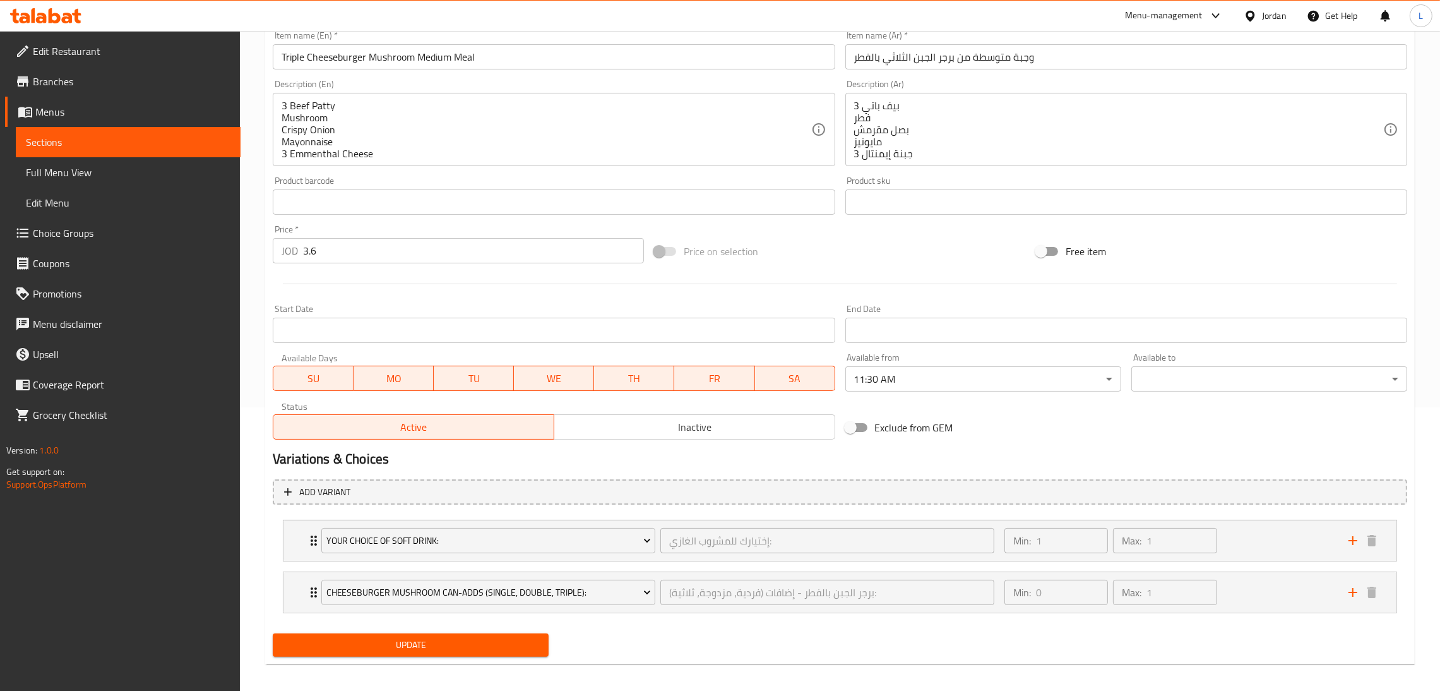
click at [1157, 374] on div "00:00 AM 00:15 AM 00:30 AM 00:45 AM 01:00 AM 01:15 AM 01:30 AM 01:45 AM 02:00 A…" at bounding box center [720, 345] width 1440 height 691
click at [1168, 379] on body "​ Menu-management Jordan Get Help L Edit Restaurant Branches Menus Sections Ful…" at bounding box center [727, 77] width 1454 height 660
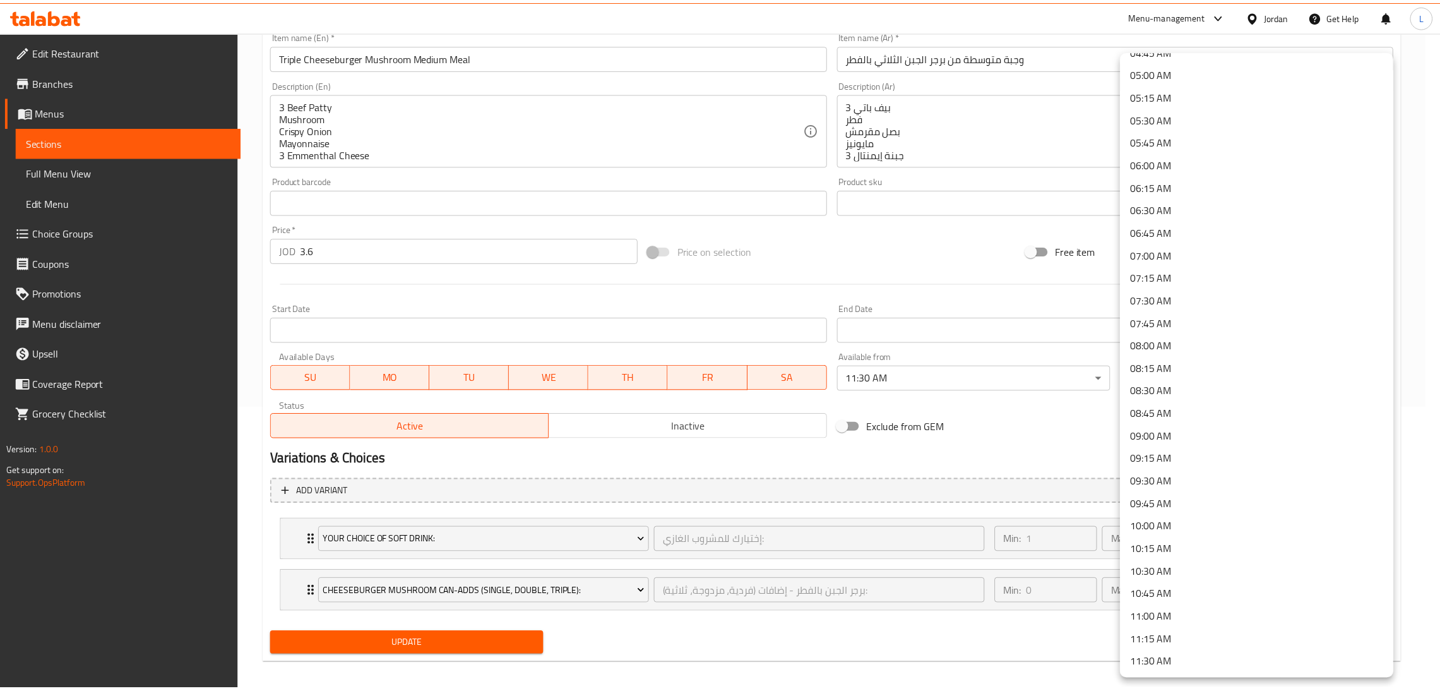
scroll to position [189, 0]
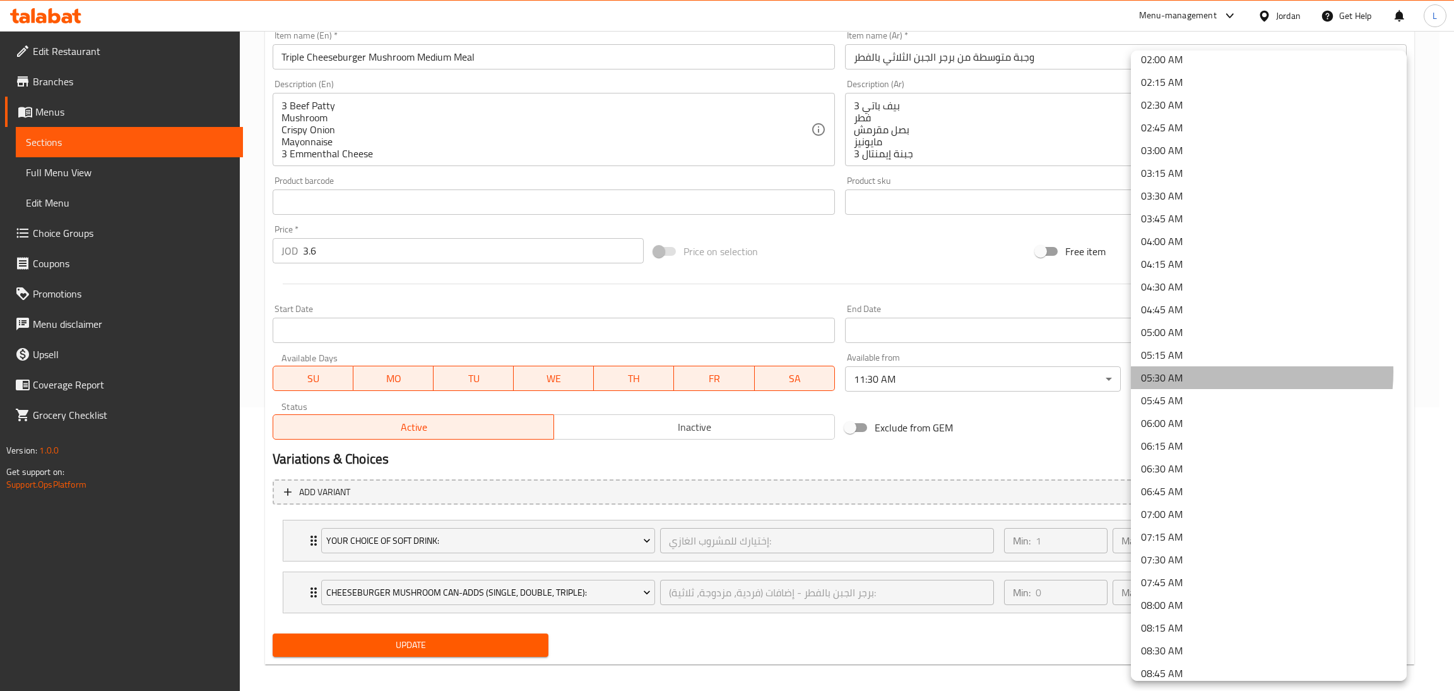
click at [1222, 372] on li "05:30 AM" at bounding box center [1269, 377] width 276 height 23
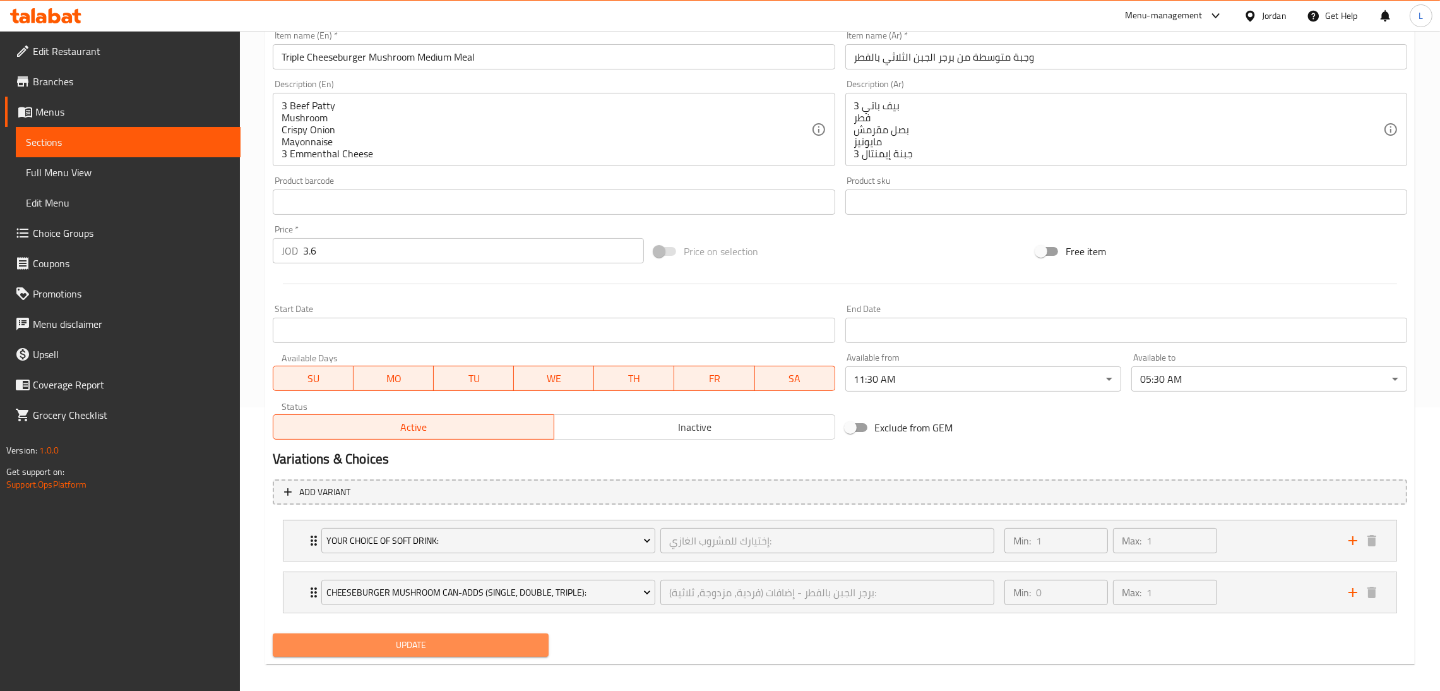
click at [486, 640] on span "Update" at bounding box center [411, 645] width 256 height 16
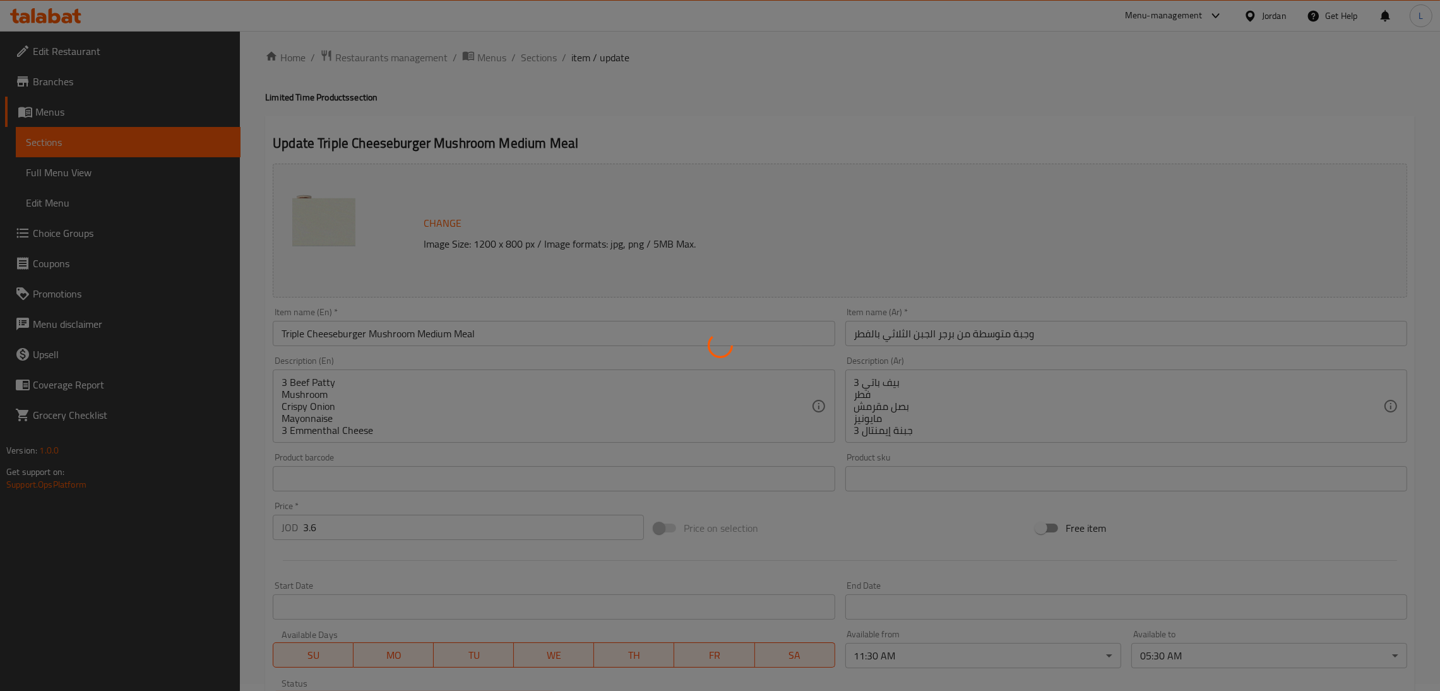
scroll to position [0, 0]
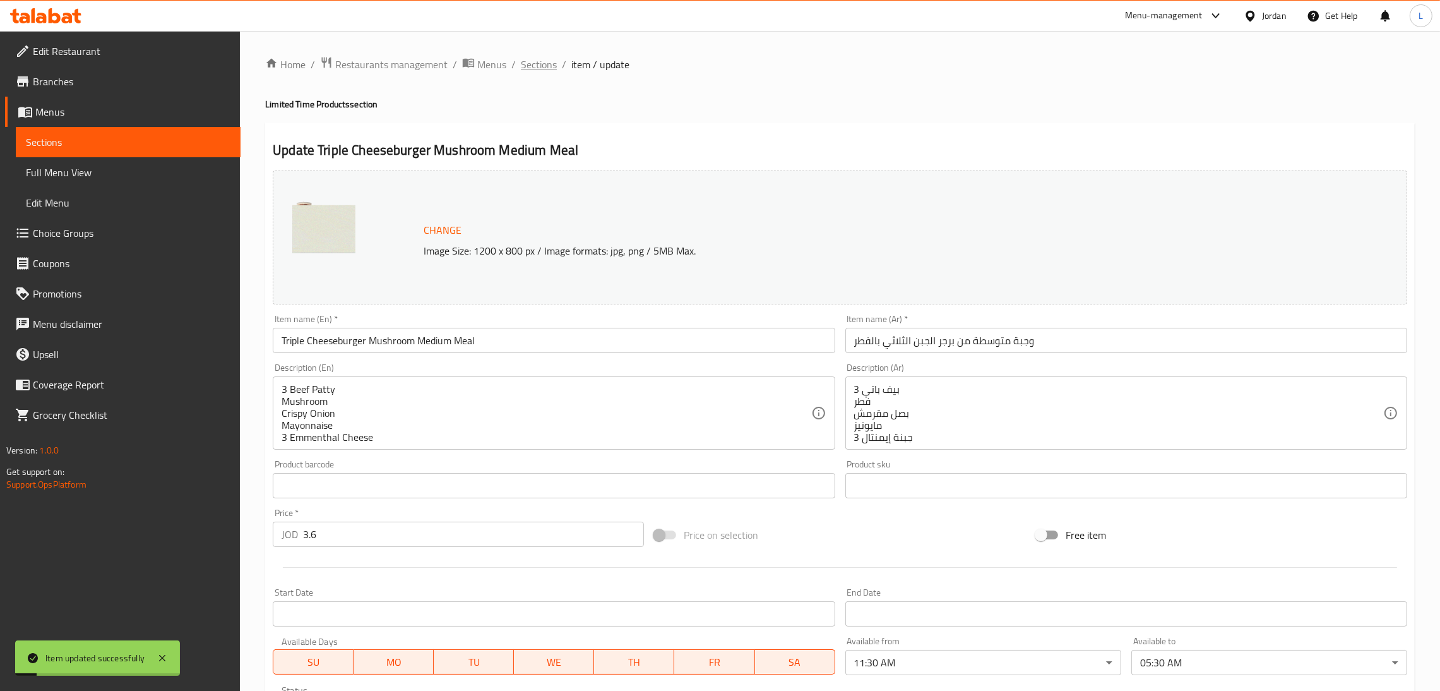
click at [535, 69] on span "Sections" at bounding box center [539, 64] width 36 height 15
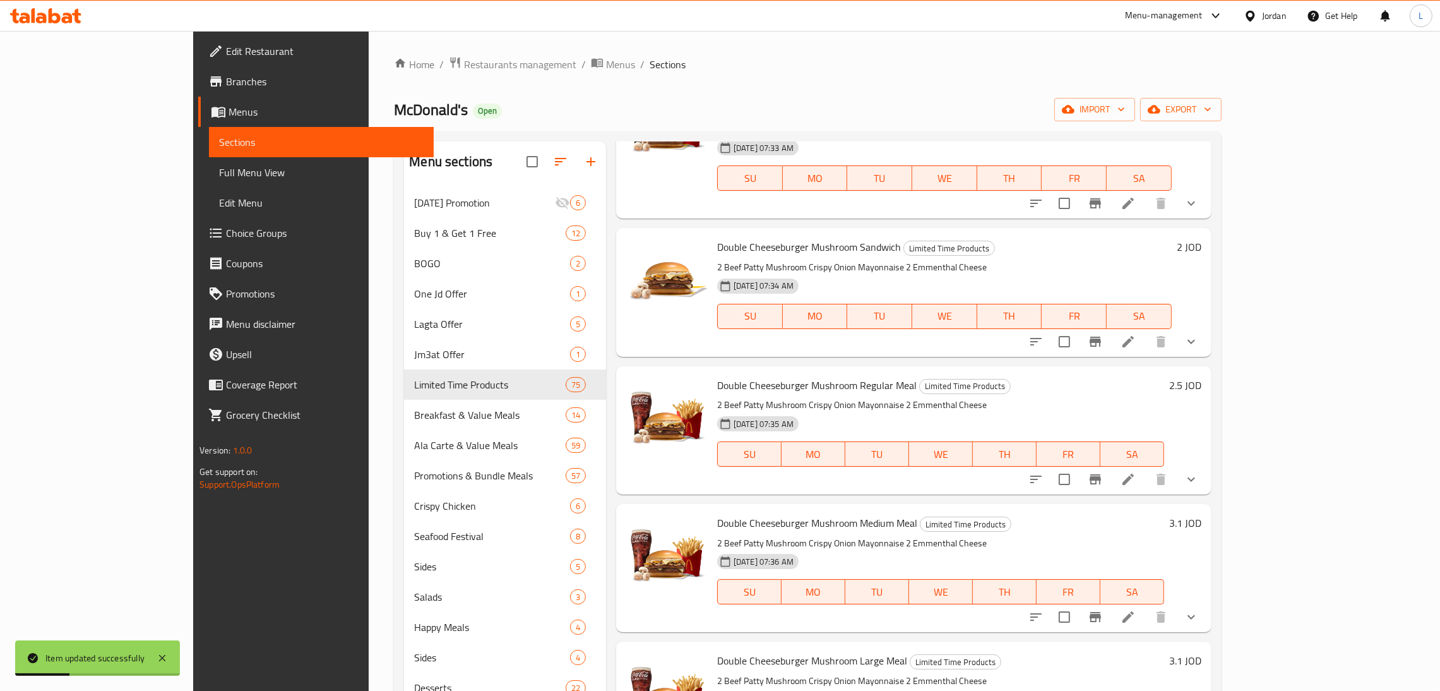
scroll to position [3220, 0]
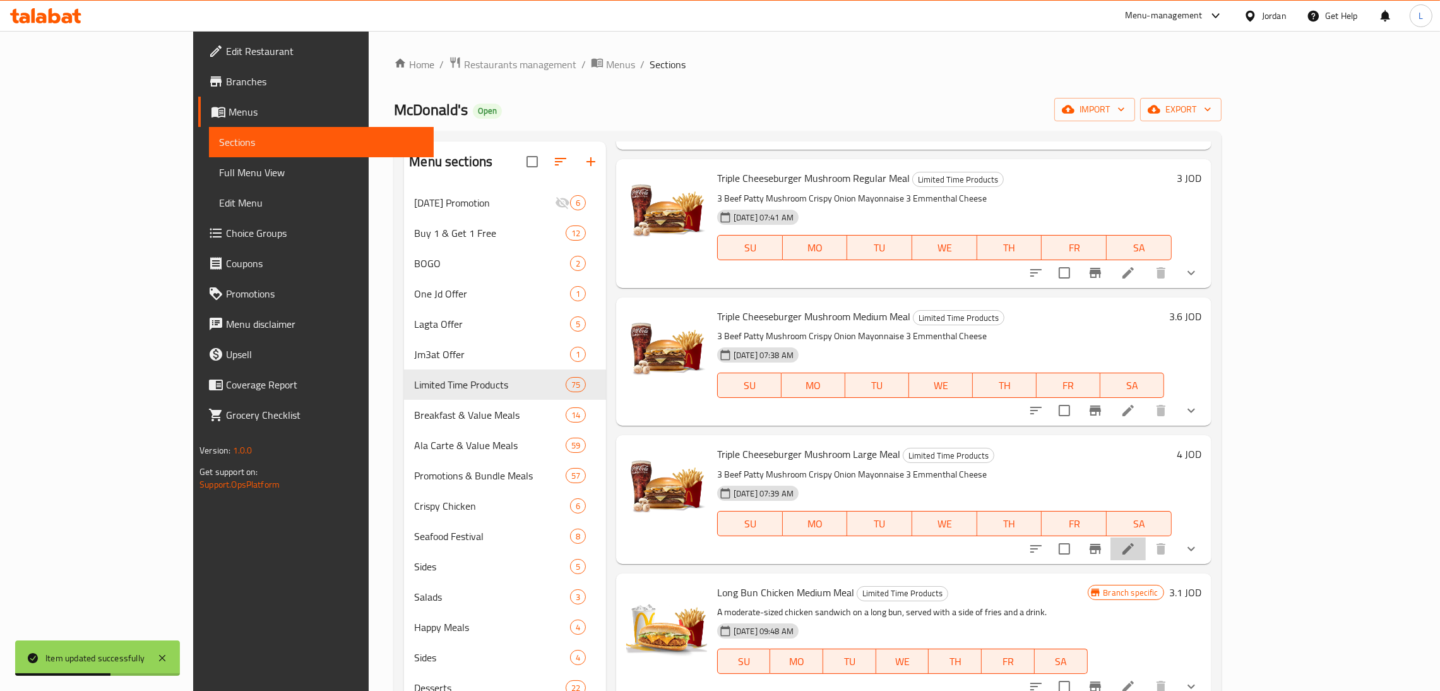
click at [1146, 537] on li at bounding box center [1127, 548] width 35 height 23
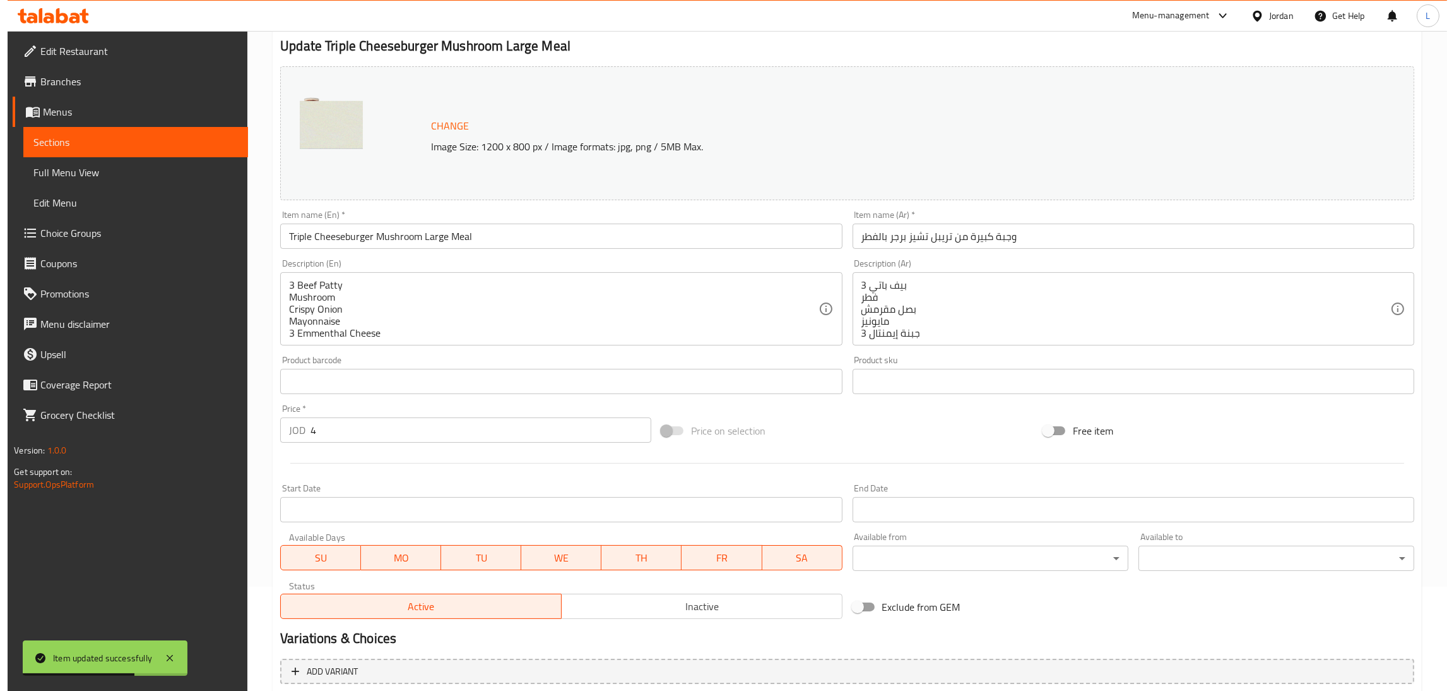
scroll to position [283, 0]
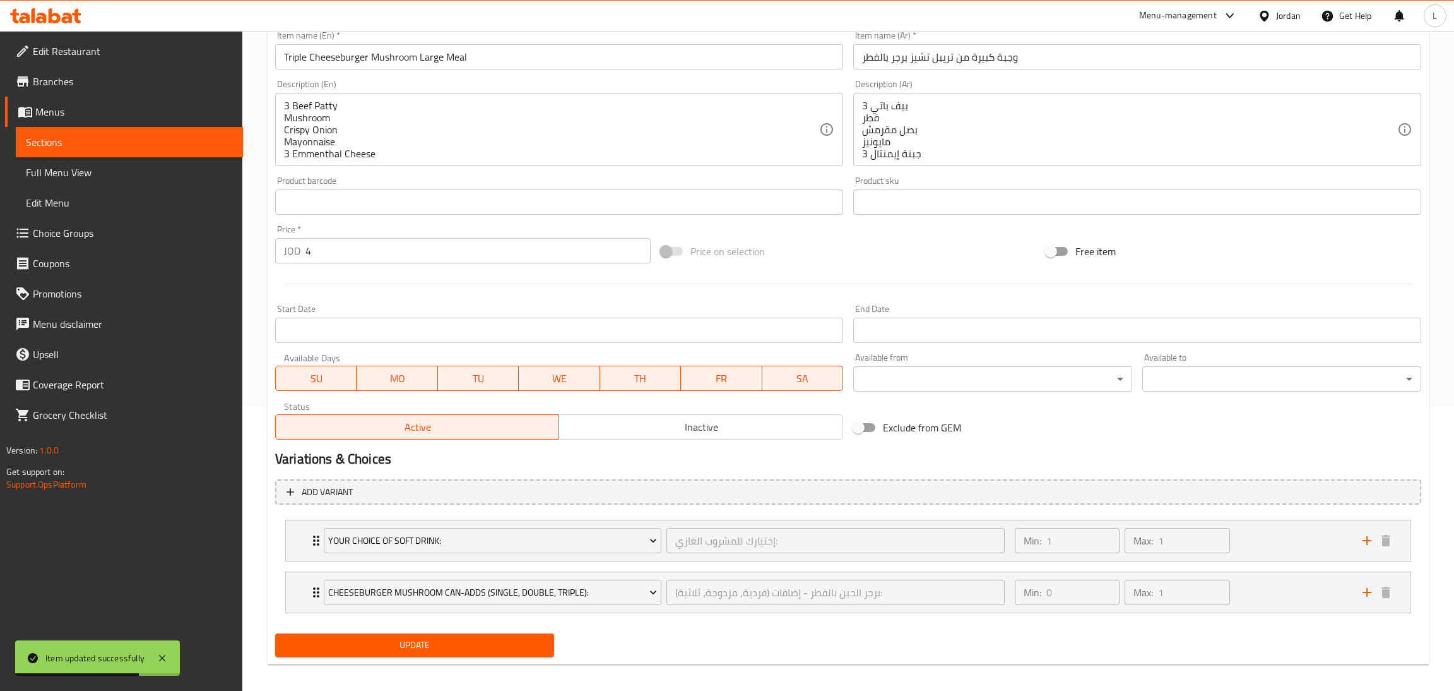
click at [902, 384] on body "Item updated successfully ​ Menu-management Jordan Get Help L Edit Restaurant B…" at bounding box center [727, 77] width 1454 height 660
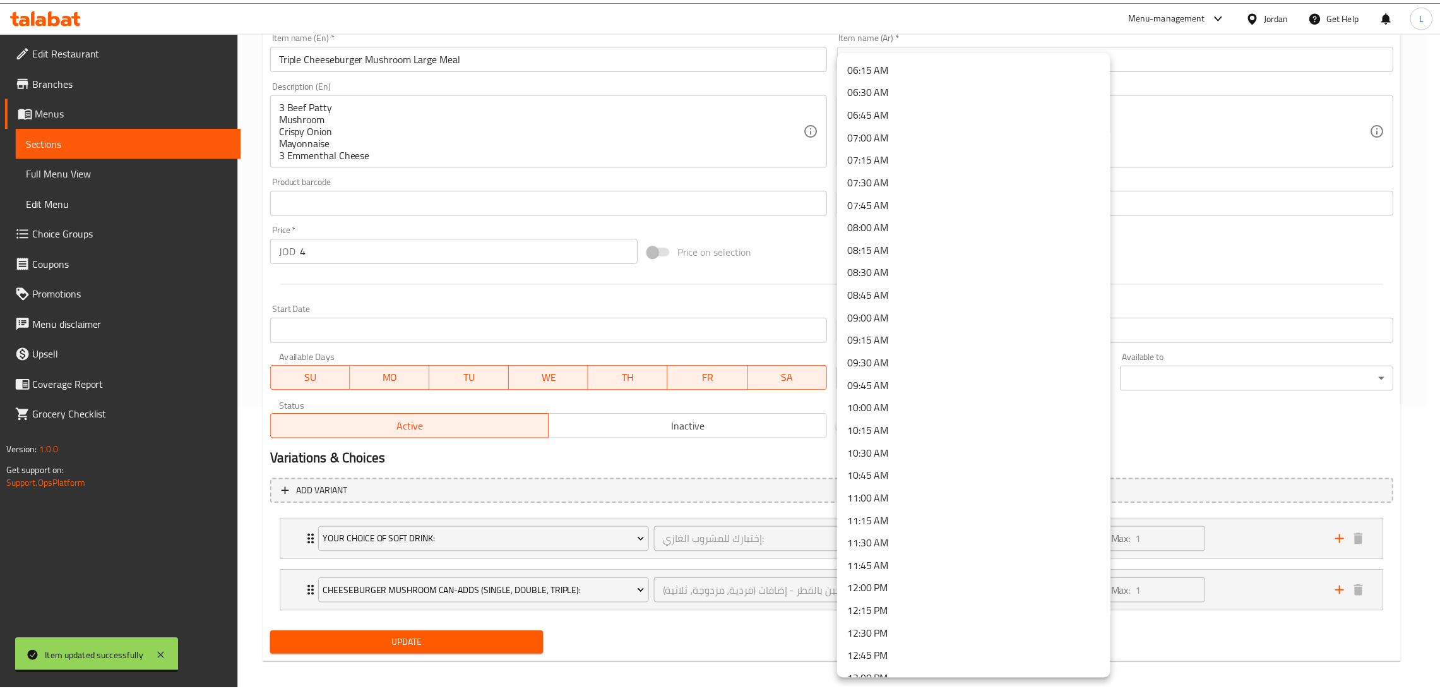
scroll to position [663, 0]
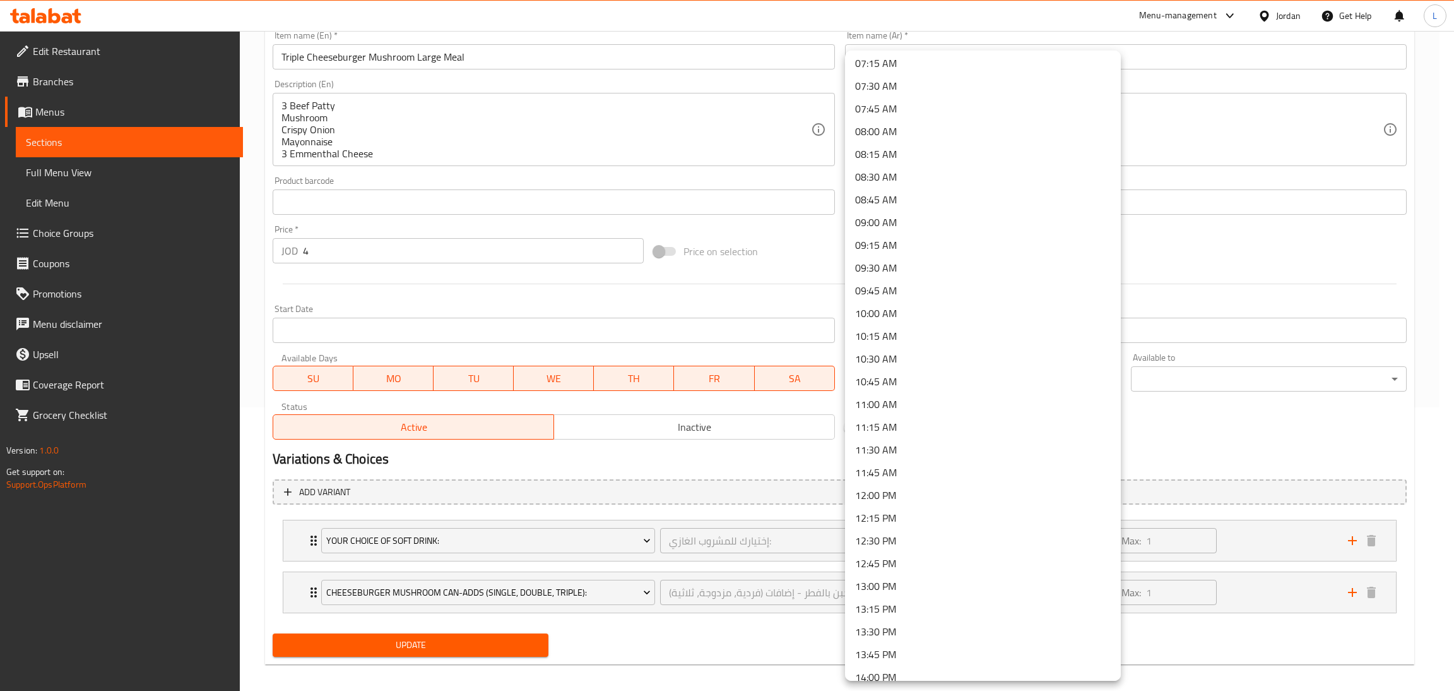
click at [952, 452] on li "11:30 AM" at bounding box center [983, 449] width 276 height 23
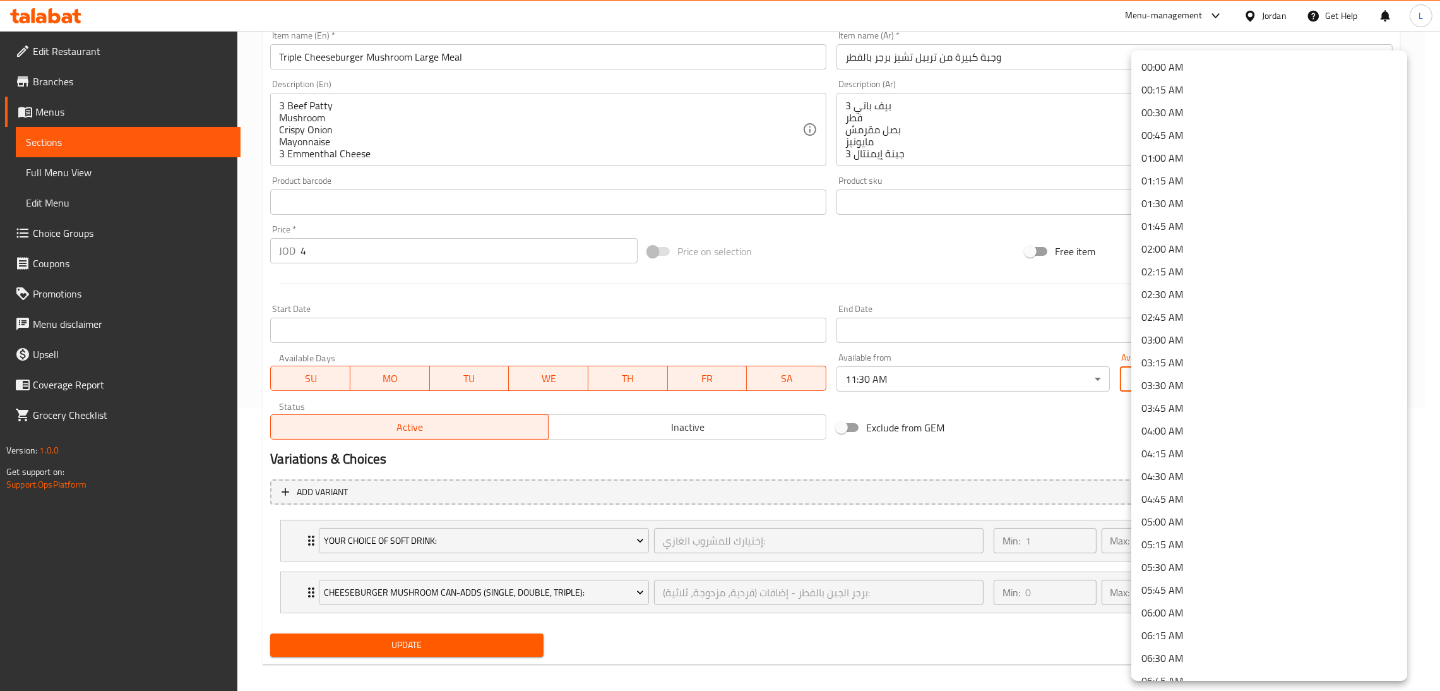
click at [1175, 378] on body "​ Menu-management Jordan Get Help L Edit Restaurant Branches Menus Sections Ful…" at bounding box center [720, 77] width 1440 height 660
click at [1198, 560] on li "05:30 AM" at bounding box center [1269, 567] width 276 height 23
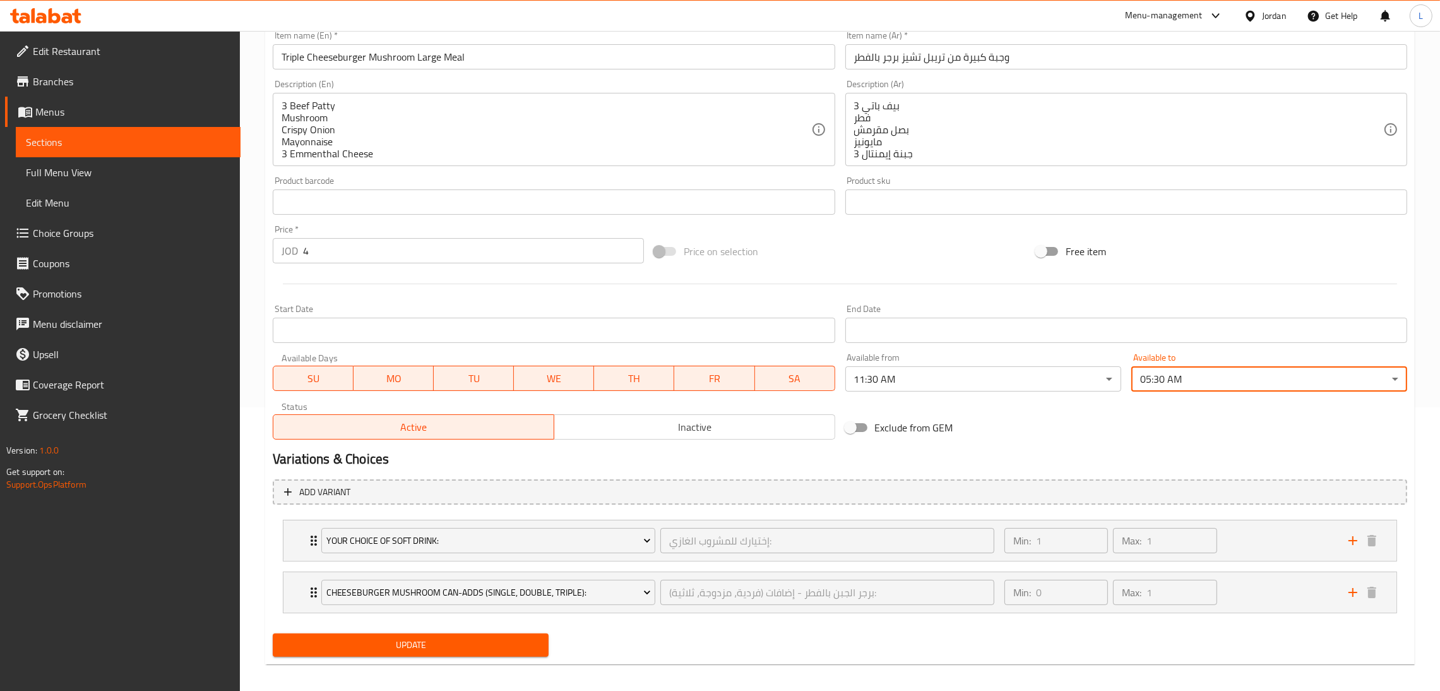
click at [445, 648] on span "Update" at bounding box center [411, 645] width 256 height 16
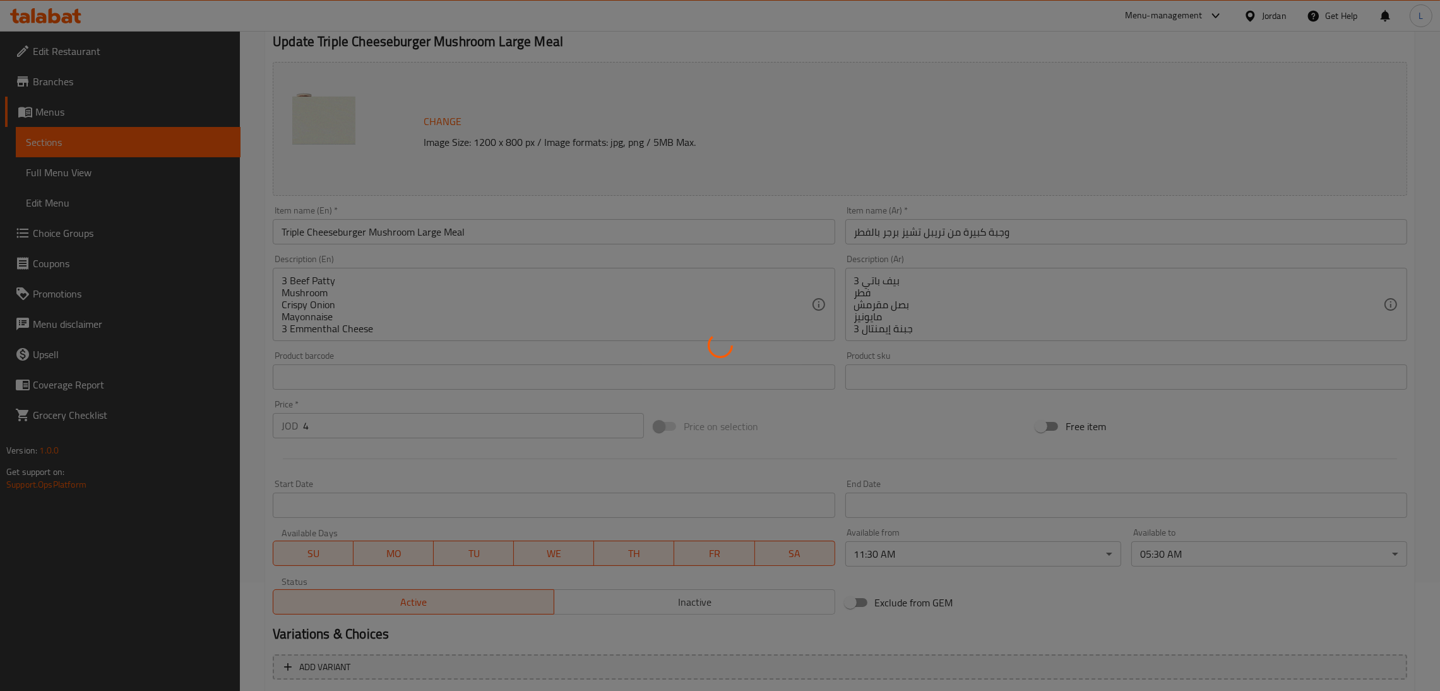
scroll to position [0, 0]
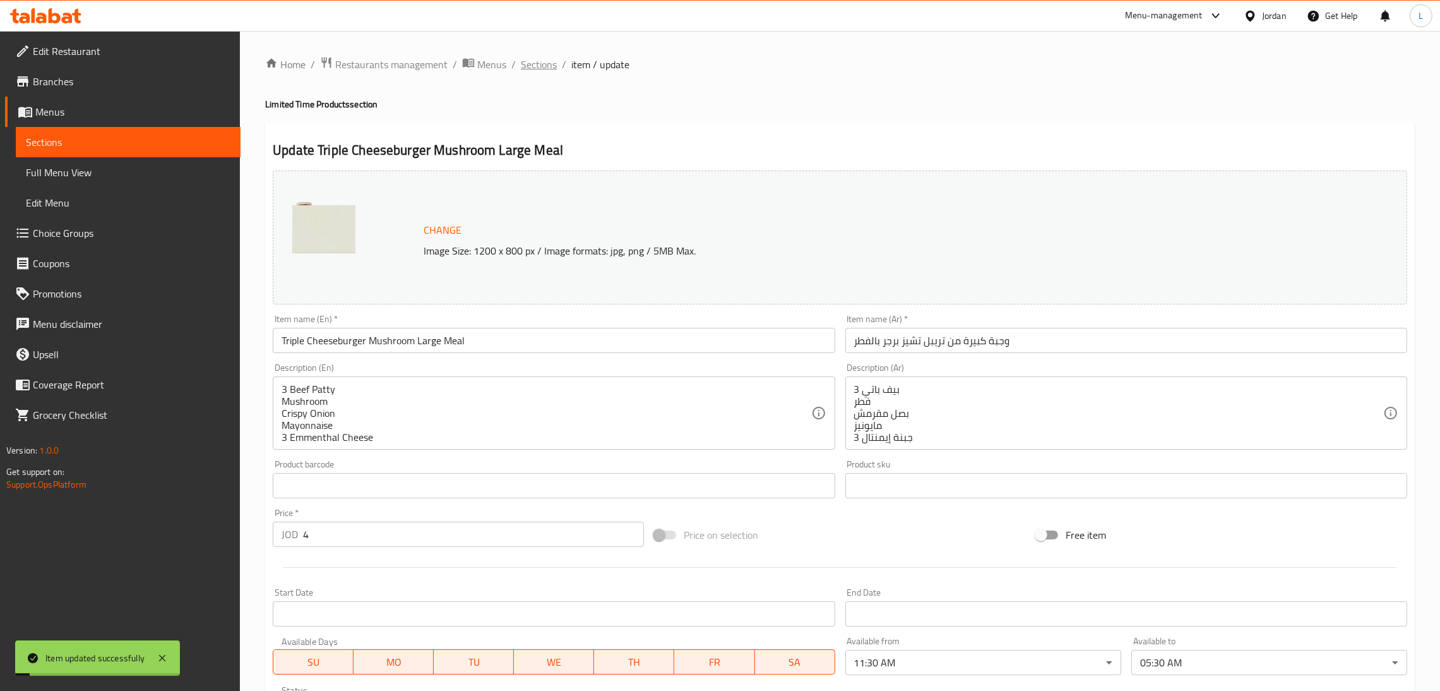
click at [535, 59] on span "Sections" at bounding box center [539, 64] width 36 height 15
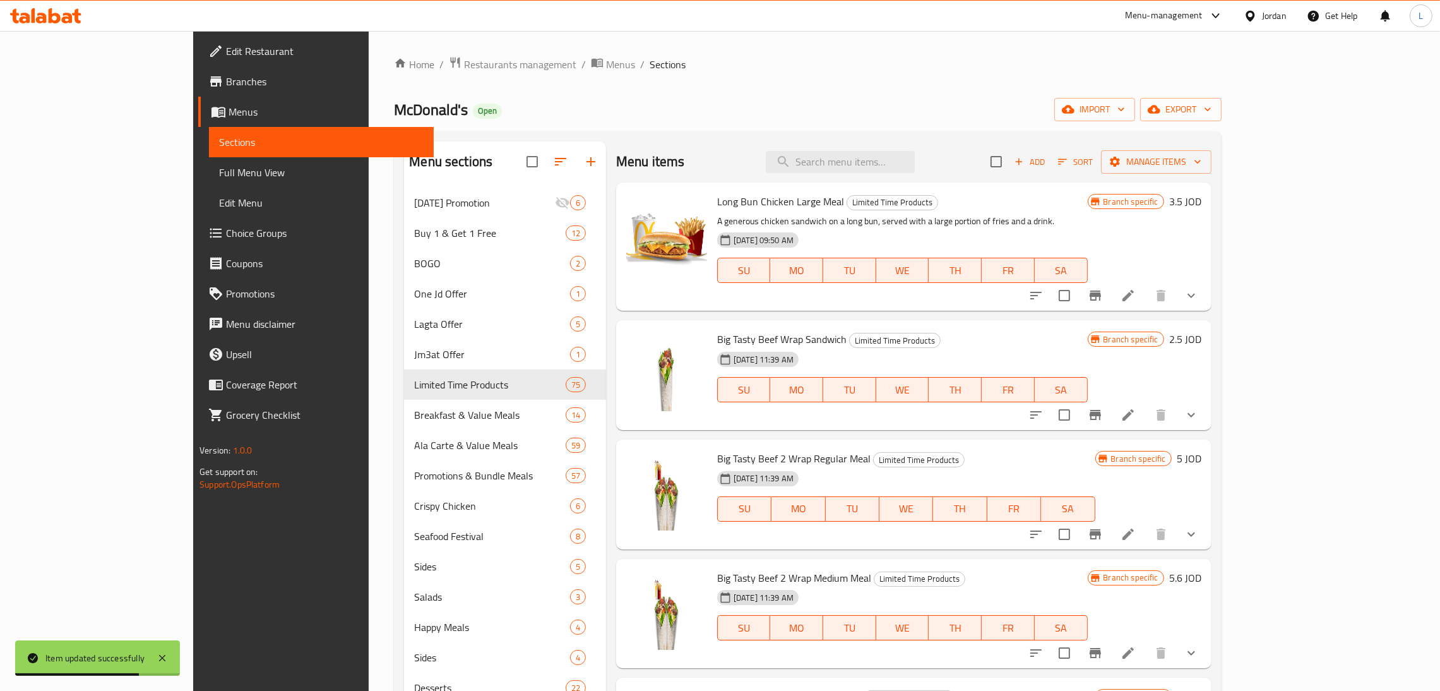
click at [59, 15] on icon at bounding box center [55, 15] width 12 height 15
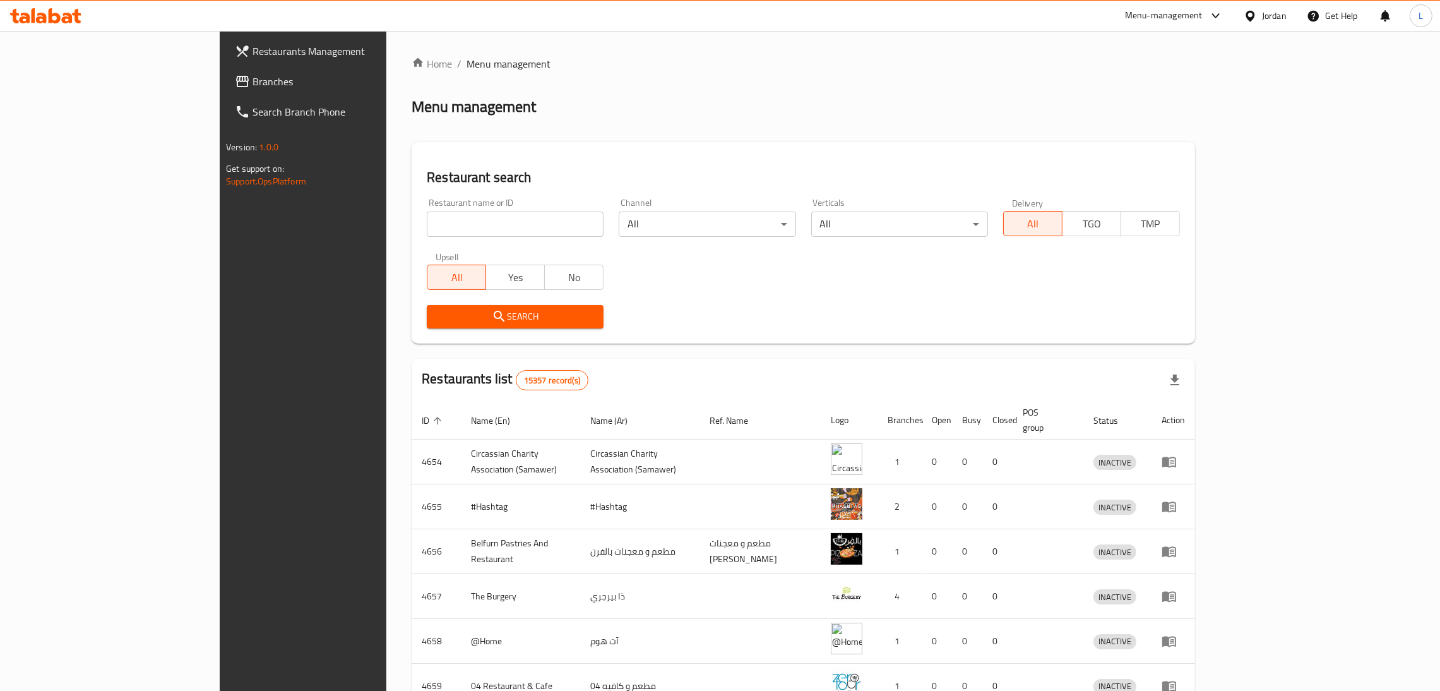
click at [427, 218] on input "search" at bounding box center [515, 223] width 177 height 25
type input "hamada"
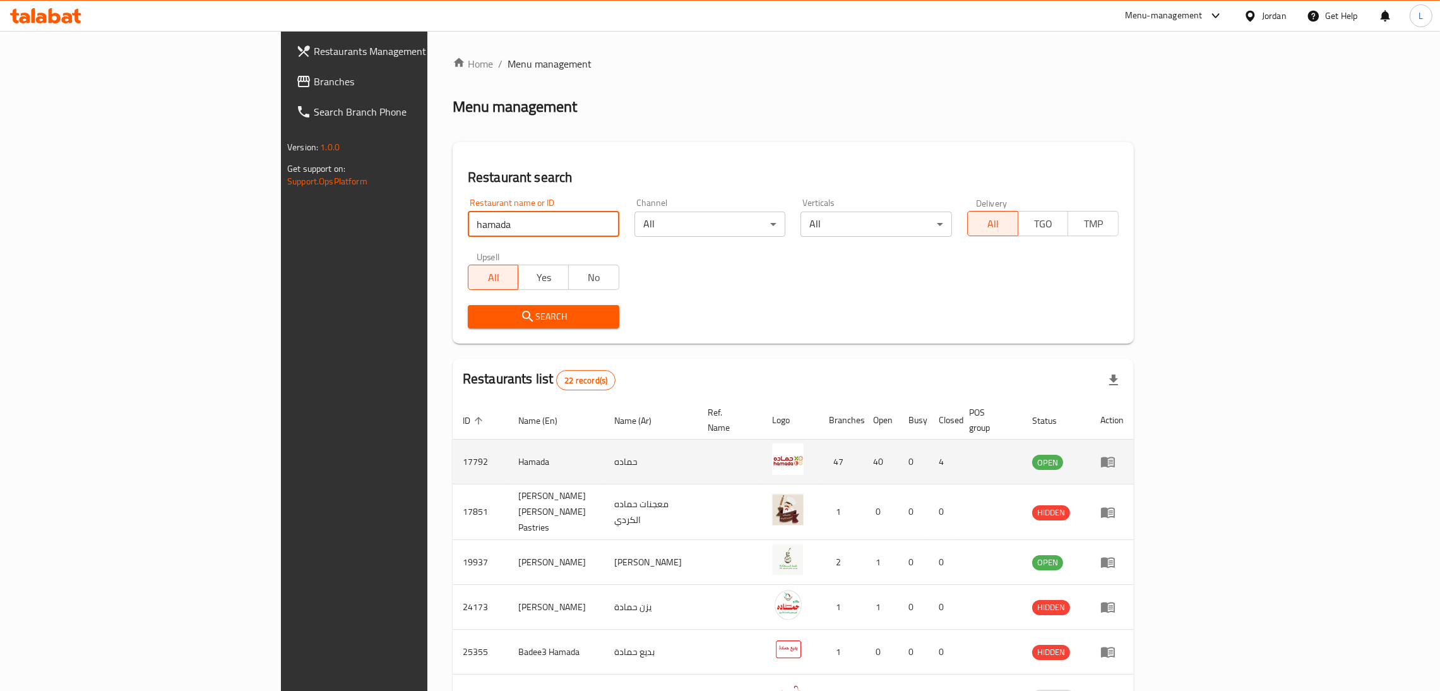
click at [1115, 454] on icon "enhanced table" at bounding box center [1107, 461] width 15 height 15
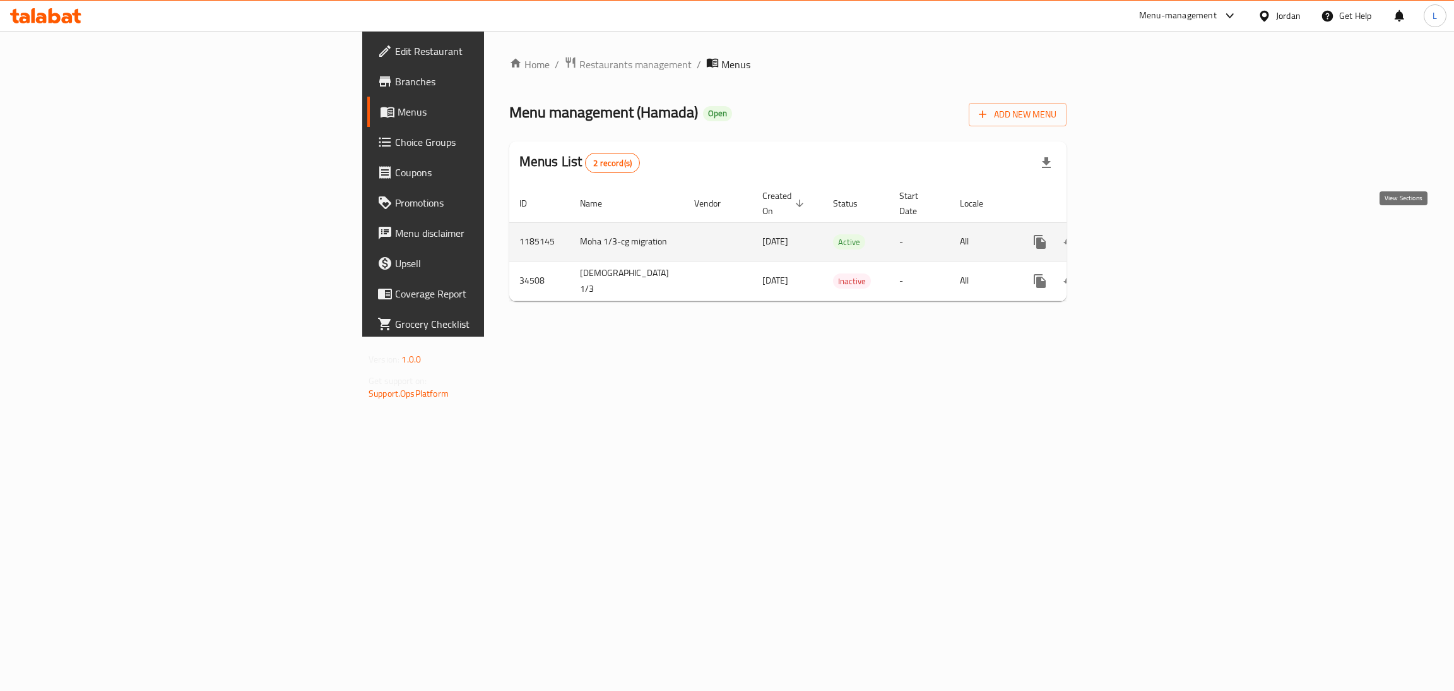
click at [1146, 230] on link "enhanced table" at bounding box center [1131, 242] width 30 height 30
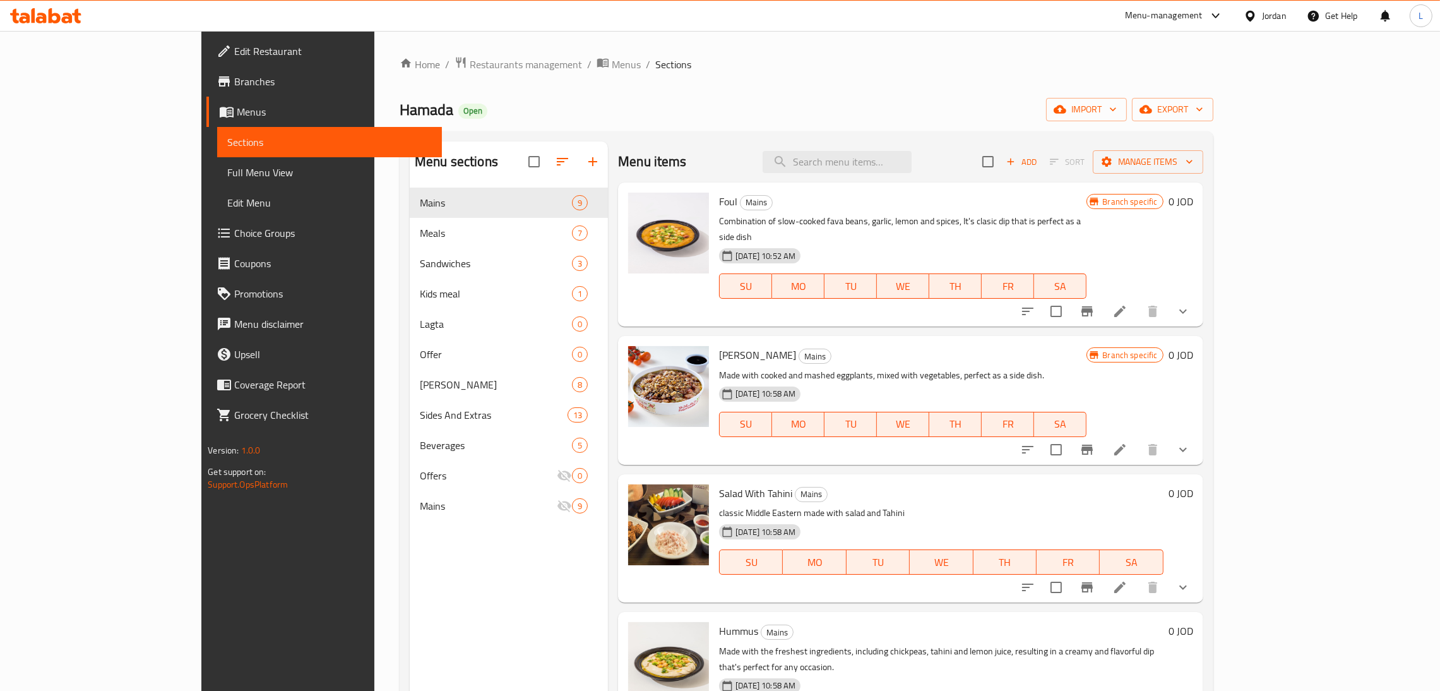
click at [234, 81] on span "Branches" at bounding box center [333, 81] width 198 height 15
